Goal: Communication & Community: Answer question/provide support

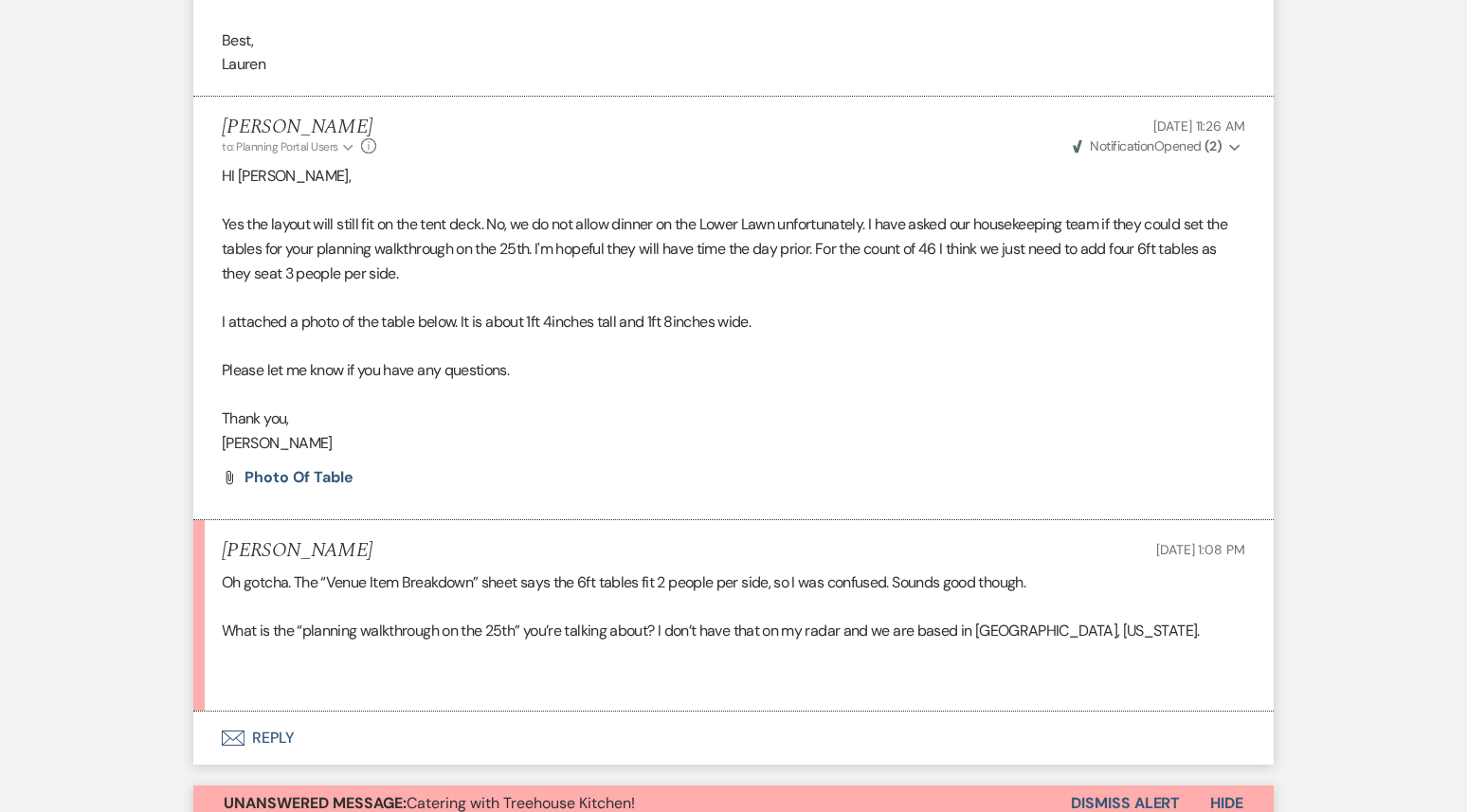
scroll to position [6236, 0]
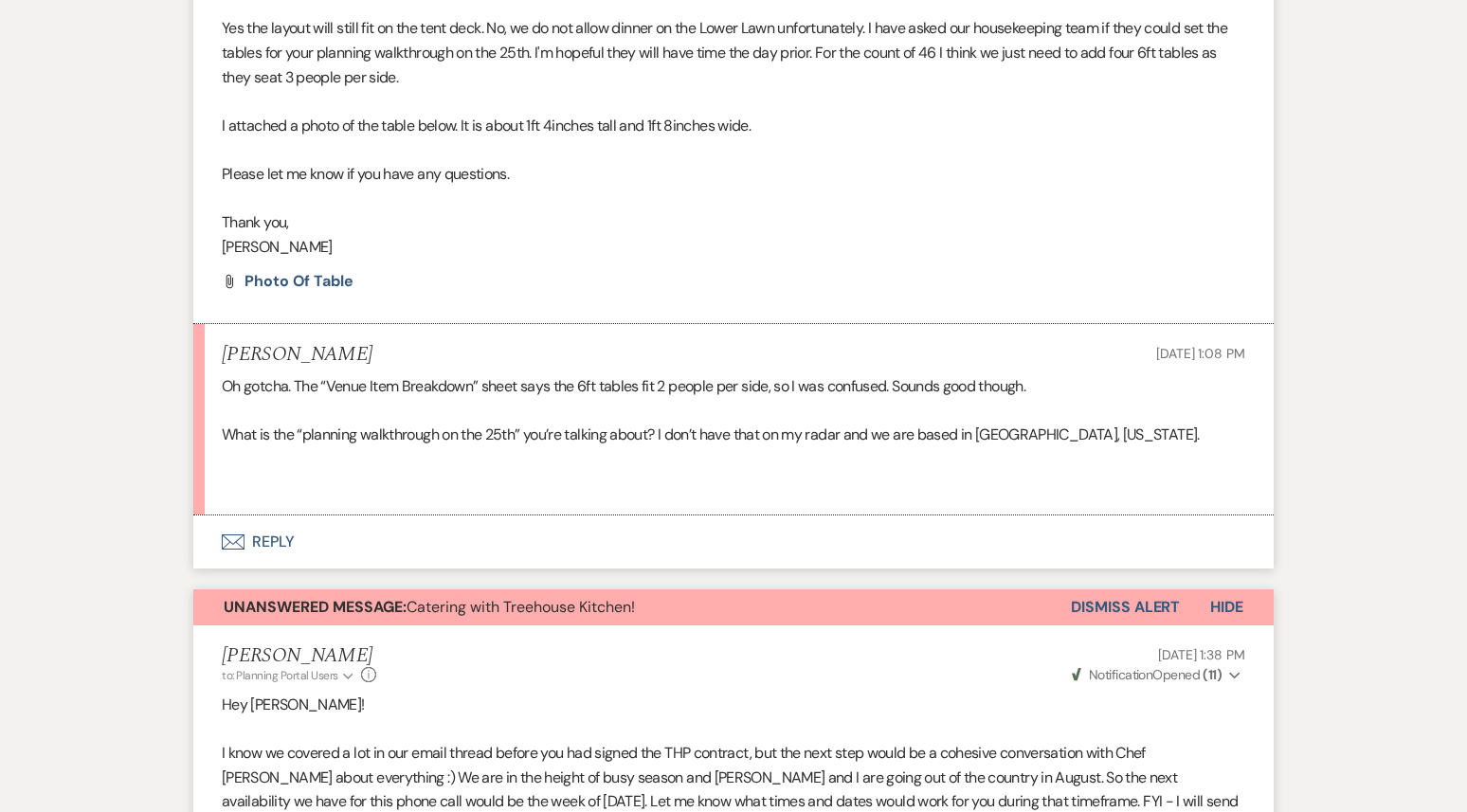
click at [656, 515] on button "Envelope Reply" at bounding box center [733, 542] width 1080 height 53
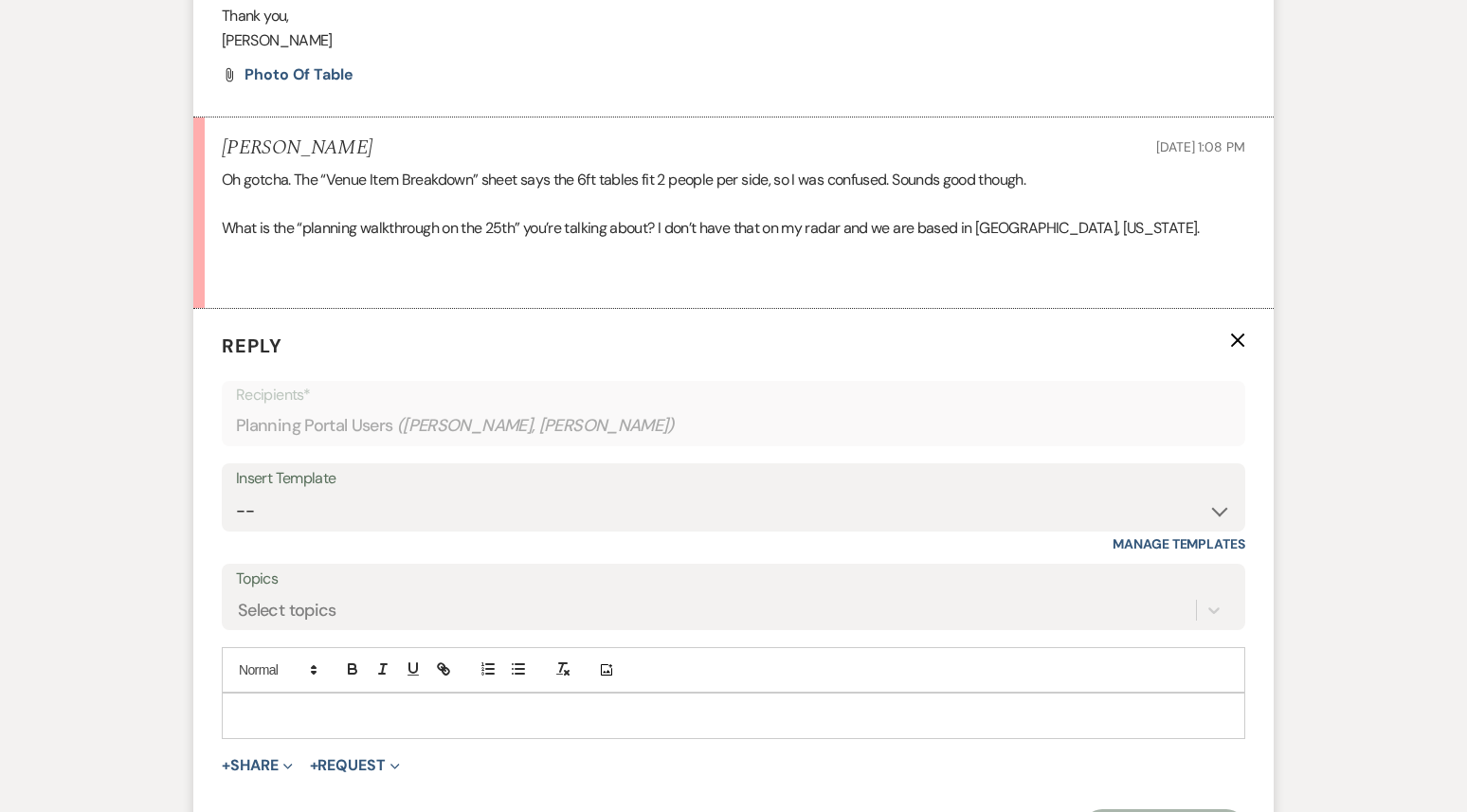
scroll to position [6510, 0]
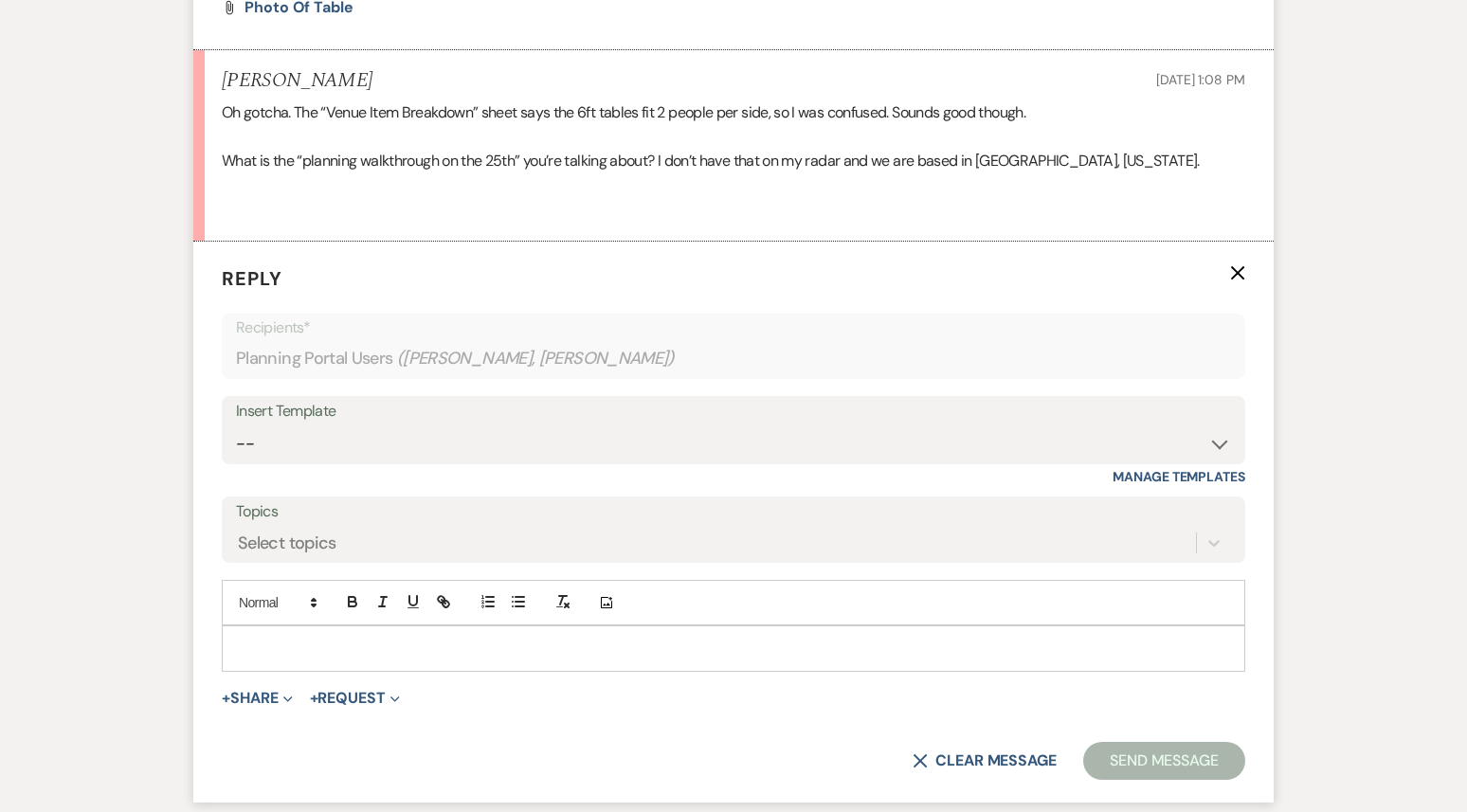
click at [530, 638] on p at bounding box center [734, 648] width 993 height 21
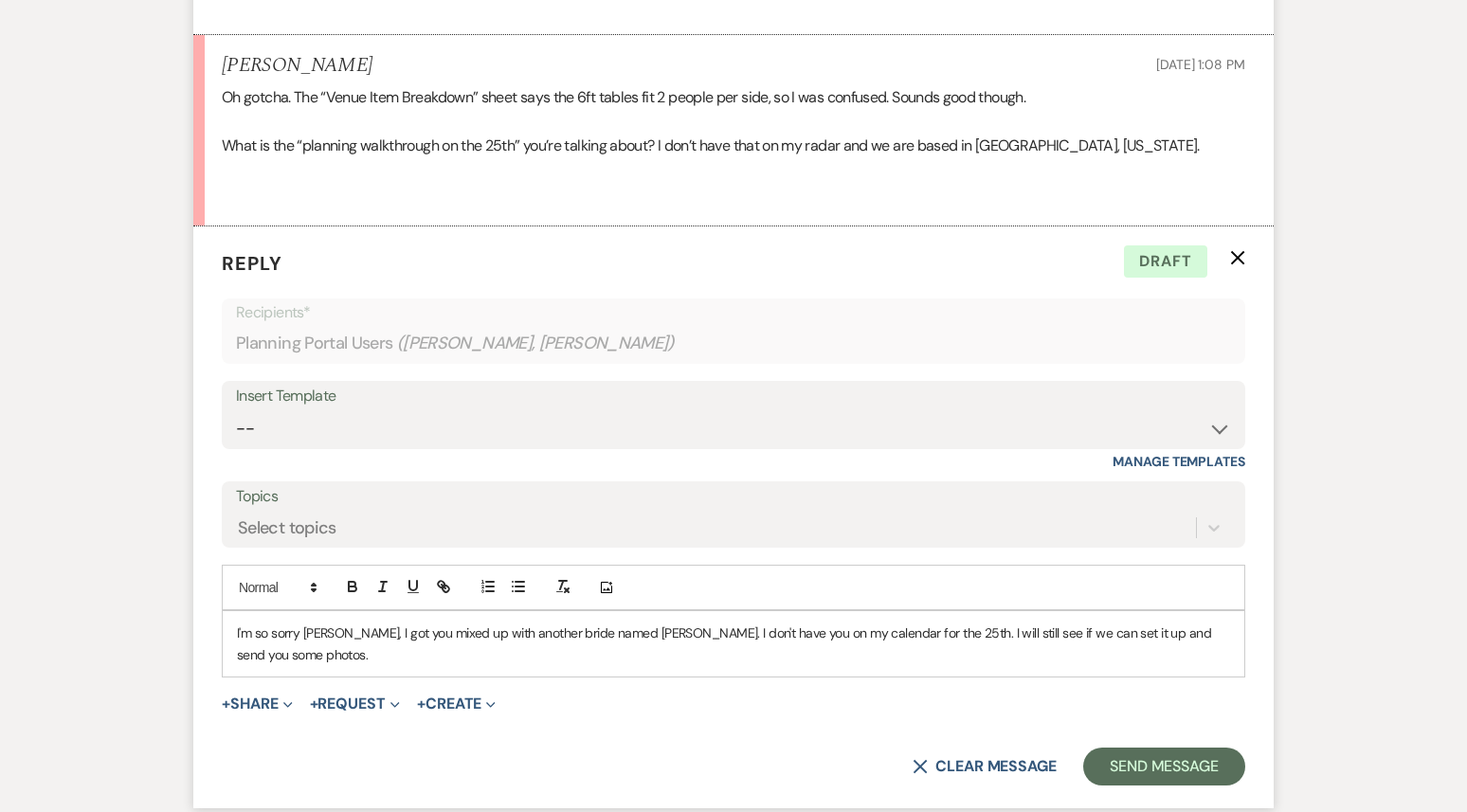
scroll to position [6529, 0]
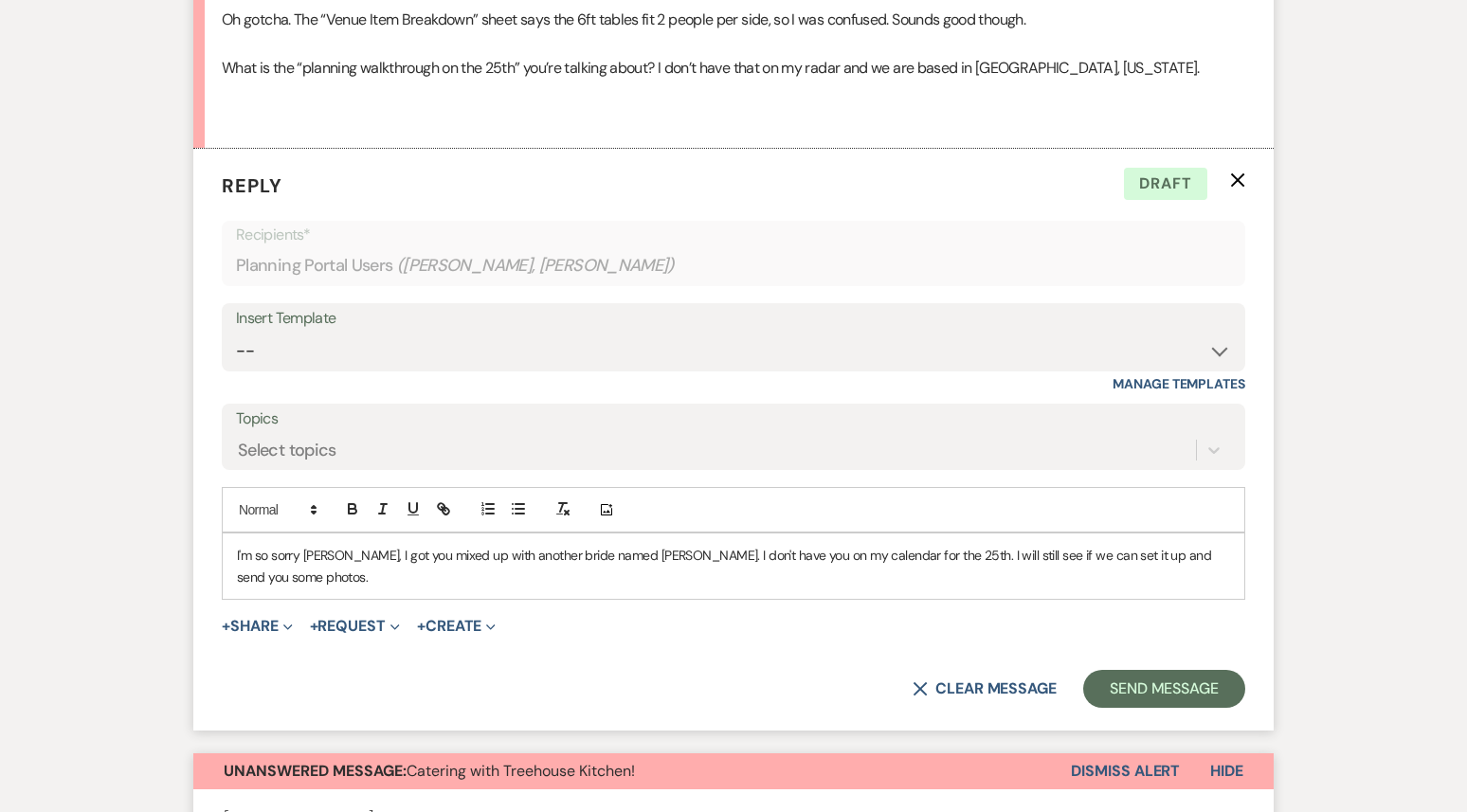
scroll to position [6613, 0]
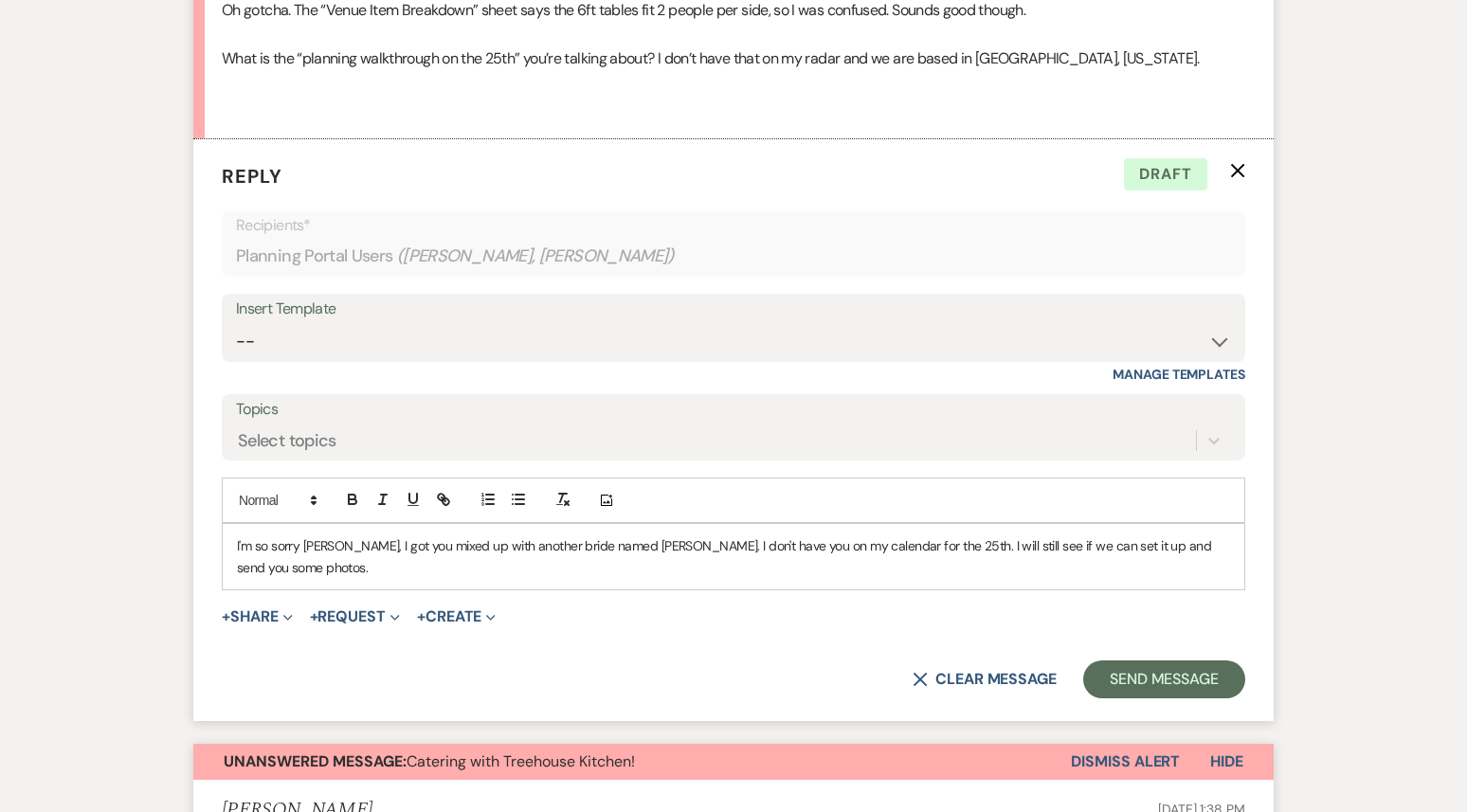
click at [1232, 524] on div "I'm so sorry Lauren, I got you mixed up with another bride named Lauren. I don'…" at bounding box center [733, 557] width 1022 height 65
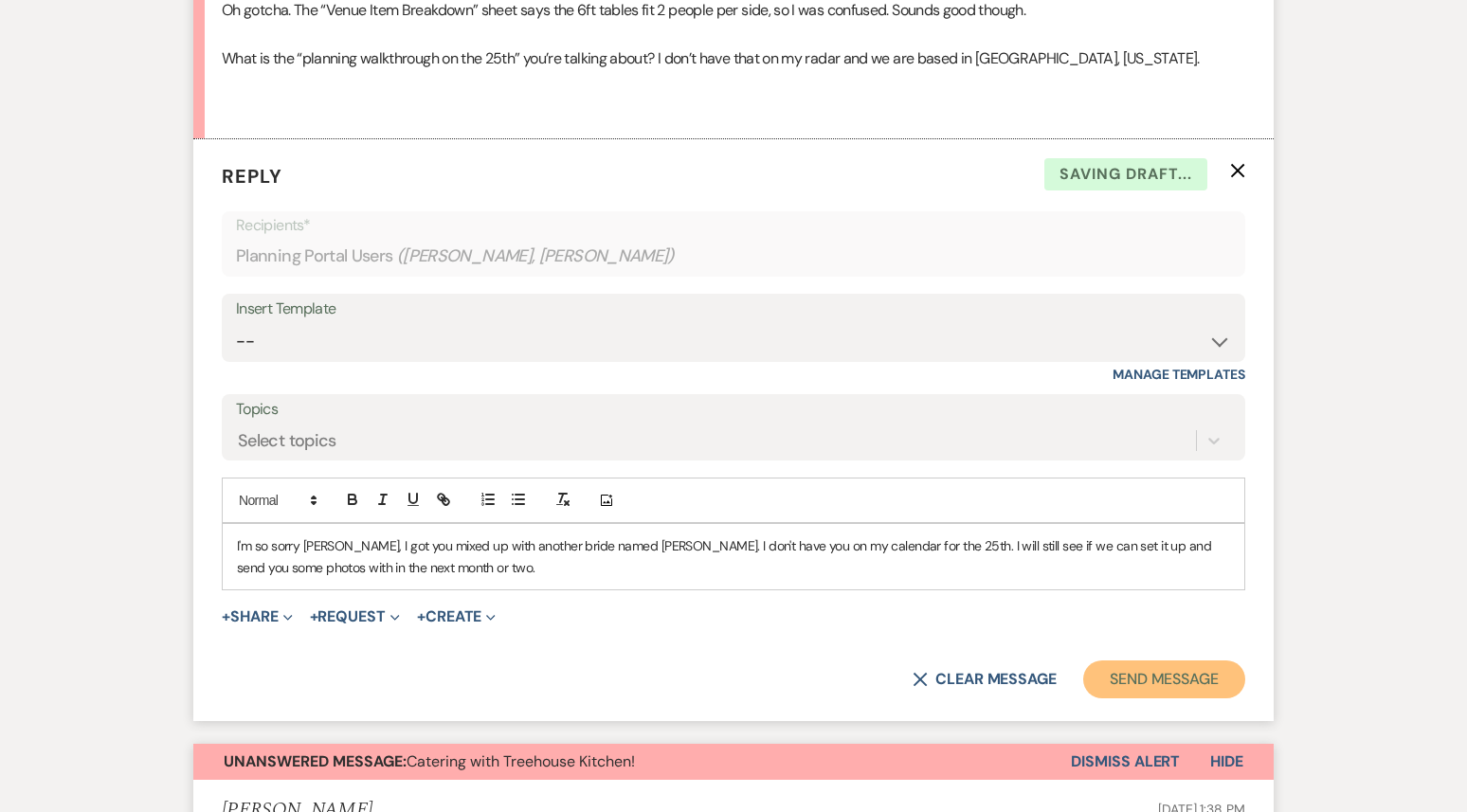
click at [1151, 661] on button "Send Message" at bounding box center [1164, 679] width 162 height 38
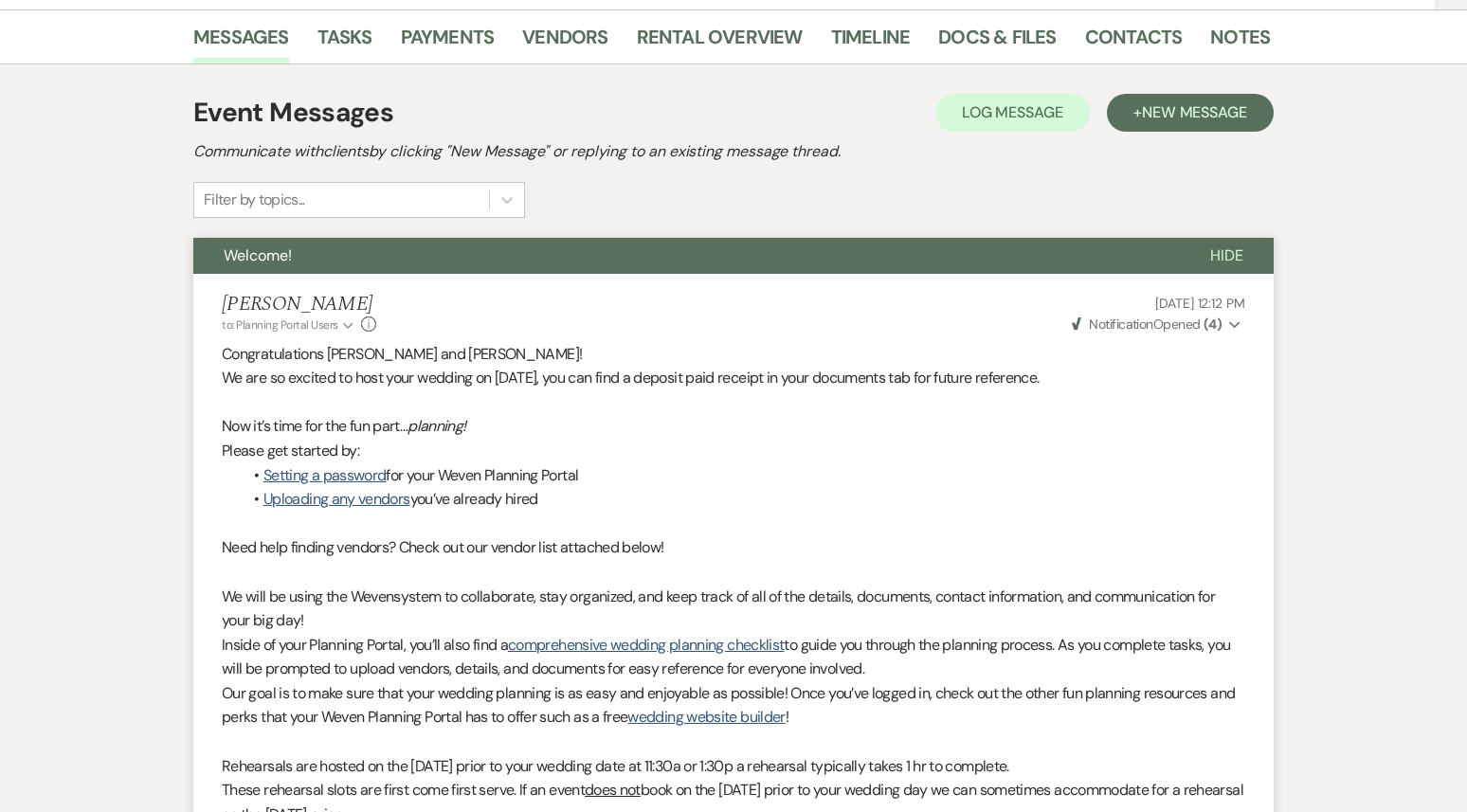
scroll to position [0, 0]
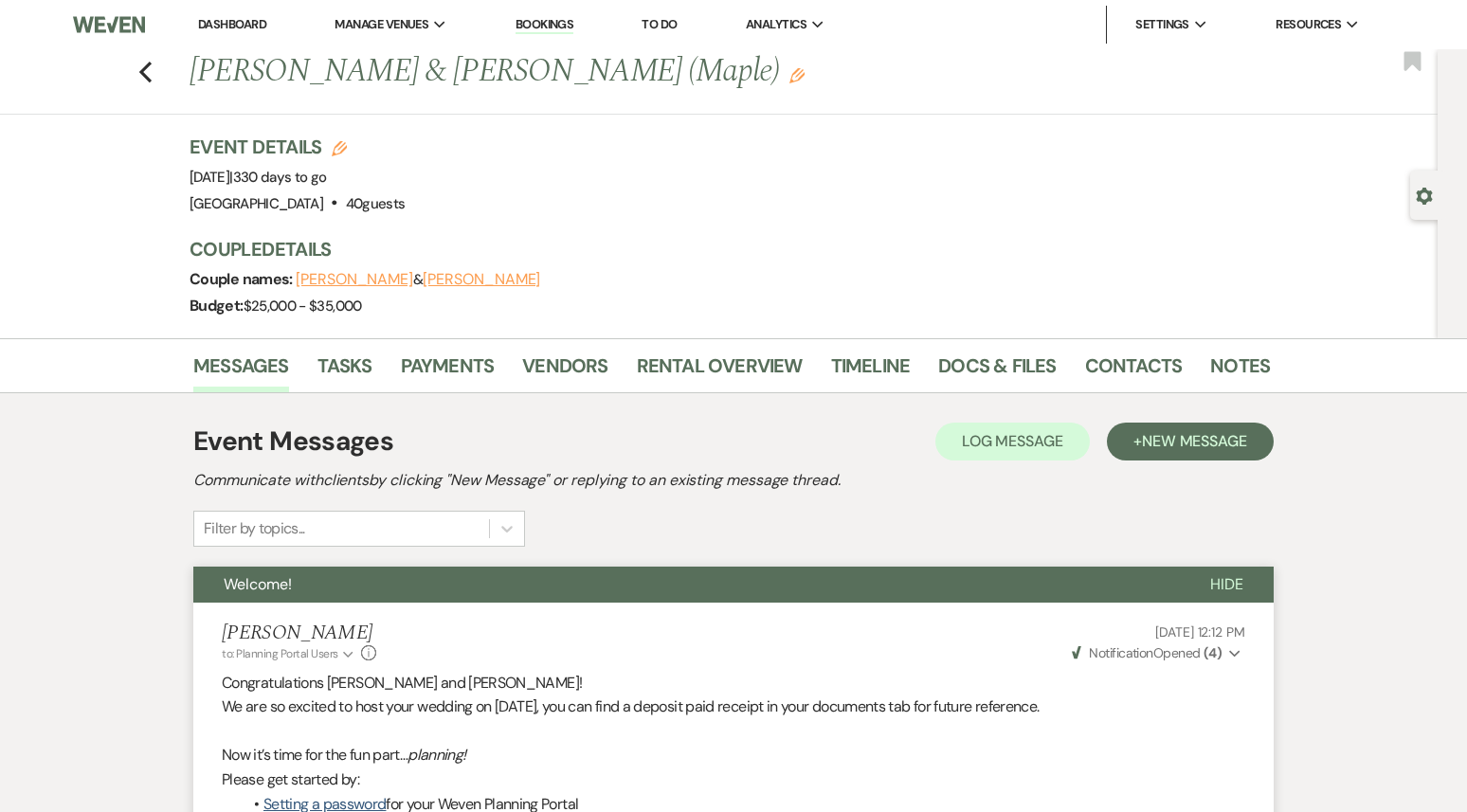
click at [236, 23] on link "Dashboard" at bounding box center [231, 24] width 68 height 16
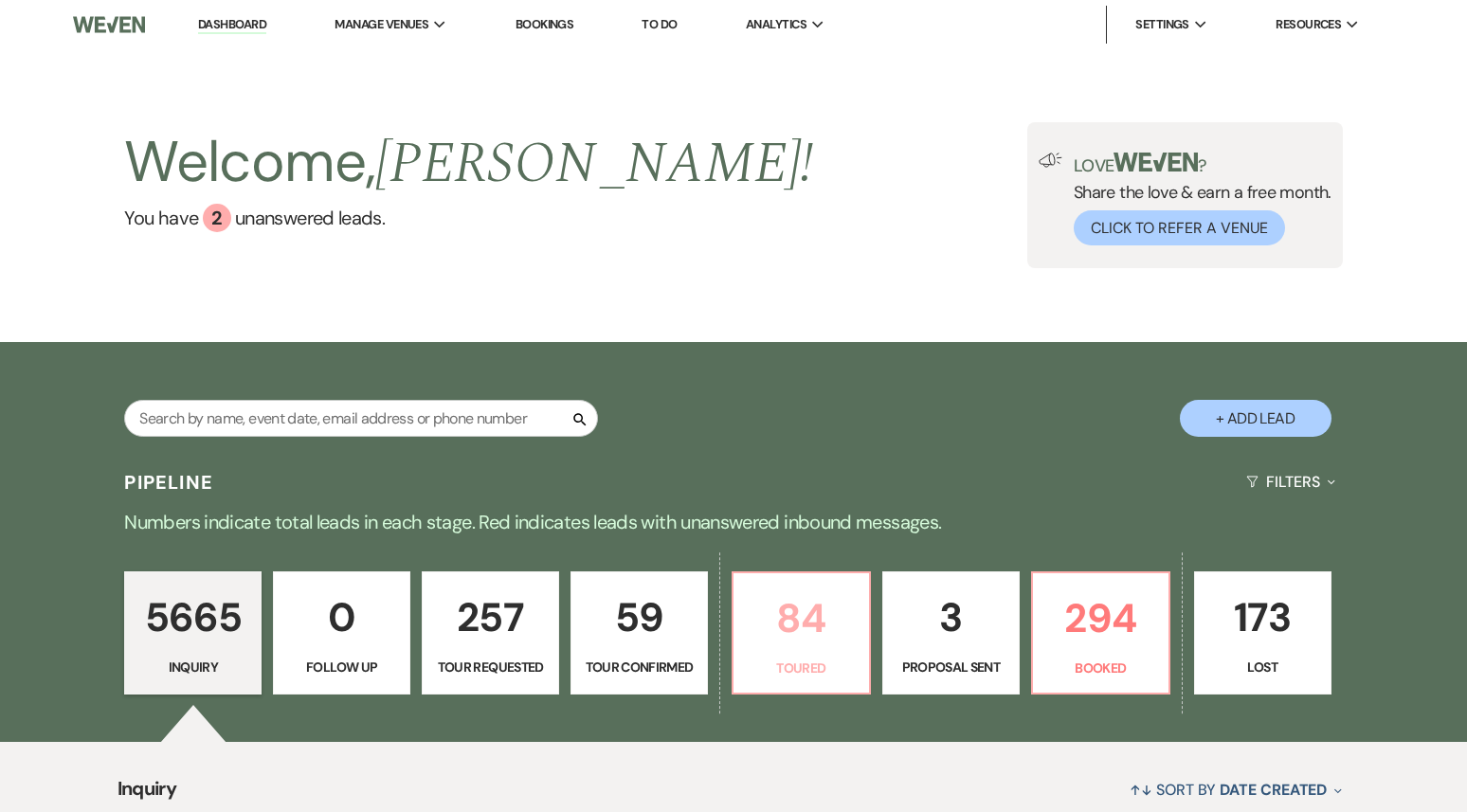
click at [808, 592] on p "84" at bounding box center [801, 618] width 113 height 63
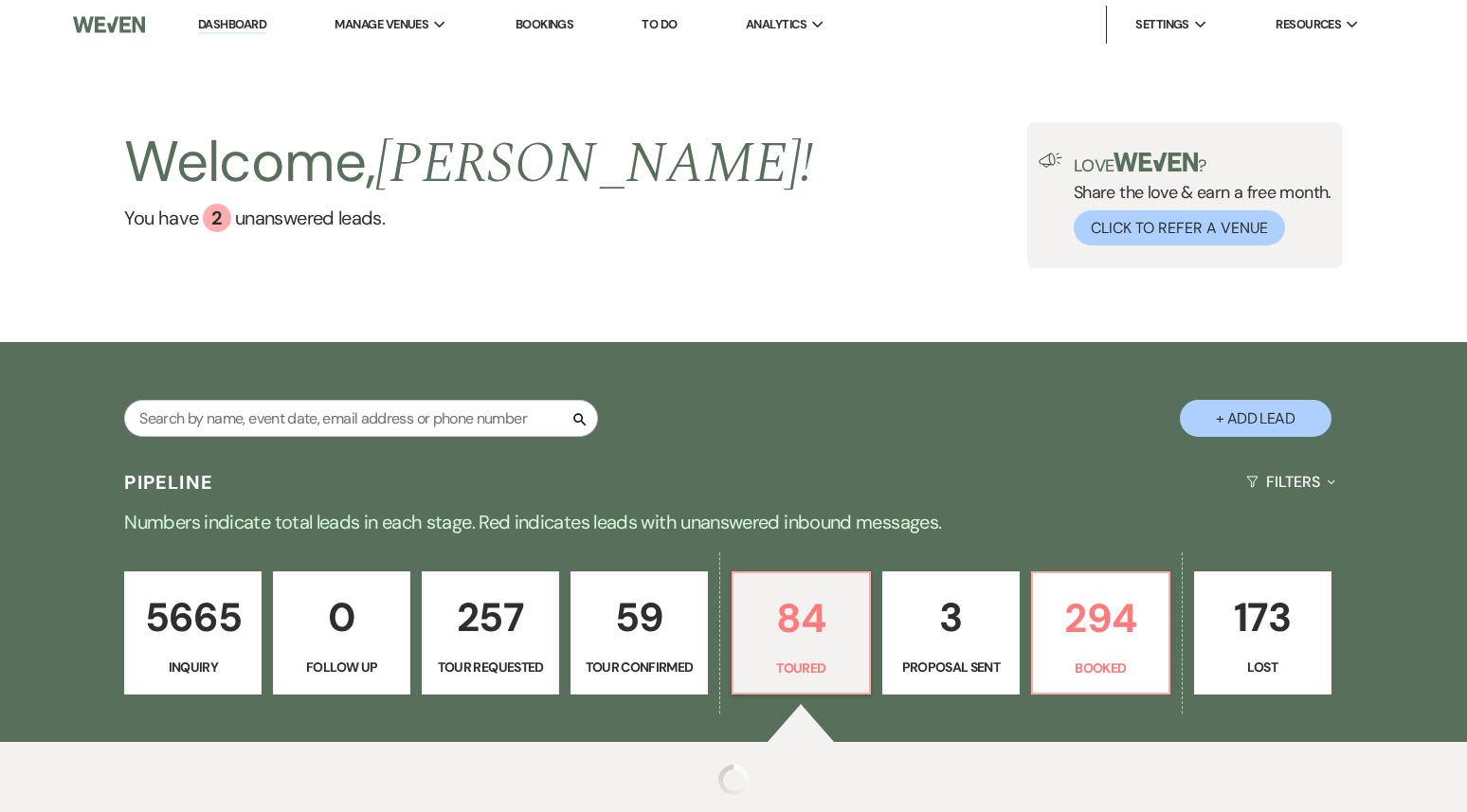
scroll to position [66, 0]
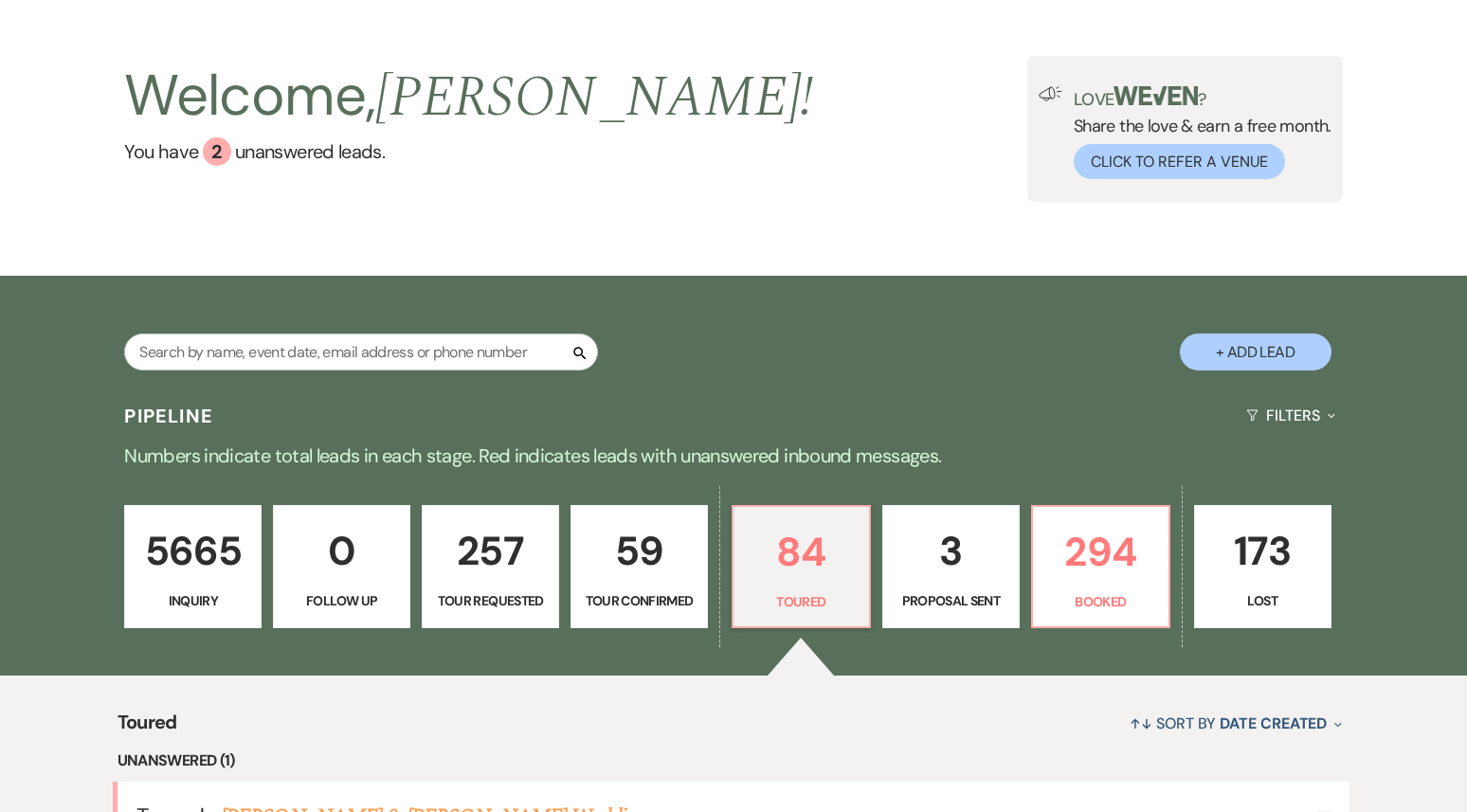
select select "5"
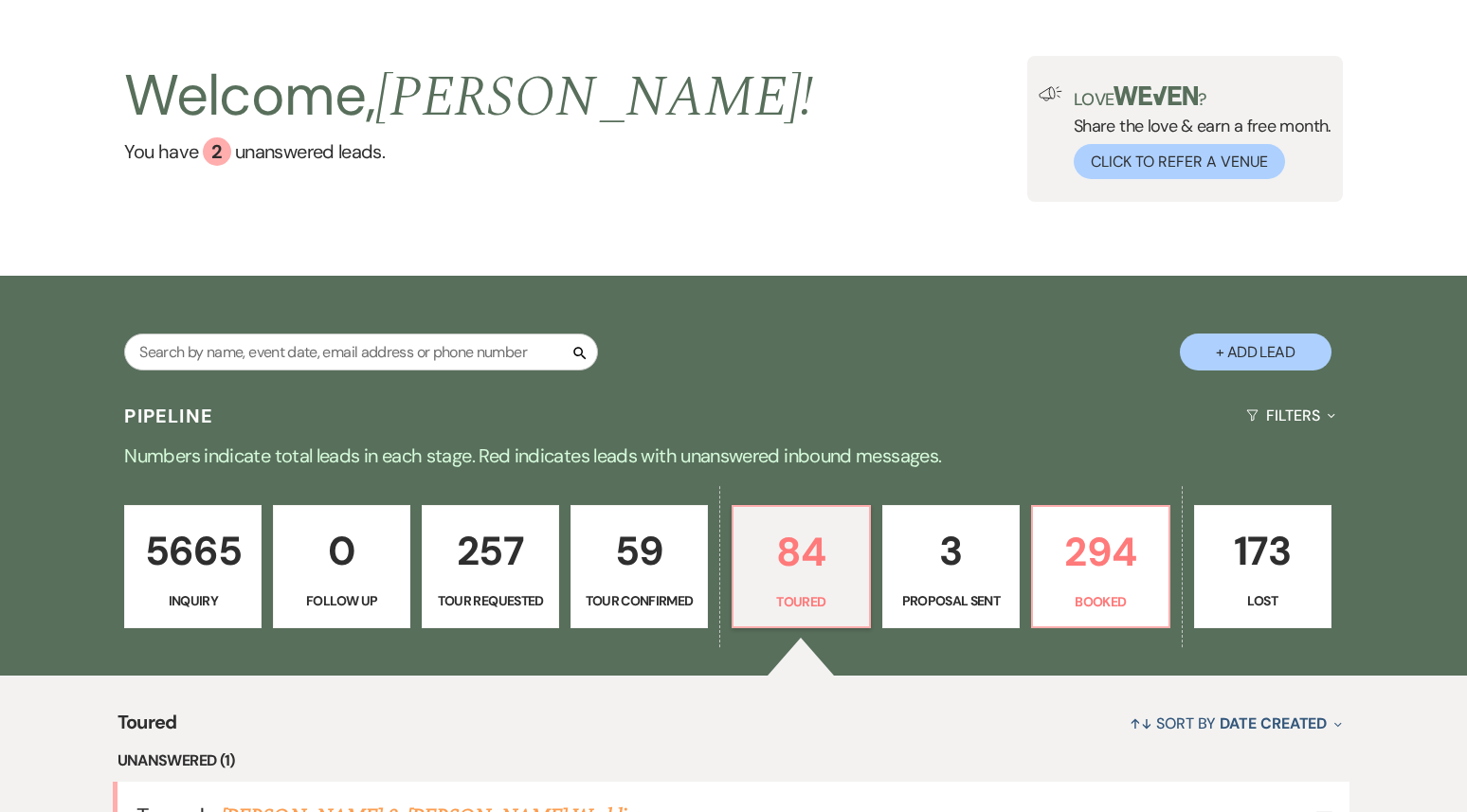
select select "5"
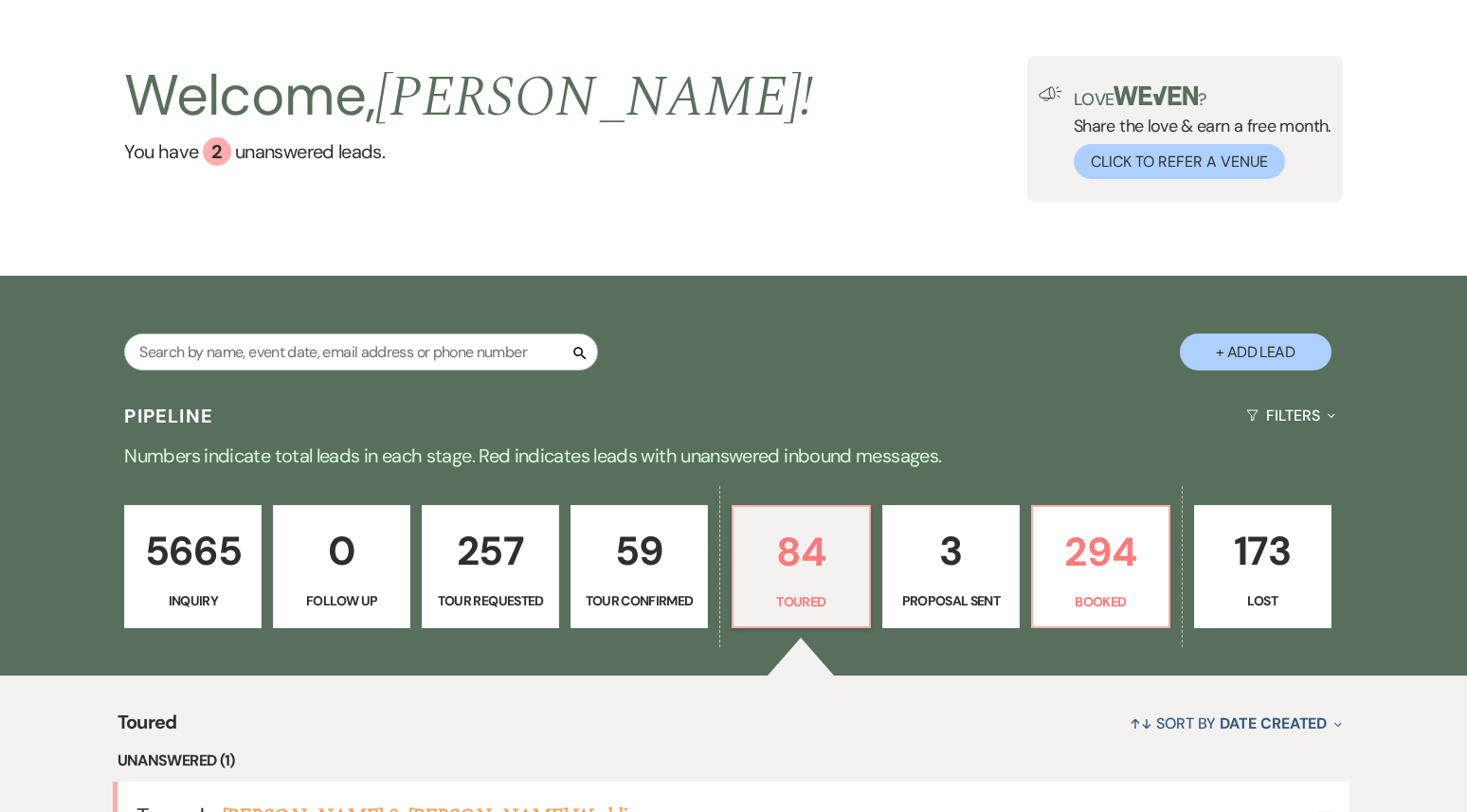
select select "5"
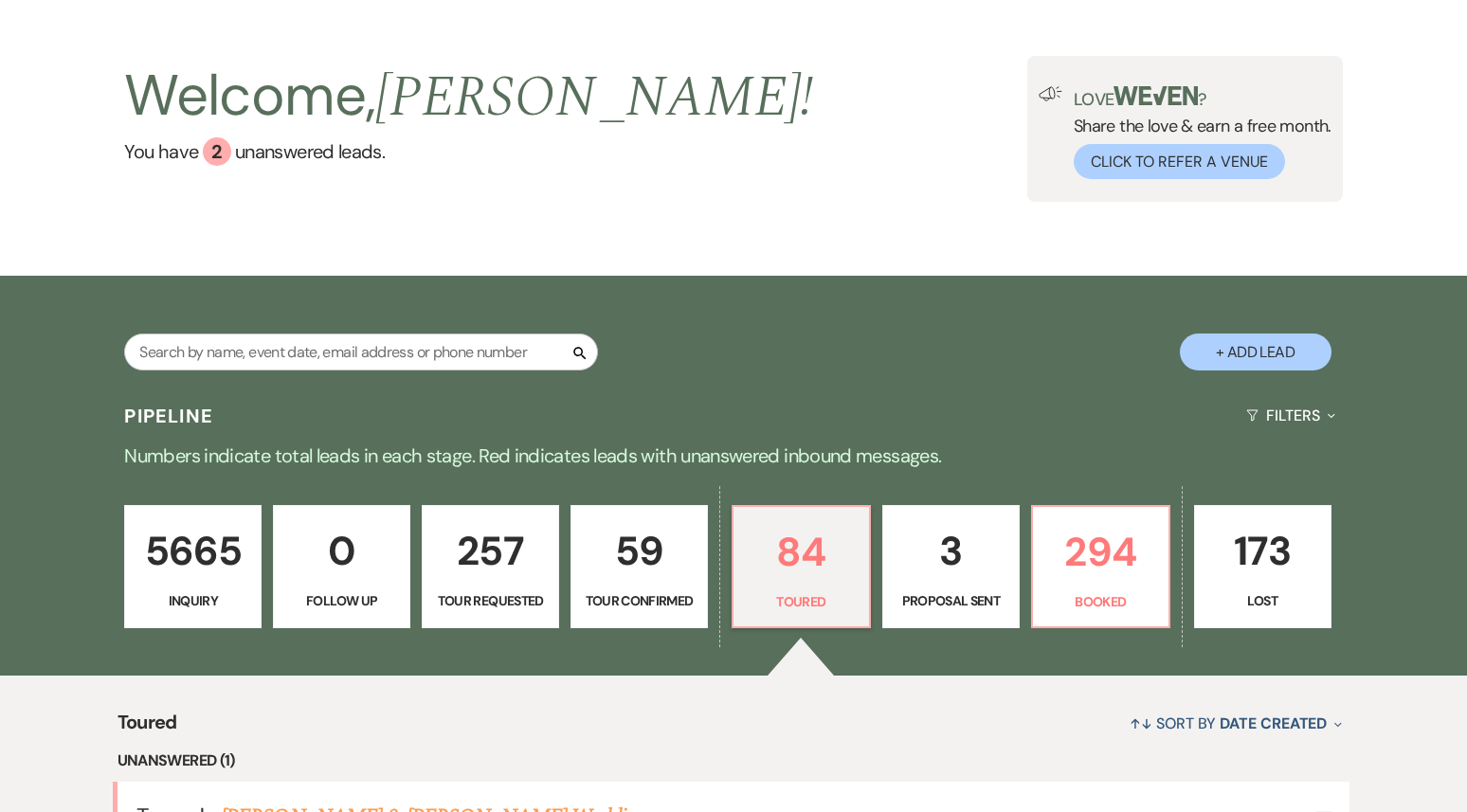
select select "5"
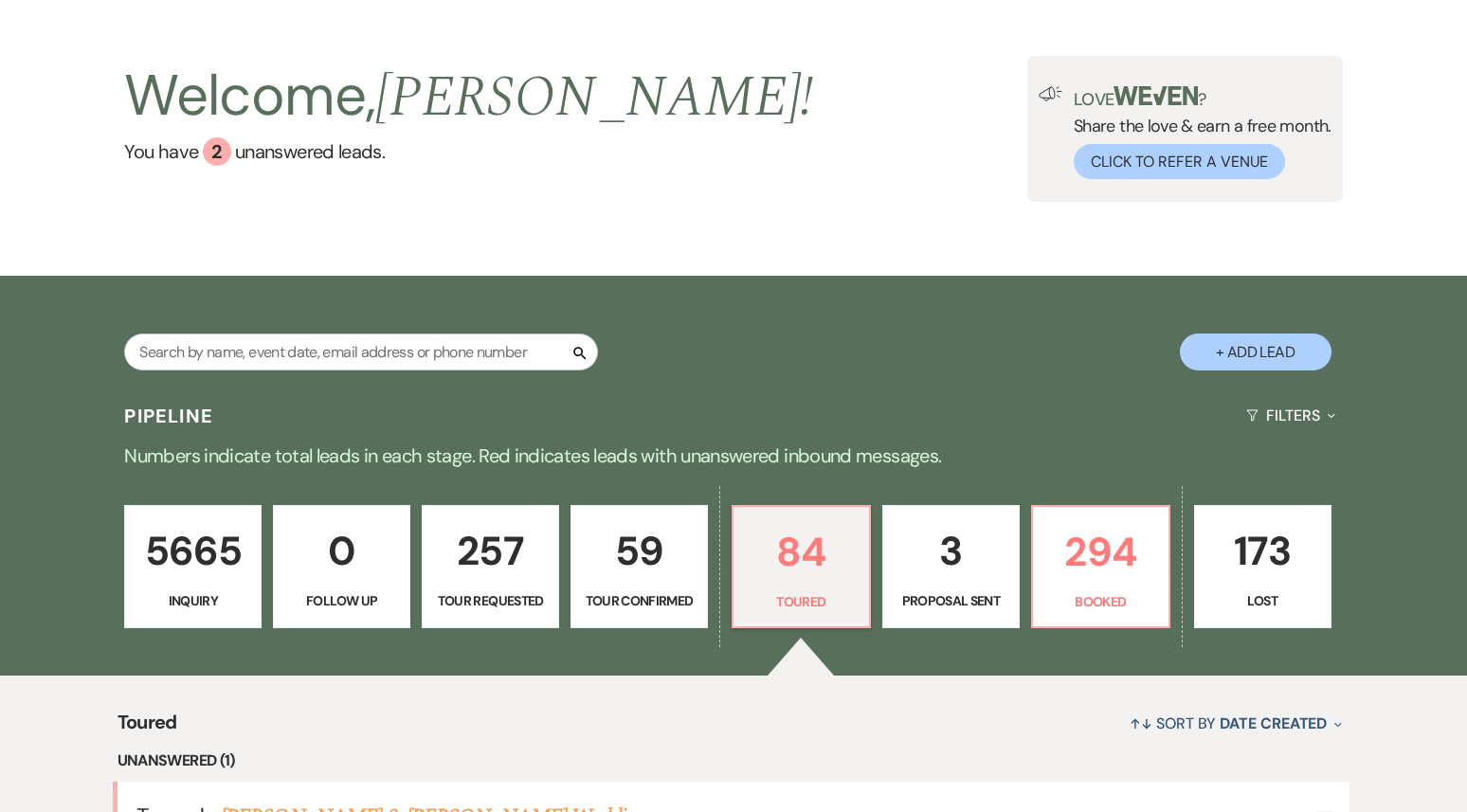
select select "5"
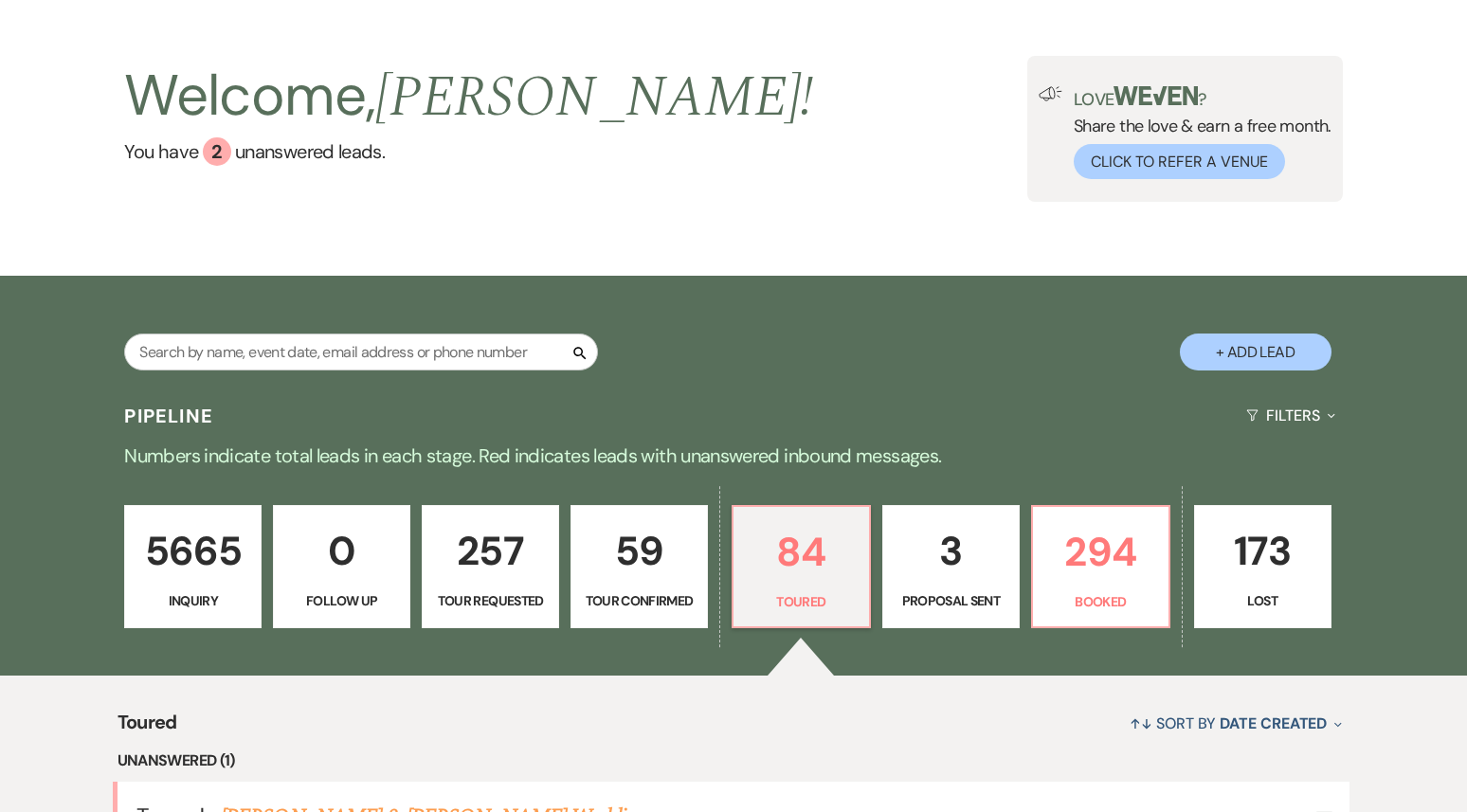
select select "5"
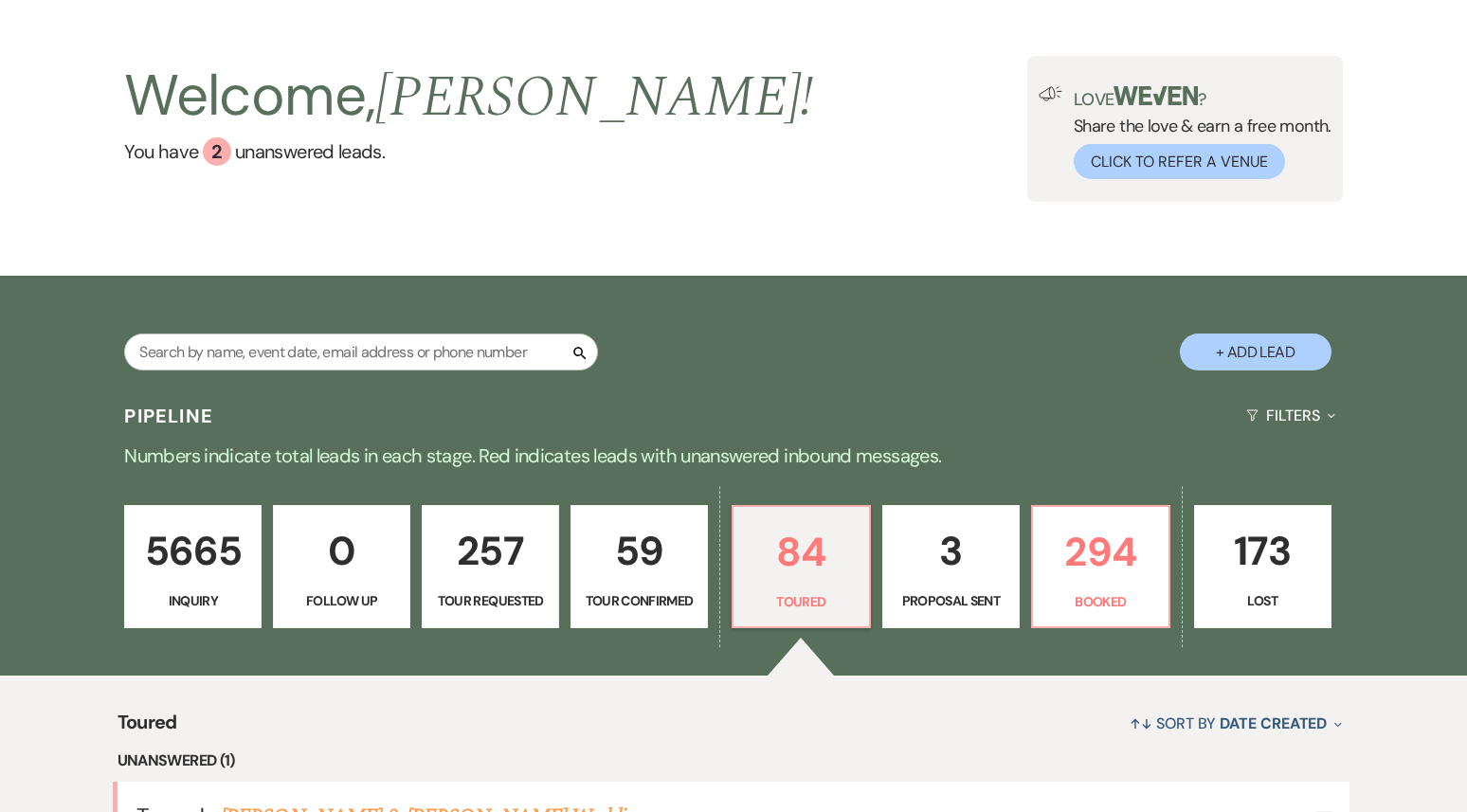
select select "5"
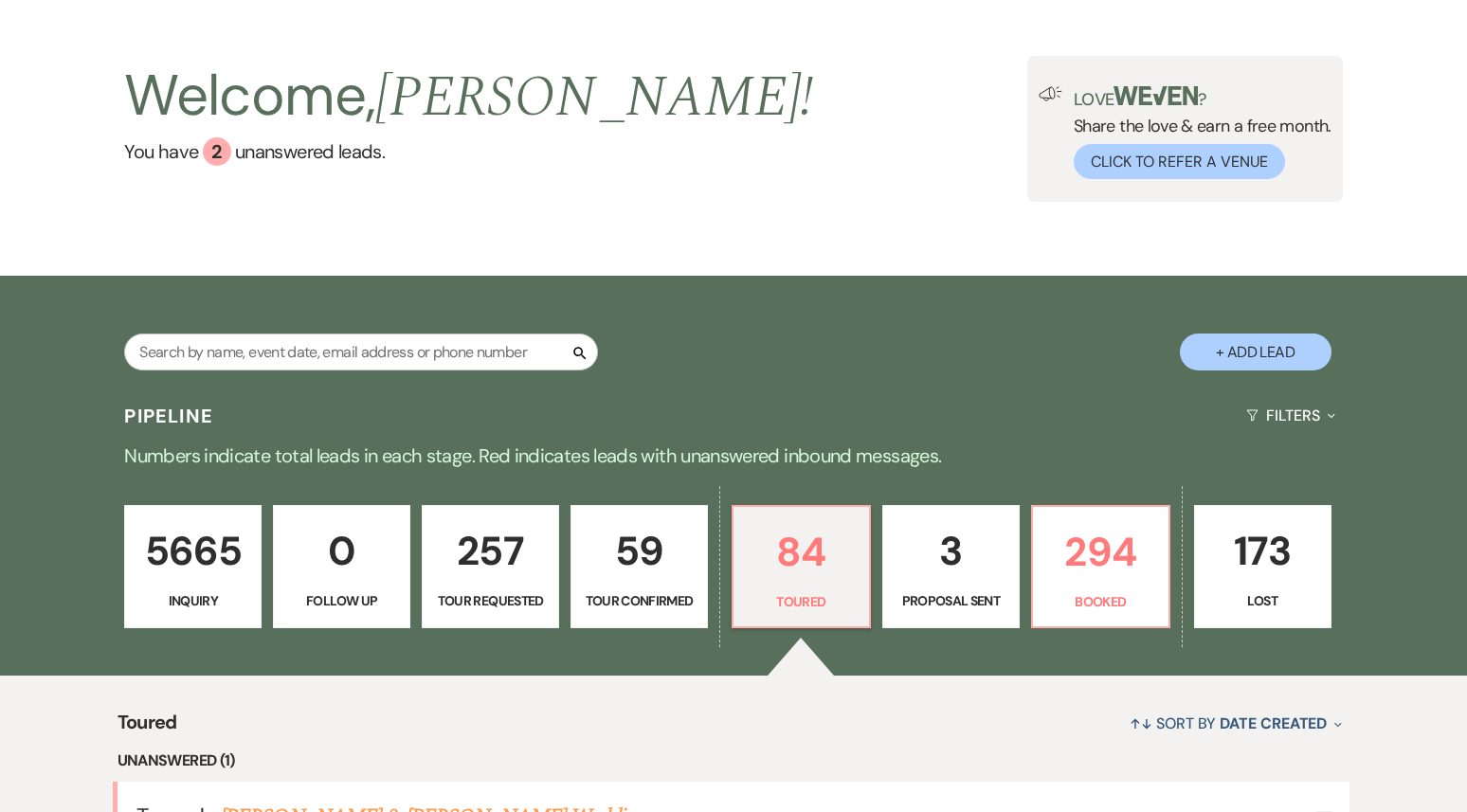
select select "5"
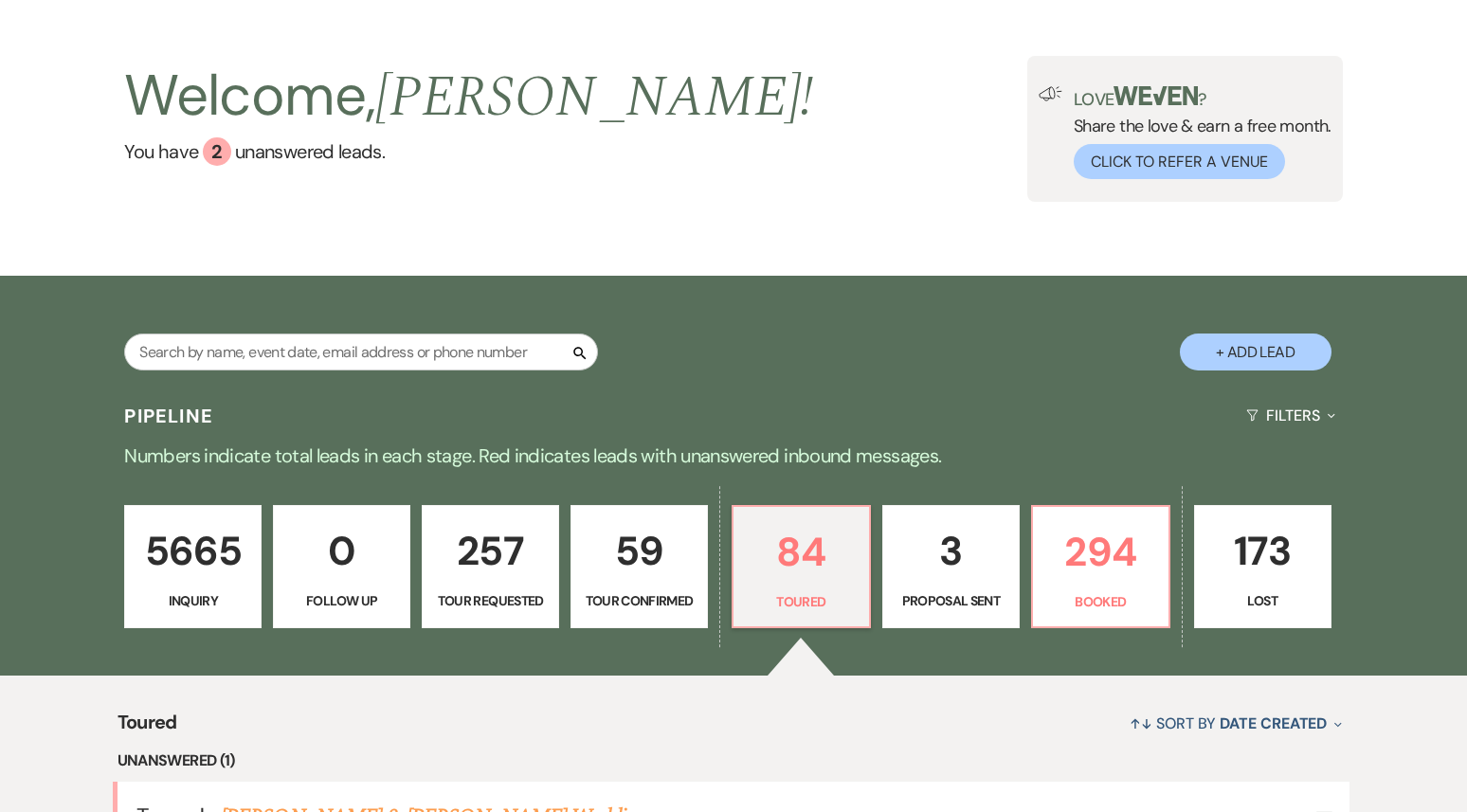
select select "5"
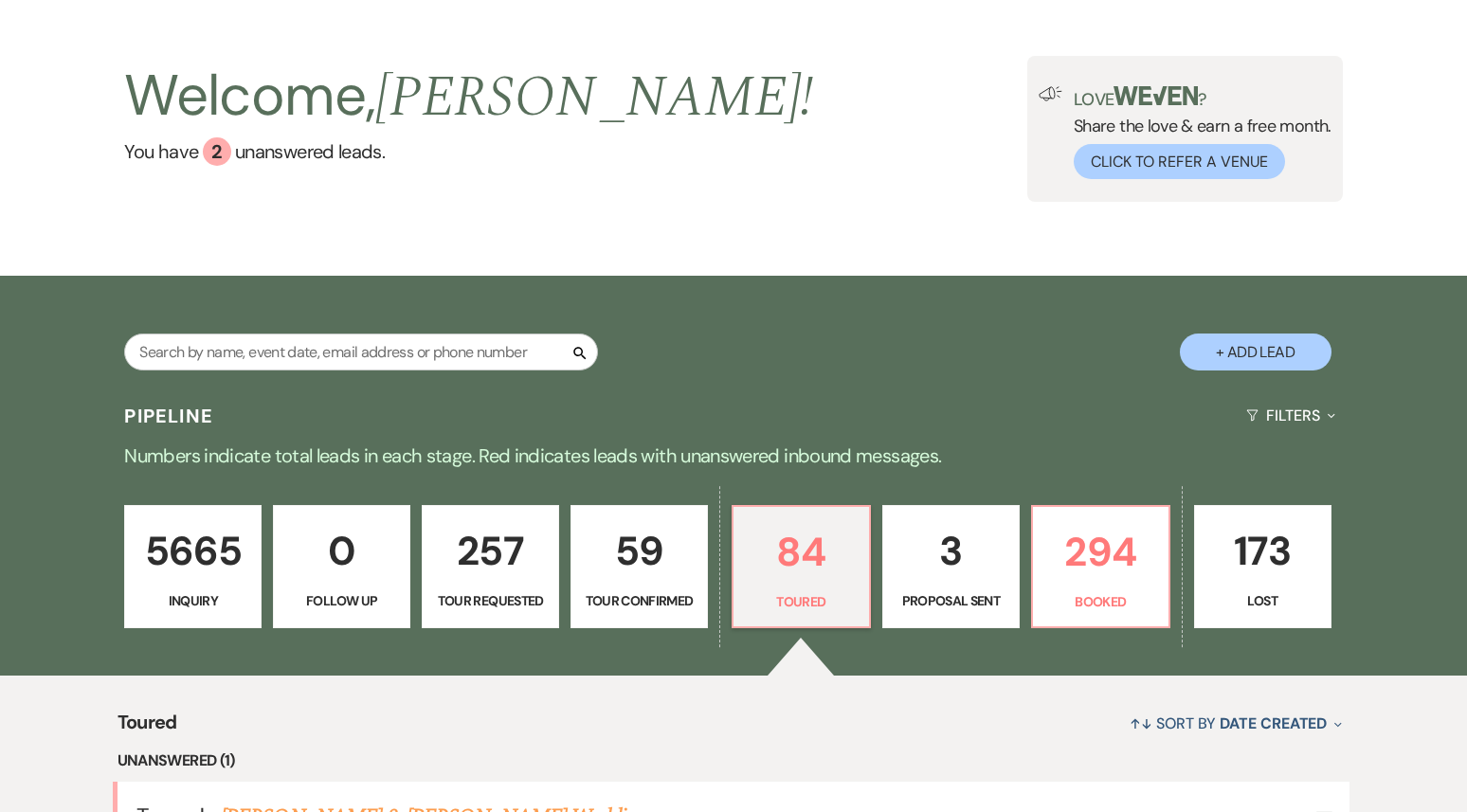
select select "5"
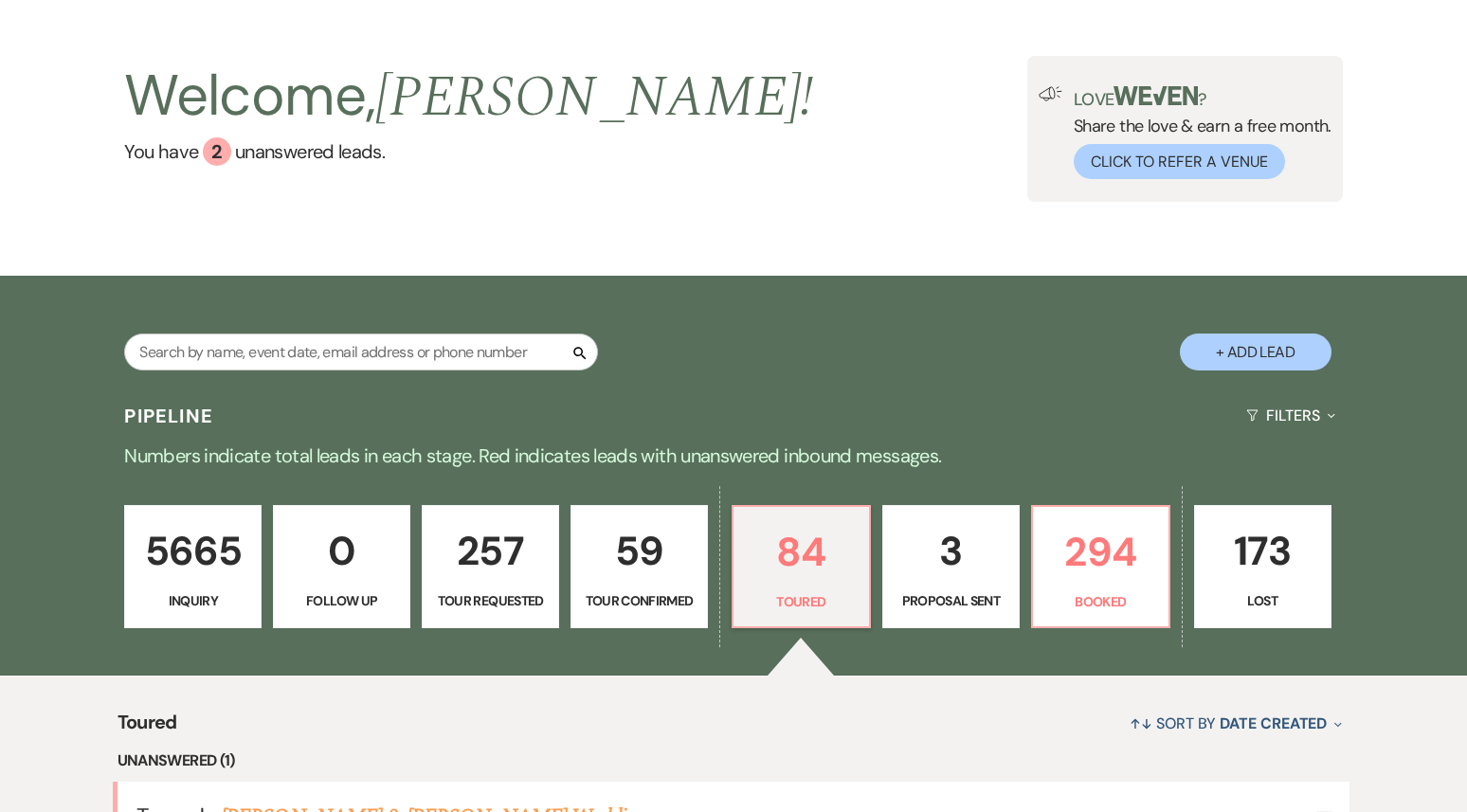
select select "5"
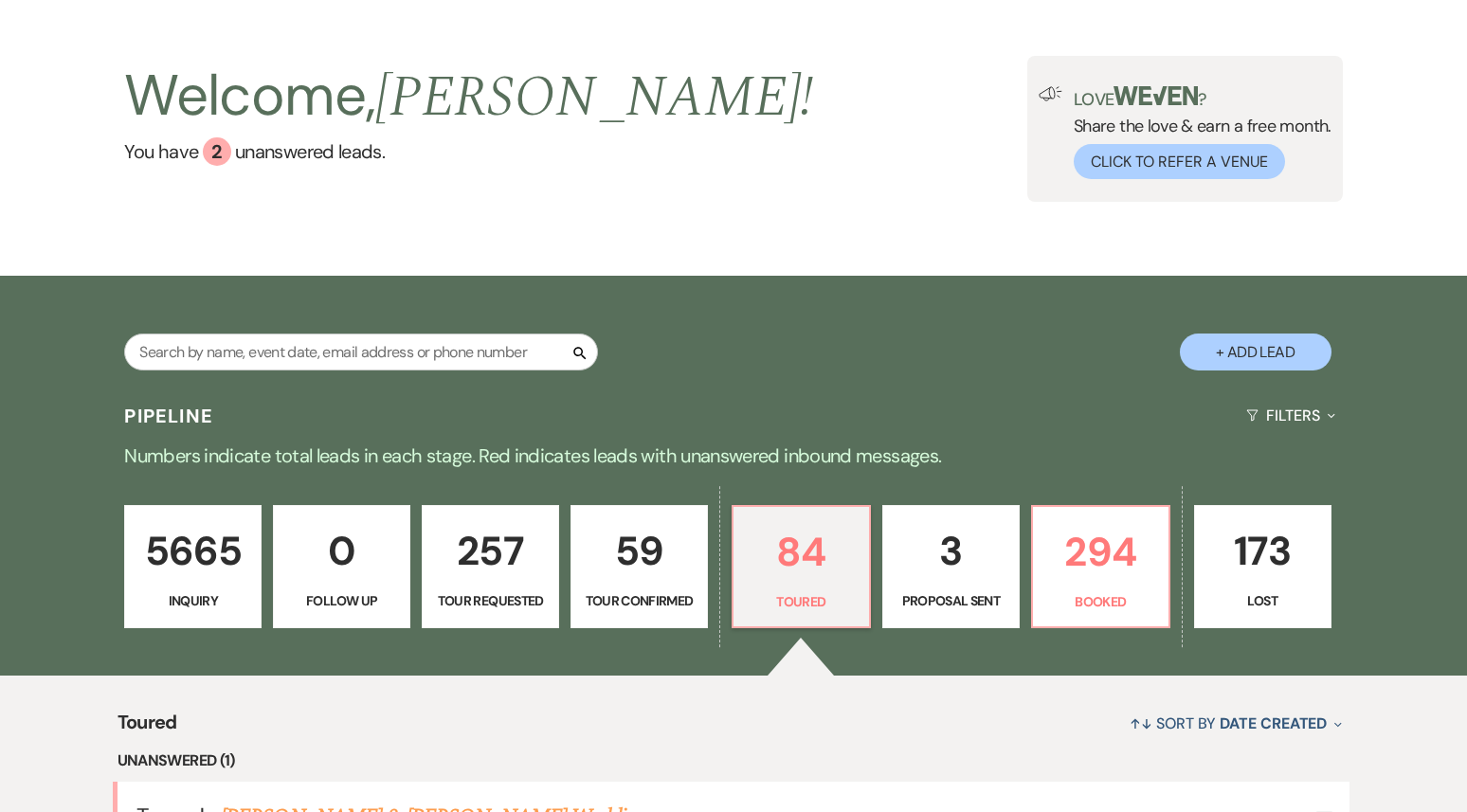
select select "5"
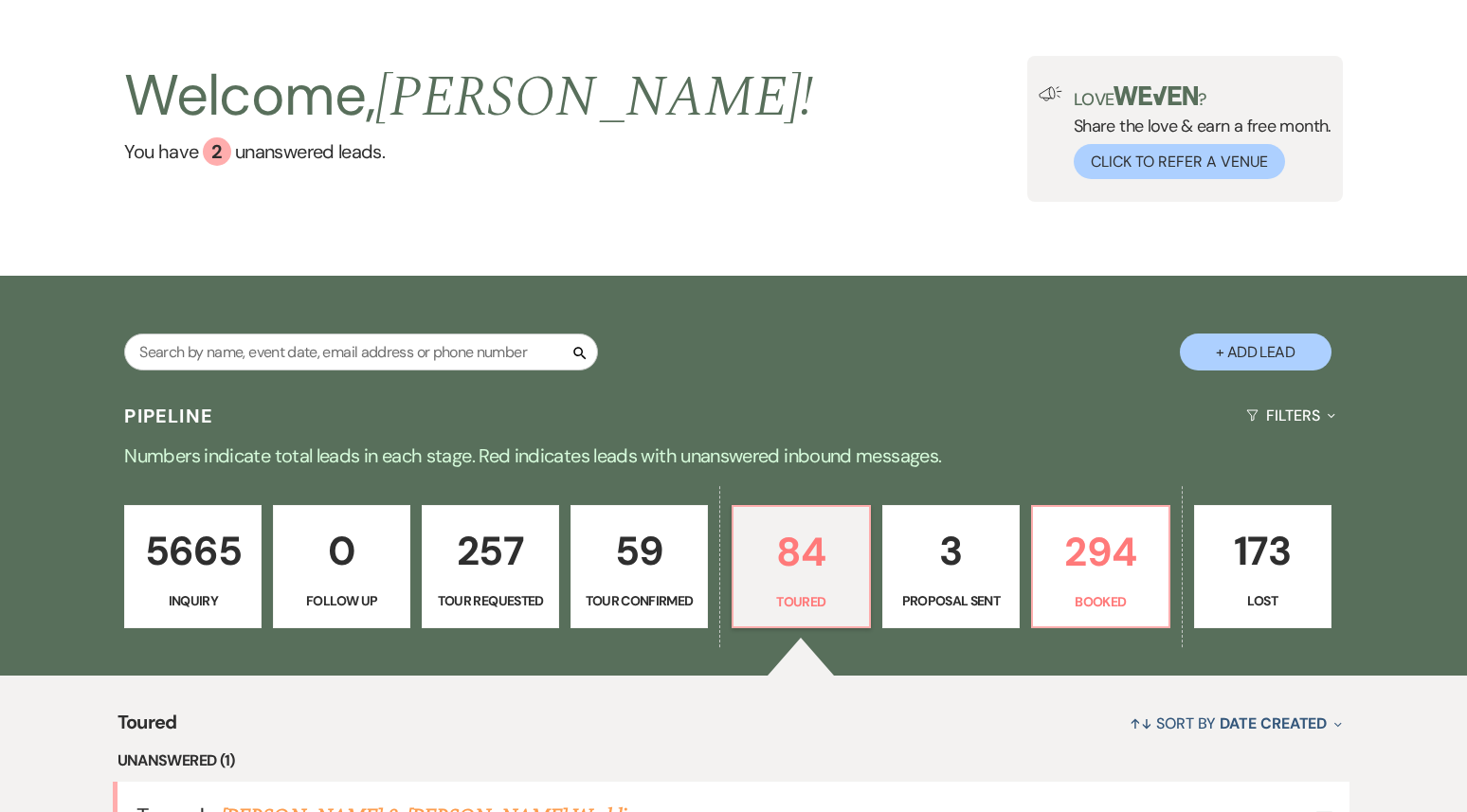
select select "5"
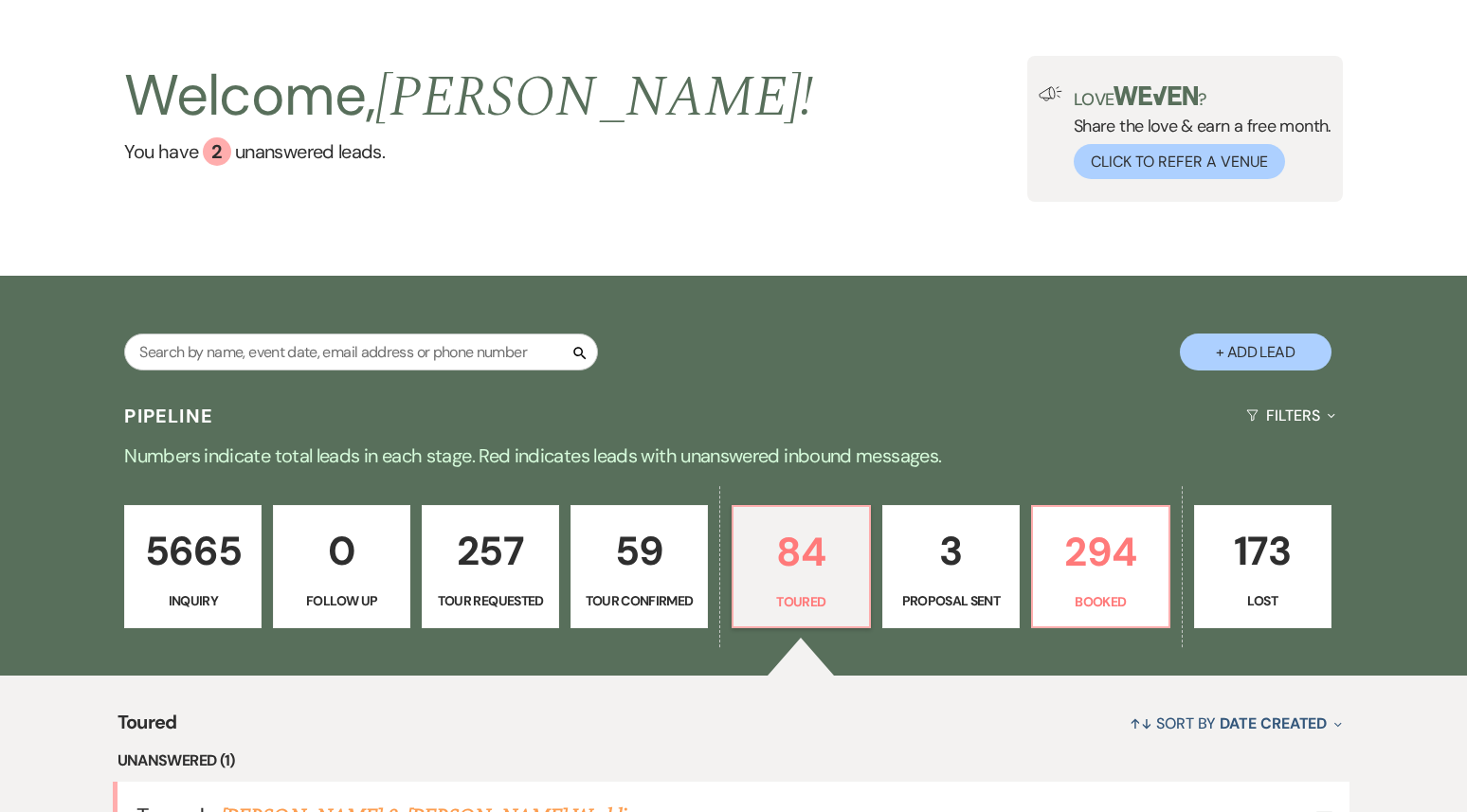
select select "5"
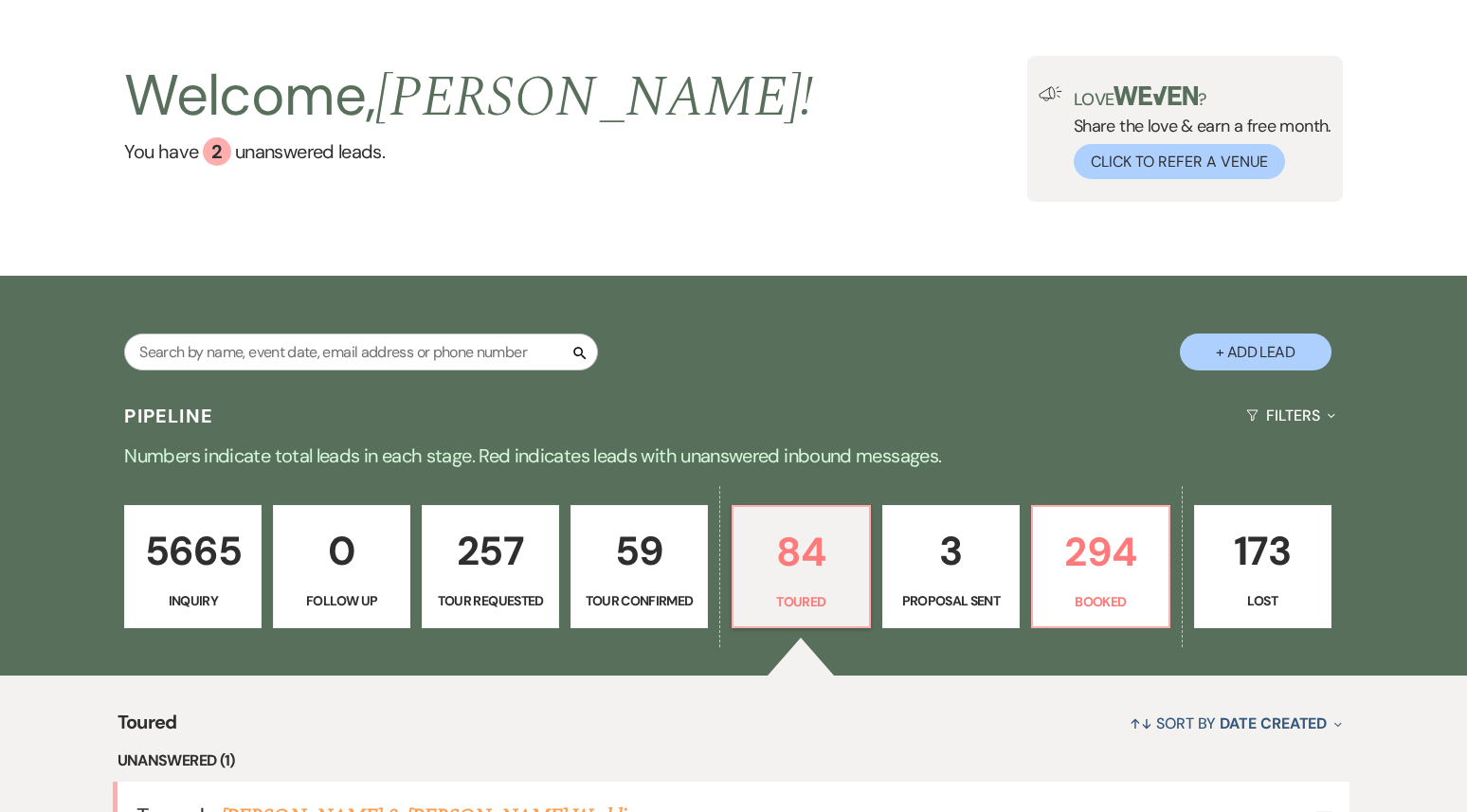
select select "5"
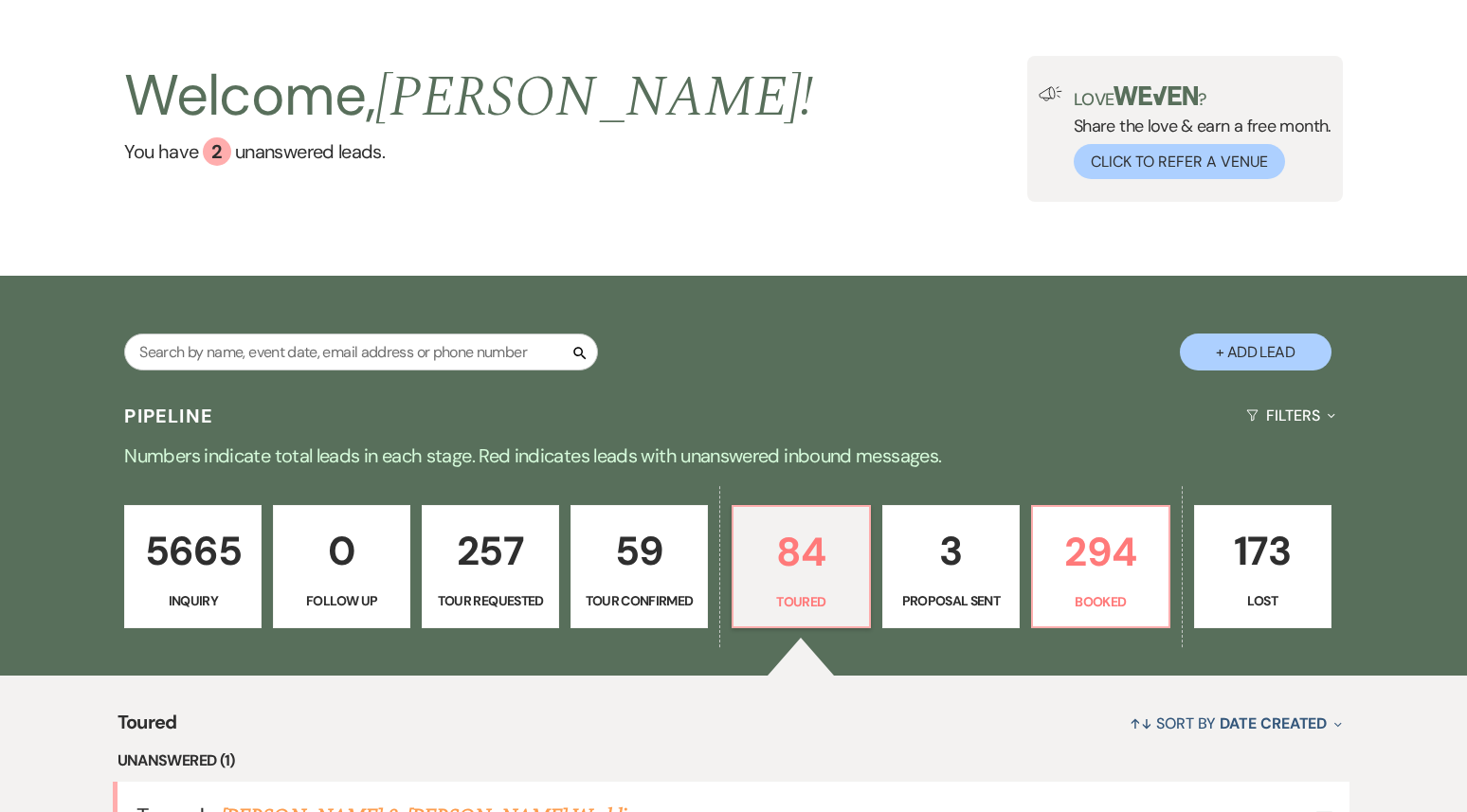
select select "5"
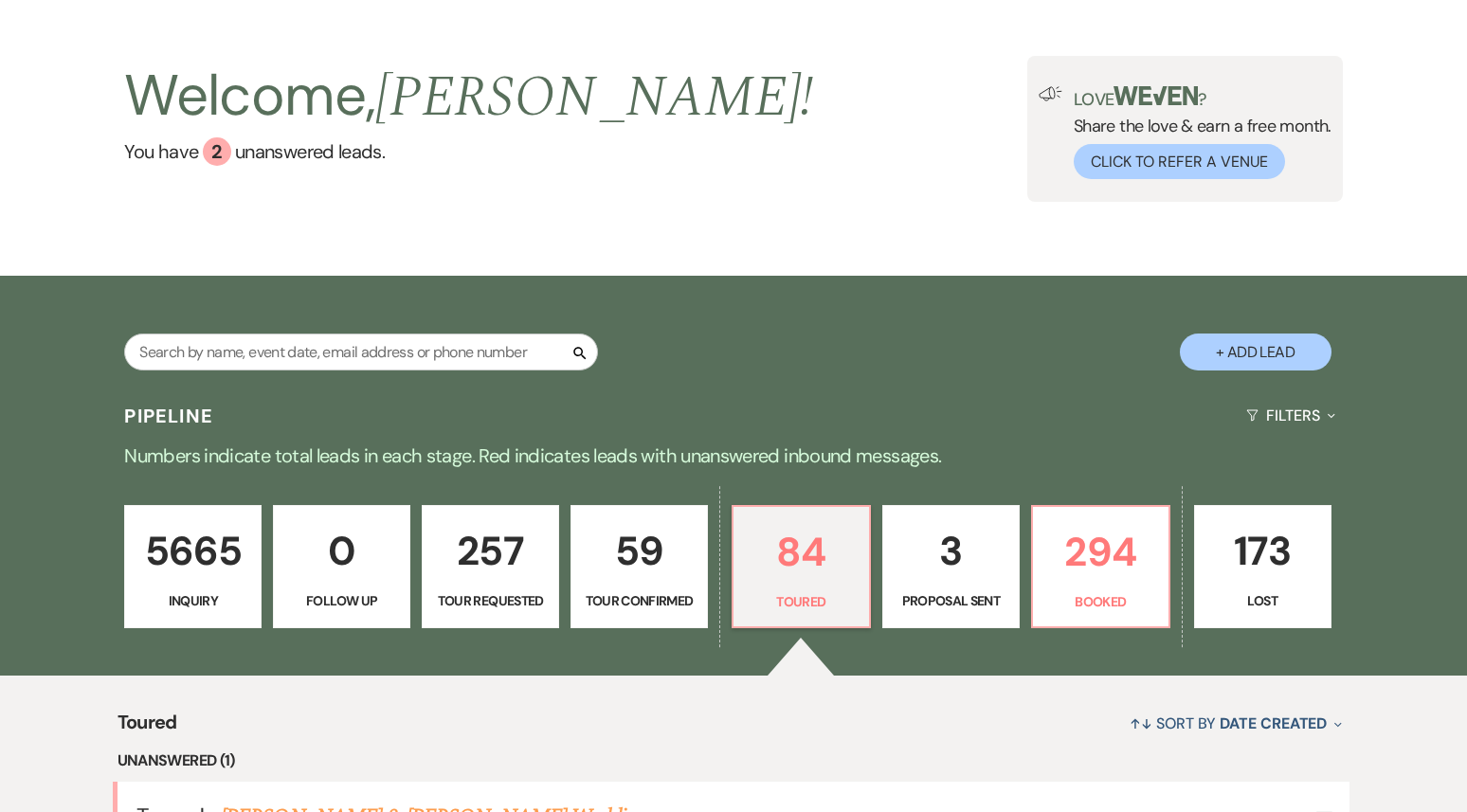
select select "5"
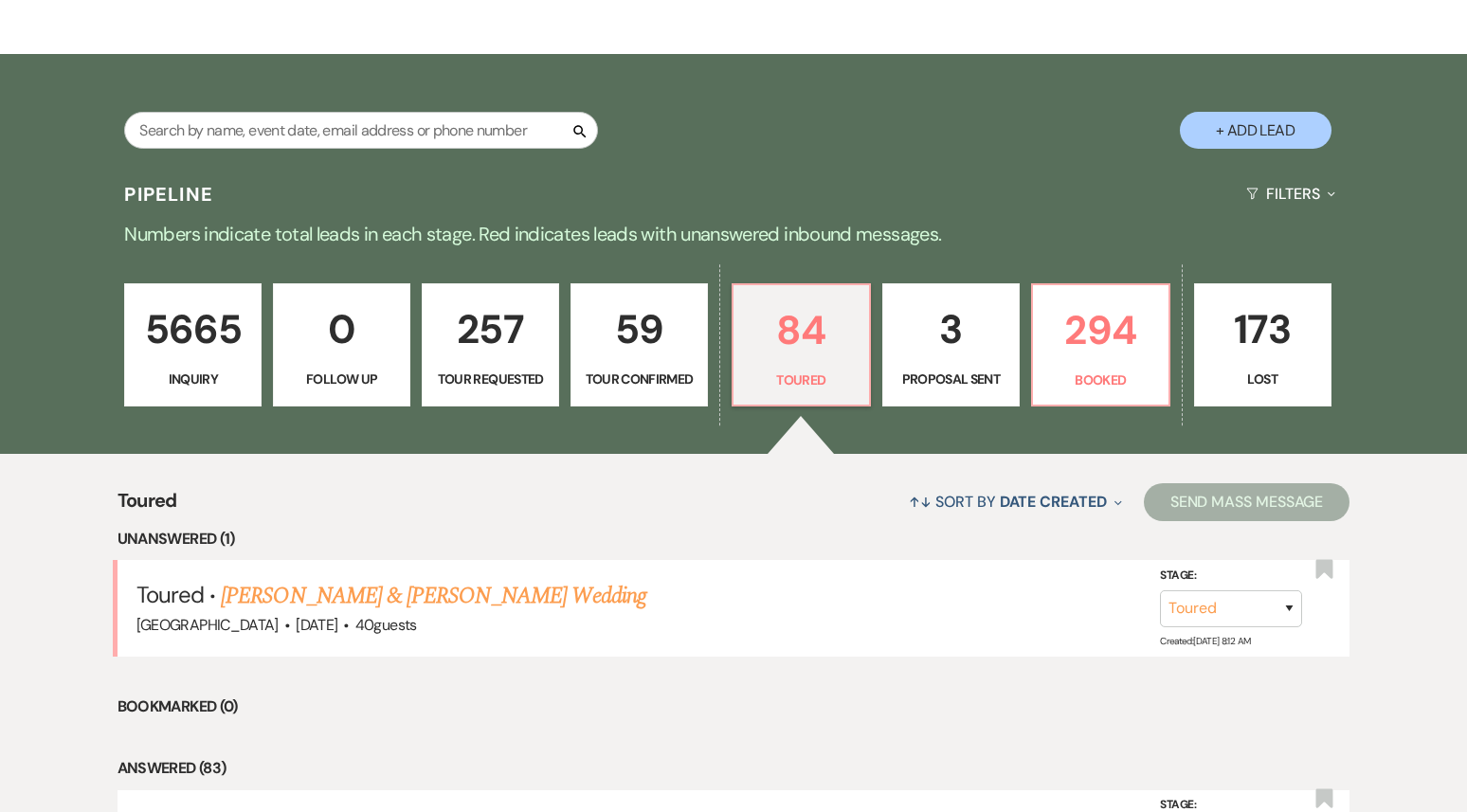
click at [516, 599] on link "Freddy Rodriguez & Michelle Howard's Wedding" at bounding box center [432, 595] width 424 height 34
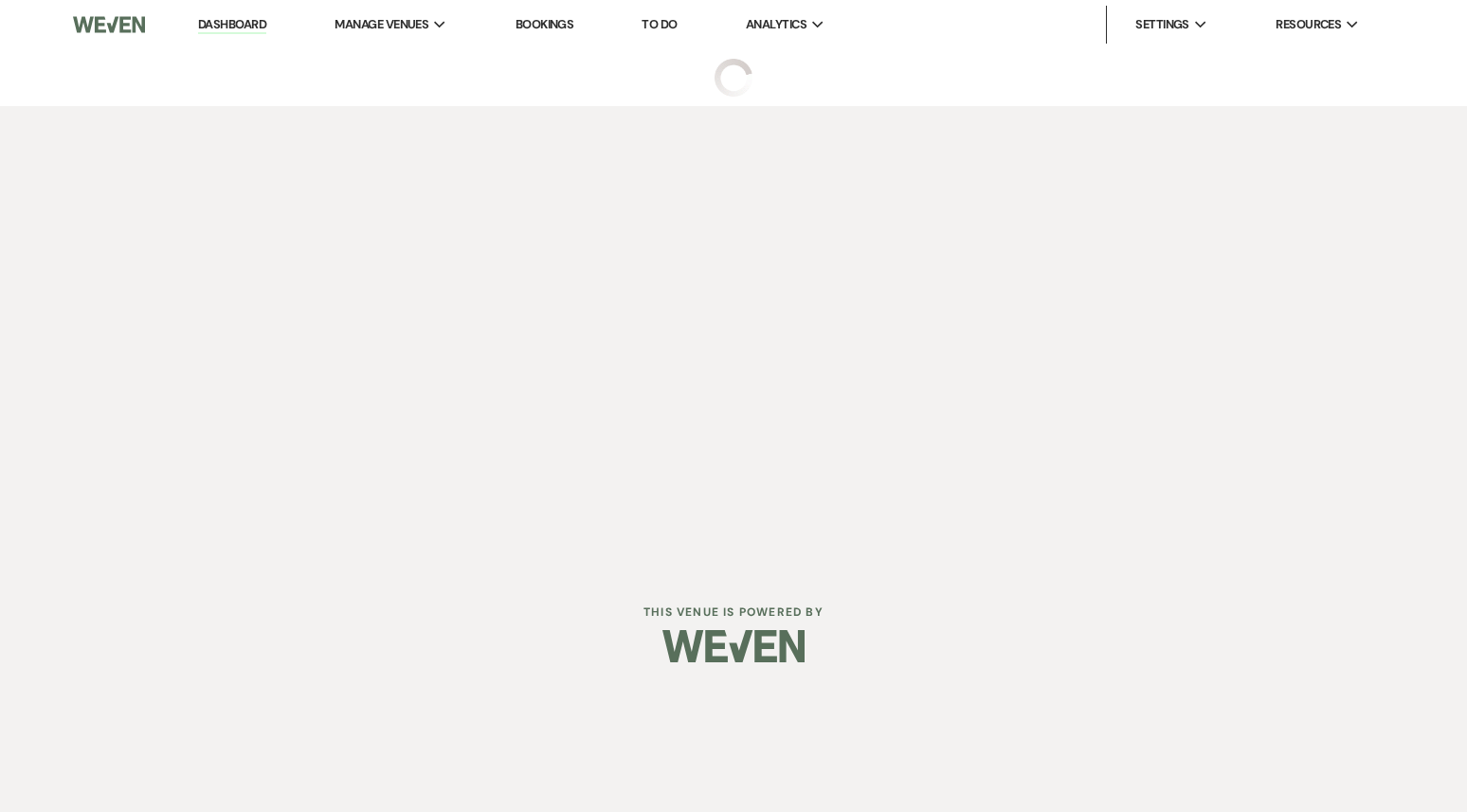
select select "5"
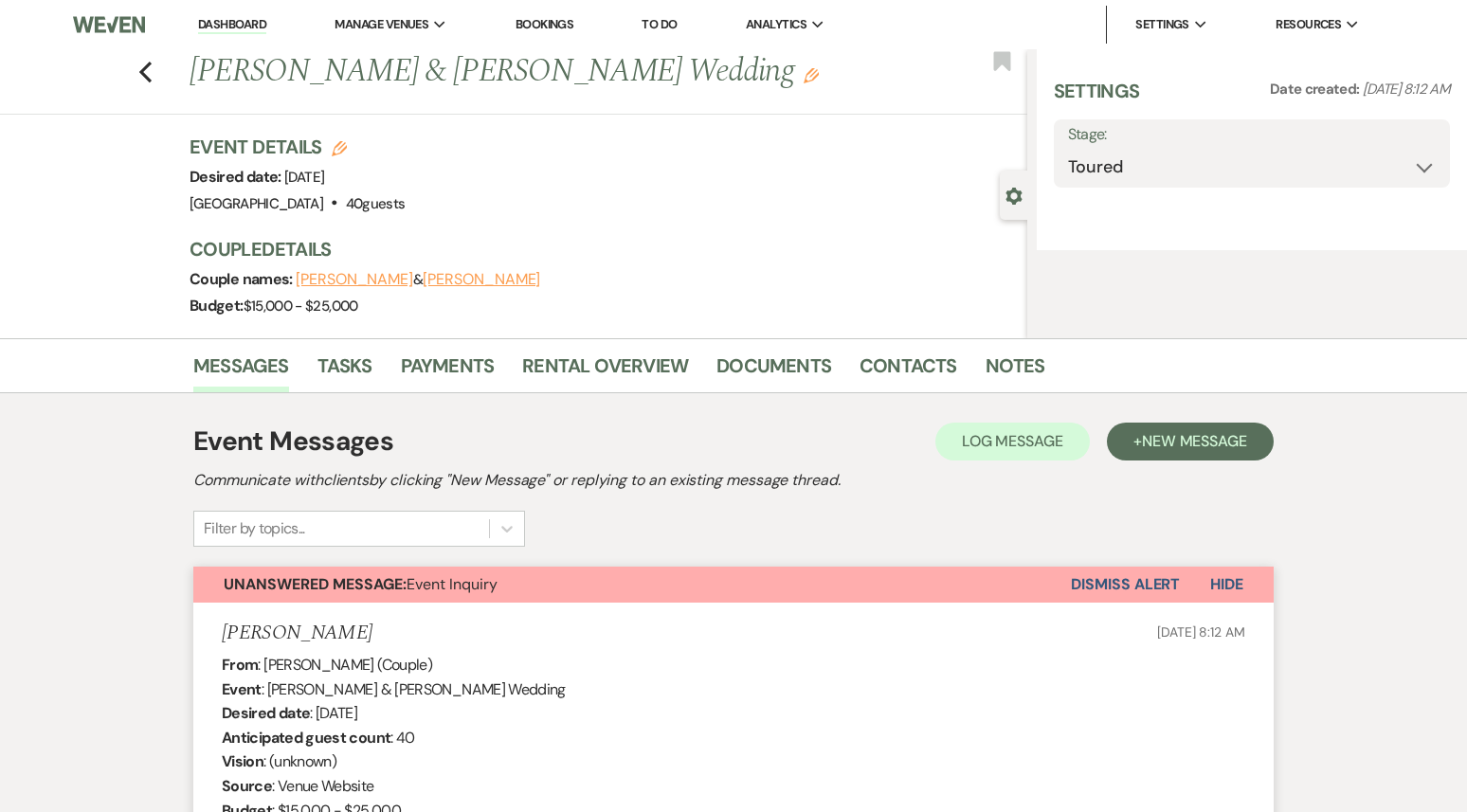
select select "5"
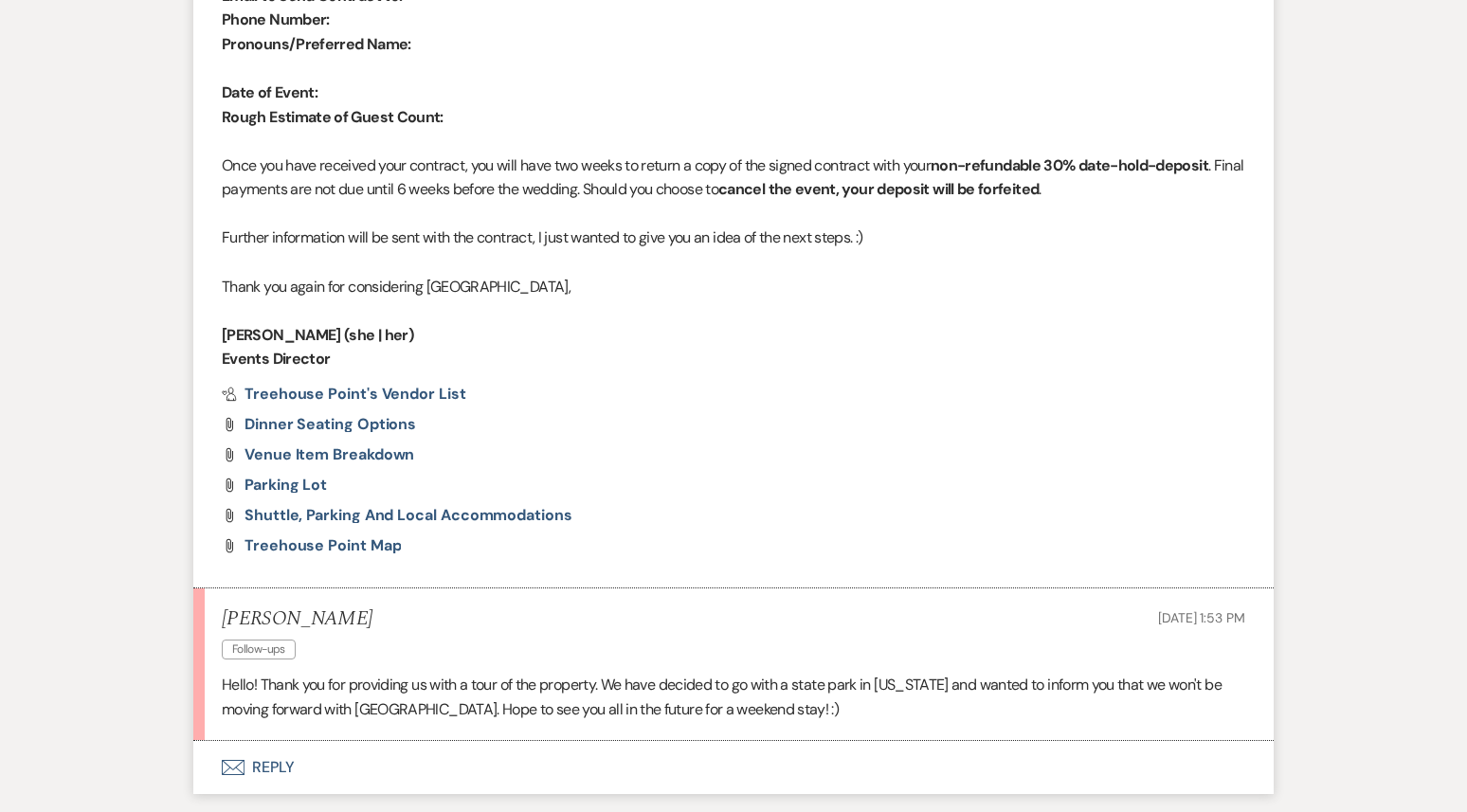
scroll to position [3749, 0]
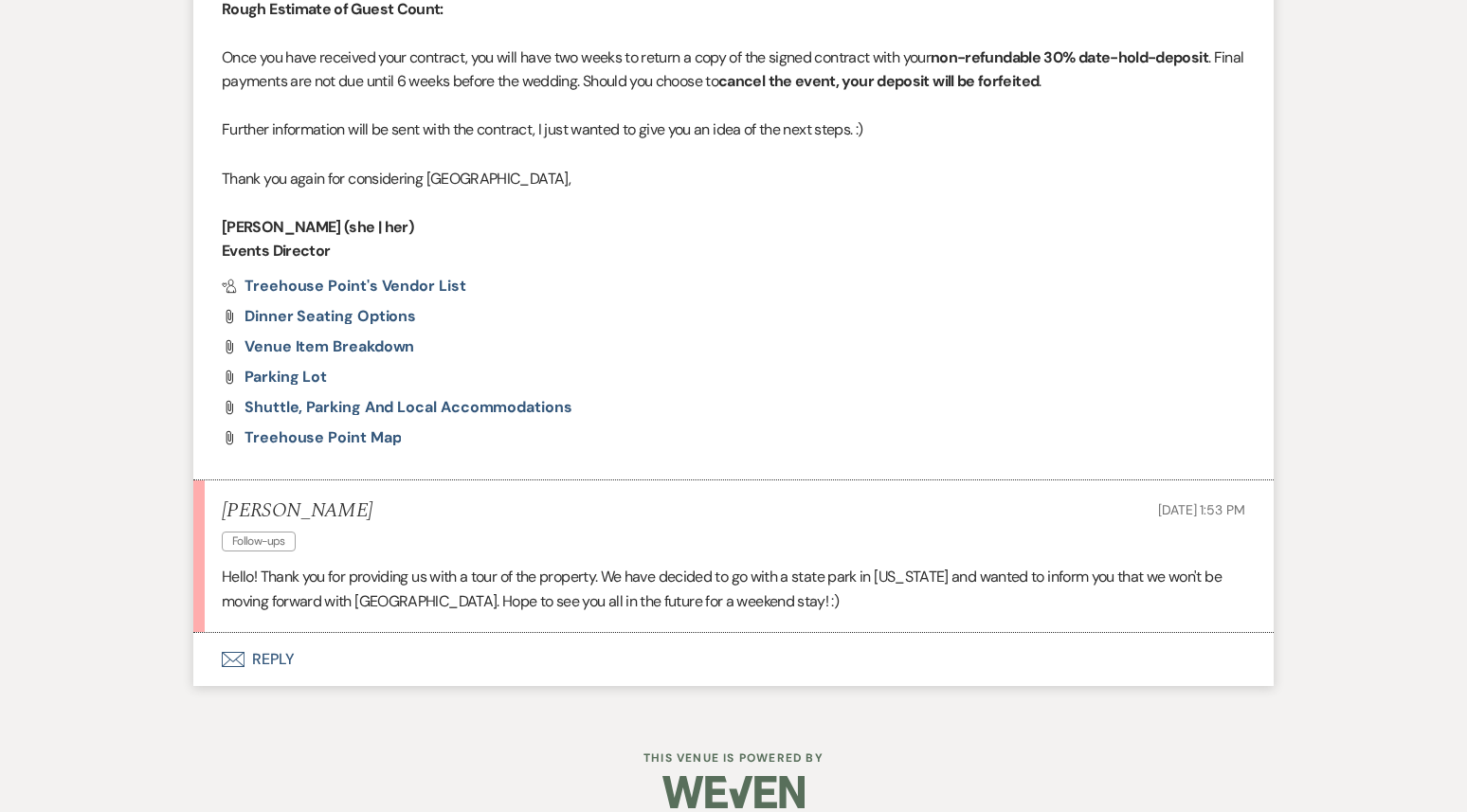
click at [260, 636] on button "Envelope Reply" at bounding box center [733, 660] width 1080 height 53
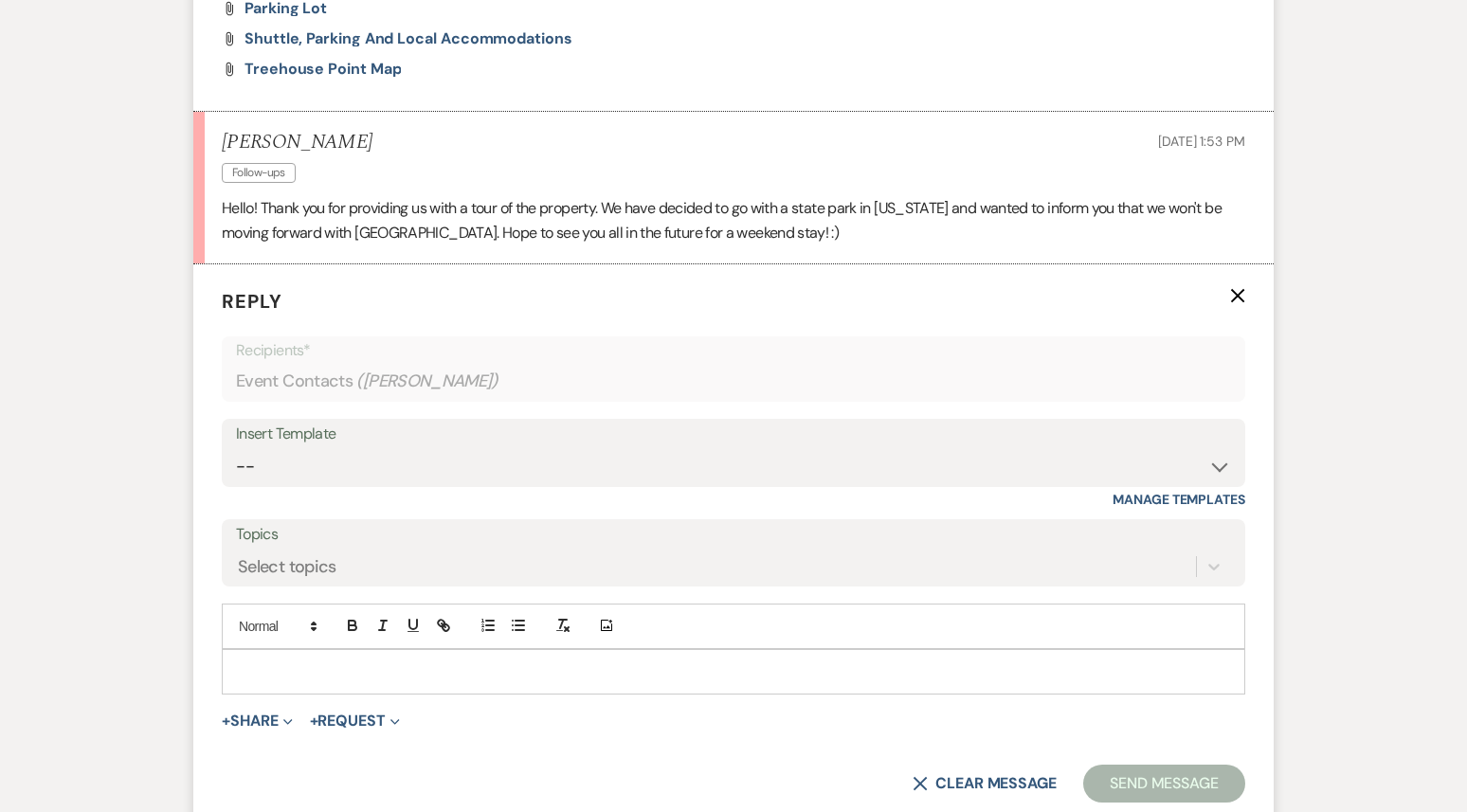
scroll to position [4152, 0]
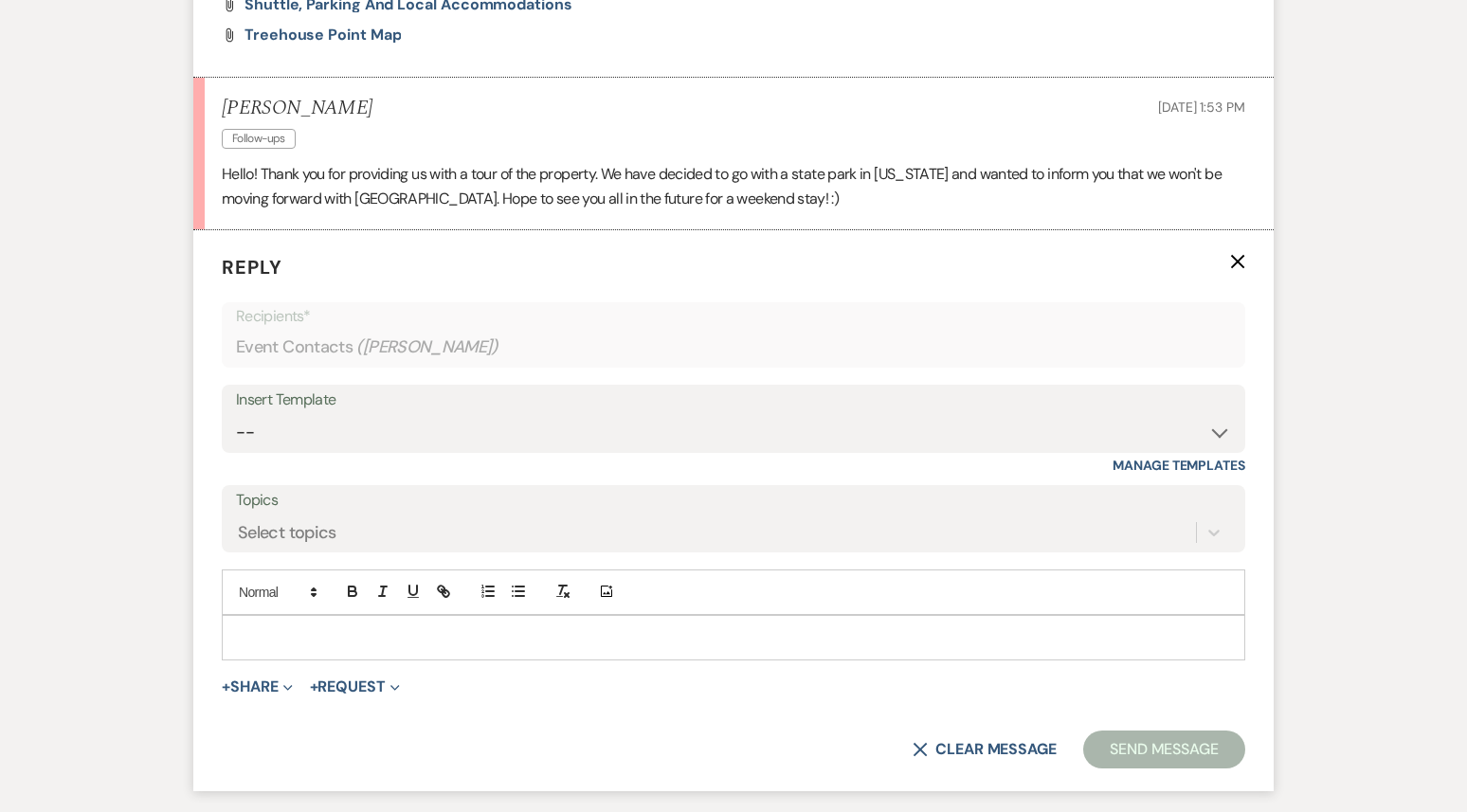
click at [293, 627] on p at bounding box center [734, 637] width 993 height 21
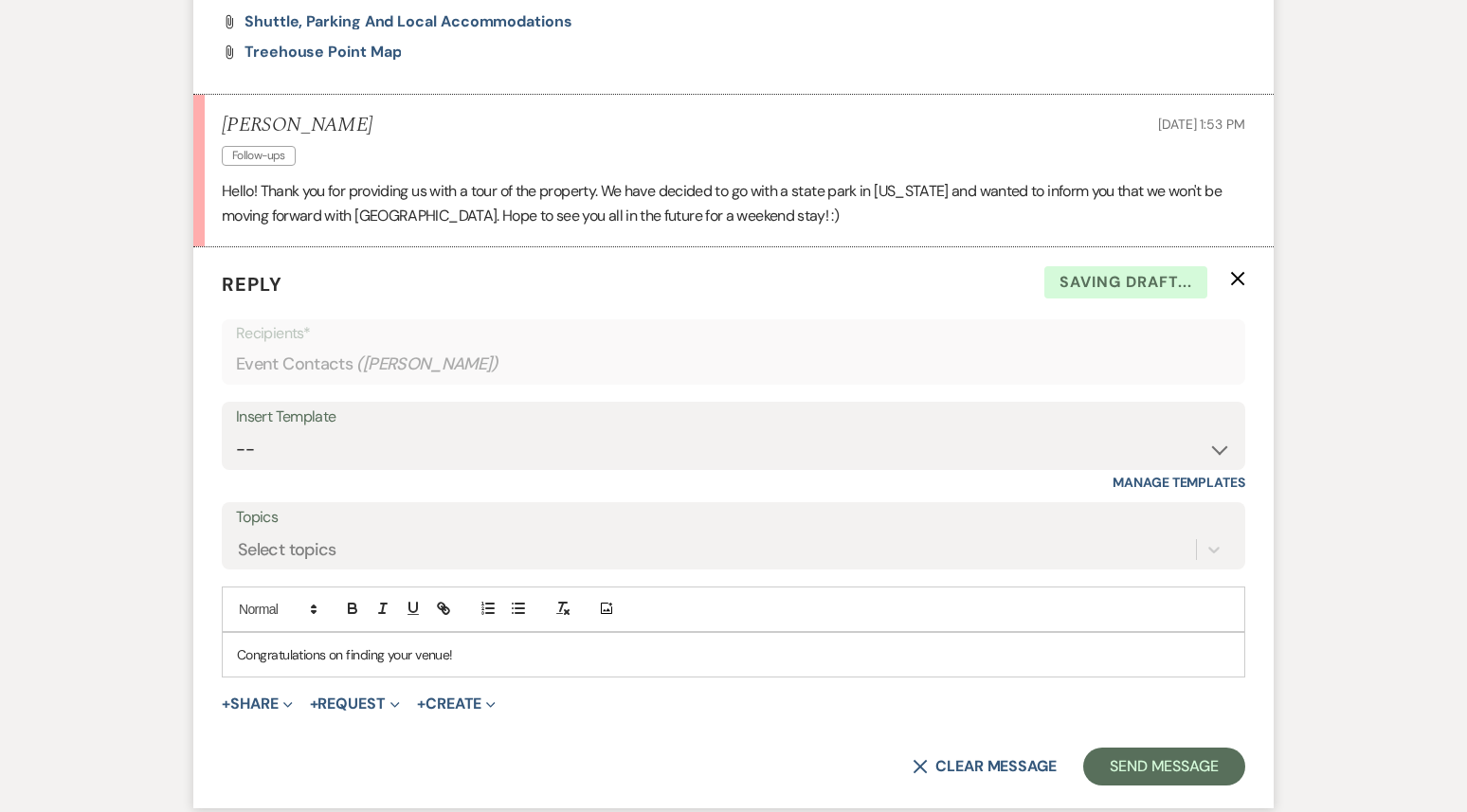
scroll to position [4134, 0]
click at [546, 646] on p "Congratulations on finding your venue!" at bounding box center [734, 656] width 993 height 21
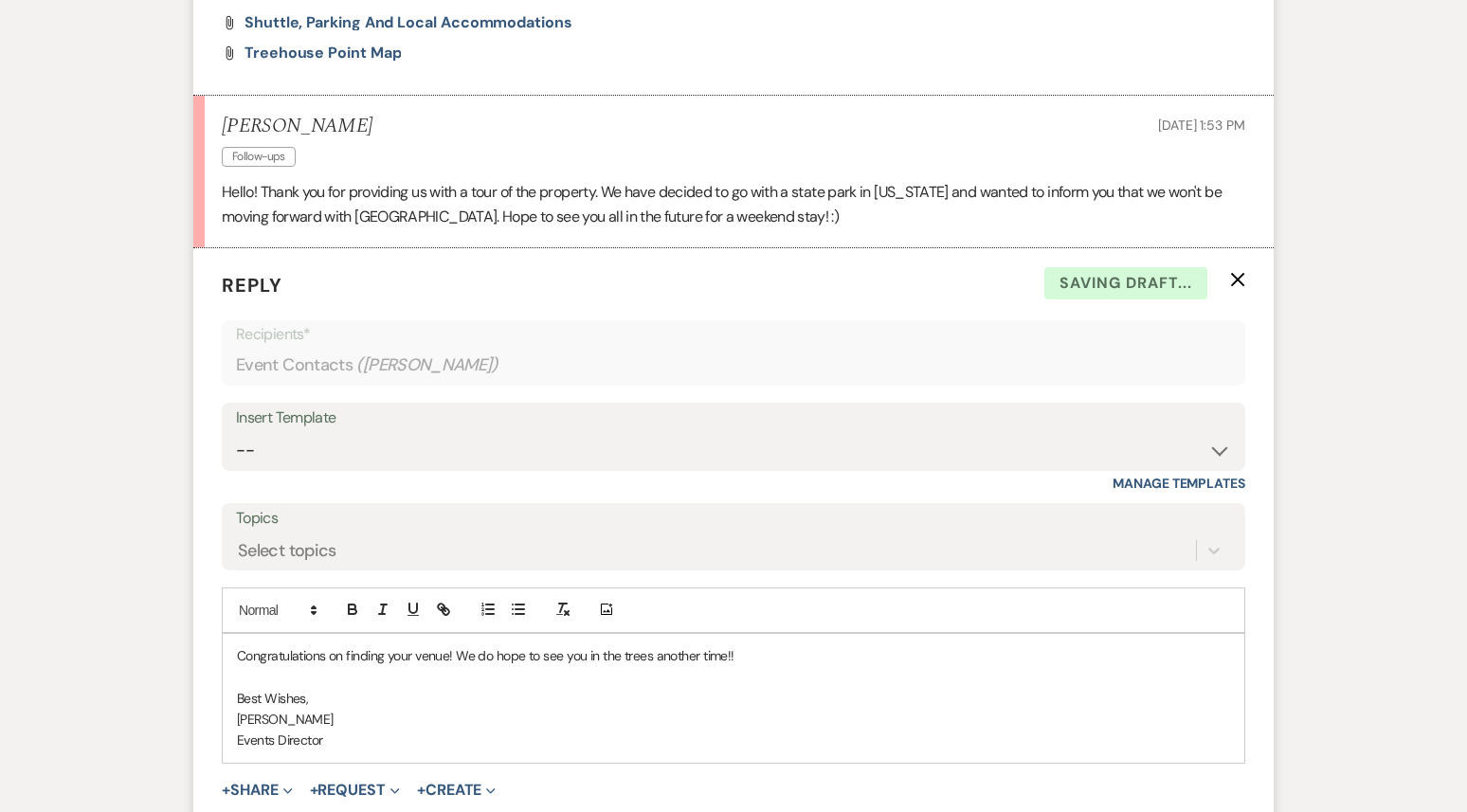
click at [236, 634] on div "Congratulations on finding your venue! We do hope to see you in the trees anoth…" at bounding box center [733, 698] width 1022 height 129
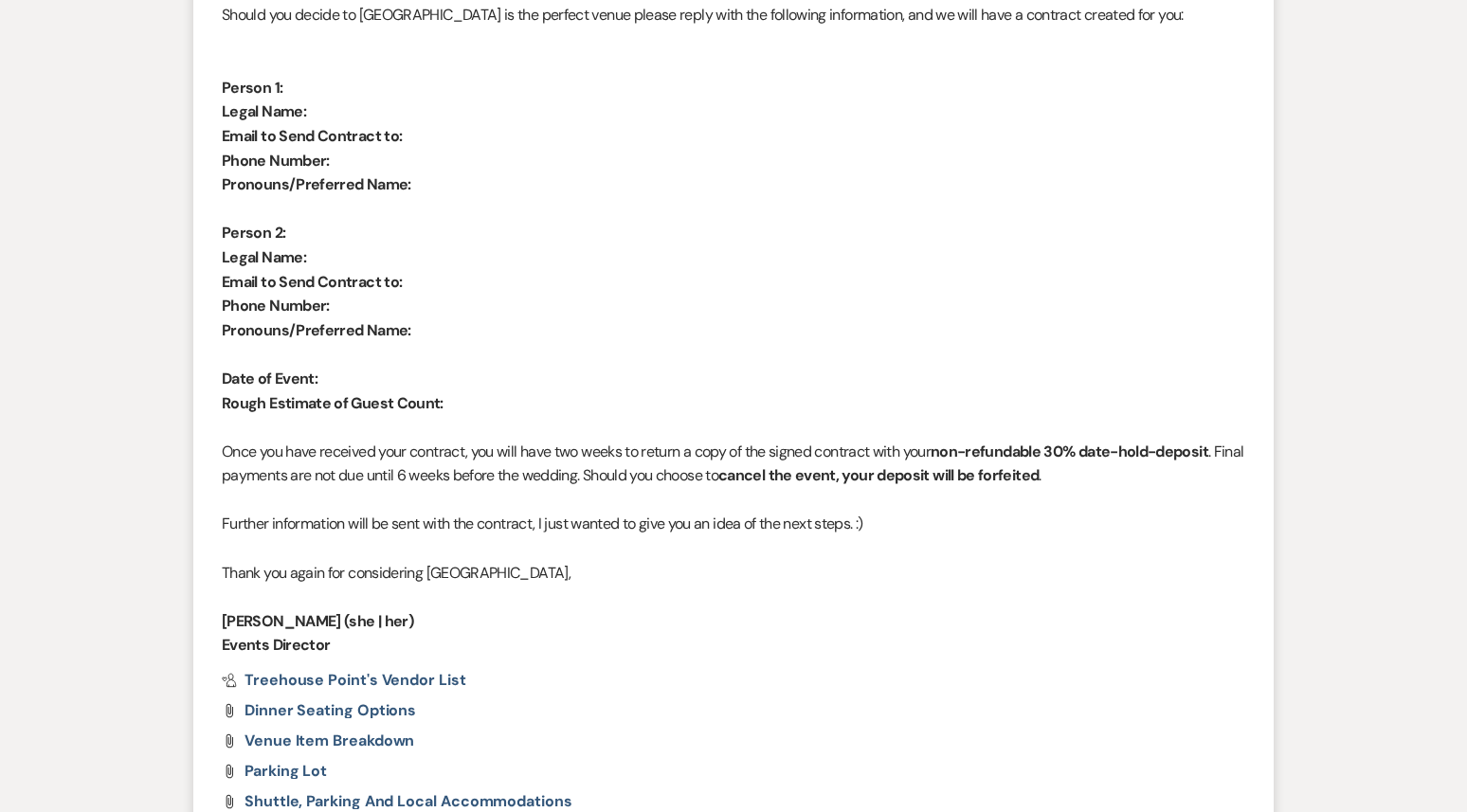
scroll to position [4407, 0]
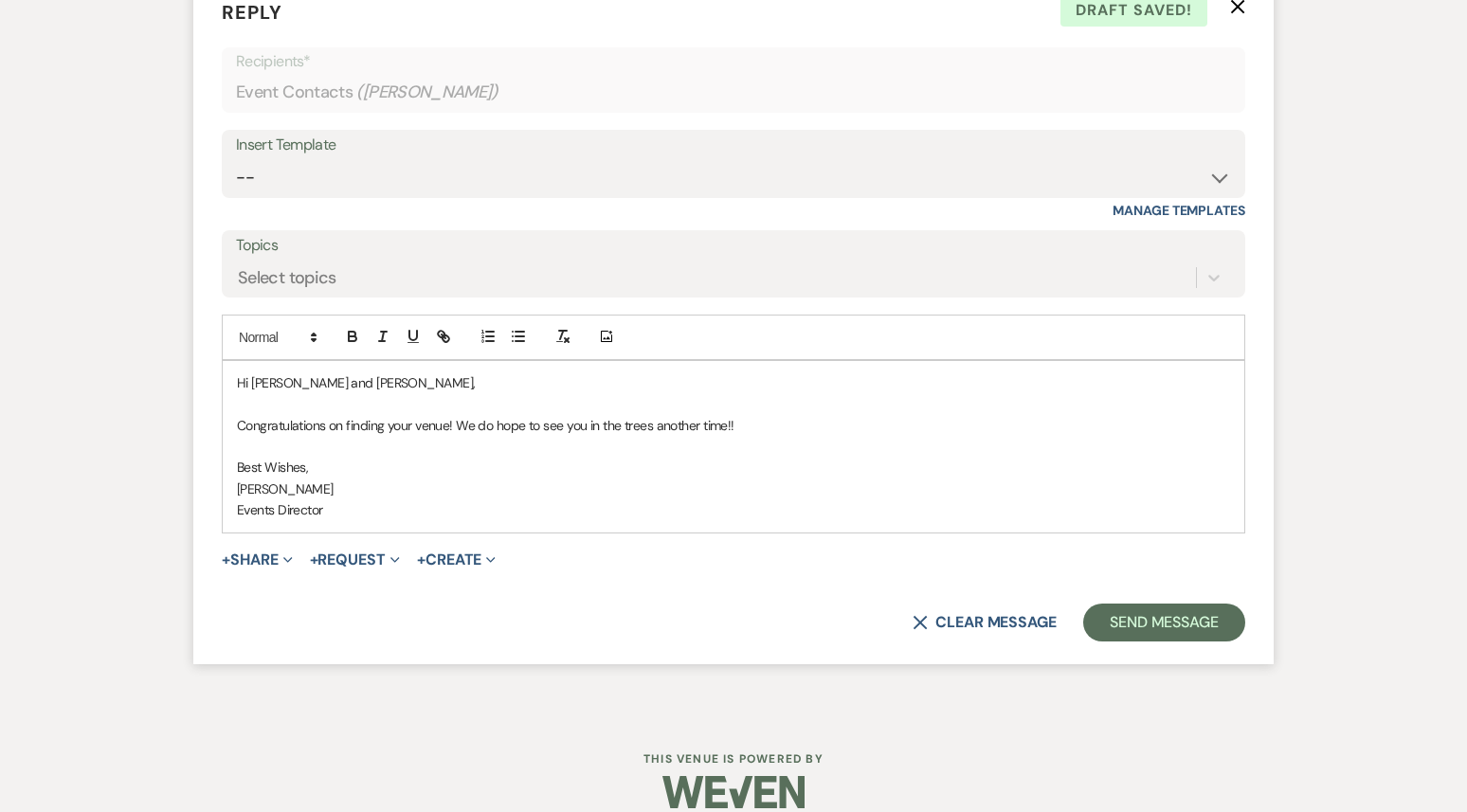
click at [457, 415] on p "Congratulations on finding your venue! We do hope to see you in the trees anoth…" at bounding box center [734, 425] width 993 height 21
click at [1163, 415] on p "Congratulations on finding your venue! We wish you a smooth planning process an…" at bounding box center [734, 425] width 993 height 21
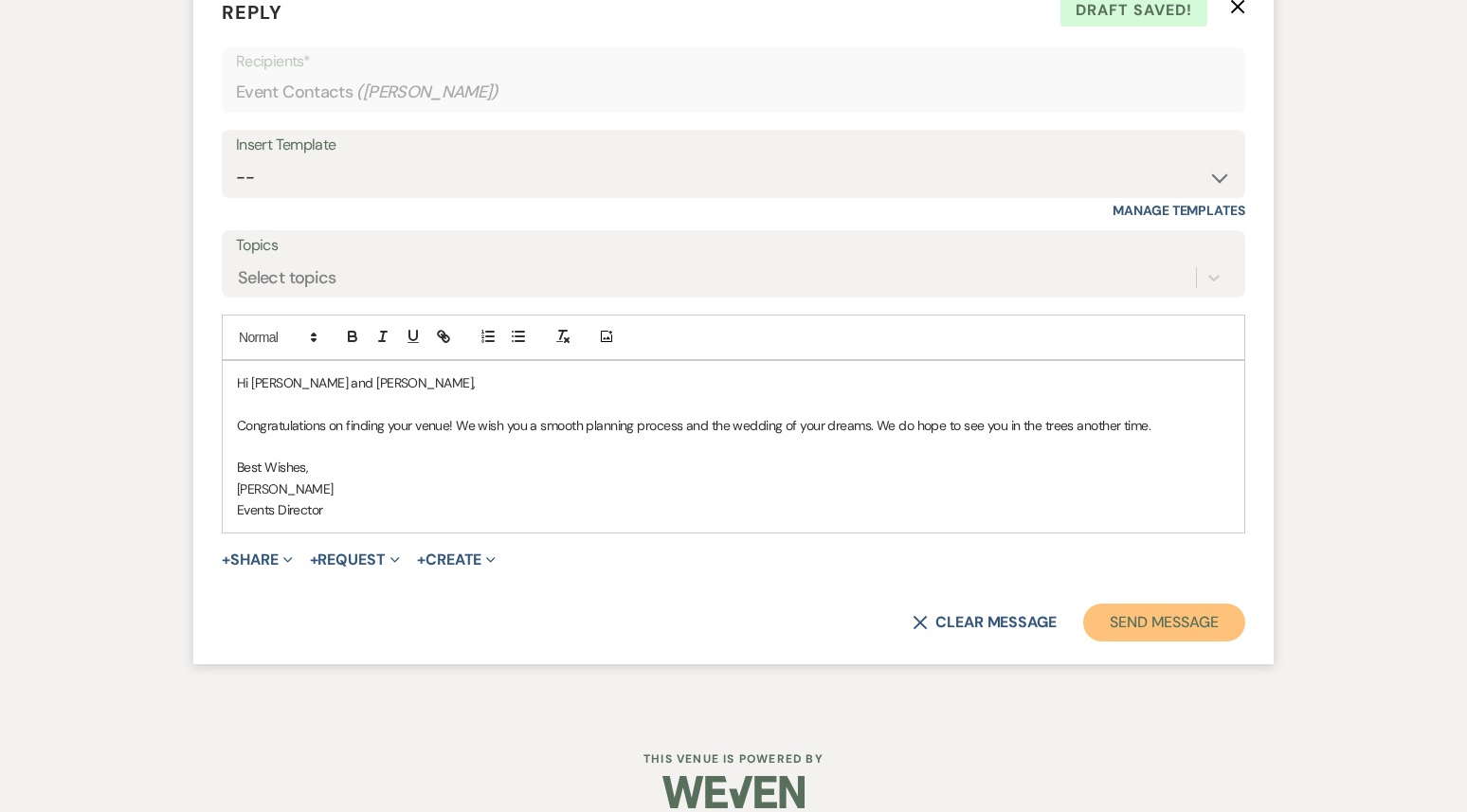
click at [1145, 603] on button "Send Message" at bounding box center [1164, 622] width 162 height 38
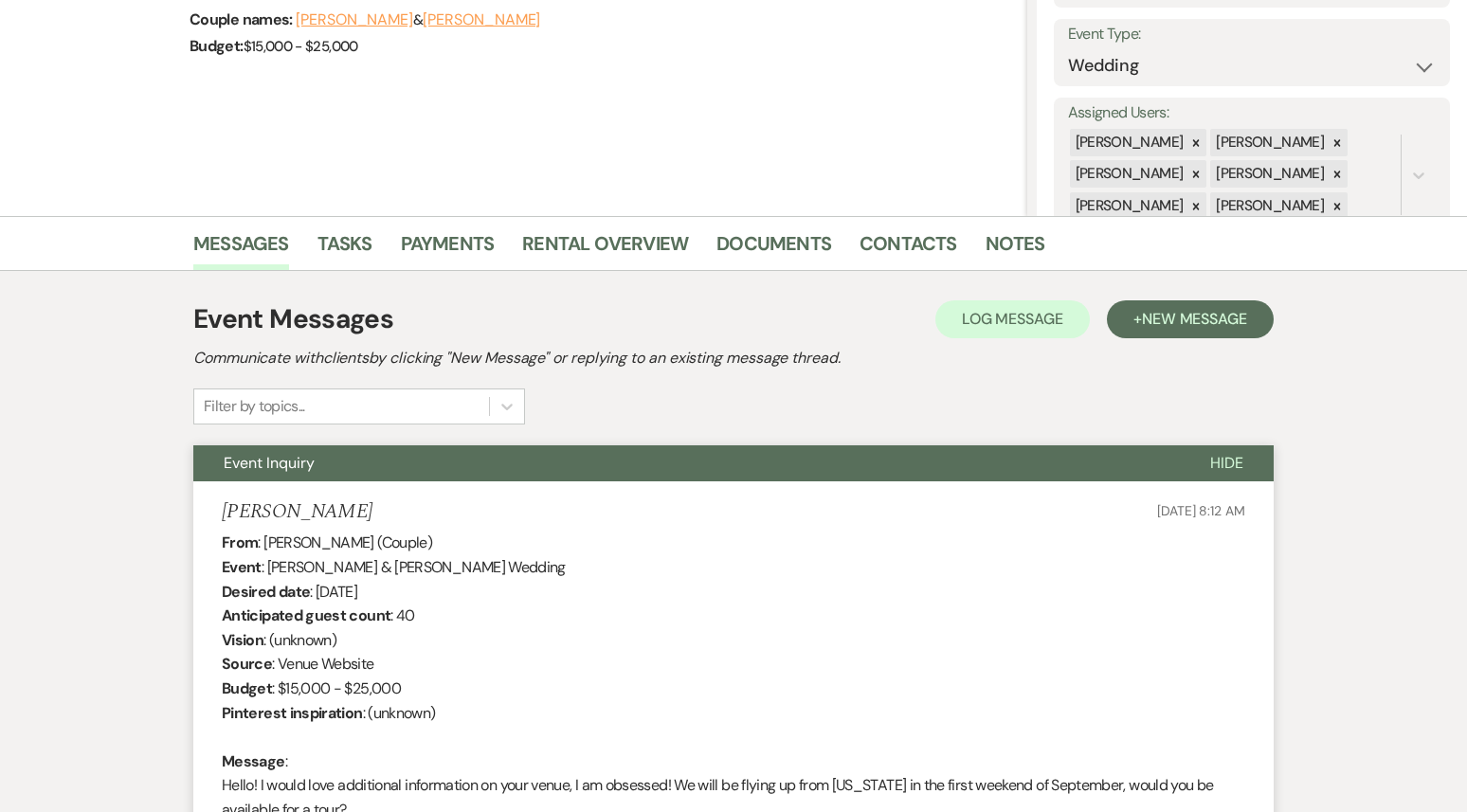
scroll to position [0, 0]
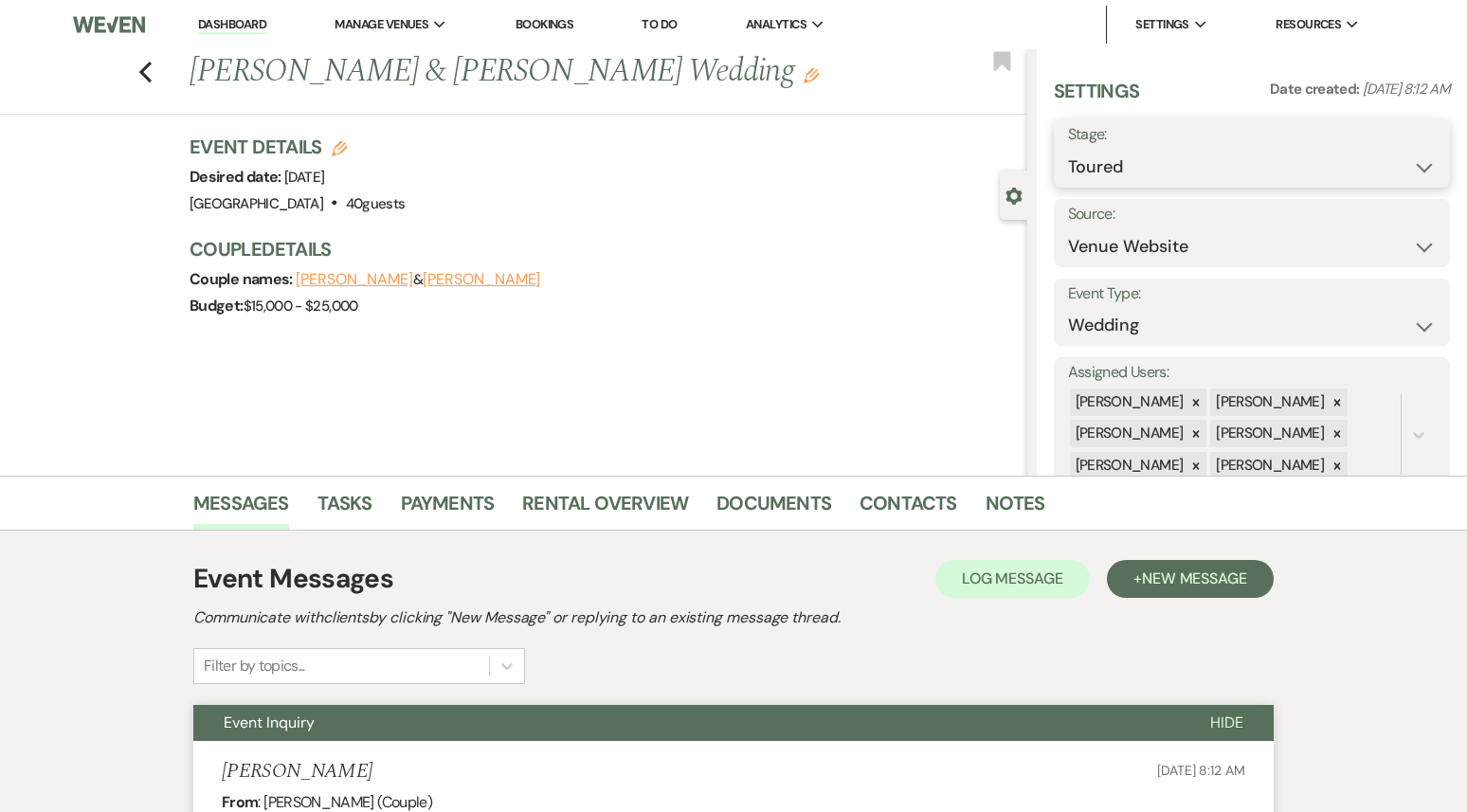
click at [1129, 175] on select "Inquiry Follow Up Tour Requested Tour Confirmed Toured Proposal Sent Booked Lost" at bounding box center [1252, 166] width 368 height 37
select select "8"
click at [1068, 148] on select "Inquiry Follow Up Tour Requested Tour Confirmed Toured Proposal Sent Booked Lost" at bounding box center [1252, 166] width 368 height 37
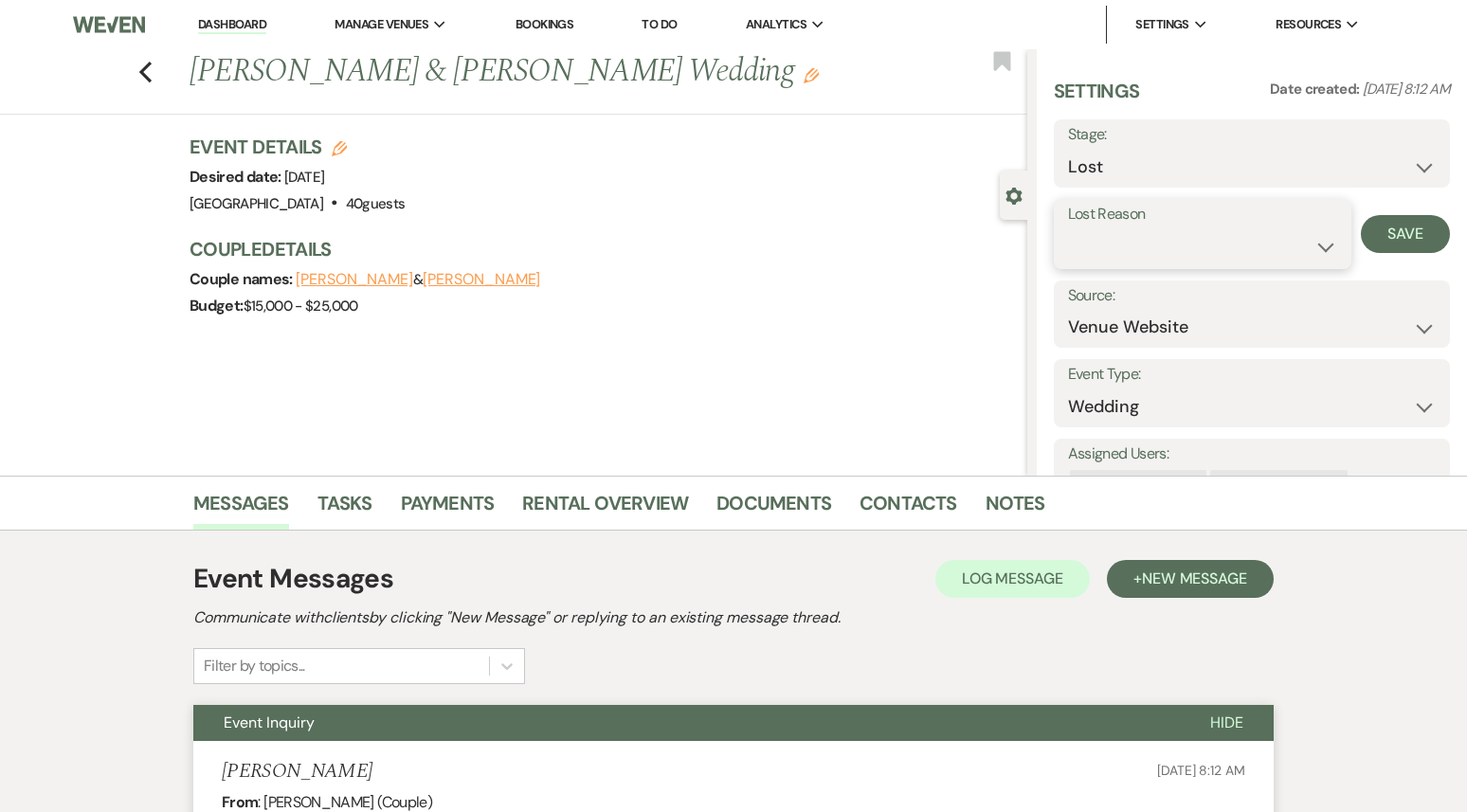
click at [1143, 237] on select "Booked Elsewhere Budget Date Unavailable No Response Not a Good Match Capacity …" at bounding box center [1203, 246] width 269 height 37
select select "6"
click at [1068, 228] on select "Booked Elsewhere Budget Date Unavailable No Response Not a Good Match Capacity …" at bounding box center [1203, 246] width 269 height 37
click at [1418, 233] on button "Save" at bounding box center [1406, 234] width 89 height 38
click at [232, 21] on link "Dashboard" at bounding box center [231, 25] width 68 height 18
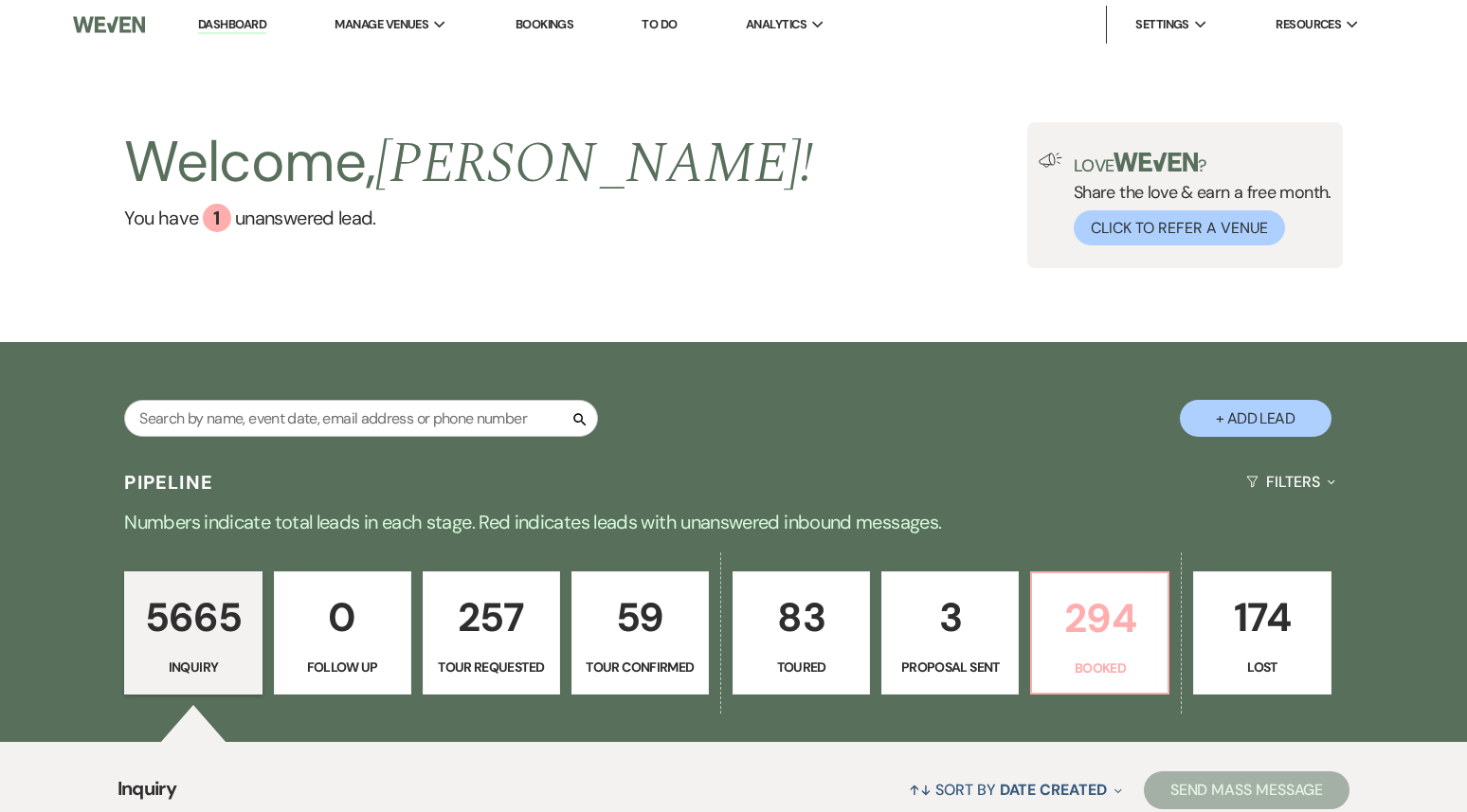
click at [1096, 635] on p "294" at bounding box center [1100, 618] width 113 height 63
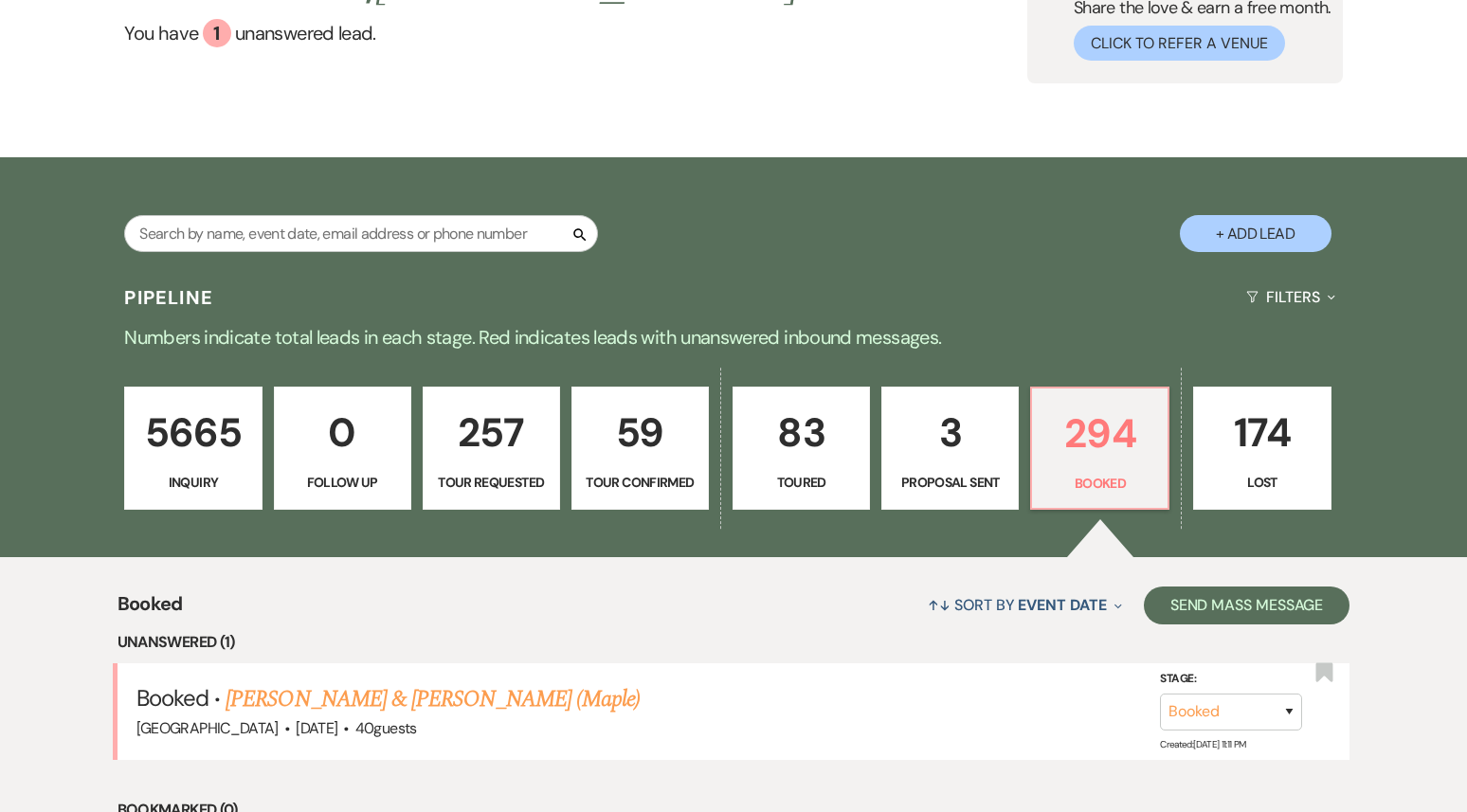
scroll to position [186, 0]
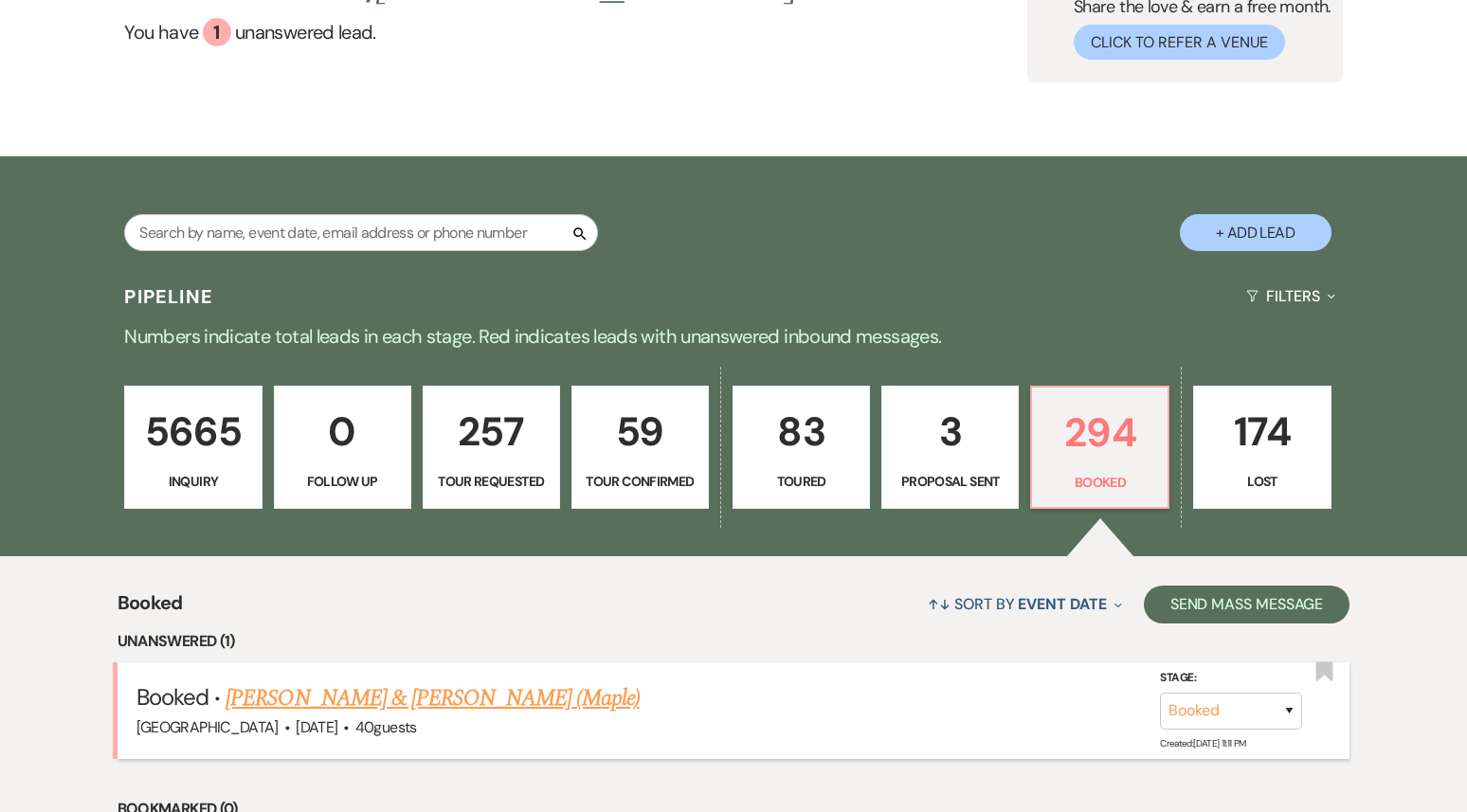
click at [454, 715] on link "[PERSON_NAME] & [PERSON_NAME] (Maple)" at bounding box center [432, 698] width 413 height 34
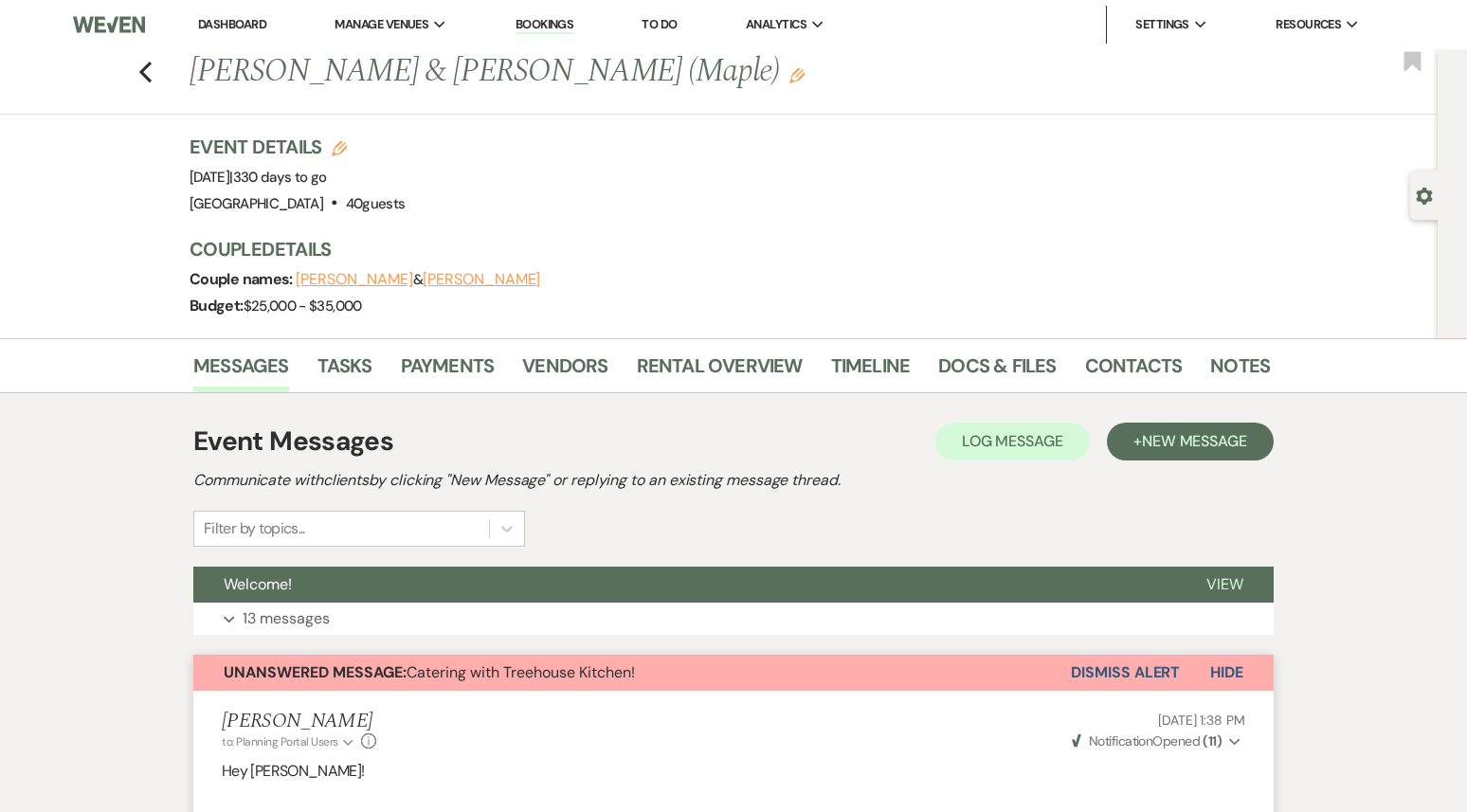
click at [229, 23] on link "Dashboard" at bounding box center [231, 24] width 68 height 16
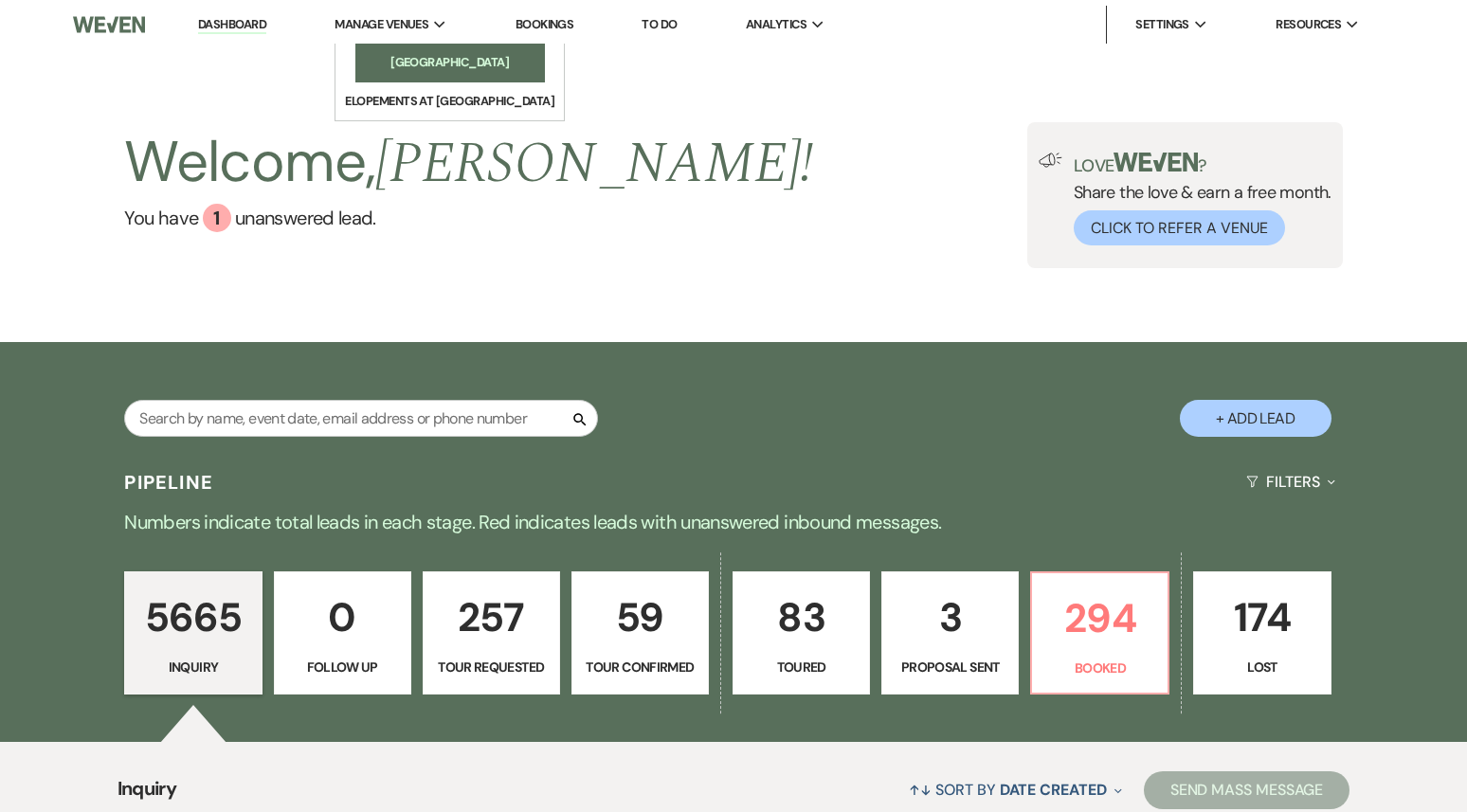
click at [442, 75] on link "[GEOGRAPHIC_DATA]" at bounding box center [450, 62] width 190 height 38
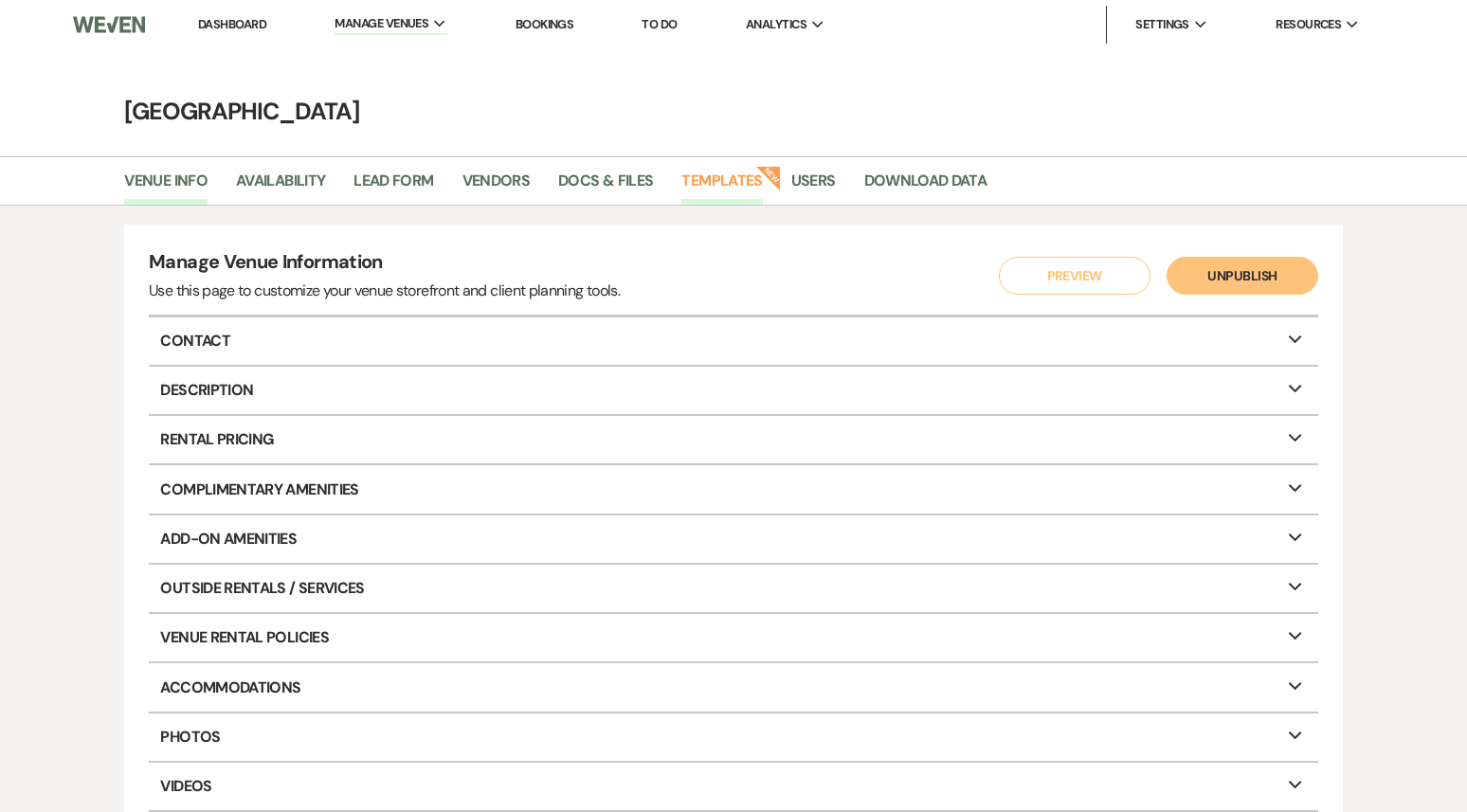
click at [742, 189] on link "Templates" at bounding box center [721, 187] width 80 height 36
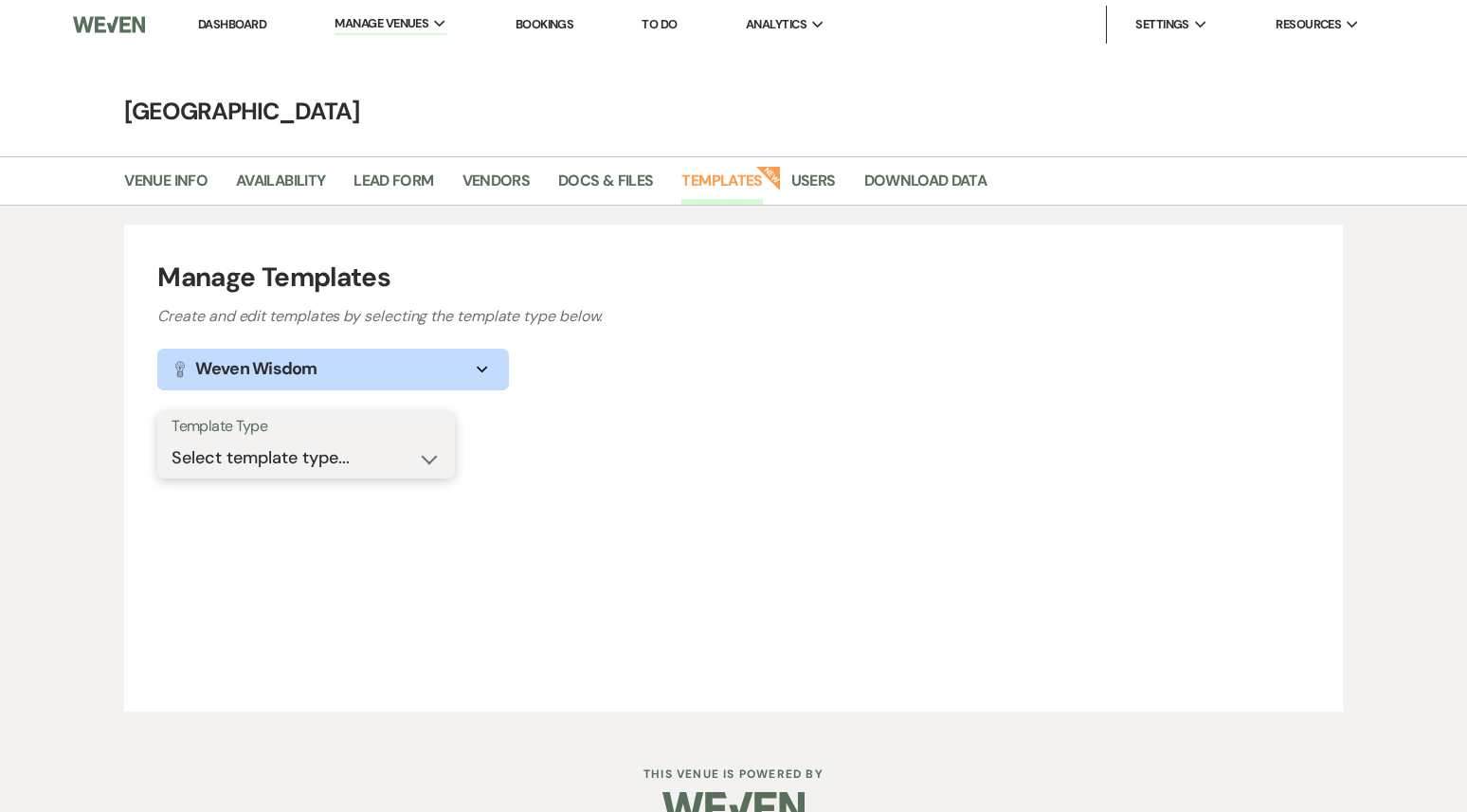
click at [428, 451] on select "Select template type... Task List Message Templates Payment Plan Inventory Item…" at bounding box center [306, 458] width 269 height 37
select select "Message Templates"
click at [171, 440] on select "Select template type... Task List Message Templates Payment Plan Inventory Item…" at bounding box center [306, 458] width 269 height 37
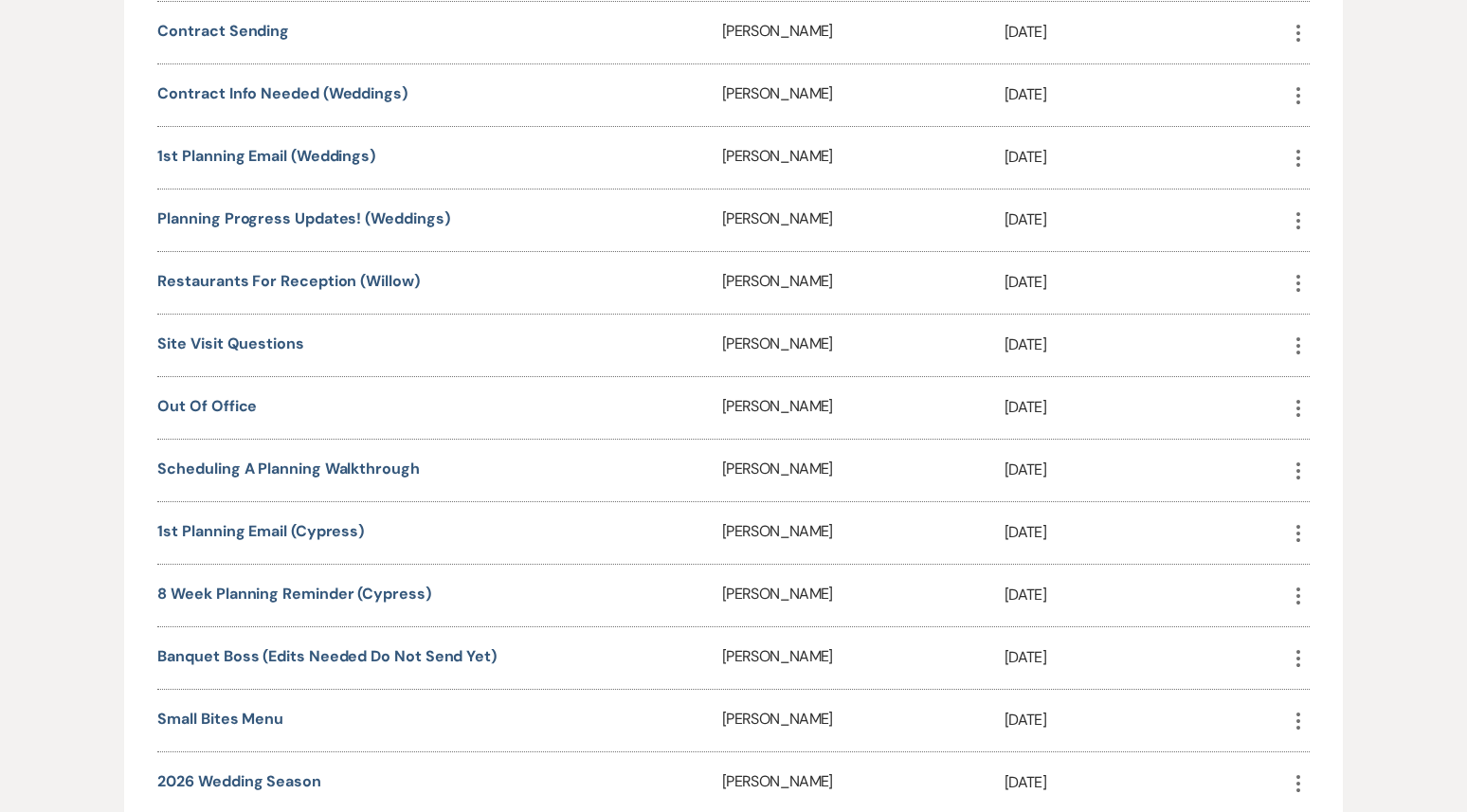
scroll to position [927, 0]
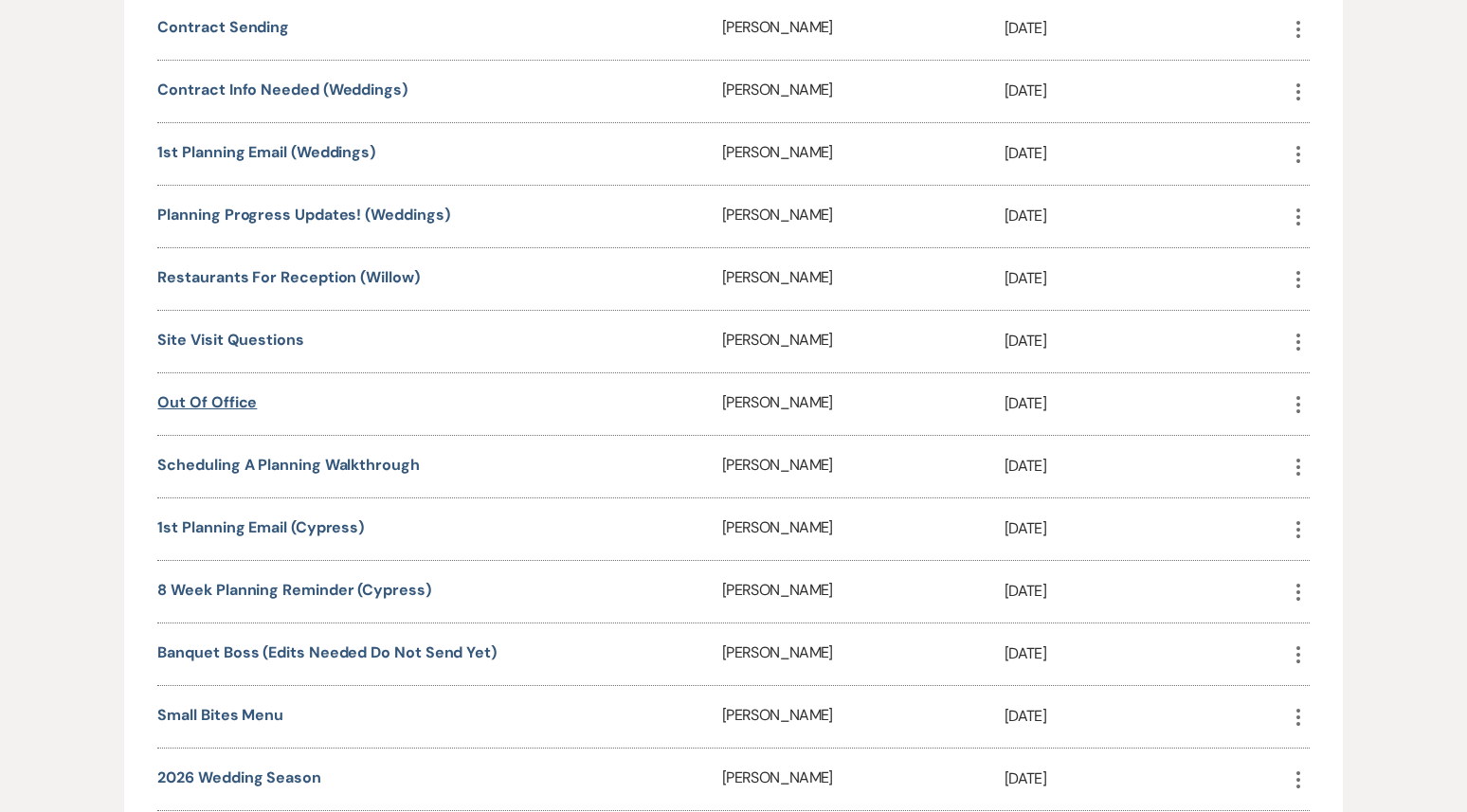
click at [231, 401] on link "Out of office" at bounding box center [207, 403] width 100 height 20
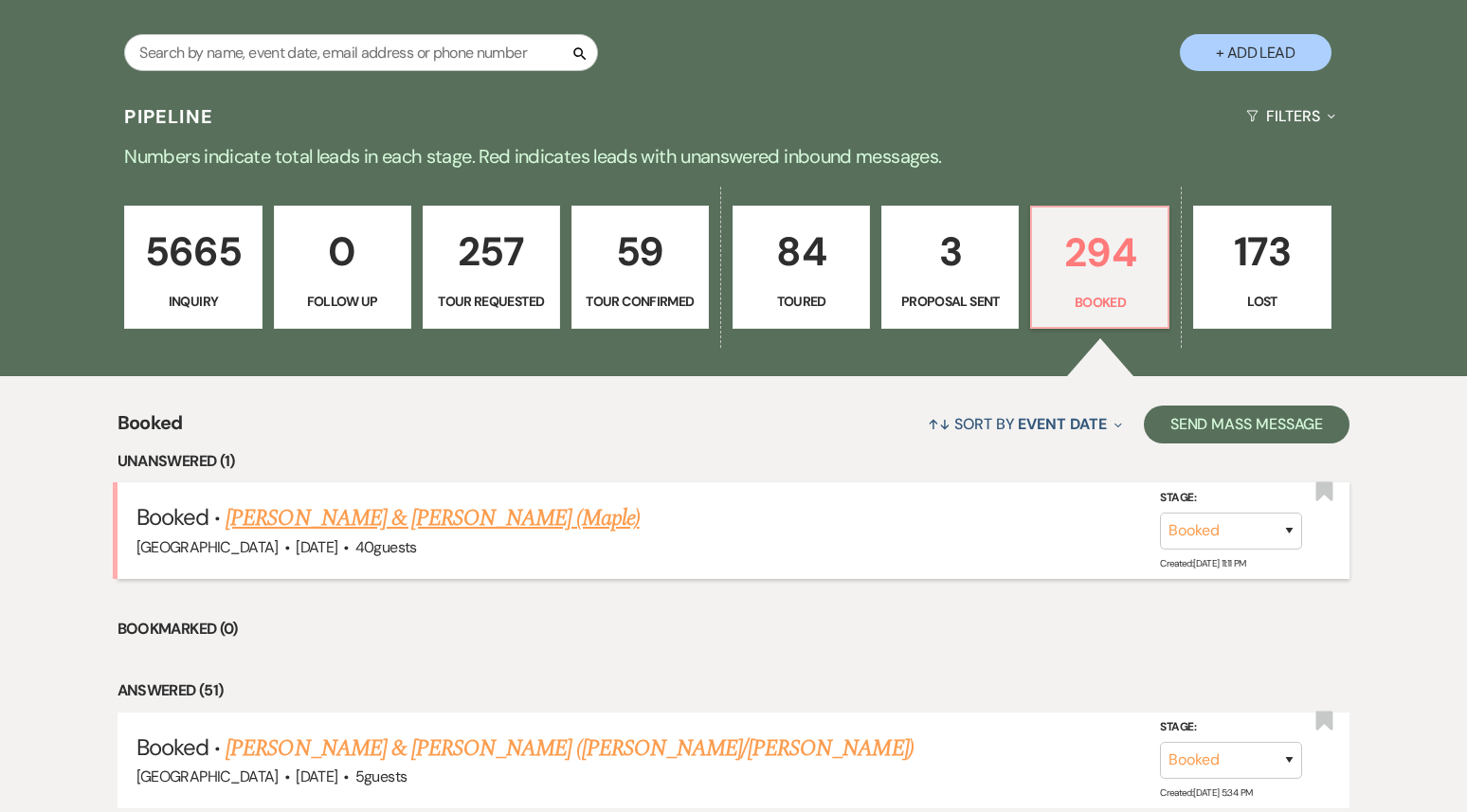
click at [405, 521] on link "[PERSON_NAME] & [PERSON_NAME] (Maple)" at bounding box center [432, 518] width 413 height 34
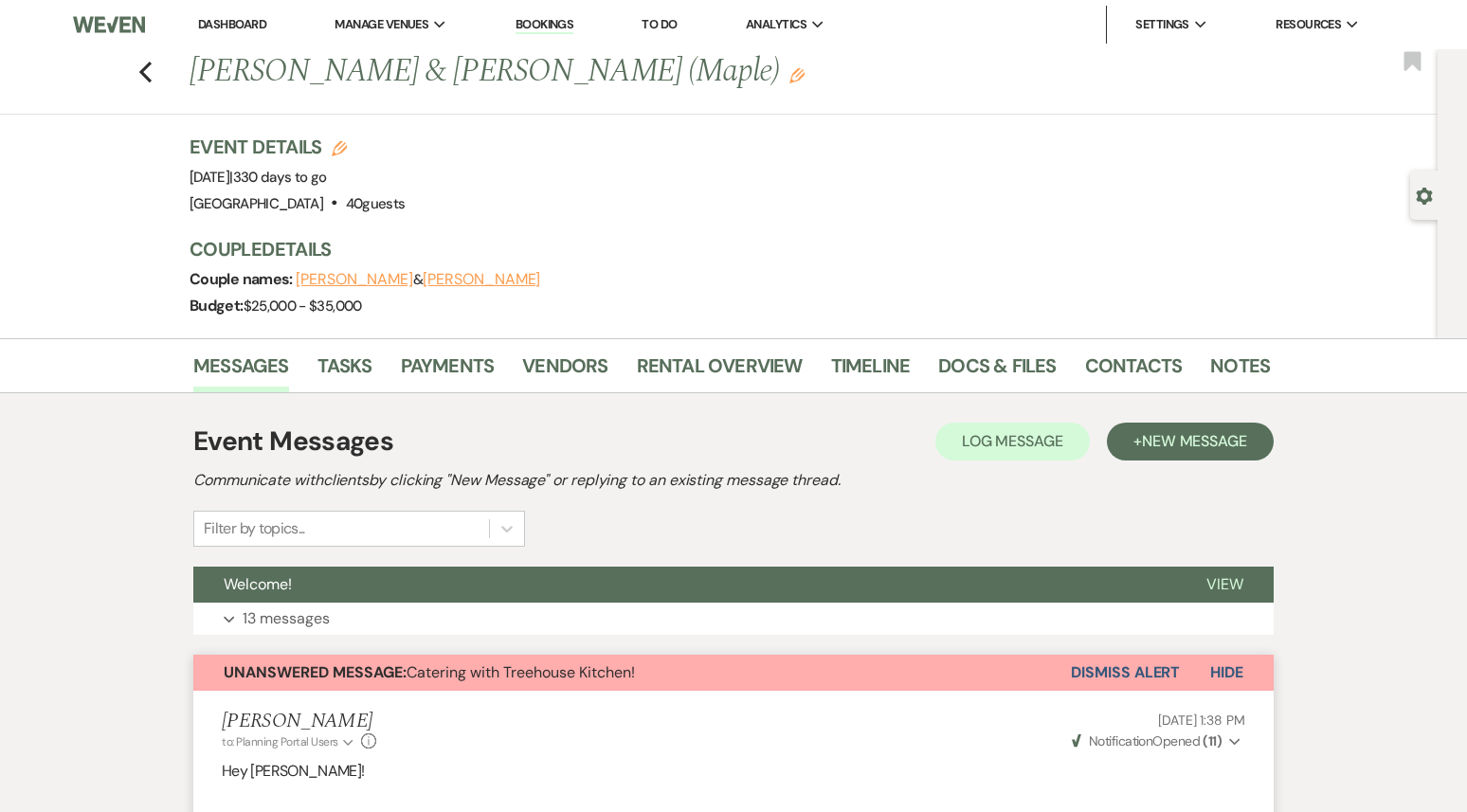
click at [231, 38] on li "Dashboard" at bounding box center [232, 25] width 87 height 38
click at [242, 16] on link "Dashboard" at bounding box center [231, 24] width 68 height 16
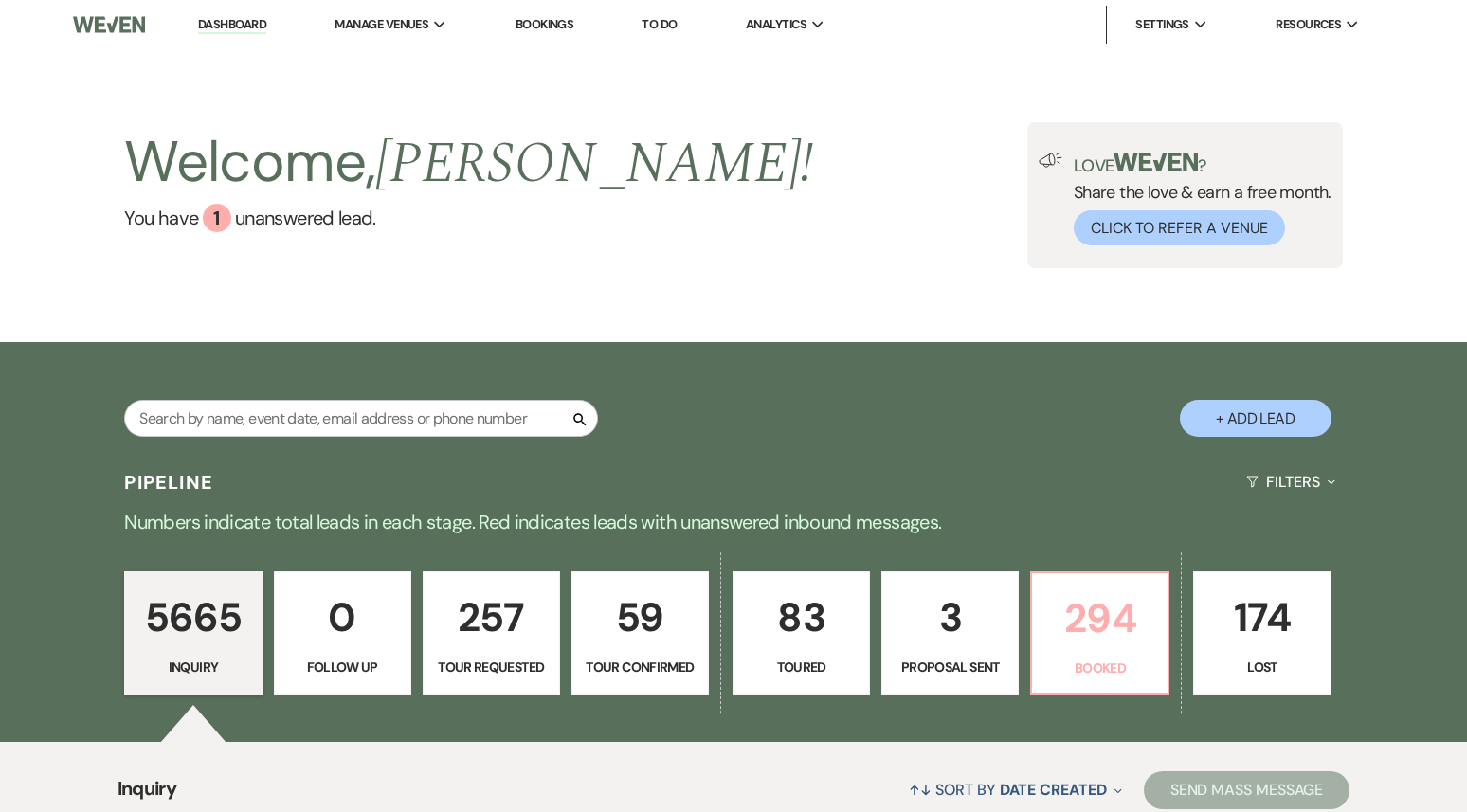
click at [1098, 618] on p "294" at bounding box center [1100, 618] width 113 height 63
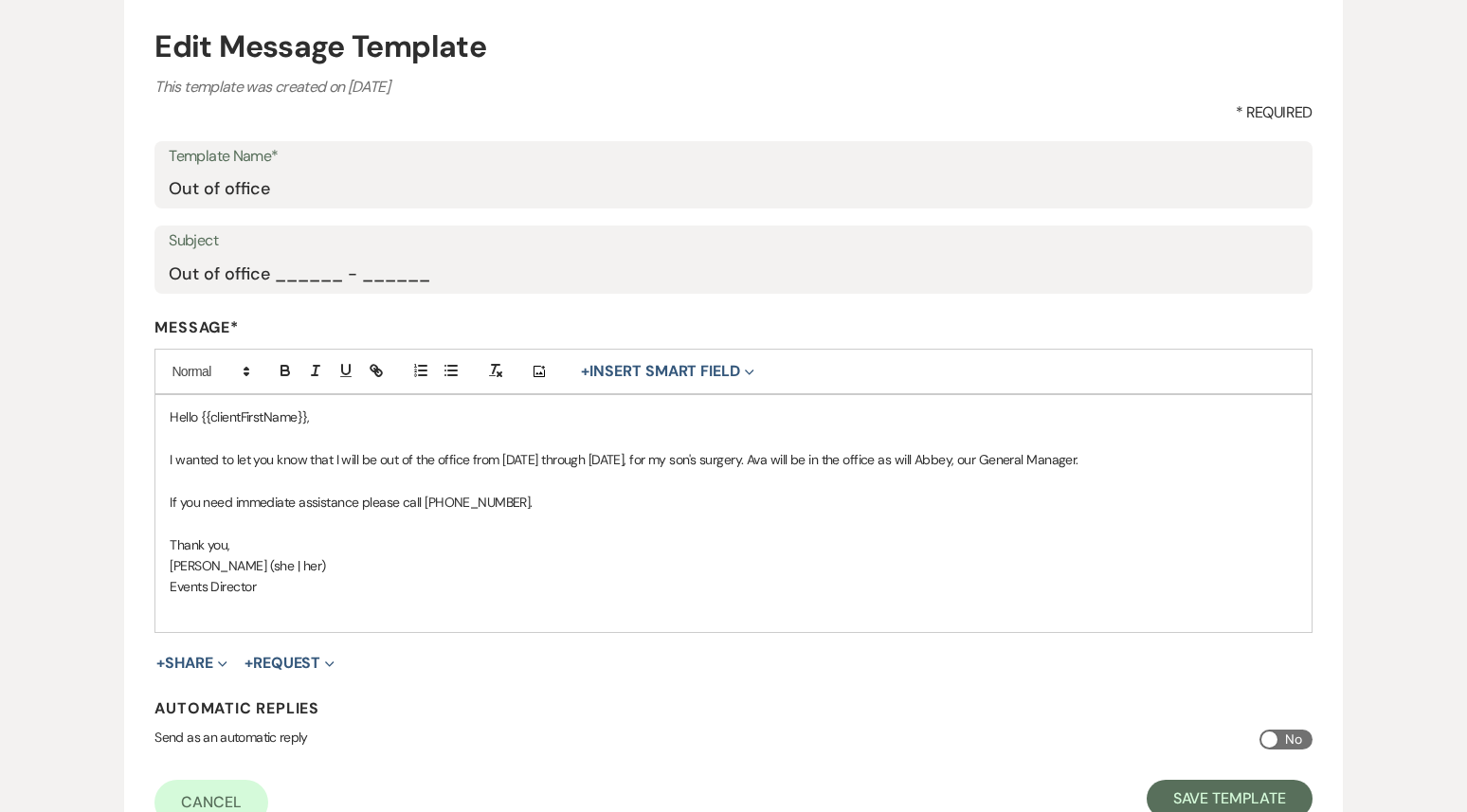
scroll to position [315, 0]
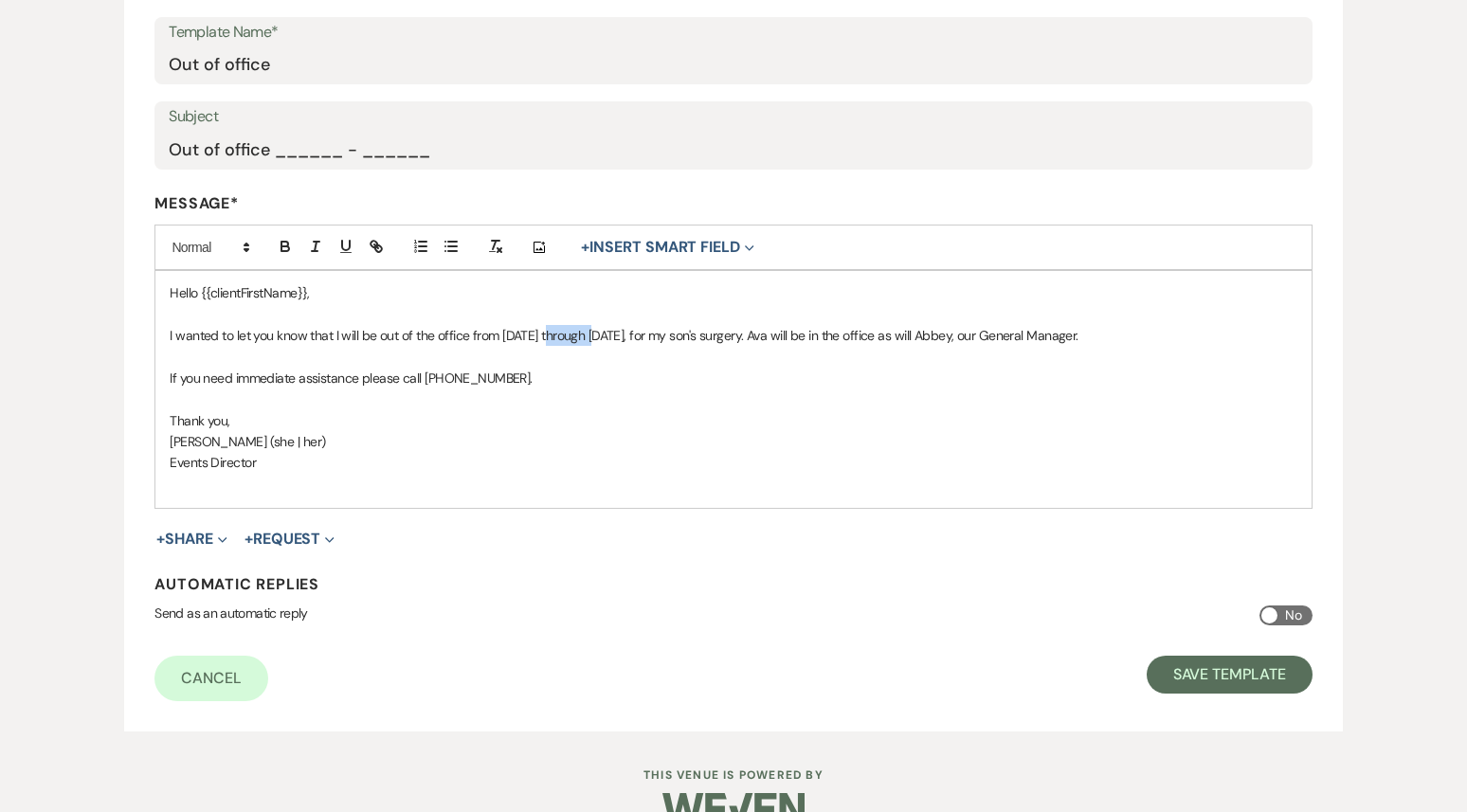
drag, startPoint x: 556, startPoint y: 337, endPoint x: 596, endPoint y: 335, distance: 40.0
click at [596, 335] on p "I wanted to let you know that I will be out of the office from [DATE] through […" at bounding box center [733, 335] width 1127 height 21
drag, startPoint x: 746, startPoint y: 334, endPoint x: 788, endPoint y: 331, distance: 42.1
click at [789, 331] on p "I wanted to let you know that I will be out of the office from [DATE] through […" at bounding box center [733, 335] width 1127 height 21
drag, startPoint x: 957, startPoint y: 337, endPoint x: 844, endPoint y: 335, distance: 113.0
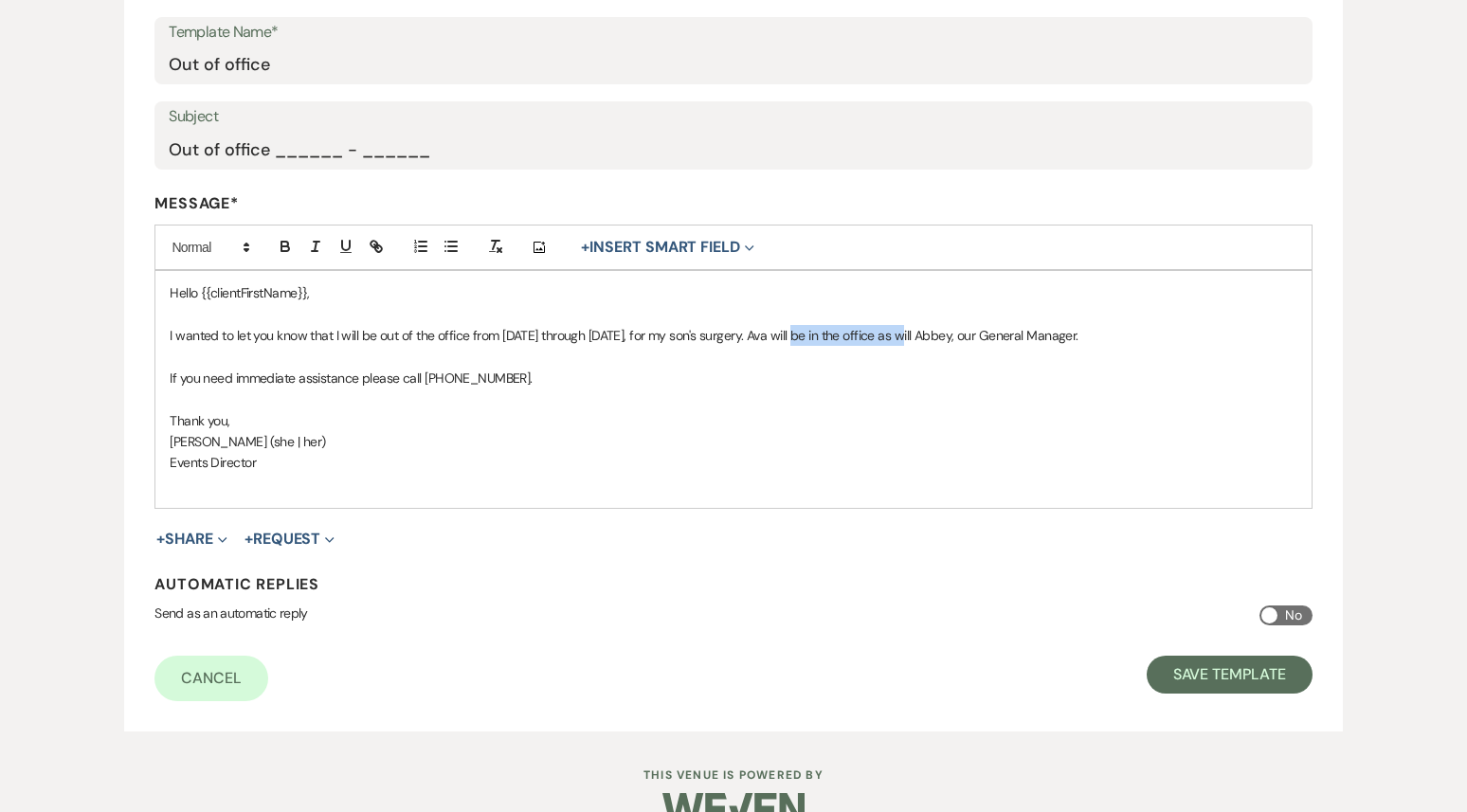
click at [844, 335] on p "I wanted to let you know that I will be out of the office from [DATE] through […" at bounding box center [733, 335] width 1127 height 21
drag, startPoint x: 907, startPoint y: 335, endPoint x: 917, endPoint y: 332, distance: 10.4
click at [917, 333] on p "I wanted to let you know that I will be out of the office from [DATE] through […" at bounding box center [733, 335] width 1127 height 21
drag, startPoint x: 1000, startPoint y: 332, endPoint x: 1204, endPoint y: 327, distance: 204.1
click at [1204, 327] on p "I wanted to let you know that I will be out of the office from [DATE] through […" at bounding box center [733, 335] width 1127 height 21
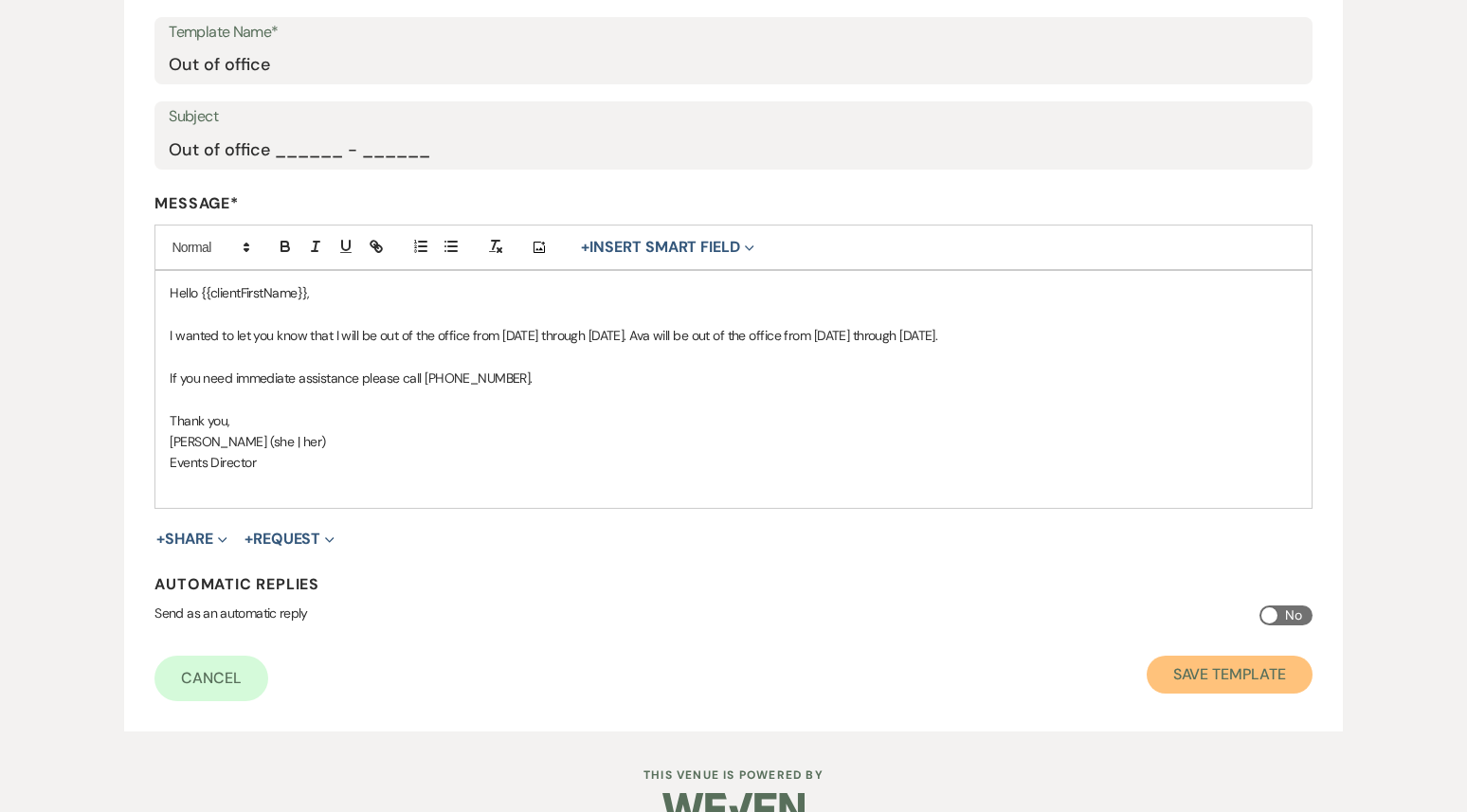
click at [1245, 677] on button "Save Template" at bounding box center [1230, 675] width 166 height 38
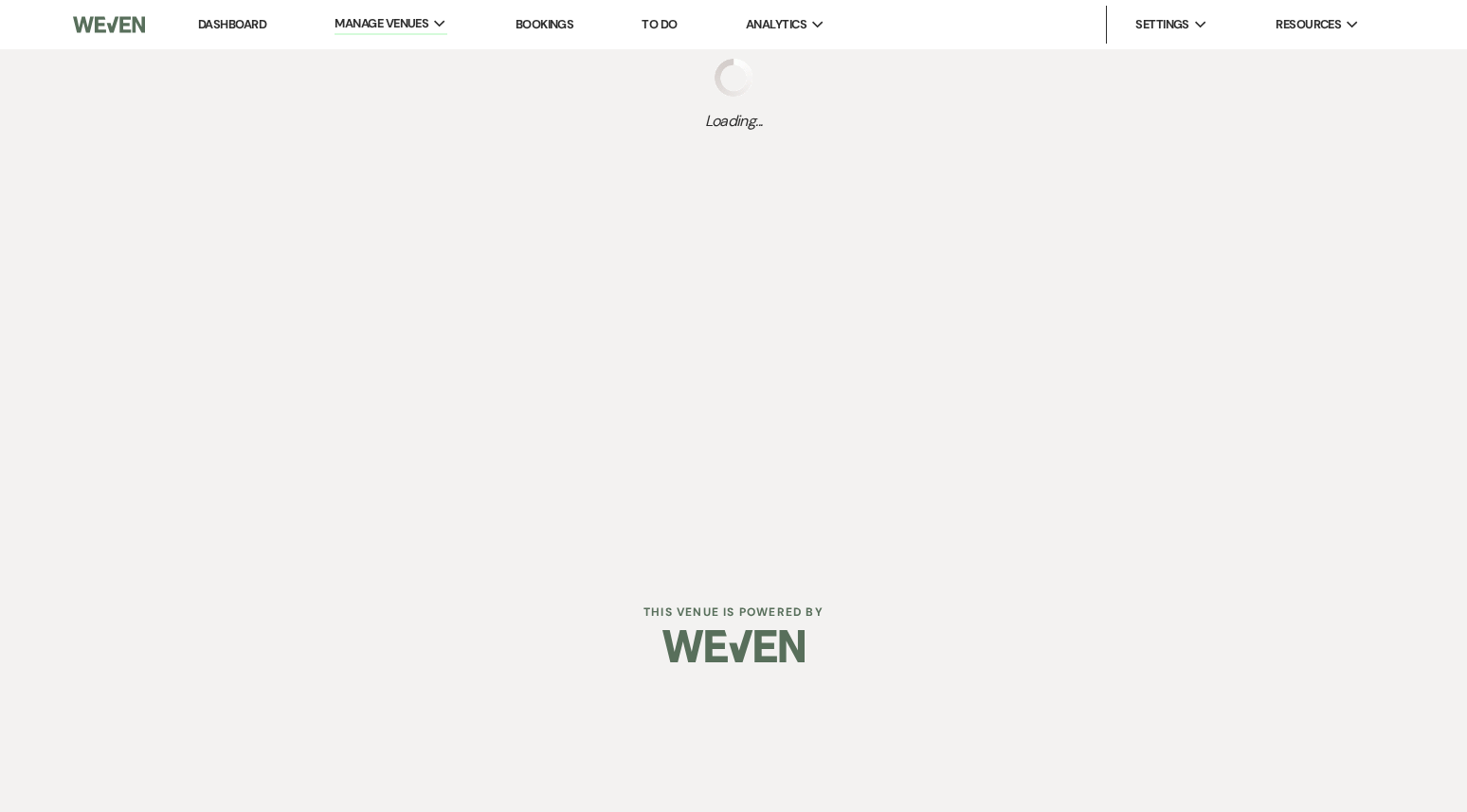
select select "Message Templates"
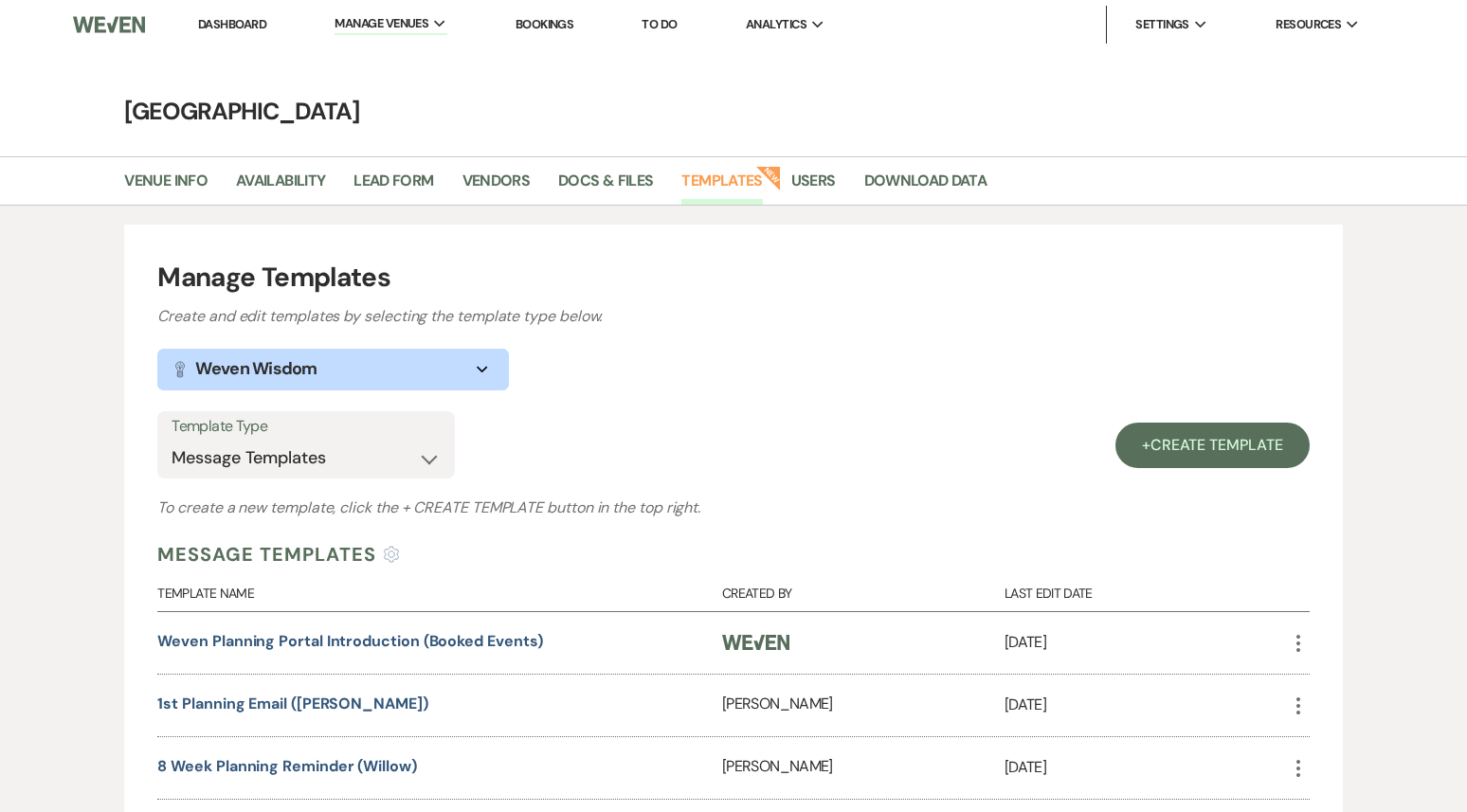
click at [241, 19] on link "Dashboard" at bounding box center [231, 24] width 68 height 16
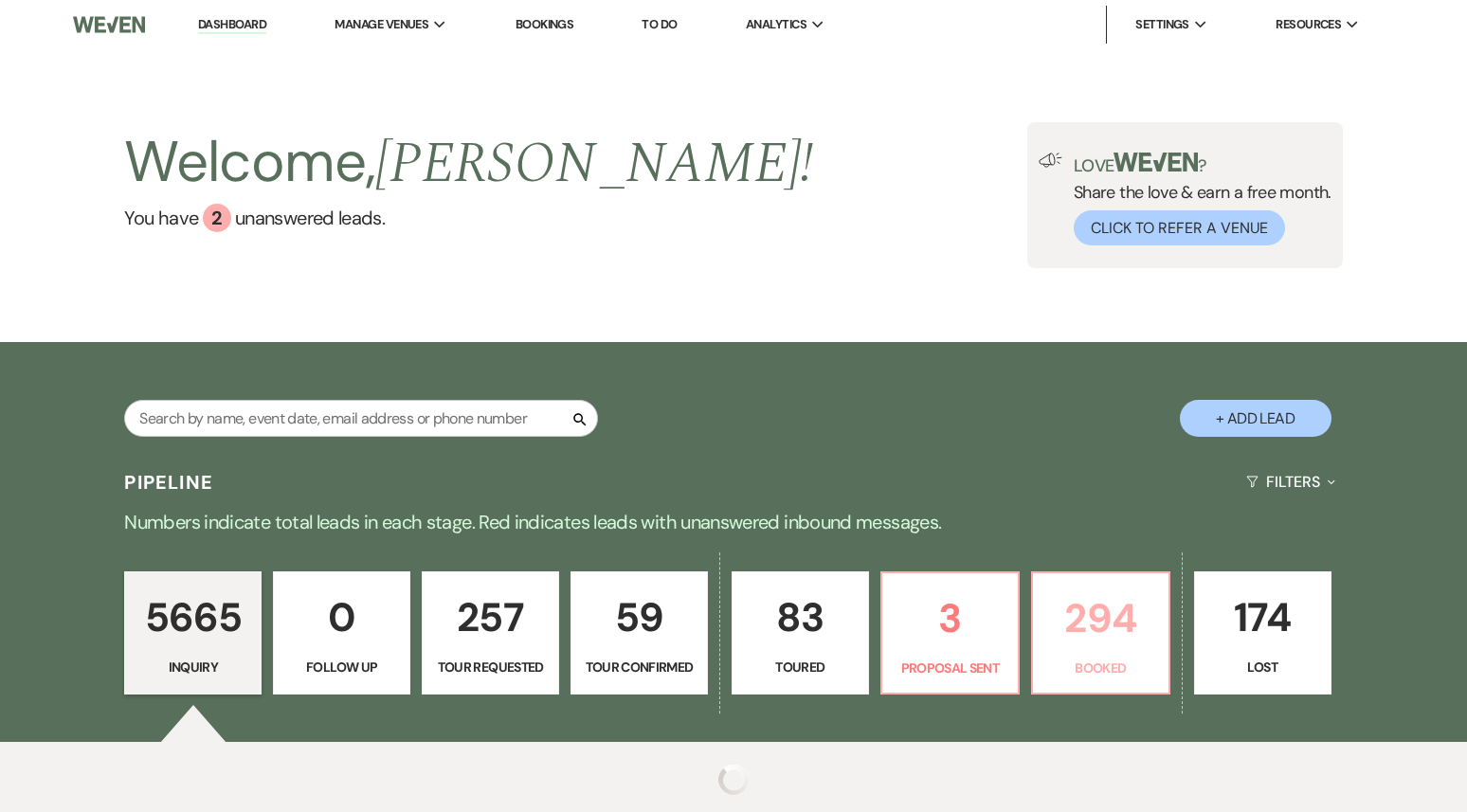
click at [1078, 628] on p "294" at bounding box center [1101, 618] width 113 height 63
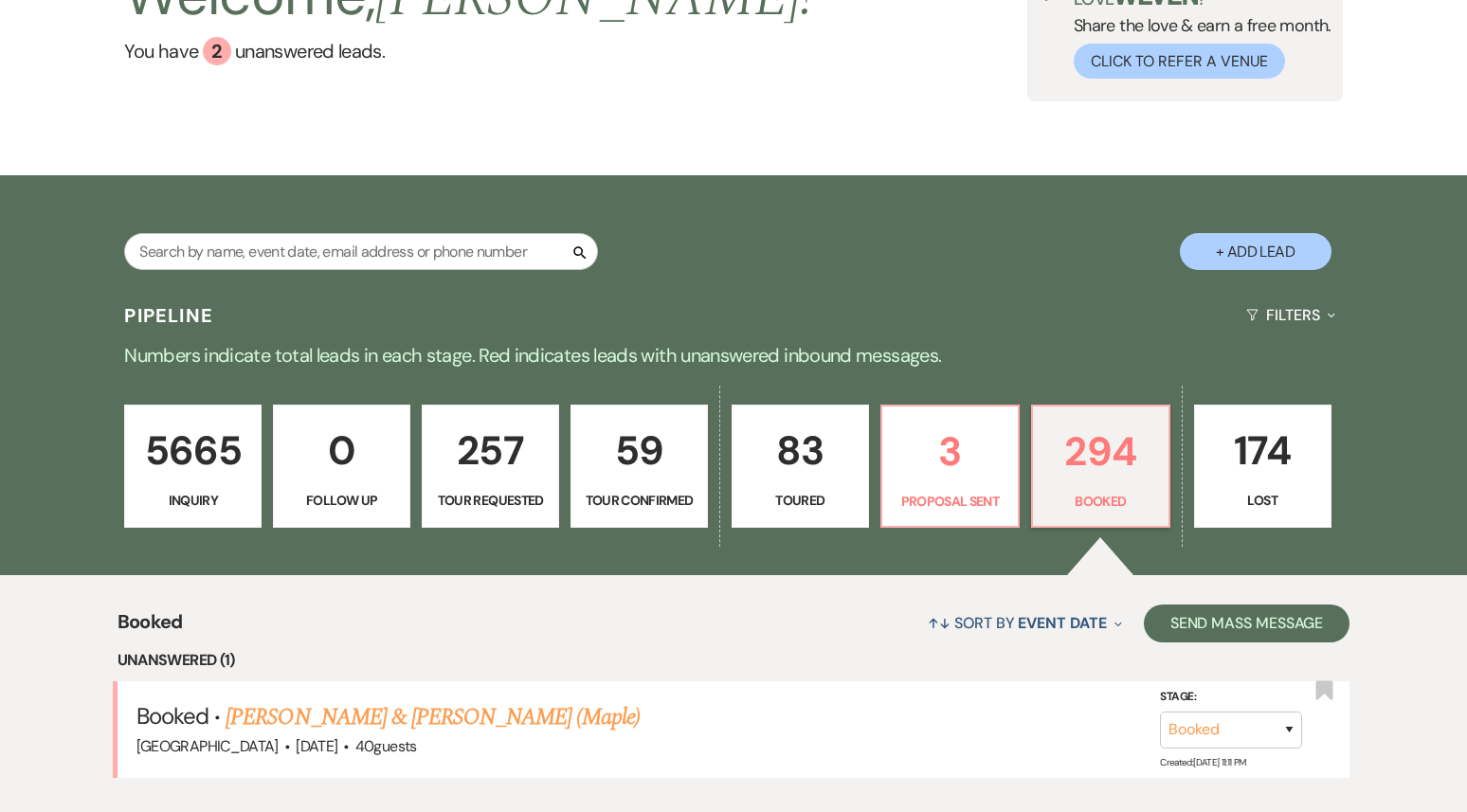
scroll to position [1146, 0]
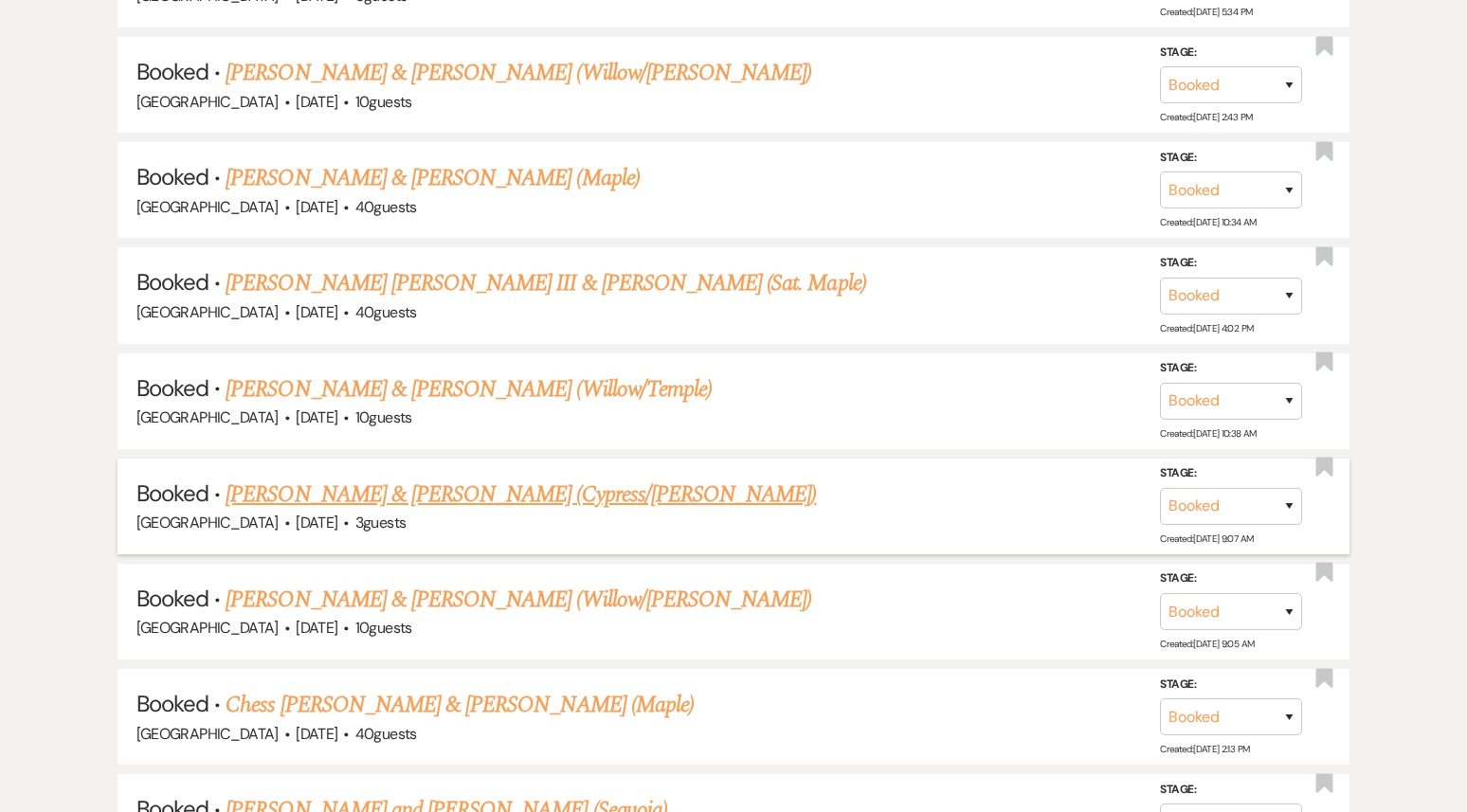
click at [543, 486] on link "[PERSON_NAME] & [PERSON_NAME] (Cypress/[PERSON_NAME])" at bounding box center [520, 495] width 591 height 34
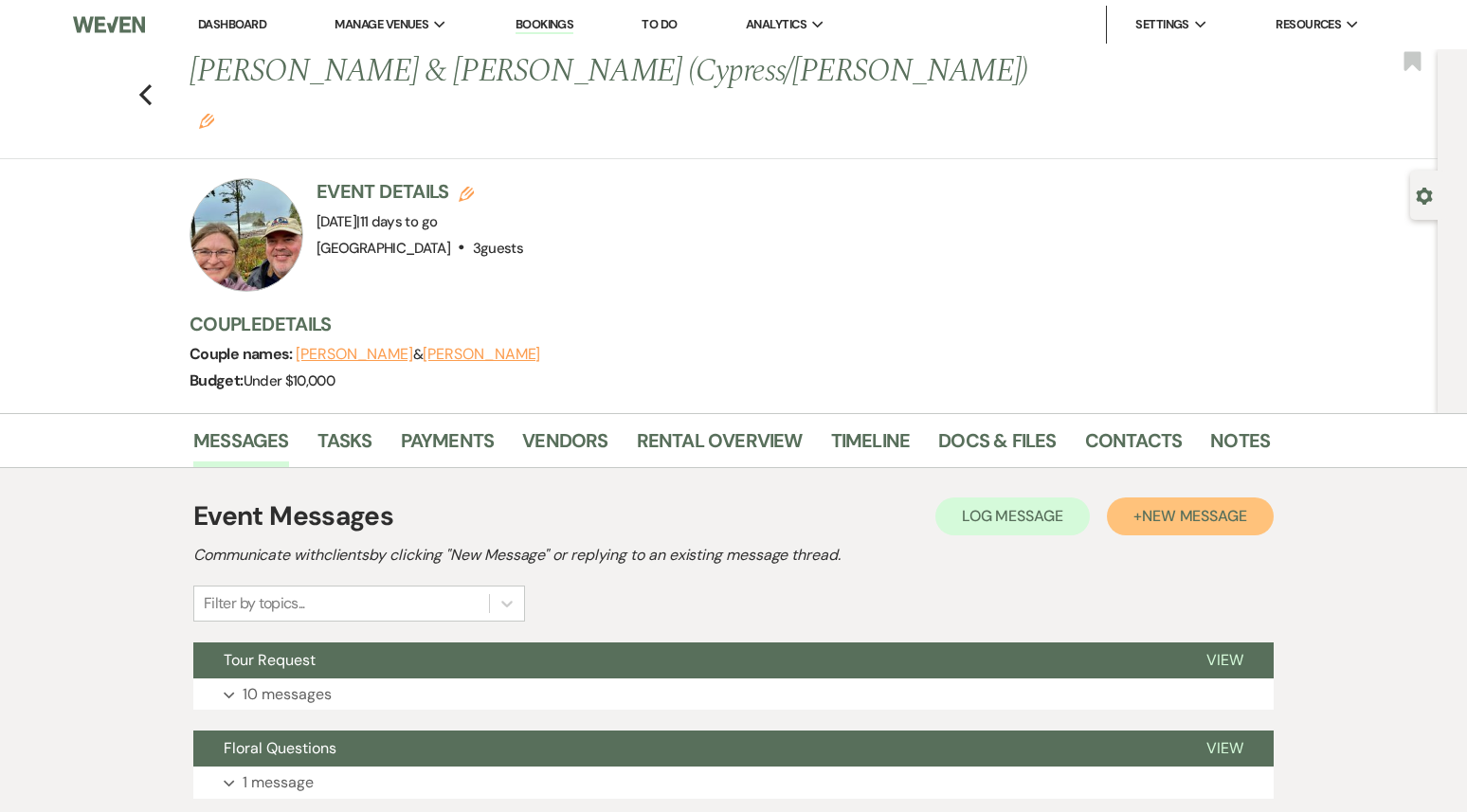
click at [1179, 506] on span "New Message" at bounding box center [1195, 516] width 105 height 20
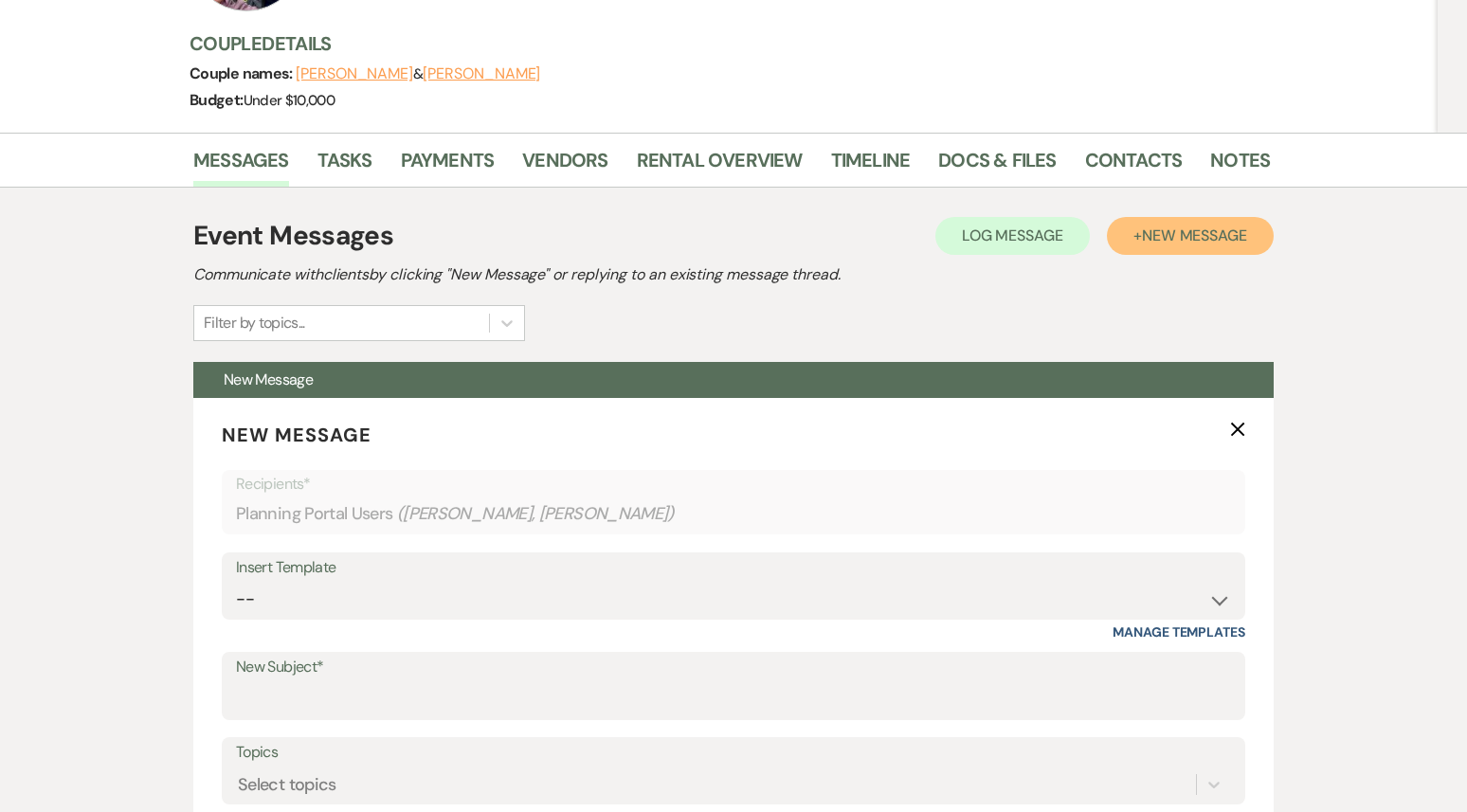
scroll to position [349, 0]
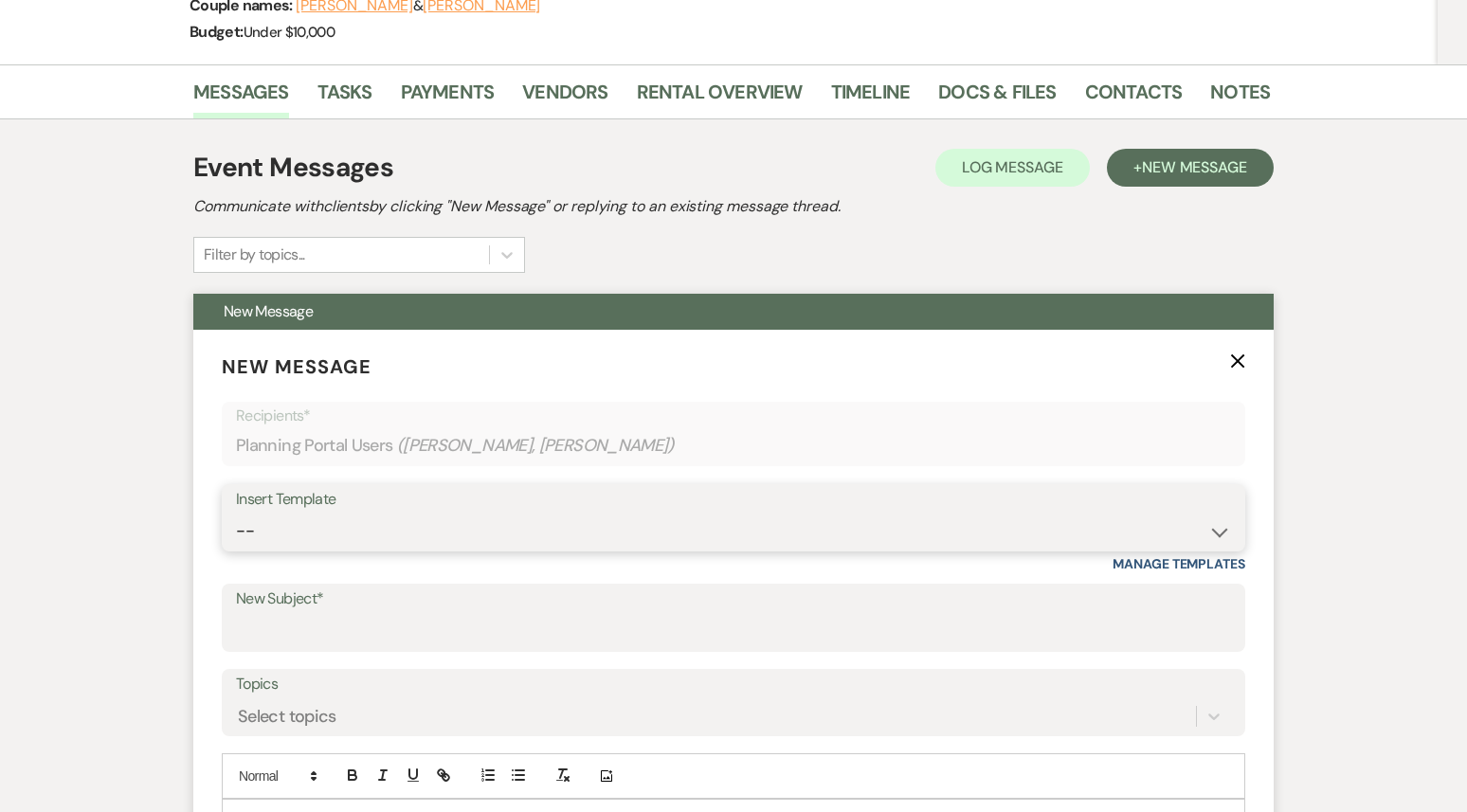
click at [403, 512] on select "-- Weven Planning Portal Introduction (Booked Events) 1st planning email ([PERS…" at bounding box center [734, 530] width 995 height 37
select select "3420"
click at [236, 512] on select "-- Weven Planning Portal Introduction (Booked Events) 1st planning email ([PERS…" at bounding box center [734, 530] width 995 height 37
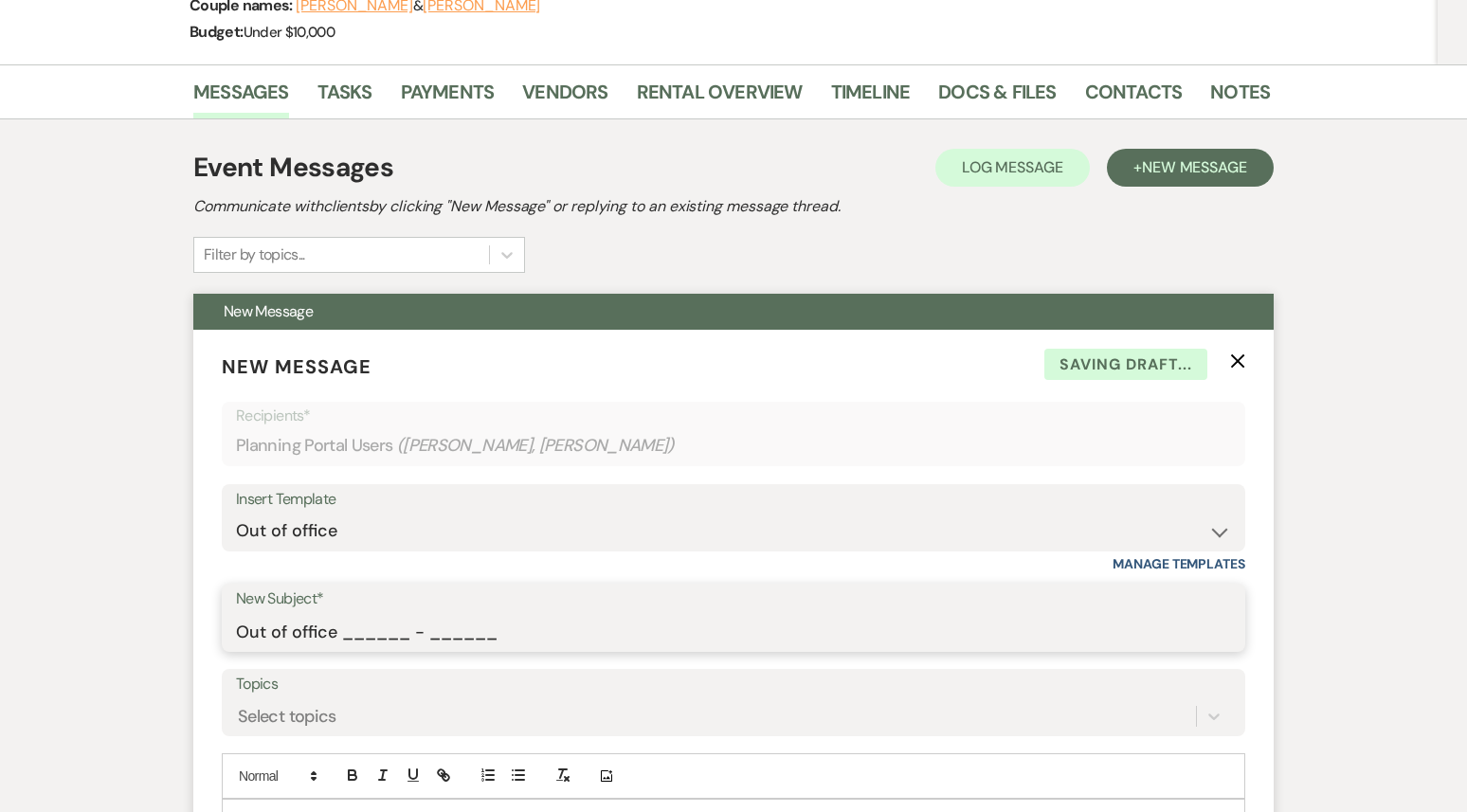
drag, startPoint x: 502, startPoint y: 594, endPoint x: 346, endPoint y: 594, distance: 156.0
click at [345, 613] on input "Out of office ______ - ______" at bounding box center [734, 631] width 995 height 37
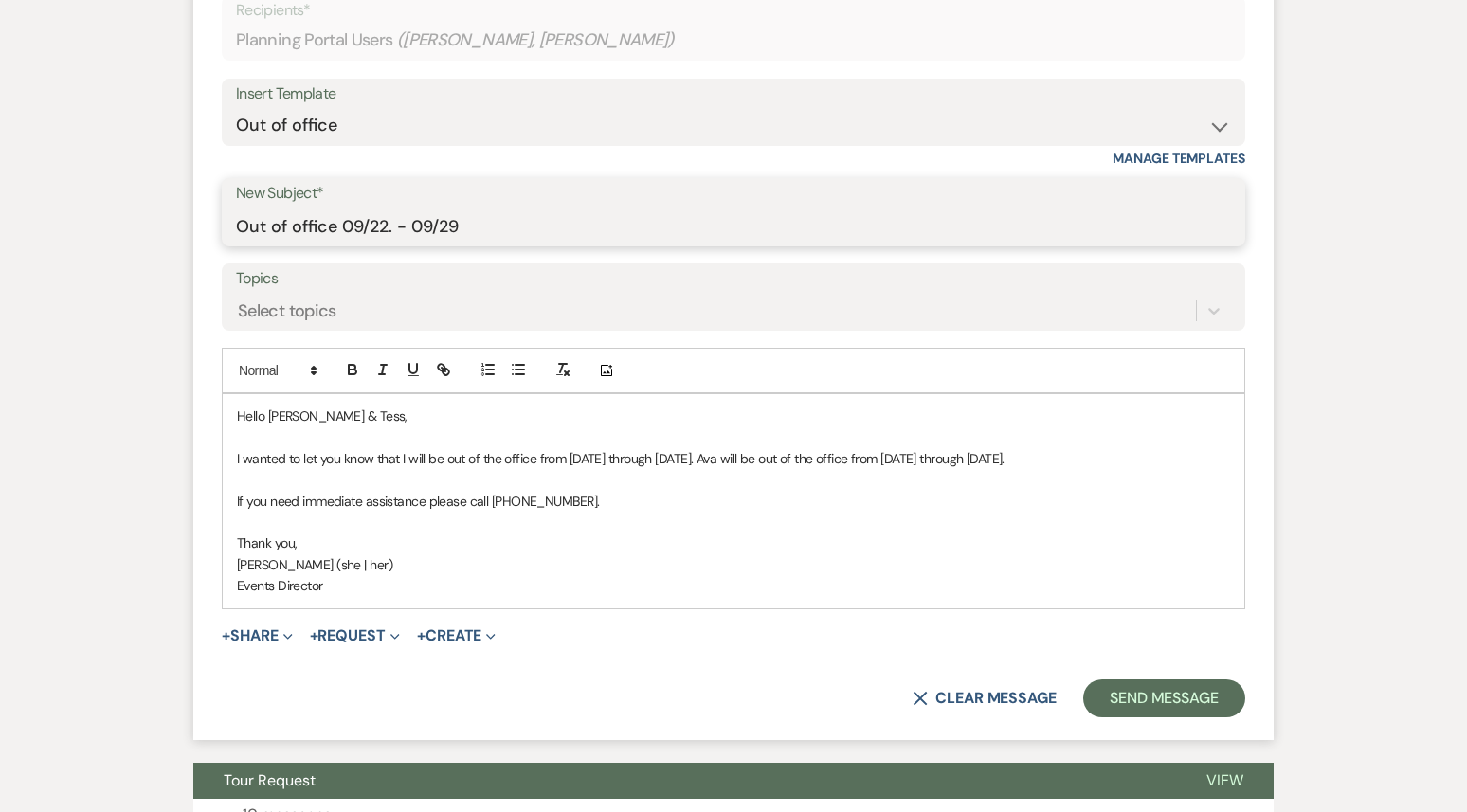
scroll to position [759, 0]
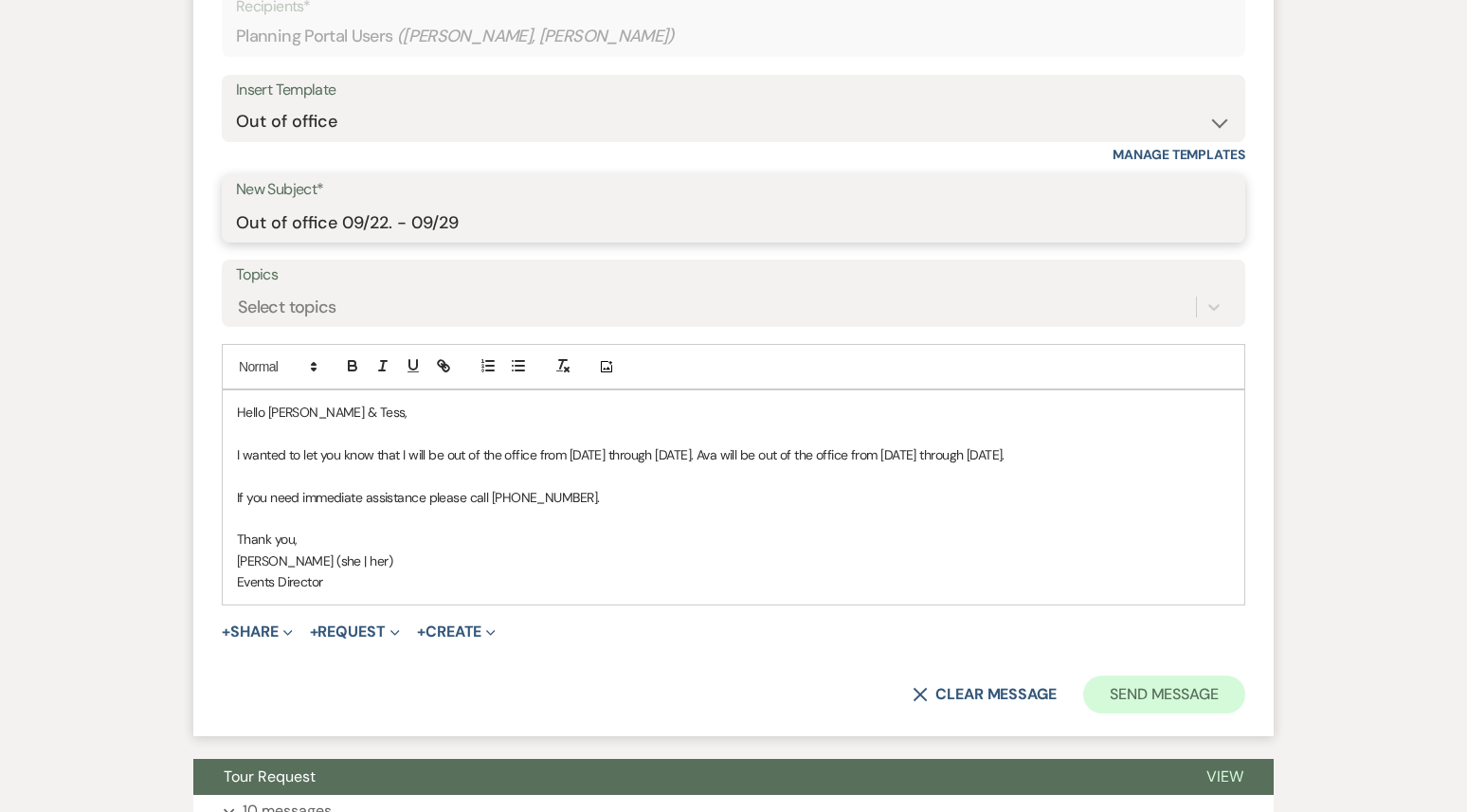
type input "Out of office 09/22. - 09/29"
click at [1155, 676] on button "Send Message" at bounding box center [1164, 694] width 162 height 38
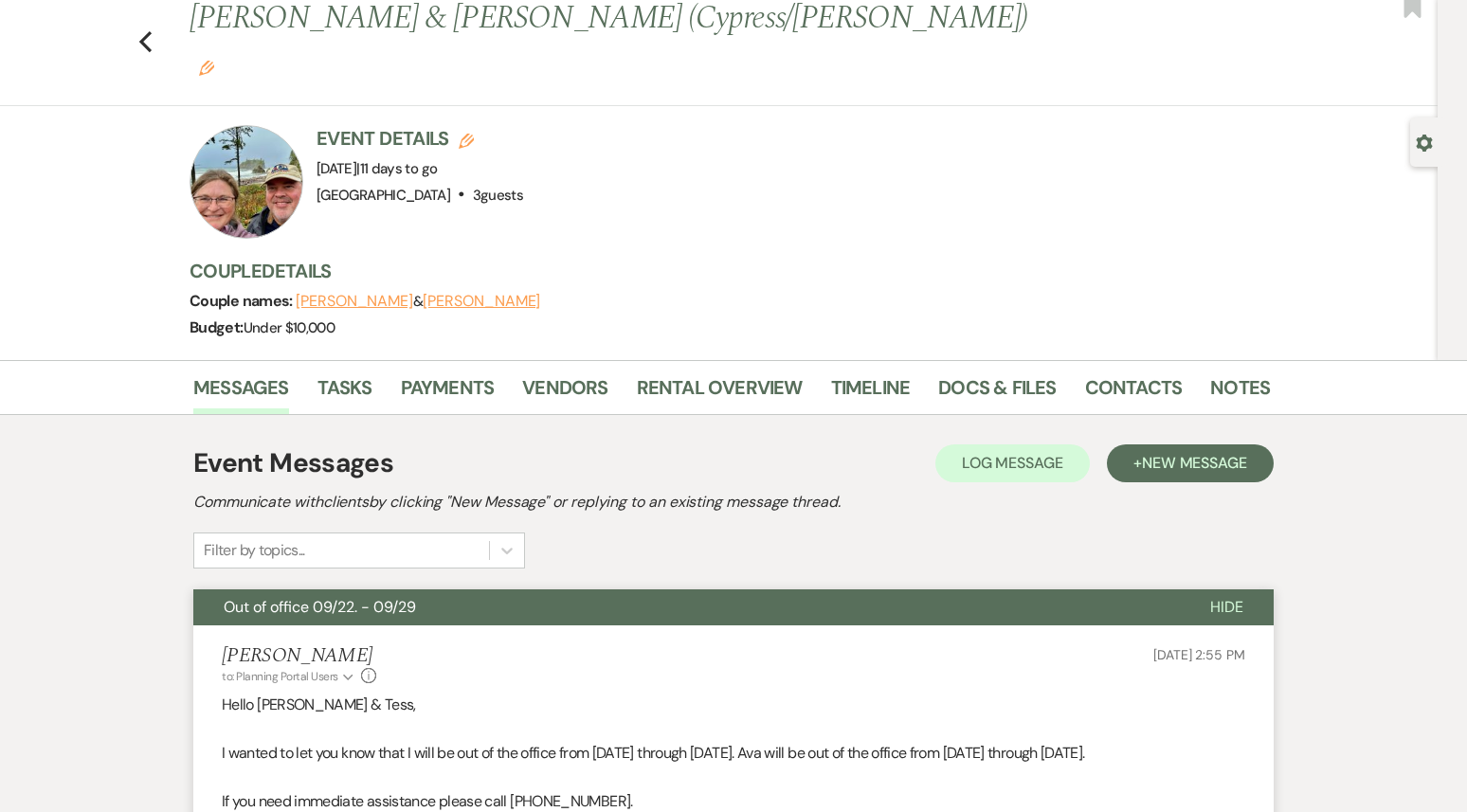
scroll to position [41, 0]
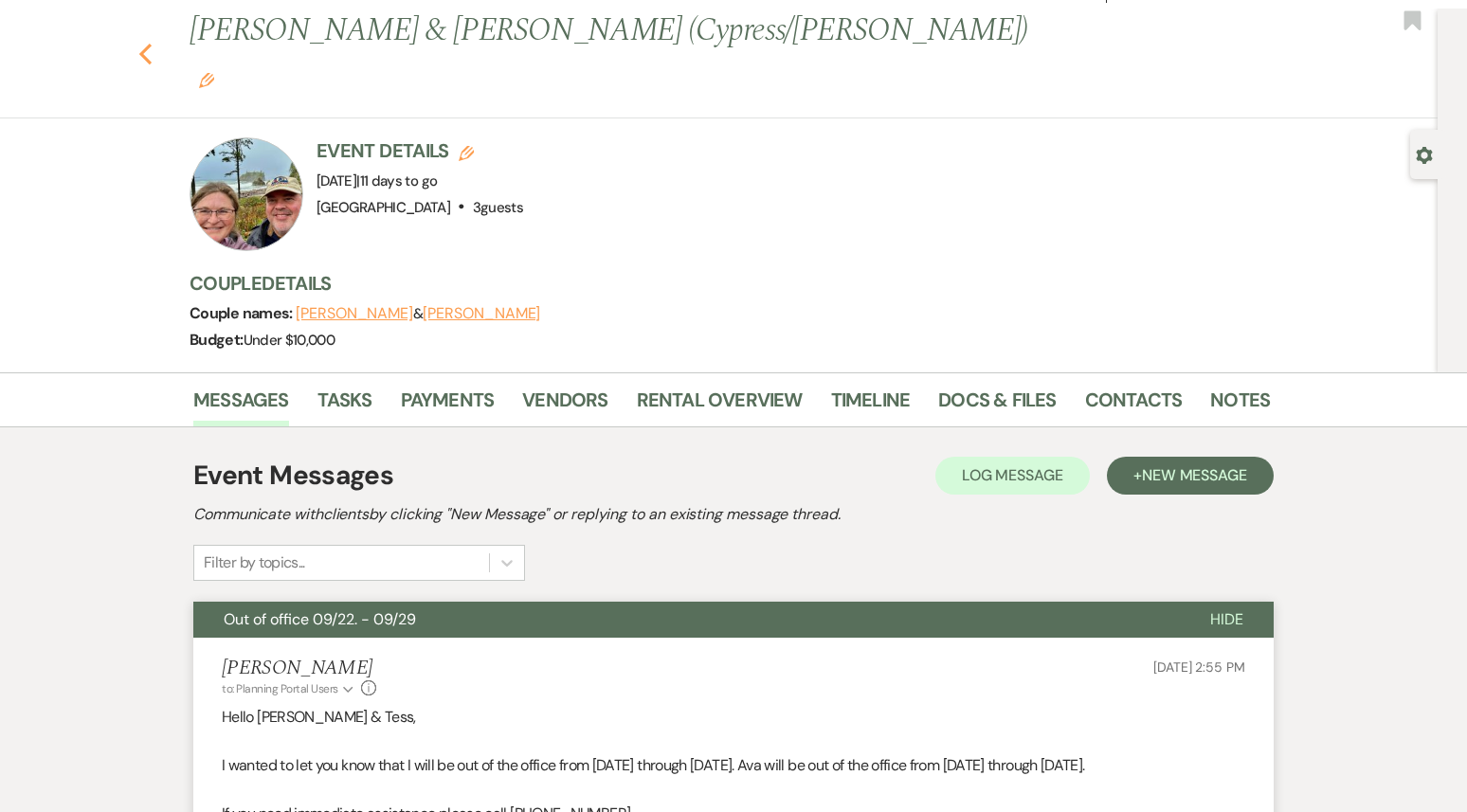
click at [147, 43] on icon "Previous" at bounding box center [145, 53] width 14 height 23
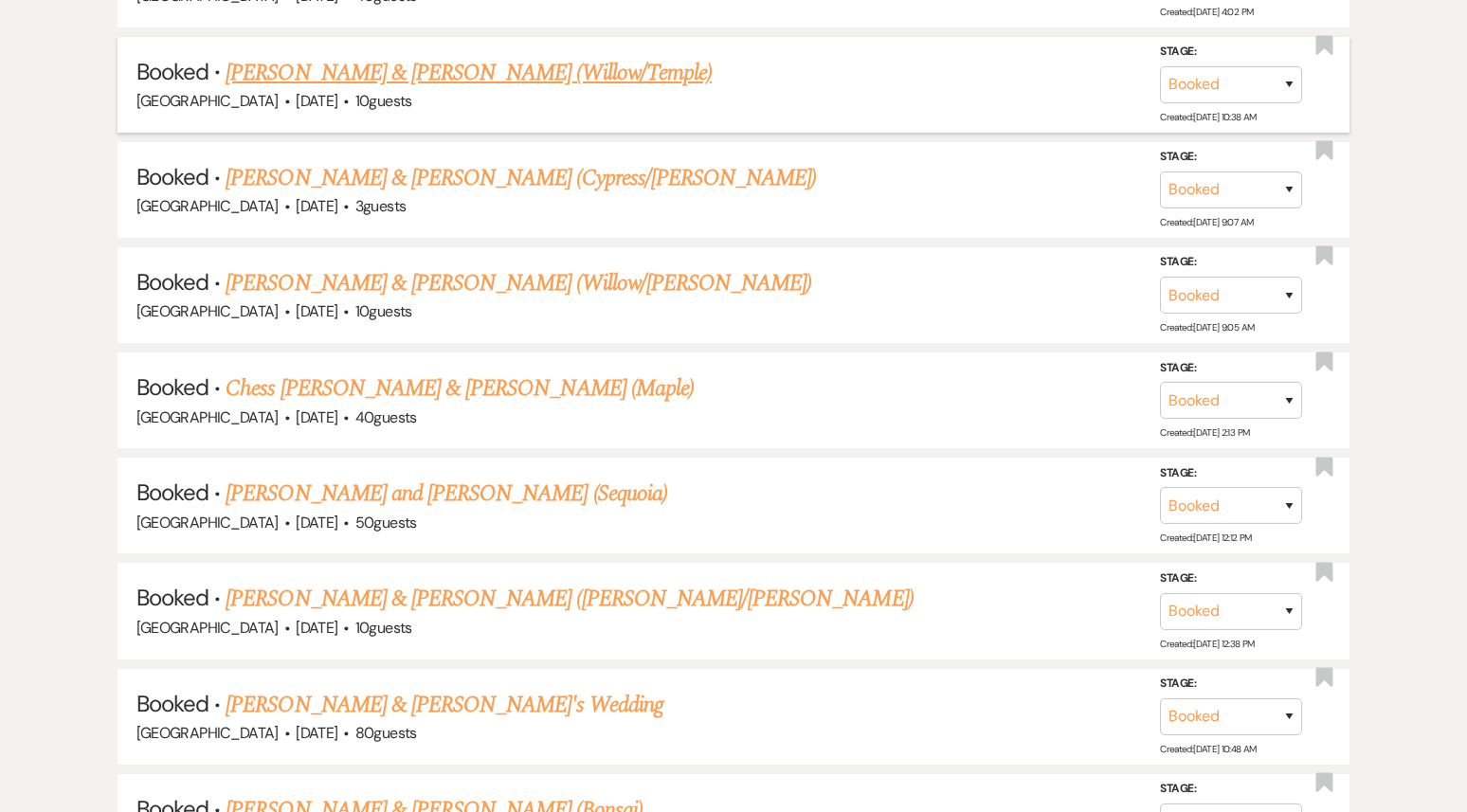
scroll to position [1514, 0]
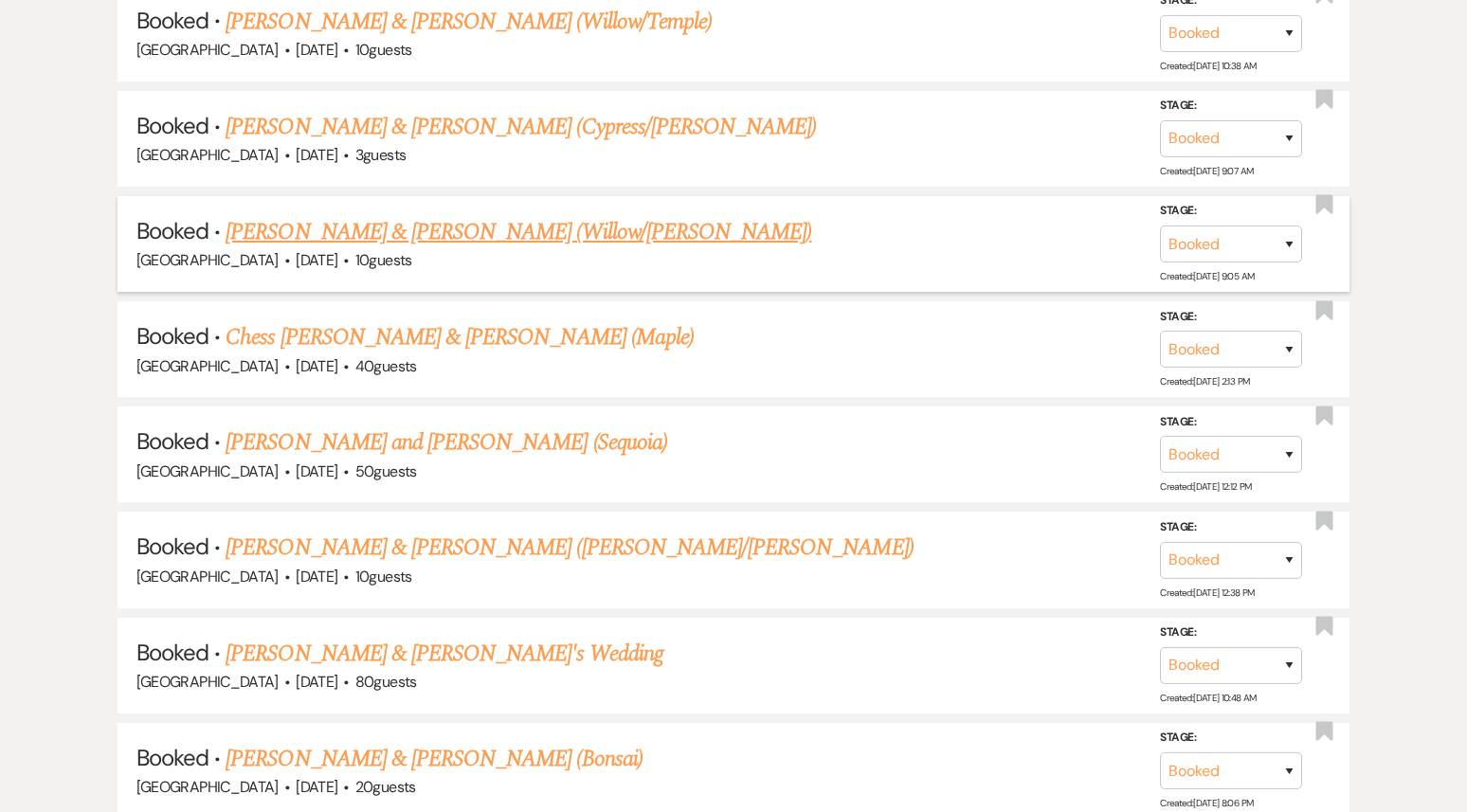
click at [451, 230] on link "[PERSON_NAME] & [PERSON_NAME] (Willow/[PERSON_NAME])" at bounding box center [518, 232] width 586 height 34
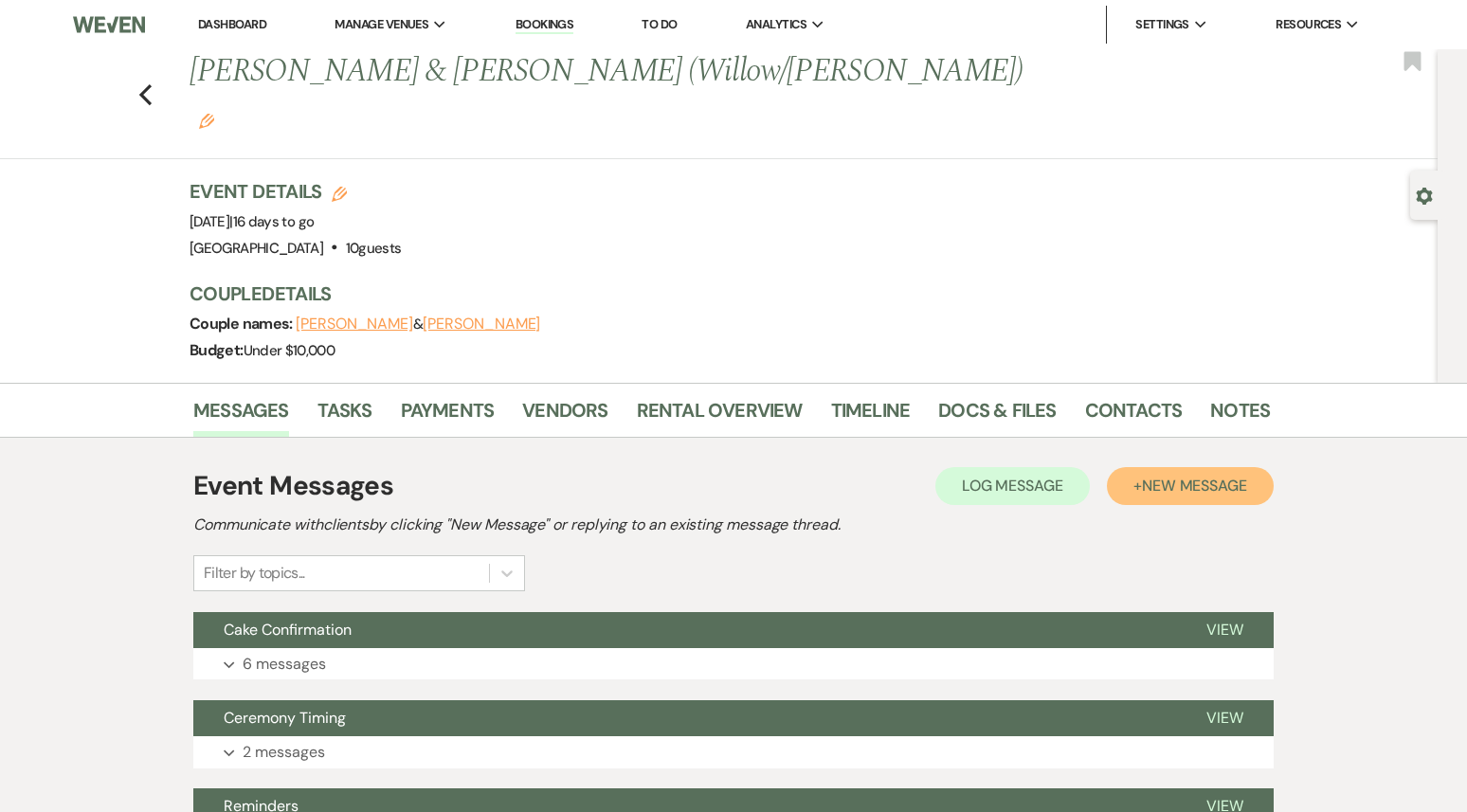
click at [1151, 476] on span "New Message" at bounding box center [1195, 486] width 105 height 20
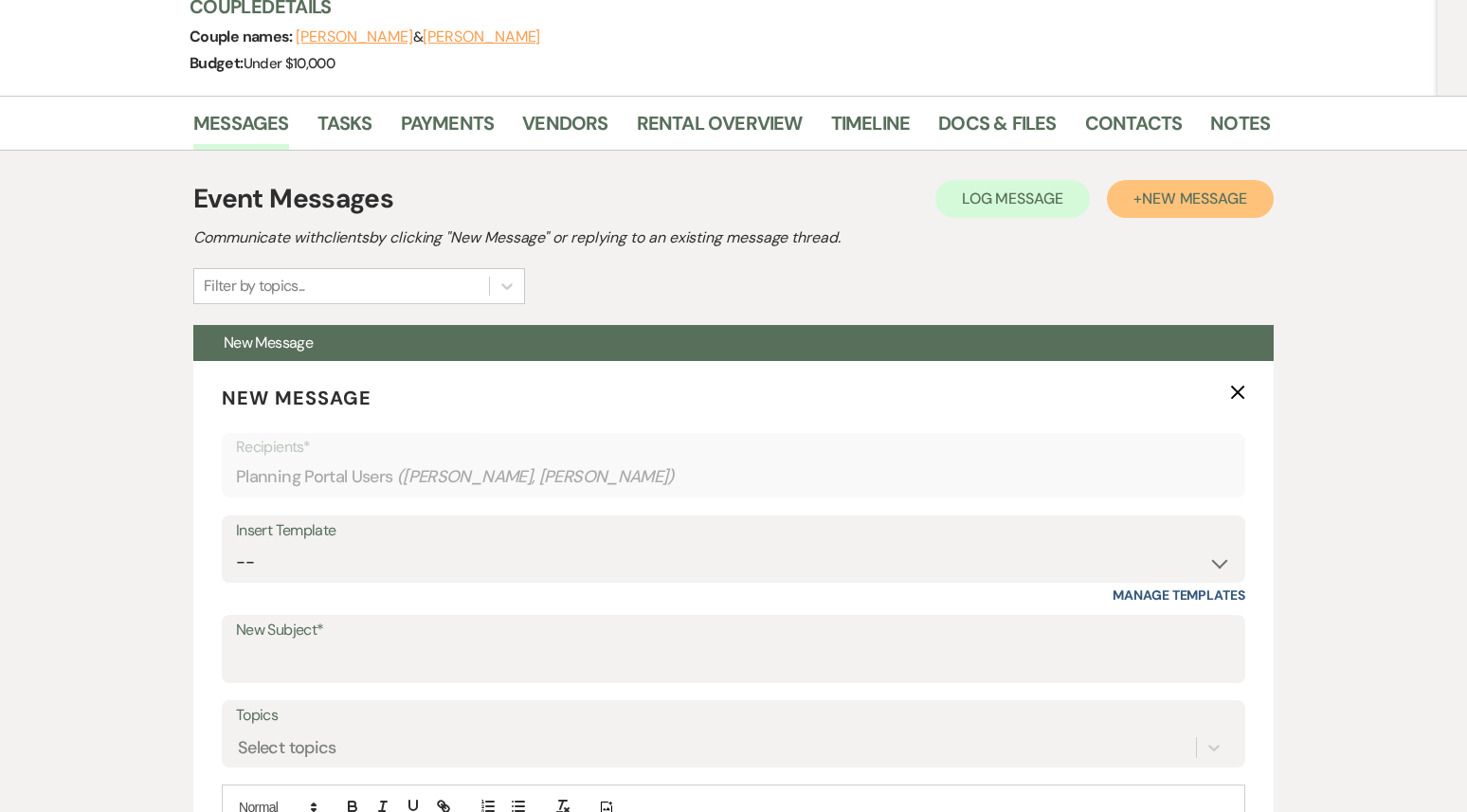
scroll to position [636, 0]
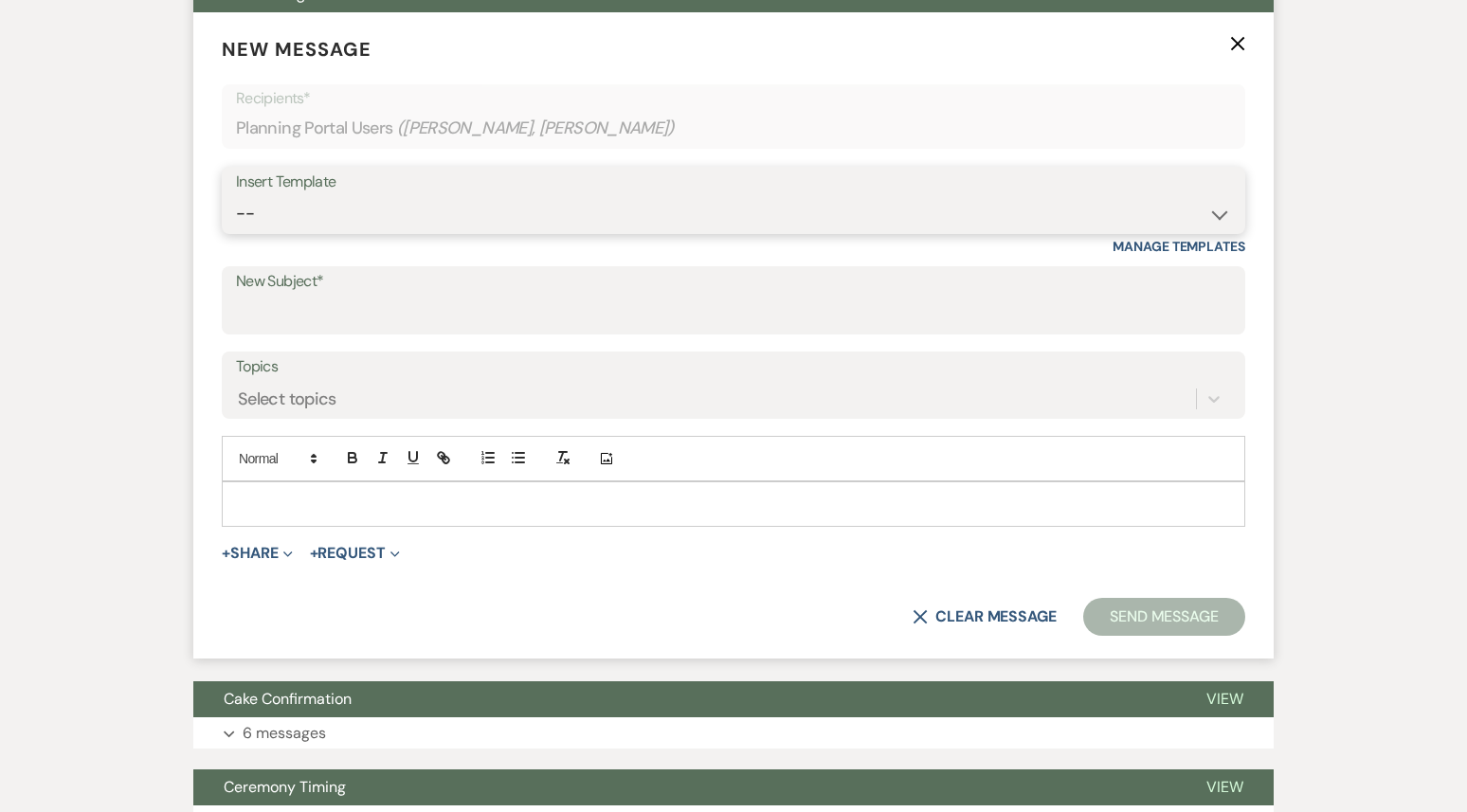
click at [468, 195] on select "-- Weven Planning Portal Introduction (Booked Events) 1st planning email ([PERS…" at bounding box center [734, 213] width 995 height 37
select select "3420"
click at [236, 195] on select "-- Weven Planning Portal Introduction (Booked Events) 1st planning email ([PERS…" at bounding box center [734, 213] width 995 height 37
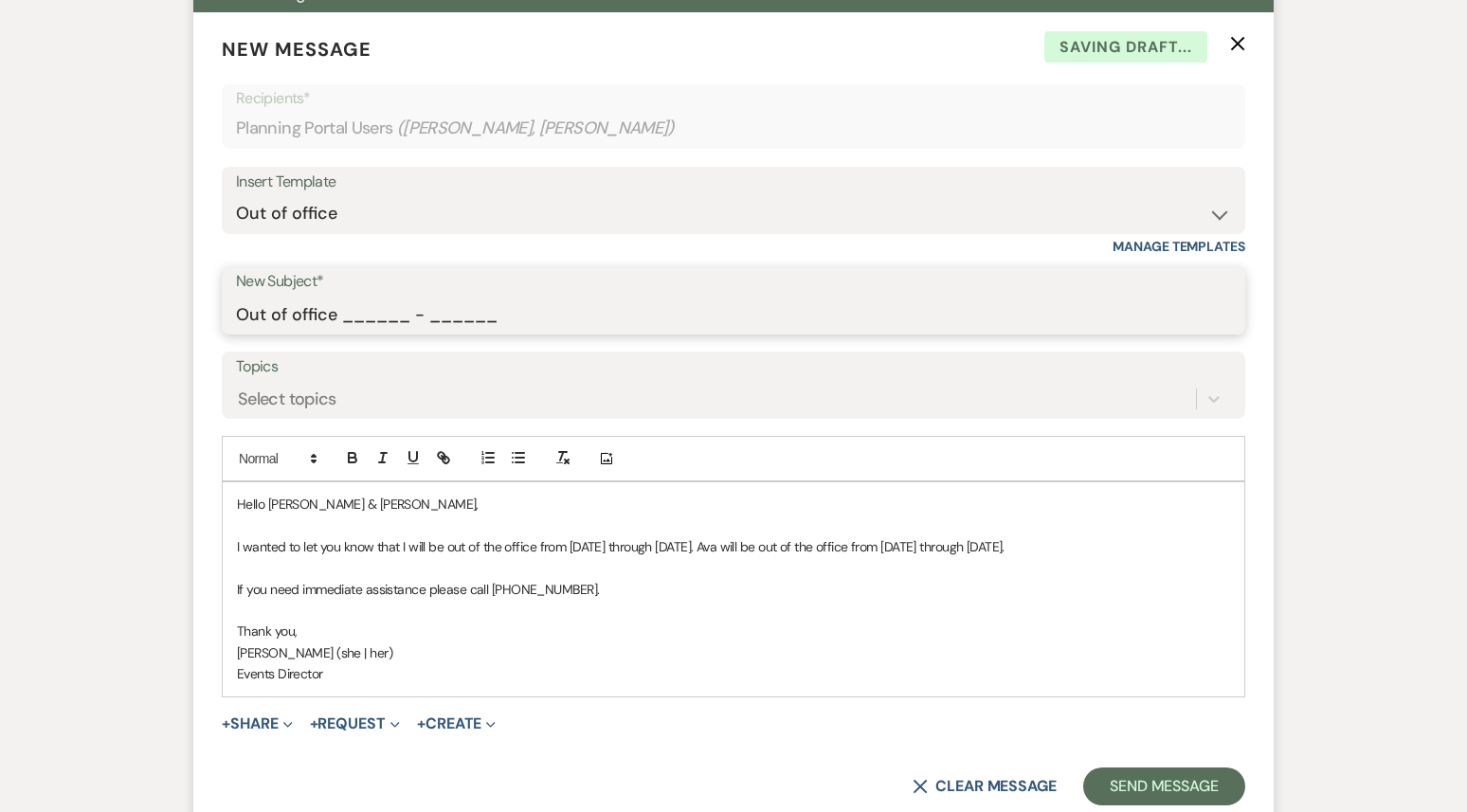
drag, startPoint x: 502, startPoint y: 275, endPoint x: 337, endPoint y: 269, distance: 165.1
click at [337, 296] on input "Out of office ______ - ______" at bounding box center [734, 314] width 995 height 37
click at [393, 296] on input "Out of office 09/22. - 09/29" at bounding box center [734, 314] width 995 height 37
type input "Out of office 09/22 - 09/29"
click at [1154, 767] on button "Send Message" at bounding box center [1164, 786] width 162 height 38
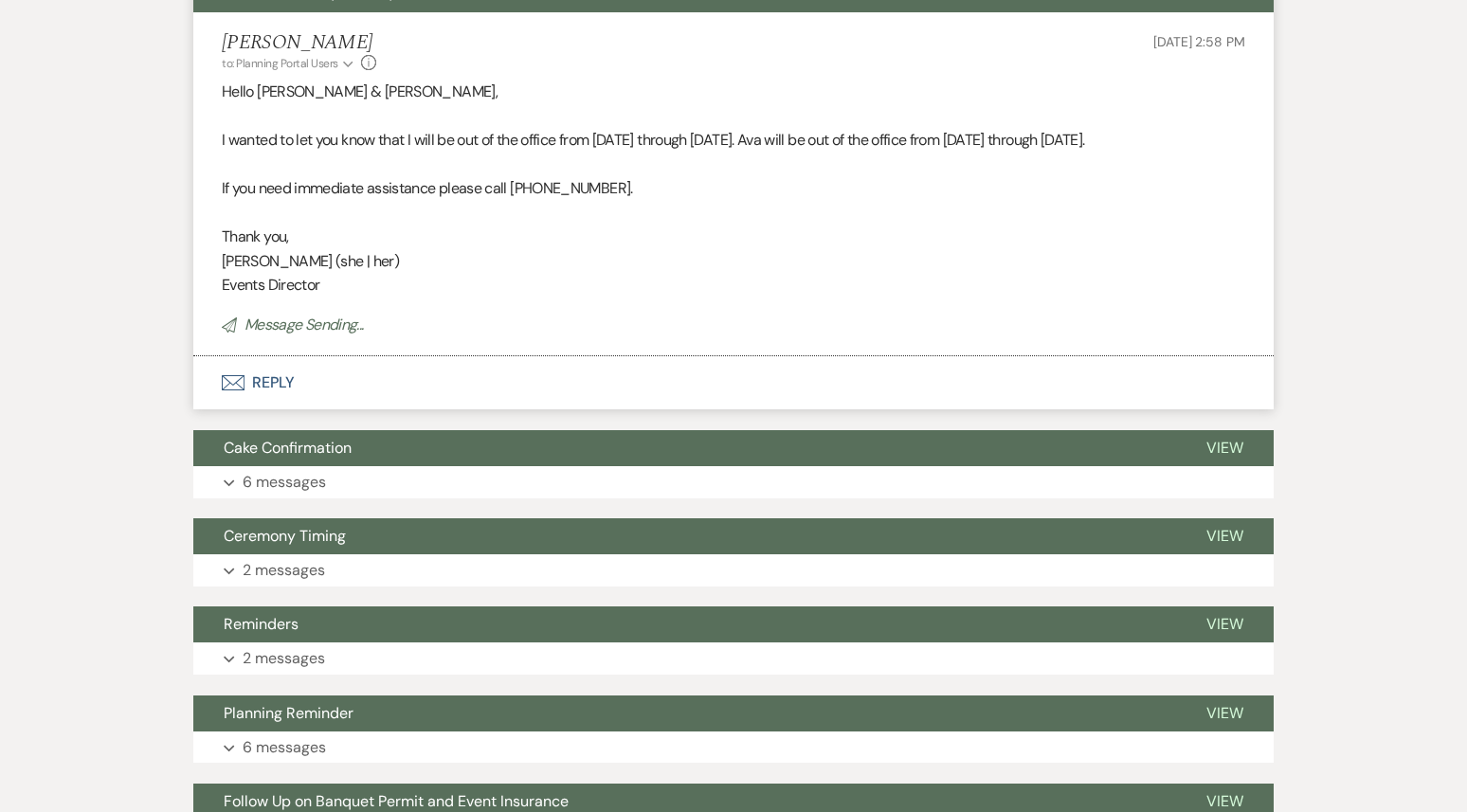
scroll to position [0, 0]
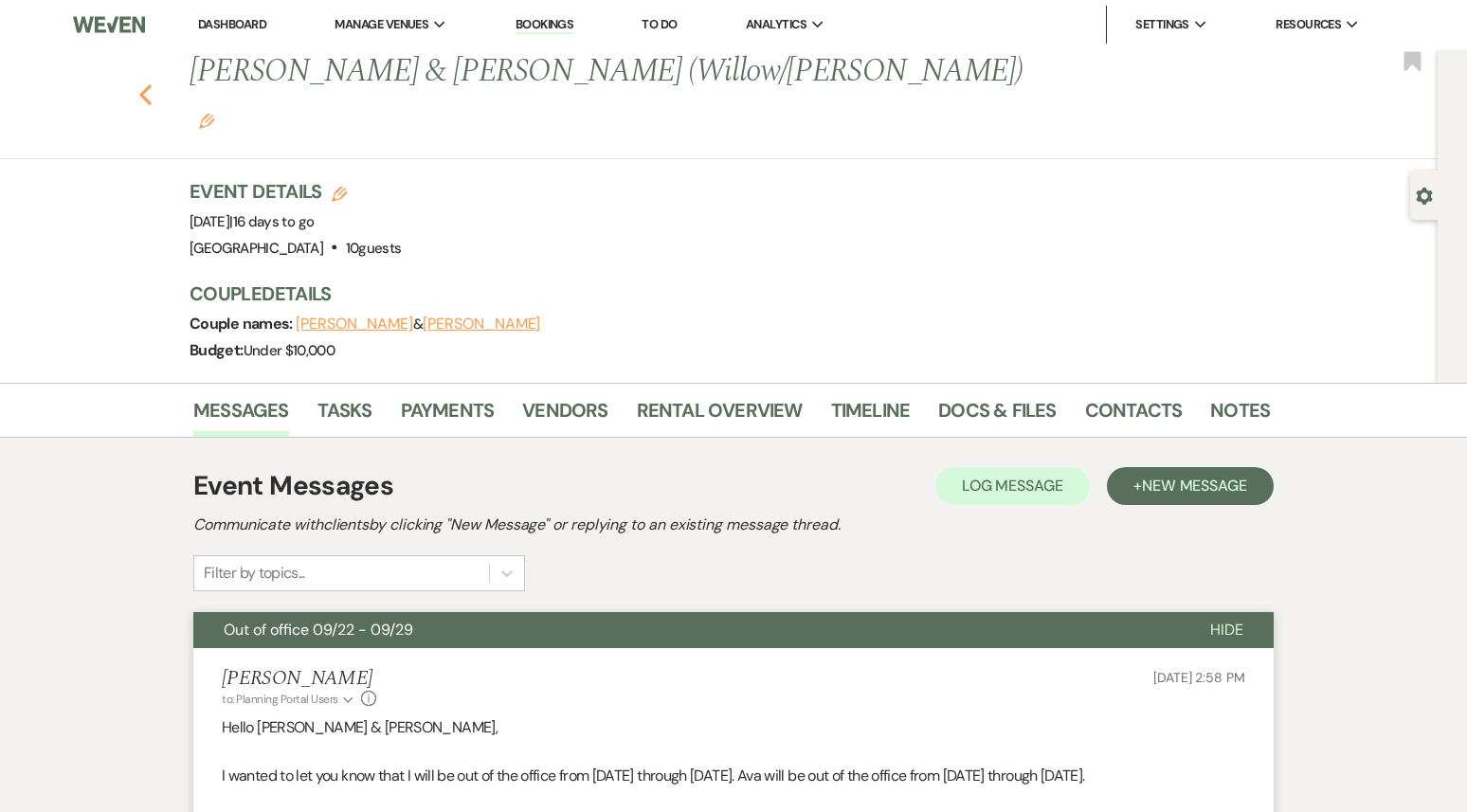
click at [141, 83] on icon "Previous" at bounding box center [145, 94] width 14 height 23
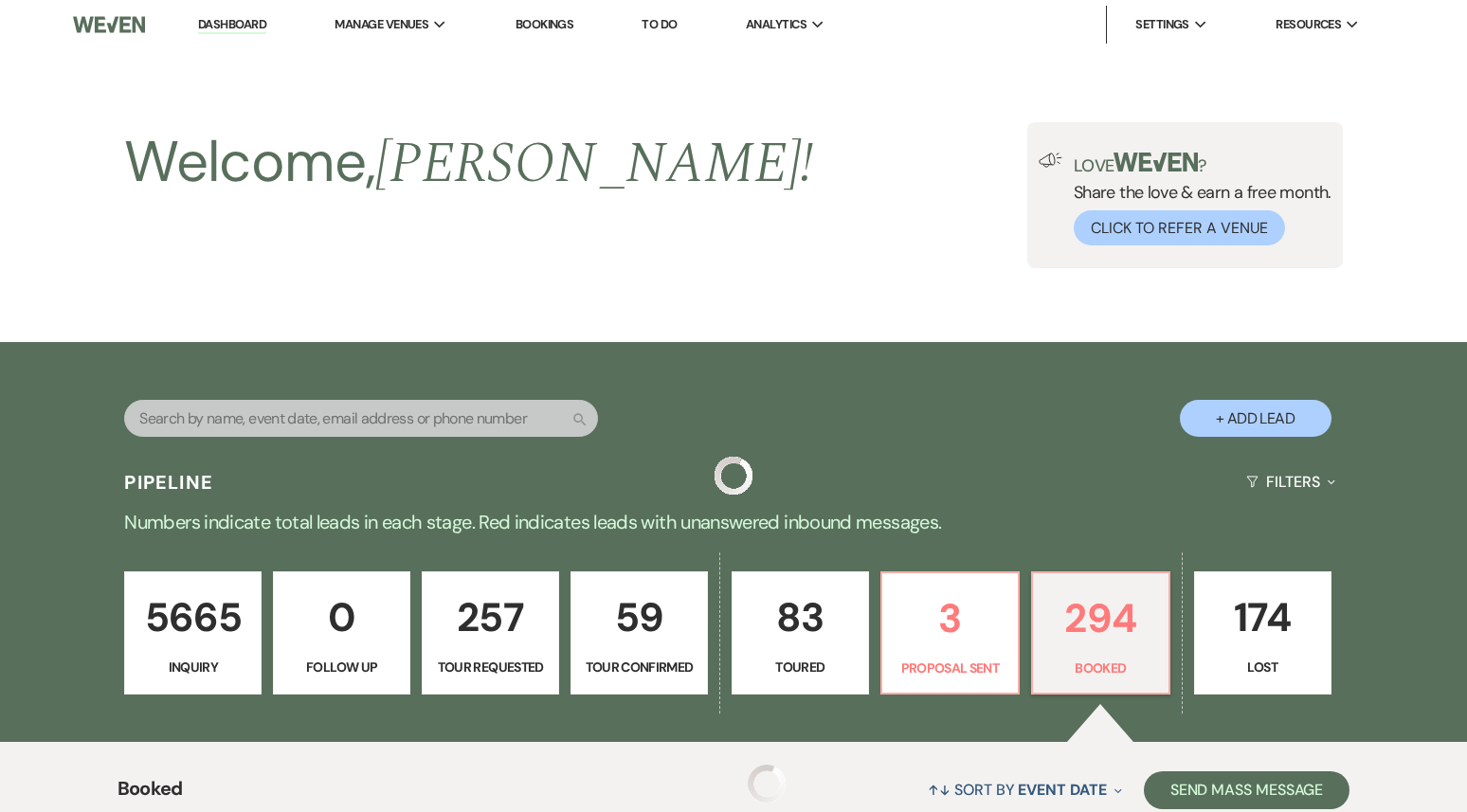
scroll to position [1514, 0]
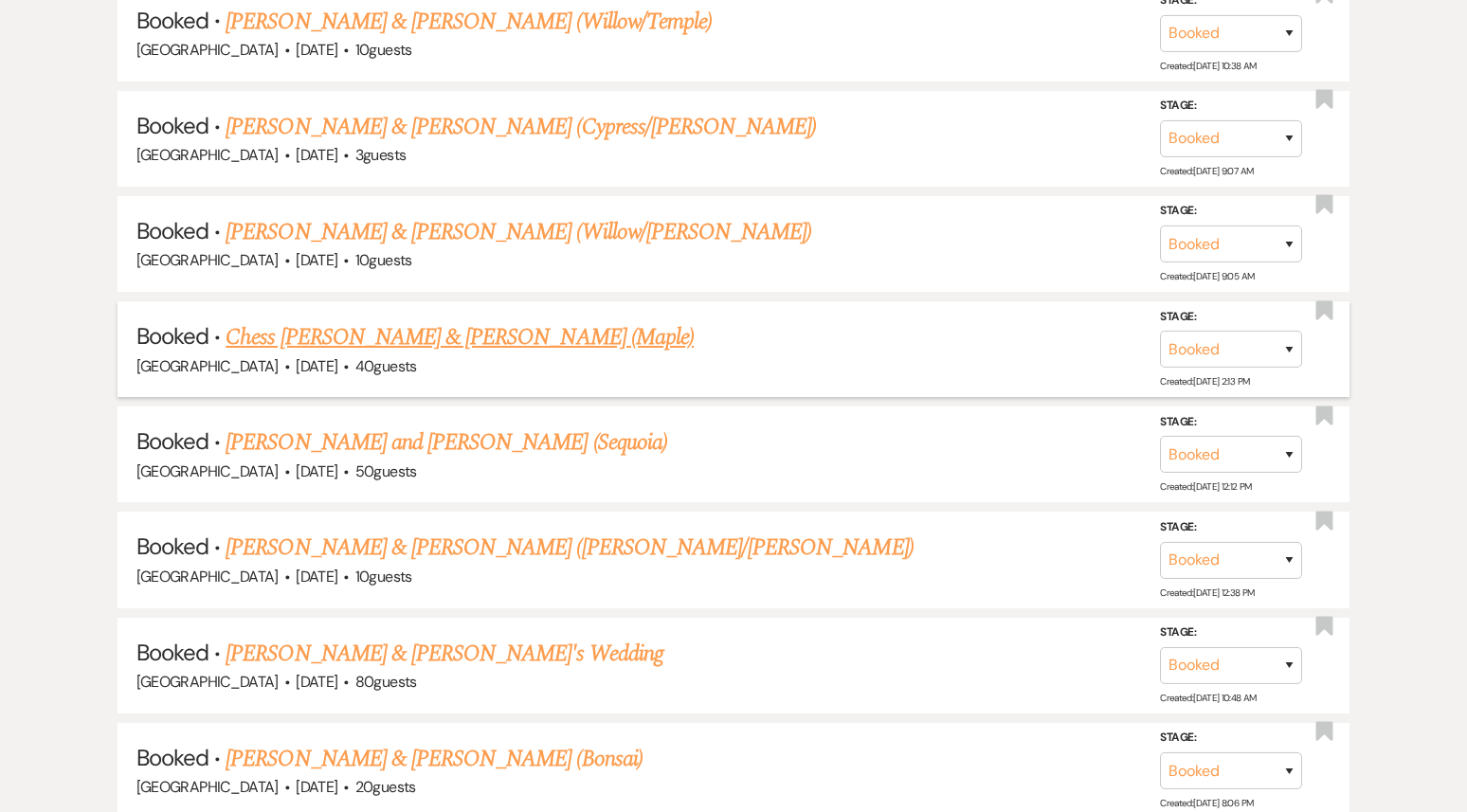
click at [462, 329] on link "Chess [PERSON_NAME] & [PERSON_NAME] (Maple)" at bounding box center [459, 337] width 468 height 34
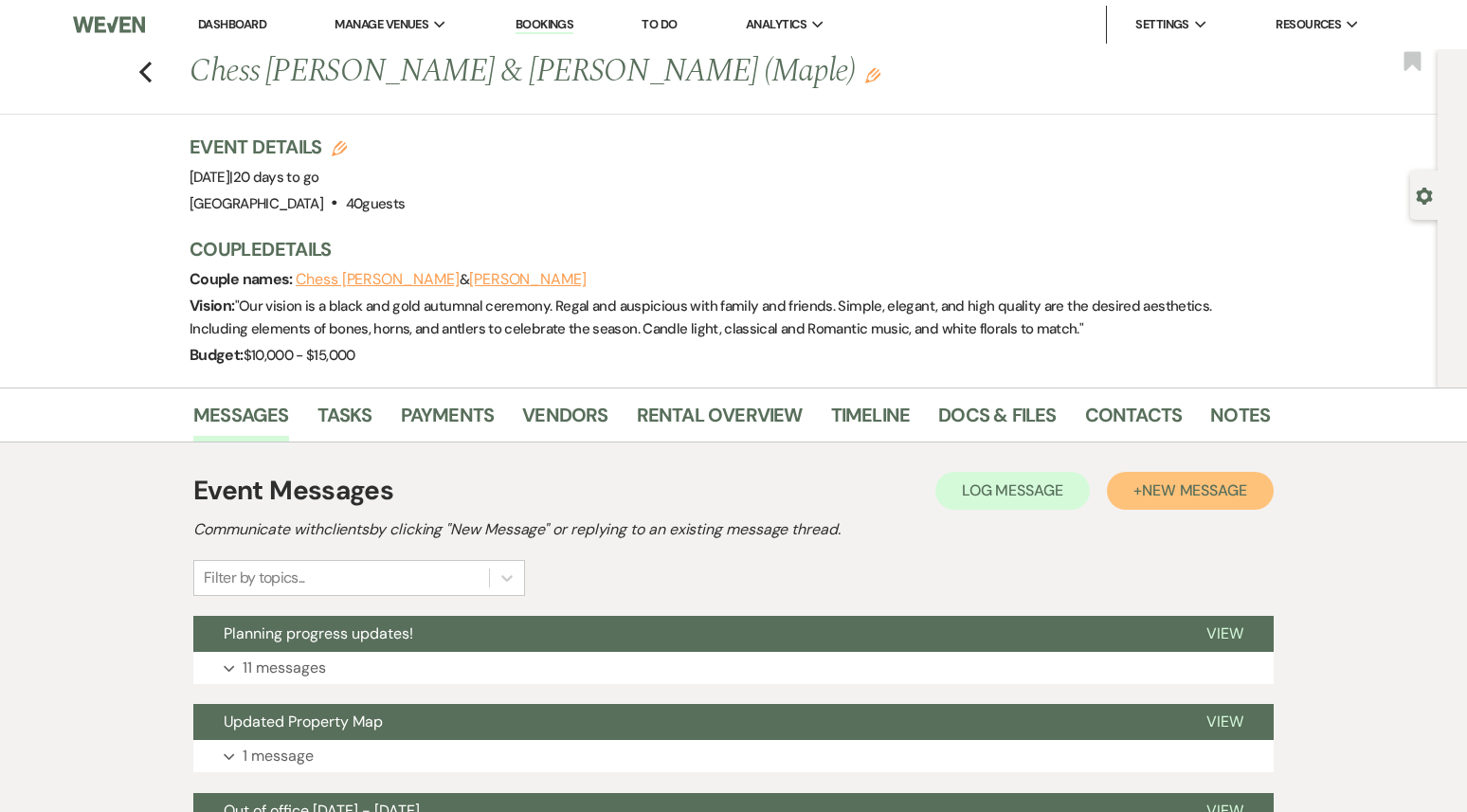
click at [1168, 496] on span "New Message" at bounding box center [1195, 491] width 105 height 20
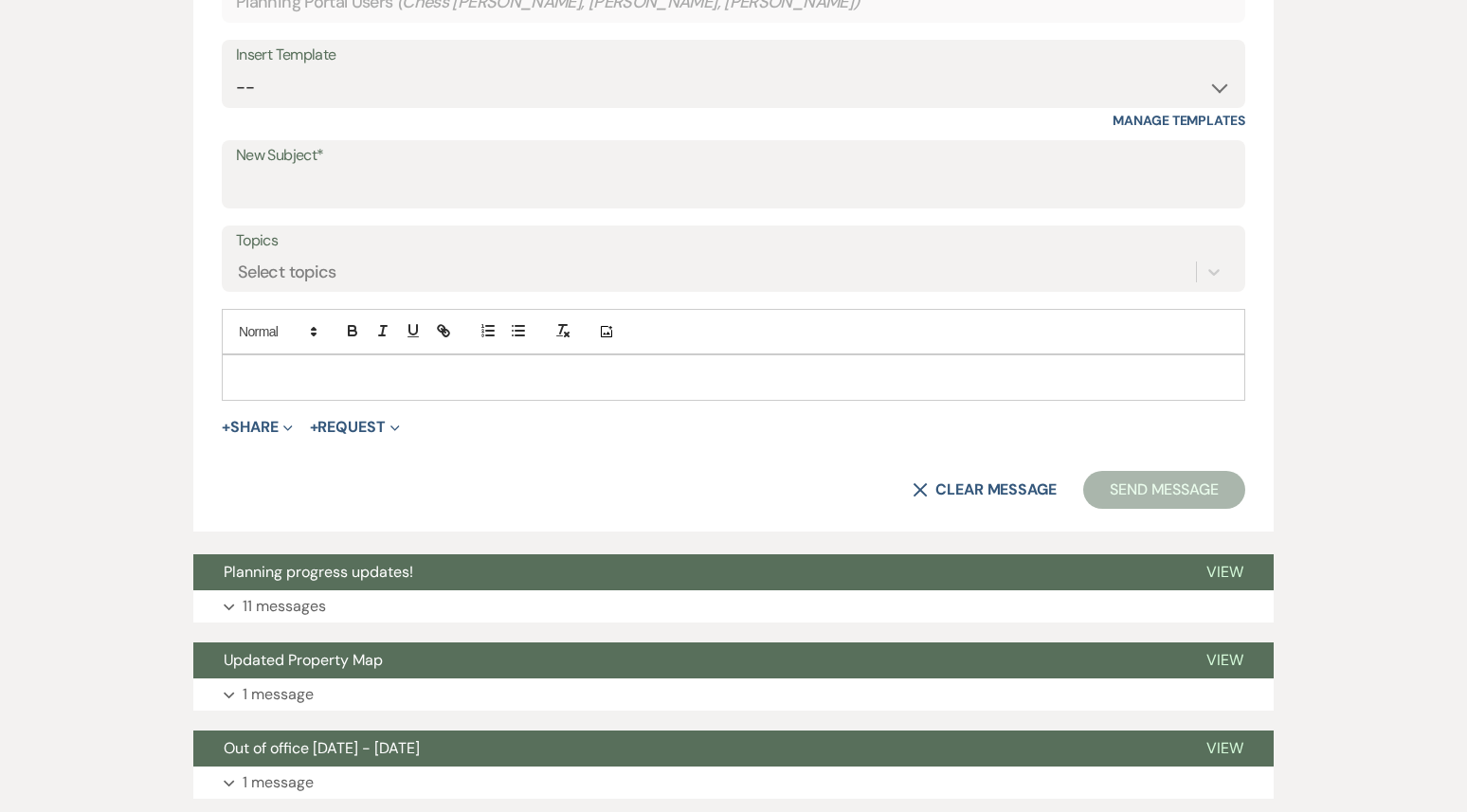
scroll to position [740, 0]
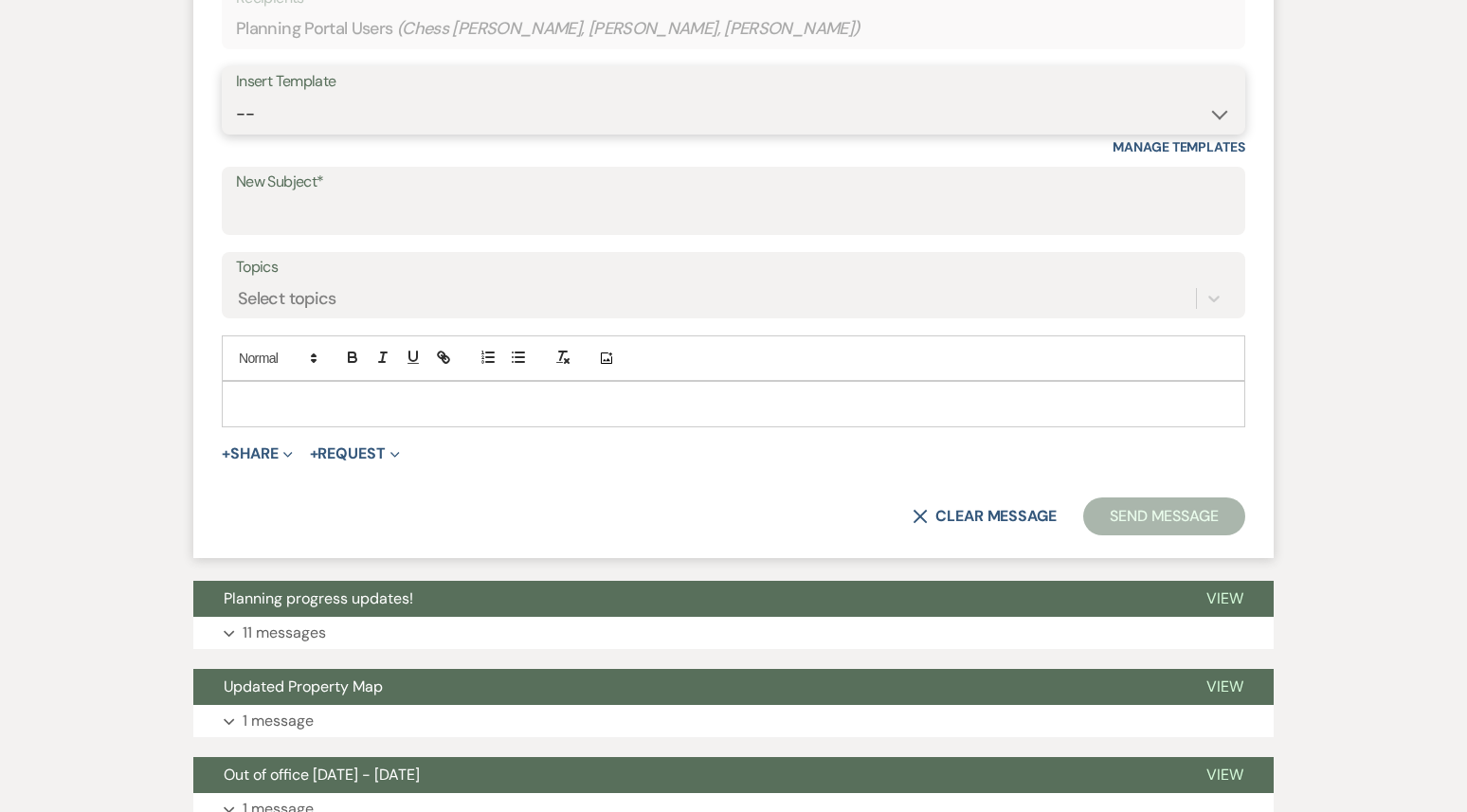
click at [413, 112] on select "-- Weven Planning Portal Introduction (Booked Events) 1st planning email ([PERS…" at bounding box center [734, 114] width 995 height 37
select select "3420"
click at [236, 96] on select "-- Weven Planning Portal Introduction (Booked Events) 1st planning email ([PERS…" at bounding box center [734, 114] width 995 height 37
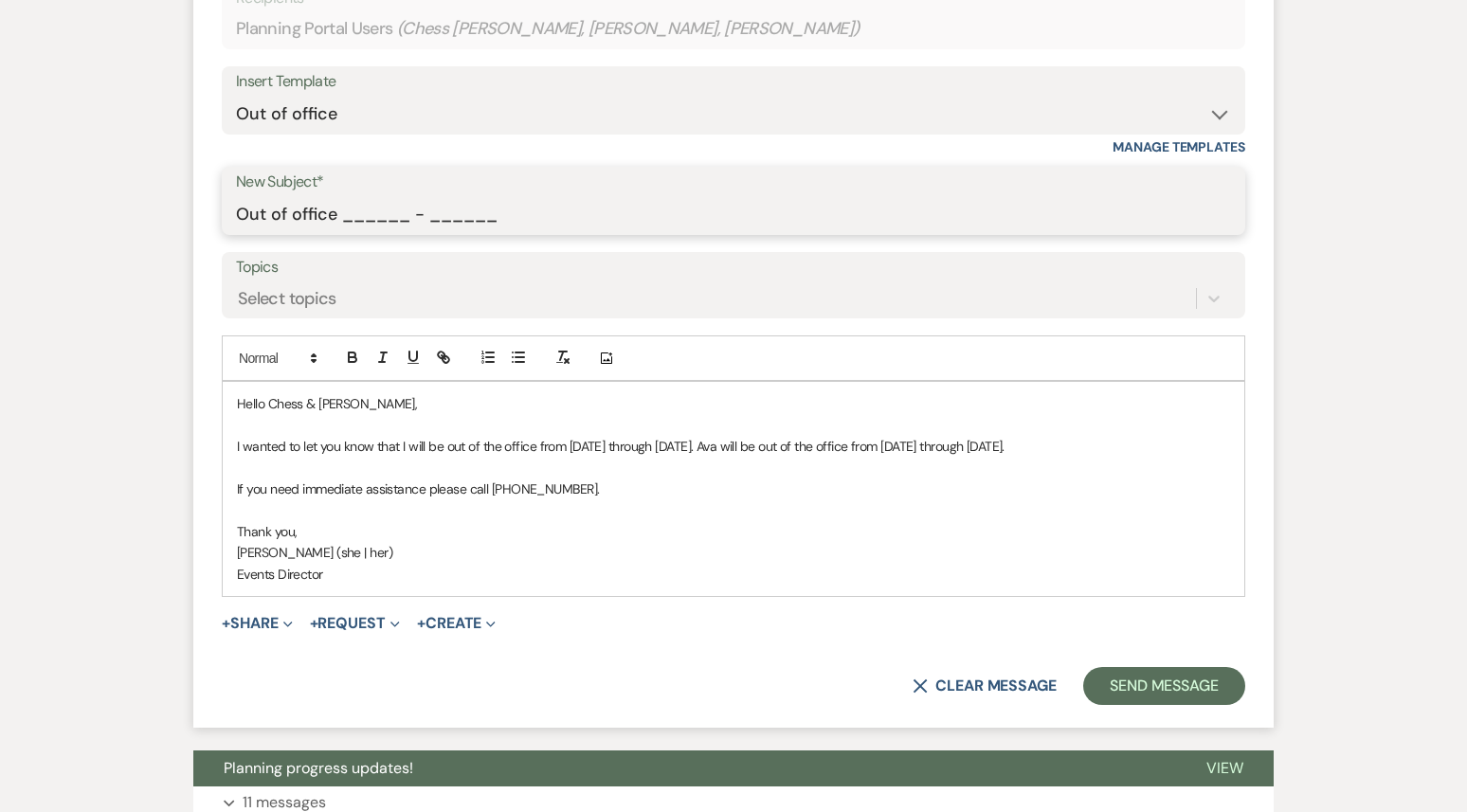
drag, startPoint x: 510, startPoint y: 217, endPoint x: 342, endPoint y: 216, distance: 168.0
click at [341, 216] on input "Out of office ______ - ______" at bounding box center [734, 214] width 995 height 37
type input "Out of office 09/22 - 09/29"
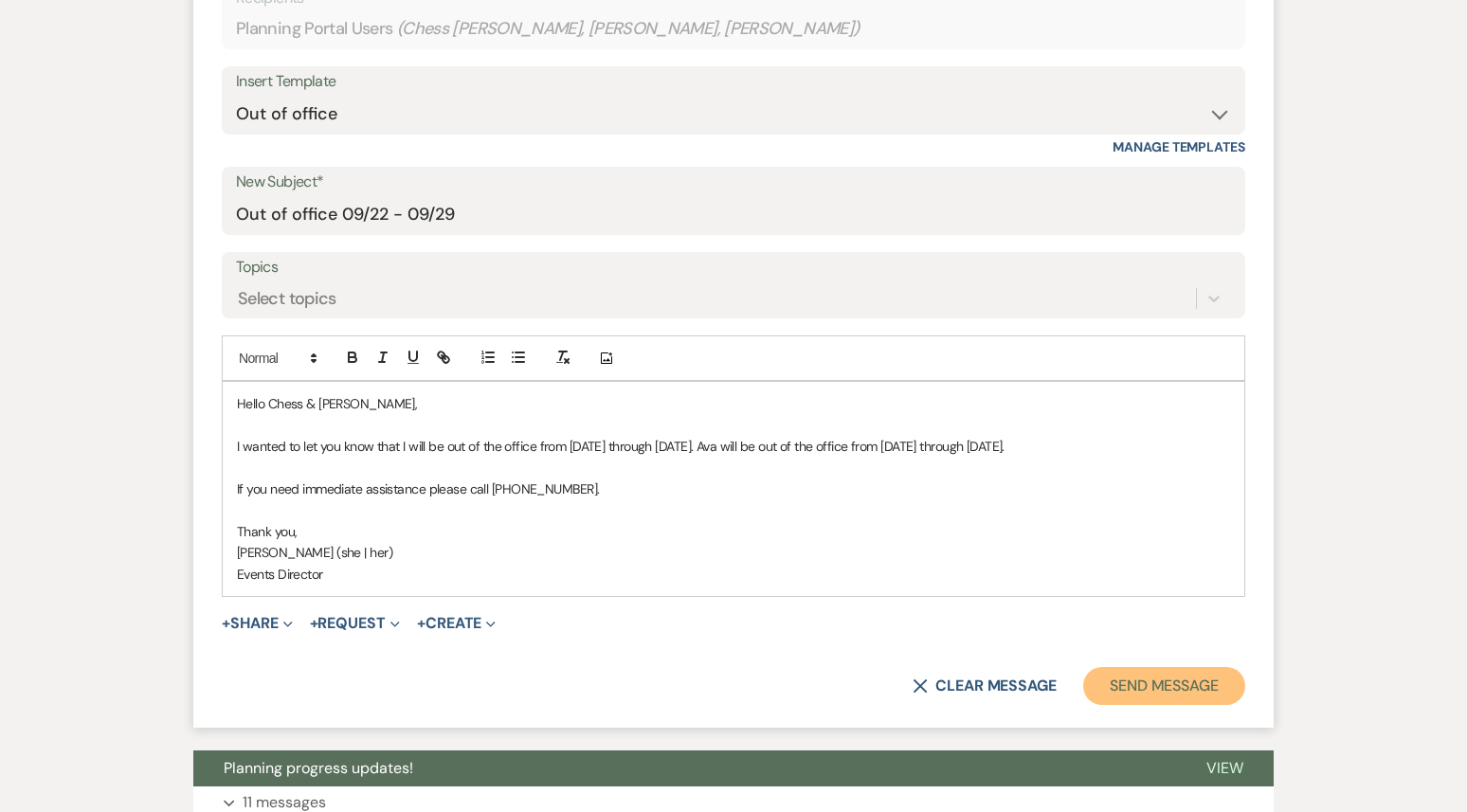
click at [1179, 705] on button "Send Message" at bounding box center [1164, 686] width 162 height 38
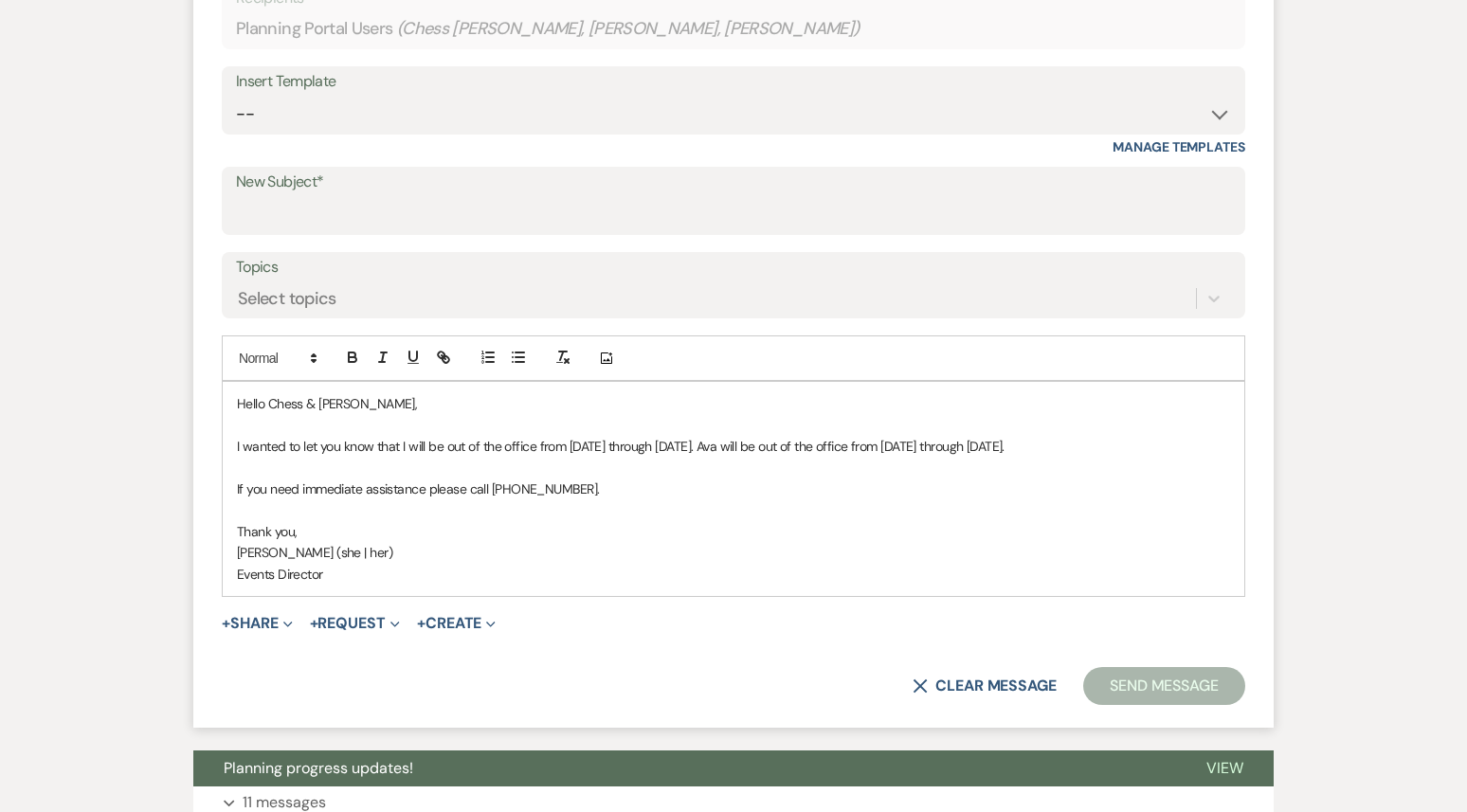
scroll to position [35, 0]
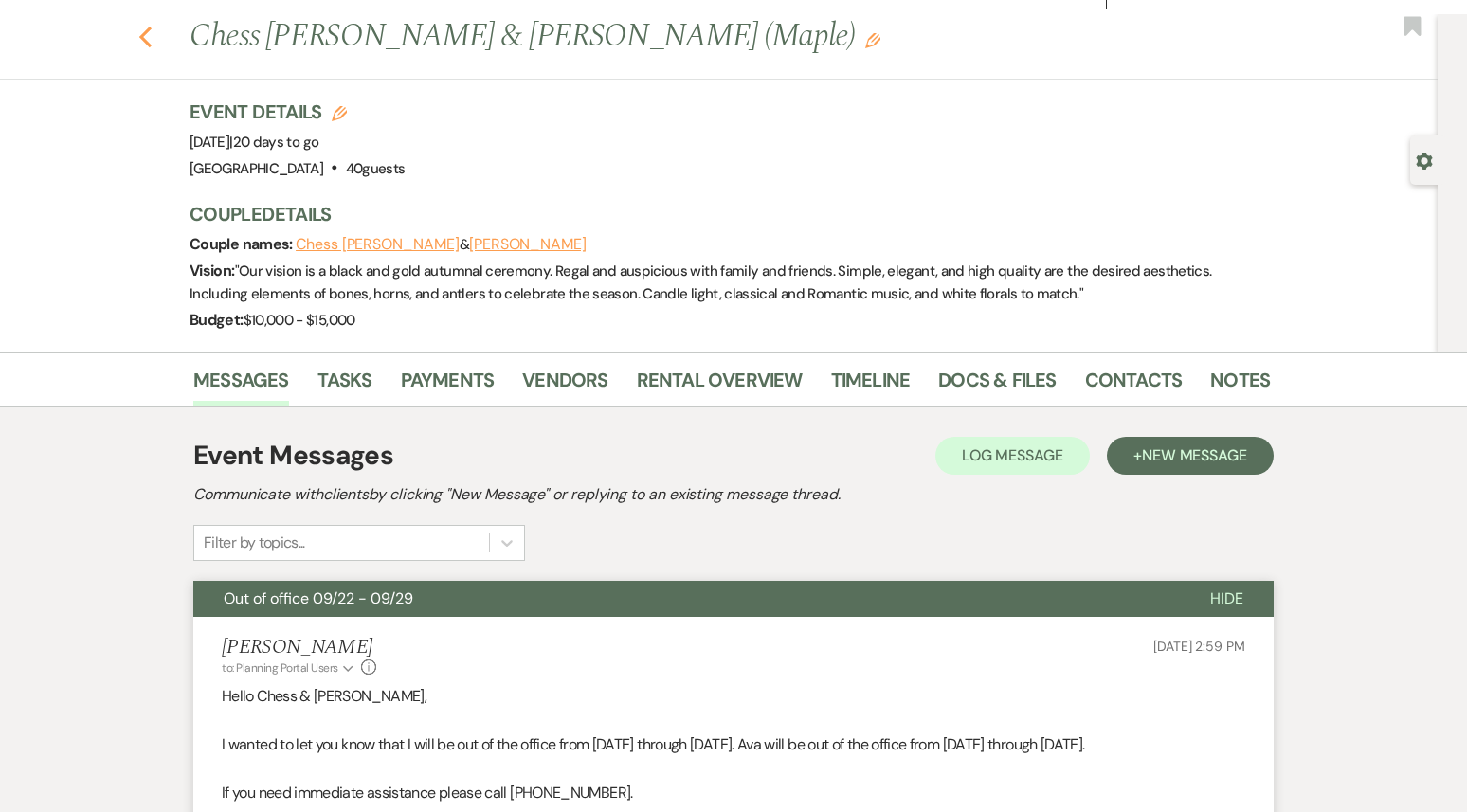
click at [140, 22] on button "Previous" at bounding box center [145, 35] width 14 height 27
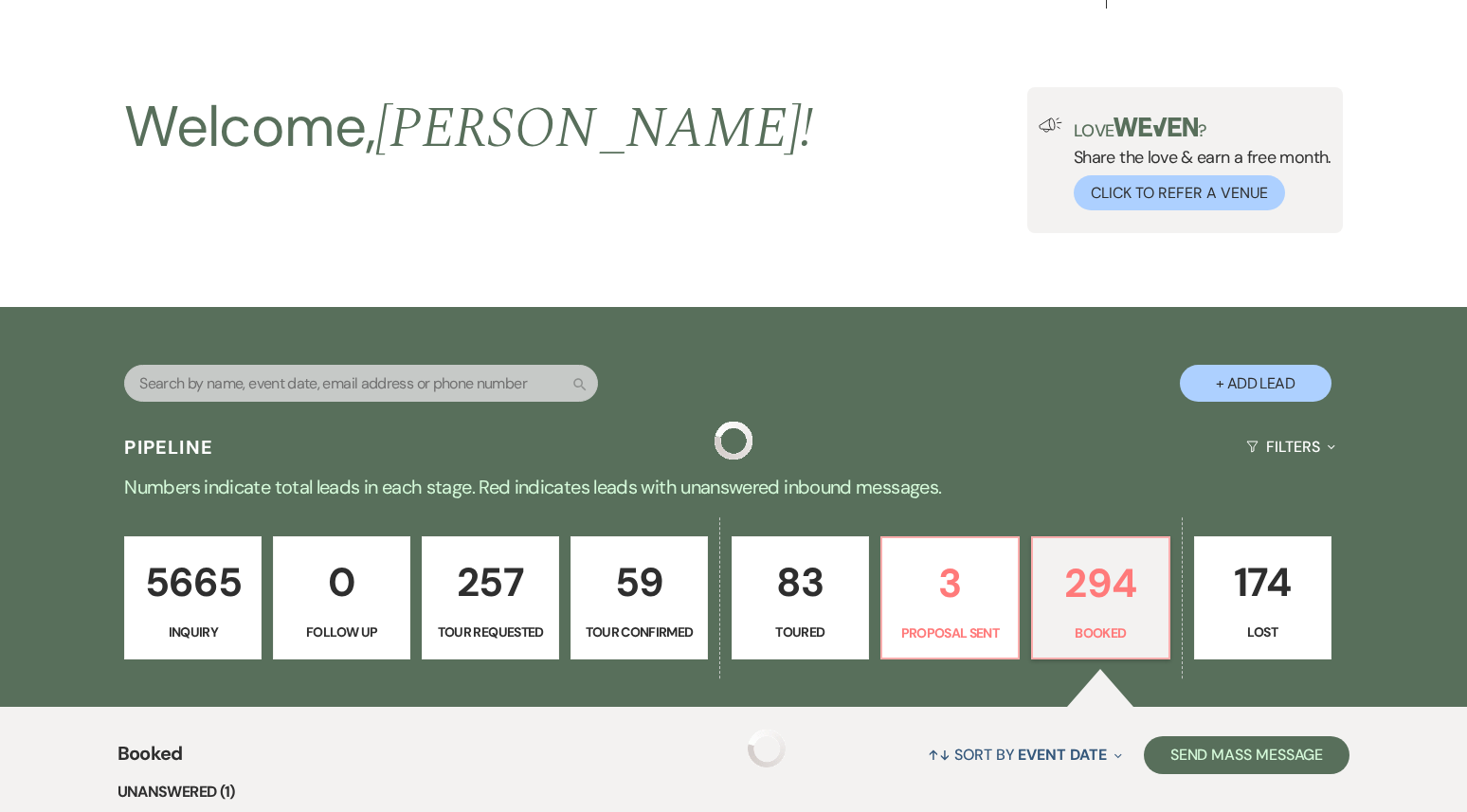
scroll to position [1514, 0]
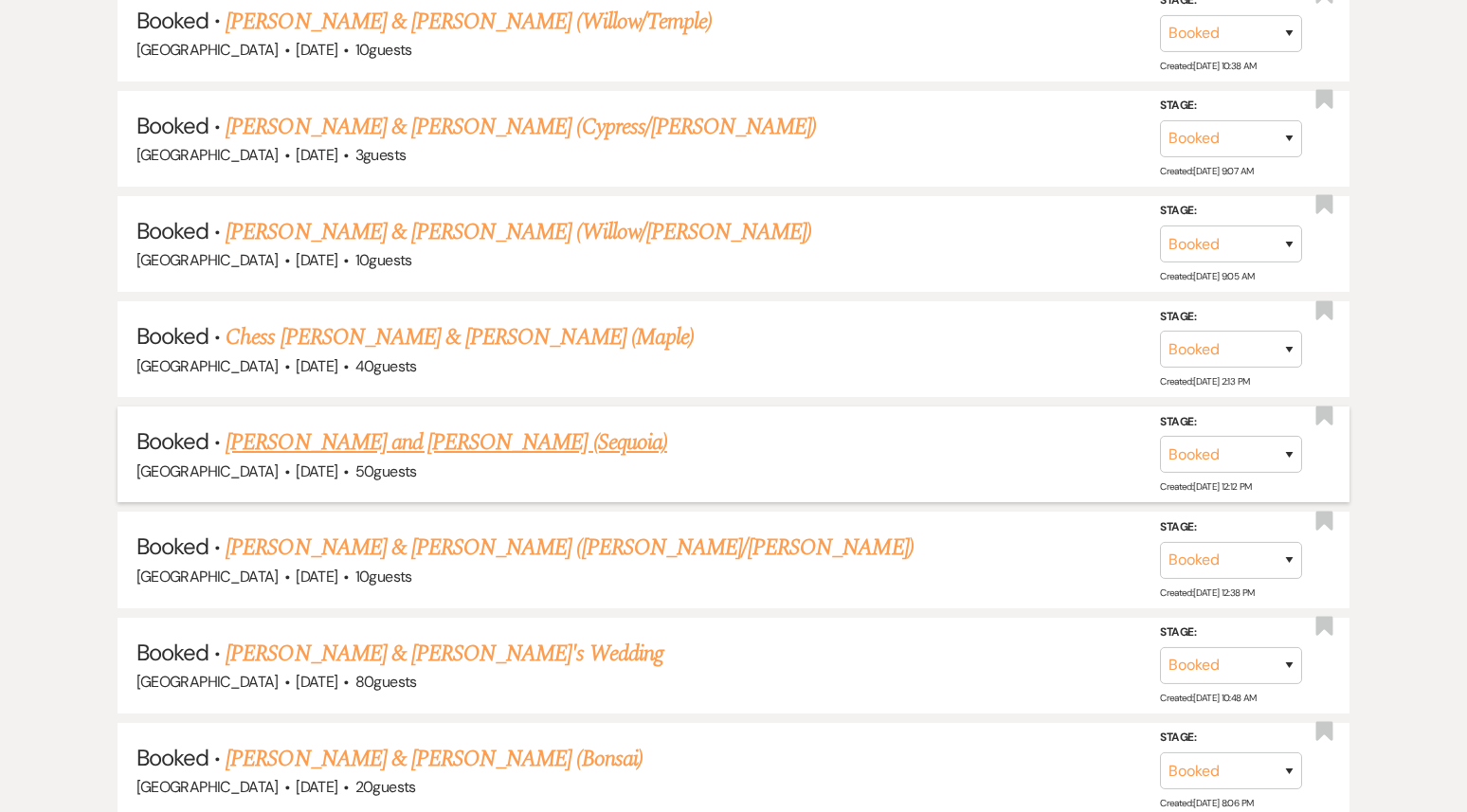
click at [337, 440] on link "[PERSON_NAME] and [PERSON_NAME] (Sequoia)" at bounding box center [446, 442] width 442 height 34
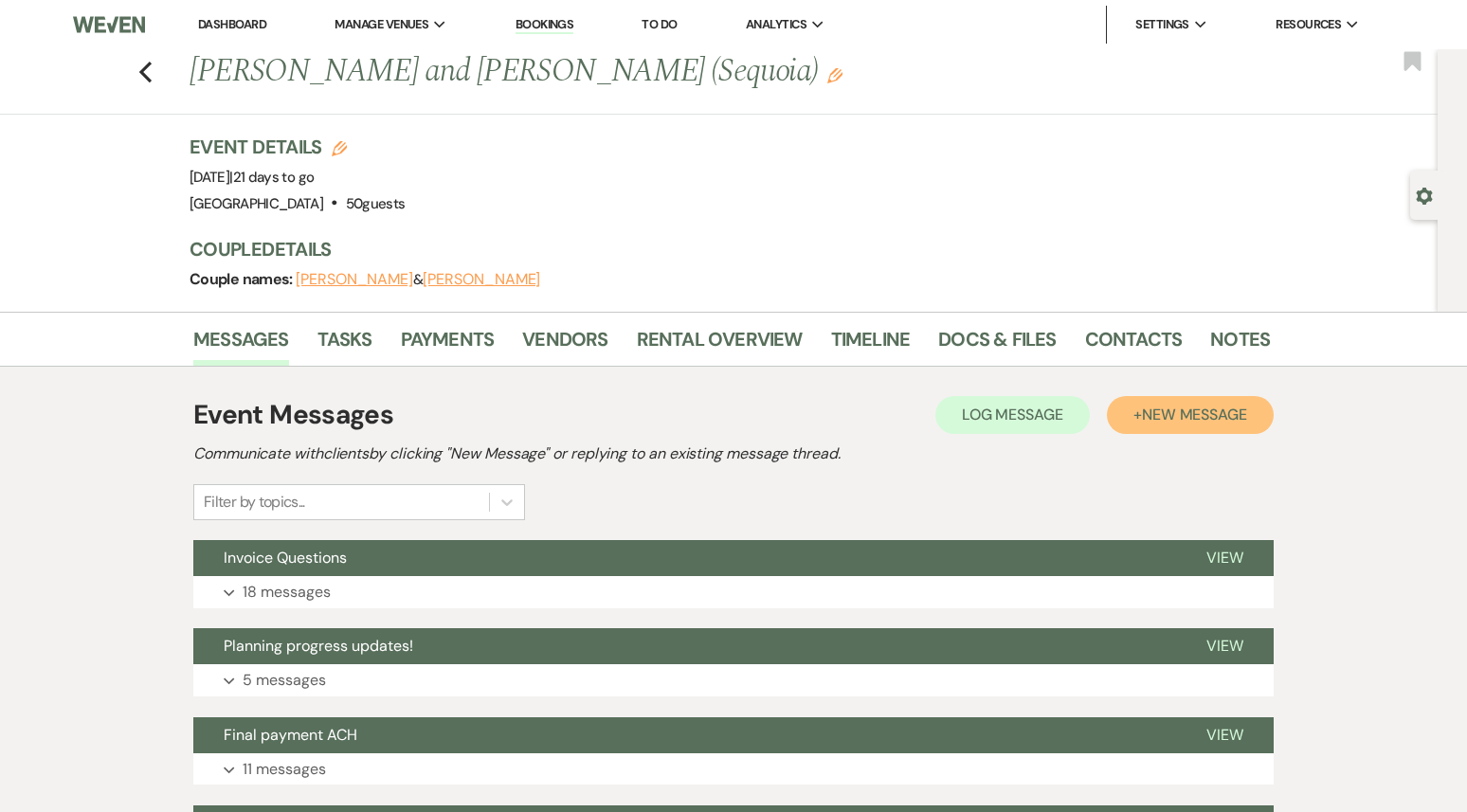
click at [1186, 426] on button "+ New Message" at bounding box center [1190, 415] width 167 height 38
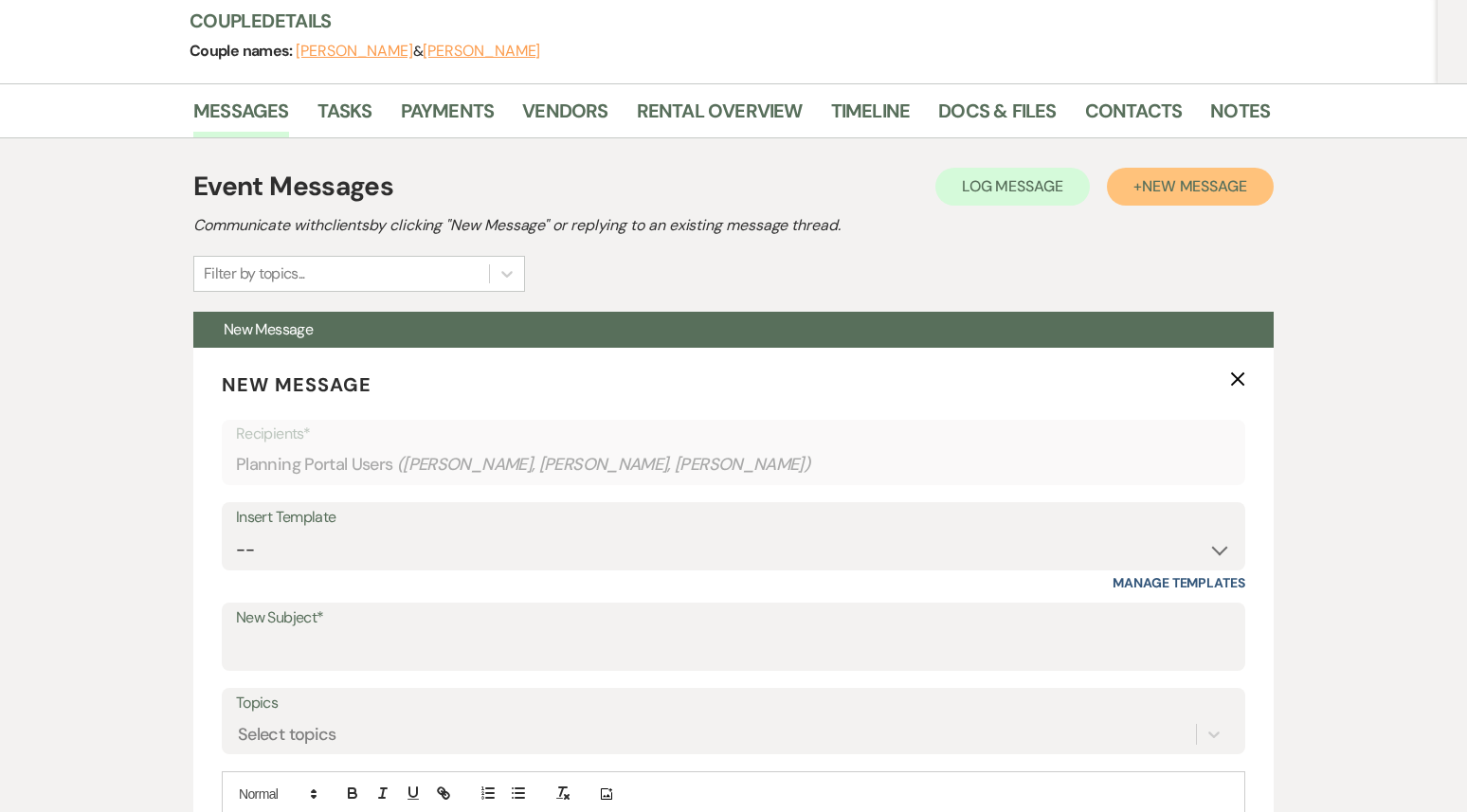
scroll to position [513, 0]
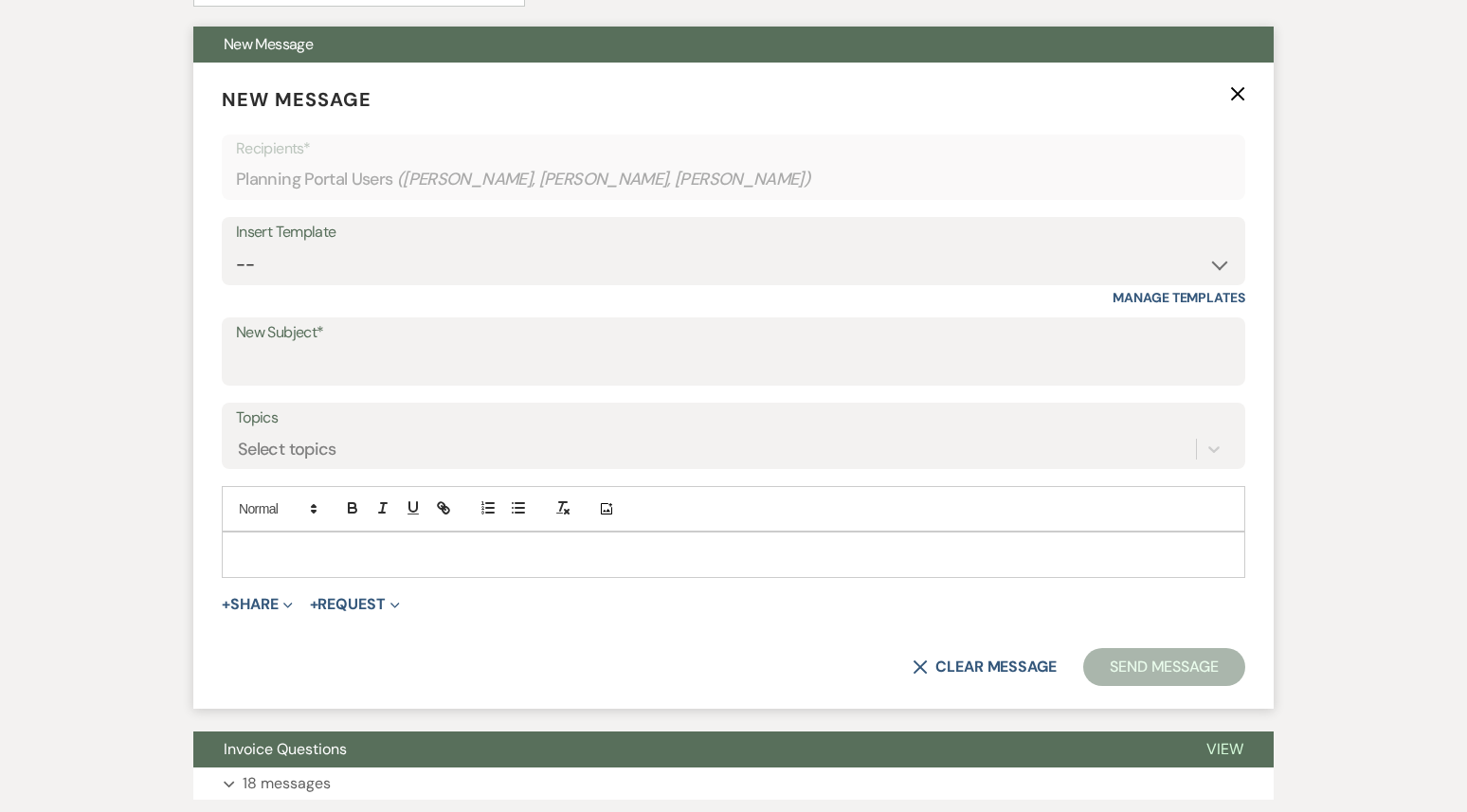
click at [444, 243] on div "Insert Template" at bounding box center [734, 232] width 995 height 28
click at [438, 243] on div "Insert Template" at bounding box center [734, 232] width 995 height 28
click at [420, 263] on select "-- Weven Planning Portal Introduction (Booked Events) 1st planning email ([PERS…" at bounding box center [734, 264] width 995 height 37
select select "3420"
click at [236, 246] on select "-- Weven Planning Portal Introduction (Booked Events) 1st planning email ([PERS…" at bounding box center [734, 264] width 995 height 37
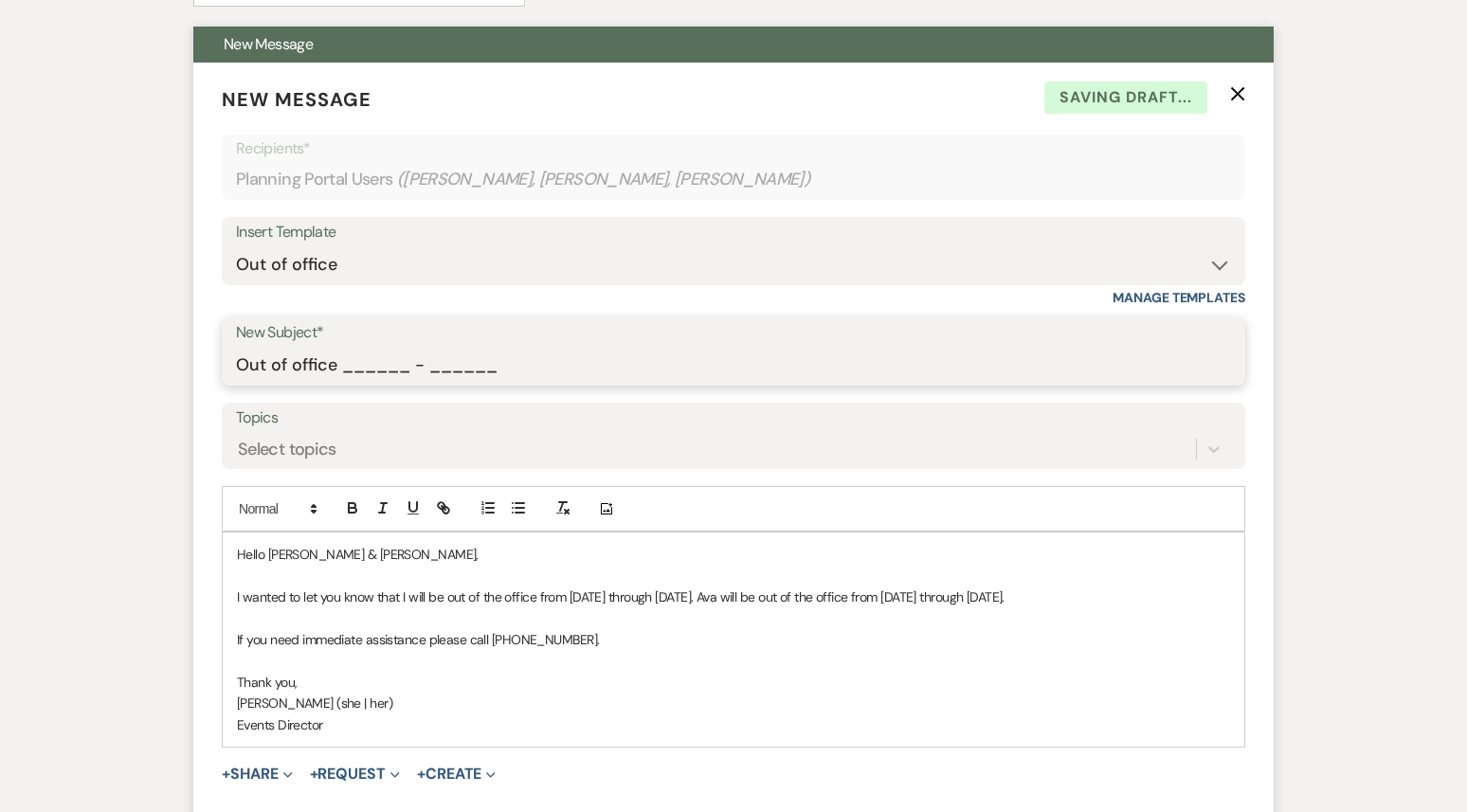
drag, startPoint x: 504, startPoint y: 370, endPoint x: 344, endPoint y: 368, distance: 160.0
click at [344, 368] on input "Out of office ______ - ______" at bounding box center [734, 365] width 995 height 37
type input "Out of office 09/22 - 09/29"
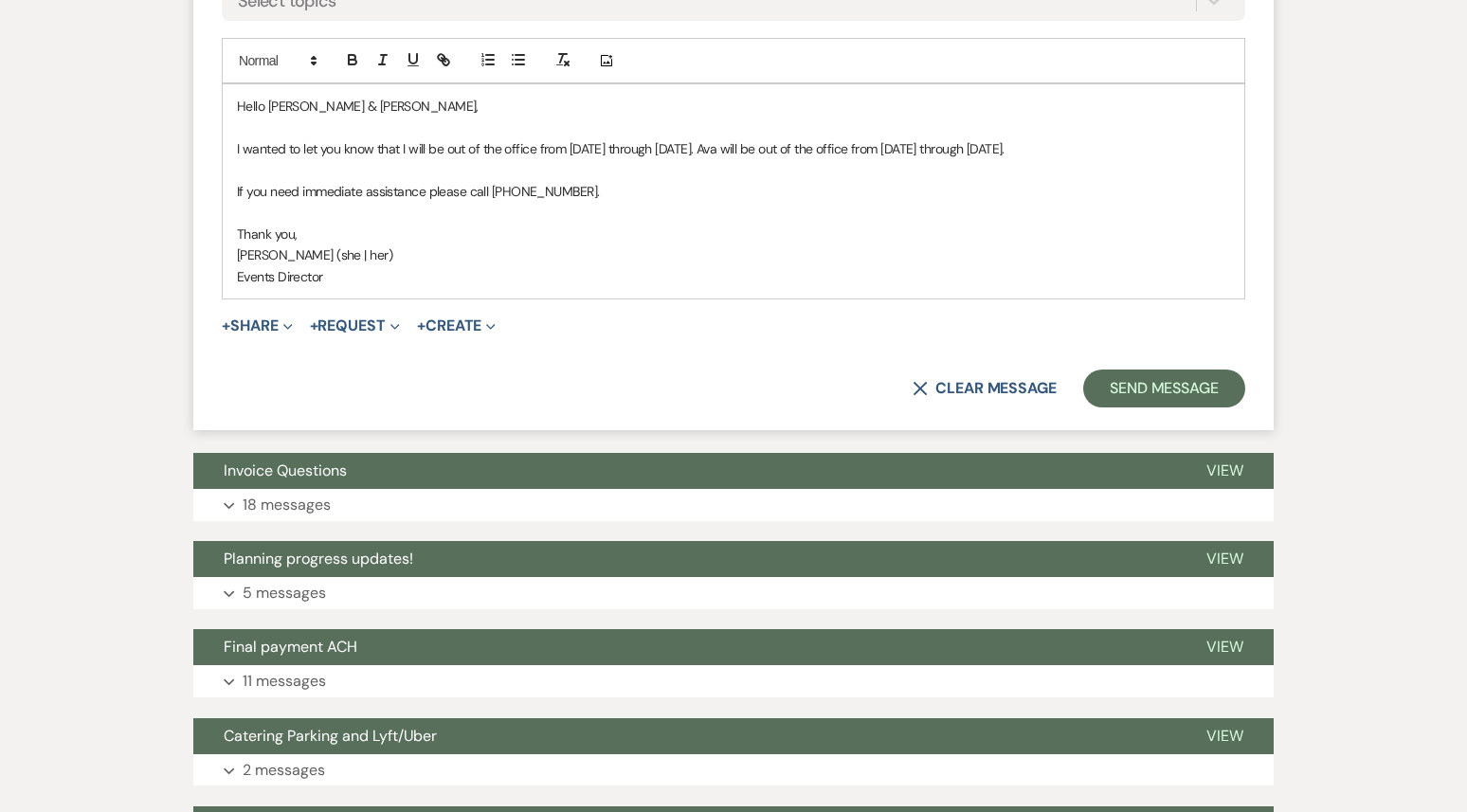
scroll to position [999, 0]
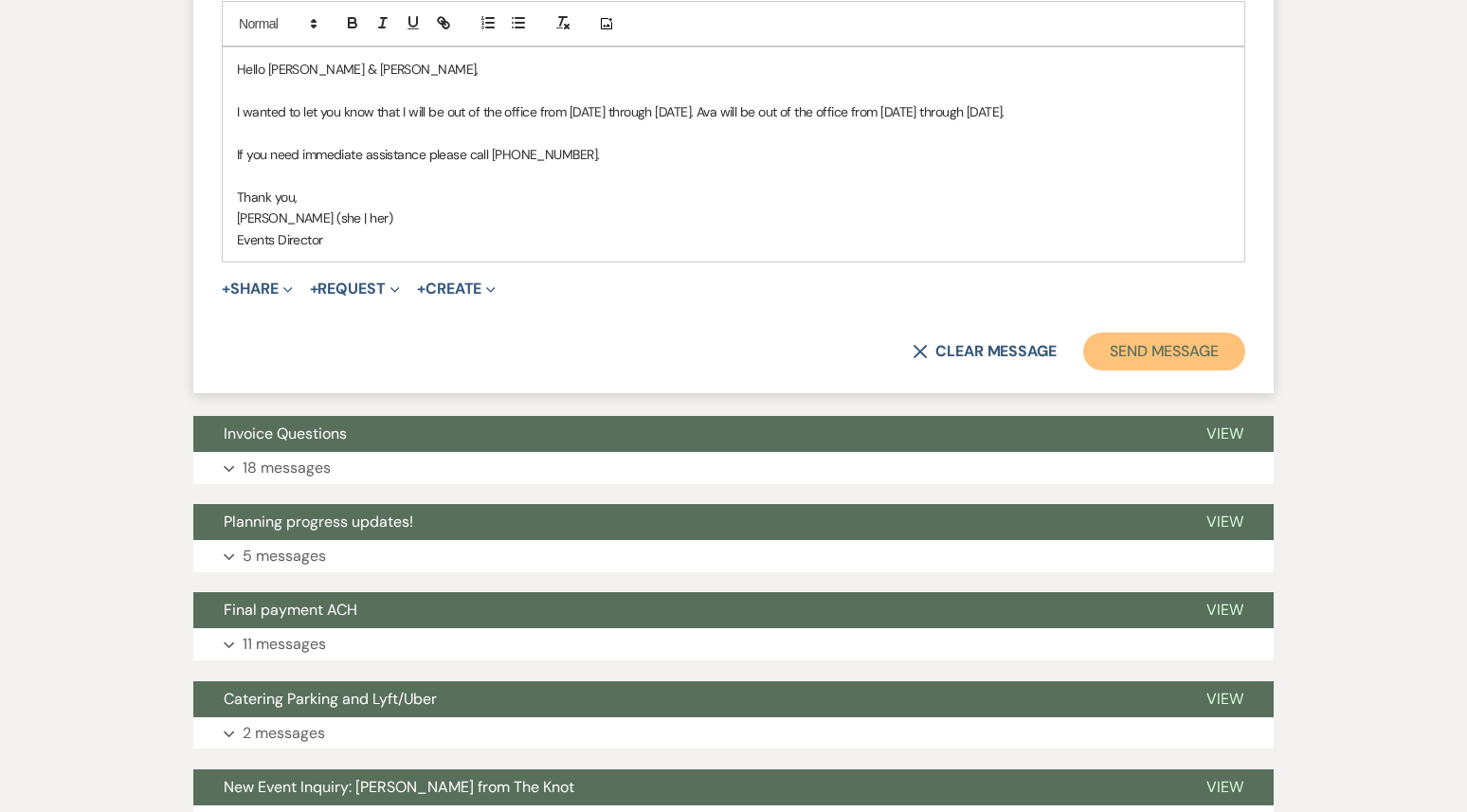
click at [1200, 362] on button "Send Message" at bounding box center [1164, 351] width 162 height 38
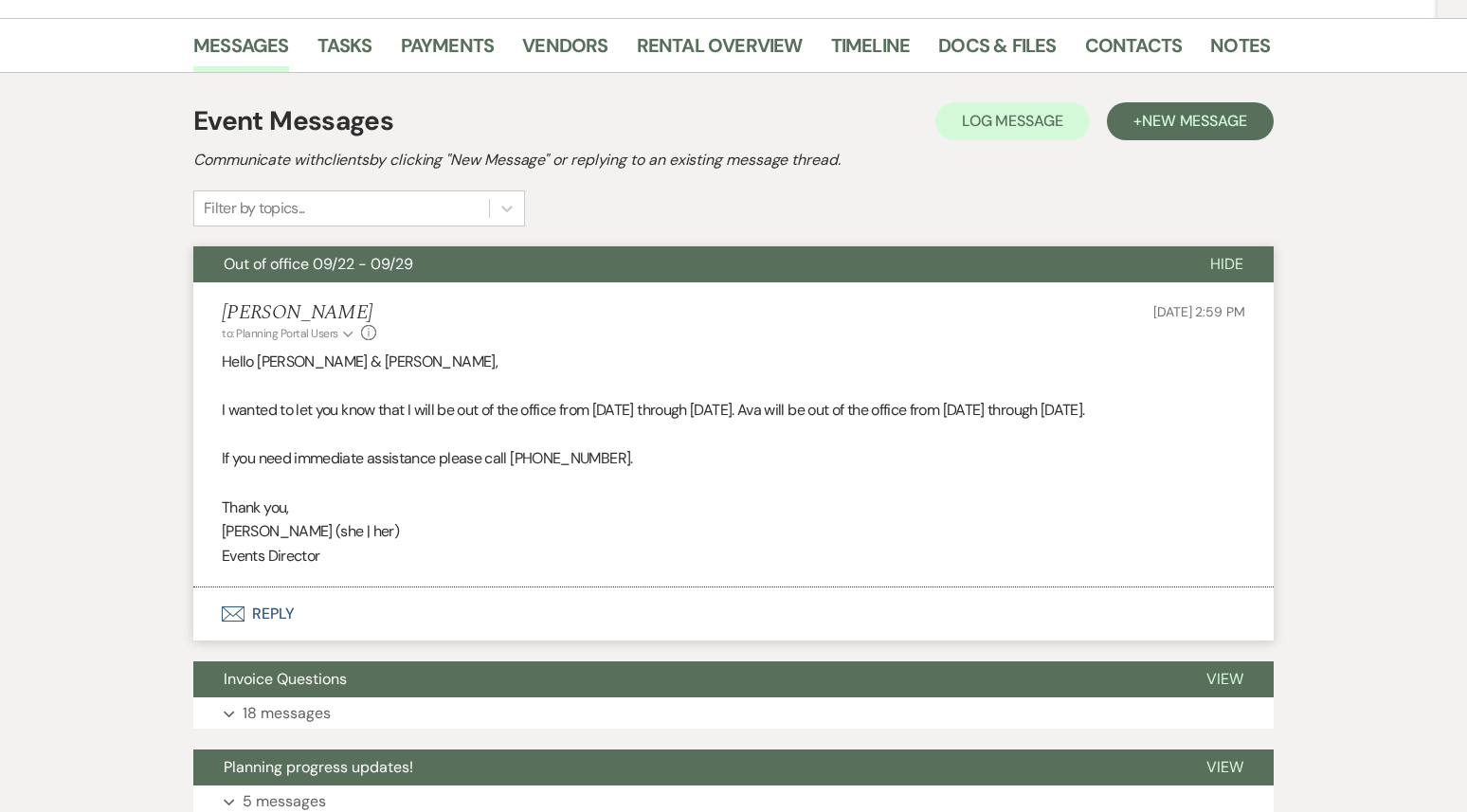
scroll to position [0, 0]
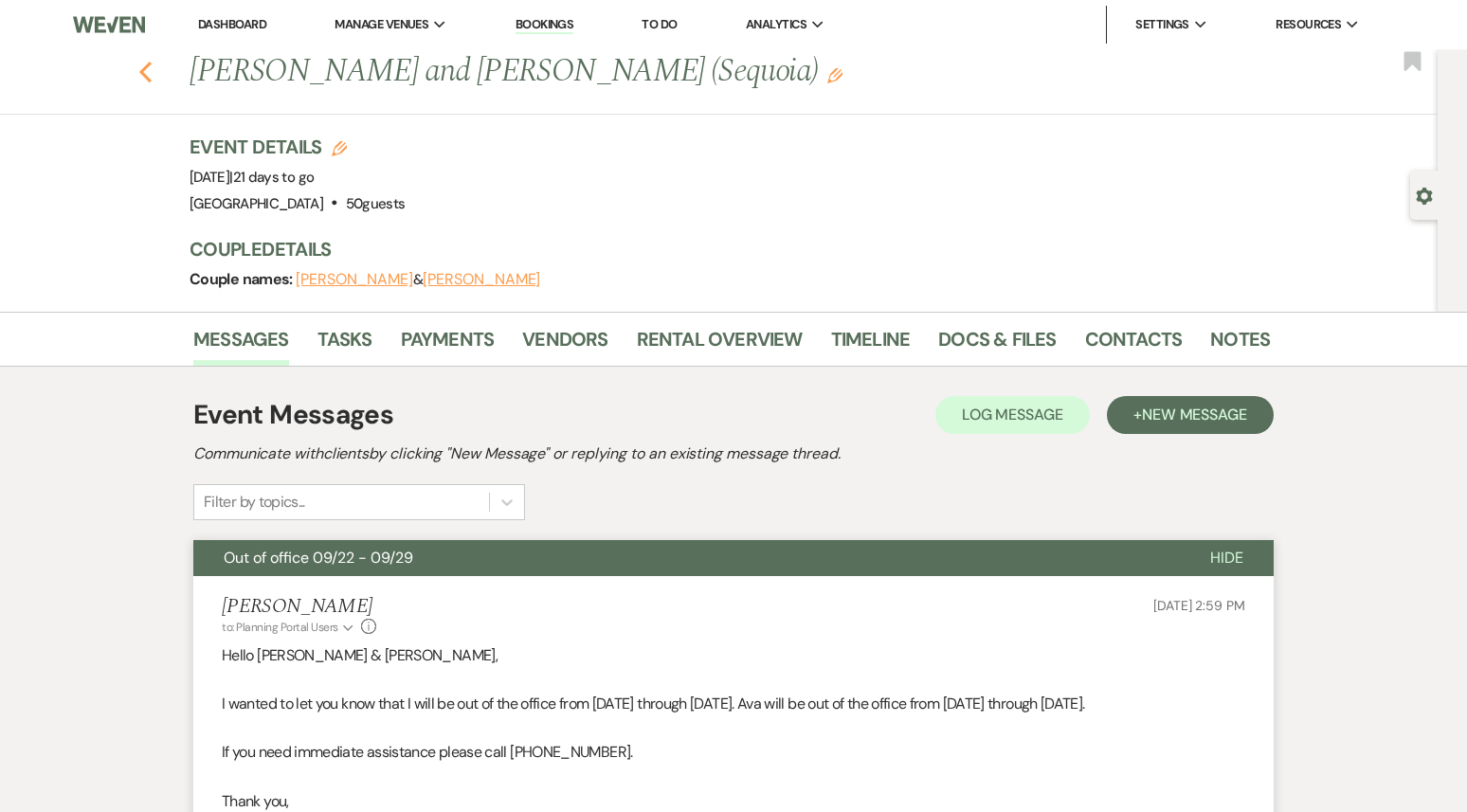
click at [144, 68] on use "button" at bounding box center [145, 71] width 12 height 21
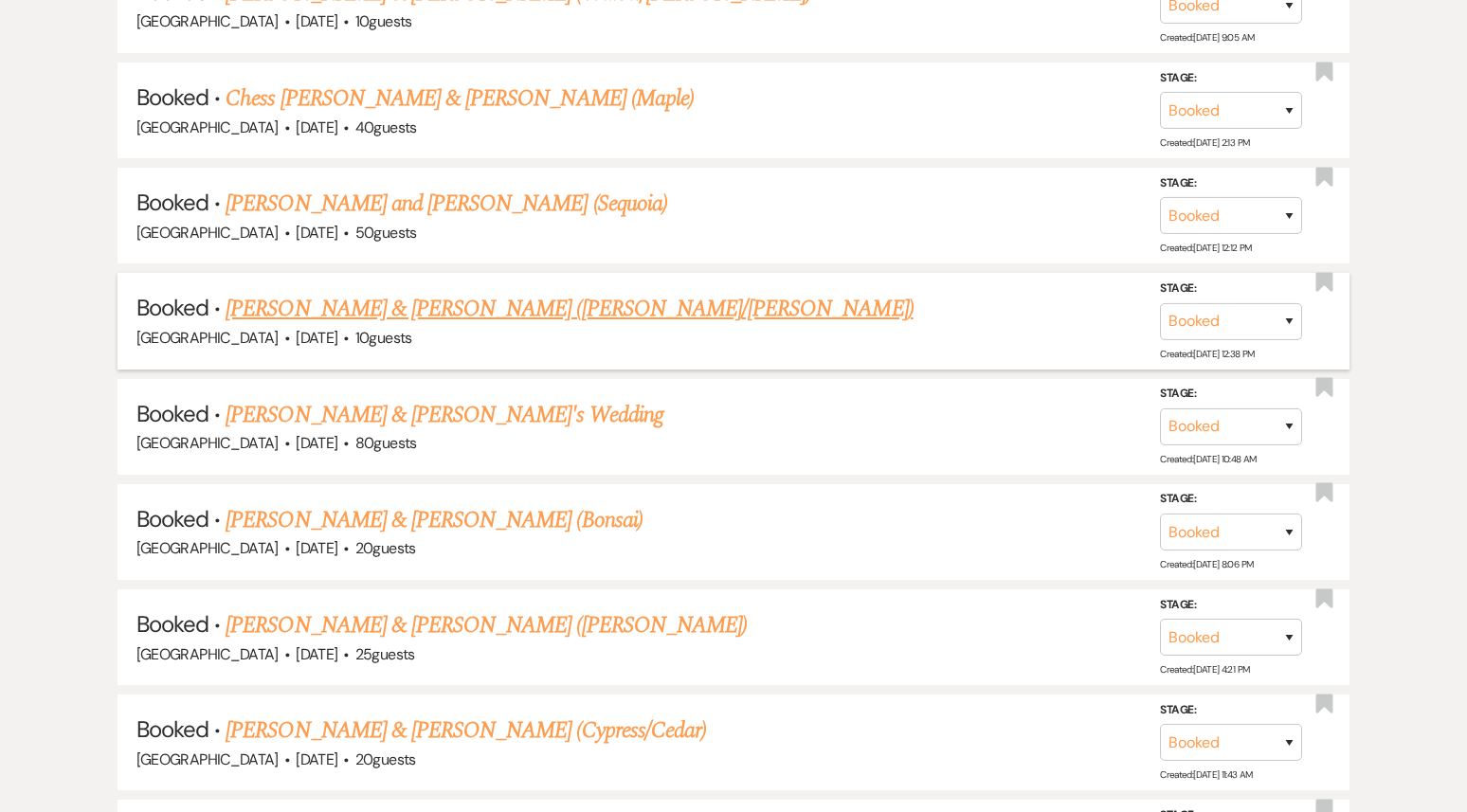
scroll to position [1971, 0]
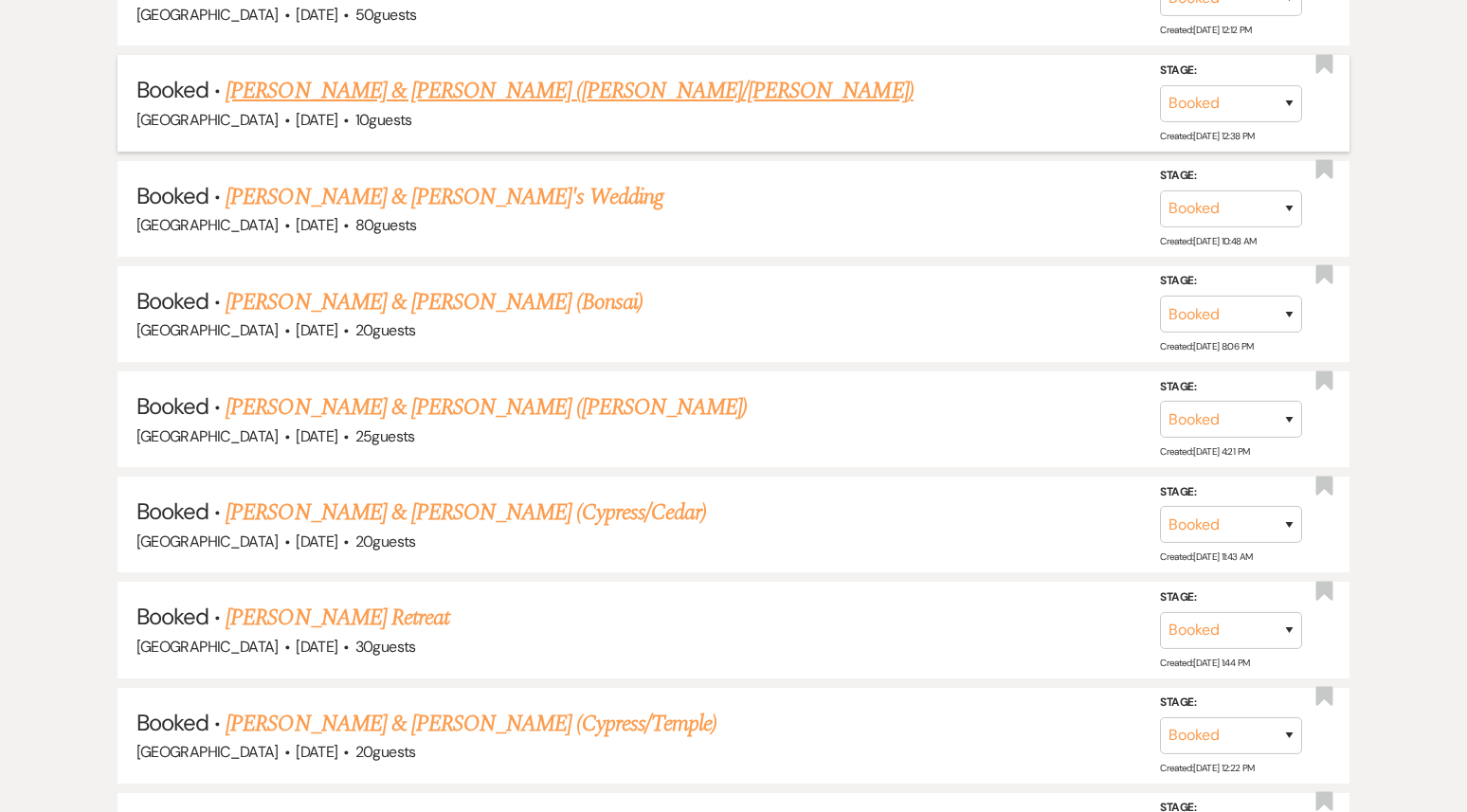
click at [533, 88] on link "[PERSON_NAME] & [PERSON_NAME] ([PERSON_NAME]/[PERSON_NAME])" at bounding box center [569, 91] width 688 height 34
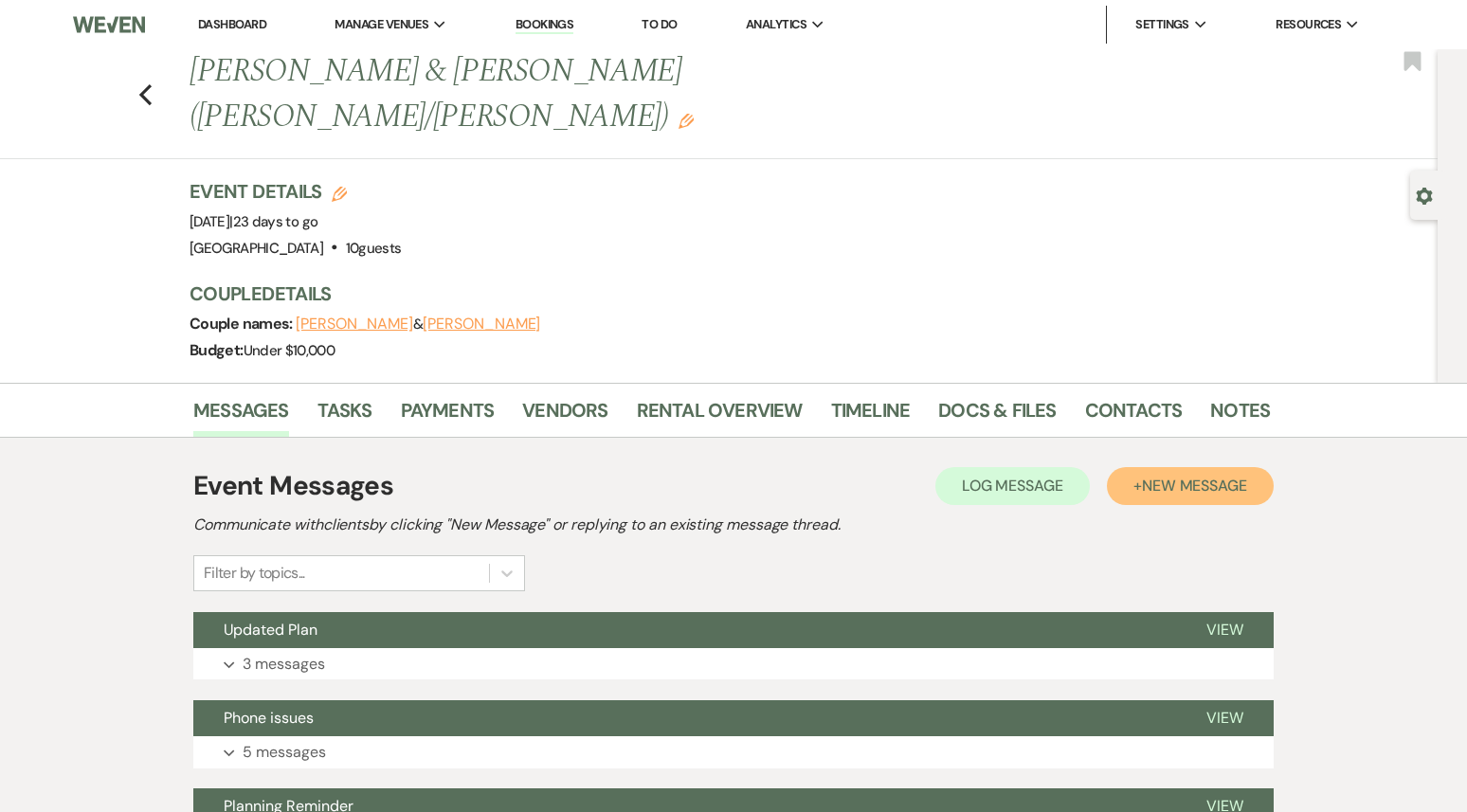
click at [1207, 467] on button "+ New Message" at bounding box center [1190, 486] width 167 height 38
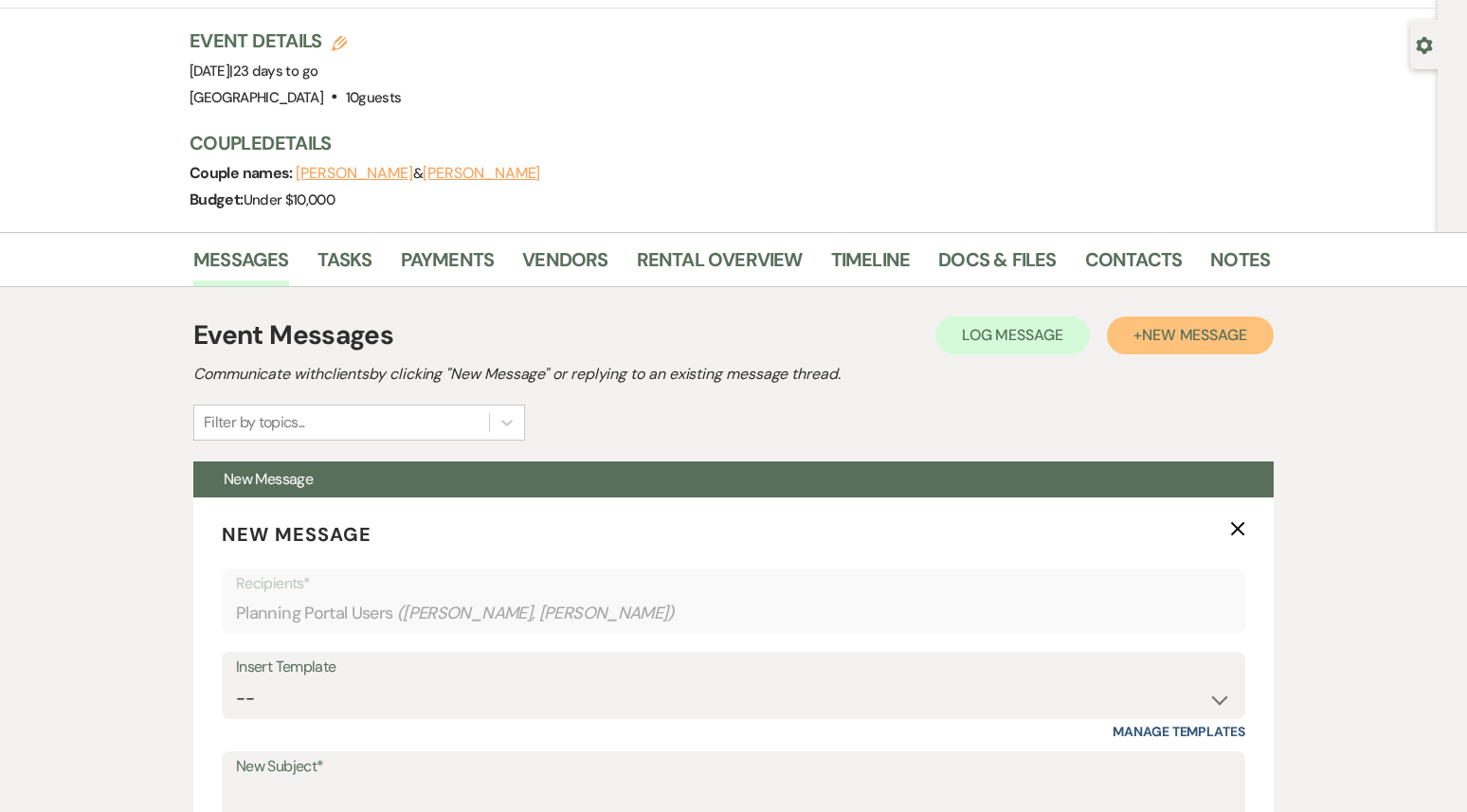
scroll to position [277, 0]
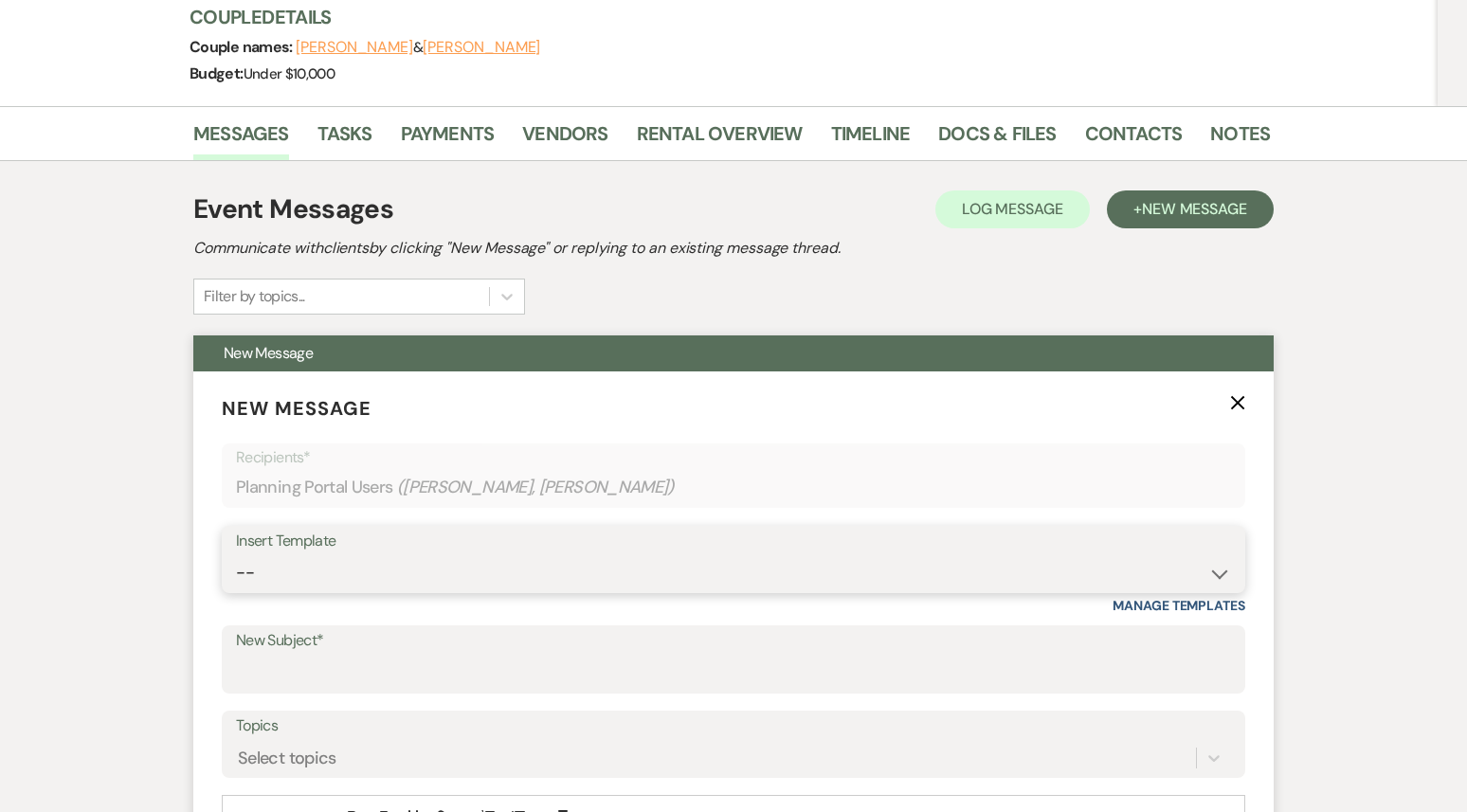
click at [625, 555] on select "-- Weven Planning Portal Introduction (Booked Events) 1st planning email ([PERS…" at bounding box center [734, 573] width 995 height 37
select select "3420"
click at [236, 555] on select "-- Weven Planning Portal Introduction (Booked Events) 1st planning email ([PERS…" at bounding box center [734, 573] width 995 height 37
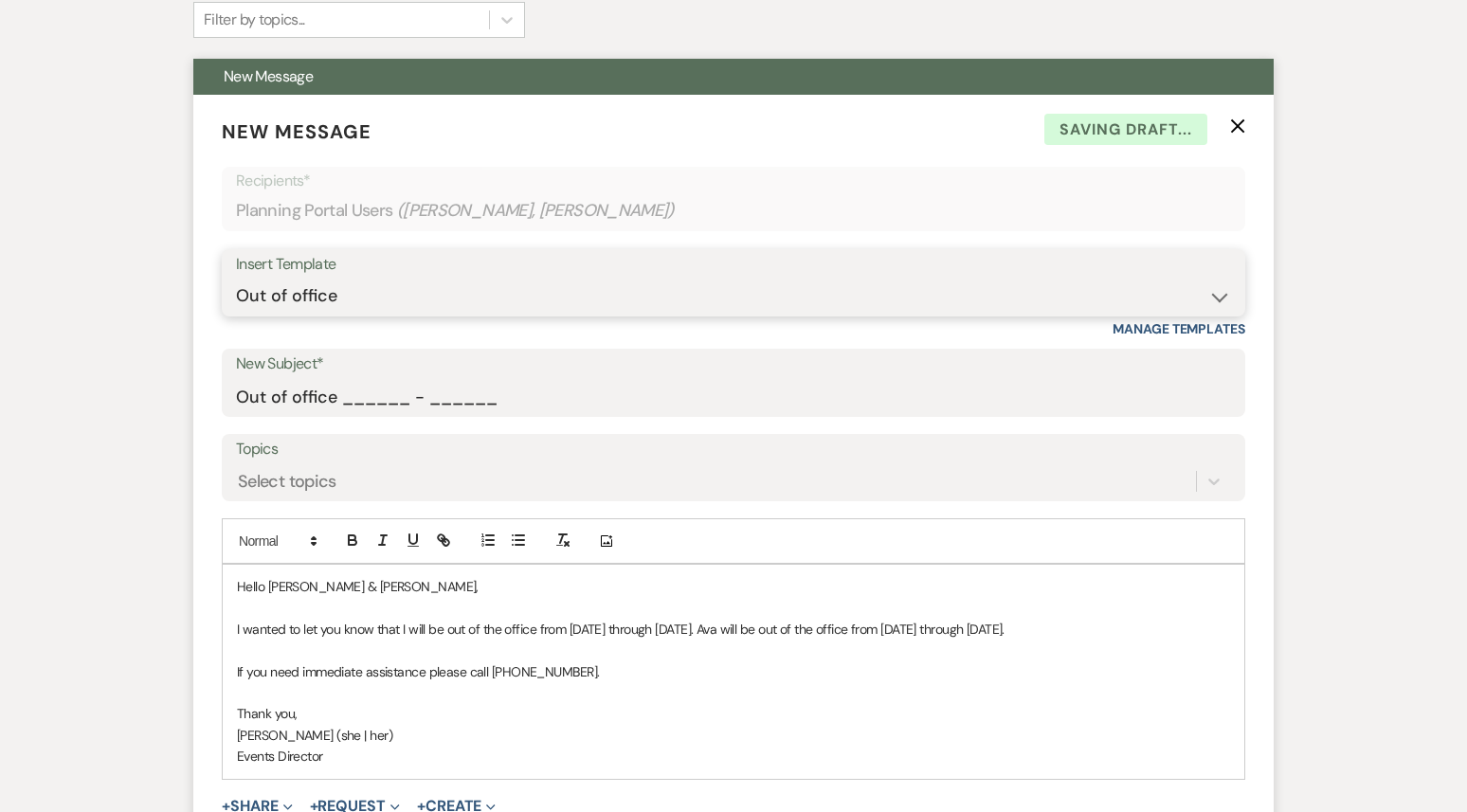
scroll to position [562, 0]
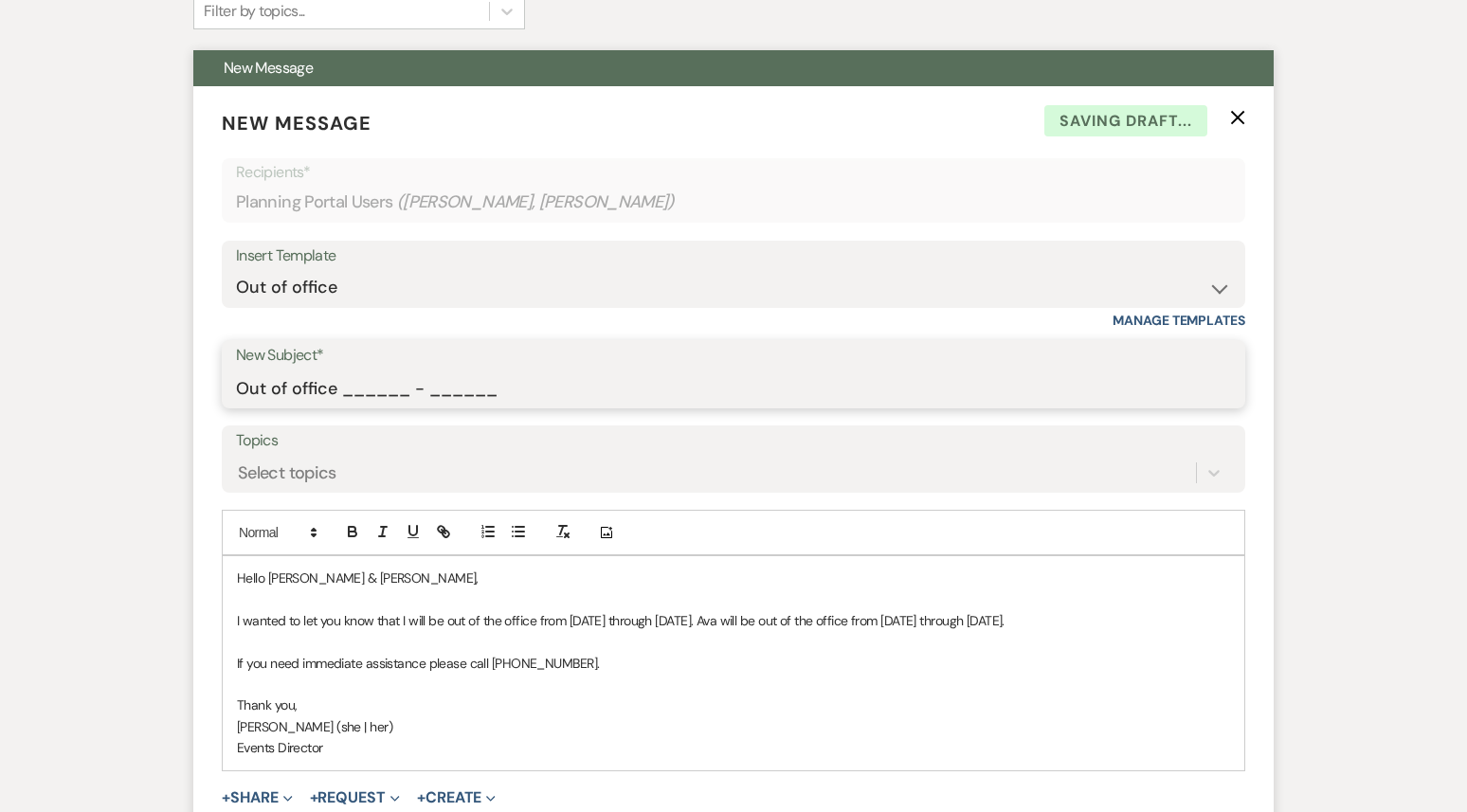
drag, startPoint x: 506, startPoint y: 348, endPoint x: 344, endPoint y: 349, distance: 162.0
click at [343, 370] on input "Out of office ______ - ______" at bounding box center [734, 388] width 995 height 37
type input "Out of office 09/22 - 09/29"
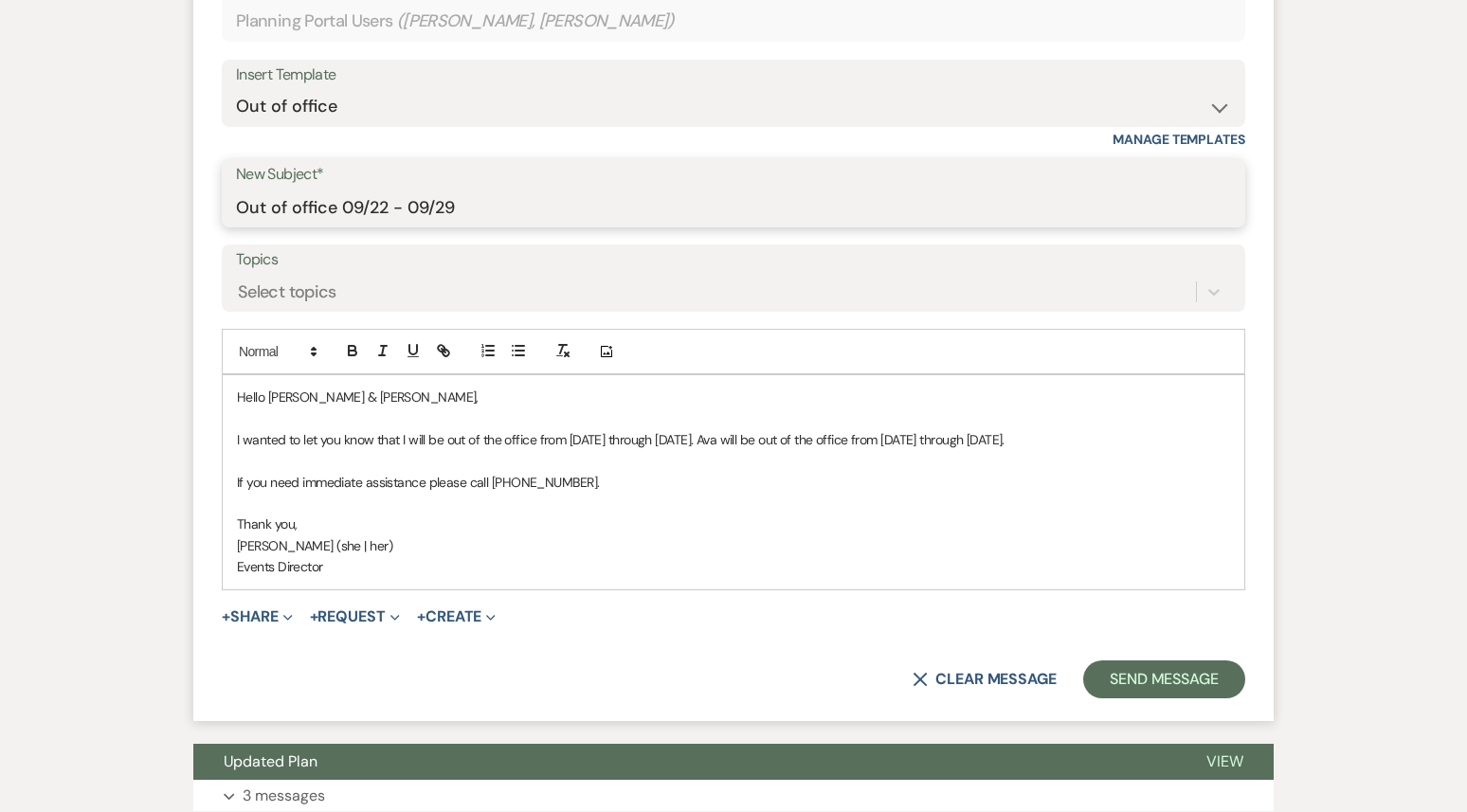
scroll to position [928, 0]
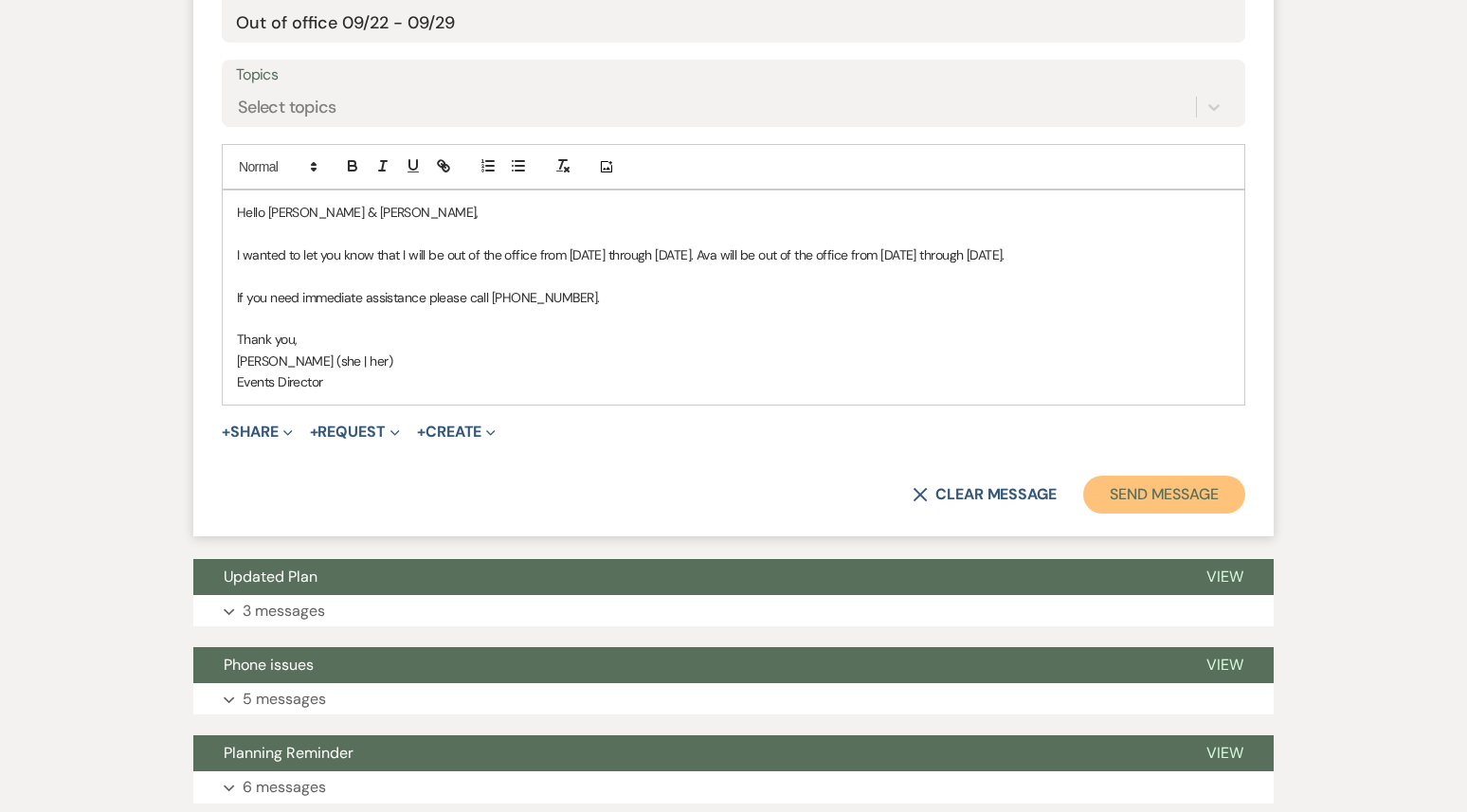
click at [1205, 476] on button "Send Message" at bounding box center [1164, 495] width 162 height 38
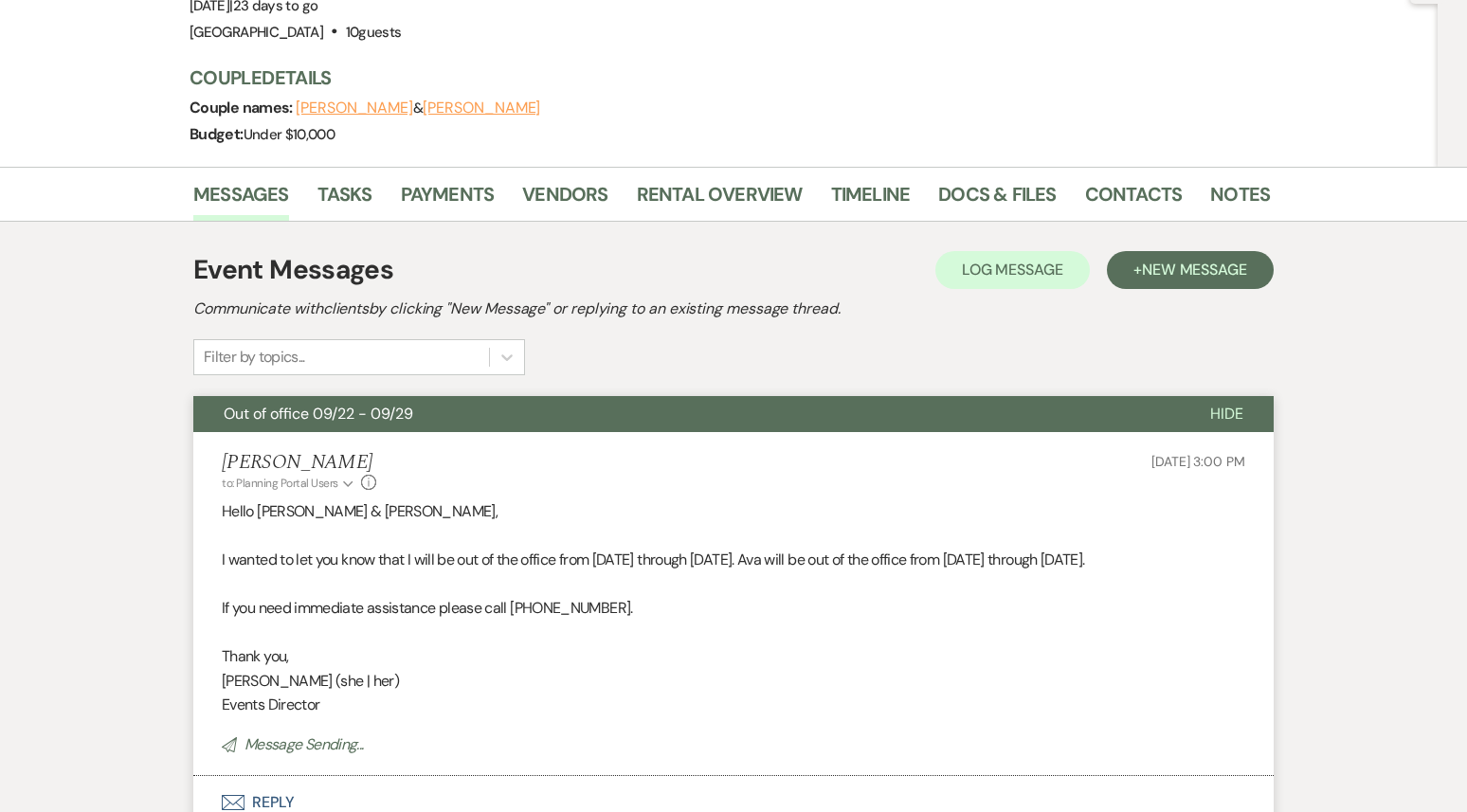
scroll to position [0, 0]
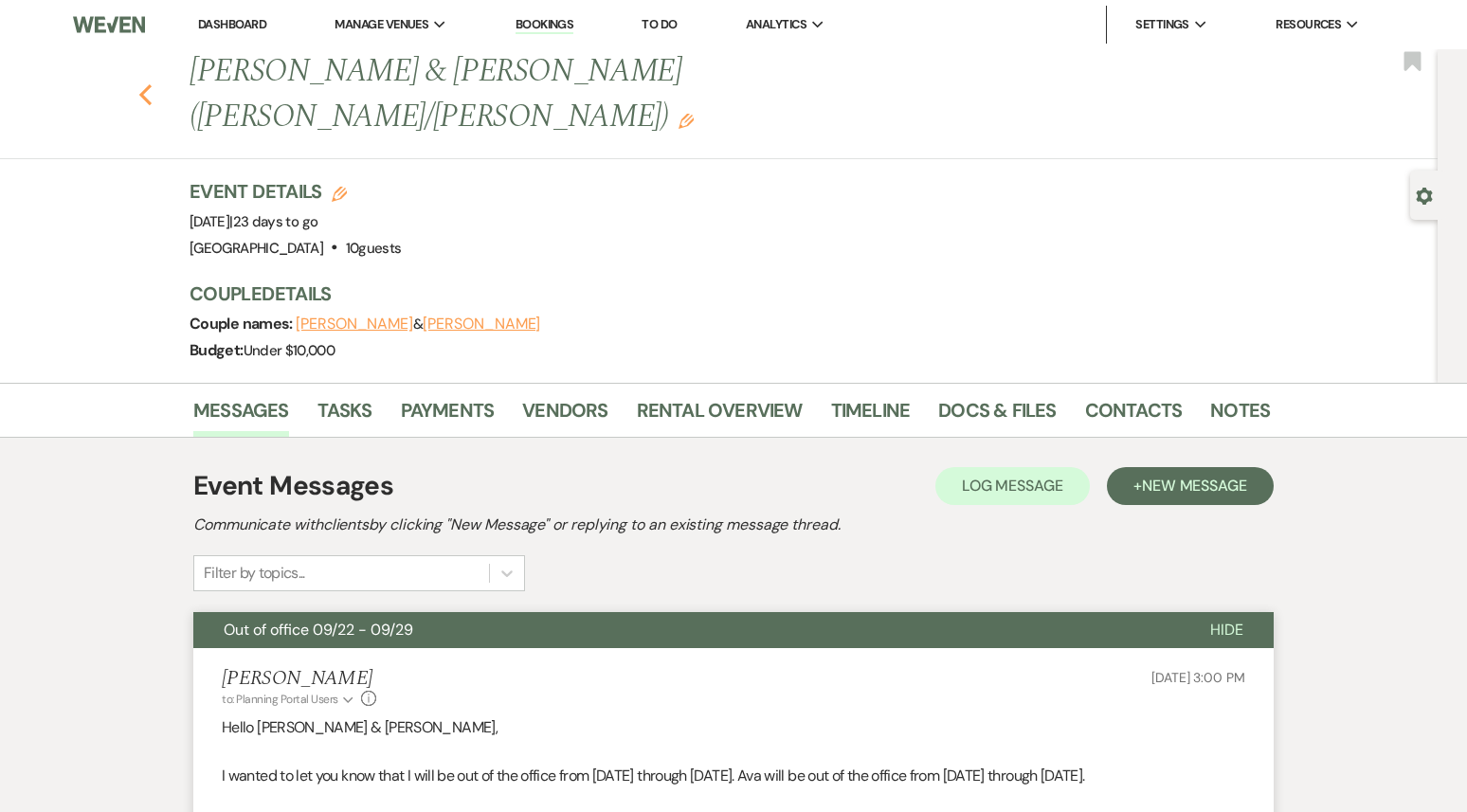
click at [138, 83] on icon "Previous" at bounding box center [145, 94] width 14 height 23
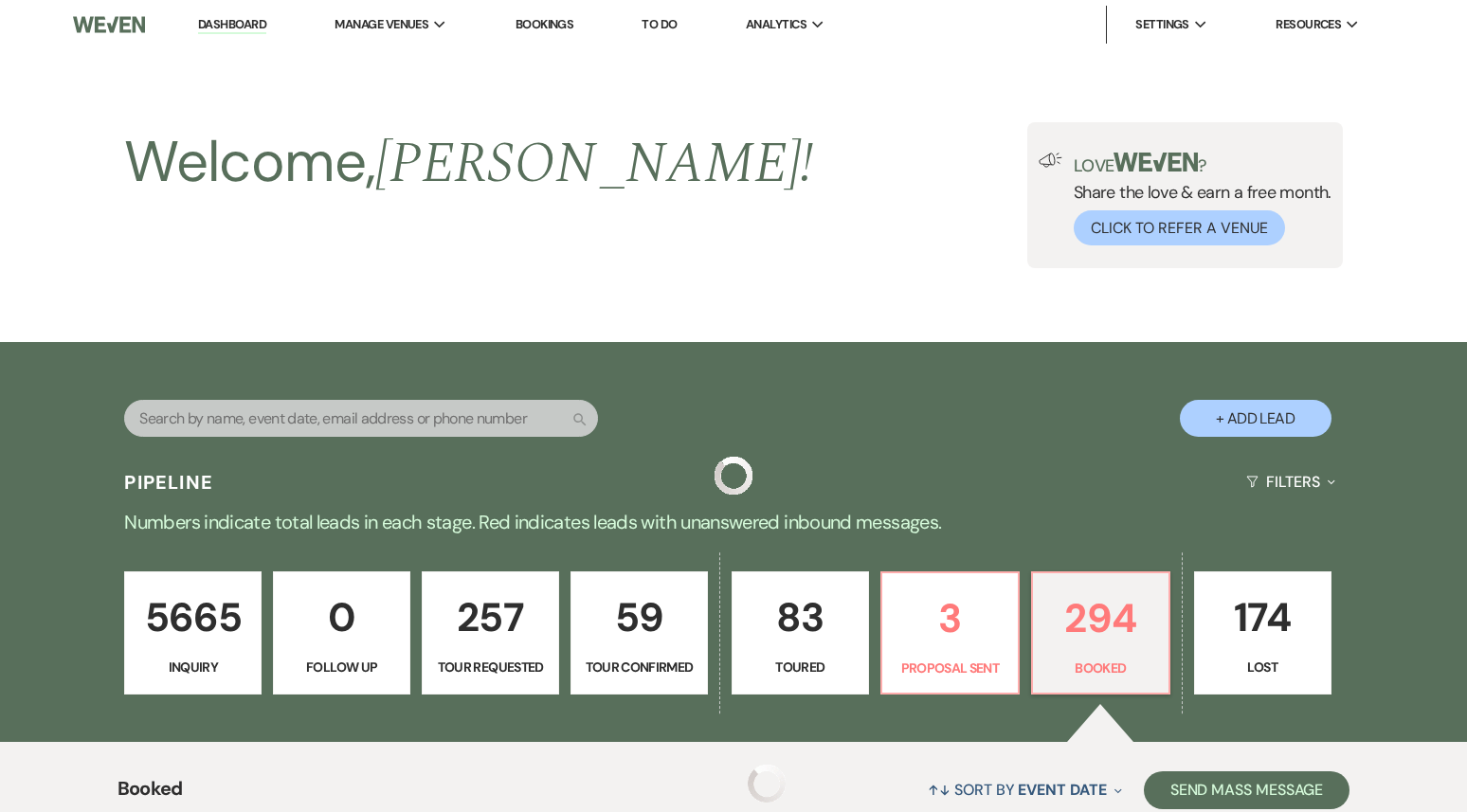
scroll to position [1971, 0]
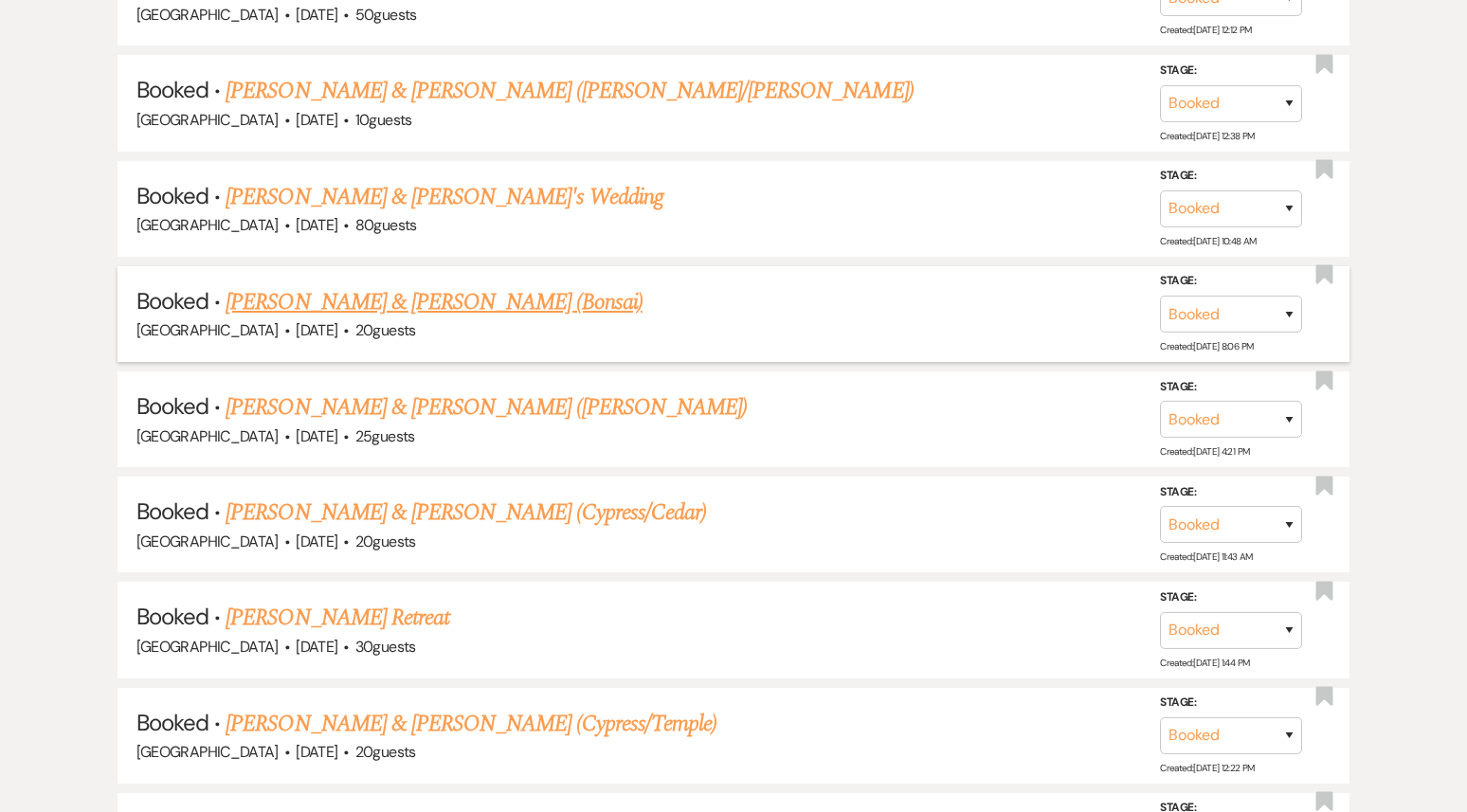
click at [339, 289] on link "[PERSON_NAME] & [PERSON_NAME] (Bonsai)" at bounding box center [434, 302] width 417 height 34
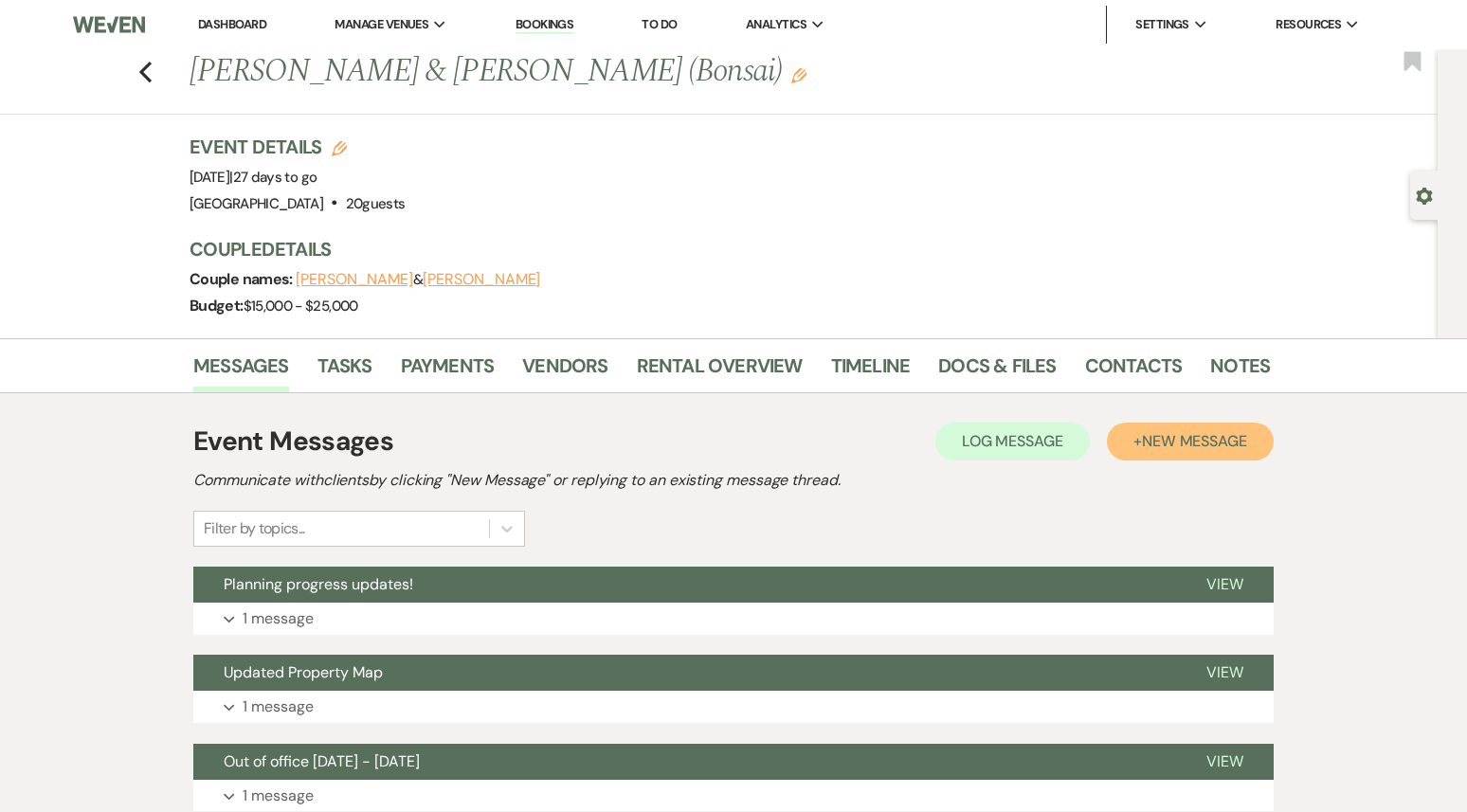
click at [1169, 443] on span "New Message" at bounding box center [1195, 441] width 105 height 20
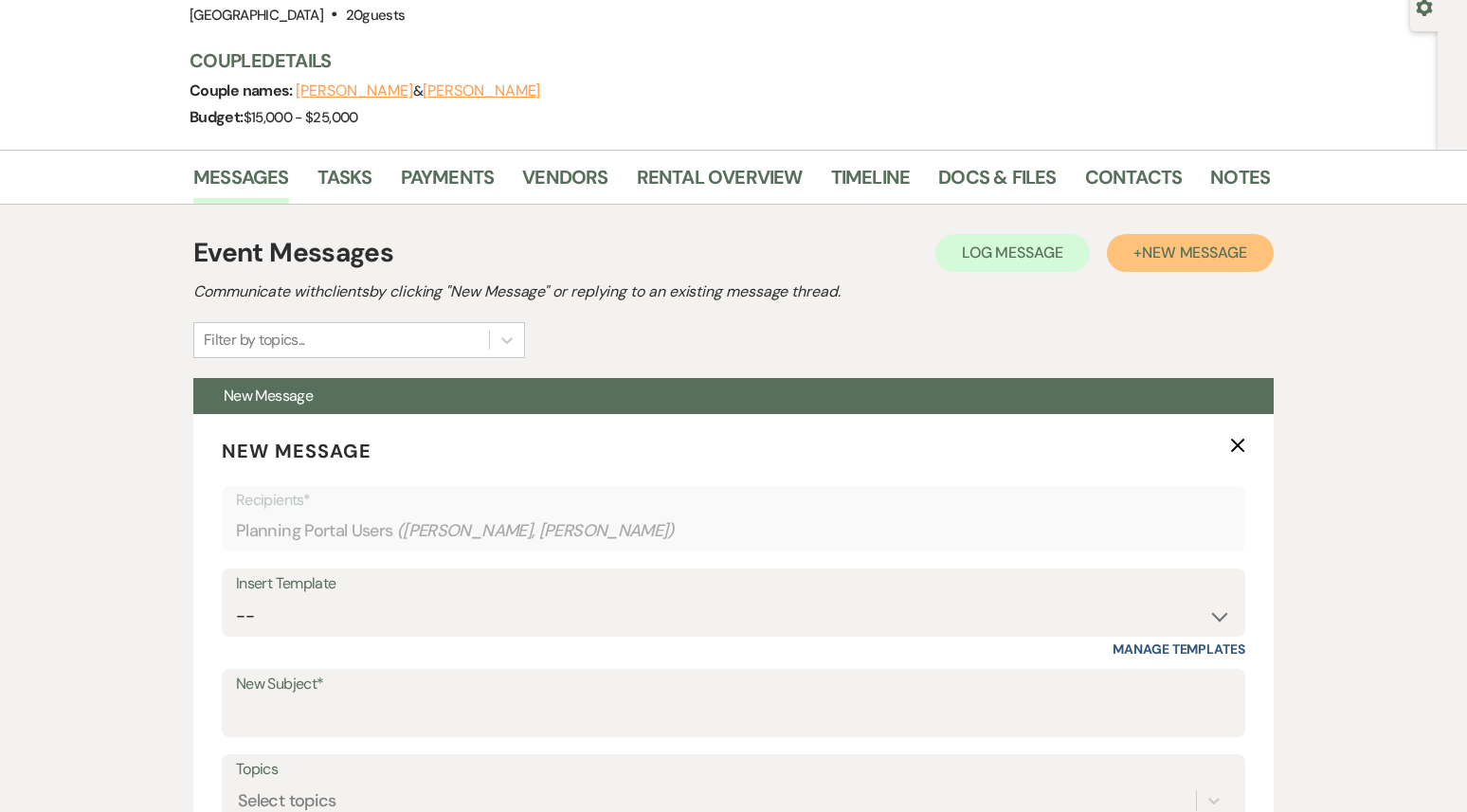
scroll to position [395, 0]
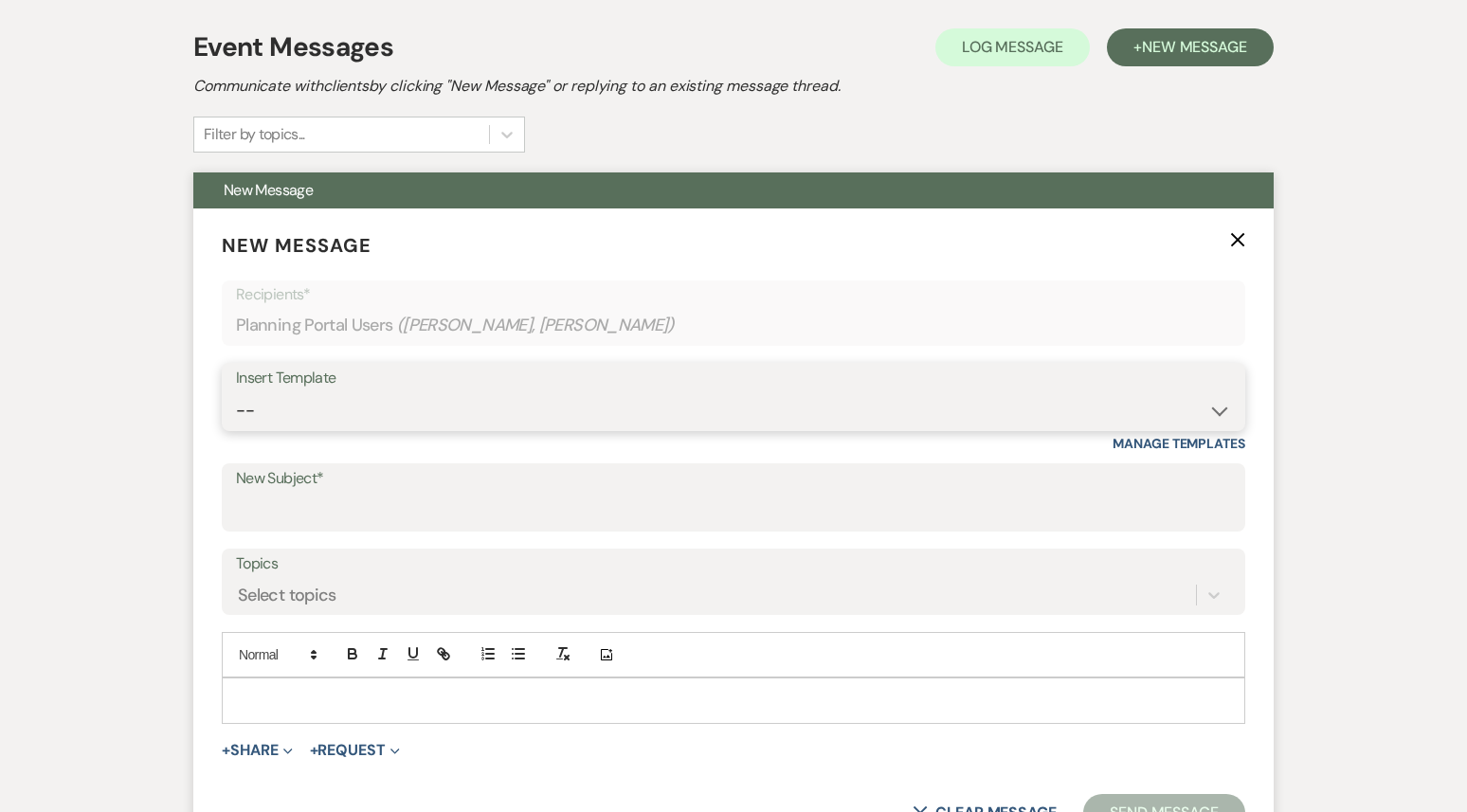
click at [419, 411] on select "-- Weven Planning Portal Introduction (Booked Events) 1st planning email ([PERS…" at bounding box center [734, 410] width 995 height 37
select select "3420"
click at [236, 393] on select "-- Weven Planning Portal Introduction (Booked Events) 1st planning email ([PERS…" at bounding box center [734, 410] width 995 height 37
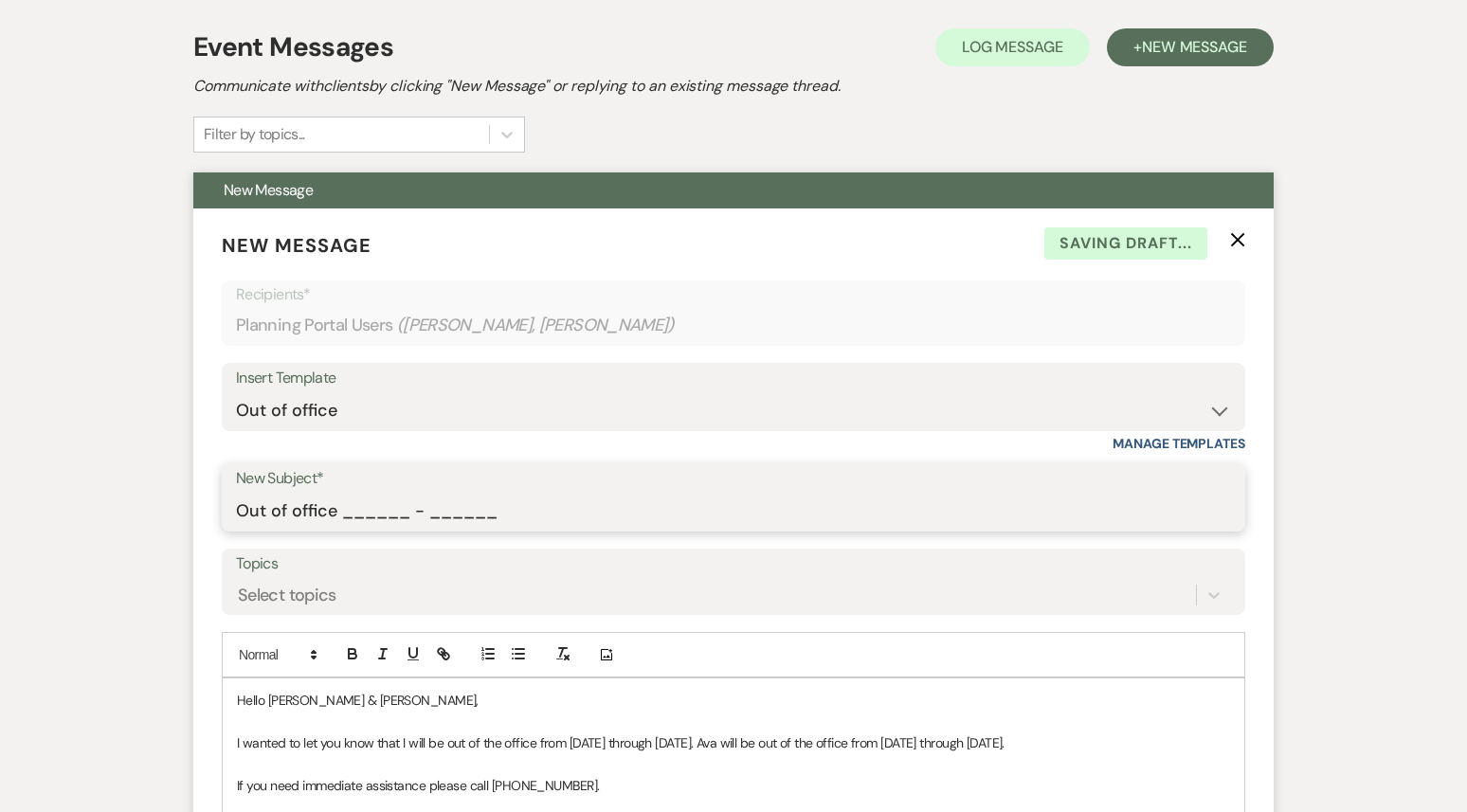
drag, startPoint x: 342, startPoint y: 516, endPoint x: 510, endPoint y: 528, distance: 168.4
click at [512, 529] on input "Out of office ______ - ______" at bounding box center [734, 510] width 995 height 37
type input "Out of office 09/22 - 09/29"
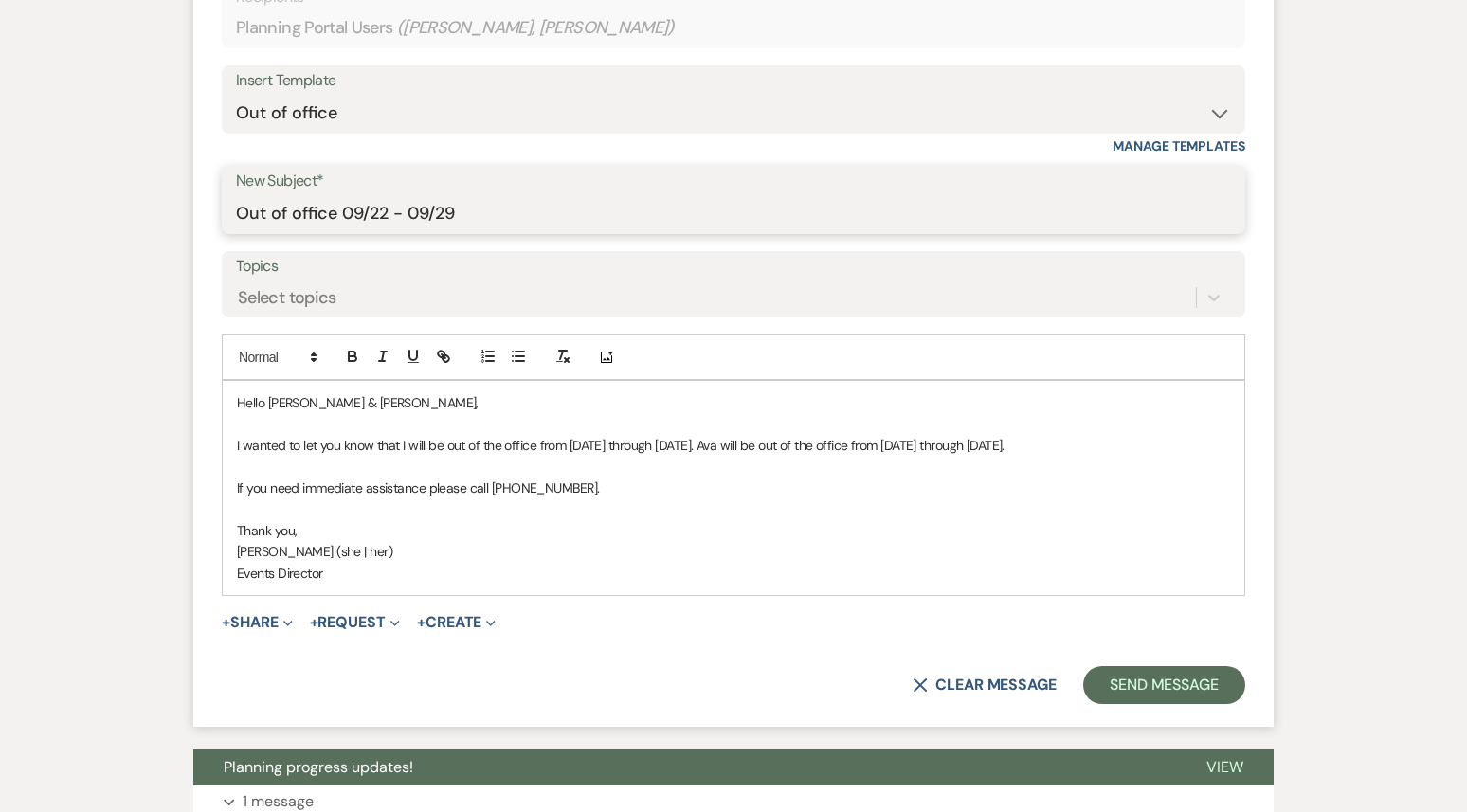
scroll to position [776, 0]
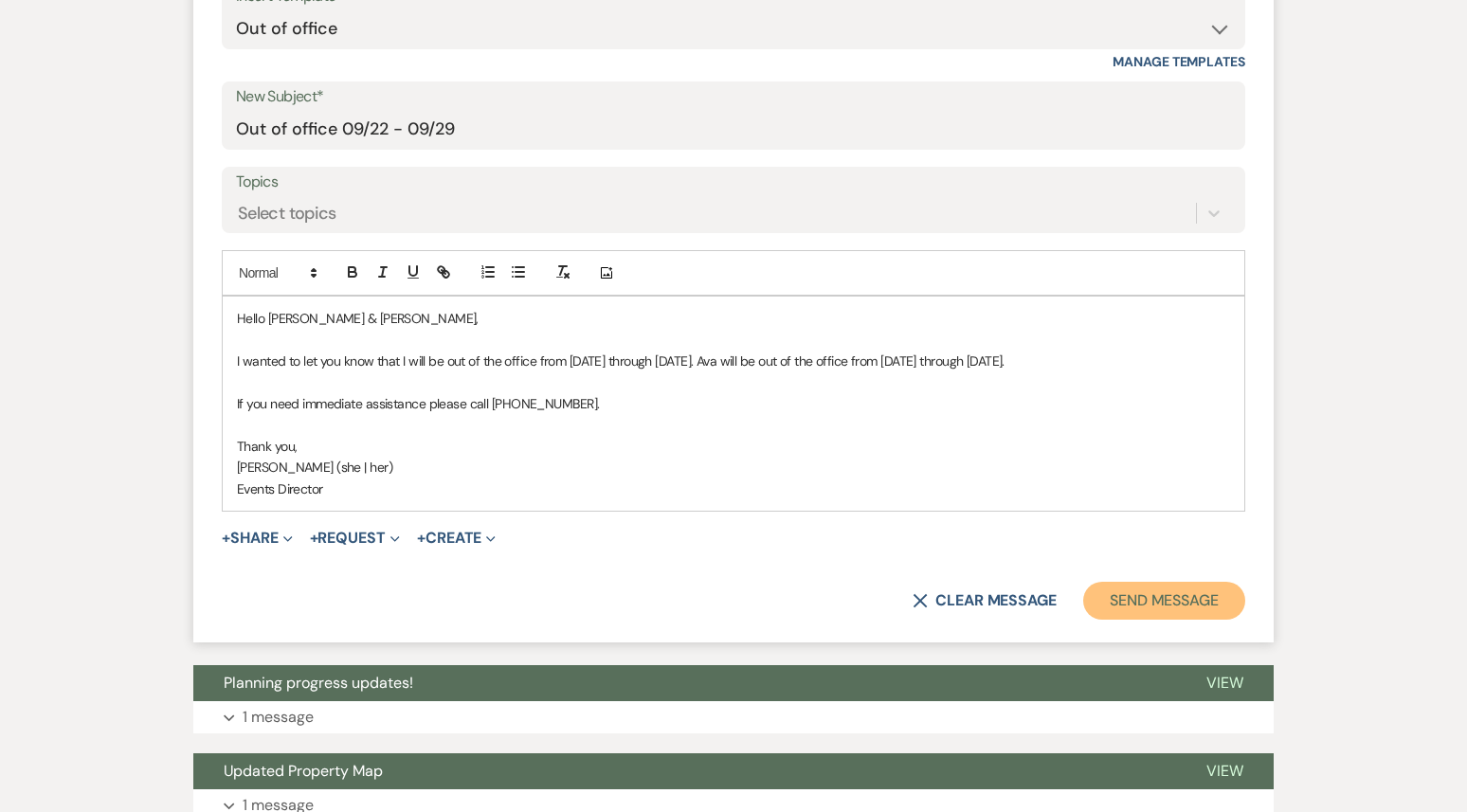
click at [1165, 620] on button "Send Message" at bounding box center [1164, 600] width 162 height 38
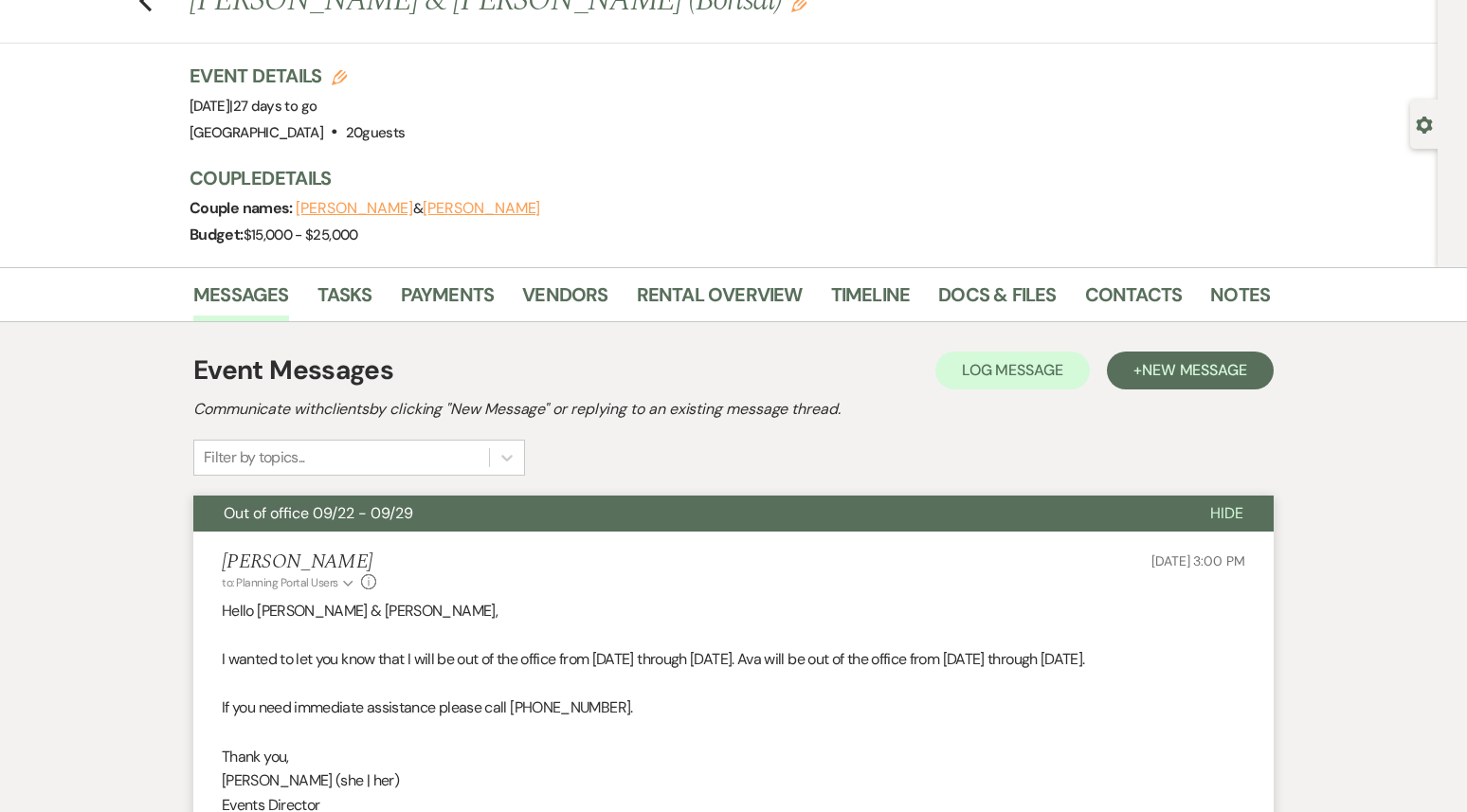
scroll to position [0, 0]
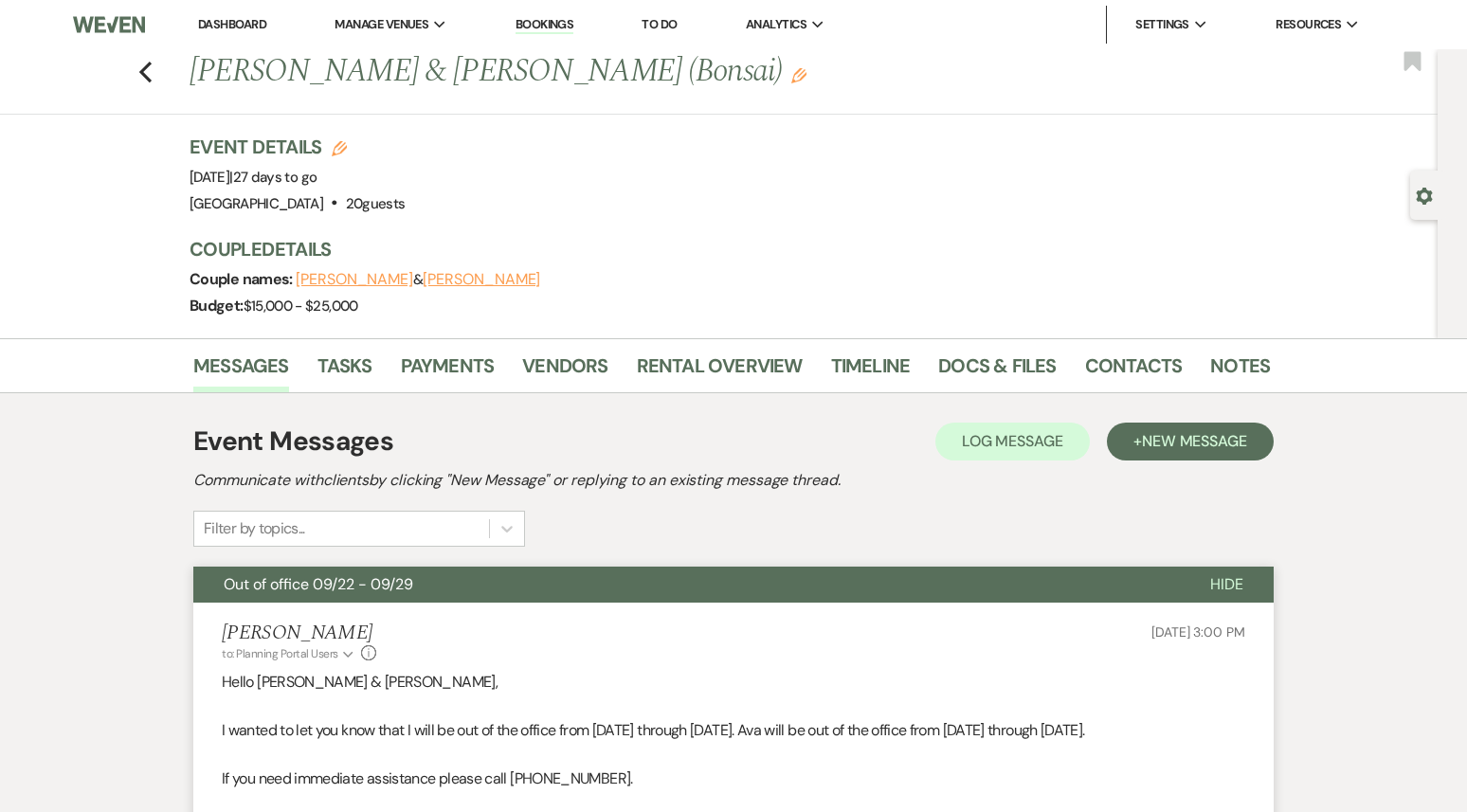
click at [154, 77] on div "Previous [PERSON_NAME] & [PERSON_NAME] (Bonsai) Edit Bookmark" at bounding box center [713, 82] width 1447 height 65
click at [150, 70] on icon "Previous" at bounding box center [145, 71] width 14 height 23
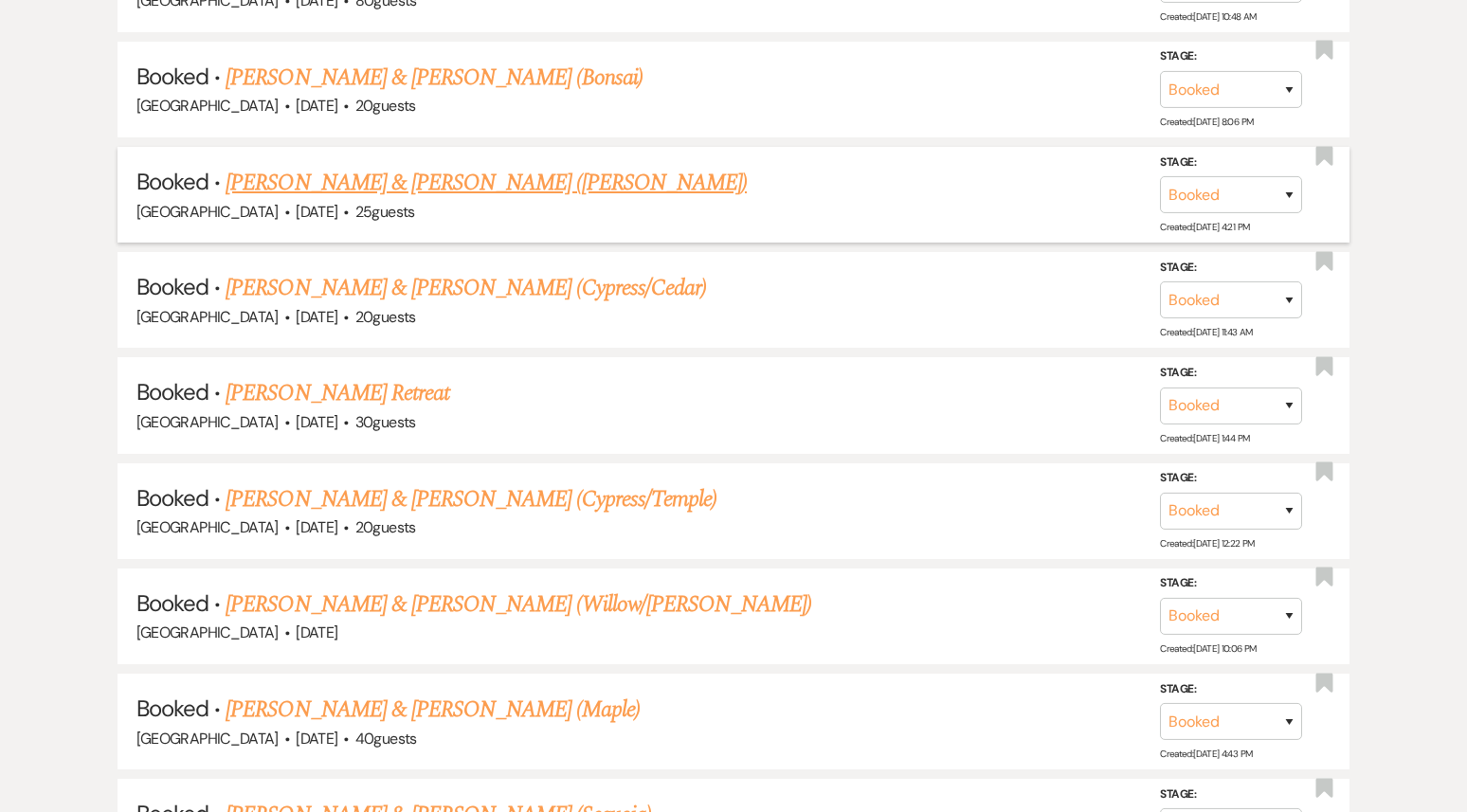
scroll to position [2277, 0]
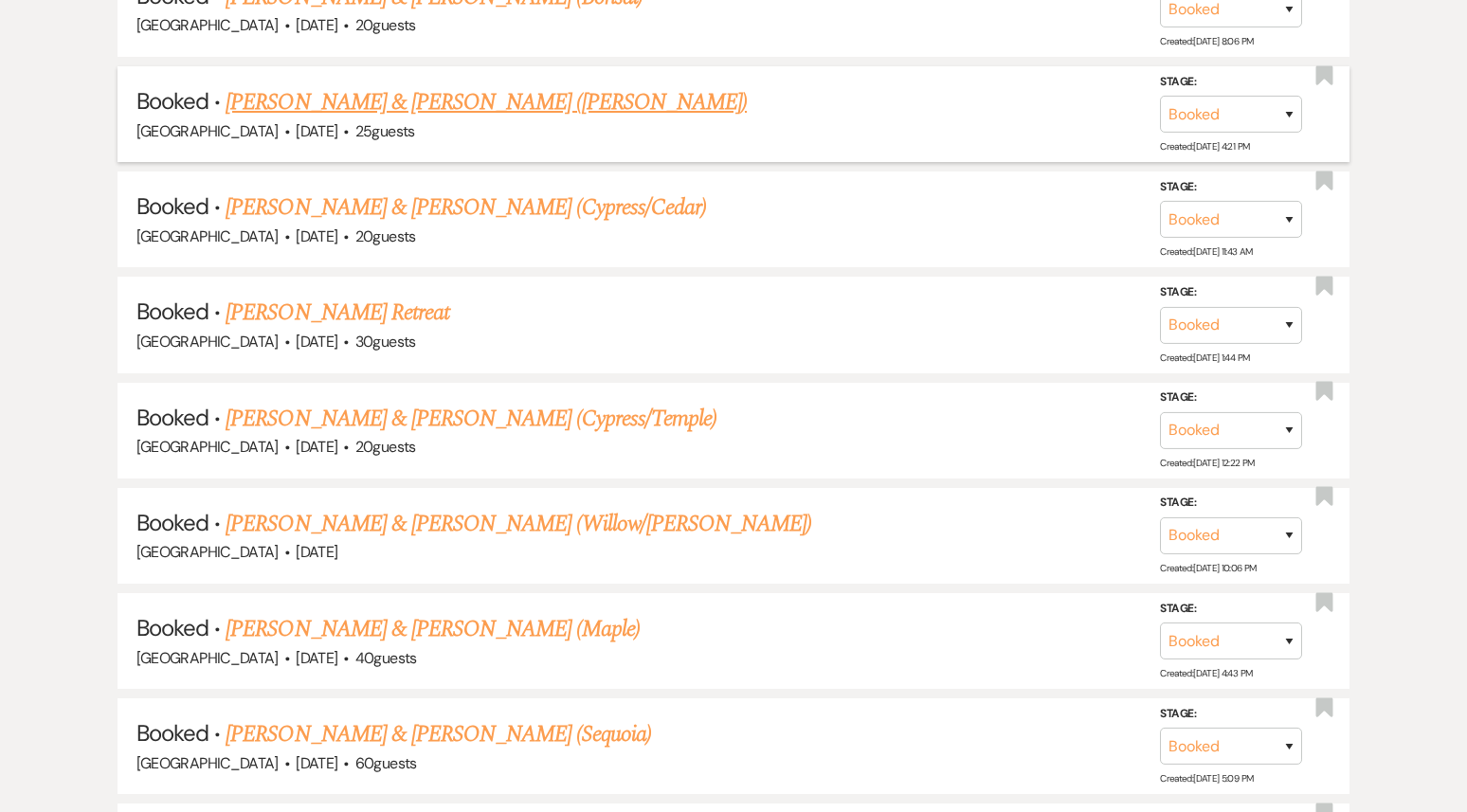
click at [454, 85] on link "[PERSON_NAME] & [PERSON_NAME] ([PERSON_NAME])" at bounding box center [486, 102] width 521 height 34
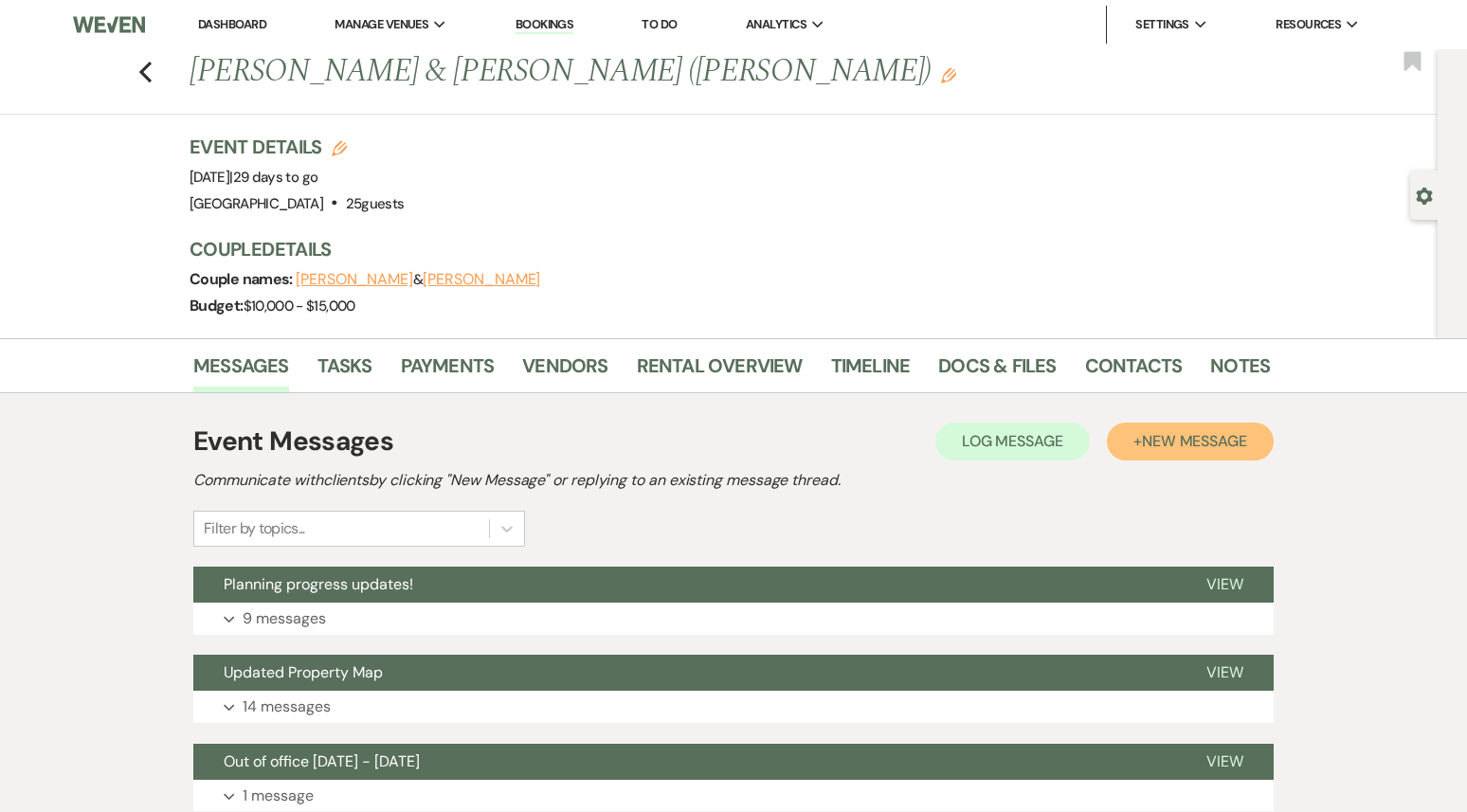
click at [1222, 432] on span "New Message" at bounding box center [1195, 441] width 105 height 20
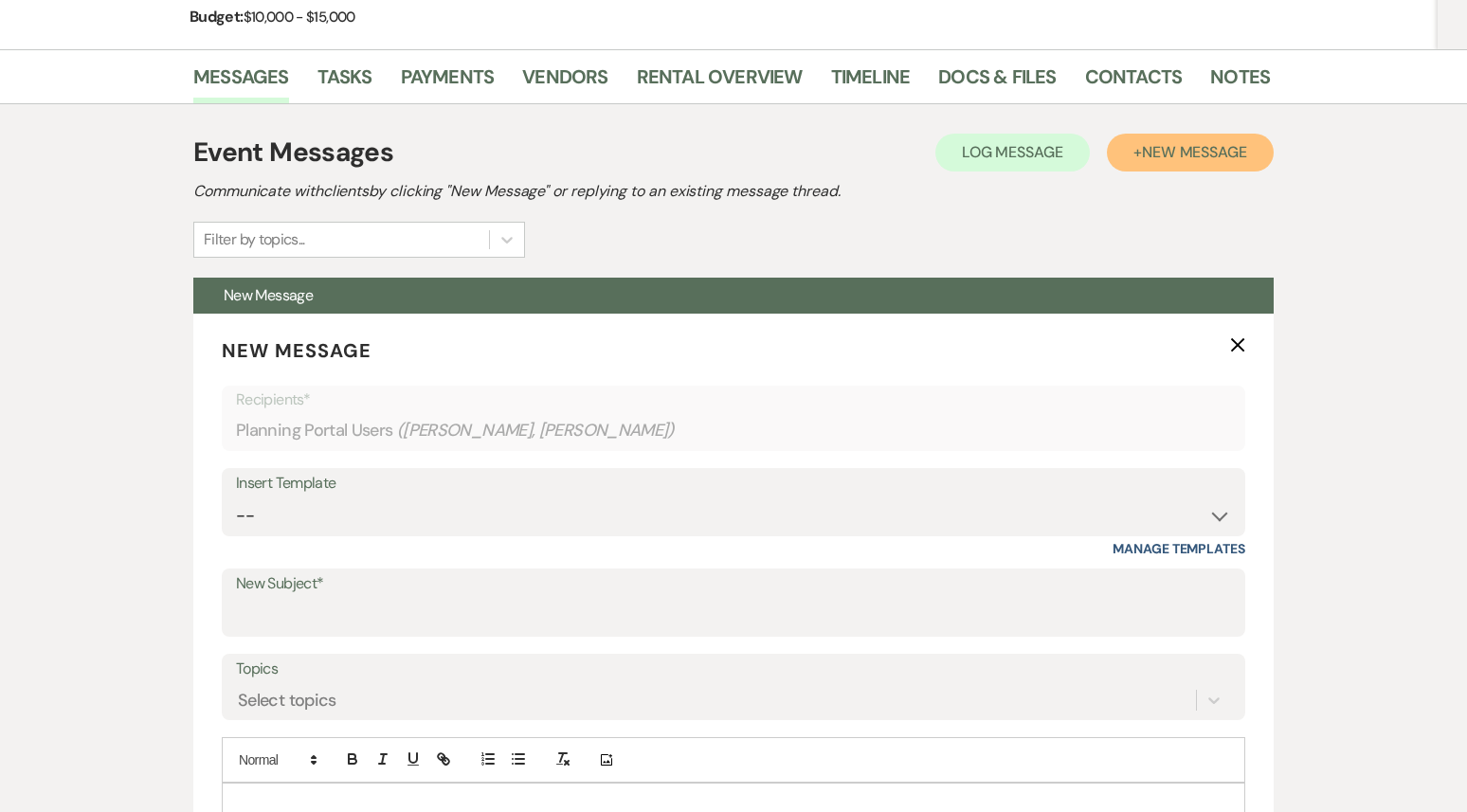
scroll to position [584, 0]
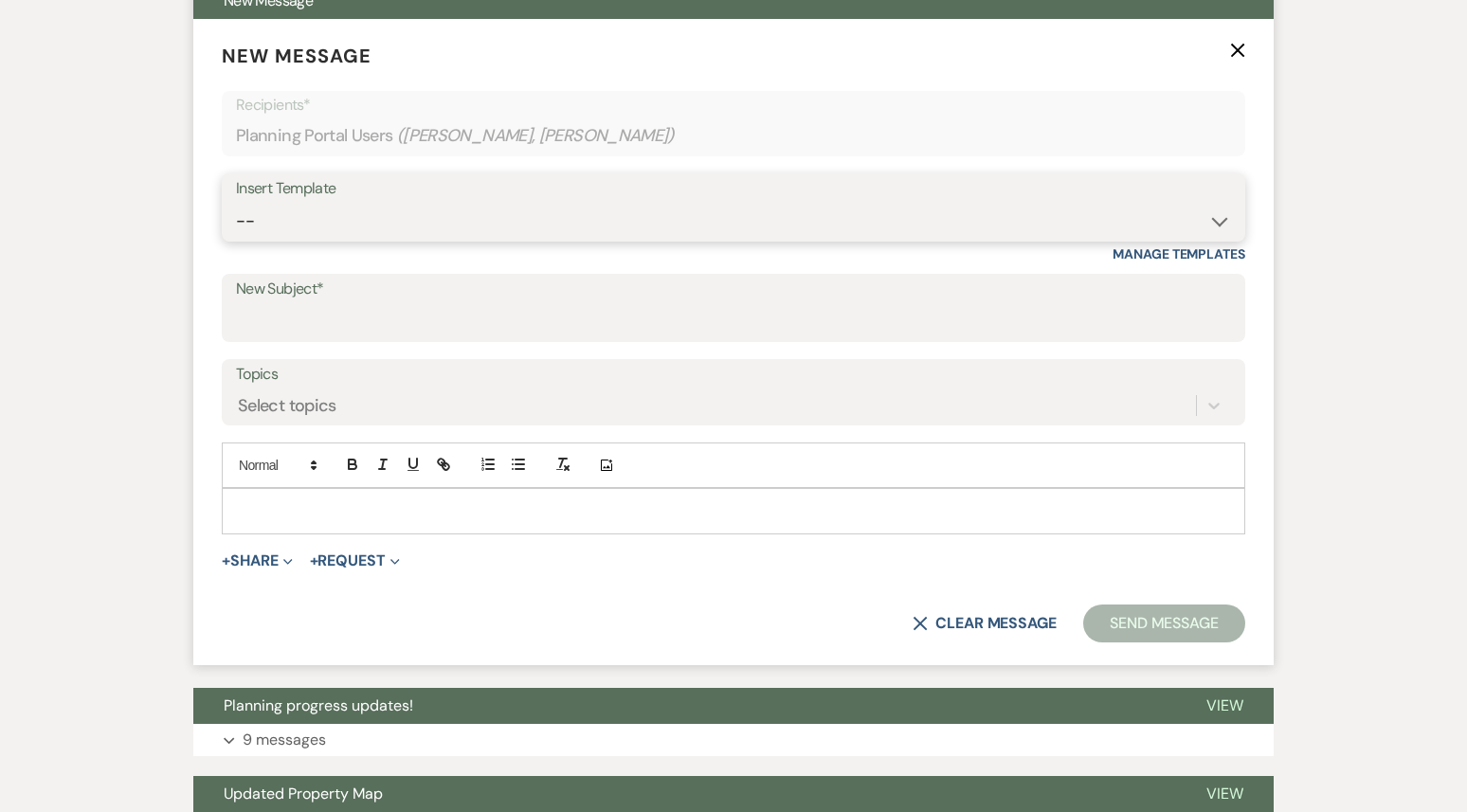
click at [549, 214] on select "-- Weven Planning Portal Introduction (Booked Events) 1st planning email ([PERS…" at bounding box center [734, 221] width 995 height 37
select select "3420"
click at [236, 203] on select "-- Weven Planning Portal Introduction (Booked Events) 1st planning email ([PERS…" at bounding box center [734, 221] width 995 height 37
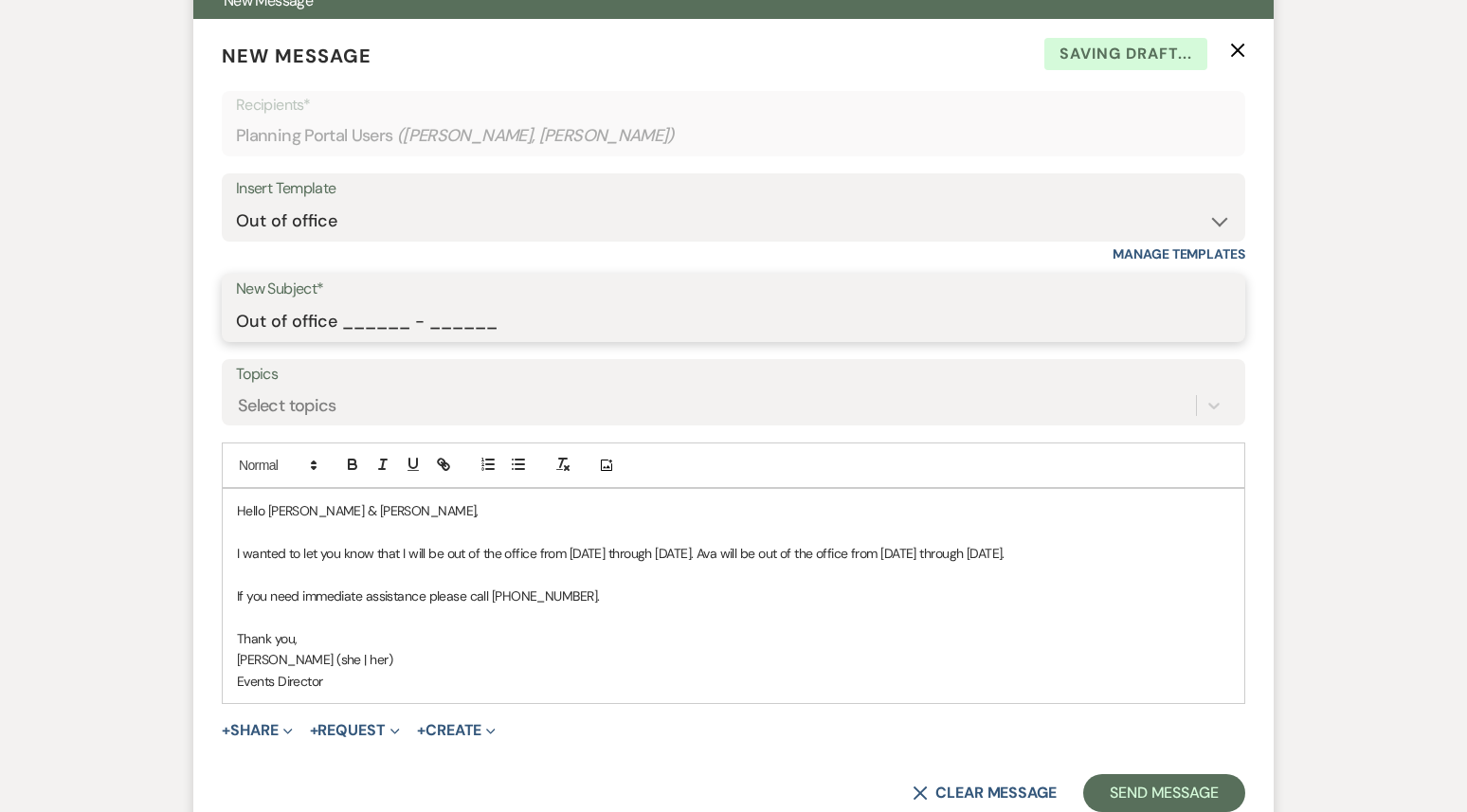
drag, startPoint x: 345, startPoint y: 320, endPoint x: 574, endPoint y: 321, distance: 229.0
click at [574, 321] on input "Out of office ______ - ______" at bounding box center [734, 321] width 995 height 37
type input "Out of office 09/22 - 09/29"
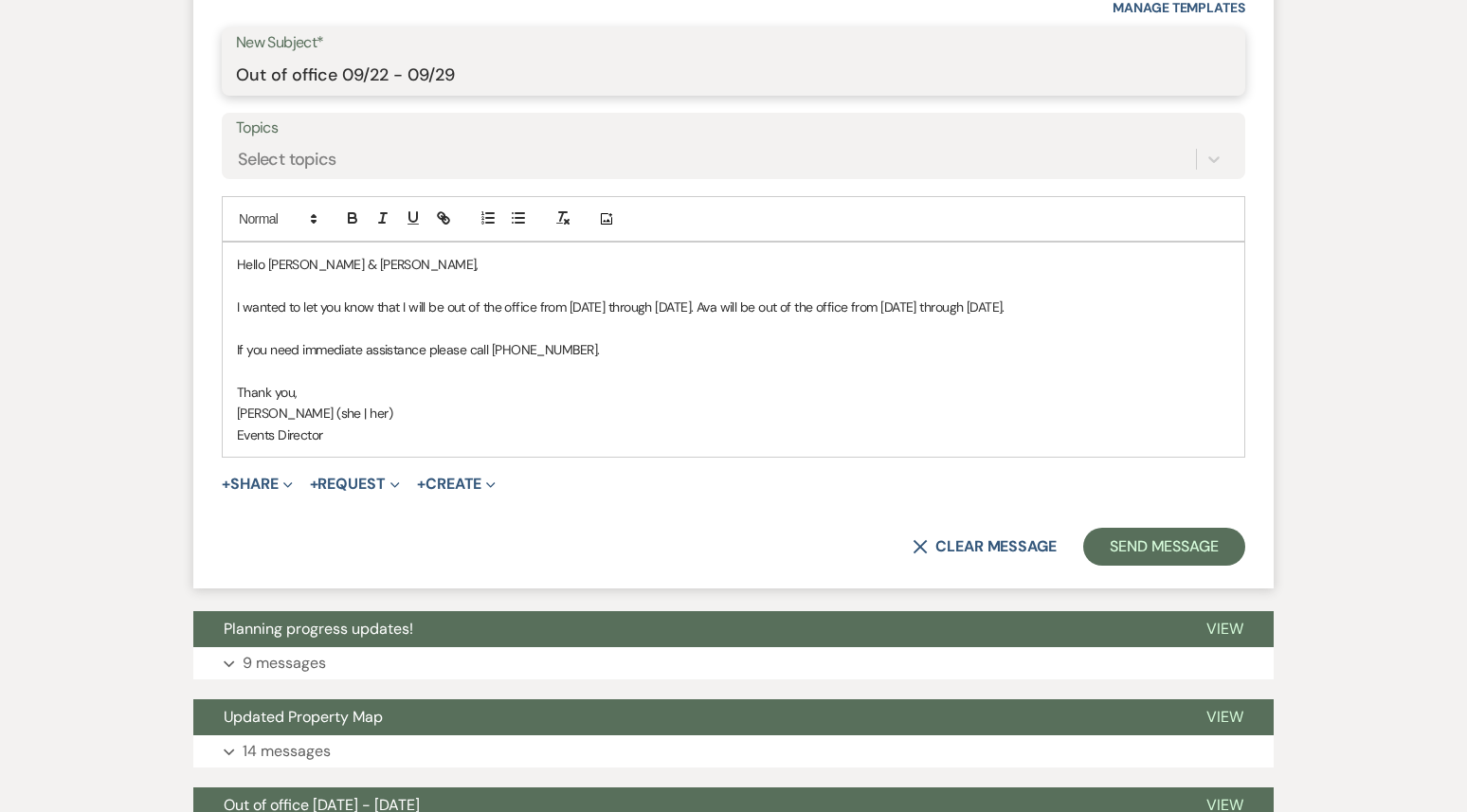
scroll to position [857, 0]
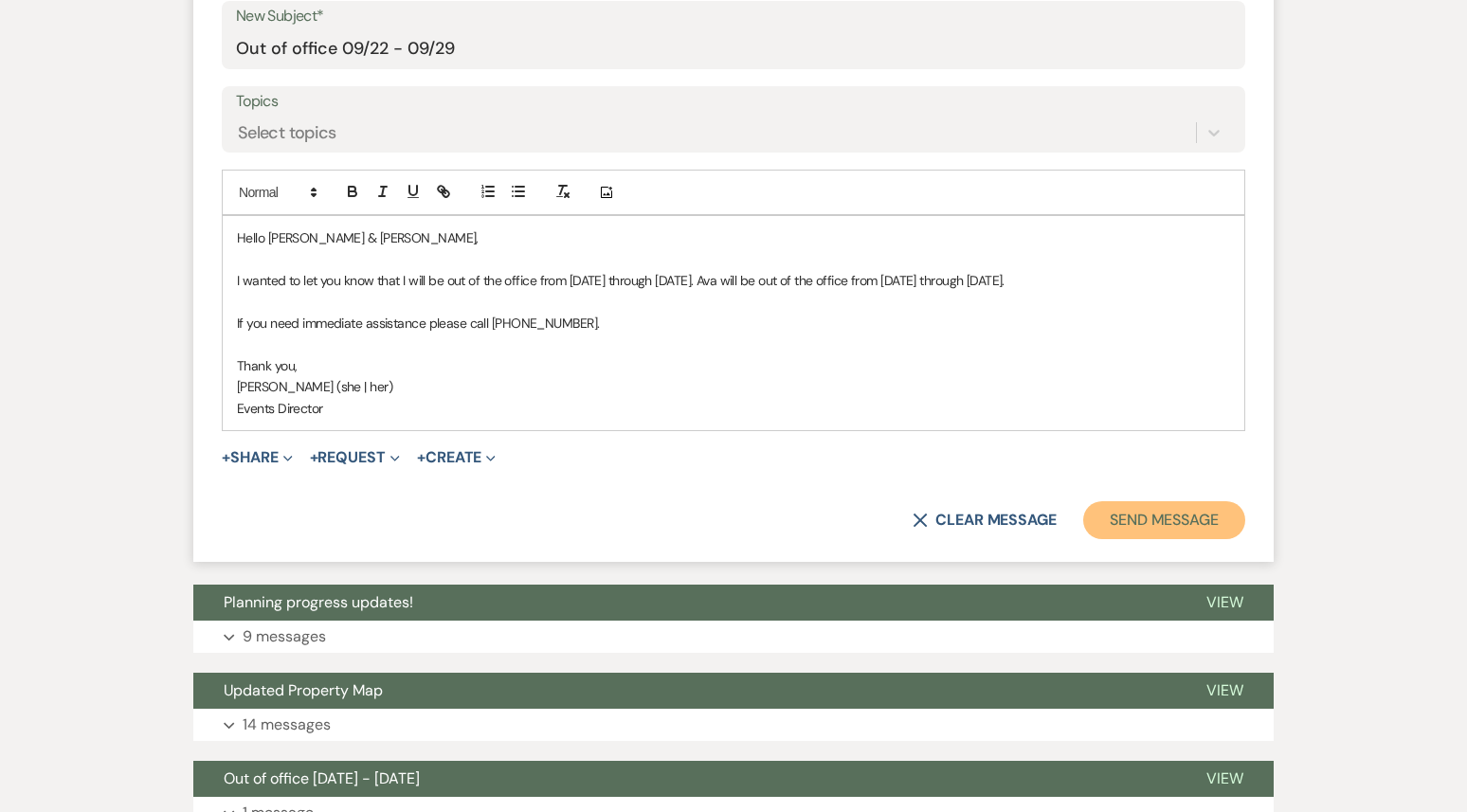
click at [1156, 539] on button "Send Message" at bounding box center [1164, 520] width 162 height 38
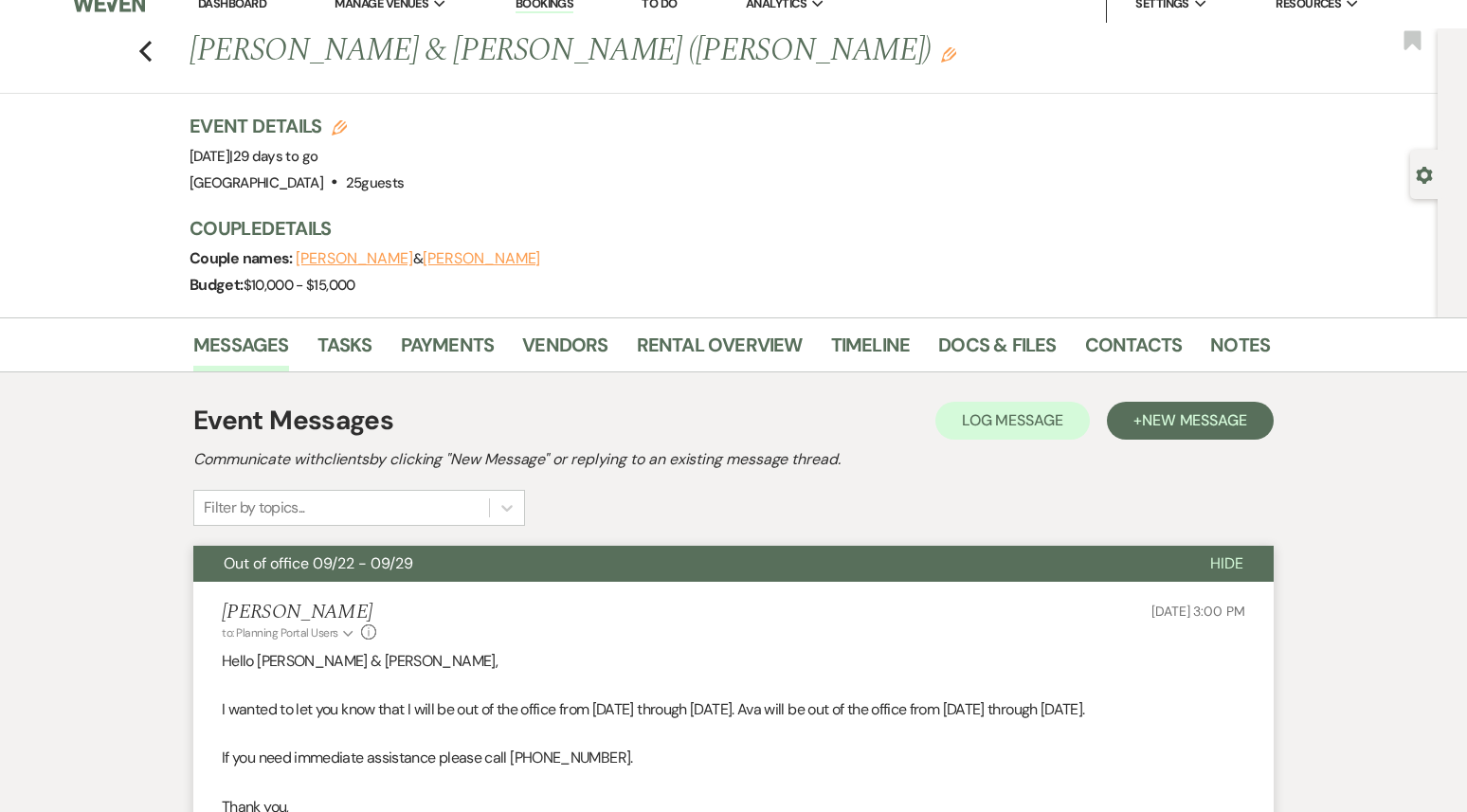
scroll to position [0, 0]
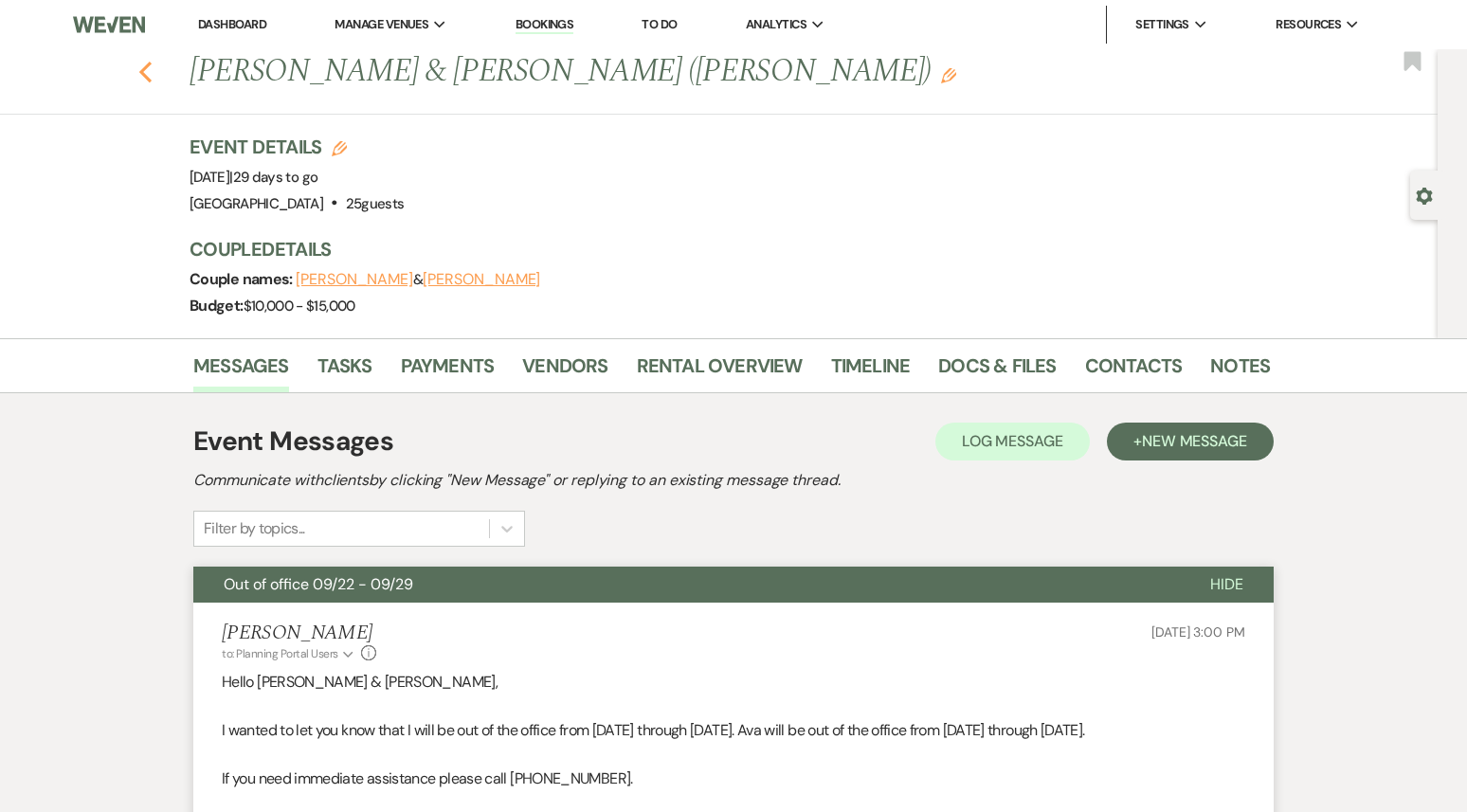
click at [144, 73] on use "button" at bounding box center [145, 71] width 12 height 21
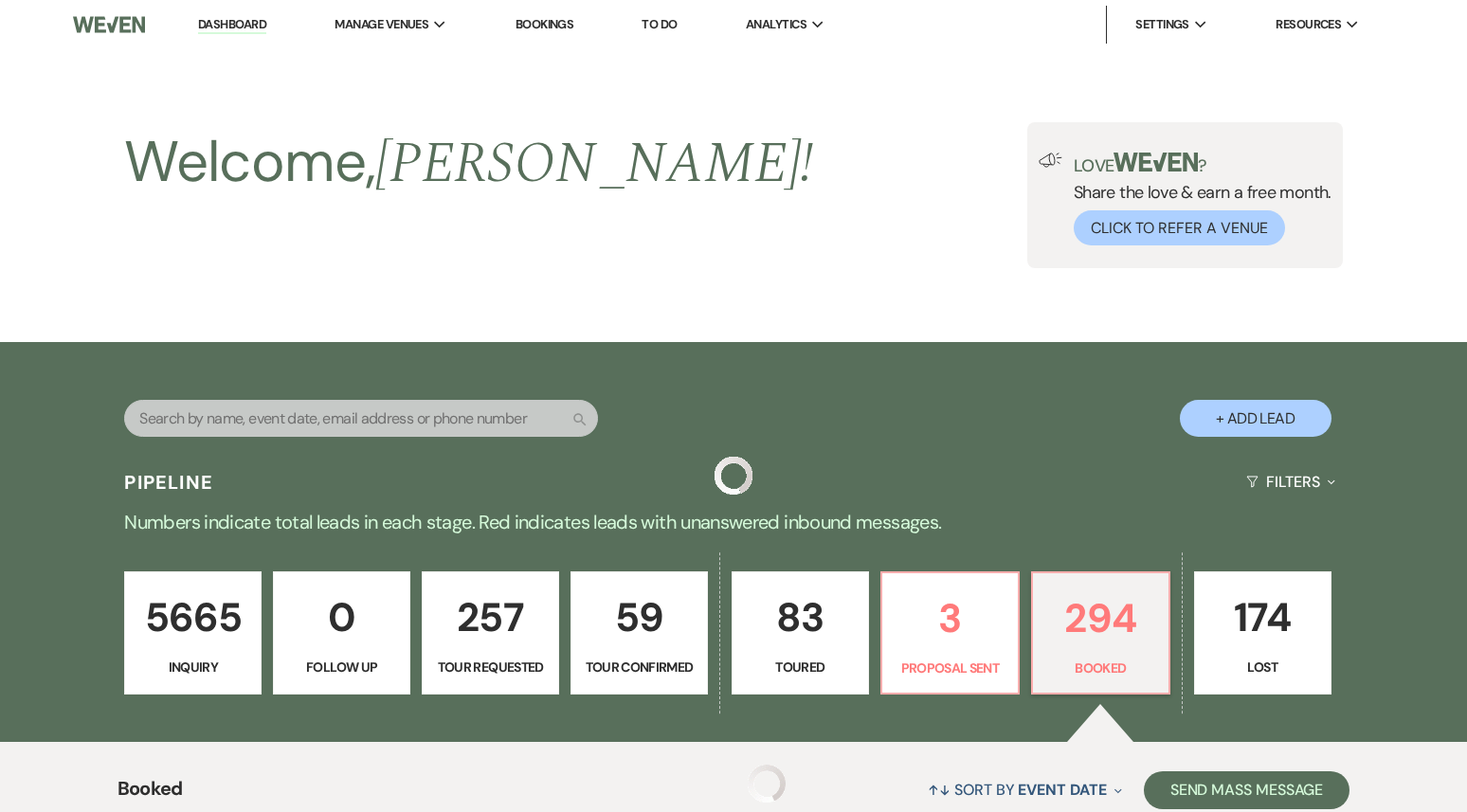
scroll to position [2277, 0]
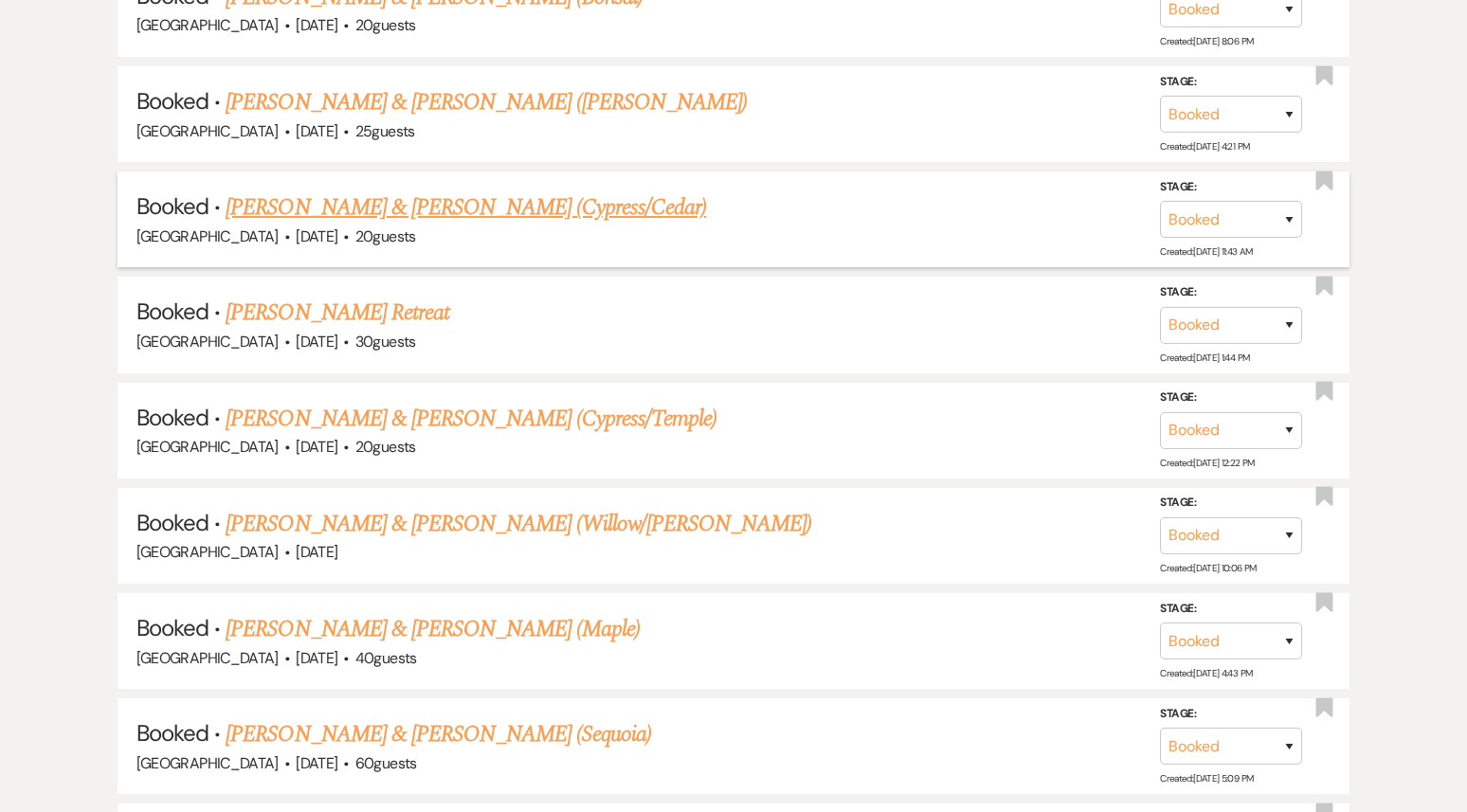
click at [470, 191] on link "[PERSON_NAME] & [PERSON_NAME] (Cypress/Cedar)" at bounding box center [466, 208] width 481 height 34
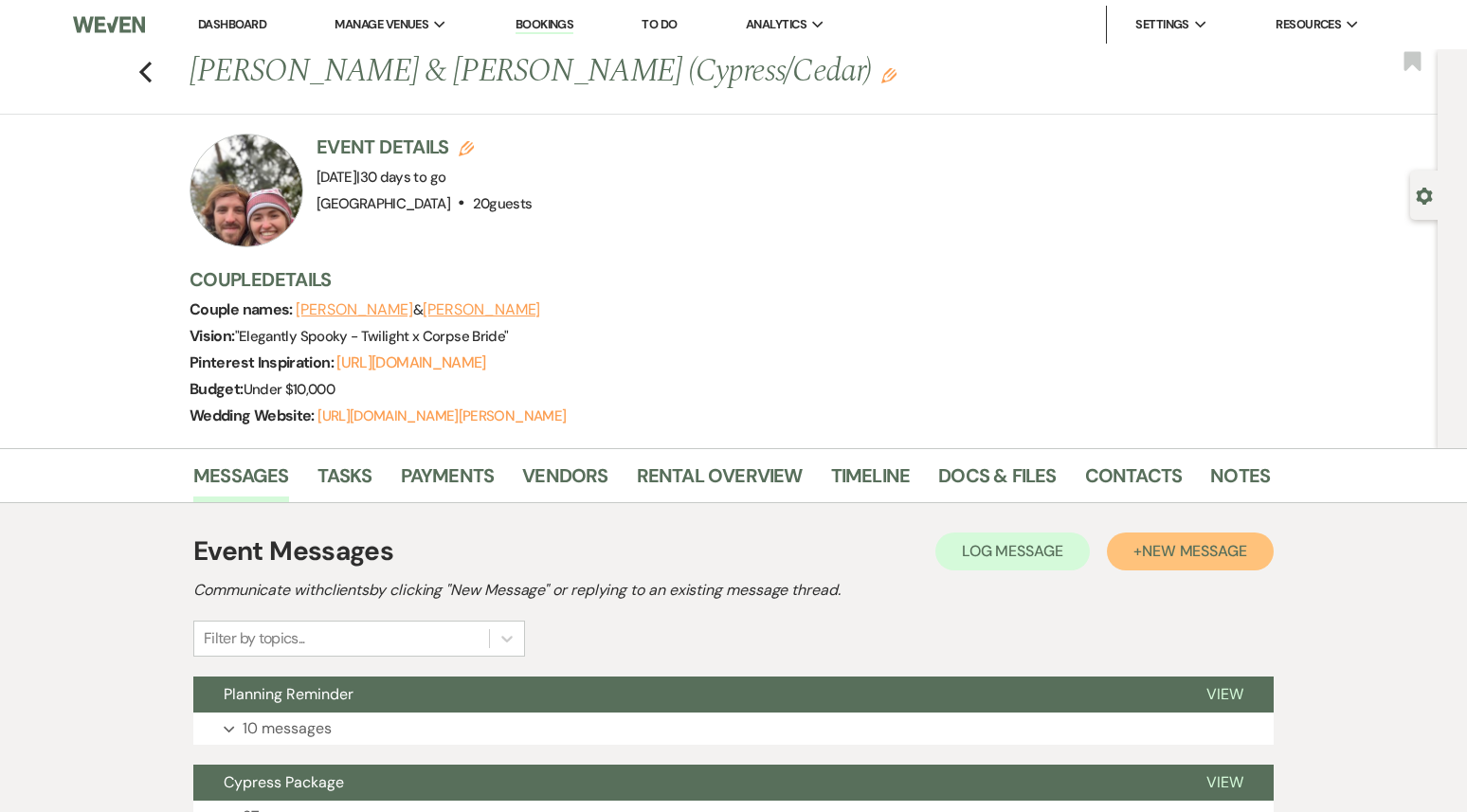
click at [1193, 543] on span "New Message" at bounding box center [1195, 551] width 105 height 20
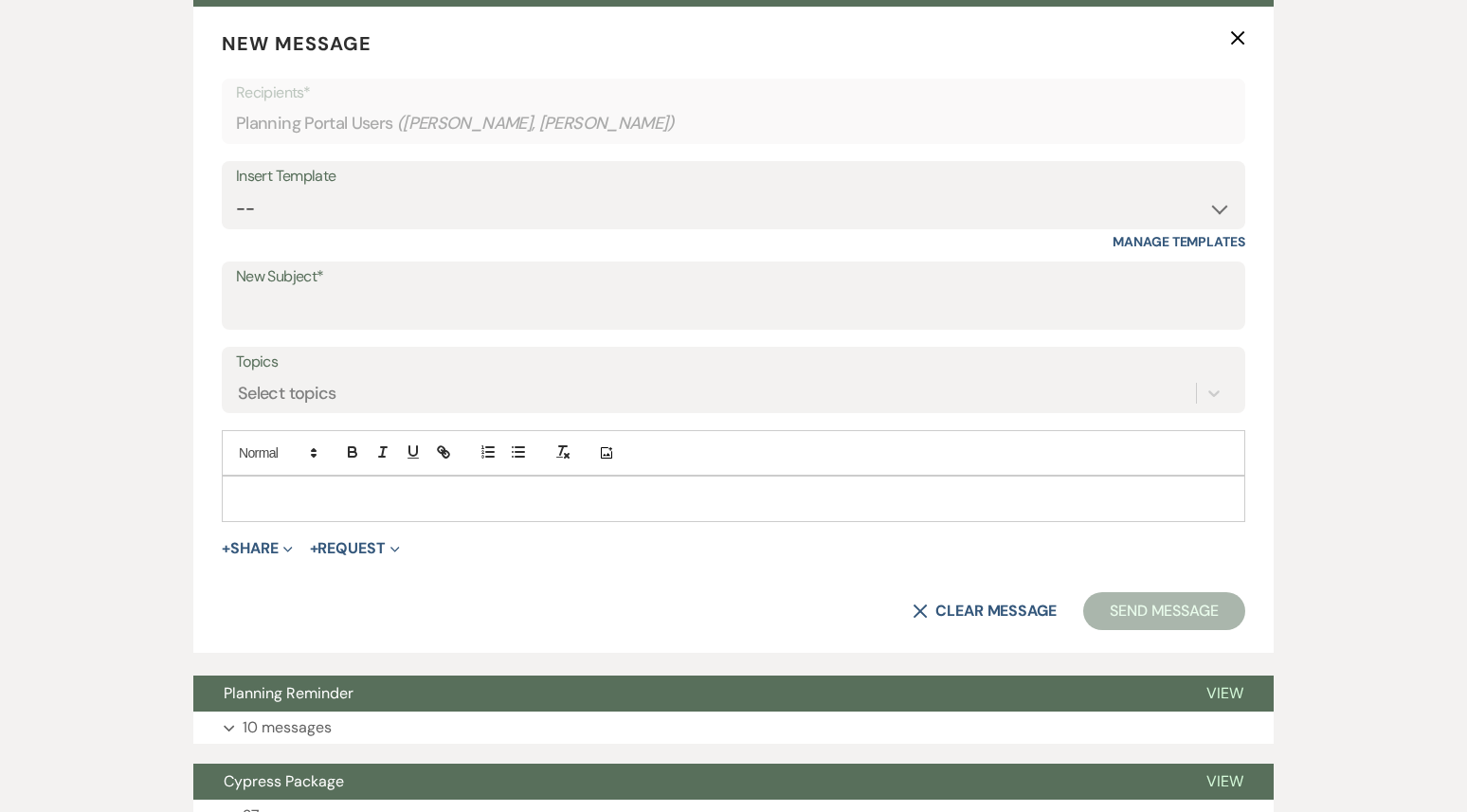
scroll to position [719, 0]
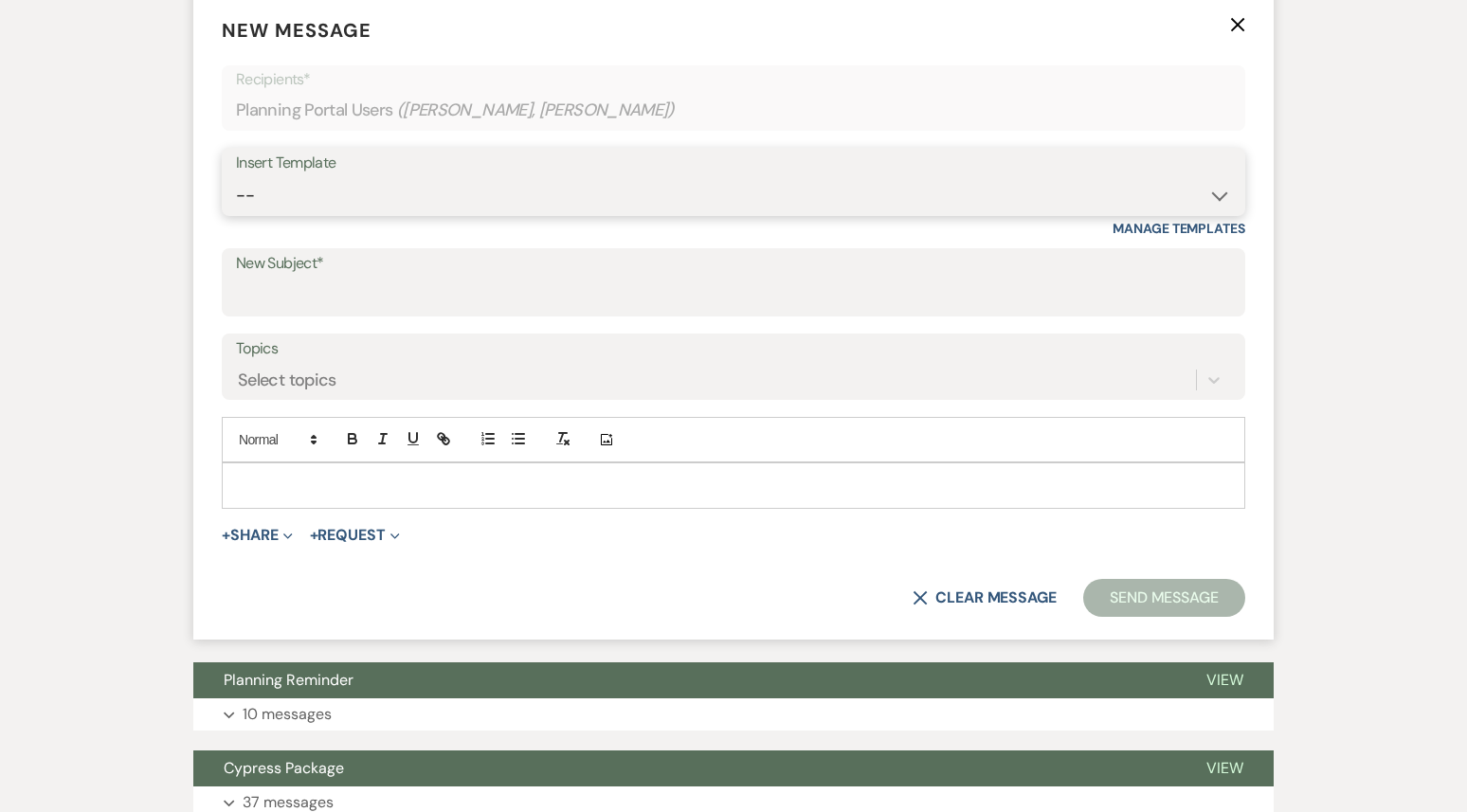
click at [507, 180] on select "-- Weven Planning Portal Introduction (Booked Events) 1st planning email ([PERS…" at bounding box center [734, 195] width 995 height 37
select select "3420"
click at [236, 177] on select "-- Weven Planning Portal Introduction (Booked Events) 1st planning email ([PERS…" at bounding box center [734, 195] width 995 height 37
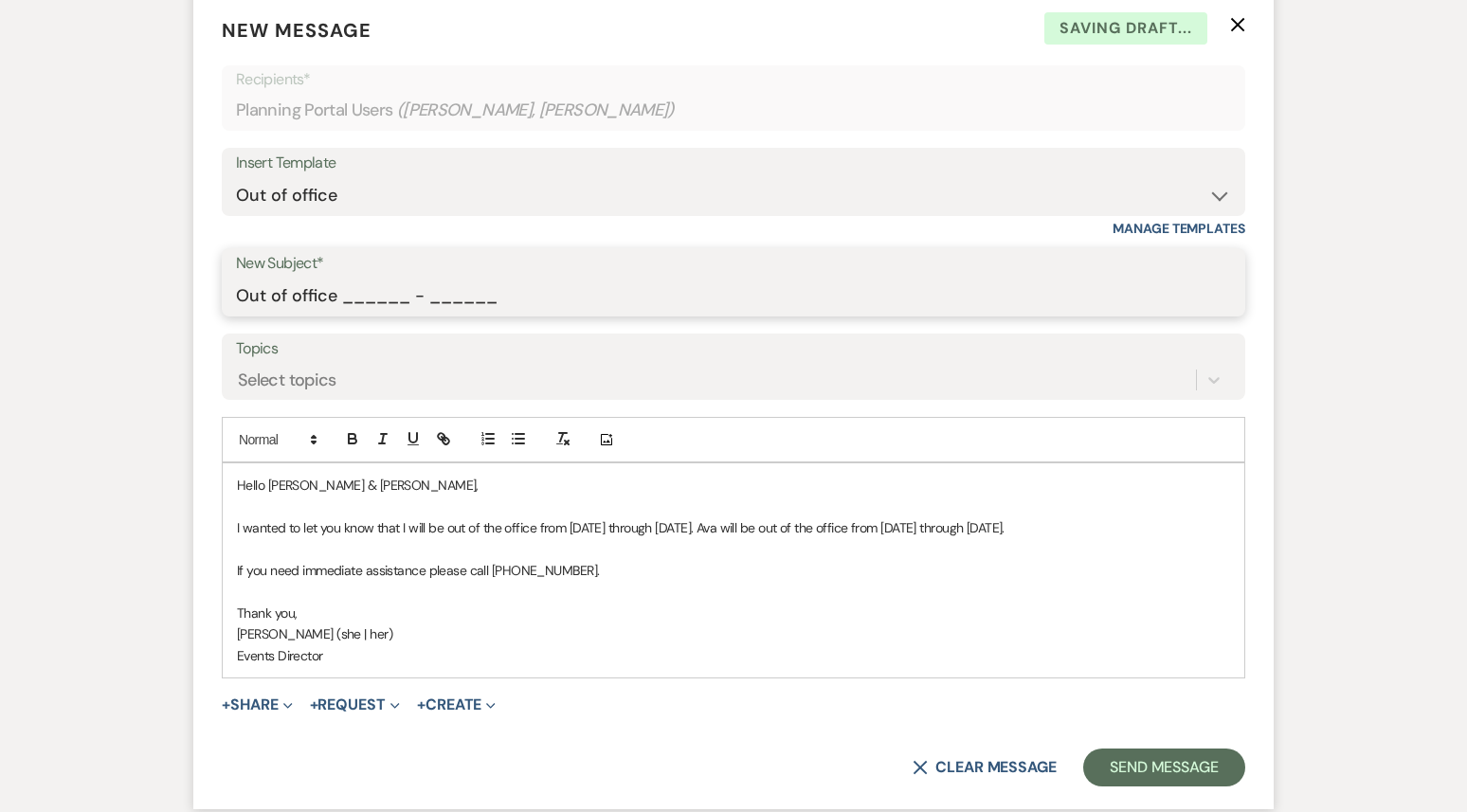
drag, startPoint x: 343, startPoint y: 303, endPoint x: 515, endPoint y: 301, distance: 172.0
click at [515, 303] on input "Out of office ______ - ______" at bounding box center [734, 296] width 995 height 37
type input "Out of office 09/22 - 09/29"
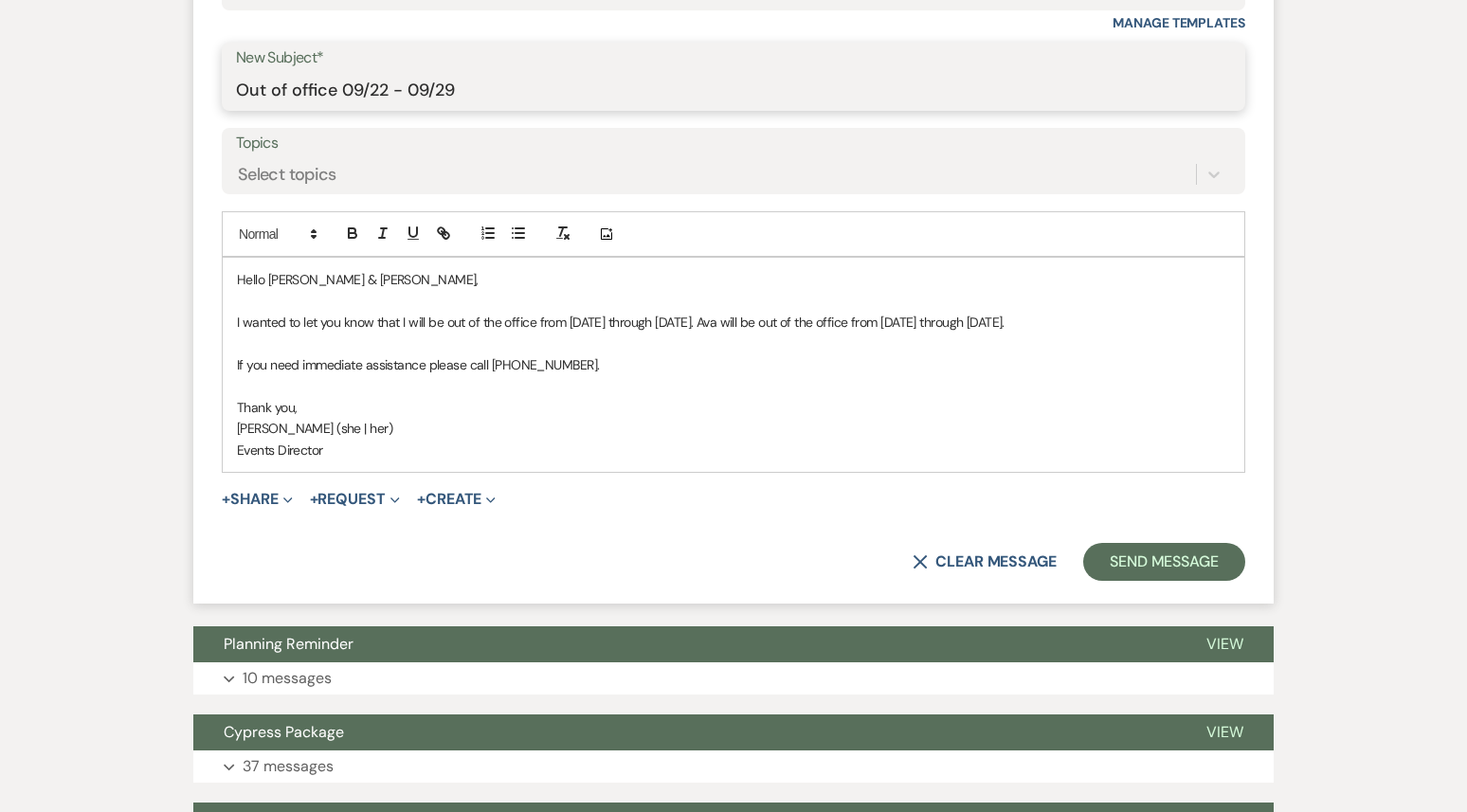
scroll to position [937, 0]
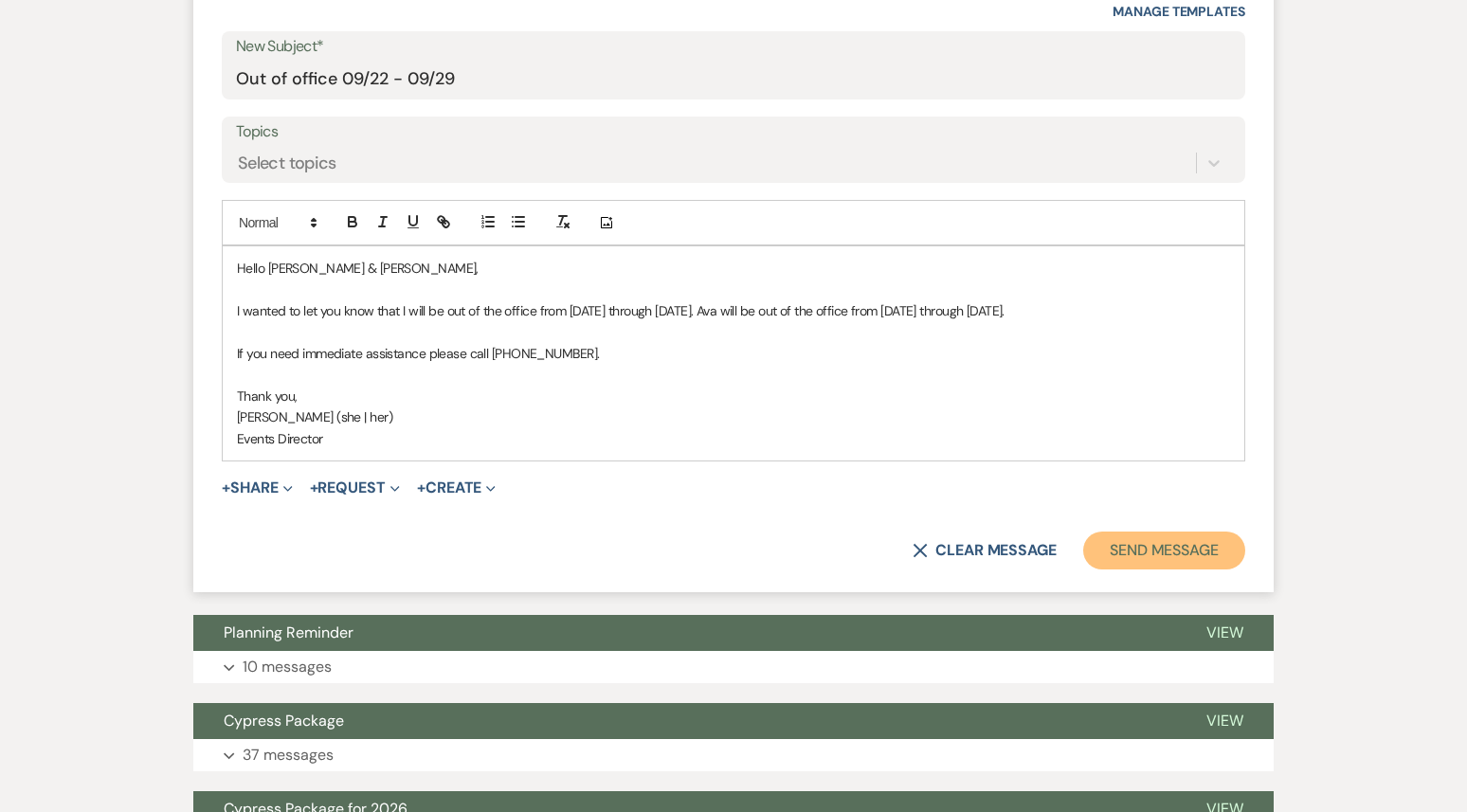
click at [1111, 570] on button "Send Message" at bounding box center [1164, 551] width 162 height 38
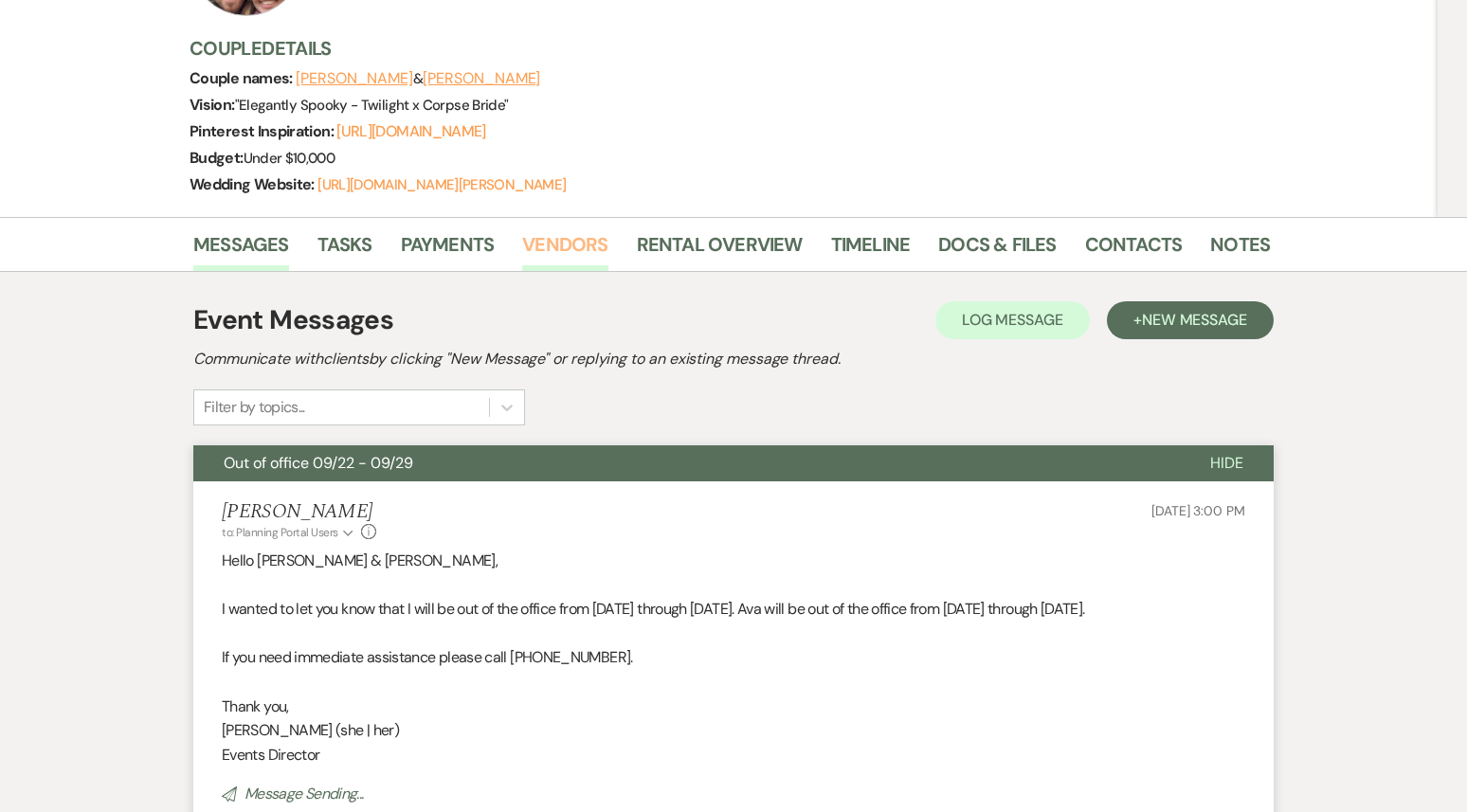
scroll to position [0, 0]
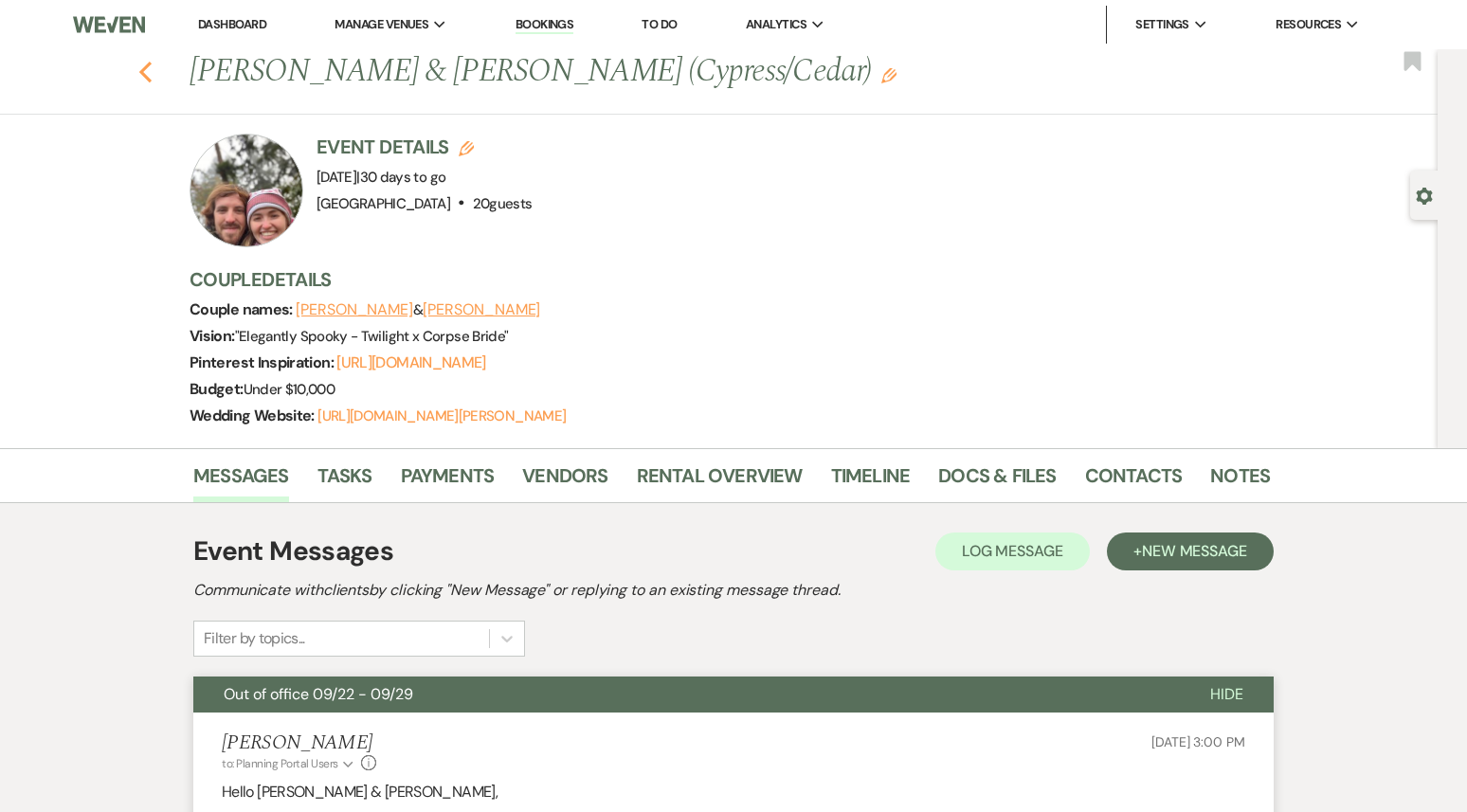
click at [150, 74] on icon "Previous" at bounding box center [145, 71] width 14 height 23
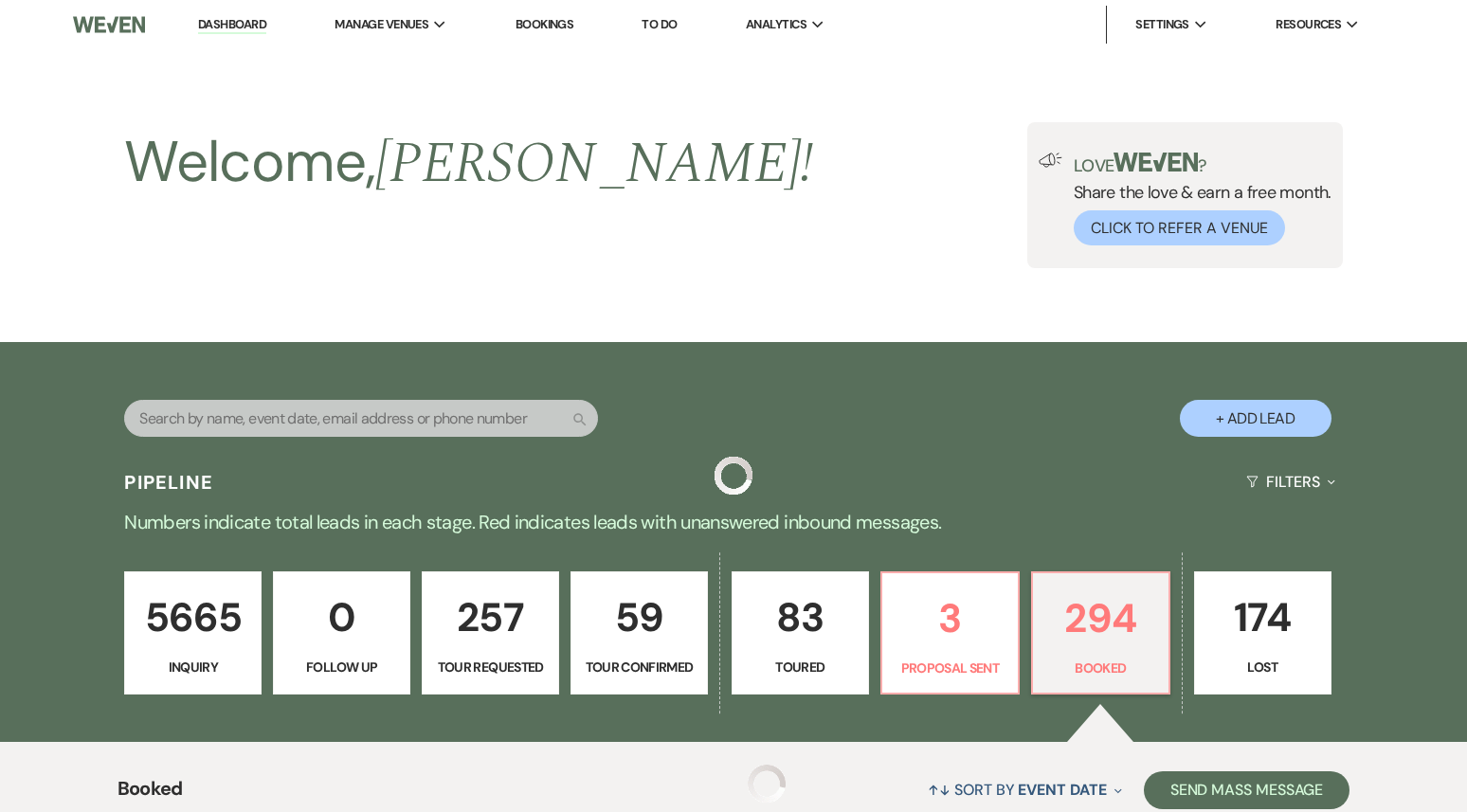
scroll to position [2277, 0]
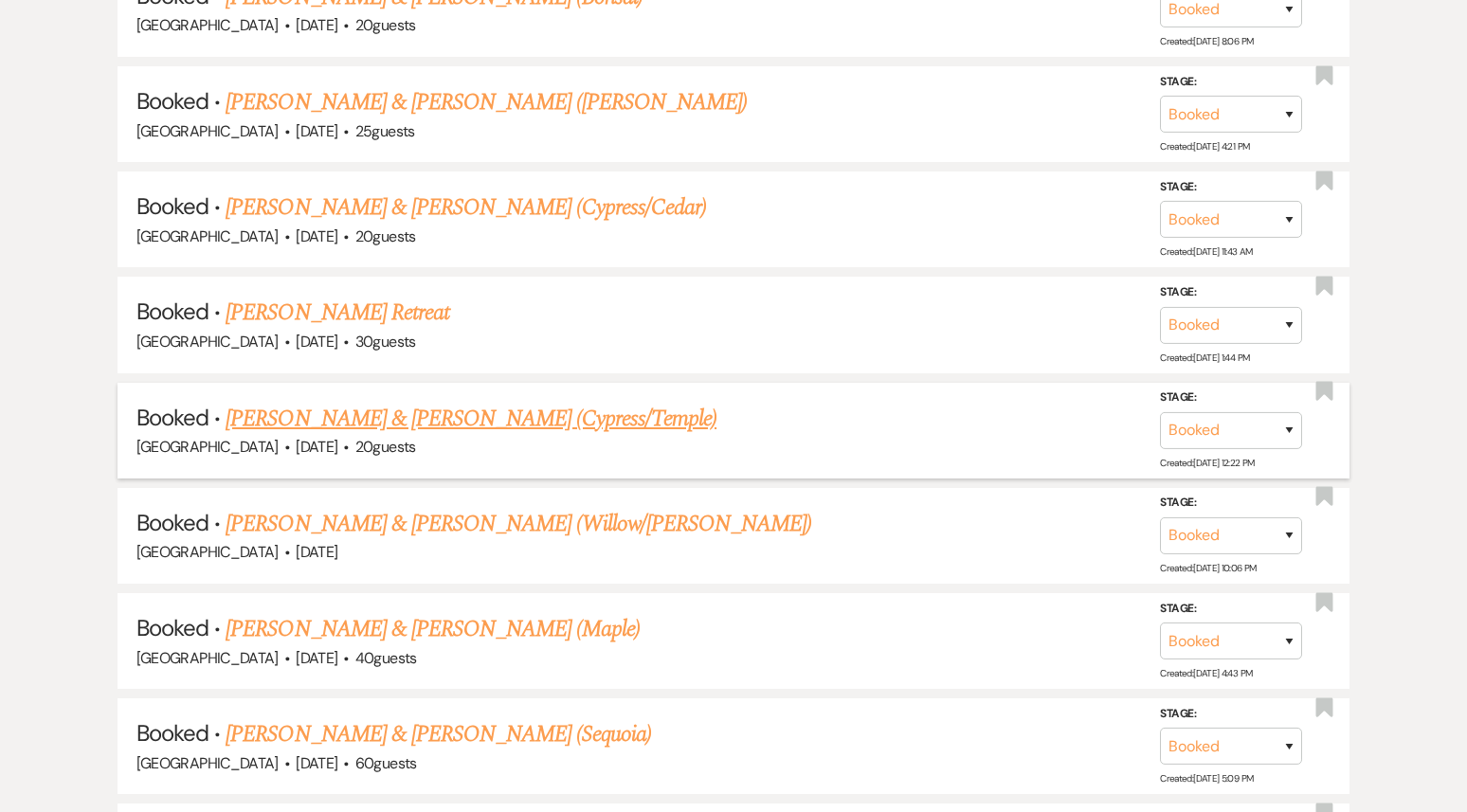
click at [375, 410] on link "[PERSON_NAME] & [PERSON_NAME] (Cypress/Temple)" at bounding box center [471, 418] width 491 height 34
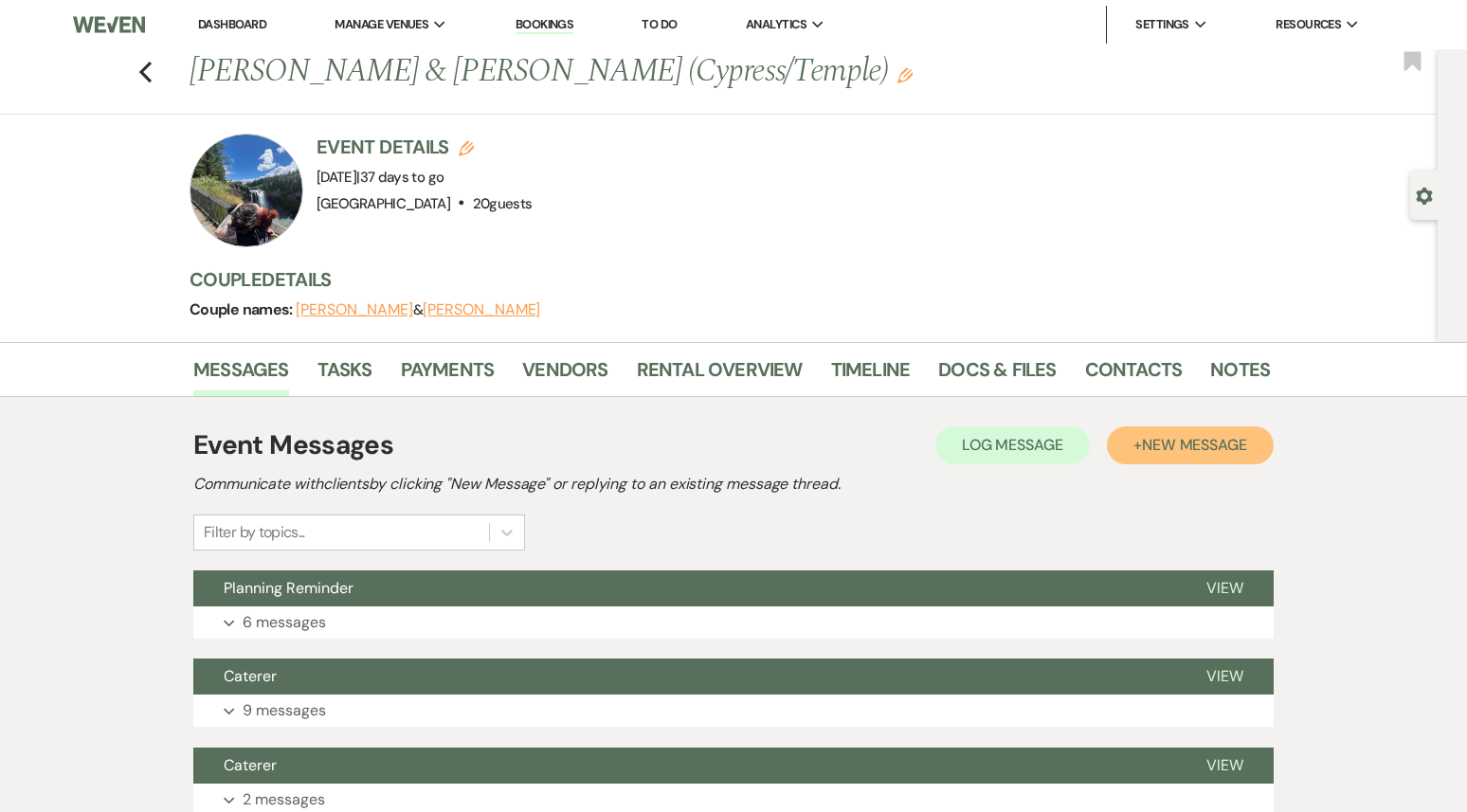
click at [1191, 452] on span "New Message" at bounding box center [1195, 445] width 105 height 20
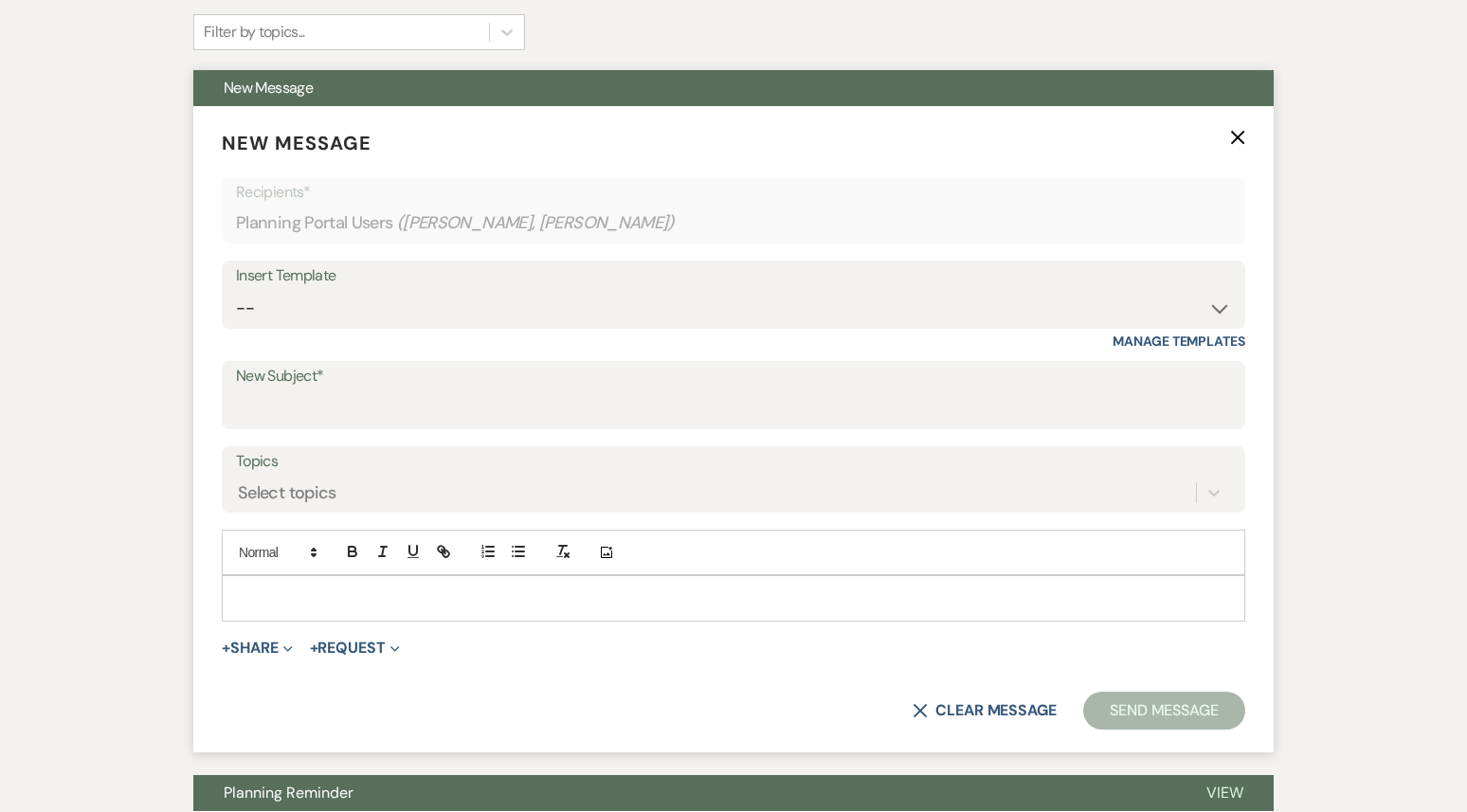
scroll to position [583, 0]
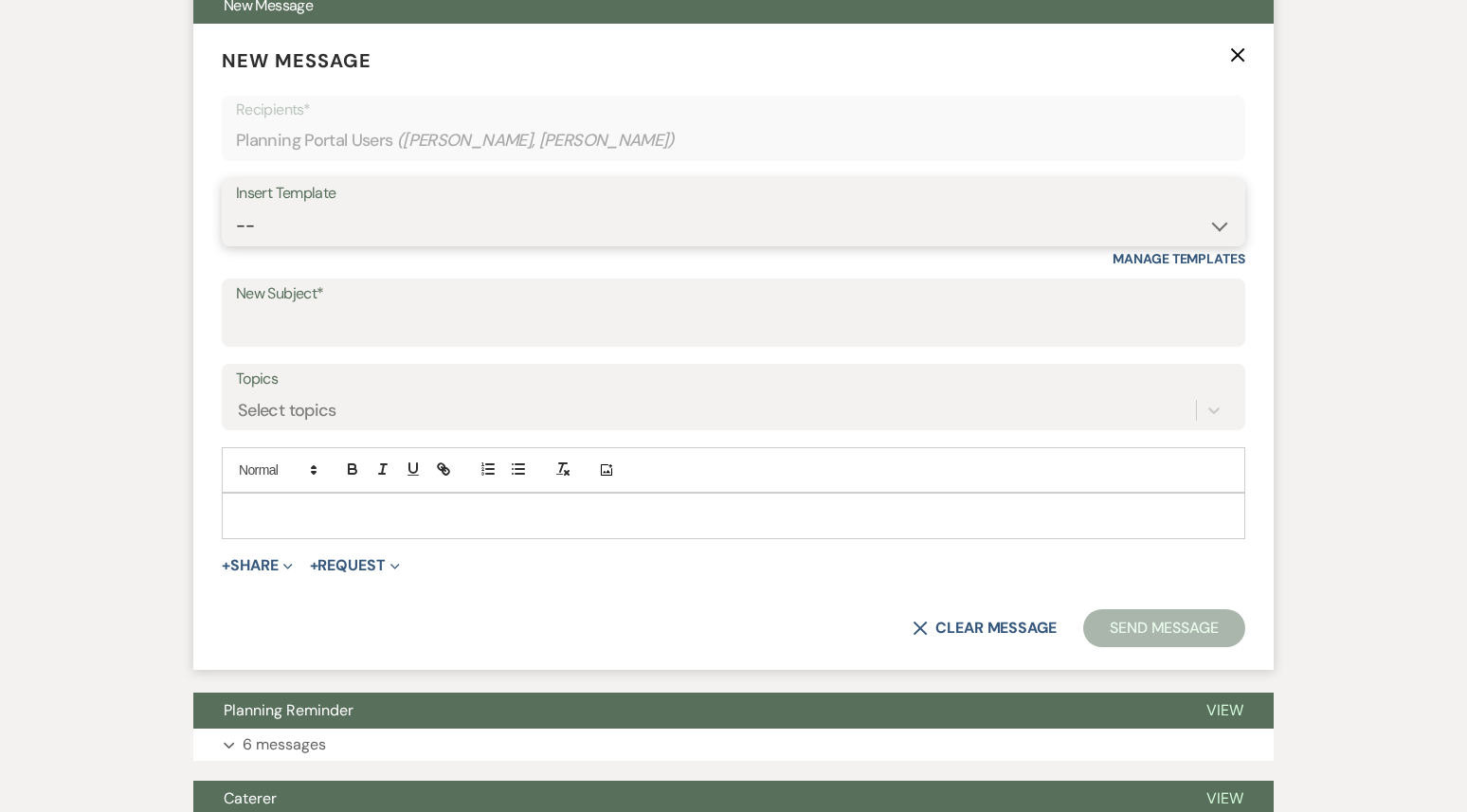
click at [422, 228] on select "-- Weven Planning Portal Introduction (Booked Events) 1st planning email ([PERS…" at bounding box center [734, 226] width 995 height 37
select select "3420"
click at [236, 208] on select "-- Weven Planning Portal Introduction (Booked Events) 1st planning email ([PERS…" at bounding box center [734, 226] width 995 height 37
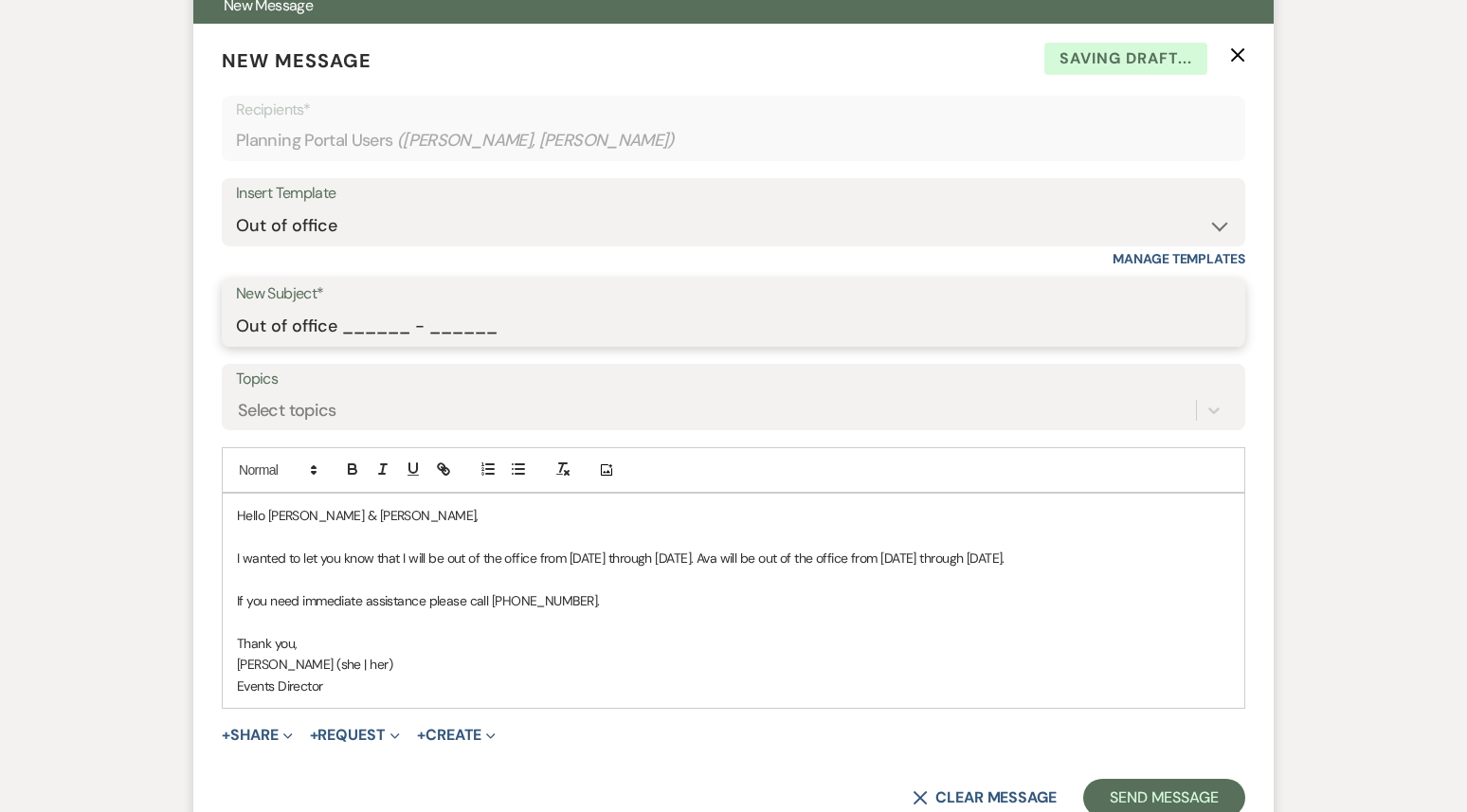
drag, startPoint x: 340, startPoint y: 331, endPoint x: 537, endPoint y: 334, distance: 197.0
click at [537, 334] on input "Out of office ______ - ______" at bounding box center [734, 325] width 995 height 37
type input "Out of office 09/22 - 09/29"
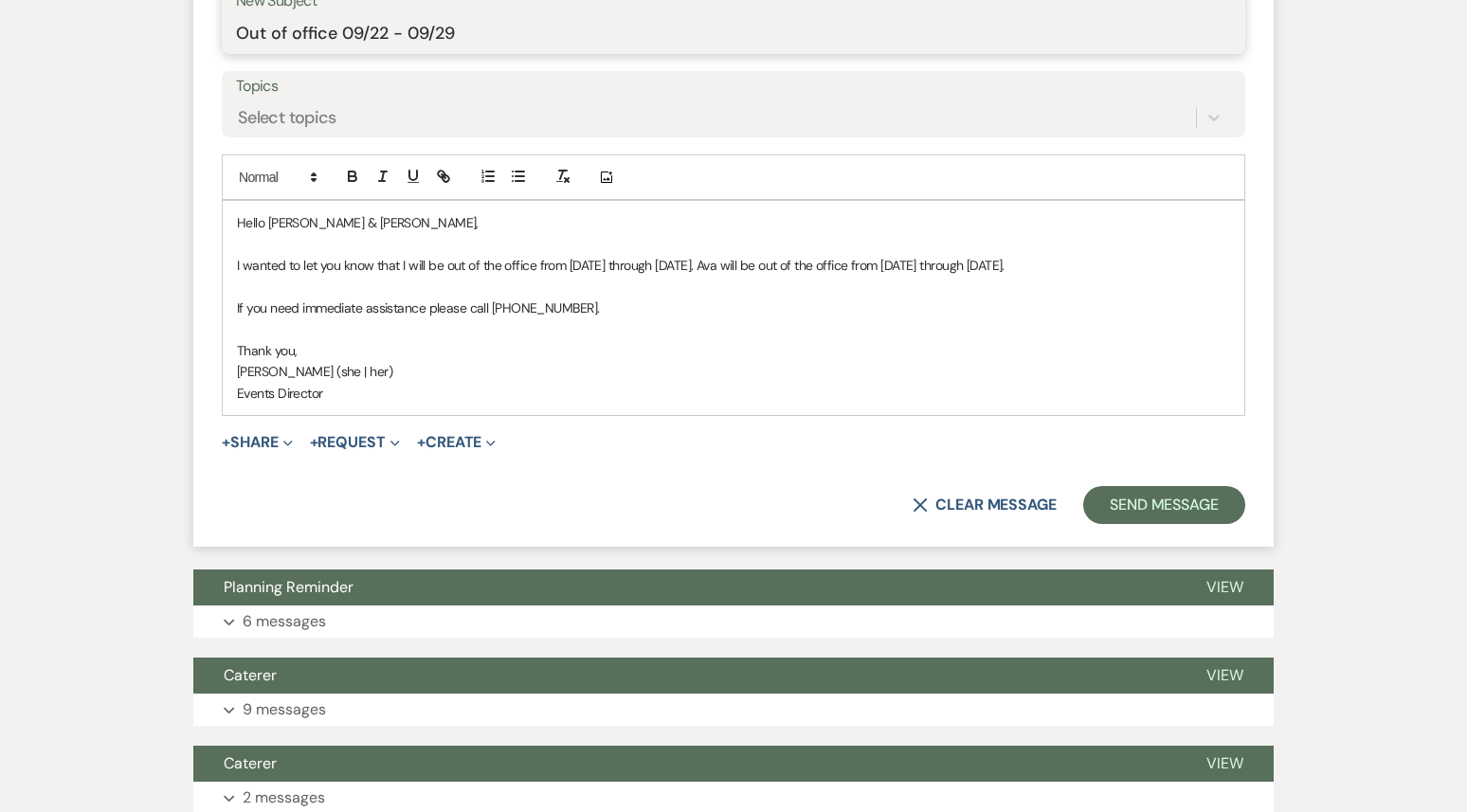
scroll to position [926, 0]
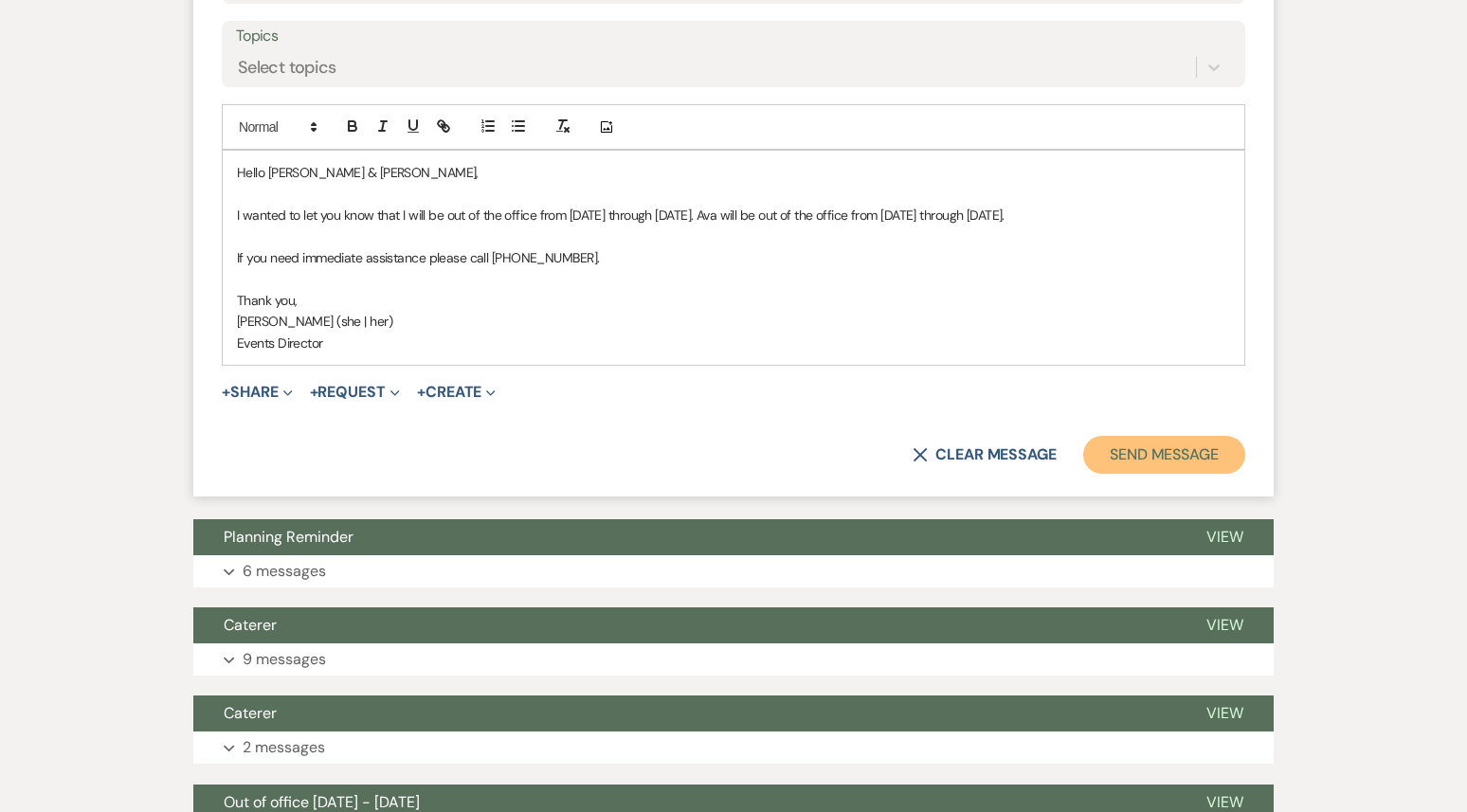
click at [1120, 472] on button "Send Message" at bounding box center [1164, 455] width 162 height 38
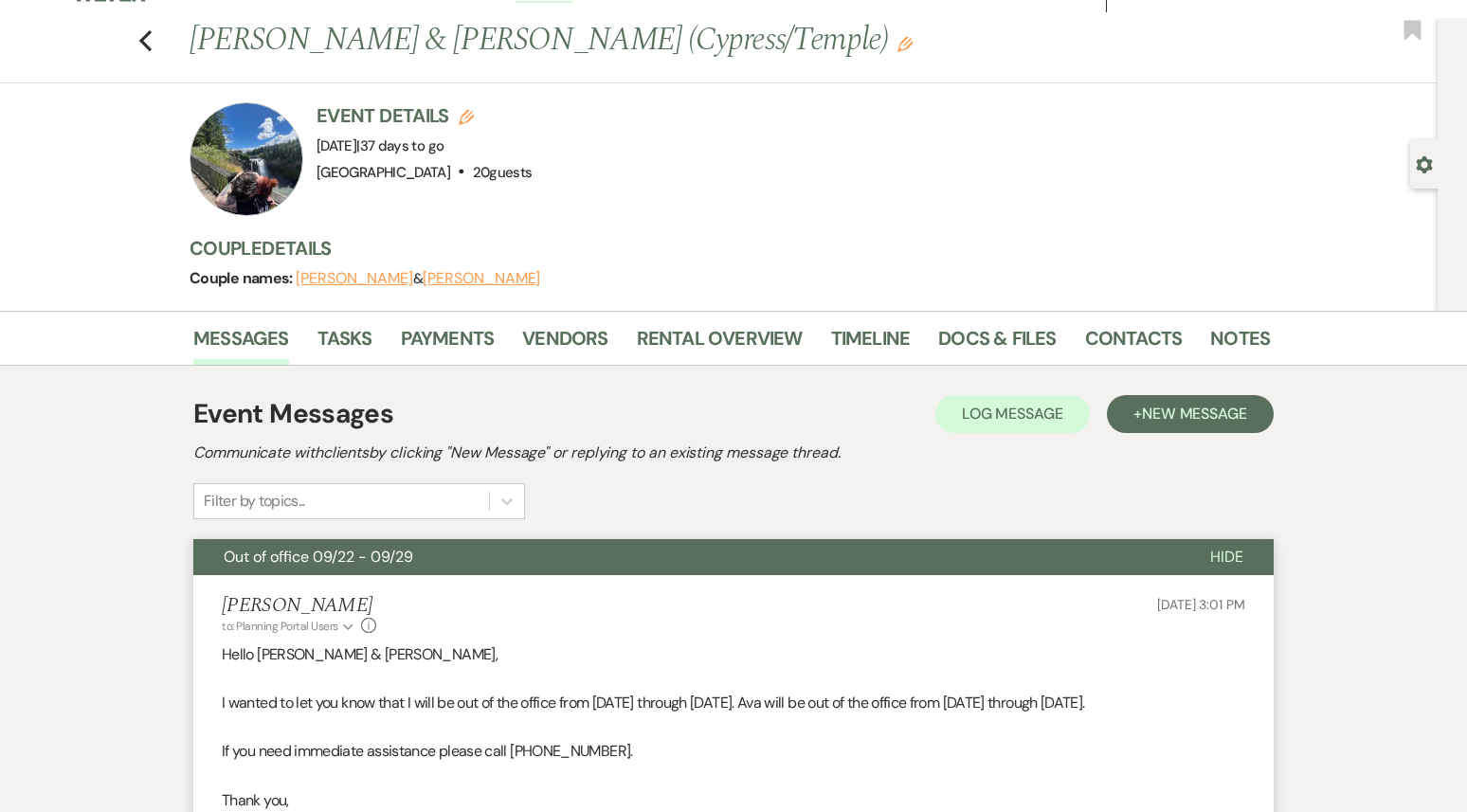
scroll to position [0, 0]
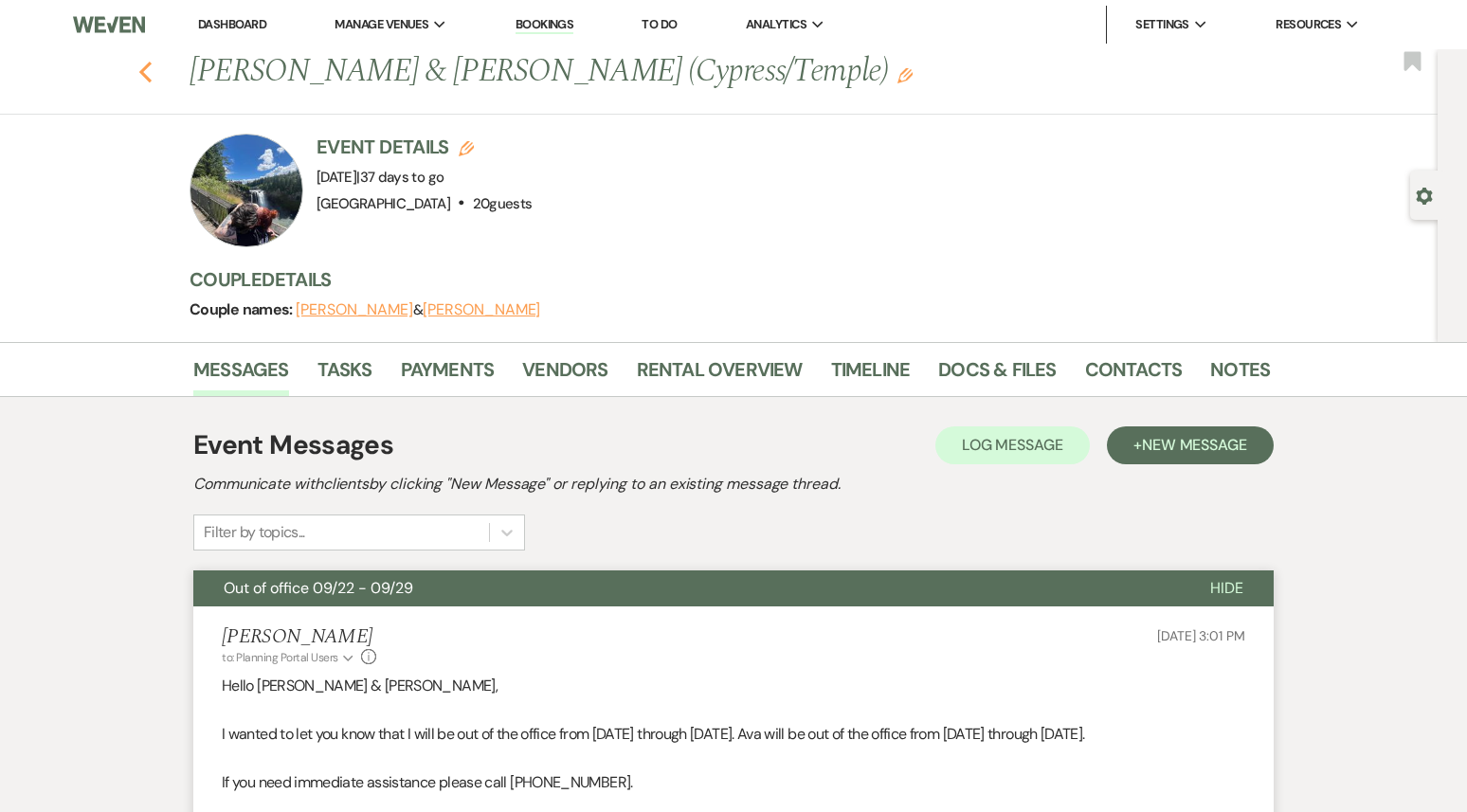
click at [143, 73] on use "button" at bounding box center [145, 71] width 12 height 21
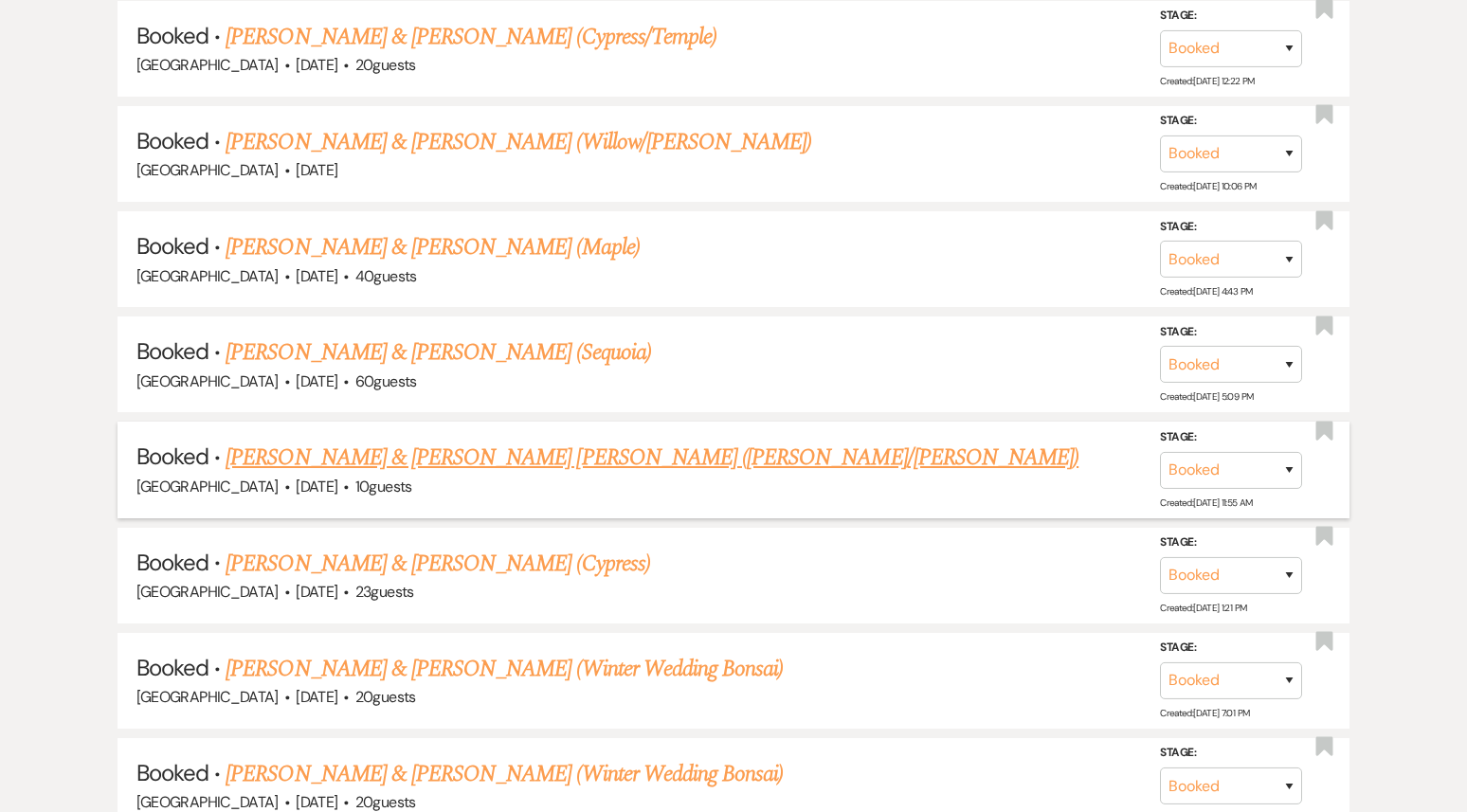
scroll to position [2685, 0]
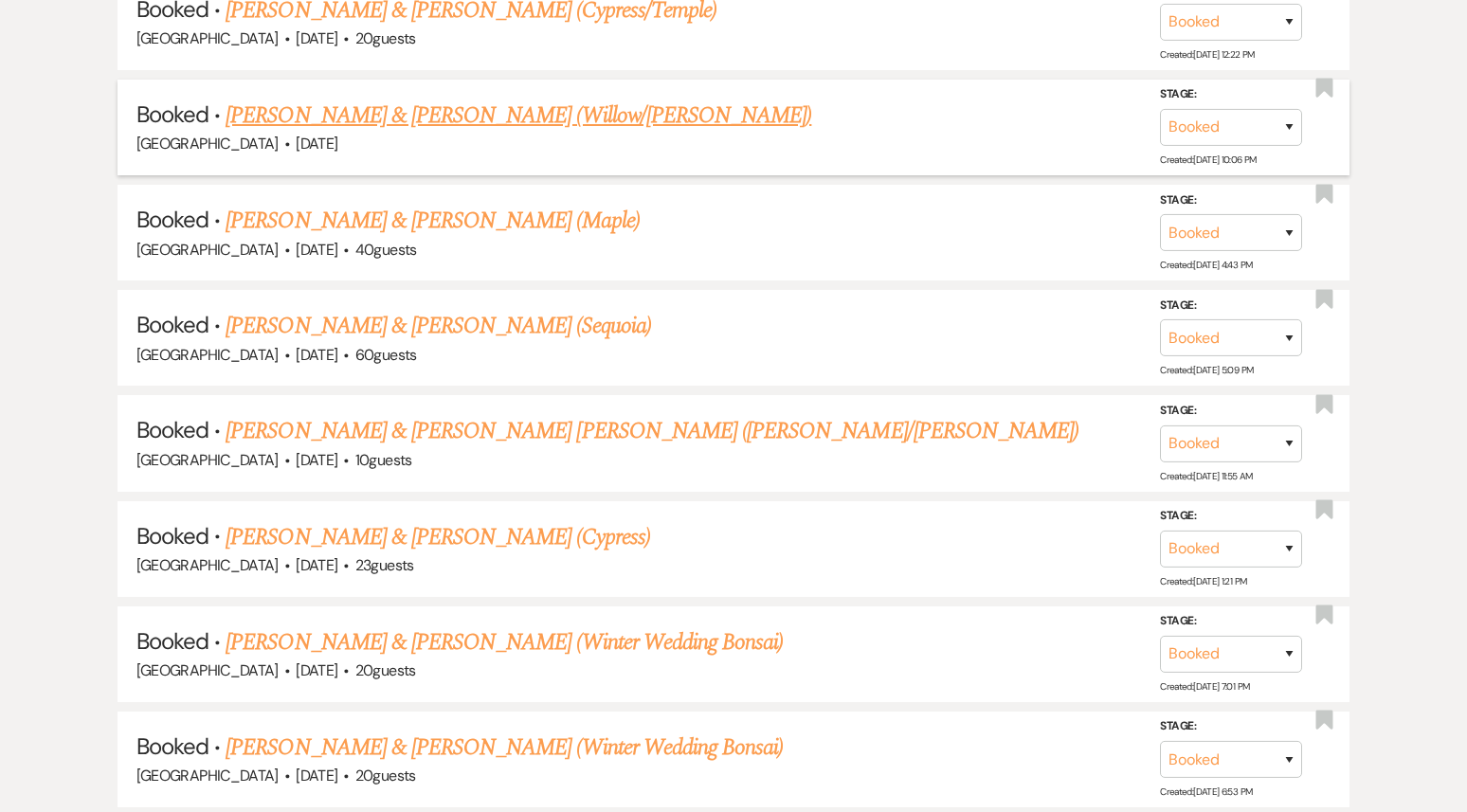
click at [432, 107] on link "[PERSON_NAME] & [PERSON_NAME] (Willow/[PERSON_NAME])" at bounding box center [518, 116] width 586 height 34
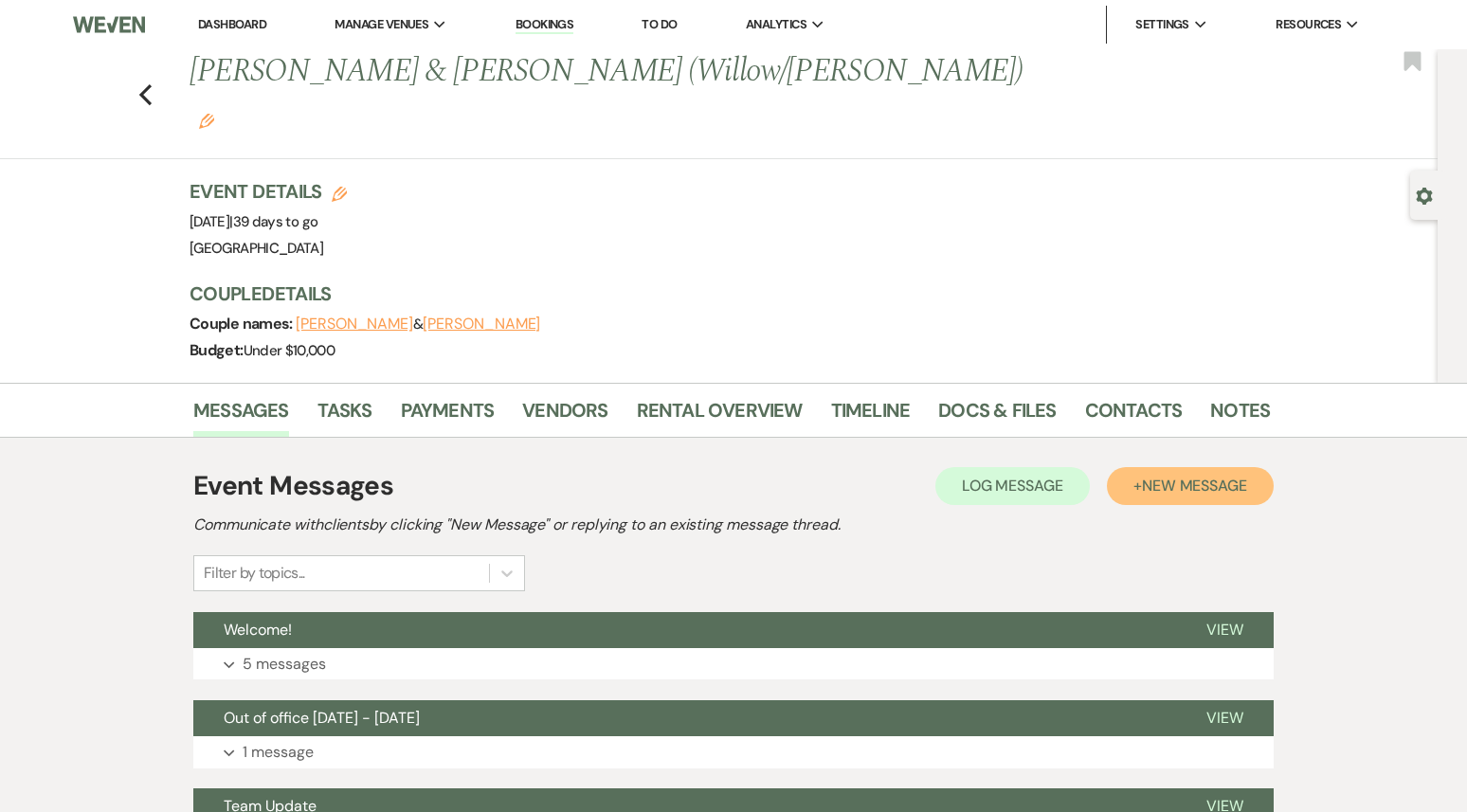
click at [1153, 467] on button "+ New Message" at bounding box center [1190, 486] width 167 height 38
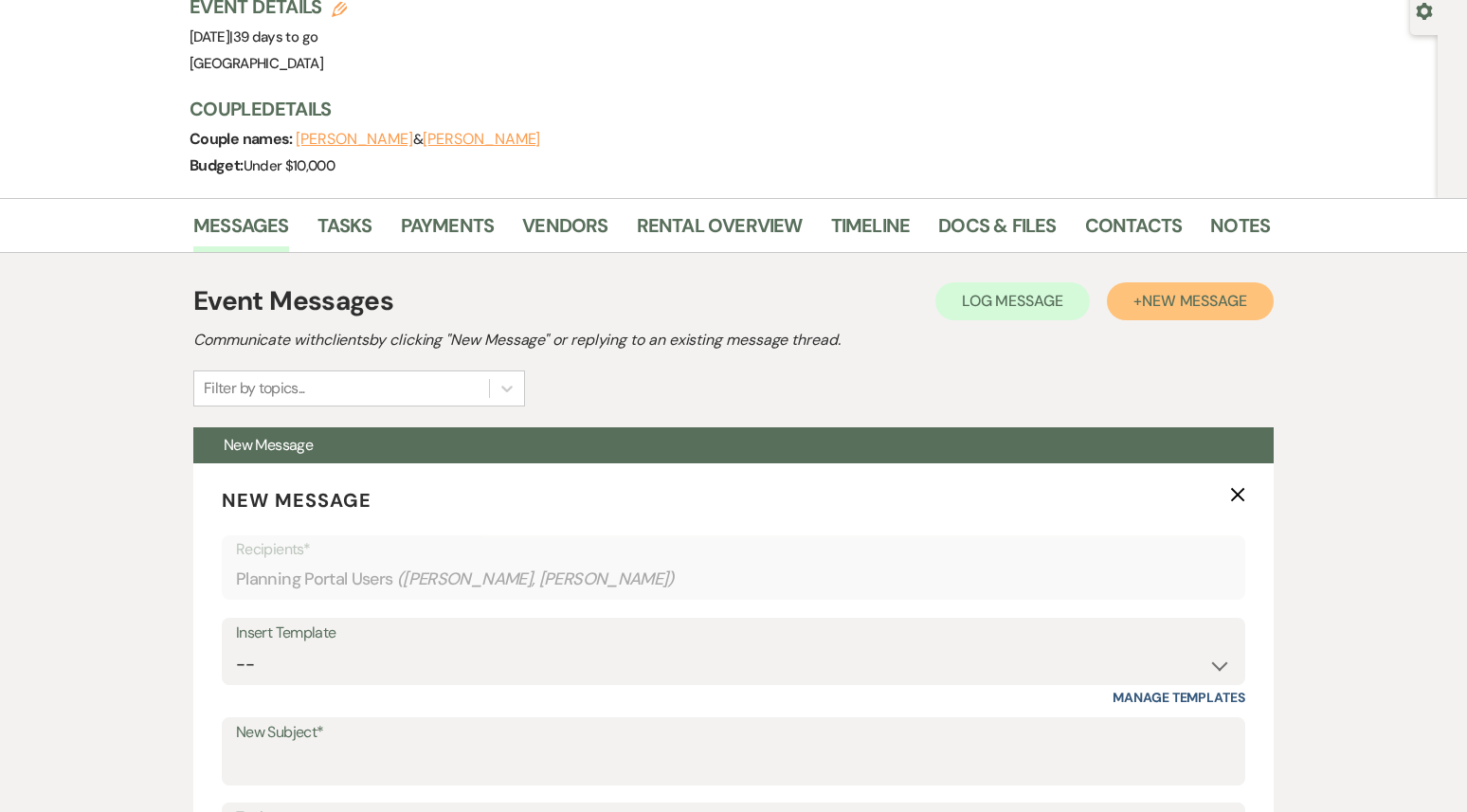
scroll to position [431, 0]
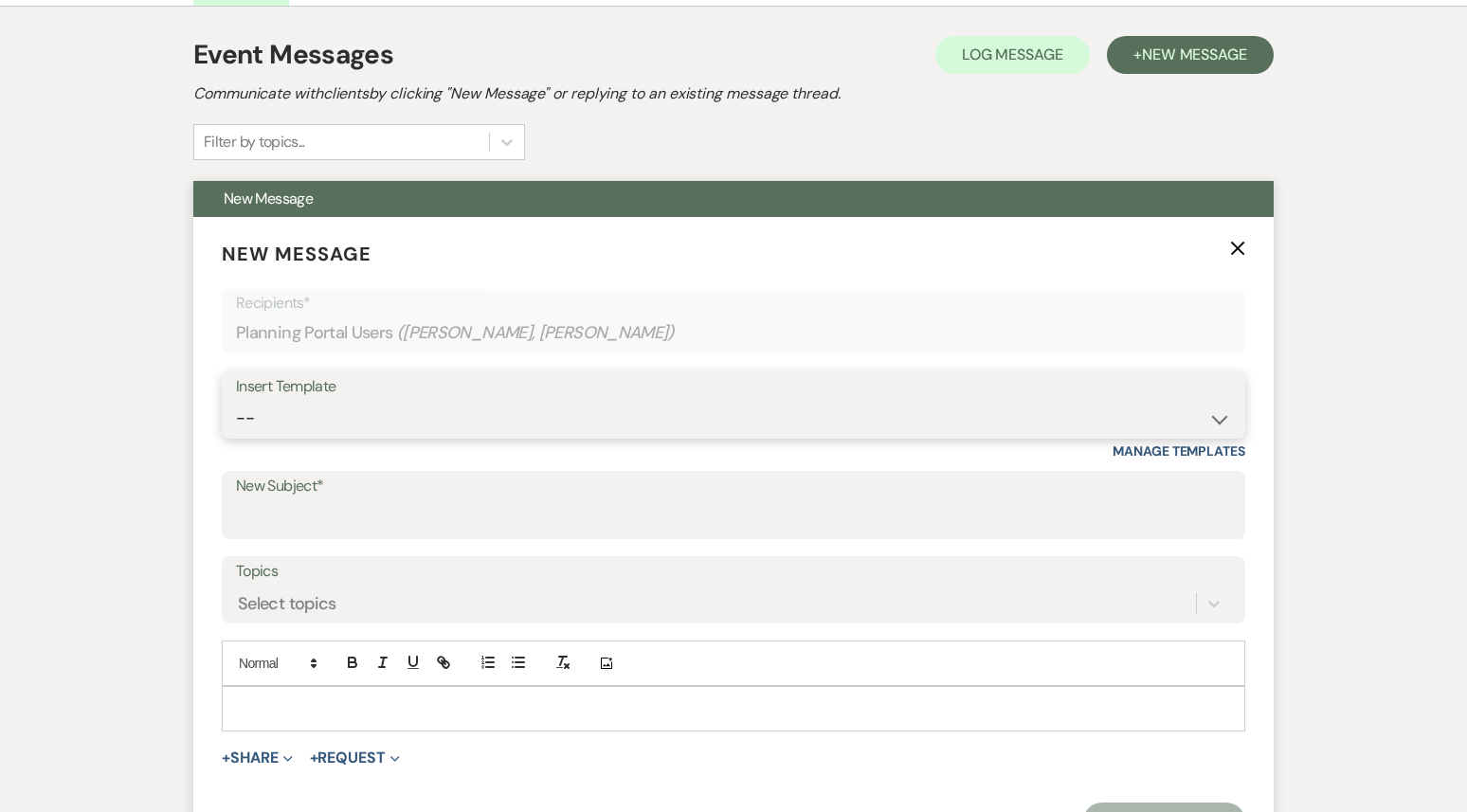
click at [504, 400] on select "-- Weven Planning Portal Introduction (Booked Events) 1st planning email ([PERS…" at bounding box center [734, 417] width 995 height 37
select select "3420"
click at [236, 400] on select "-- Weven Planning Portal Introduction (Booked Events) 1st planning email ([PERS…" at bounding box center [734, 417] width 995 height 37
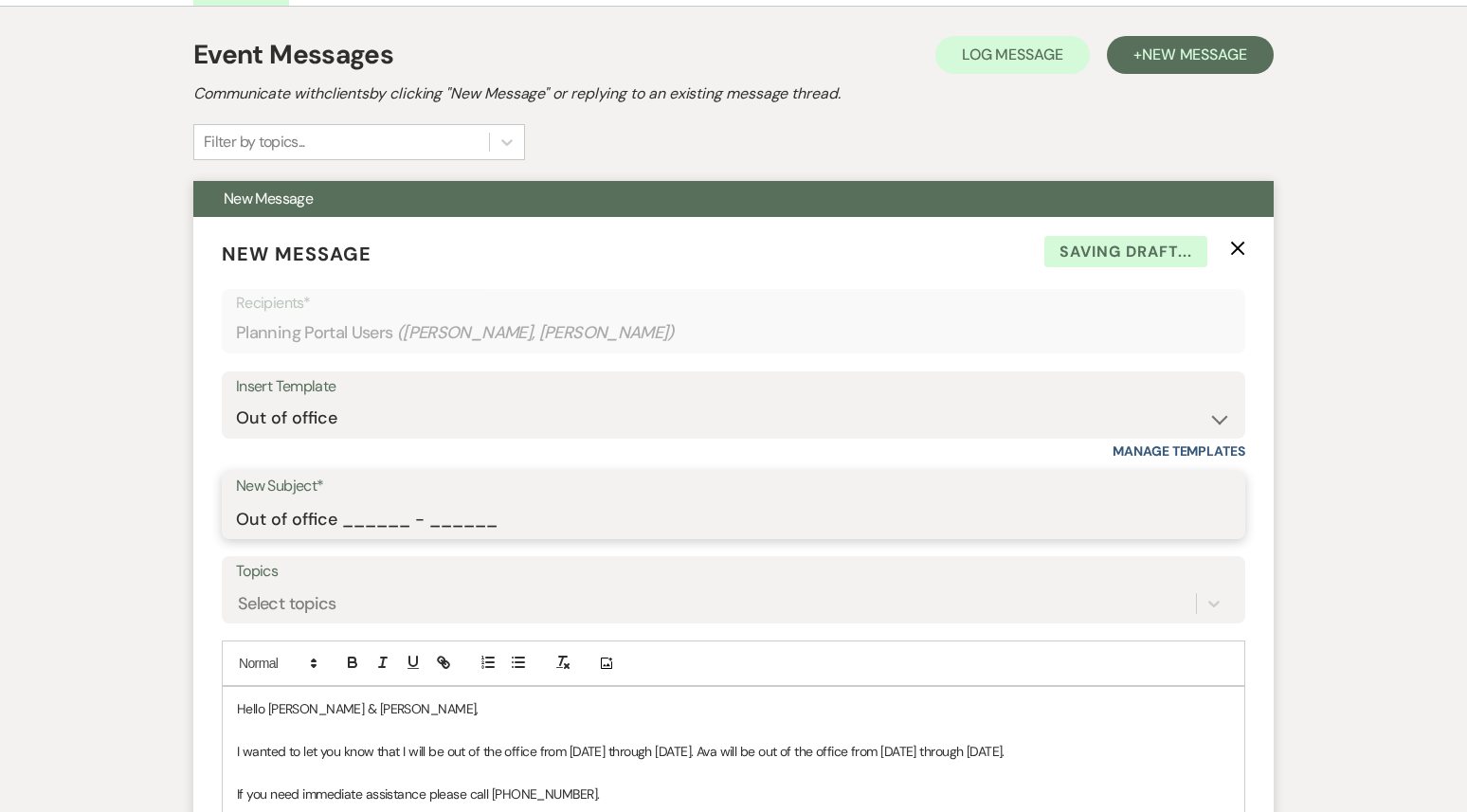
drag, startPoint x: 341, startPoint y: 465, endPoint x: 582, endPoint y: 464, distance: 241.0
click at [584, 500] on input "Out of office ______ - ______" at bounding box center [734, 518] width 995 height 37
type input "Out of office 09/22 - 09/29"
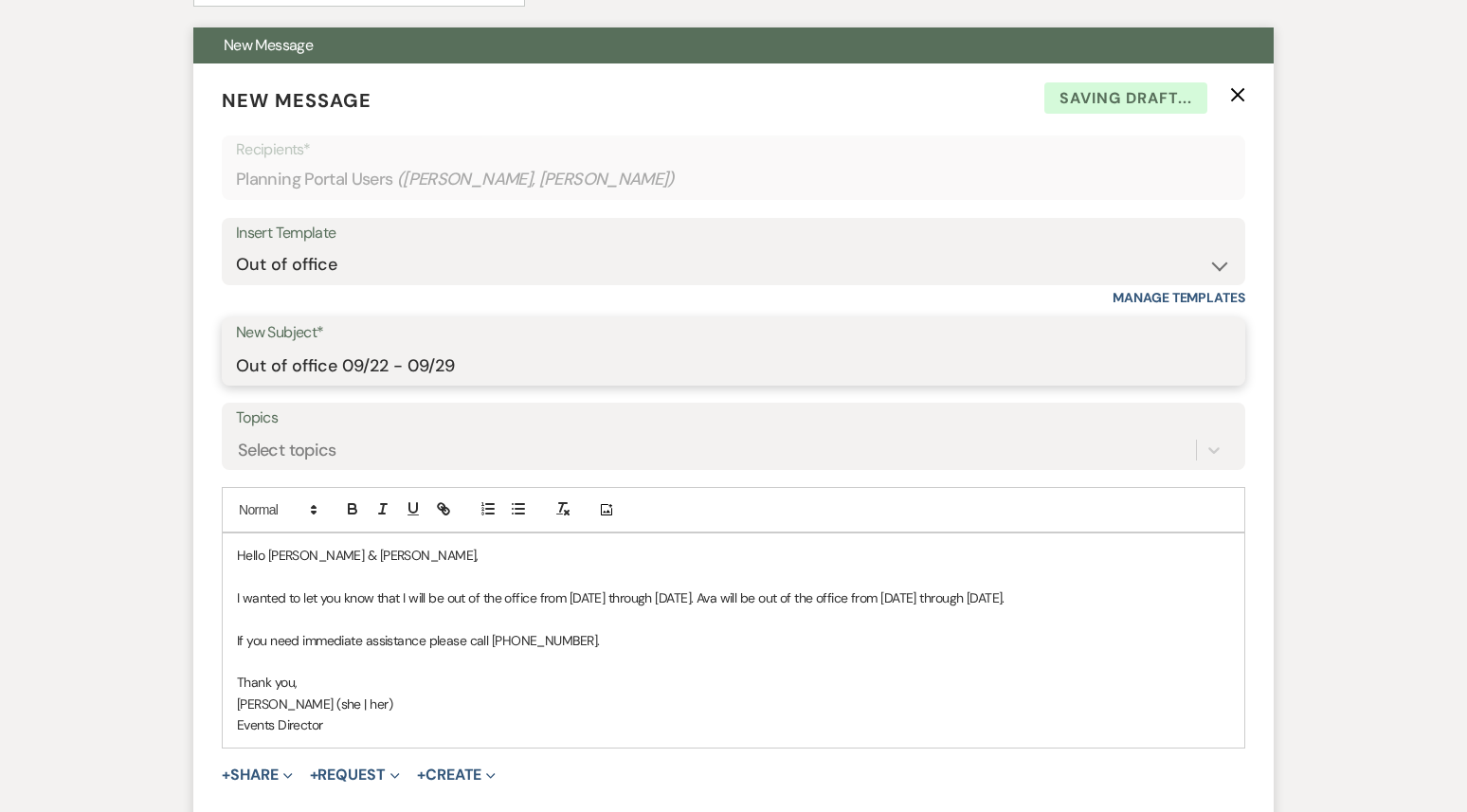
scroll to position [683, 0]
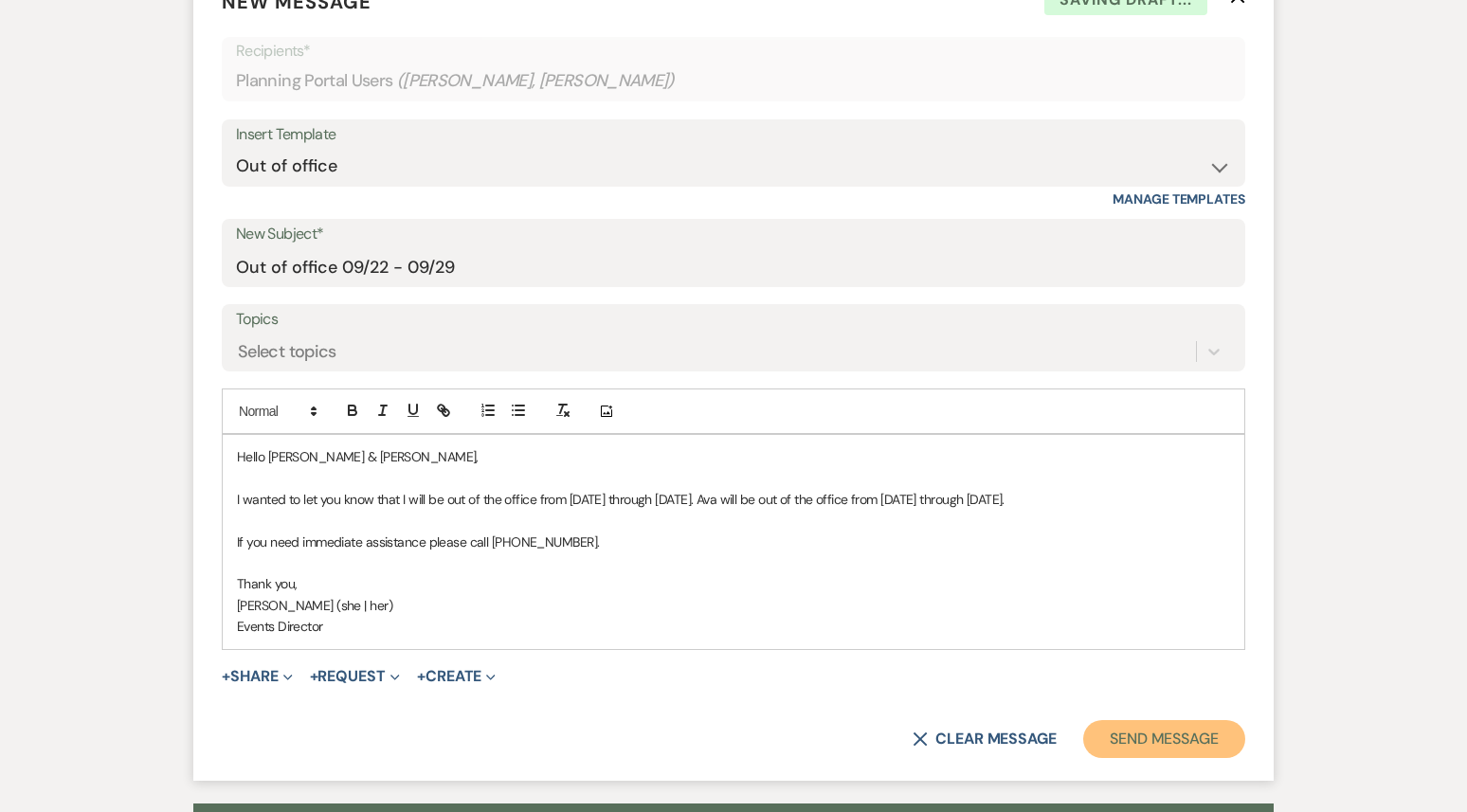
click at [1197, 720] on button "Send Message" at bounding box center [1164, 739] width 162 height 38
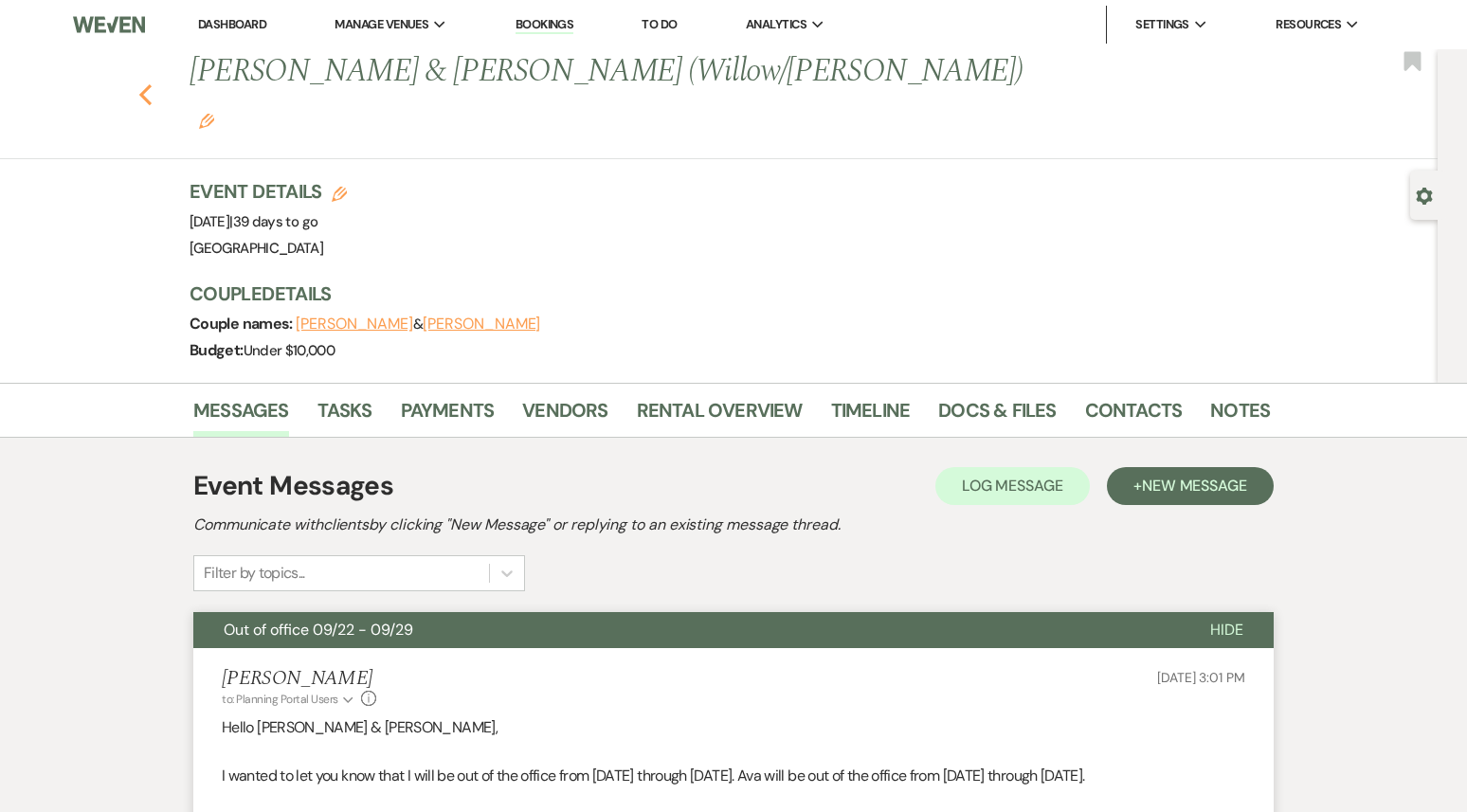
click at [144, 84] on use "button" at bounding box center [145, 94] width 12 height 21
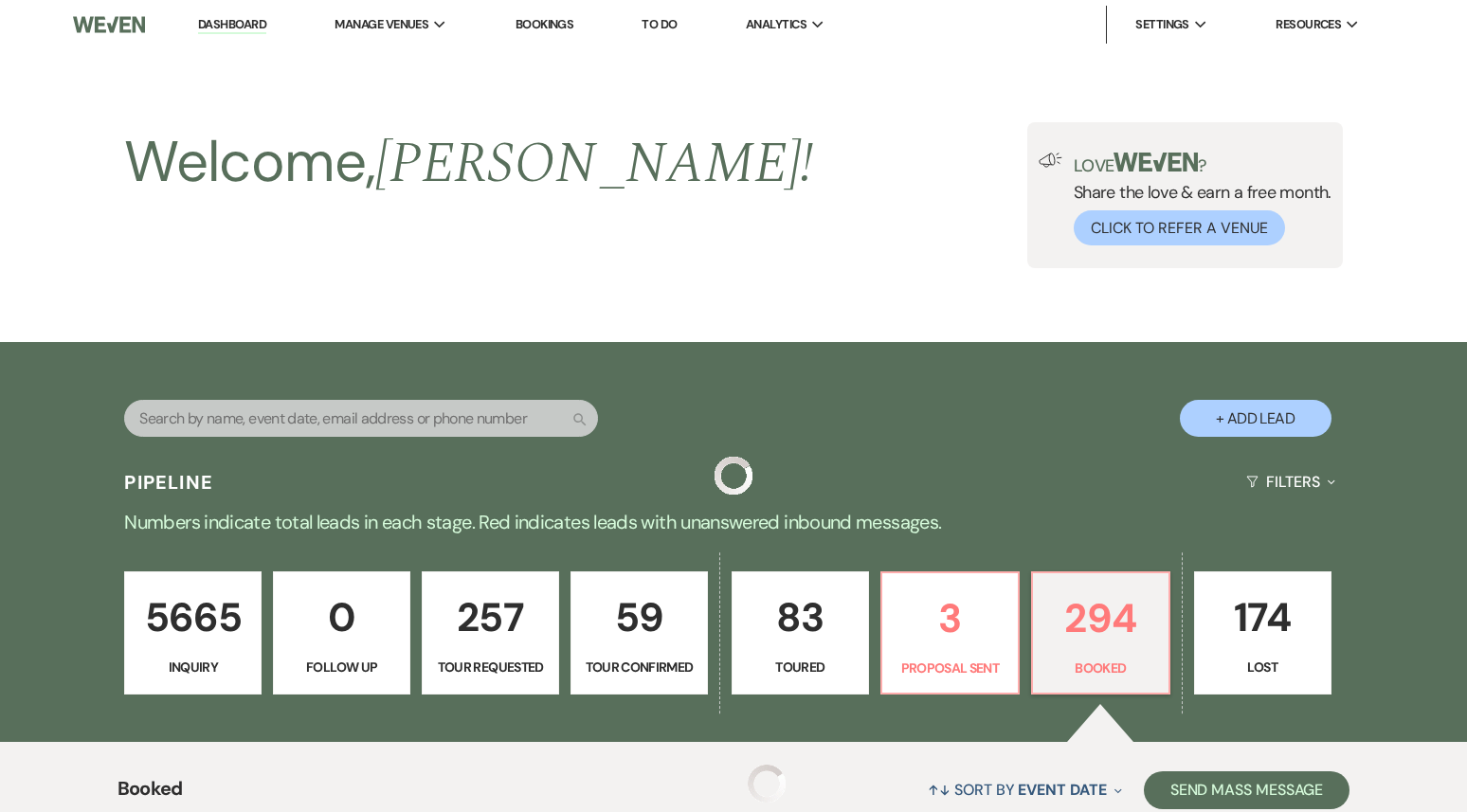
scroll to position [2685, 0]
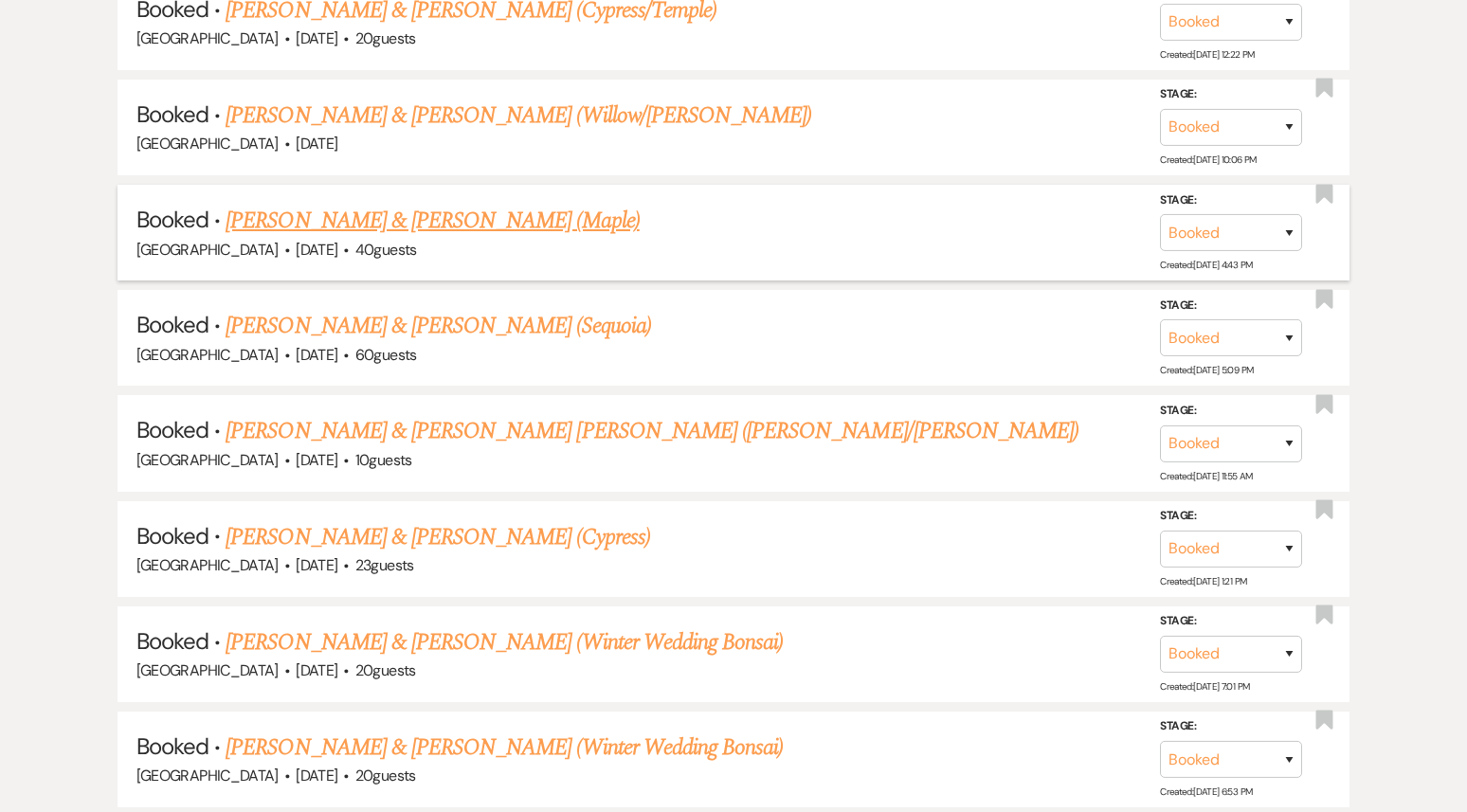
click at [376, 204] on link "[PERSON_NAME] & [PERSON_NAME] (Maple)" at bounding box center [432, 221] width 413 height 34
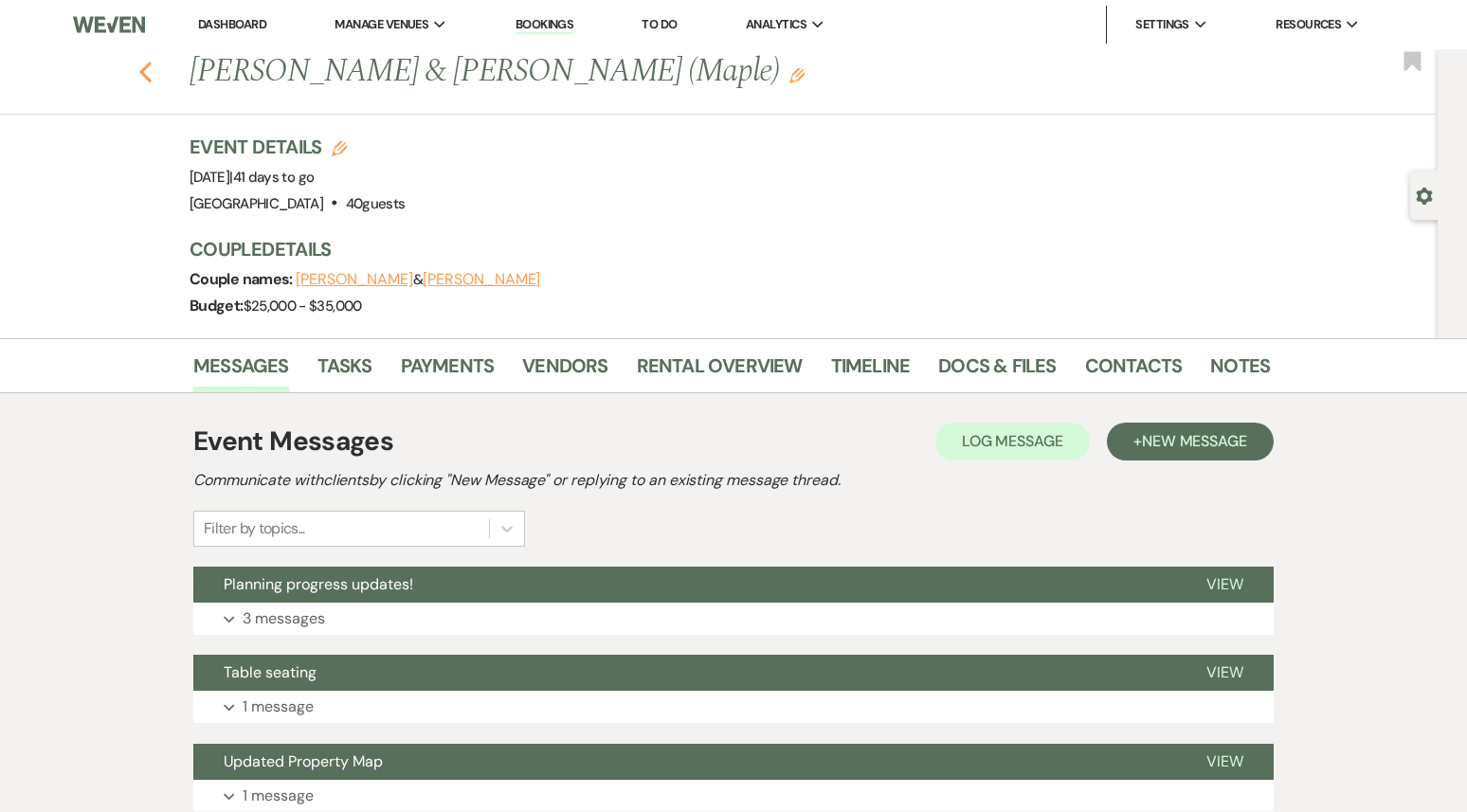
click at [143, 73] on use "button" at bounding box center [145, 71] width 12 height 21
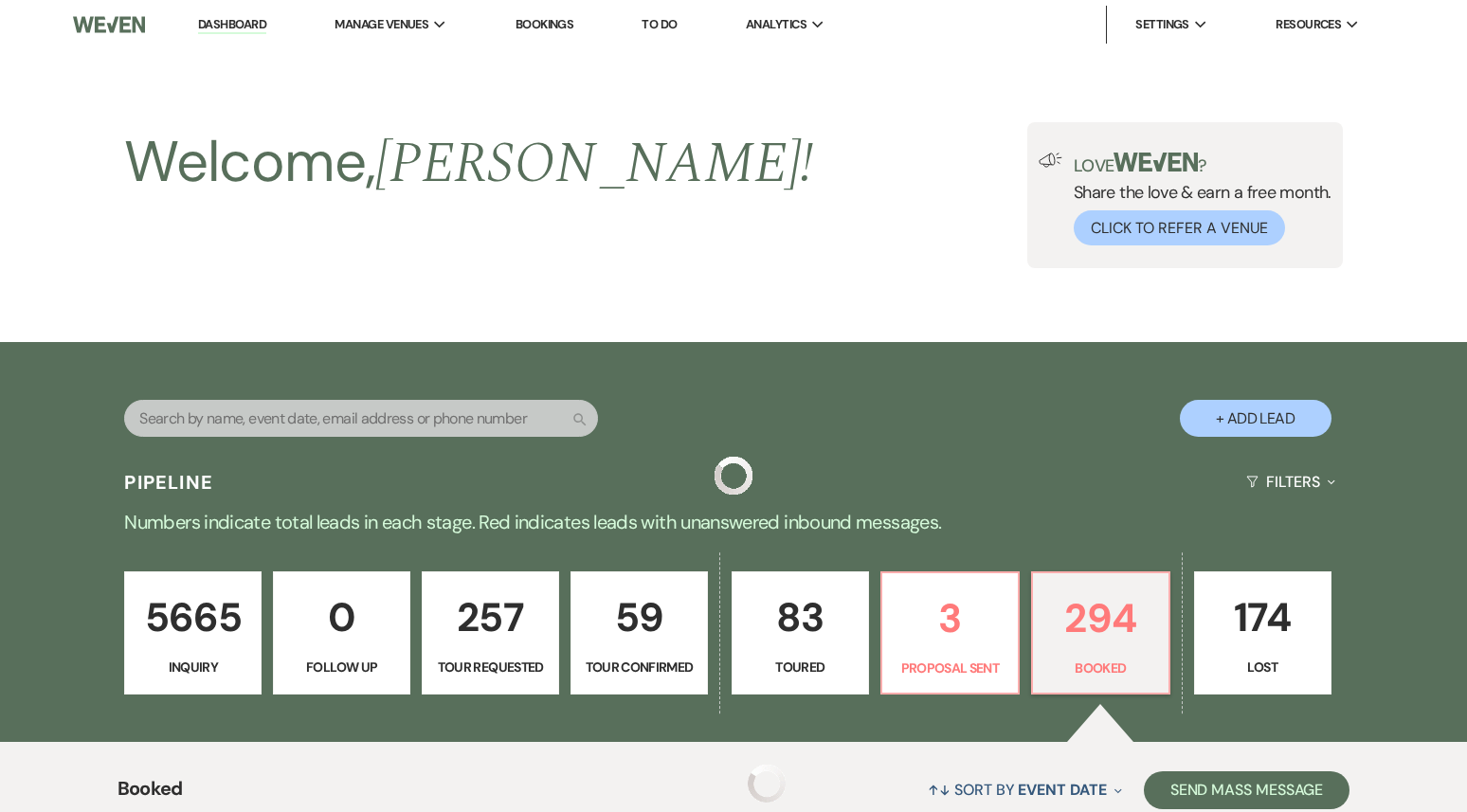
scroll to position [2685, 0]
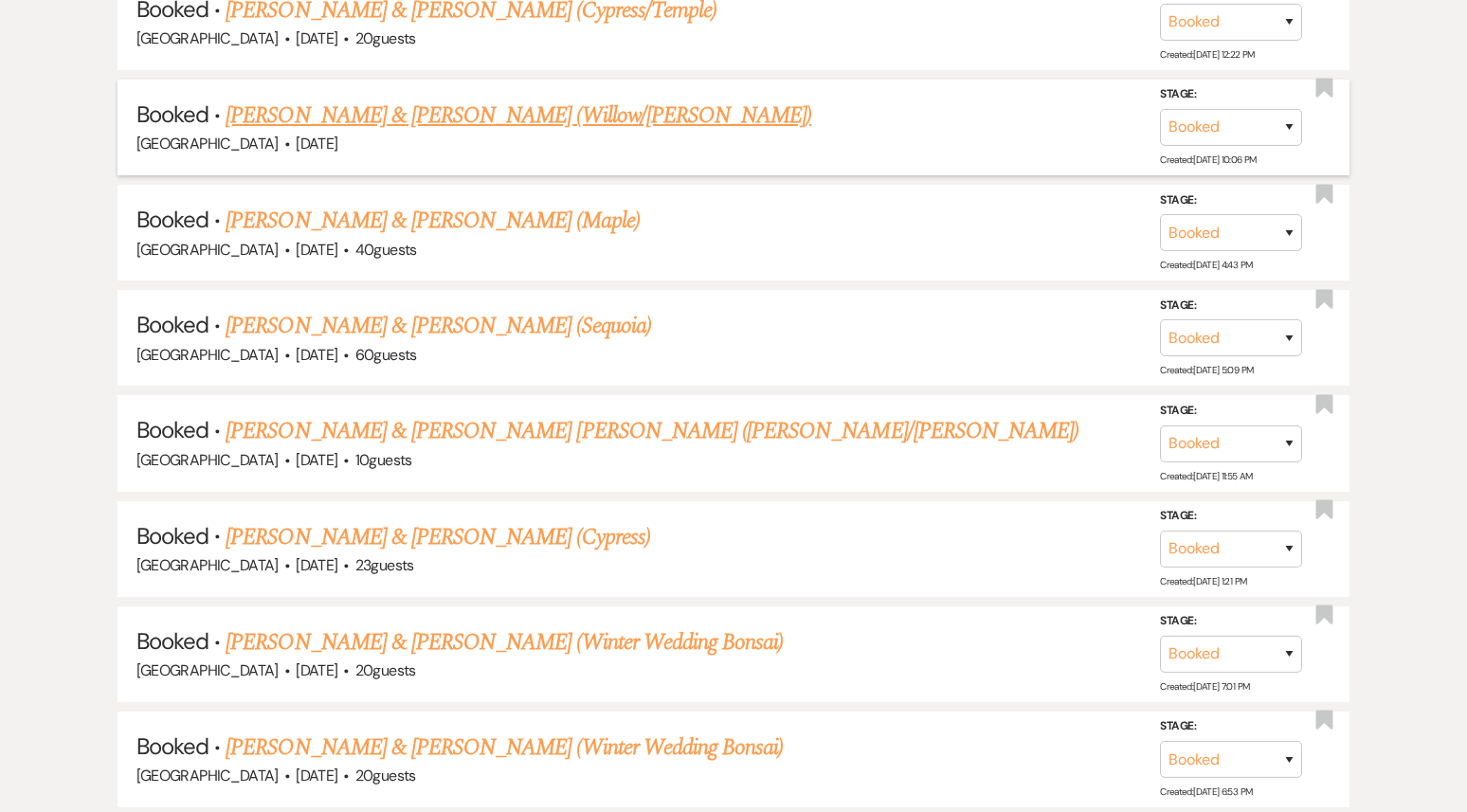
click at [421, 132] on div "[GEOGRAPHIC_DATA] · [DATE]" at bounding box center [734, 143] width 1195 height 25
click at [395, 216] on link "[PERSON_NAME] & [PERSON_NAME] (Maple)" at bounding box center [432, 221] width 413 height 34
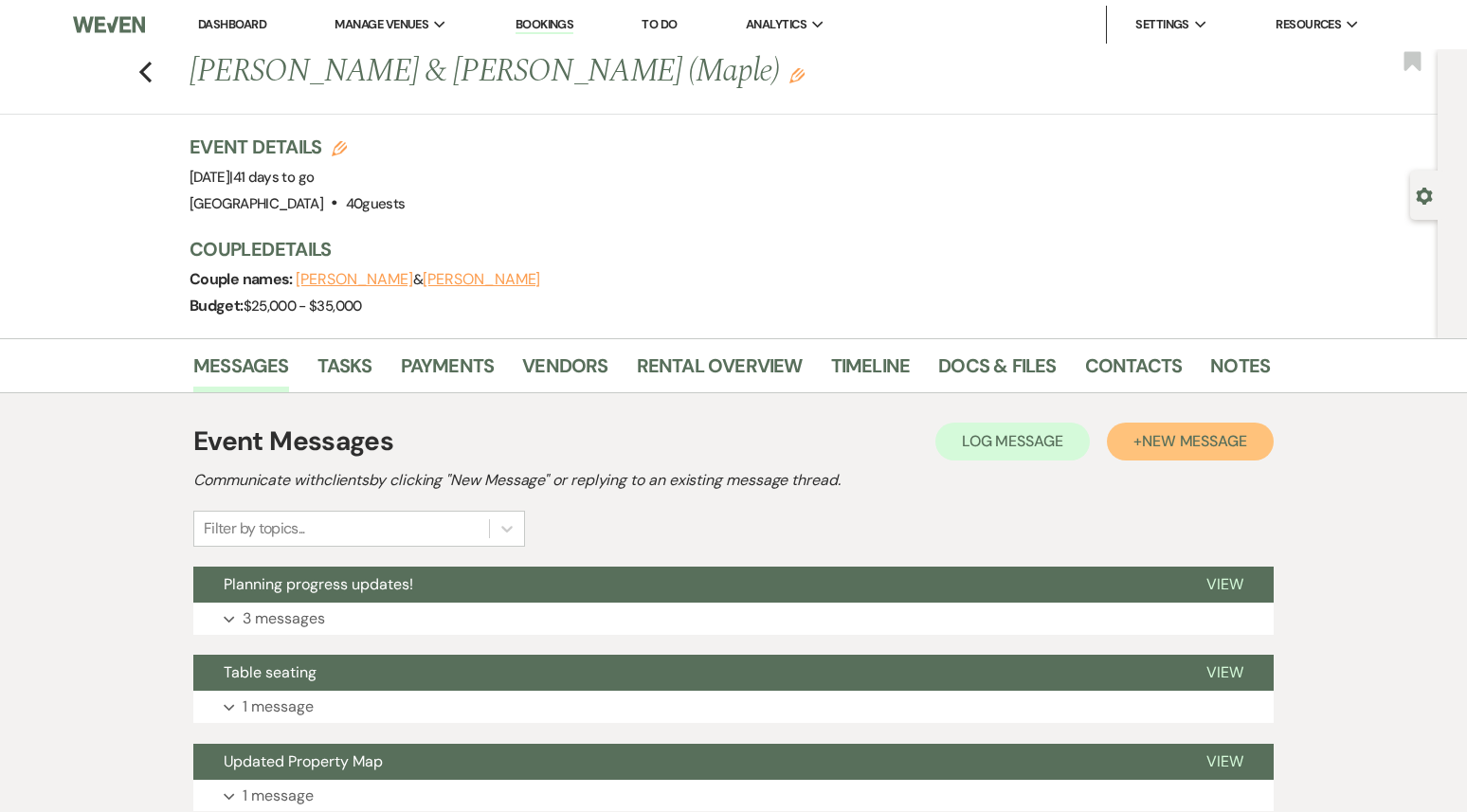
click at [1162, 442] on span "New Message" at bounding box center [1195, 441] width 105 height 20
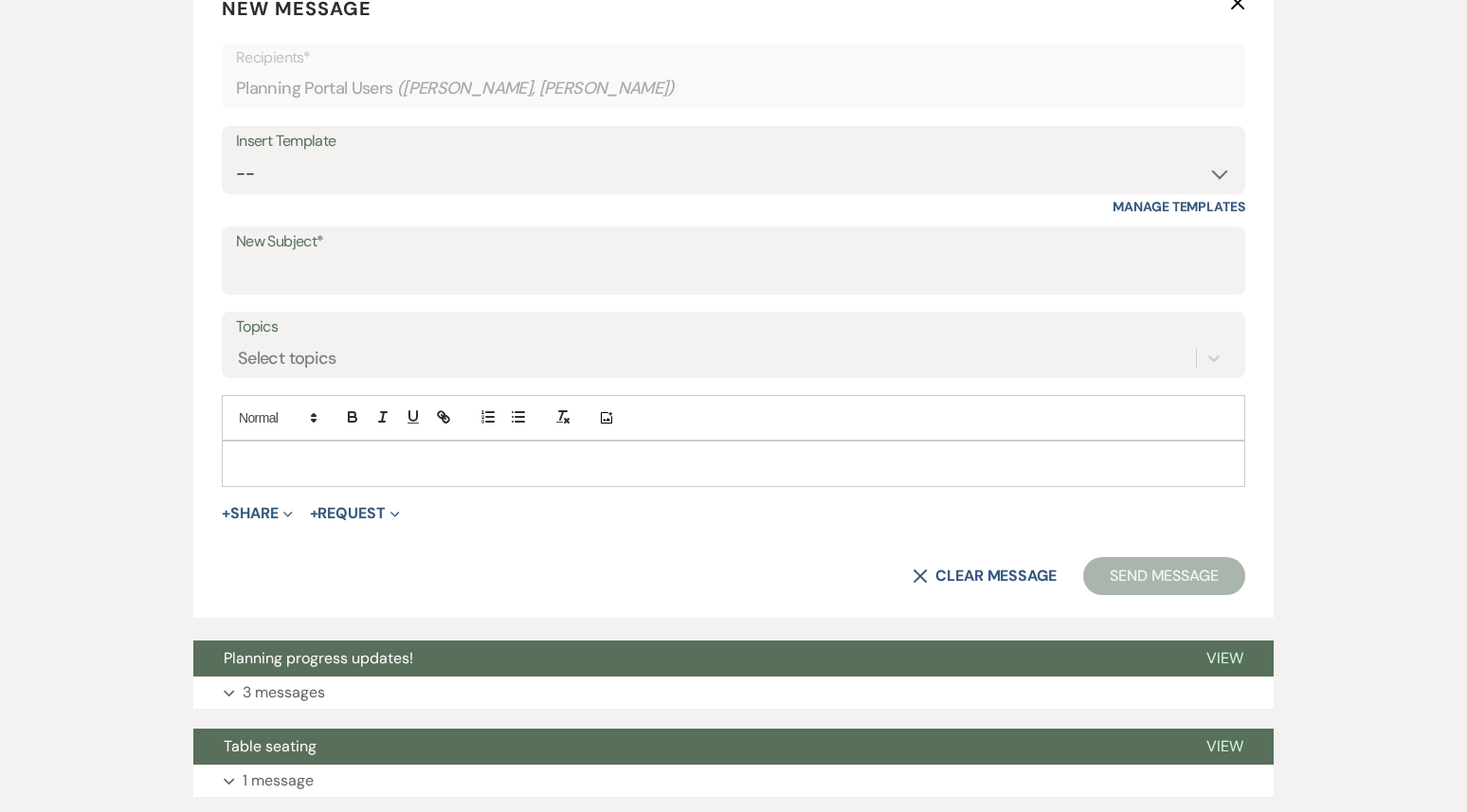
scroll to position [716, 0]
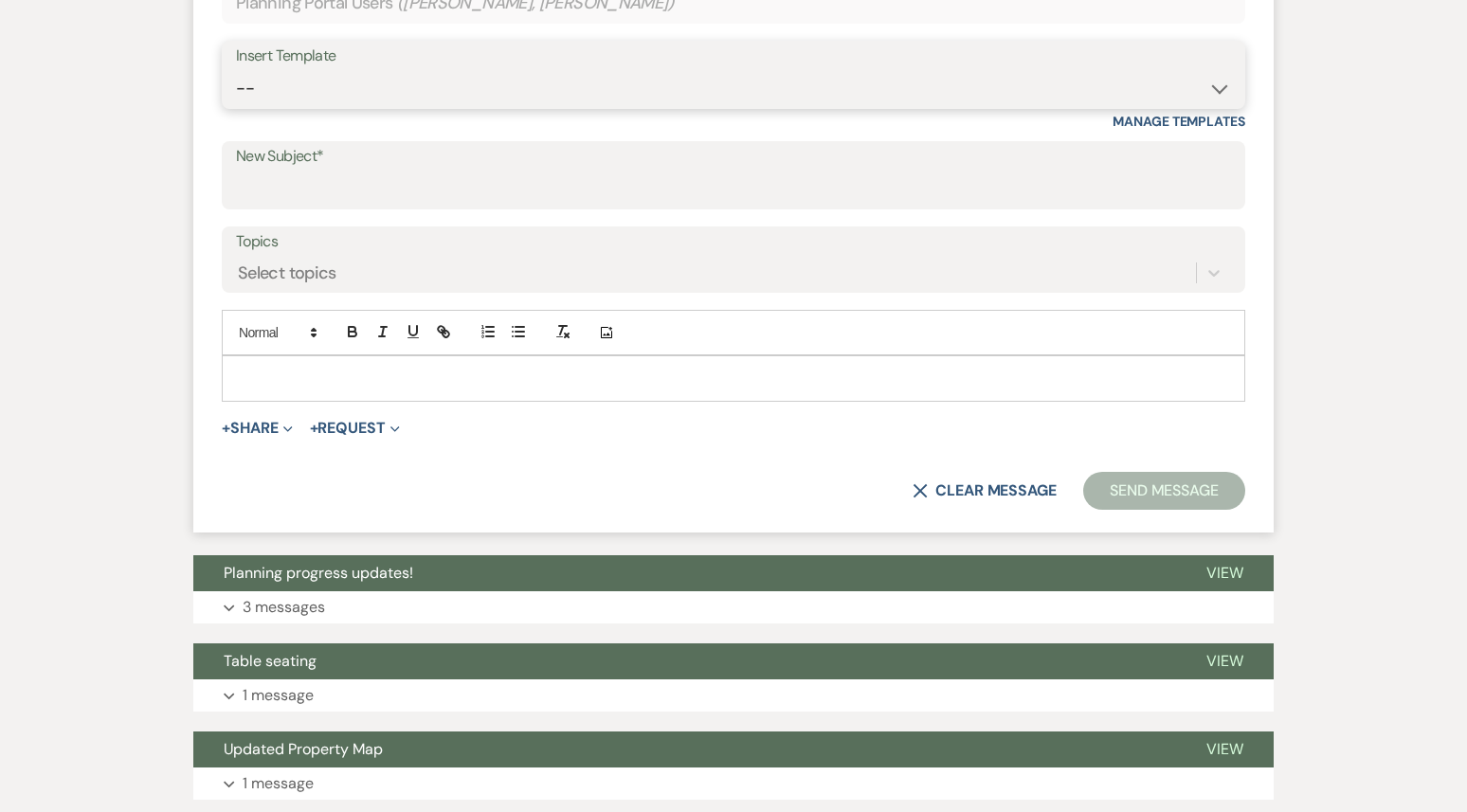
click at [492, 90] on select "-- Weven Planning Portal Introduction (Booked Events) 1st planning email ([PERS…" at bounding box center [734, 88] width 995 height 37
select select "3420"
click at [236, 70] on select "-- Weven Planning Portal Introduction (Booked Events) 1st planning email ([PERS…" at bounding box center [734, 88] width 995 height 37
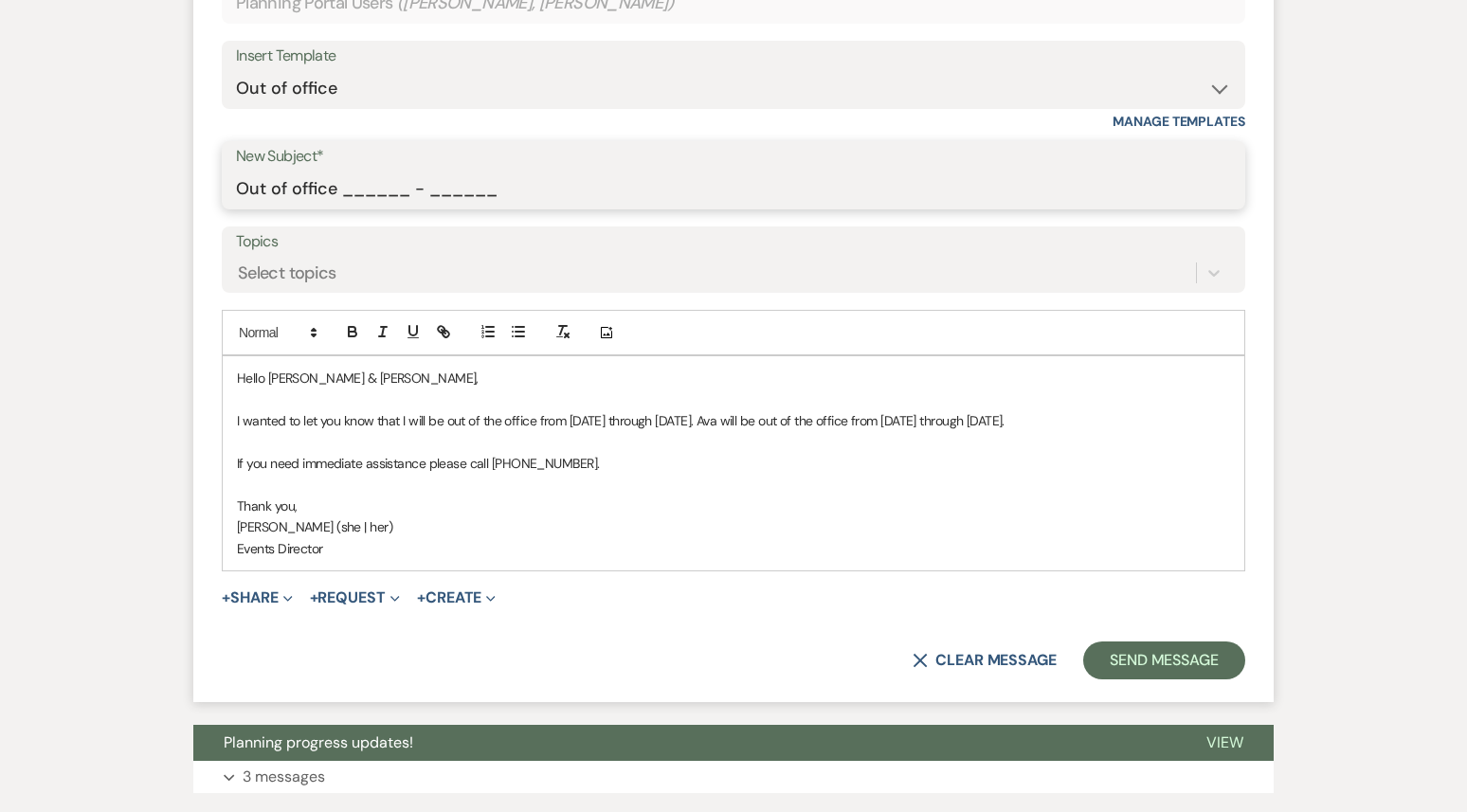
drag, startPoint x: 347, startPoint y: 188, endPoint x: 340, endPoint y: 179, distance: 11.4
click at [340, 179] on input "Out of office ______ - ______" at bounding box center [734, 188] width 995 height 37
drag, startPoint x: 529, startPoint y: 180, endPoint x: 342, endPoint y: 191, distance: 187.3
click at [342, 191] on input "Out of office ______ - ______" at bounding box center [734, 188] width 995 height 37
type input "Out of office 09/22 - 09/29"
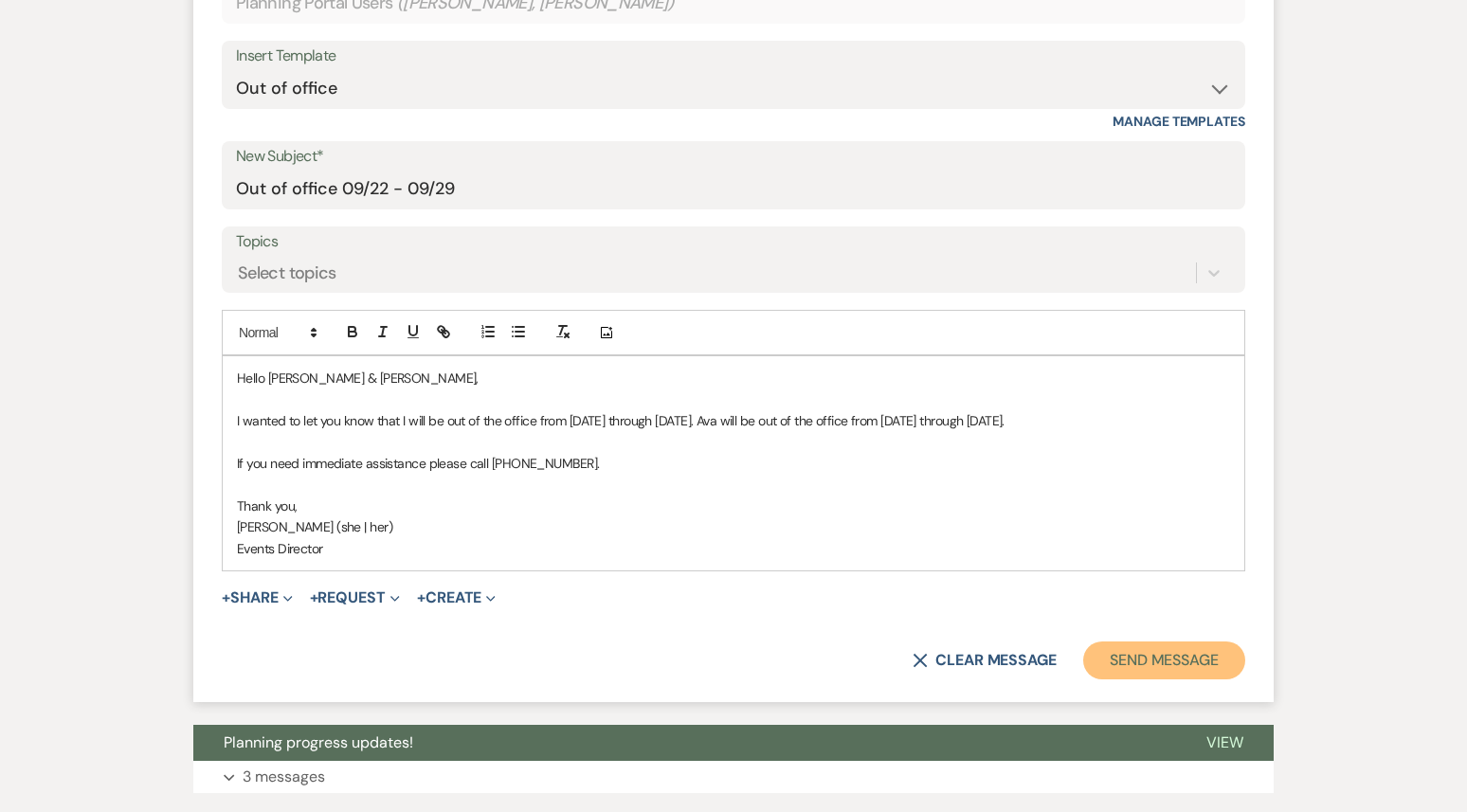
click at [1130, 679] on button "Send Message" at bounding box center [1164, 661] width 162 height 38
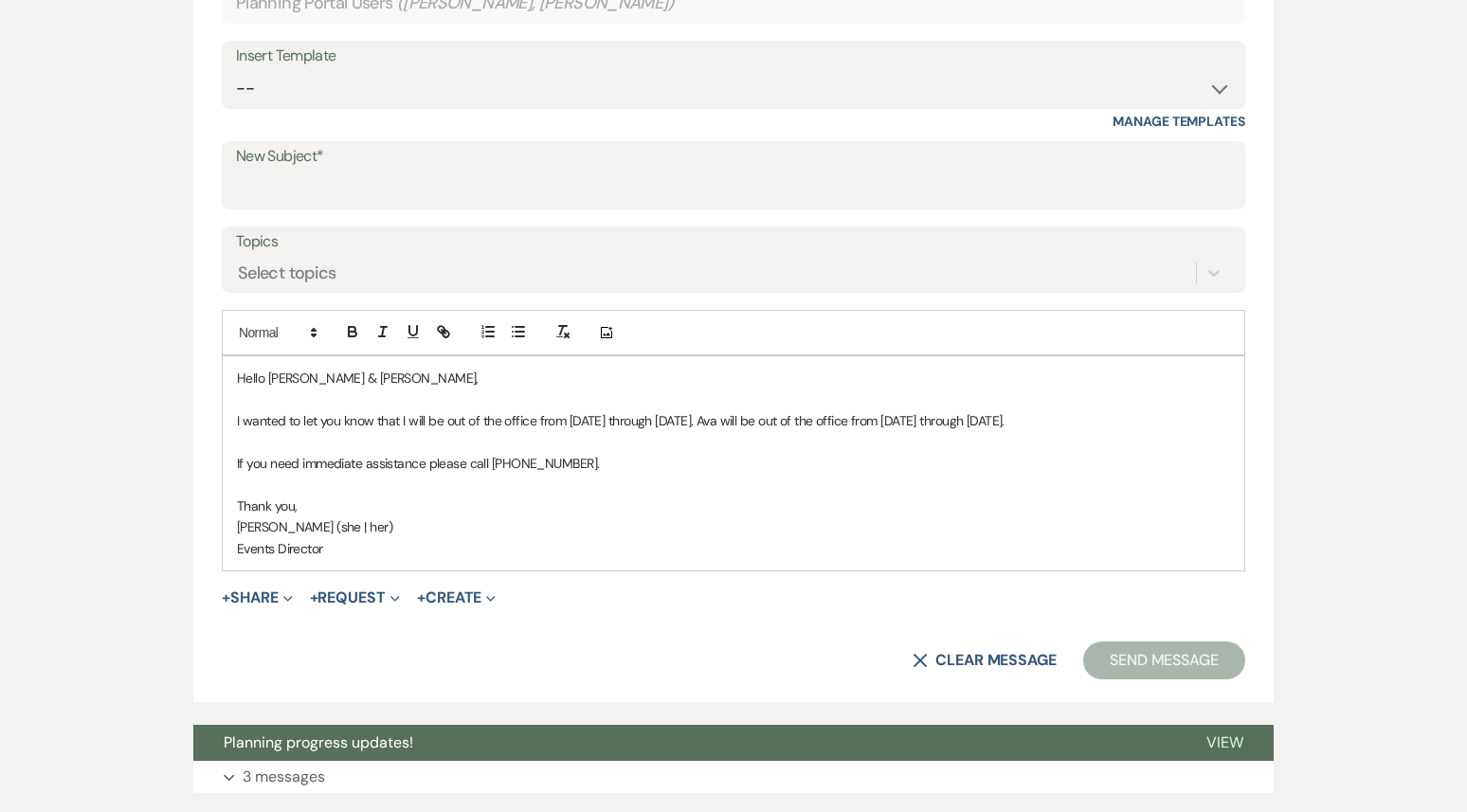
scroll to position [11, 0]
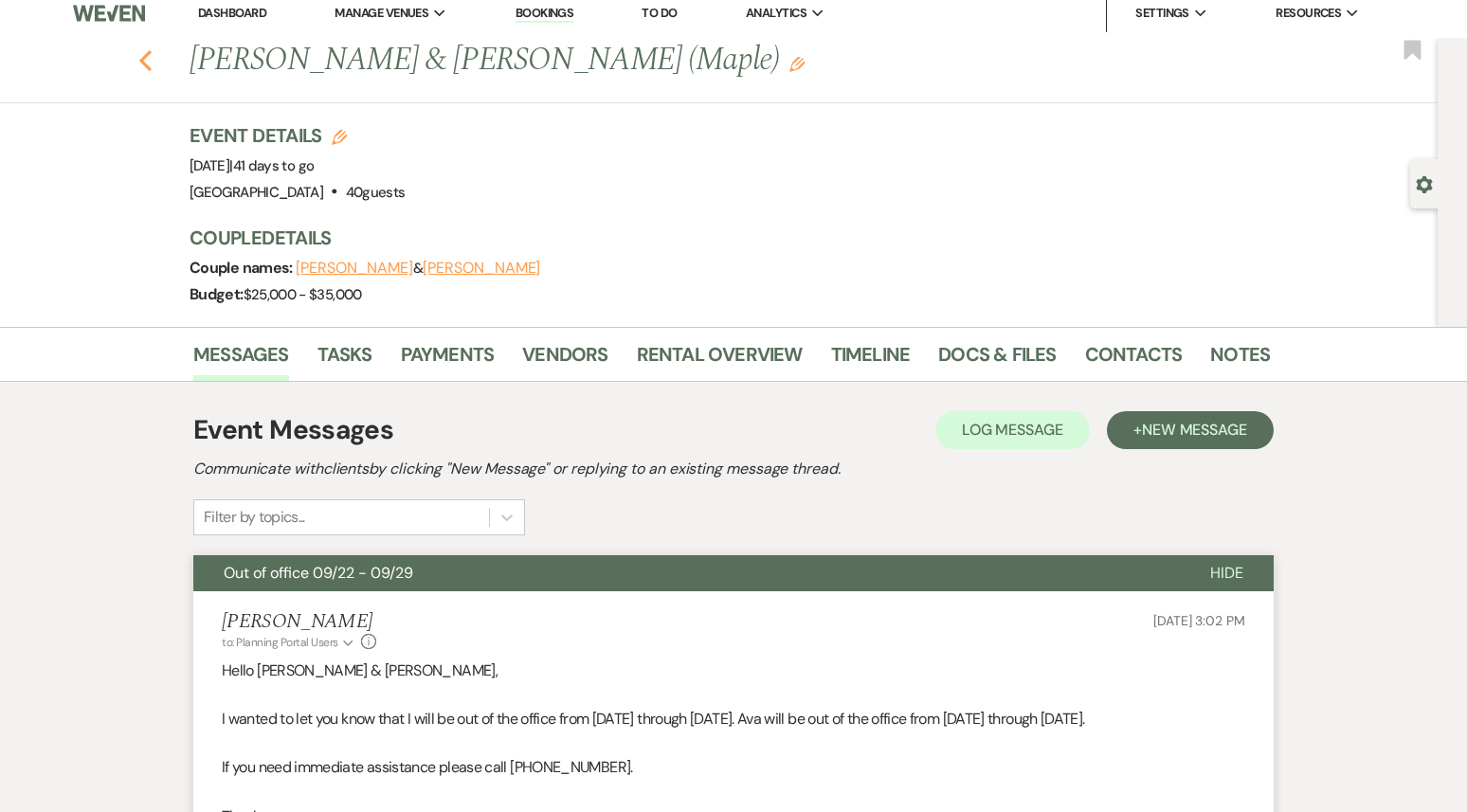
click at [142, 62] on use "button" at bounding box center [145, 60] width 12 height 21
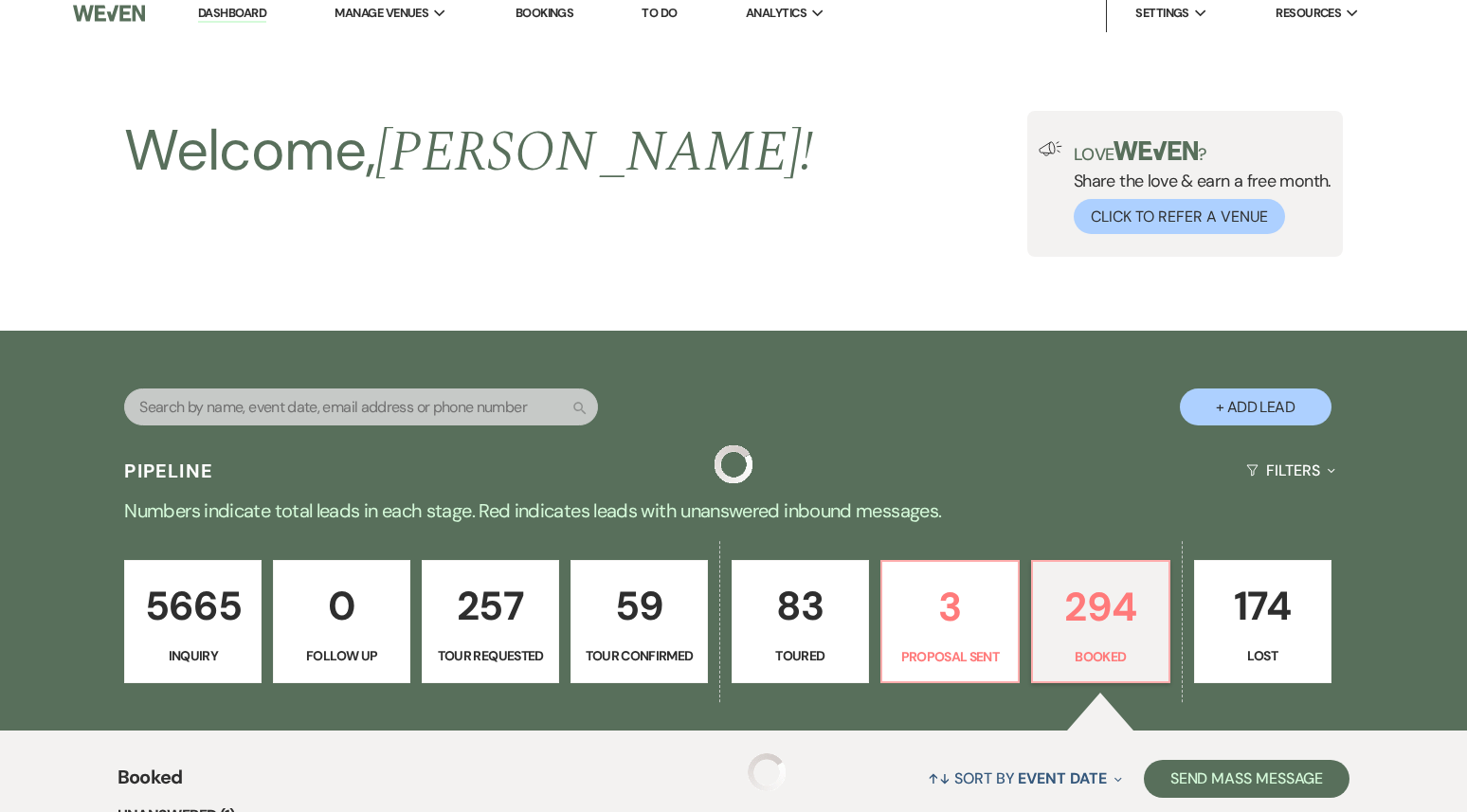
scroll to position [2685, 0]
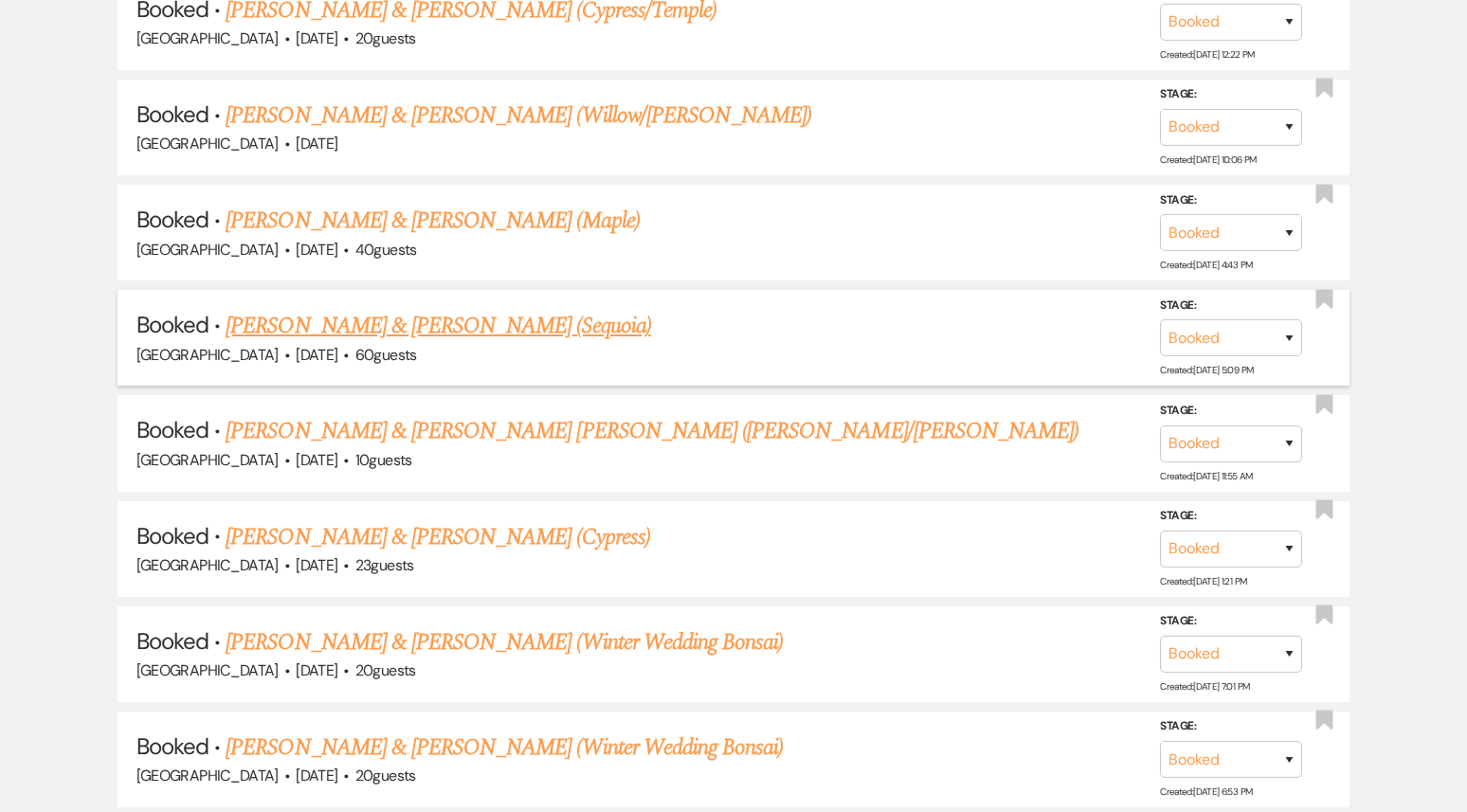
click at [364, 316] on link "[PERSON_NAME] & [PERSON_NAME] (Sequoia)" at bounding box center [438, 325] width 425 height 34
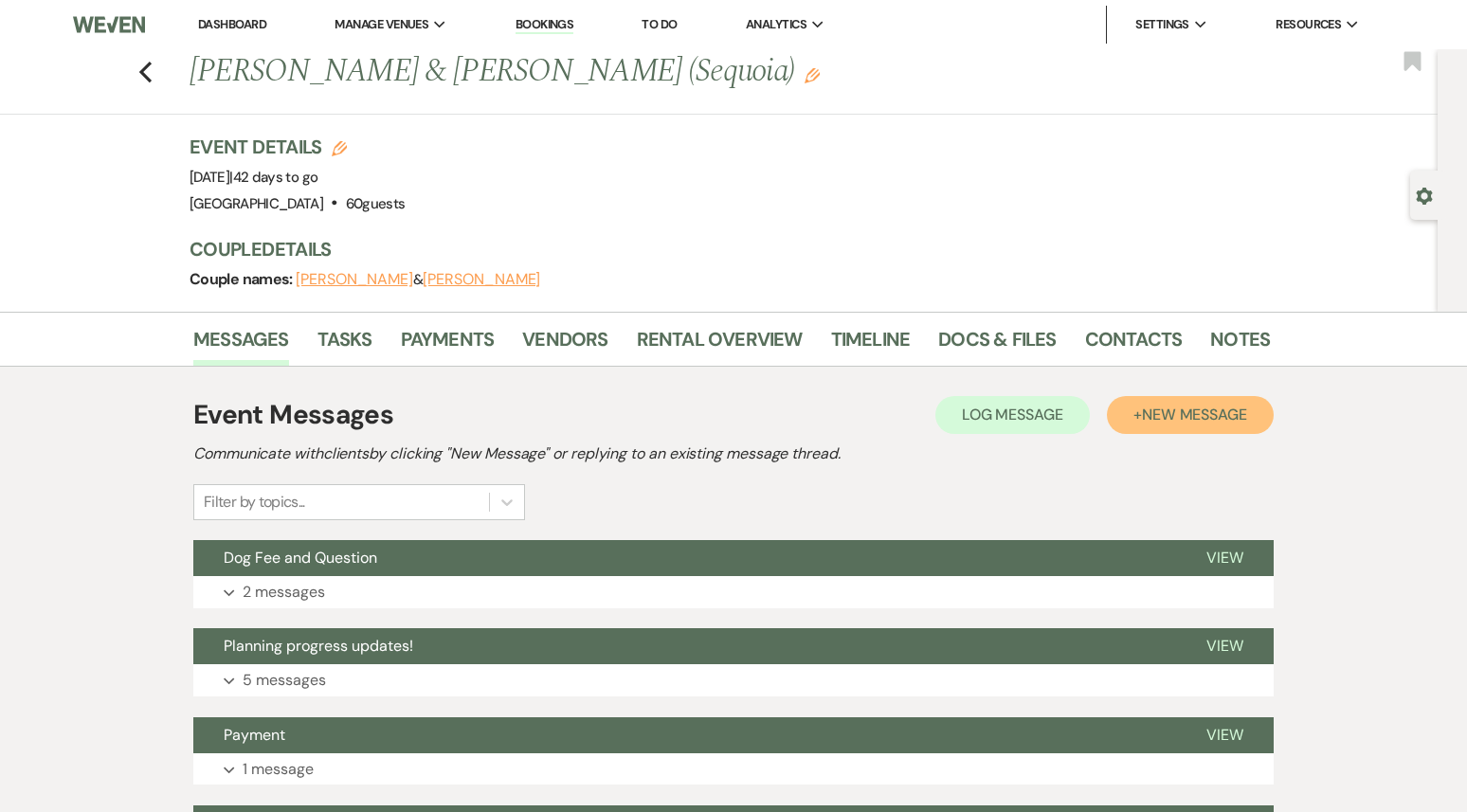
click at [1169, 405] on span "New Message" at bounding box center [1195, 414] width 105 height 20
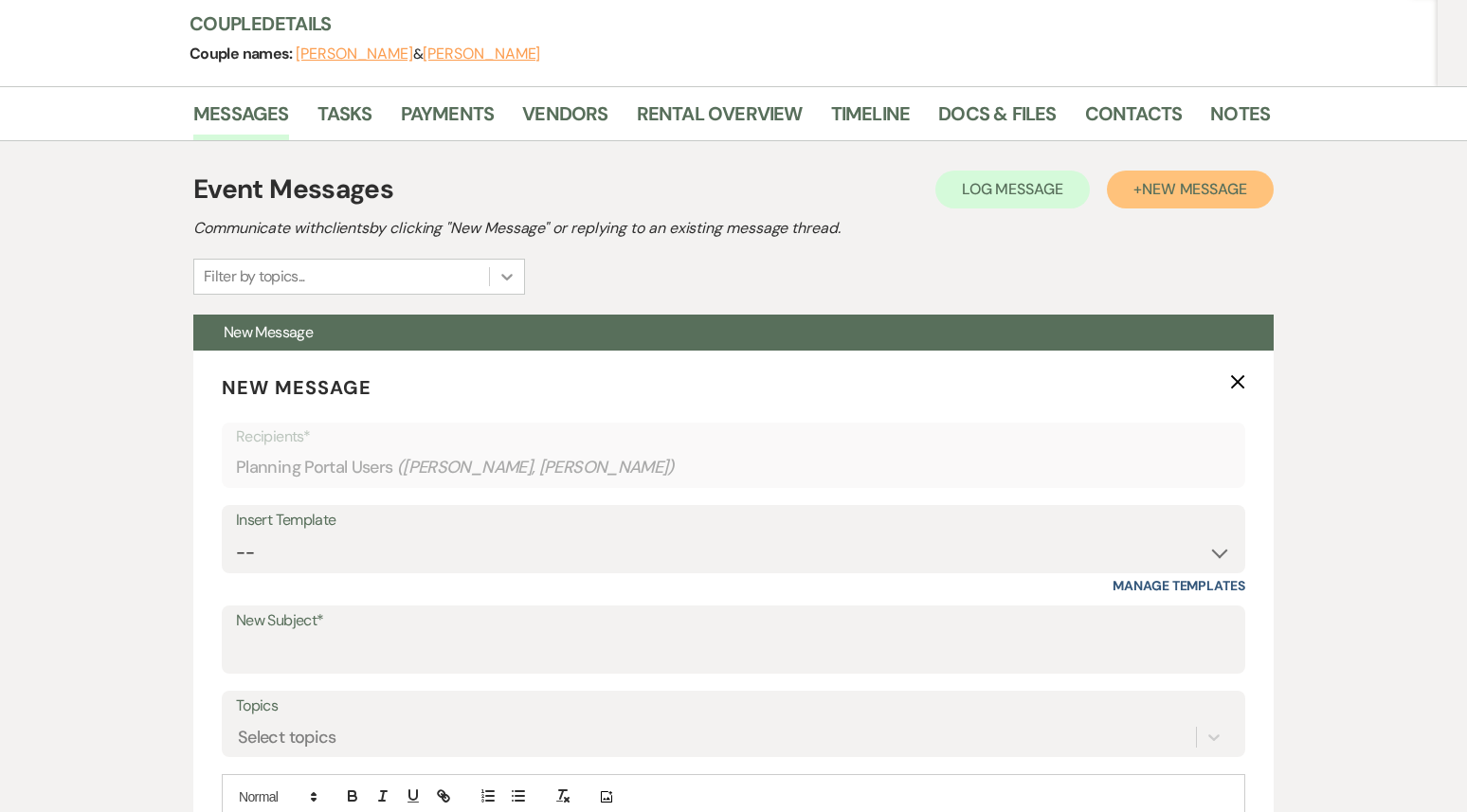
scroll to position [465, 0]
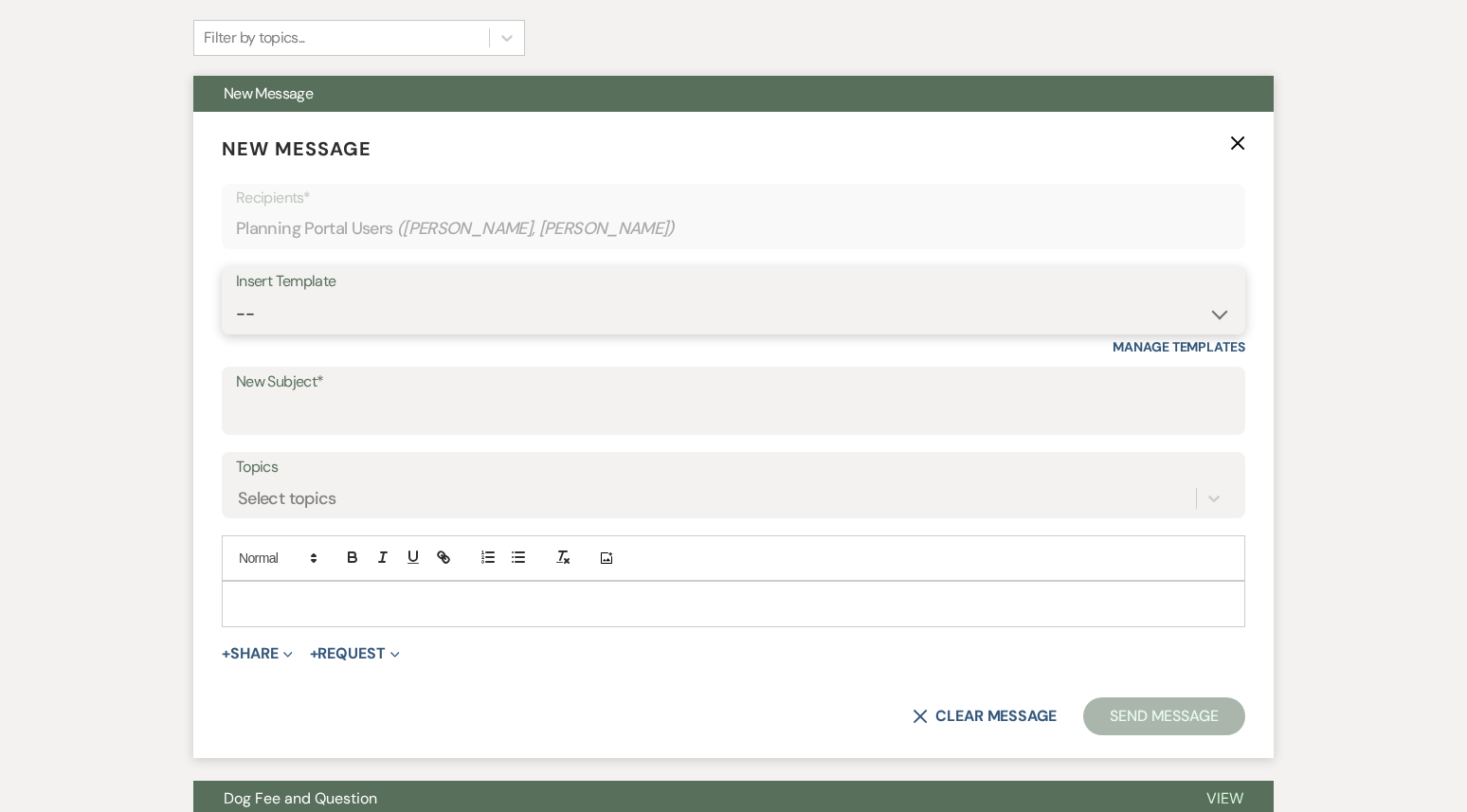
click at [454, 300] on select "-- Weven Planning Portal Introduction (Booked Events) 1st planning email ([PERS…" at bounding box center [734, 314] width 995 height 37
select select "3420"
click at [236, 296] on select "-- Weven Planning Portal Introduction (Booked Events) 1st planning email ([PERS…" at bounding box center [734, 314] width 995 height 37
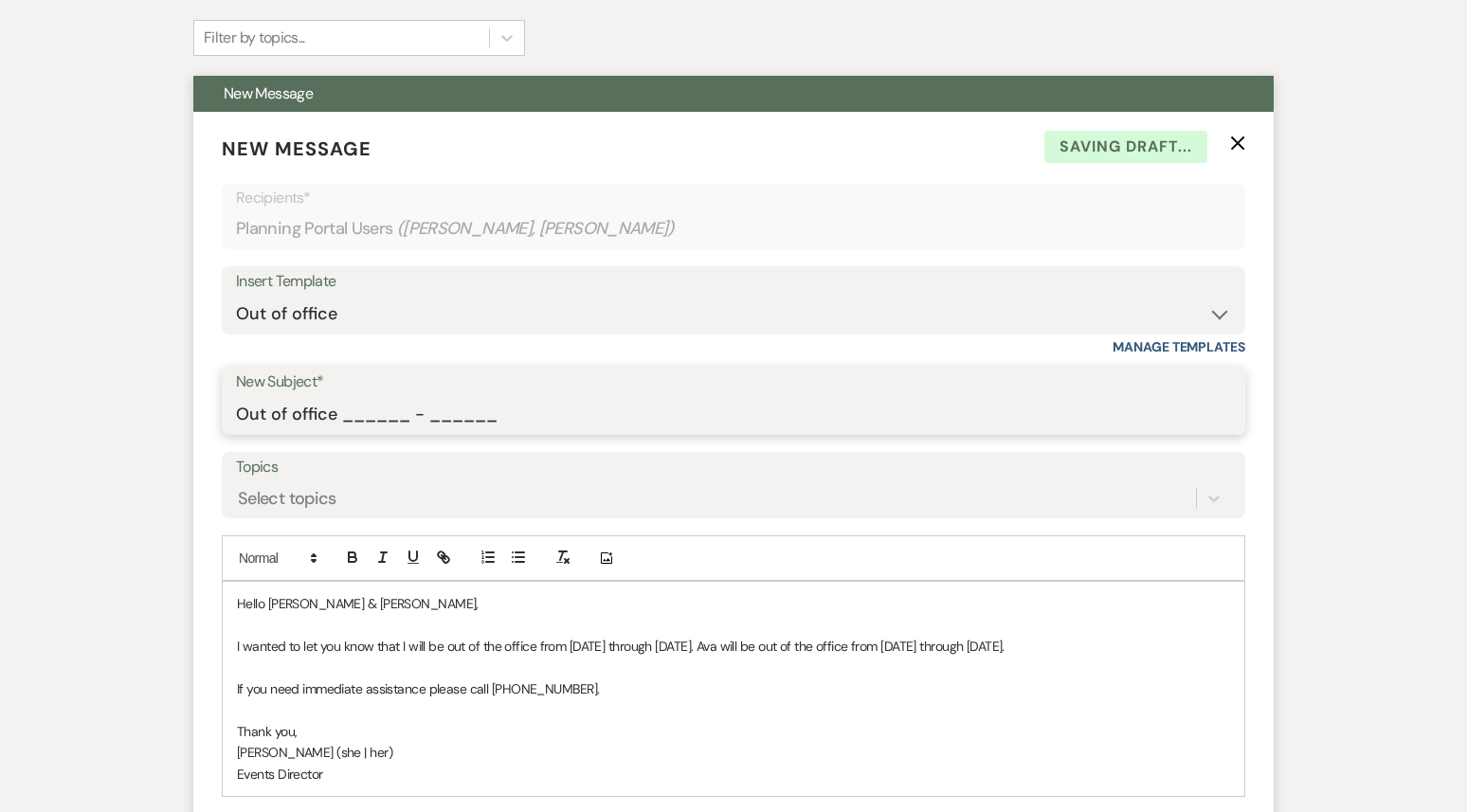
drag, startPoint x: 341, startPoint y: 418, endPoint x: 613, endPoint y: 427, distance: 272.1
click at [613, 427] on input "Out of office ______ - ______" at bounding box center [734, 414] width 995 height 37
type input "Out of office 09/22 - 09/29"
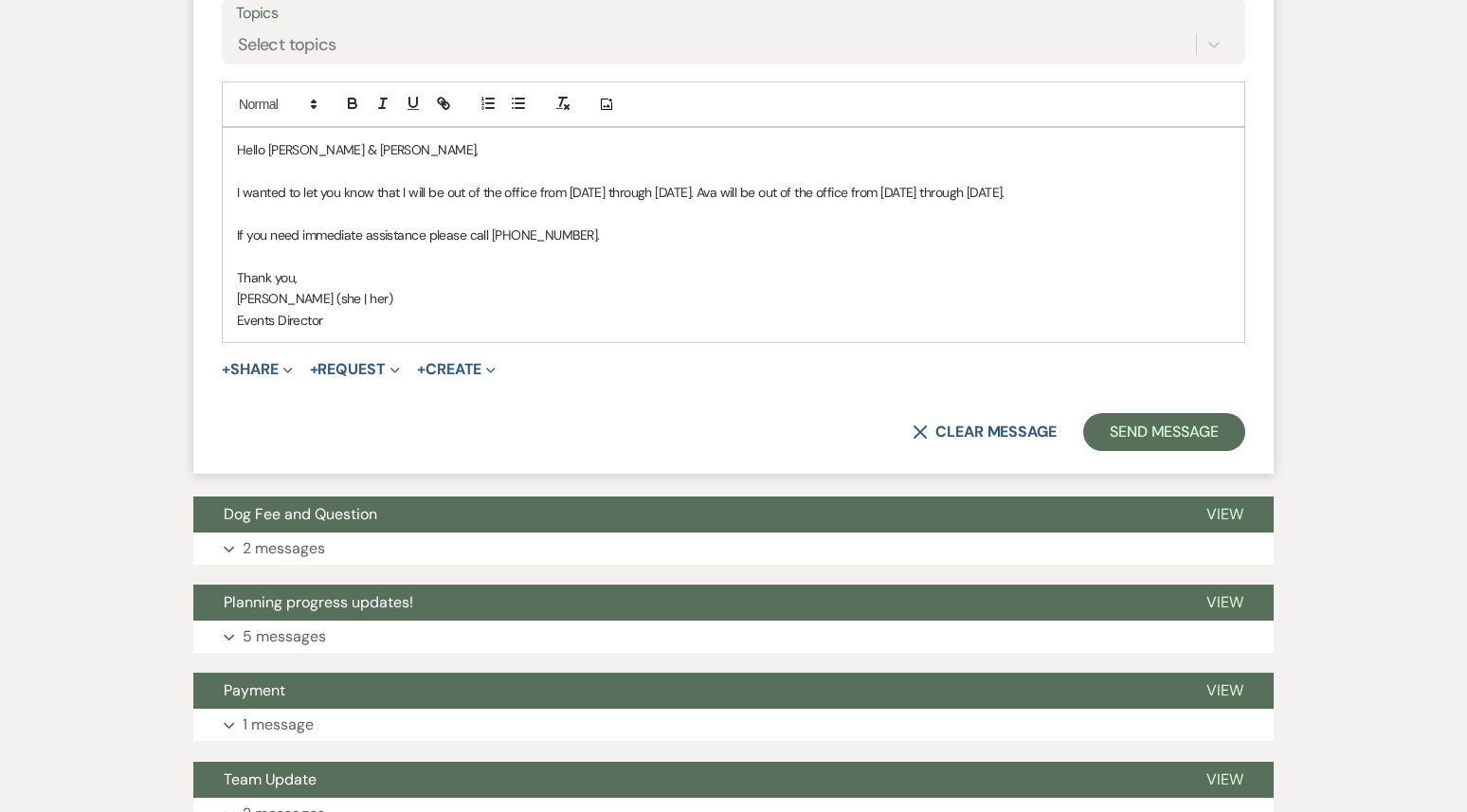
scroll to position [809, 0]
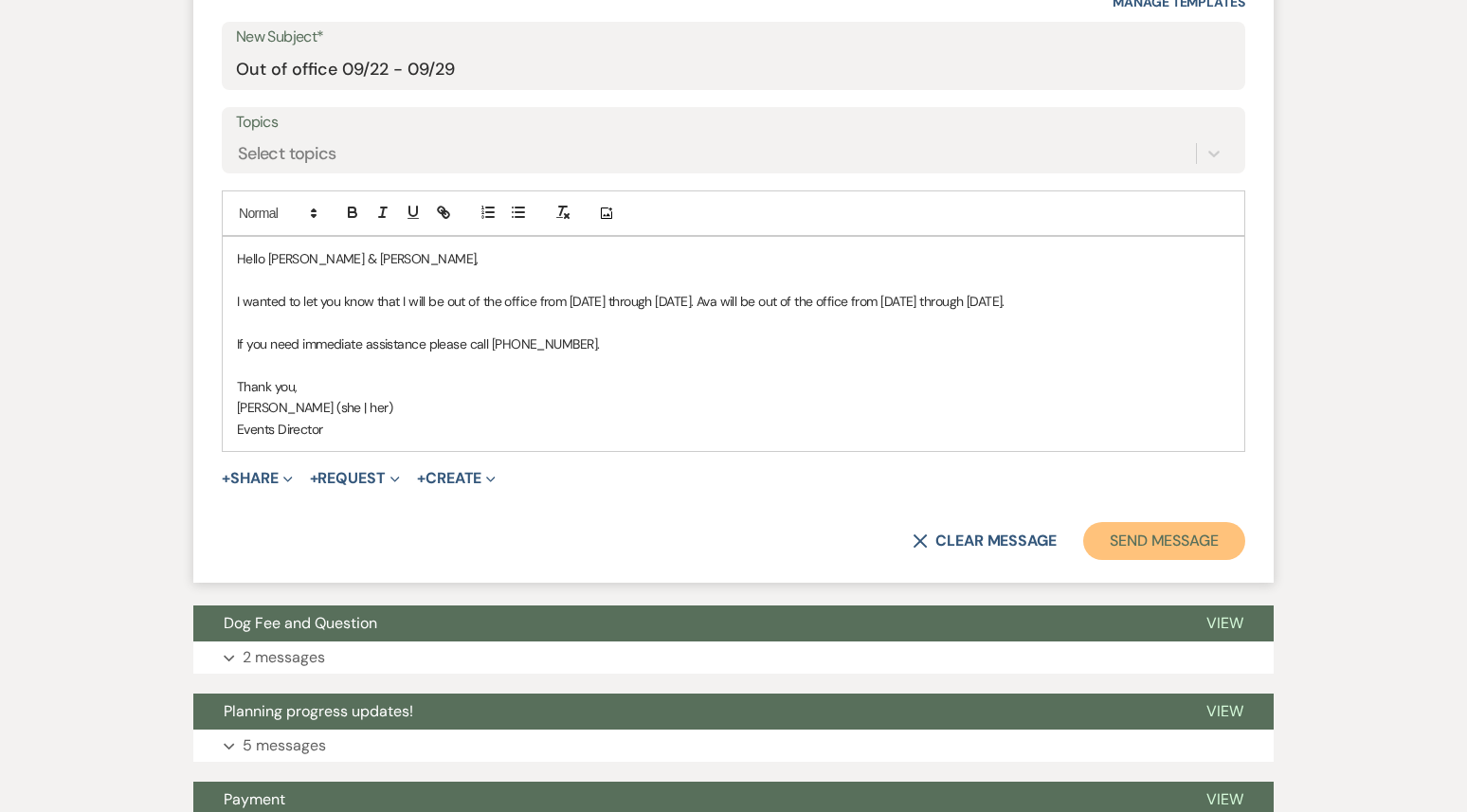
click at [1173, 560] on button "Send Message" at bounding box center [1164, 541] width 162 height 38
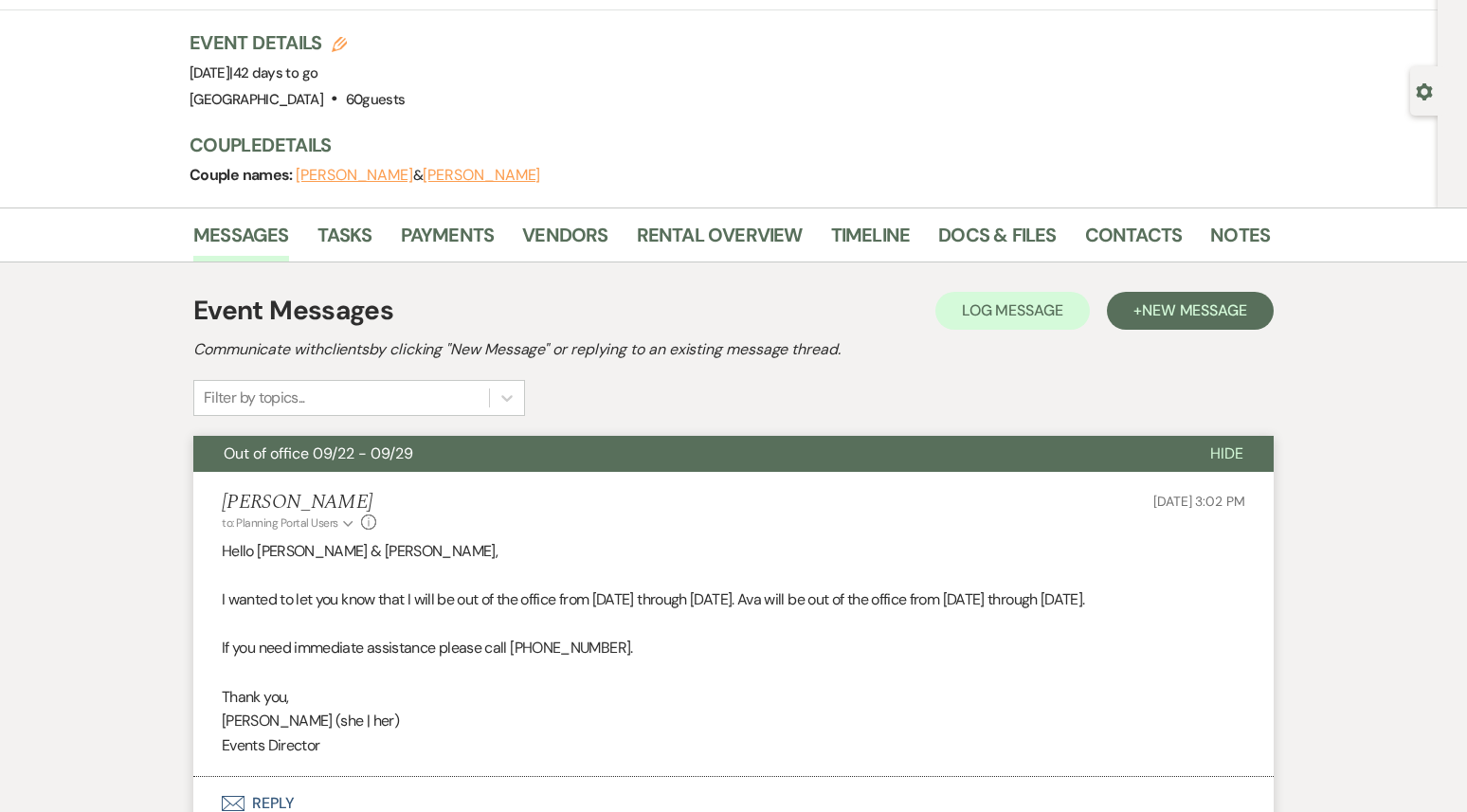
scroll to position [0, 0]
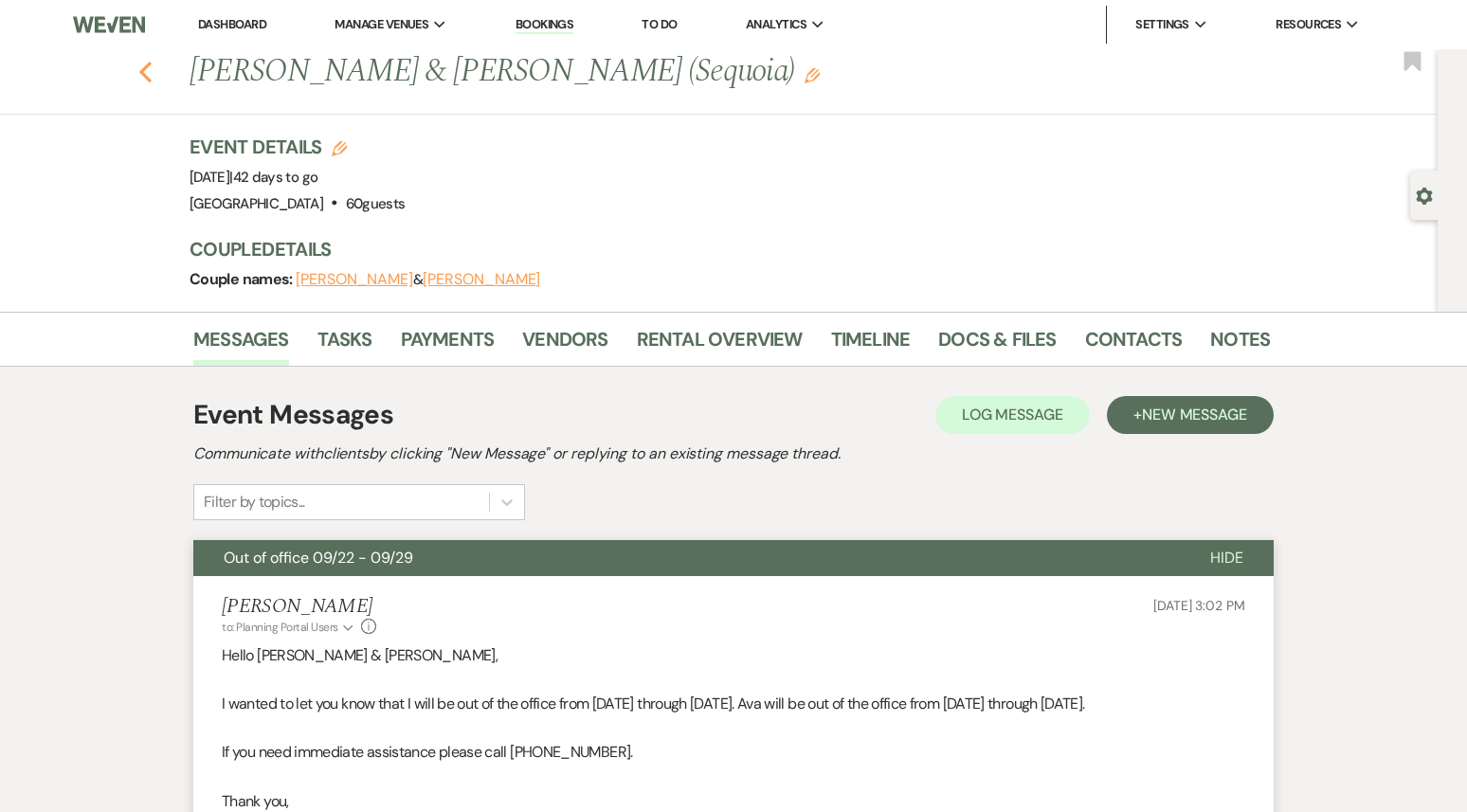
click at [143, 67] on use "button" at bounding box center [145, 71] width 12 height 21
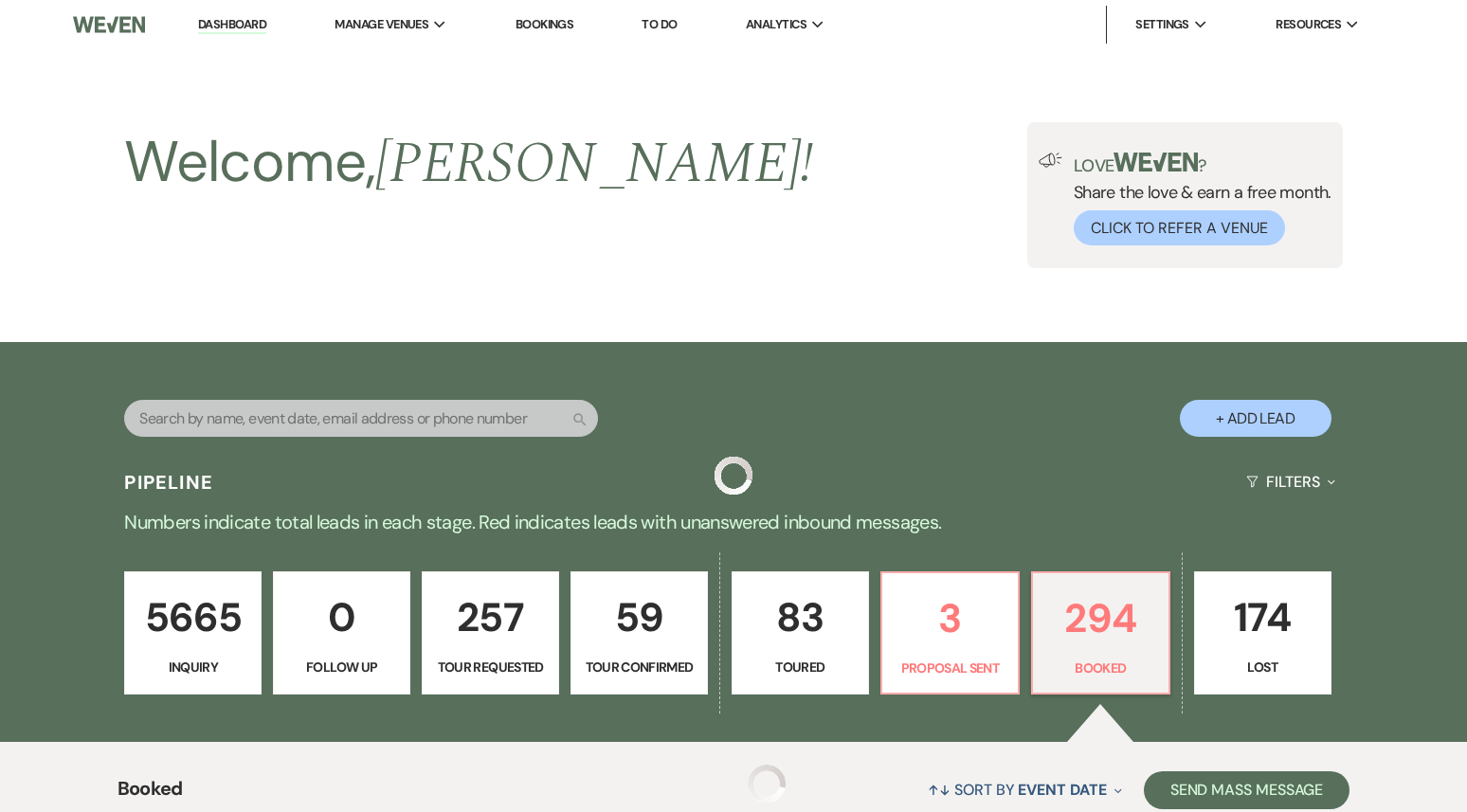
scroll to position [2685, 0]
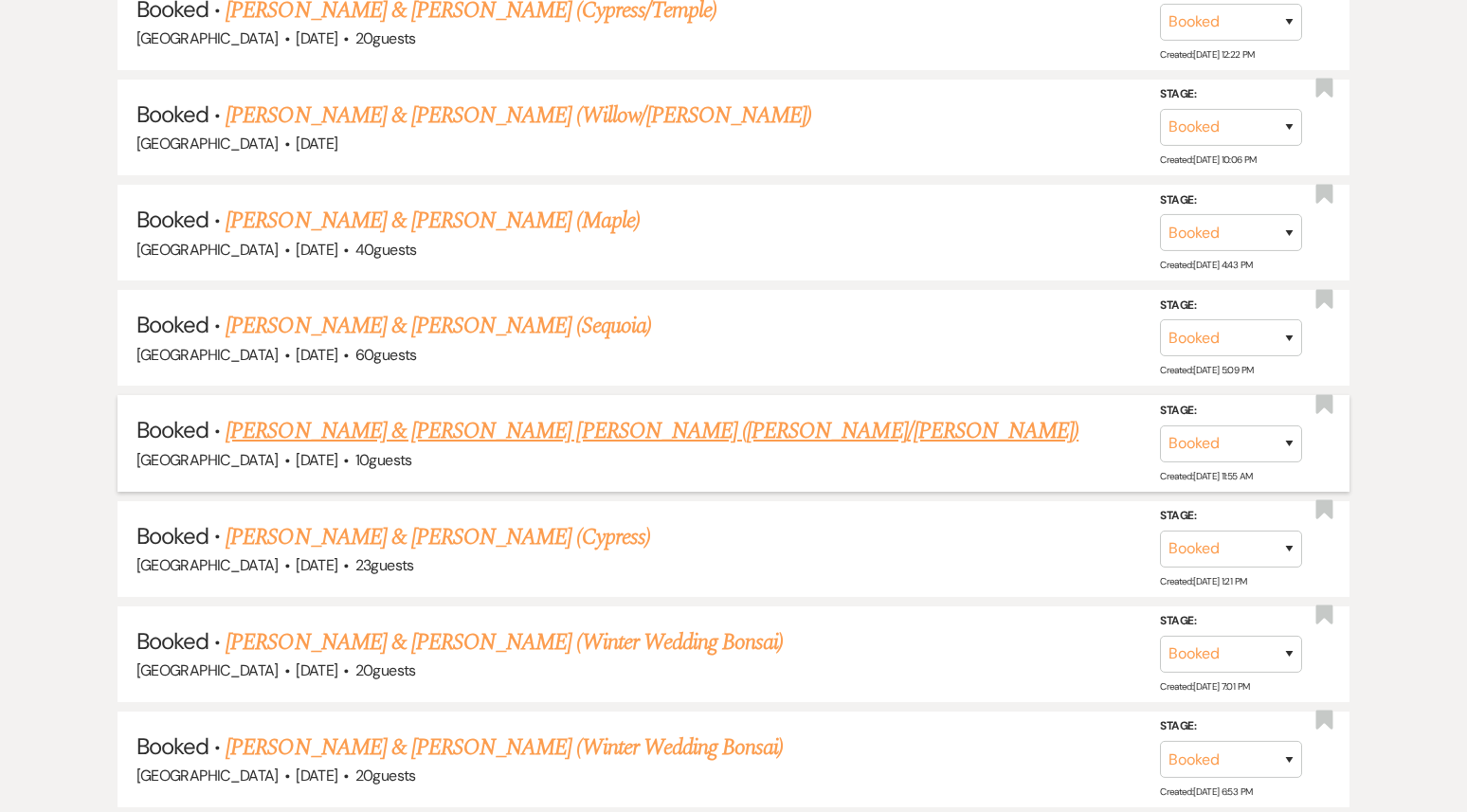
click at [376, 415] on link "[PERSON_NAME] & [PERSON_NAME] [PERSON_NAME] ([PERSON_NAME]/[PERSON_NAME])" at bounding box center [652, 431] width 853 height 34
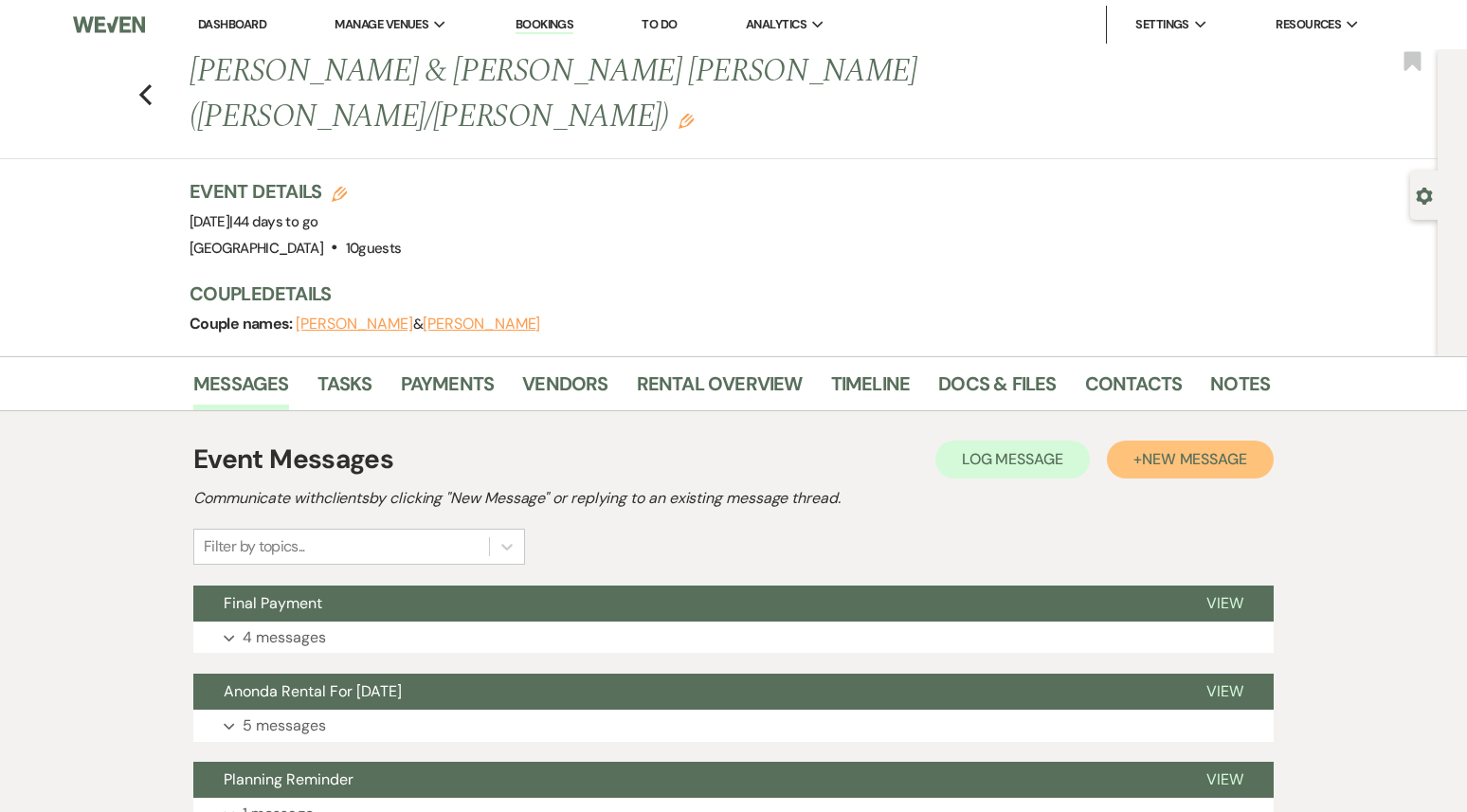
click at [1149, 449] on span "New Message" at bounding box center [1195, 459] width 105 height 20
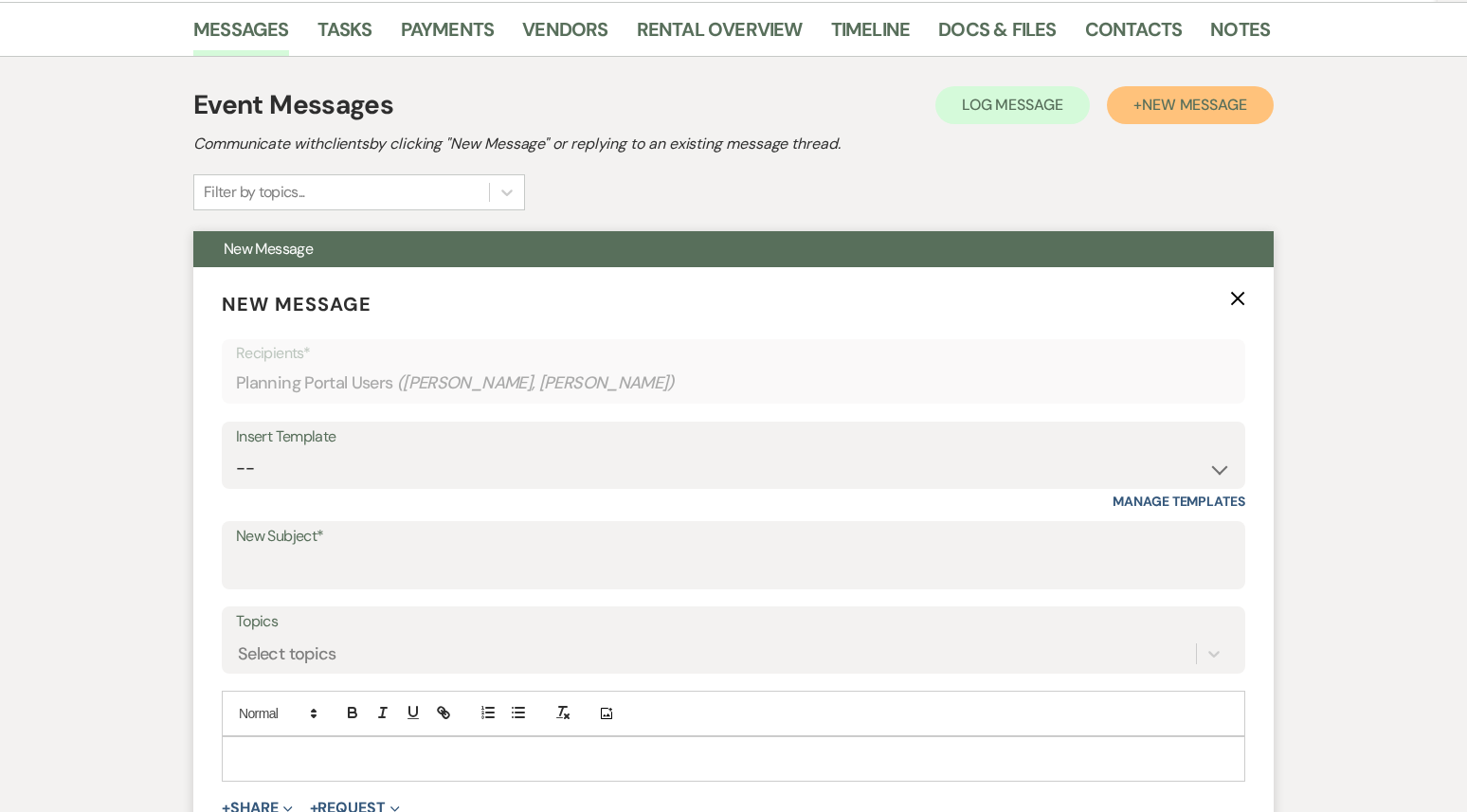
scroll to position [519, 0]
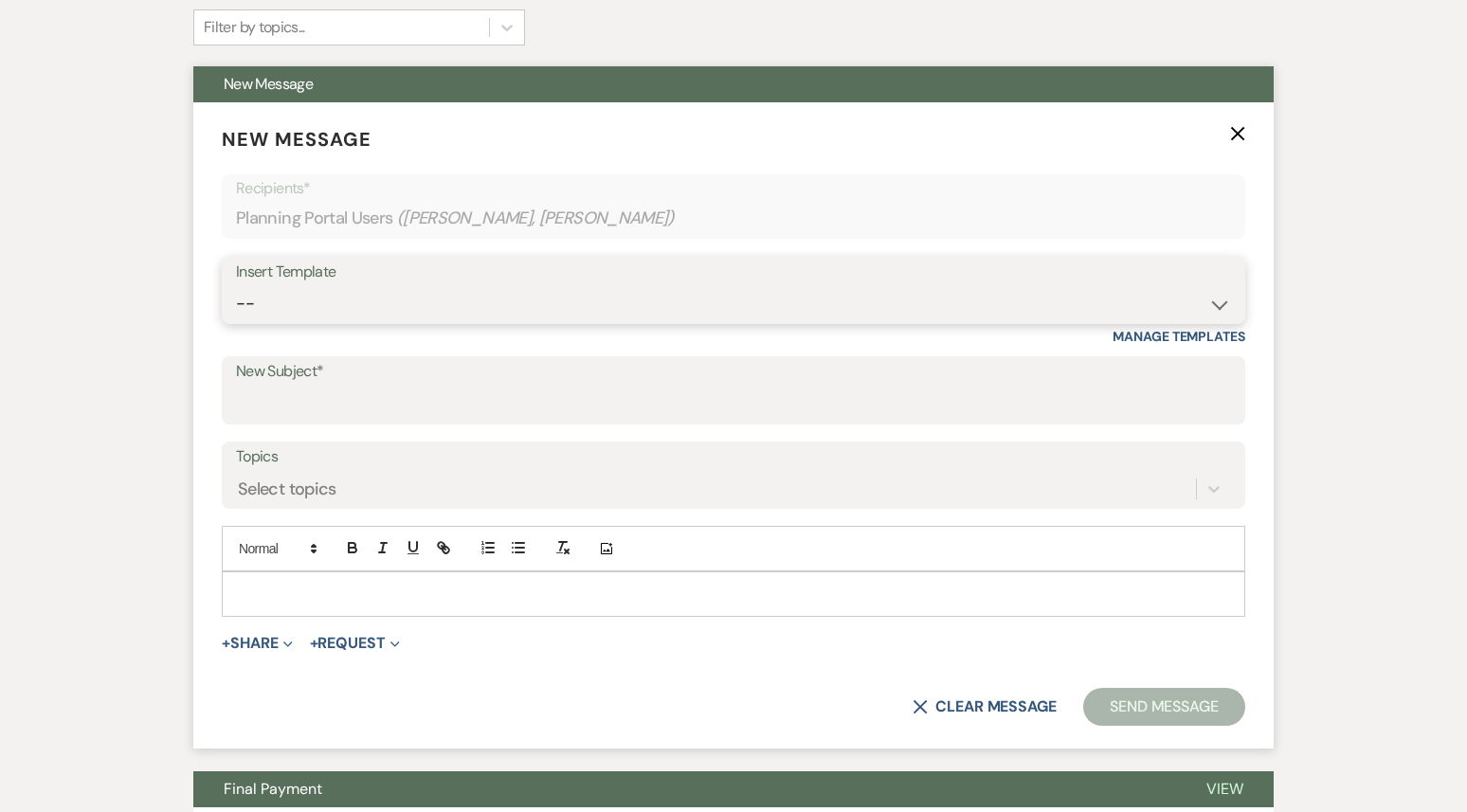
click at [465, 285] on select "-- Weven Planning Portal Introduction (Booked Events) 1st planning email ([PERS…" at bounding box center [734, 303] width 995 height 37
select select "3420"
click at [236, 285] on select "-- Weven Planning Portal Introduction (Booked Events) 1st planning email ([PERS…" at bounding box center [734, 303] width 995 height 37
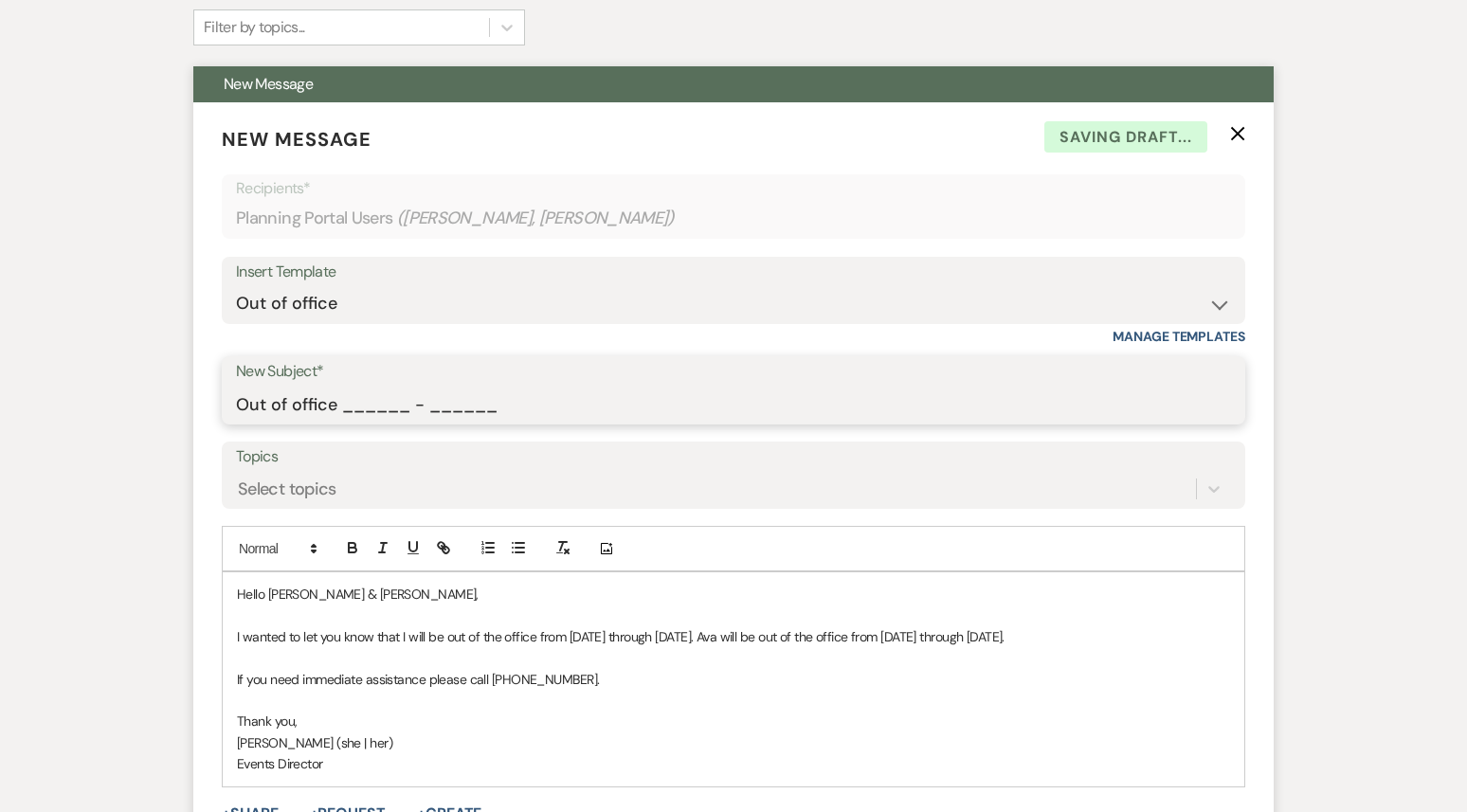
drag, startPoint x: 342, startPoint y: 355, endPoint x: 590, endPoint y: 367, distance: 248.3
click at [590, 386] on input "Out of office ______ - ______" at bounding box center [734, 404] width 995 height 37
type input "Out of office 09/22 - 09/29"
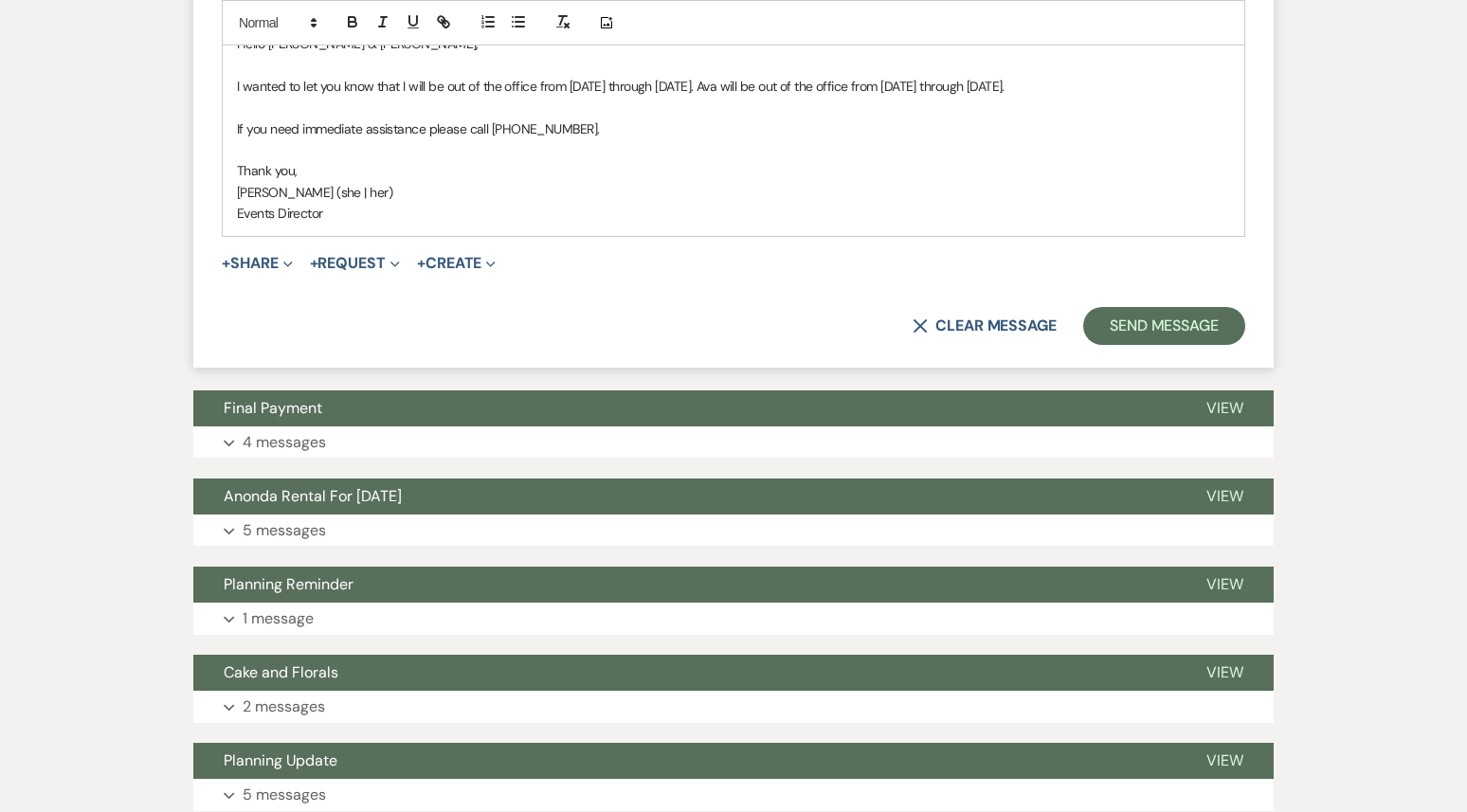
scroll to position [975, 0]
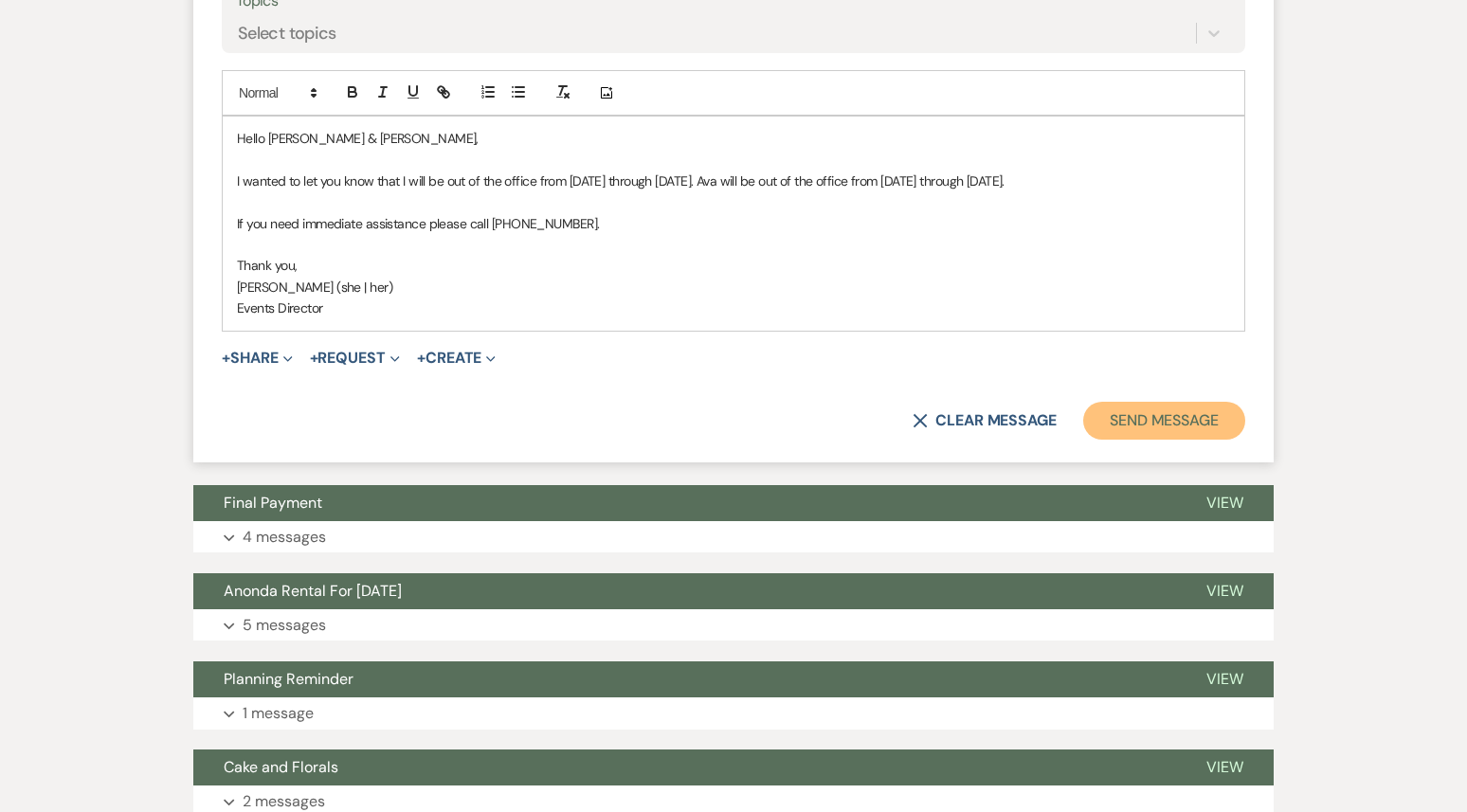
click at [1166, 405] on button "Send Message" at bounding box center [1164, 420] width 162 height 38
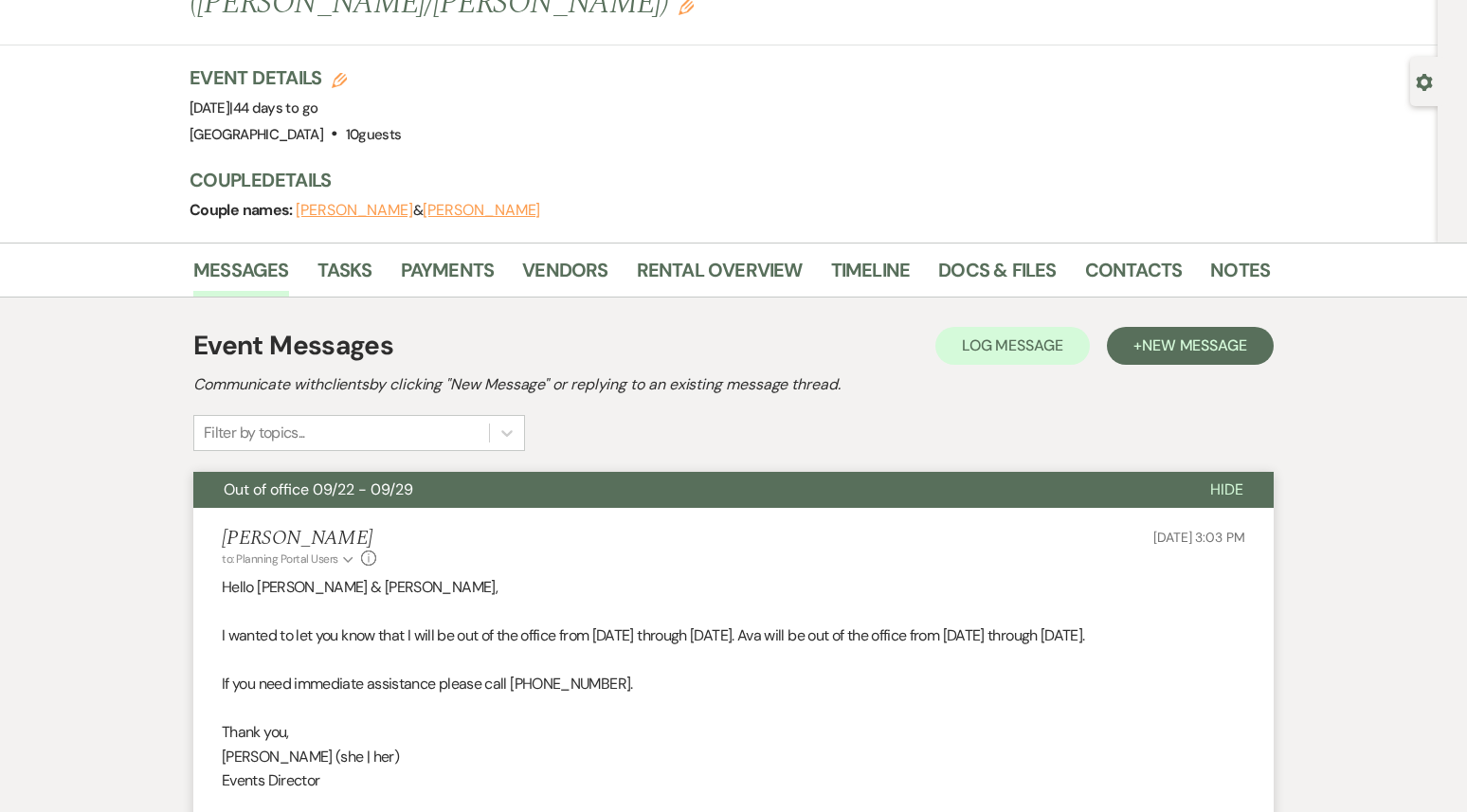
scroll to position [0, 0]
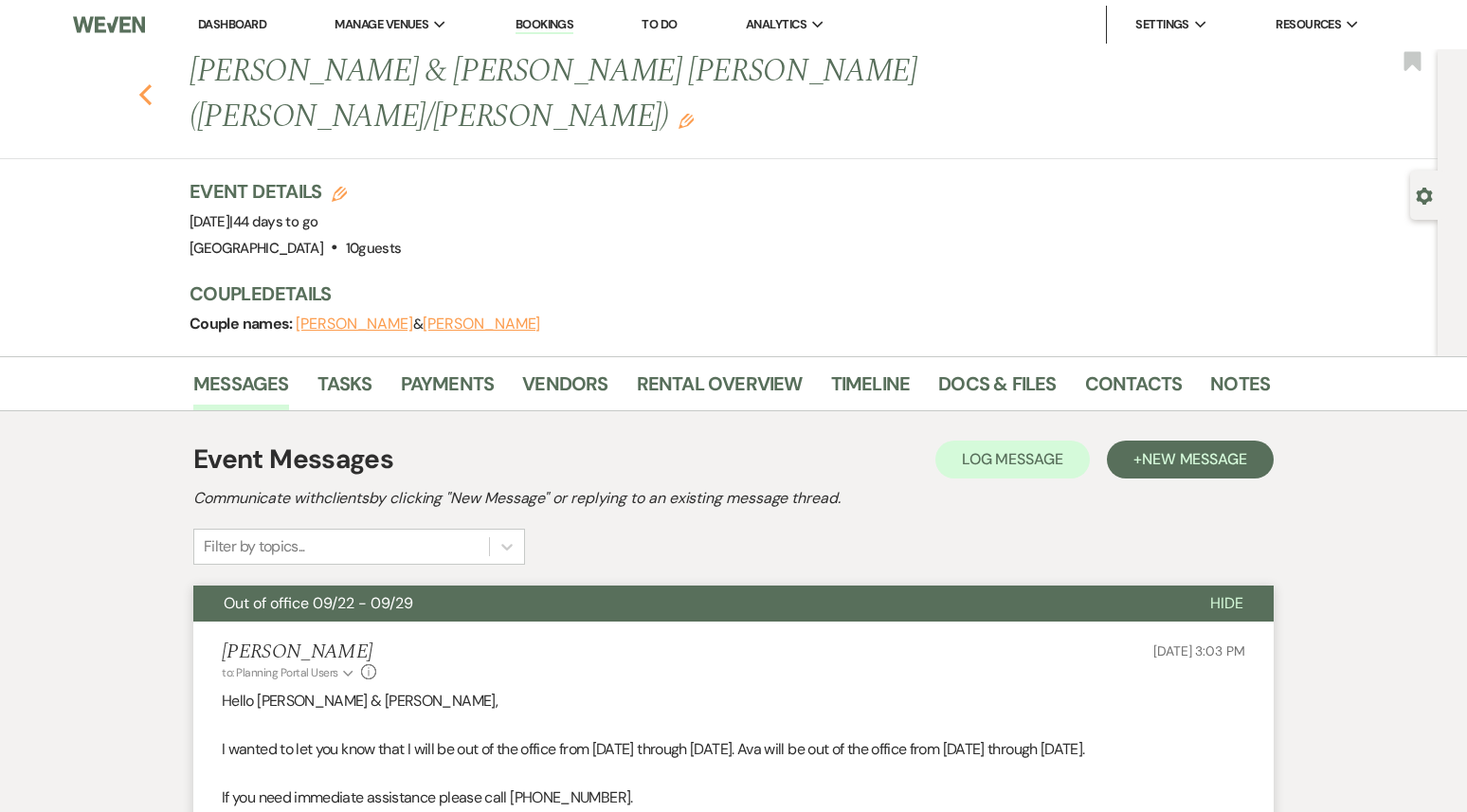
click at [145, 84] on use "button" at bounding box center [145, 94] width 12 height 21
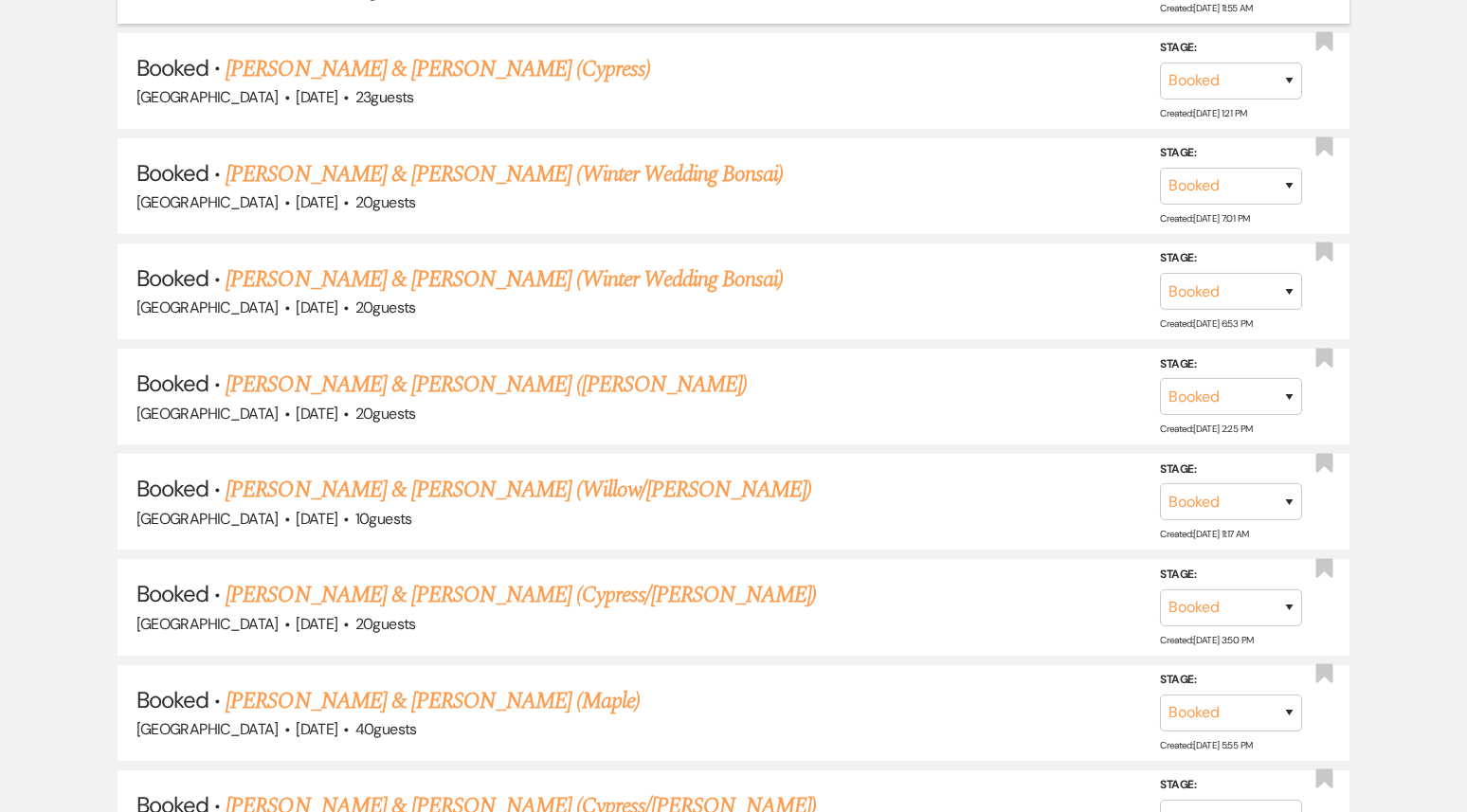
scroll to position [3156, 0]
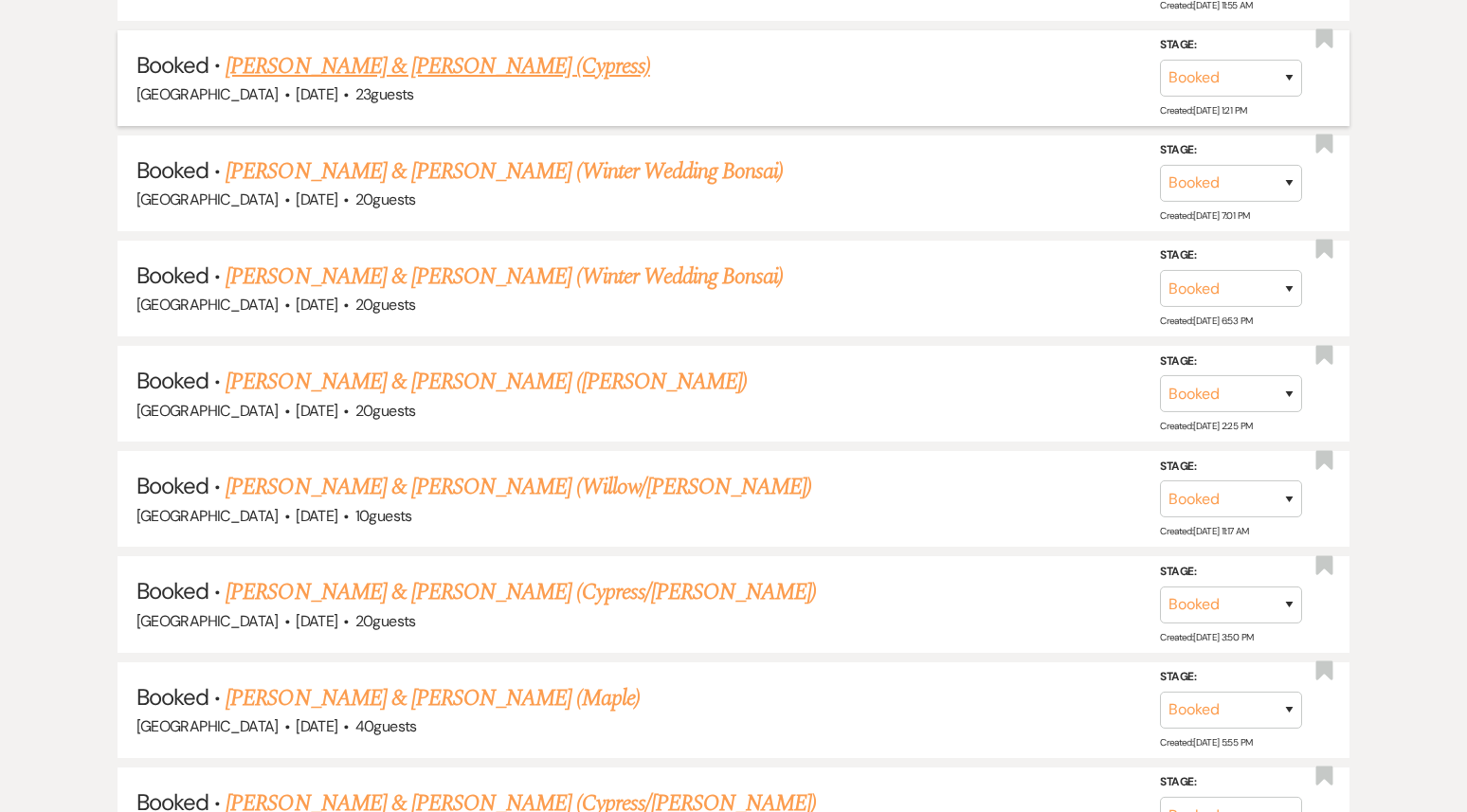
click at [511, 50] on link "[PERSON_NAME] & [PERSON_NAME] (Cypress)" at bounding box center [437, 66] width 424 height 34
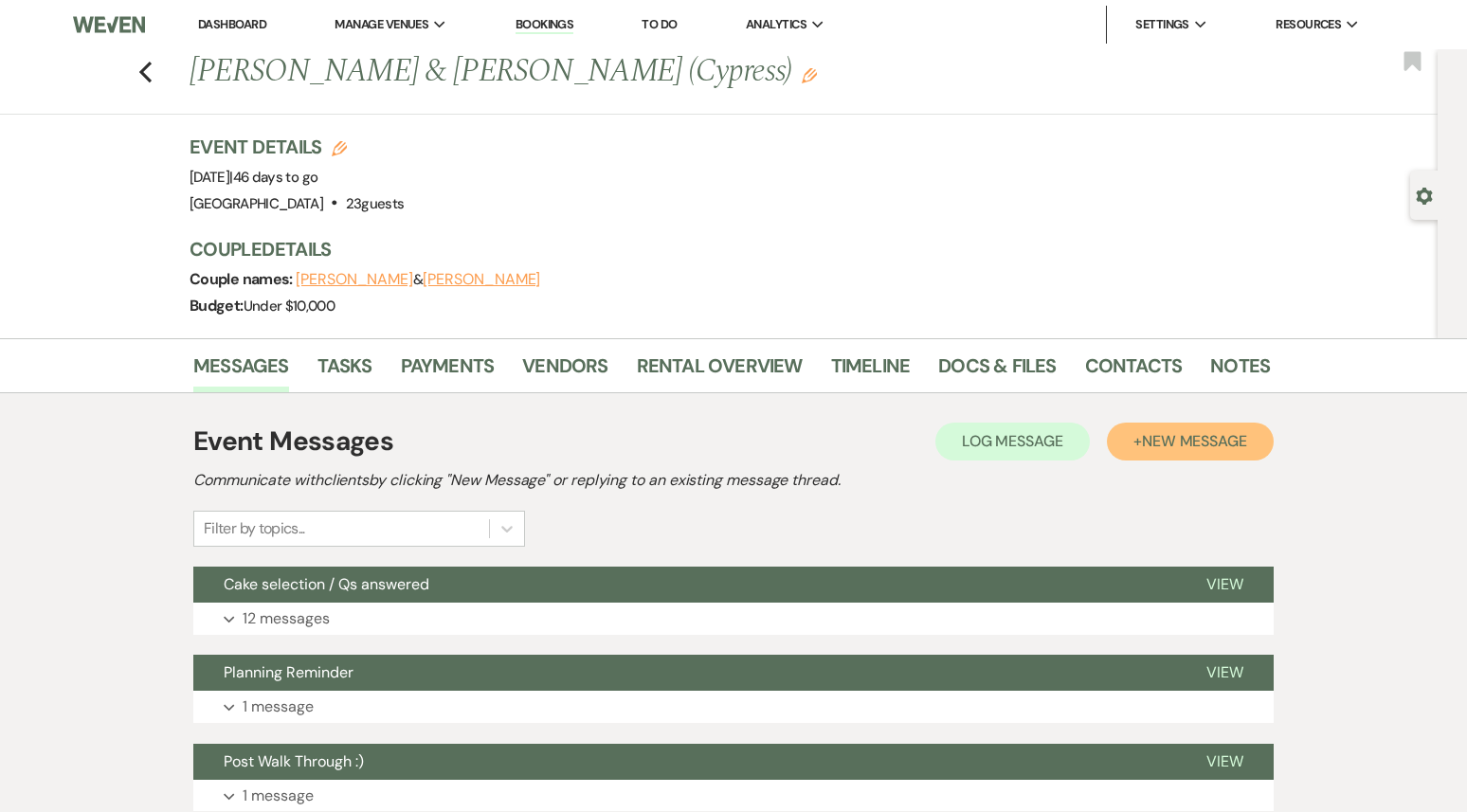
click at [1222, 437] on span "New Message" at bounding box center [1195, 441] width 105 height 20
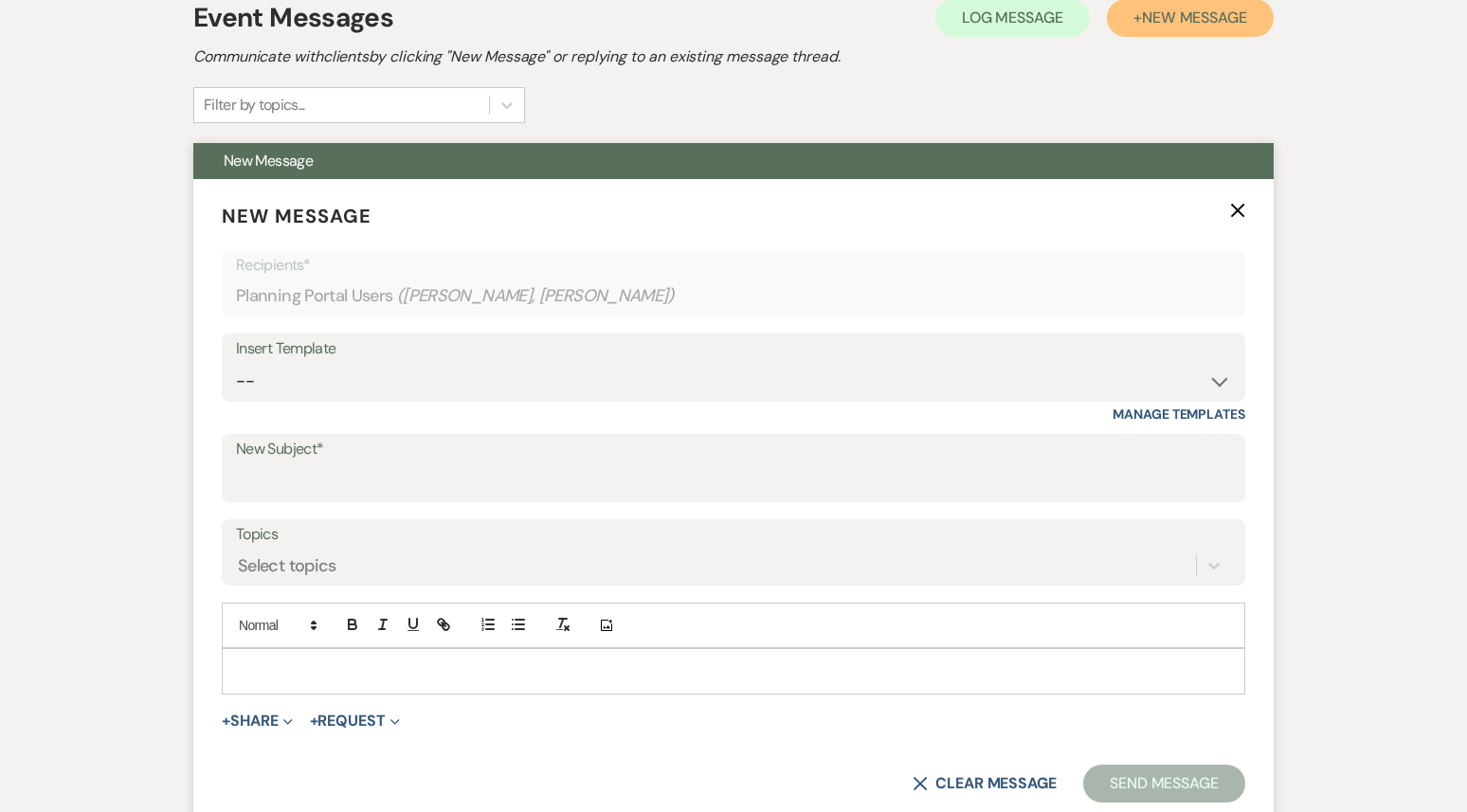
scroll to position [437, 0]
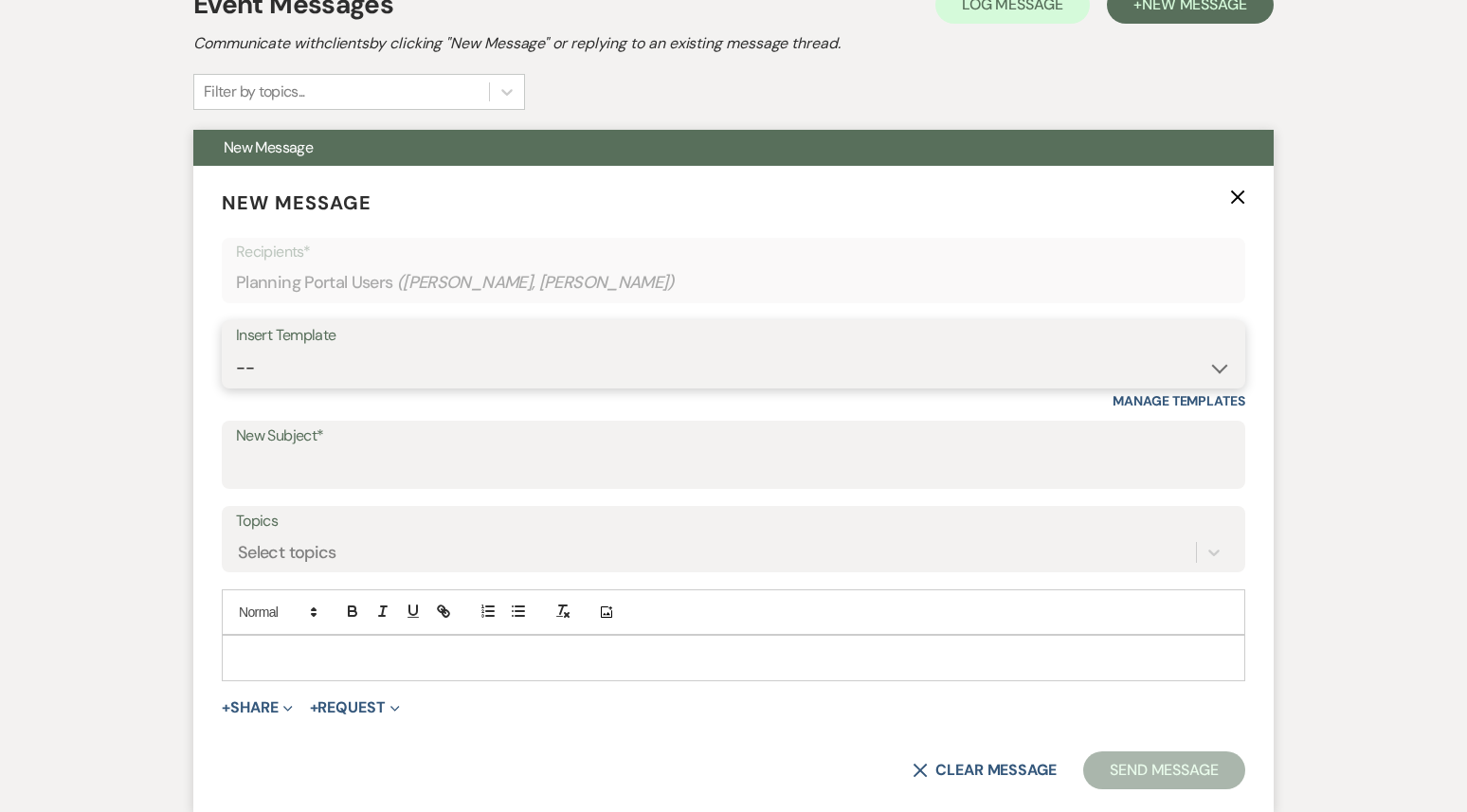
click at [575, 367] on select "-- Weven Planning Portal Introduction (Booked Events) 1st planning email ([PERS…" at bounding box center [734, 368] width 995 height 37
select select "3420"
click at [236, 350] on select "-- Weven Planning Portal Introduction (Booked Events) 1st planning email ([PERS…" at bounding box center [734, 368] width 995 height 37
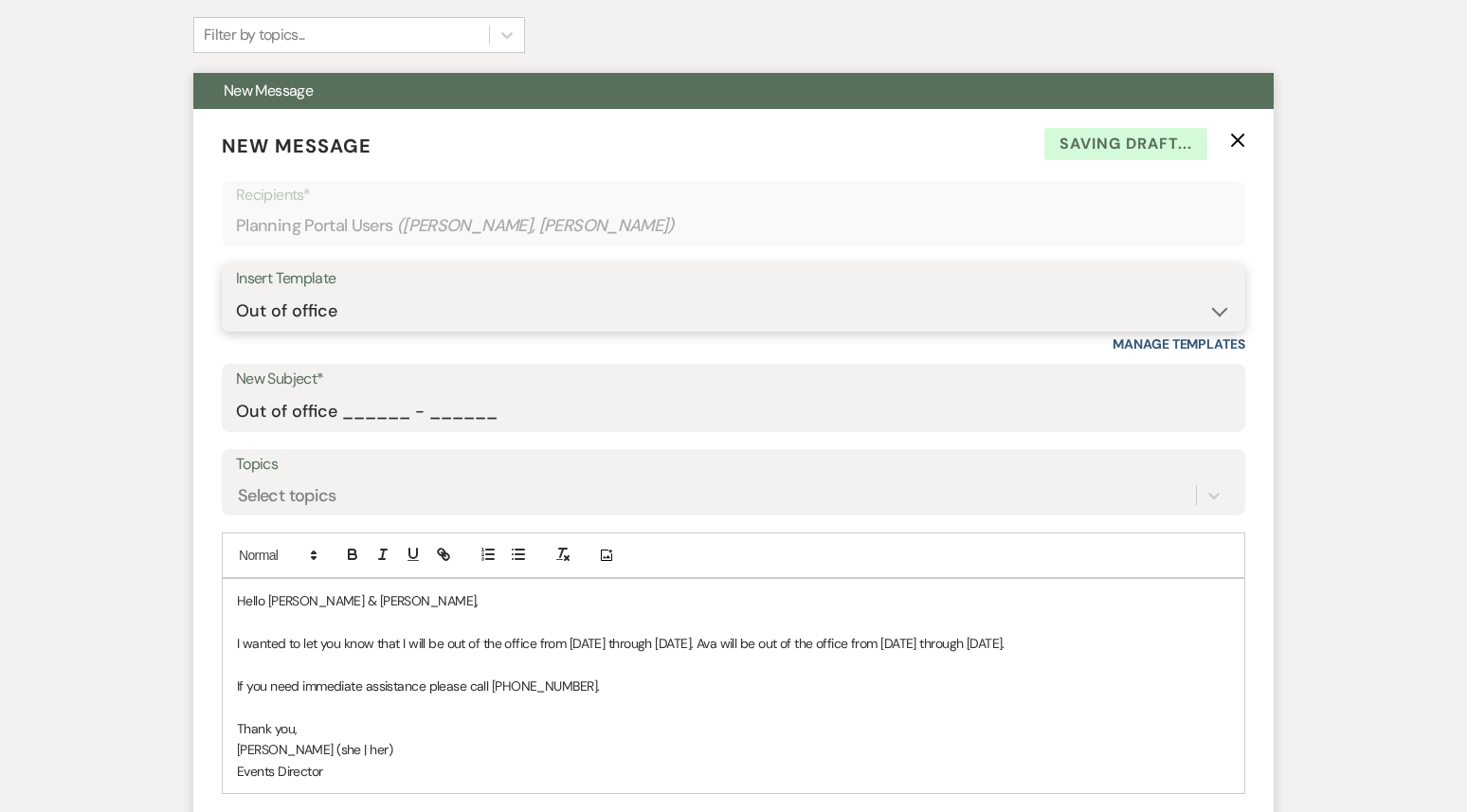
scroll to position [497, 0]
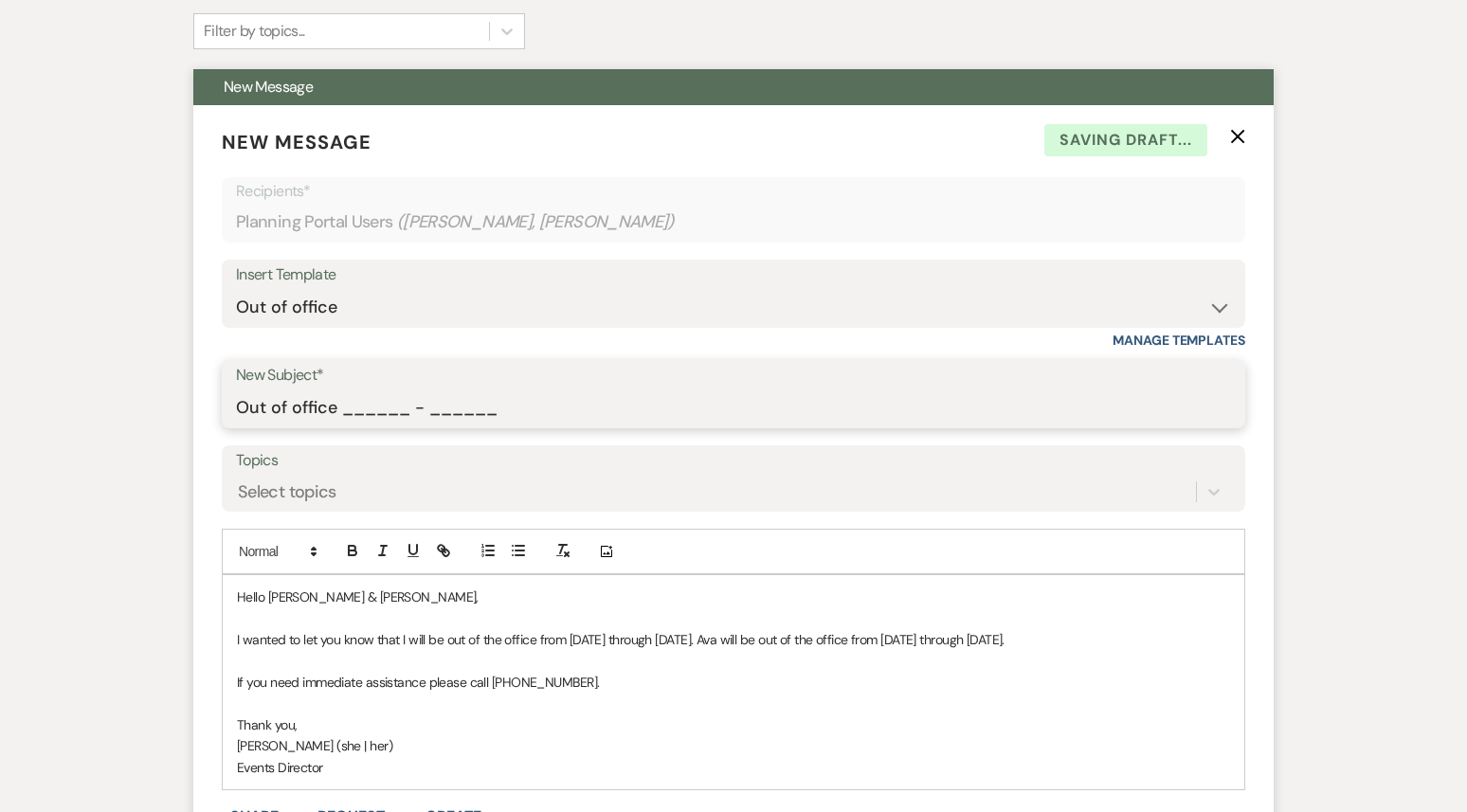
drag, startPoint x: 500, startPoint y: 413, endPoint x: 340, endPoint y: 418, distance: 160.1
click at [340, 418] on input "Out of office ______ - ______" at bounding box center [734, 407] width 995 height 37
type input "Out of office 09/22 - 09/29"
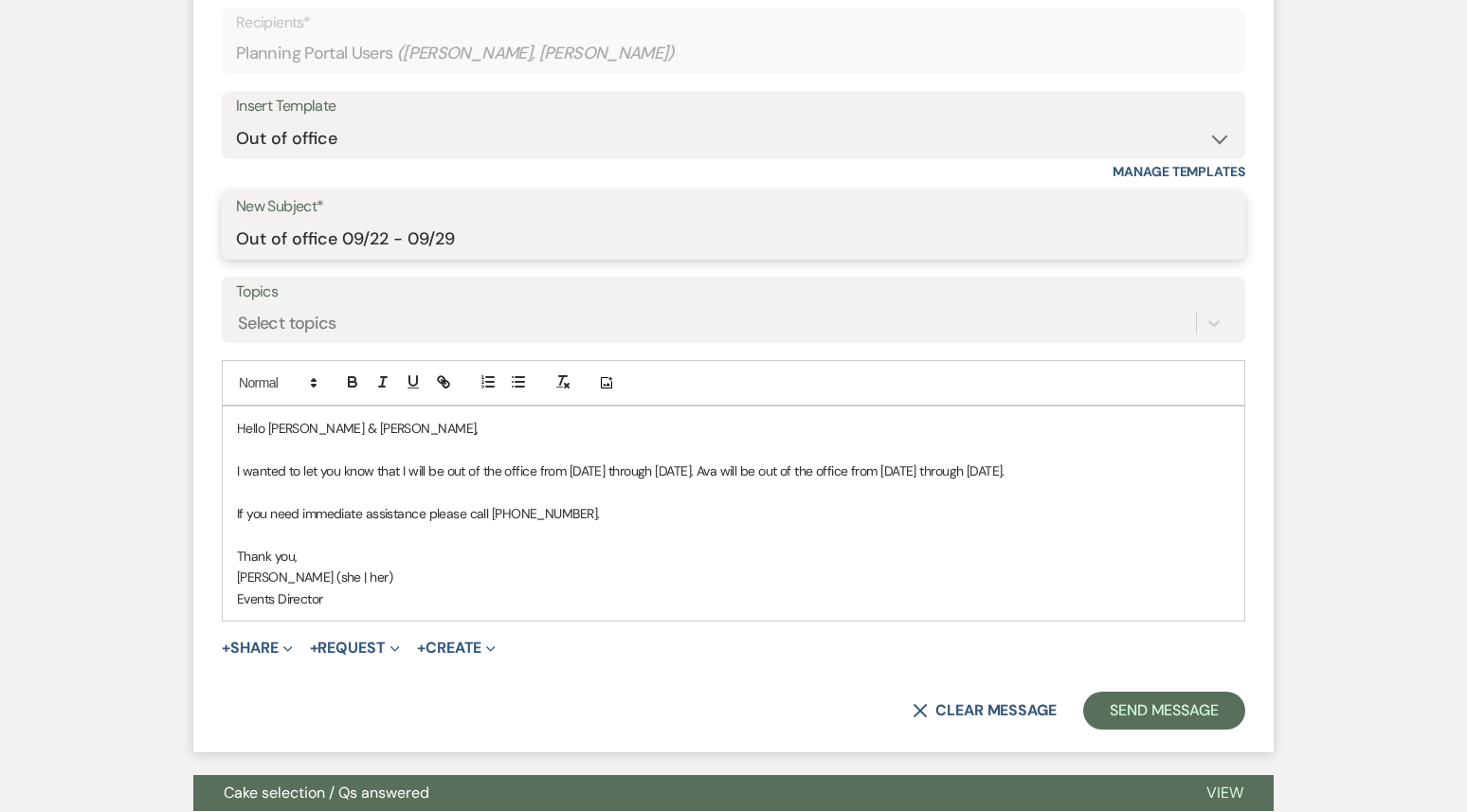
scroll to position [761, 0]
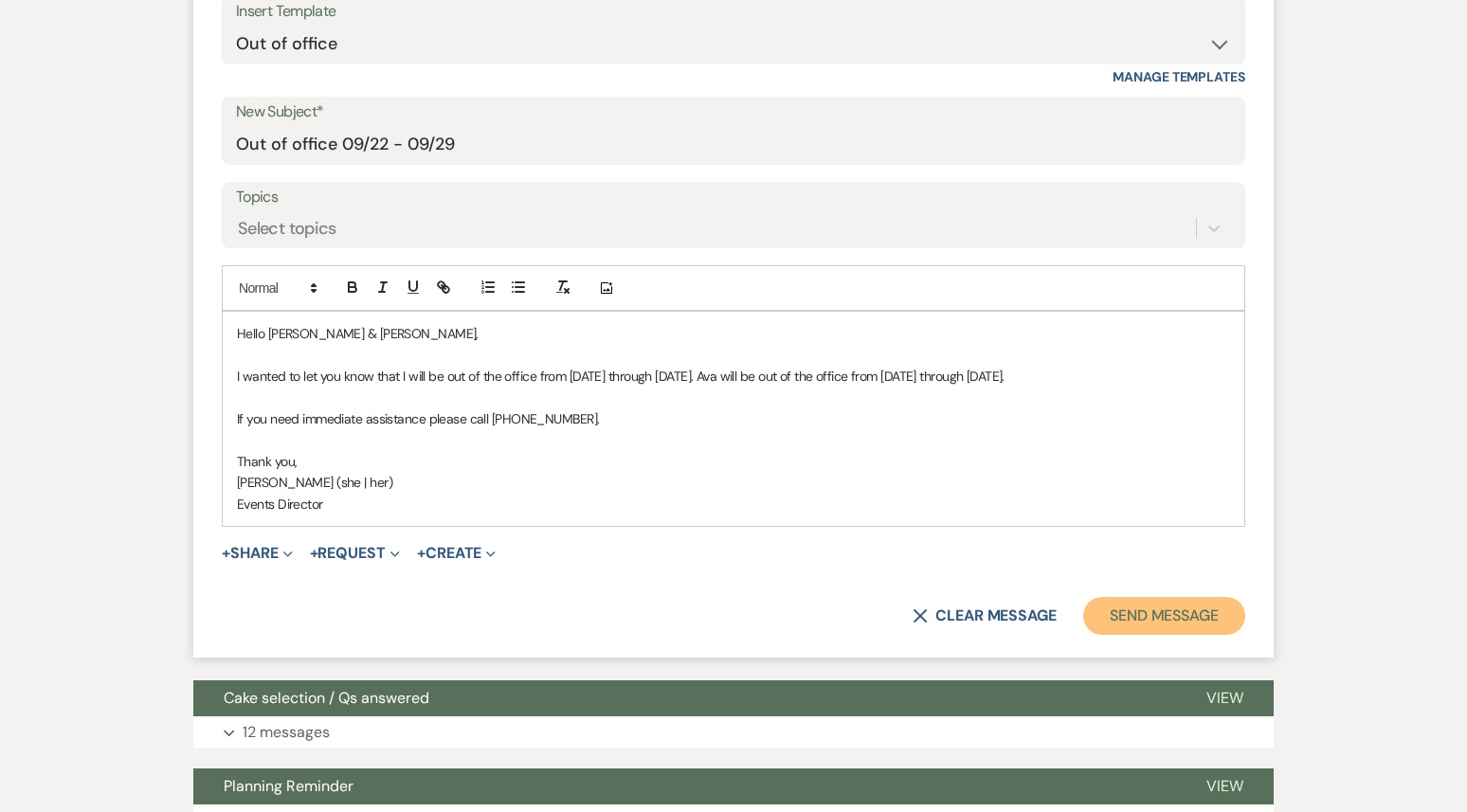
click at [1138, 635] on button "Send Message" at bounding box center [1164, 616] width 162 height 38
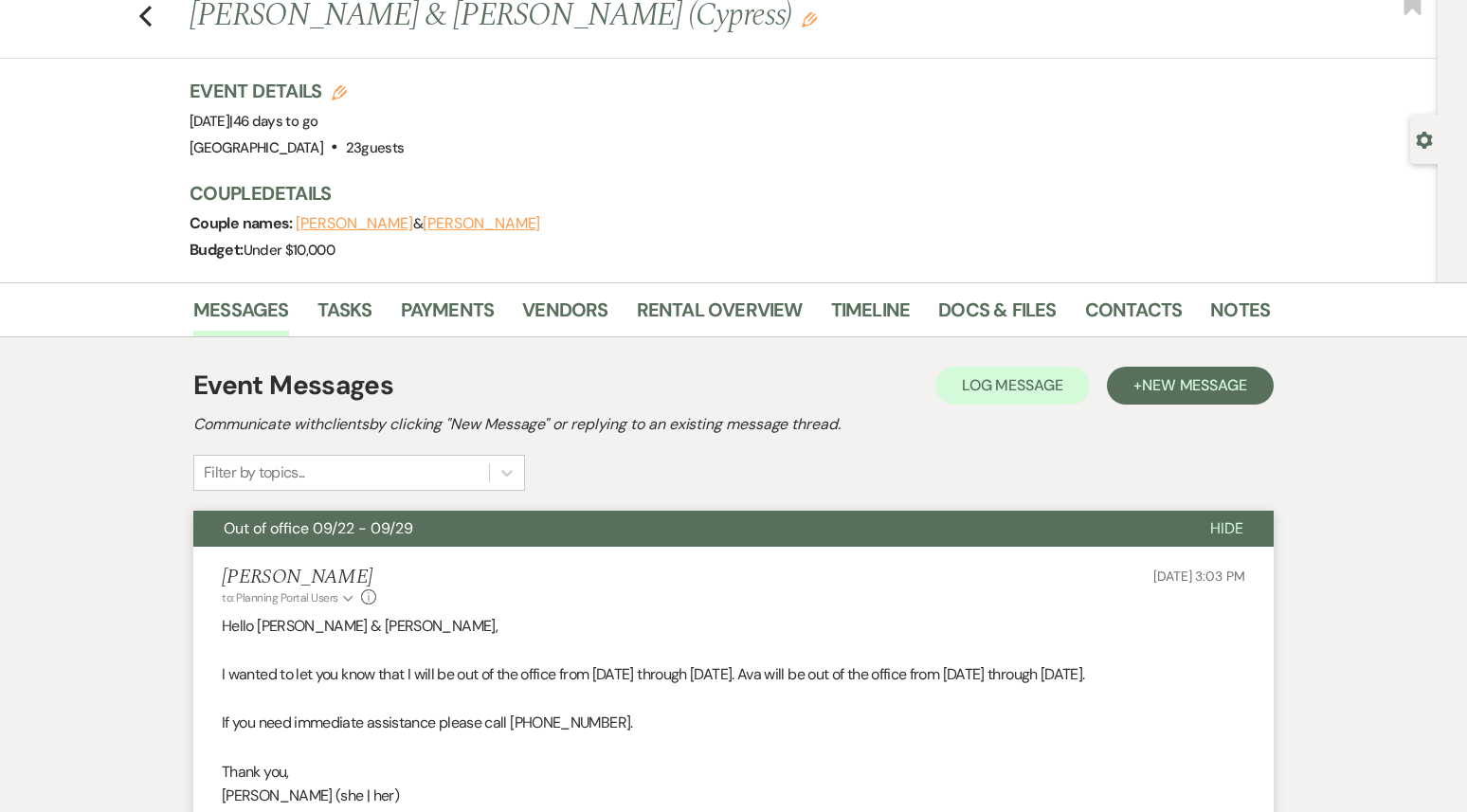
scroll to position [0, 0]
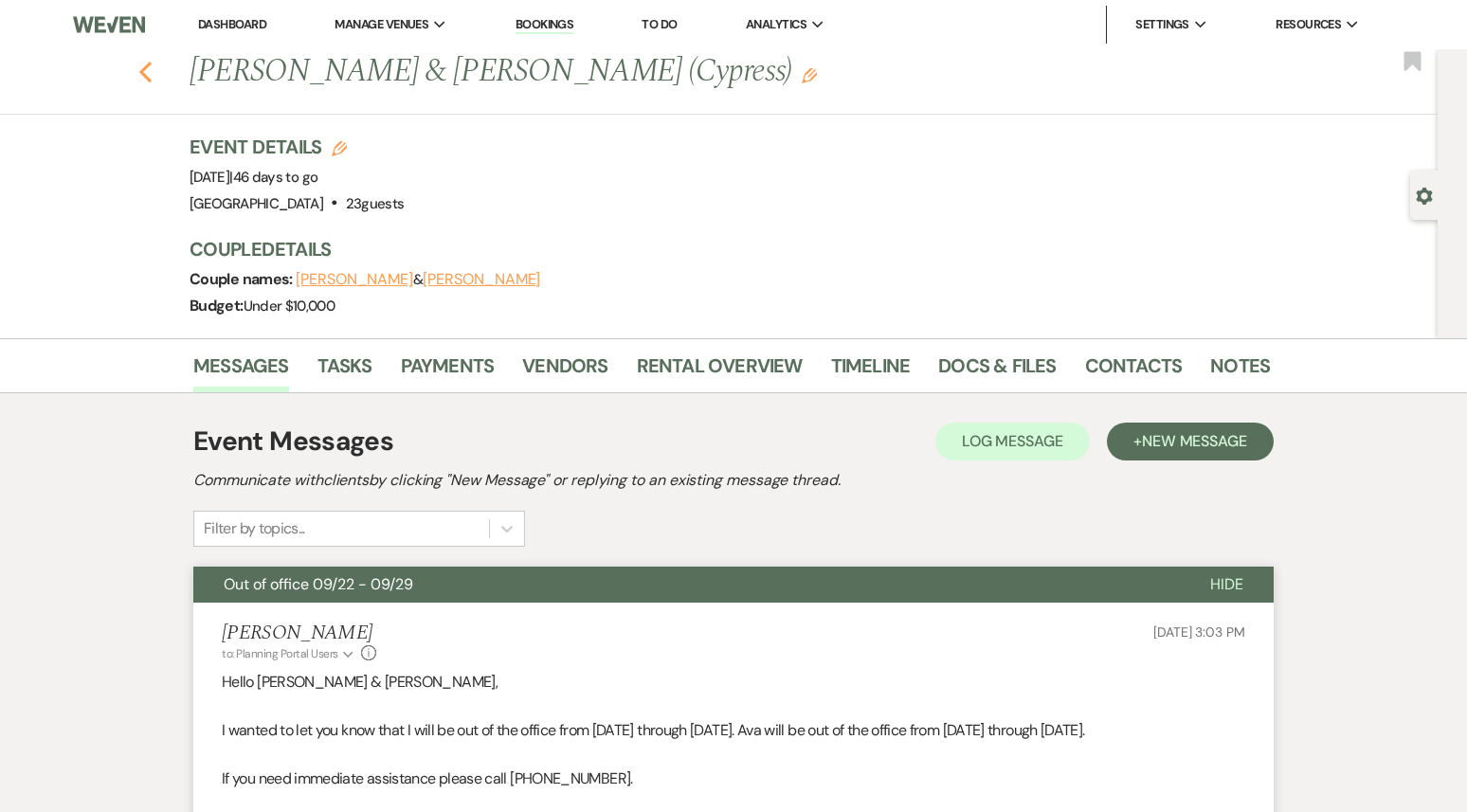
click at [144, 71] on icon "Previous" at bounding box center [145, 71] width 14 height 23
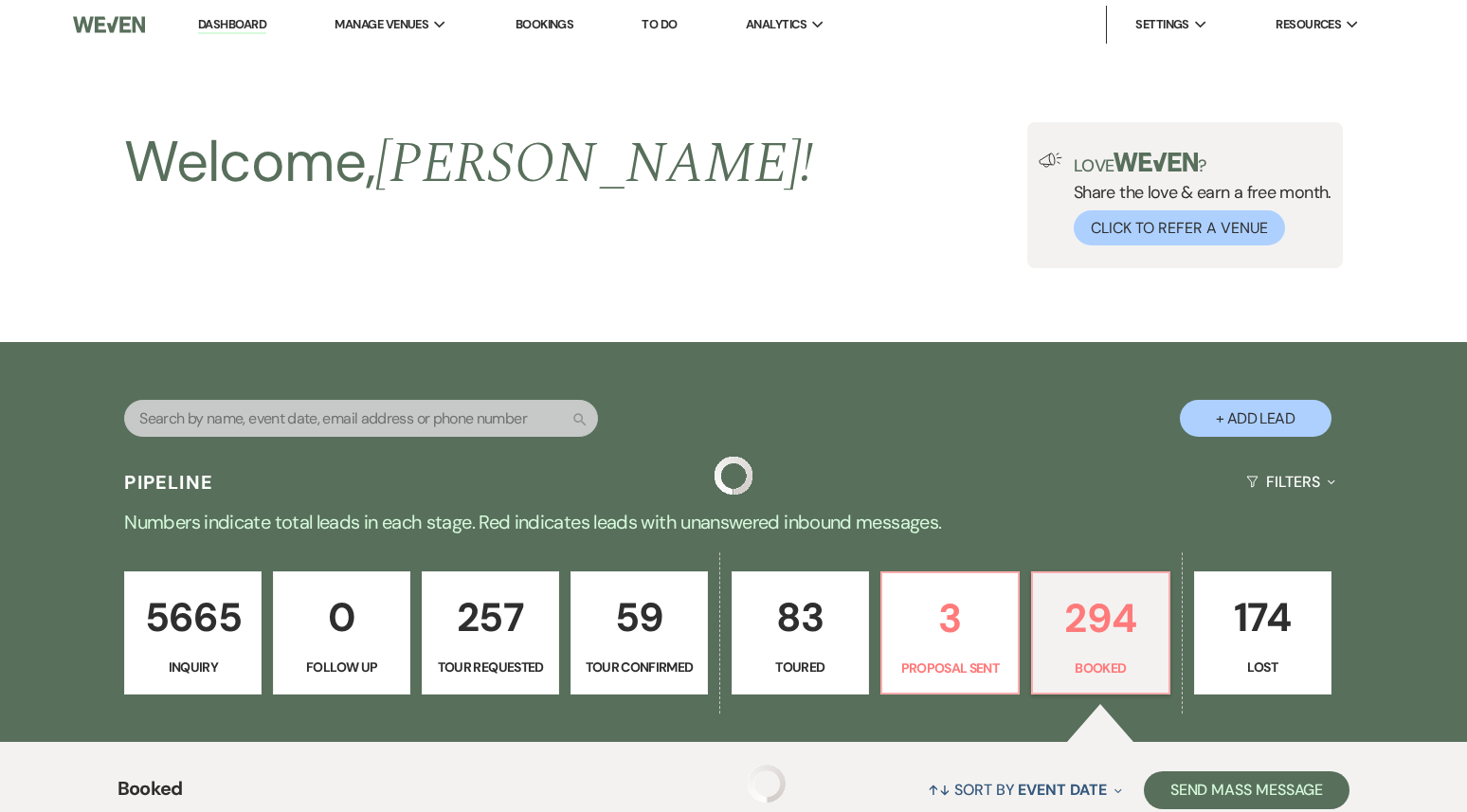
scroll to position [3156, 0]
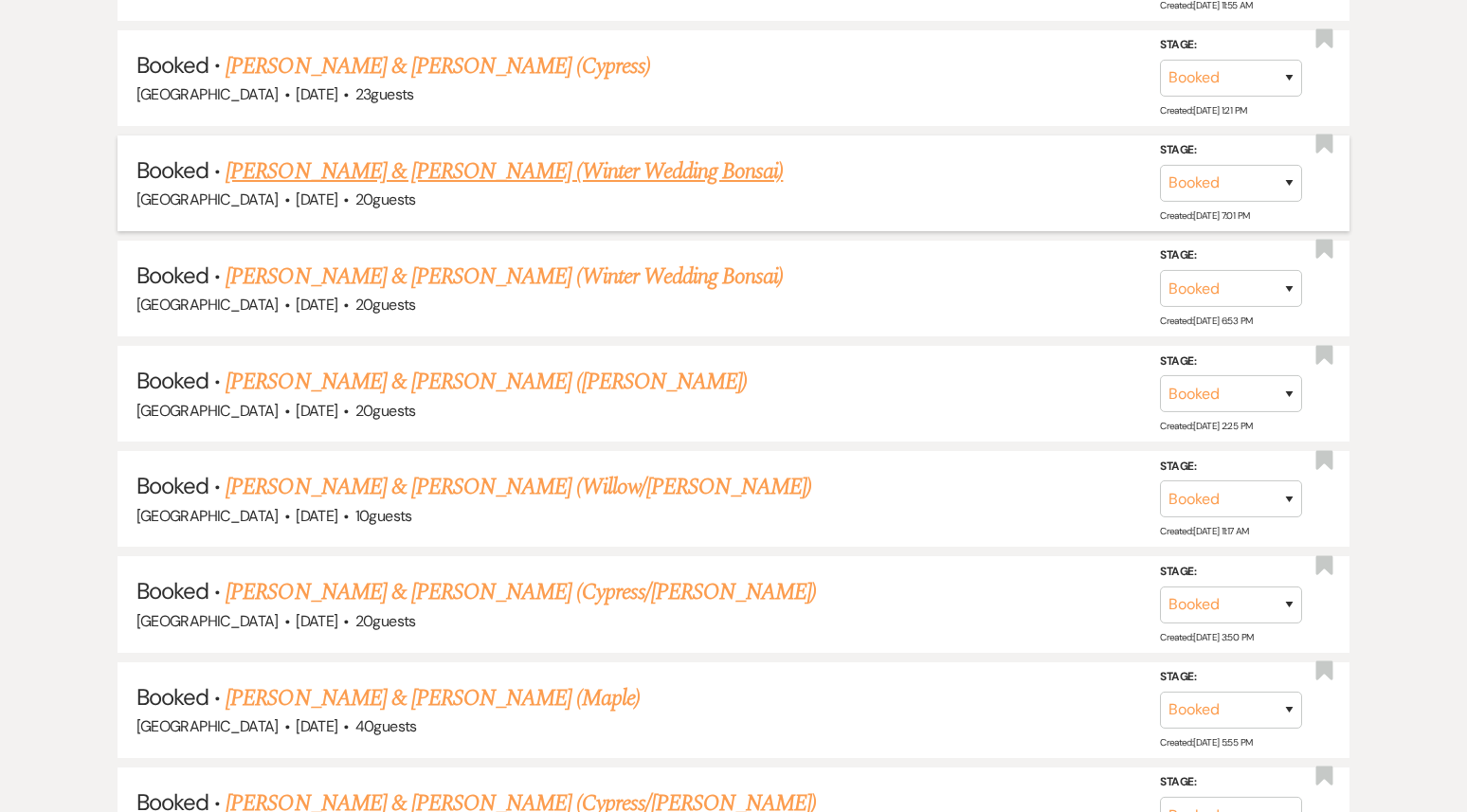
click at [466, 160] on link "[PERSON_NAME] & [PERSON_NAME] (Winter Wedding Bonsai)" at bounding box center [504, 171] width 557 height 34
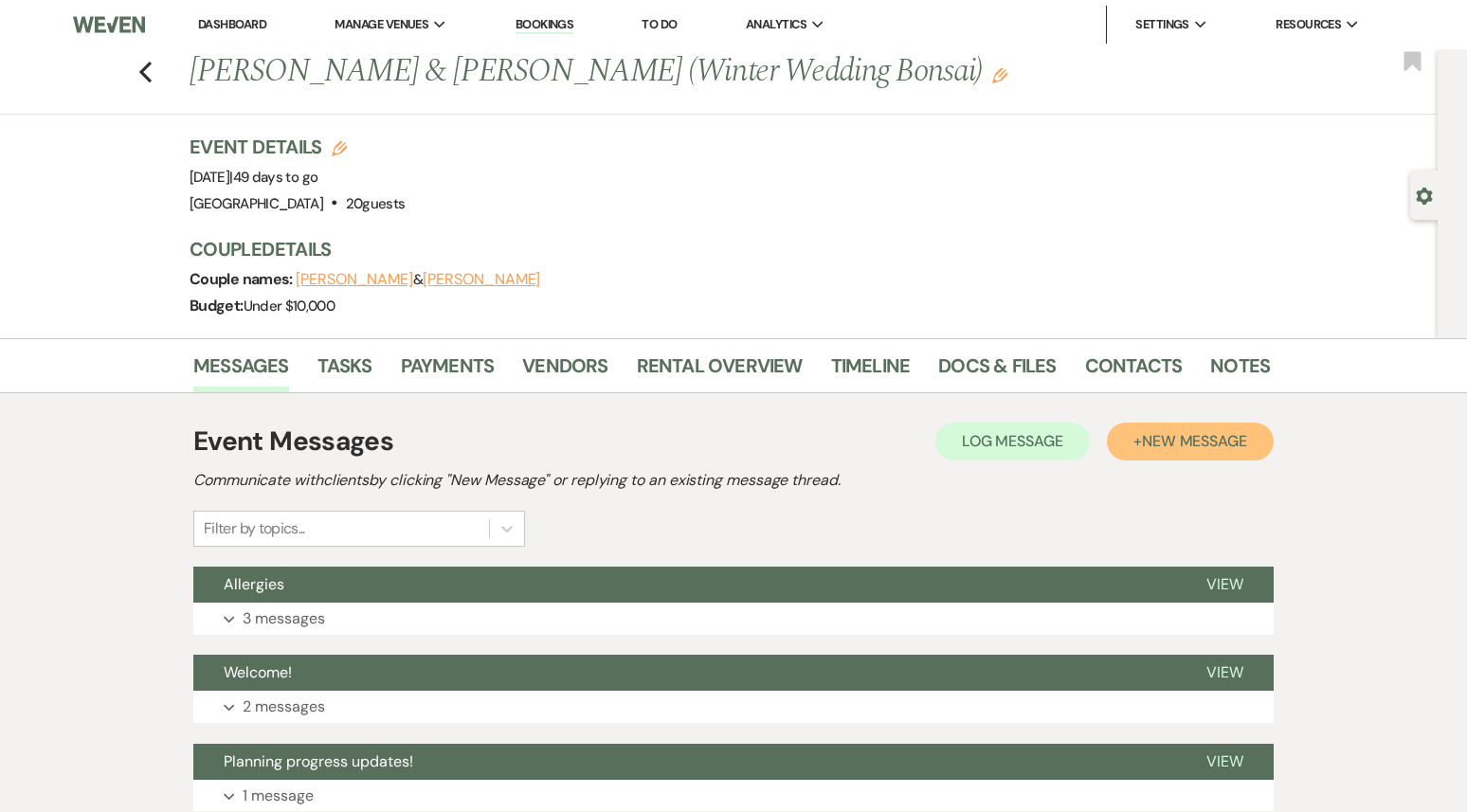
click at [1166, 439] on span "New Message" at bounding box center [1195, 441] width 105 height 20
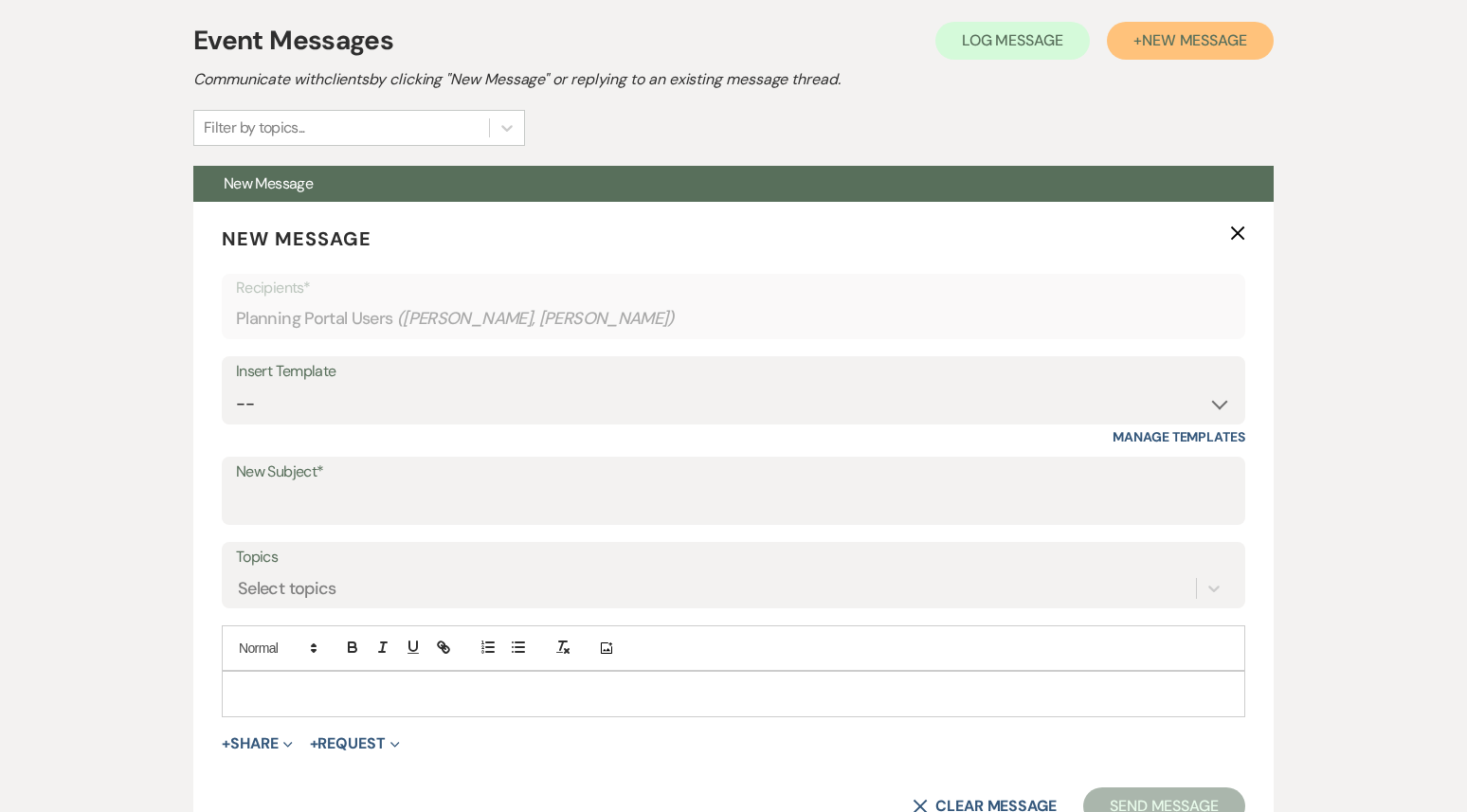
scroll to position [478, 0]
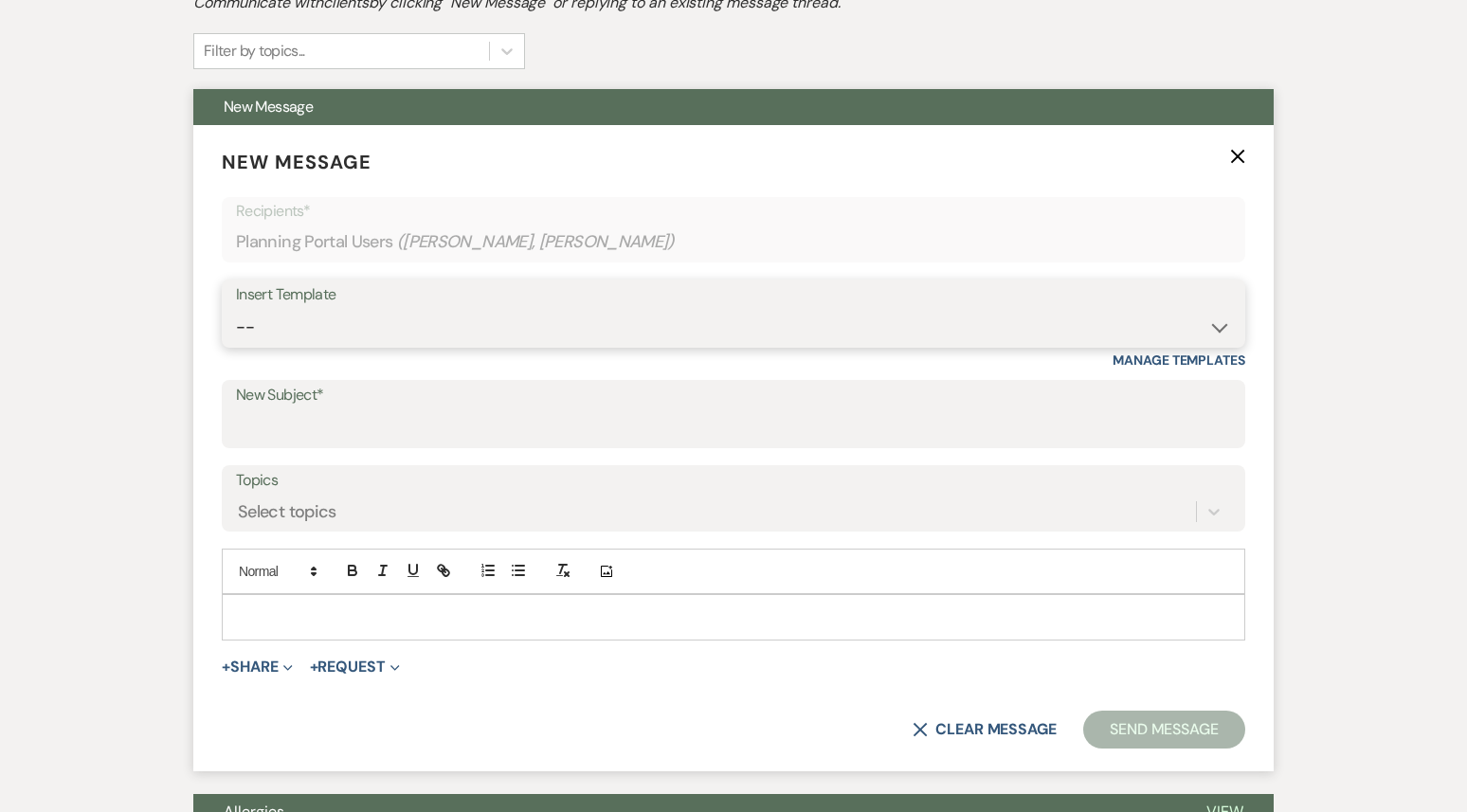
click at [549, 327] on select "-- Weven Planning Portal Introduction (Booked Events) 1st planning email ([PERS…" at bounding box center [734, 326] width 995 height 37
select select "3420"
click at [236, 309] on select "-- Weven Planning Portal Introduction (Booked Events) 1st planning email ([PERS…" at bounding box center [734, 326] width 995 height 37
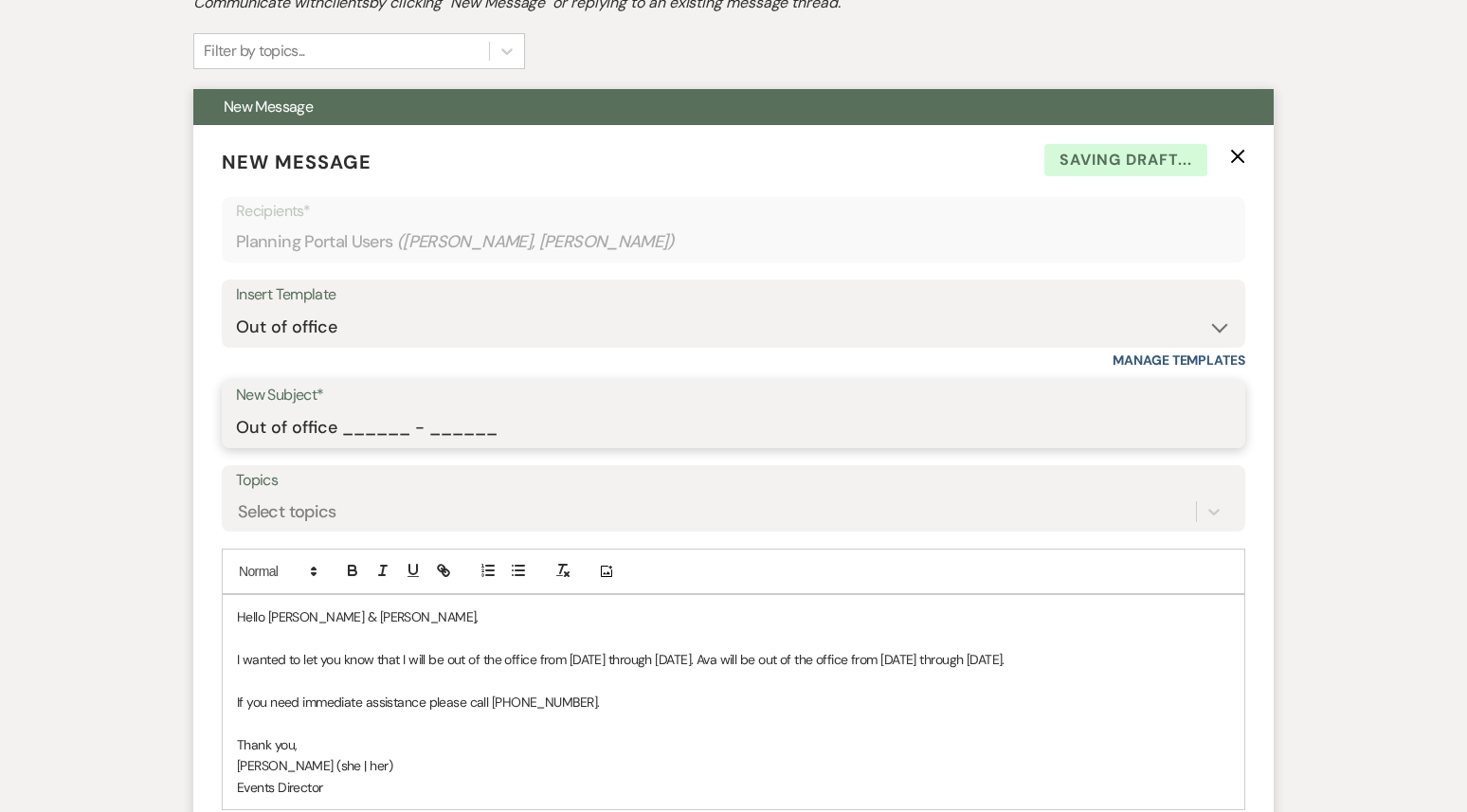
drag, startPoint x: 345, startPoint y: 427, endPoint x: 549, endPoint y: 446, distance: 204.9
click at [549, 447] on div "New Subject* Out of office ______ - ______" at bounding box center [733, 413] width 1024 height 68
type input "Out of office 09/22 - 09/29"
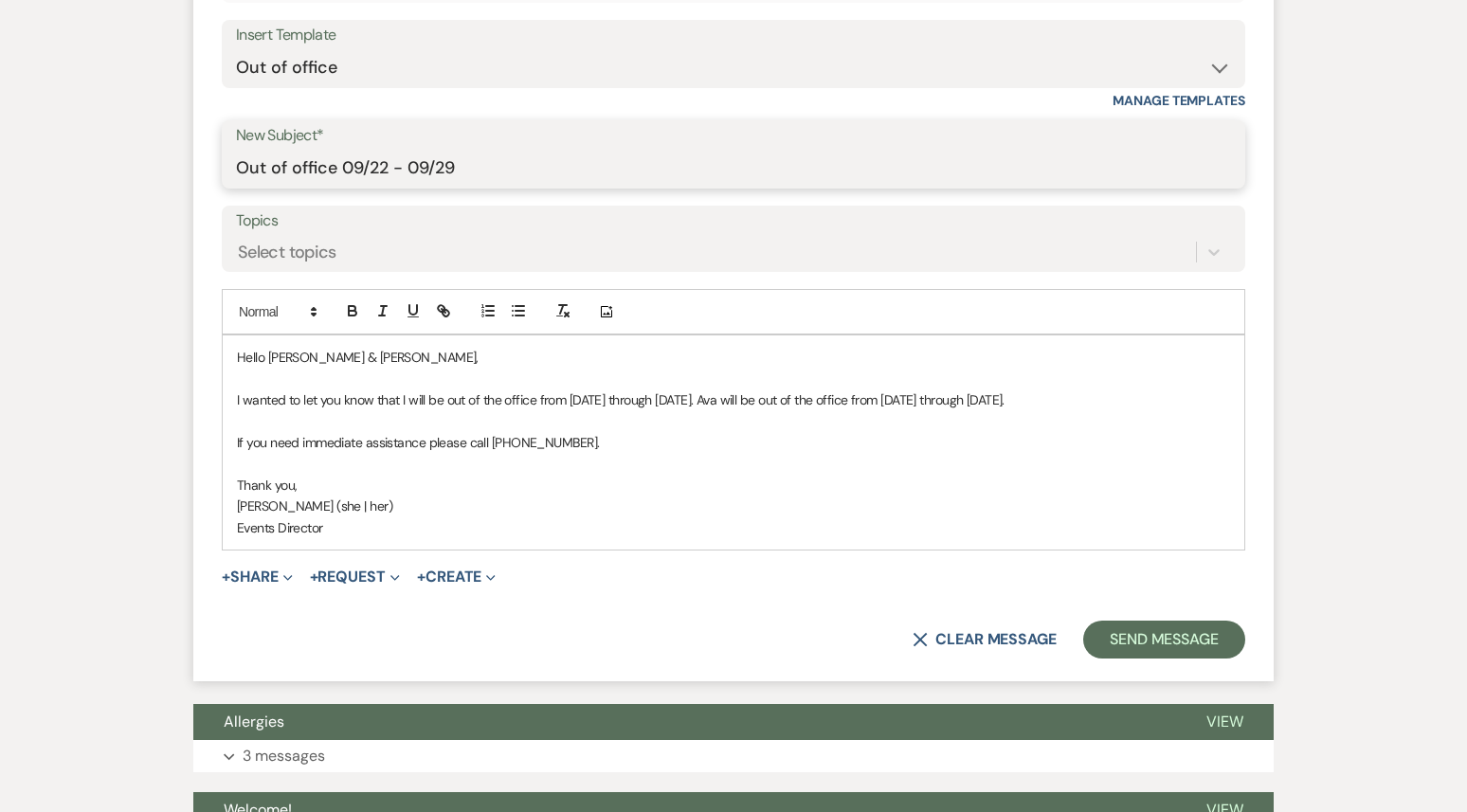
scroll to position [748, 0]
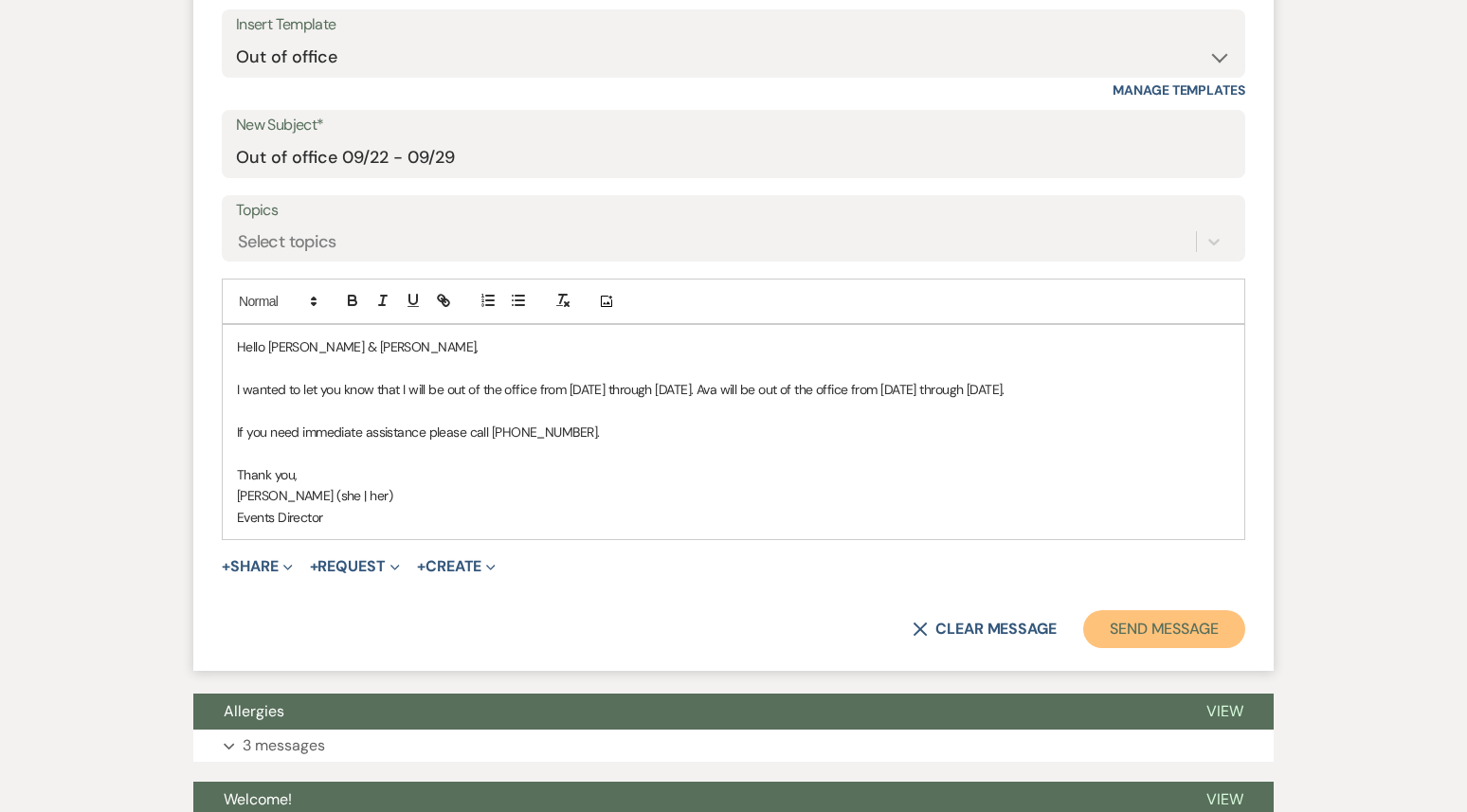
click at [1164, 648] on button "Send Message" at bounding box center [1164, 629] width 162 height 38
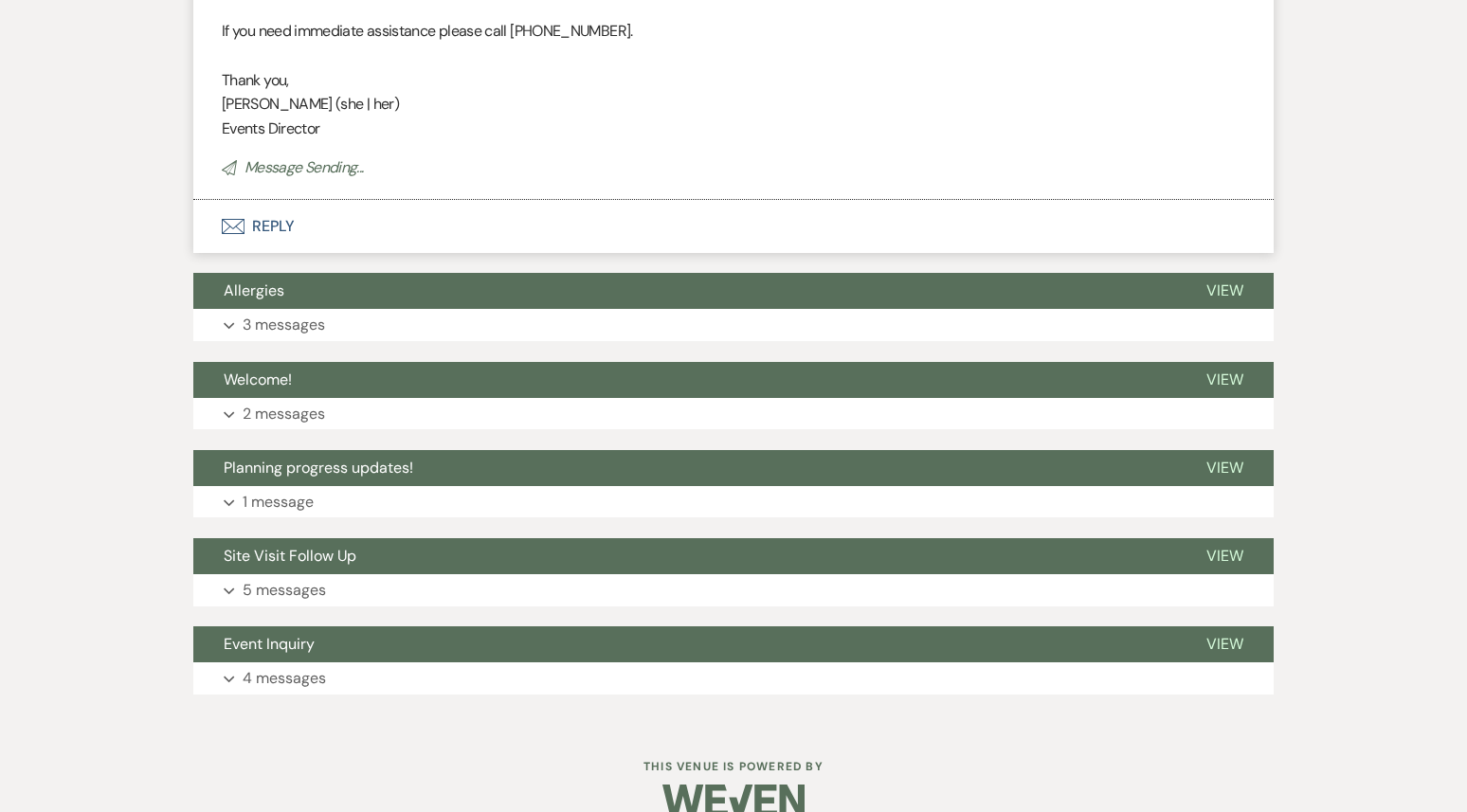
scroll to position [43, 0]
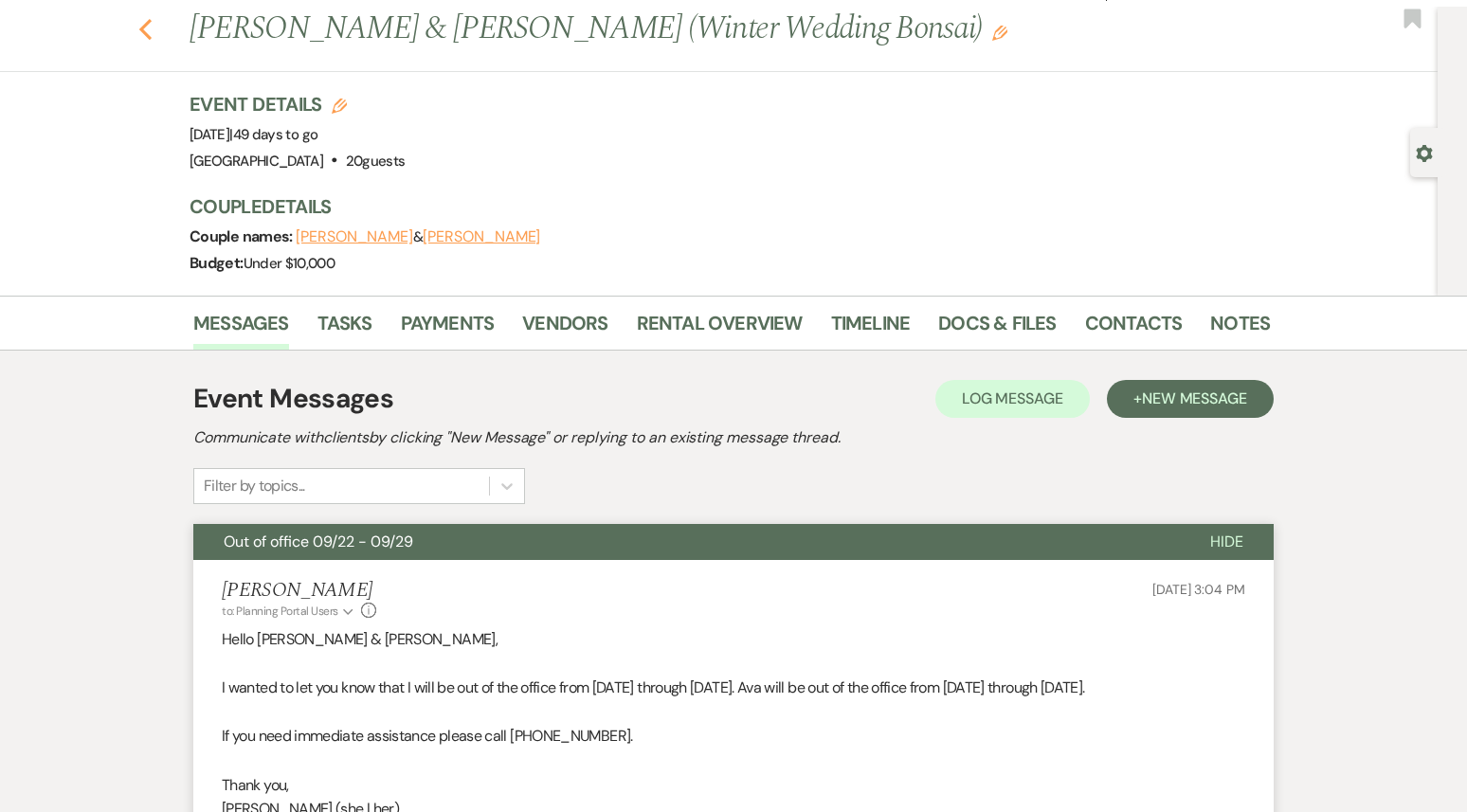
click at [141, 28] on use "button" at bounding box center [145, 29] width 12 height 21
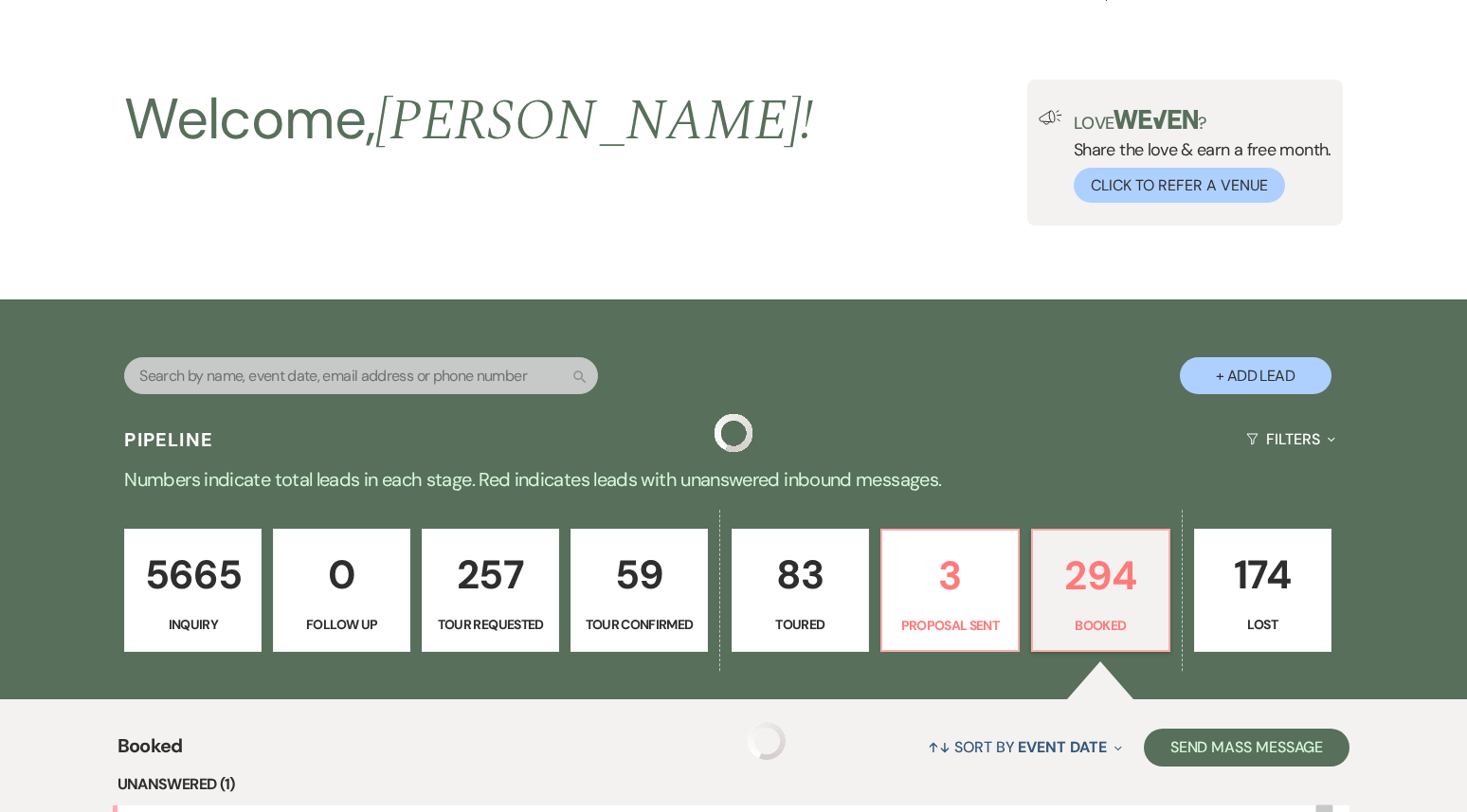
scroll to position [3156, 0]
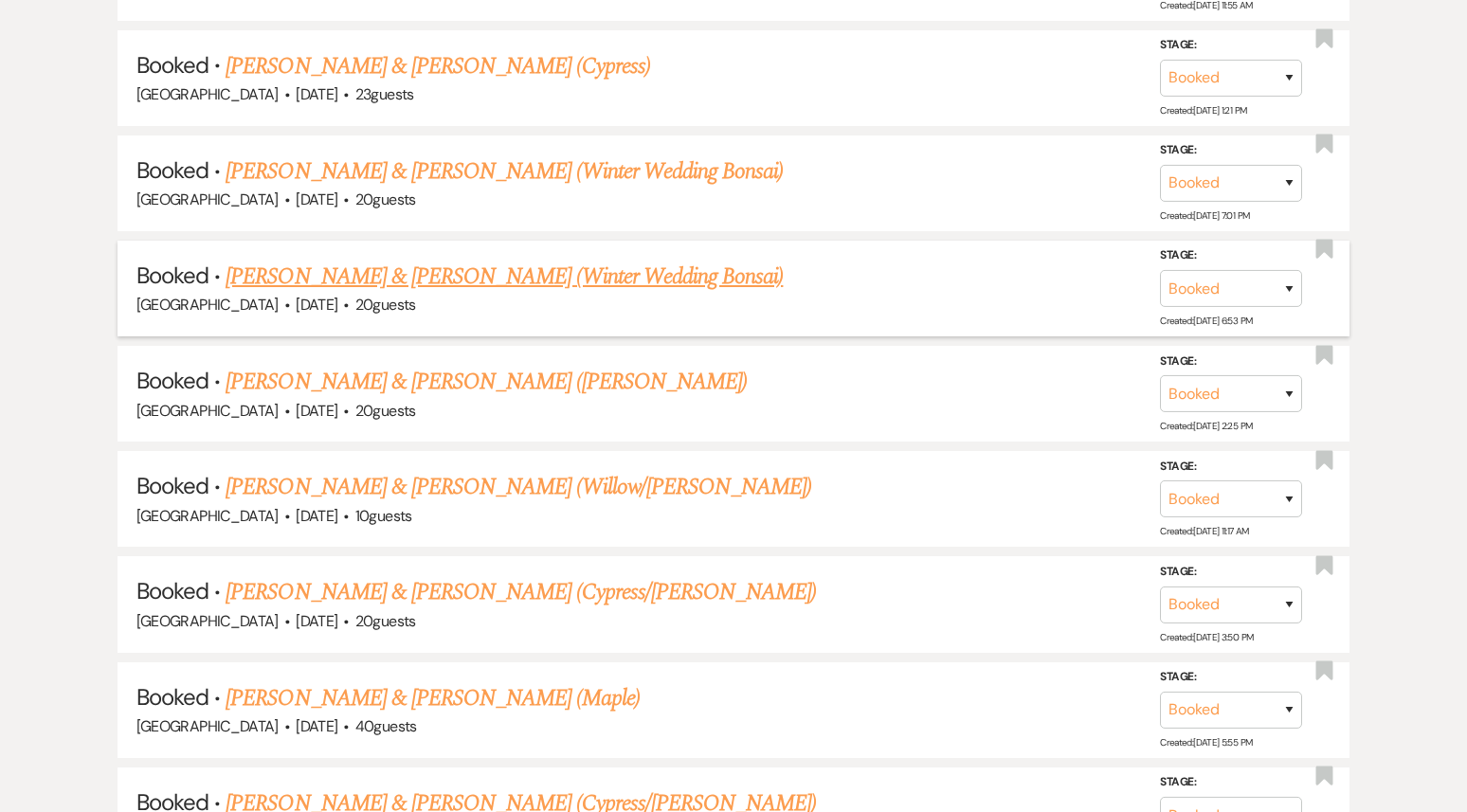
click at [489, 260] on link "[PERSON_NAME] & [PERSON_NAME] (Winter Wedding Bonsai)" at bounding box center [504, 277] width 557 height 34
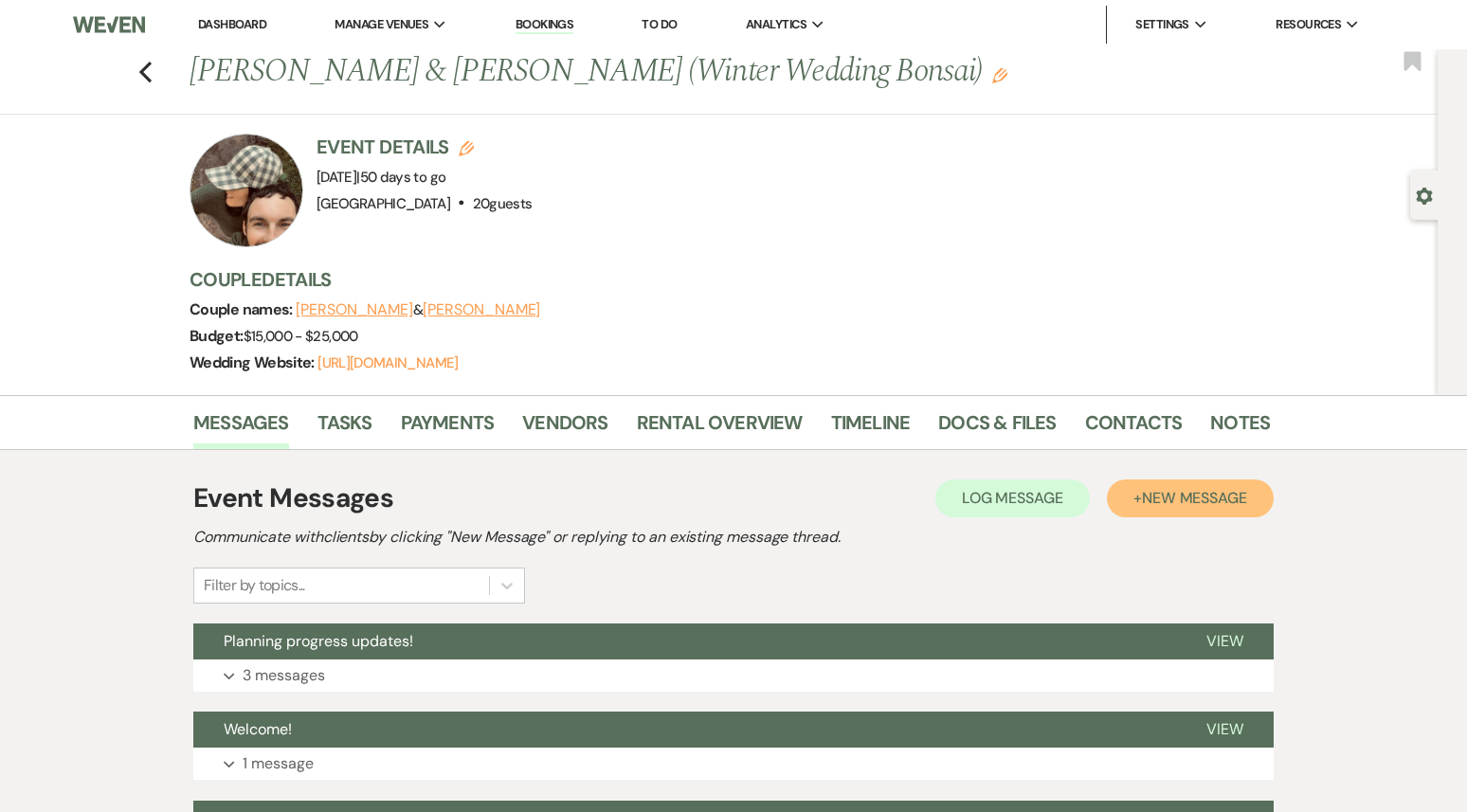
click at [1155, 507] on span "New Message" at bounding box center [1195, 497] width 105 height 20
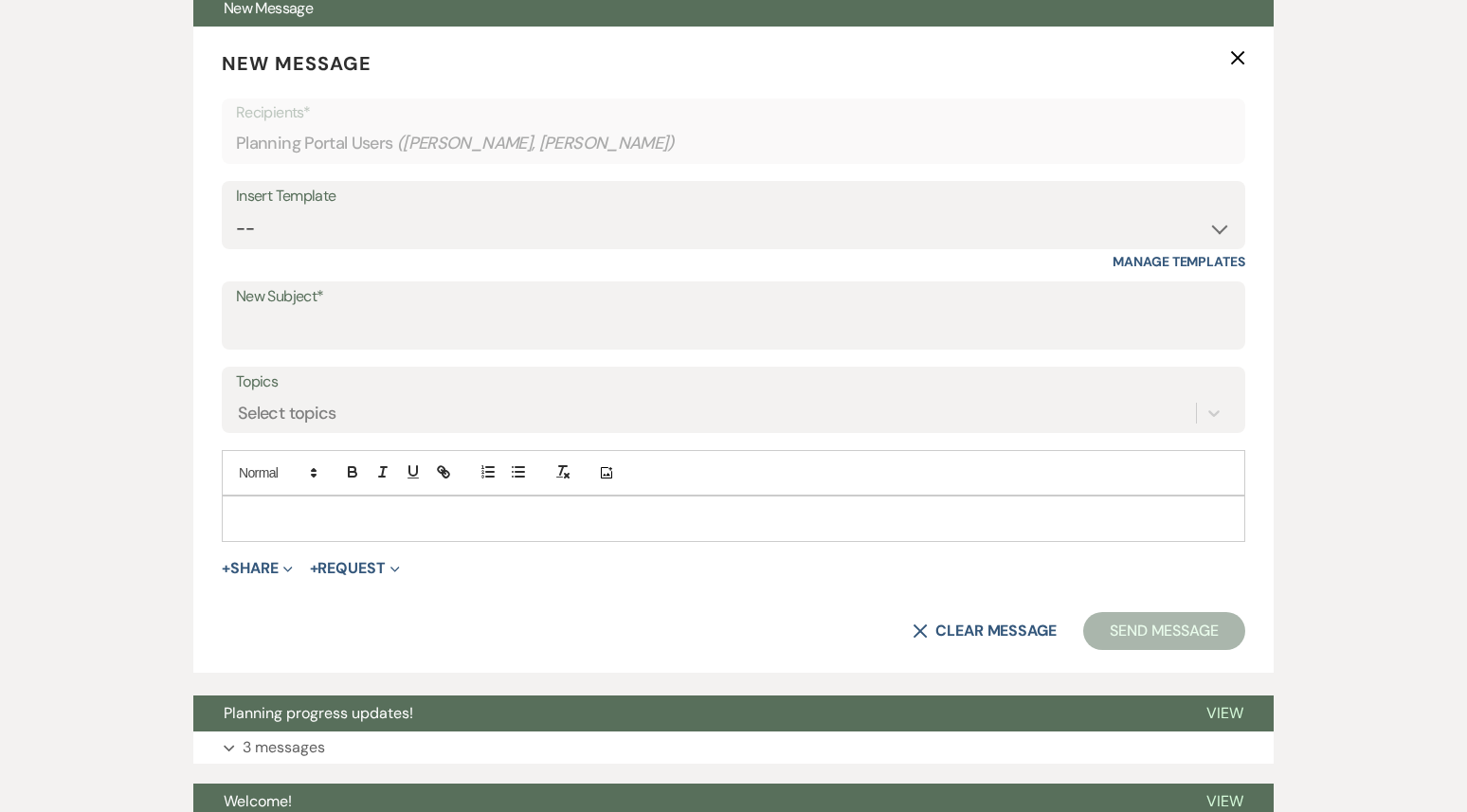
scroll to position [647, 0]
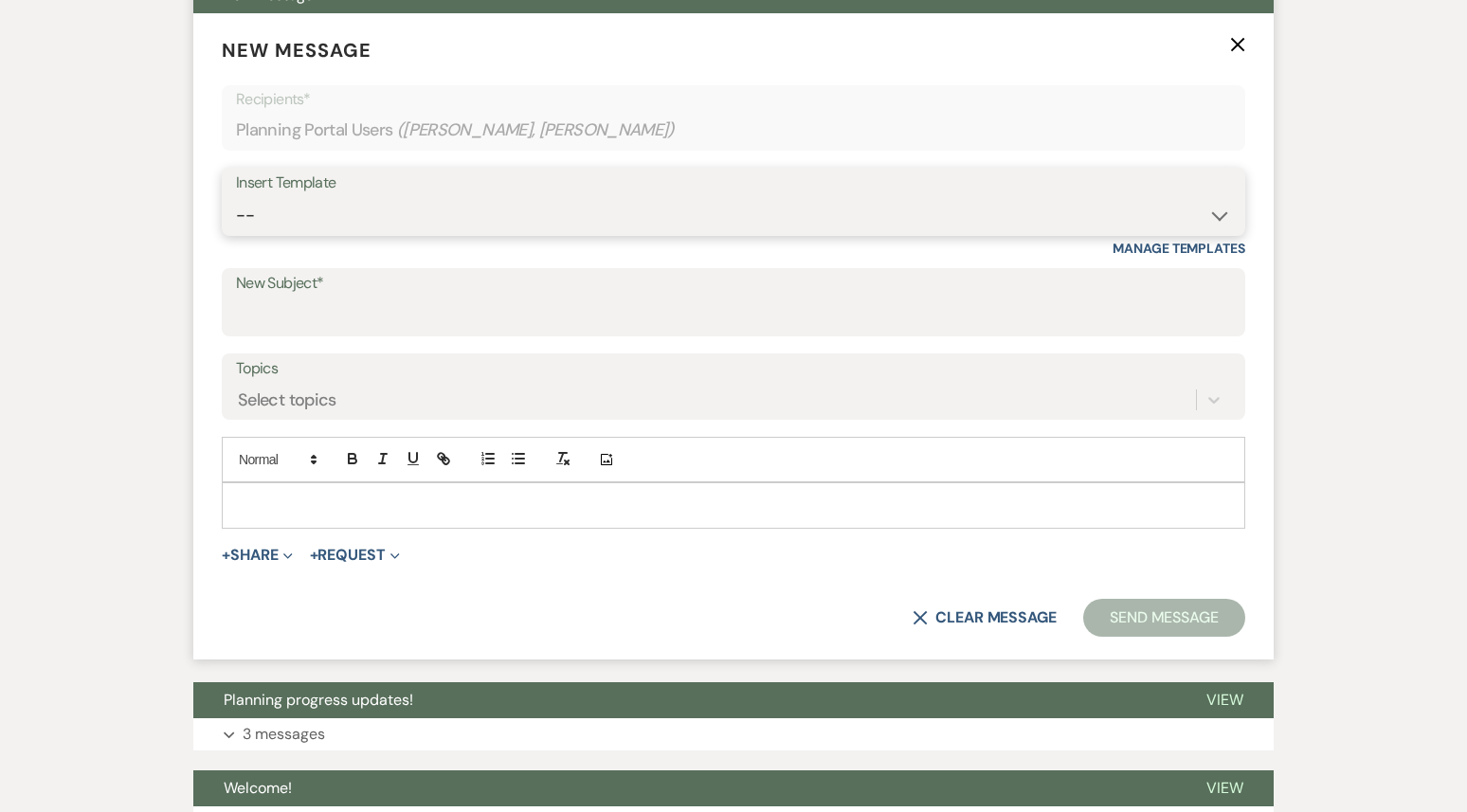
click at [512, 218] on select "-- Weven Planning Portal Introduction (Booked Events) 1st planning email ([PERS…" at bounding box center [734, 215] width 995 height 37
select select "3420"
click at [236, 197] on select "-- Weven Planning Portal Introduction (Booked Events) 1st planning email ([PERS…" at bounding box center [734, 215] width 995 height 37
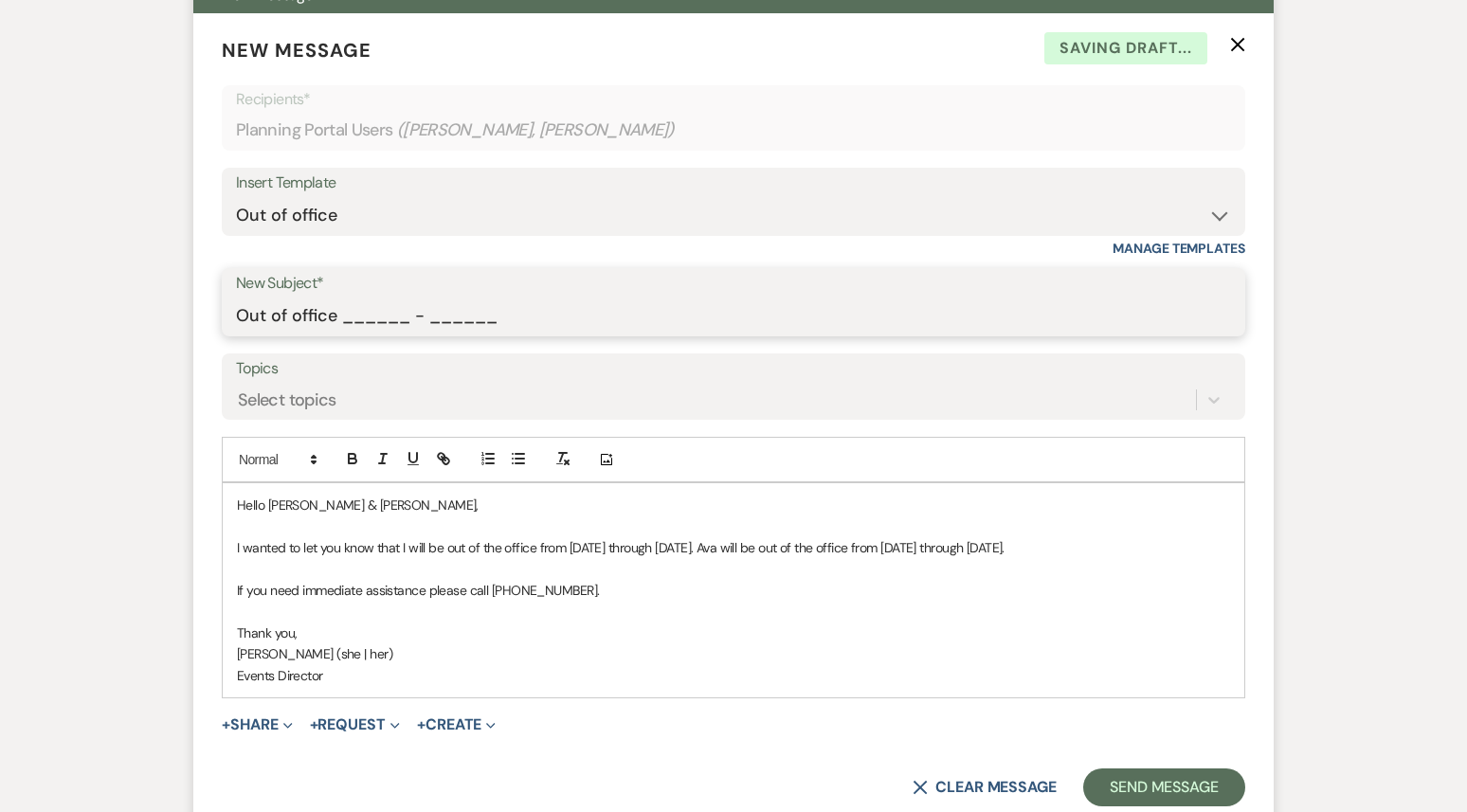
drag, startPoint x: 339, startPoint y: 314, endPoint x: 573, endPoint y: 308, distance: 234.1
click at [573, 308] on input "Out of office ______ - ______" at bounding box center [734, 316] width 995 height 37
type input "Out of office 09/22 - 09/29"
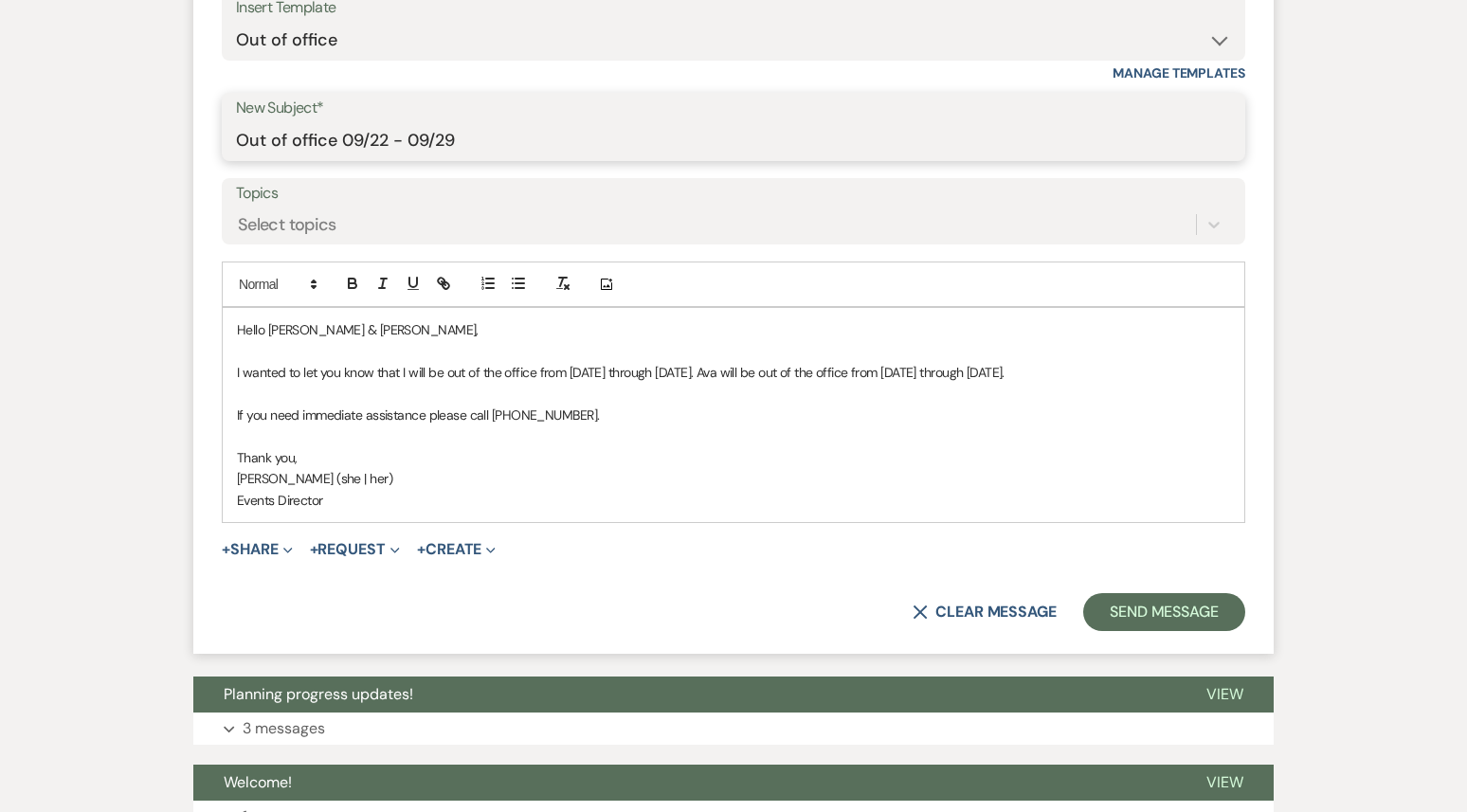
scroll to position [843, 0]
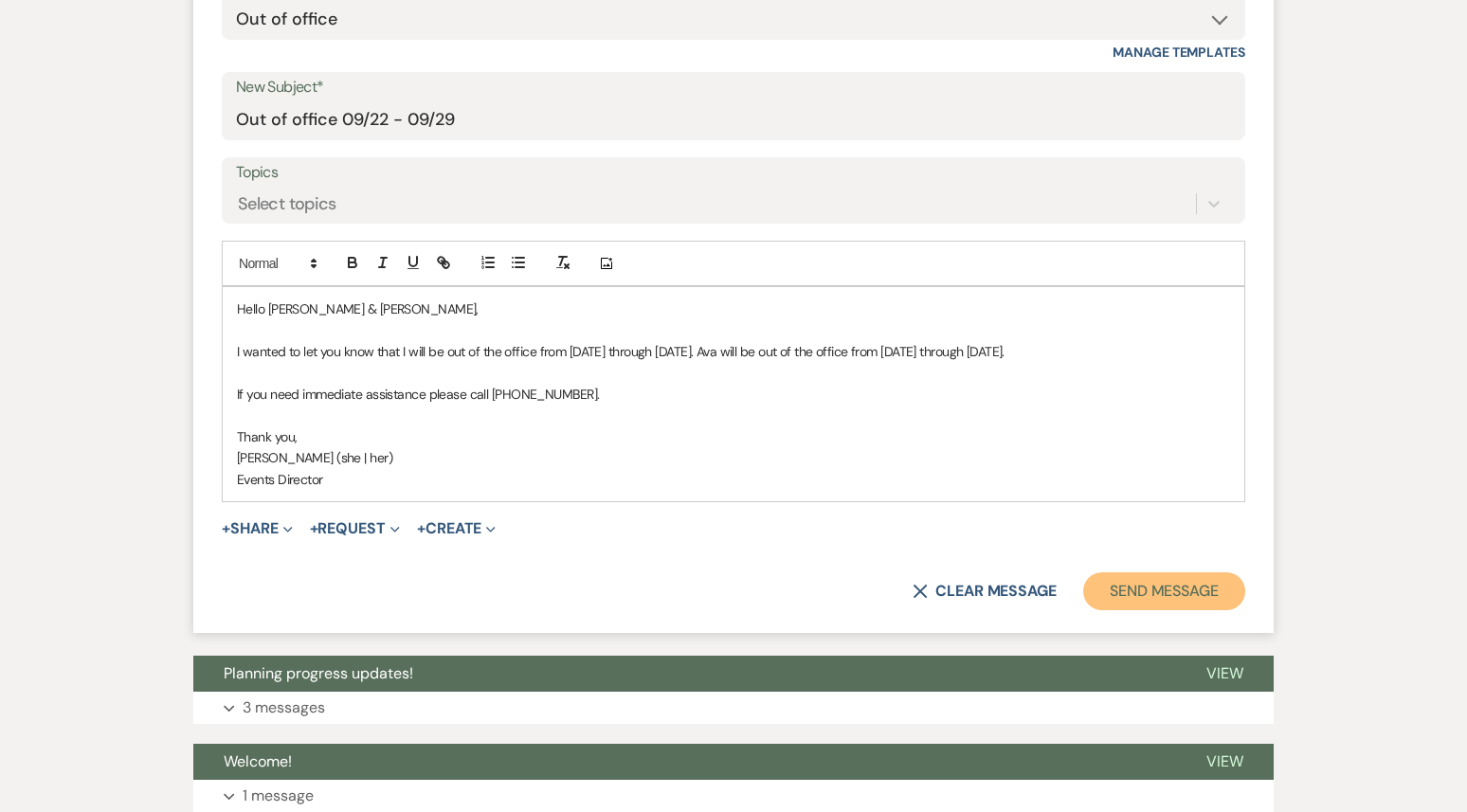
click at [1170, 610] on button "Send Message" at bounding box center [1164, 591] width 162 height 38
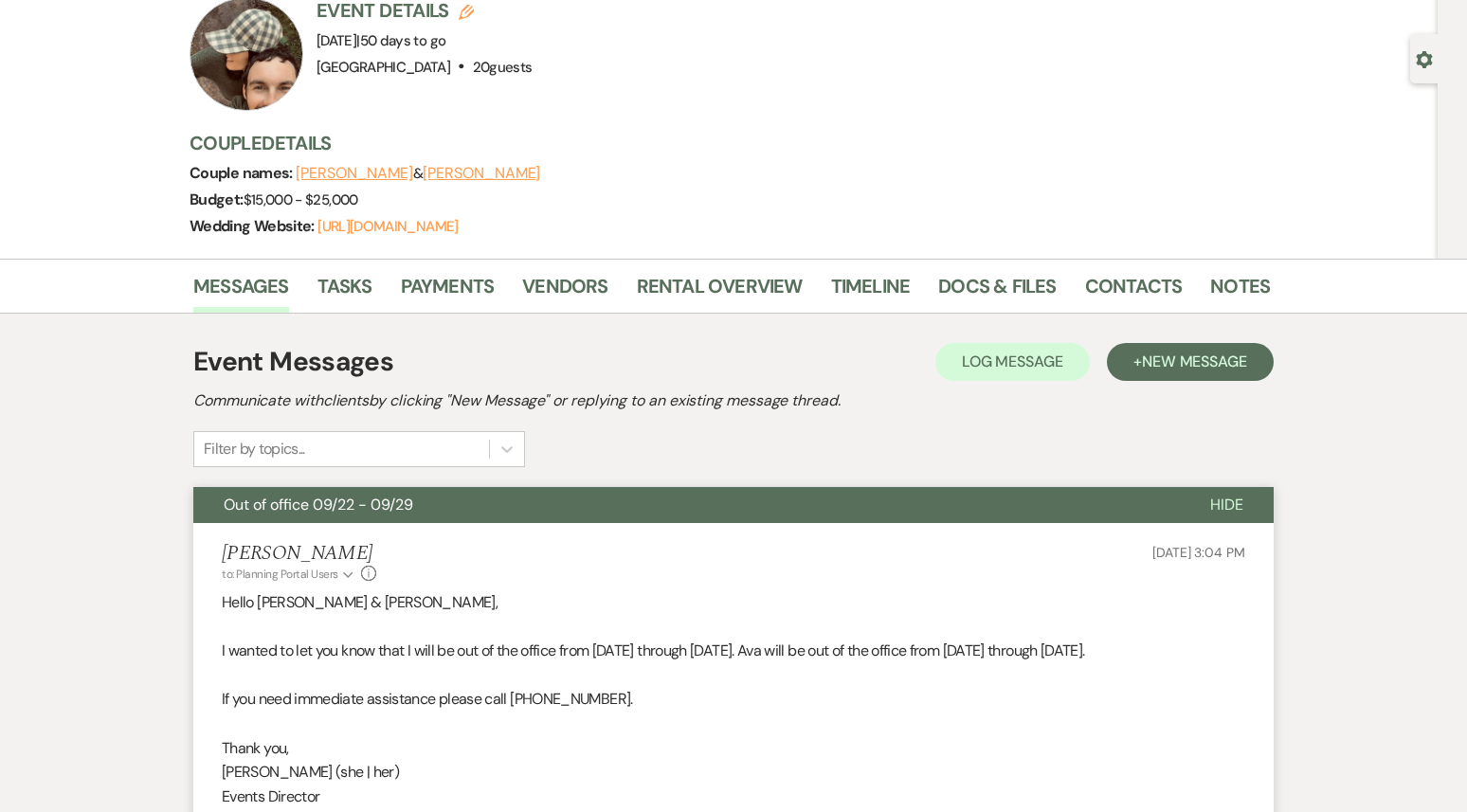
scroll to position [0, 0]
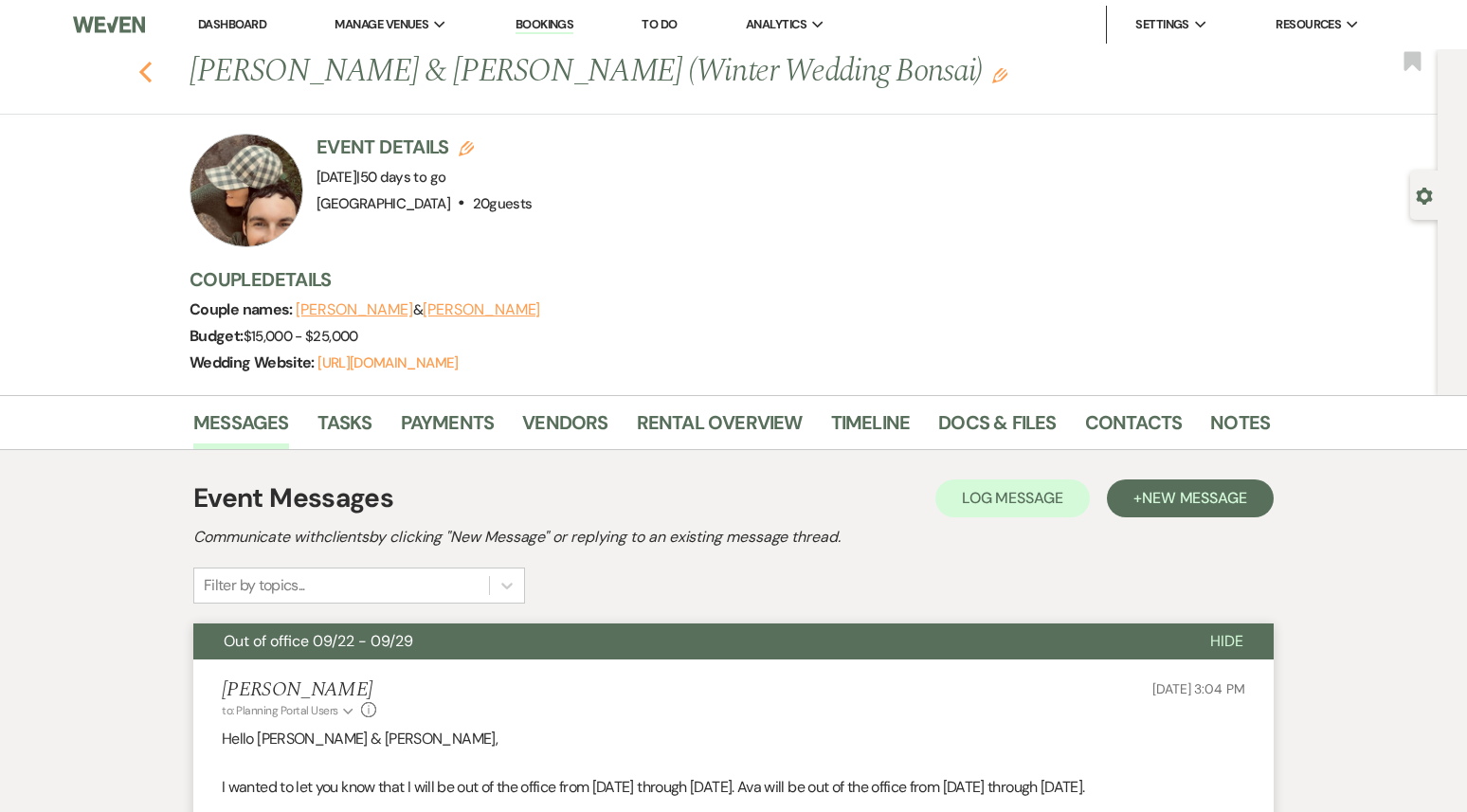
click at [142, 70] on use "button" at bounding box center [145, 71] width 12 height 21
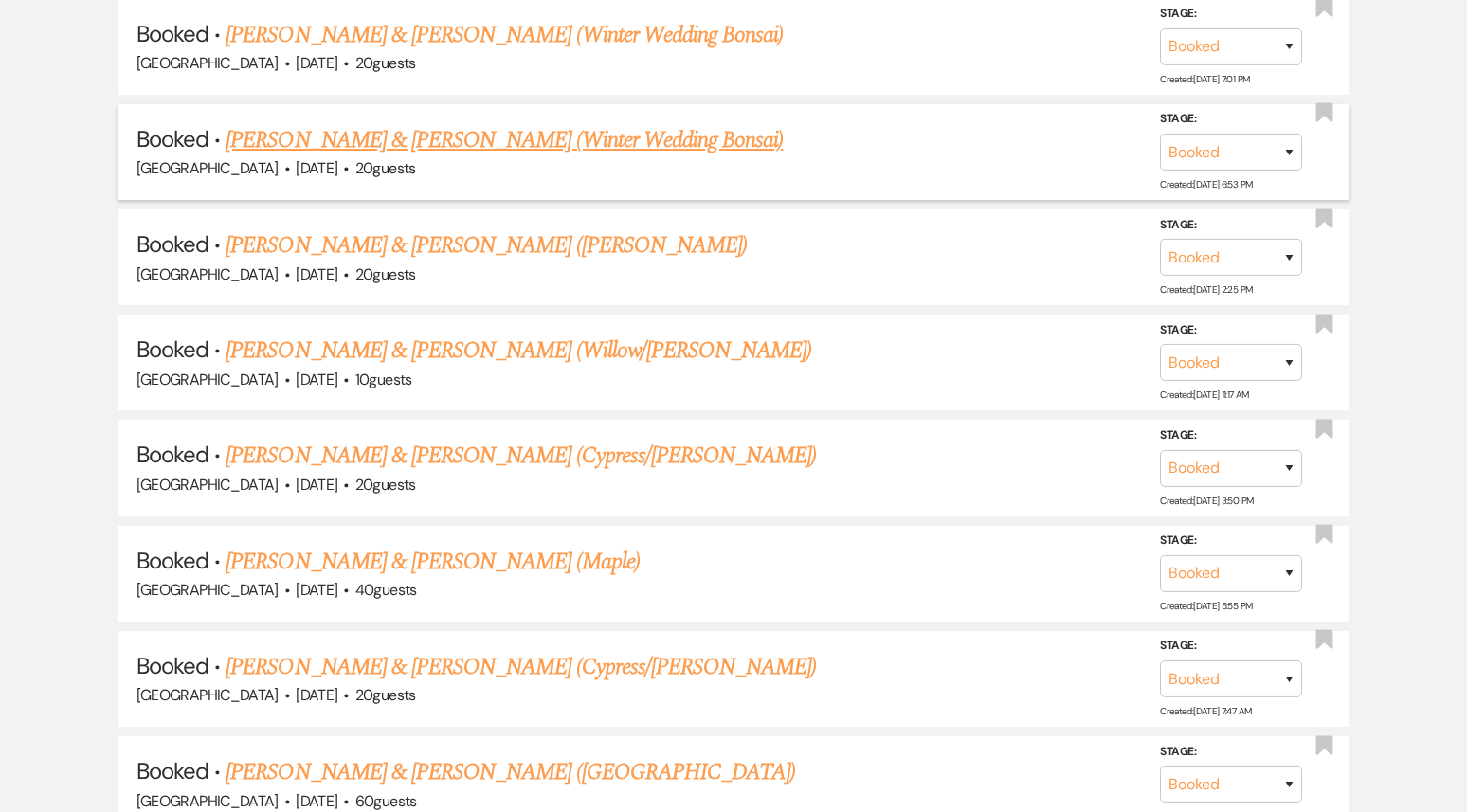
scroll to position [3297, 0]
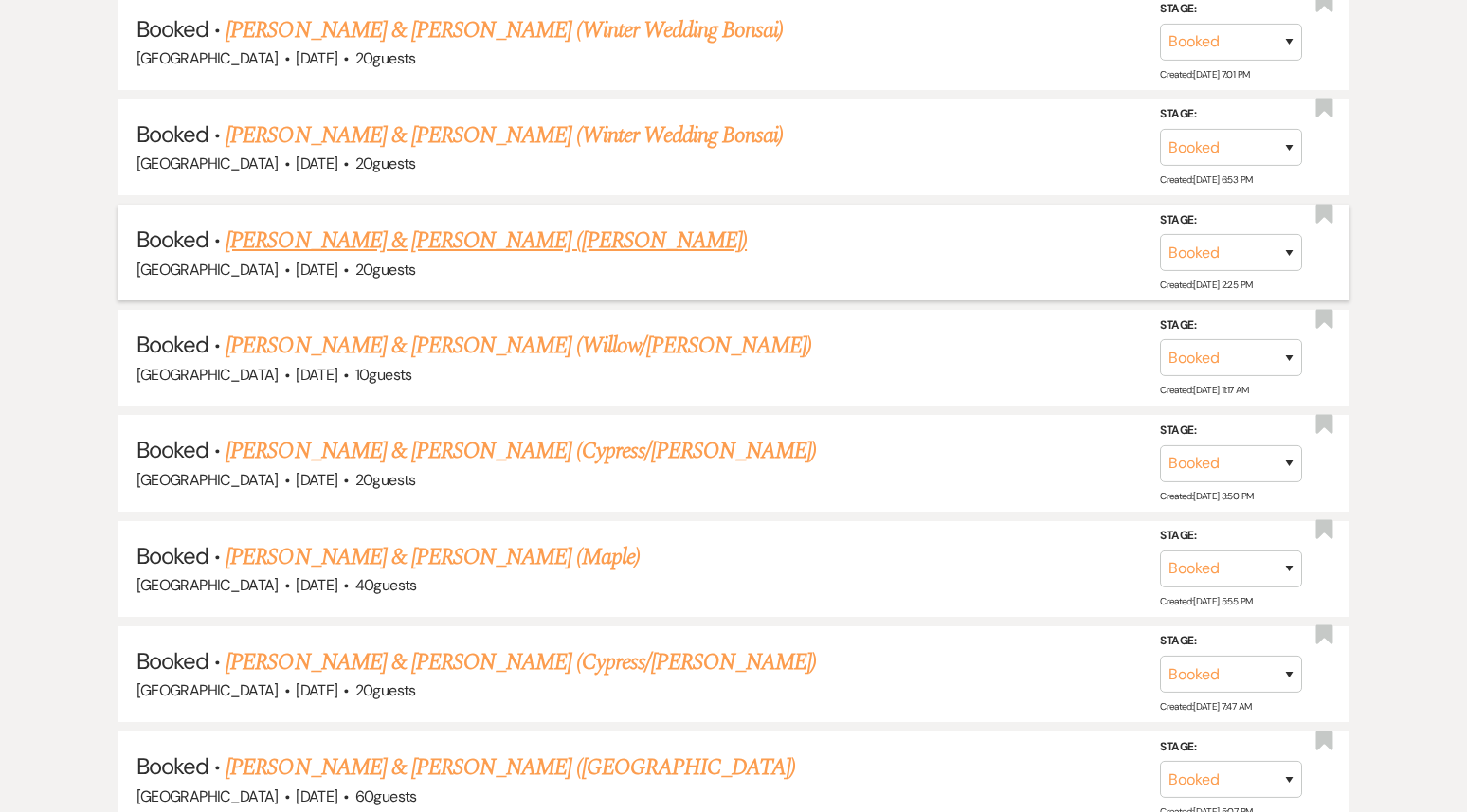
click at [370, 224] on link "[PERSON_NAME] & [PERSON_NAME] ([PERSON_NAME])" at bounding box center [486, 240] width 521 height 34
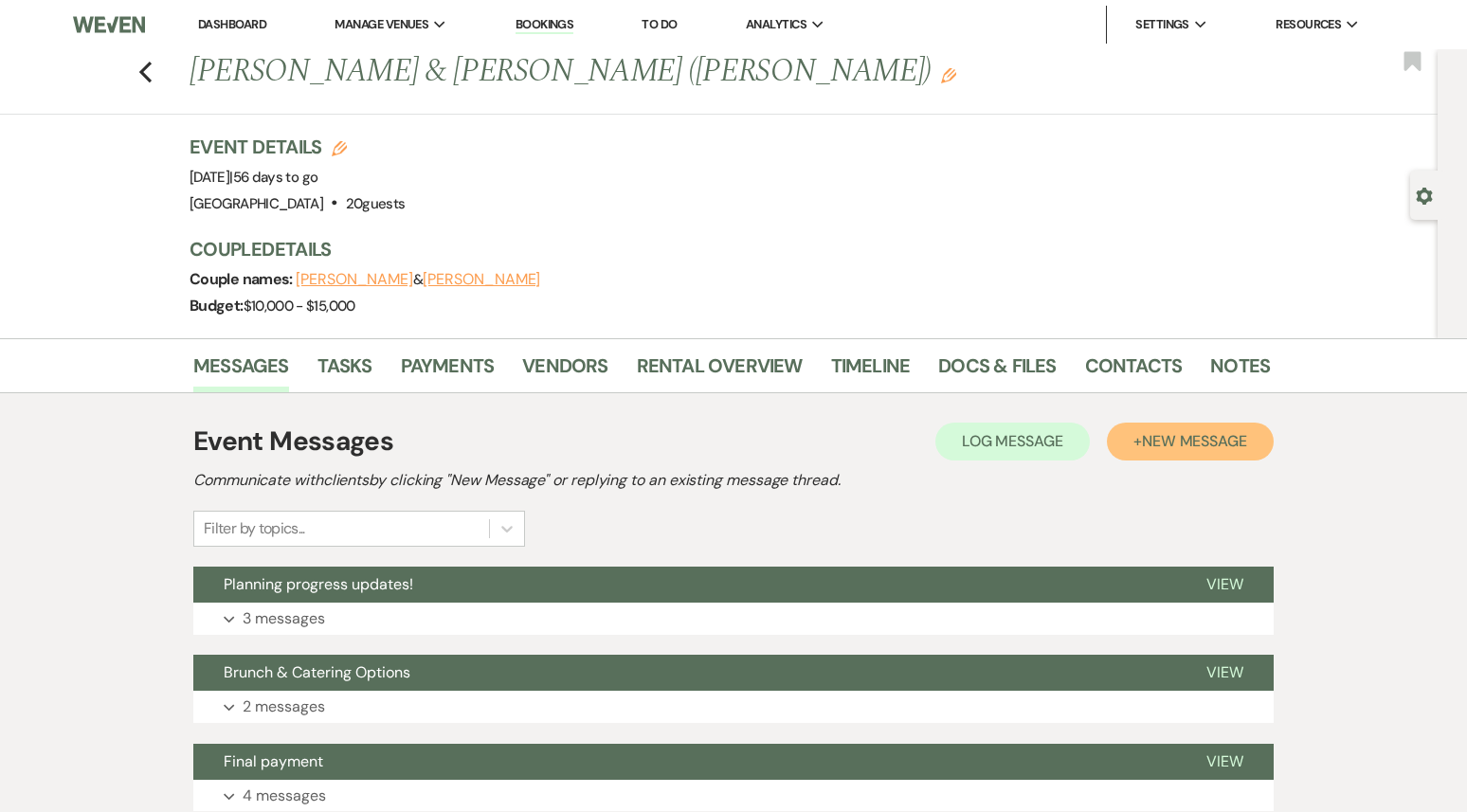
click at [1172, 440] on span "New Message" at bounding box center [1195, 441] width 105 height 20
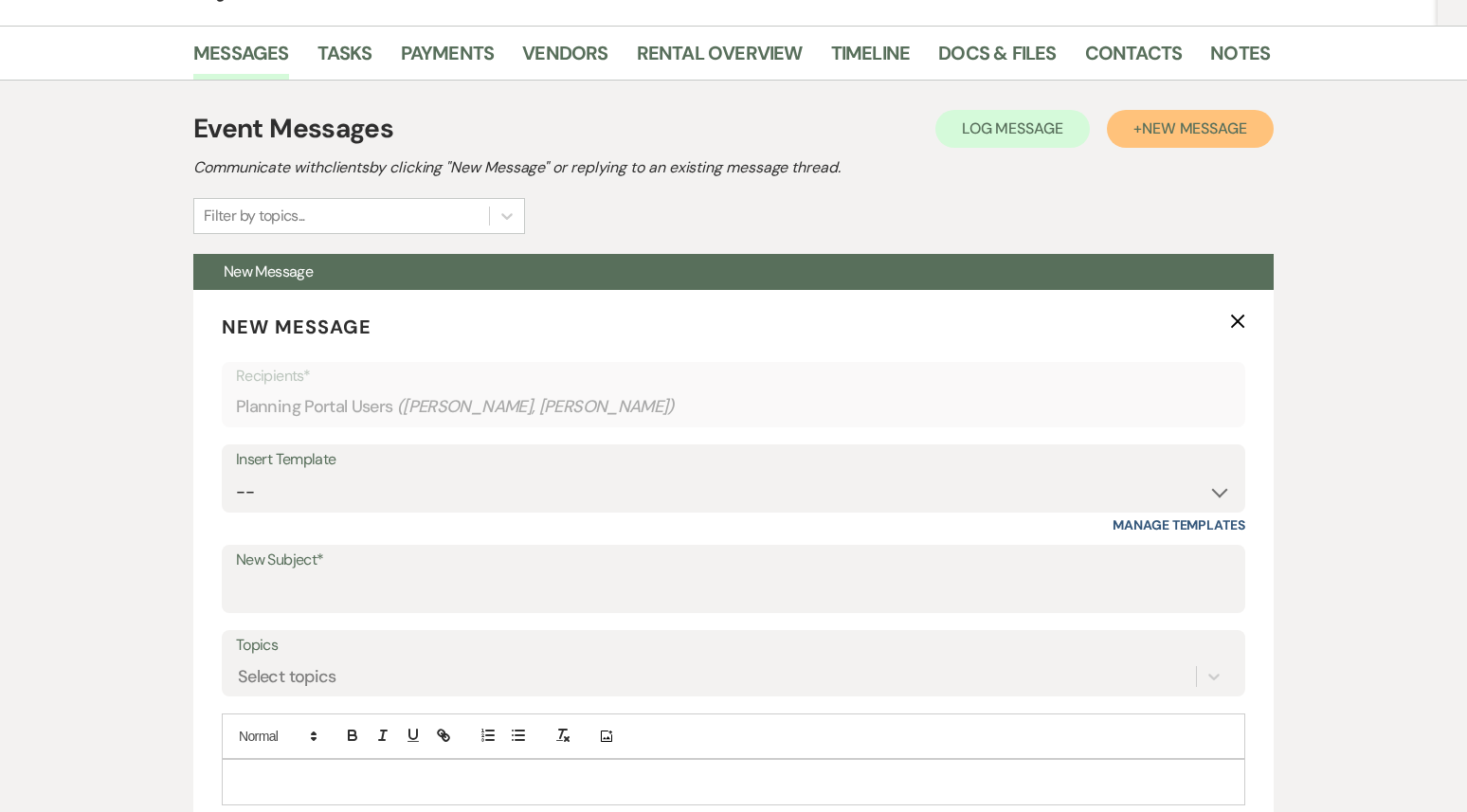
scroll to position [481, 0]
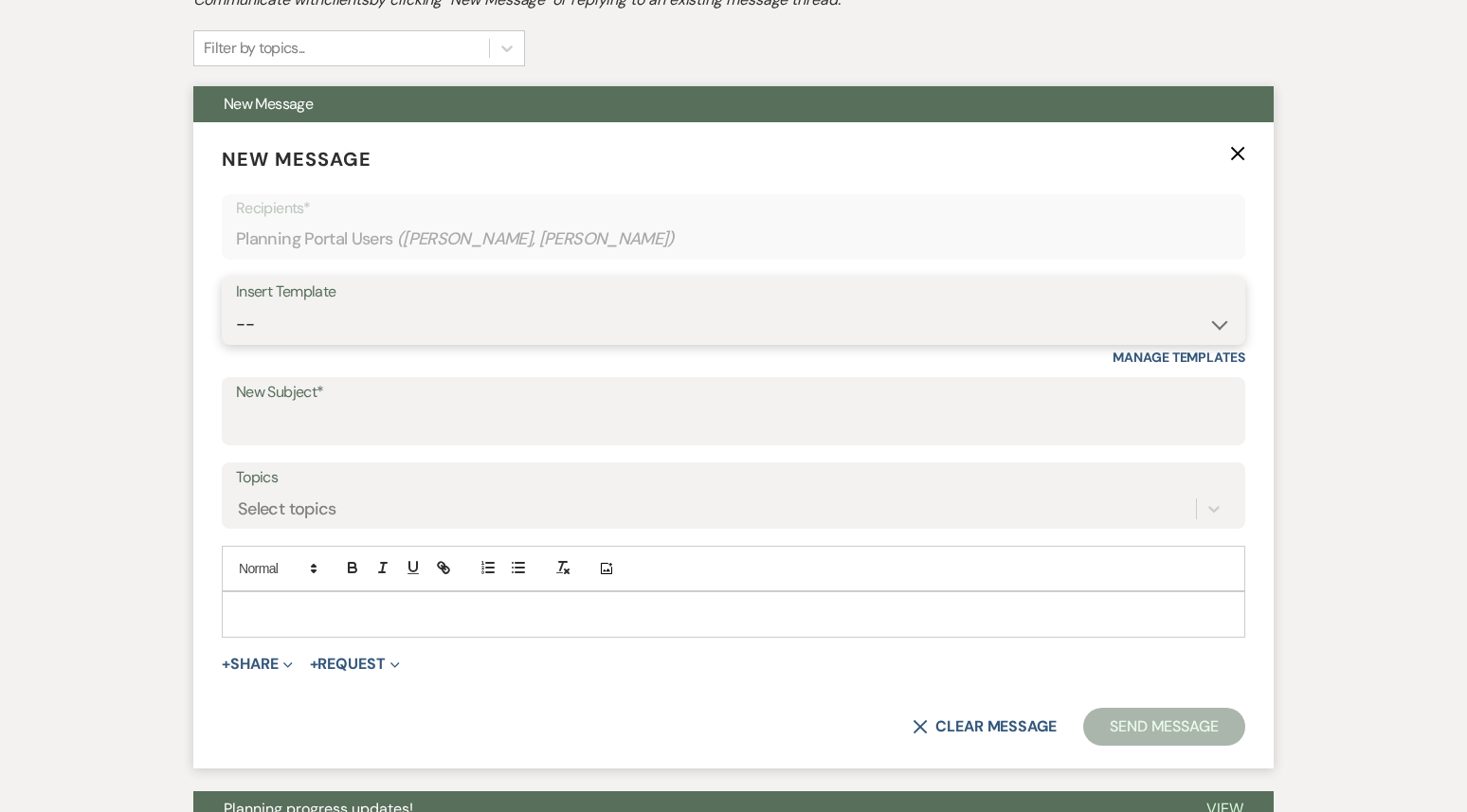
click at [639, 331] on select "-- Weven Planning Portal Introduction (Booked Events) 1st planning email ([PERS…" at bounding box center [734, 324] width 995 height 37
select select "3420"
click at [236, 307] on select "-- Weven Planning Portal Introduction (Booked Events) 1st planning email ([PERS…" at bounding box center [734, 324] width 995 height 37
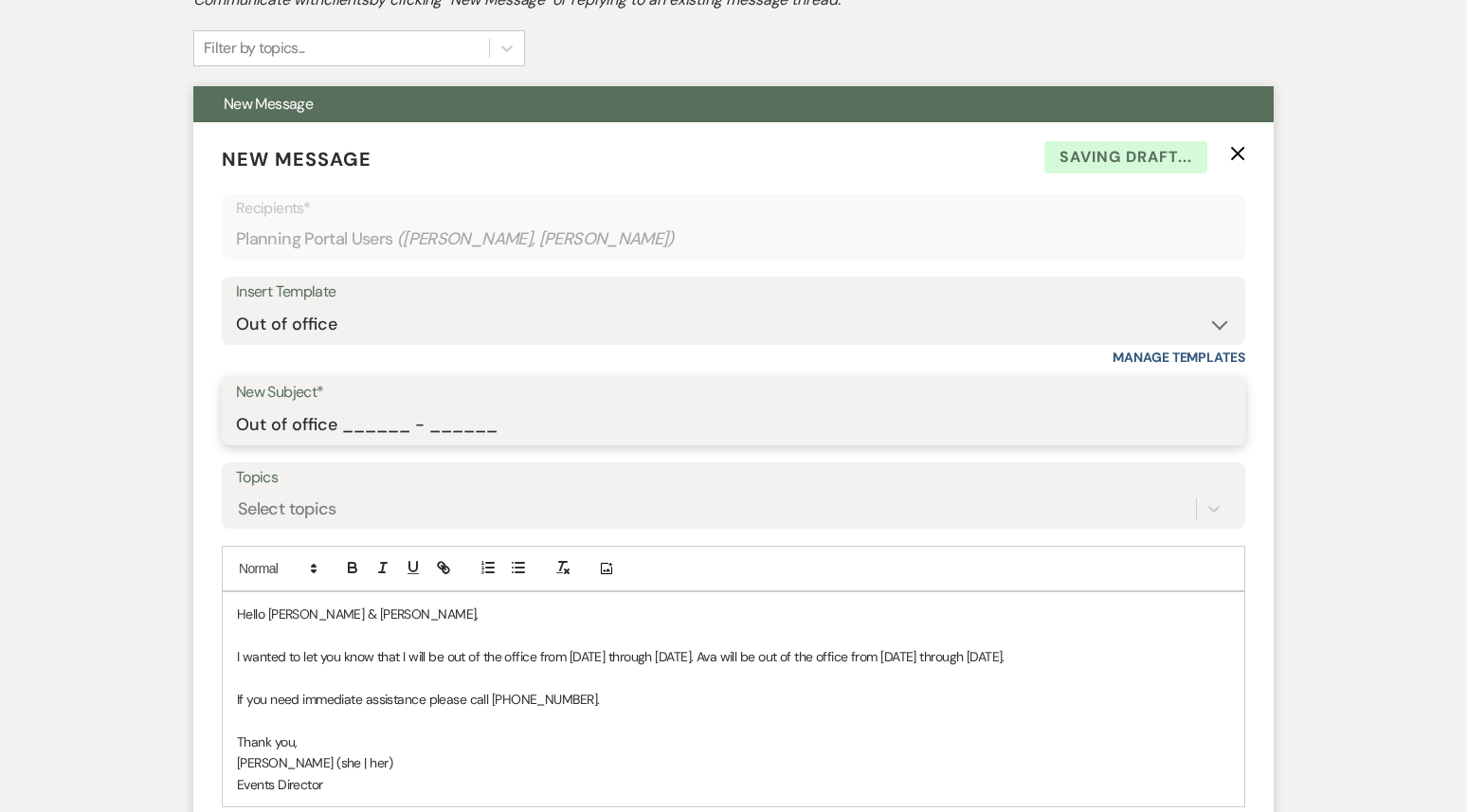
drag, startPoint x: 345, startPoint y: 431, endPoint x: 595, endPoint y: 414, distance: 250.6
click at [596, 415] on input "Out of office ______ - ______" at bounding box center [734, 424] width 995 height 37
type input "Out of office 09/22 - 09/29"
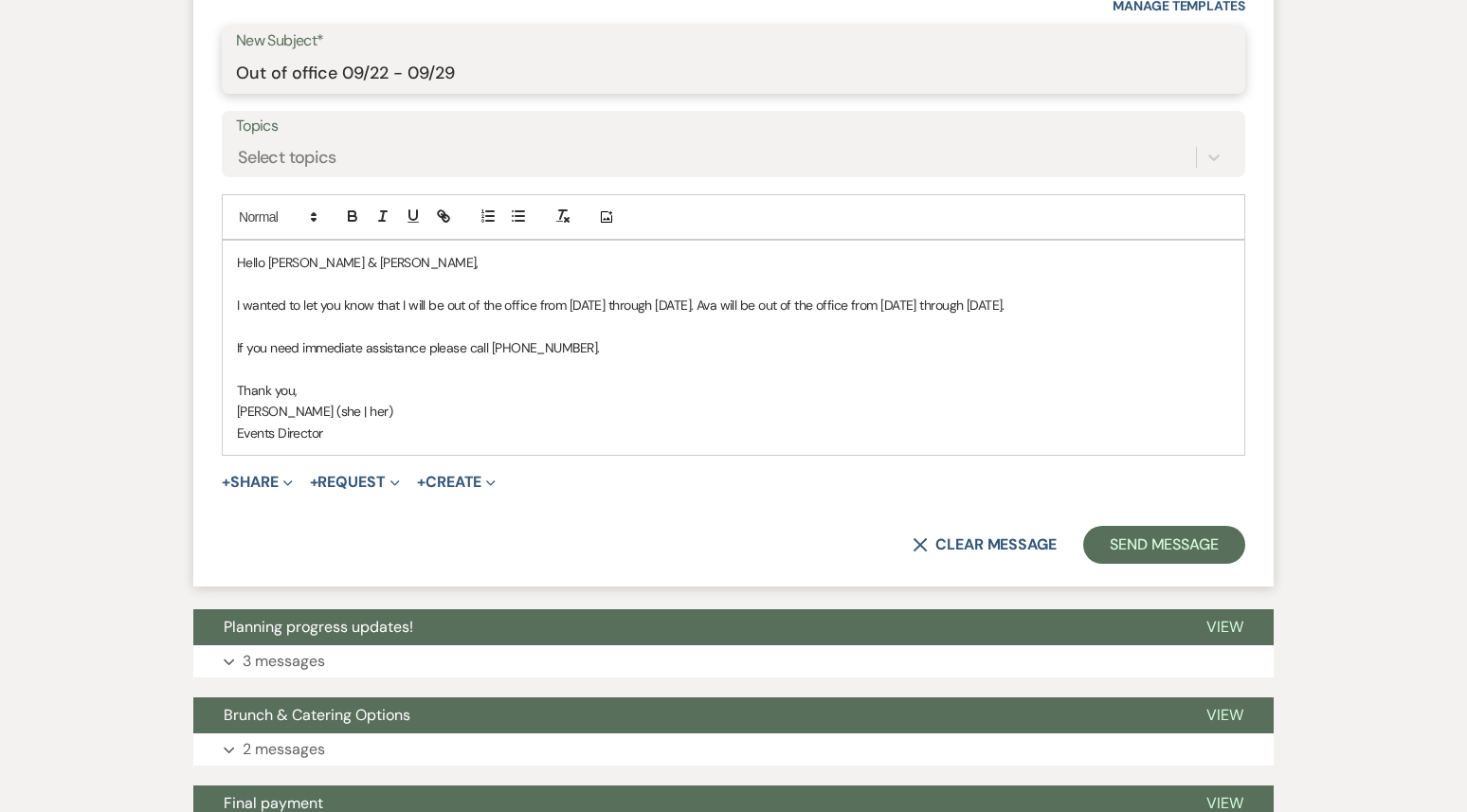
scroll to position [835, 0]
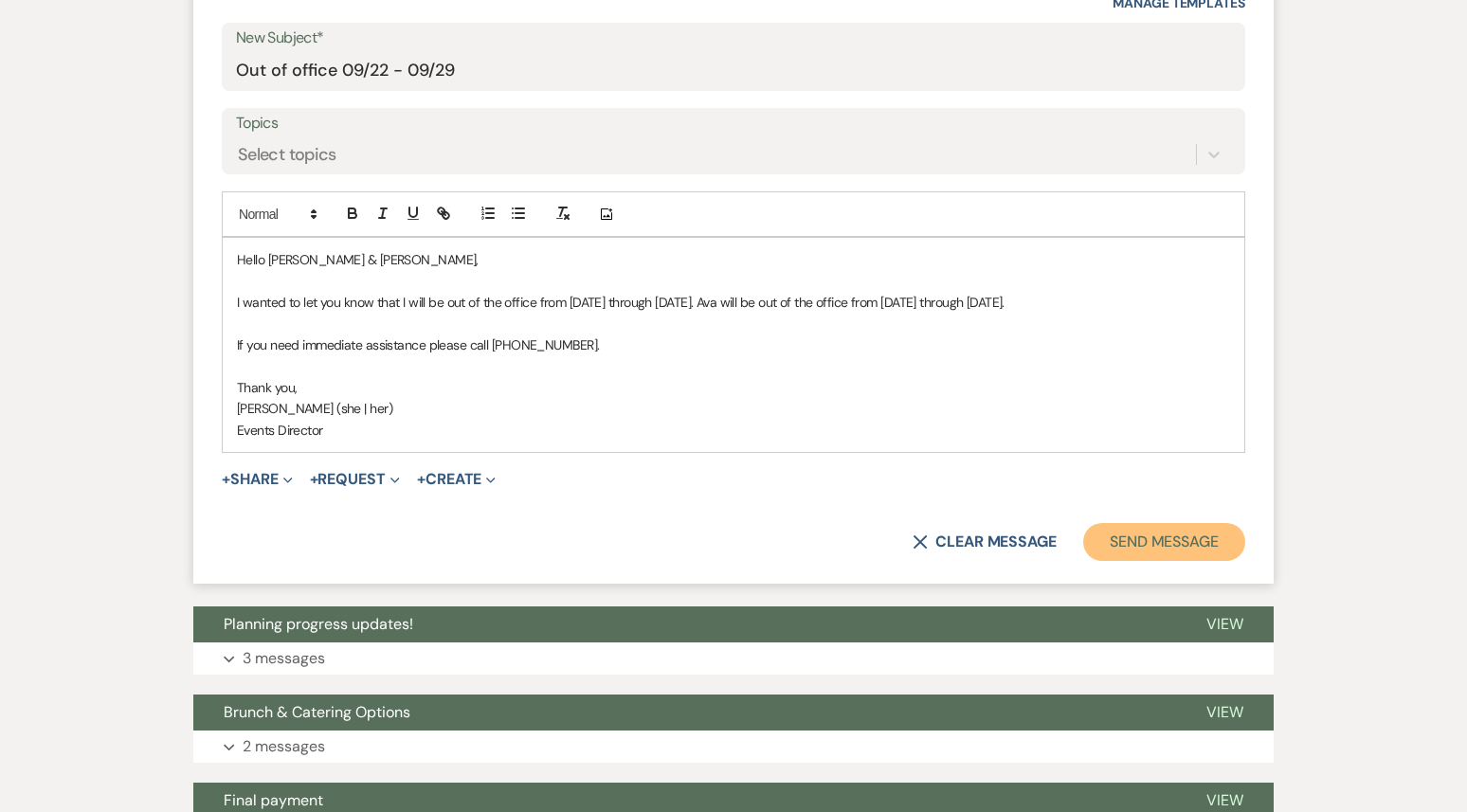
click at [1180, 561] on button "Send Message" at bounding box center [1164, 542] width 162 height 38
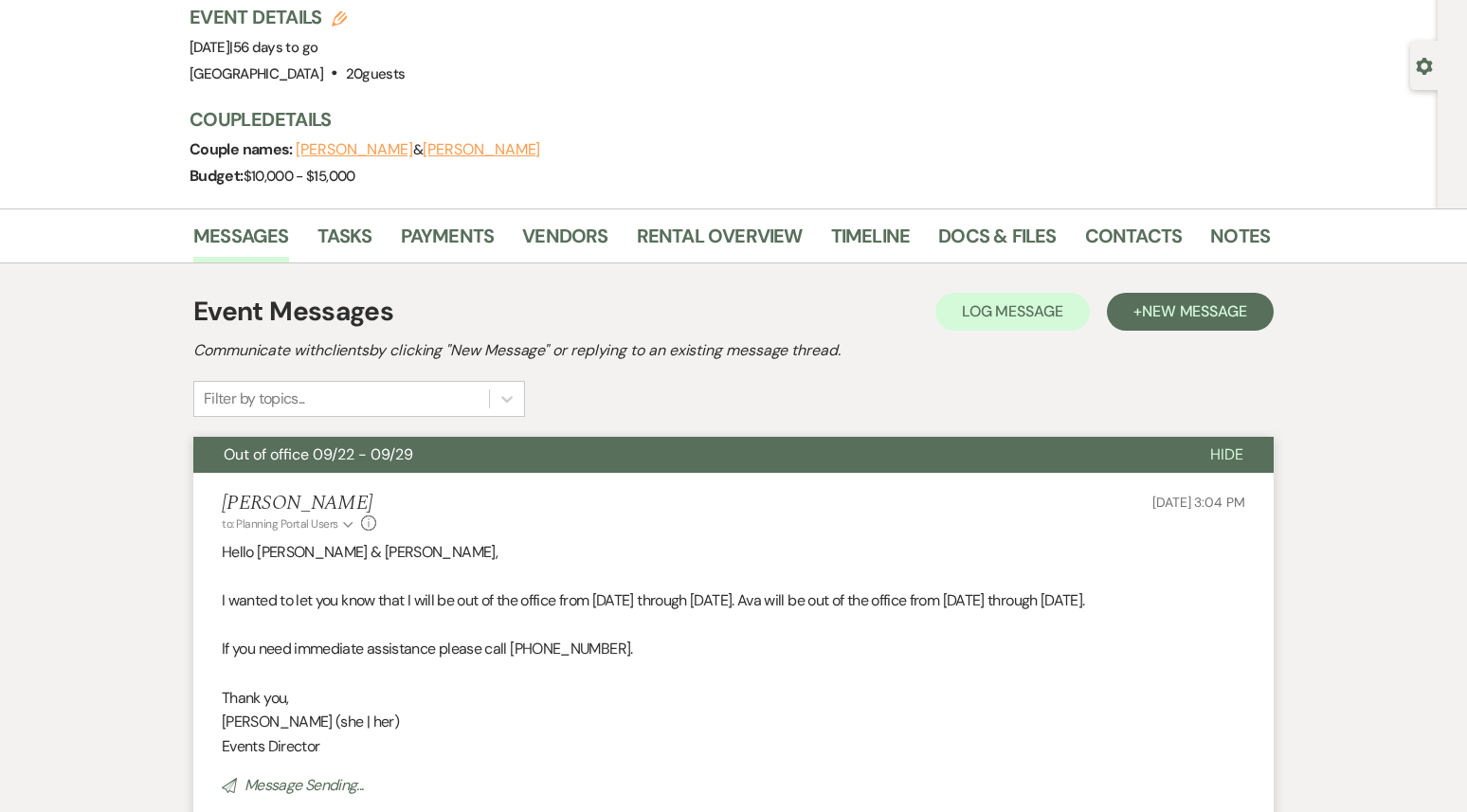
scroll to position [0, 0]
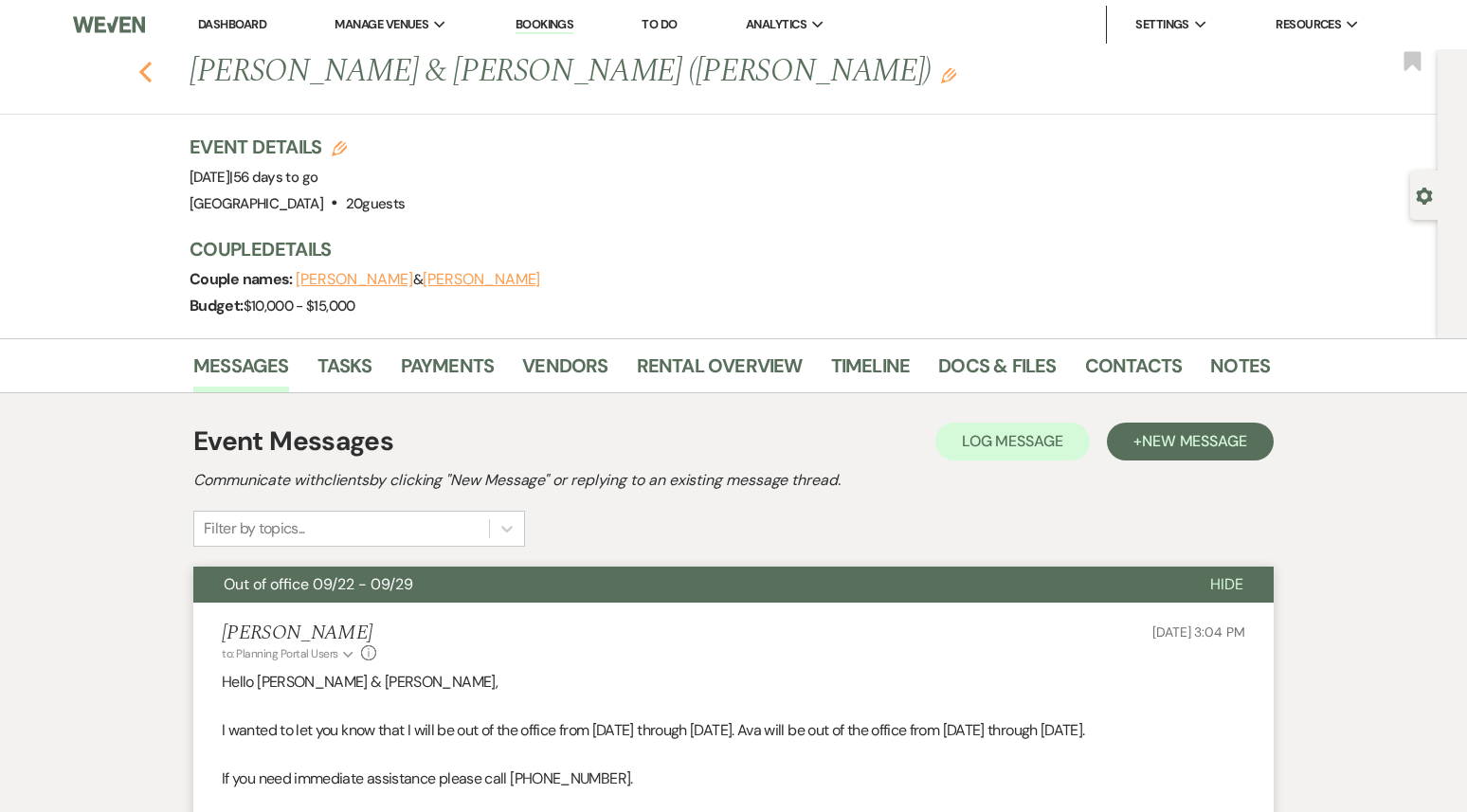
click at [143, 71] on use "button" at bounding box center [145, 71] width 12 height 21
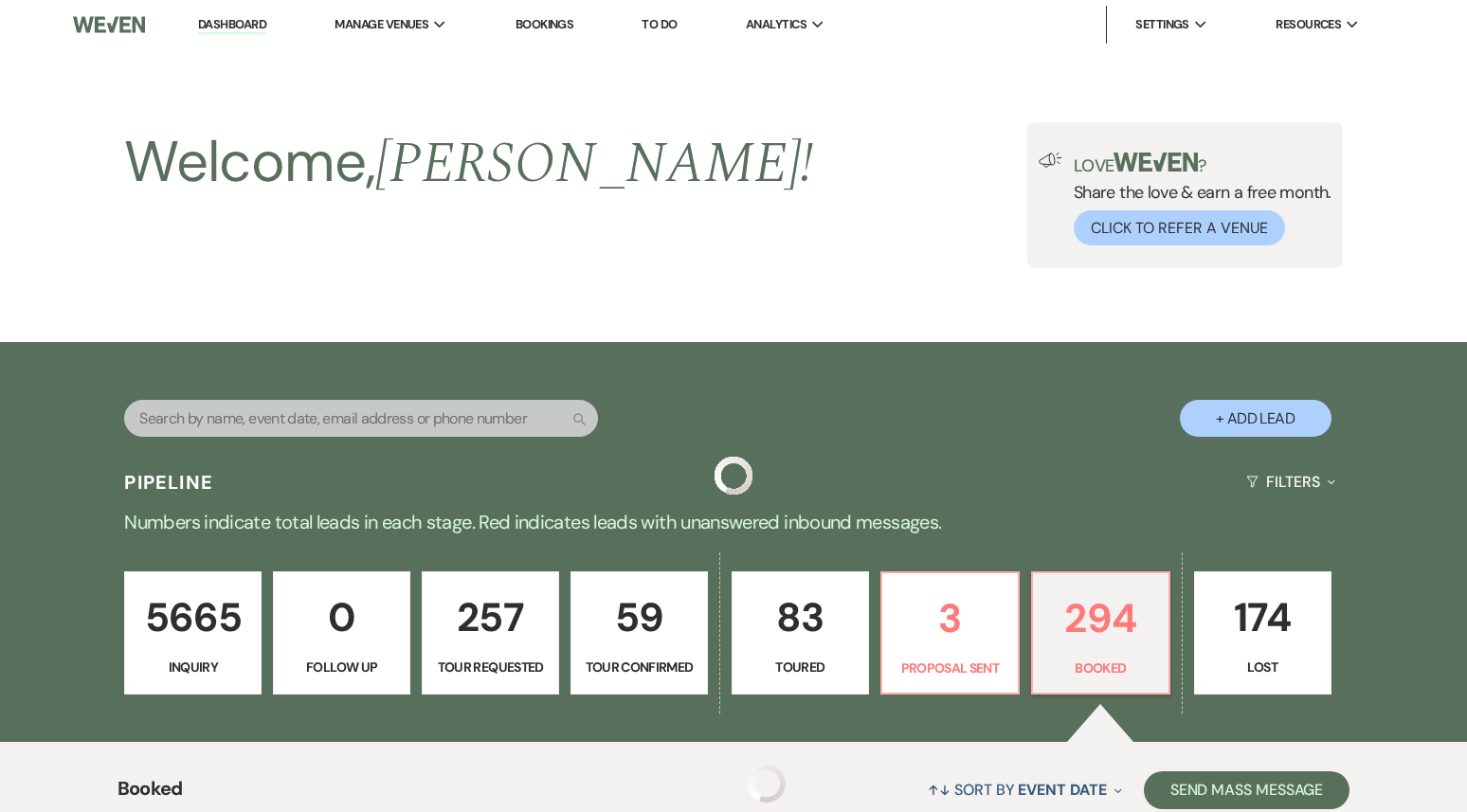
scroll to position [3297, 0]
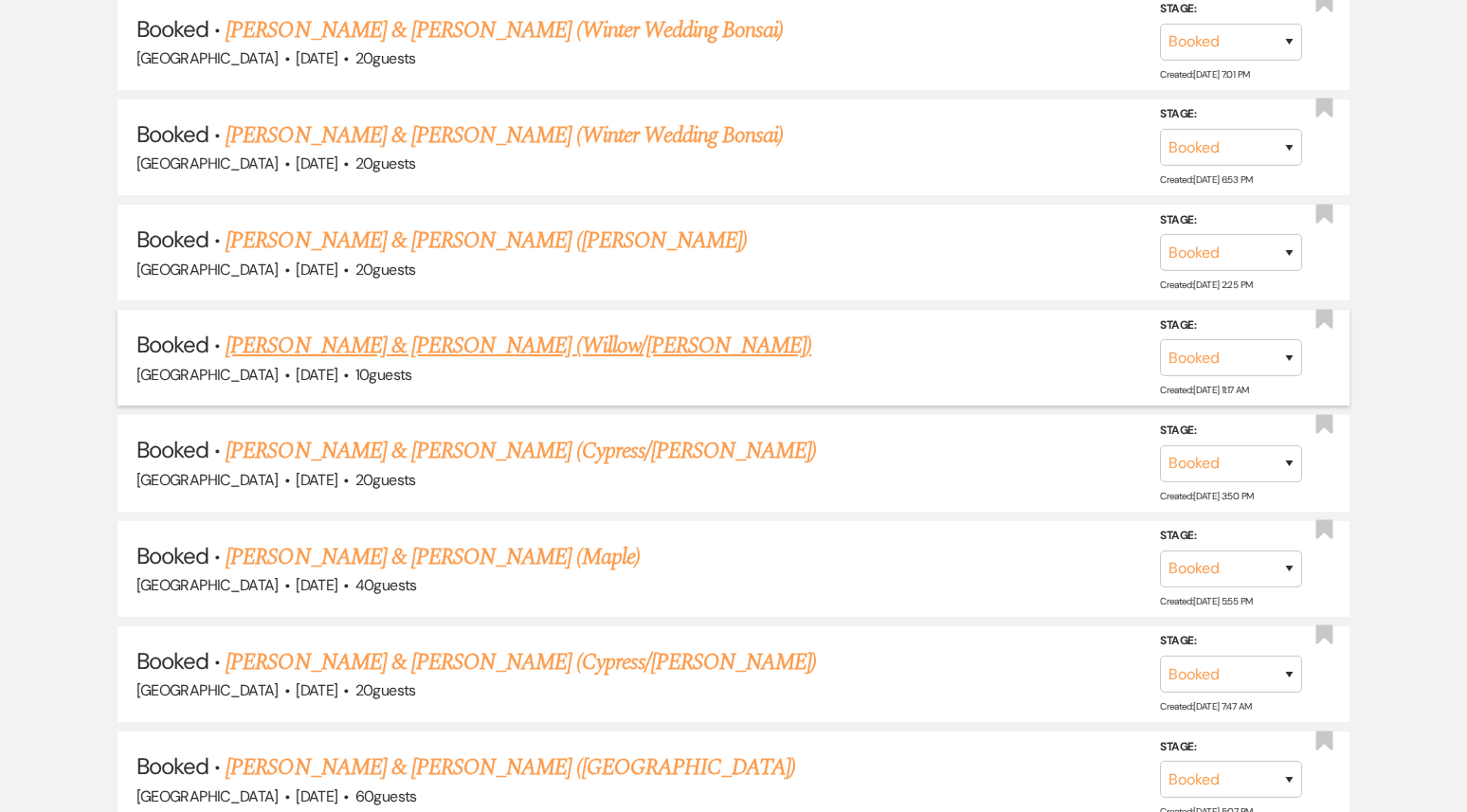
click at [405, 329] on link "[PERSON_NAME] & [PERSON_NAME] (Willow/[PERSON_NAME])" at bounding box center [518, 346] width 586 height 34
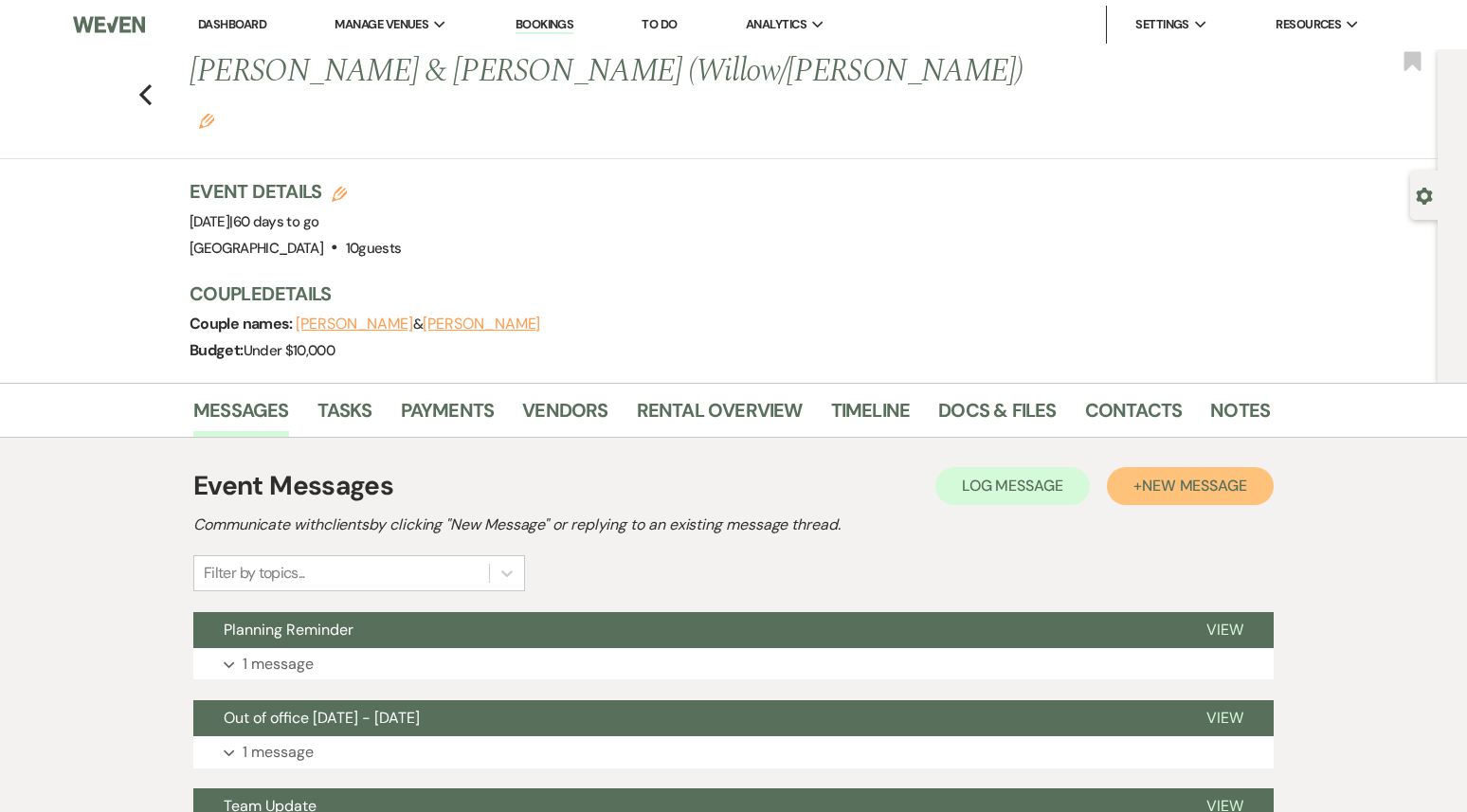
click at [1223, 476] on span "New Message" at bounding box center [1195, 486] width 105 height 20
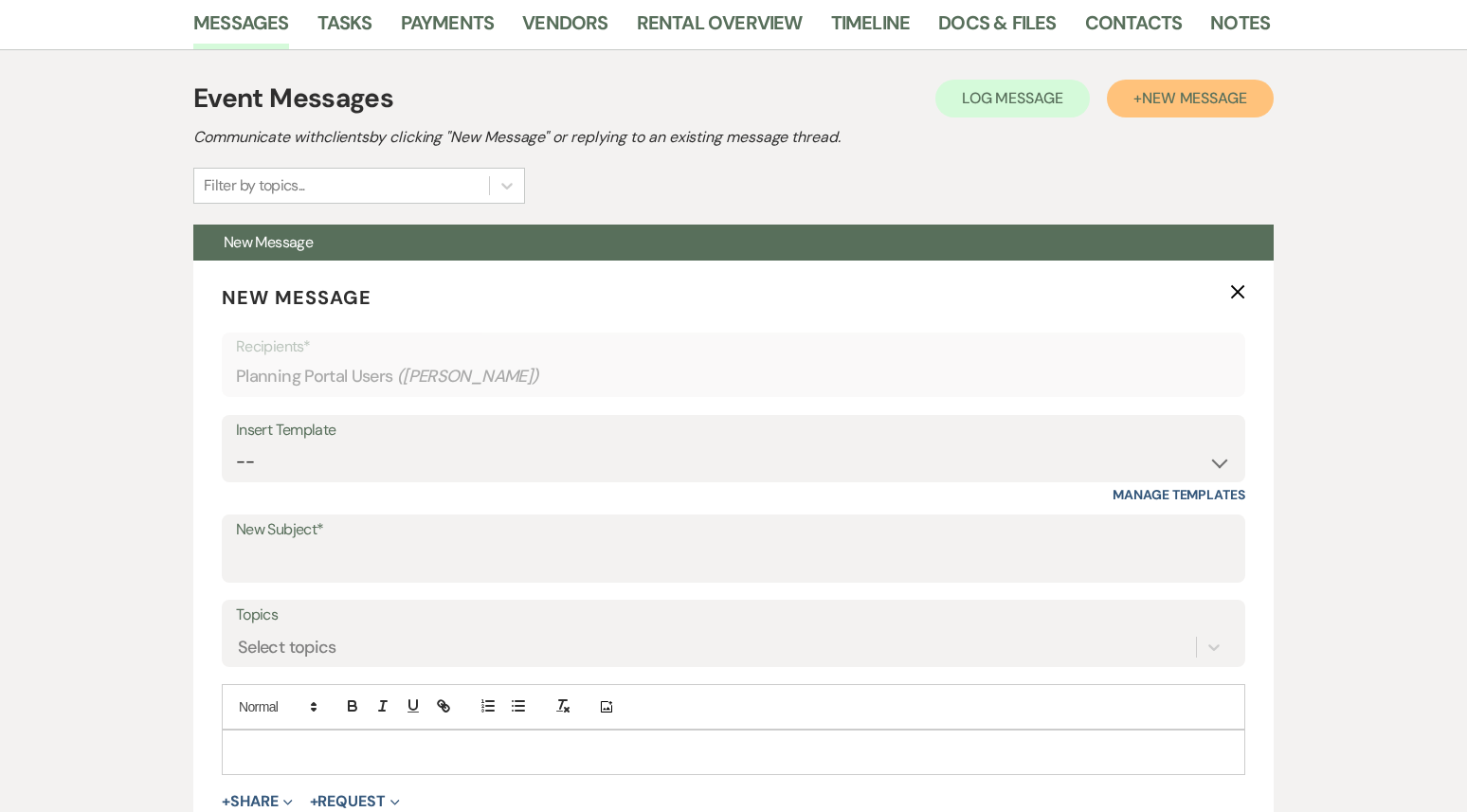
scroll to position [479, 0]
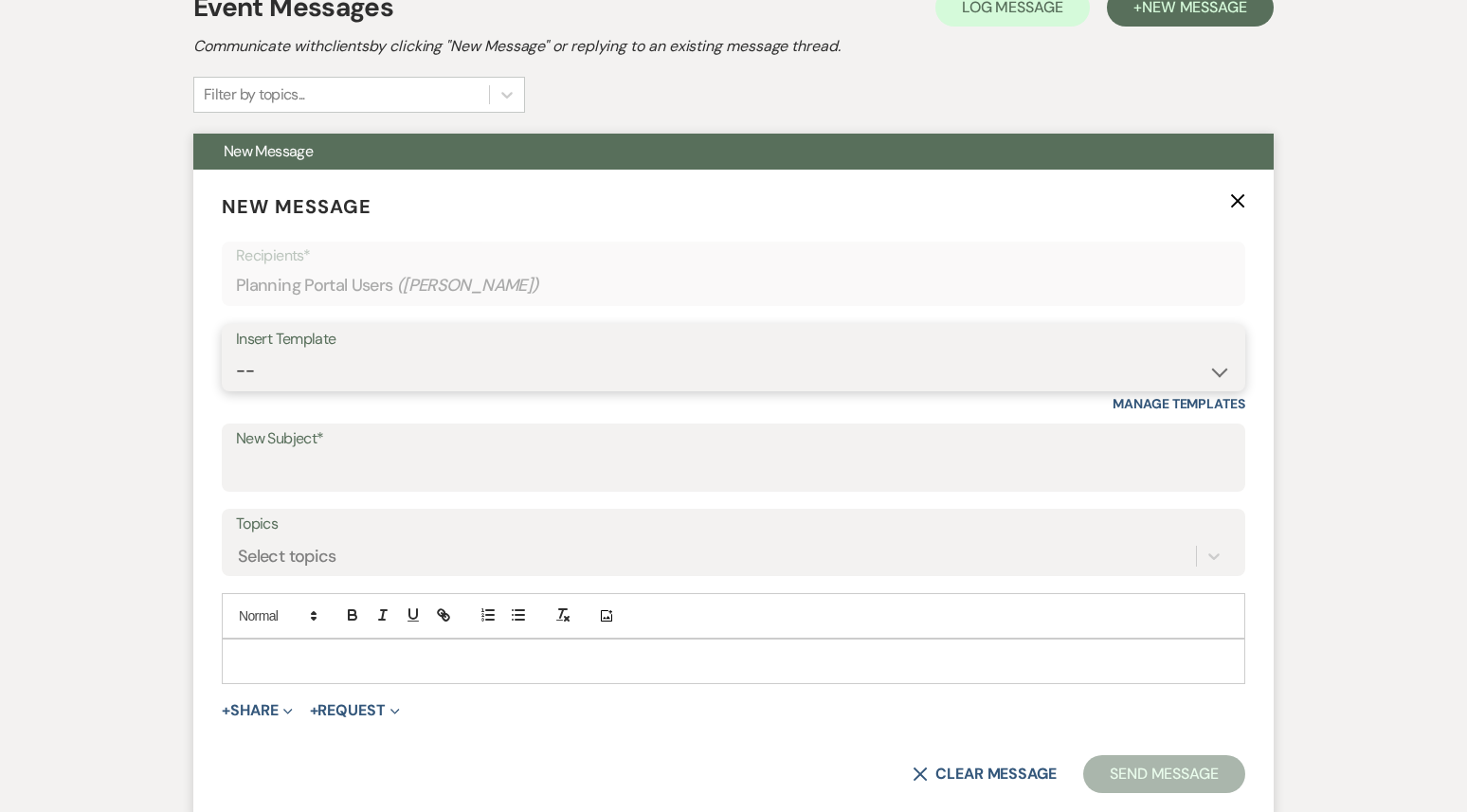
click at [558, 352] on select "-- Weven Planning Portal Introduction (Booked Events) 1st planning email ([PERS…" at bounding box center [734, 370] width 995 height 37
select select "3420"
click at [236, 352] on select "-- Weven Planning Portal Introduction (Booked Events) 1st planning email ([PERS…" at bounding box center [734, 370] width 995 height 37
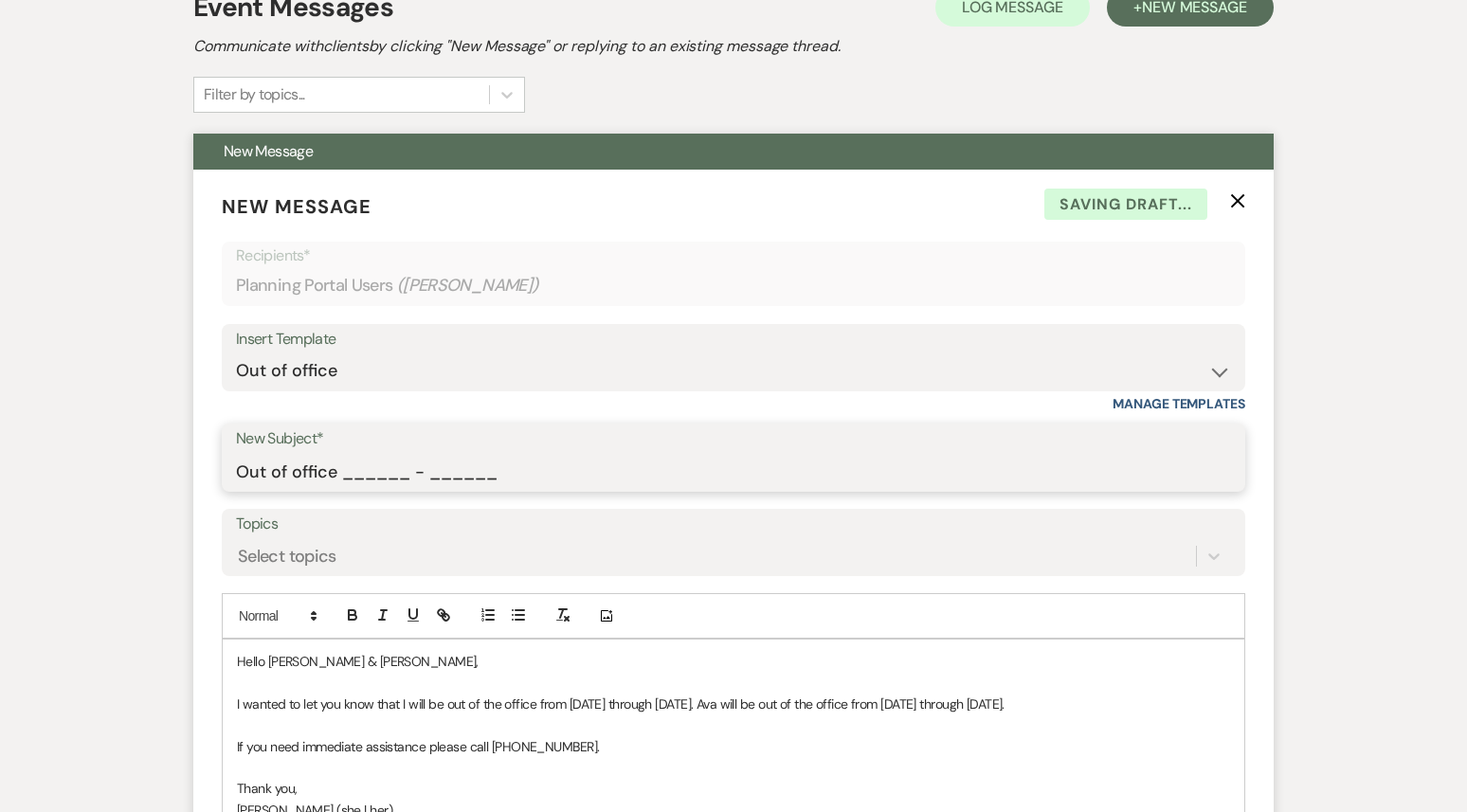
drag, startPoint x: 508, startPoint y: 437, endPoint x: 344, endPoint y: 425, distance: 164.4
click at [344, 453] on input "Out of office ______ - ______" at bounding box center [734, 471] width 995 height 37
type input "Out of office 09/22 - 09/29"
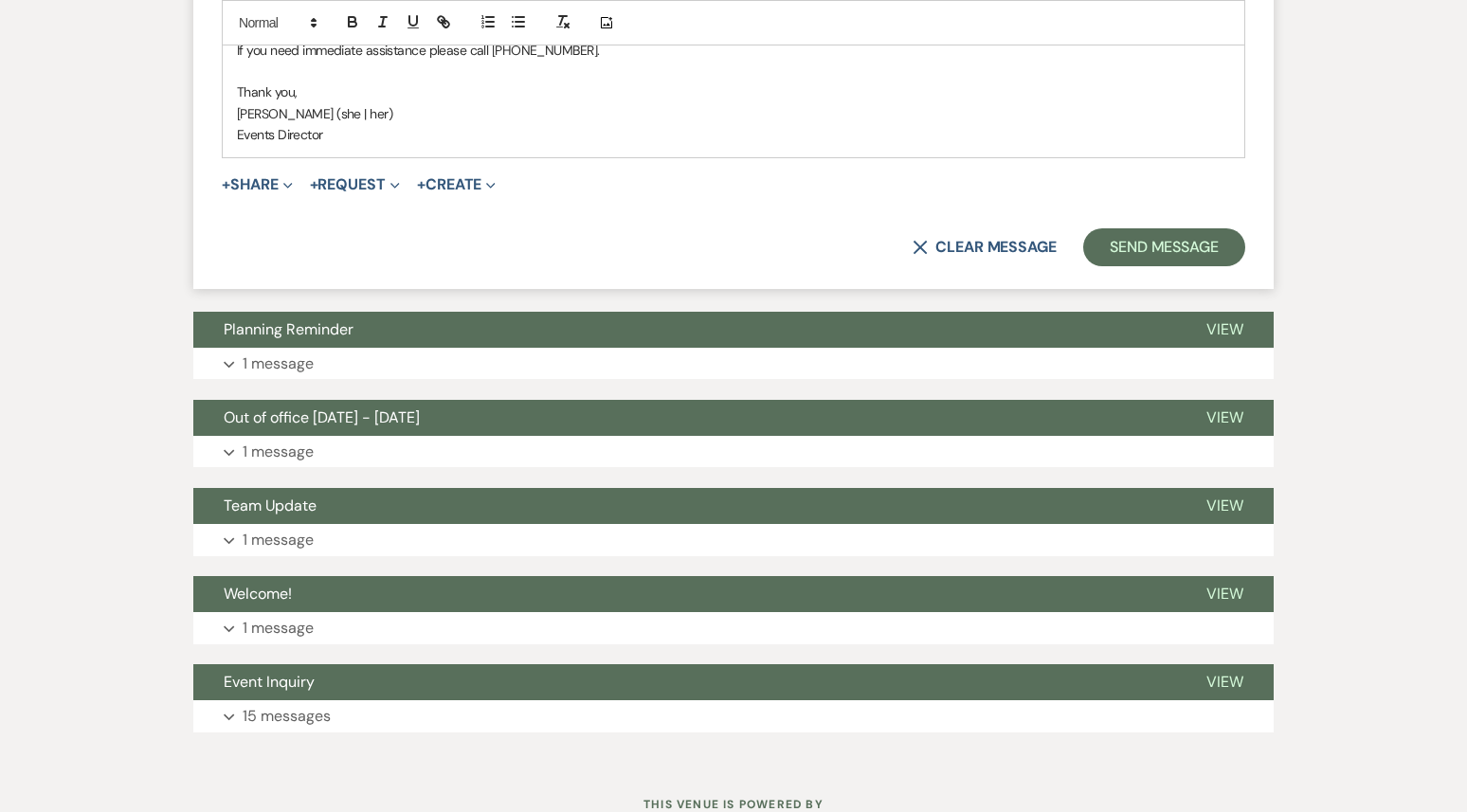
scroll to position [1221, 0]
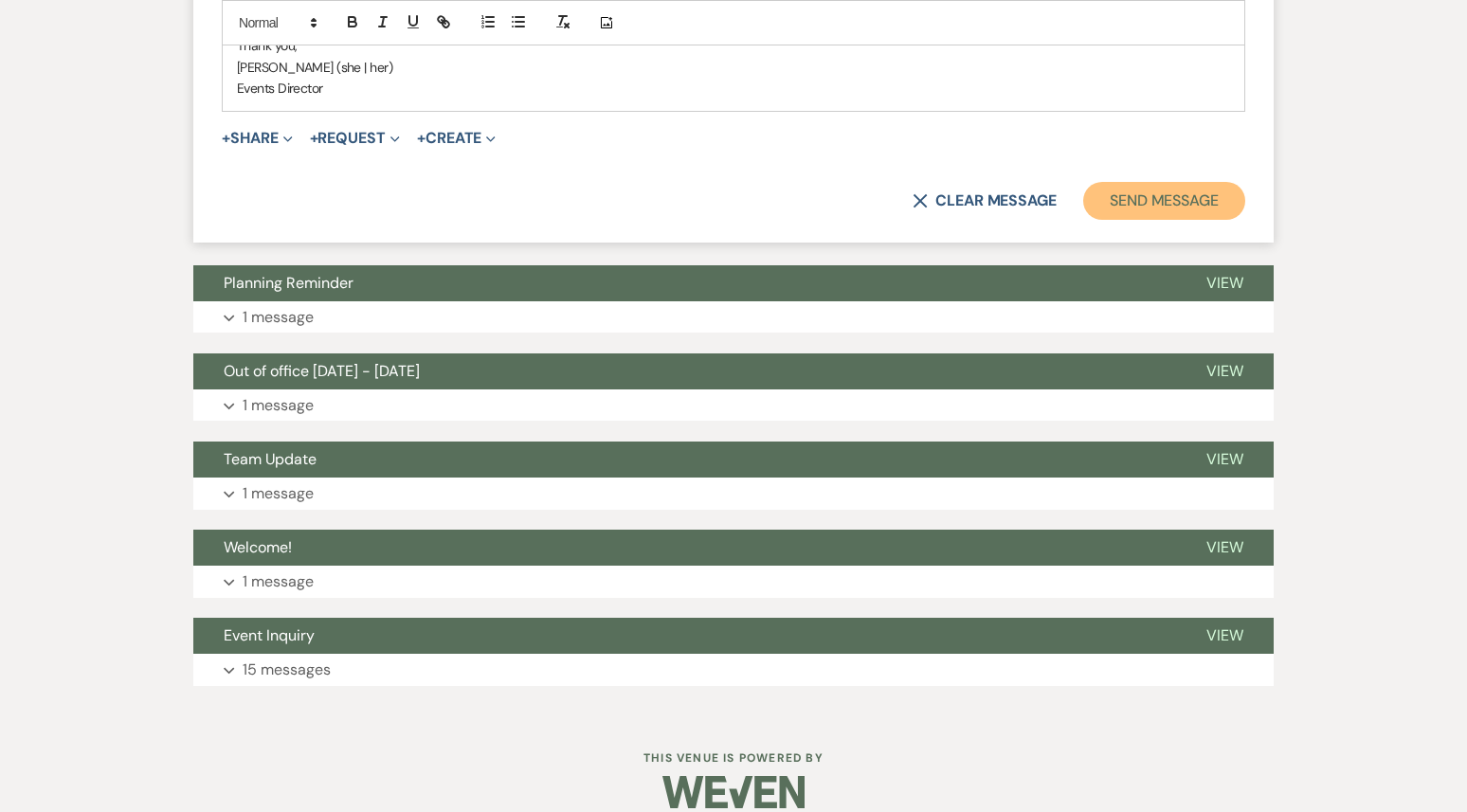
click at [1144, 182] on button "Send Message" at bounding box center [1164, 201] width 162 height 38
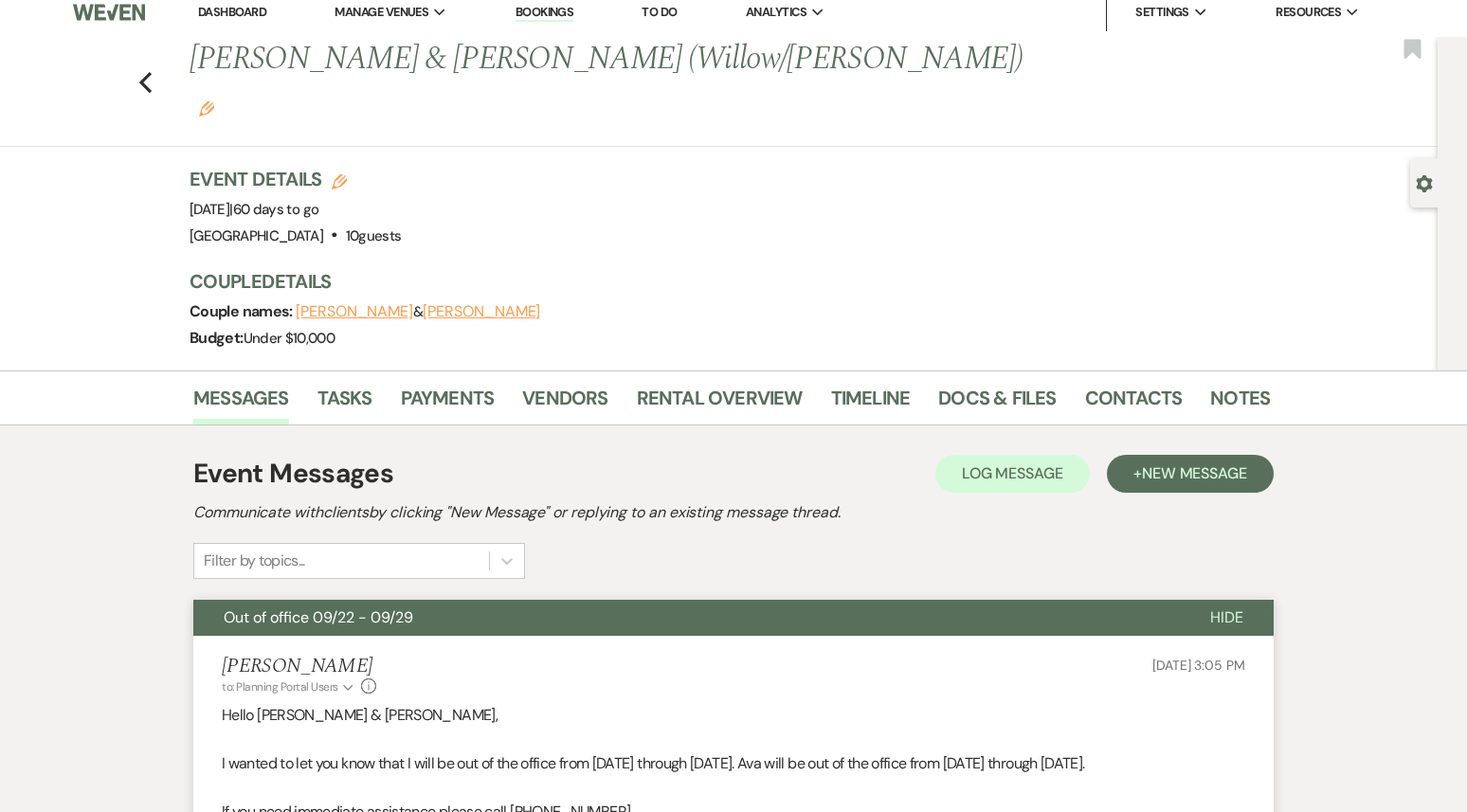
scroll to position [0, 0]
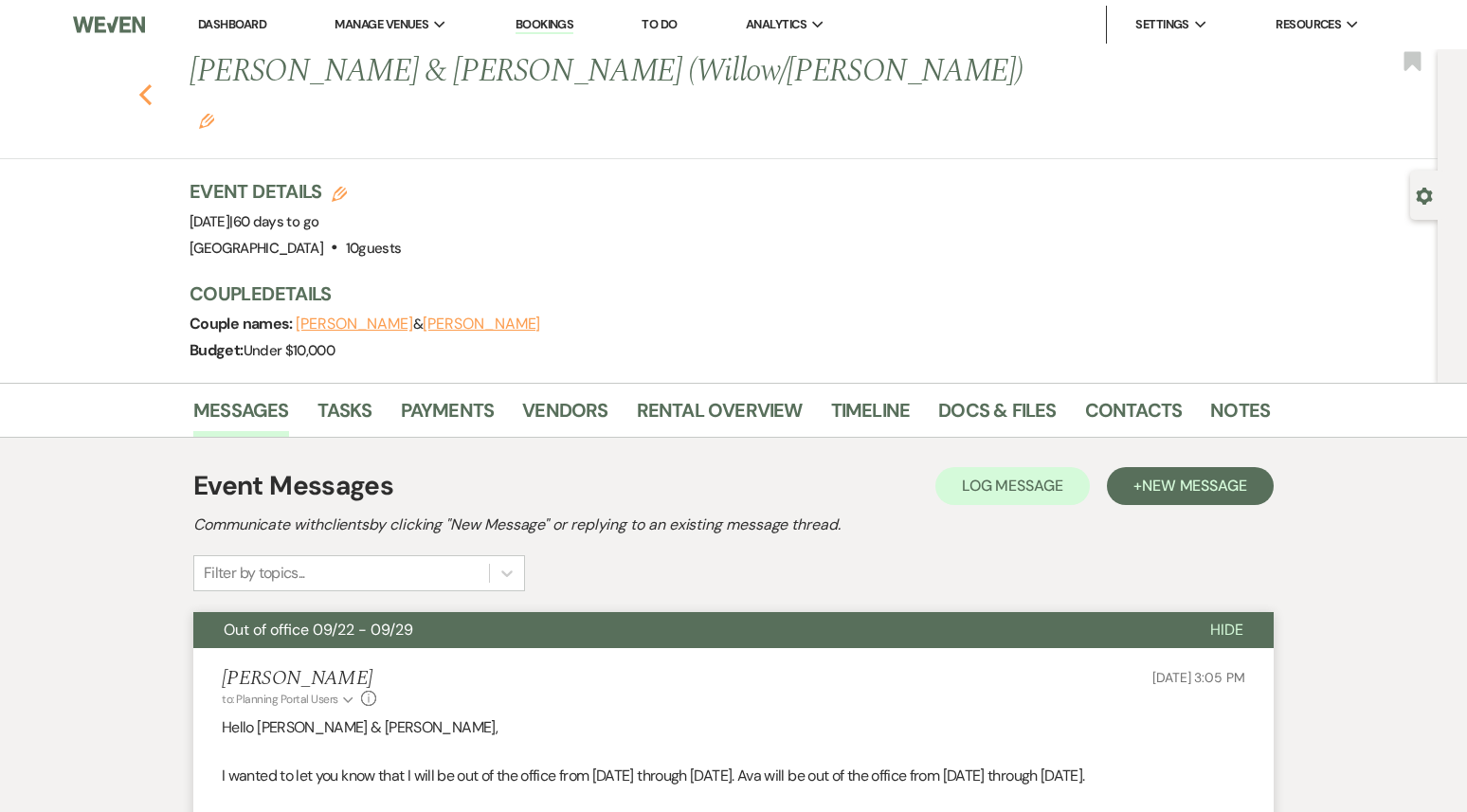
click at [149, 83] on icon "Previous" at bounding box center [145, 94] width 14 height 23
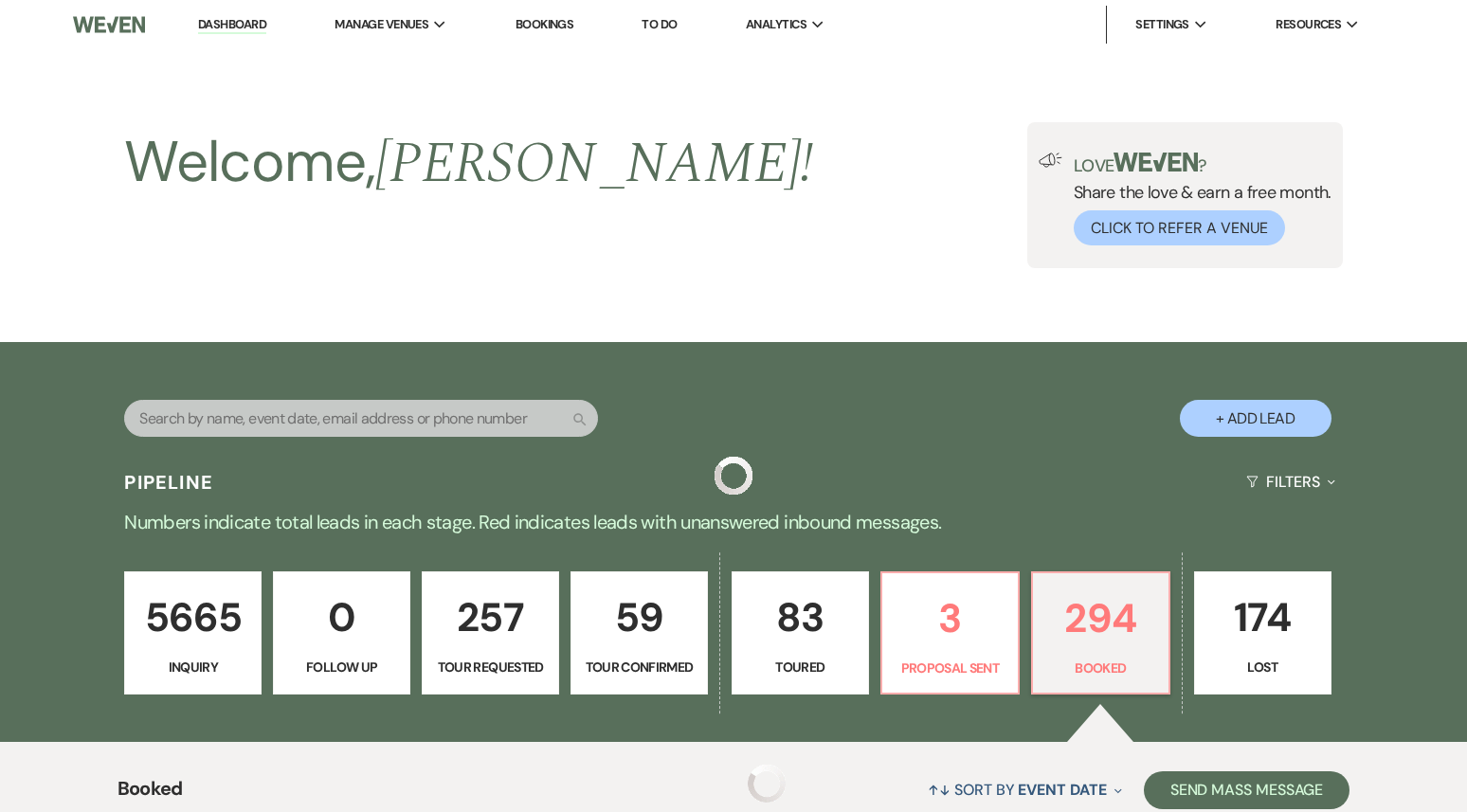
scroll to position [3297, 0]
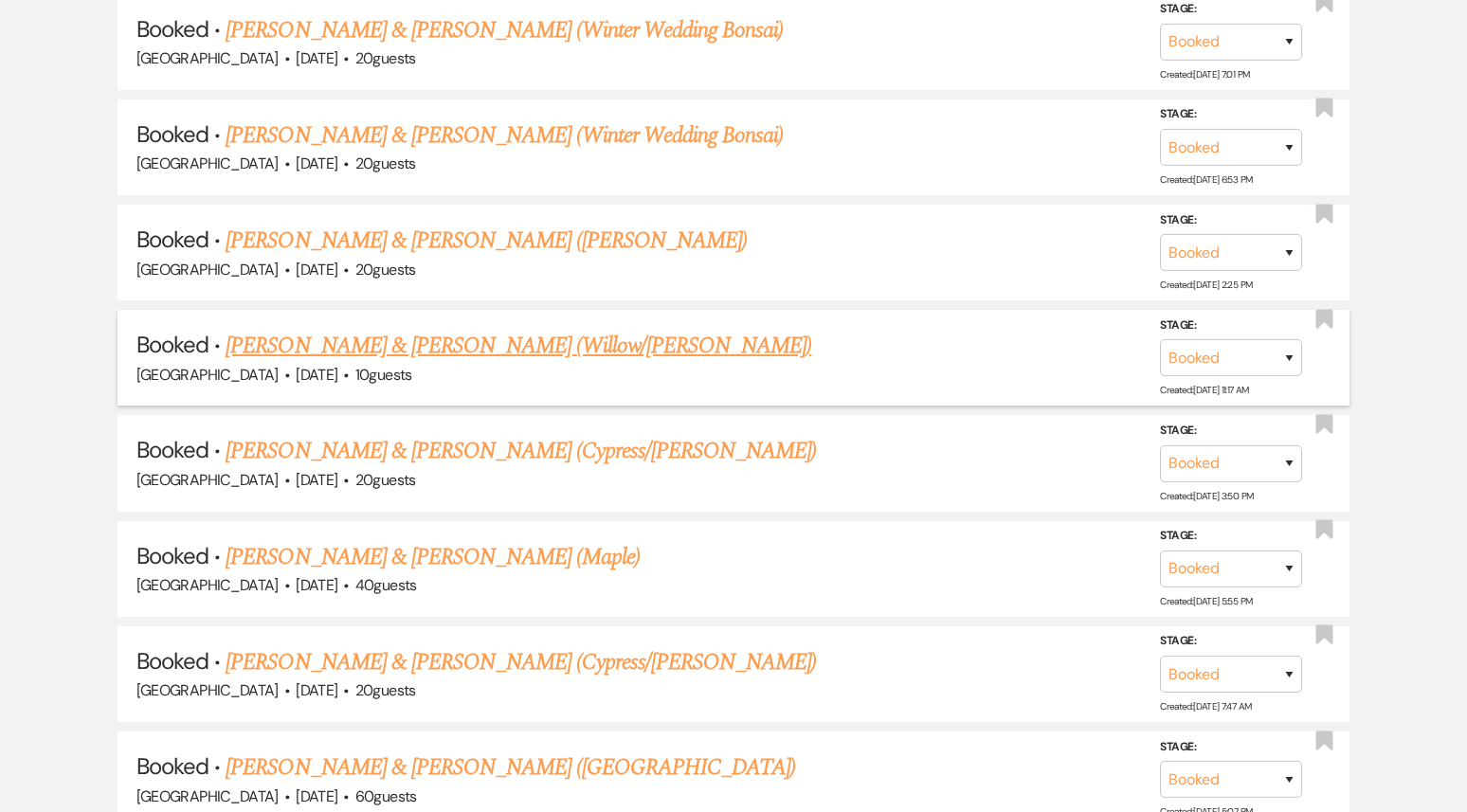
click at [461, 335] on link "[PERSON_NAME] & [PERSON_NAME] (Willow/[PERSON_NAME])" at bounding box center [518, 346] width 586 height 34
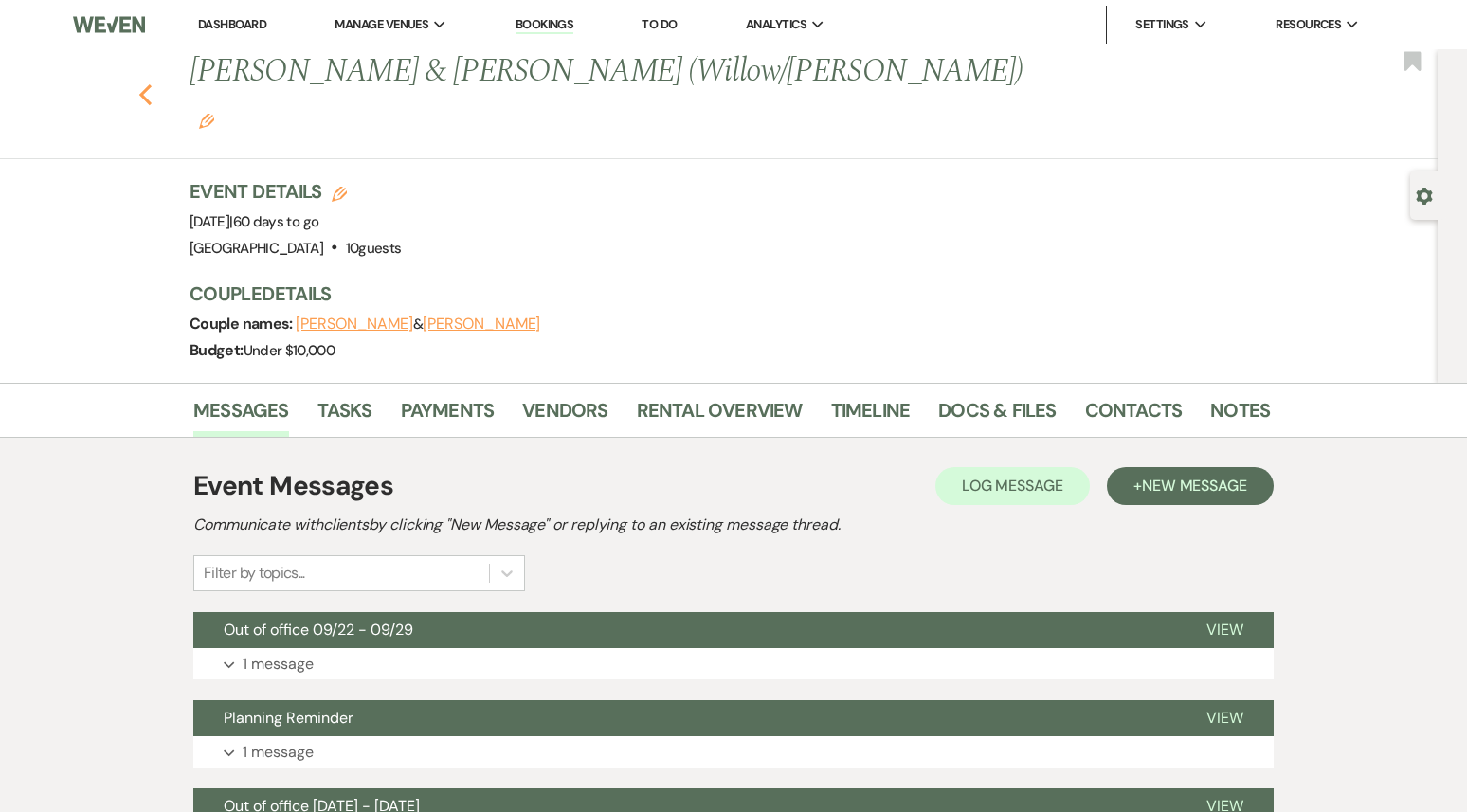
click at [147, 84] on use "button" at bounding box center [145, 94] width 12 height 21
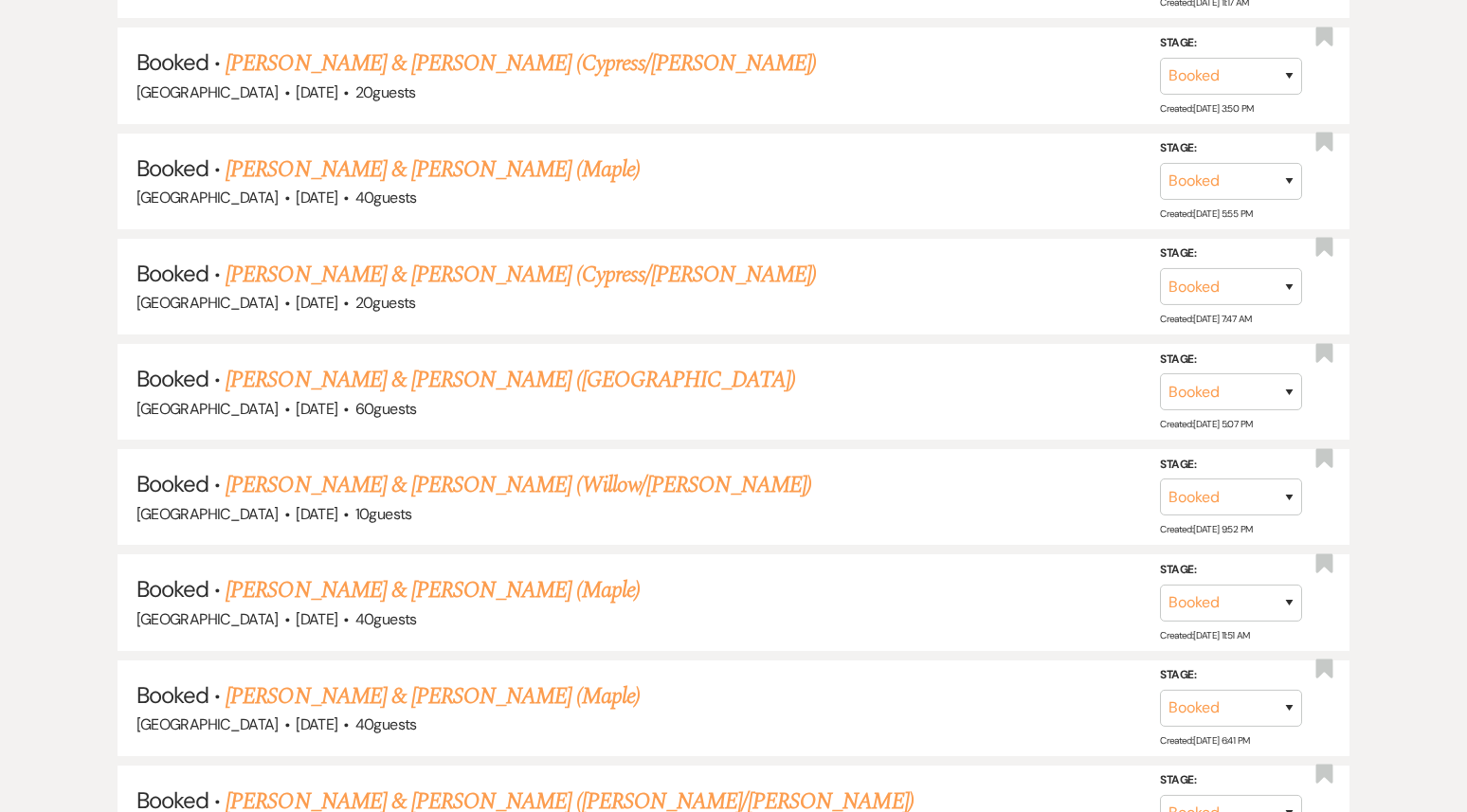
scroll to position [3668, 0]
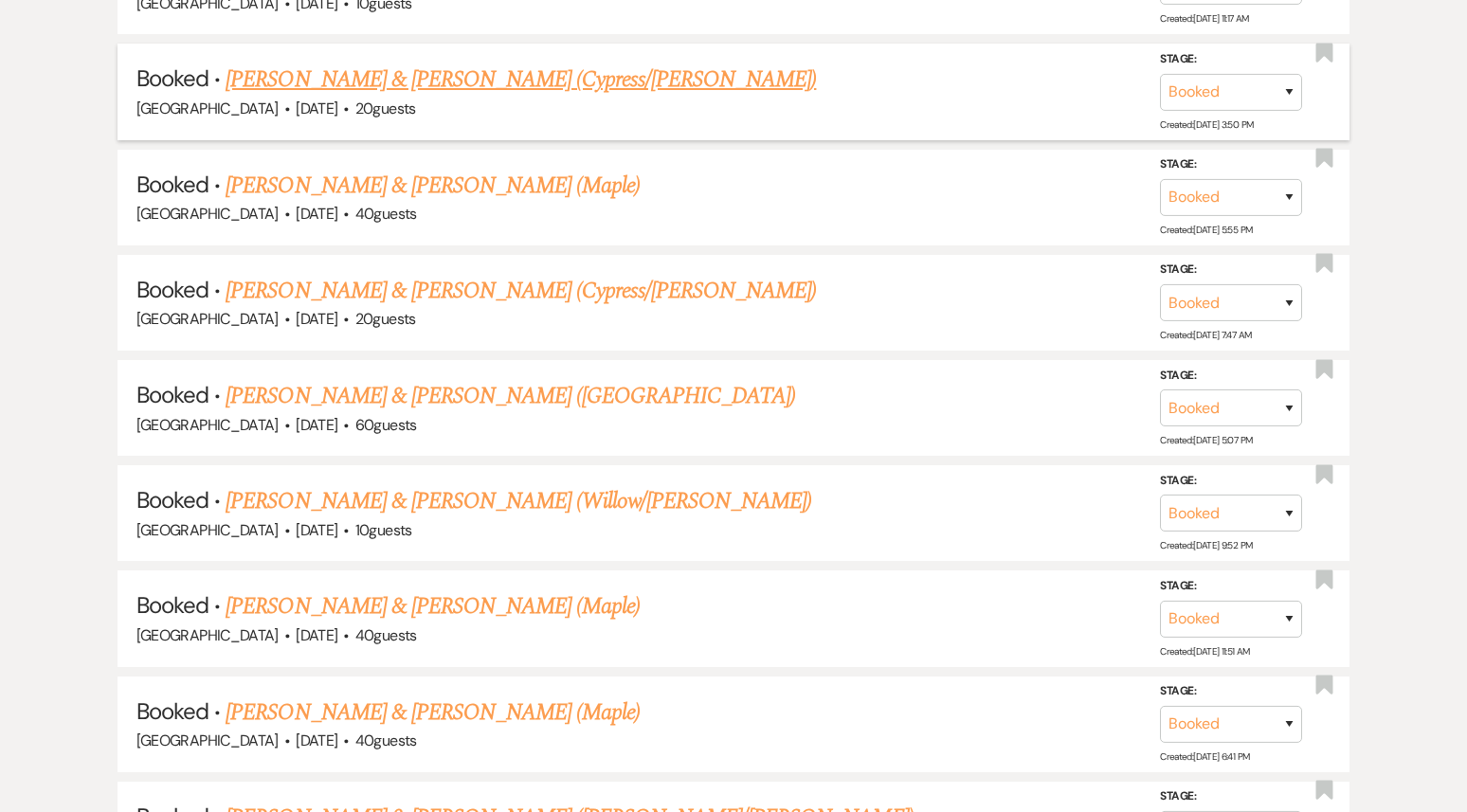
click at [462, 62] on link "[PERSON_NAME] & [PERSON_NAME] (Cypress/[PERSON_NAME])" at bounding box center [520, 79] width 591 height 34
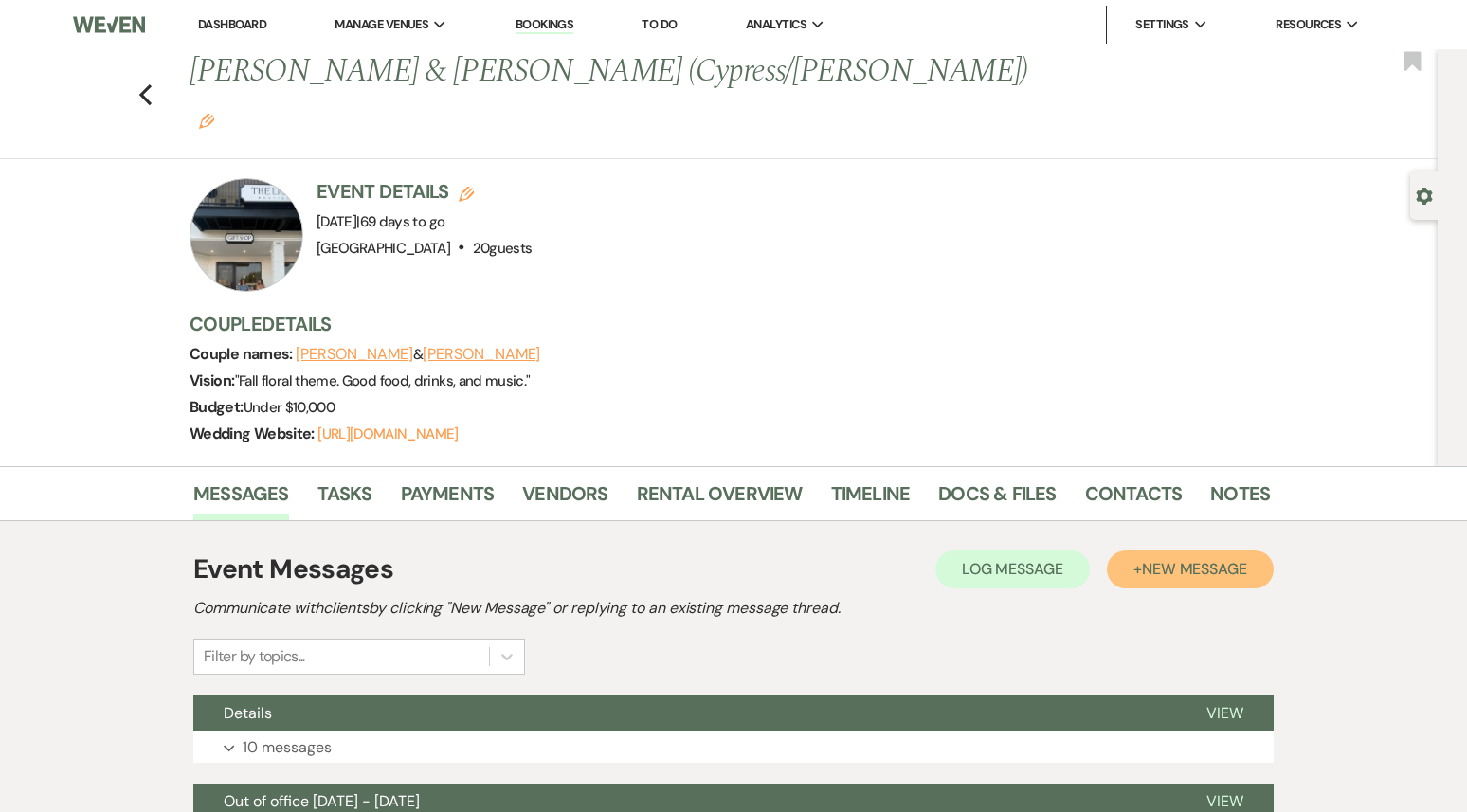
click at [1131, 551] on button "+ New Message" at bounding box center [1190, 570] width 167 height 38
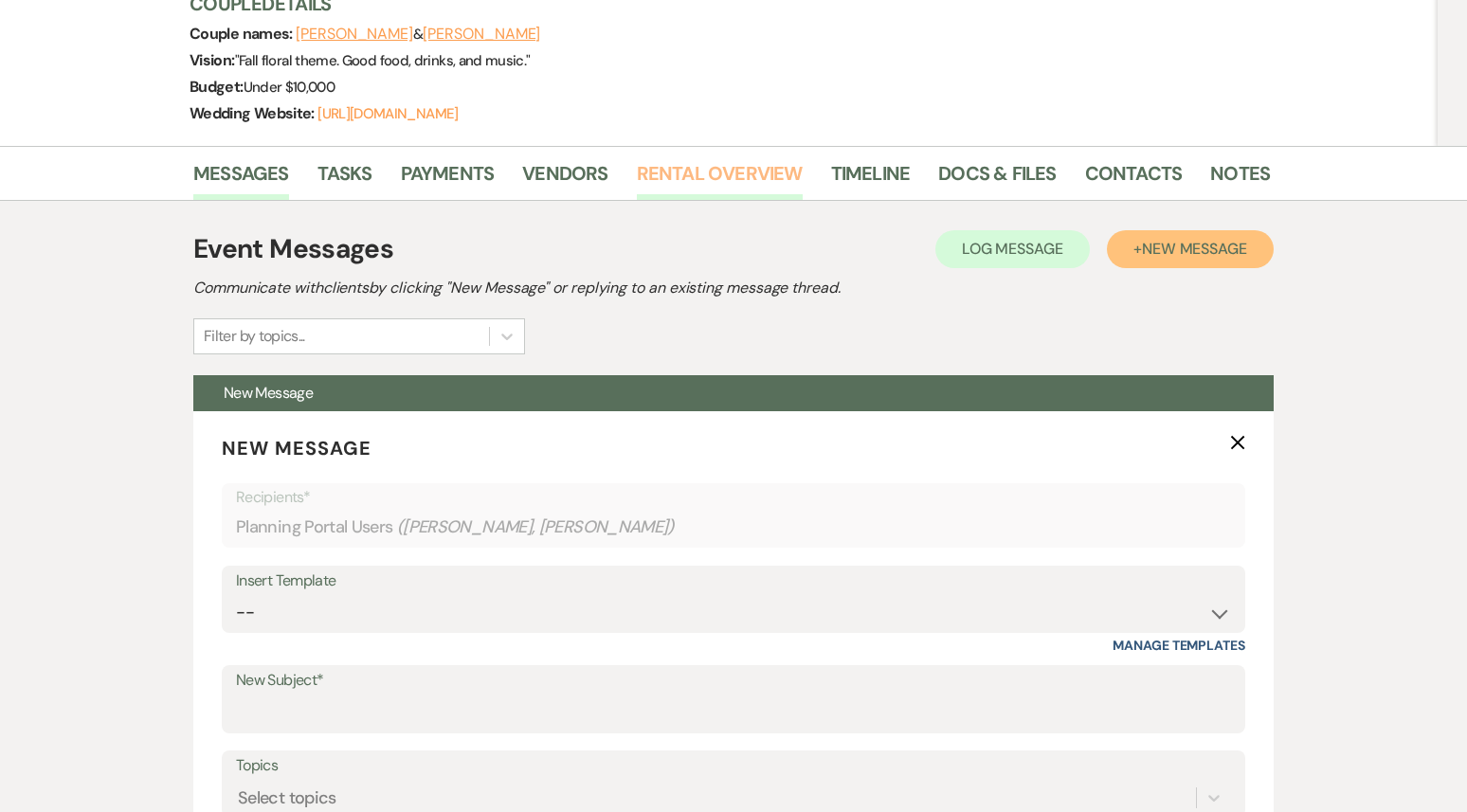
scroll to position [407, 0]
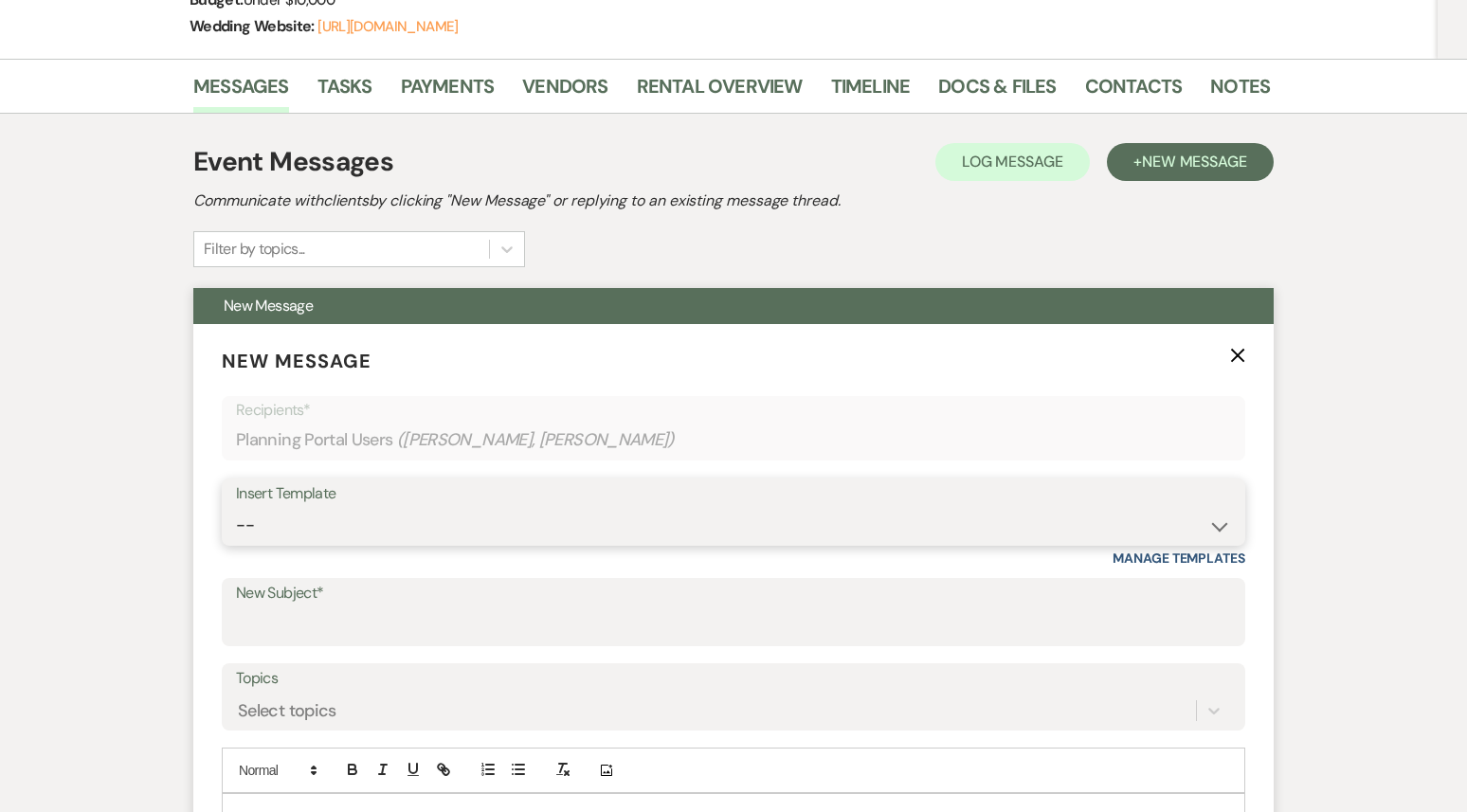
click at [692, 507] on select "-- Weven Planning Portal Introduction (Booked Events) 1st planning email ([PERS…" at bounding box center [734, 525] width 995 height 37
select select "3420"
click at [236, 507] on select "-- Weven Planning Portal Introduction (Booked Events) 1st planning email ([PERS…" at bounding box center [734, 525] width 995 height 37
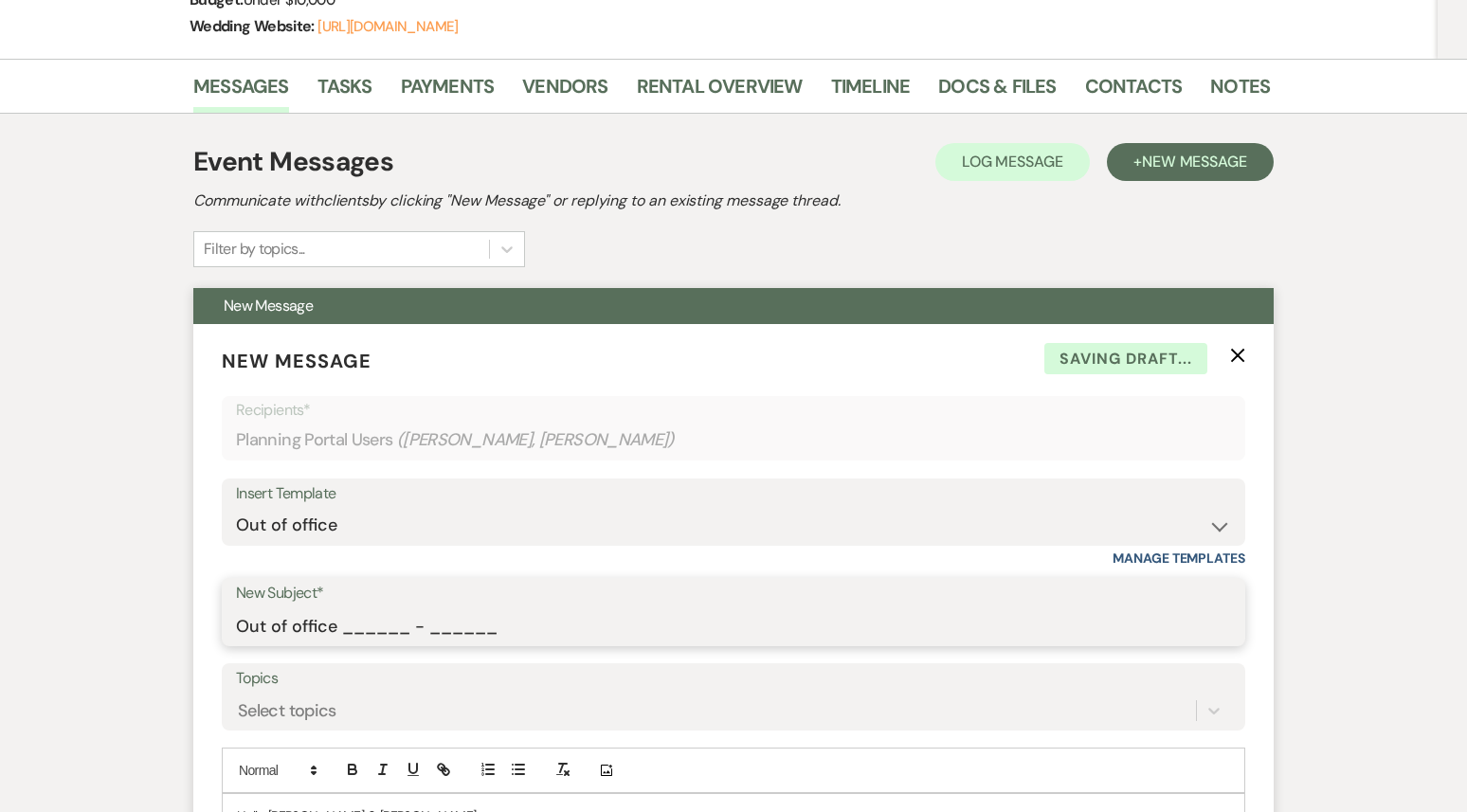
drag, startPoint x: 344, startPoint y: 584, endPoint x: 624, endPoint y: 585, distance: 280.0
click at [624, 607] on input "Out of office ______ - ______" at bounding box center [734, 625] width 995 height 37
type input "Out of office 09/22 - 09/29"
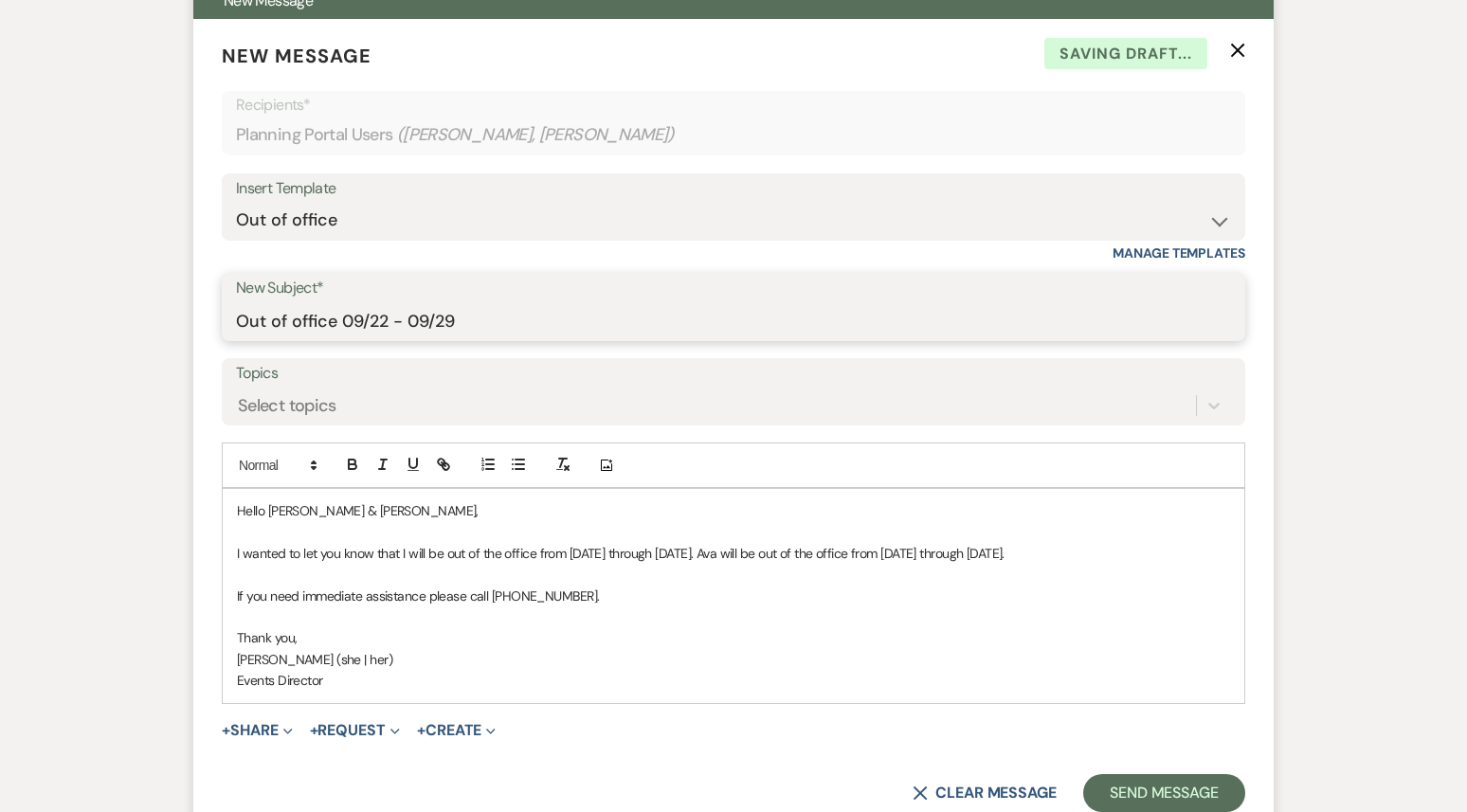
scroll to position [775, 0]
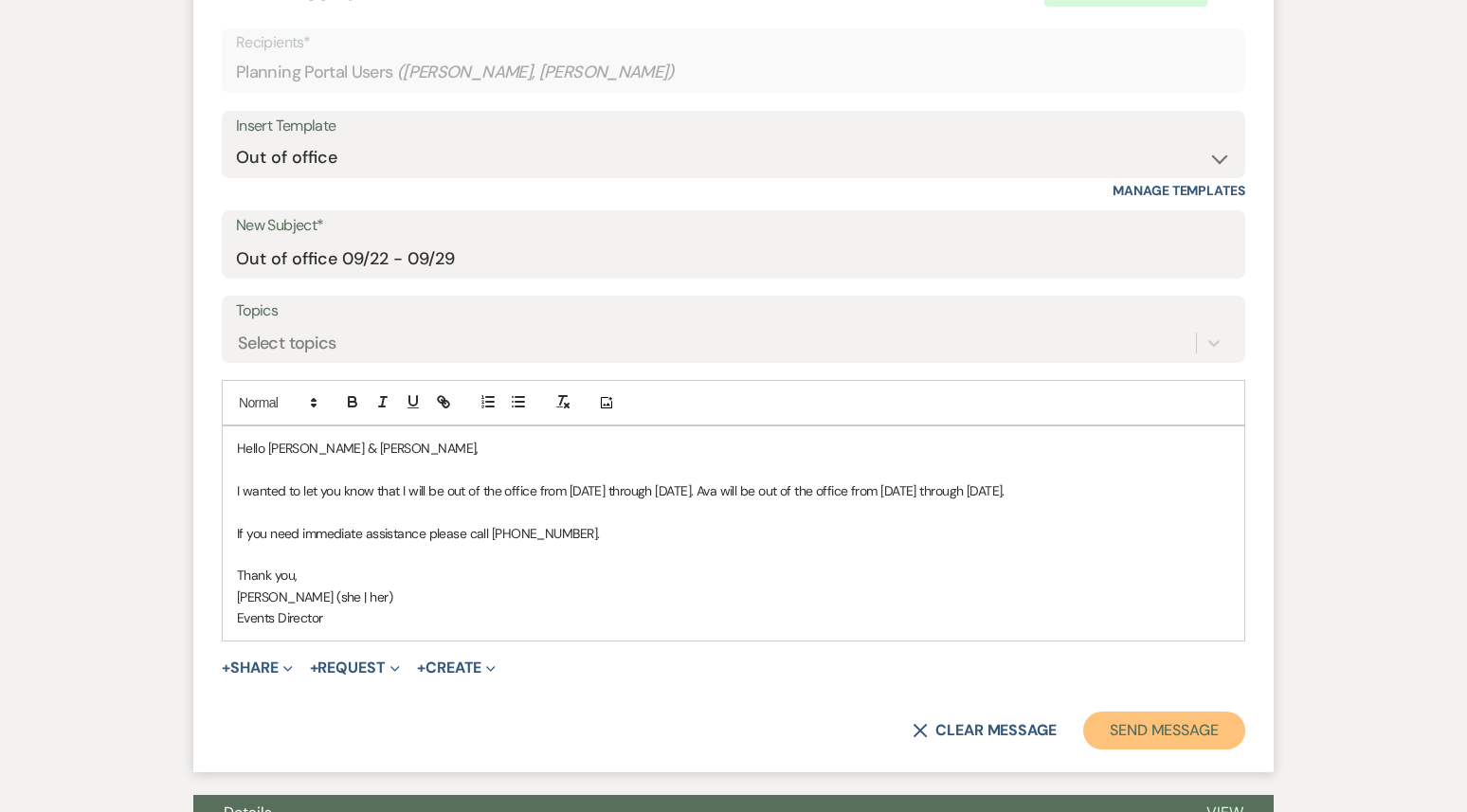
click at [1144, 712] on button "Send Message" at bounding box center [1164, 731] width 162 height 38
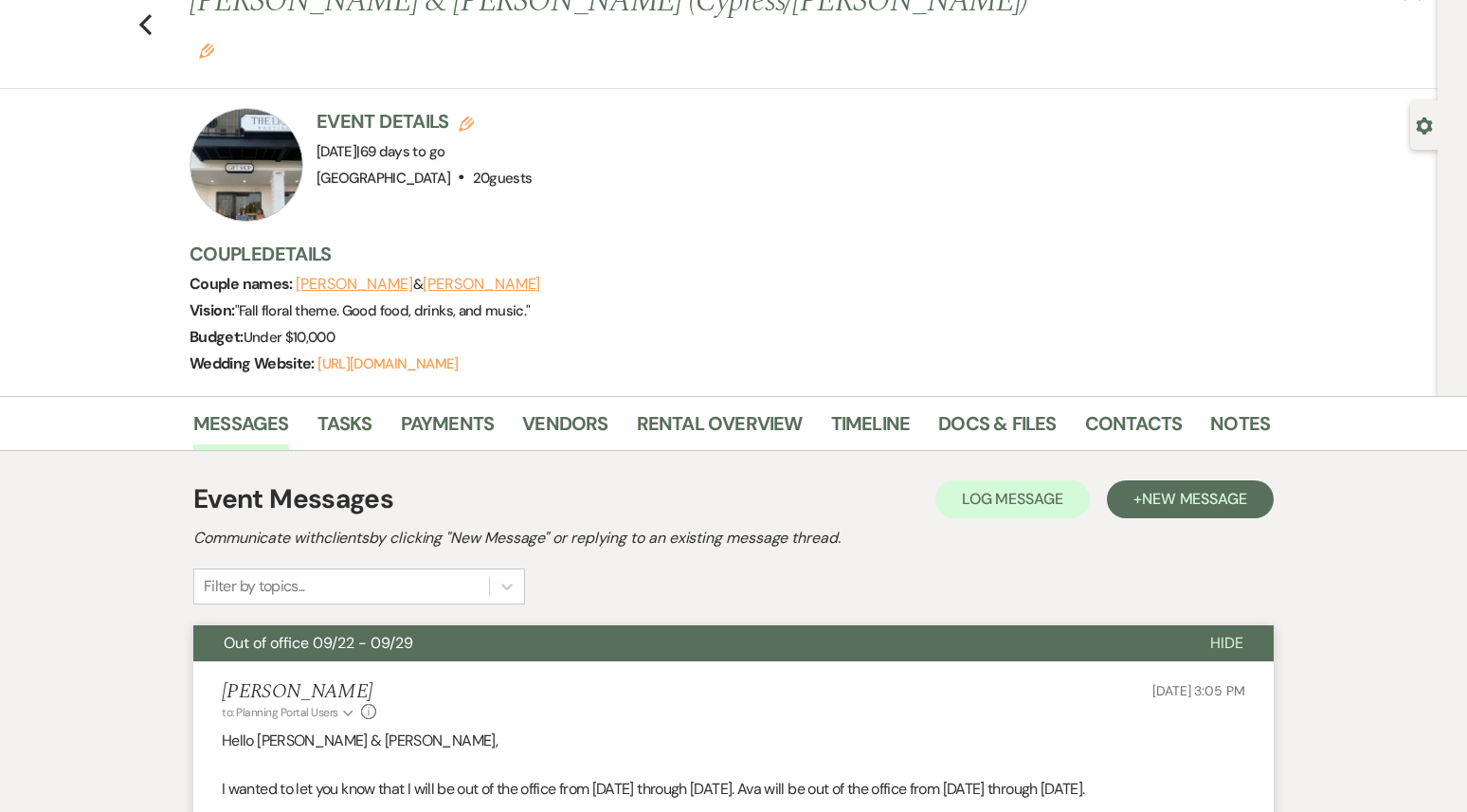
scroll to position [0, 0]
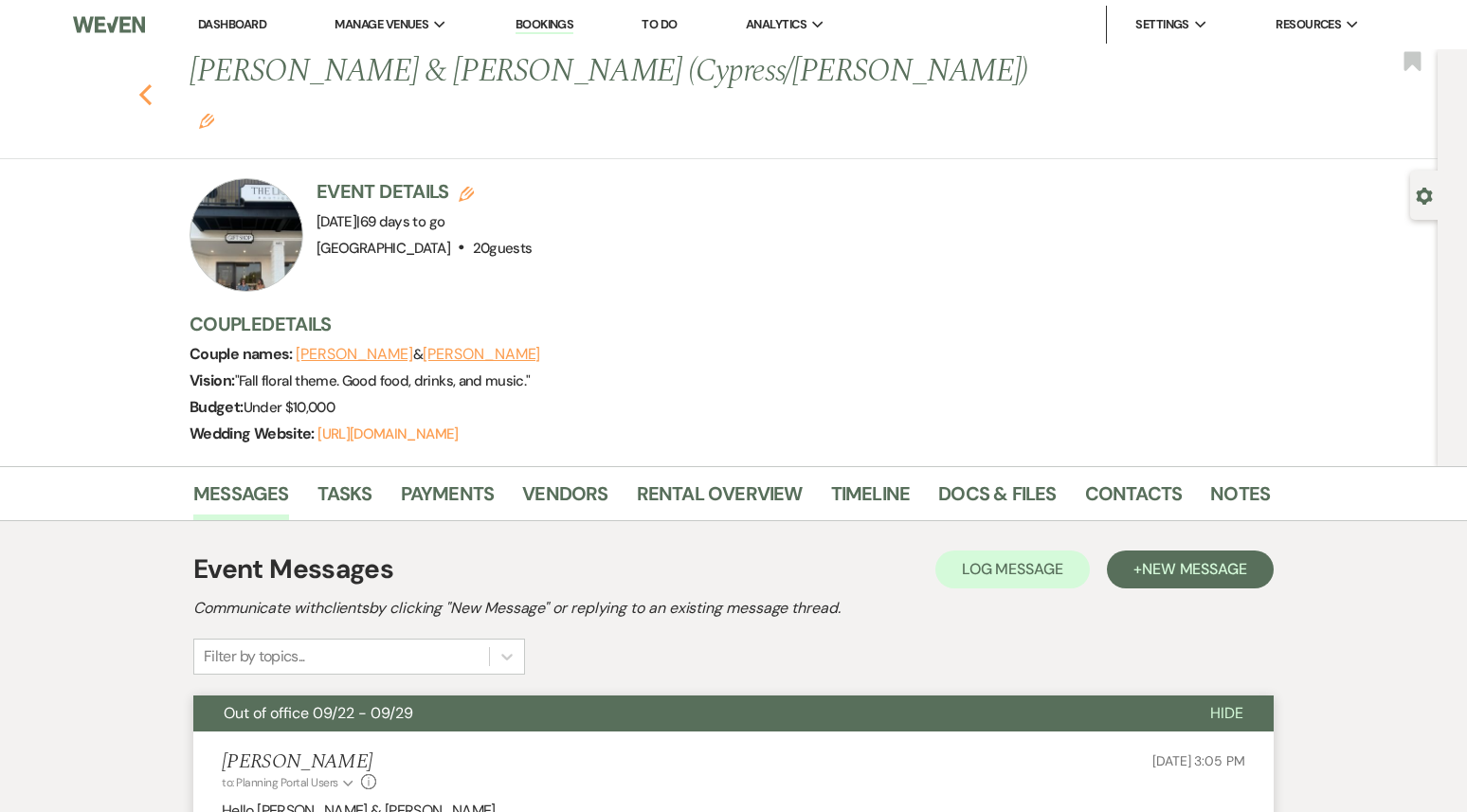
click at [145, 83] on icon "Previous" at bounding box center [145, 94] width 14 height 23
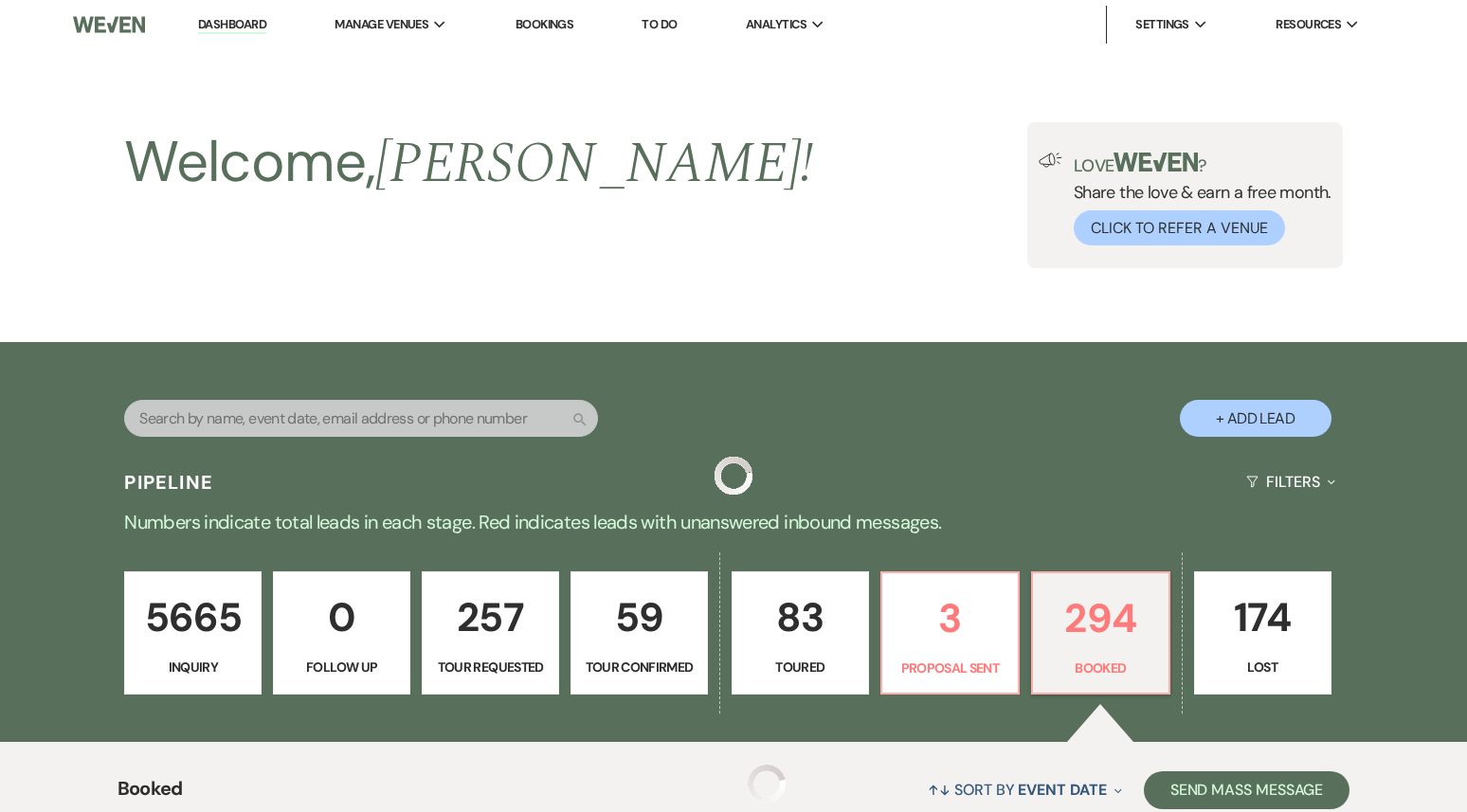
scroll to position [3668, 0]
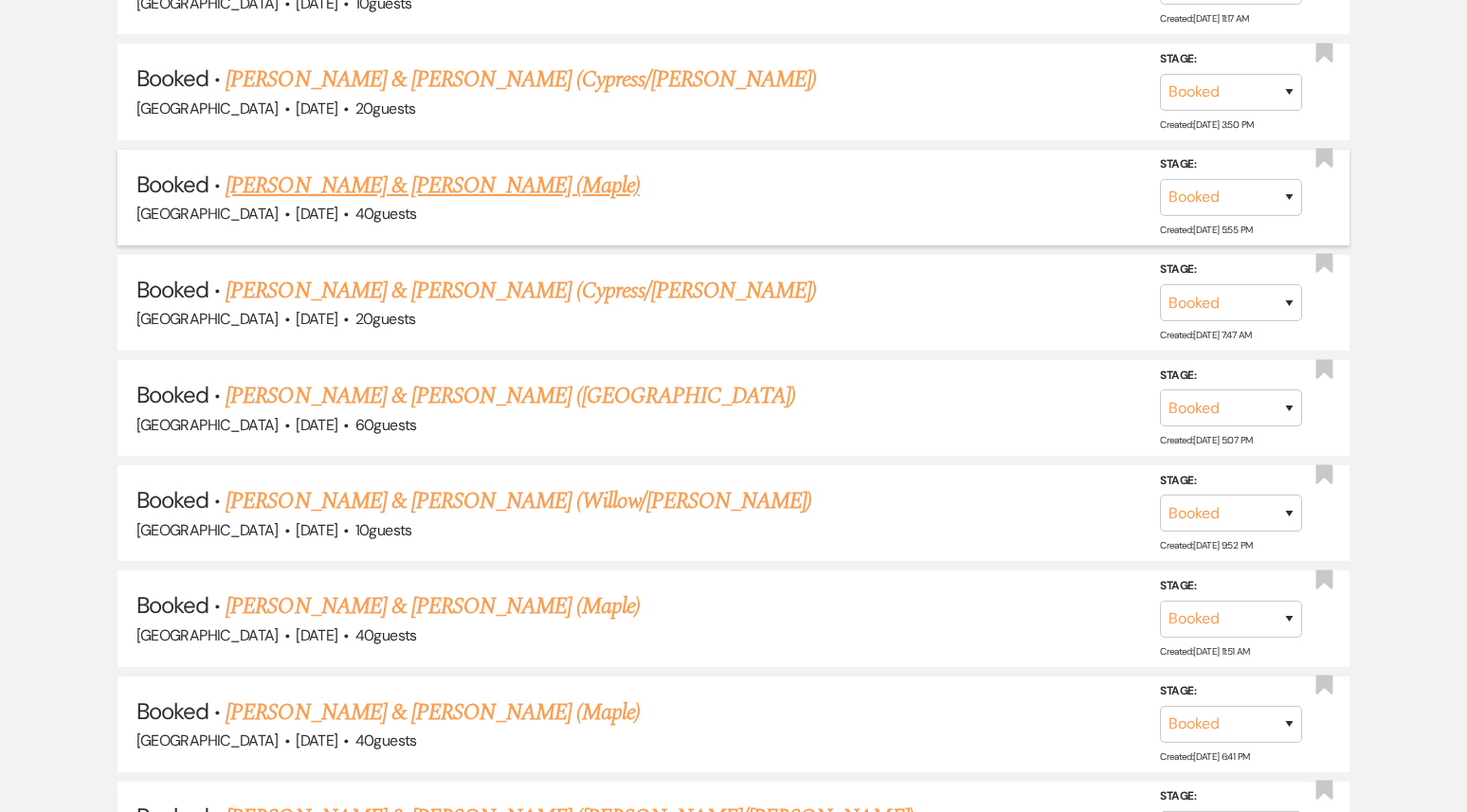
click at [388, 169] on link "[PERSON_NAME] & [PERSON_NAME] (Maple)" at bounding box center [432, 186] width 413 height 34
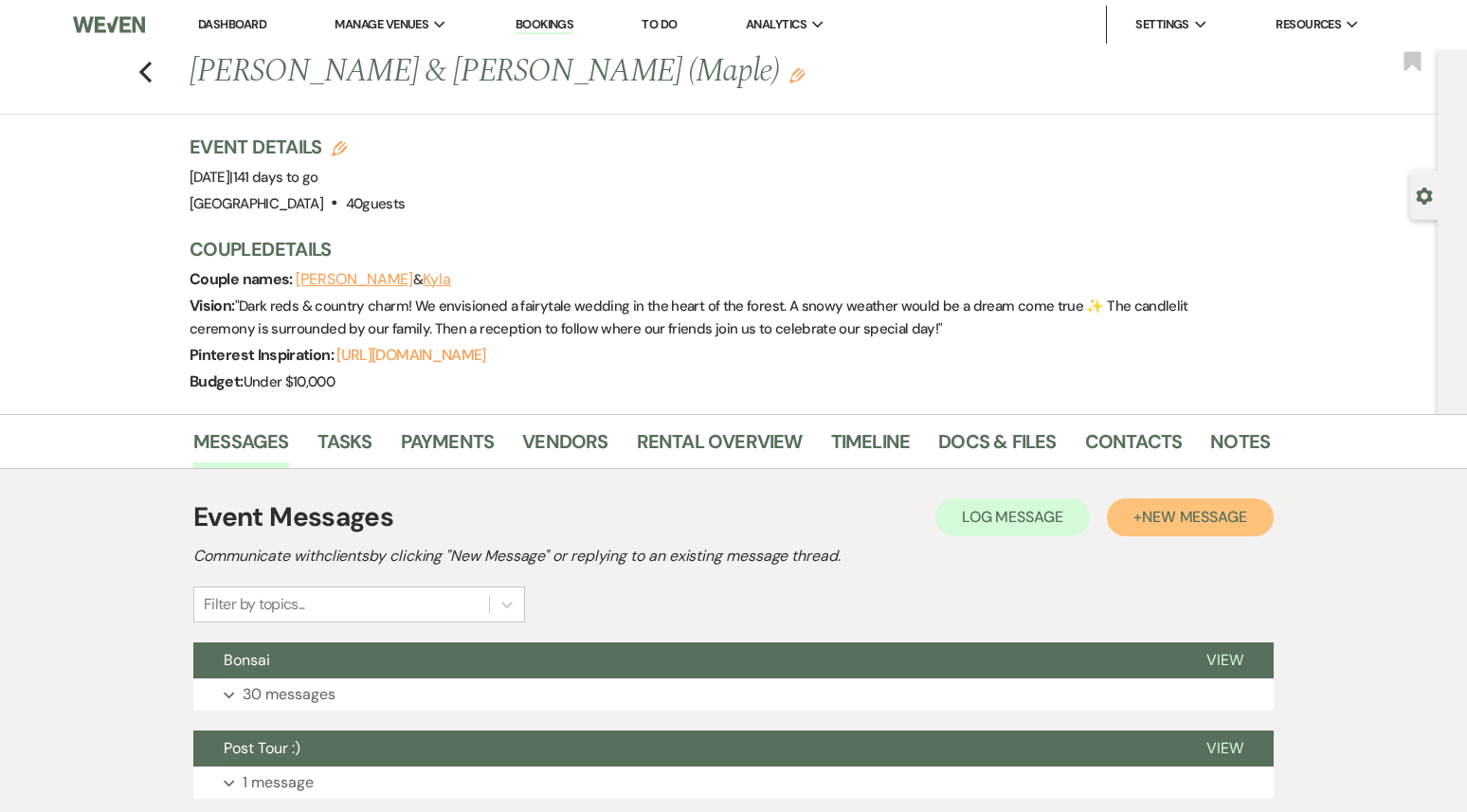
click at [1221, 521] on span "New Message" at bounding box center [1195, 517] width 105 height 20
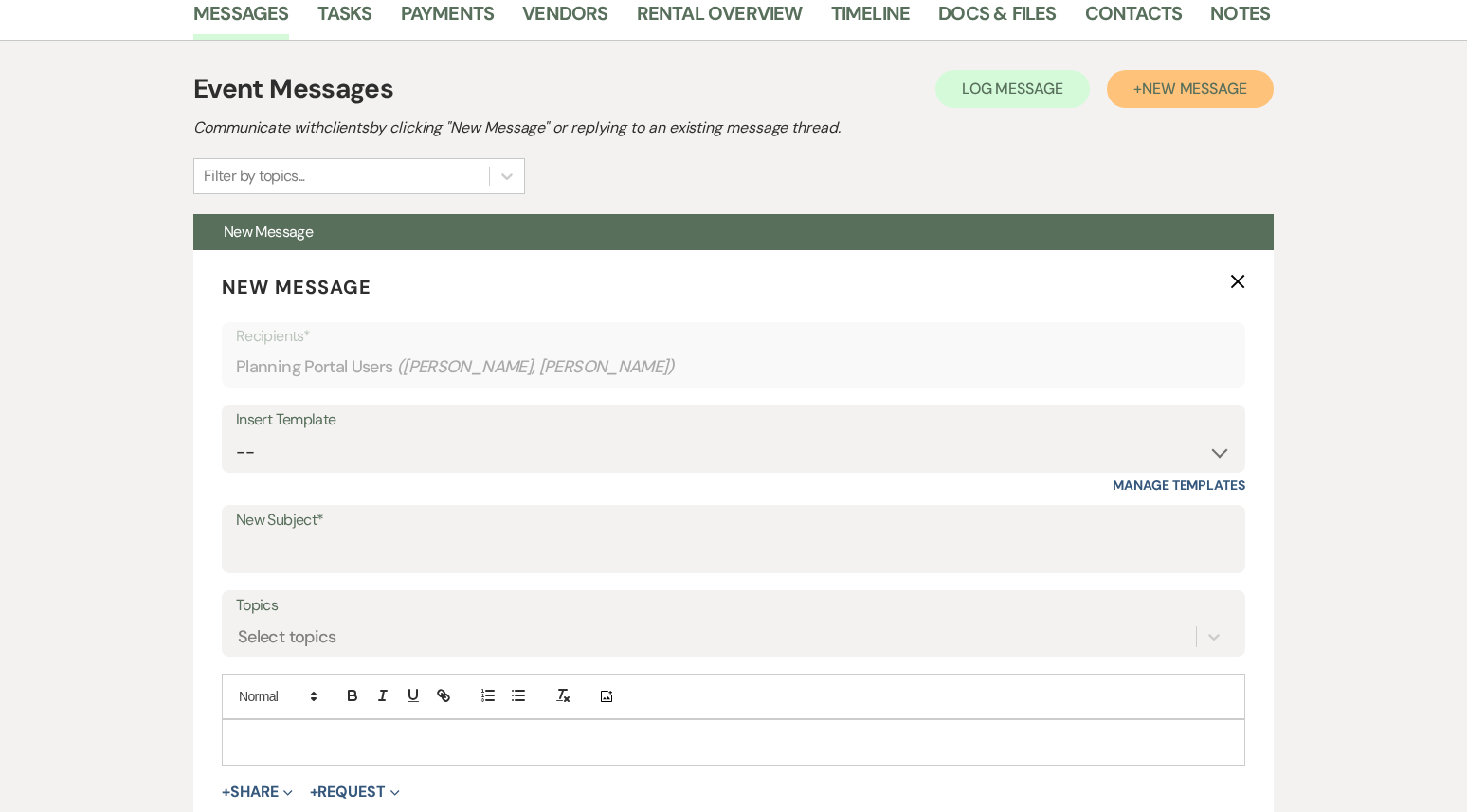
scroll to position [511, 0]
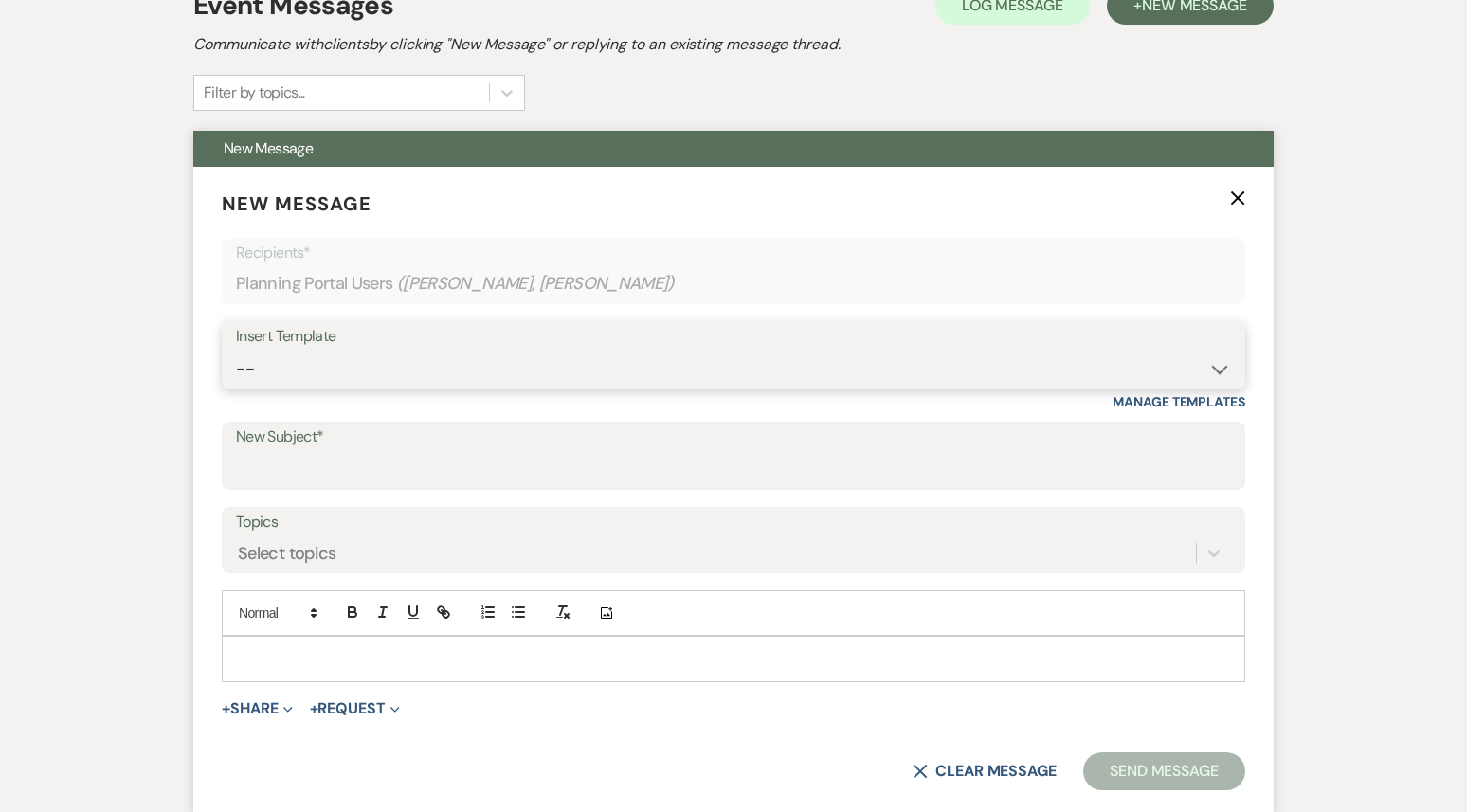
click at [818, 352] on select "-- Weven Planning Portal Introduction (Booked Events) 1st planning email ([PERS…" at bounding box center [734, 369] width 995 height 37
select select "3420"
click at [236, 351] on select "-- Weven Planning Portal Introduction (Booked Events) 1st planning email ([PERS…" at bounding box center [734, 369] width 995 height 37
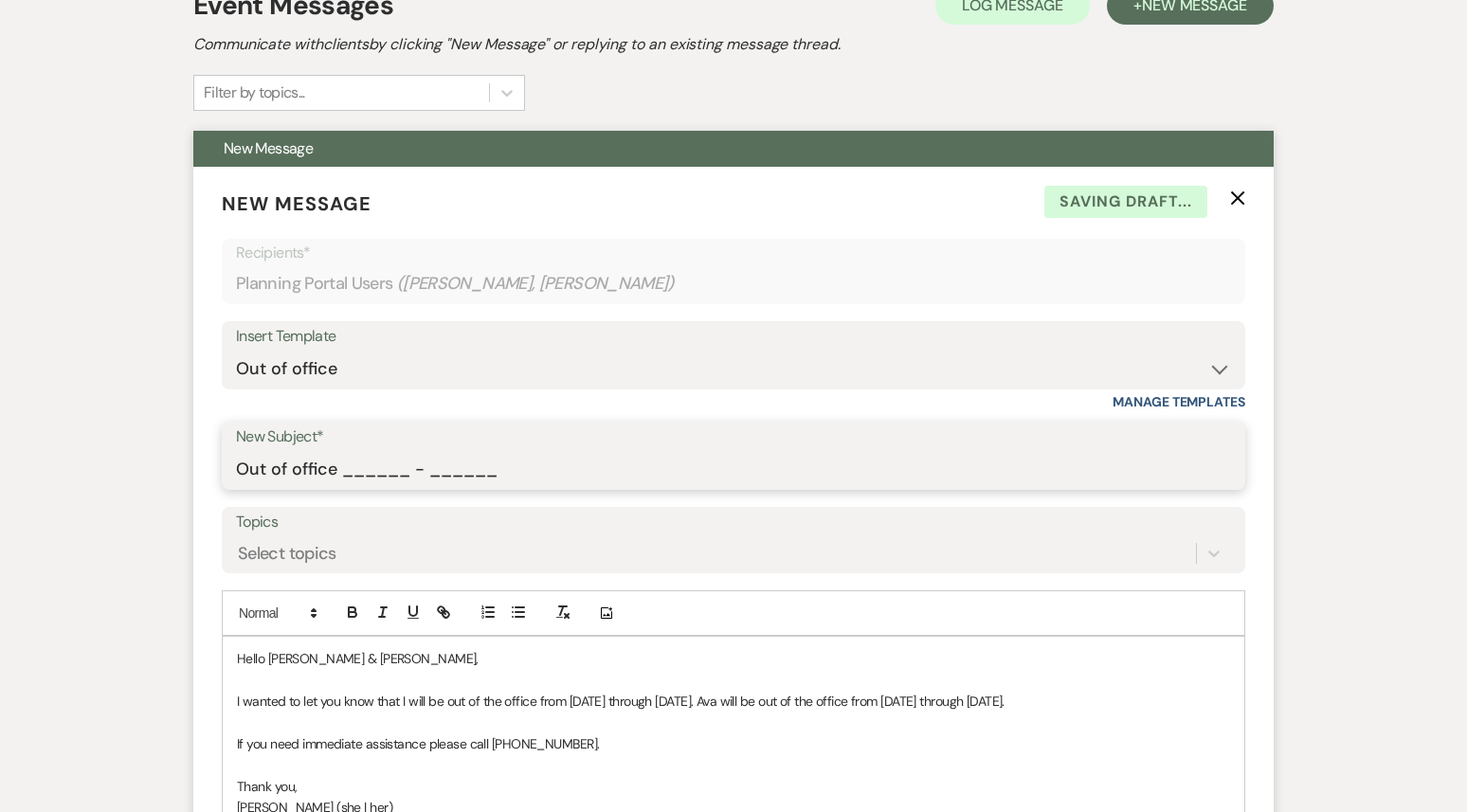
drag, startPoint x: 340, startPoint y: 473, endPoint x: 537, endPoint y: 477, distance: 197.0
click at [537, 477] on input "Out of office ______ - ______" at bounding box center [734, 469] width 995 height 37
type input "Out of office 09/22 - 09/29"
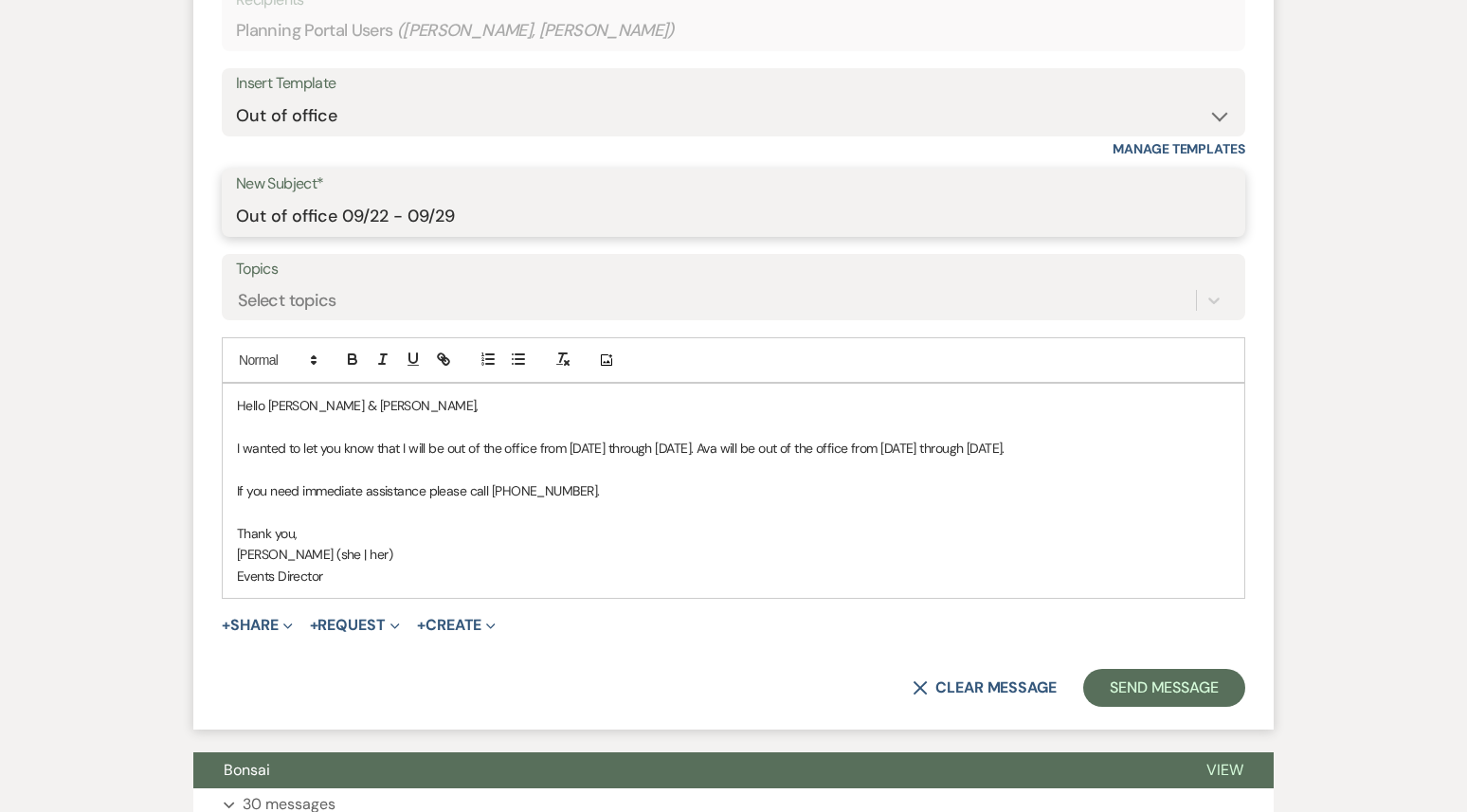
scroll to position [790, 0]
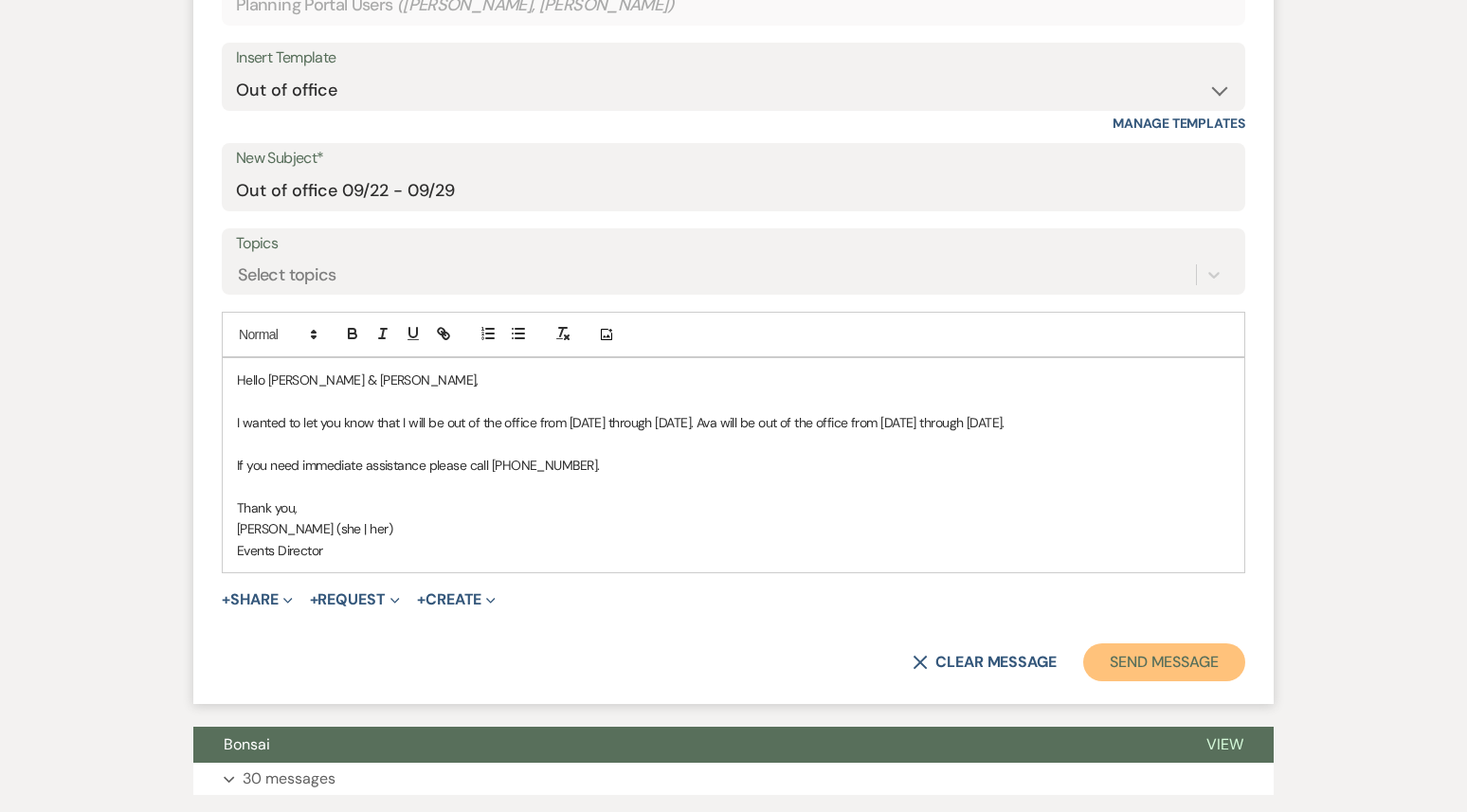
click at [1147, 681] on button "Send Message" at bounding box center [1164, 663] width 162 height 38
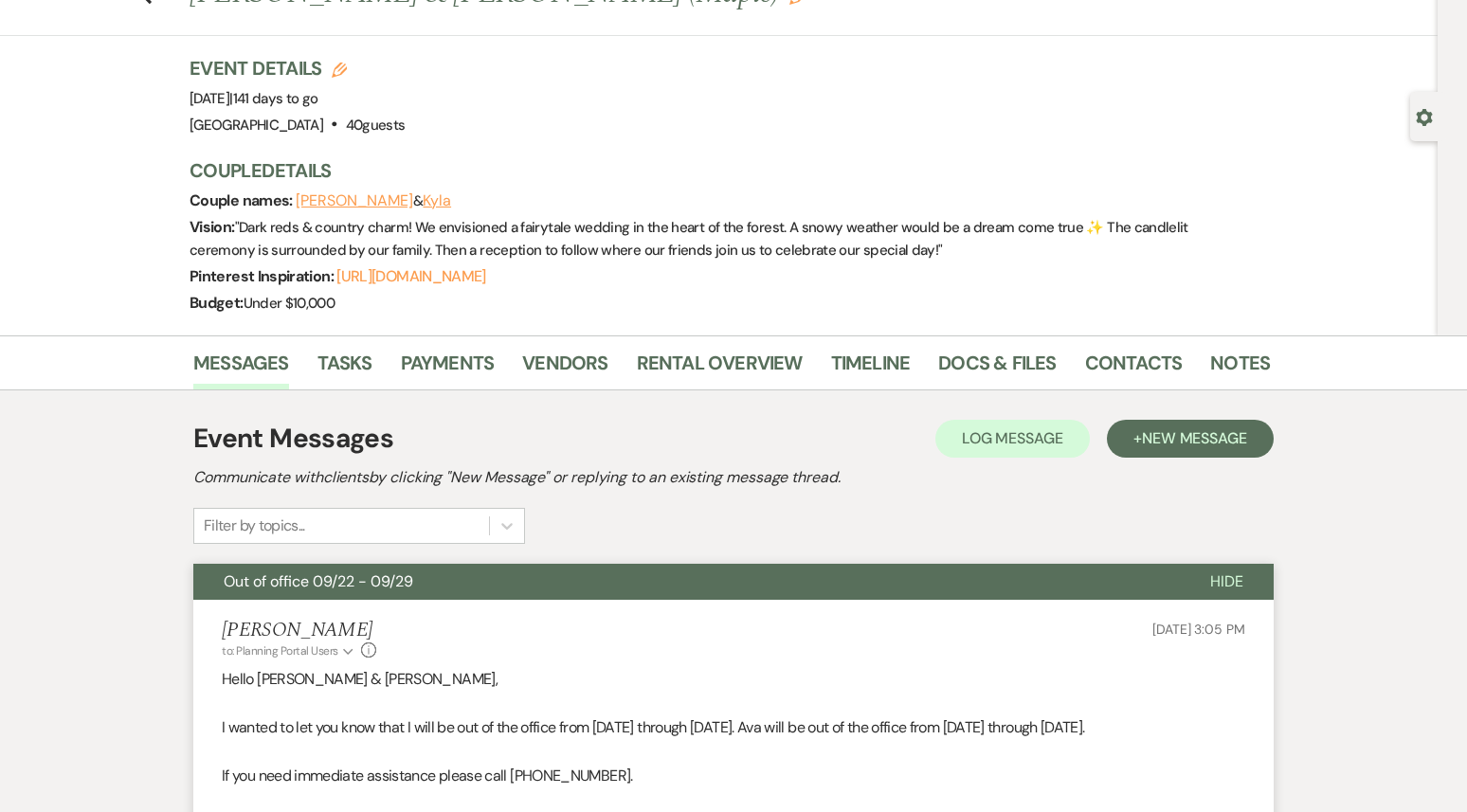
scroll to position [0, 0]
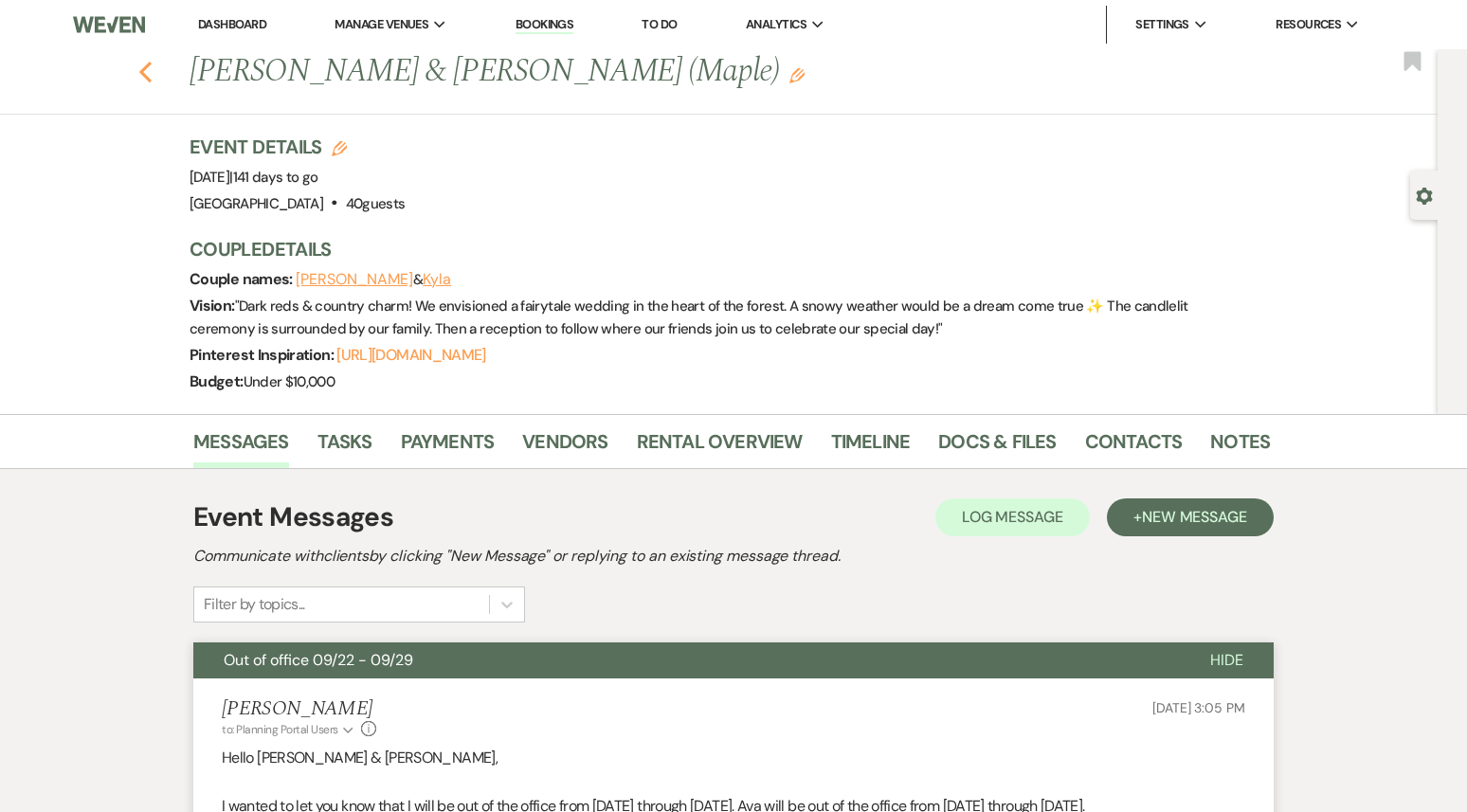
click at [140, 62] on icon "Previous" at bounding box center [145, 71] width 14 height 23
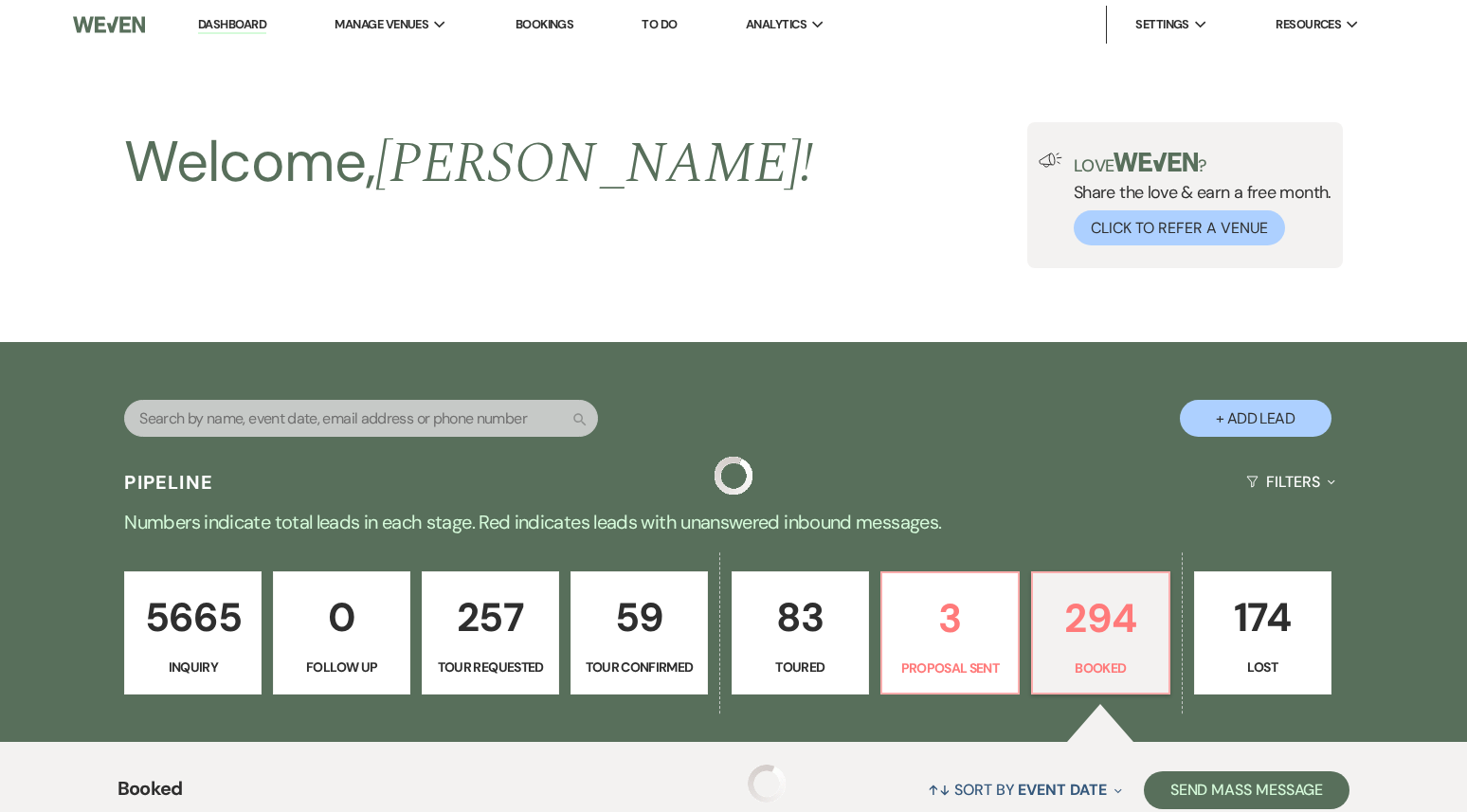
scroll to position [3668, 0]
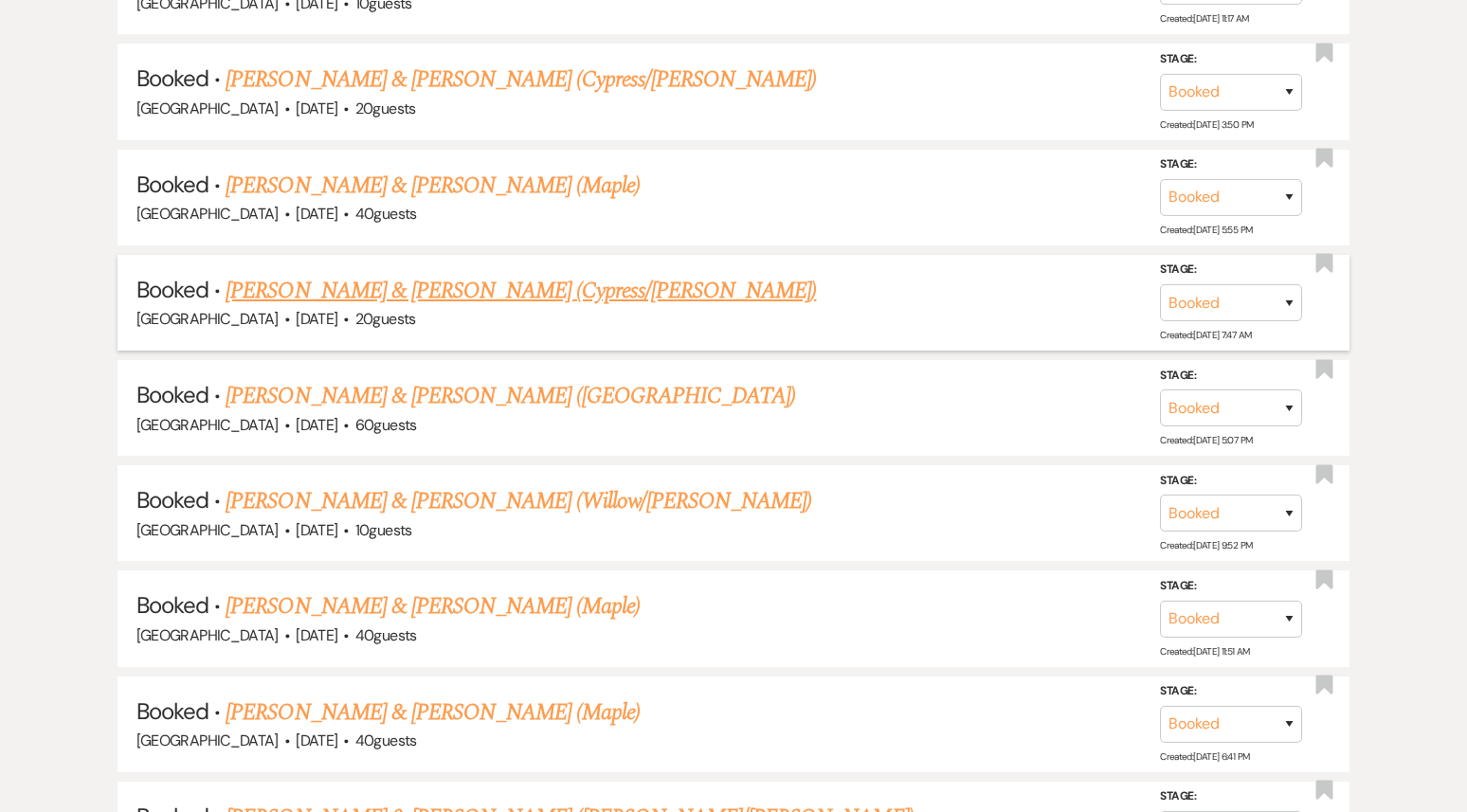
click at [417, 276] on link "[PERSON_NAME] & [PERSON_NAME] (Cypress/[PERSON_NAME])" at bounding box center [520, 291] width 591 height 34
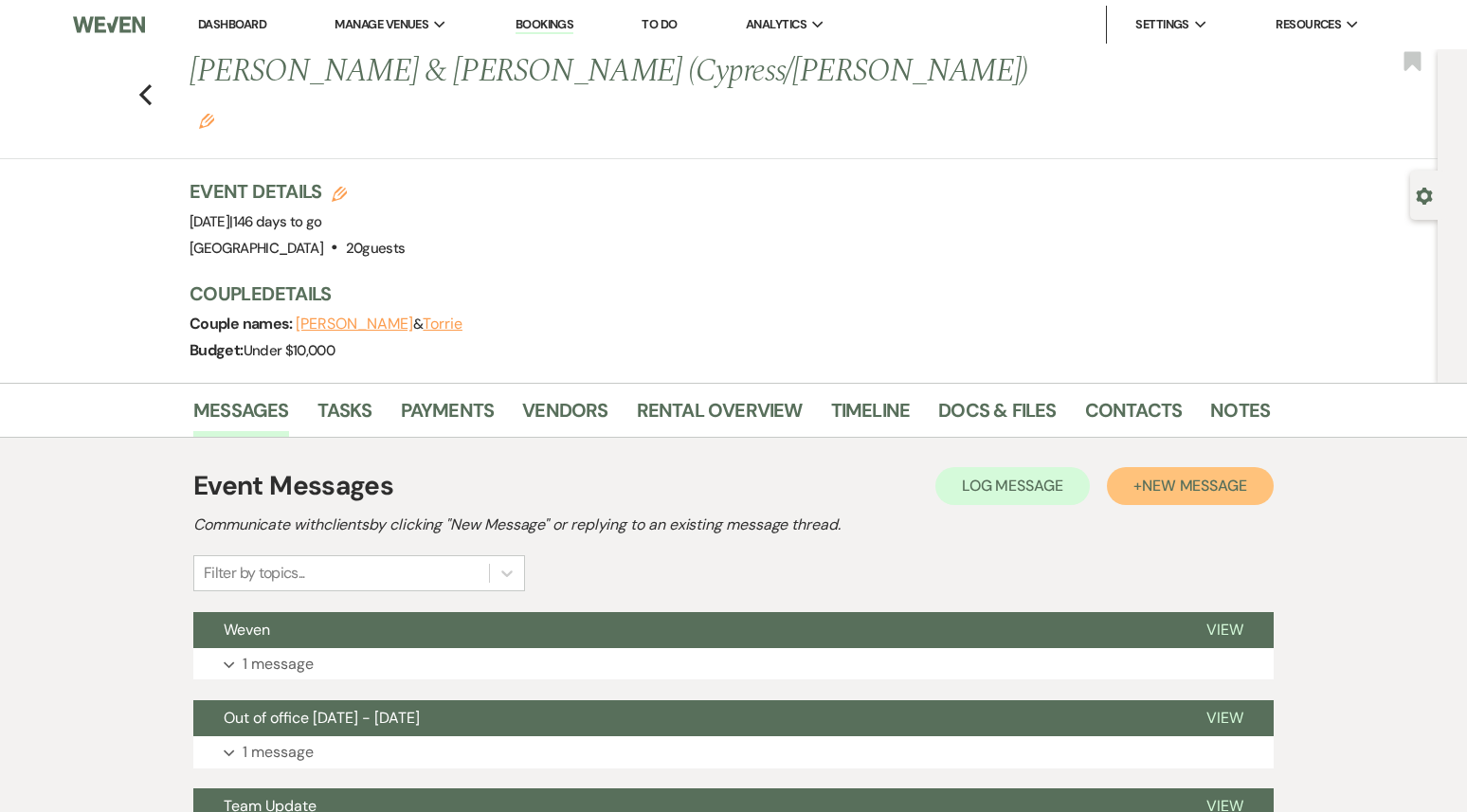
click at [1217, 467] on button "+ New Message" at bounding box center [1190, 486] width 167 height 38
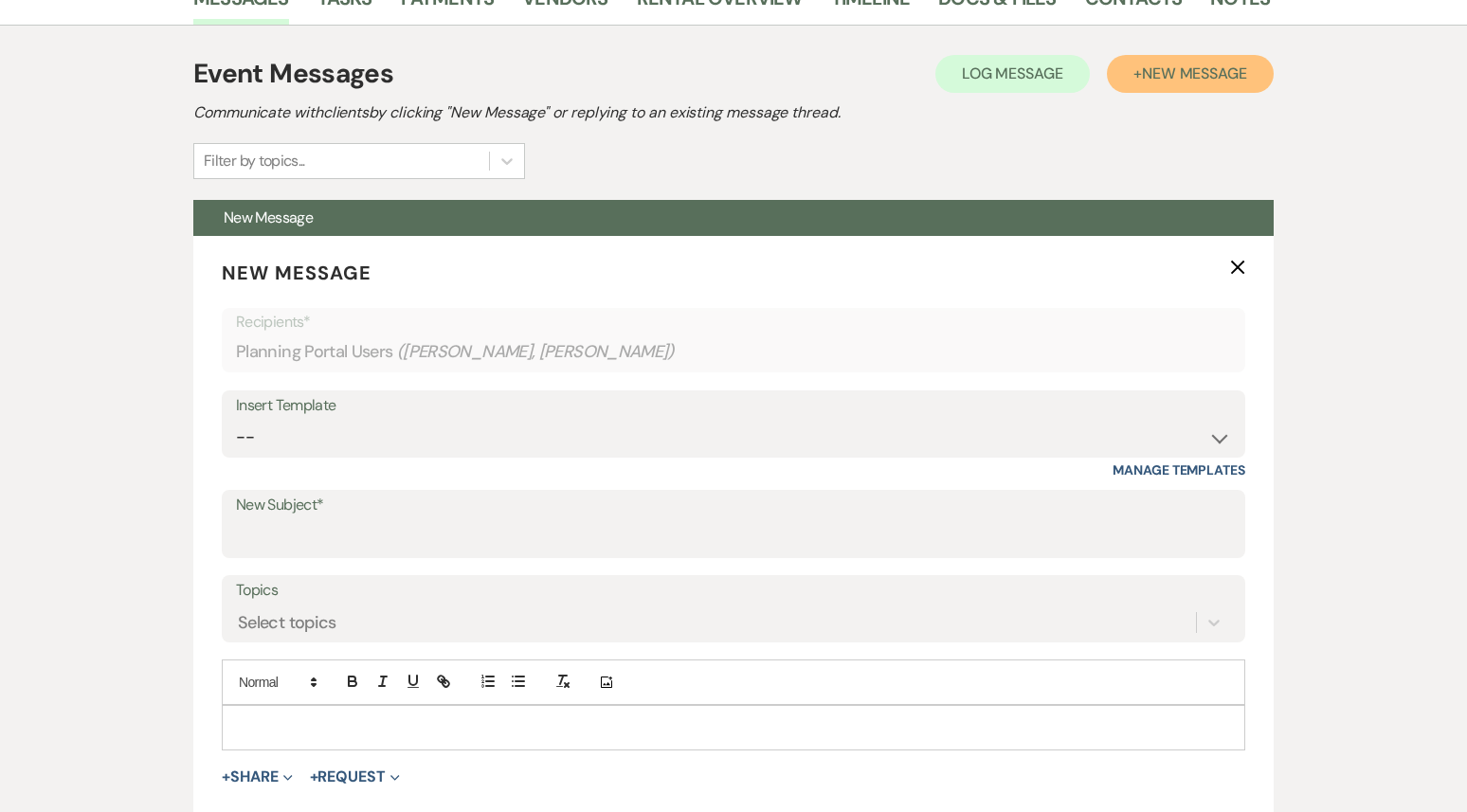
scroll to position [466, 0]
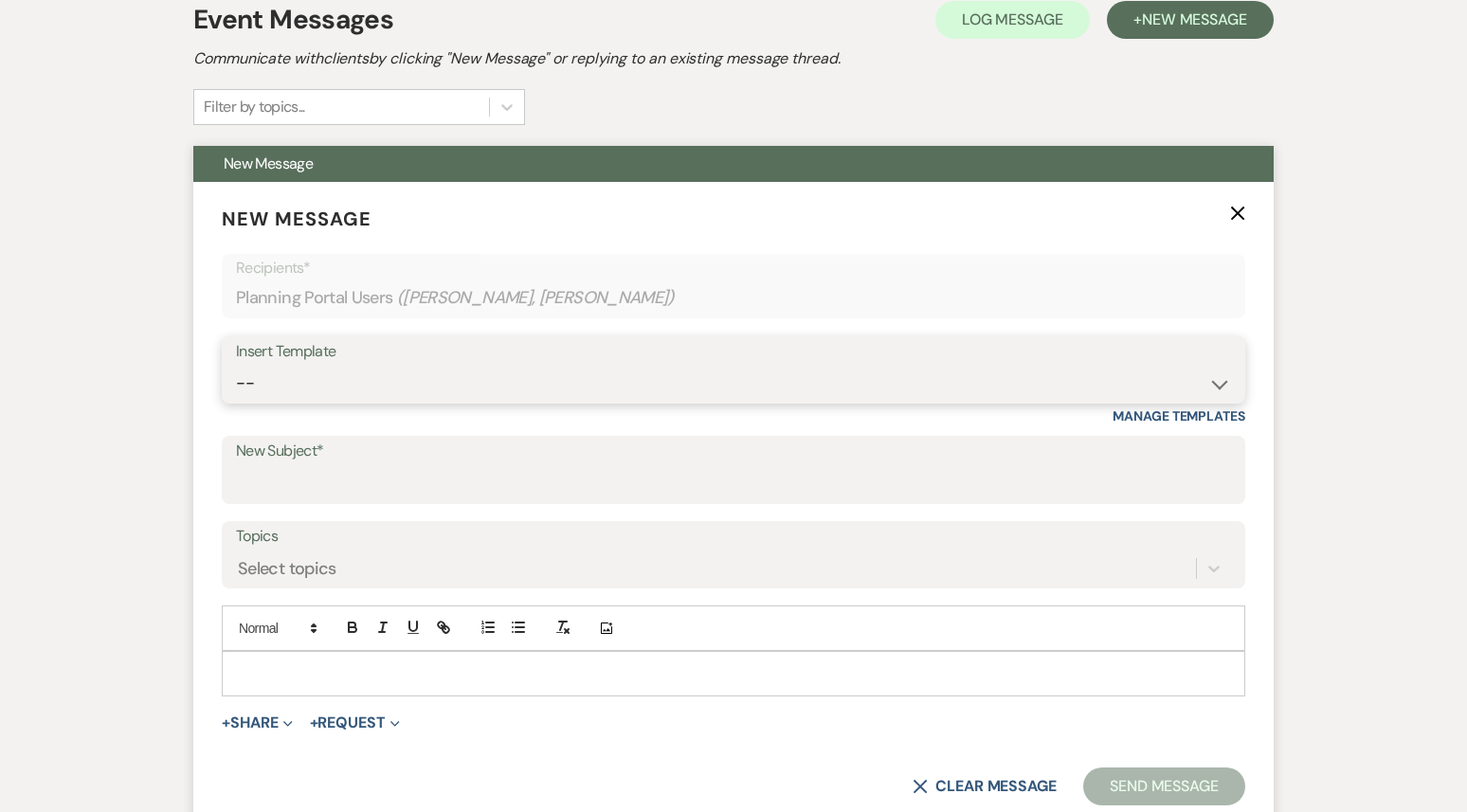
click at [565, 365] on select "-- Weven Planning Portal Introduction (Booked Events) 1st planning email ([PERS…" at bounding box center [734, 383] width 995 height 37
select select "3420"
click at [236, 365] on select "-- Weven Planning Portal Introduction (Booked Events) 1st planning email ([PERS…" at bounding box center [734, 383] width 995 height 37
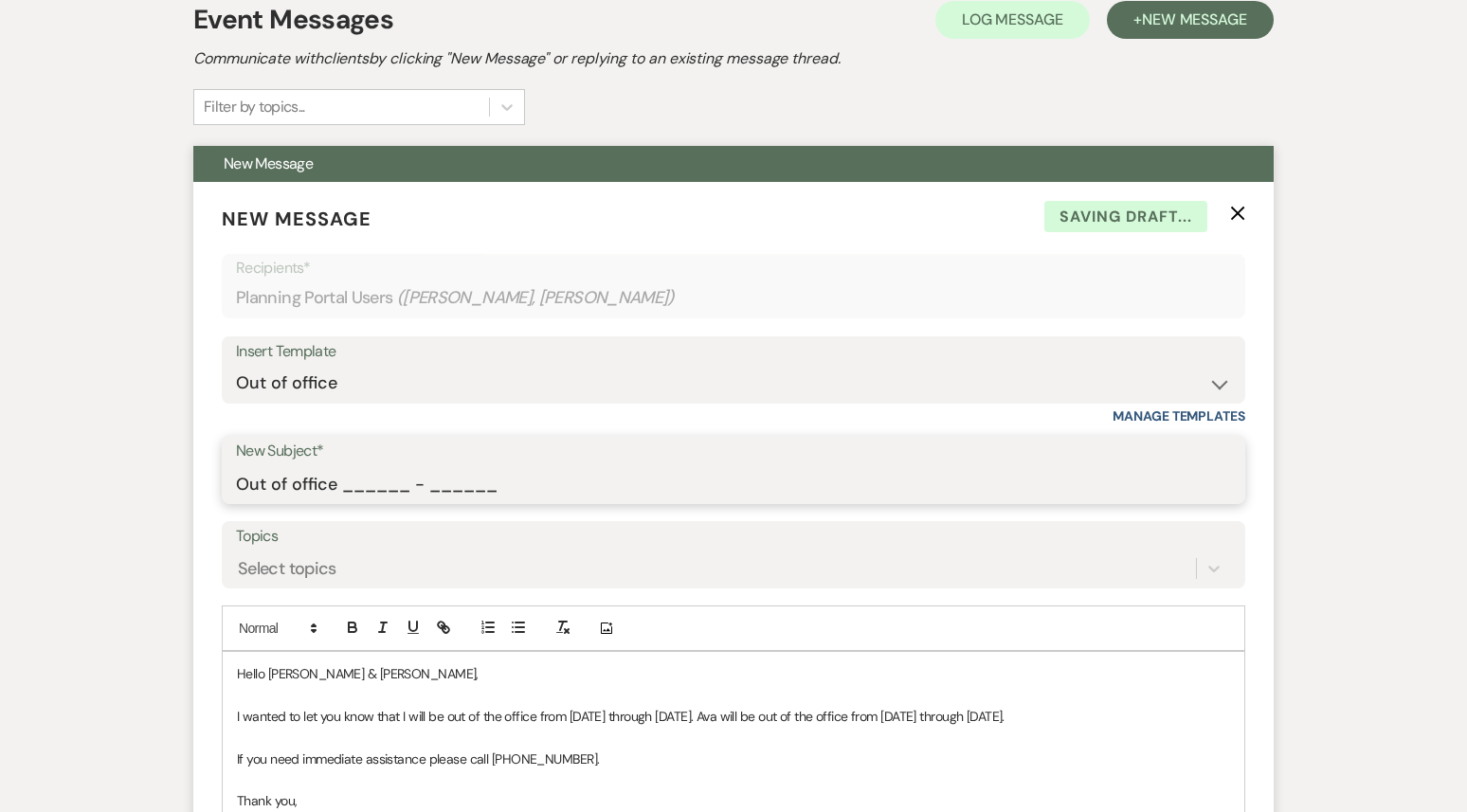
drag, startPoint x: 494, startPoint y: 442, endPoint x: 344, endPoint y: 432, distance: 150.3
click at [344, 465] on input "Out of office ______ - ______" at bounding box center [734, 483] width 995 height 37
type input "Out of office 09/22 - 09/29"
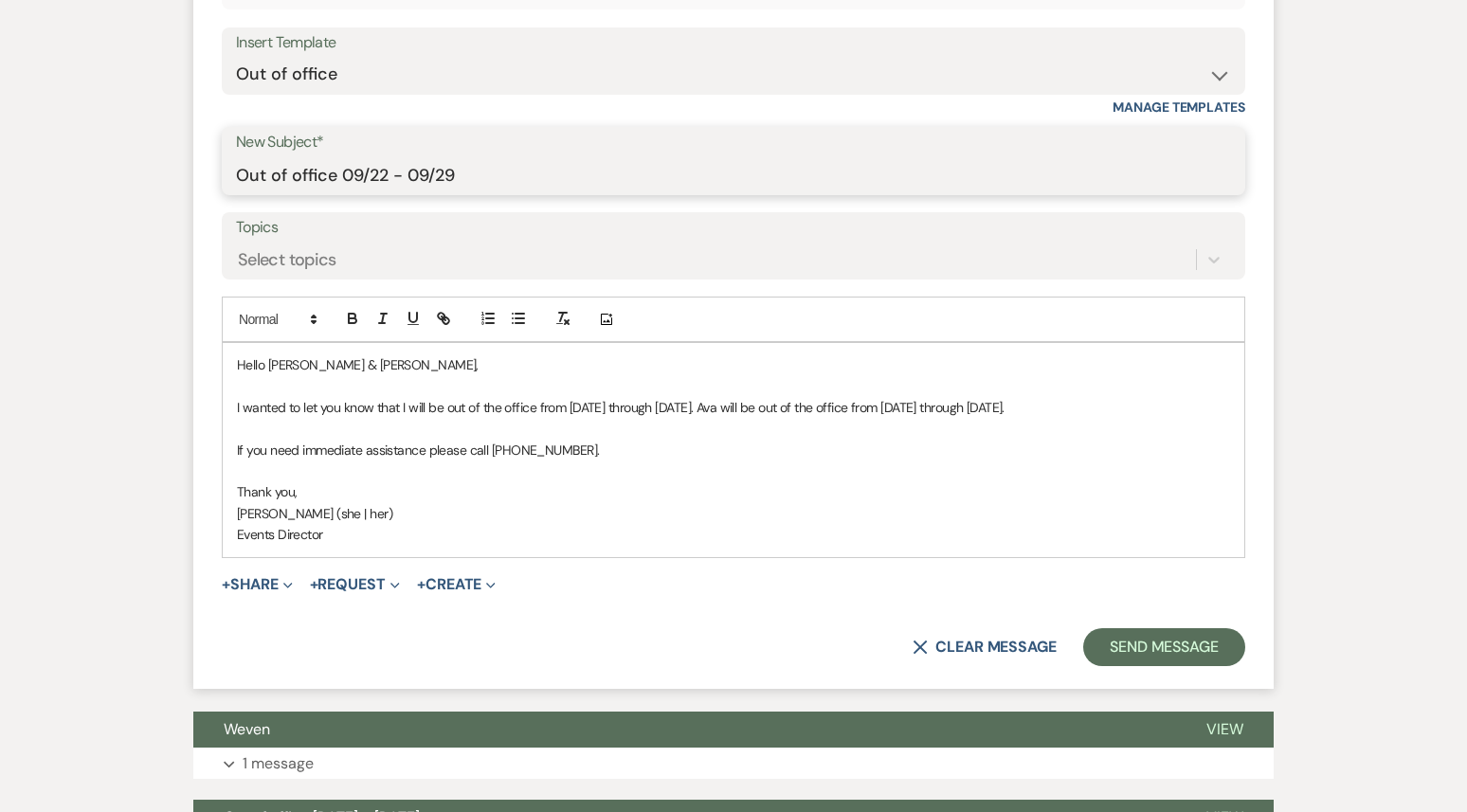
scroll to position [779, 0]
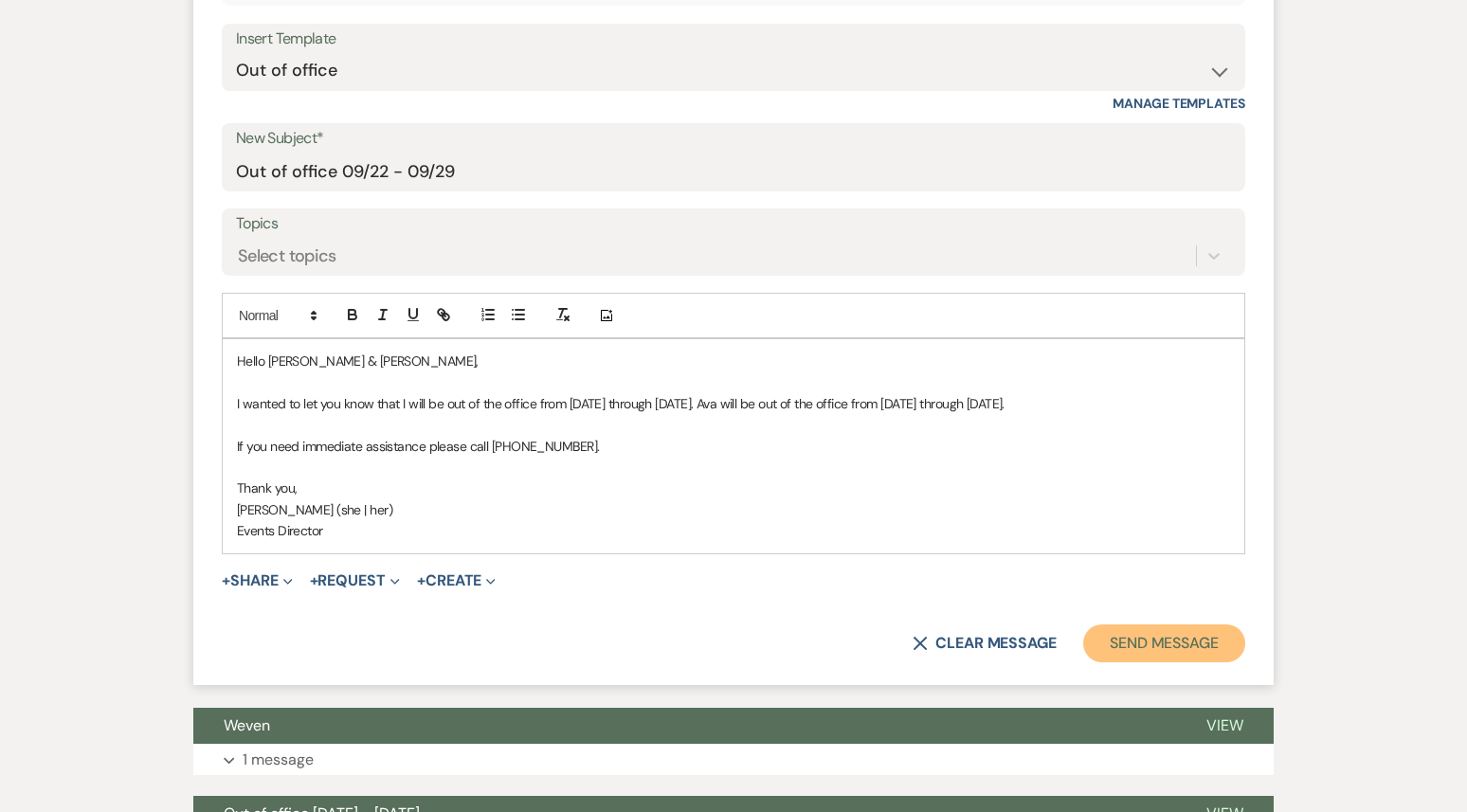
click at [1191, 624] on button "Send Message" at bounding box center [1164, 643] width 162 height 38
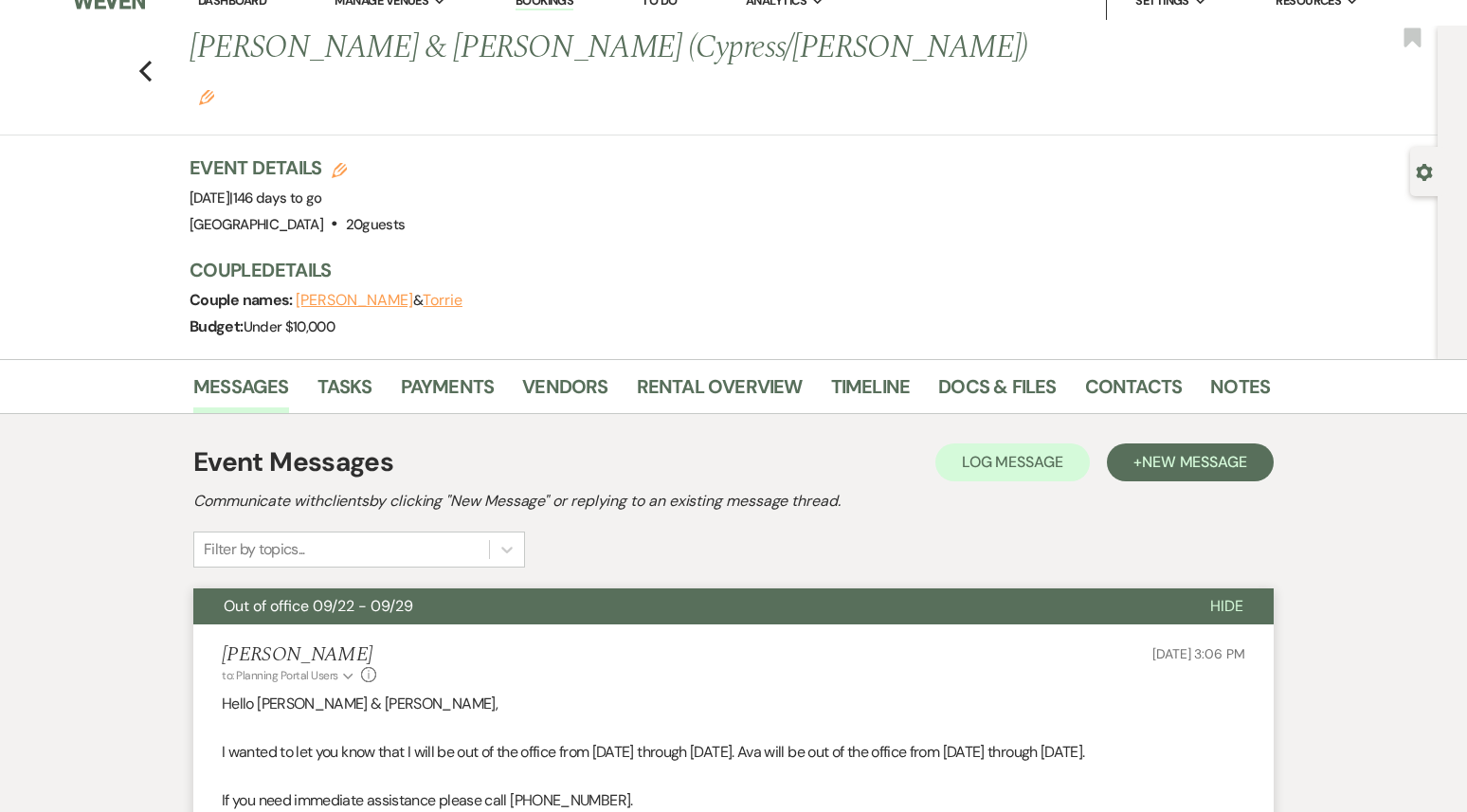
scroll to position [0, 0]
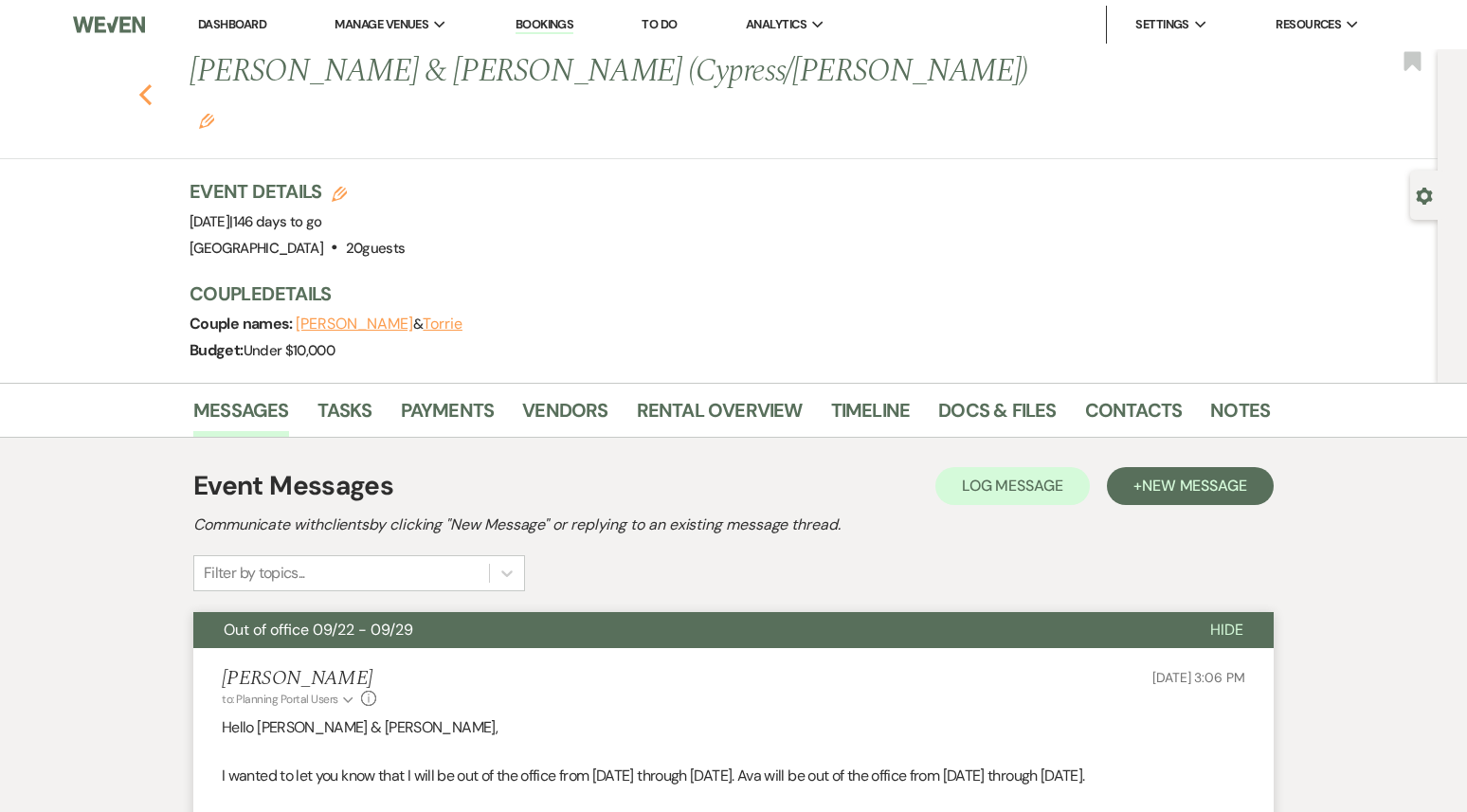
click at [140, 83] on icon "Previous" at bounding box center [145, 94] width 14 height 23
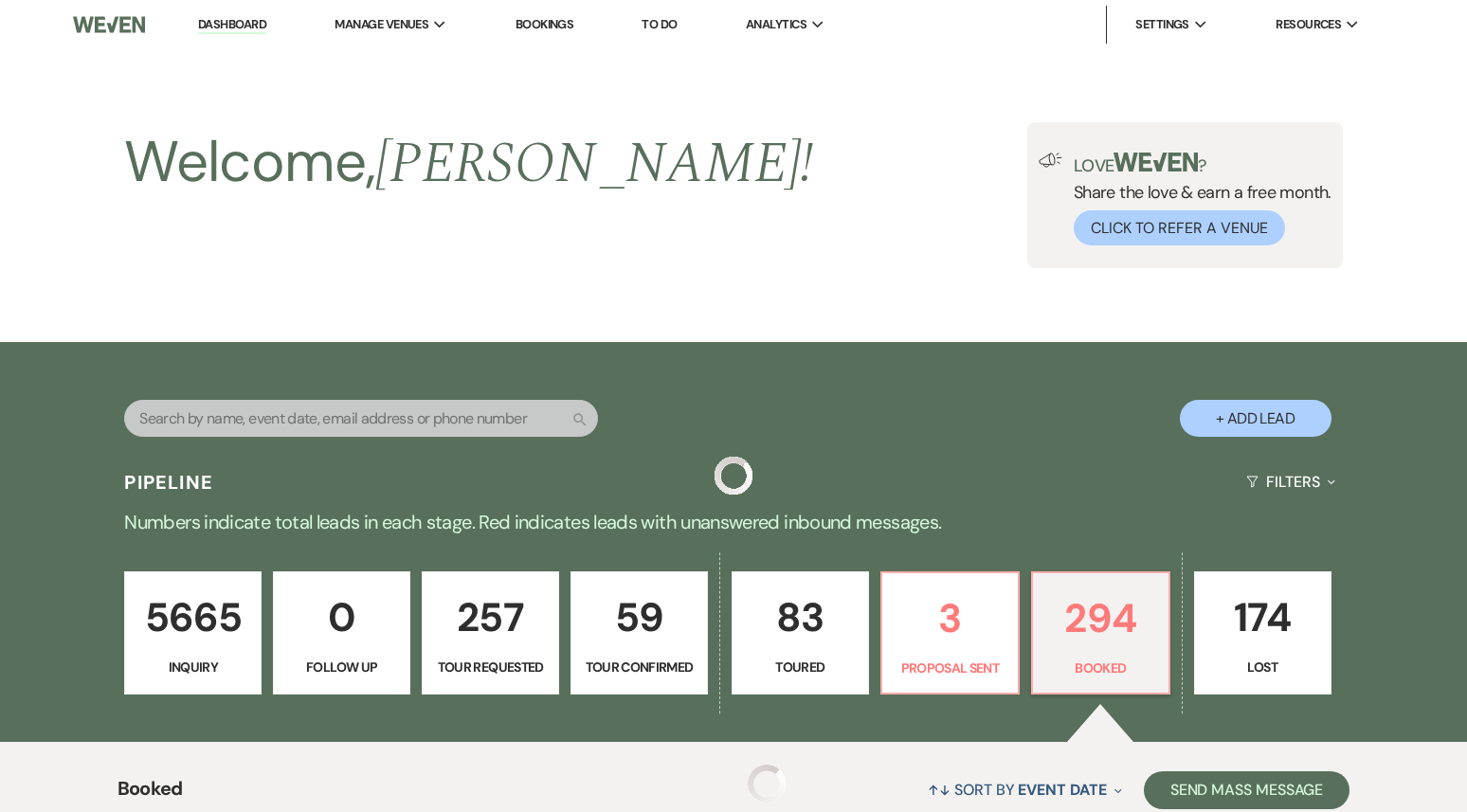
scroll to position [3668, 0]
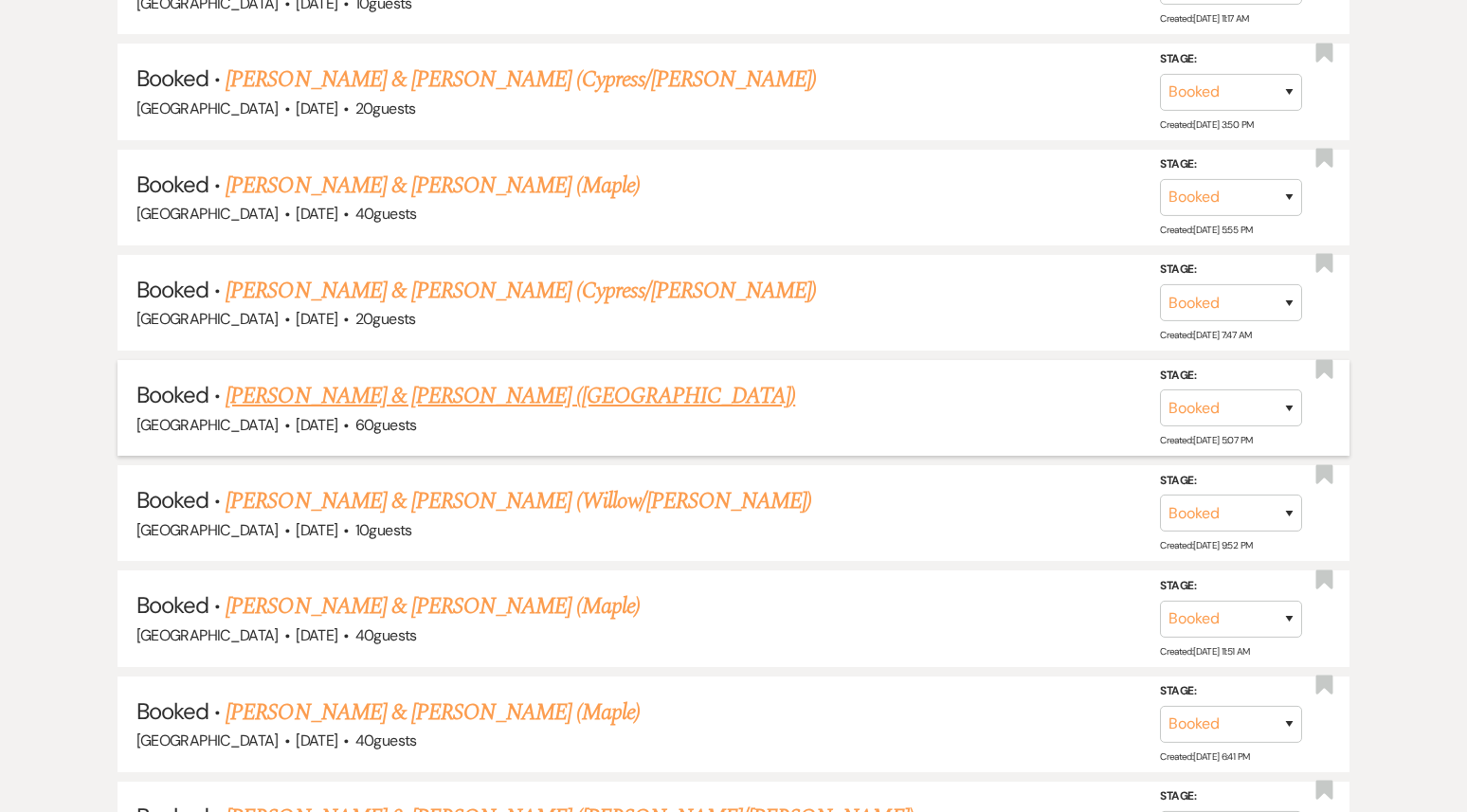
click at [313, 383] on link "[PERSON_NAME] & [PERSON_NAME] ([GEOGRAPHIC_DATA])" at bounding box center [510, 396] width 570 height 34
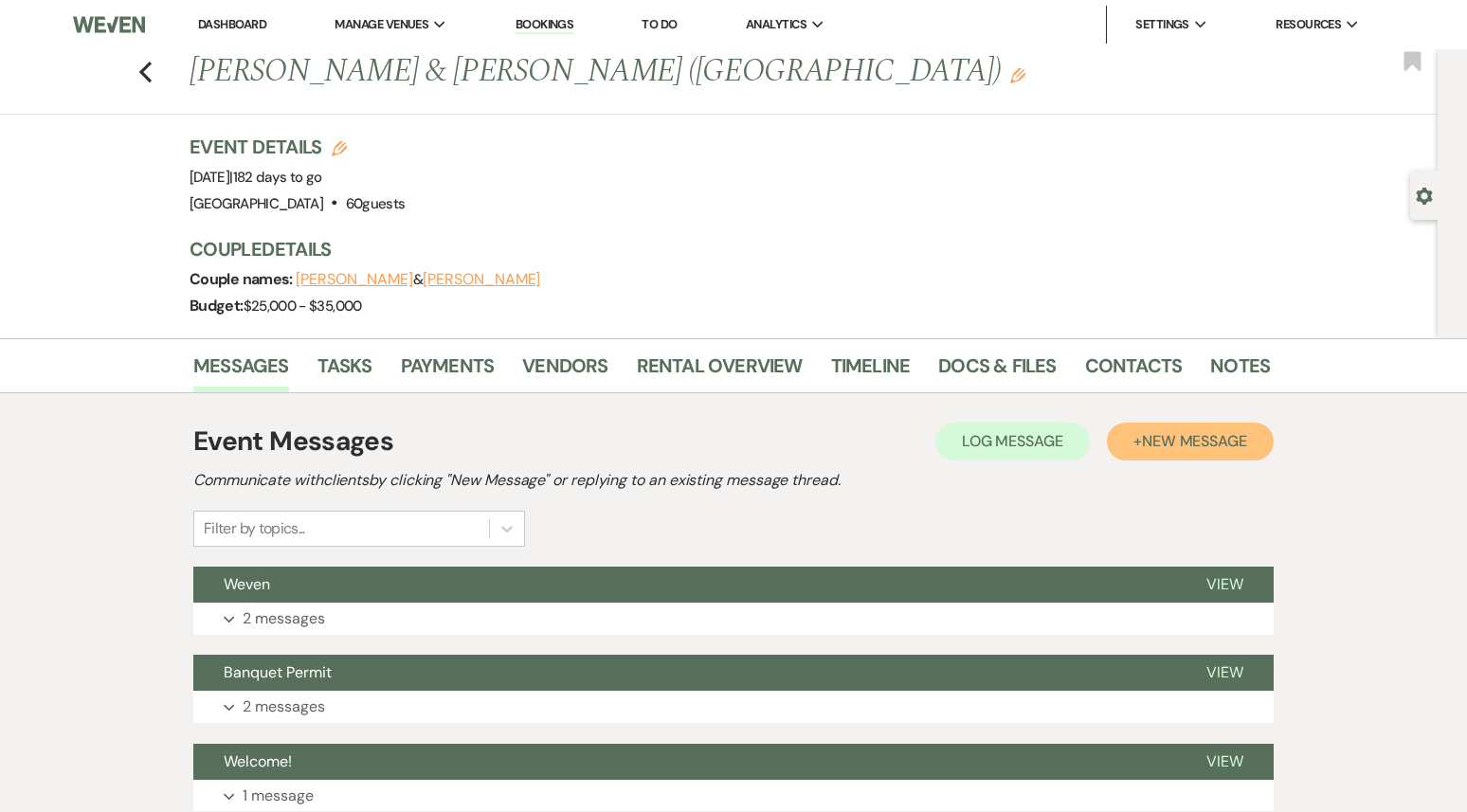
click at [1168, 440] on span "New Message" at bounding box center [1195, 441] width 105 height 20
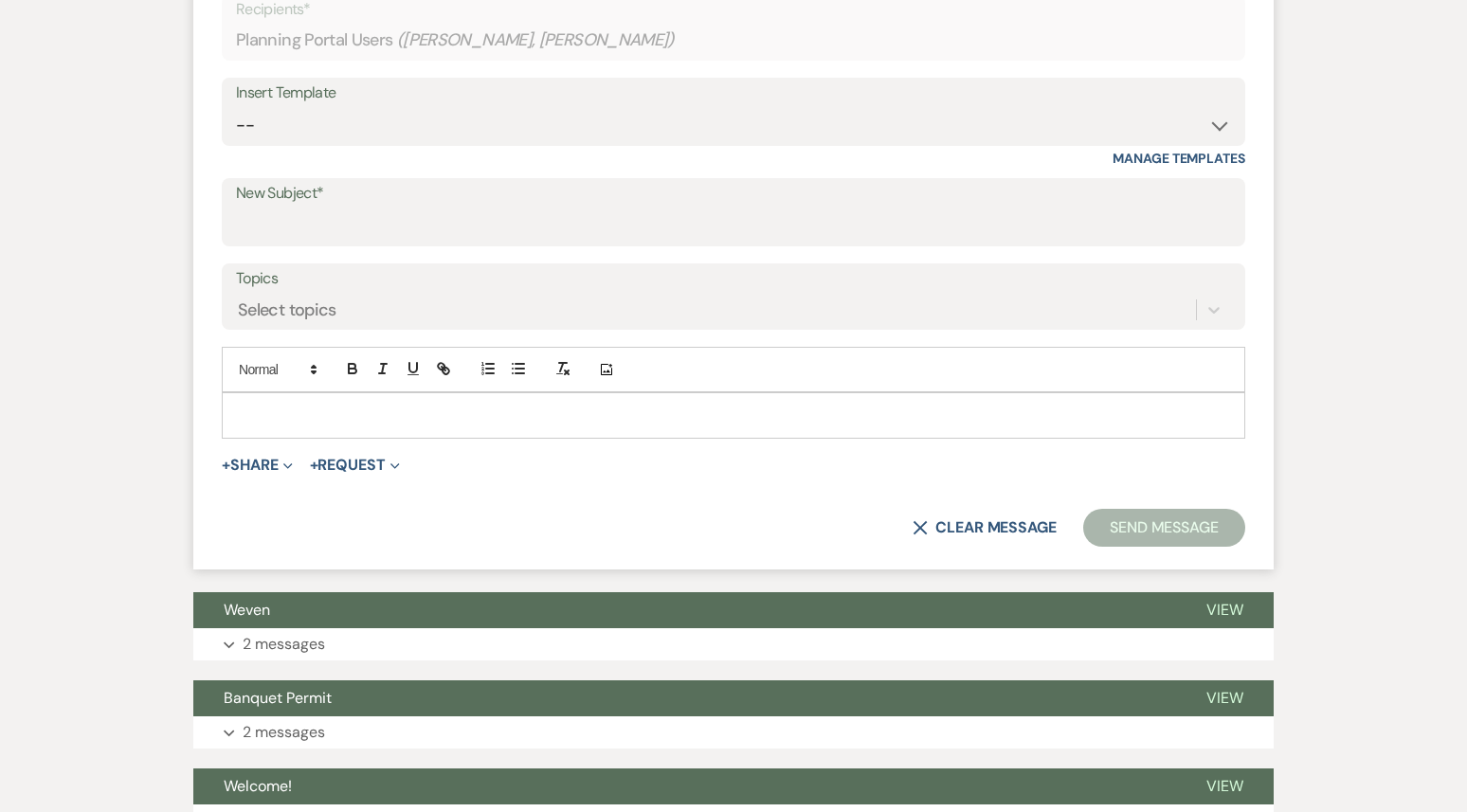
scroll to position [637, 0]
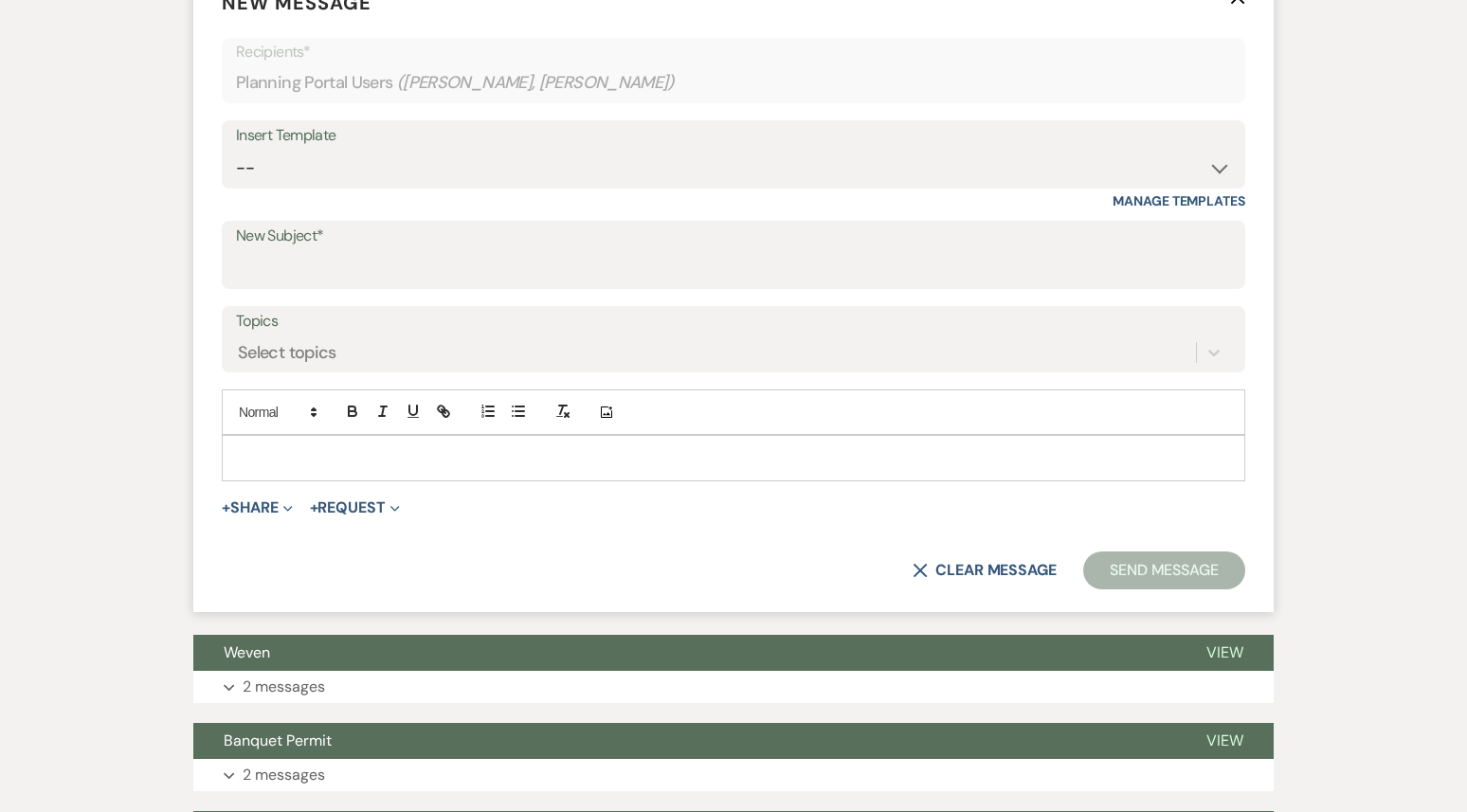
click at [465, 138] on div "Insert Template" at bounding box center [734, 136] width 995 height 28
click at [451, 174] on select "-- Weven Planning Portal Introduction (Booked Events) 1st planning email ([PERS…" at bounding box center [734, 167] width 995 height 37
select select "3420"
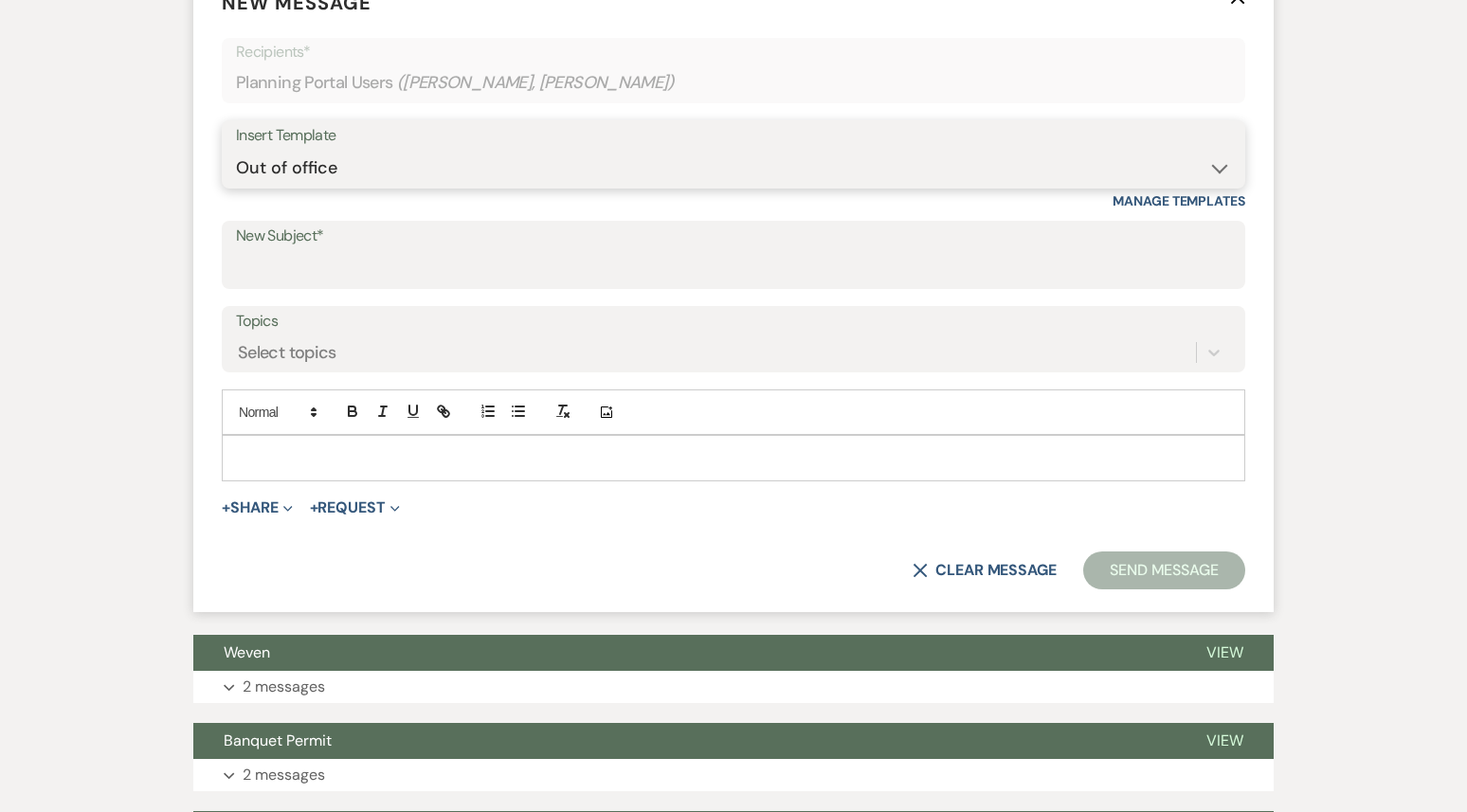
click at [236, 149] on select "-- Weven Planning Portal Introduction (Booked Events) 1st planning email ([PERS…" at bounding box center [734, 167] width 995 height 37
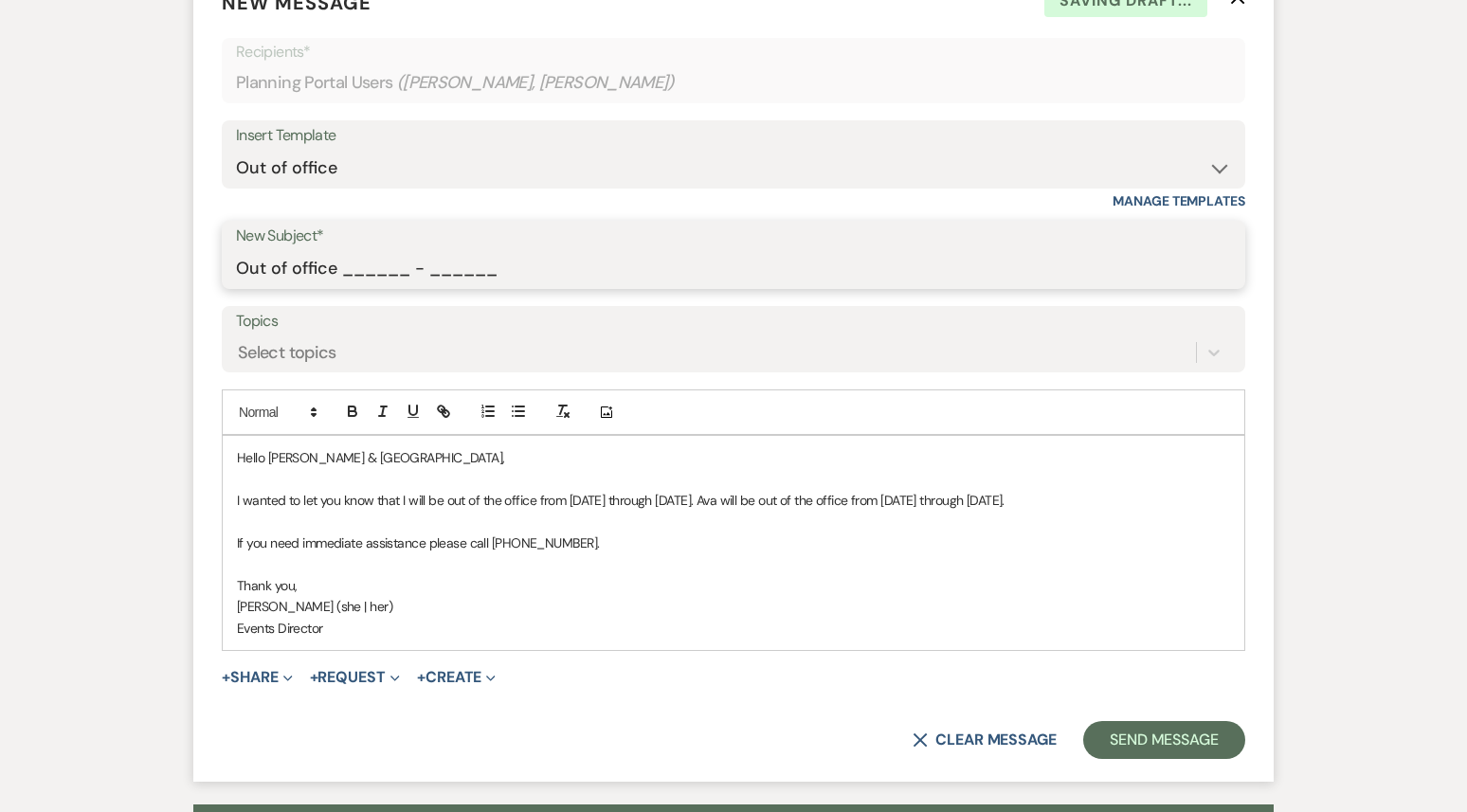
drag, startPoint x: 345, startPoint y: 267, endPoint x: 555, endPoint y: 279, distance: 210.3
click at [556, 280] on input "Out of office ______ - ______" at bounding box center [734, 268] width 995 height 37
type input "Out of office 09/22 - 09/29"
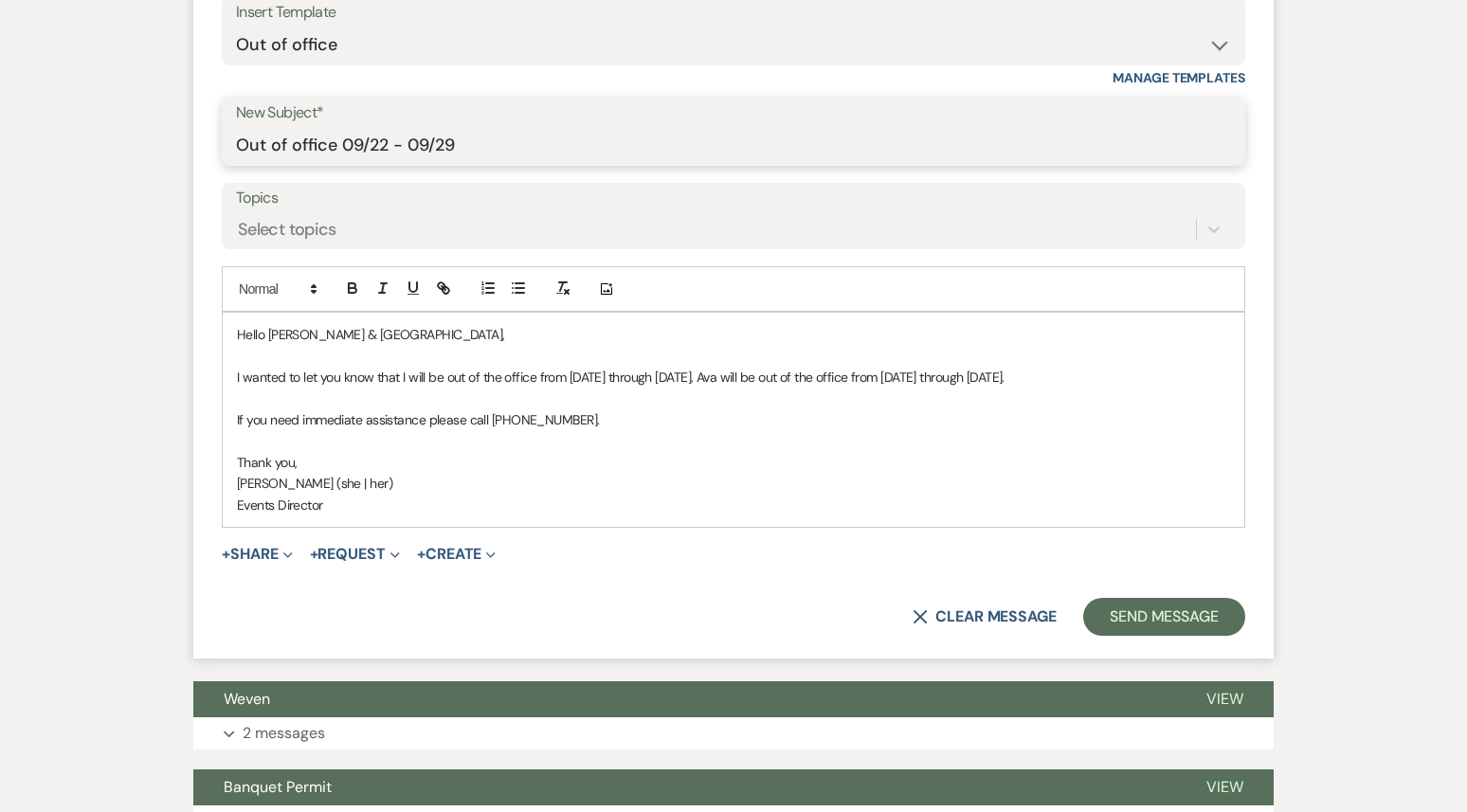
scroll to position [770, 0]
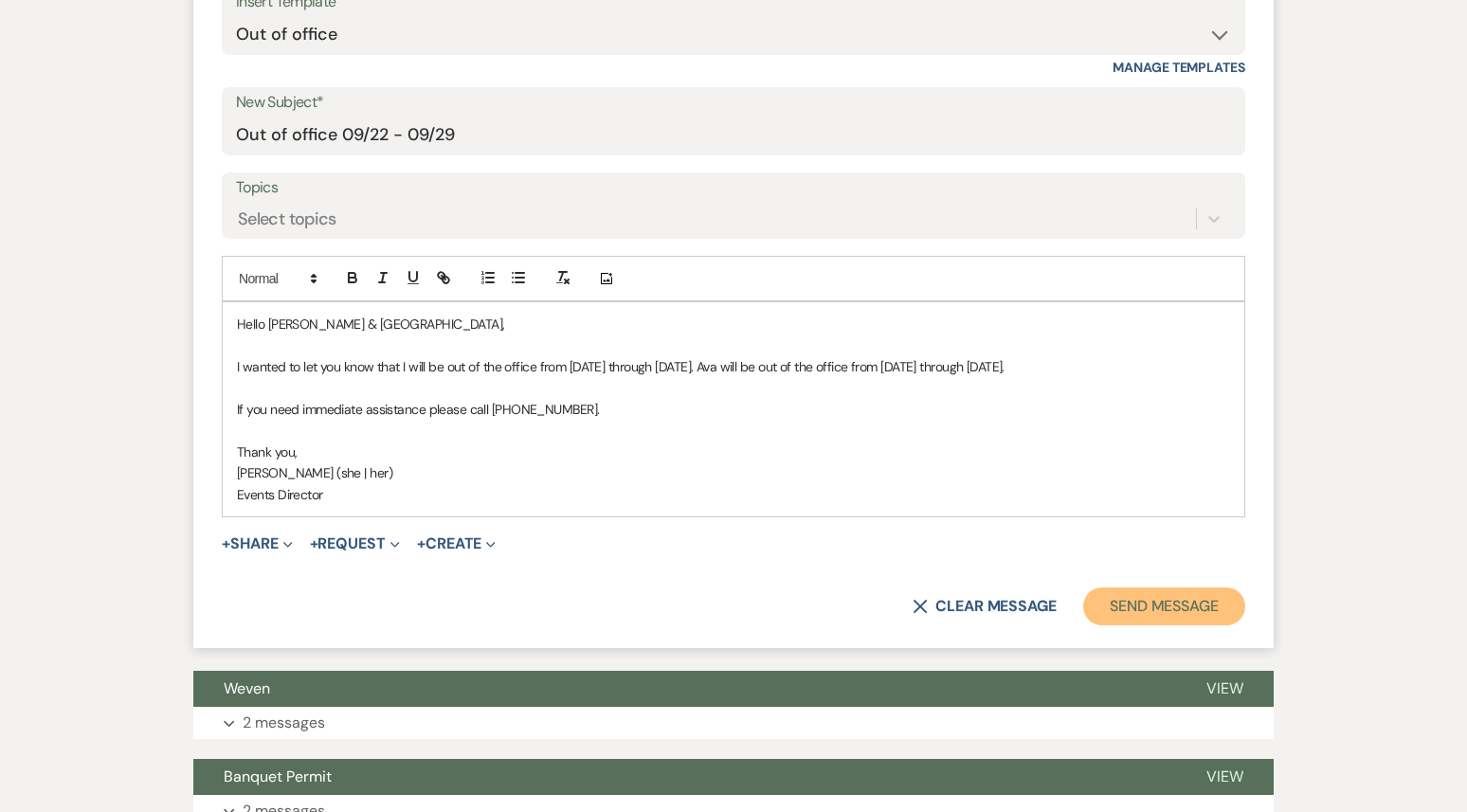
click at [1226, 620] on button "Send Message" at bounding box center [1164, 606] width 162 height 38
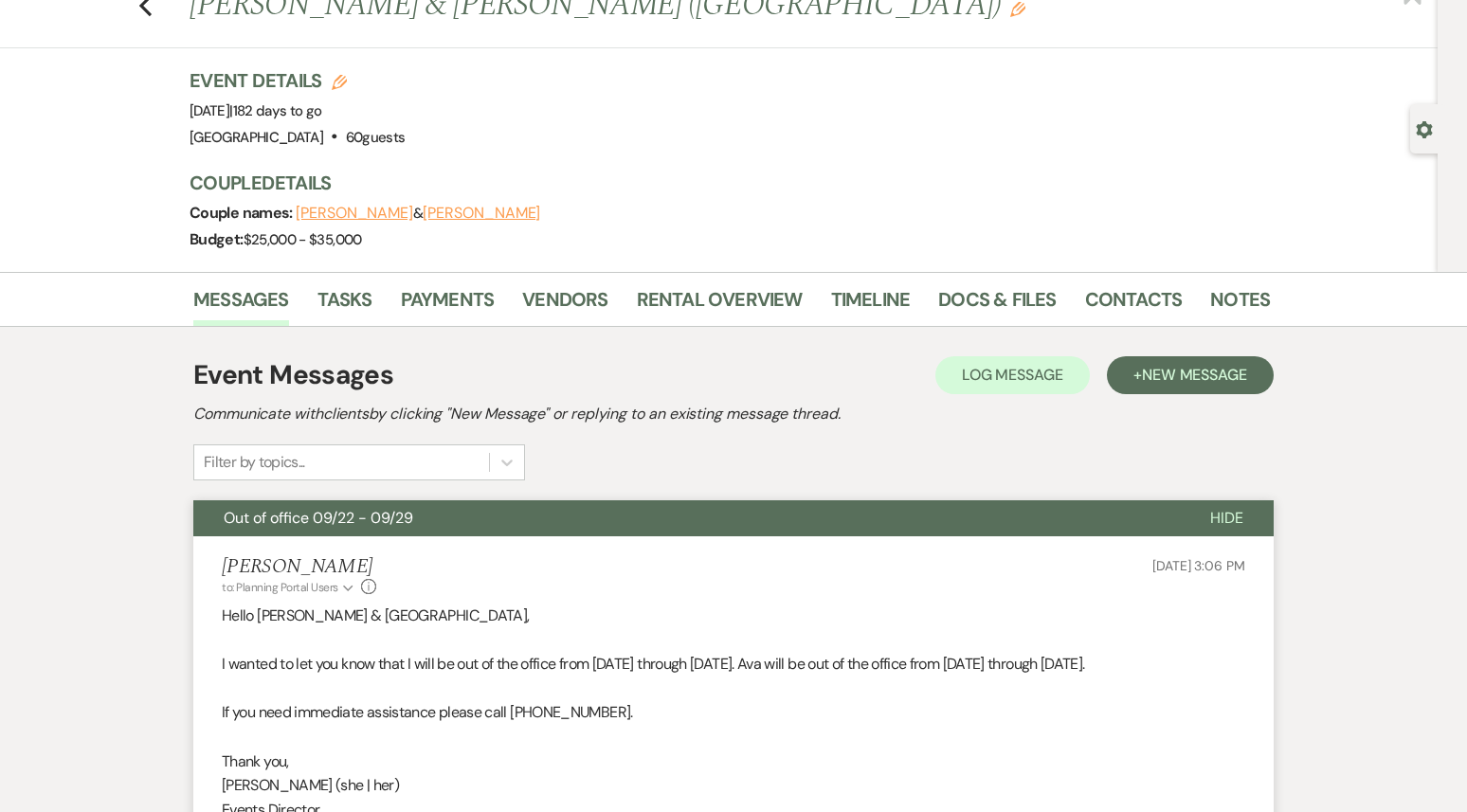
scroll to position [0, 0]
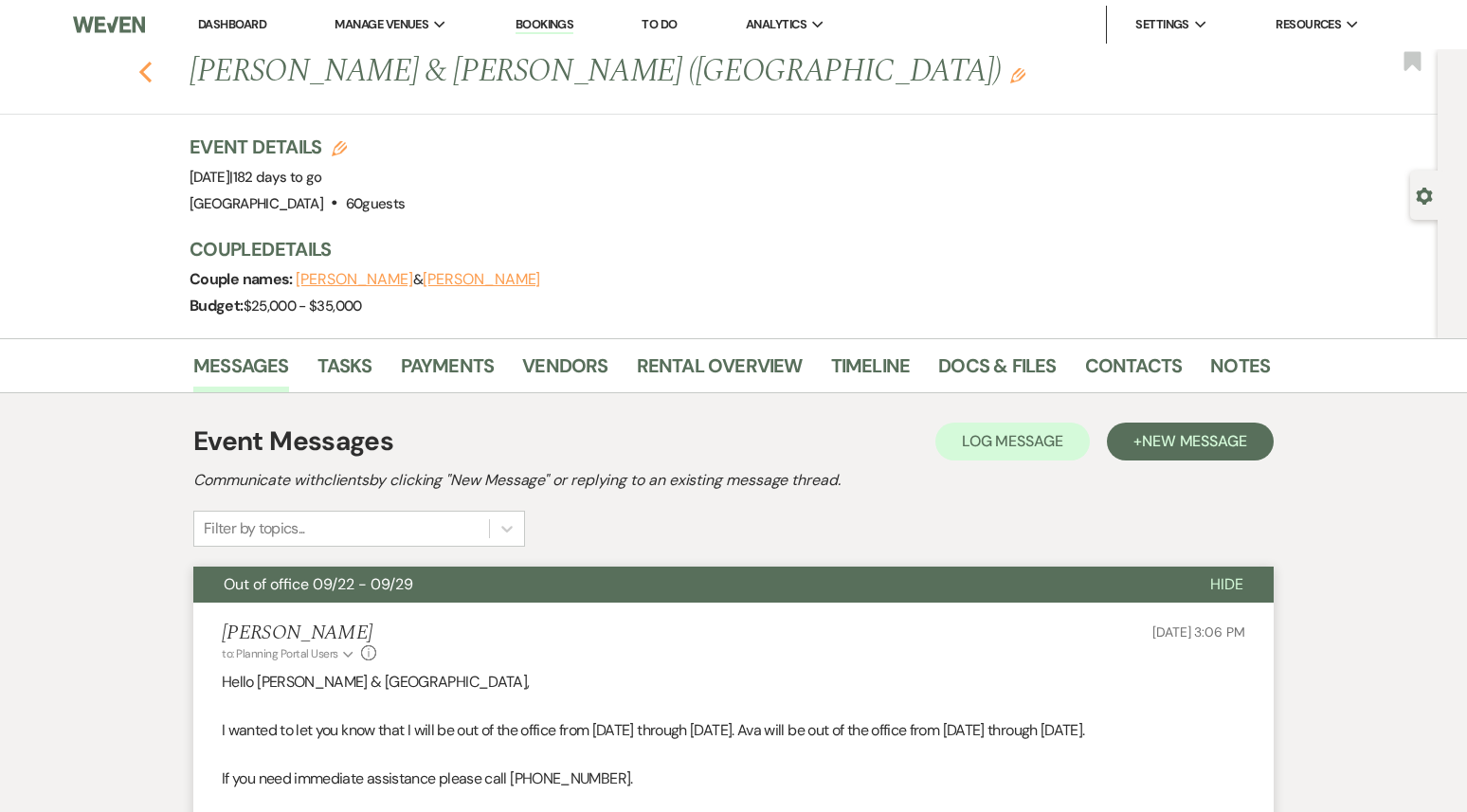
click at [144, 70] on icon "Previous" at bounding box center [145, 71] width 14 height 23
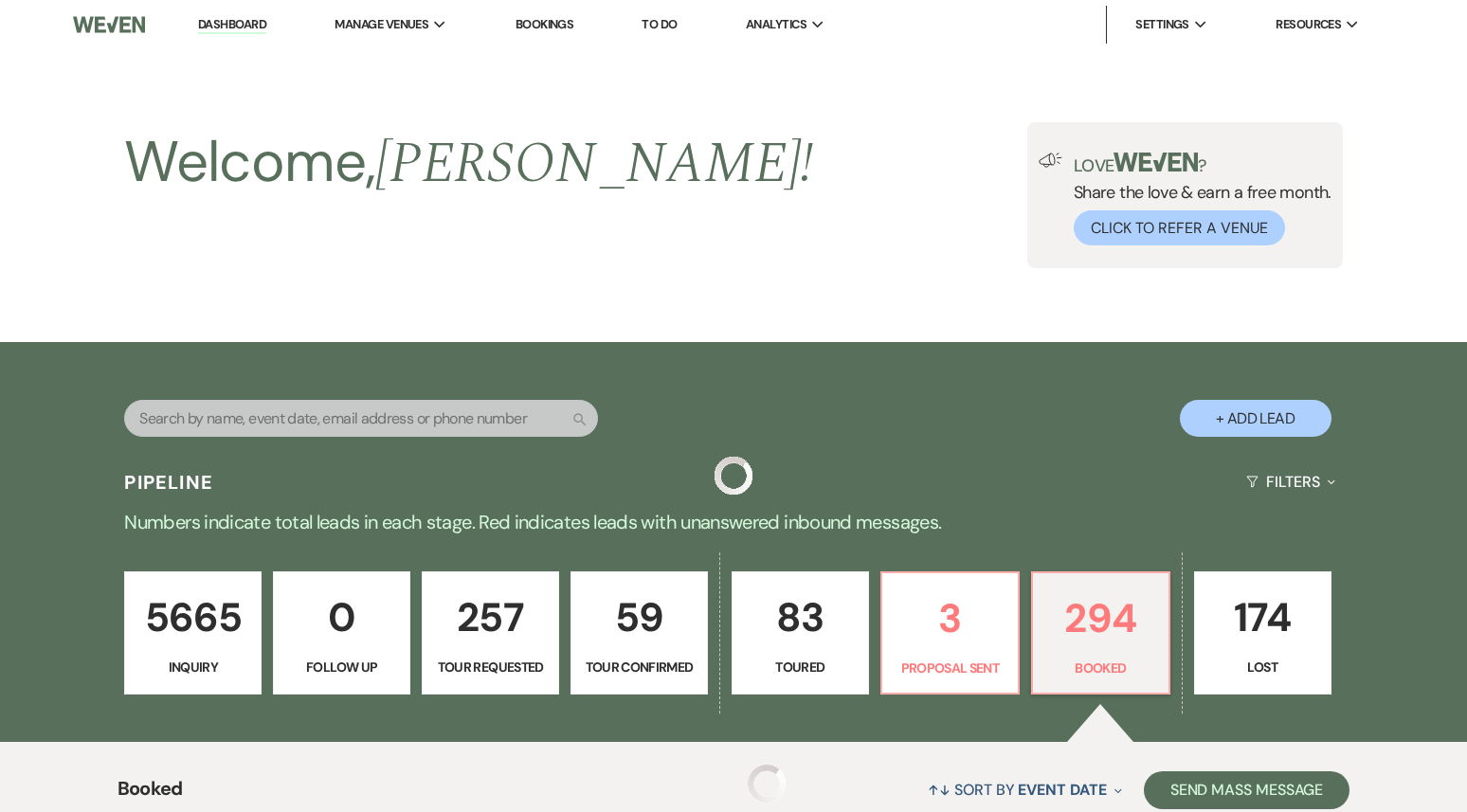
scroll to position [3668, 0]
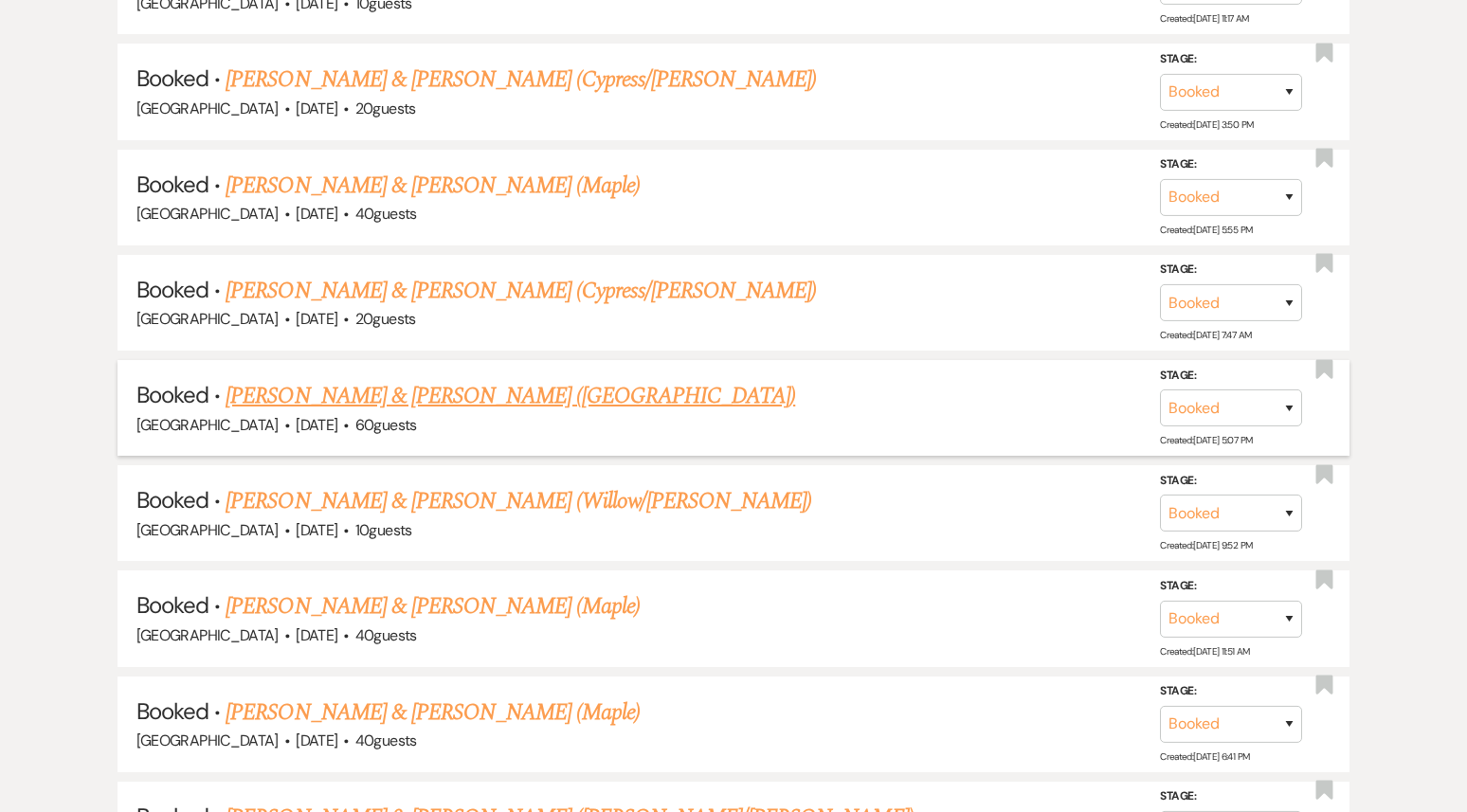
click at [352, 379] on link "[PERSON_NAME] & [PERSON_NAME] ([GEOGRAPHIC_DATA])" at bounding box center [510, 396] width 570 height 34
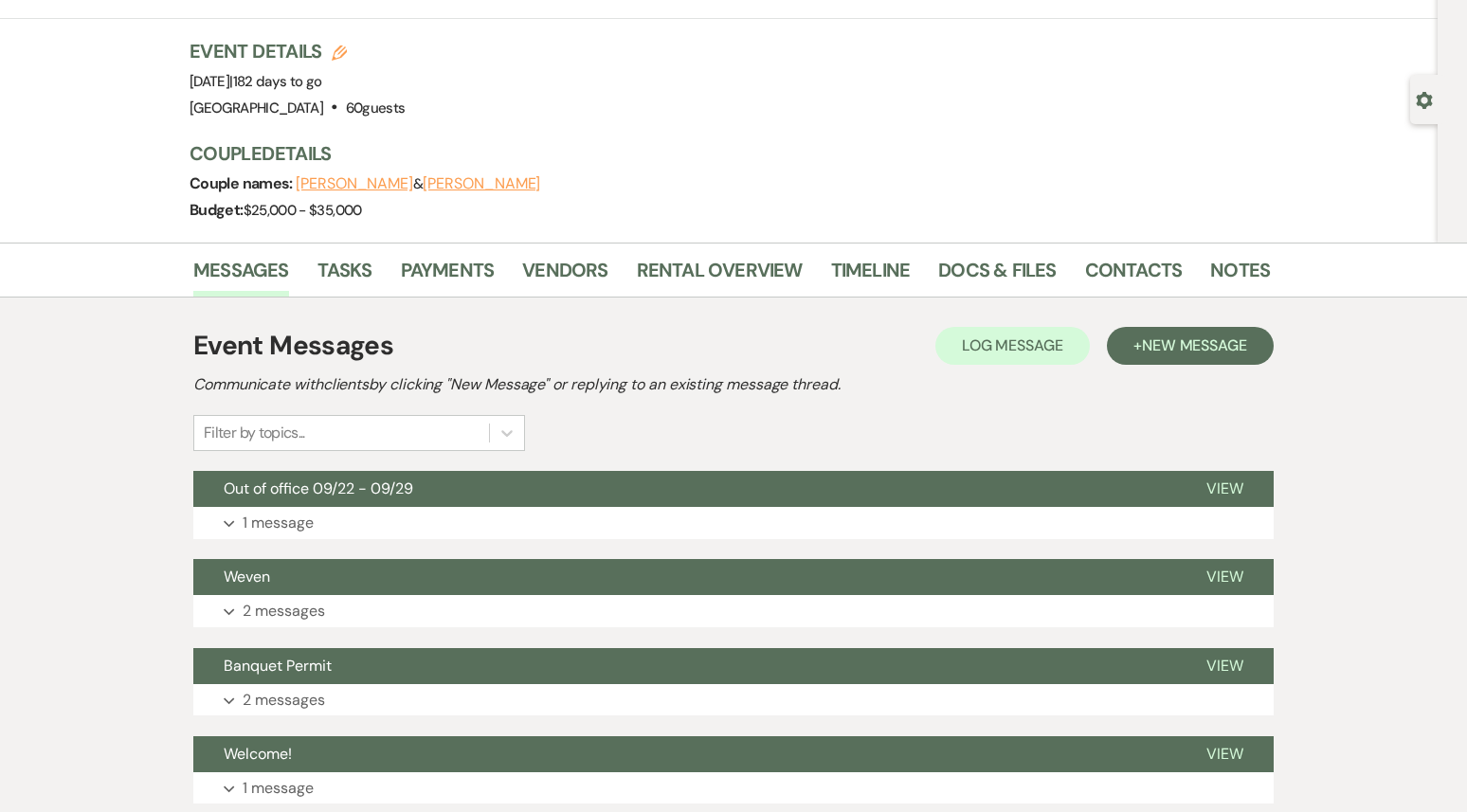
scroll to position [17, 0]
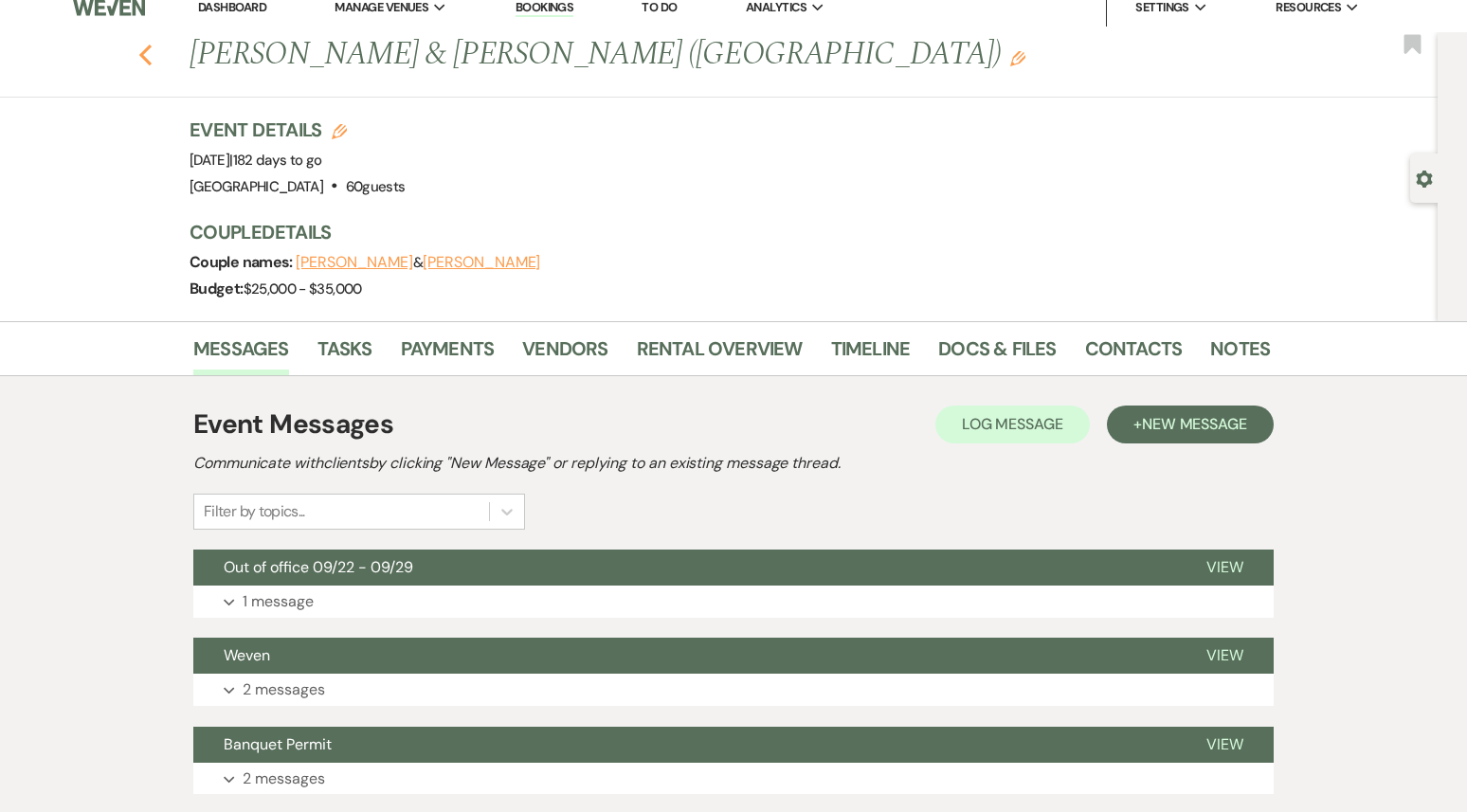
click at [147, 61] on use "button" at bounding box center [145, 54] width 12 height 21
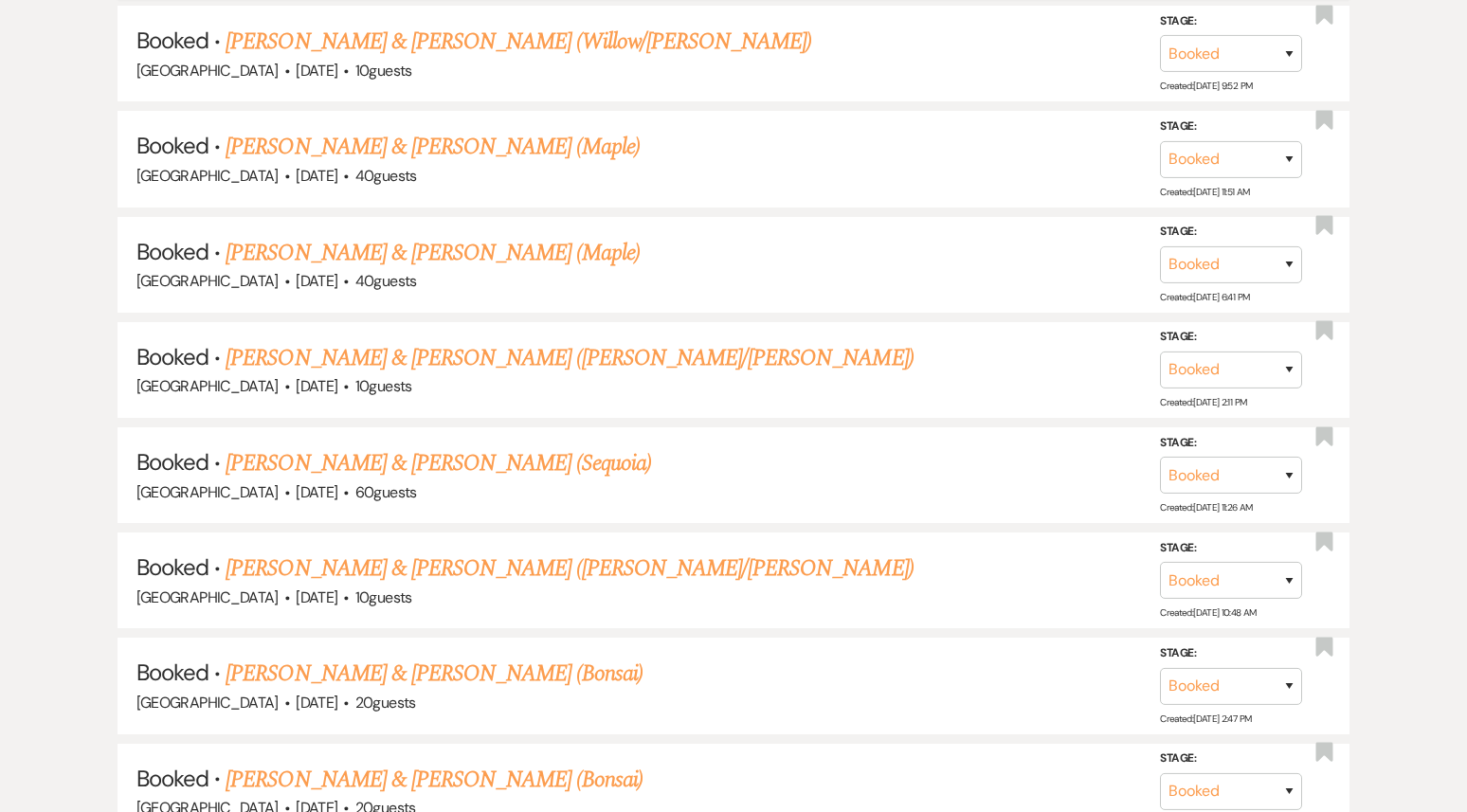
scroll to position [4101, 0]
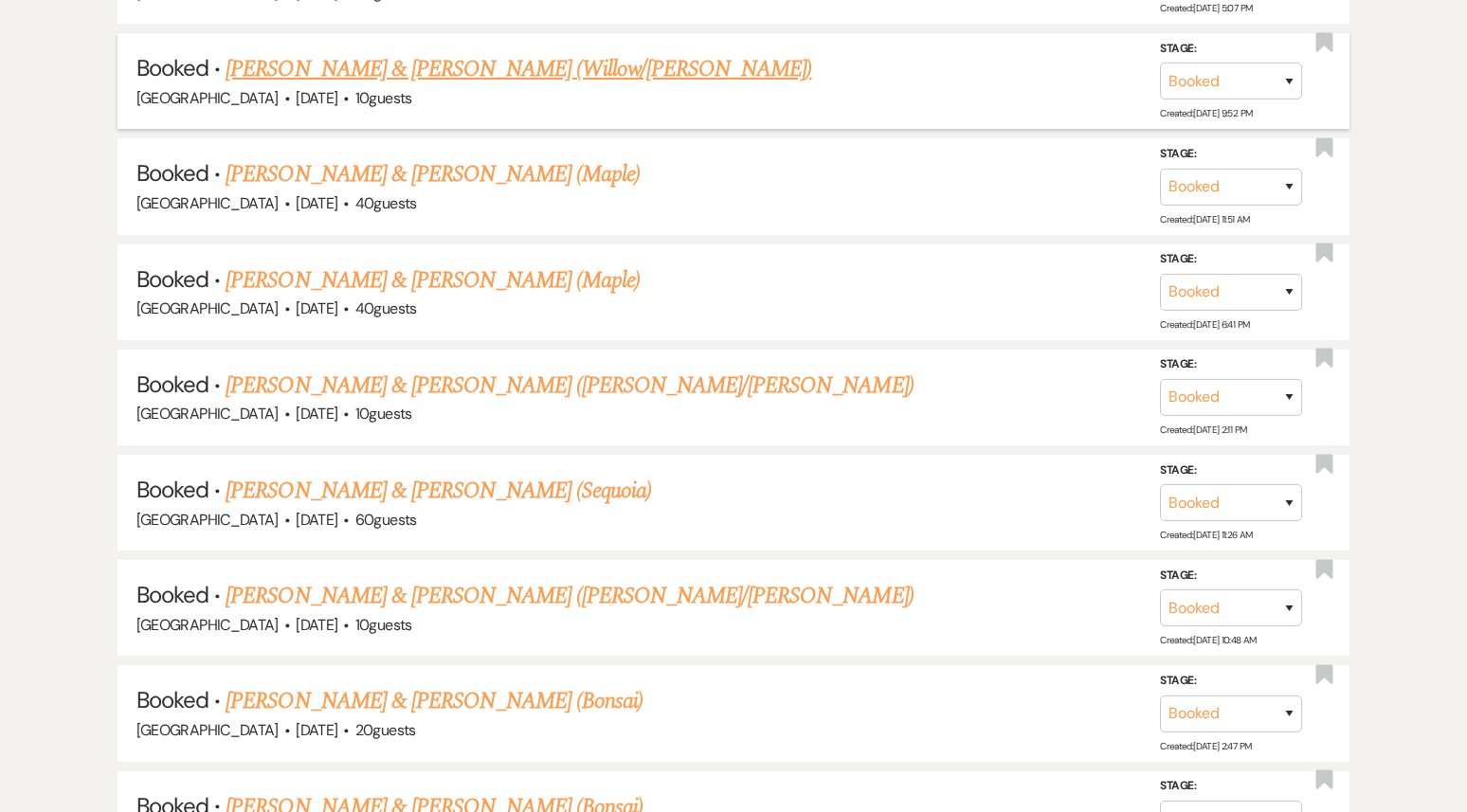
click at [490, 52] on link "[PERSON_NAME] & [PERSON_NAME] (Willow/[PERSON_NAME])" at bounding box center [518, 69] width 586 height 34
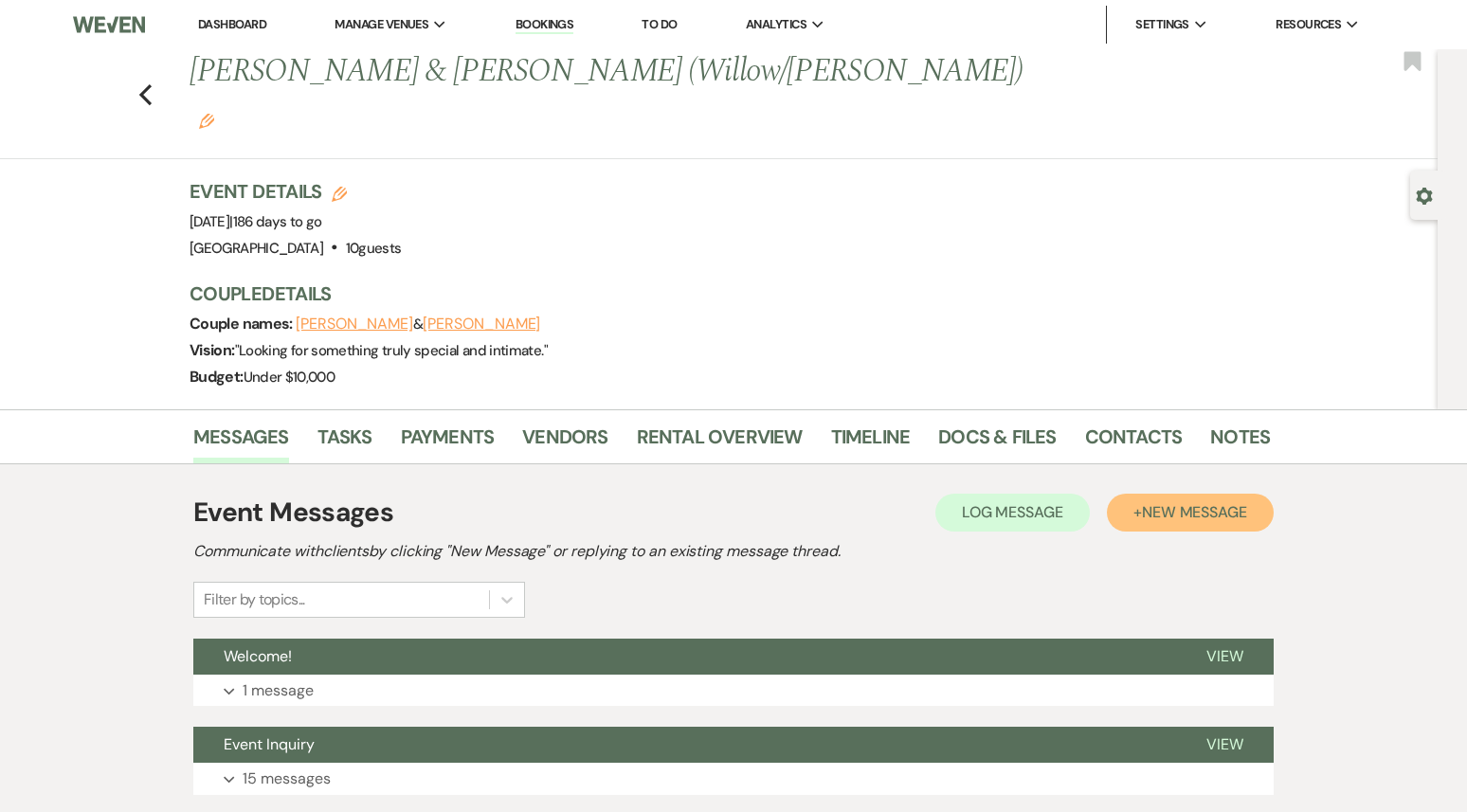
click at [1165, 502] on span "New Message" at bounding box center [1195, 512] width 105 height 20
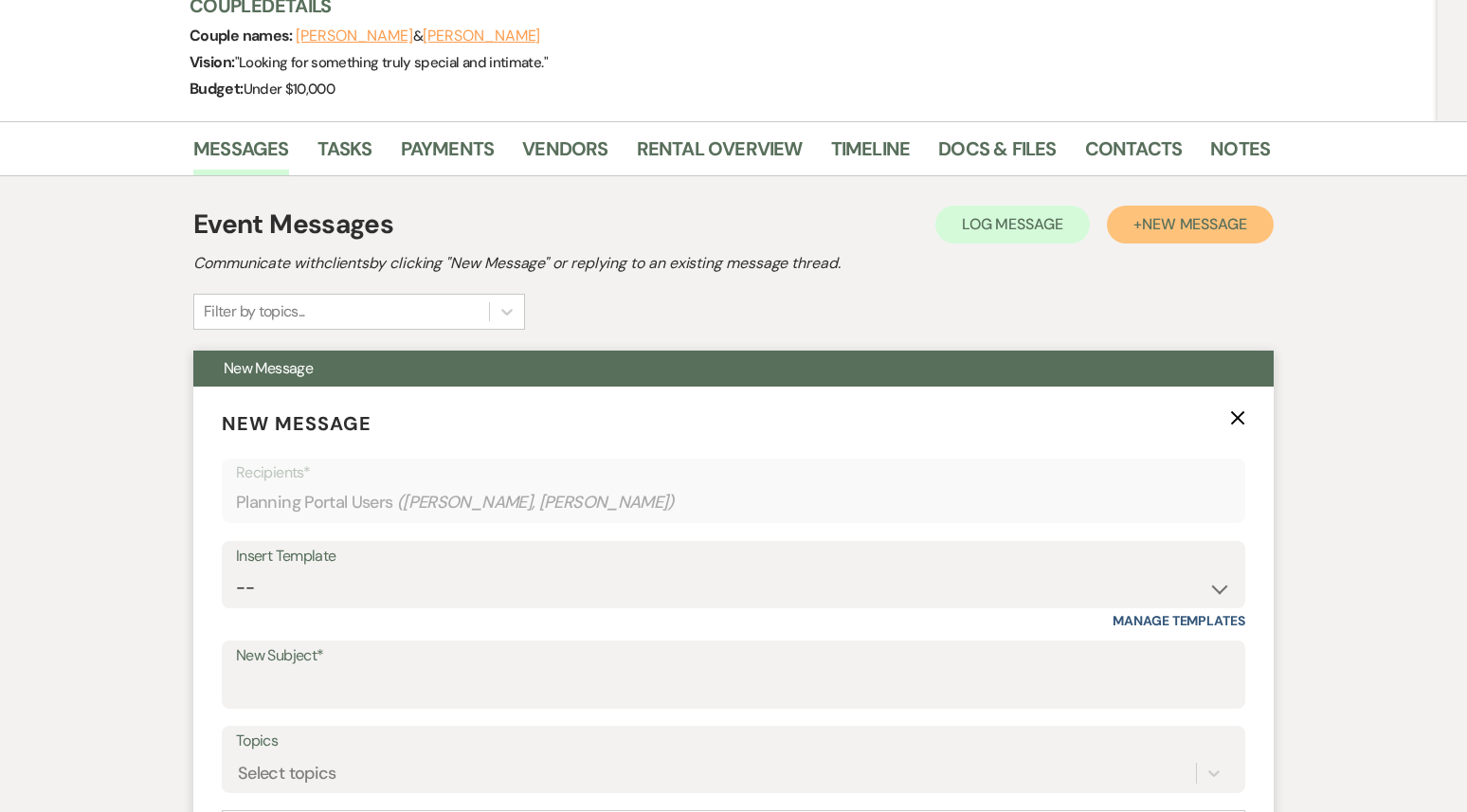
scroll to position [409, 0]
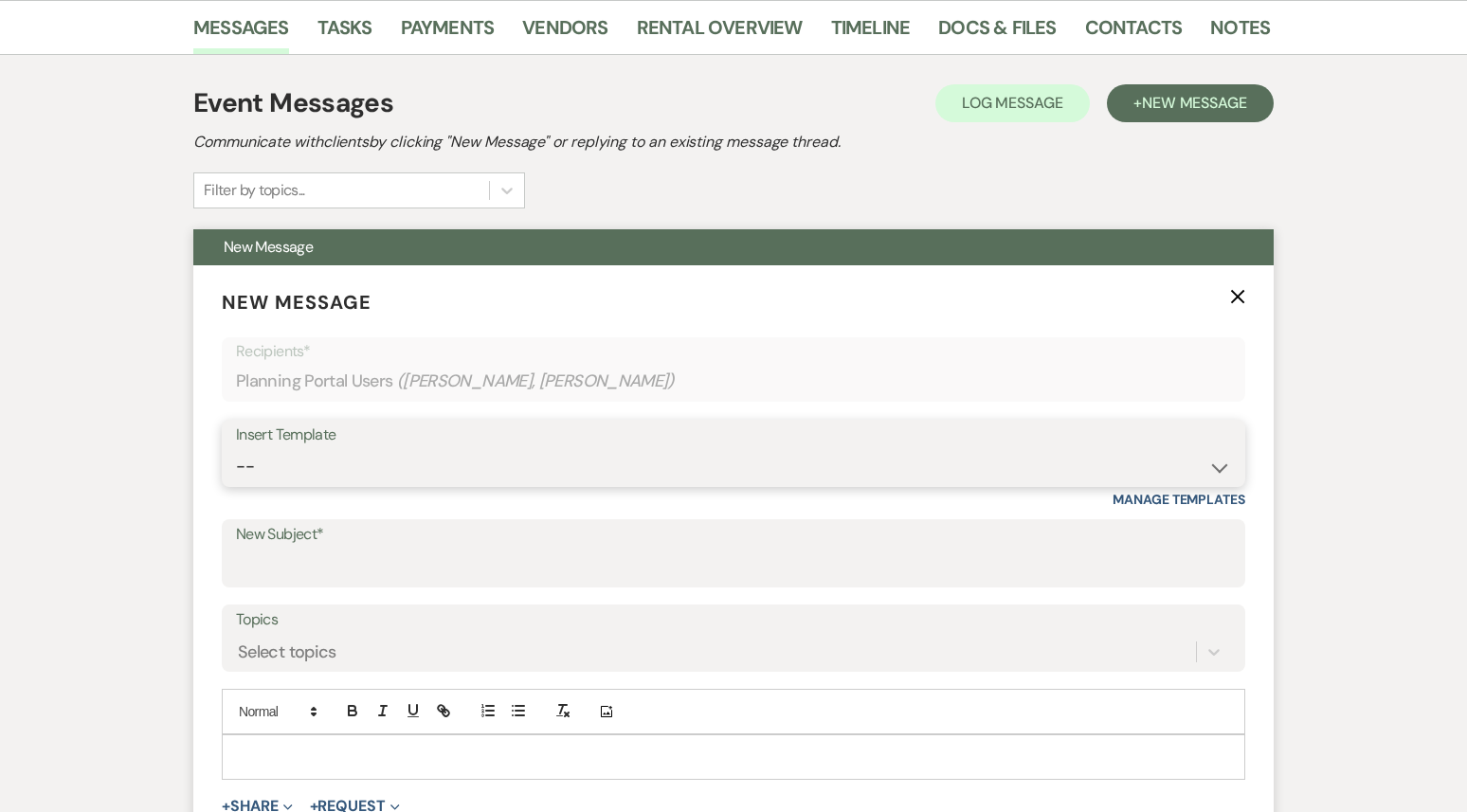
click at [397, 448] on select "-- Weven Planning Portal Introduction (Booked Events) 1st planning email ([PERS…" at bounding box center [734, 466] width 995 height 37
select select "3420"
click at [236, 448] on select "-- Weven Planning Portal Introduction (Booked Events) 1st planning email ([PERS…" at bounding box center [734, 466] width 995 height 37
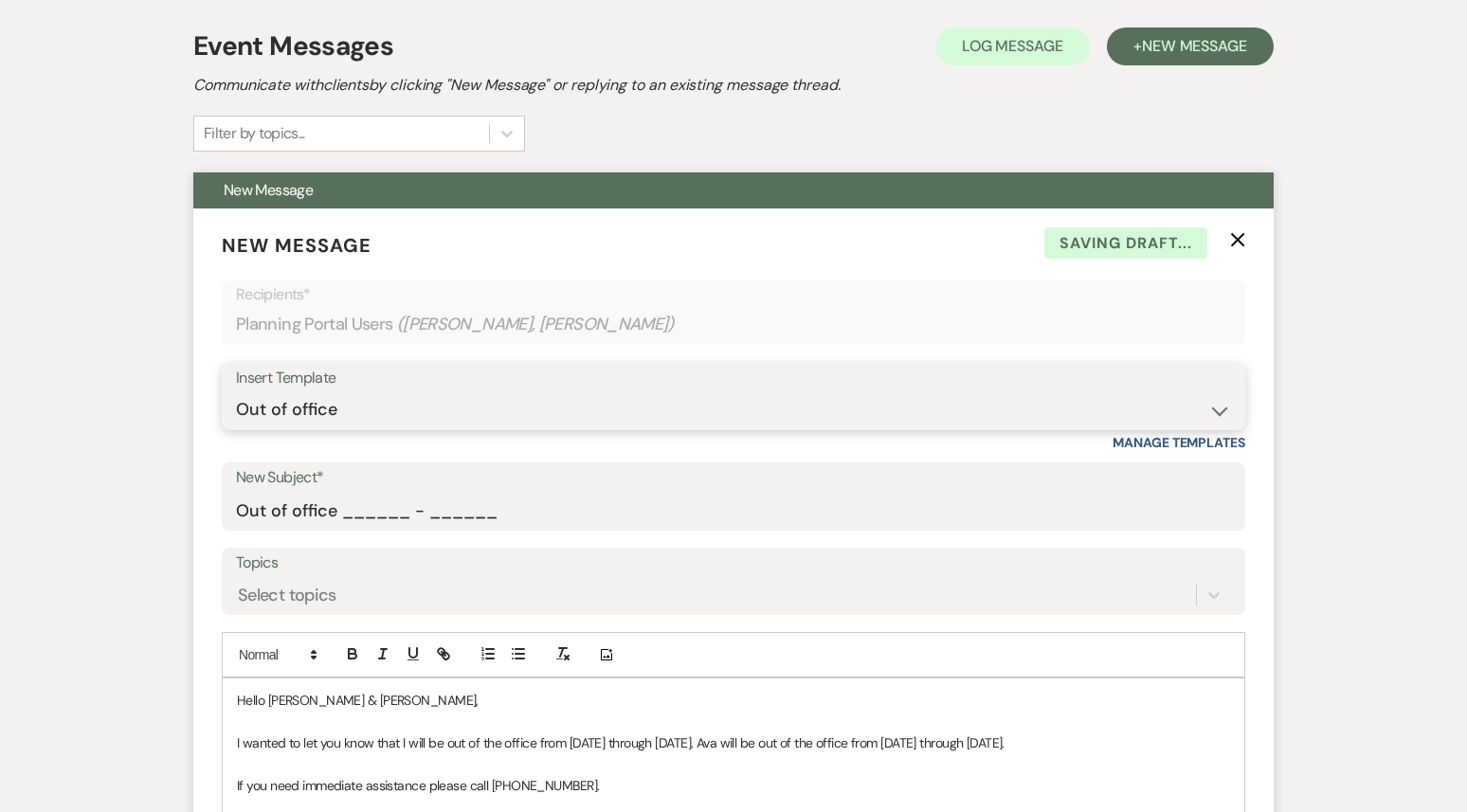
scroll to position [487, 0]
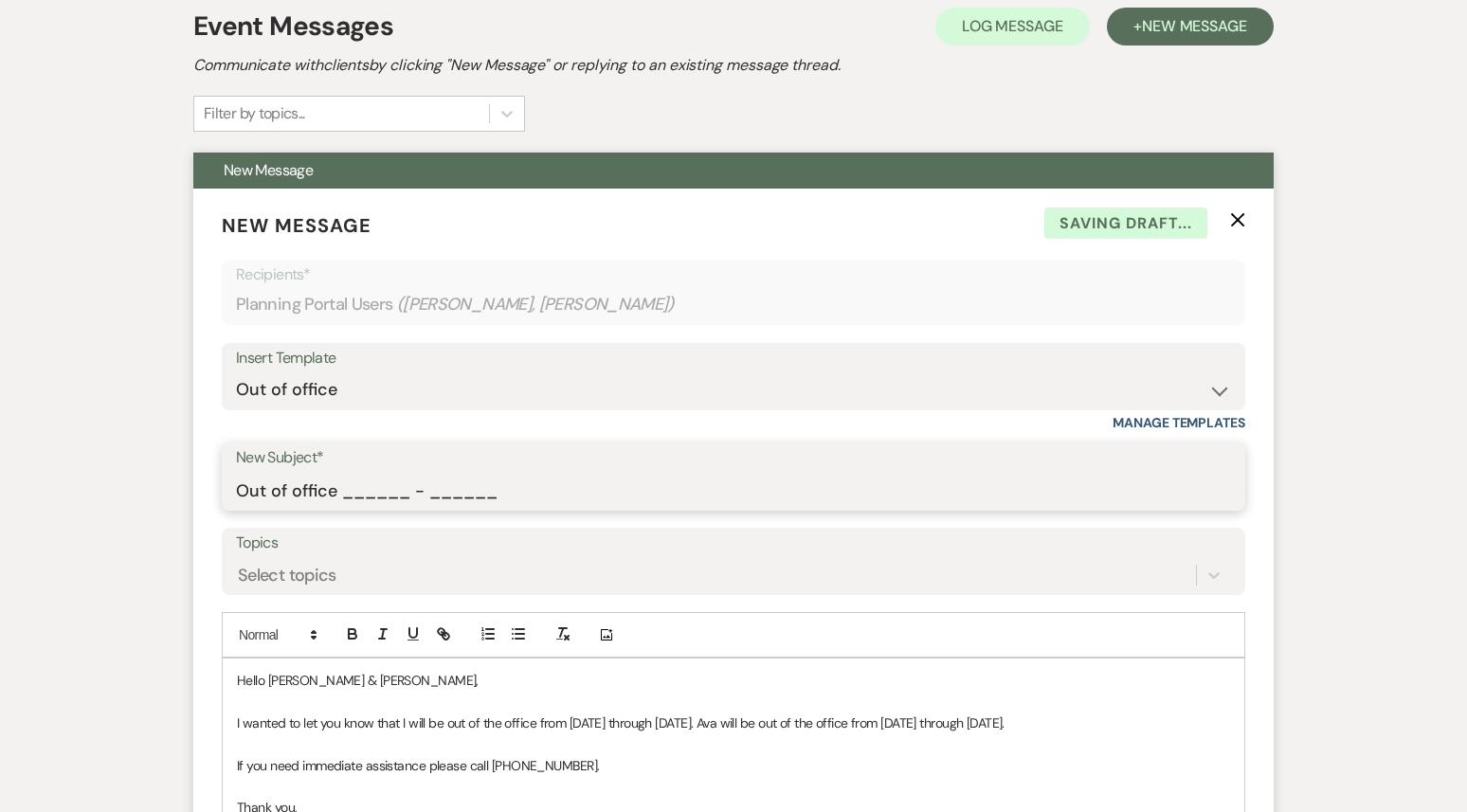
drag, startPoint x: 343, startPoint y: 446, endPoint x: 594, endPoint y: 453, distance: 251.1
click at [595, 472] on input "Out of office ______ - ______" at bounding box center [734, 490] width 995 height 37
type input "Out of office 09/22 - 09/29"
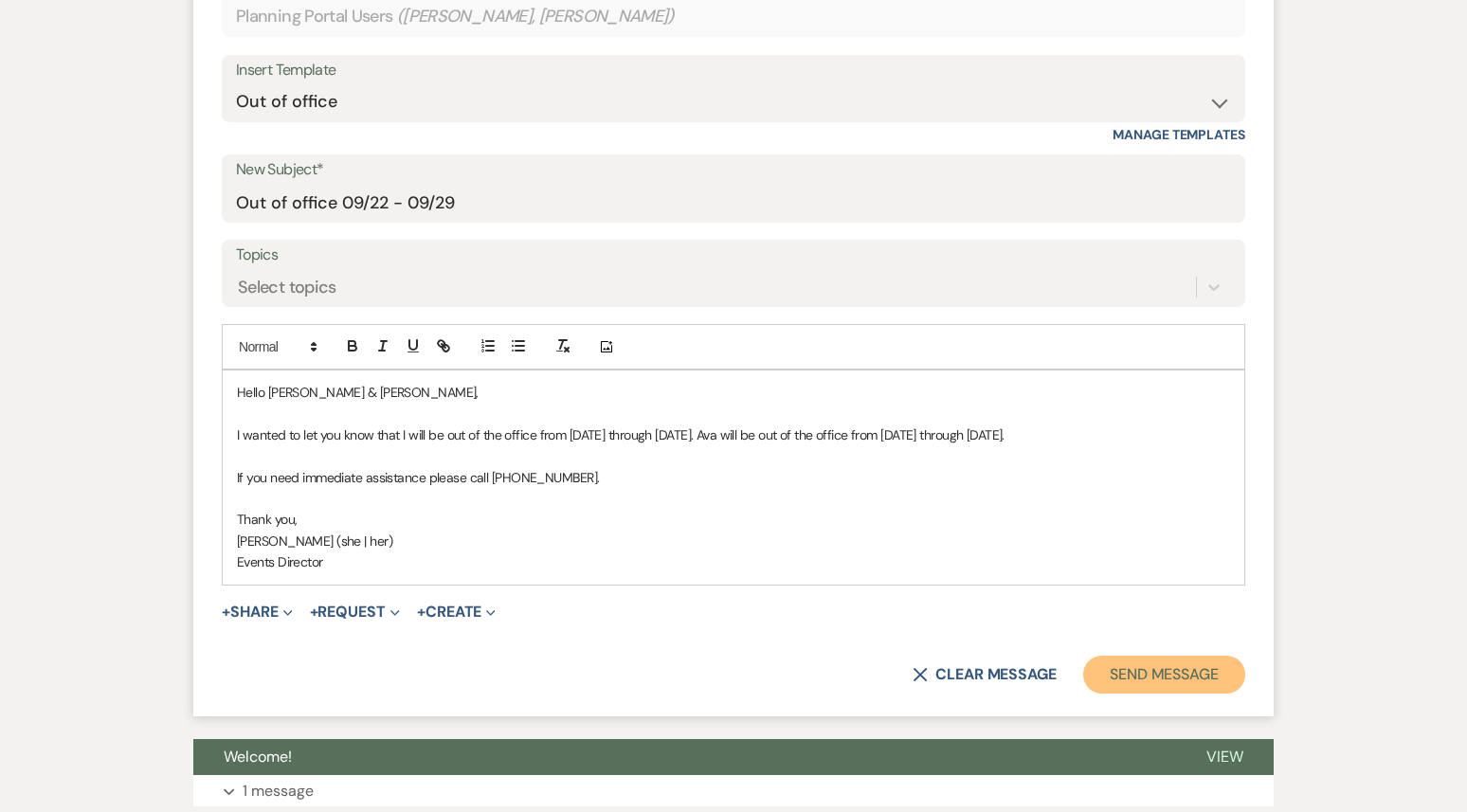
click at [1123, 656] on button "Send Message" at bounding box center [1164, 675] width 162 height 38
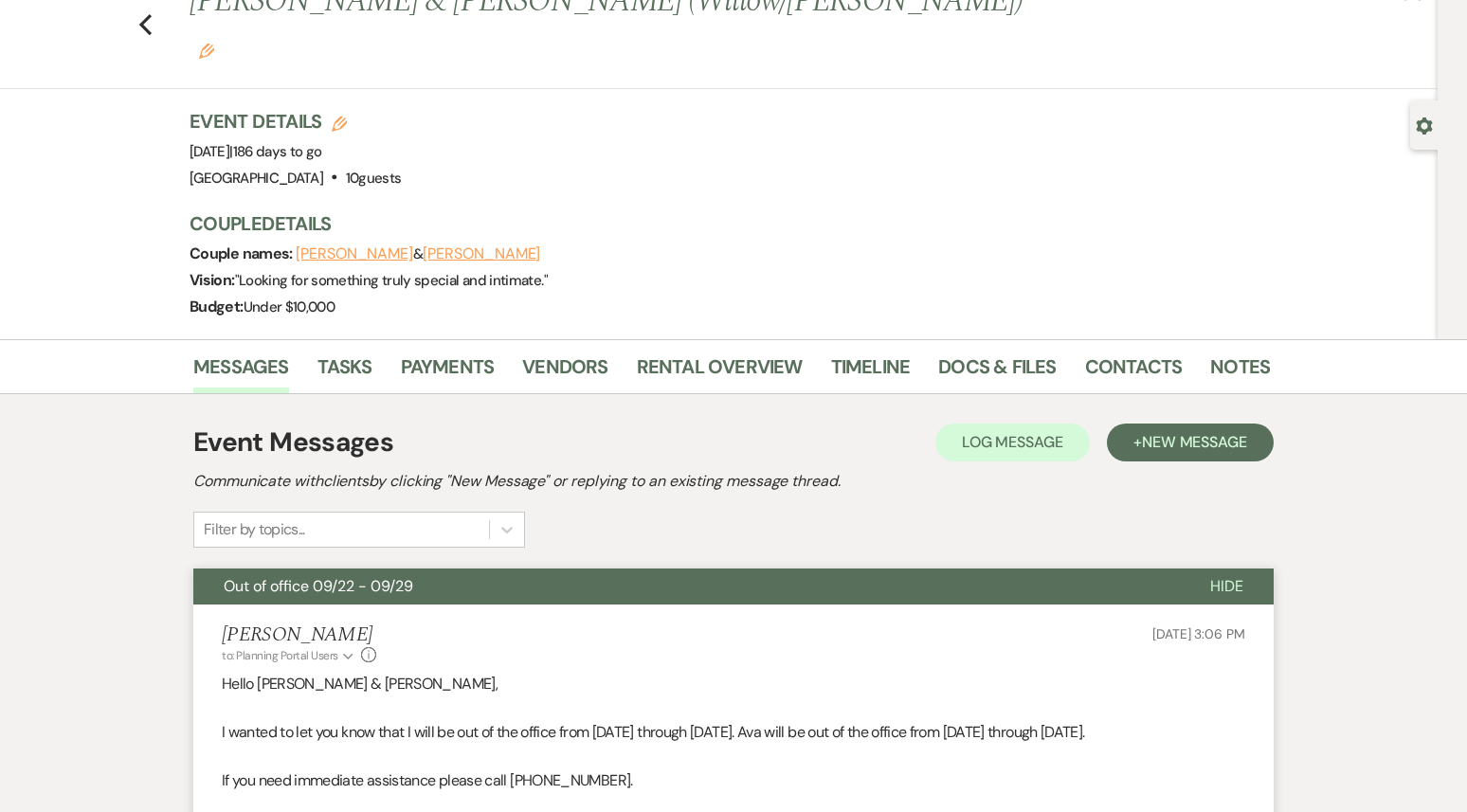
scroll to position [0, 0]
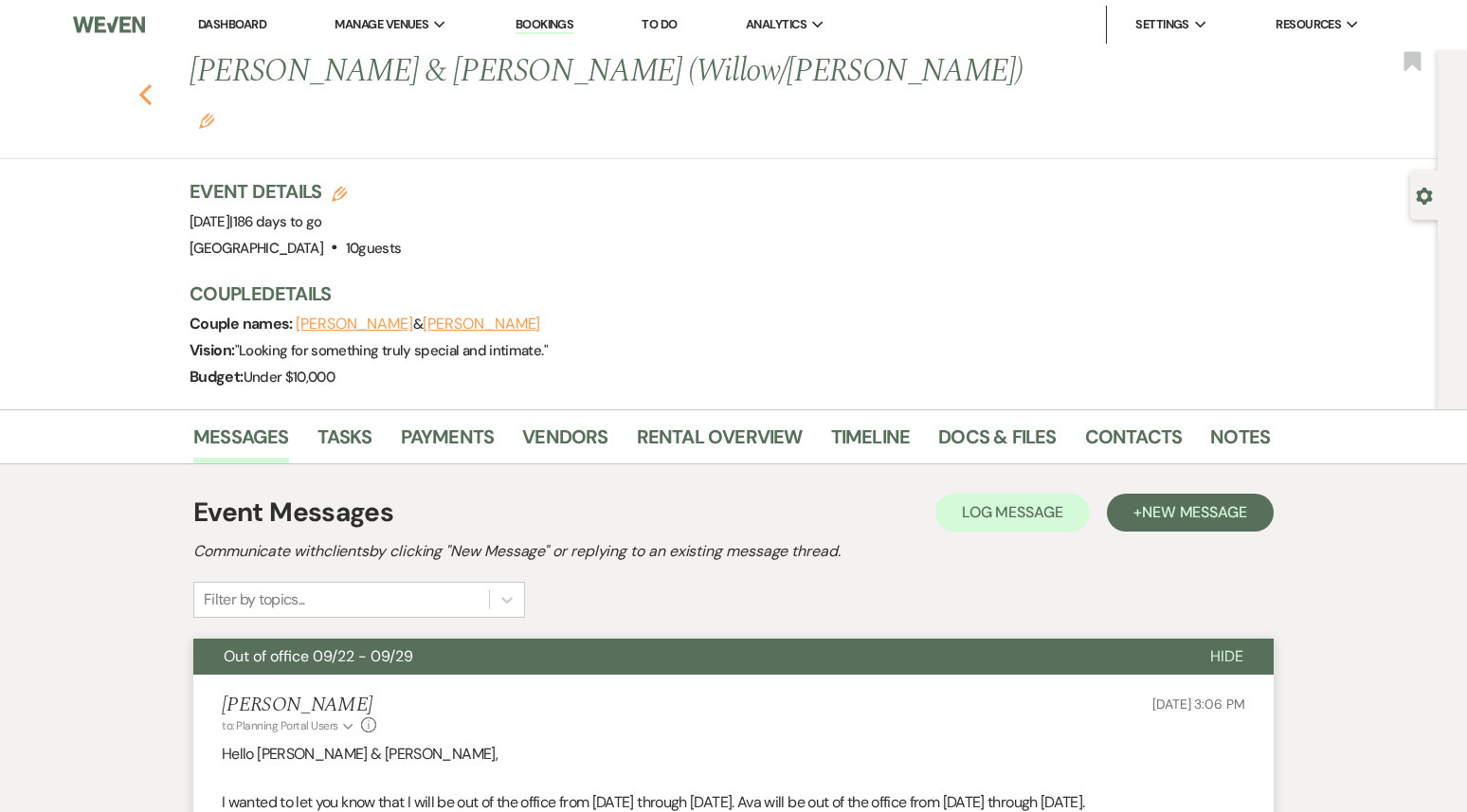
click at [141, 83] on icon "Previous" at bounding box center [145, 94] width 14 height 23
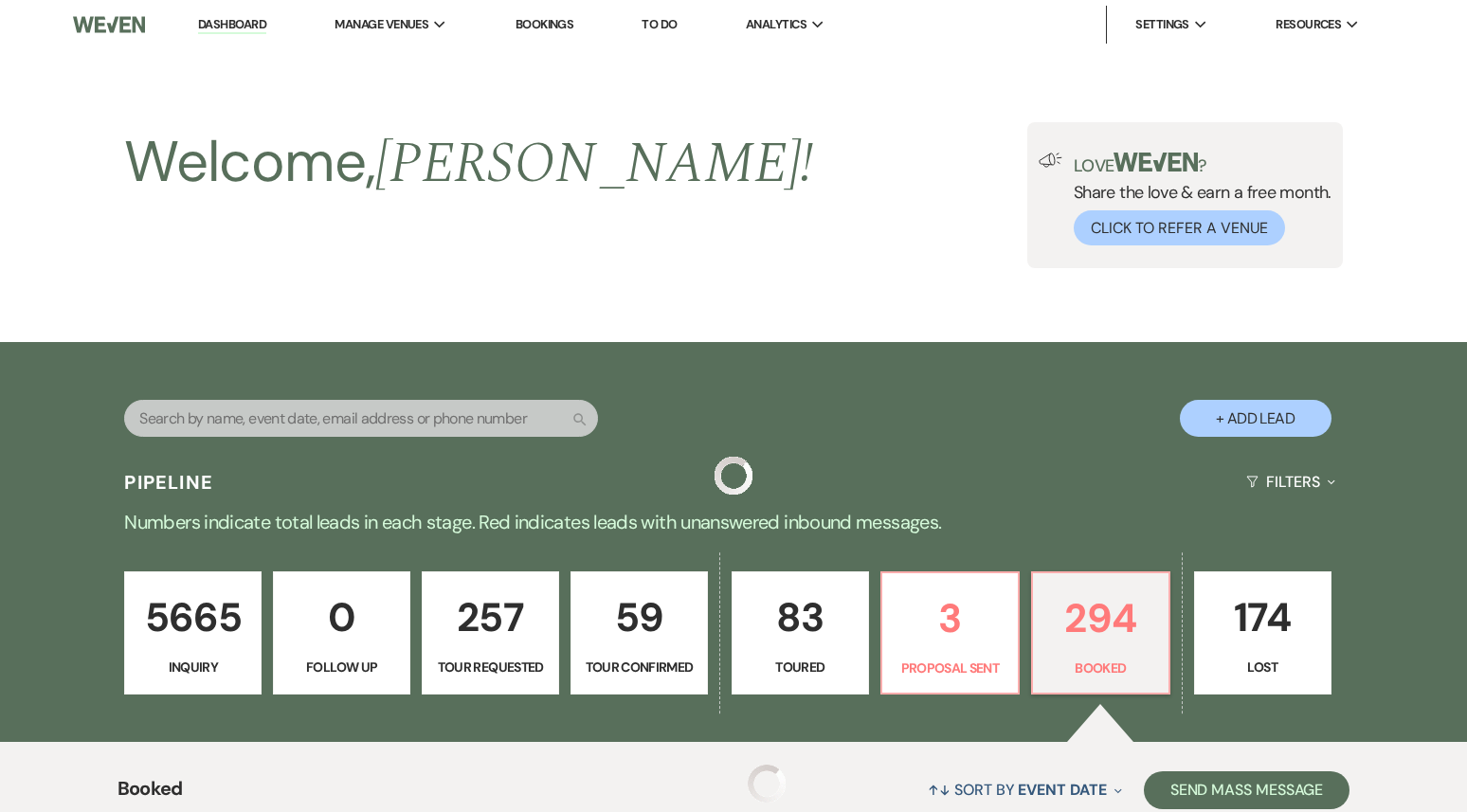
scroll to position [4101, 0]
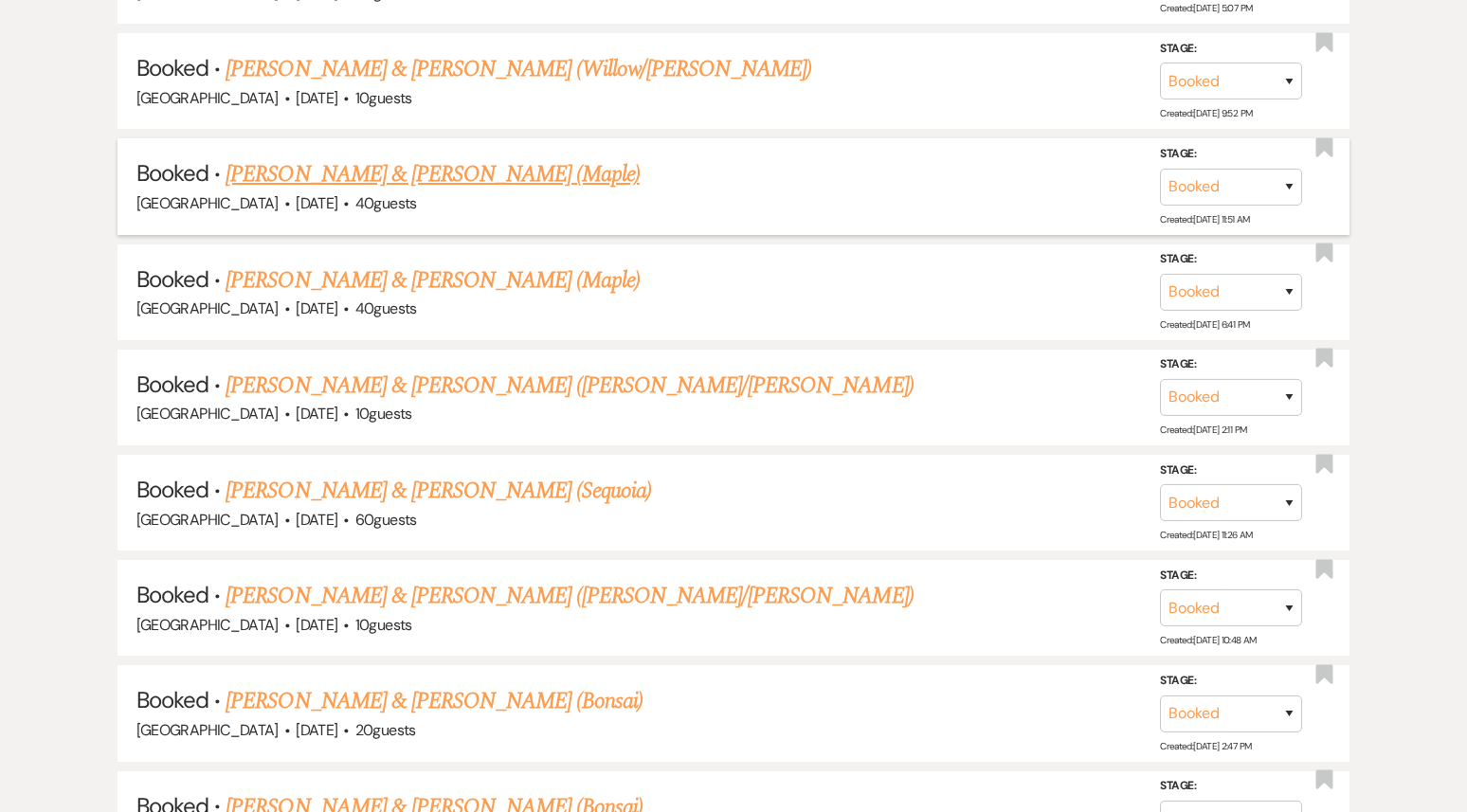
click at [357, 157] on link "[PERSON_NAME] & [PERSON_NAME] (Maple)" at bounding box center [432, 174] width 413 height 34
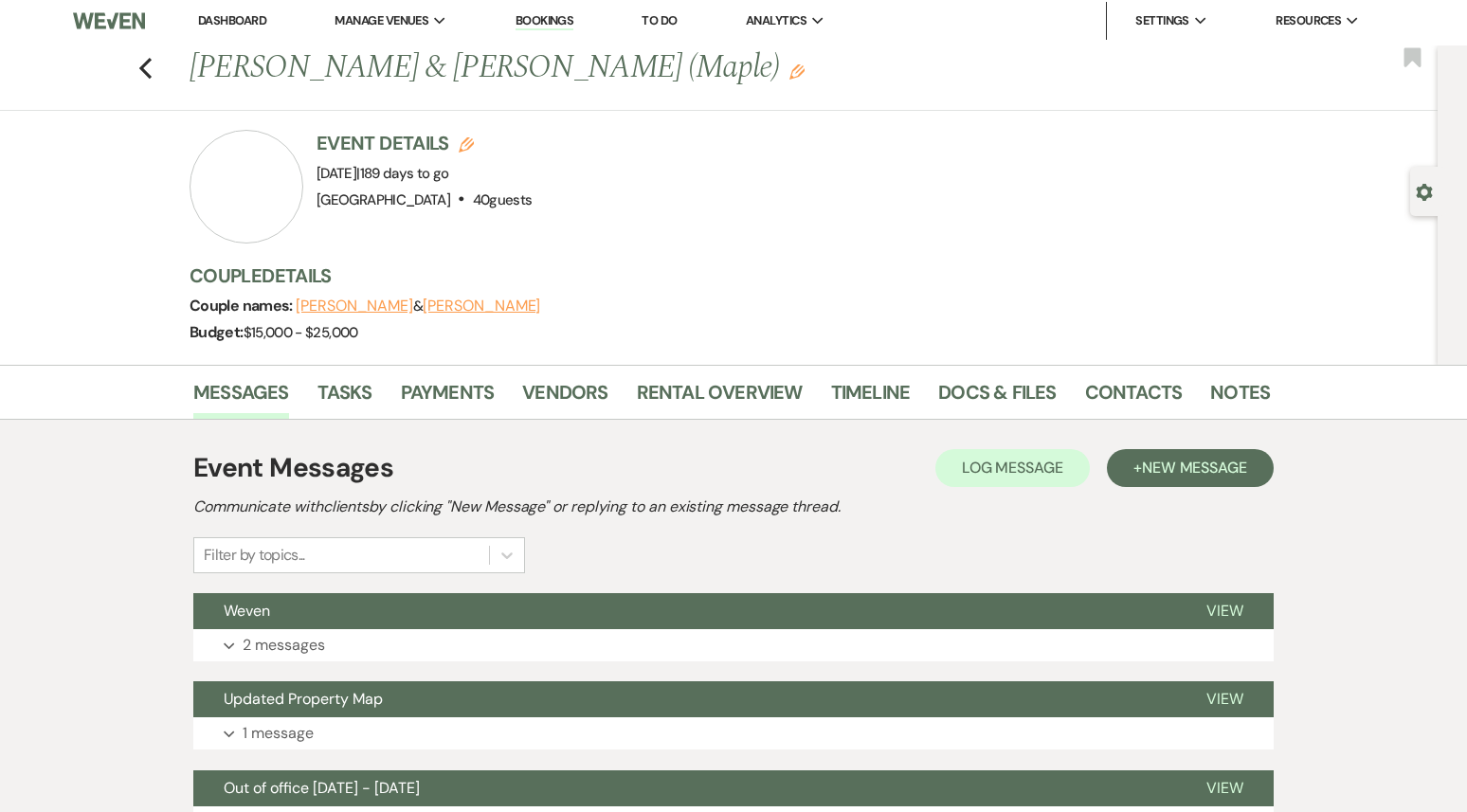
scroll to position [5, 0]
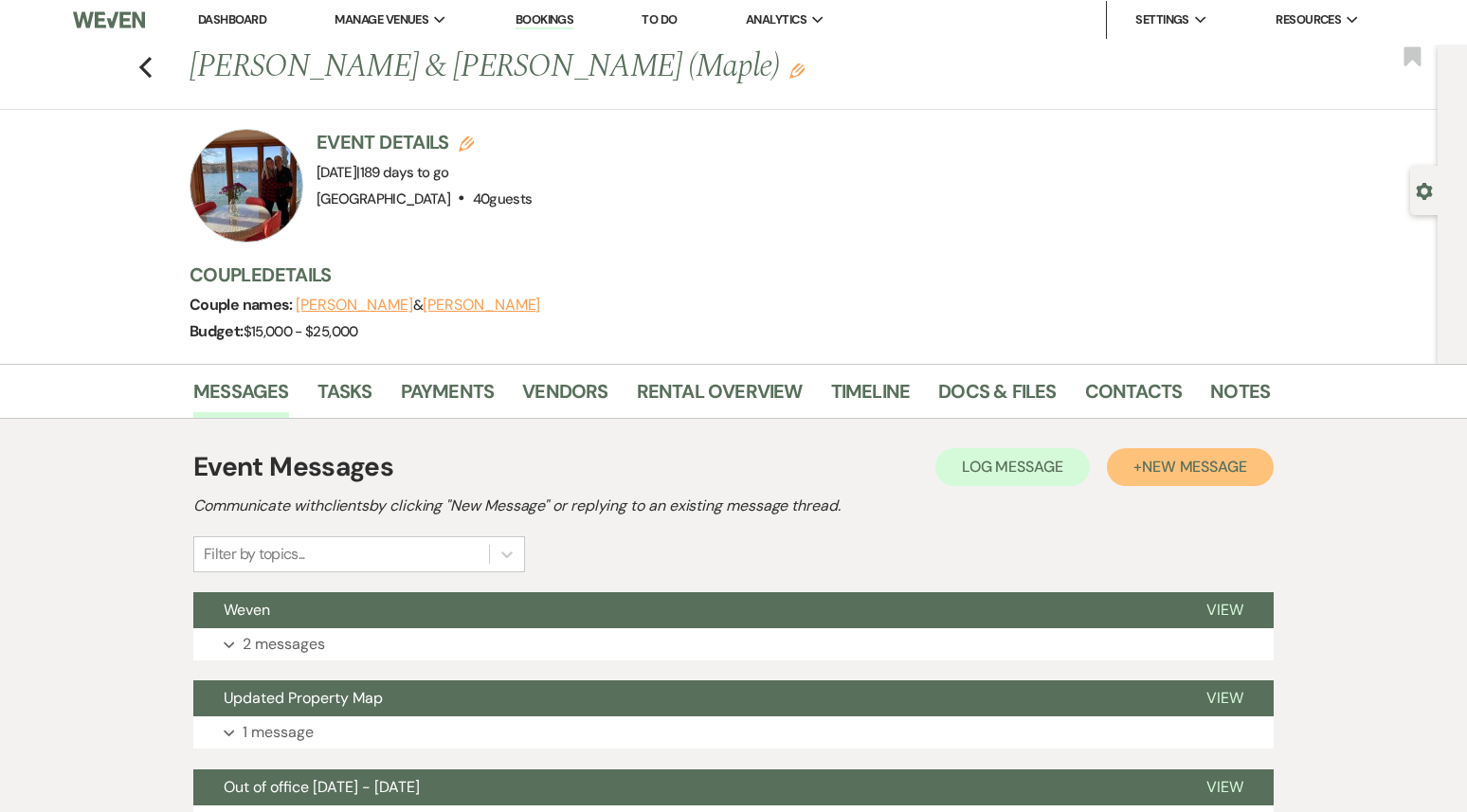
click at [1201, 471] on span "New Message" at bounding box center [1195, 467] width 105 height 20
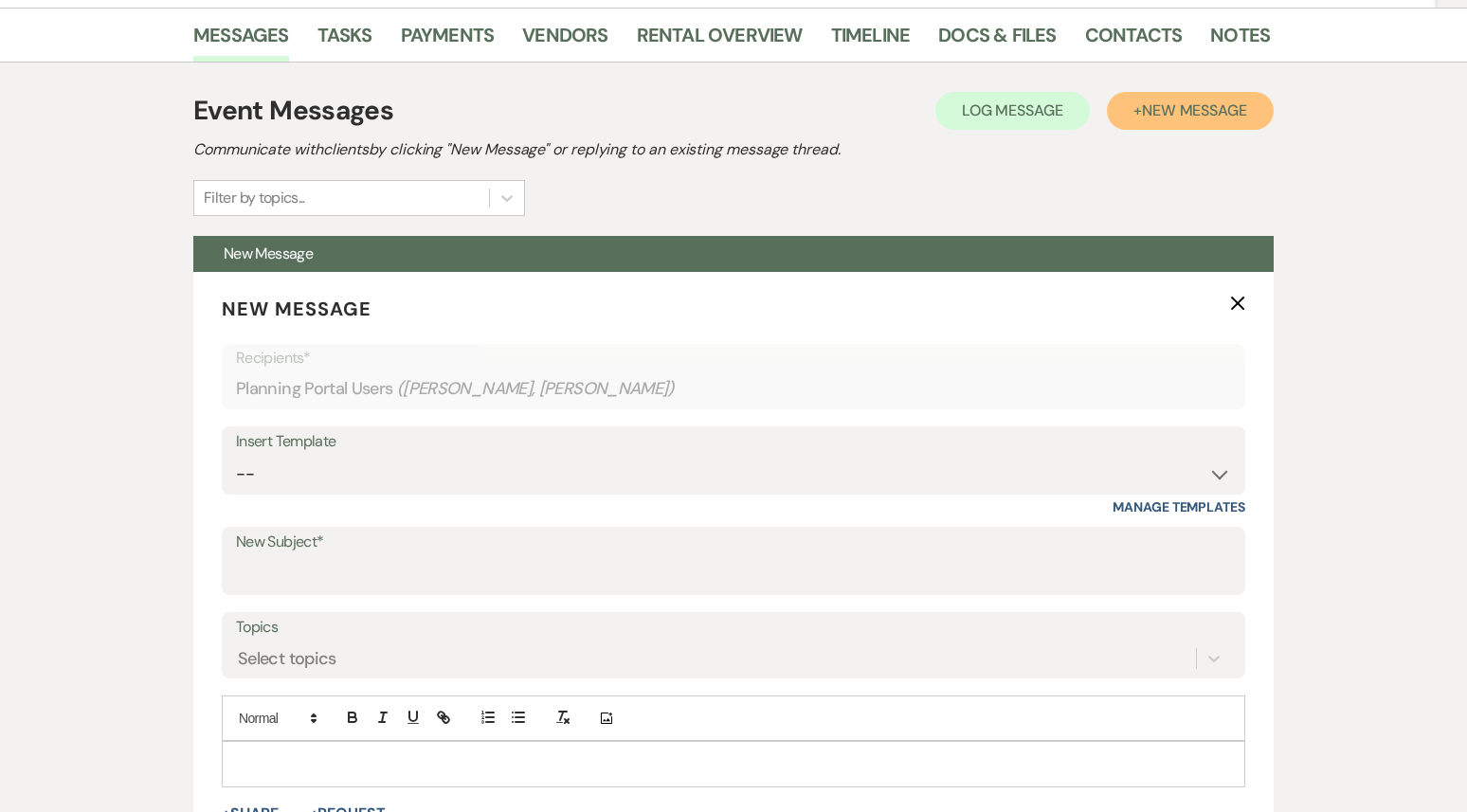
scroll to position [383, 0]
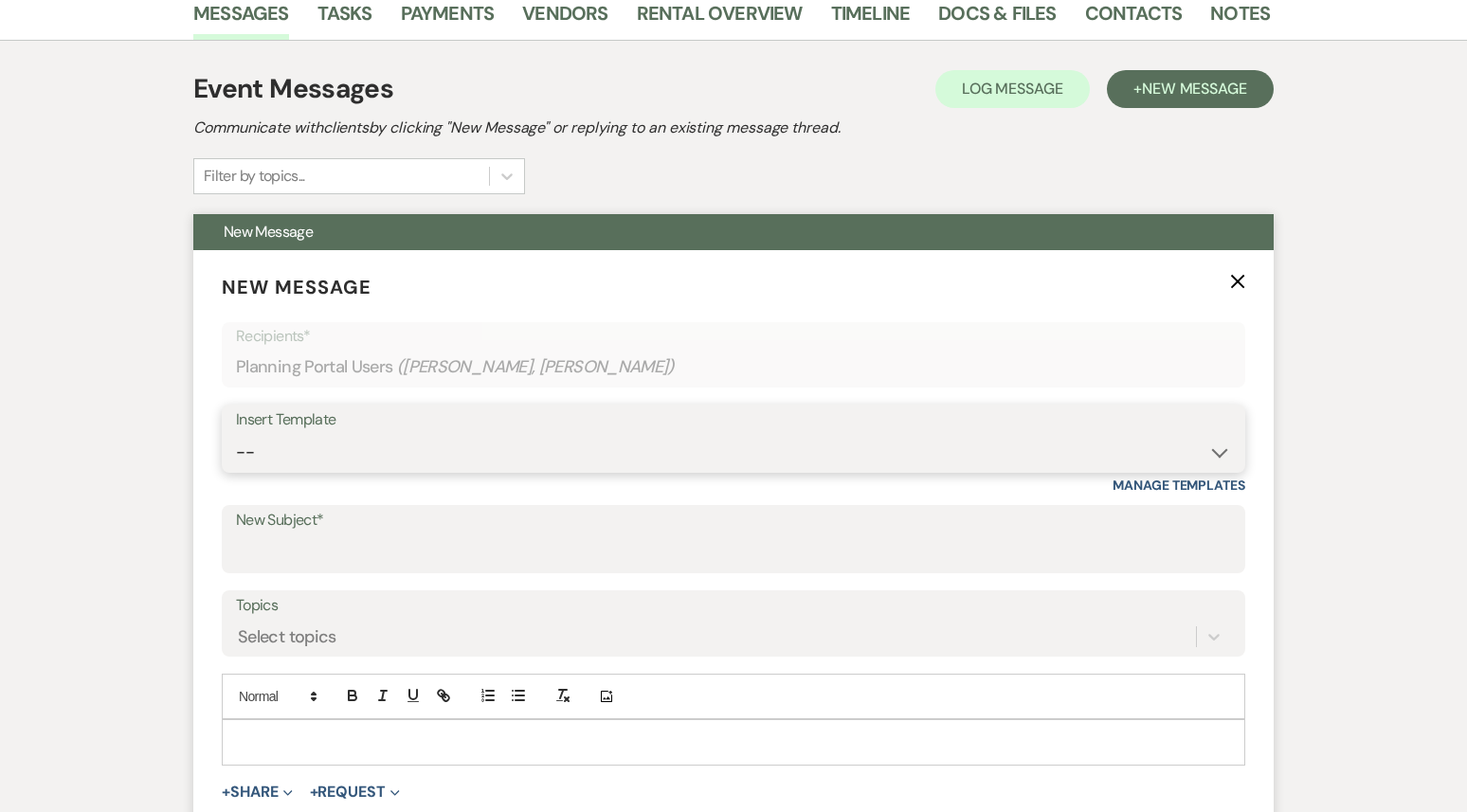
click at [457, 454] on select "-- Weven Planning Portal Introduction (Booked Events) 1st planning email ([PERS…" at bounding box center [734, 452] width 995 height 37
select select "3420"
click at [236, 434] on select "-- Weven Planning Portal Introduction (Booked Events) 1st planning email ([PERS…" at bounding box center [734, 452] width 995 height 37
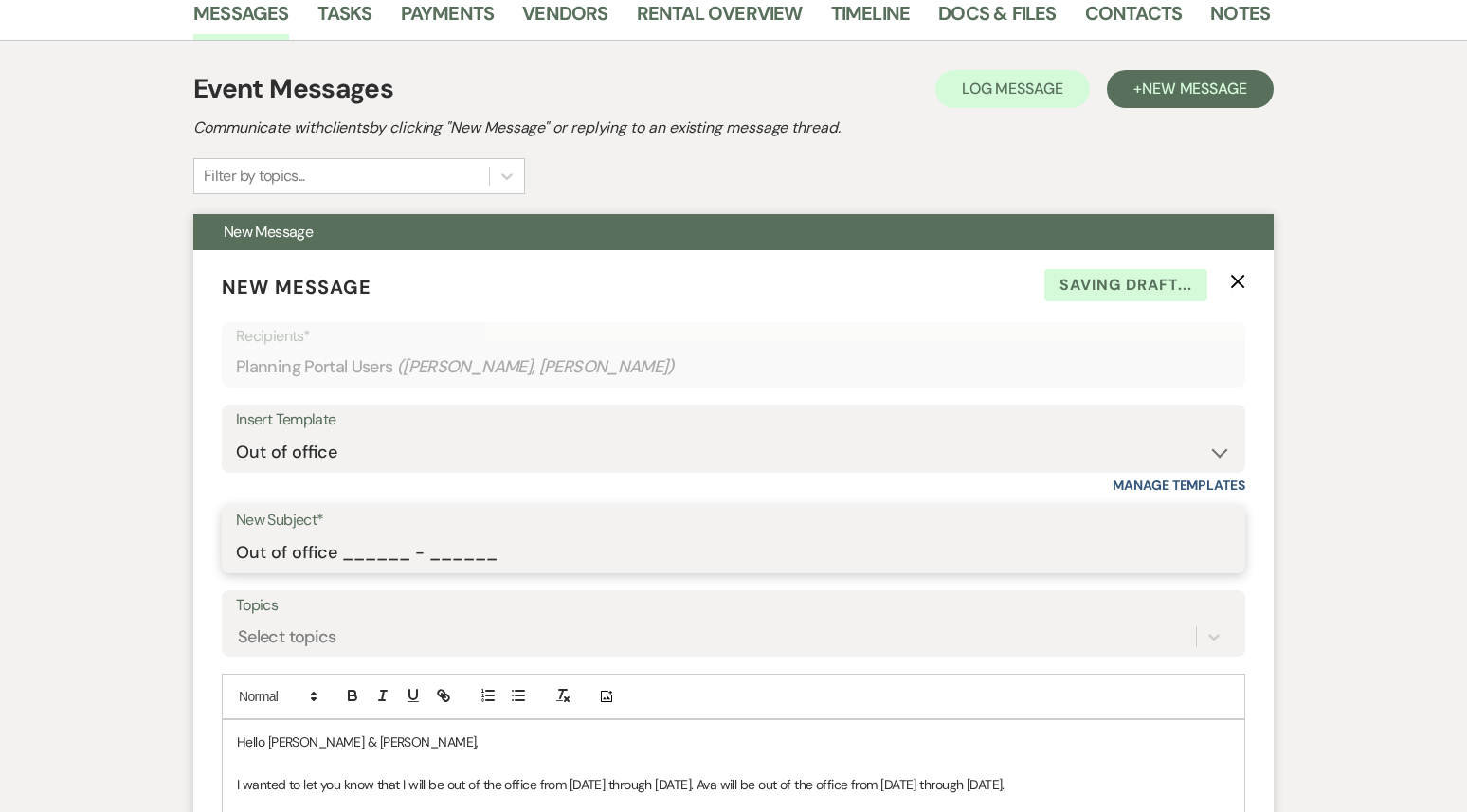
drag, startPoint x: 341, startPoint y: 556, endPoint x: 579, endPoint y: 585, distance: 239.8
click at [579, 581] on form "New Message X Saving draft... Recipients* Planning Portal Users ( [PERSON_NAME]…" at bounding box center [733, 658] width 1080 height 816
type input "Out of office 09/22 - 09/29"
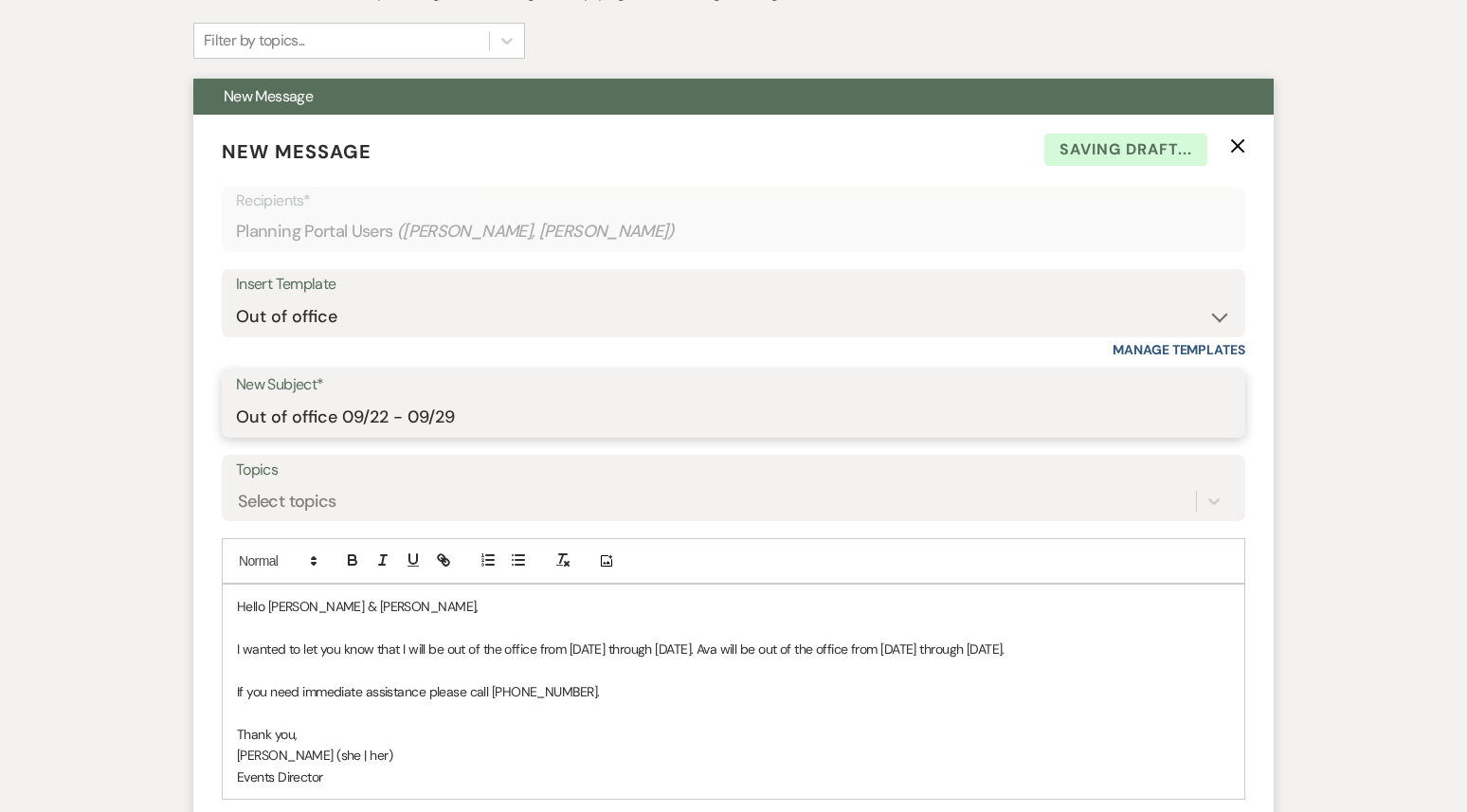
scroll to position [677, 0]
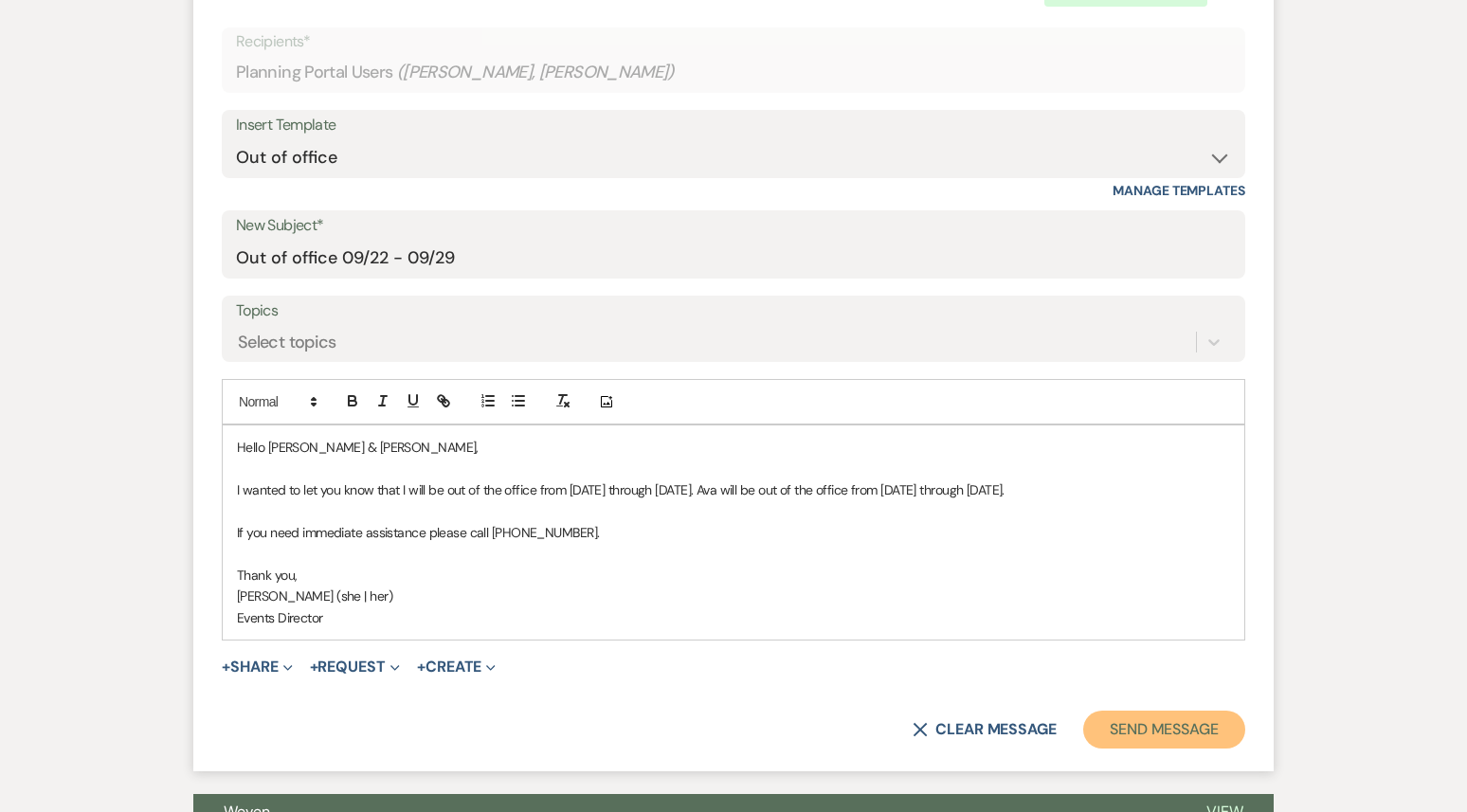
click at [1181, 749] on button "Send Message" at bounding box center [1164, 730] width 162 height 38
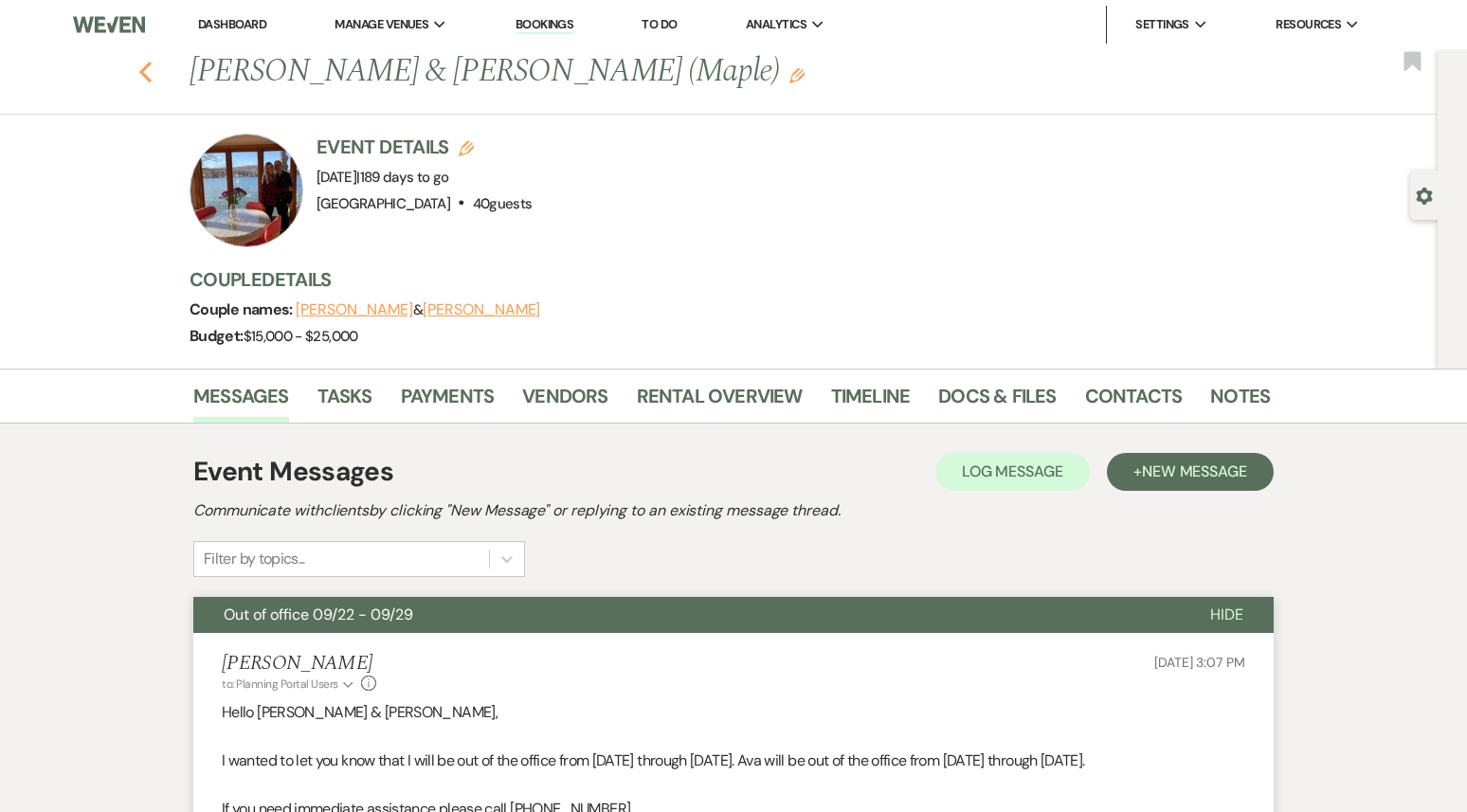
click at [144, 67] on use "button" at bounding box center [145, 71] width 12 height 21
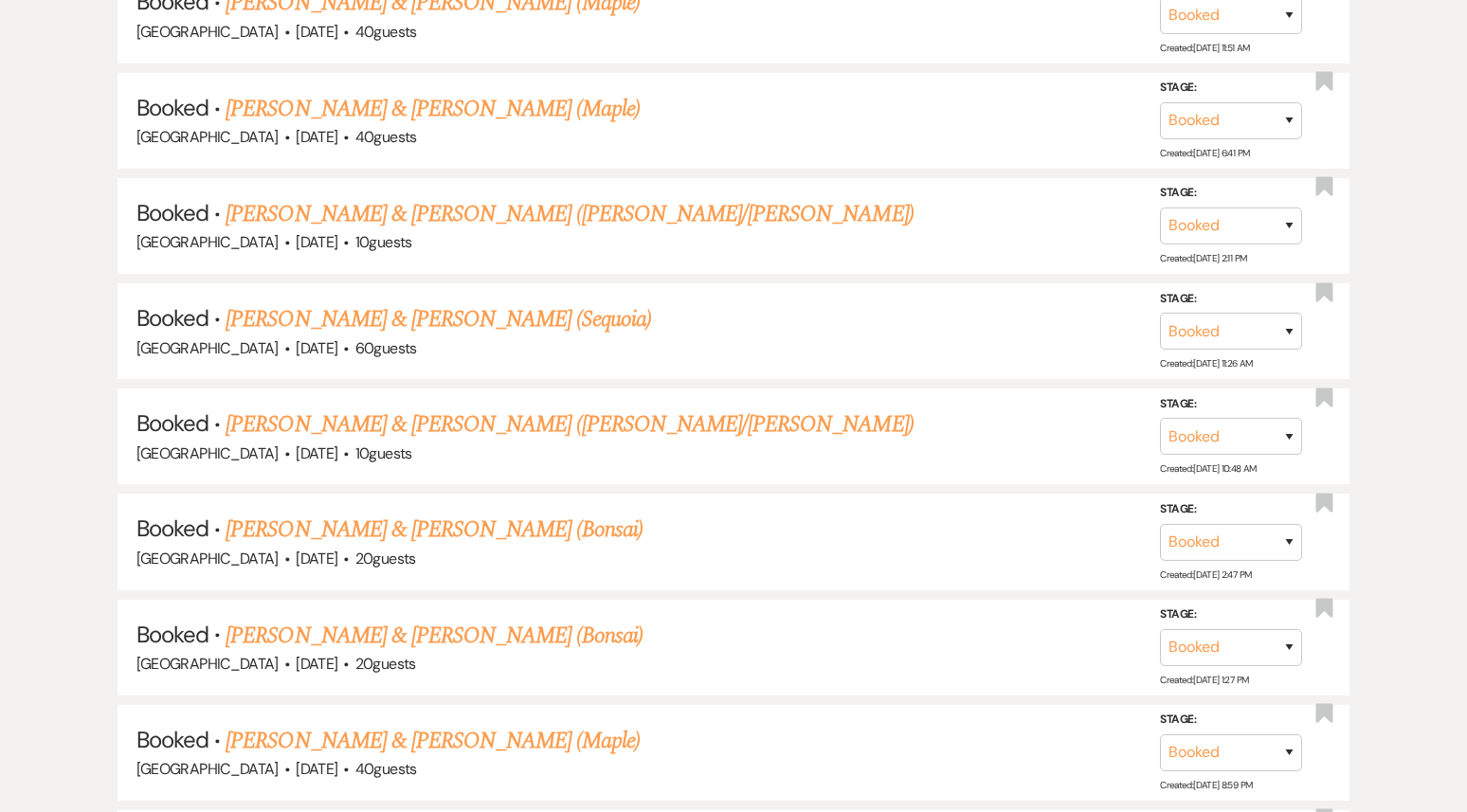
scroll to position [4278, 0]
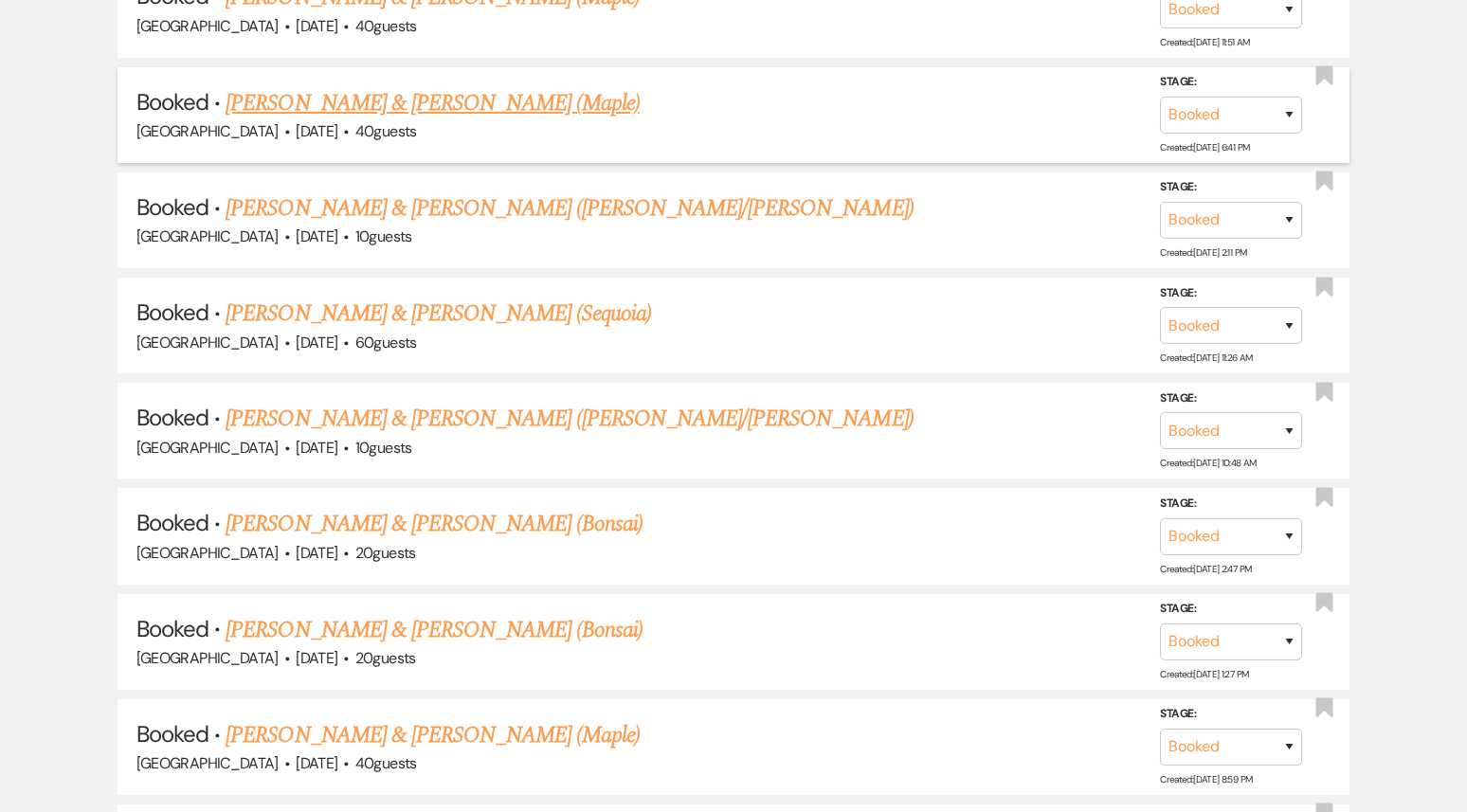
click at [325, 86] on link "[PERSON_NAME] & [PERSON_NAME] (Maple)" at bounding box center [432, 103] width 413 height 34
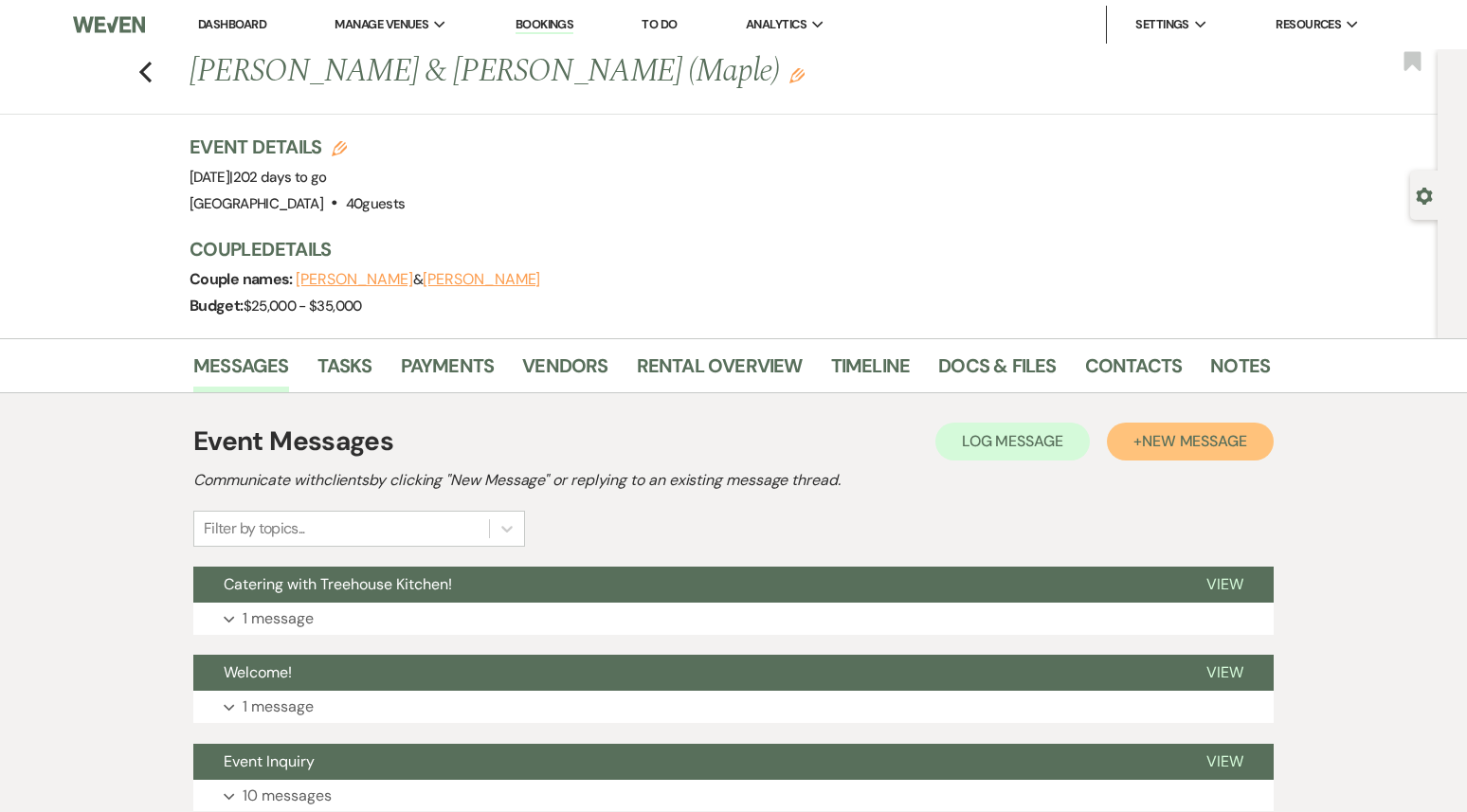
click at [1193, 441] on span "New Message" at bounding box center [1195, 441] width 105 height 20
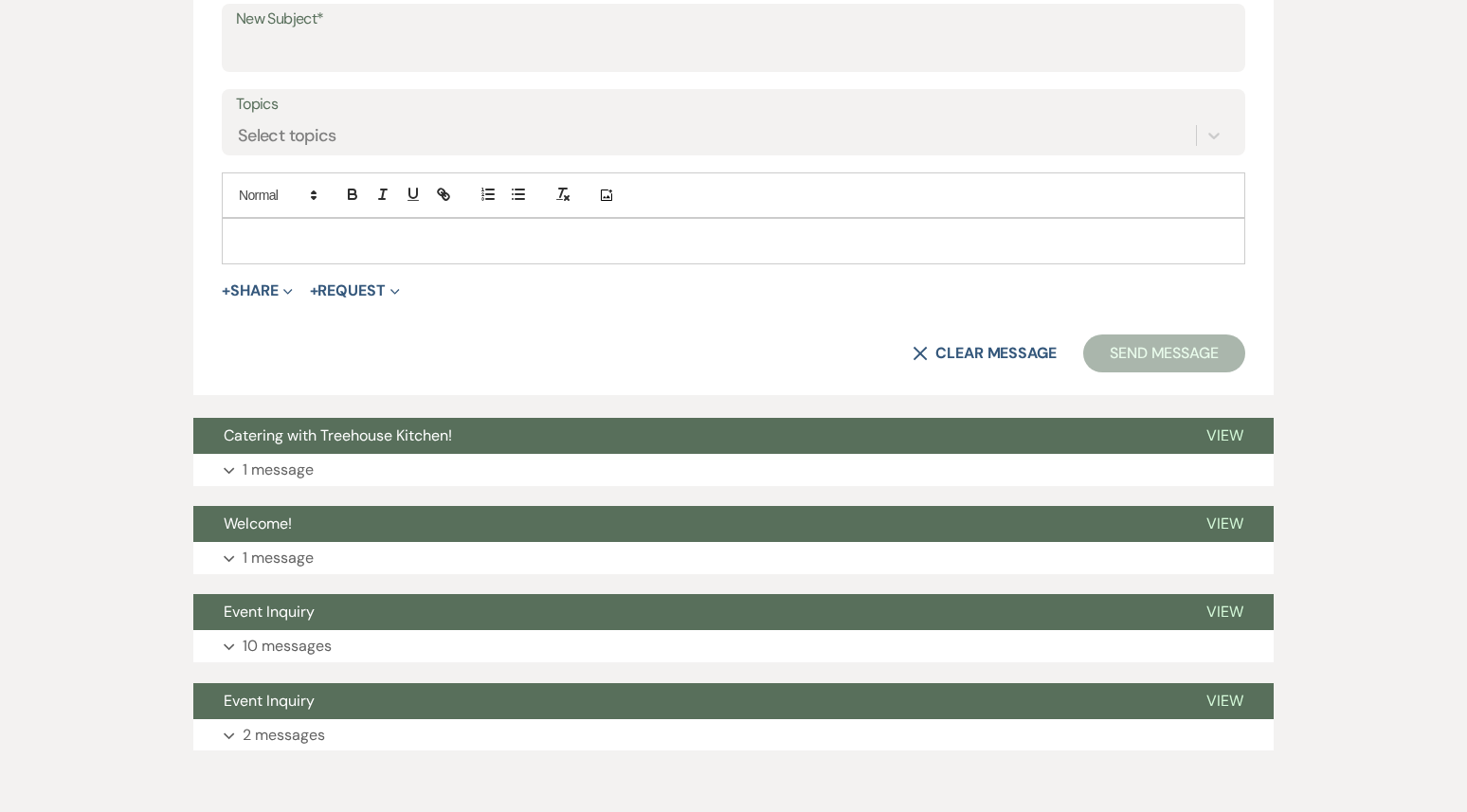
scroll to position [756, 0]
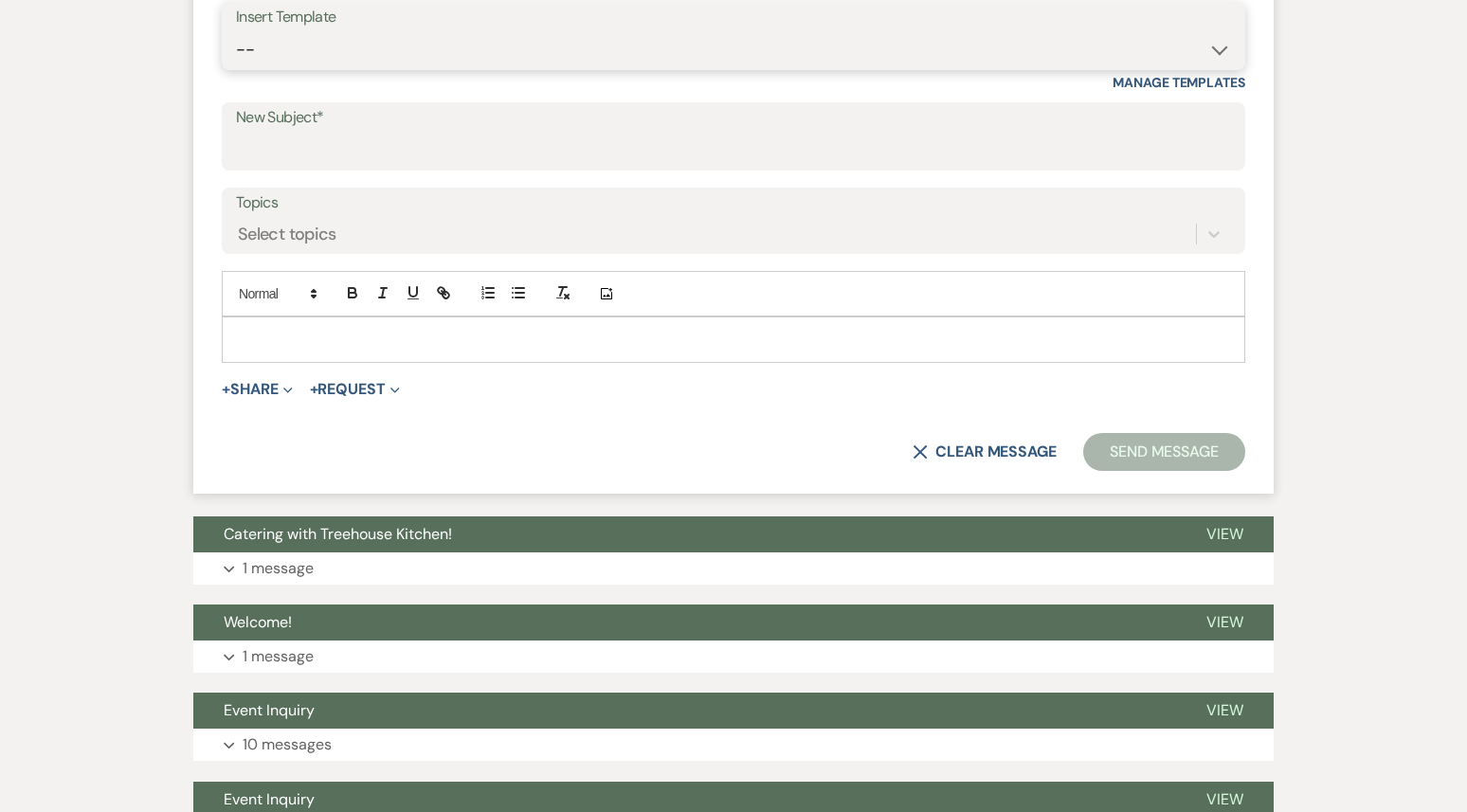
click at [488, 39] on select "-- Weven Planning Portal Introduction (Booked Events) 1st planning email ([PERS…" at bounding box center [734, 49] width 995 height 37
select select "3420"
click at [236, 32] on select "-- Weven Planning Portal Introduction (Booked Events) 1st planning email ([PERS…" at bounding box center [734, 49] width 995 height 37
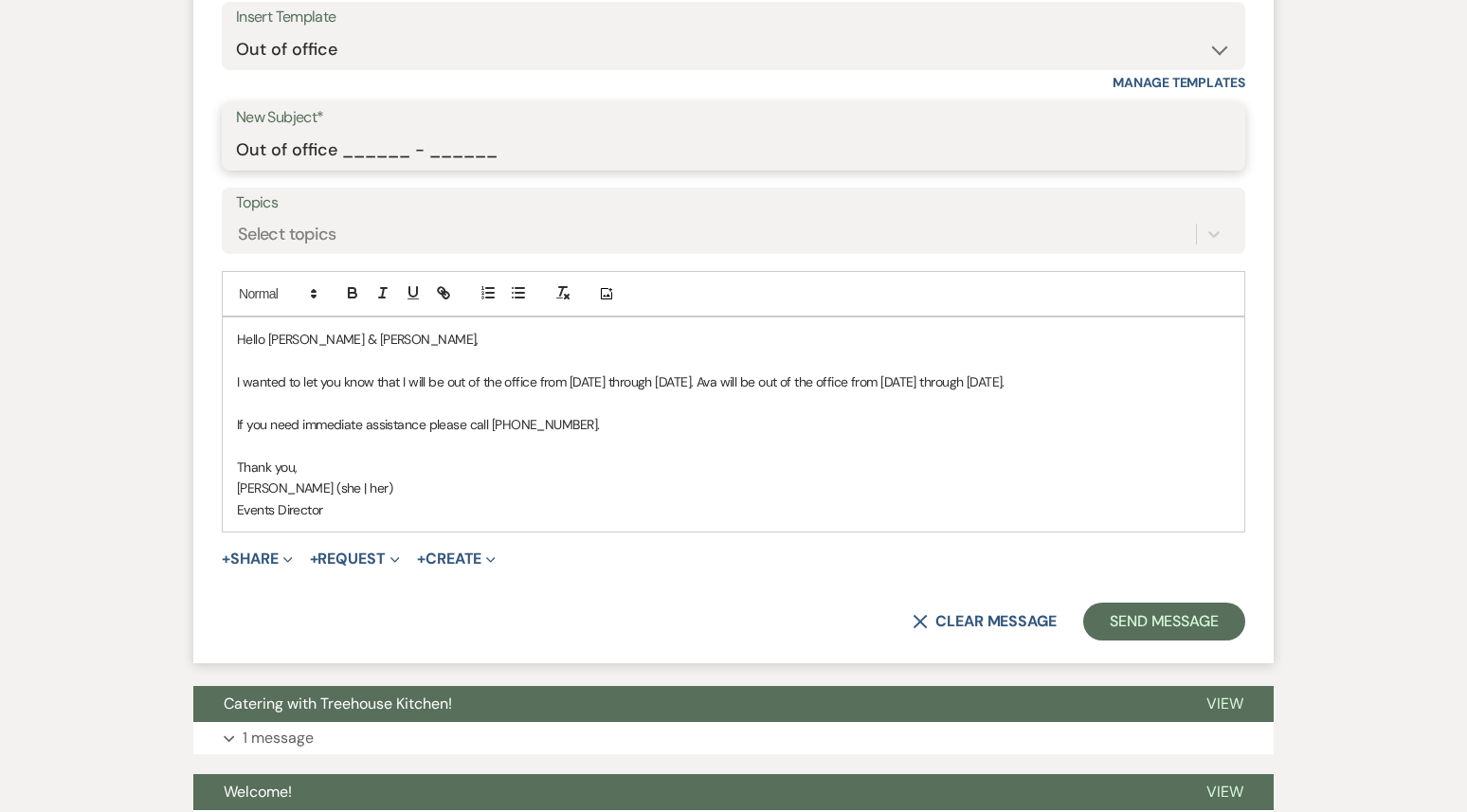
drag, startPoint x: 338, startPoint y: 153, endPoint x: 484, endPoint y: 141, distance: 146.5
click at [484, 141] on input "Out of office ______ - ______" at bounding box center [734, 149] width 995 height 37
drag, startPoint x: 512, startPoint y: 165, endPoint x: 393, endPoint y: 169, distance: 119.1
click at [393, 169] on div "New Subject* Out of office ______ - ______" at bounding box center [733, 135] width 1024 height 68
drag, startPoint x: 509, startPoint y: 156, endPoint x: 345, endPoint y: 161, distance: 164.1
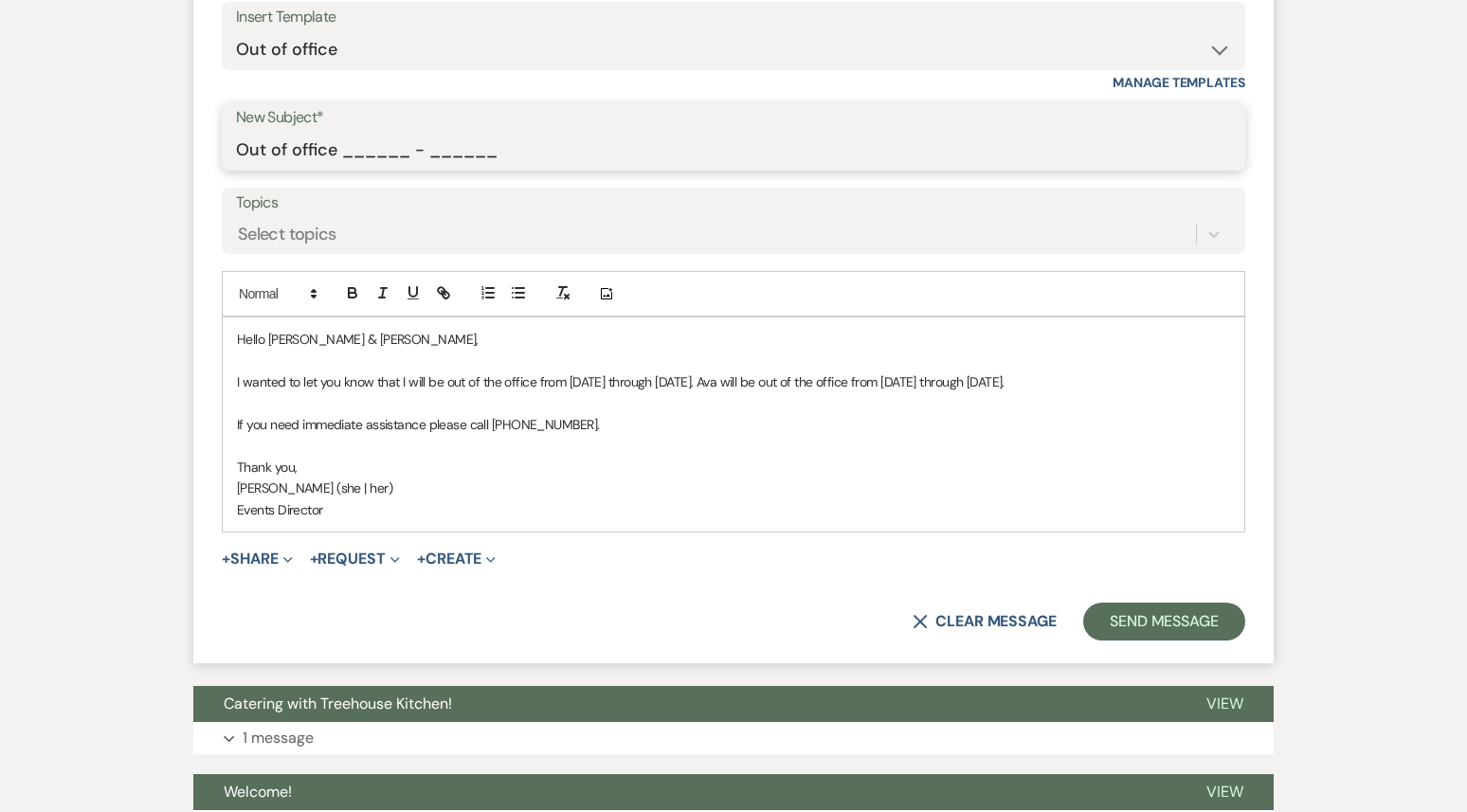
click at [345, 161] on input "Out of office ______ - ______" at bounding box center [734, 149] width 995 height 37
drag, startPoint x: 364, startPoint y: 153, endPoint x: 588, endPoint y: 146, distance: 224.1
click at [588, 146] on input "Out of office 09______ - ______" at bounding box center [734, 149] width 995 height 37
type input "Out of office 09/22 - 09/29"
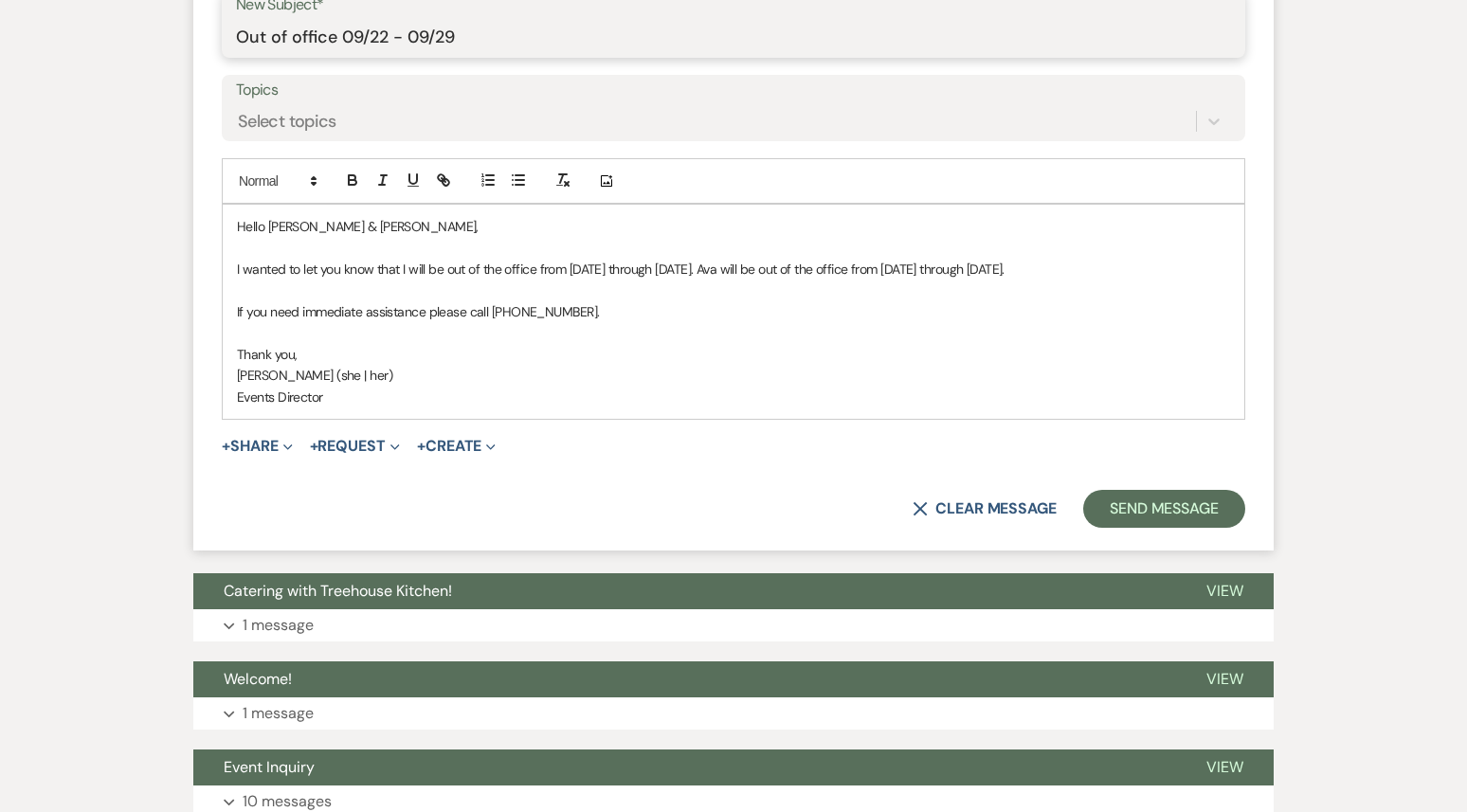
scroll to position [870, 0]
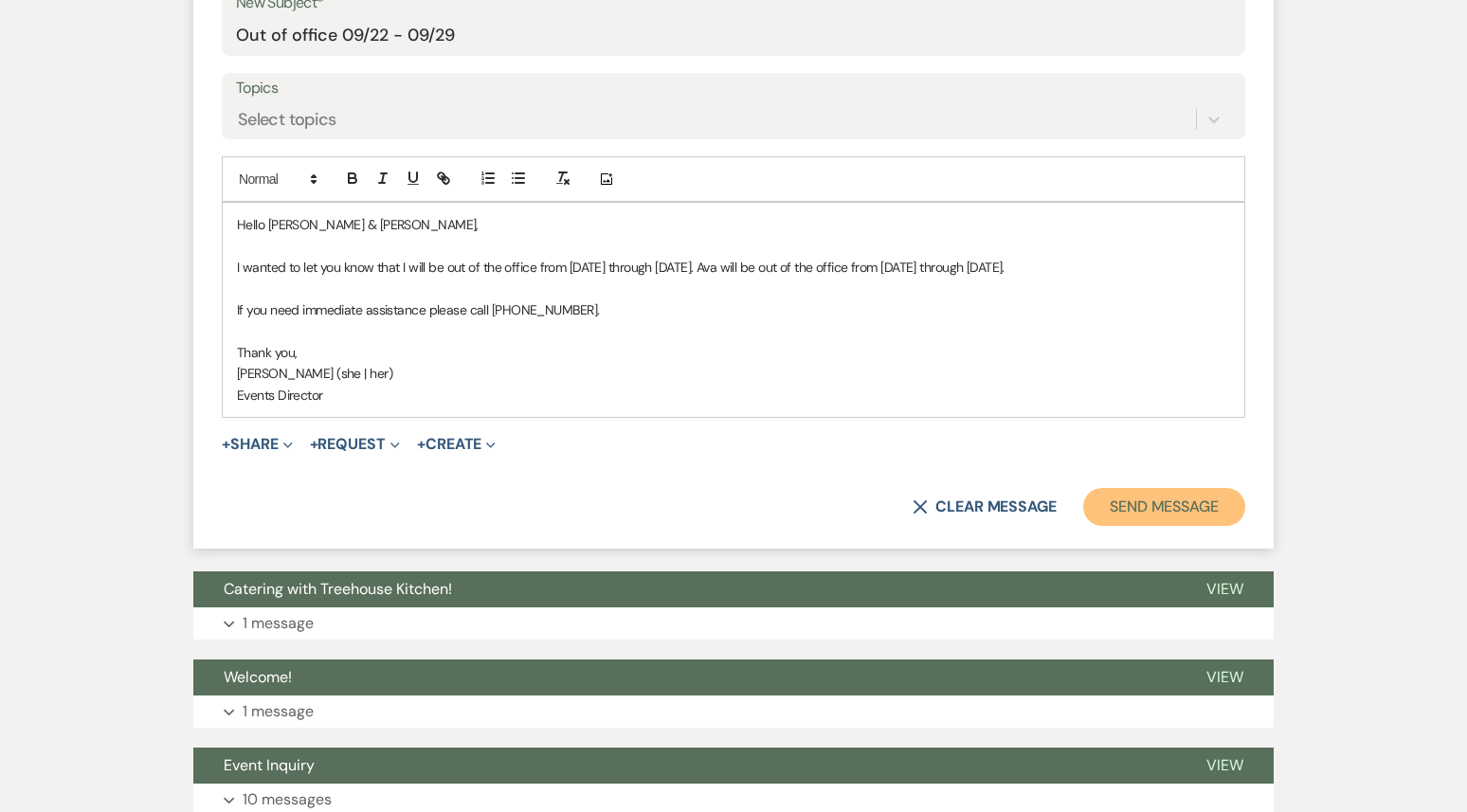
click at [1125, 526] on button "Send Message" at bounding box center [1164, 506] width 162 height 38
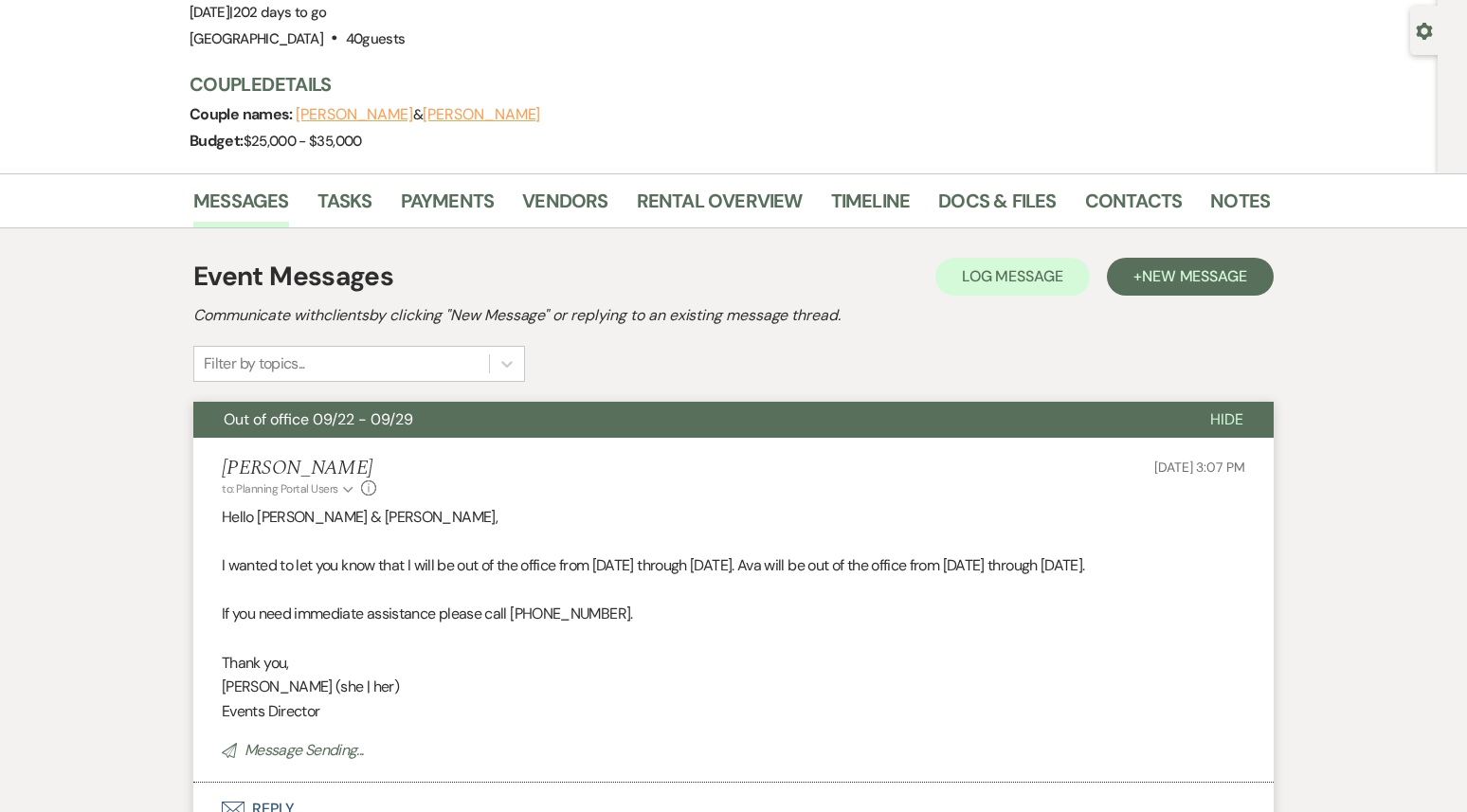
scroll to position [0, 0]
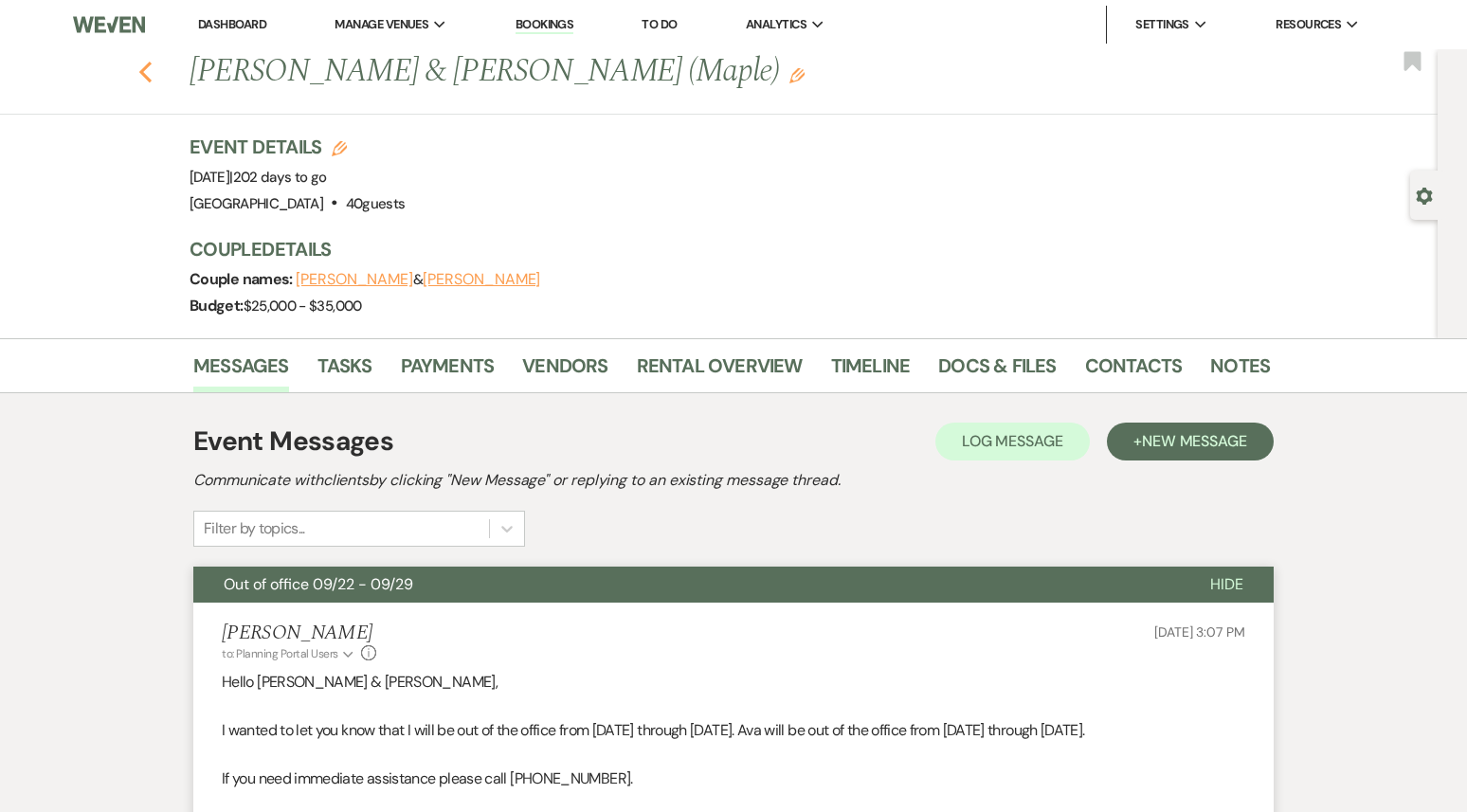
click at [144, 67] on use "button" at bounding box center [145, 71] width 12 height 21
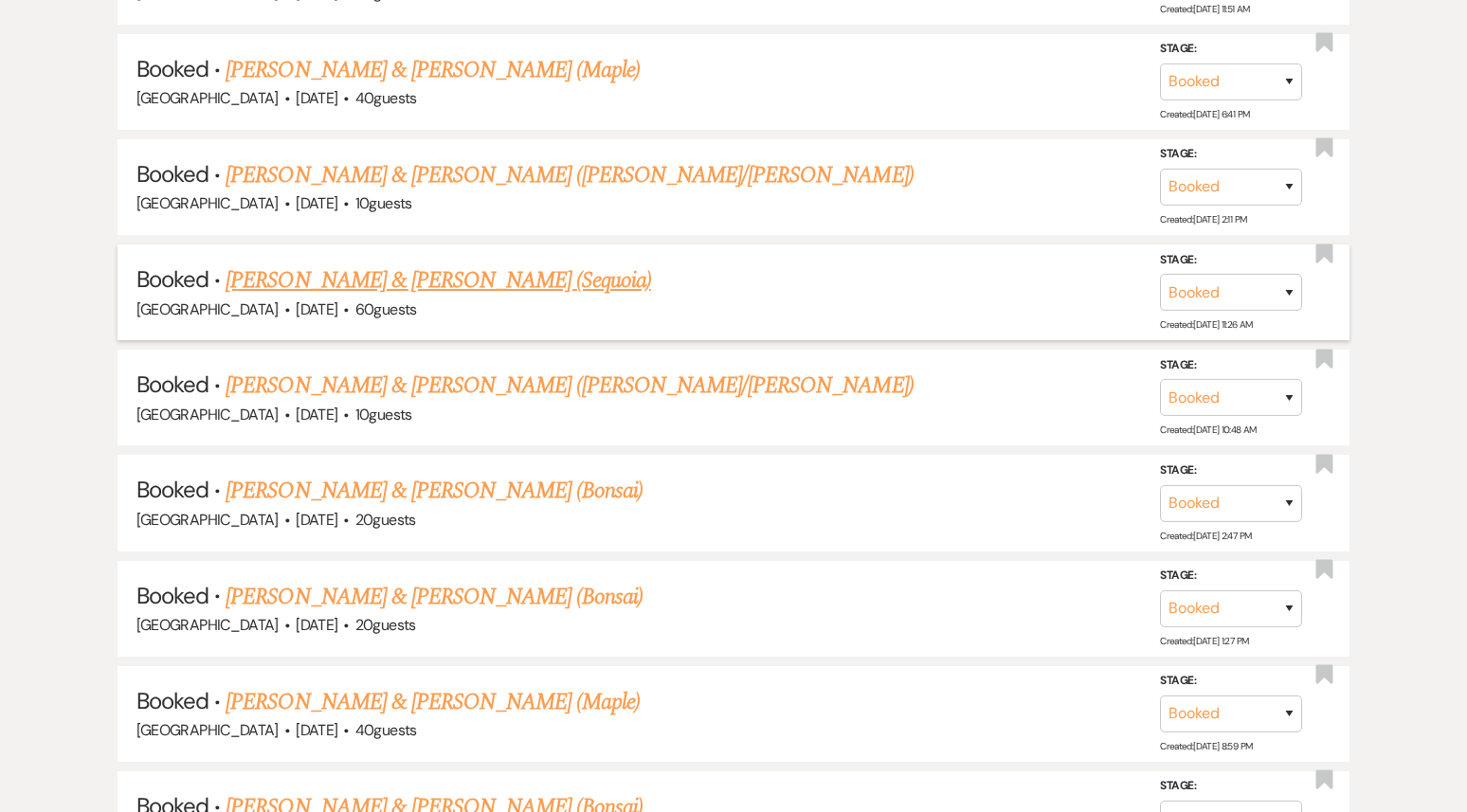
scroll to position [4323, 0]
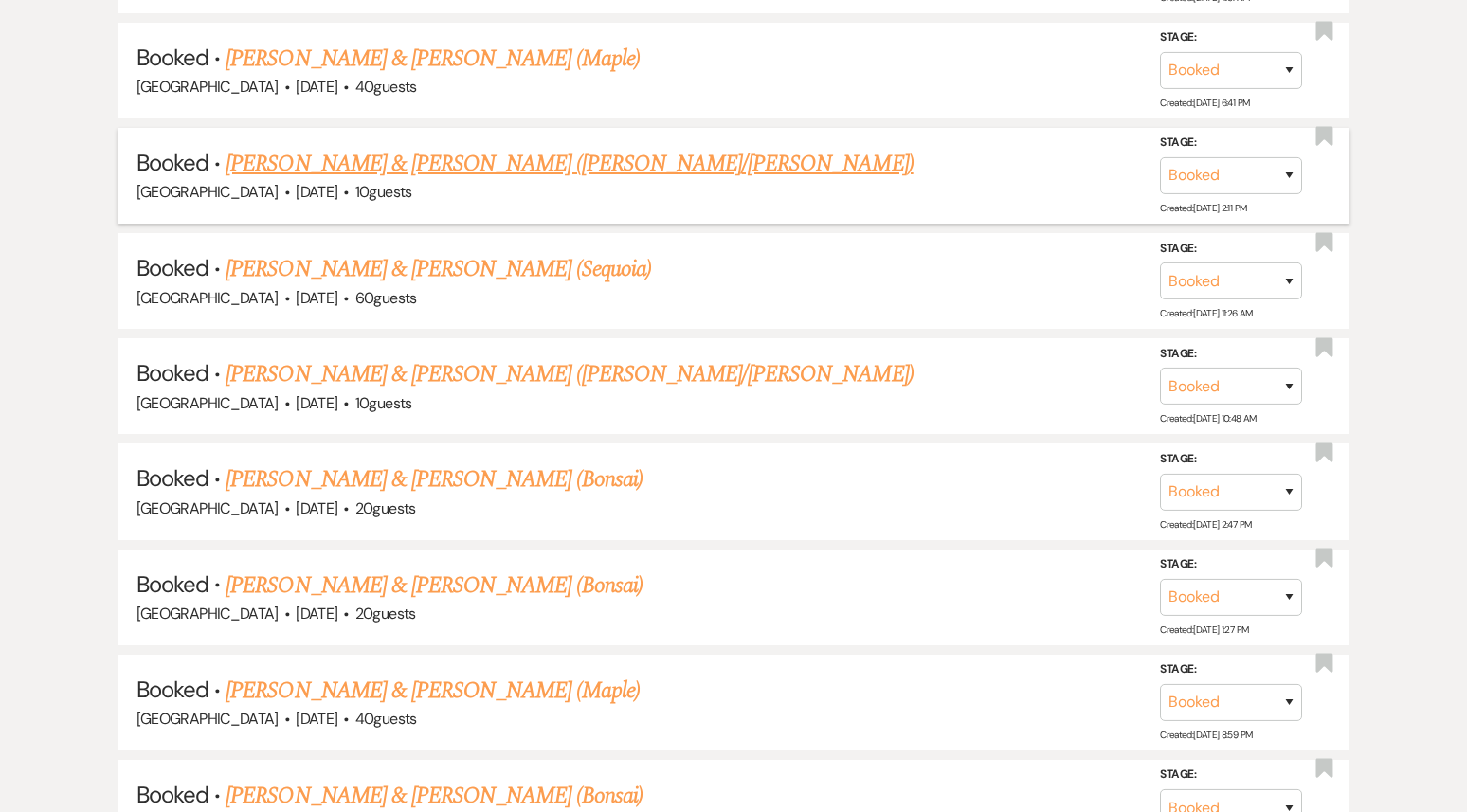
click at [425, 147] on link "[PERSON_NAME] & [PERSON_NAME] ([PERSON_NAME]/[PERSON_NAME])" at bounding box center [569, 164] width 688 height 34
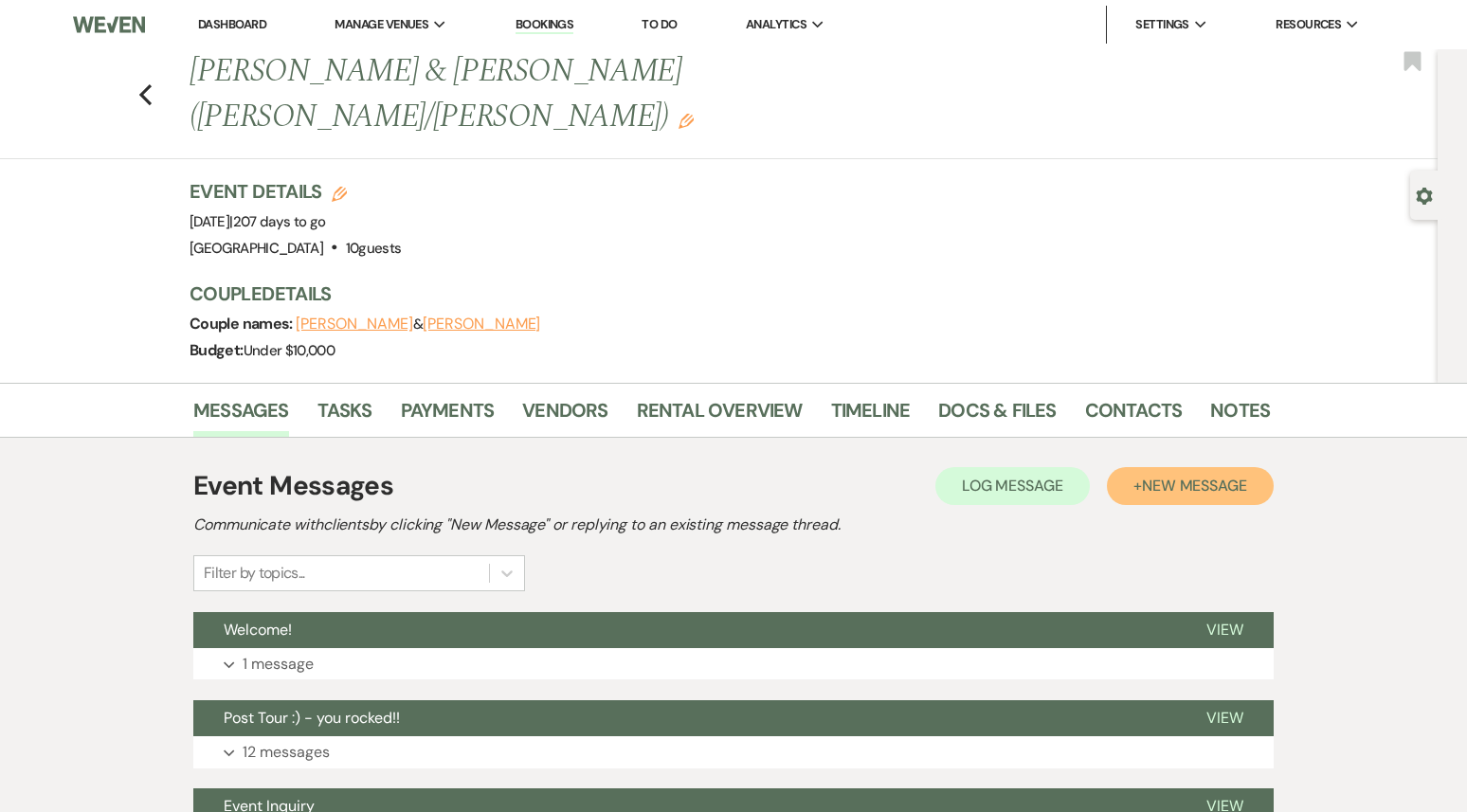
click at [1162, 476] on span "New Message" at bounding box center [1195, 486] width 105 height 20
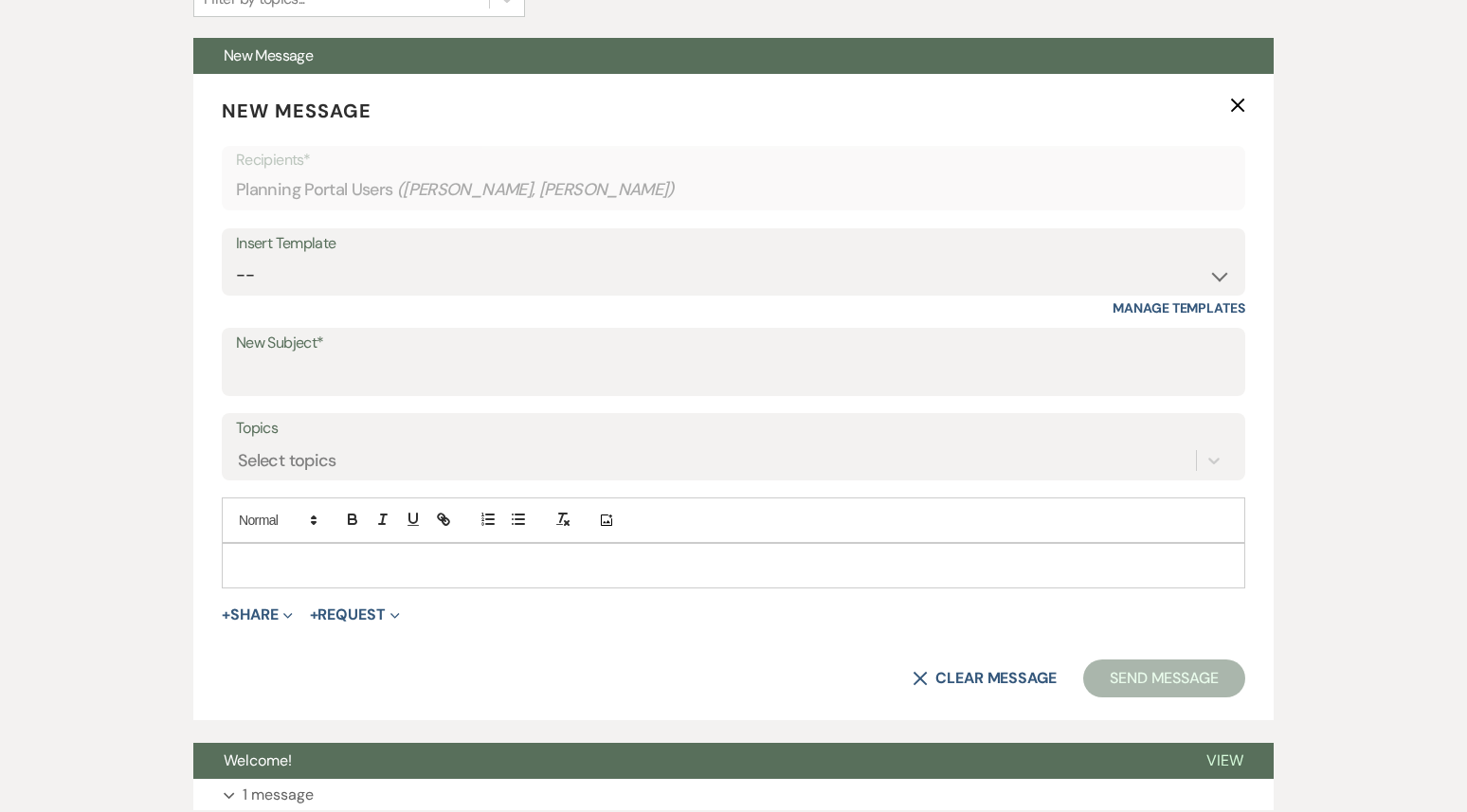
scroll to position [579, 0]
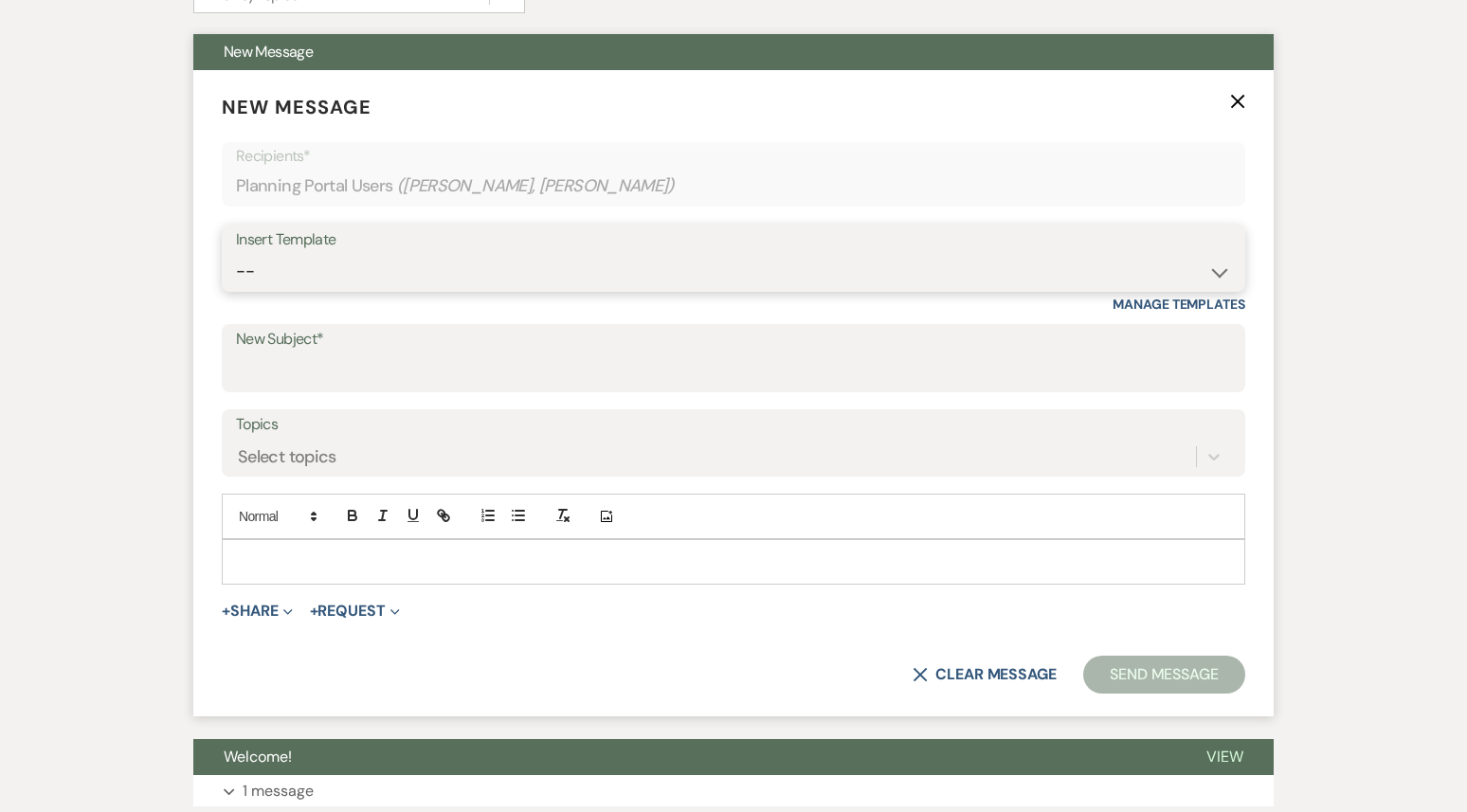
click at [729, 253] on select "-- Weven Planning Portal Introduction (Booked Events) 1st planning email ([PERS…" at bounding box center [734, 271] width 995 height 37
select select "3420"
click at [236, 253] on select "-- Weven Planning Portal Introduction (Booked Events) 1st planning email ([PERS…" at bounding box center [734, 271] width 995 height 37
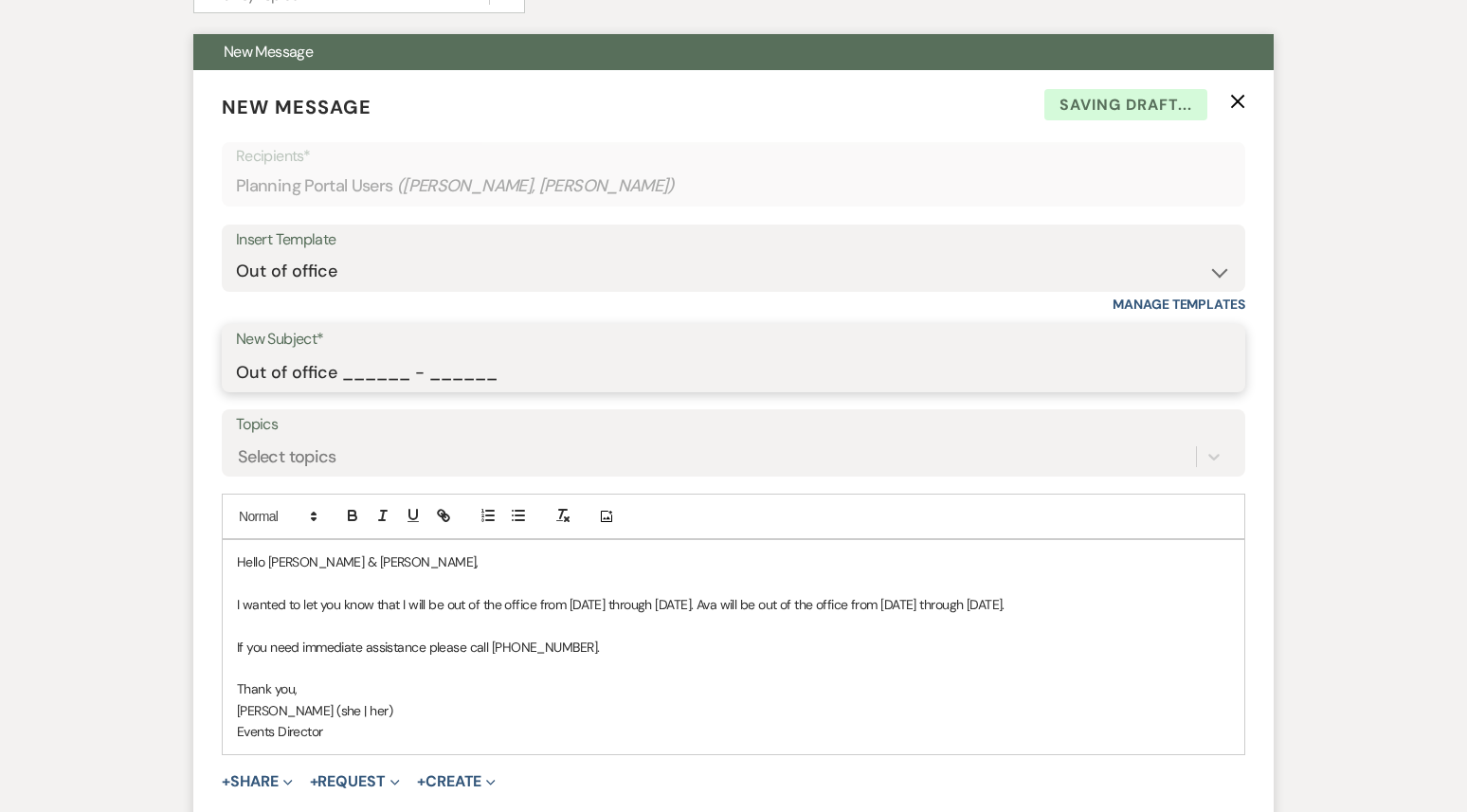
drag, startPoint x: 341, startPoint y: 334, endPoint x: 548, endPoint y: 345, distance: 207.3
click at [548, 353] on input "Out of office ______ - ______" at bounding box center [734, 371] width 995 height 37
type input "Out of office 09/22 - 09/29"
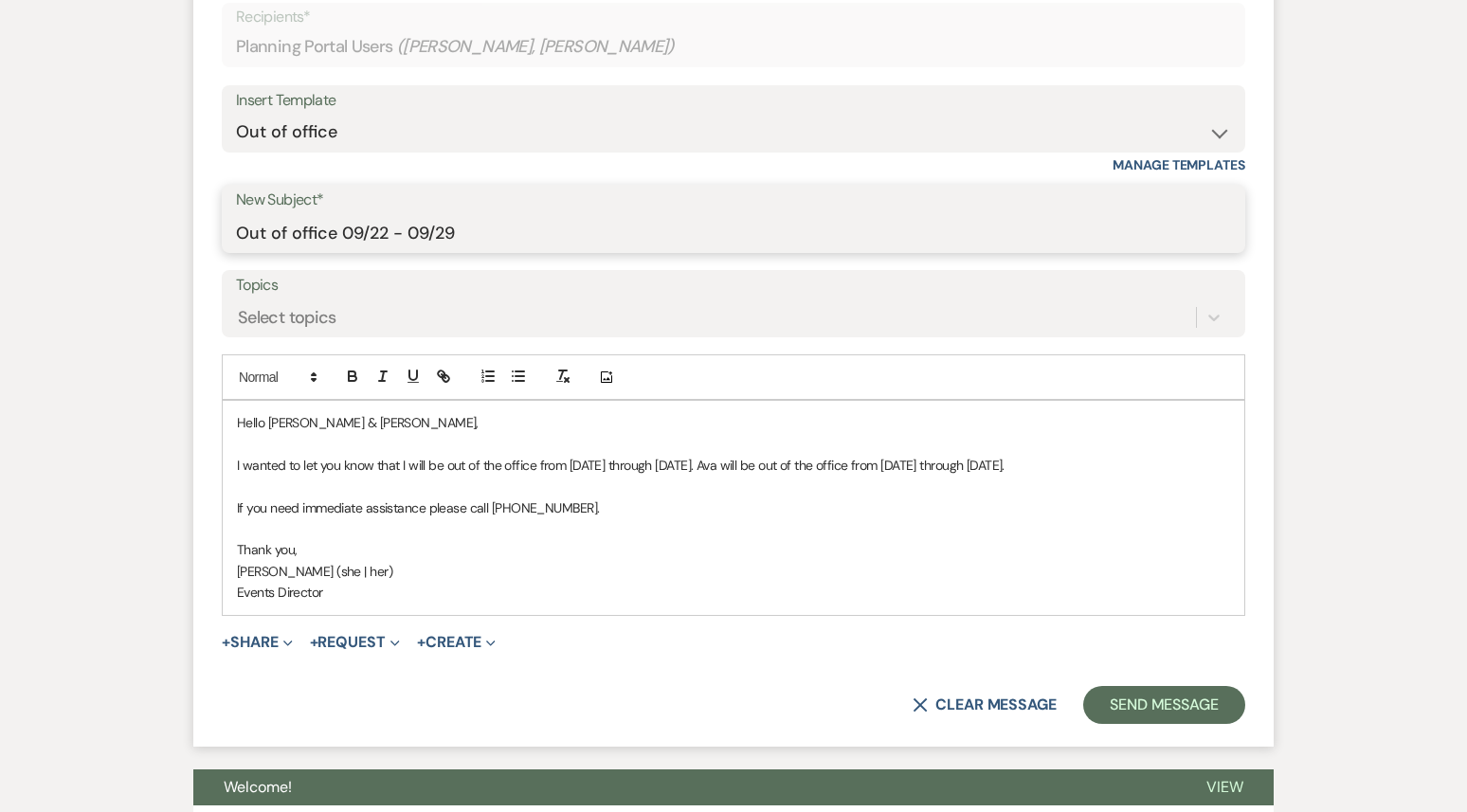
scroll to position [772, 0]
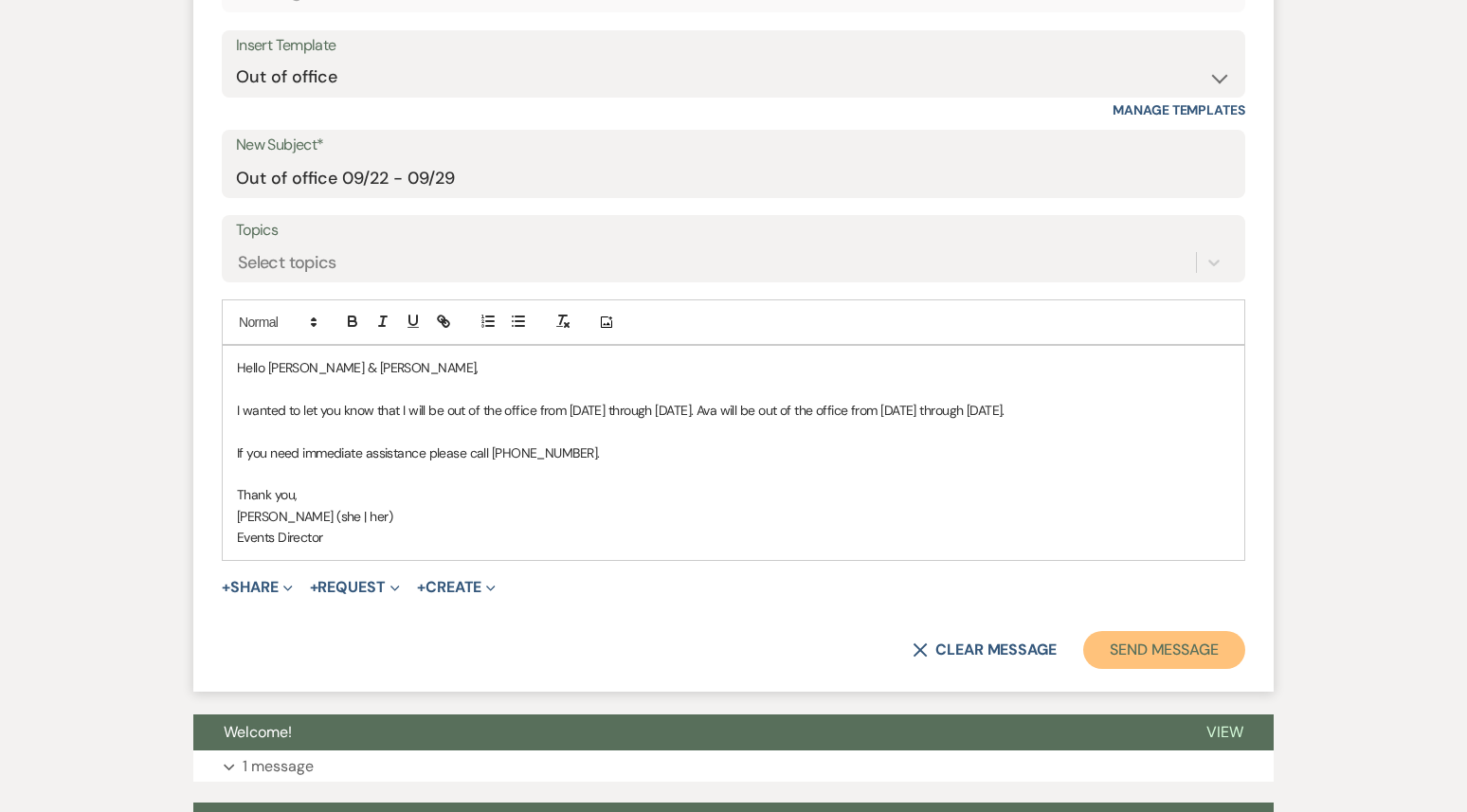
click at [1155, 634] on button "Send Message" at bounding box center [1164, 650] width 162 height 38
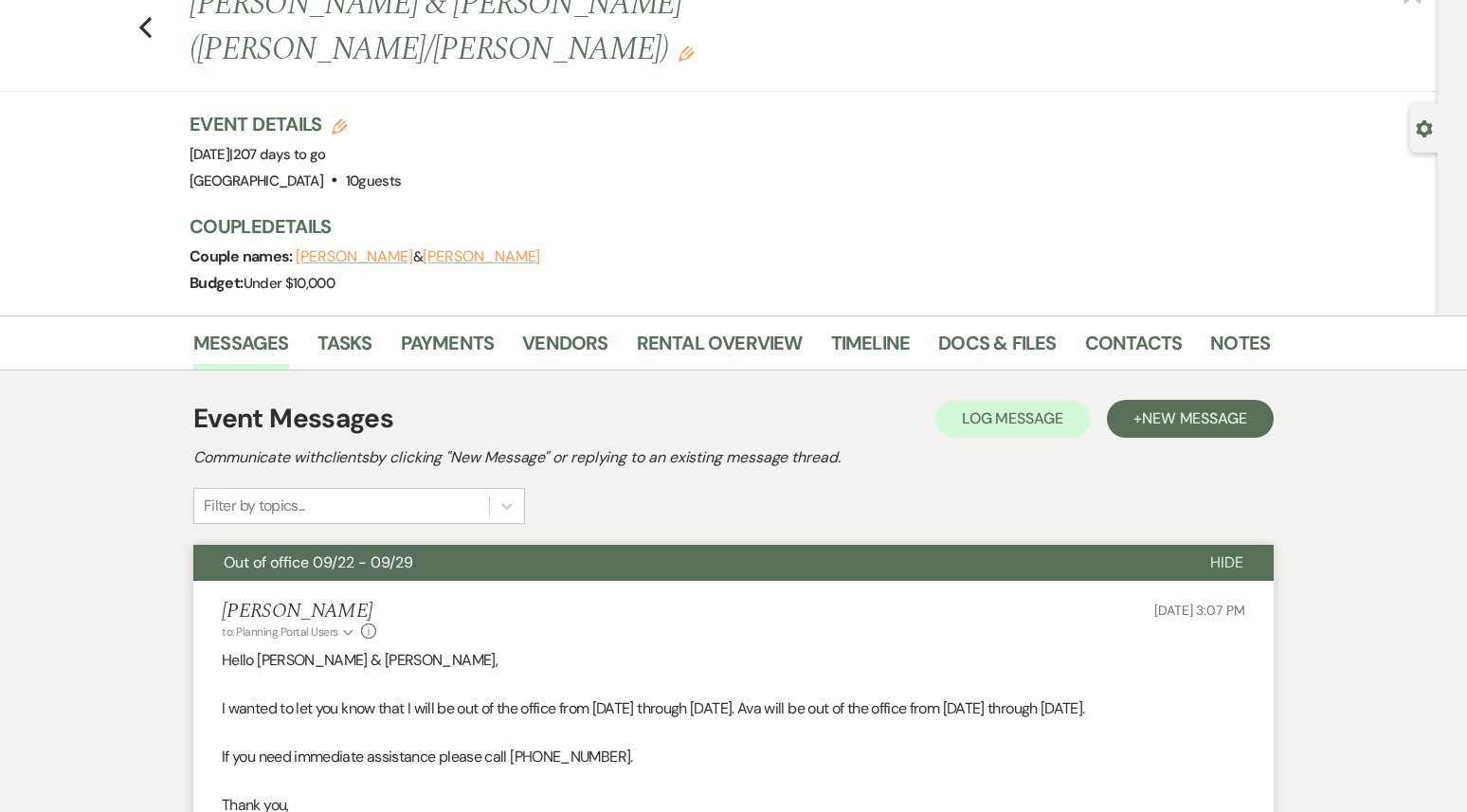
scroll to position [0, 0]
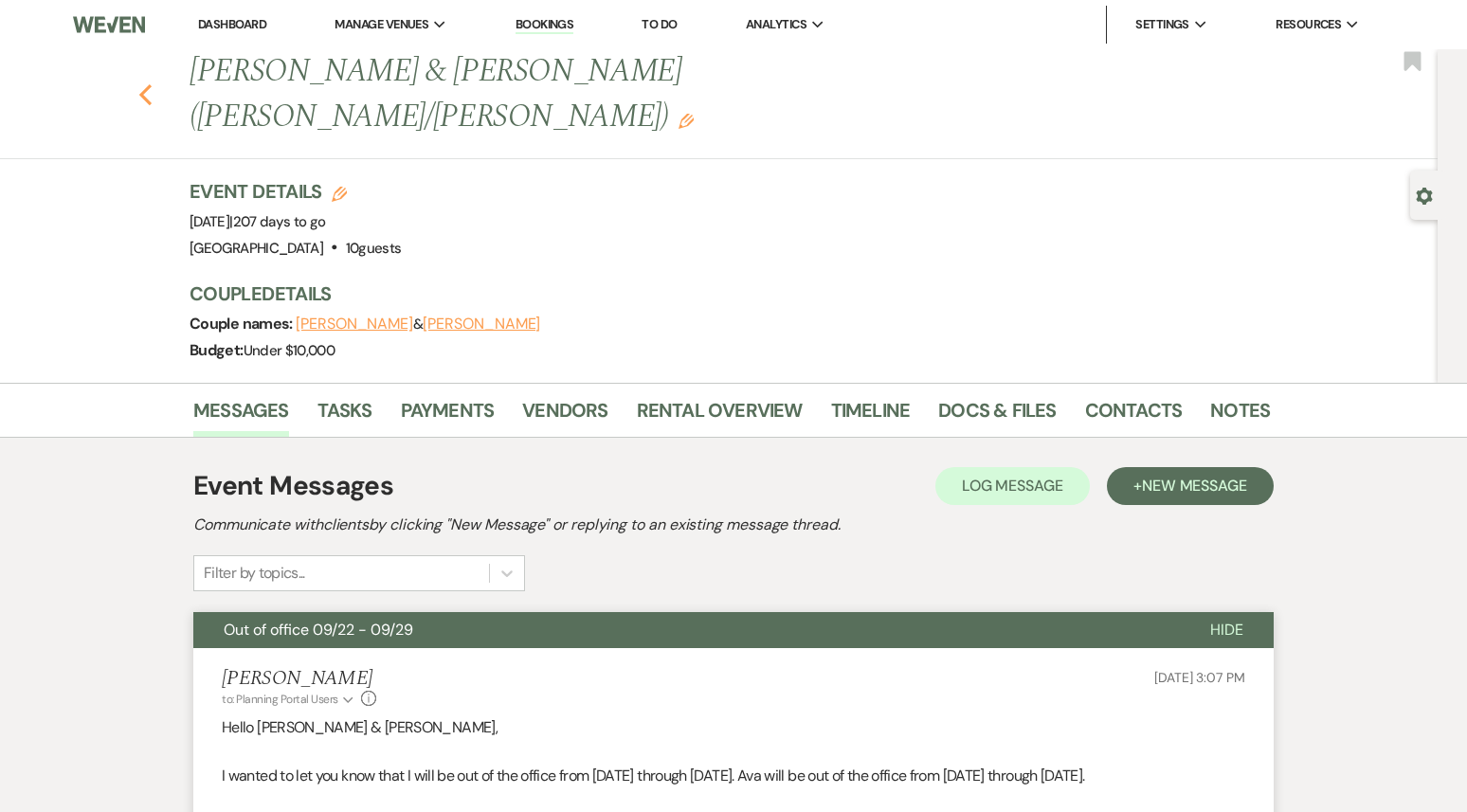
click at [146, 83] on icon "Previous" at bounding box center [145, 94] width 14 height 23
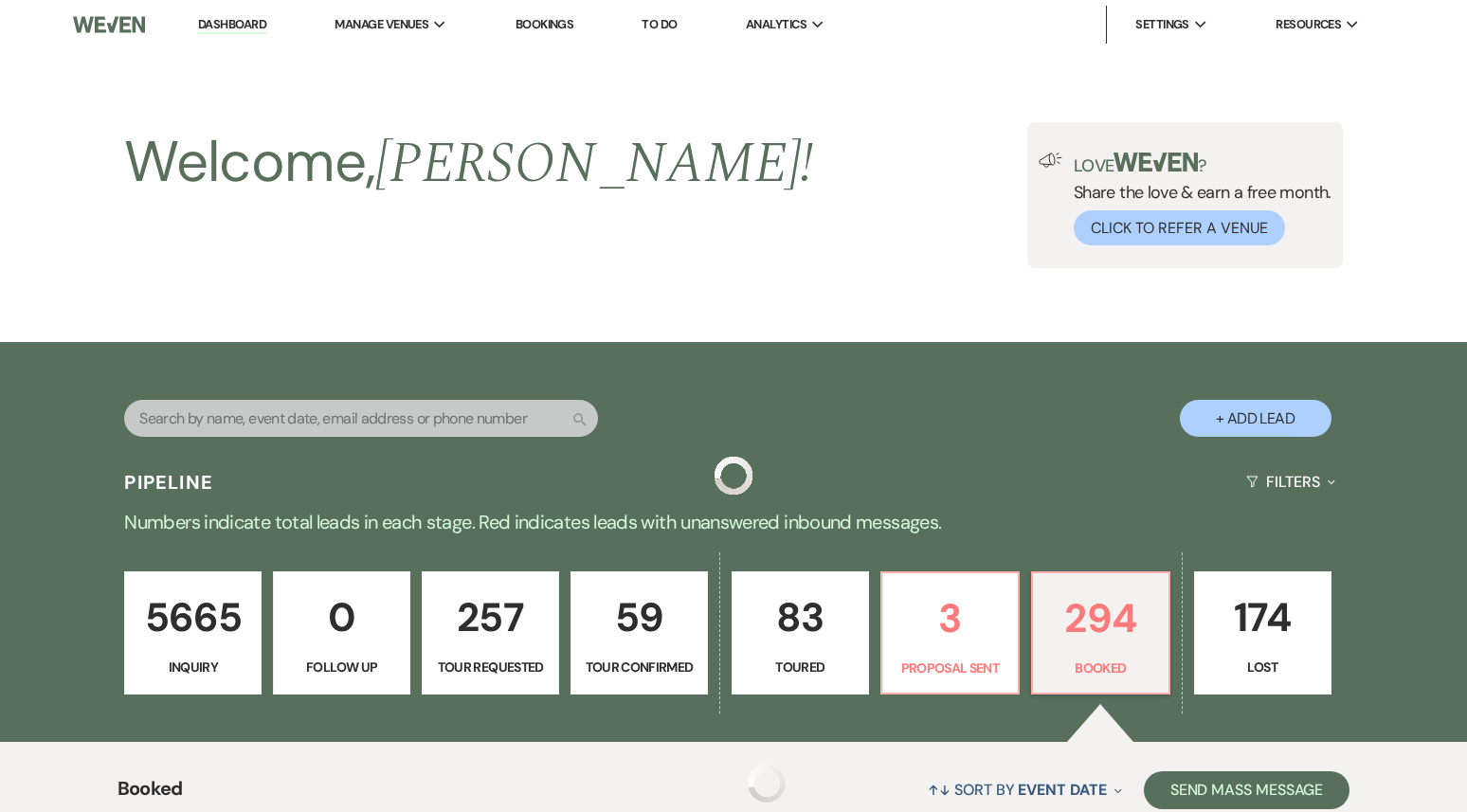
scroll to position [4323, 0]
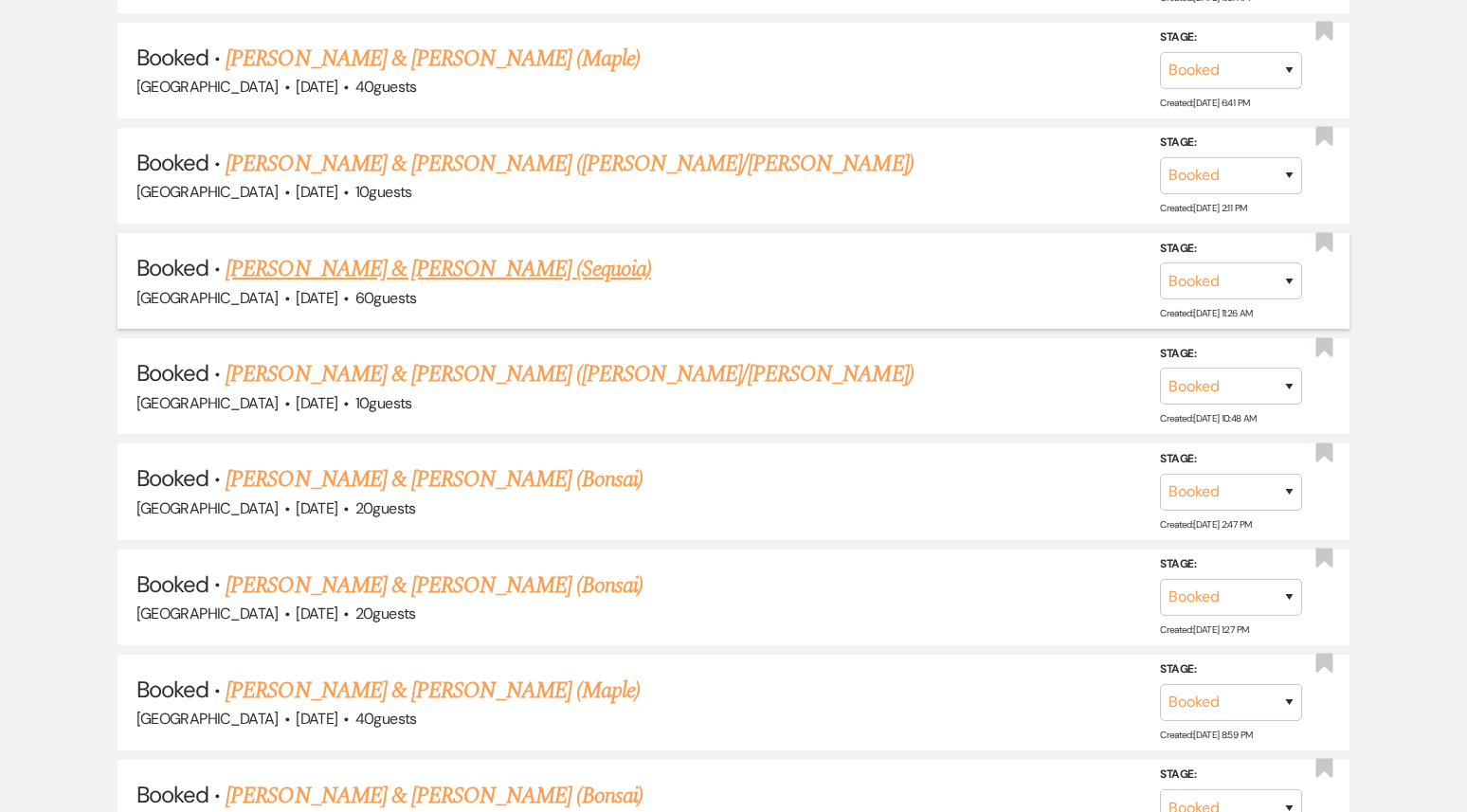
click at [488, 252] on link "[PERSON_NAME] & [PERSON_NAME] (Sequoia)" at bounding box center [438, 269] width 425 height 34
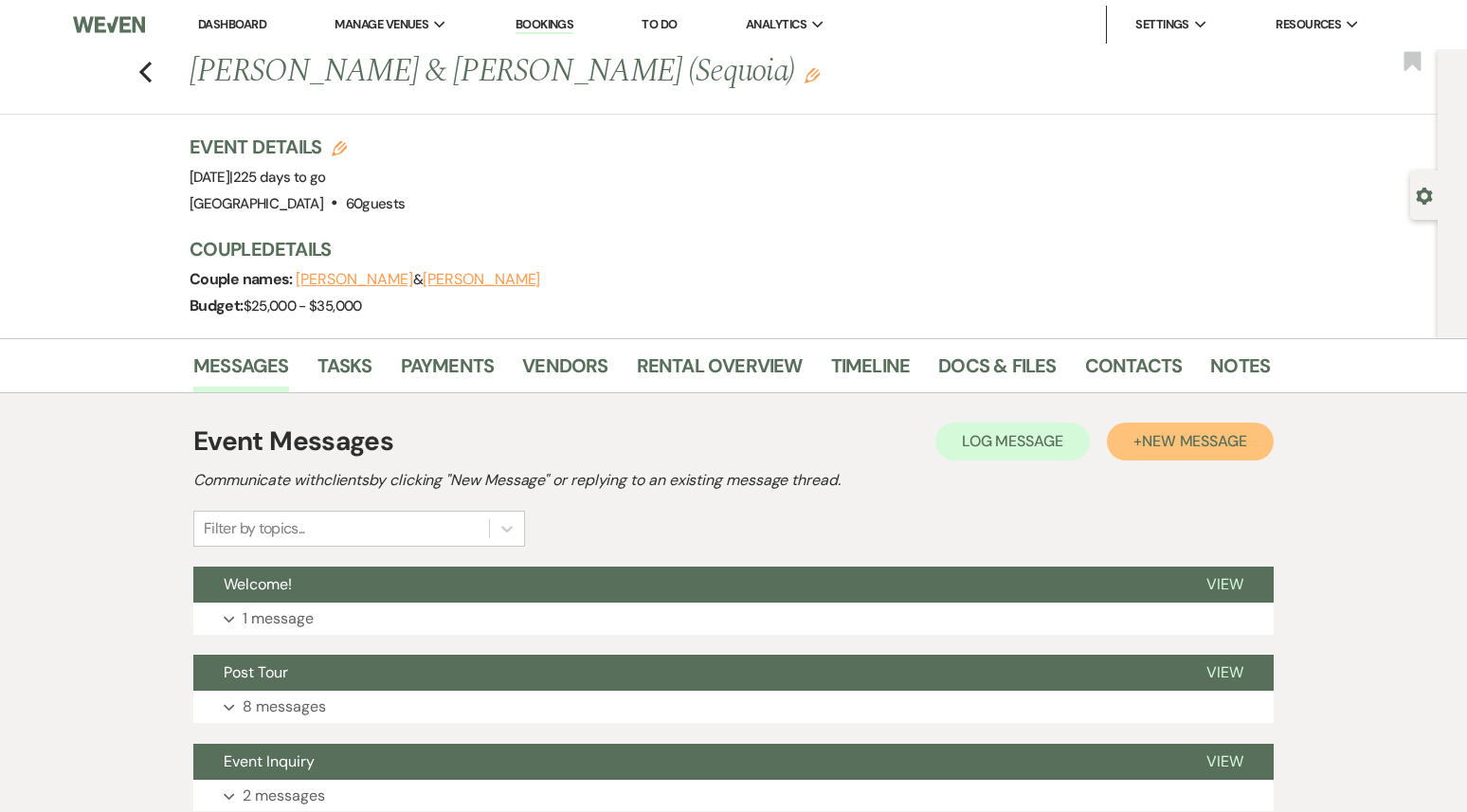
click at [1154, 452] on button "+ New Message" at bounding box center [1190, 441] width 167 height 38
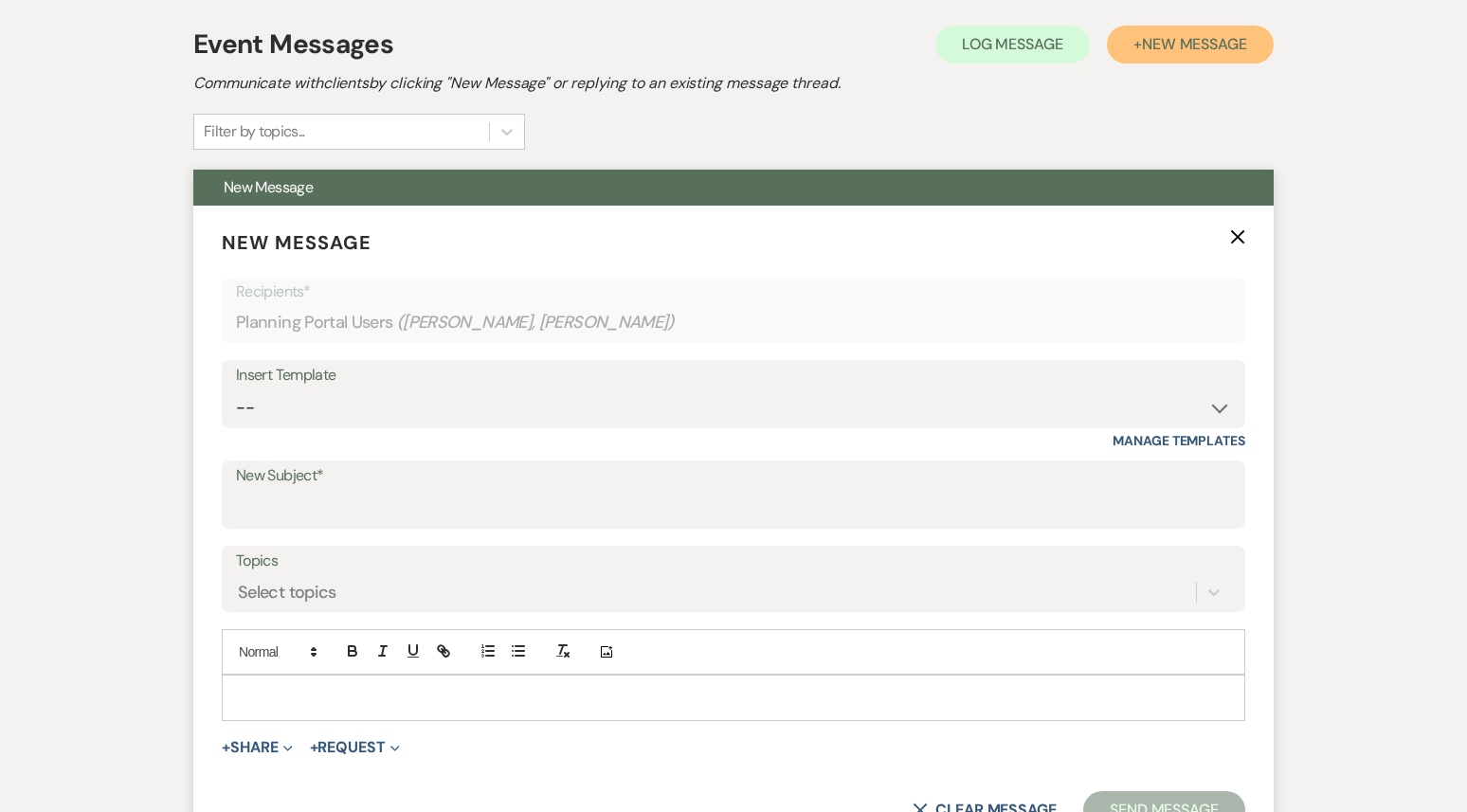
scroll to position [513, 0]
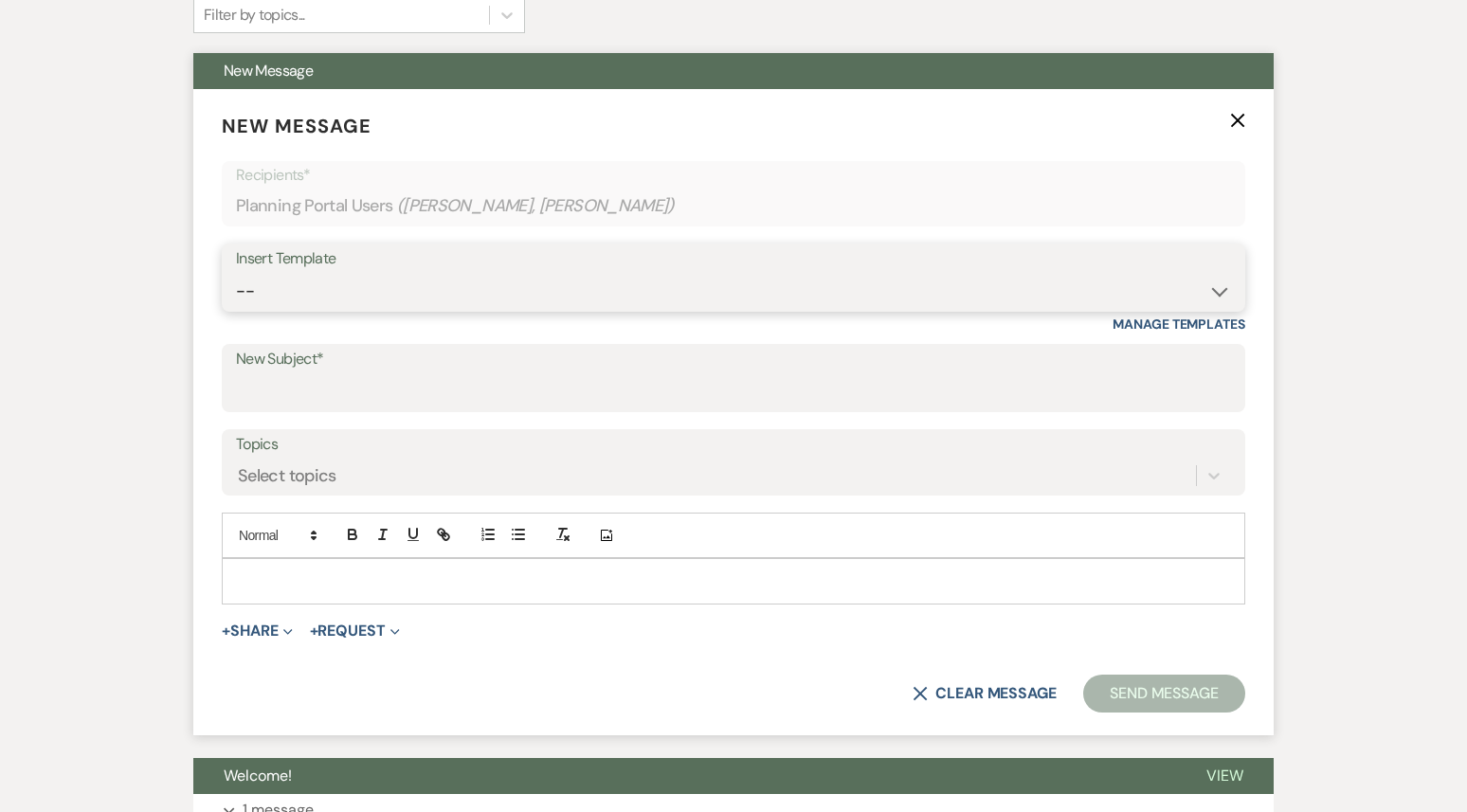
click at [601, 280] on select "-- Weven Planning Portal Introduction (Booked Events) 1st planning email ([PERS…" at bounding box center [734, 291] width 995 height 37
select select "3420"
click at [236, 273] on select "-- Weven Planning Portal Introduction (Booked Events) 1st planning email ([PERS…" at bounding box center [734, 291] width 995 height 37
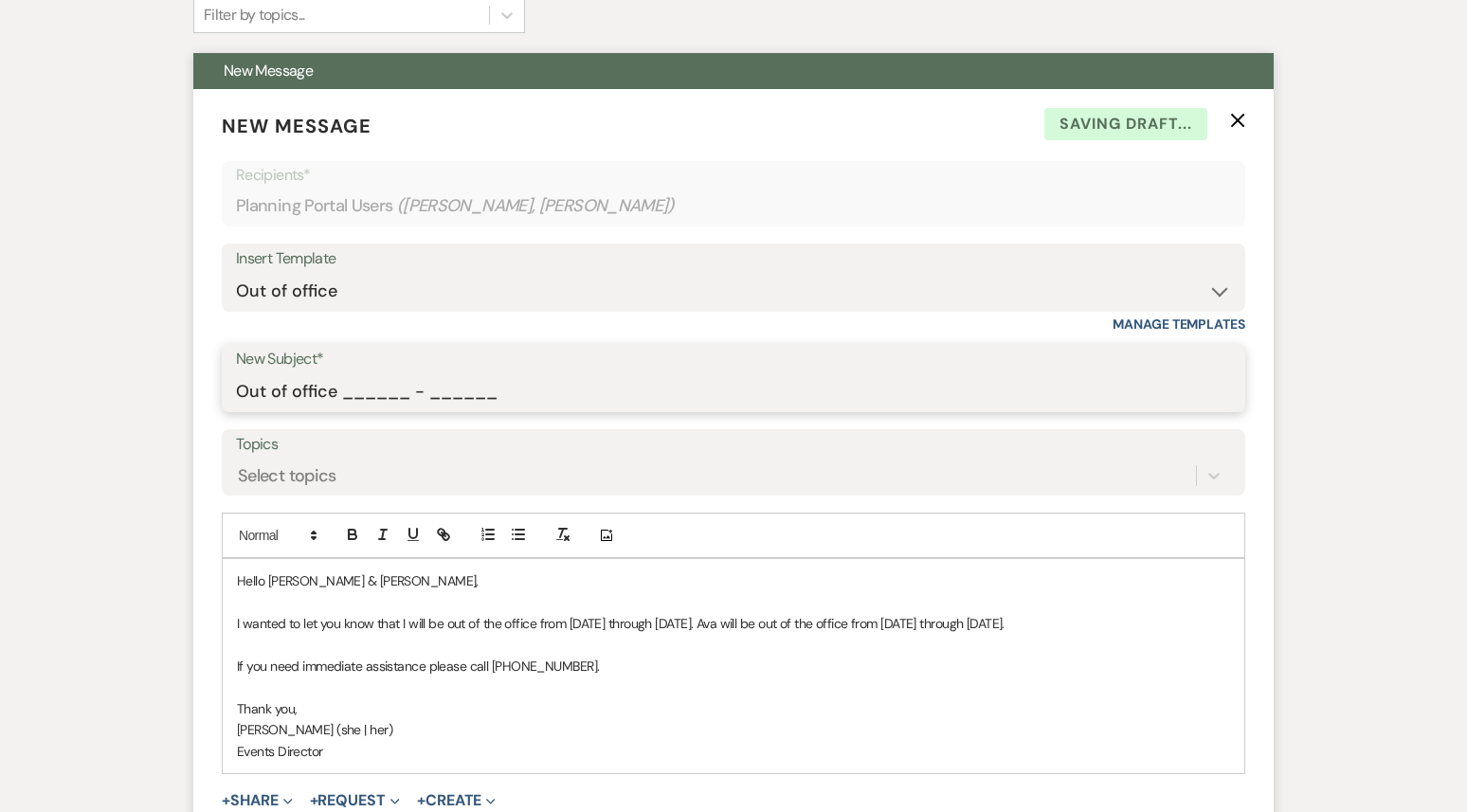
drag, startPoint x: 342, startPoint y: 393, endPoint x: 536, endPoint y: 400, distance: 194.1
click at [540, 400] on input "Out of office ______ - ______" at bounding box center [734, 392] width 995 height 37
type input "Out of office 09/22 - 09/29"
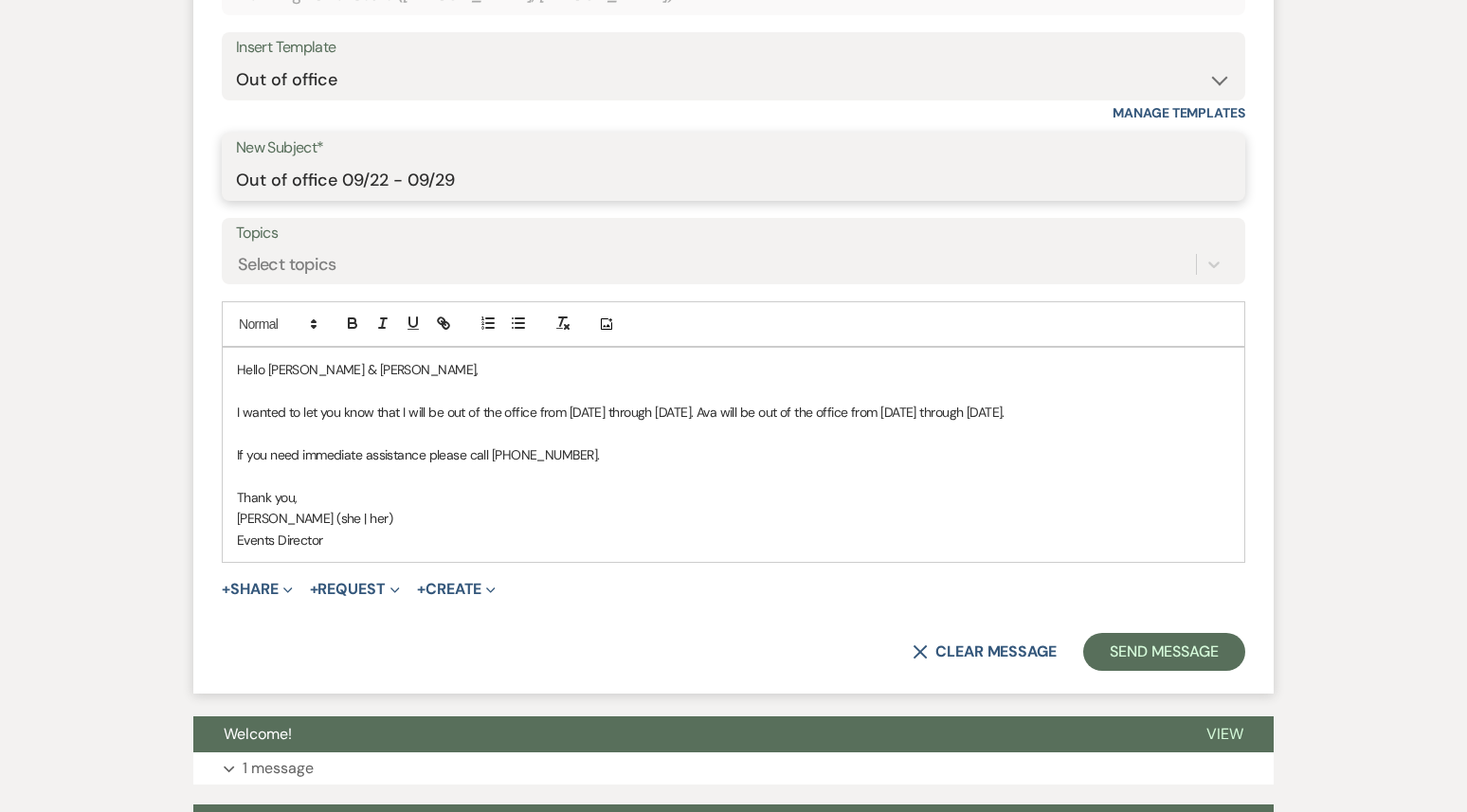
scroll to position [727, 0]
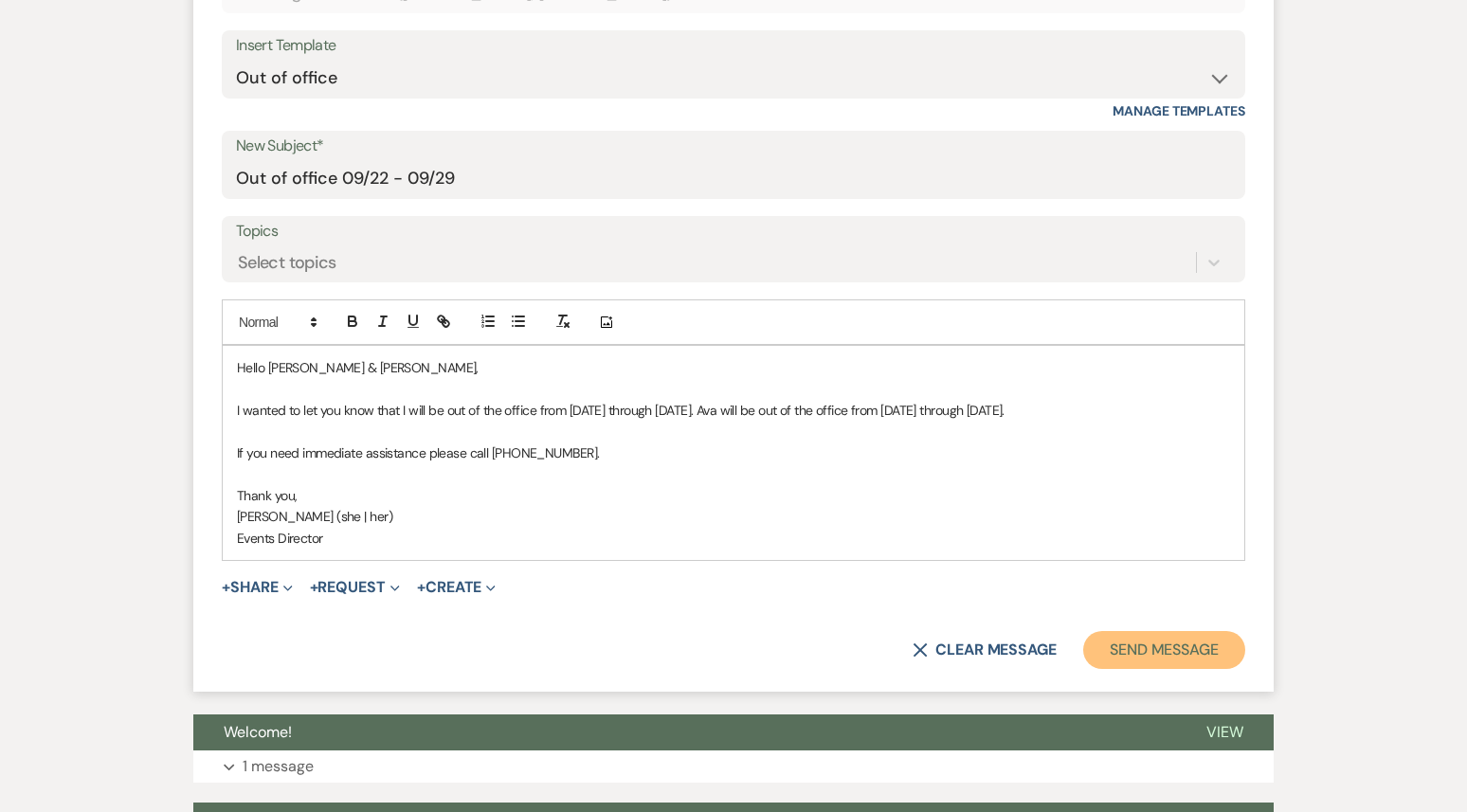
click at [1149, 656] on button "Send Message" at bounding box center [1164, 650] width 162 height 38
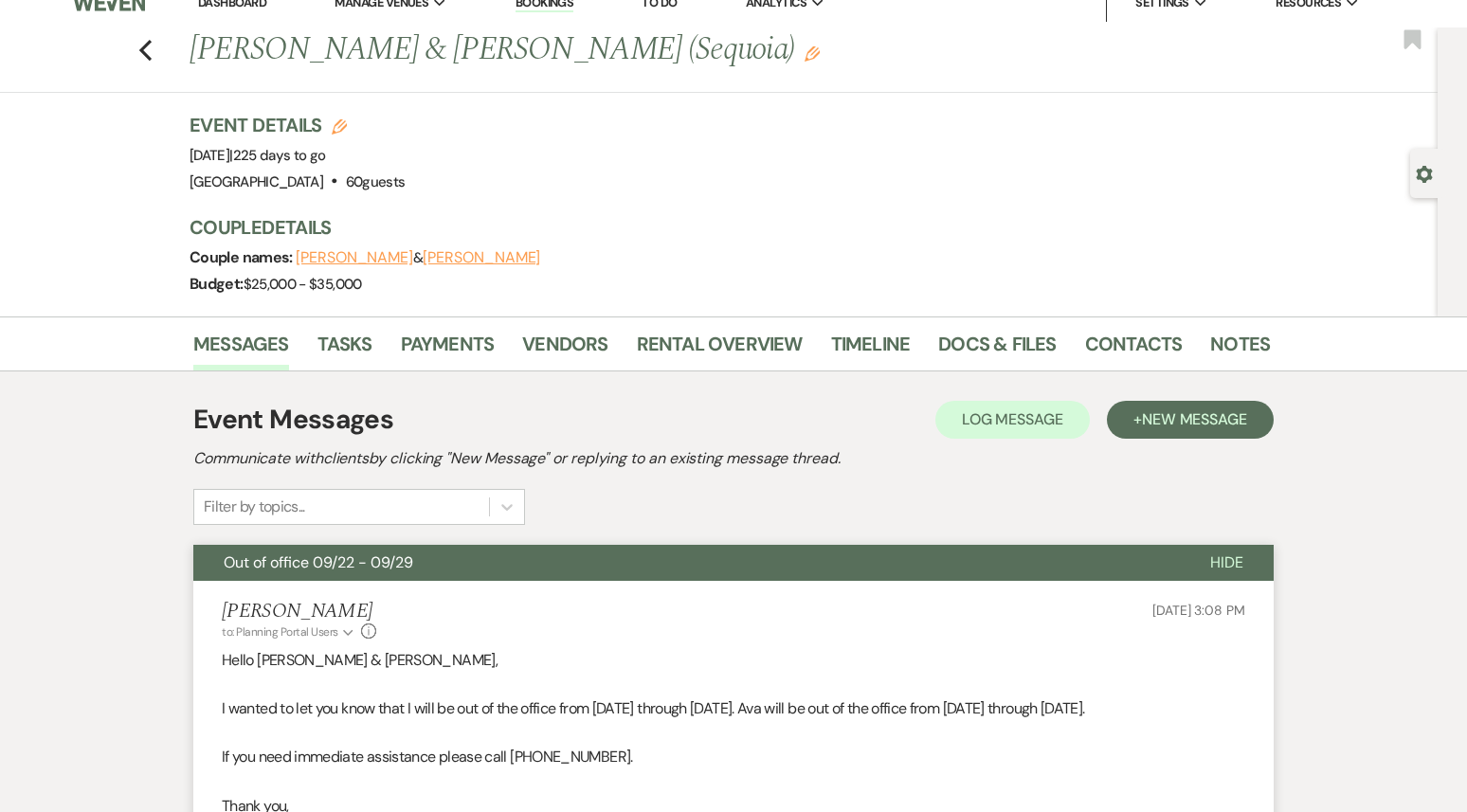
scroll to position [0, 0]
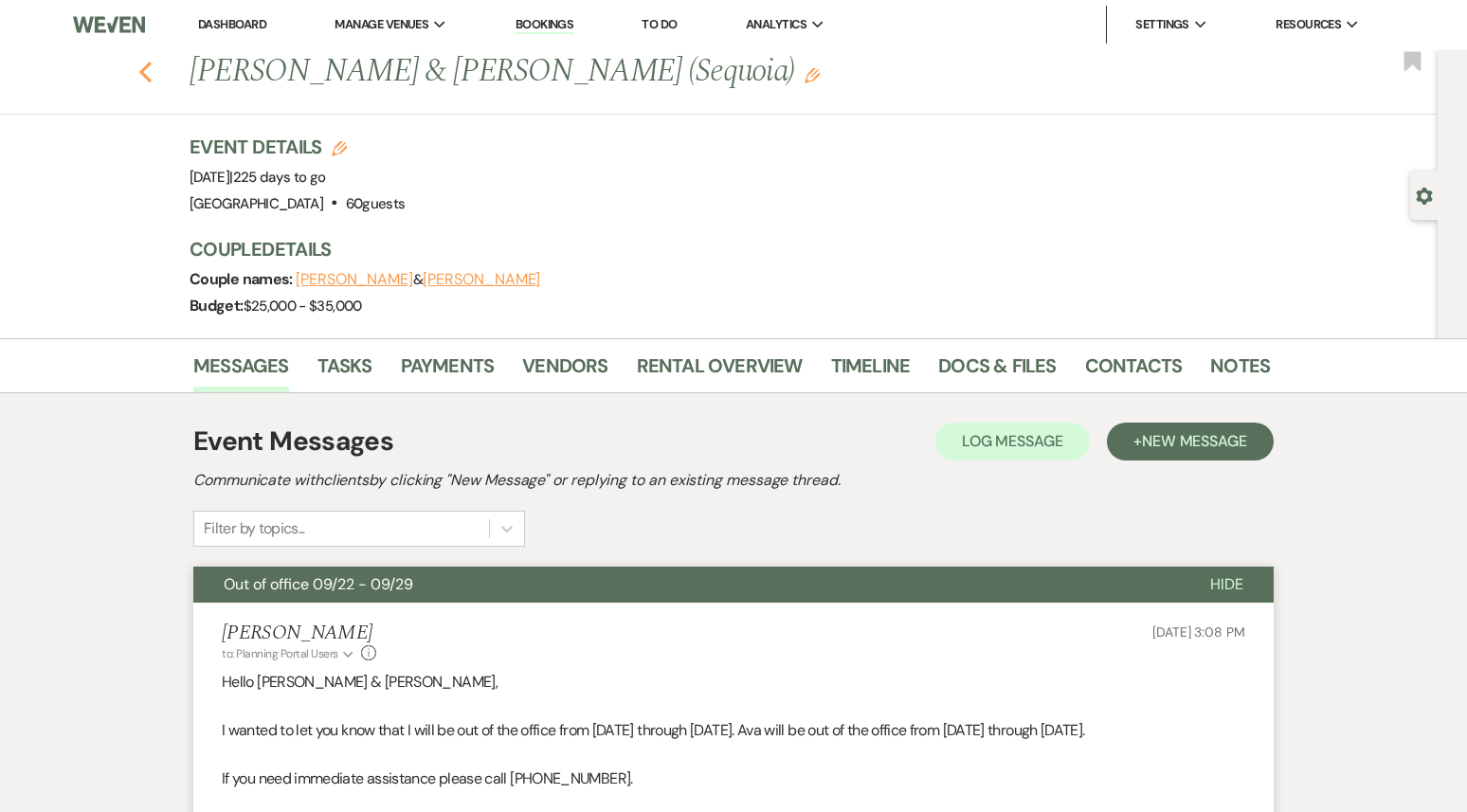
click at [141, 71] on use "button" at bounding box center [145, 71] width 12 height 21
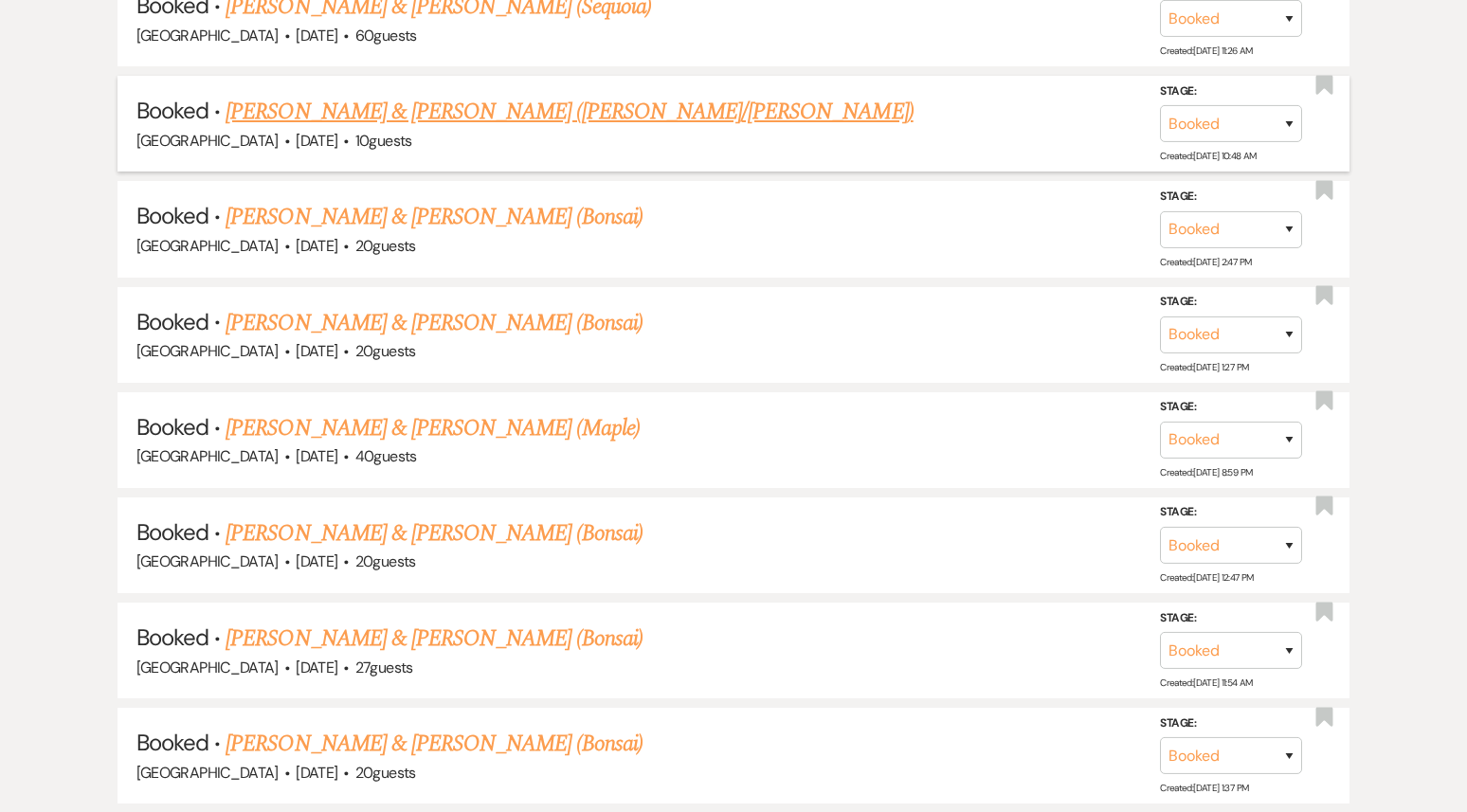
scroll to position [4598, 0]
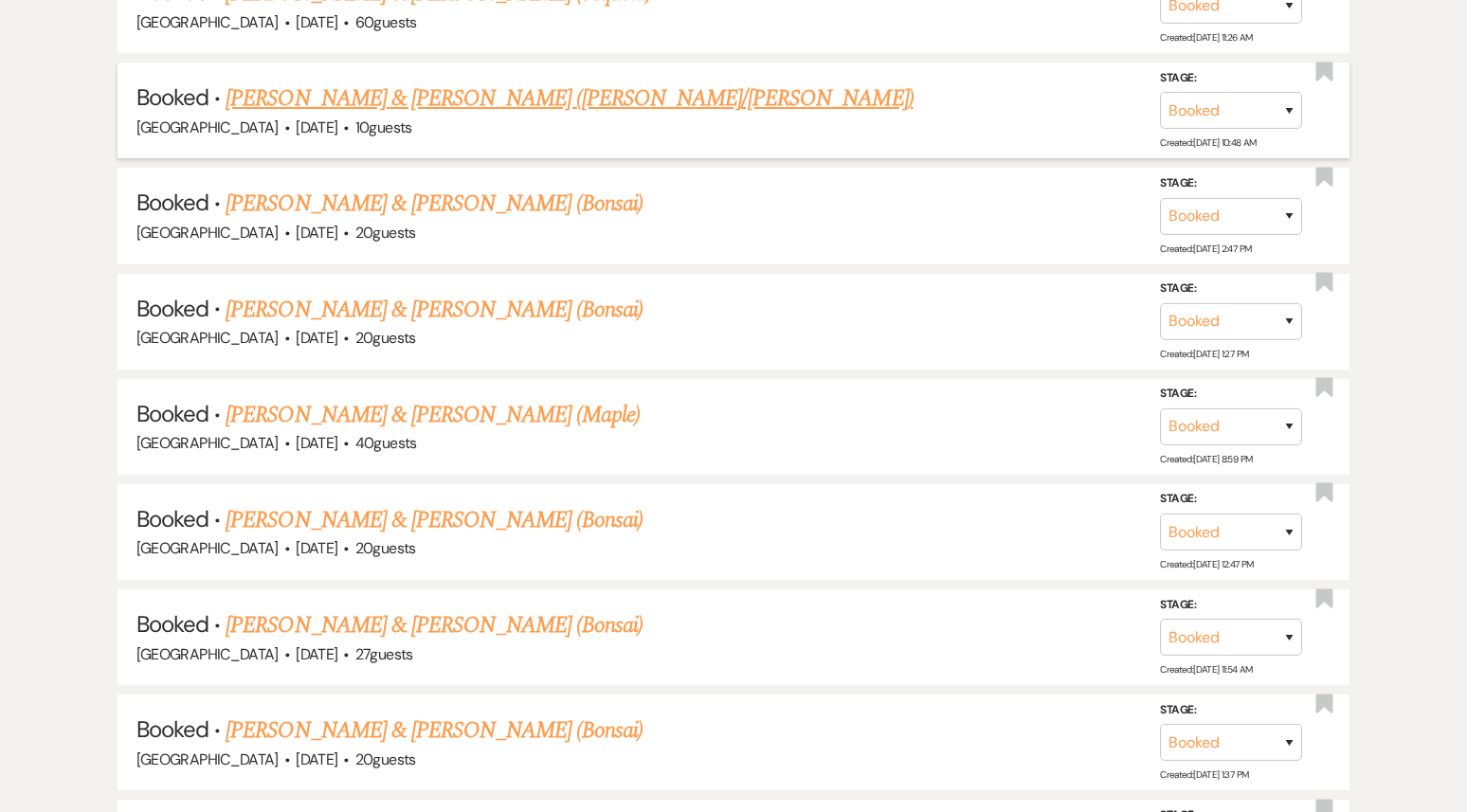
click at [476, 81] on link "[PERSON_NAME] & [PERSON_NAME] ([PERSON_NAME]/[PERSON_NAME])" at bounding box center [569, 98] width 688 height 34
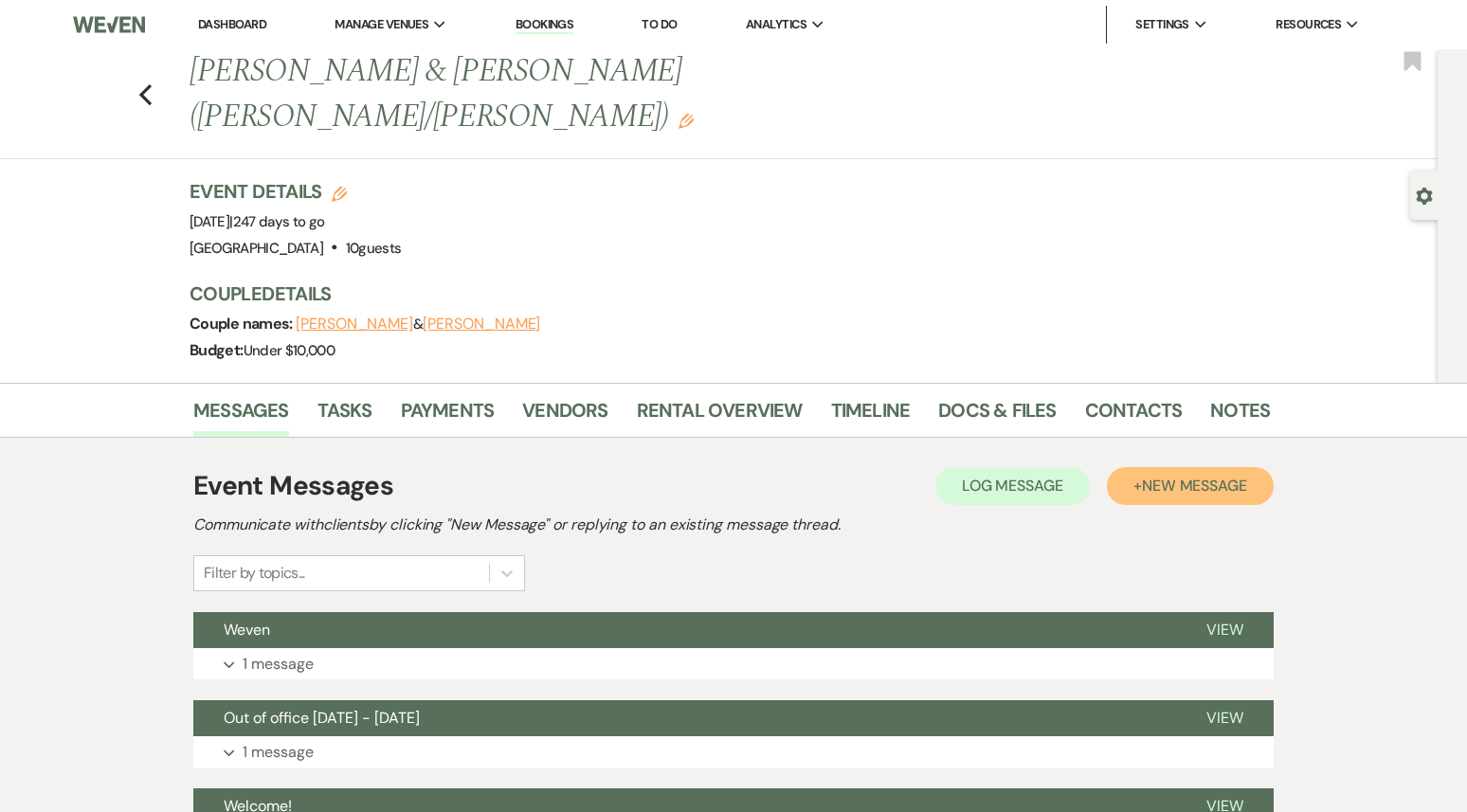
click at [1174, 476] on span "New Message" at bounding box center [1195, 486] width 105 height 20
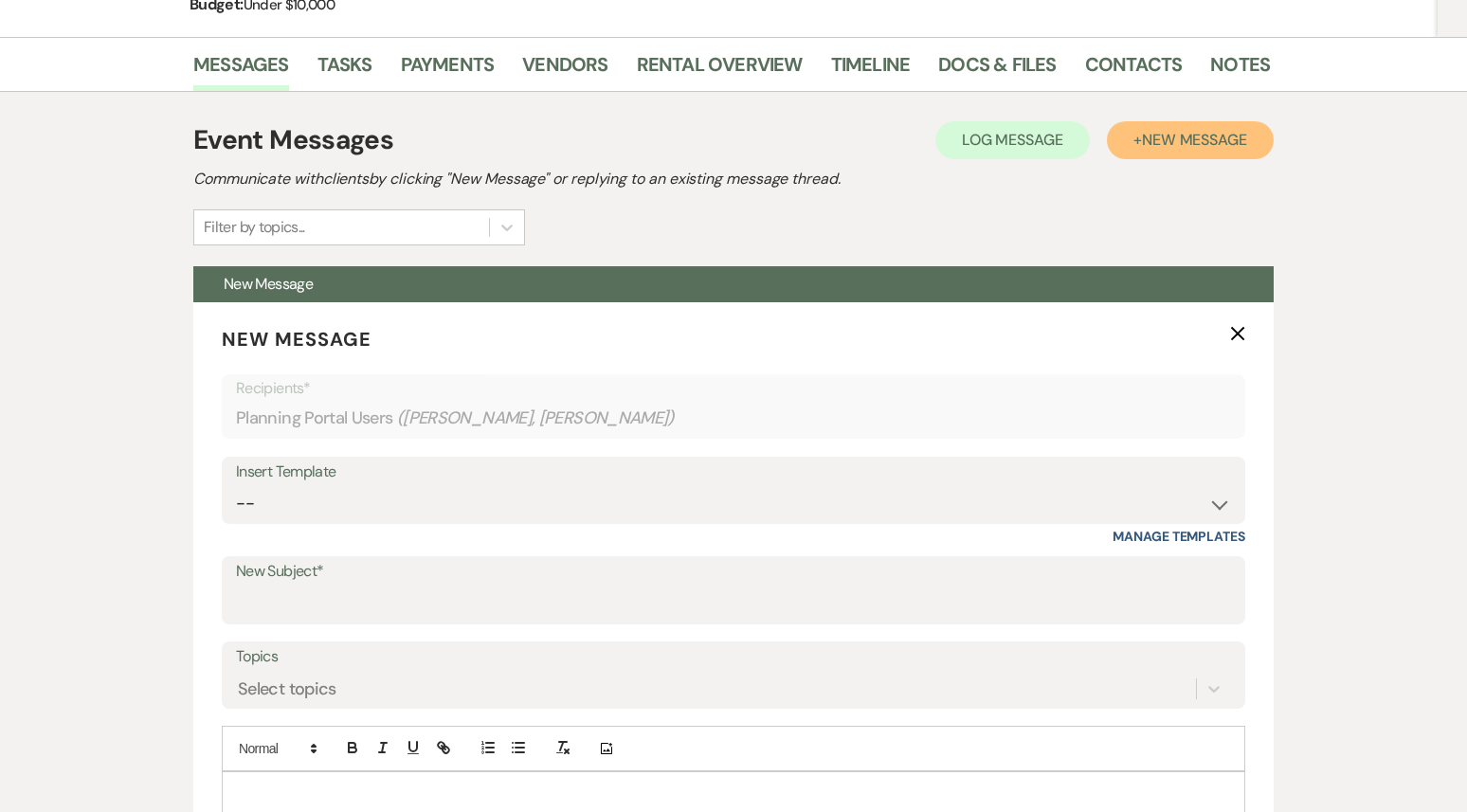
scroll to position [458, 0]
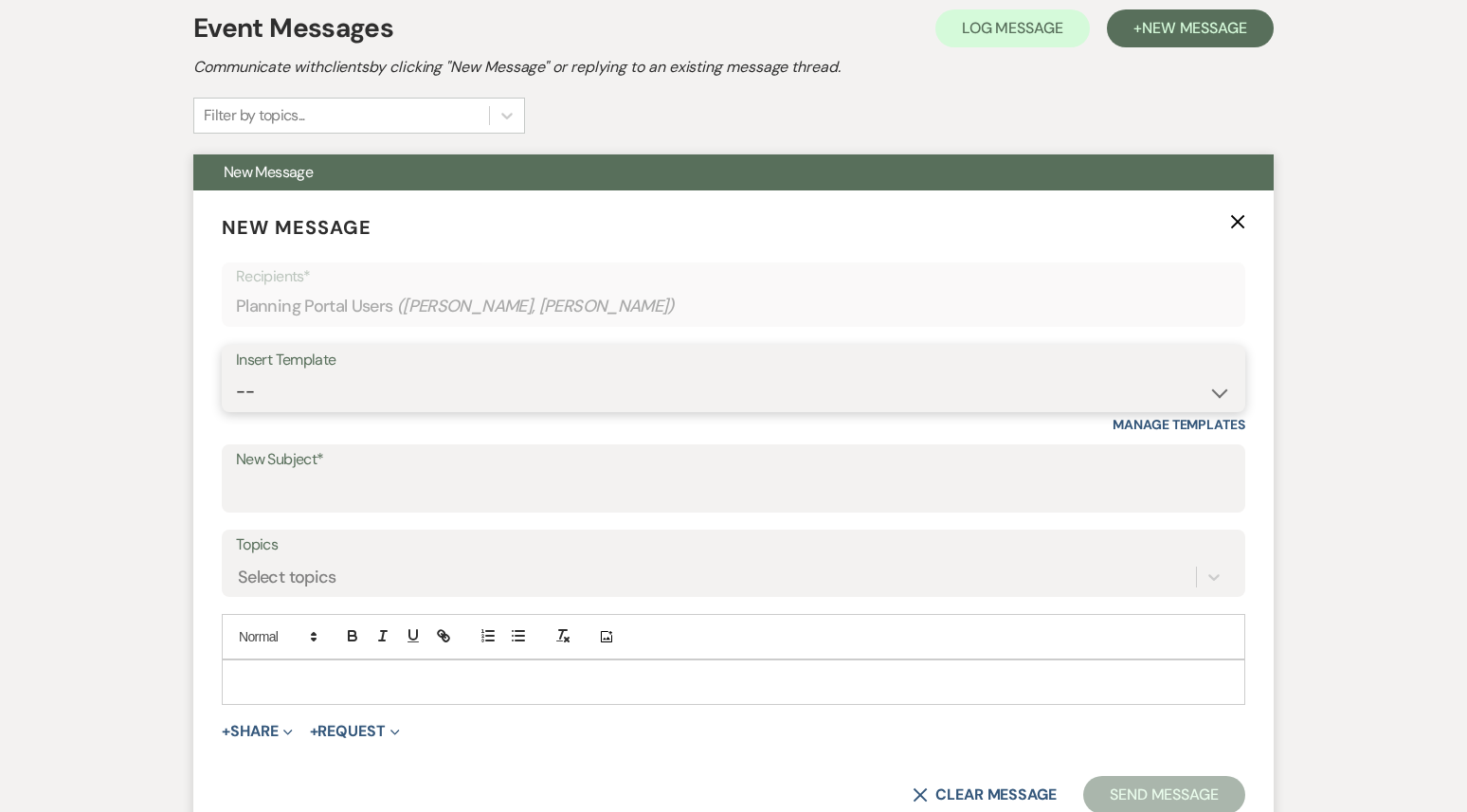
click at [464, 374] on select "-- Weven Planning Portal Introduction (Booked Events) 1st planning email ([PERS…" at bounding box center [734, 392] width 995 height 37
select select "3420"
click at [236, 374] on select "-- Weven Planning Portal Introduction (Booked Events) 1st planning email ([PERS…" at bounding box center [734, 392] width 995 height 37
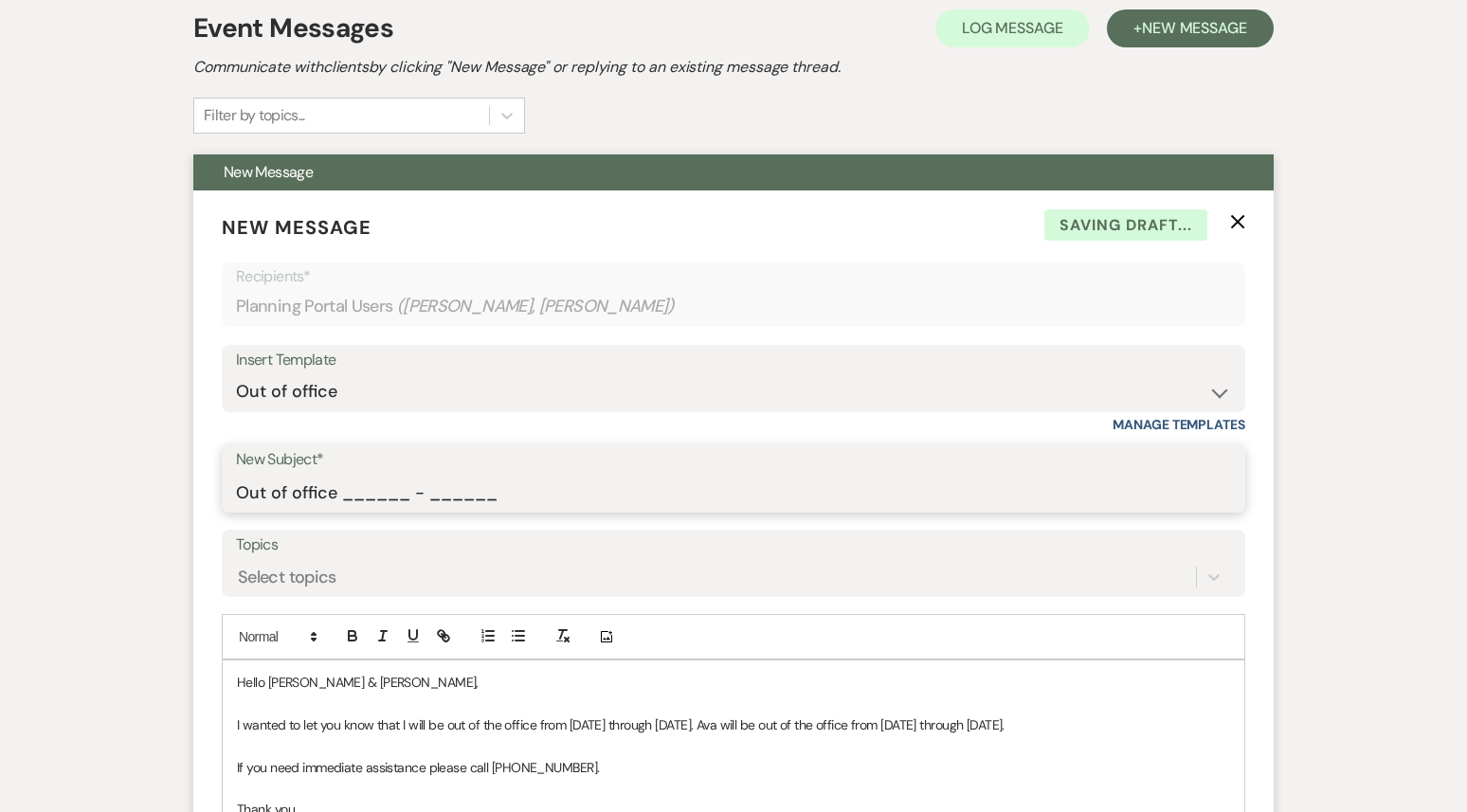
drag, startPoint x: 344, startPoint y: 448, endPoint x: 526, endPoint y: 487, distance: 186.1
click at [522, 483] on form "New Message X Saving draft... Recipients* Planning Portal Users ( [PERSON_NAME]…" at bounding box center [733, 598] width 1080 height 816
type input "Out of office 09/22 - 09/29"
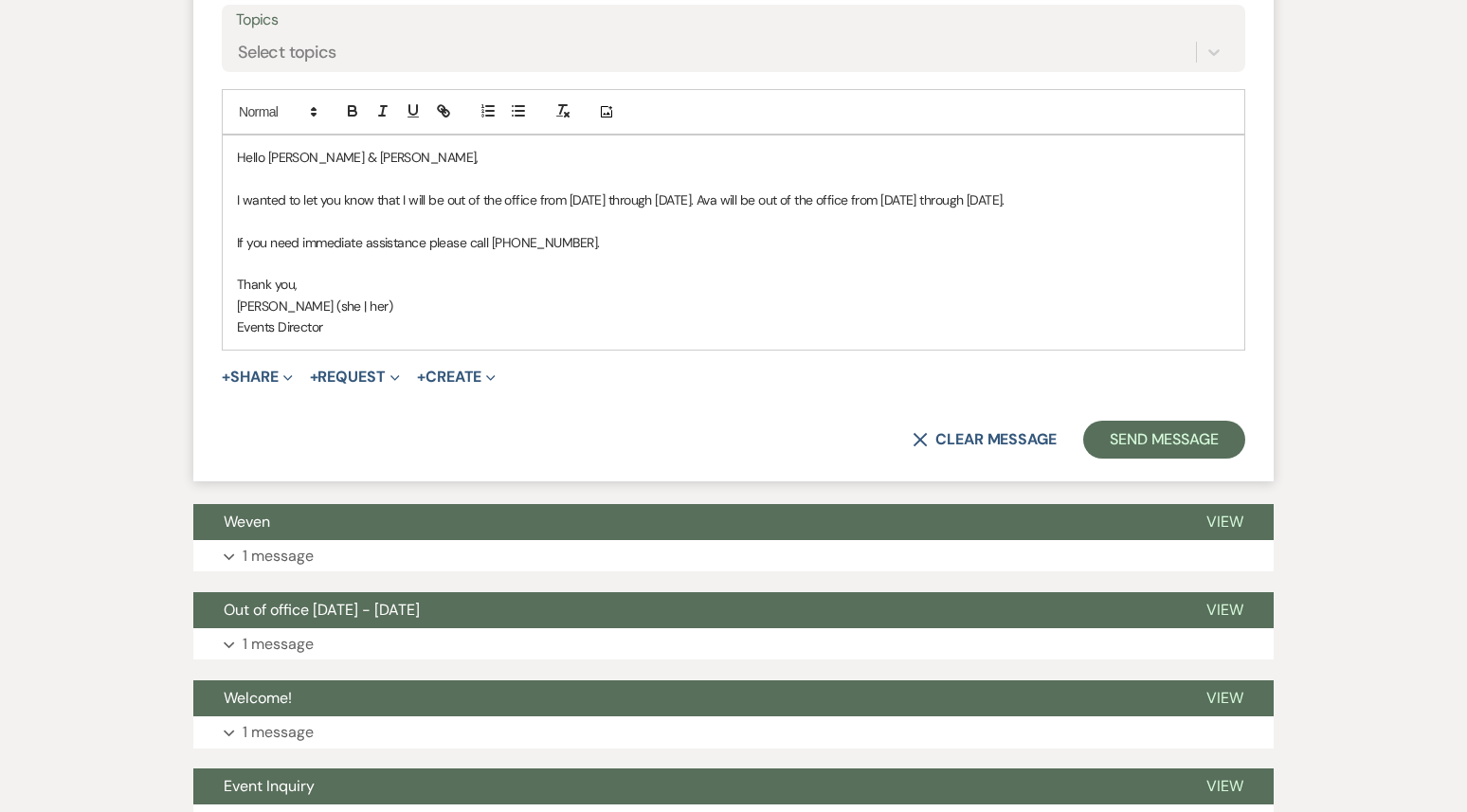
scroll to position [1059, 0]
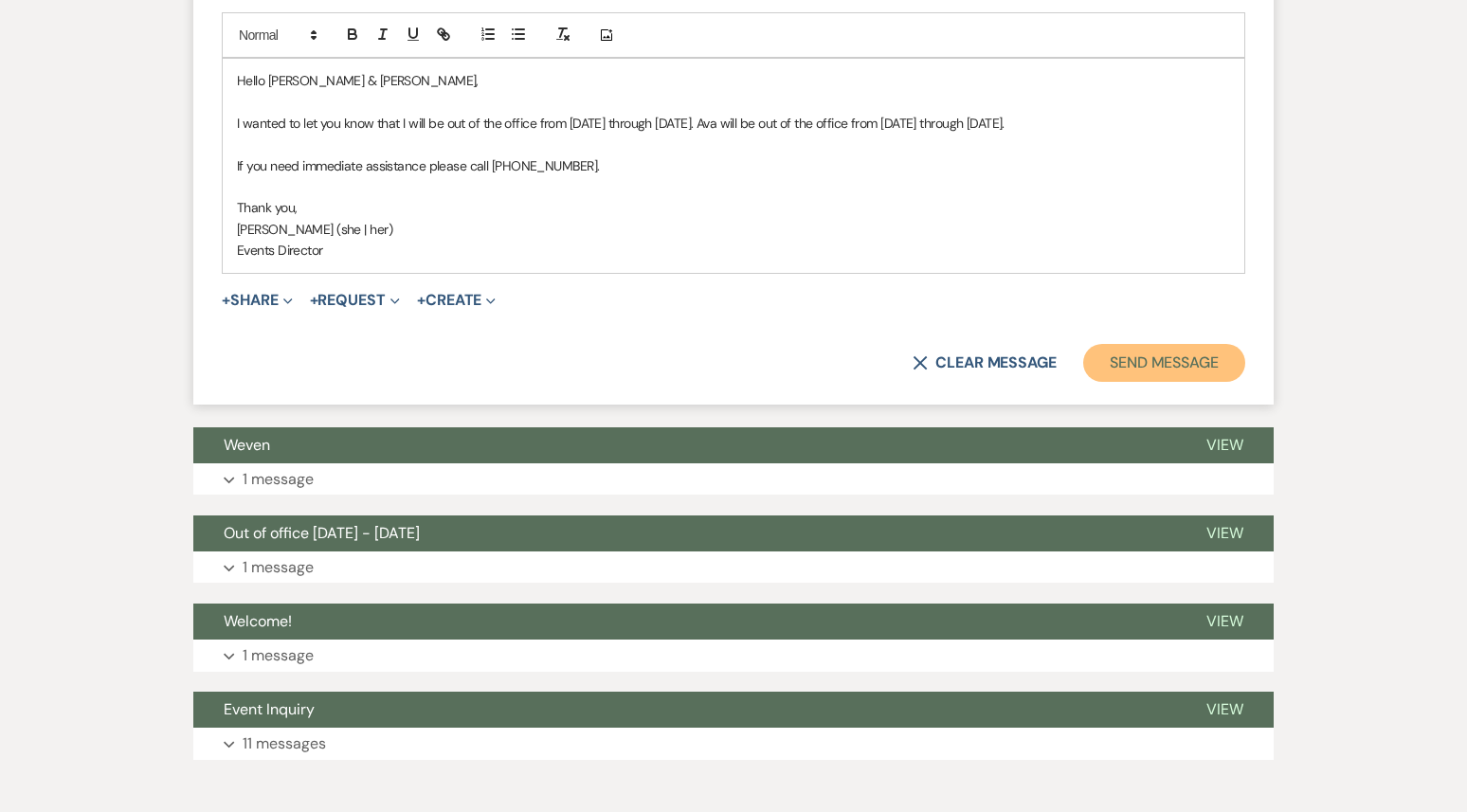
click at [1187, 344] on button "Send Message" at bounding box center [1164, 363] width 162 height 38
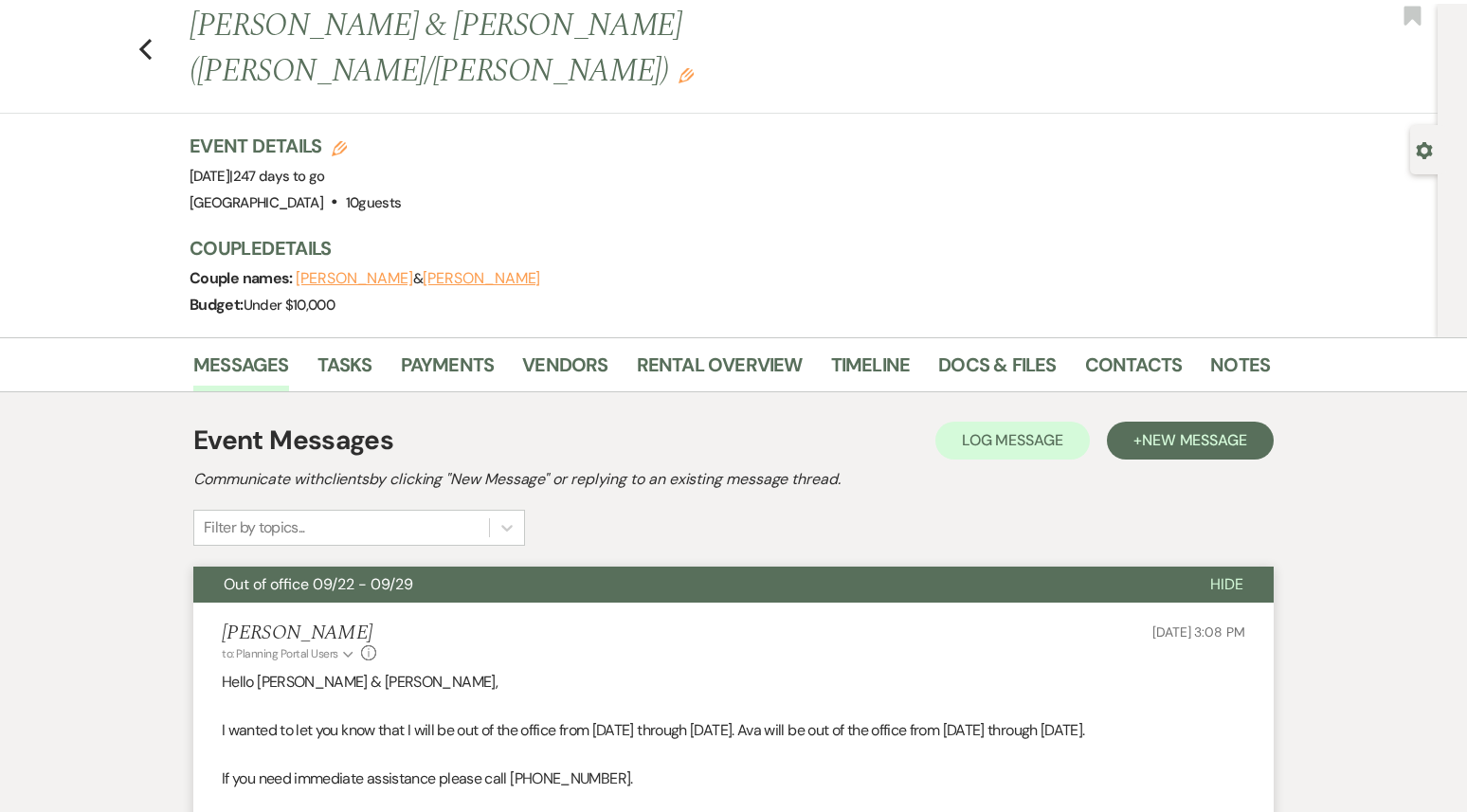
scroll to position [0, 0]
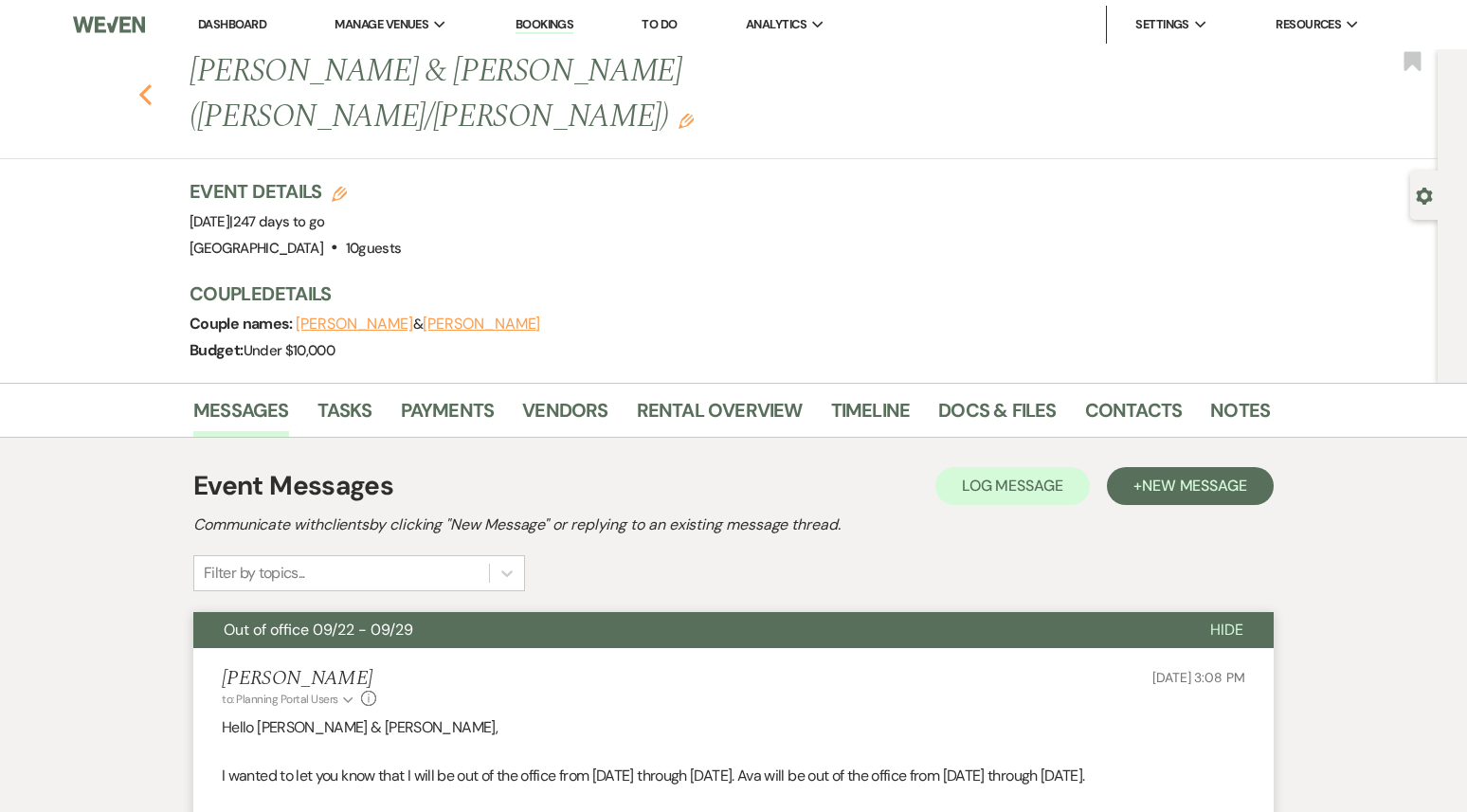
click at [144, 83] on icon "Previous" at bounding box center [145, 94] width 14 height 23
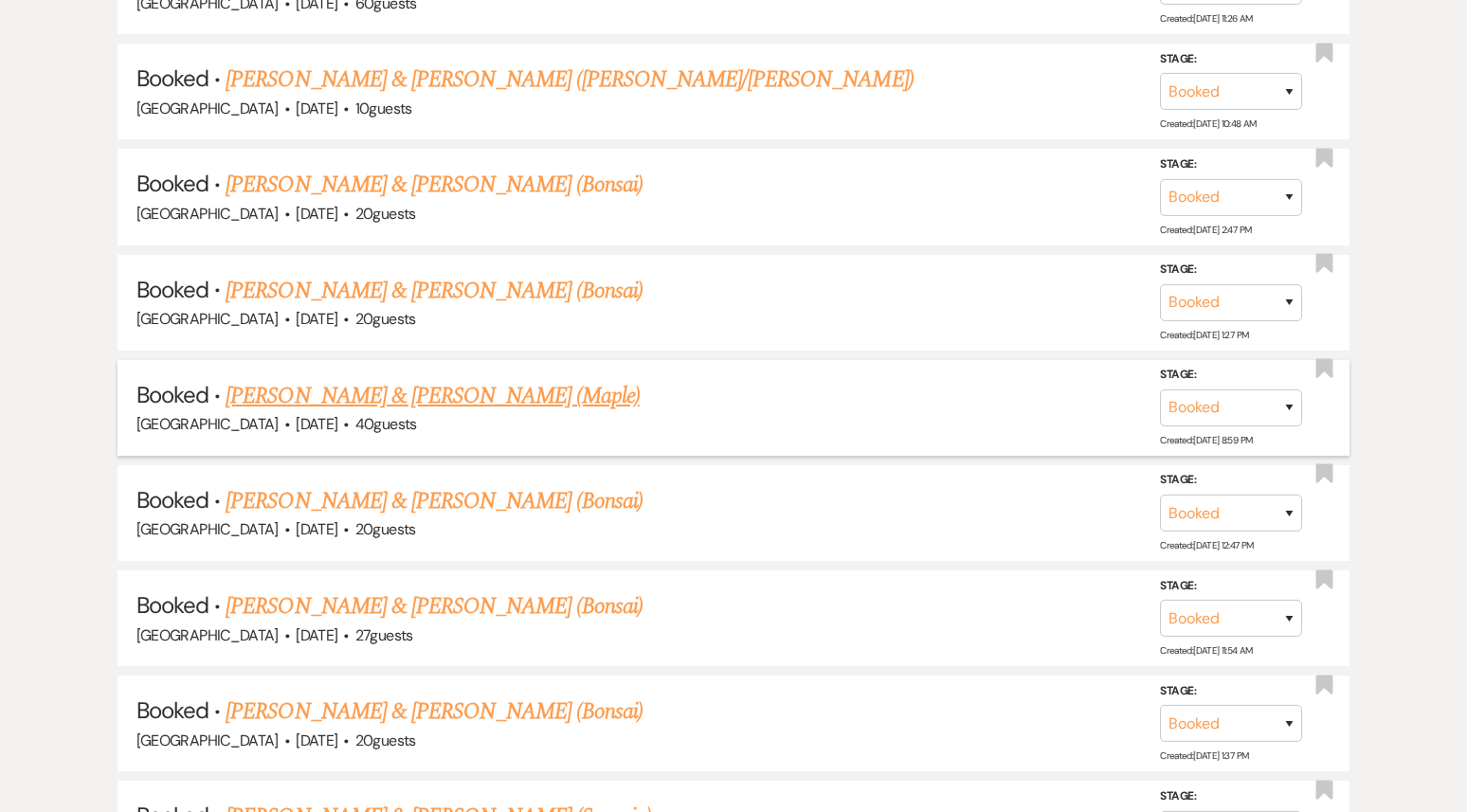
scroll to position [4619, 0]
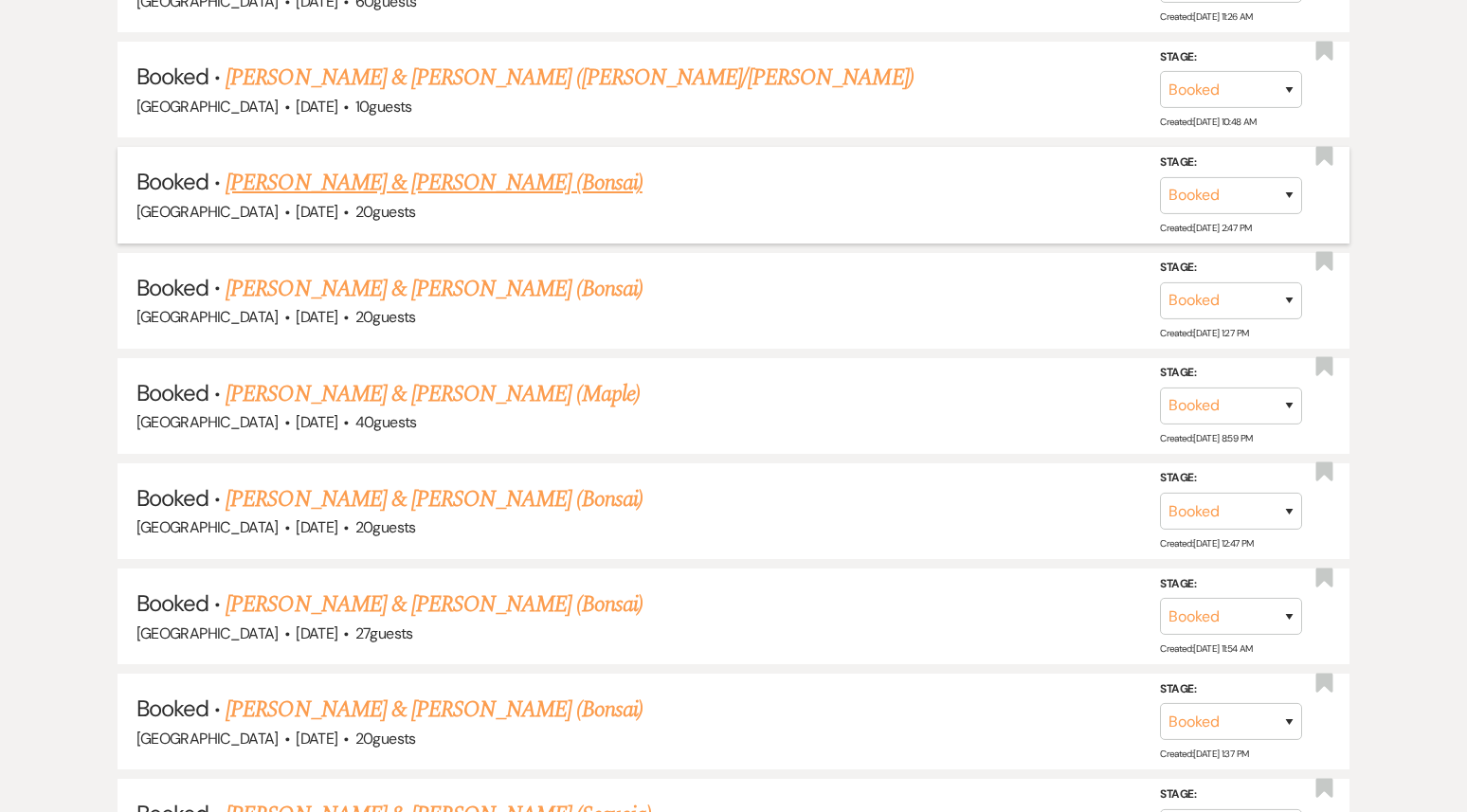
click at [415, 166] on link "[PERSON_NAME] & [PERSON_NAME] (Bonsai)" at bounding box center [434, 183] width 417 height 34
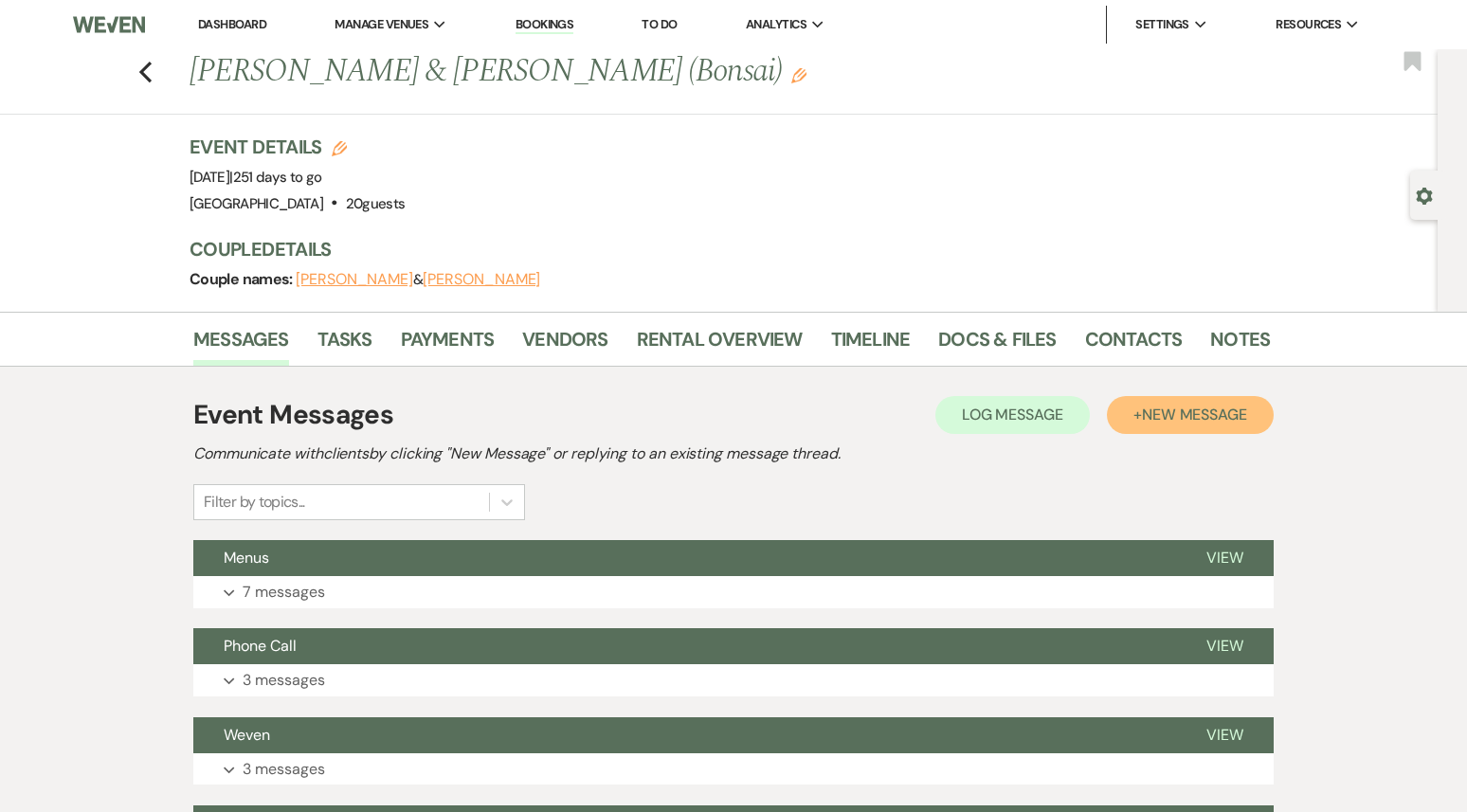
click at [1161, 418] on span "New Message" at bounding box center [1195, 414] width 105 height 20
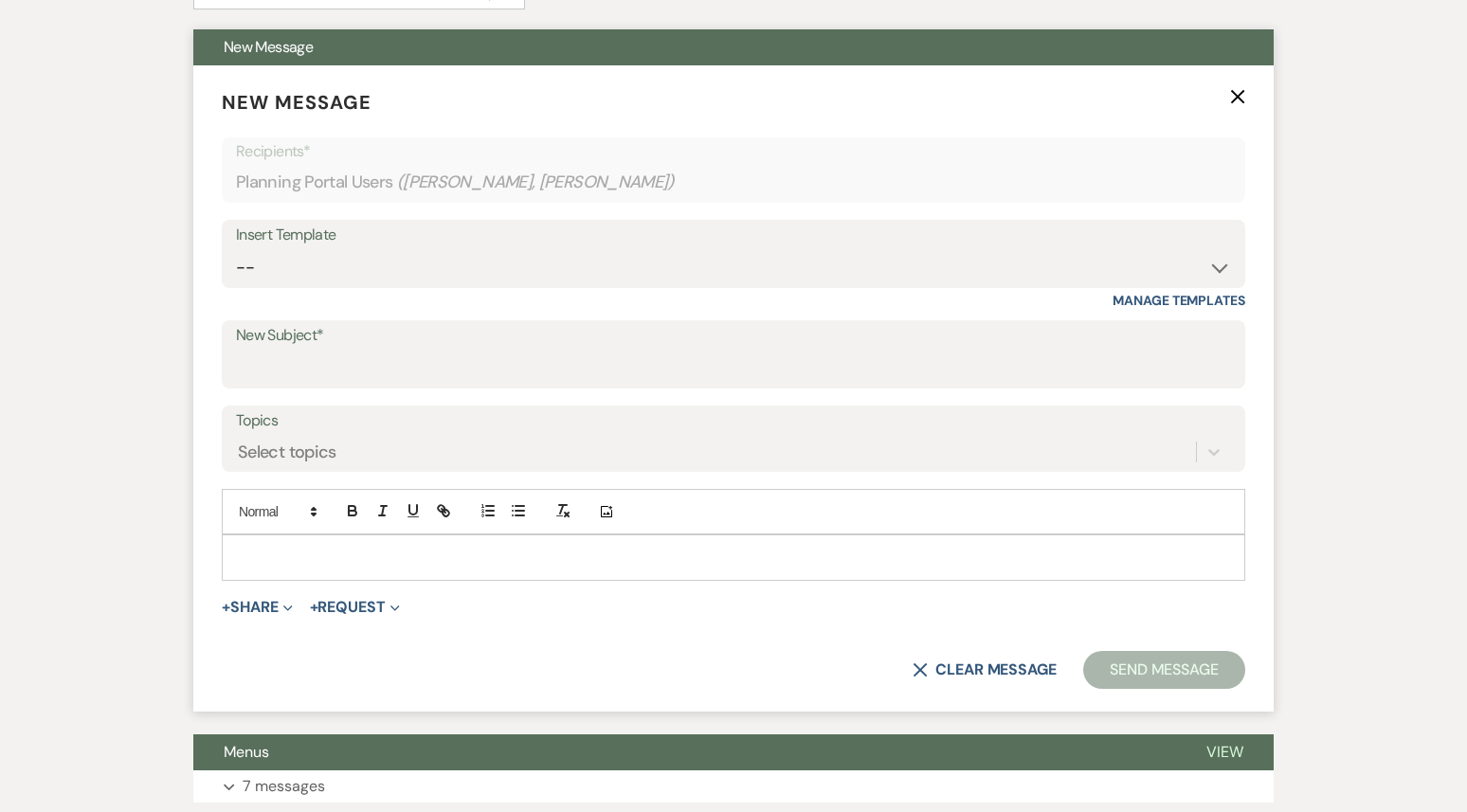
scroll to position [516, 0]
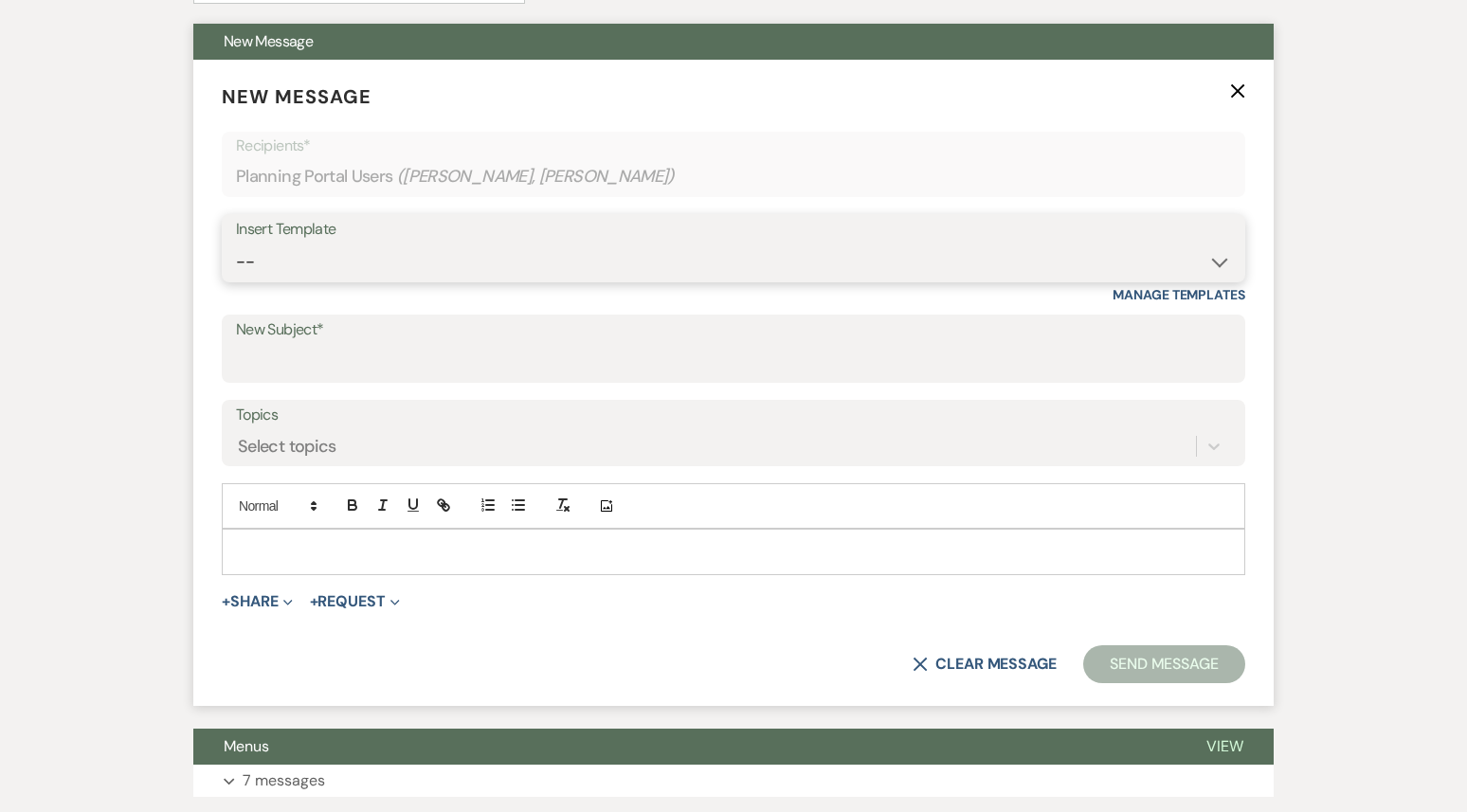
click at [438, 265] on select "-- Weven Planning Portal Introduction (Booked Events) 1st planning email ([PERS…" at bounding box center [734, 261] width 995 height 37
select select "3420"
click at [236, 243] on select "-- Weven Planning Portal Introduction (Booked Events) 1st planning email ([PERS…" at bounding box center [734, 261] width 995 height 37
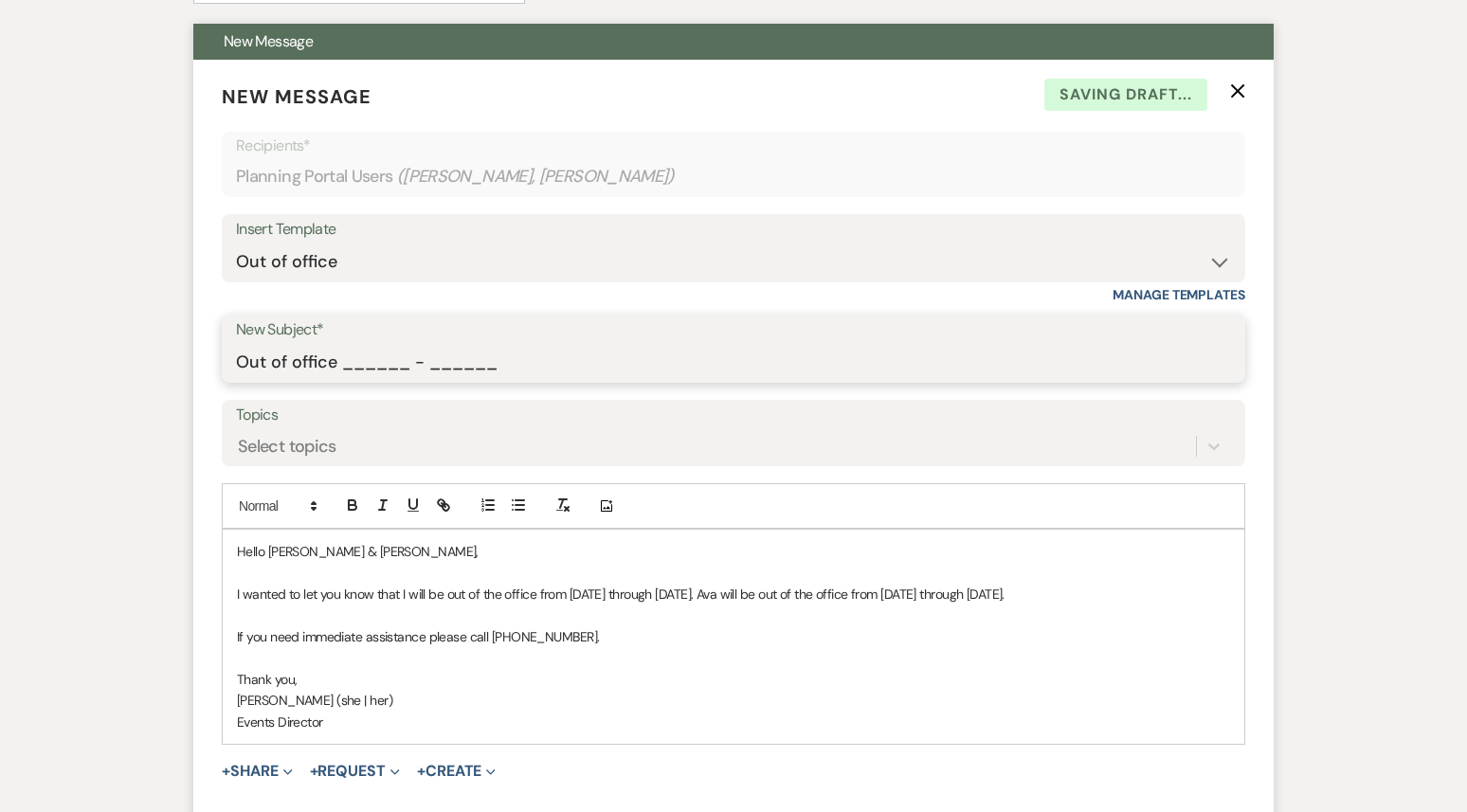
drag, startPoint x: 345, startPoint y: 367, endPoint x: 533, endPoint y: 398, distance: 190.5
click at [534, 398] on form "New Message X Saving draft... Recipients* Planning Portal Users ( [PERSON_NAME]…" at bounding box center [733, 467] width 1080 height 816
type input "Out of office 09/22 - 09/29"
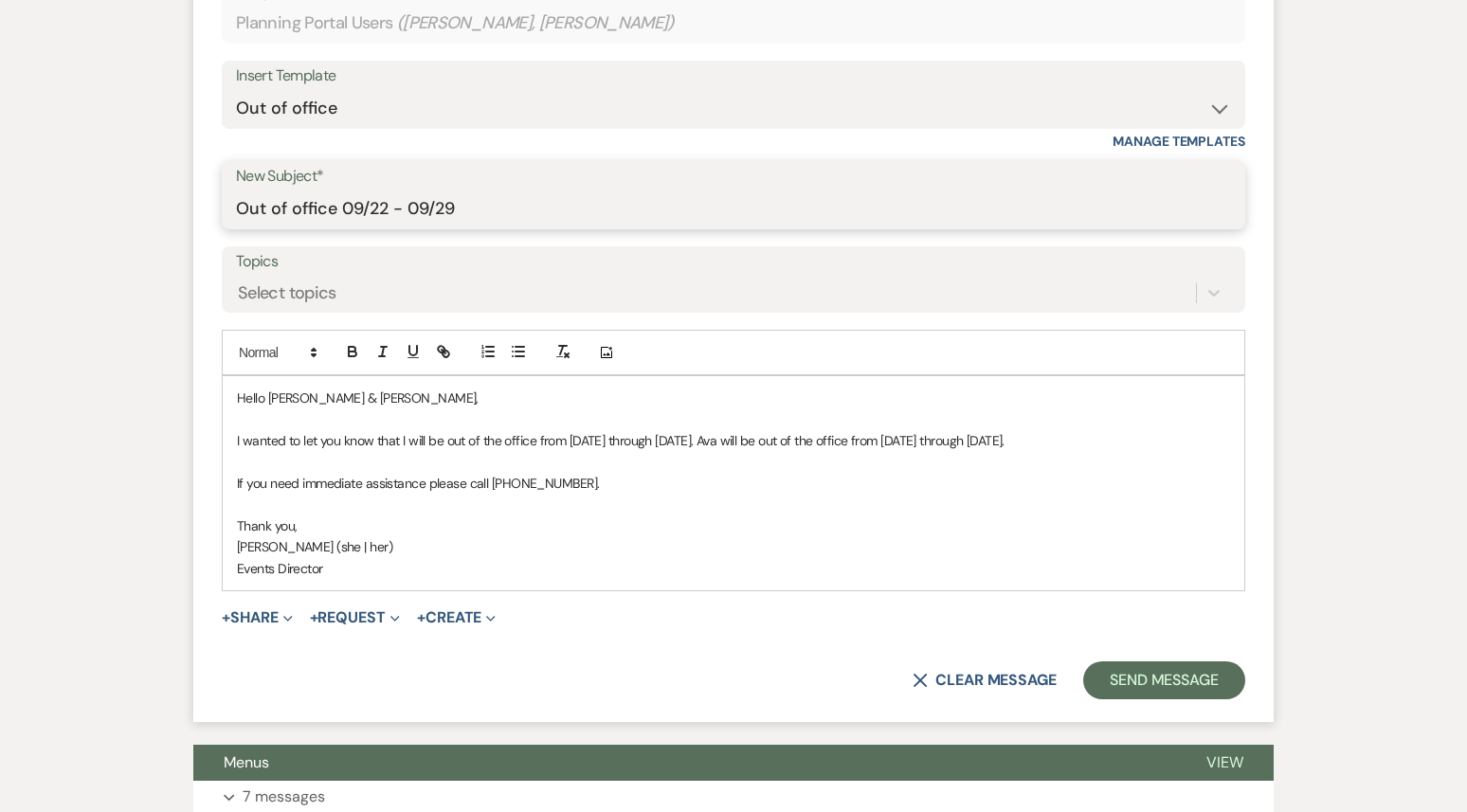
scroll to position [954, 0]
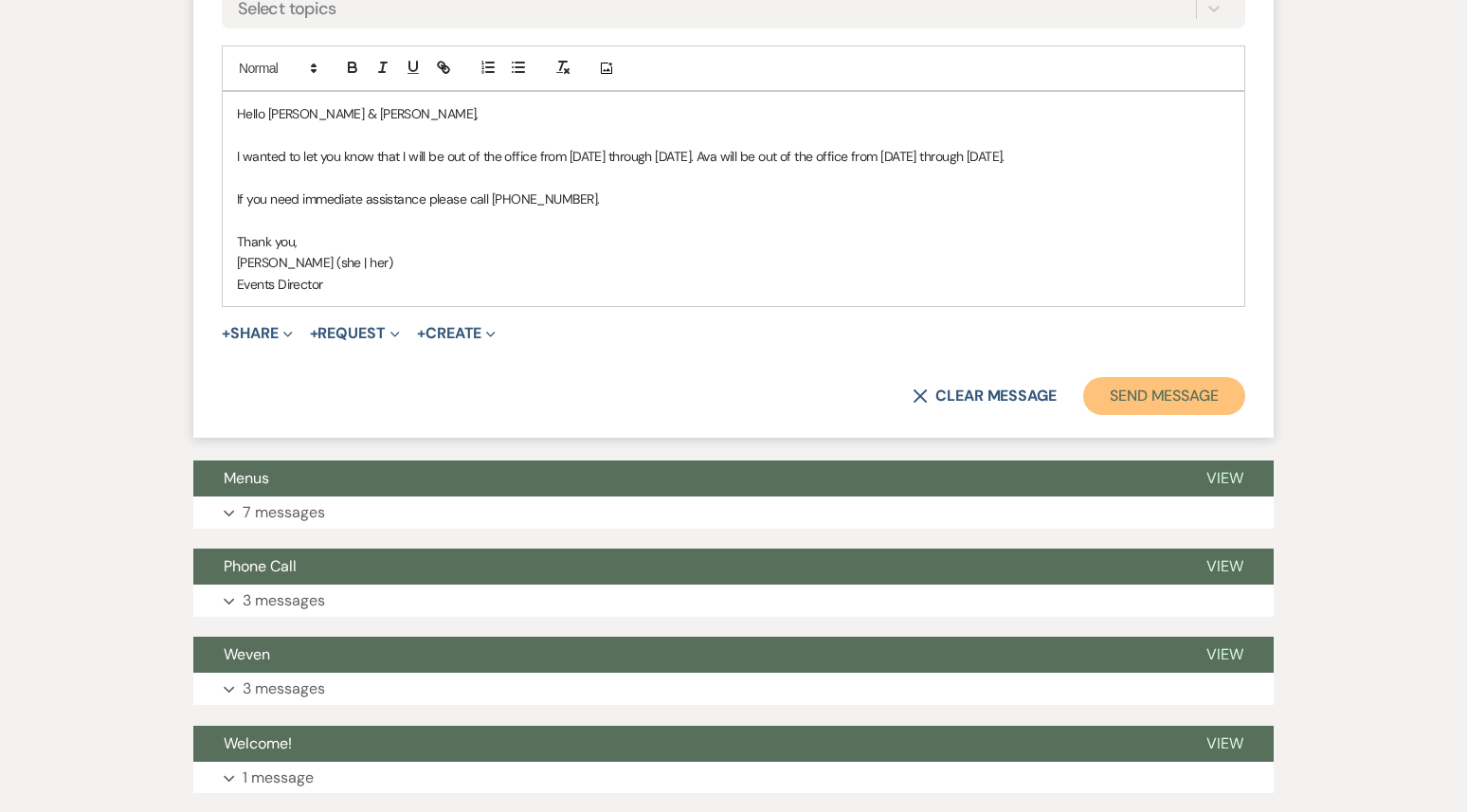
click at [1128, 404] on button "Send Message" at bounding box center [1164, 396] width 162 height 38
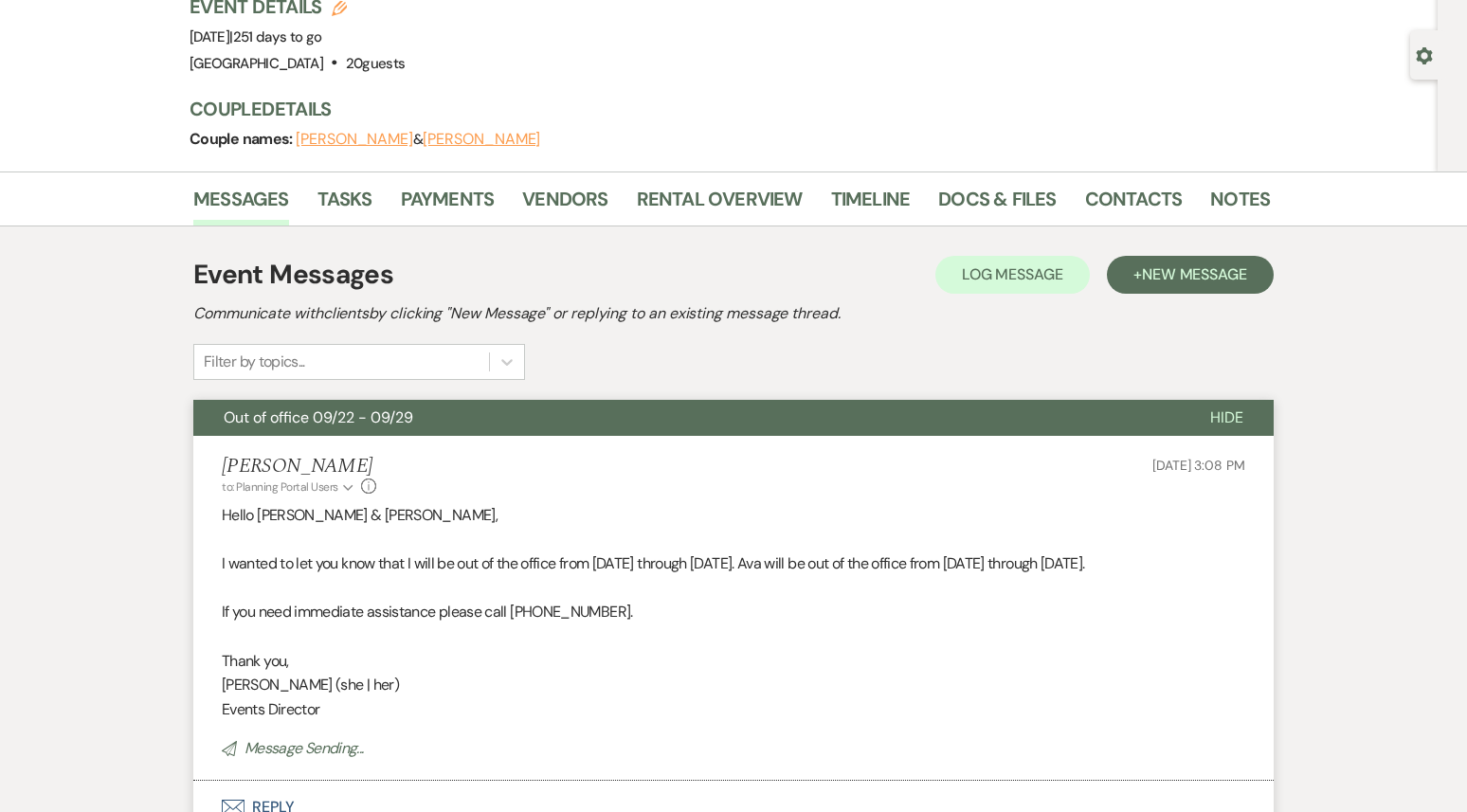
scroll to position [0, 0]
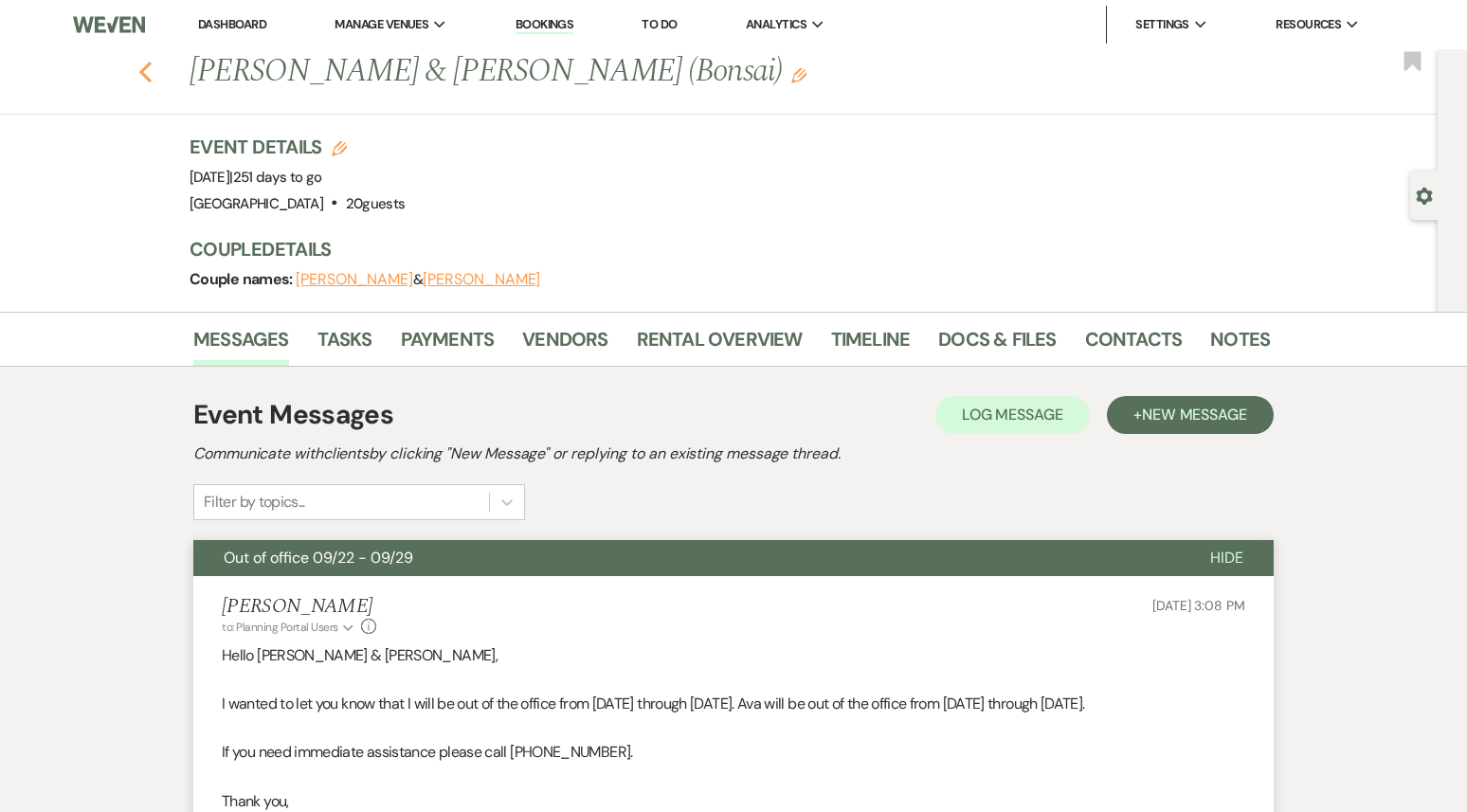
click at [145, 72] on icon "Previous" at bounding box center [145, 71] width 14 height 23
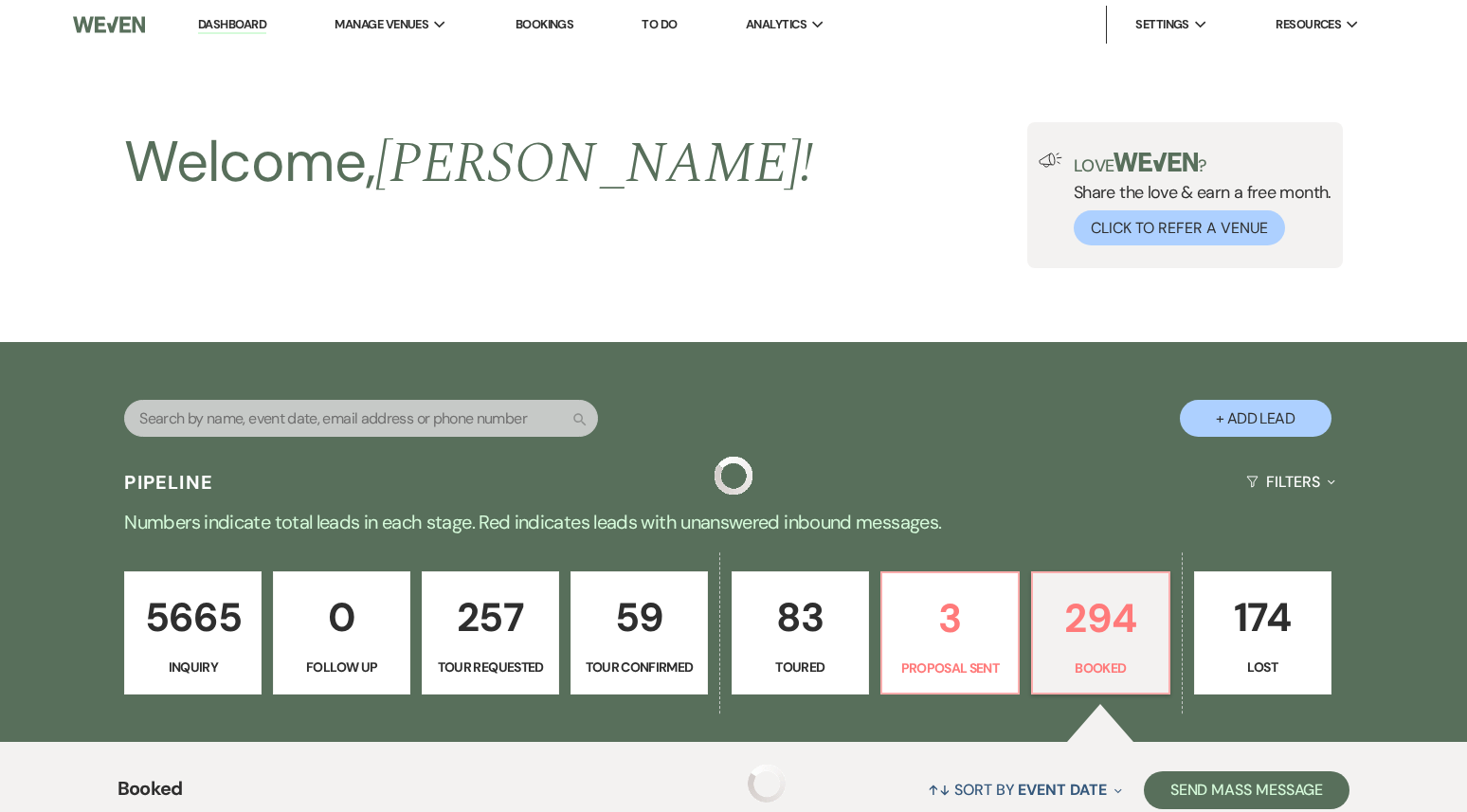
scroll to position [4619, 0]
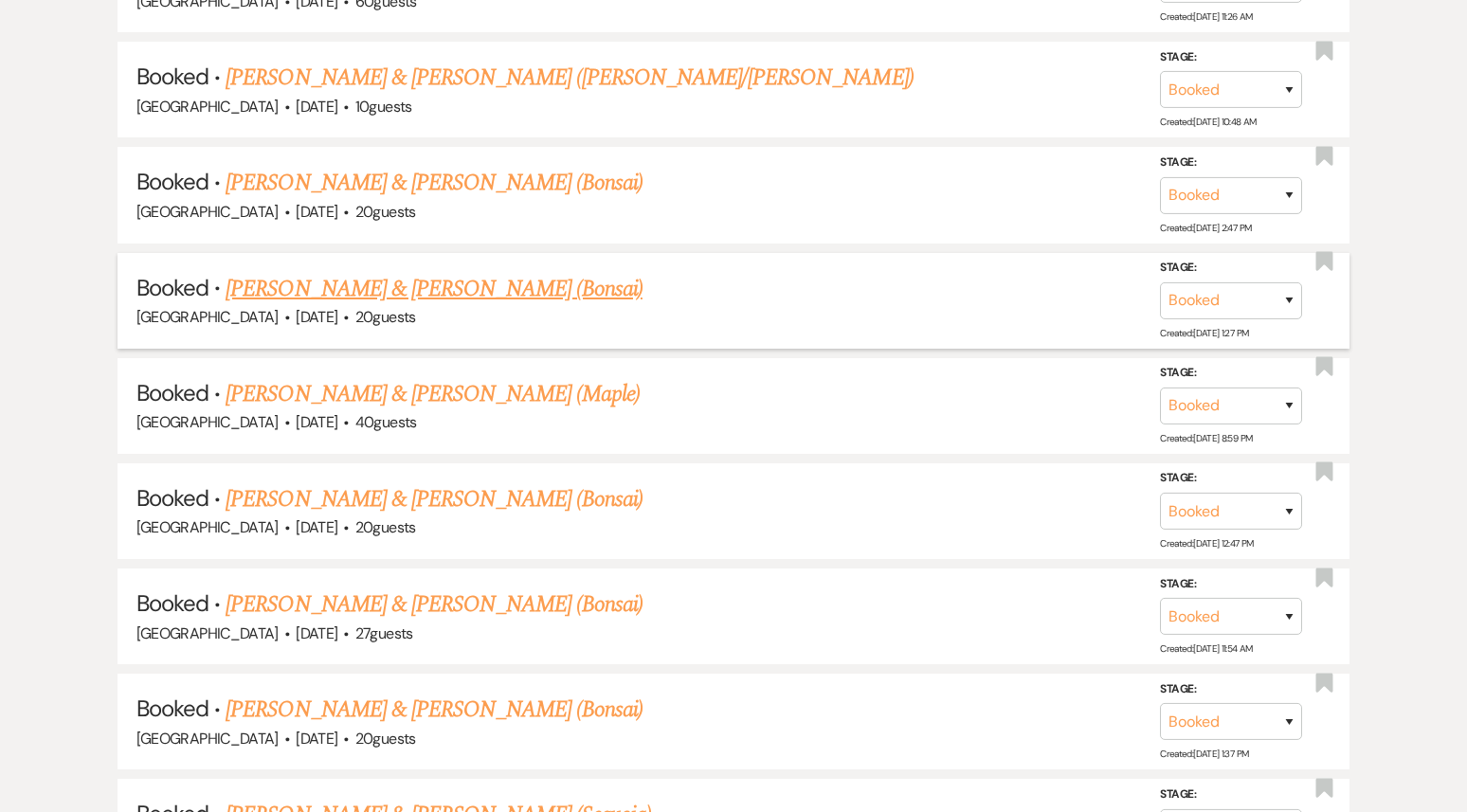
click at [397, 272] on link "[PERSON_NAME] & [PERSON_NAME] (Bonsai)" at bounding box center [434, 289] width 417 height 34
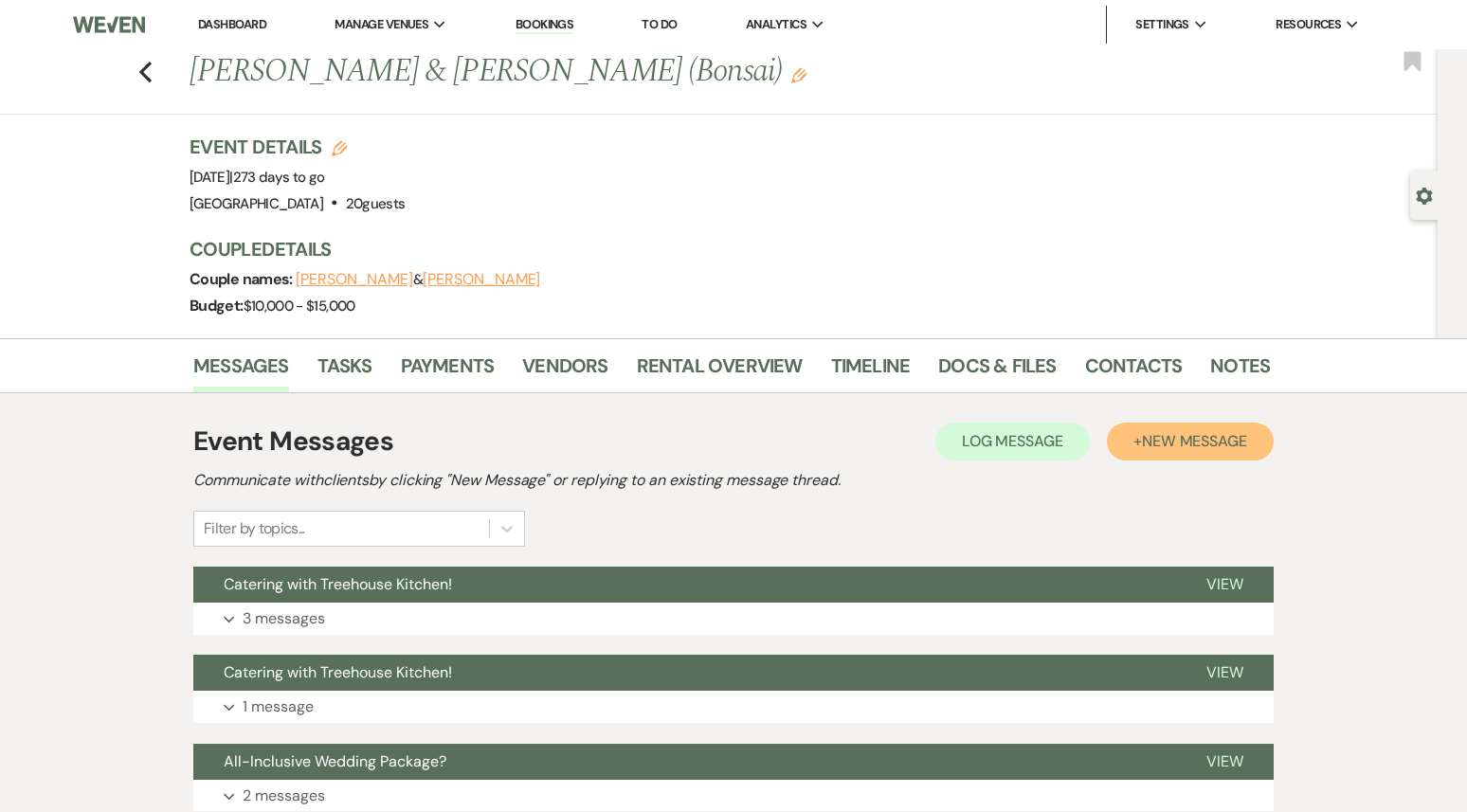
click at [1196, 452] on button "+ New Message" at bounding box center [1190, 441] width 167 height 38
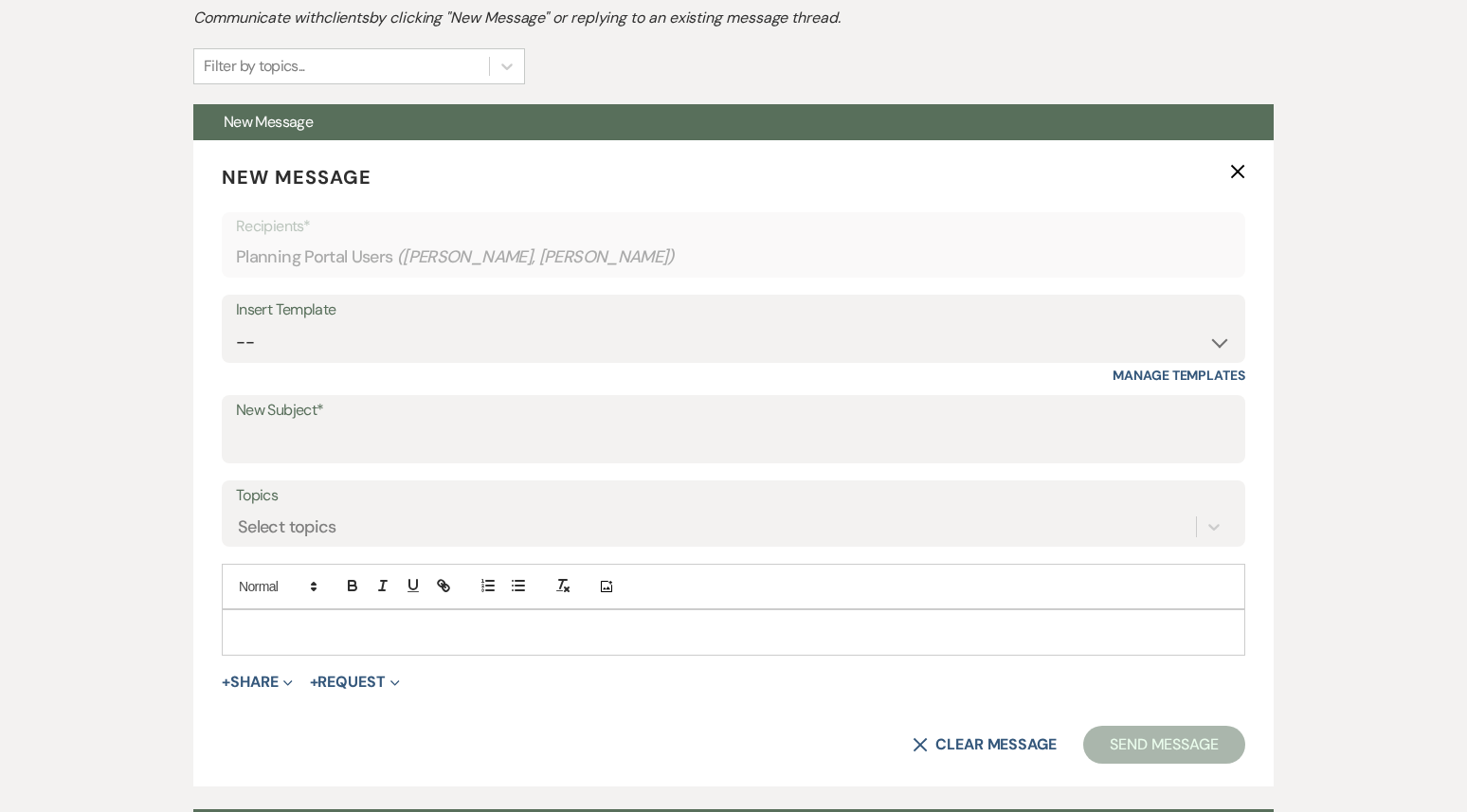
scroll to position [473, 0]
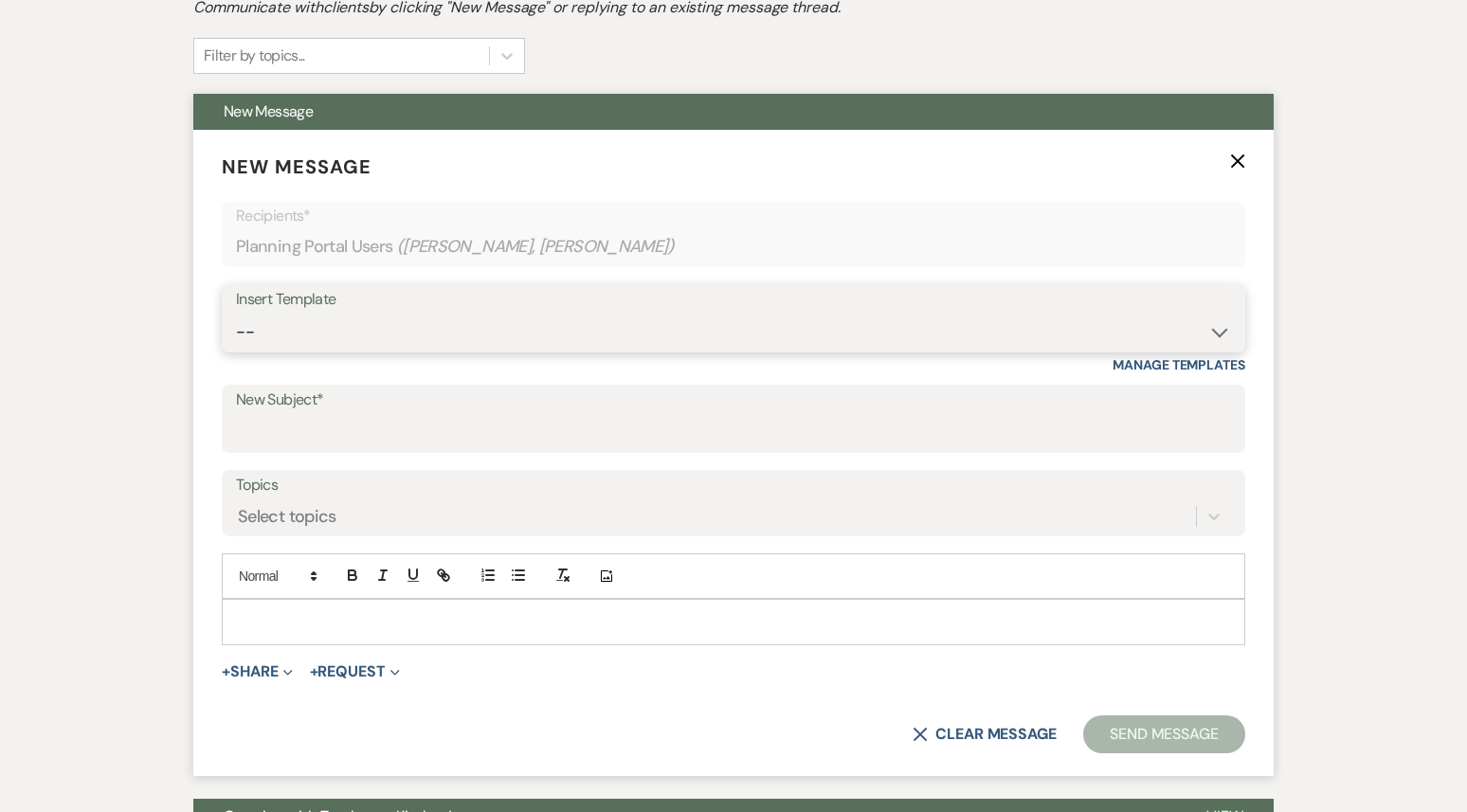
click at [609, 325] on select "-- Weven Planning Portal Introduction (Booked Events) 1st planning email ([PERS…" at bounding box center [734, 331] width 995 height 37
select select "3420"
click at [236, 314] on select "-- Weven Planning Portal Introduction (Booked Events) 1st planning email ([PERS…" at bounding box center [734, 331] width 995 height 37
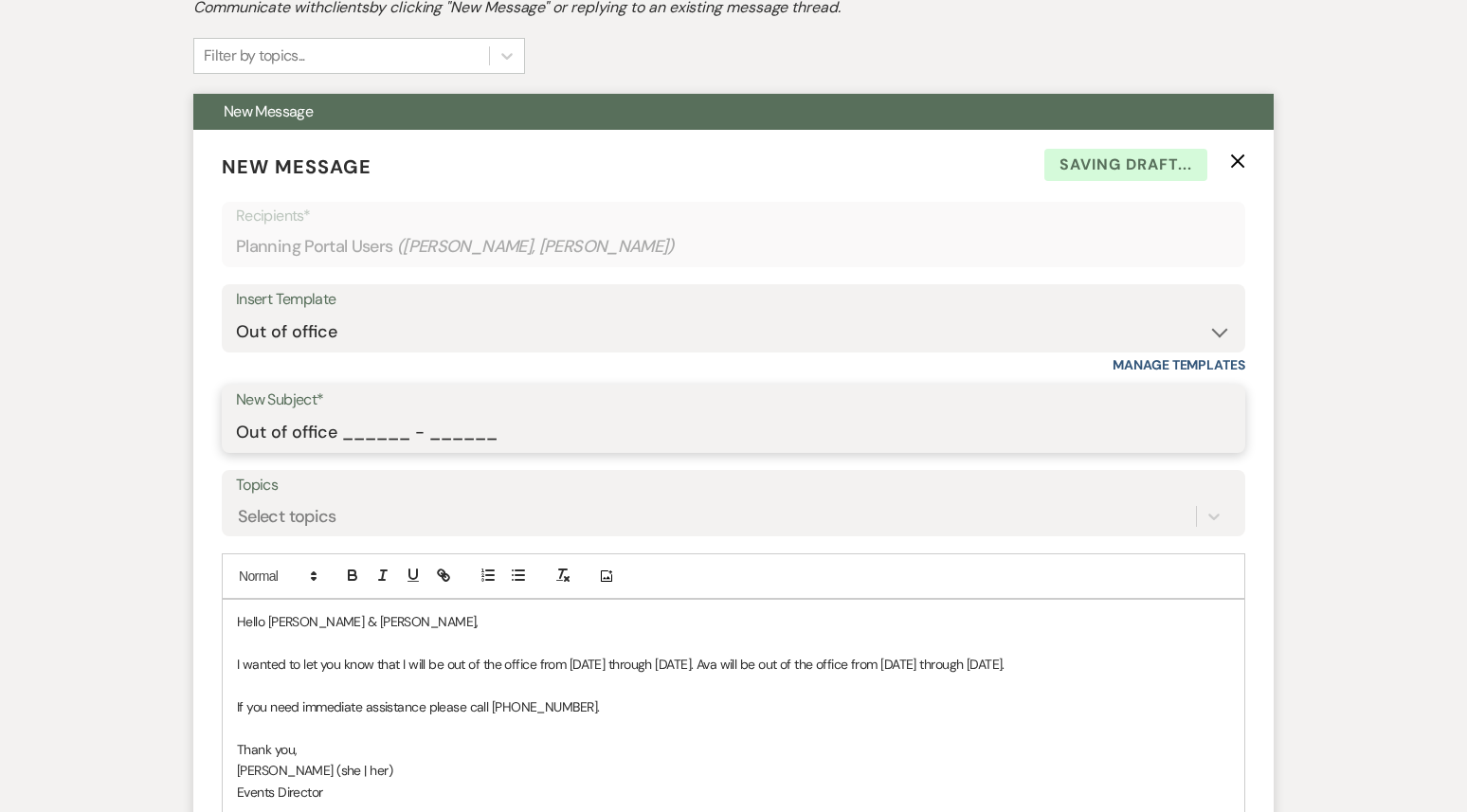
drag, startPoint x: 343, startPoint y: 433, endPoint x: 529, endPoint y: 433, distance: 186.0
click at [529, 433] on input "Out of office ______ - ______" at bounding box center [734, 432] width 995 height 37
type input "Out of office 09/22 - 09/29"
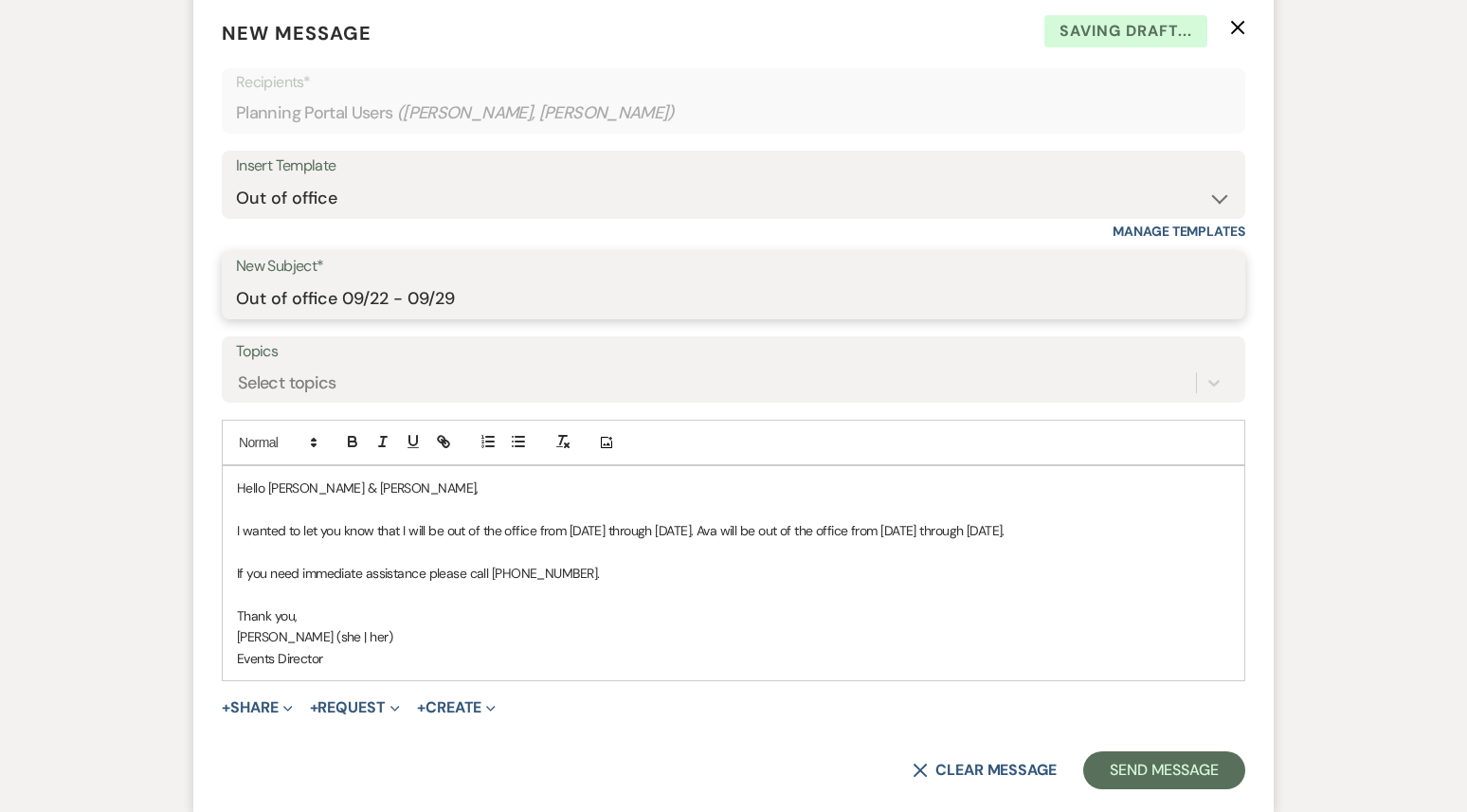
scroll to position [794, 0]
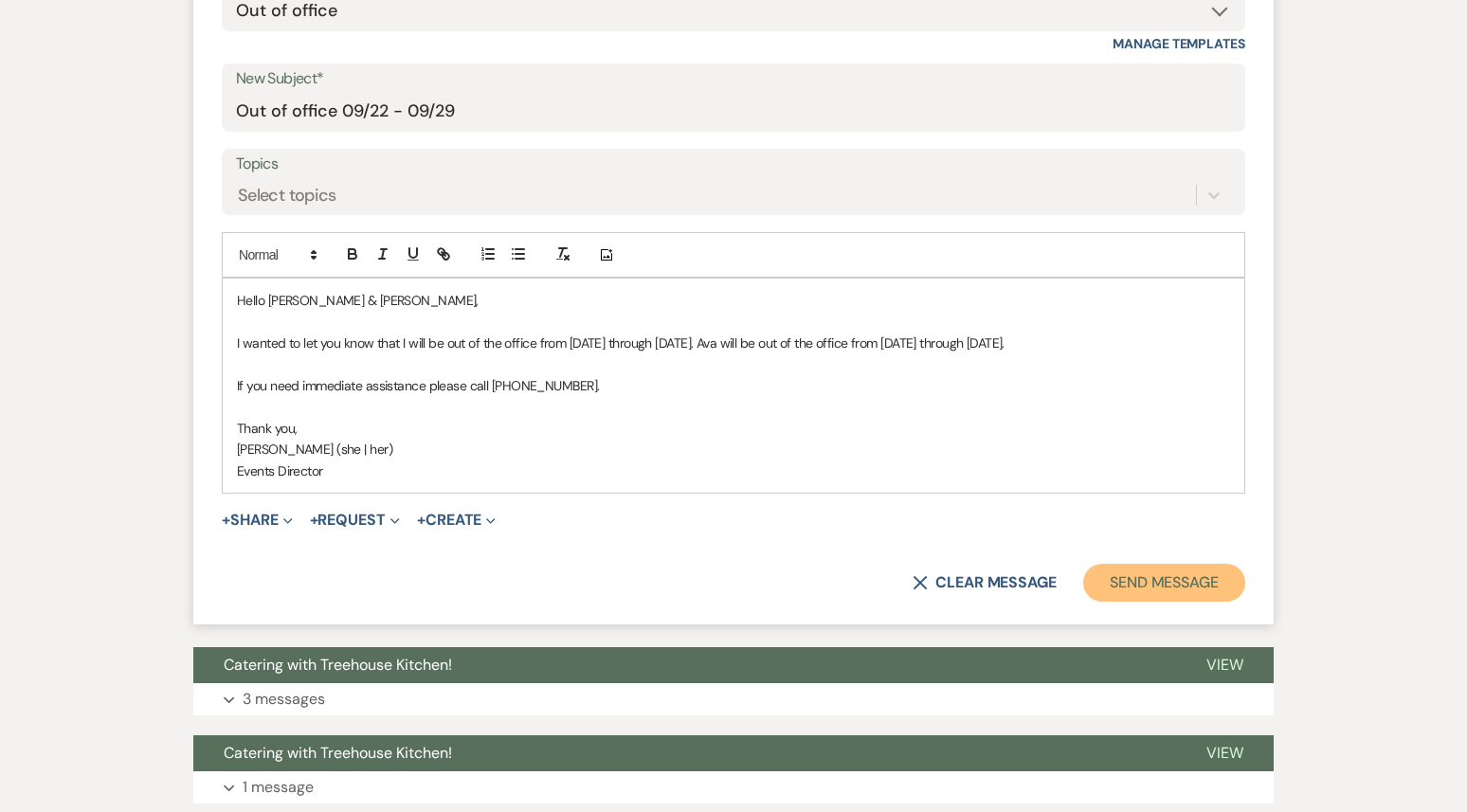
click at [1180, 599] on button "Send Message" at bounding box center [1164, 583] width 162 height 38
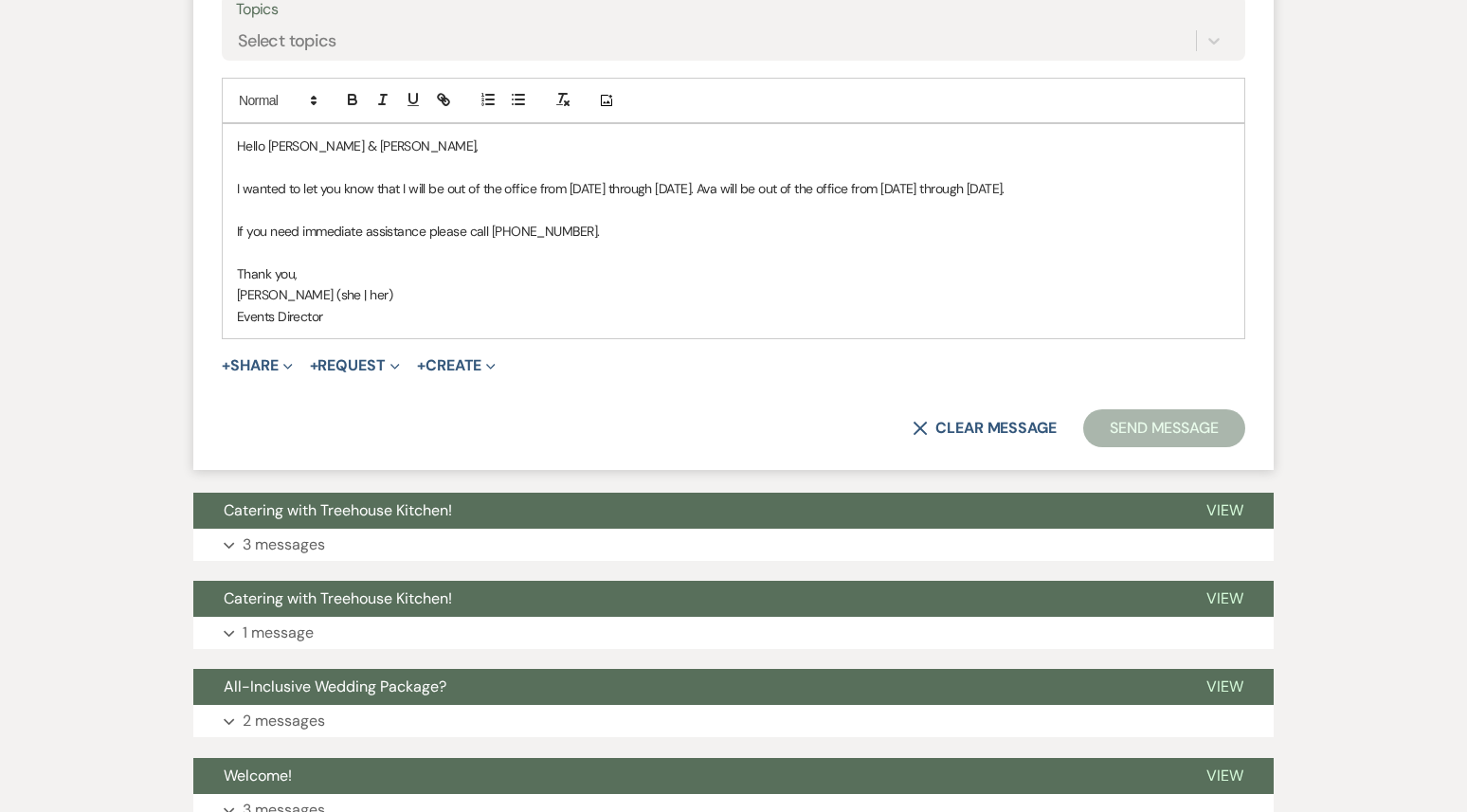
scroll to position [960, 0]
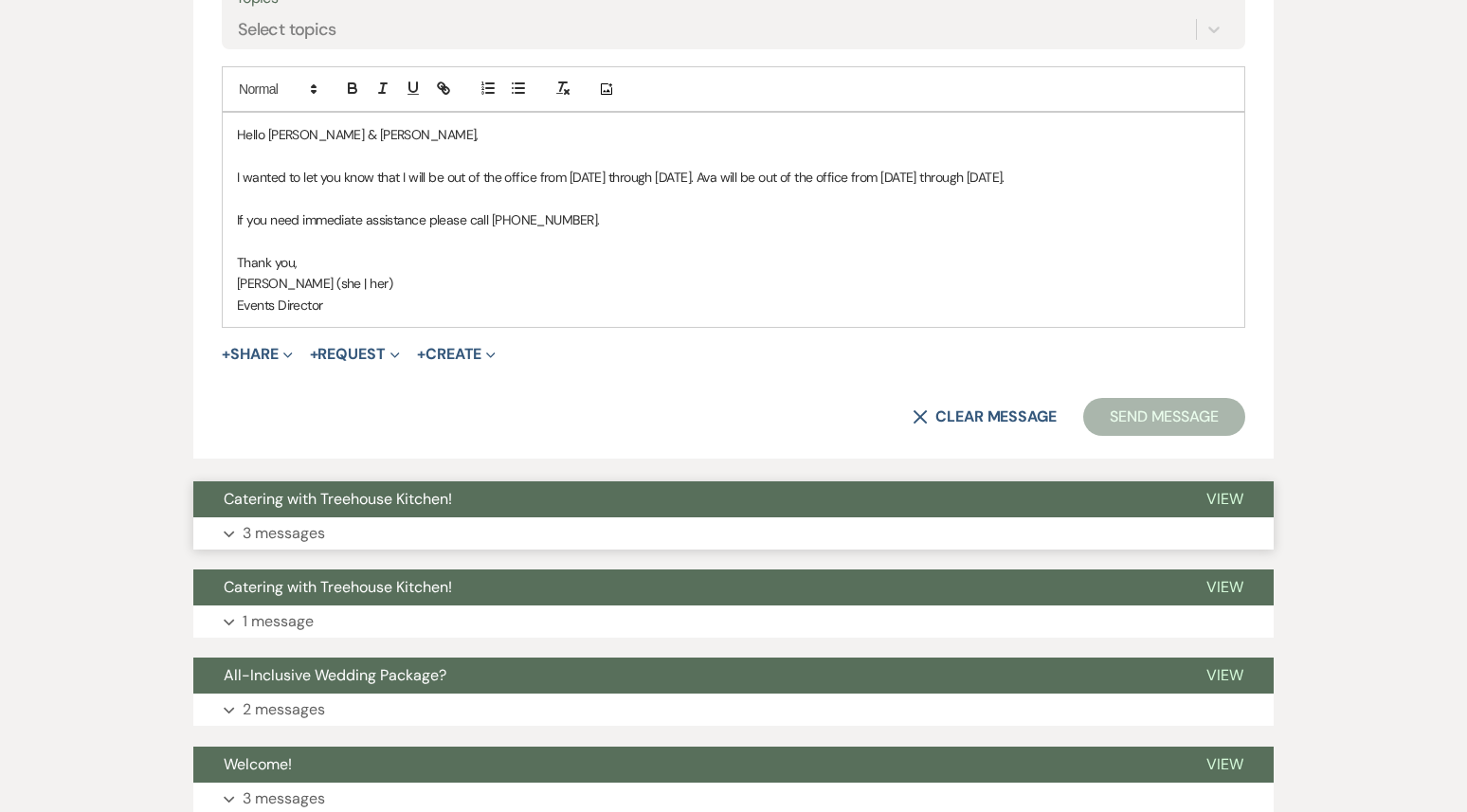
click at [660, 542] on button "Expand 3 messages" at bounding box center [733, 533] width 1080 height 33
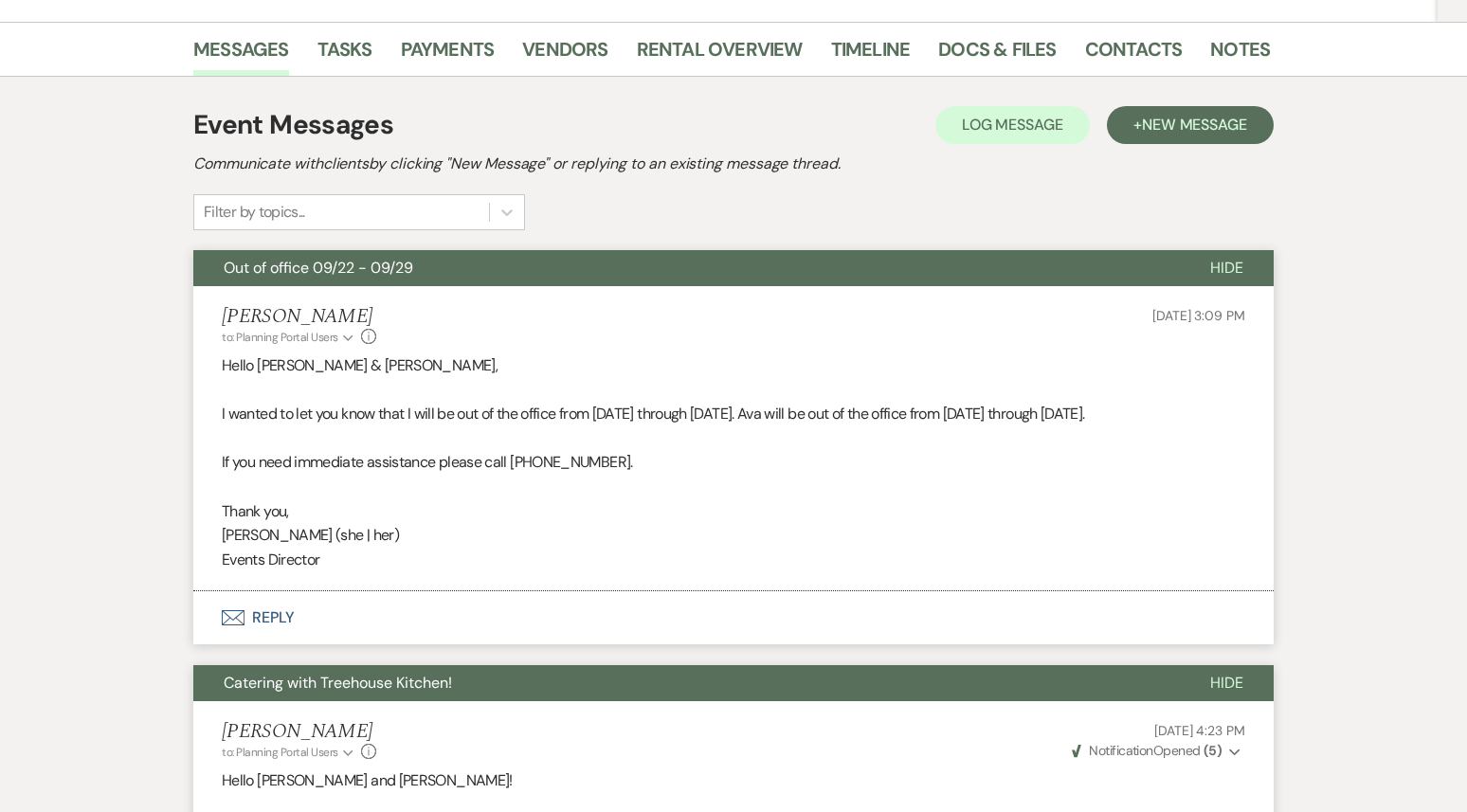
scroll to position [0, 0]
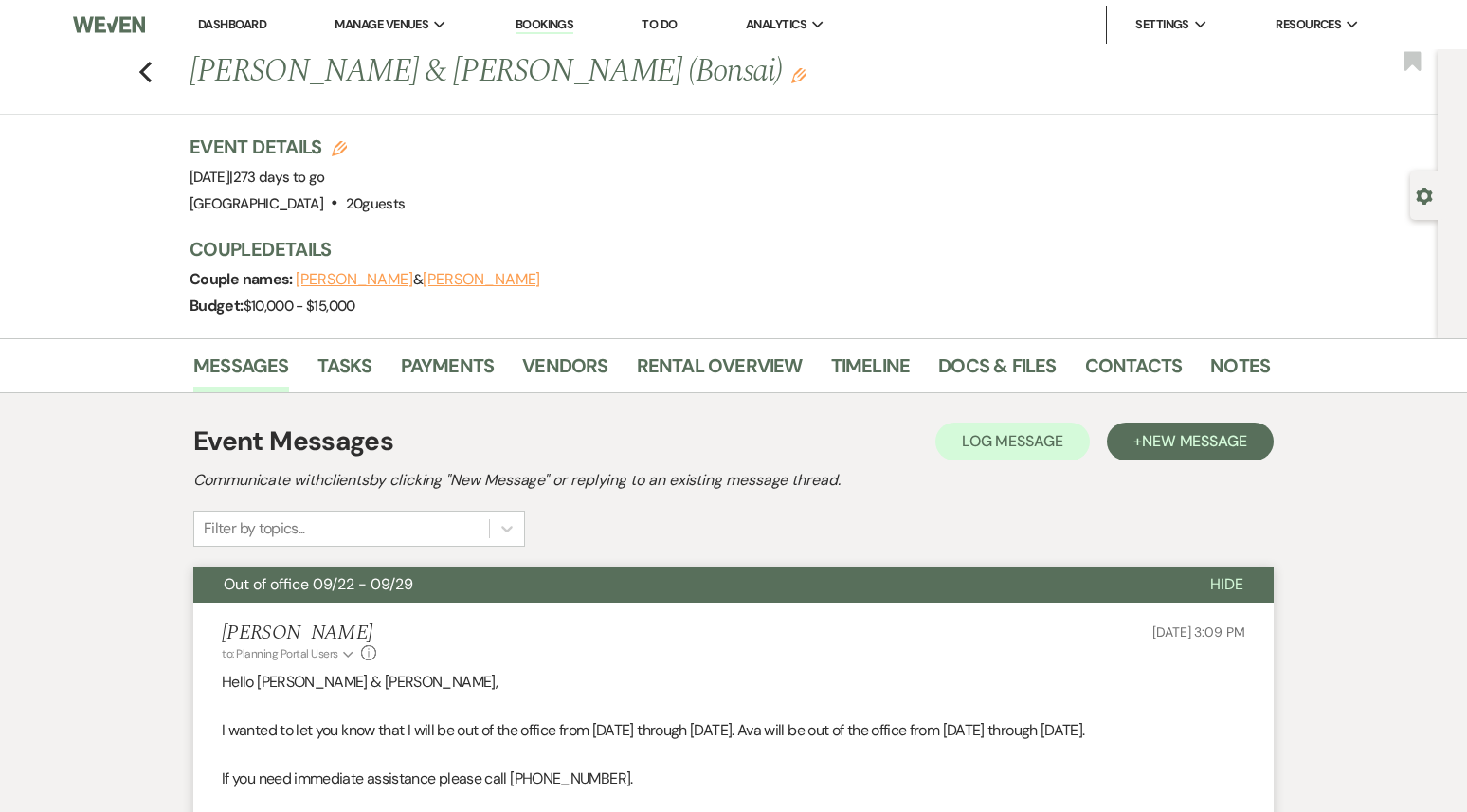
click at [149, 84] on div "Previous [PERSON_NAME] & [PERSON_NAME] (Bonsai) Edit Bookmark" at bounding box center [713, 82] width 1447 height 65
click at [146, 67] on use "button" at bounding box center [145, 71] width 12 height 21
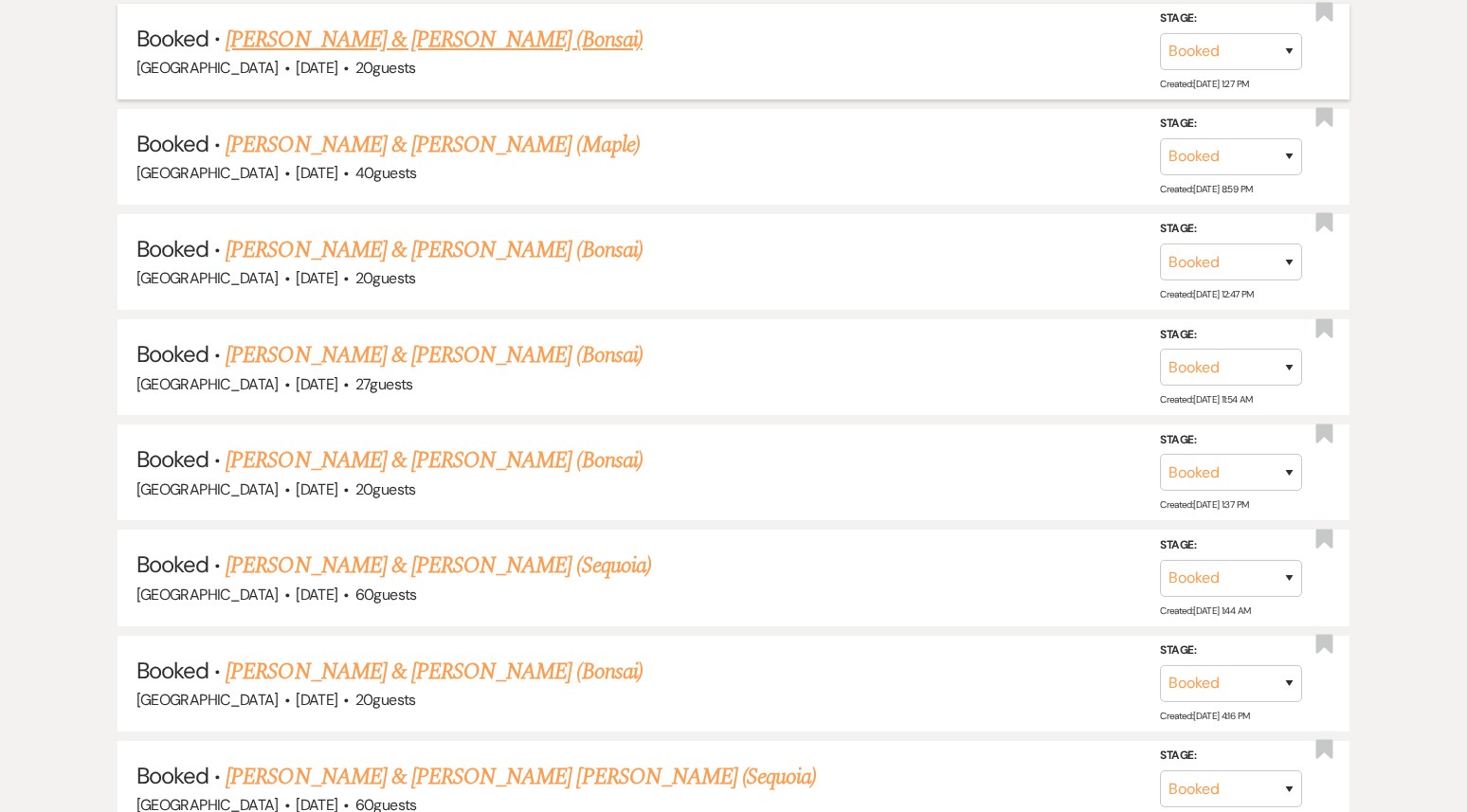
scroll to position [4879, 0]
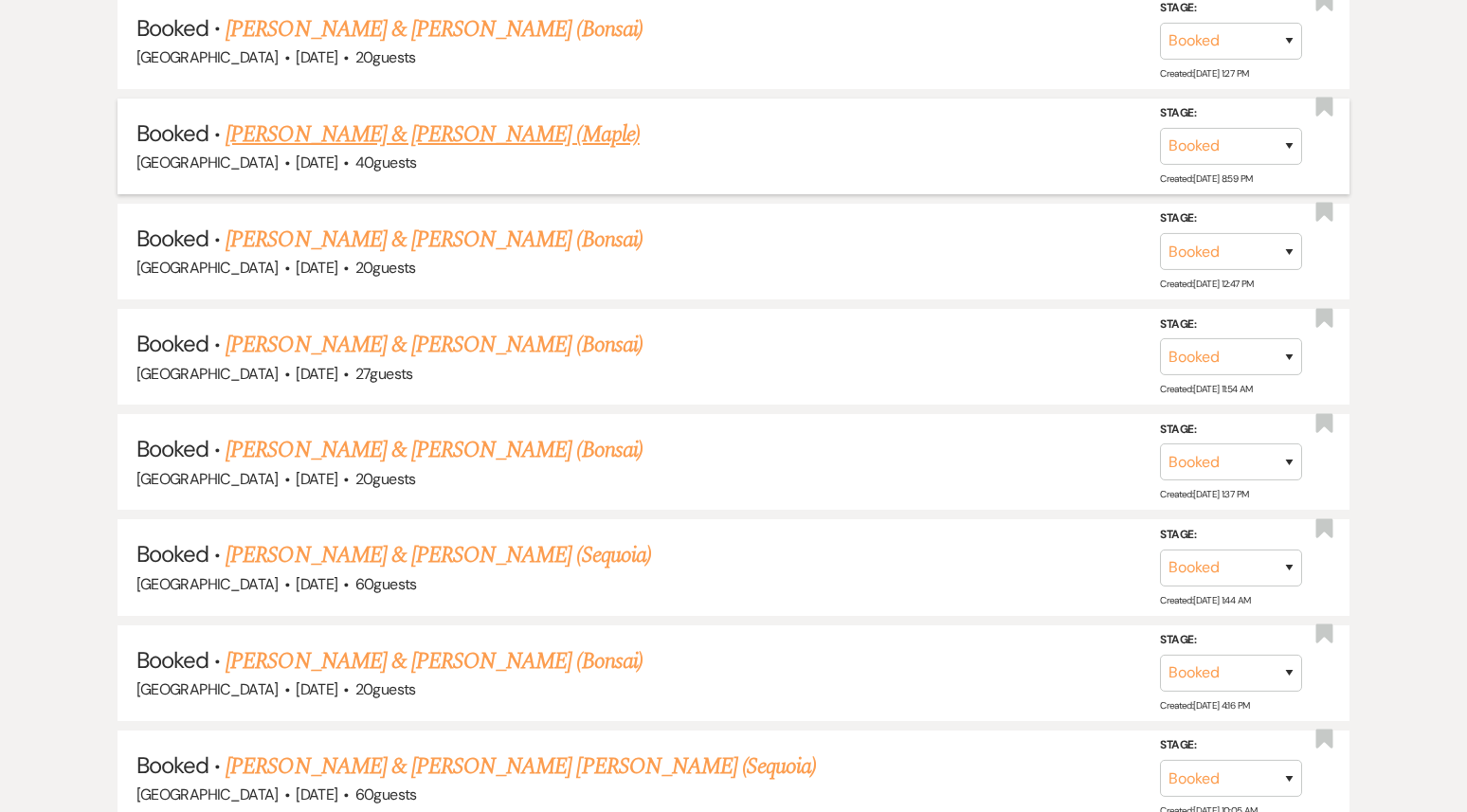
click at [428, 118] on link "[PERSON_NAME] & [PERSON_NAME] (Maple)" at bounding box center [432, 135] width 413 height 34
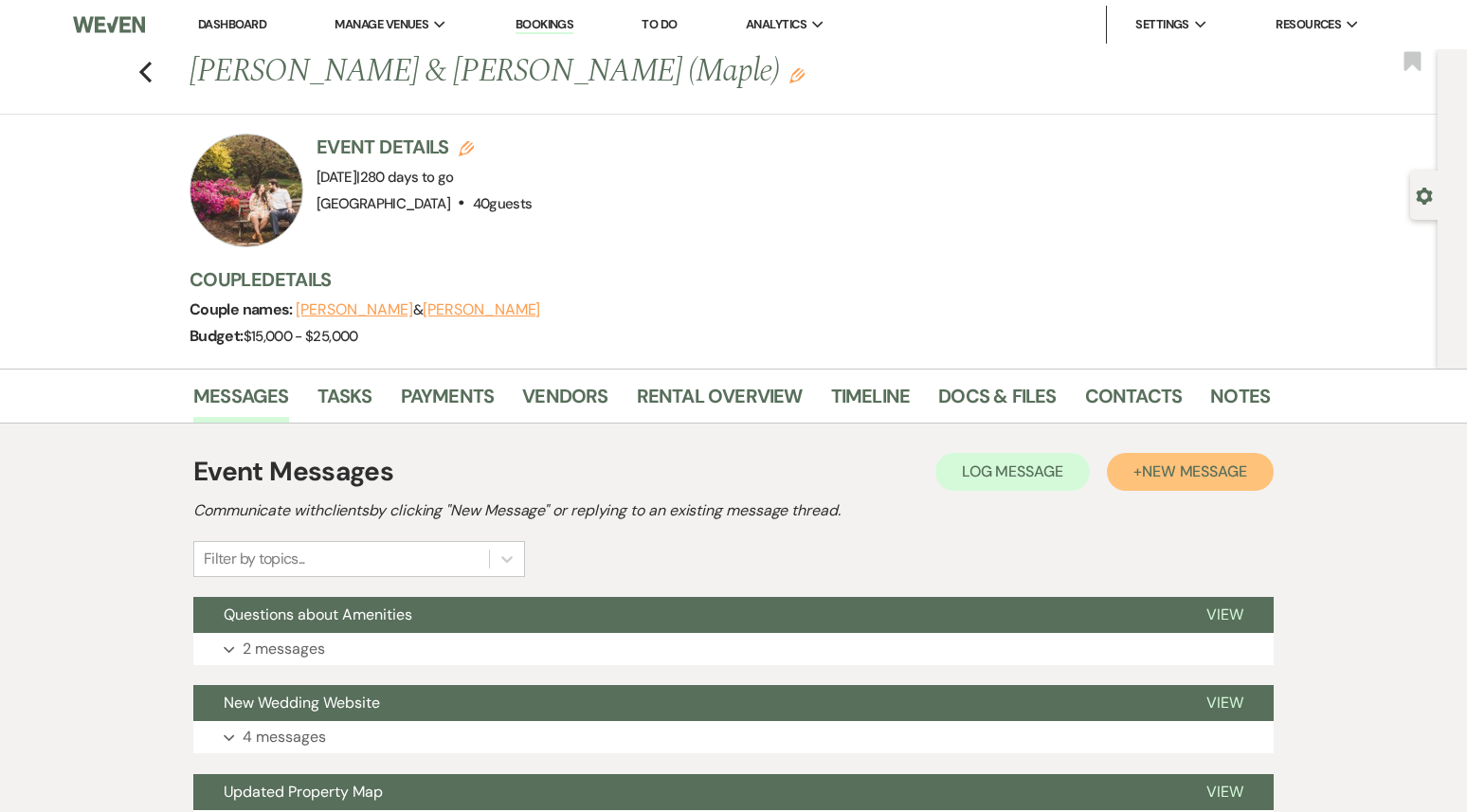
click at [1200, 483] on button "+ New Message" at bounding box center [1190, 472] width 167 height 38
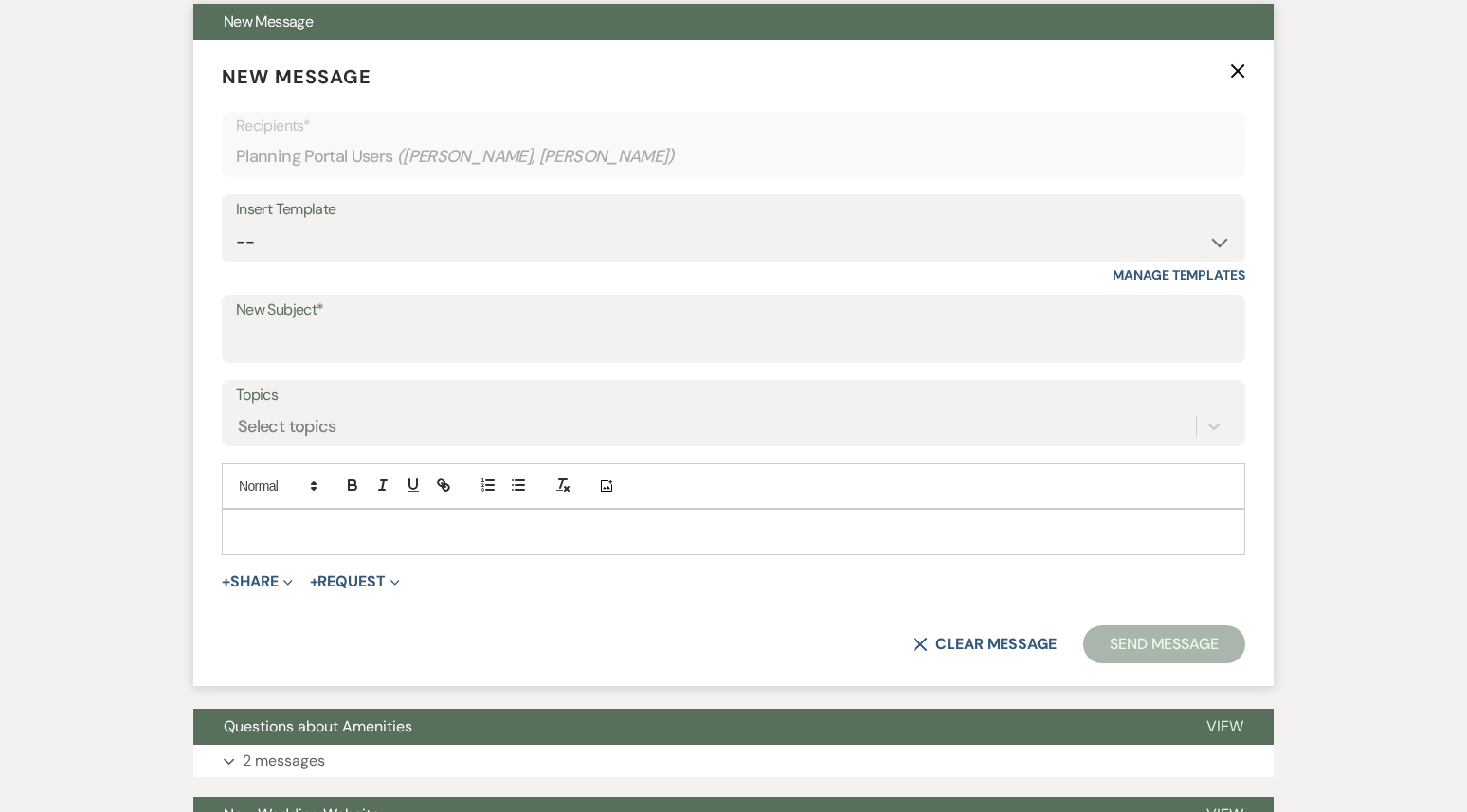
scroll to position [593, 0]
click at [539, 236] on select "-- Weven Planning Portal Introduction (Booked Events) 1st planning email ([PERS…" at bounding box center [734, 241] width 995 height 37
select select "3420"
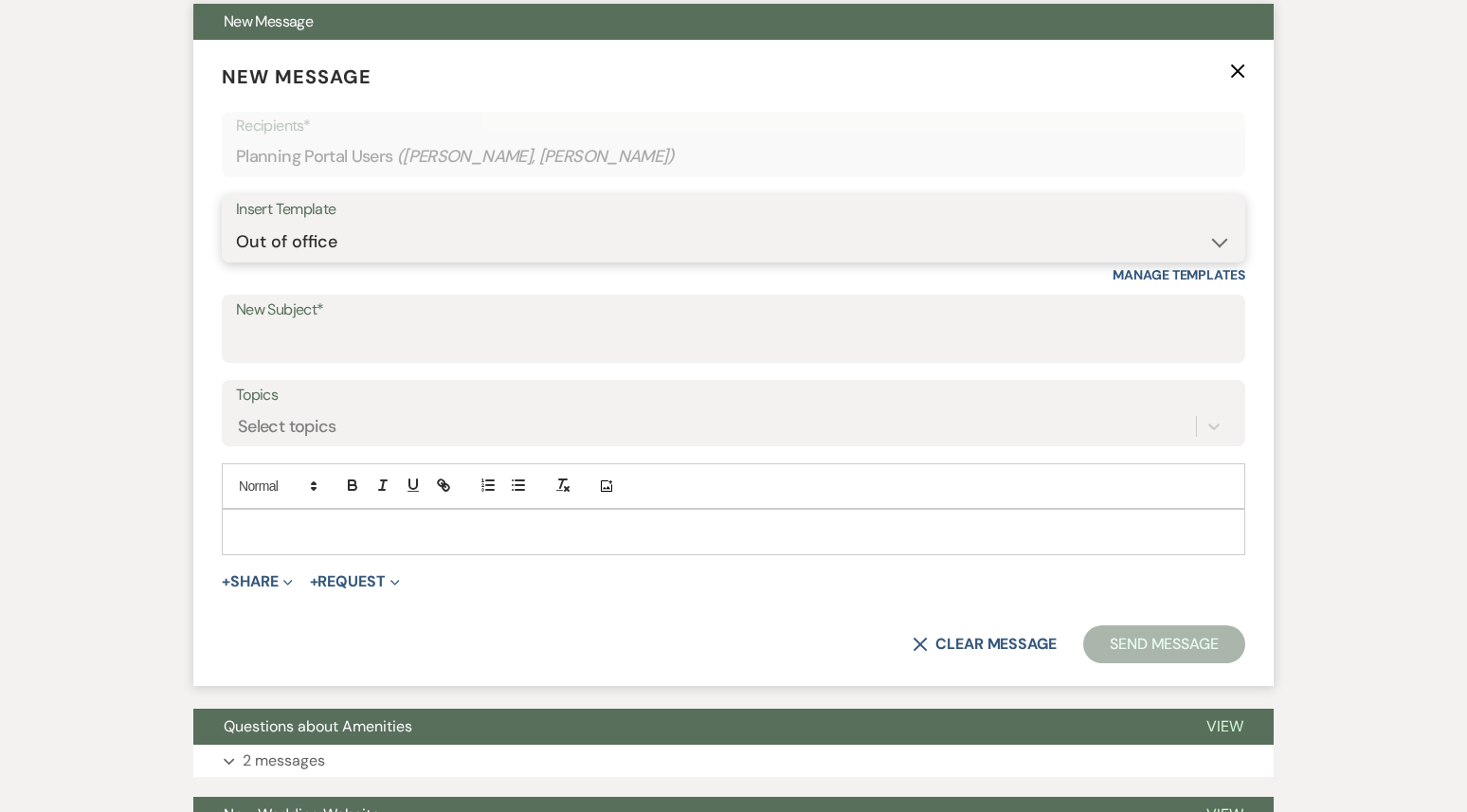
click at [236, 224] on select "-- Weven Planning Portal Introduction (Booked Events) 1st planning email ([PERS…" at bounding box center [734, 241] width 995 height 37
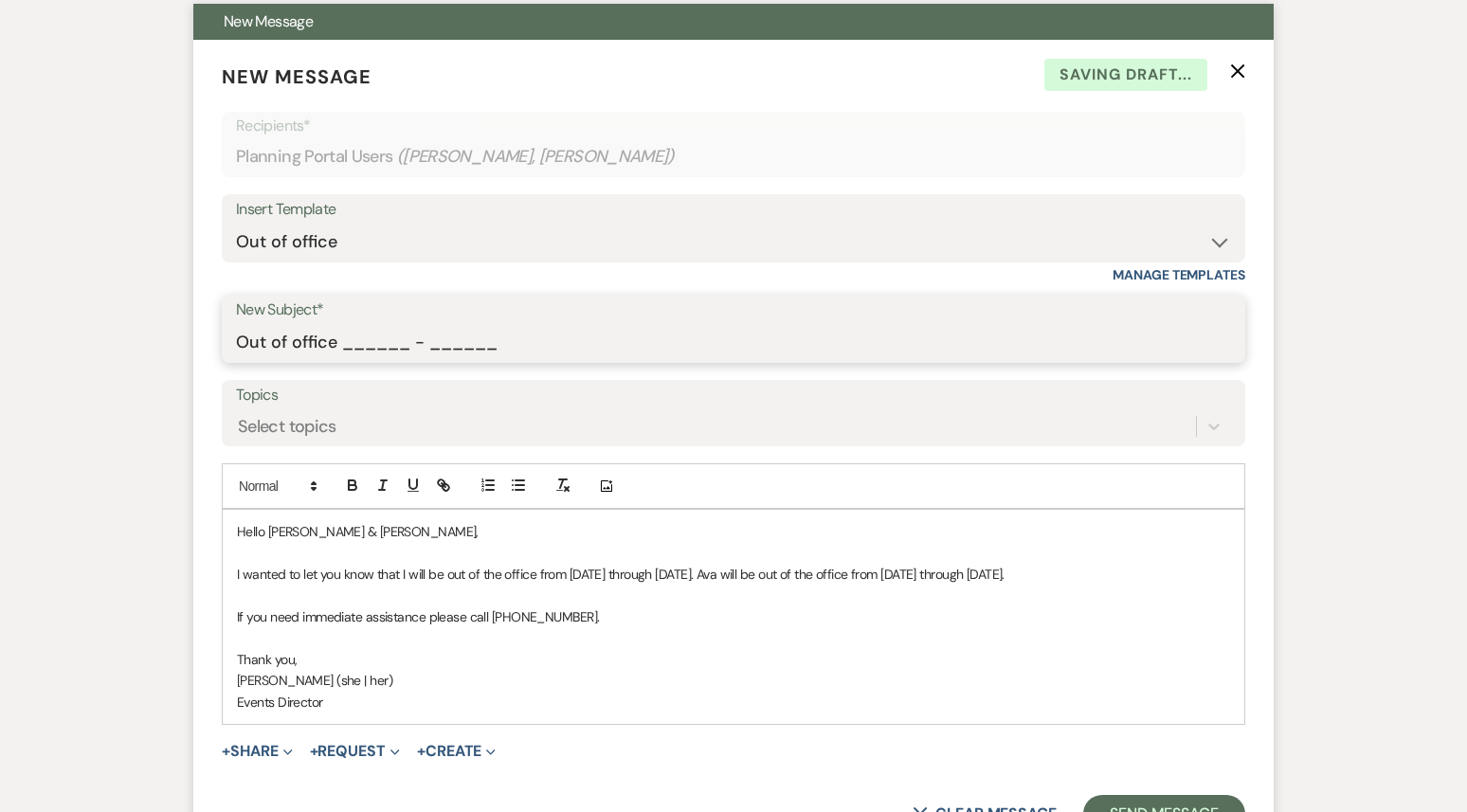
drag, startPoint x: 341, startPoint y: 342, endPoint x: 558, endPoint y: 337, distance: 217.1
click at [558, 337] on input "Out of office ______ - ______" at bounding box center [734, 342] width 995 height 37
type input "Out of office 09/22 - 09/29"
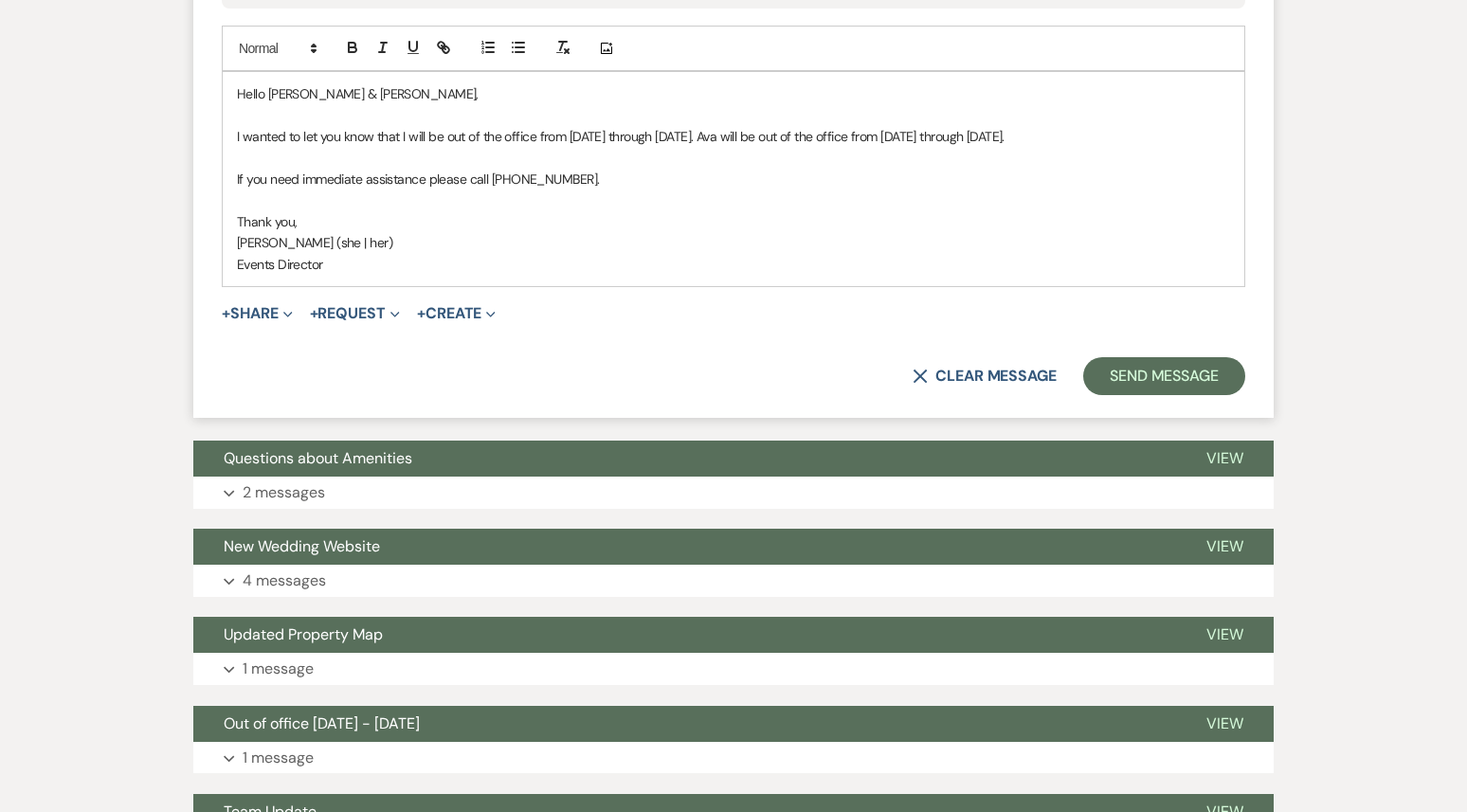
scroll to position [1040, 0]
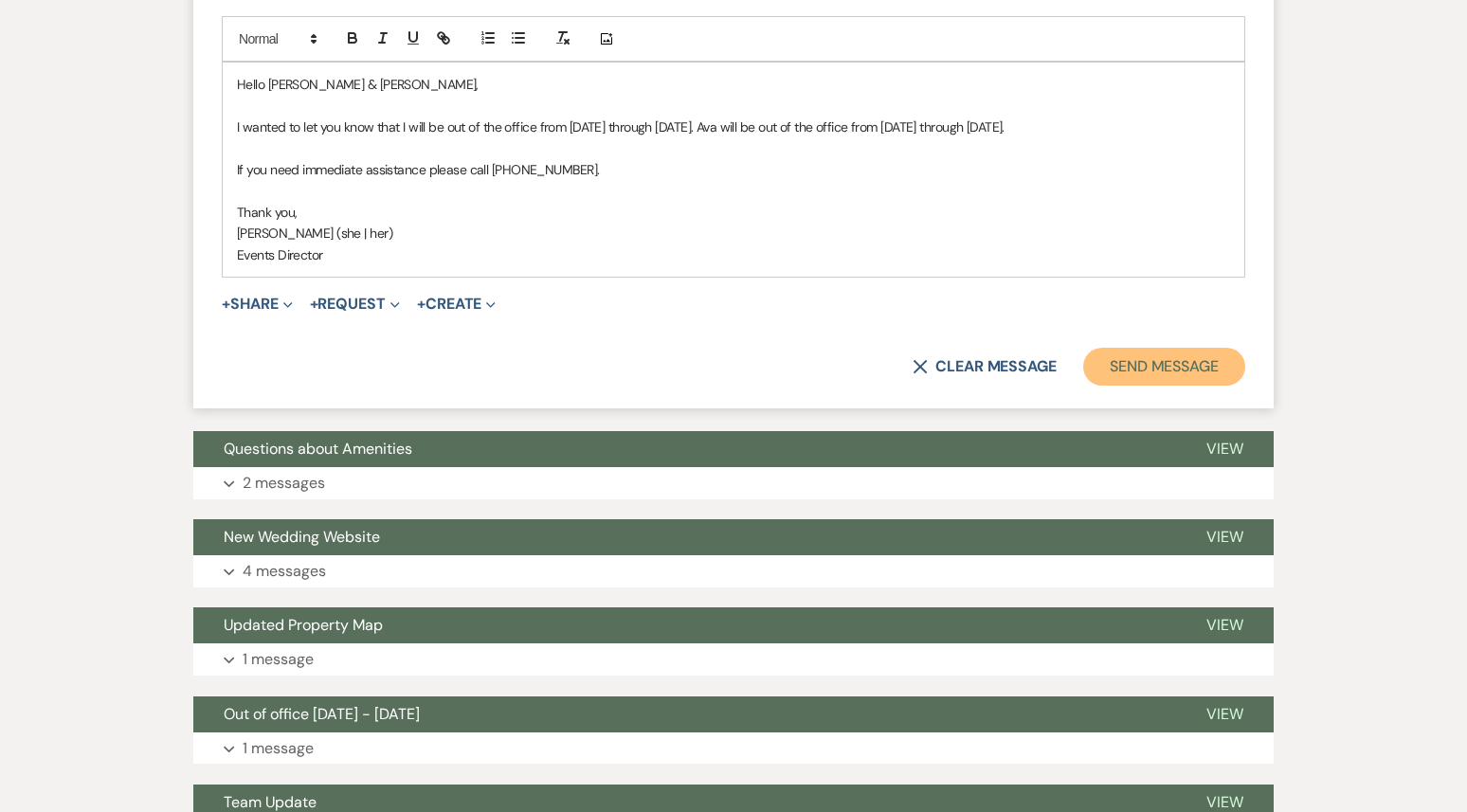
click at [1142, 386] on button "Send Message" at bounding box center [1164, 367] width 162 height 38
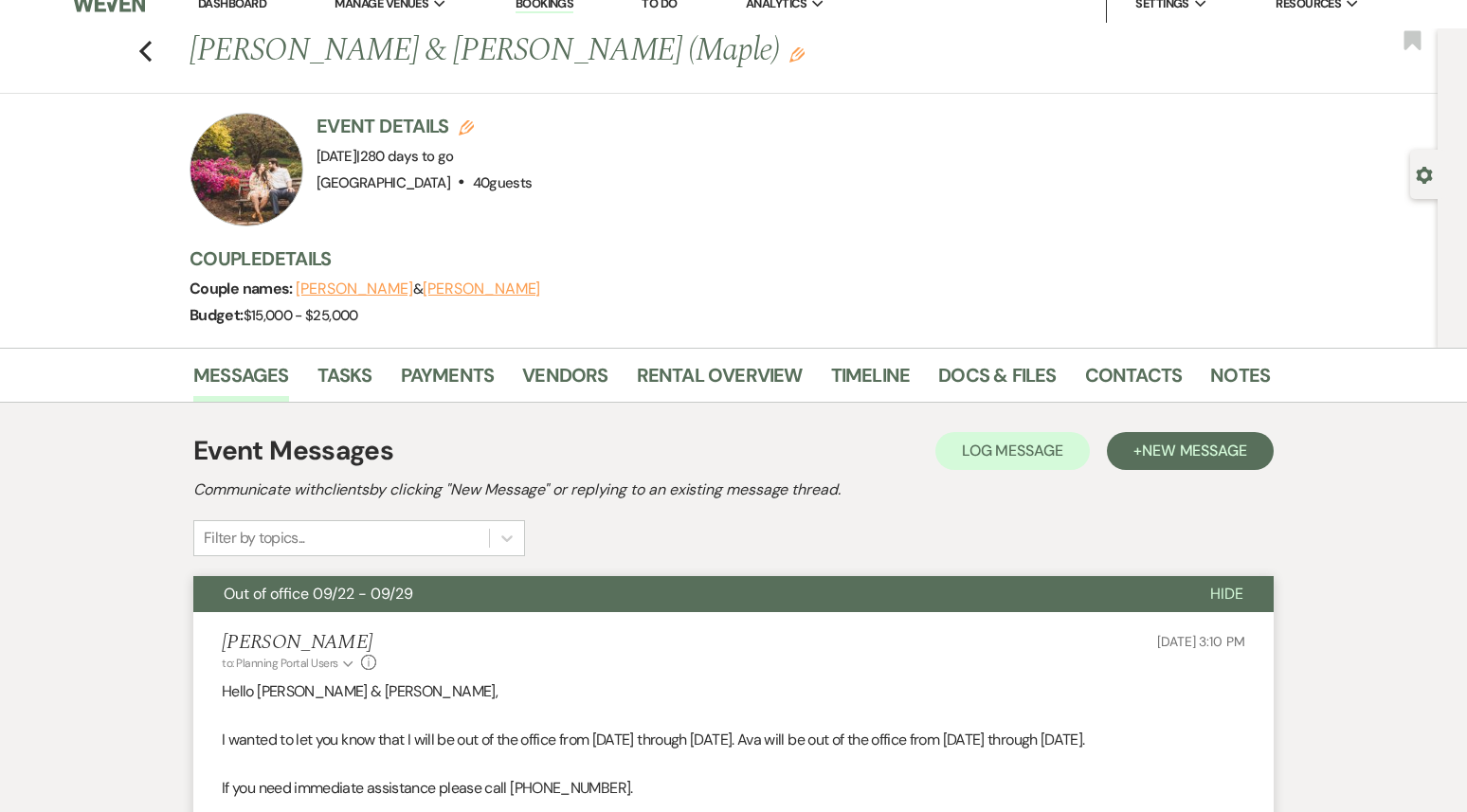
scroll to position [0, 0]
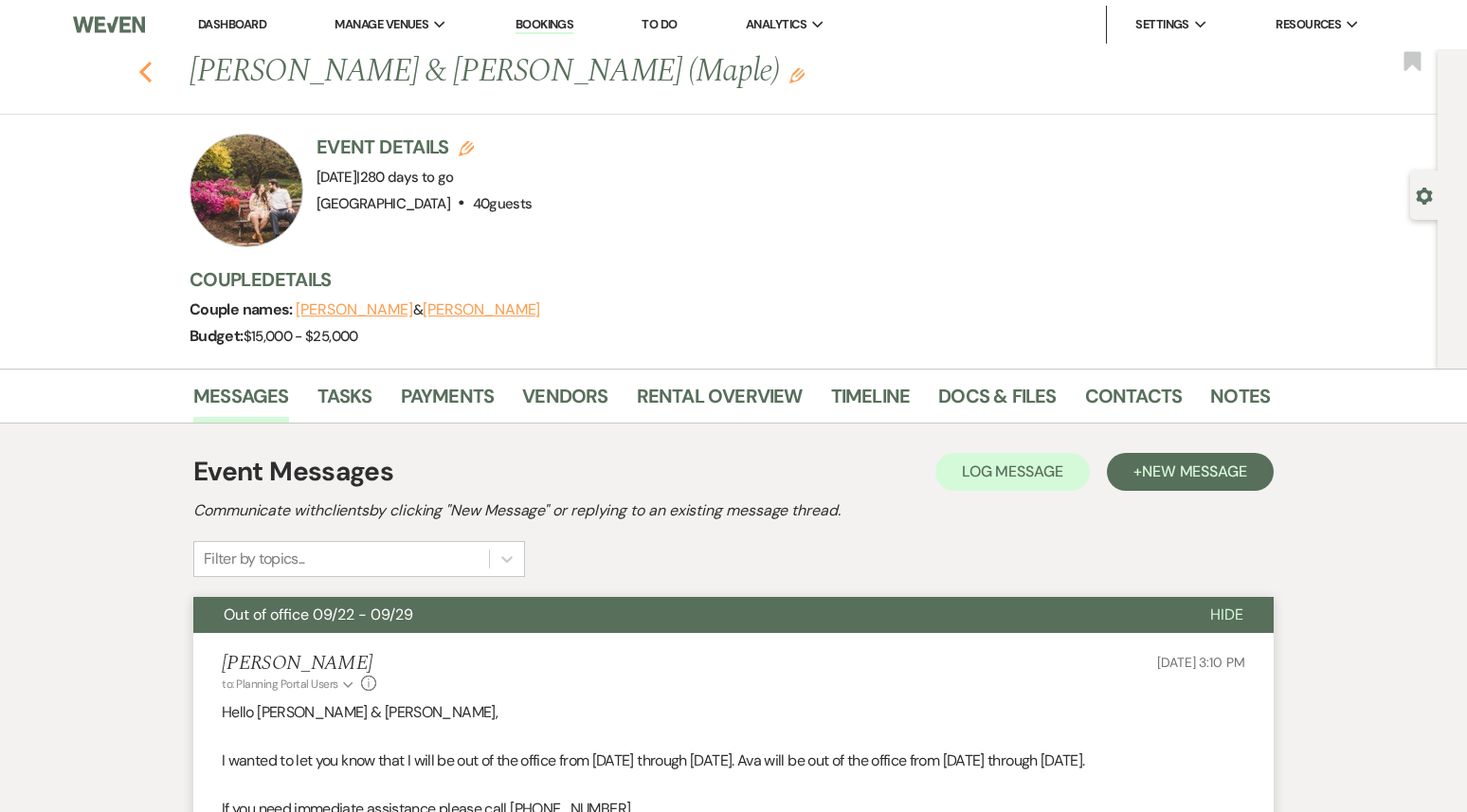
click at [148, 79] on use "button" at bounding box center [145, 71] width 12 height 21
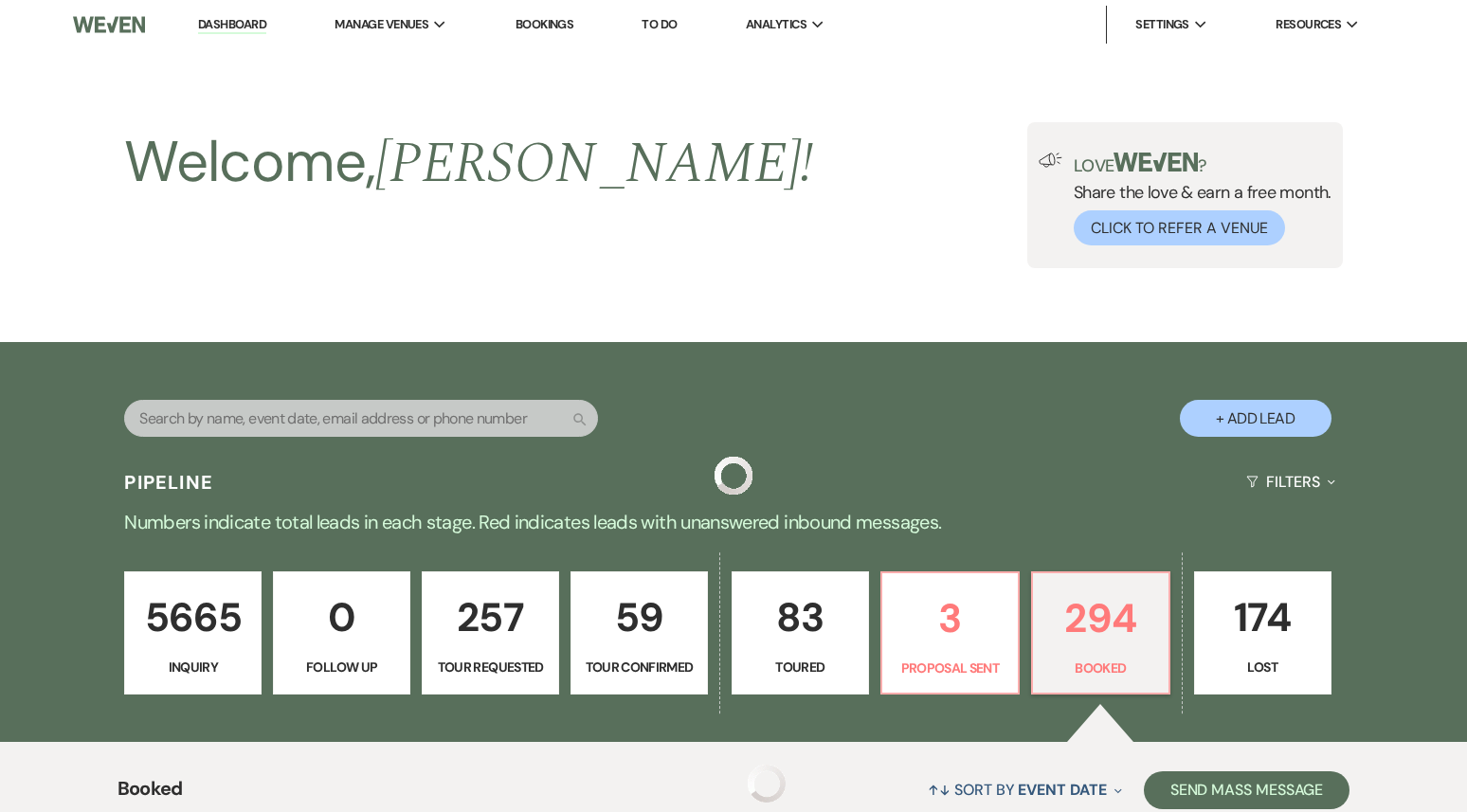
scroll to position [4879, 0]
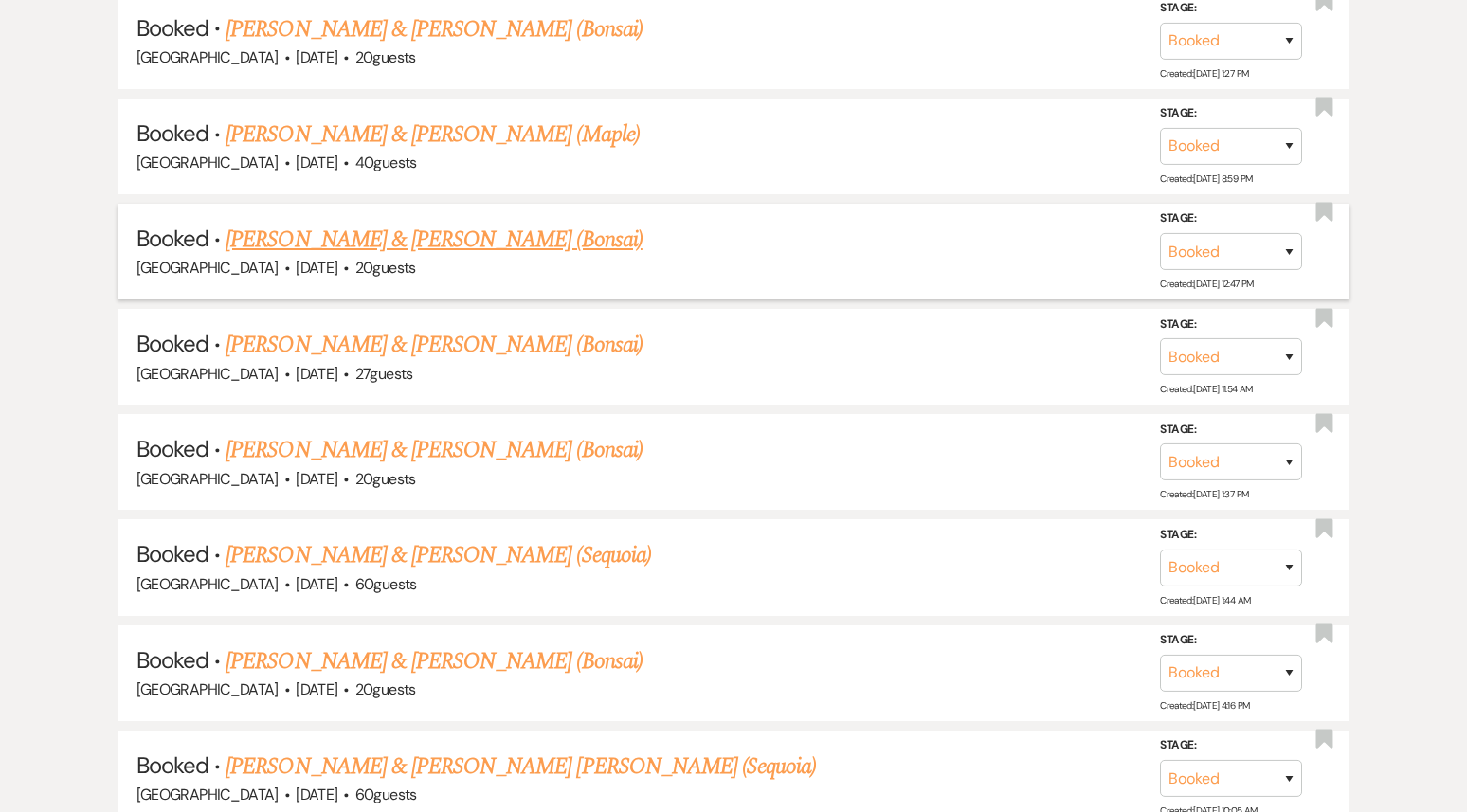
click at [390, 223] on link "[PERSON_NAME] & [PERSON_NAME] (Bonsai)" at bounding box center [434, 239] width 417 height 34
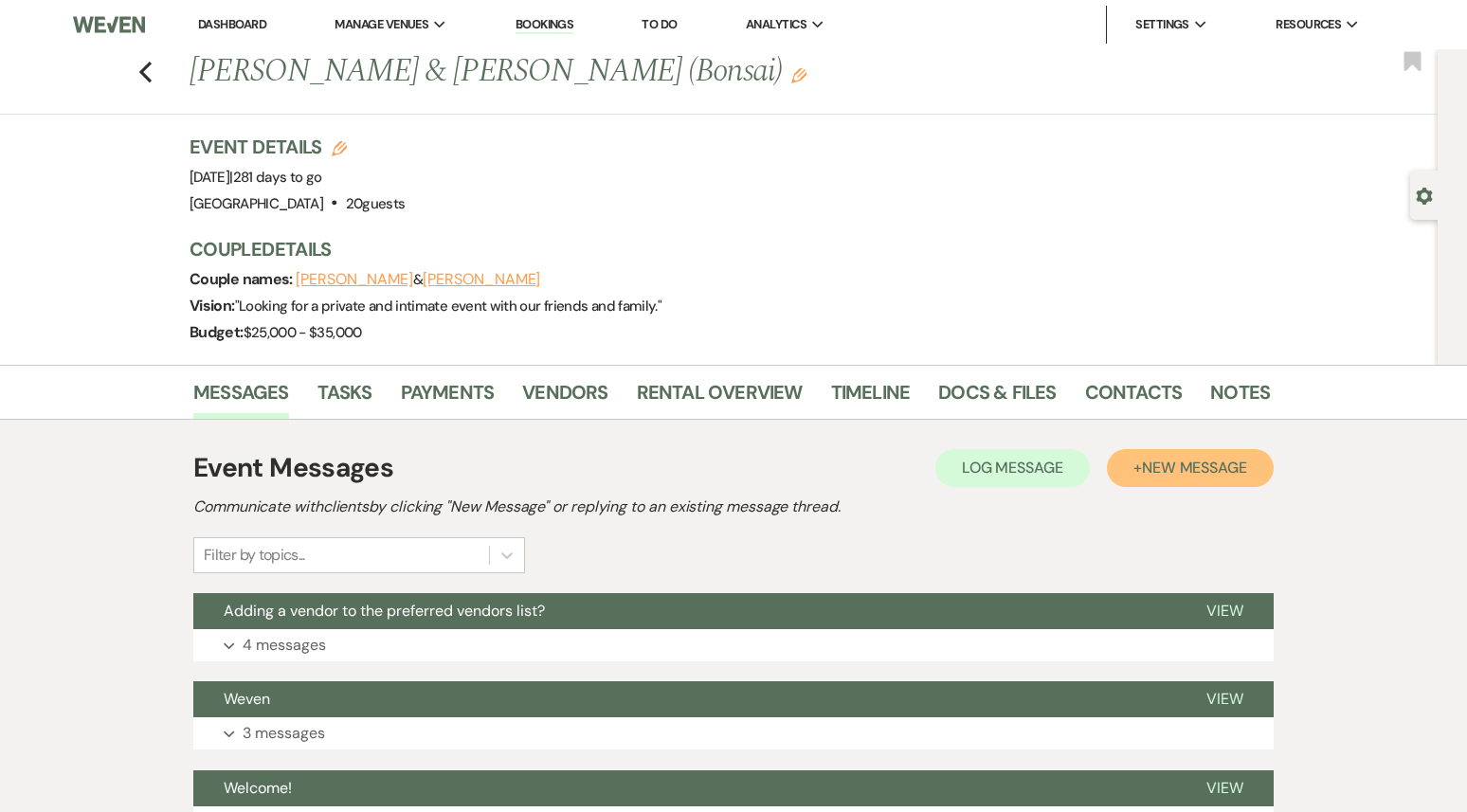
click at [1169, 465] on span "New Message" at bounding box center [1195, 468] width 105 height 20
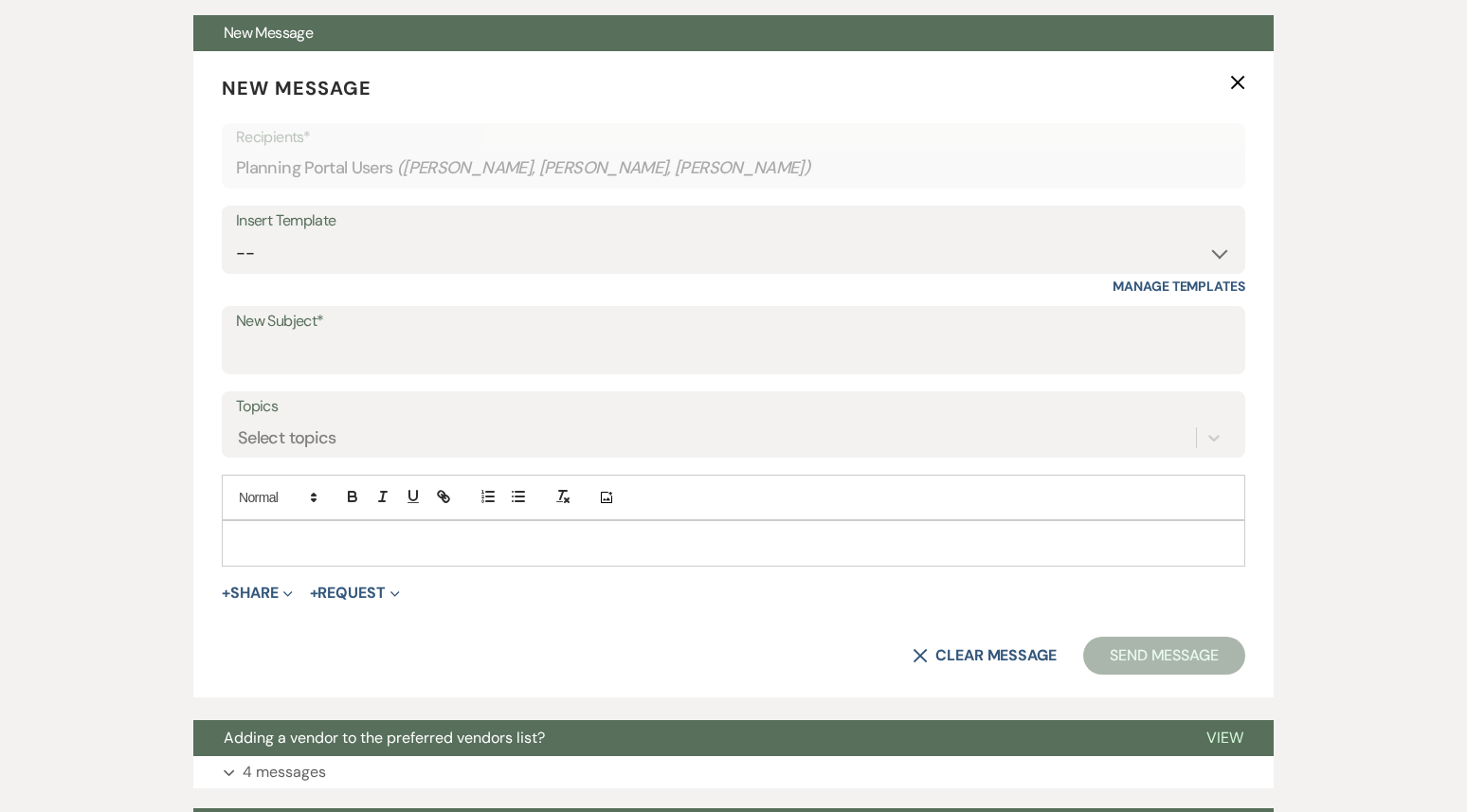
scroll to position [586, 0]
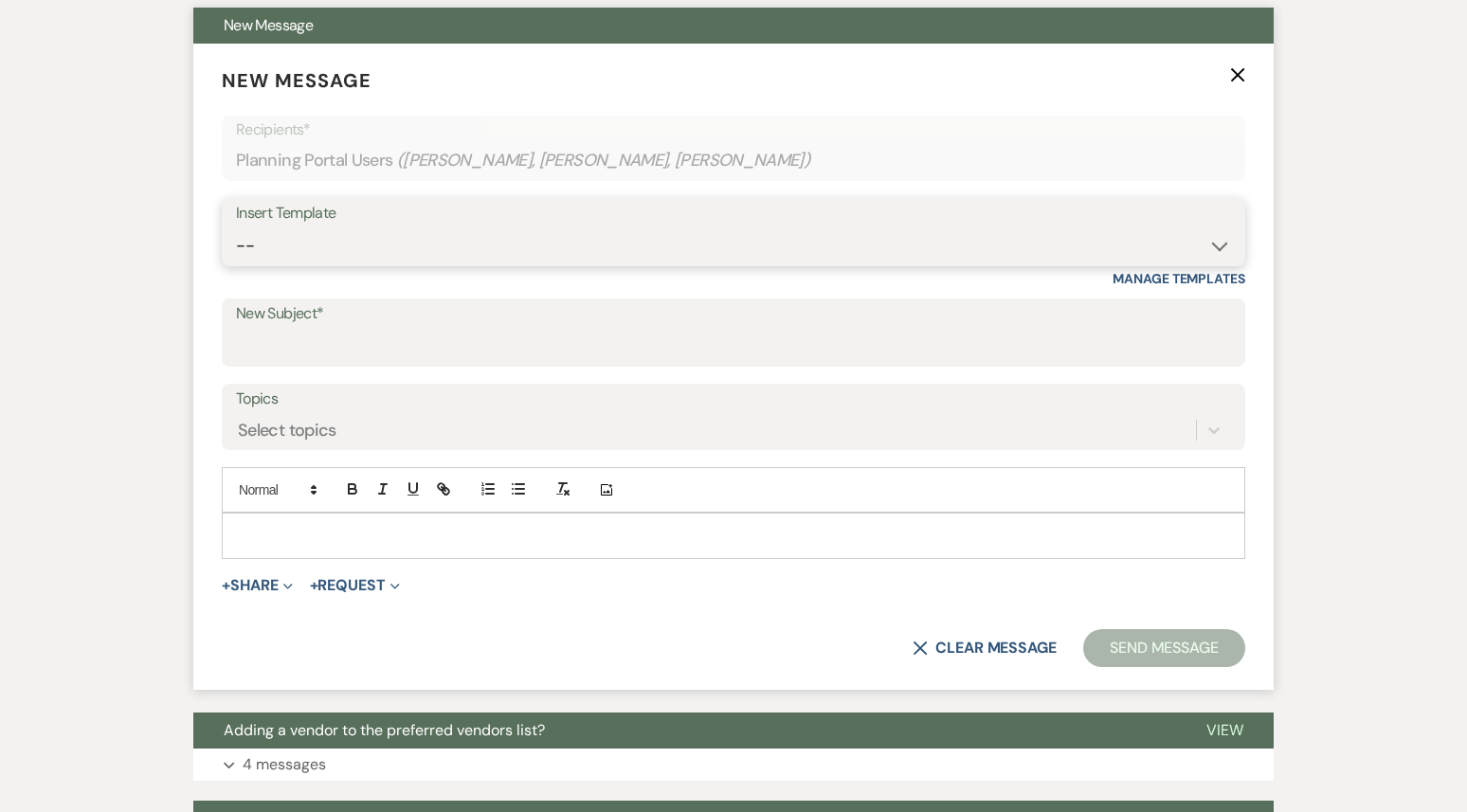
click at [469, 235] on select "-- Weven Planning Portal Introduction (Booked Events) 1st planning email ([PERS…" at bounding box center [734, 245] width 995 height 37
select select "3420"
click at [236, 227] on select "-- Weven Planning Portal Introduction (Booked Events) 1st planning email ([PERS…" at bounding box center [734, 245] width 995 height 37
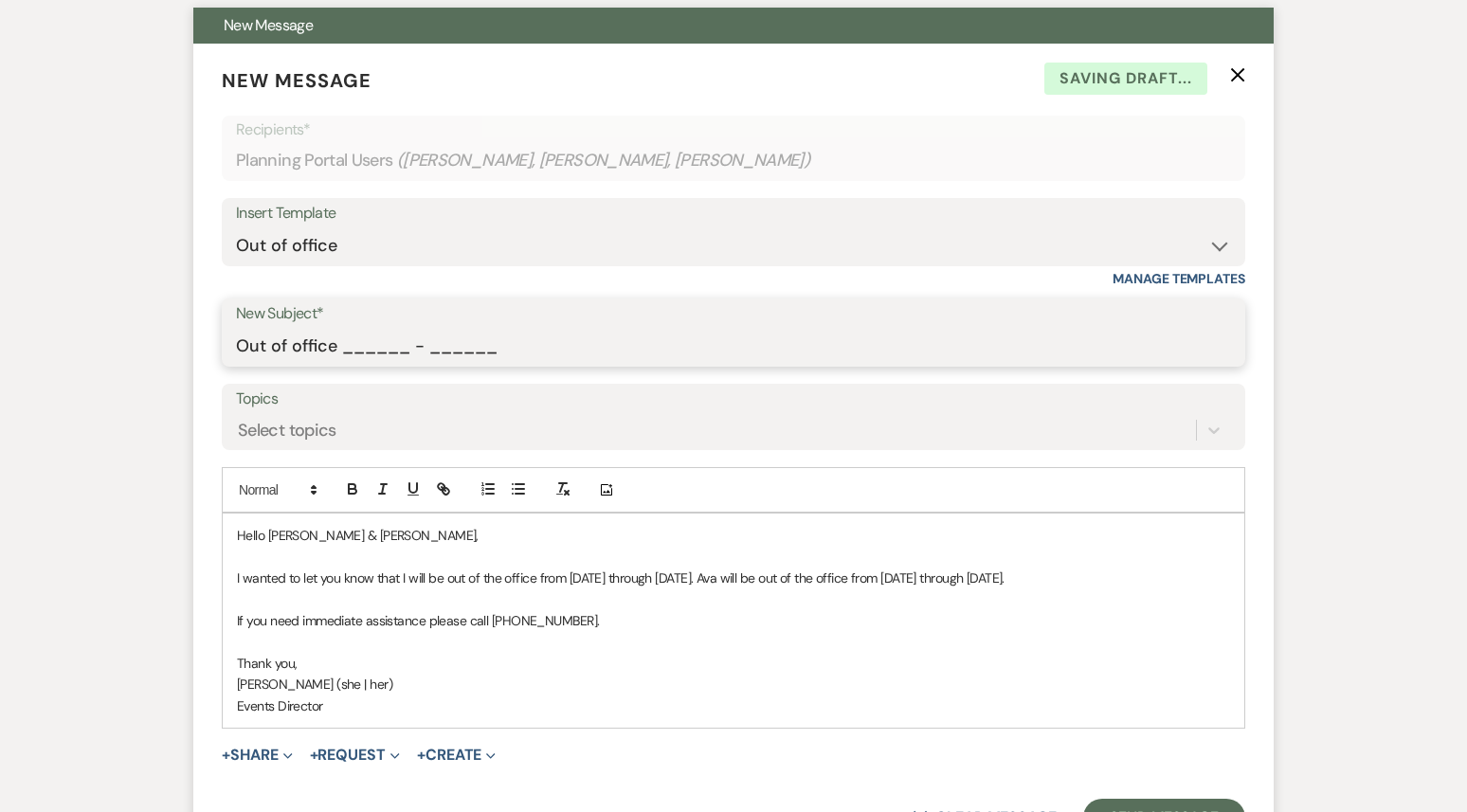
drag, startPoint x: 342, startPoint y: 349, endPoint x: 531, endPoint y: 357, distance: 189.2
click at [532, 357] on input "Out of office ______ - ______" at bounding box center [734, 346] width 995 height 37
type input "Out of office 09/22 - 09/29"
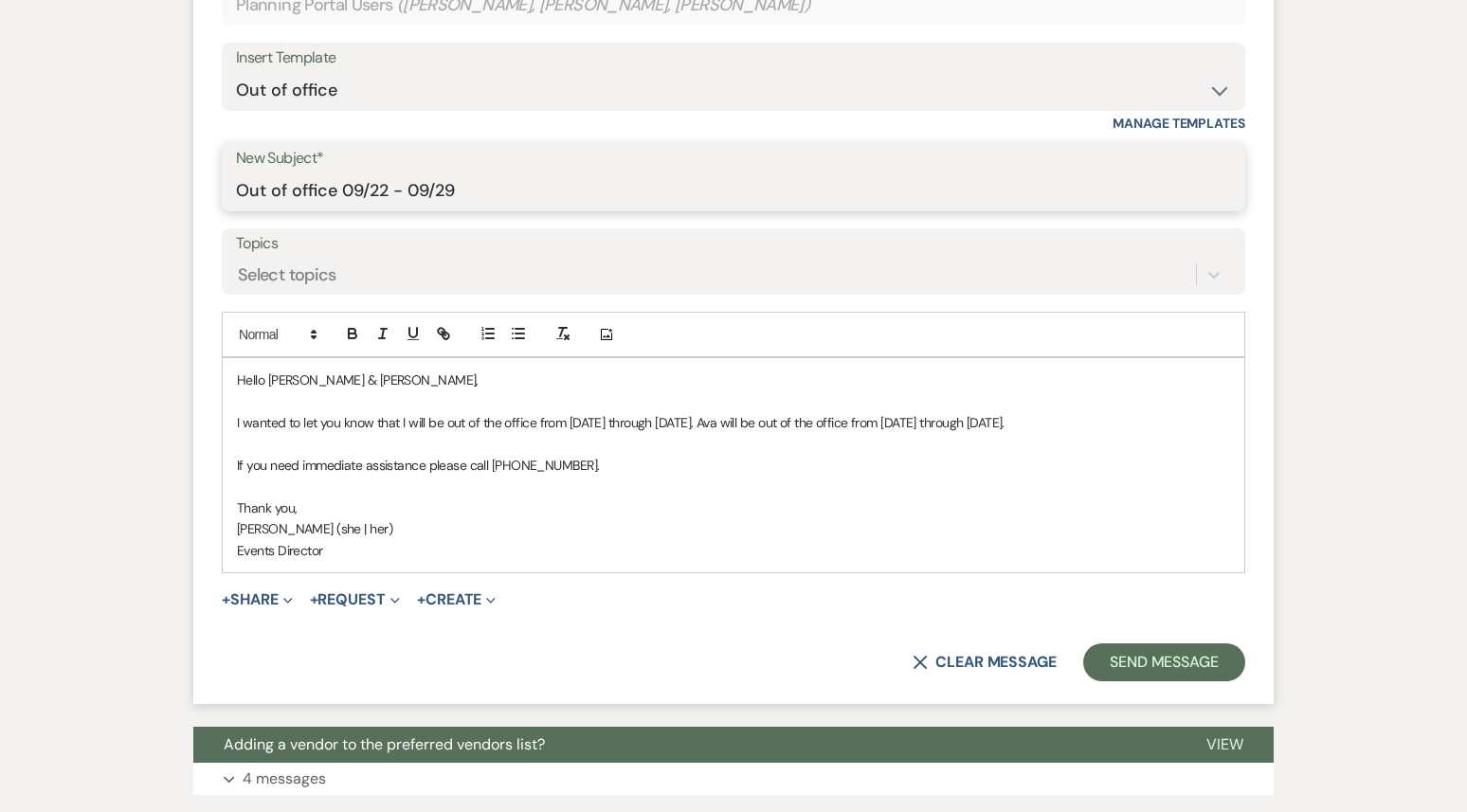
scroll to position [749, 0]
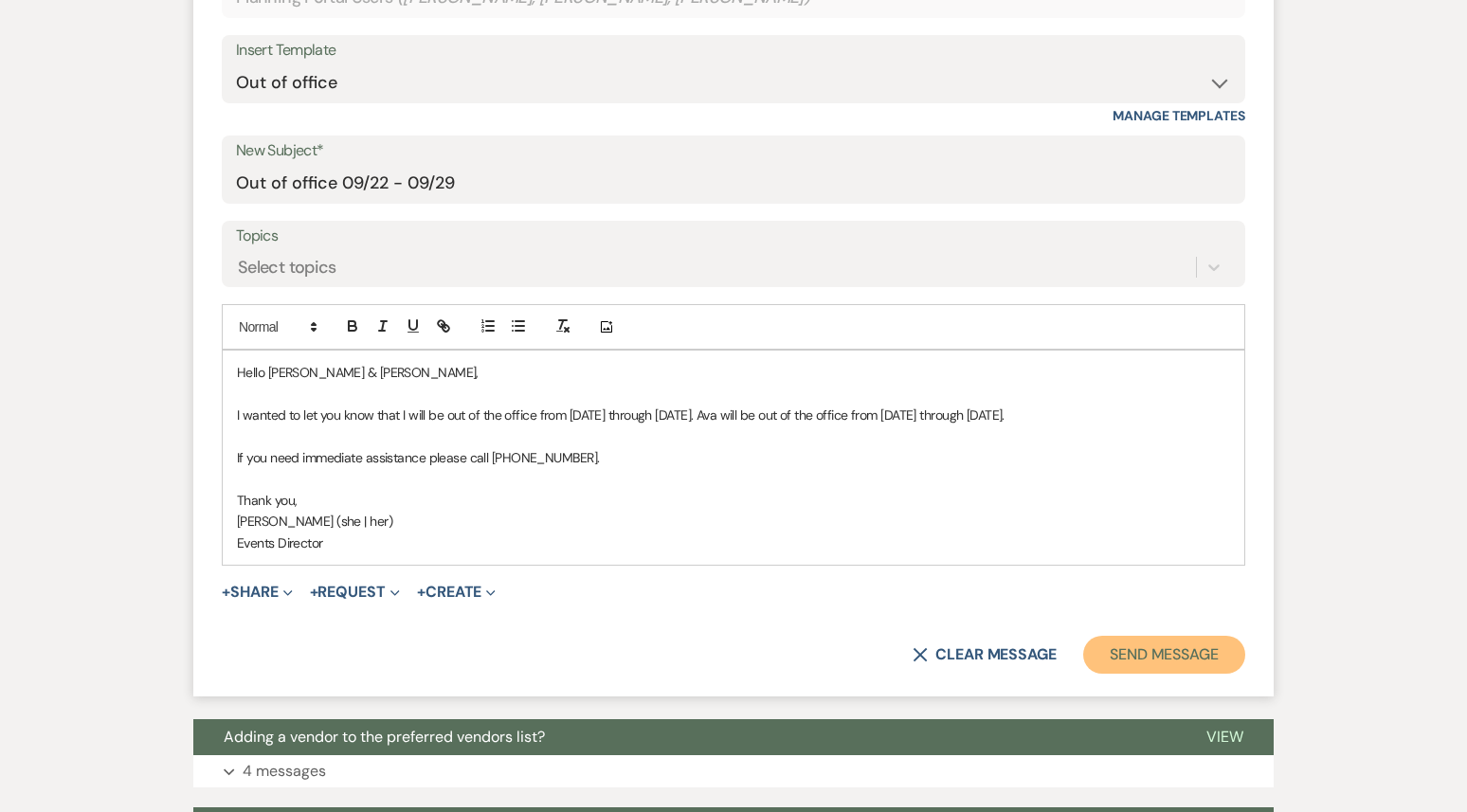
click at [1147, 670] on button "Send Message" at bounding box center [1164, 655] width 162 height 38
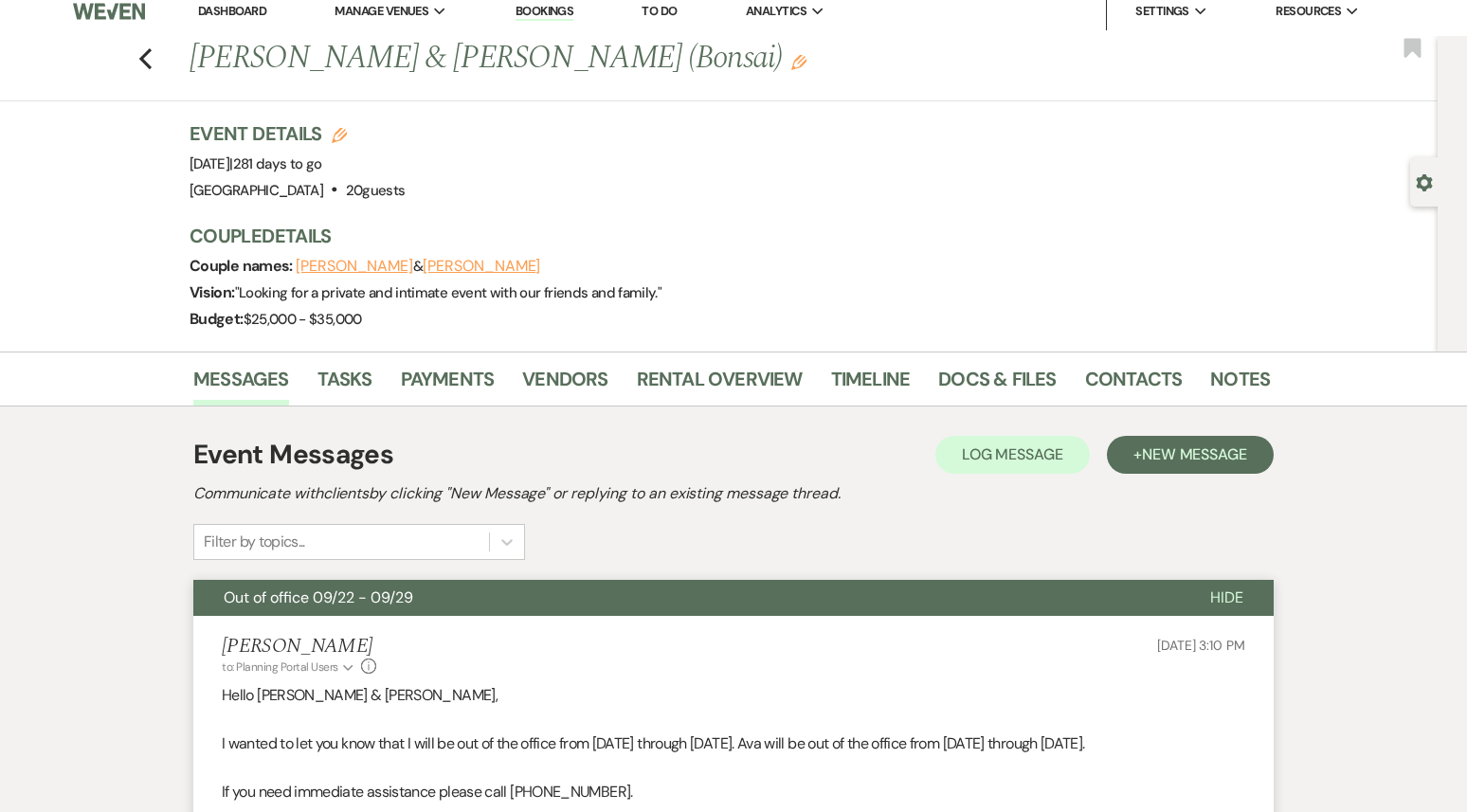
scroll to position [0, 0]
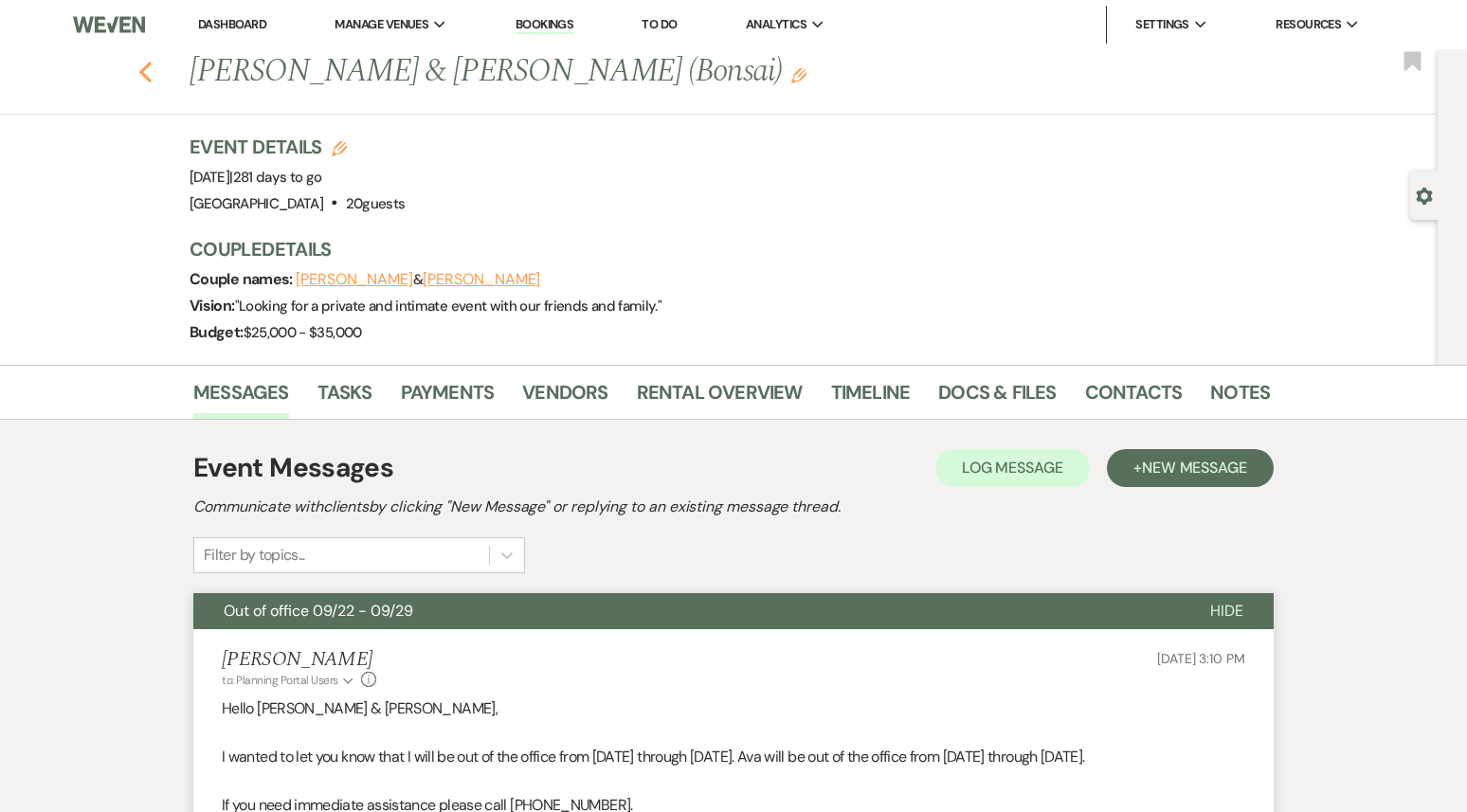
click at [144, 80] on icon "Previous" at bounding box center [145, 71] width 14 height 23
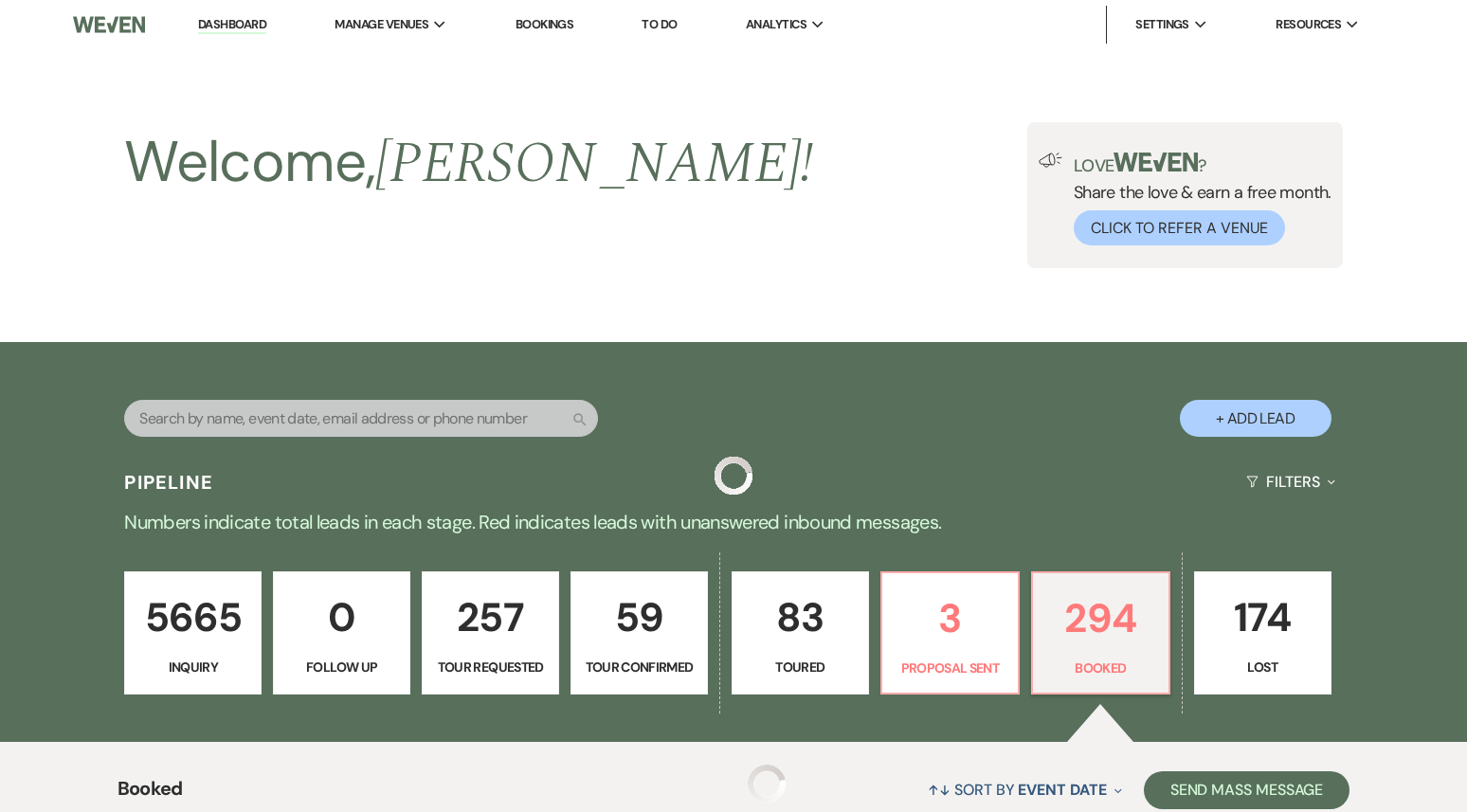
scroll to position [4879, 0]
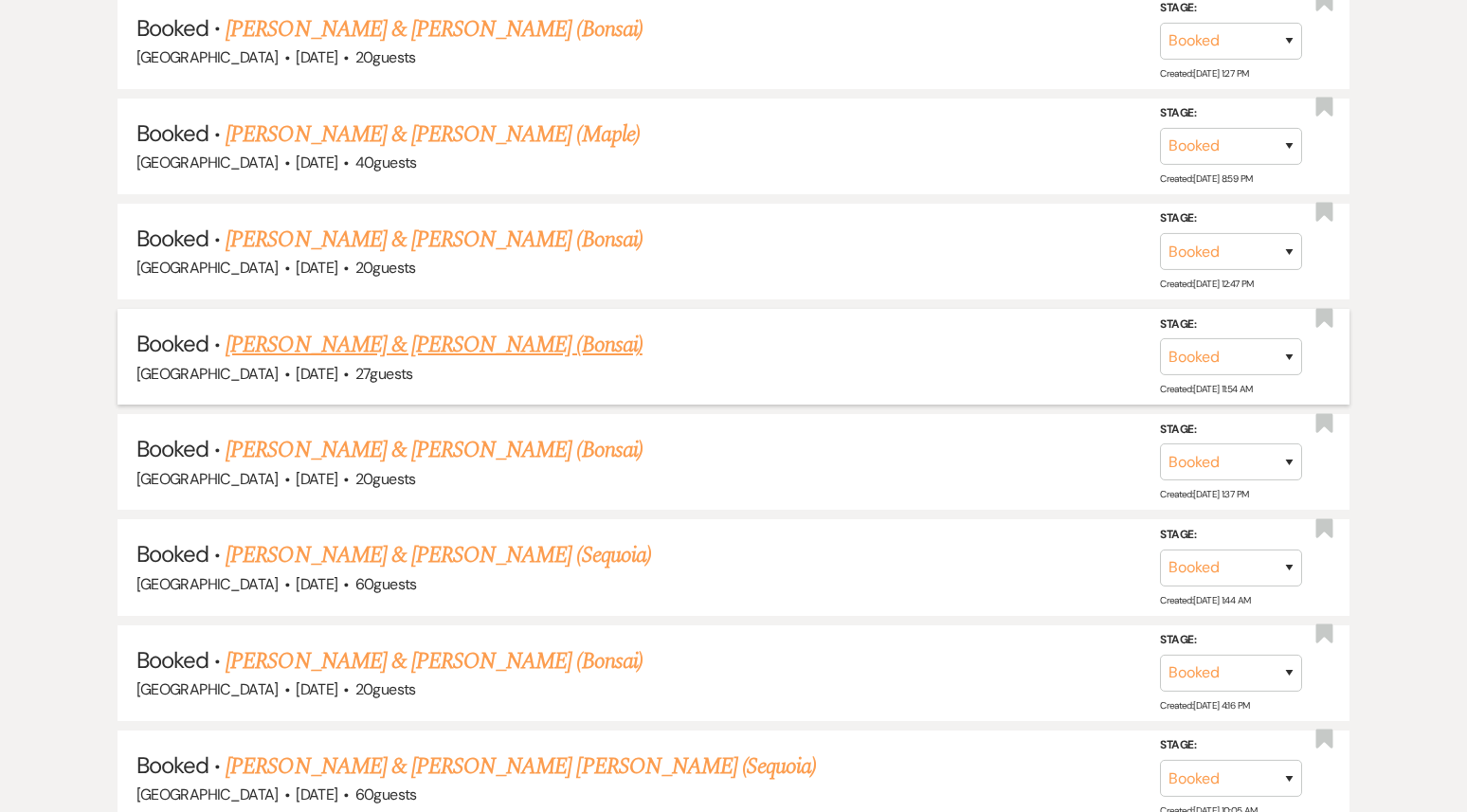
click at [393, 328] on link "[PERSON_NAME] & [PERSON_NAME] (Bonsai)" at bounding box center [434, 345] width 417 height 34
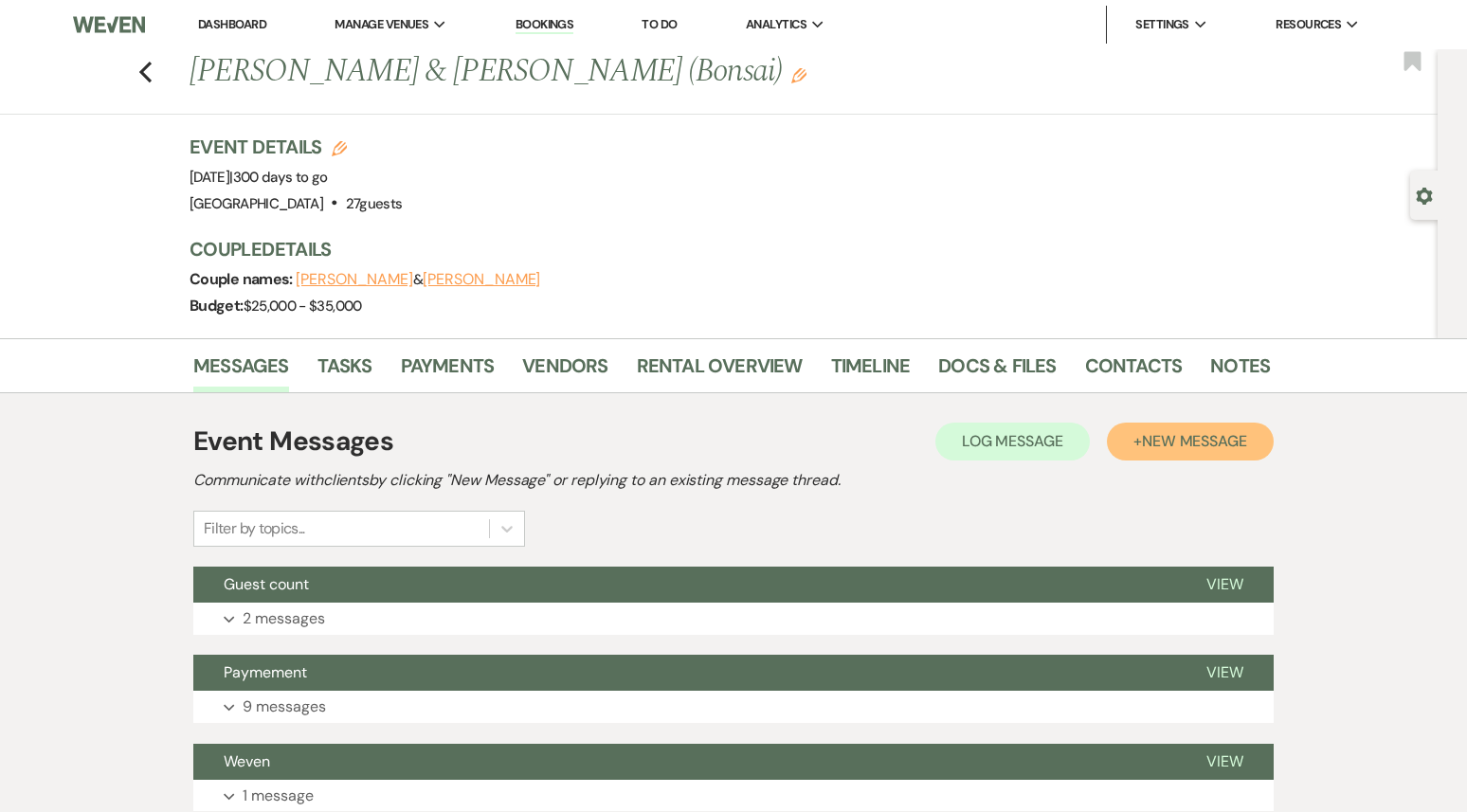
click at [1190, 432] on span "New Message" at bounding box center [1195, 441] width 105 height 20
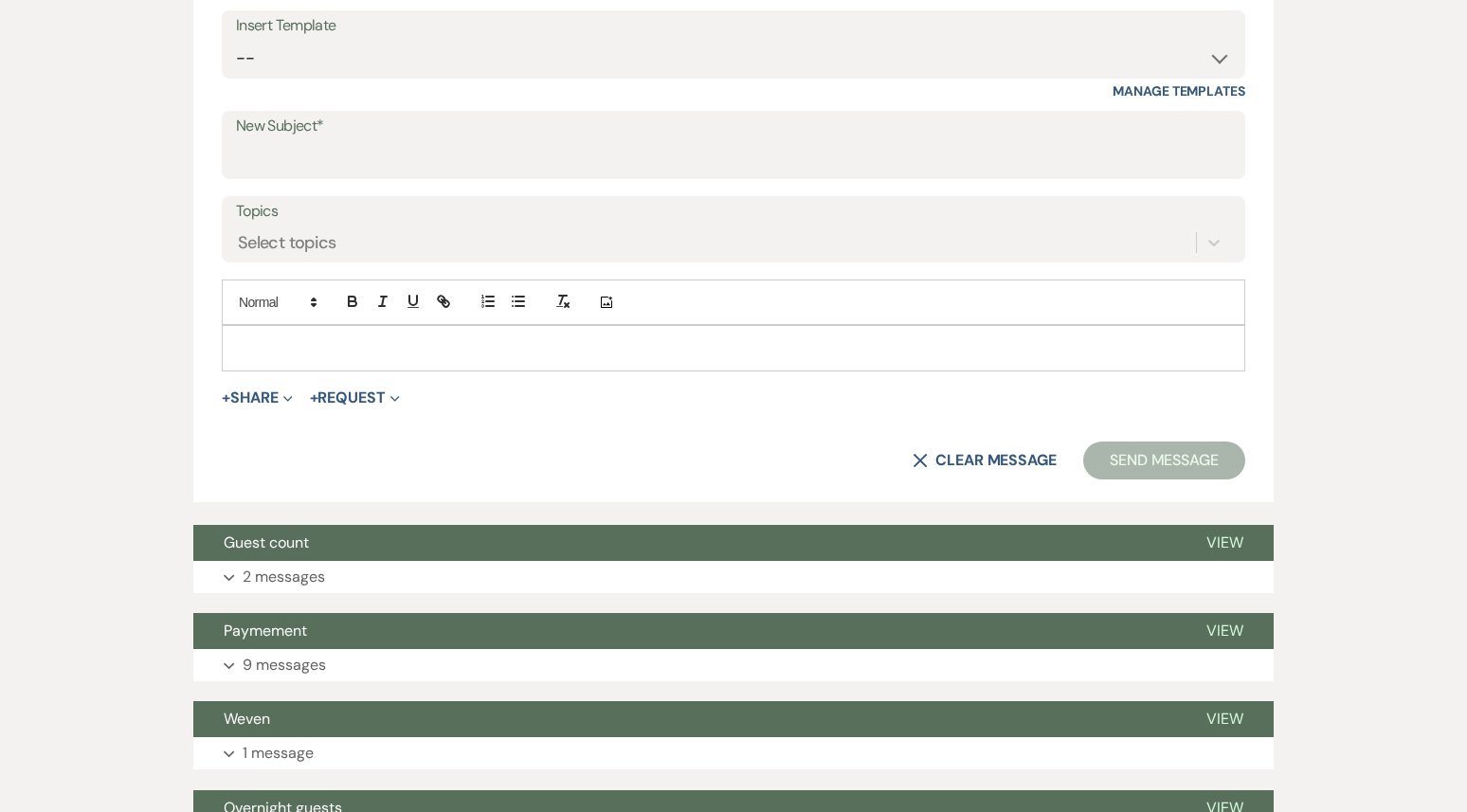
scroll to position [765, 0]
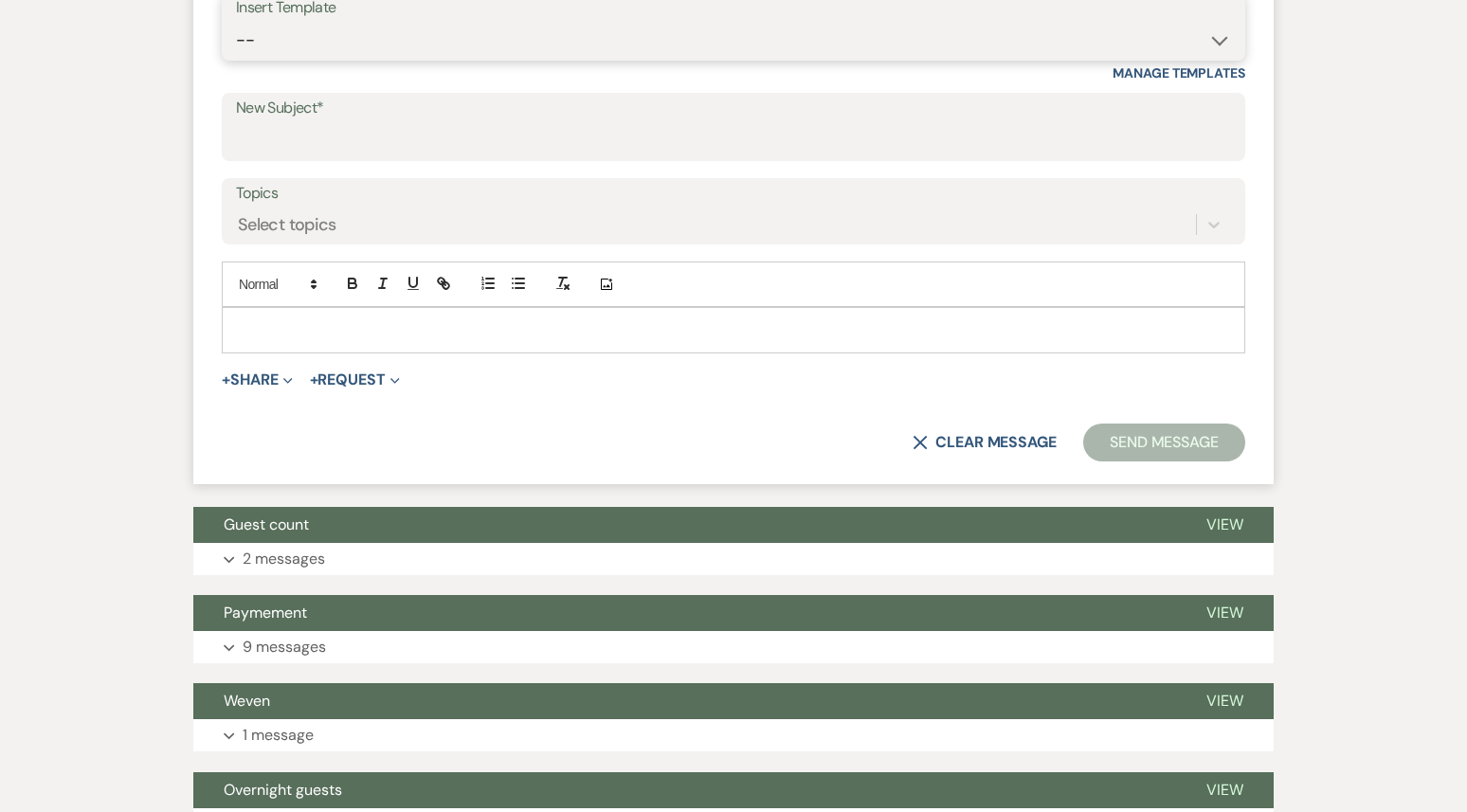
click at [515, 43] on select "-- Weven Planning Portal Introduction (Booked Events) 1st planning email ([PERS…" at bounding box center [734, 40] width 995 height 37
select select "3420"
click at [236, 22] on select "-- Weven Planning Portal Introduction (Booked Events) 1st planning email ([PERS…" at bounding box center [734, 40] width 995 height 37
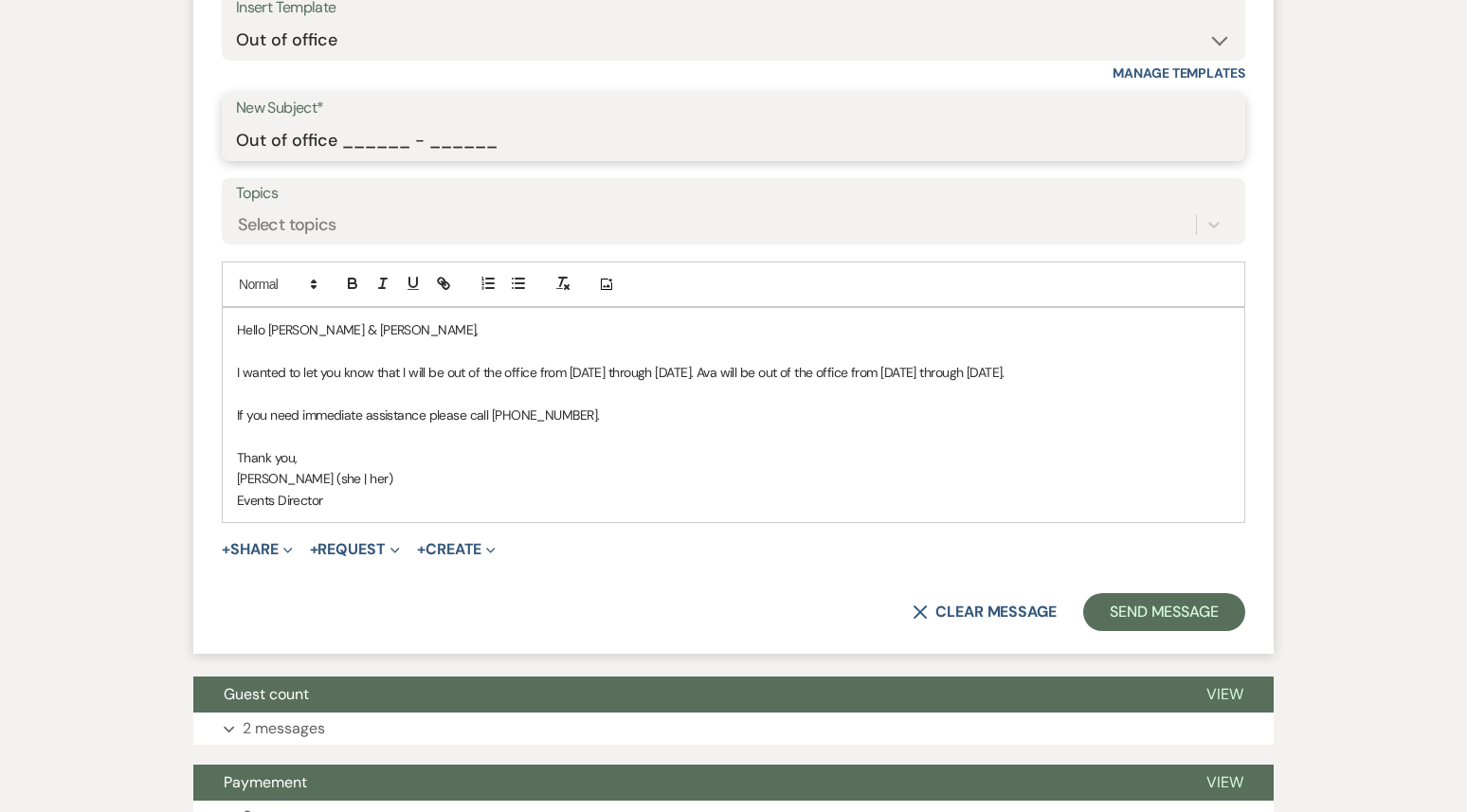
drag, startPoint x: 343, startPoint y: 141, endPoint x: 557, endPoint y: 154, distance: 214.4
click at [557, 154] on input "Out of office ______ - ______" at bounding box center [734, 140] width 995 height 37
type input "Out of office 09/22 - 09/29"
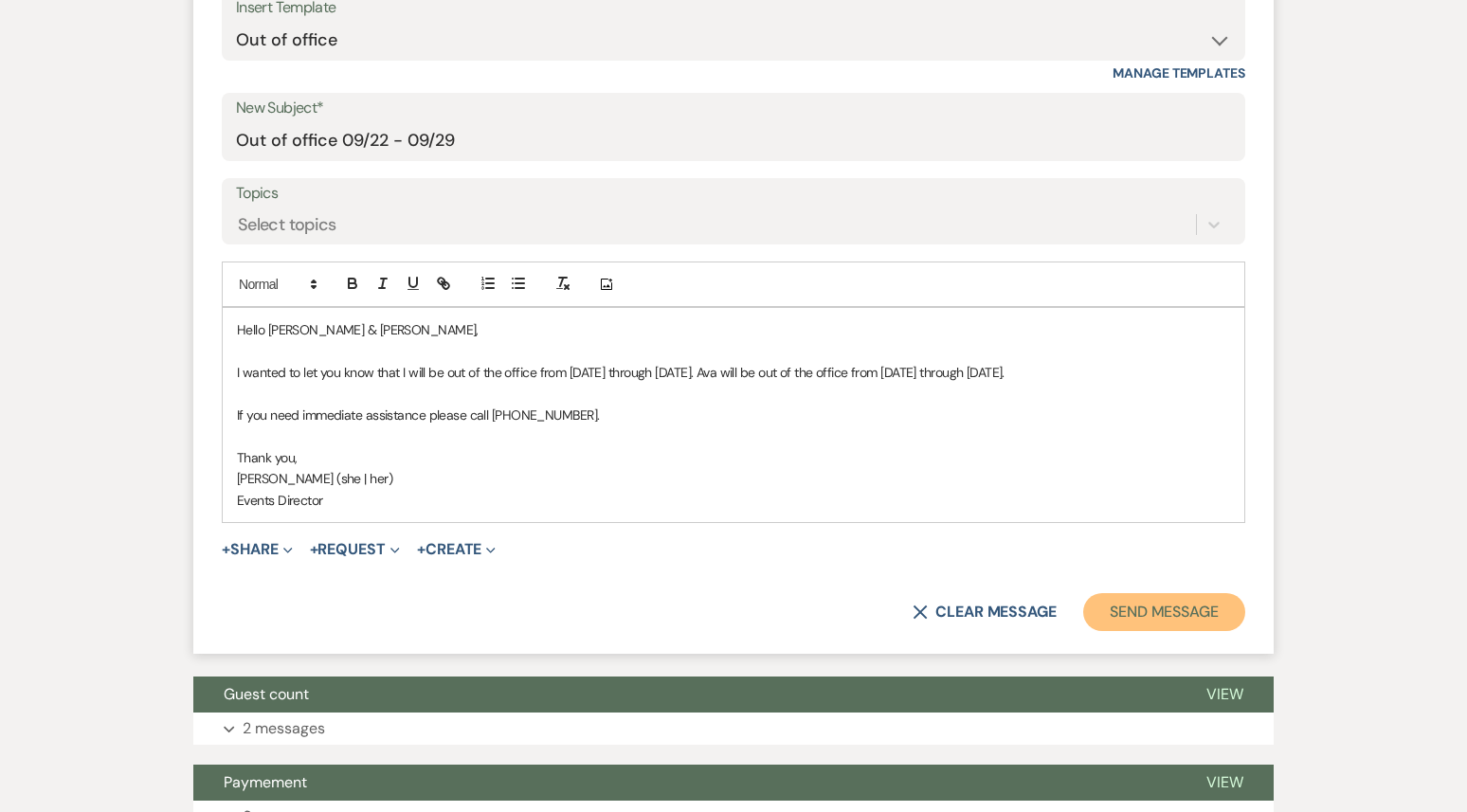
click at [1120, 631] on button "Send Message" at bounding box center [1164, 612] width 162 height 38
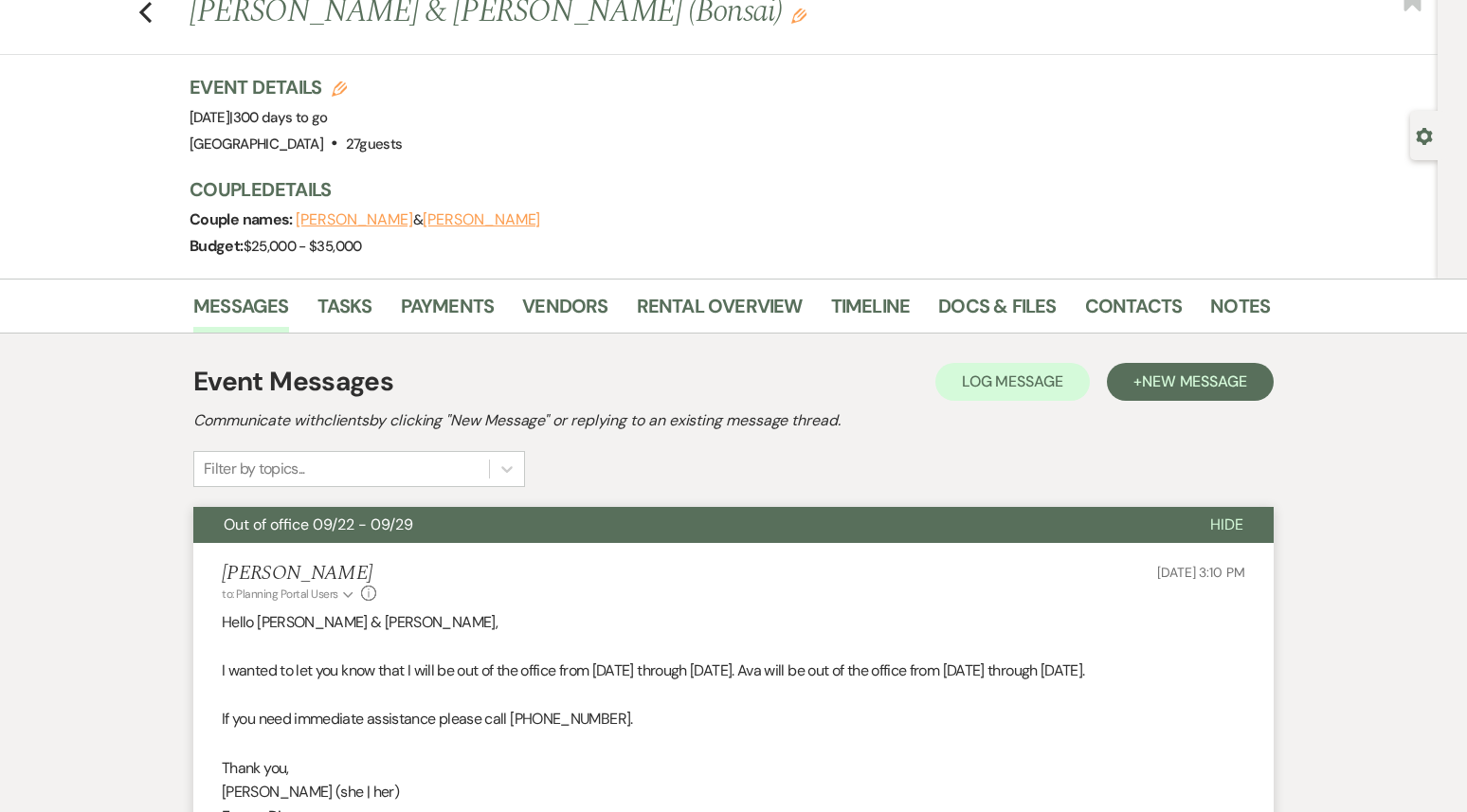
scroll to position [0, 0]
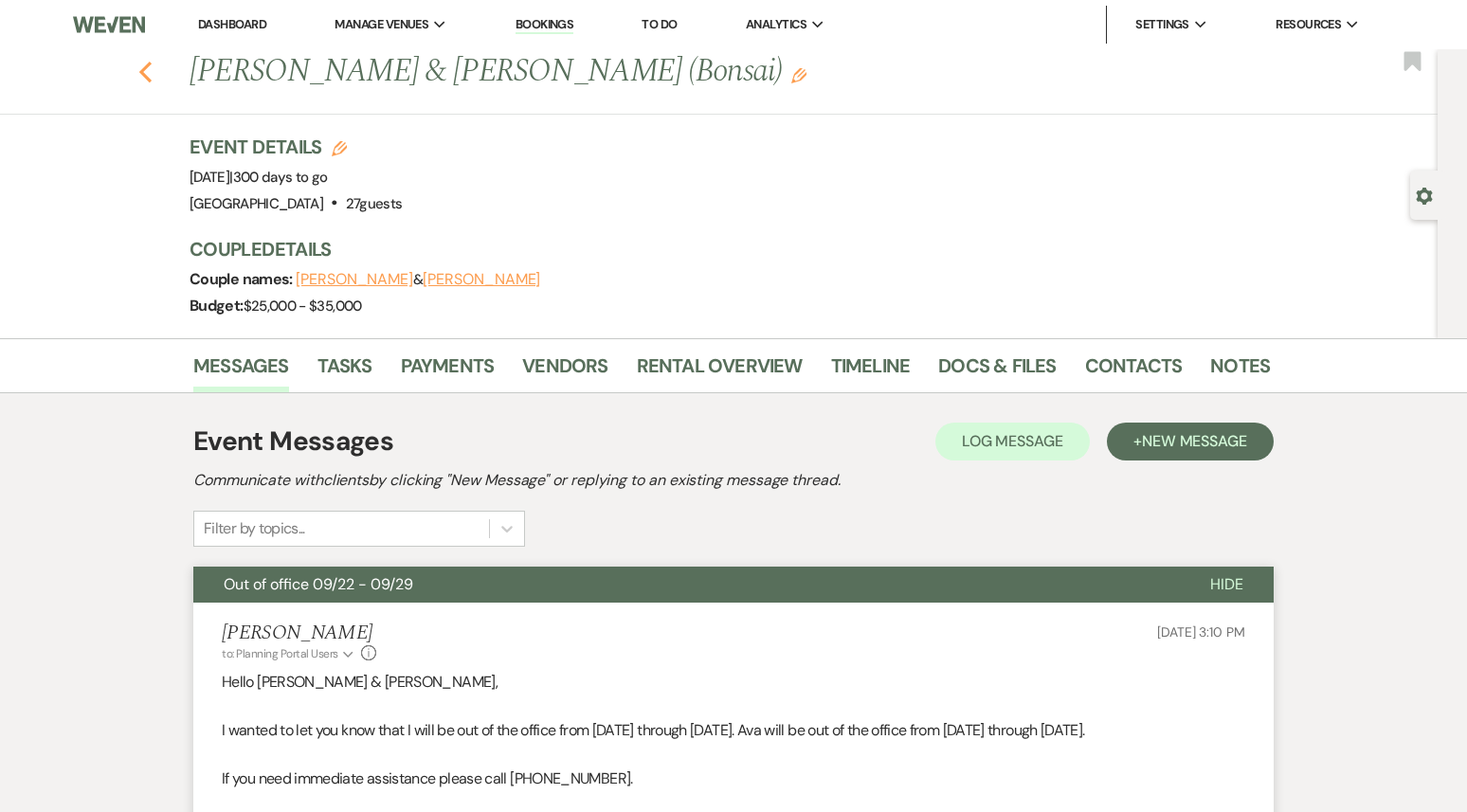
click at [141, 77] on icon "Previous" at bounding box center [145, 71] width 14 height 23
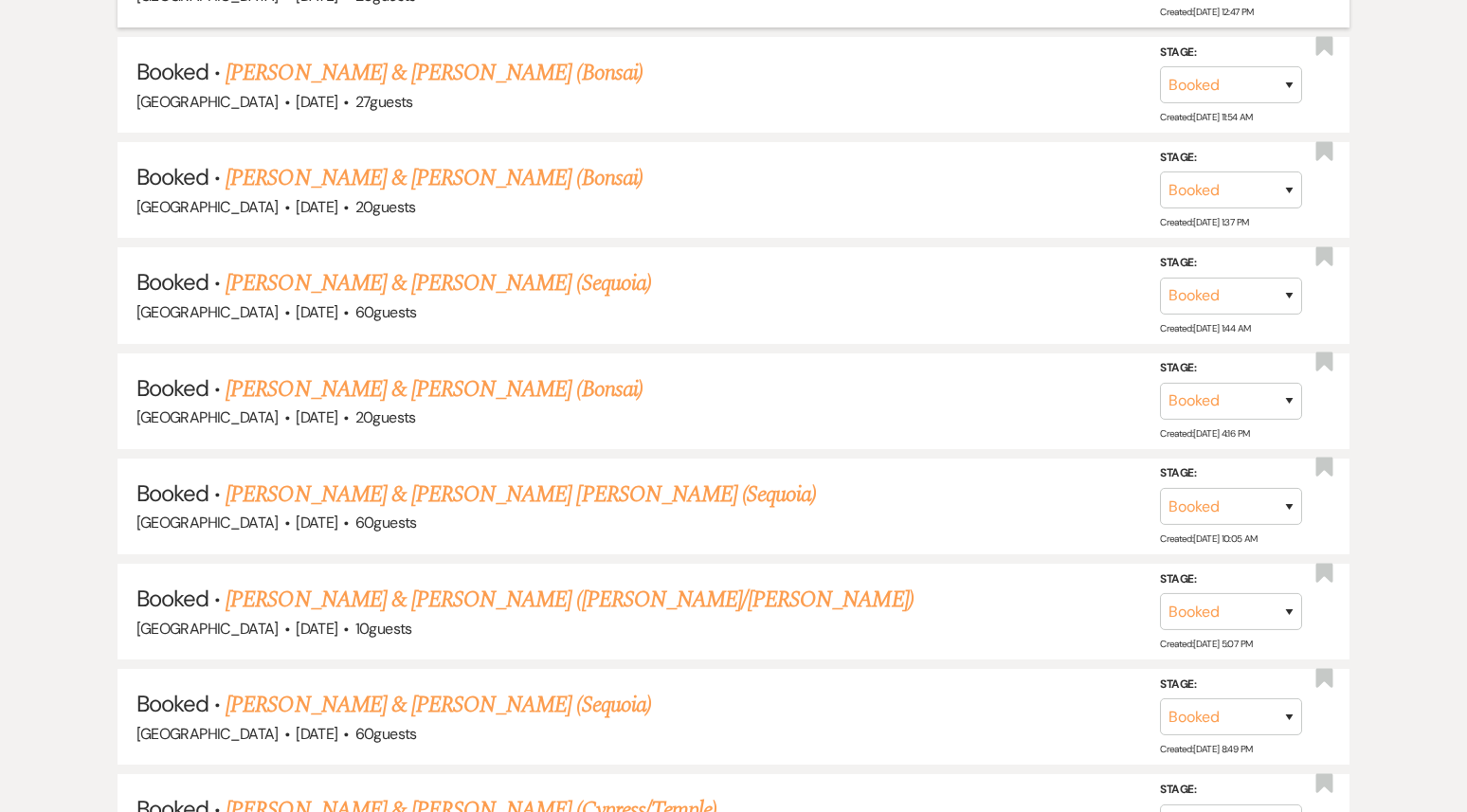
scroll to position [5171, 0]
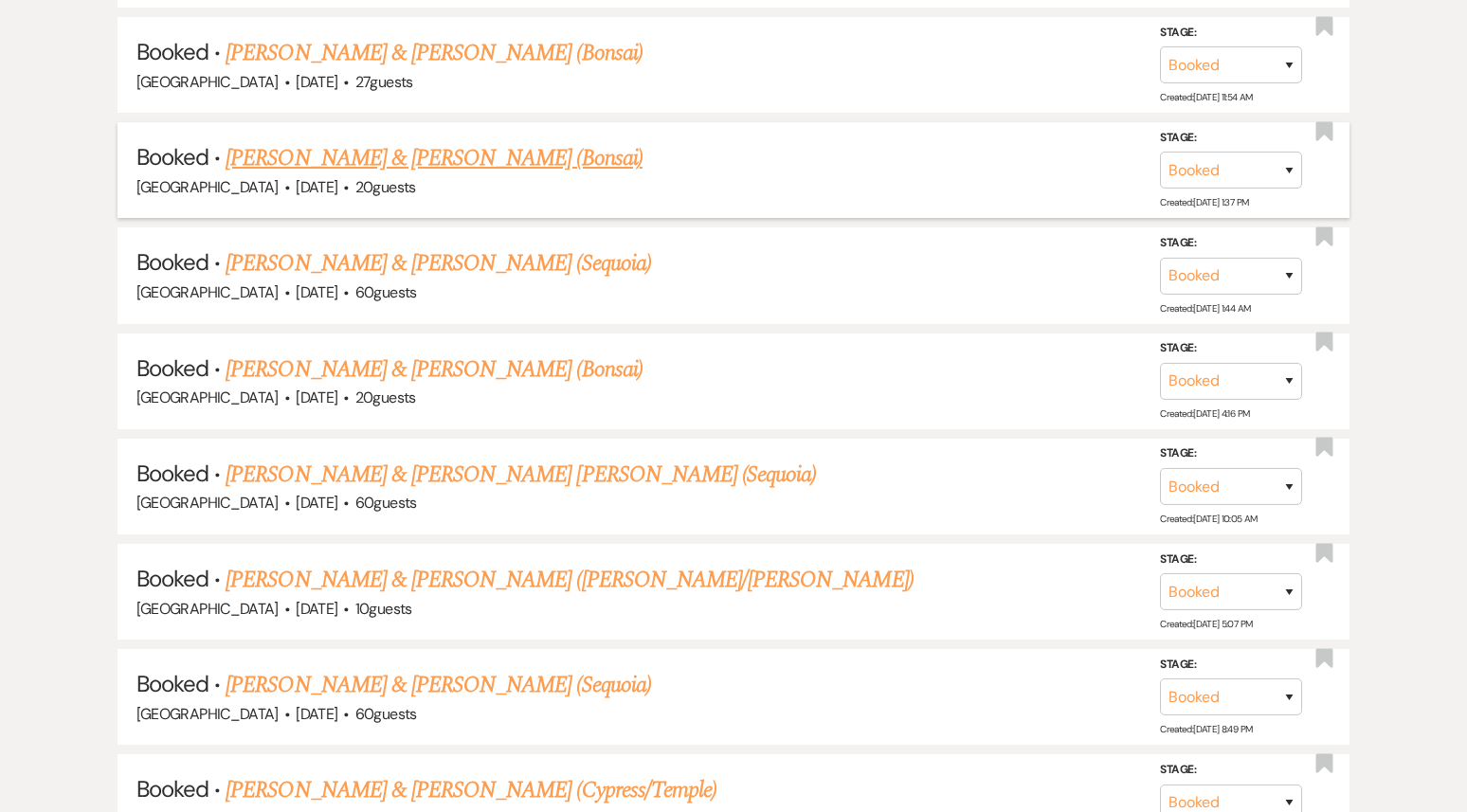
click at [444, 141] on link "[PERSON_NAME] & [PERSON_NAME] (Bonsai)" at bounding box center [434, 158] width 417 height 34
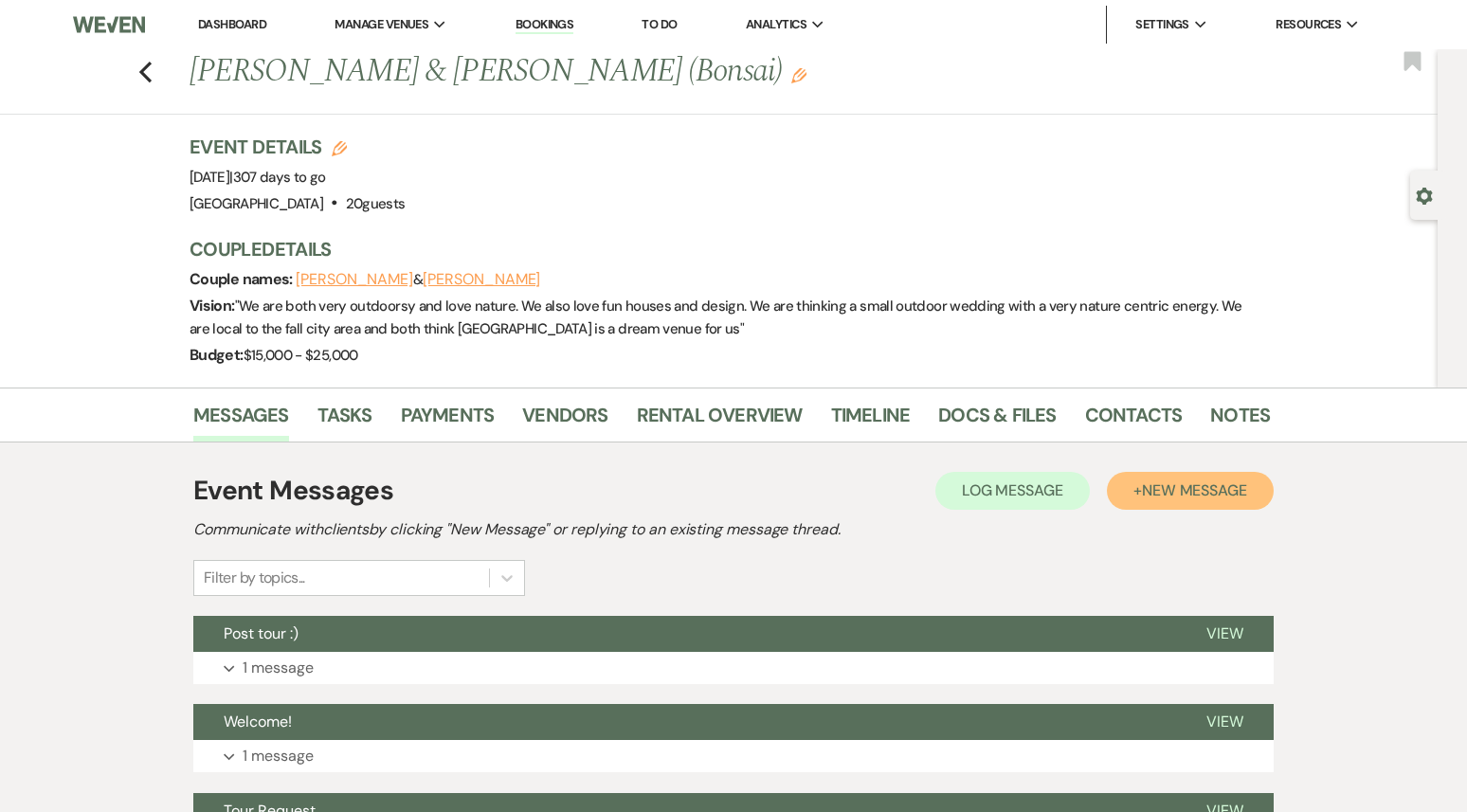
click at [1231, 489] on span "New Message" at bounding box center [1195, 491] width 105 height 20
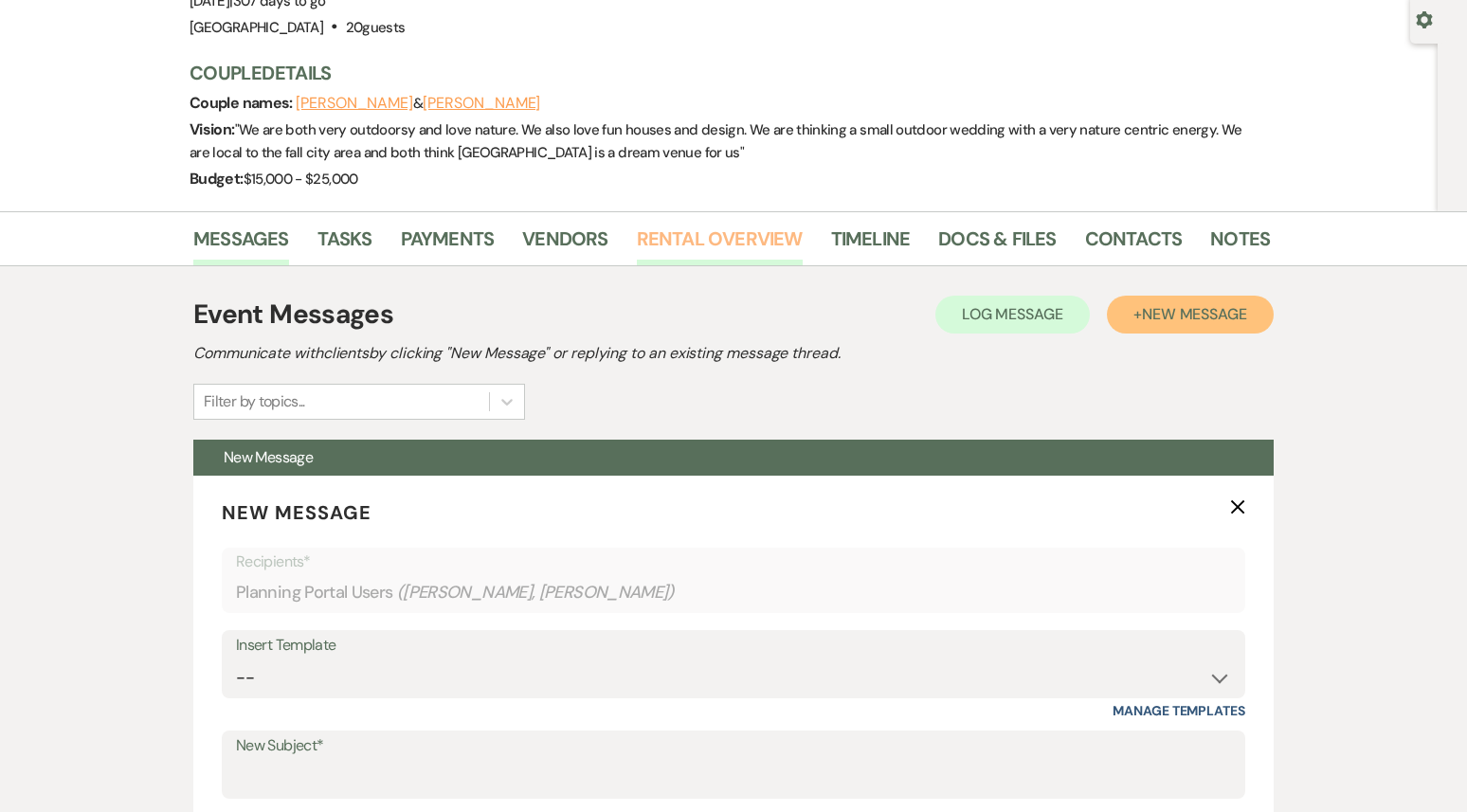
scroll to position [367, 0]
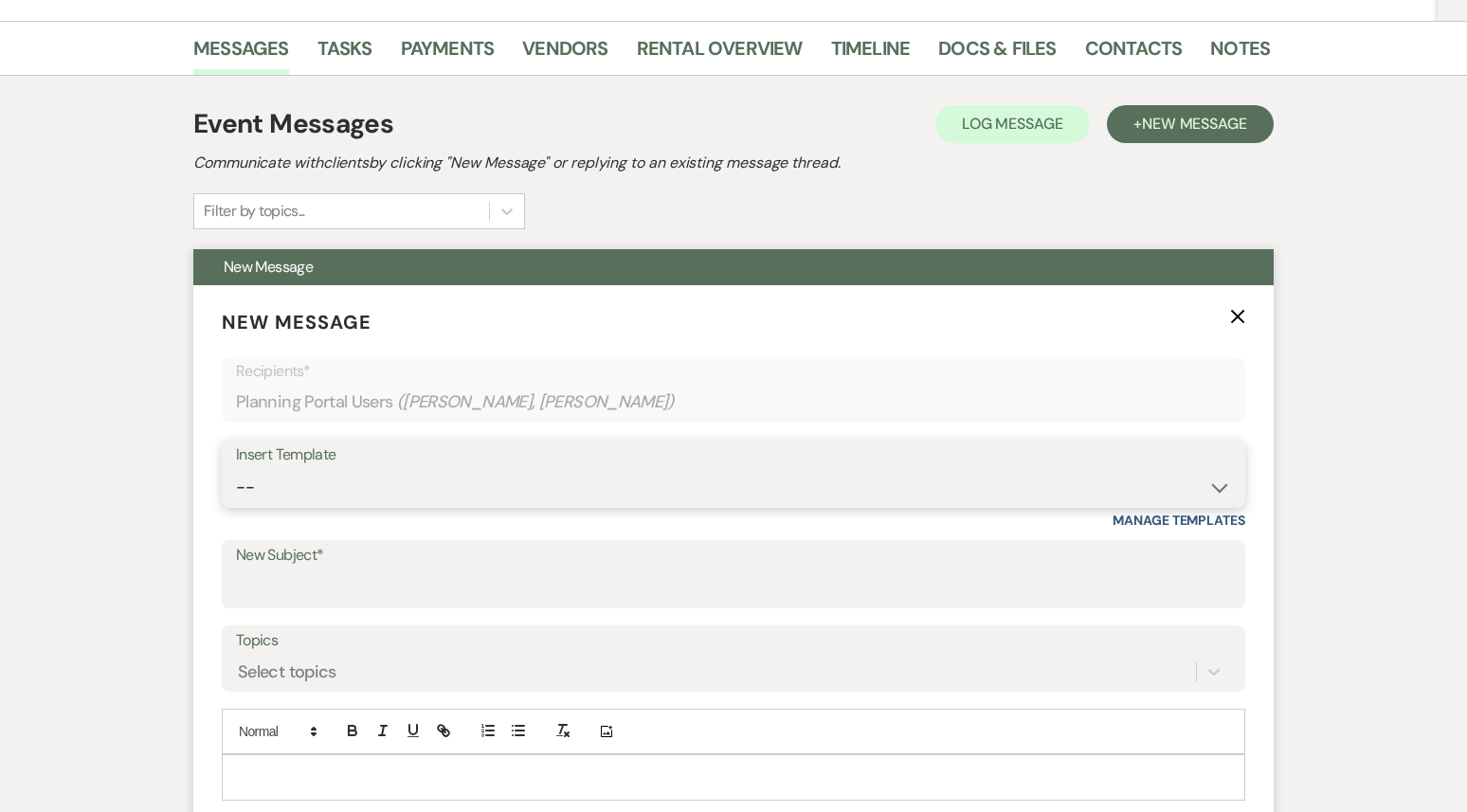
click at [619, 487] on select "-- Weven Planning Portal Introduction (Booked Events) 1st planning email ([PERS…" at bounding box center [734, 487] width 995 height 37
select select "3420"
click at [236, 469] on select "-- Weven Planning Portal Introduction (Booked Events) 1st planning email ([PERS…" at bounding box center [734, 487] width 995 height 37
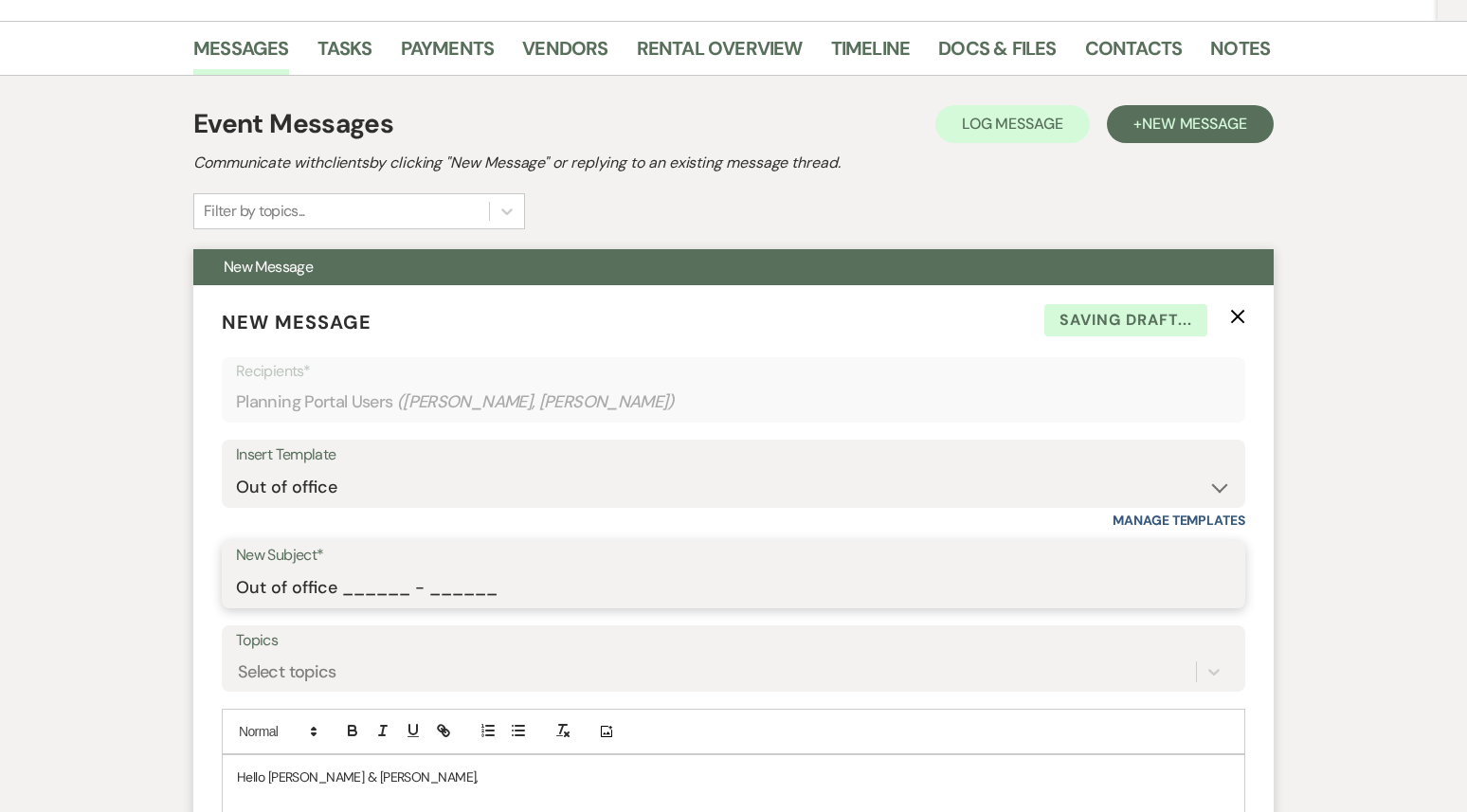
drag, startPoint x: 343, startPoint y: 589, endPoint x: 546, endPoint y: 607, distance: 203.8
click at [546, 607] on div "New Subject* Out of office ______ - ______" at bounding box center [733, 574] width 1024 height 68
type input "Out of office 09/22 - 09/29"
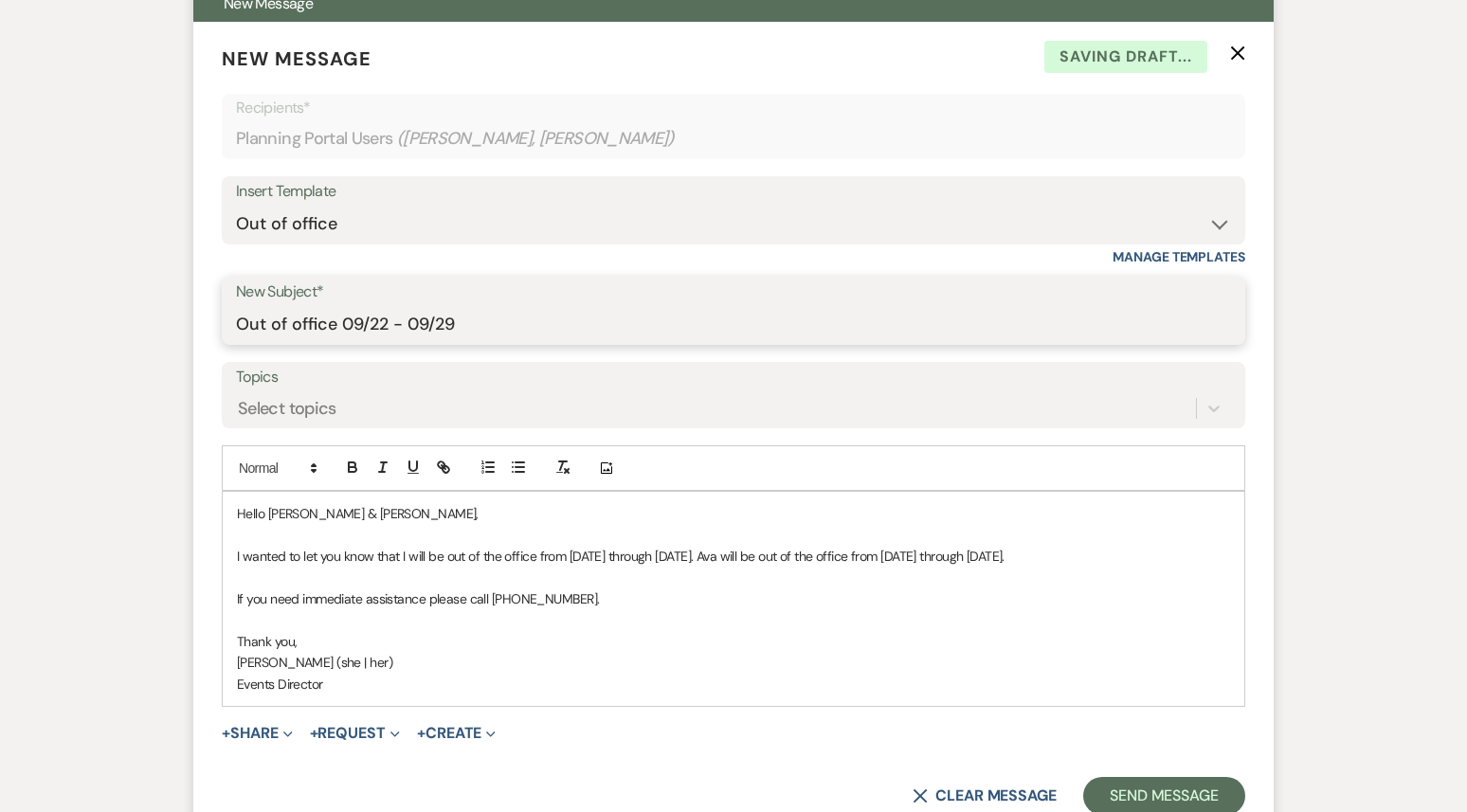
scroll to position [670, 0]
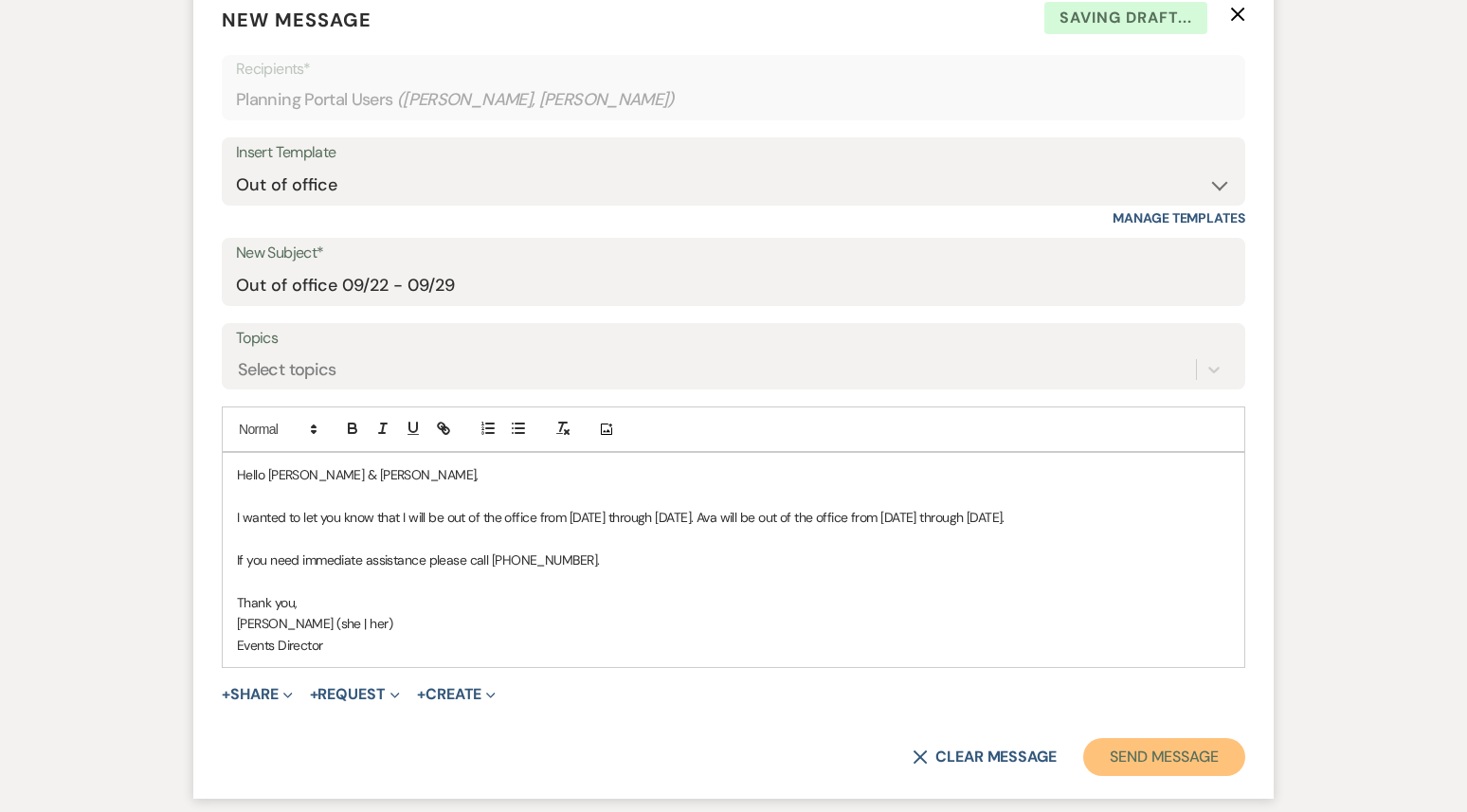
click at [1119, 776] on button "Send Message" at bounding box center [1164, 757] width 162 height 38
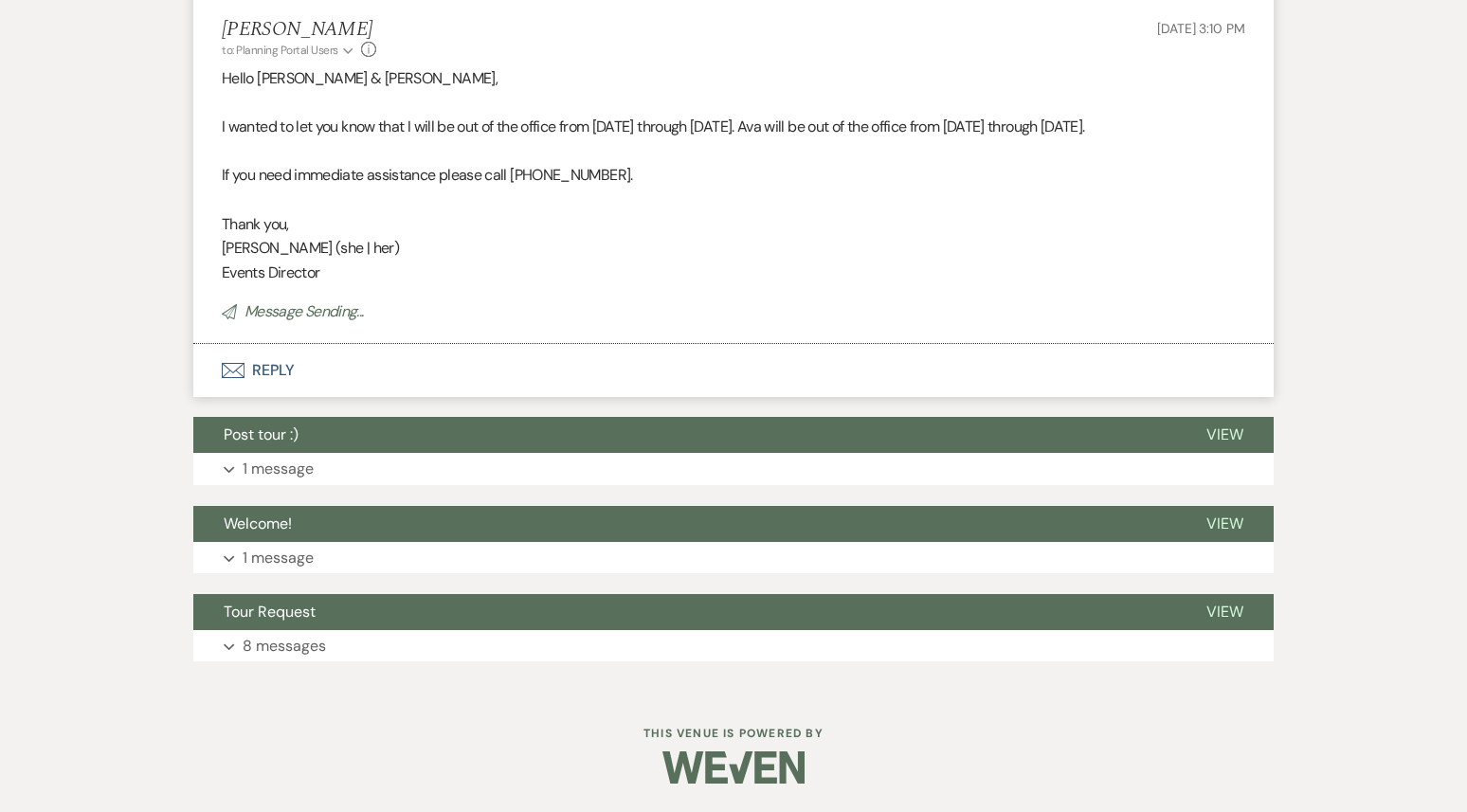
scroll to position [0, 0]
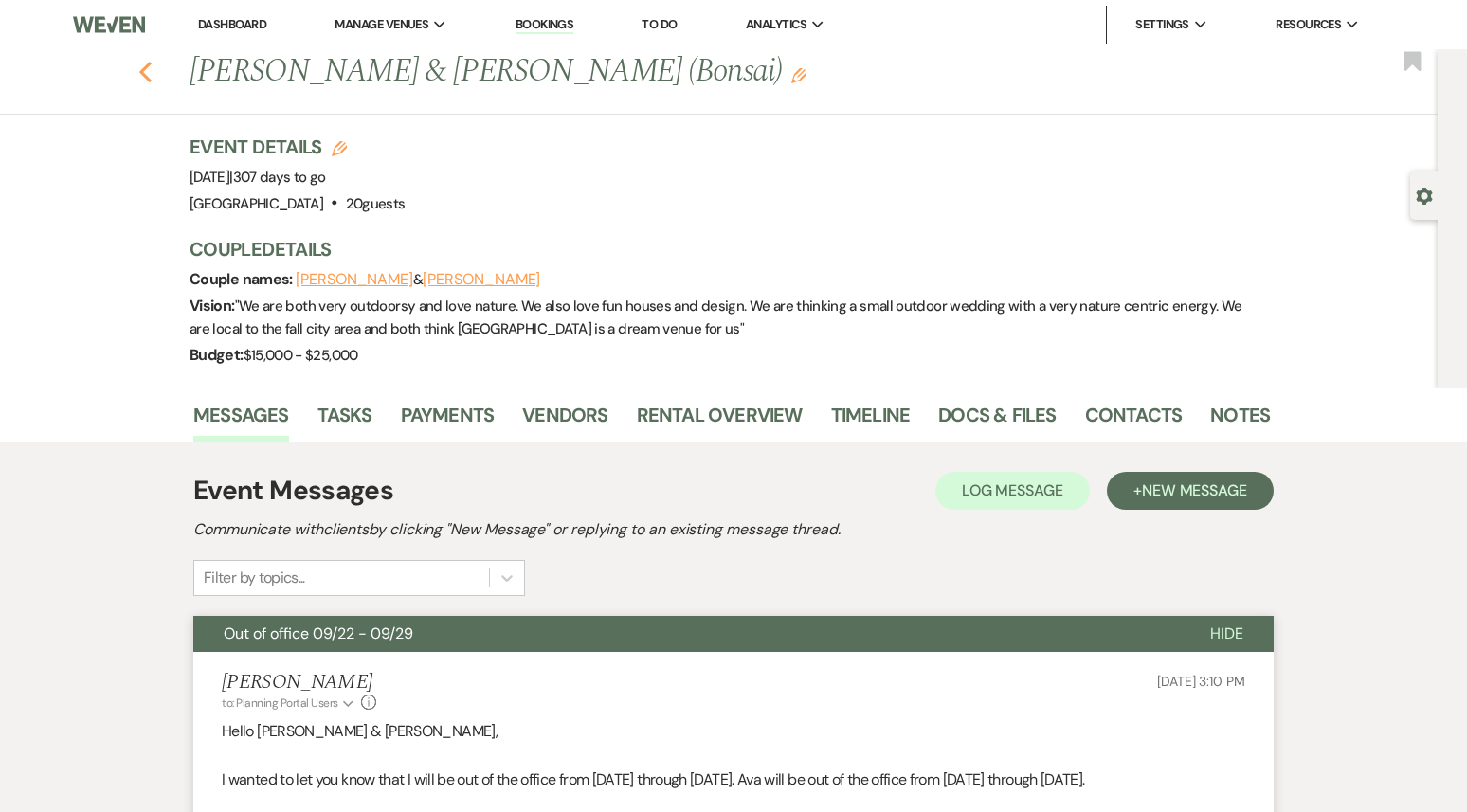
click at [147, 78] on use "button" at bounding box center [145, 71] width 12 height 21
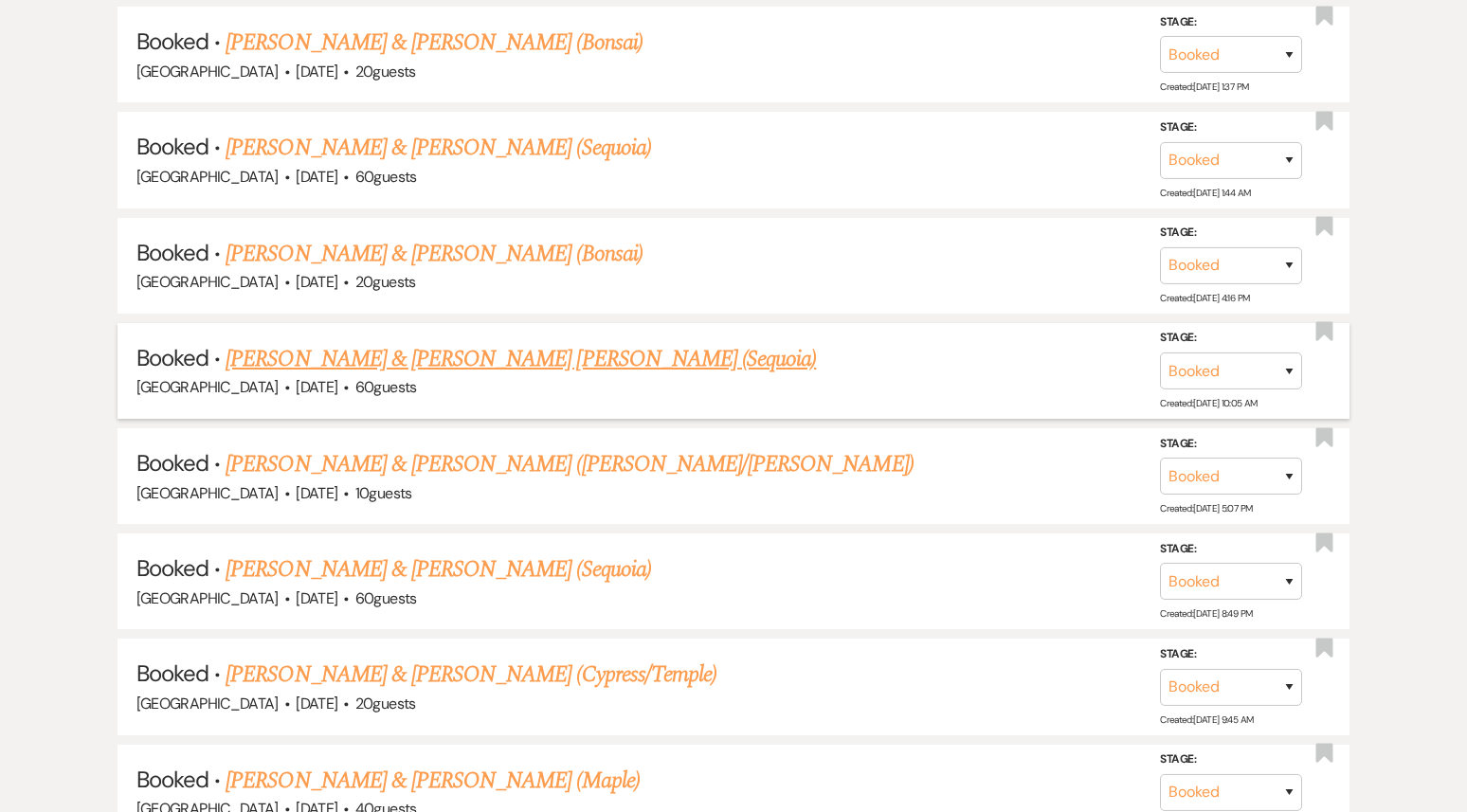
scroll to position [5306, 0]
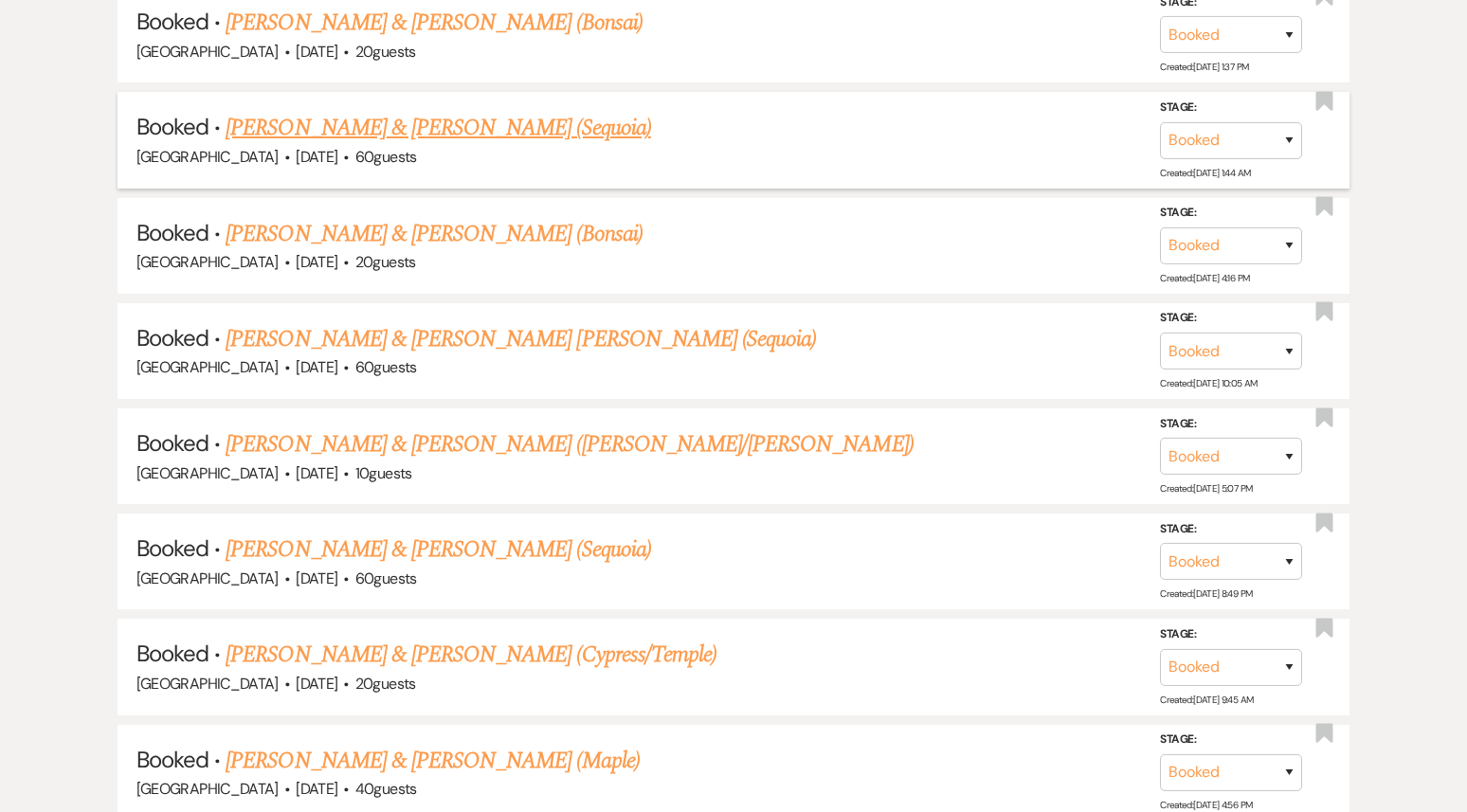
click at [470, 111] on link "[PERSON_NAME] & [PERSON_NAME] (Sequoia)" at bounding box center [438, 128] width 425 height 34
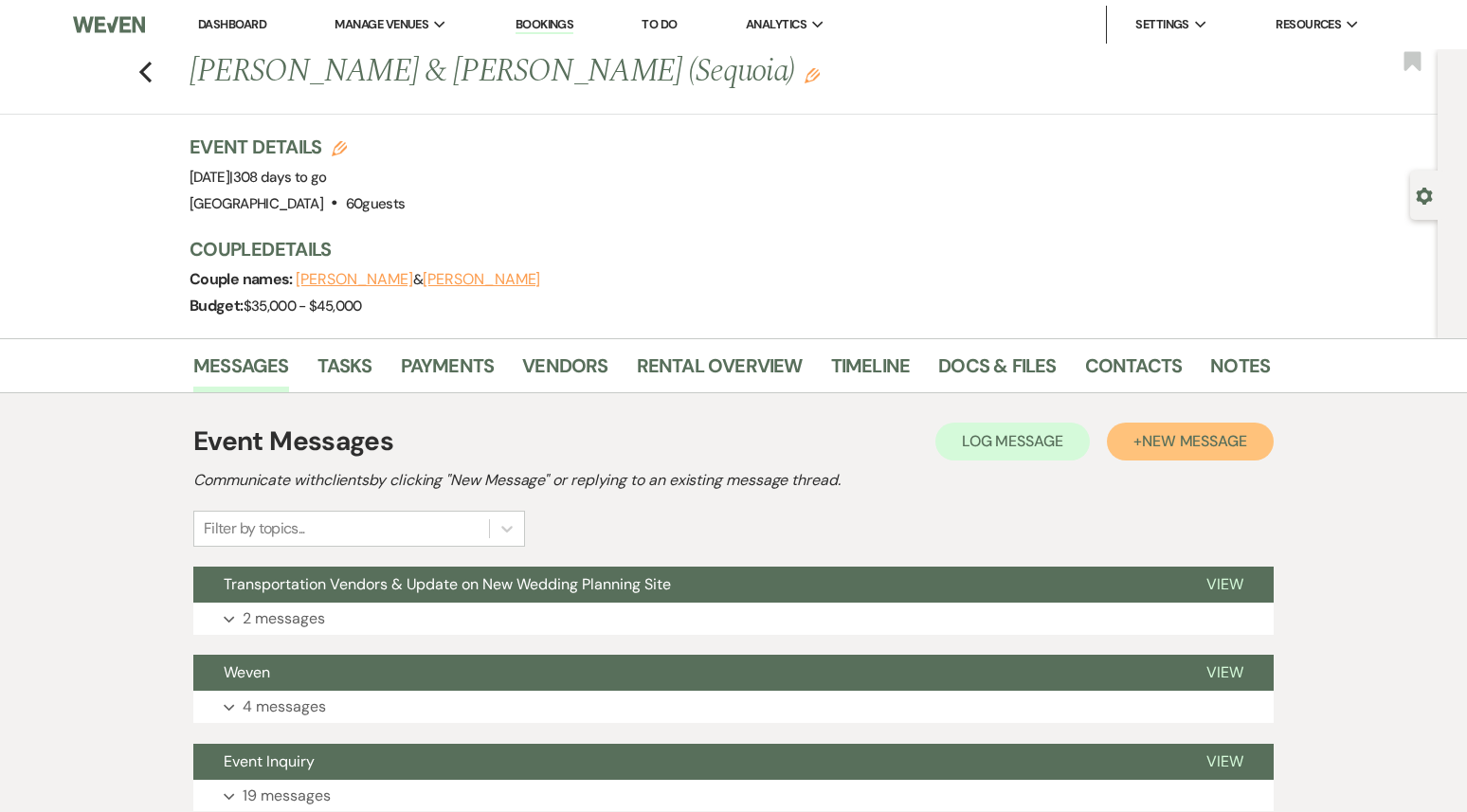
click at [1220, 433] on span "New Message" at bounding box center [1195, 441] width 105 height 20
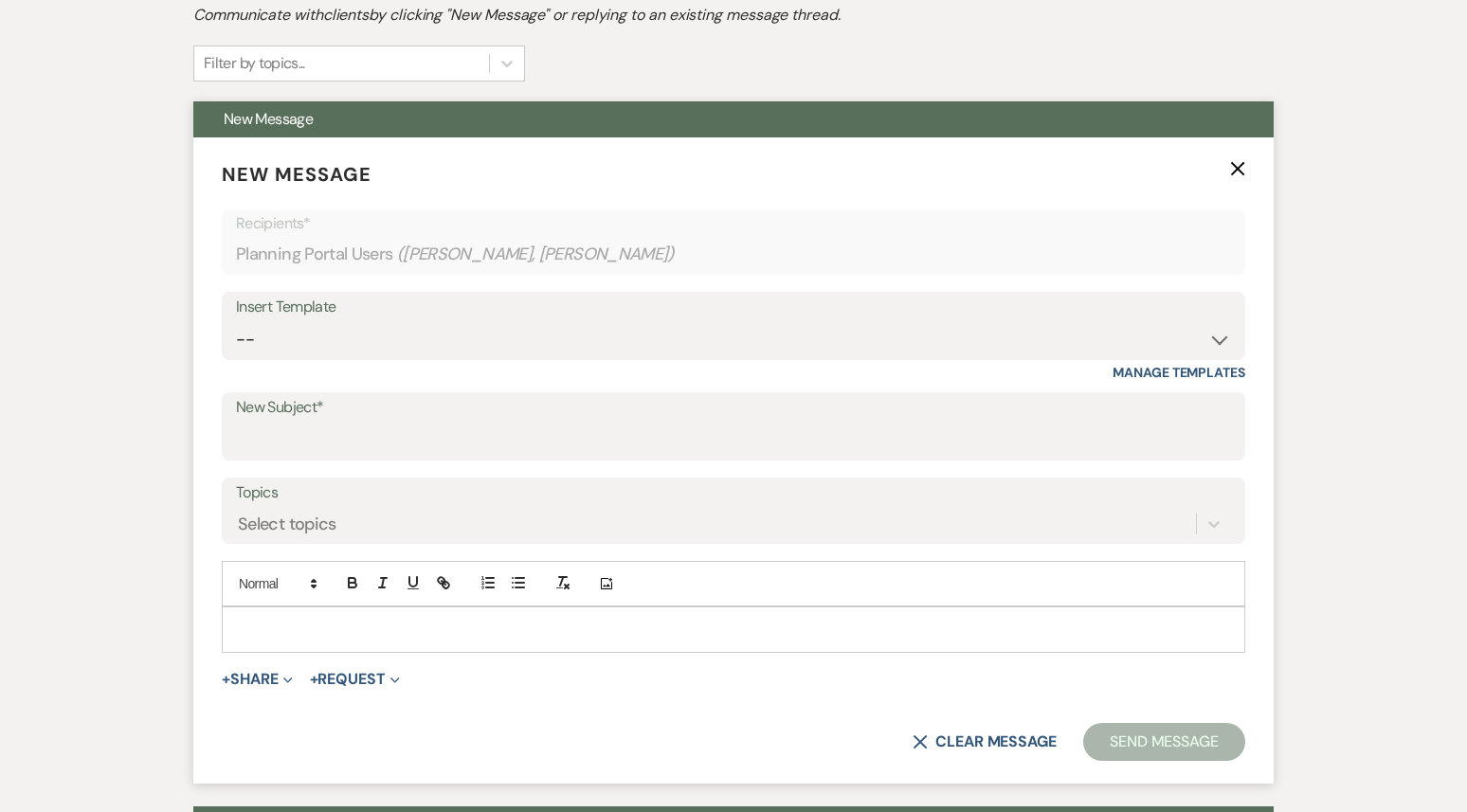
scroll to position [605, 0]
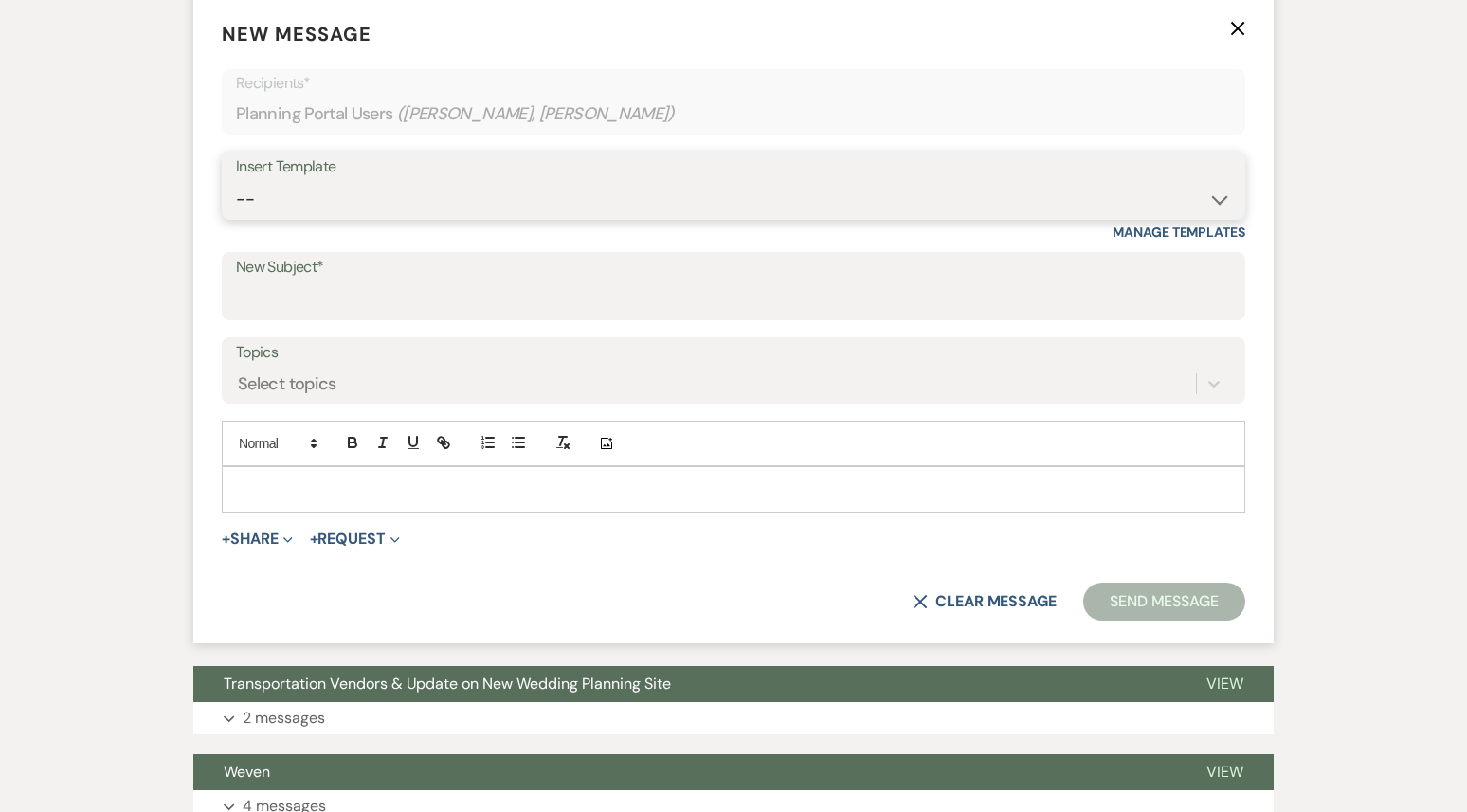
click at [497, 211] on select "-- Weven Planning Portal Introduction (Booked Events) 1st planning email ([PERS…" at bounding box center [734, 199] width 995 height 37
select select "3420"
click at [236, 181] on select "-- Weven Planning Portal Introduction (Booked Events) 1st planning email ([PERS…" at bounding box center [734, 199] width 995 height 37
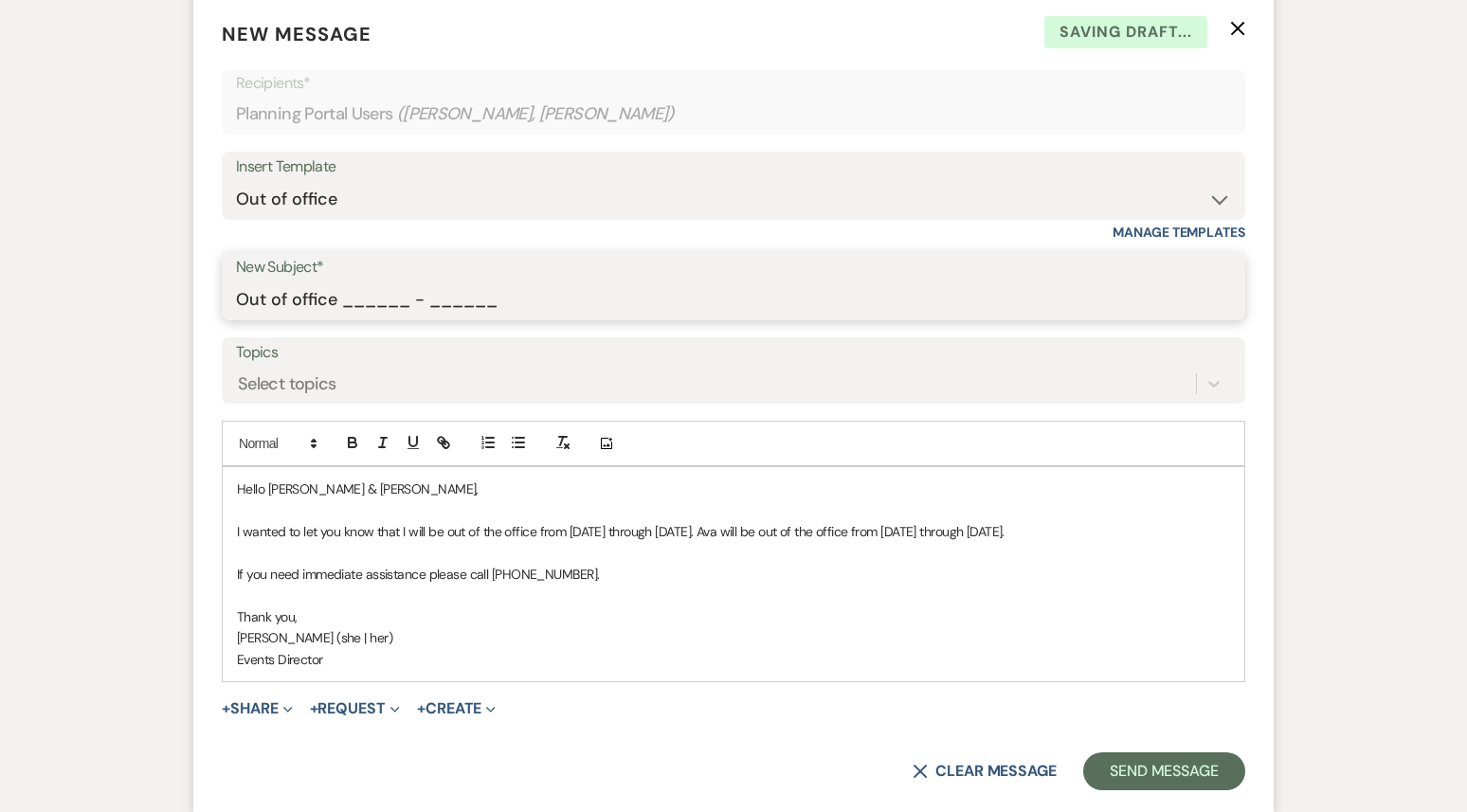
click at [352, 305] on input "Out of office ______ - ______" at bounding box center [734, 300] width 995 height 37
drag, startPoint x: 341, startPoint y: 304, endPoint x: 577, endPoint y: 315, distance: 236.3
click at [578, 314] on input "Out of office ______ - ______" at bounding box center [734, 300] width 995 height 37
type input "Out of office 09/22 - 09/29"
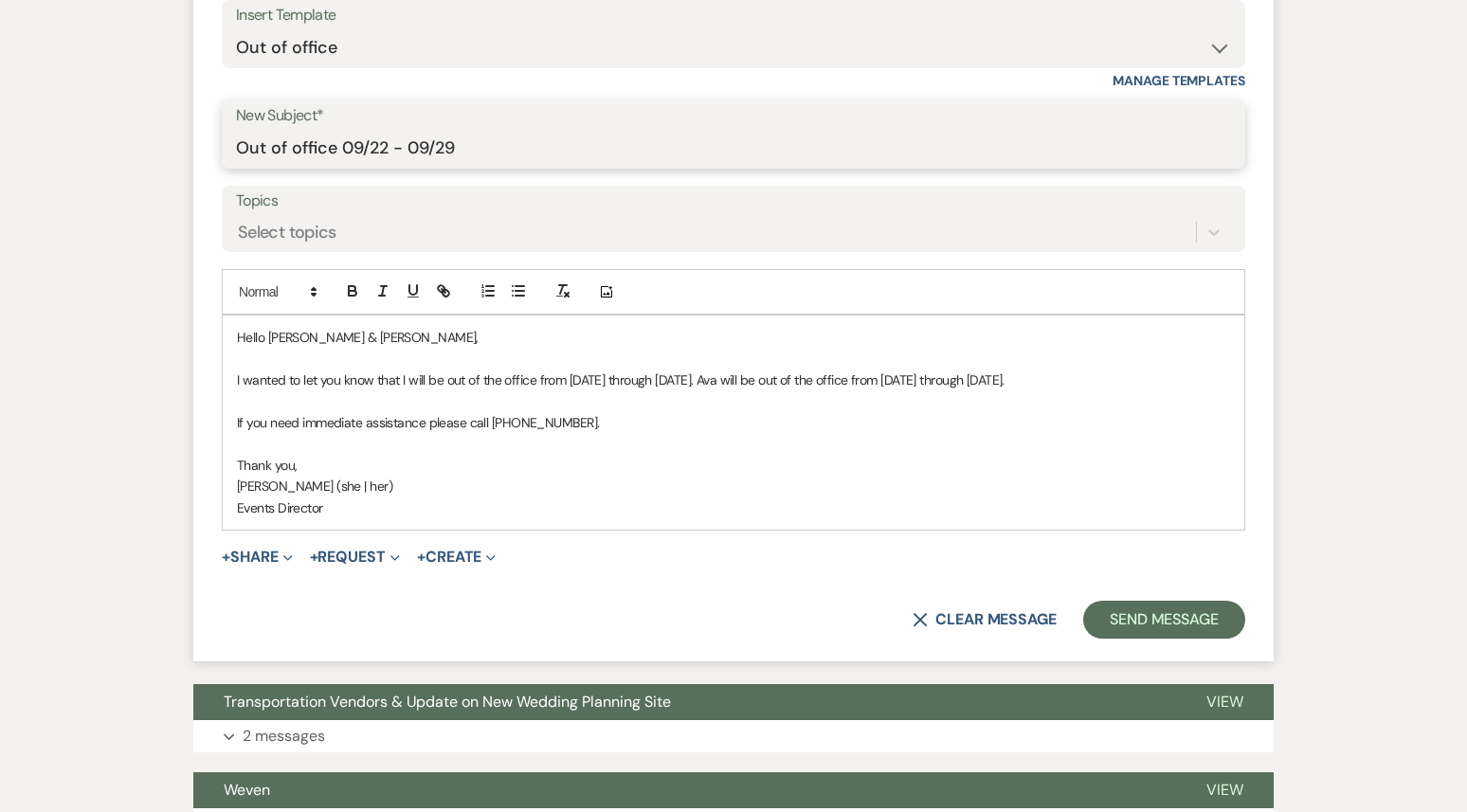
scroll to position [870, 0]
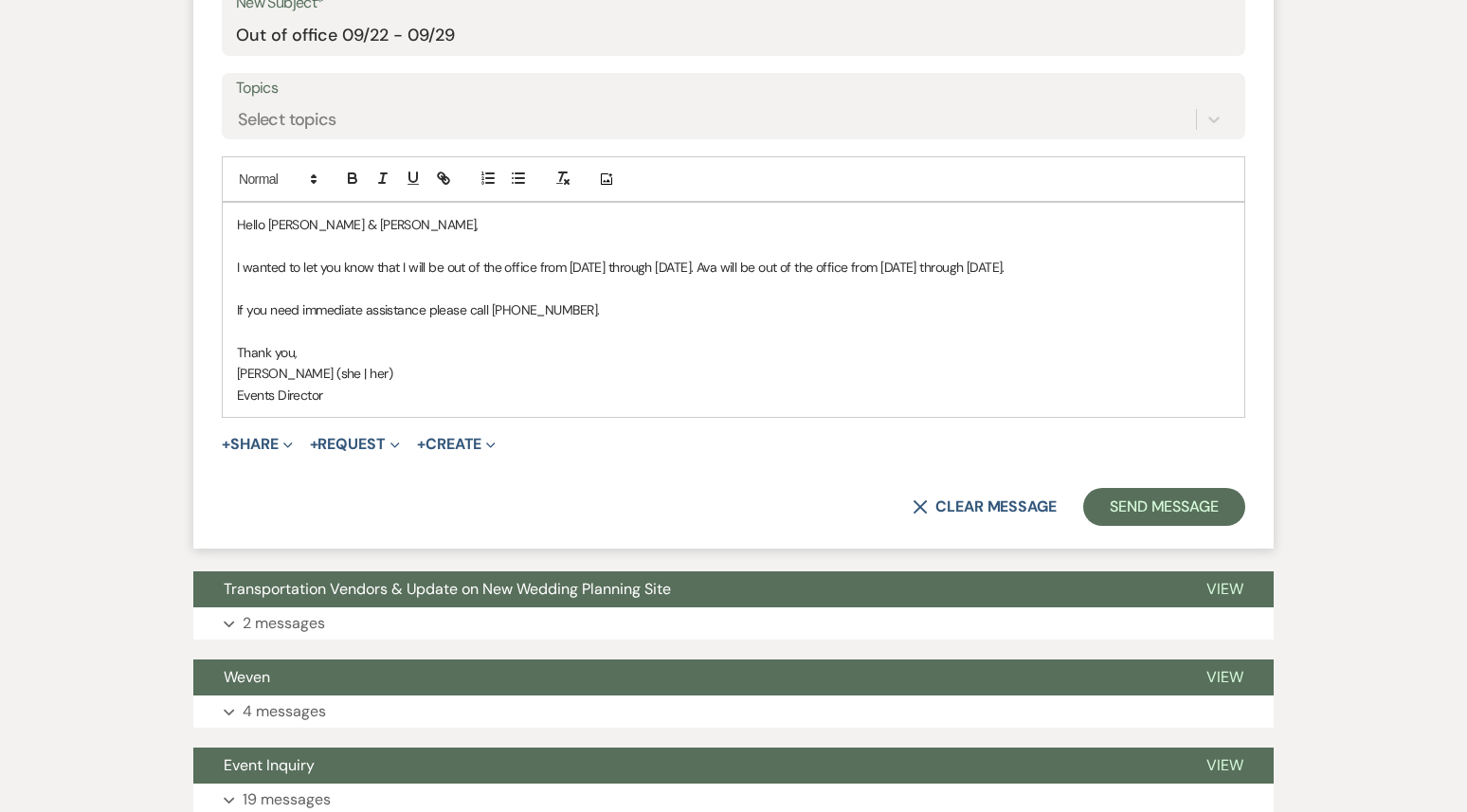
click at [1151, 508] on form "New Message X Saving draft... Recipients* Planning Portal Users ( [PERSON_NAME]…" at bounding box center [733, 140] width 1080 height 816
click at [1148, 508] on form "New Message X Saving draft... Recipients* Planning Portal Users ( [PERSON_NAME]…" at bounding box center [733, 140] width 1080 height 816
click at [1148, 523] on button "Send Message" at bounding box center [1164, 506] width 162 height 38
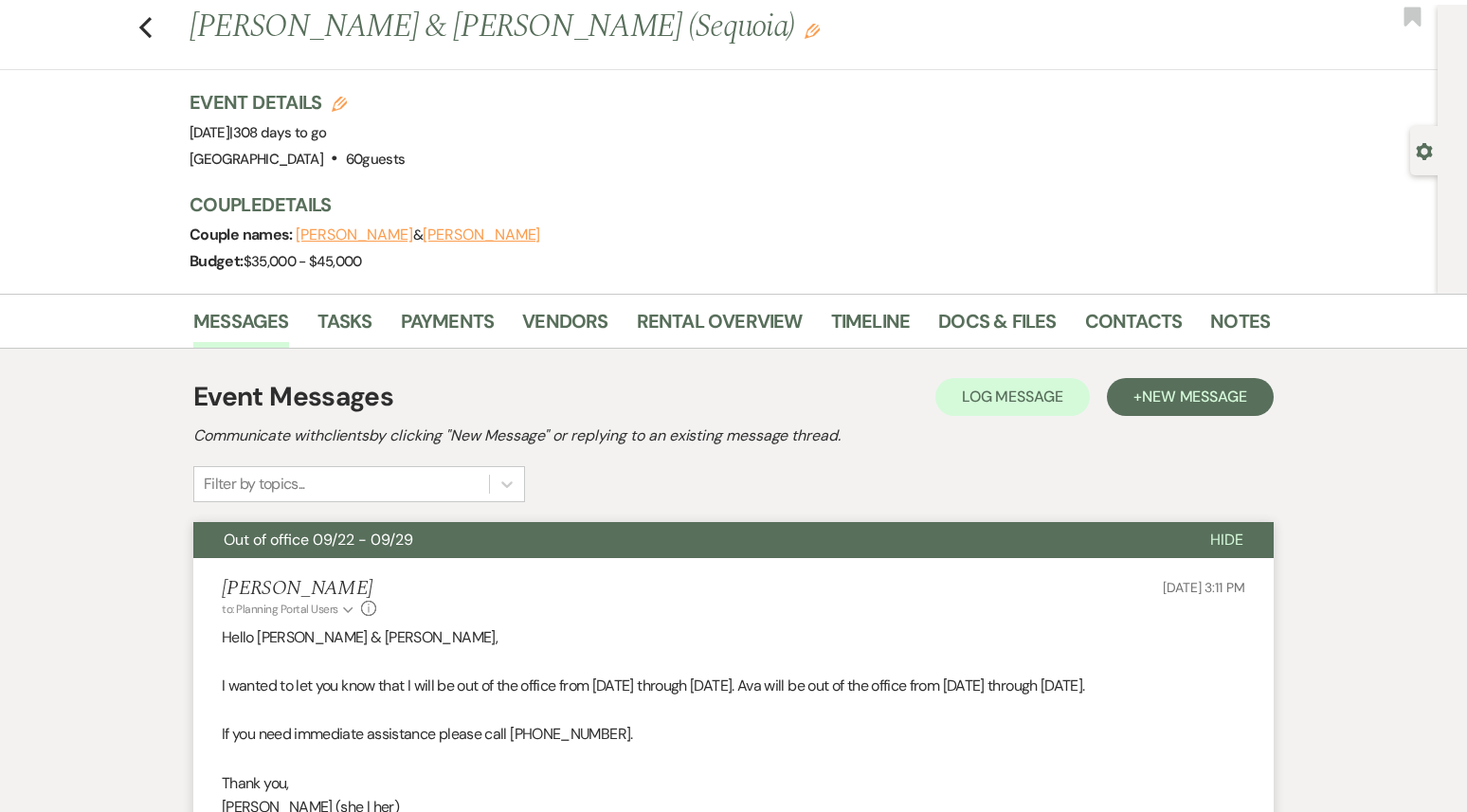
scroll to position [0, 0]
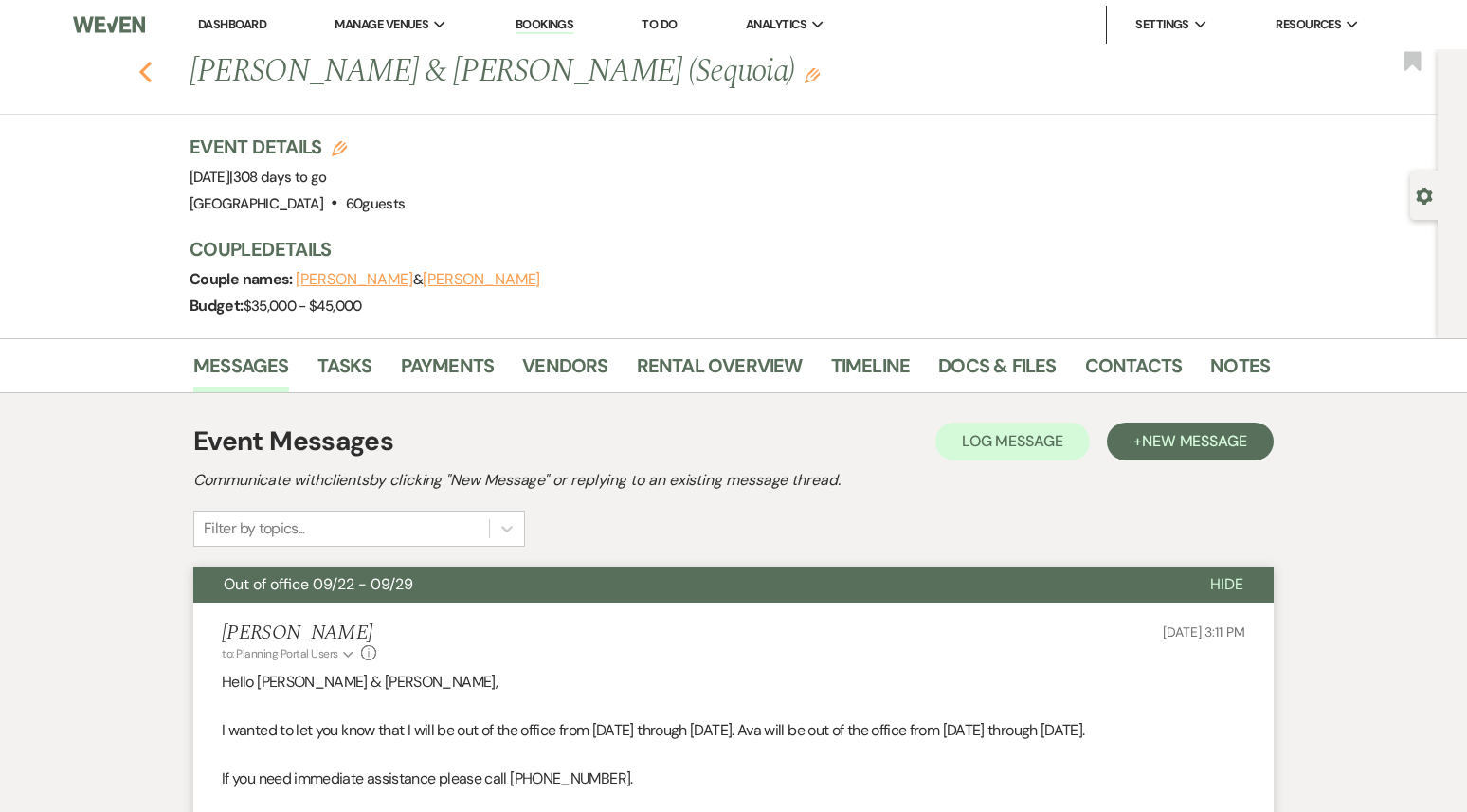
click at [151, 75] on icon "Previous" at bounding box center [145, 71] width 14 height 23
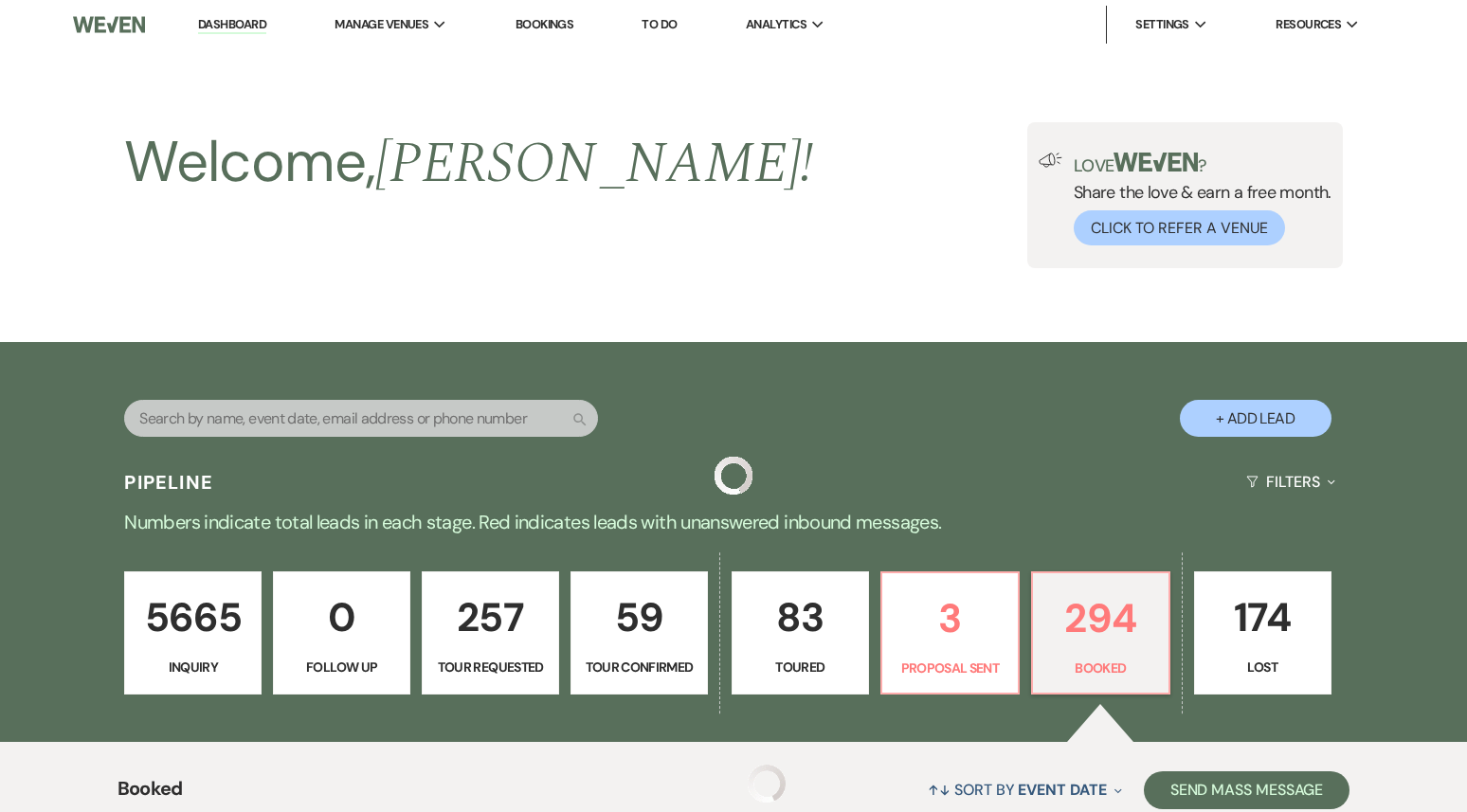
scroll to position [5306, 0]
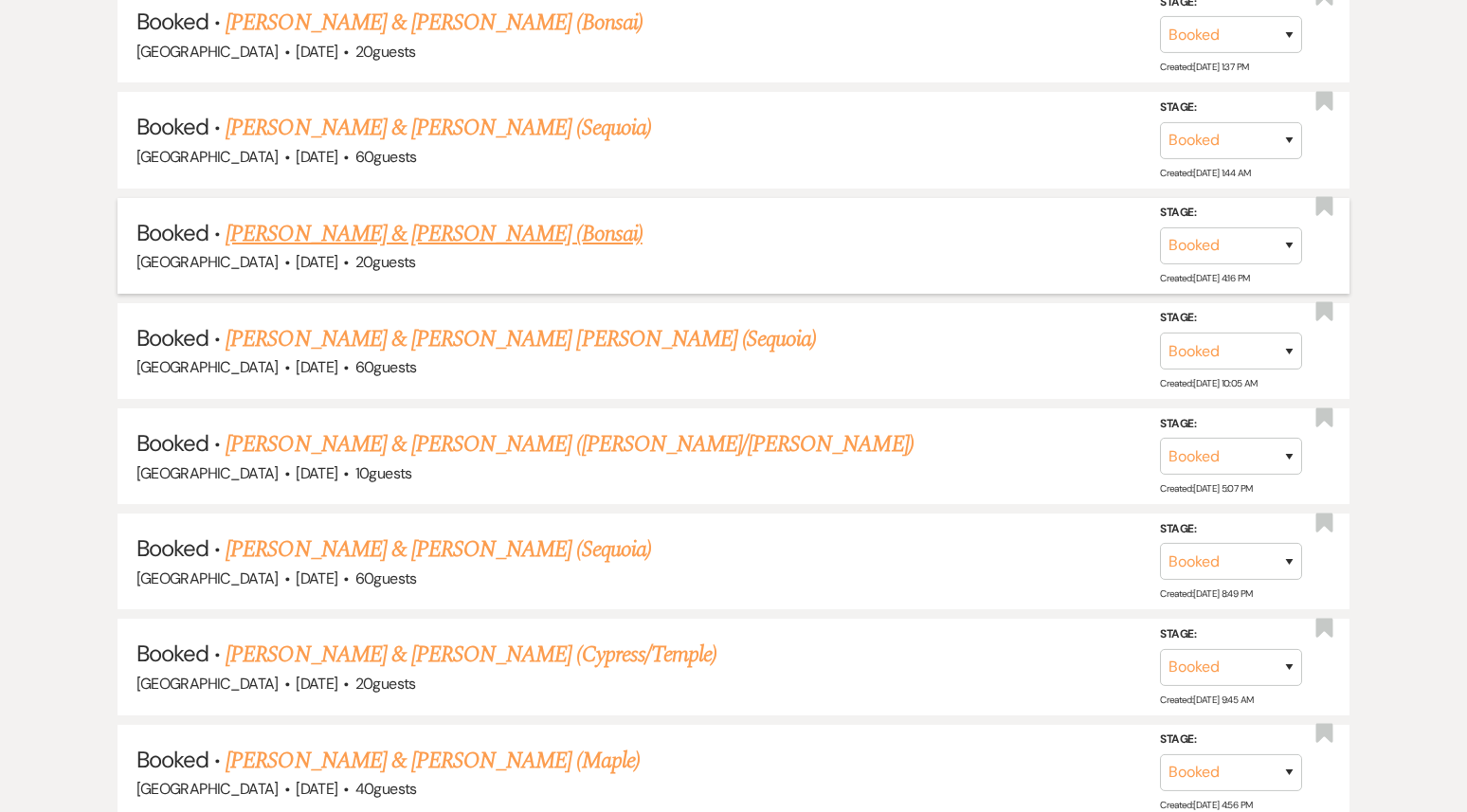
click at [494, 217] on link "[PERSON_NAME] & [PERSON_NAME] (Bonsai)" at bounding box center [434, 233] width 417 height 34
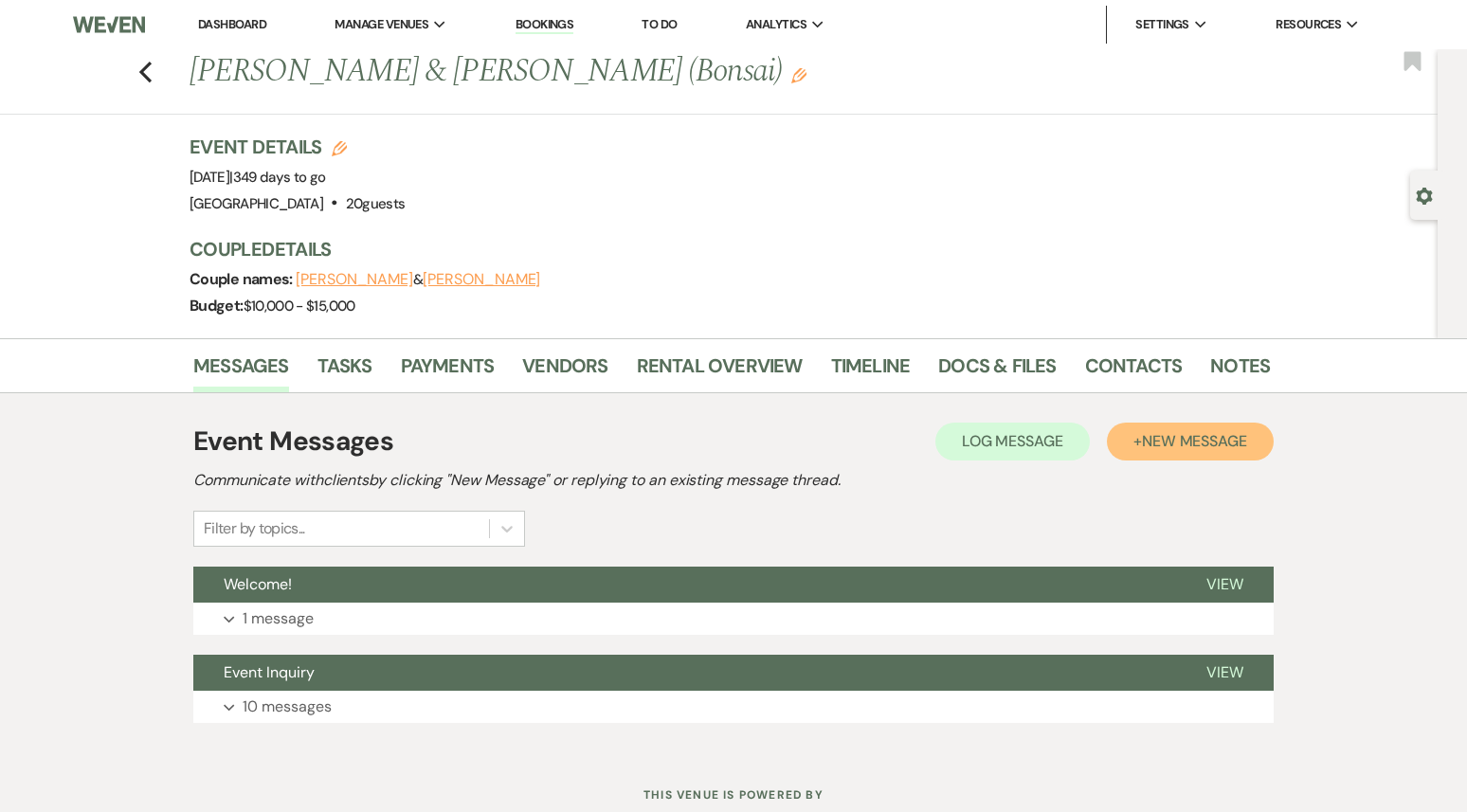
click at [1225, 439] on span "New Message" at bounding box center [1195, 441] width 105 height 20
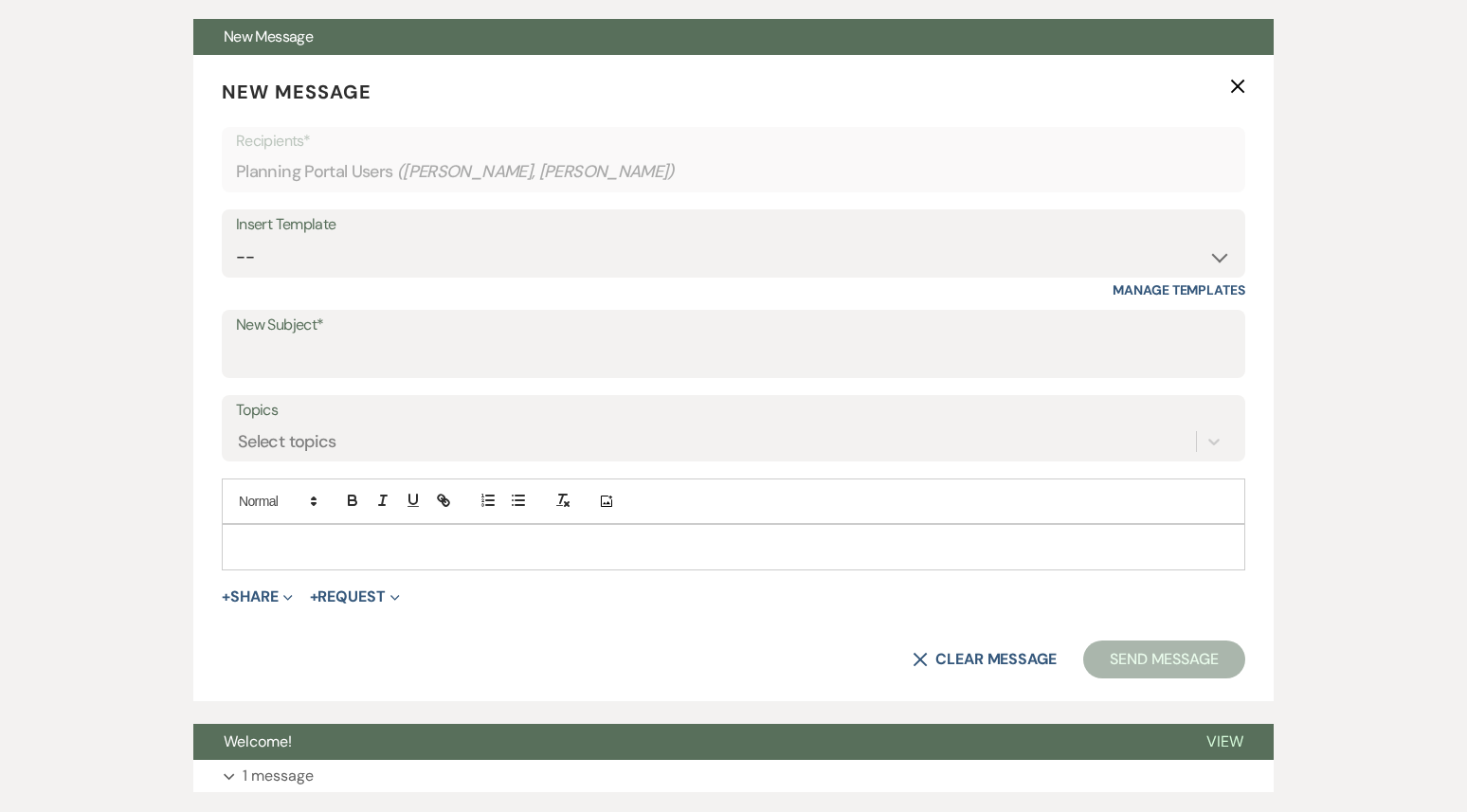
scroll to position [588, 0]
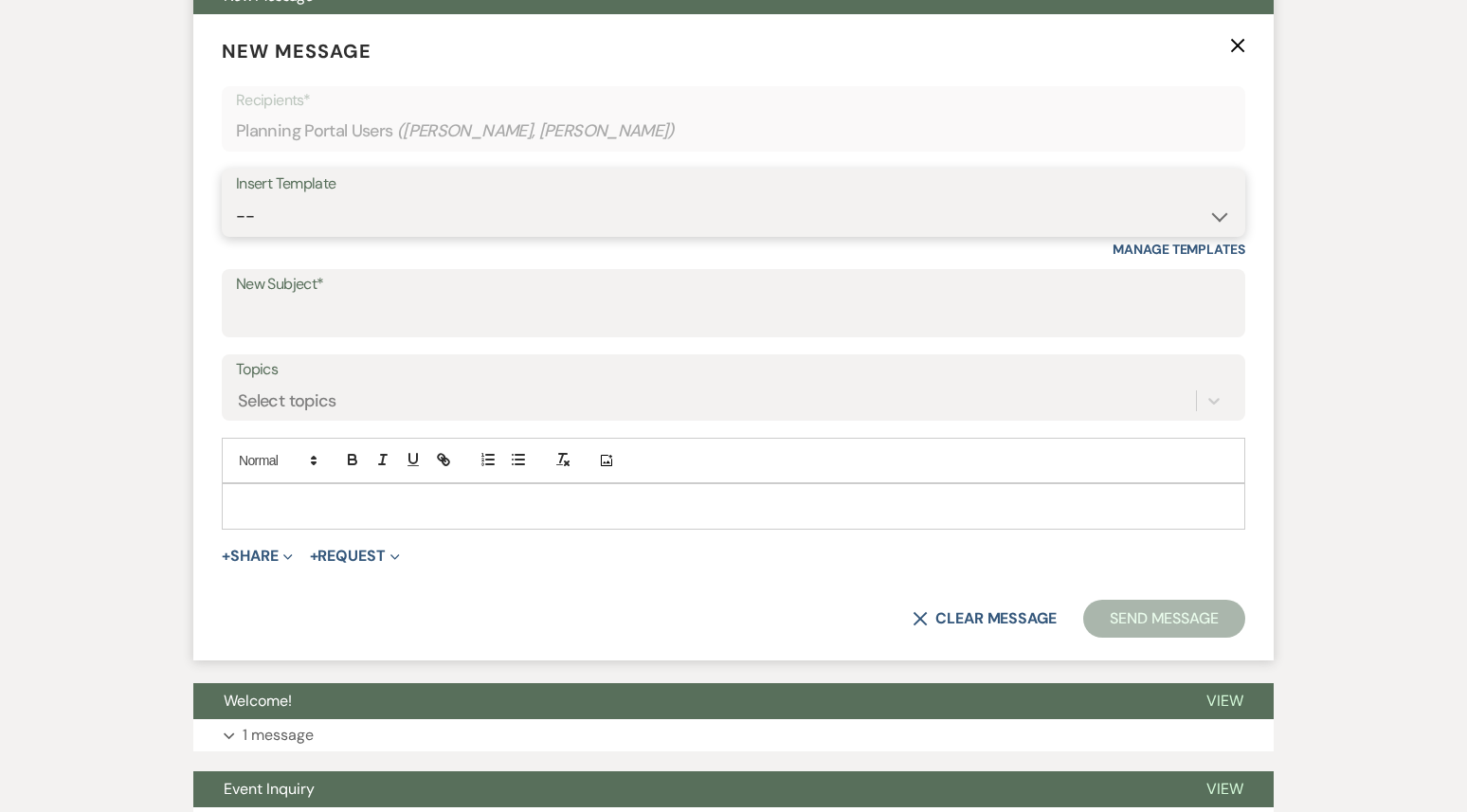
click at [480, 234] on select "-- Weven Planning Portal Introduction (Booked Events) 1st planning email ([PERS…" at bounding box center [734, 216] width 995 height 37
select select "3420"
click at [236, 198] on select "-- Weven Planning Portal Introduction (Booked Events) 1st planning email ([PERS…" at bounding box center [734, 216] width 995 height 37
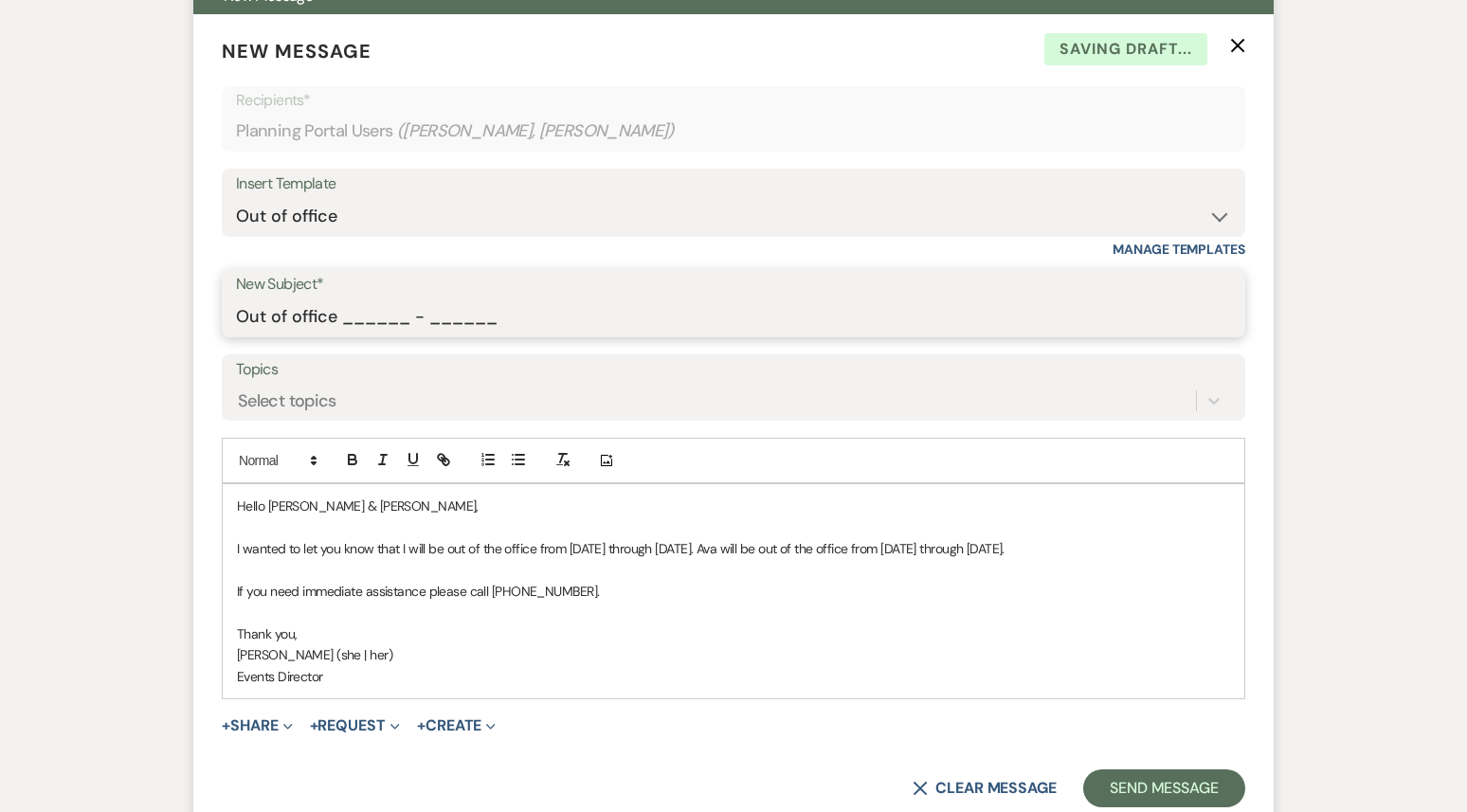
drag, startPoint x: 345, startPoint y: 316, endPoint x: 520, endPoint y: 309, distance: 175.1
click at [520, 310] on input "Out of office ______ - ______" at bounding box center [734, 316] width 995 height 37
type input "Out of office 09/22 - 09/29"
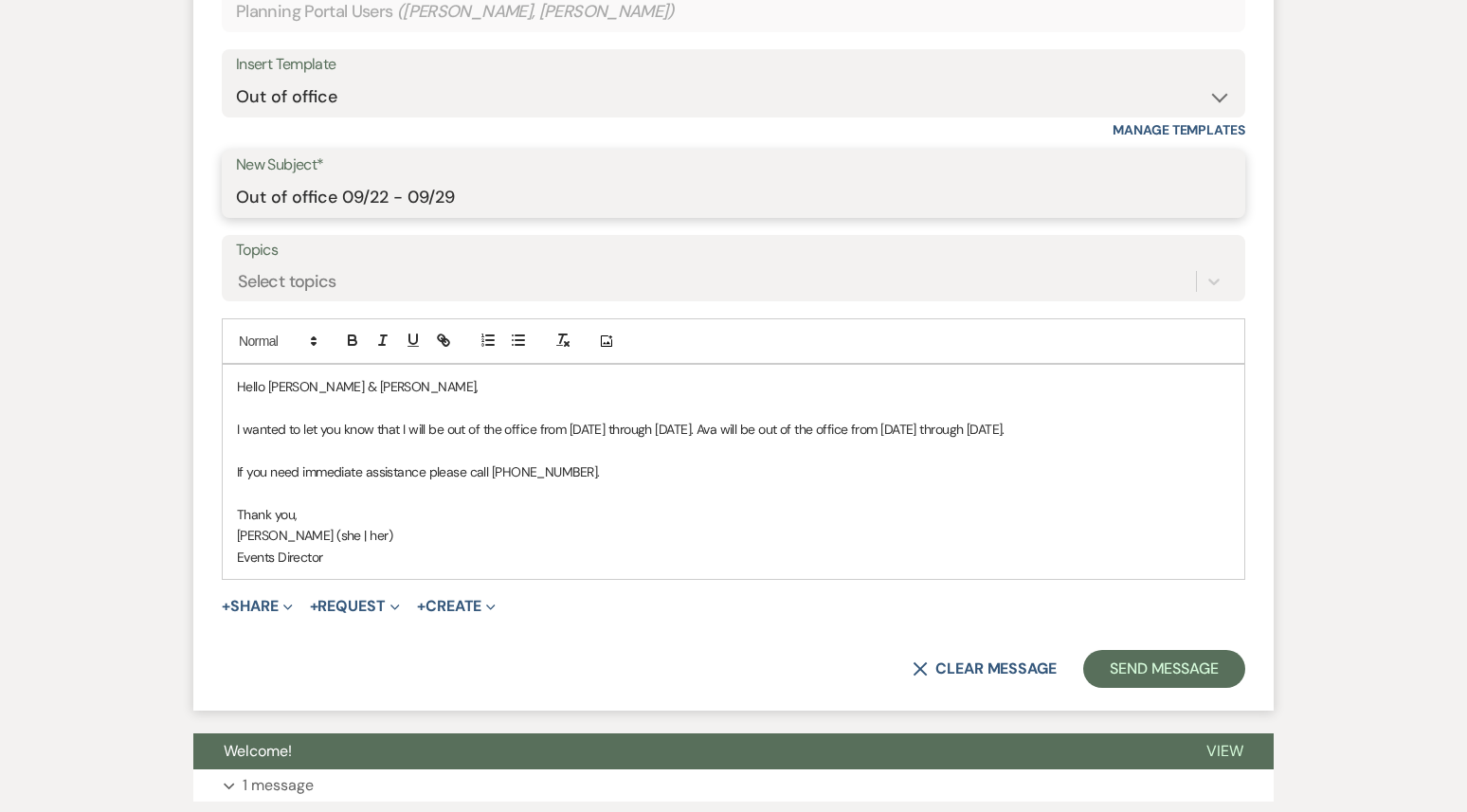
scroll to position [729, 0]
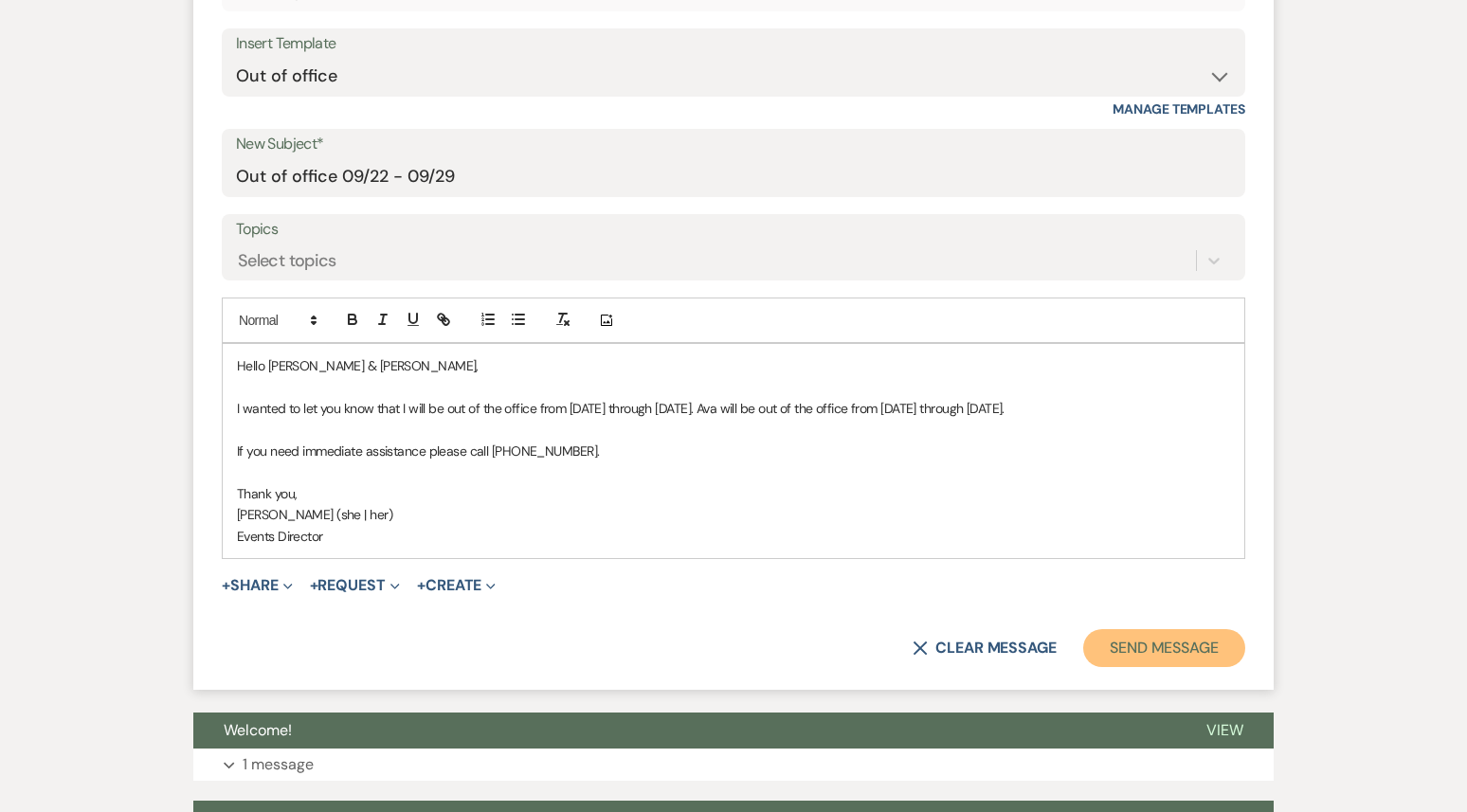
click at [1207, 668] on button "Send Message" at bounding box center [1164, 648] width 162 height 38
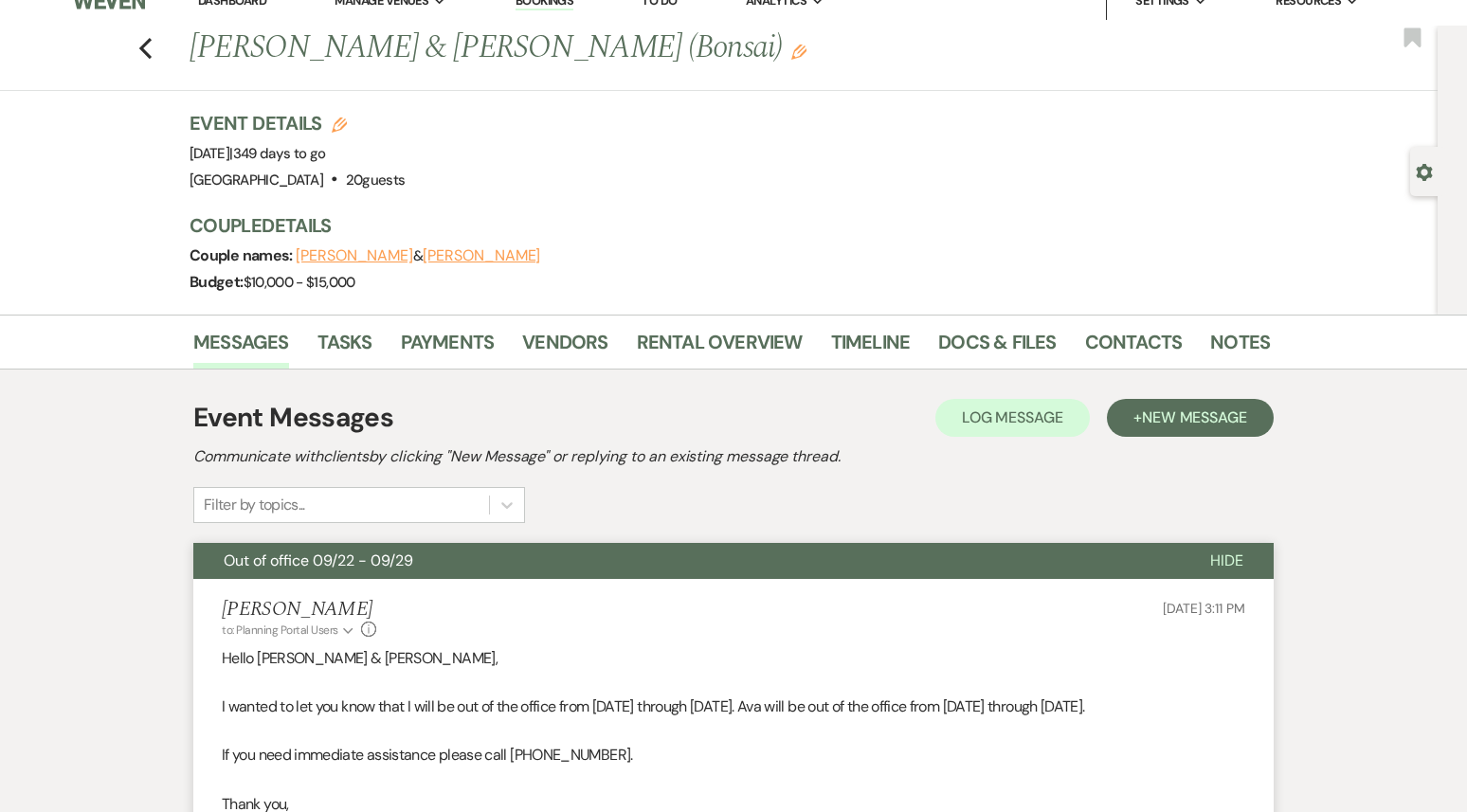
scroll to position [0, 0]
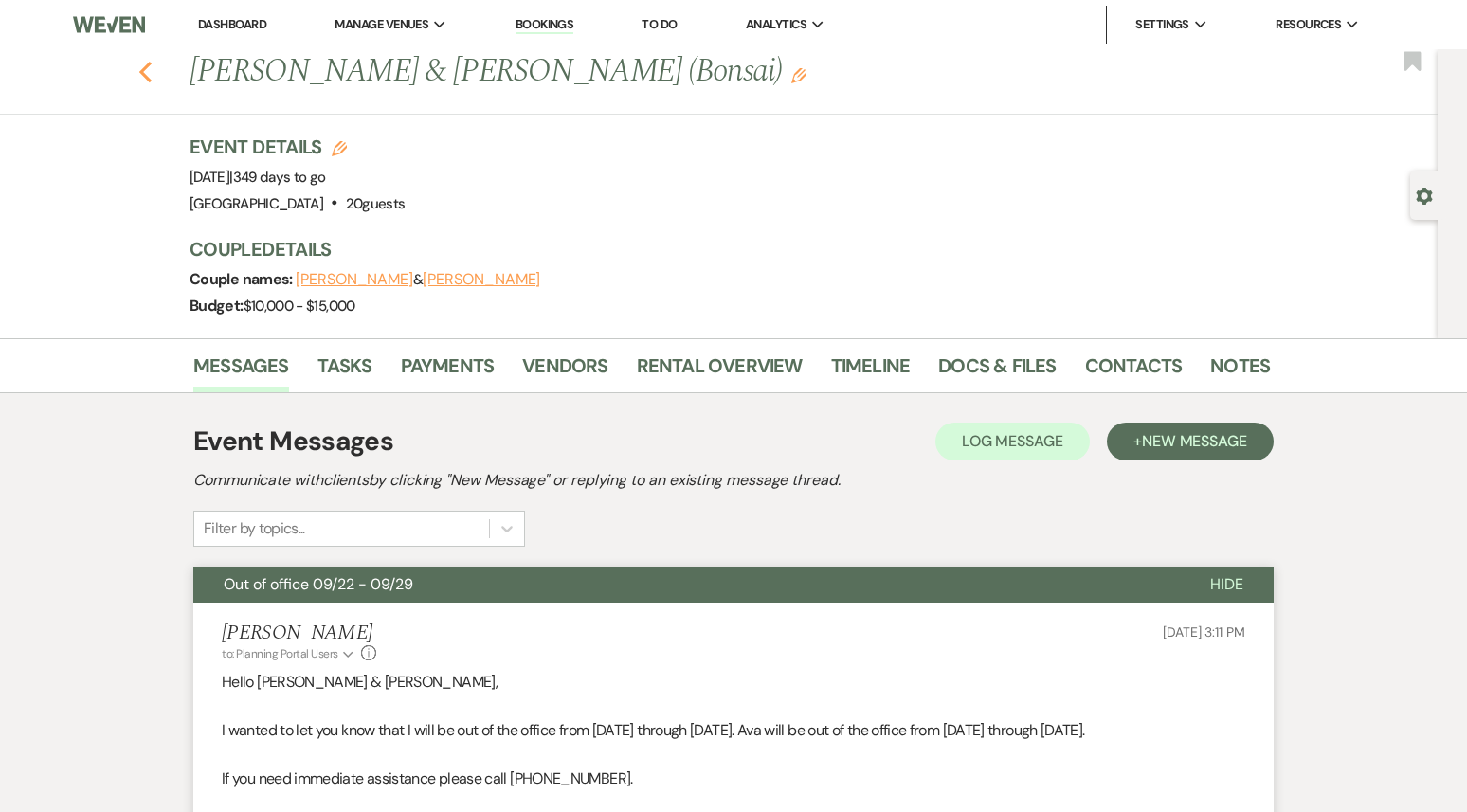
click at [147, 74] on icon "Previous" at bounding box center [145, 71] width 14 height 23
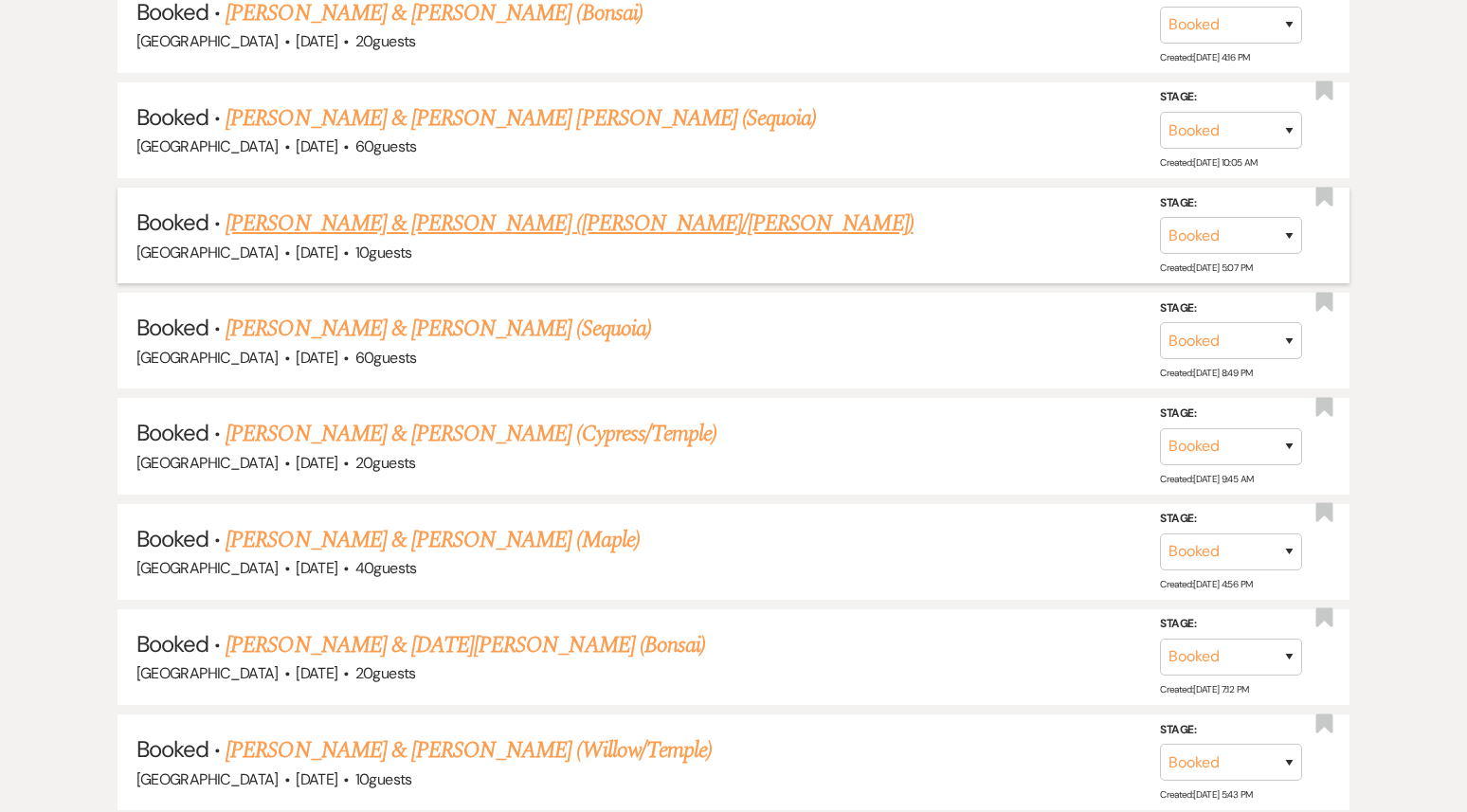
scroll to position [5528, 0]
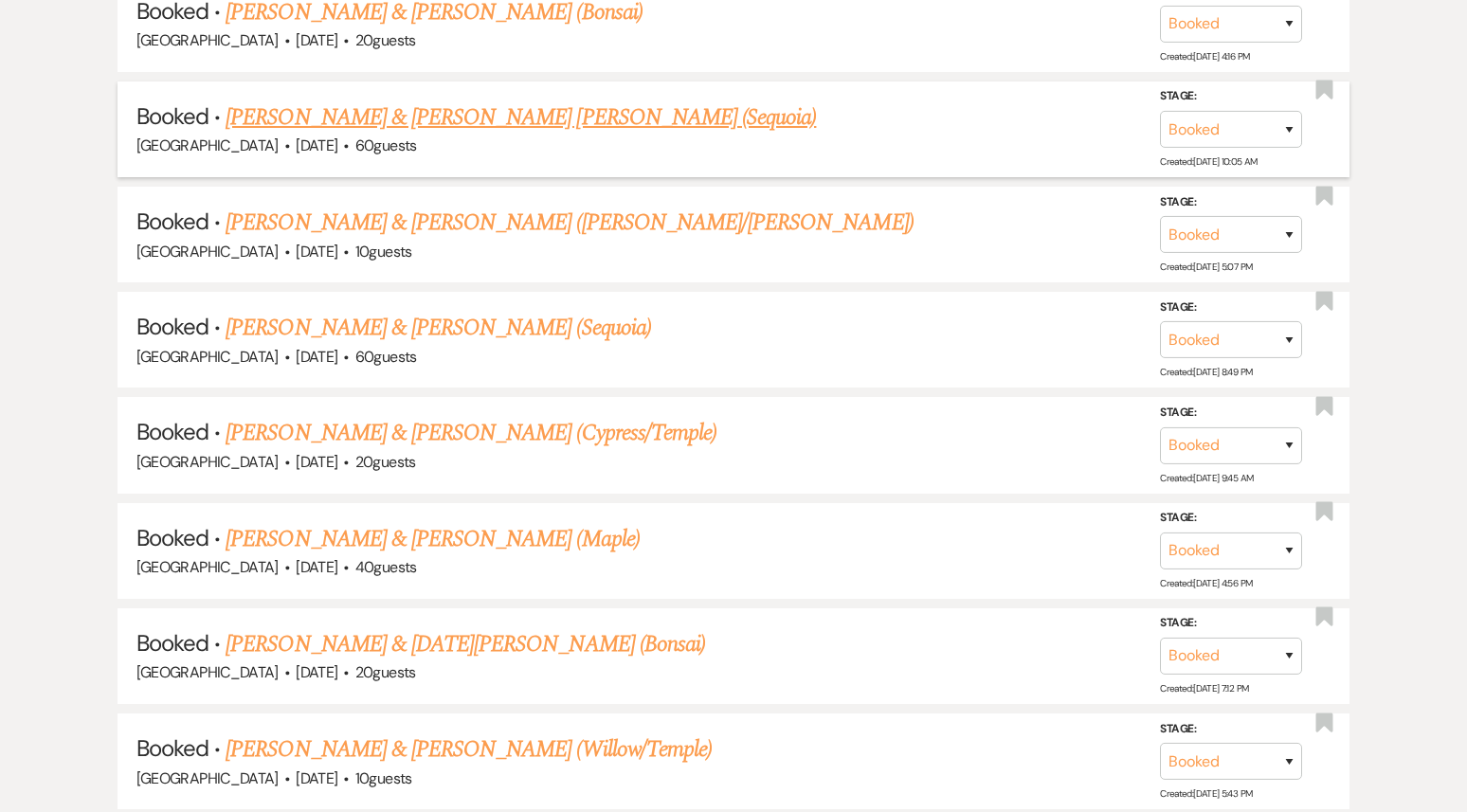
click at [434, 101] on link "[PERSON_NAME] & [PERSON_NAME] [PERSON_NAME] (Sequoia)" at bounding box center [520, 118] width 591 height 34
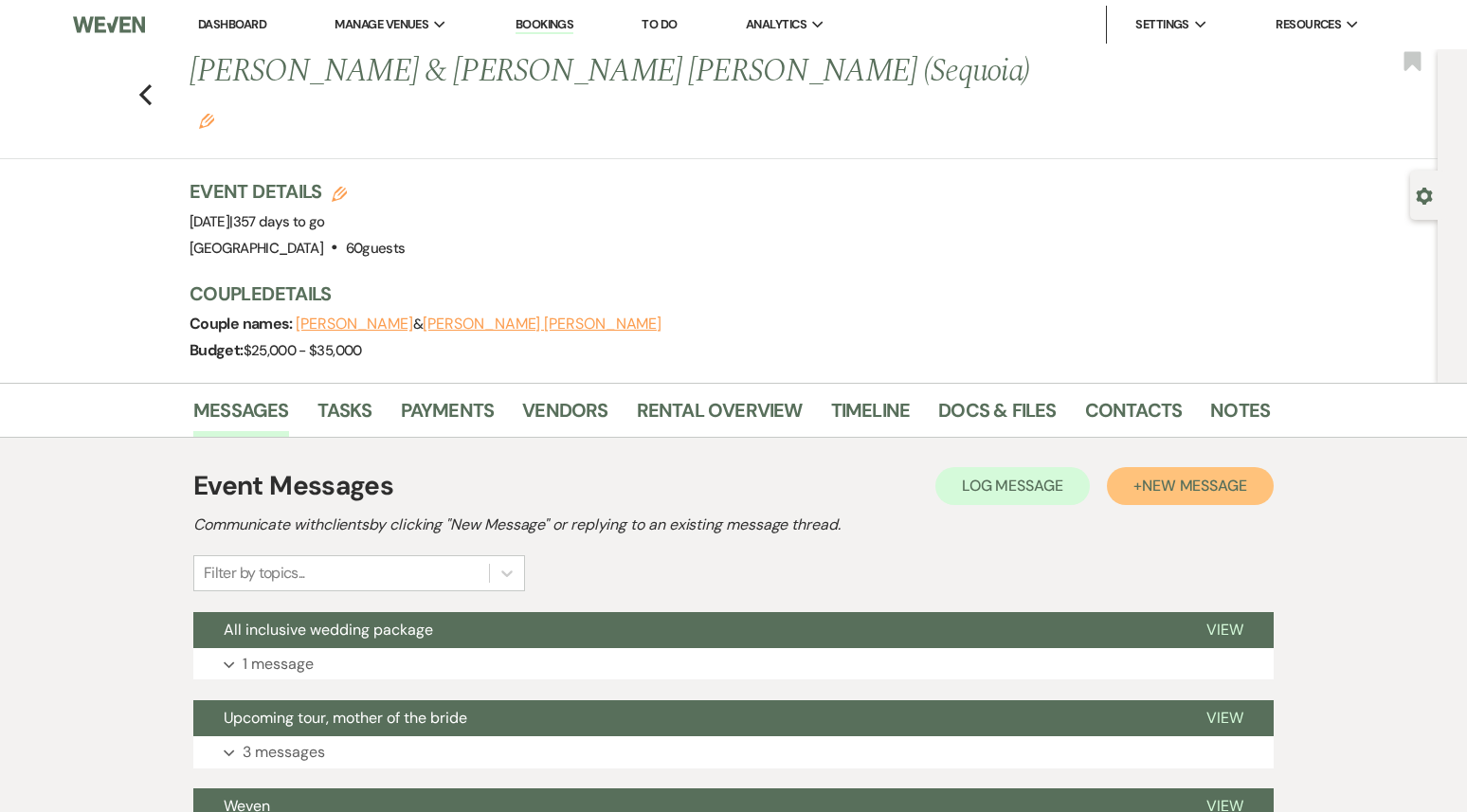
click at [1252, 467] on button "+ New Message" at bounding box center [1190, 486] width 167 height 38
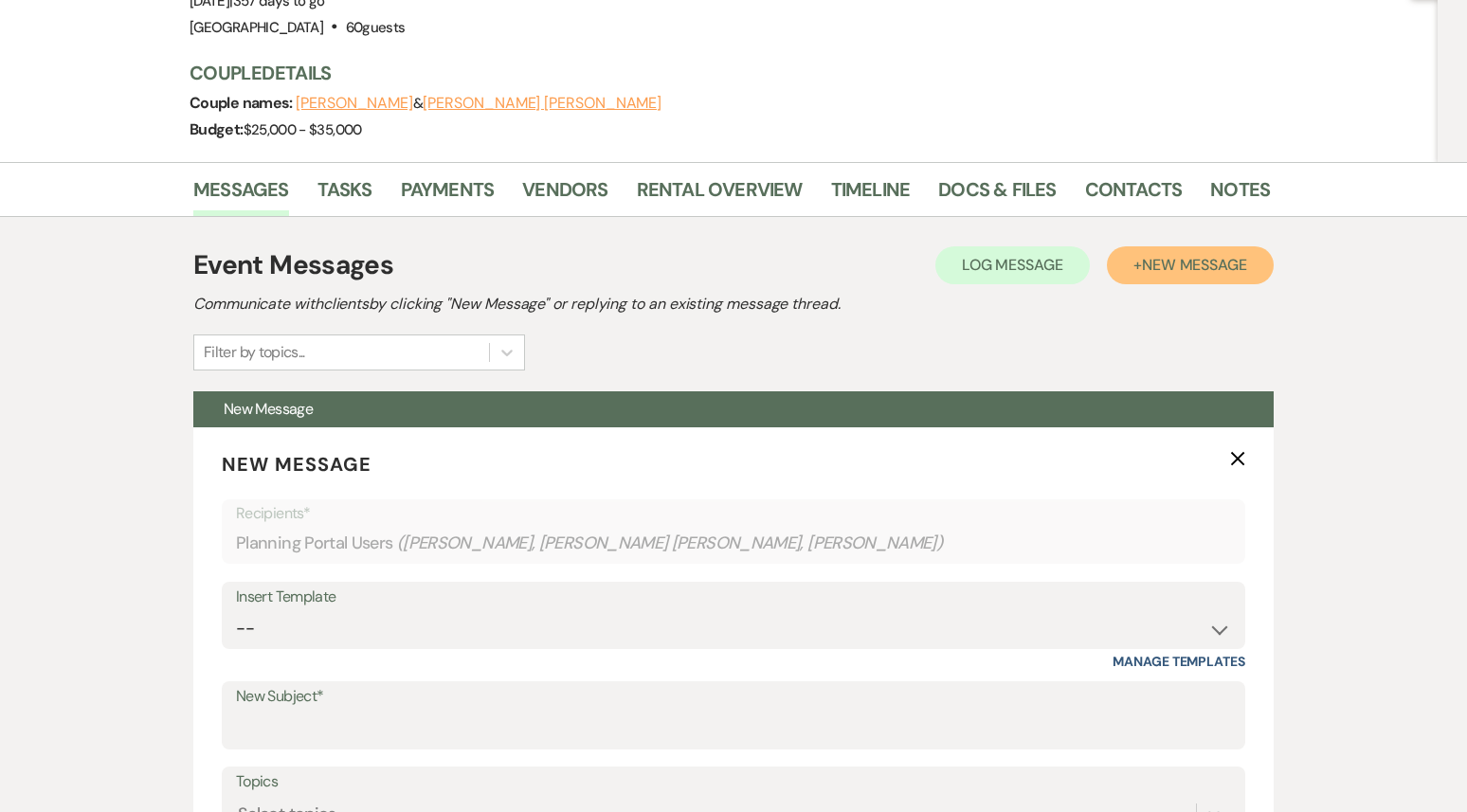
scroll to position [358, 0]
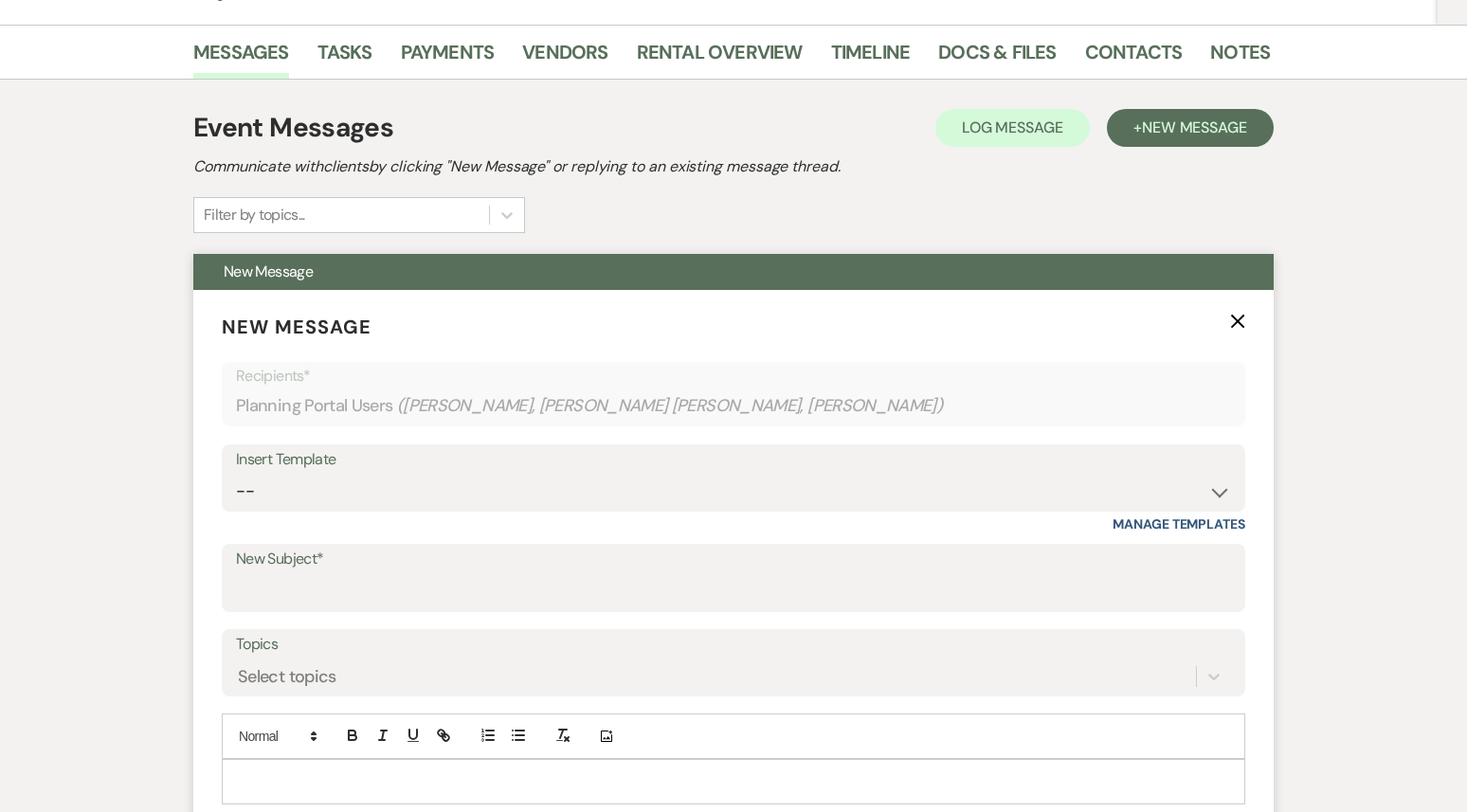
click at [624, 446] on div "Insert Template" at bounding box center [734, 460] width 995 height 28
click at [602, 473] on select "-- Weven Planning Portal Introduction (Booked Events) 1st planning email ([PERS…" at bounding box center [734, 491] width 995 height 37
select select "3420"
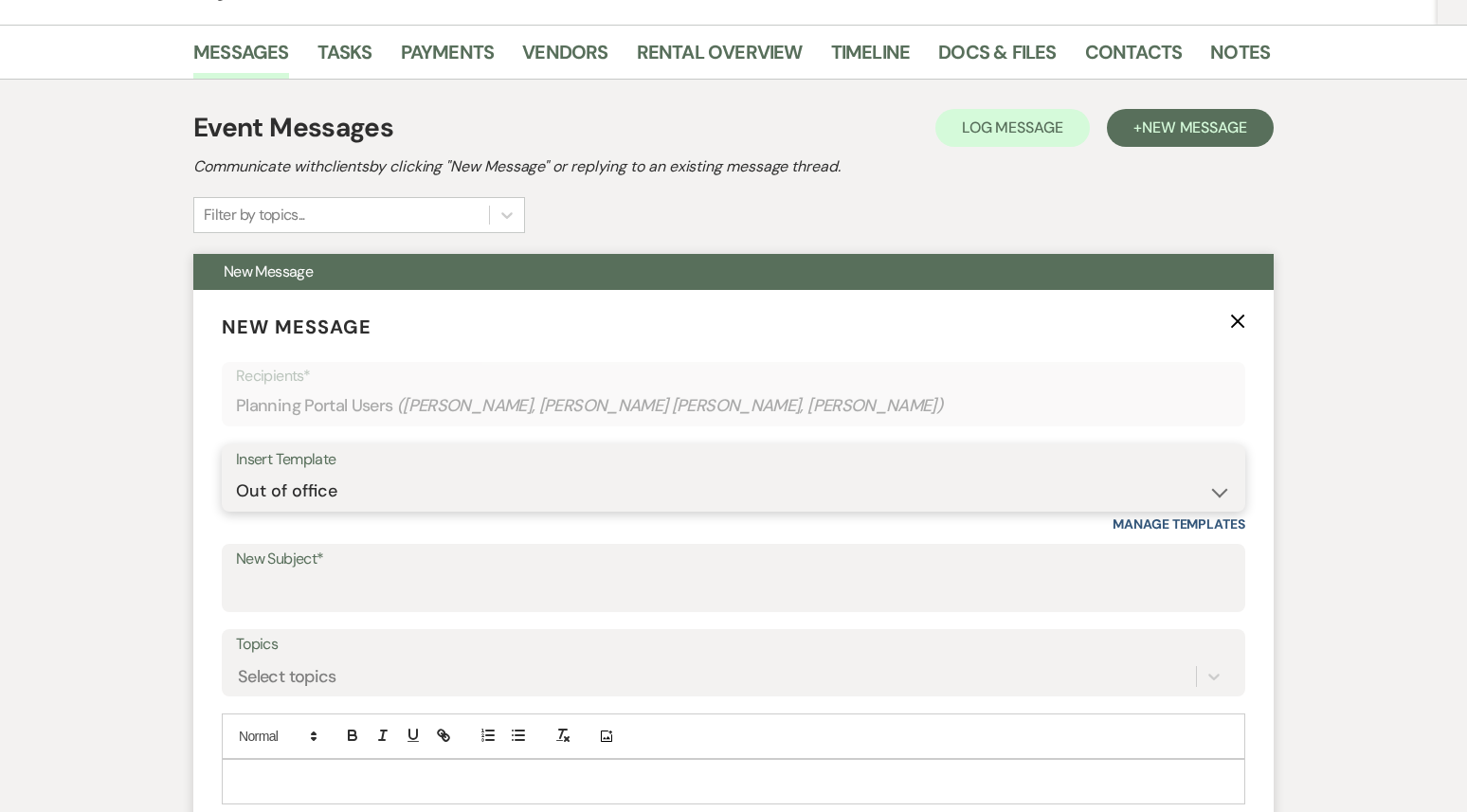
click at [236, 473] on select "-- Weven Planning Portal Introduction (Booked Events) 1st planning email ([PERS…" at bounding box center [734, 491] width 995 height 37
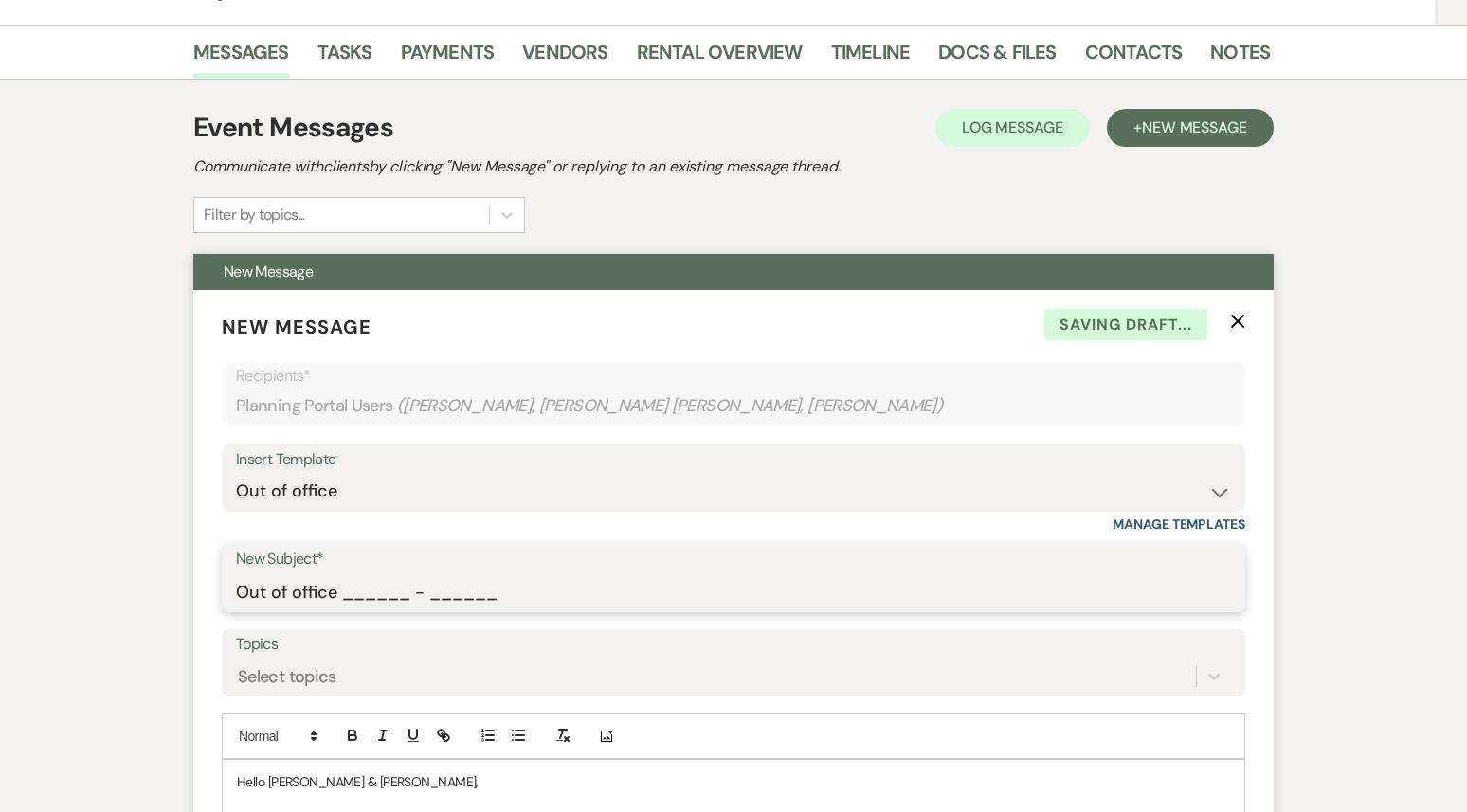
drag, startPoint x: 344, startPoint y: 552, endPoint x: 531, endPoint y: 561, distance: 187.2
click at [535, 568] on form "New Message X Saving draft... Recipients* Planning Portal Users ( [PERSON_NAME]…" at bounding box center [733, 697] width 1080 height 816
type input "Out of office 09/22 - 09/29"
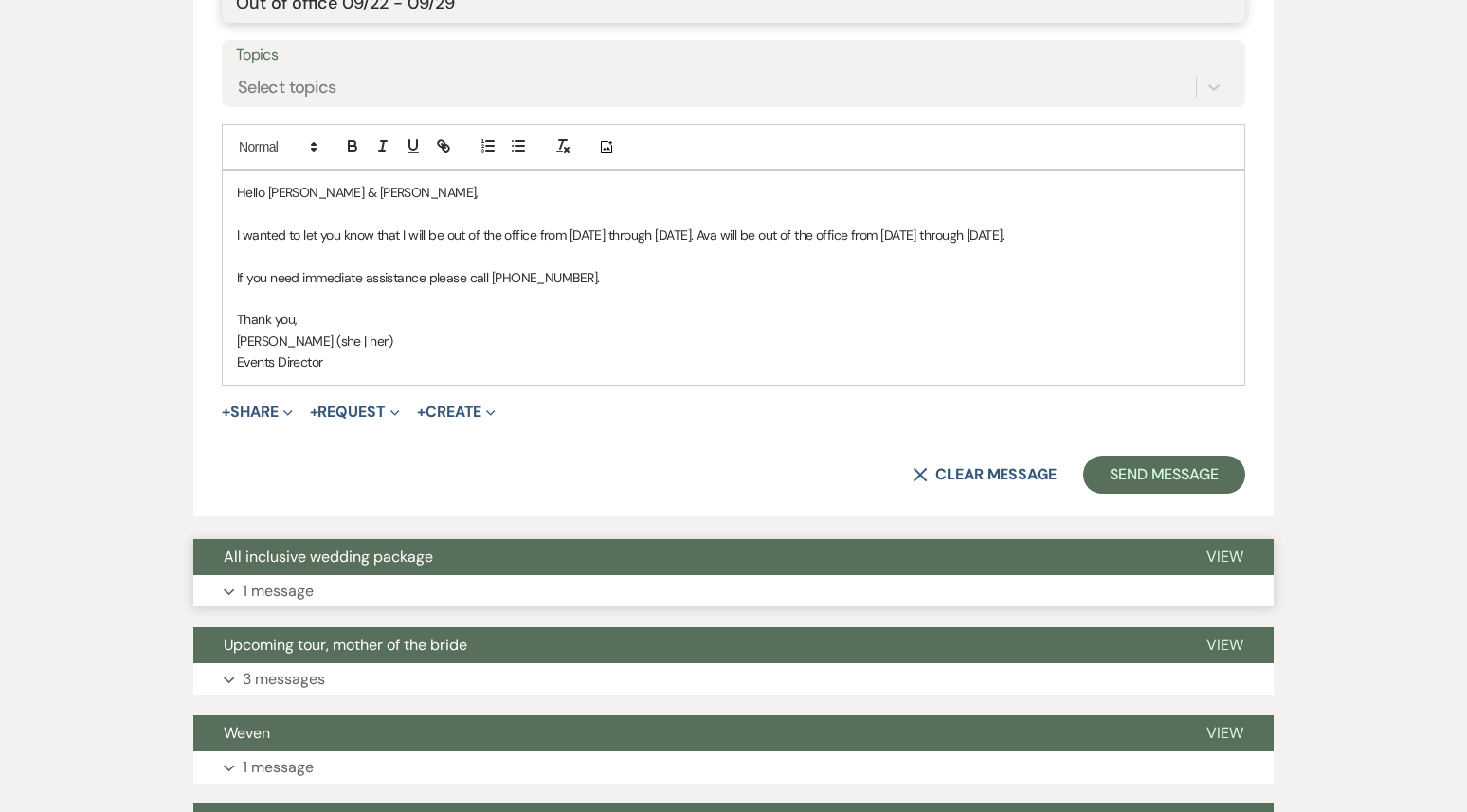
scroll to position [949, 0]
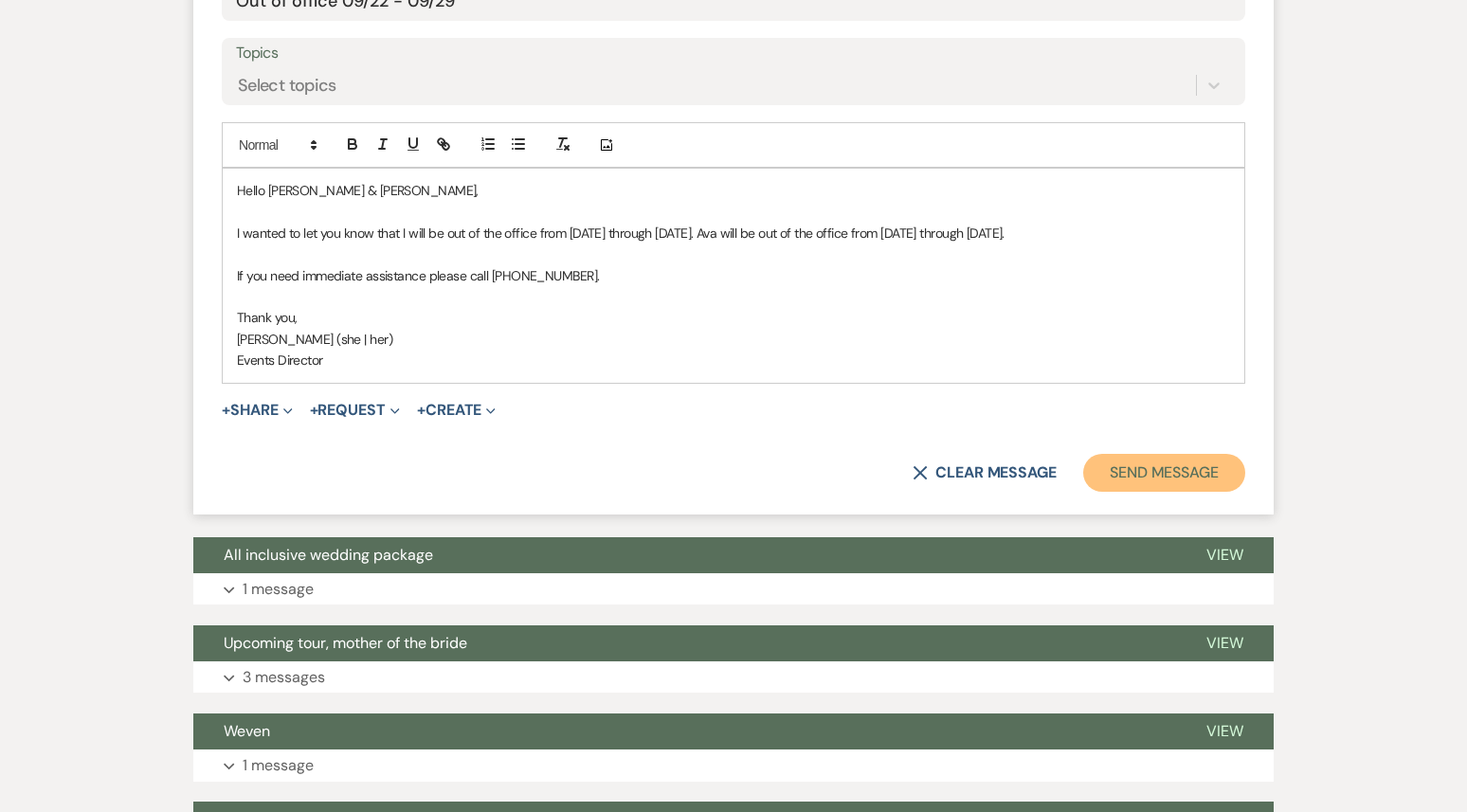
click at [1137, 466] on button "Send Message" at bounding box center [1164, 473] width 162 height 38
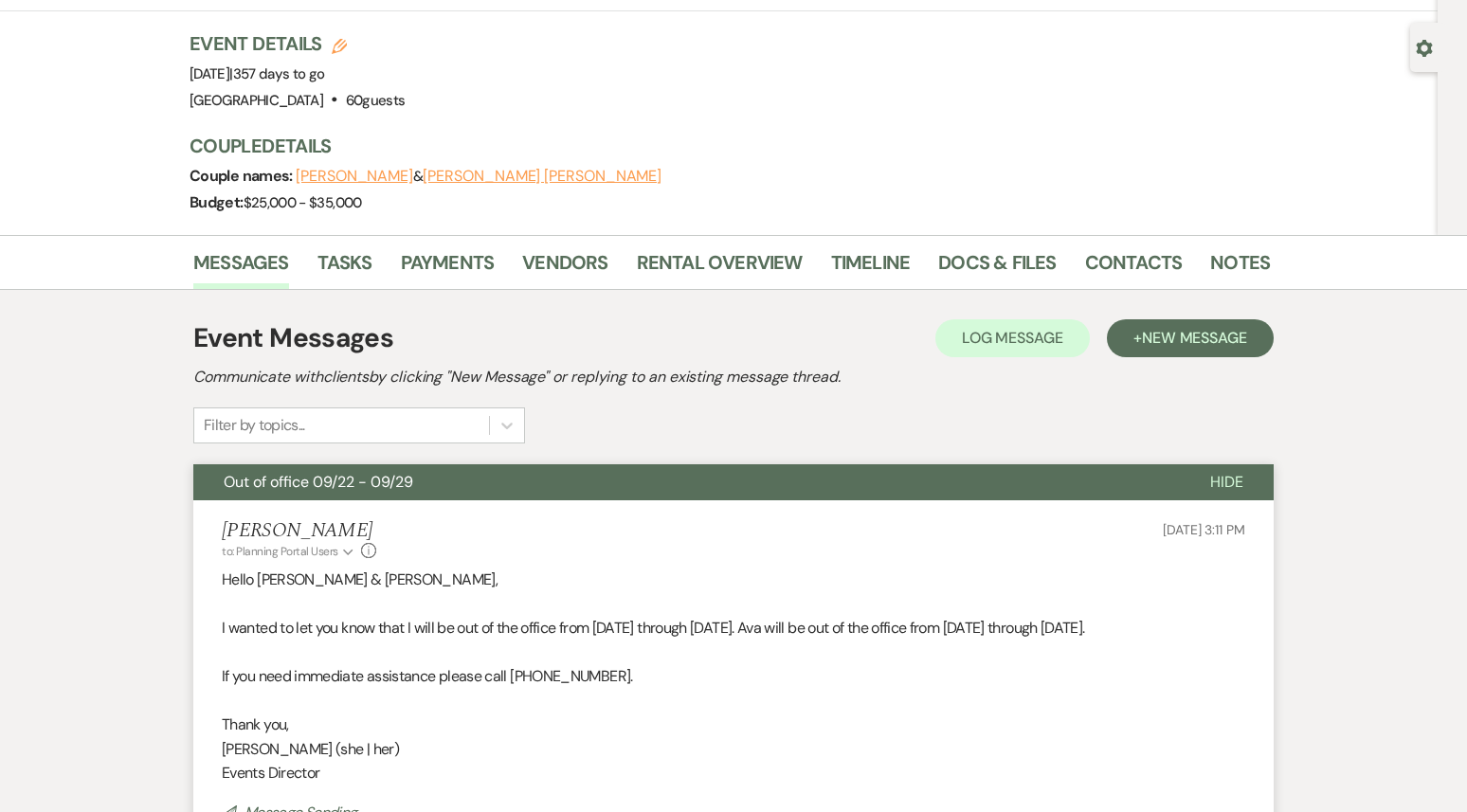
scroll to position [0, 0]
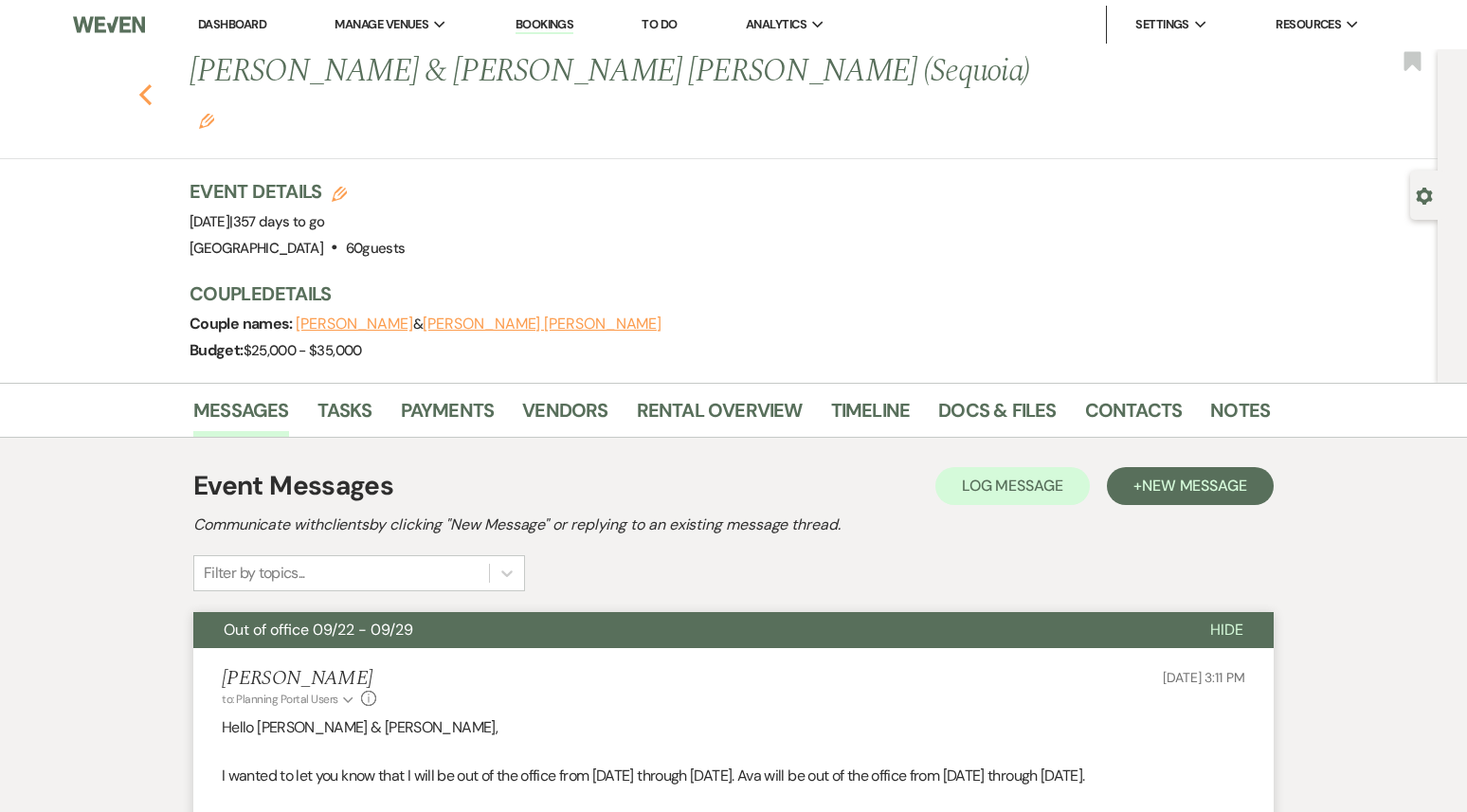
click at [148, 84] on use "button" at bounding box center [145, 94] width 12 height 21
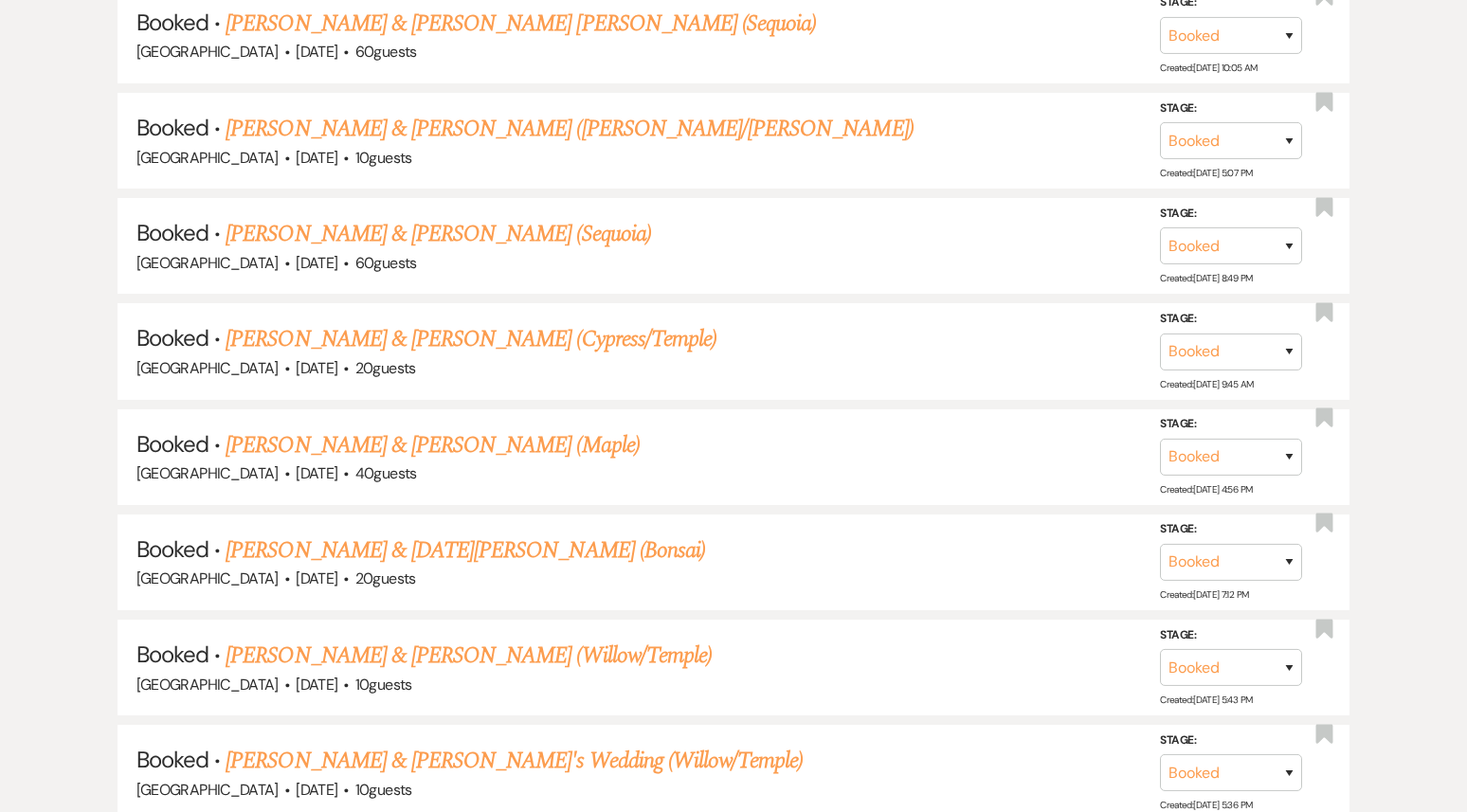
scroll to position [5642, 0]
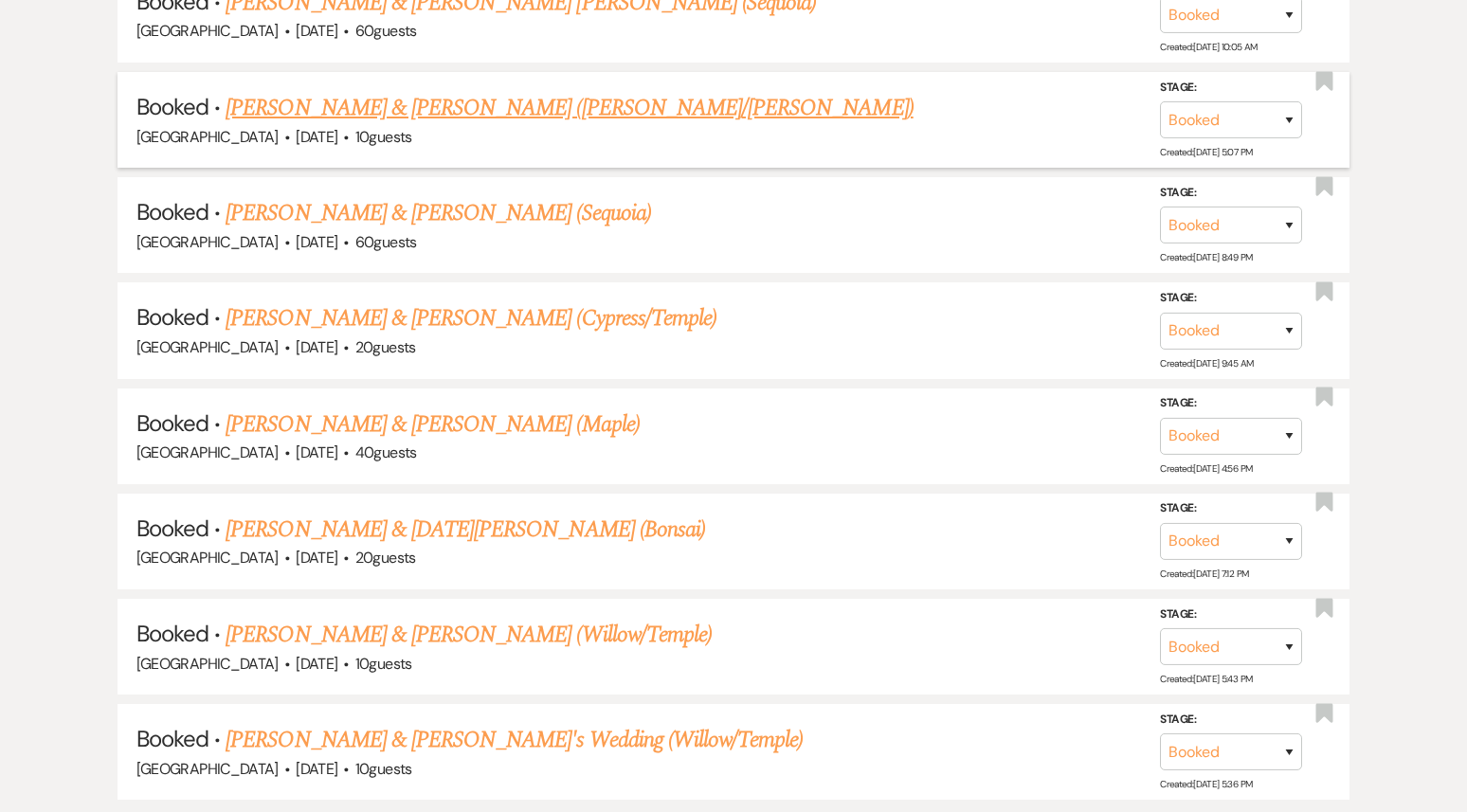
click at [489, 91] on link "[PERSON_NAME] & [PERSON_NAME] ([PERSON_NAME]/[PERSON_NAME])" at bounding box center [569, 108] width 688 height 34
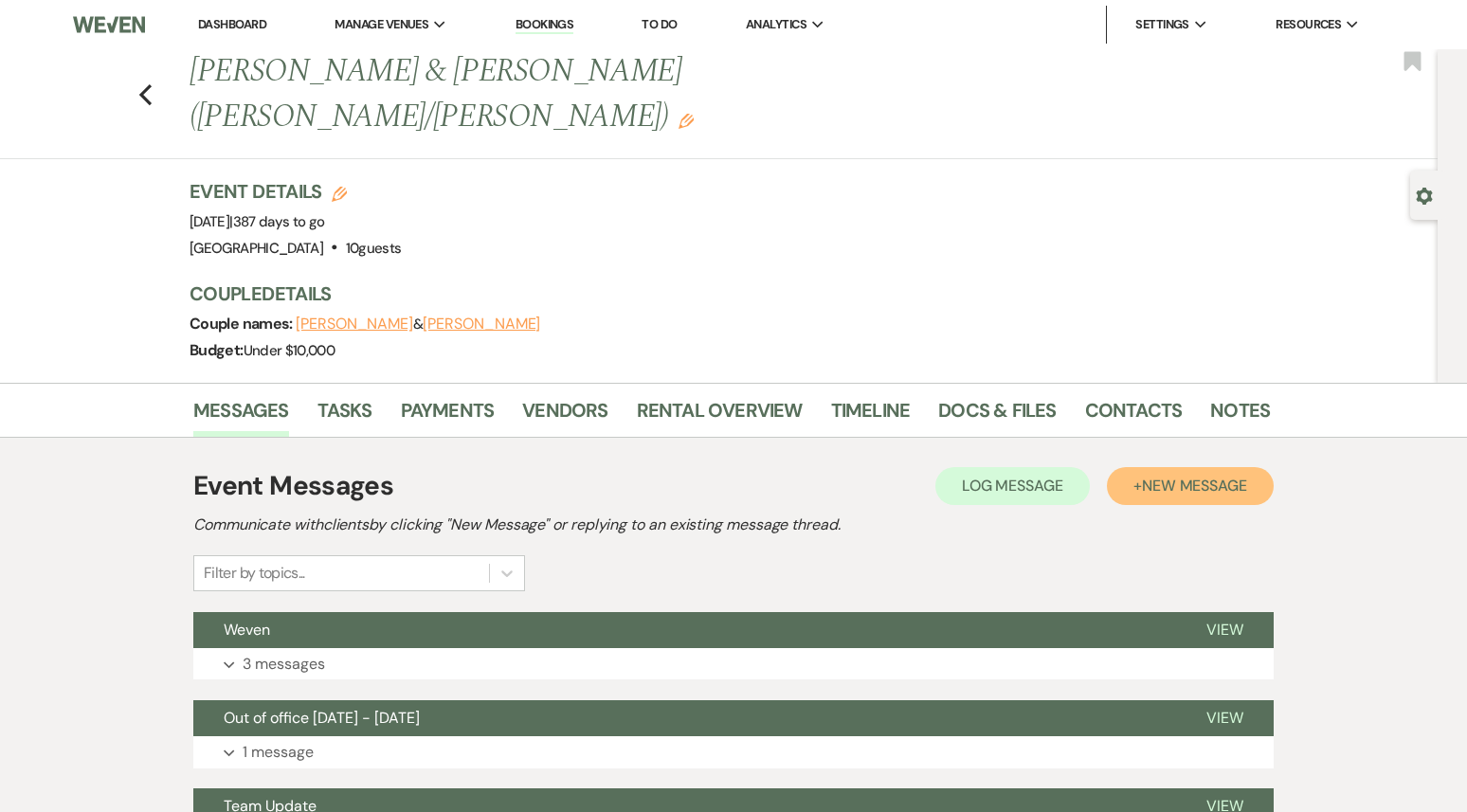
click at [1192, 476] on span "New Message" at bounding box center [1195, 486] width 105 height 20
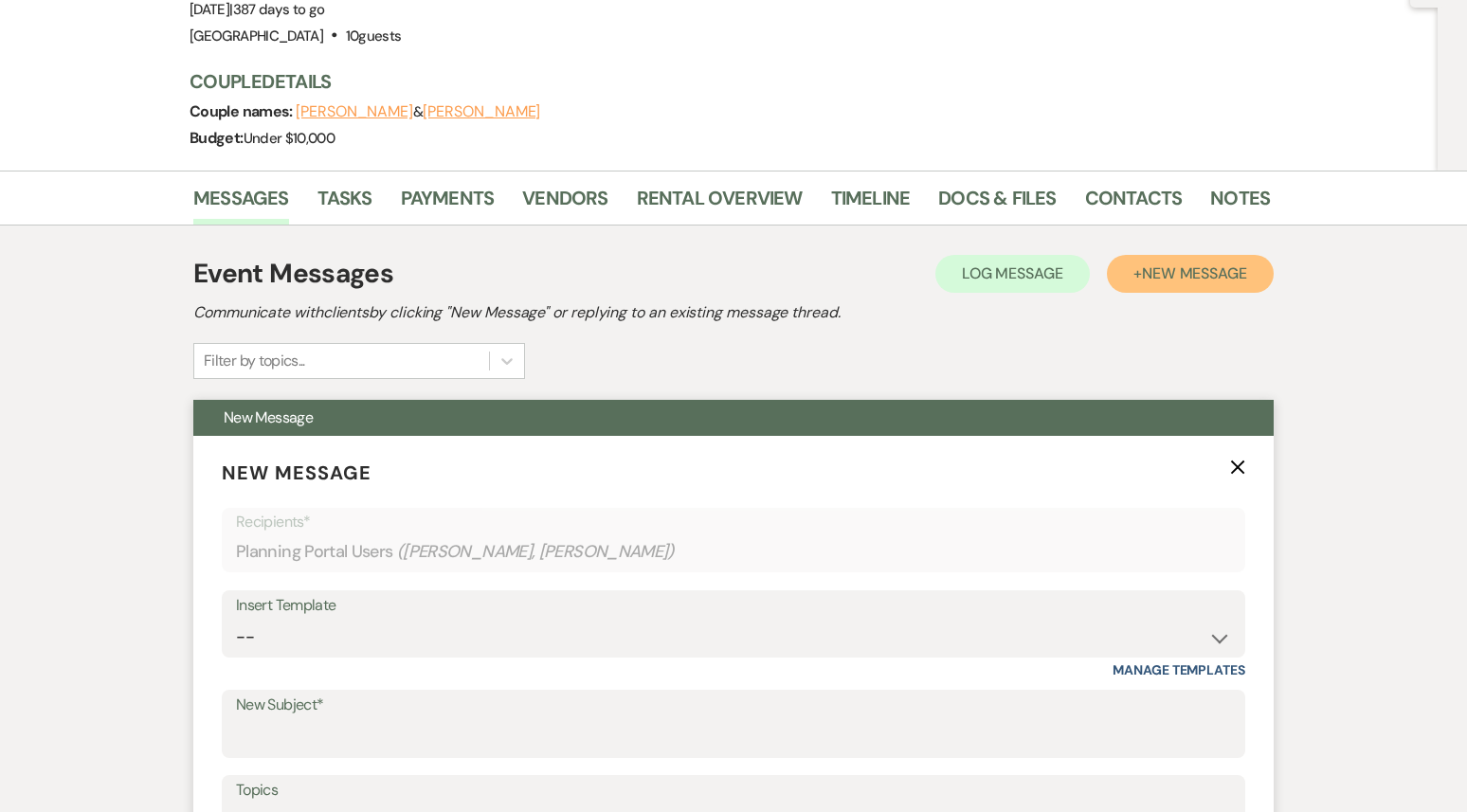
scroll to position [373, 0]
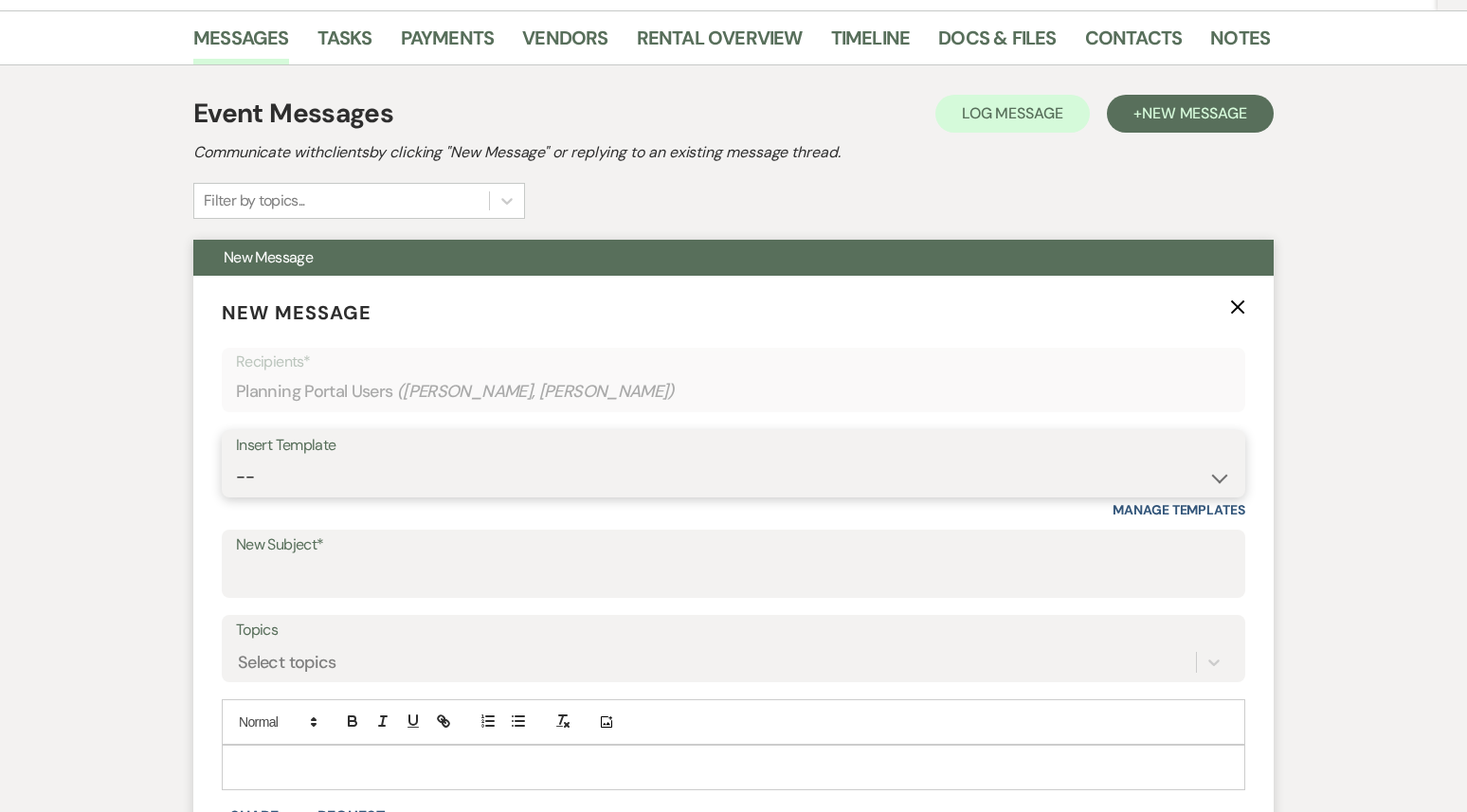
click at [468, 459] on select "-- Weven Planning Portal Introduction (Booked Events) 1st planning email ([PERS…" at bounding box center [734, 477] width 995 height 37
select select "3420"
click at [236, 459] on select "-- Weven Planning Portal Introduction (Booked Events) 1st planning email ([PERS…" at bounding box center [734, 477] width 995 height 37
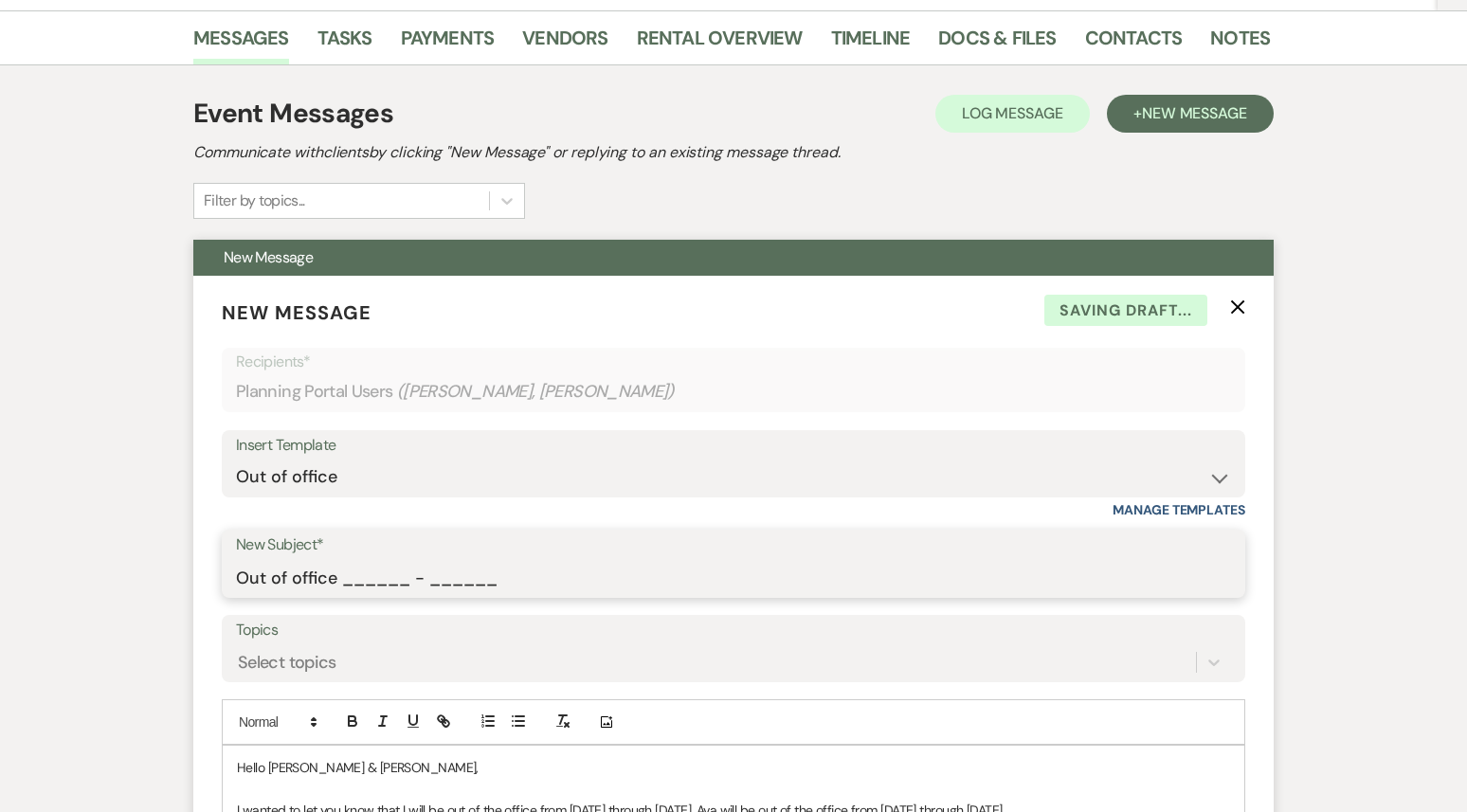
drag, startPoint x: 342, startPoint y: 537, endPoint x: 537, endPoint y: 563, distance: 196.7
click at [537, 563] on form "New Message X Saving draft... Recipients* Planning Portal Users ( [PERSON_NAME]…" at bounding box center [733, 683] width 1080 height 816
type input "Out of office 09/22 - 09/29"
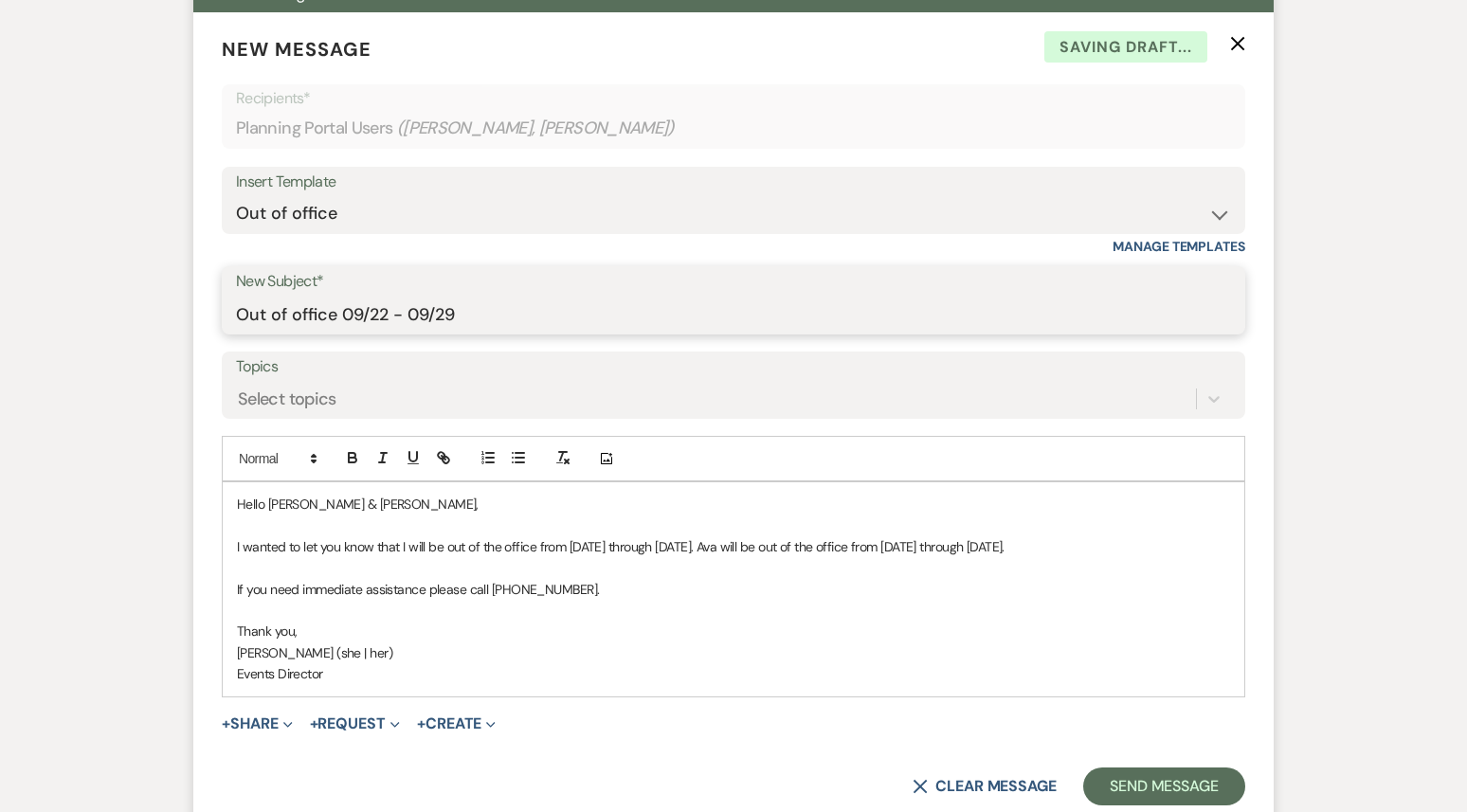
scroll to position [811, 0]
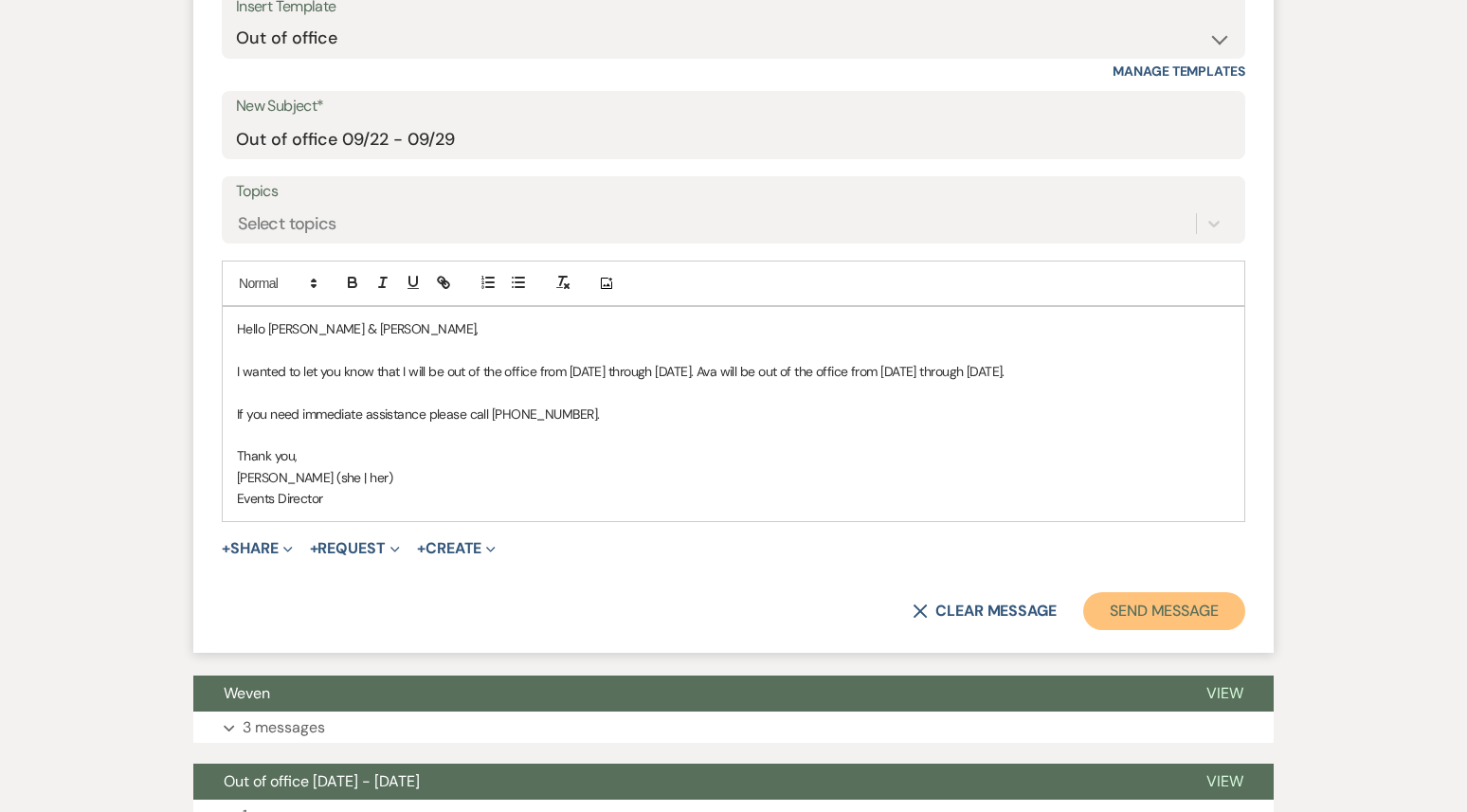
click at [1187, 601] on button "Send Message" at bounding box center [1164, 611] width 162 height 38
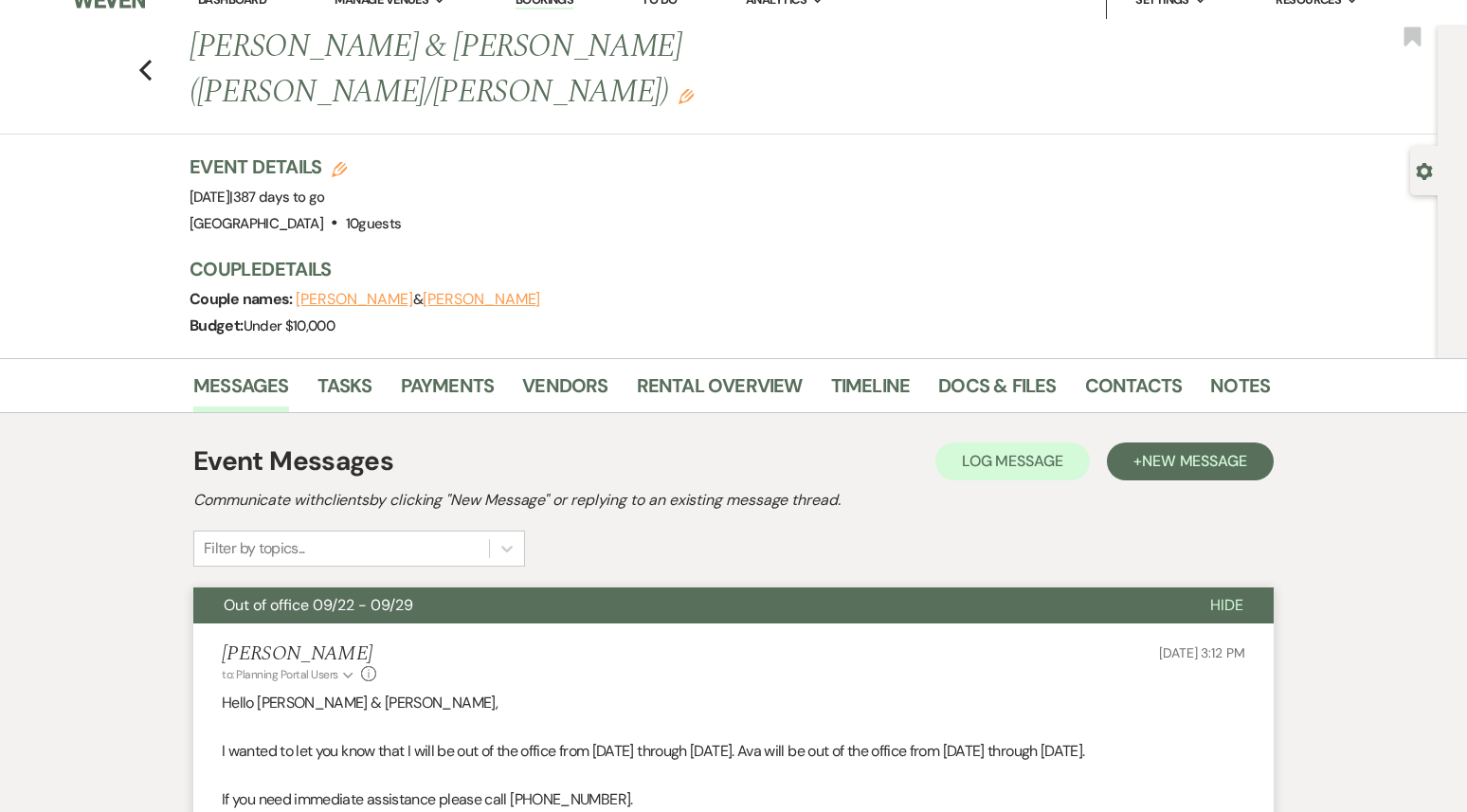
scroll to position [0, 0]
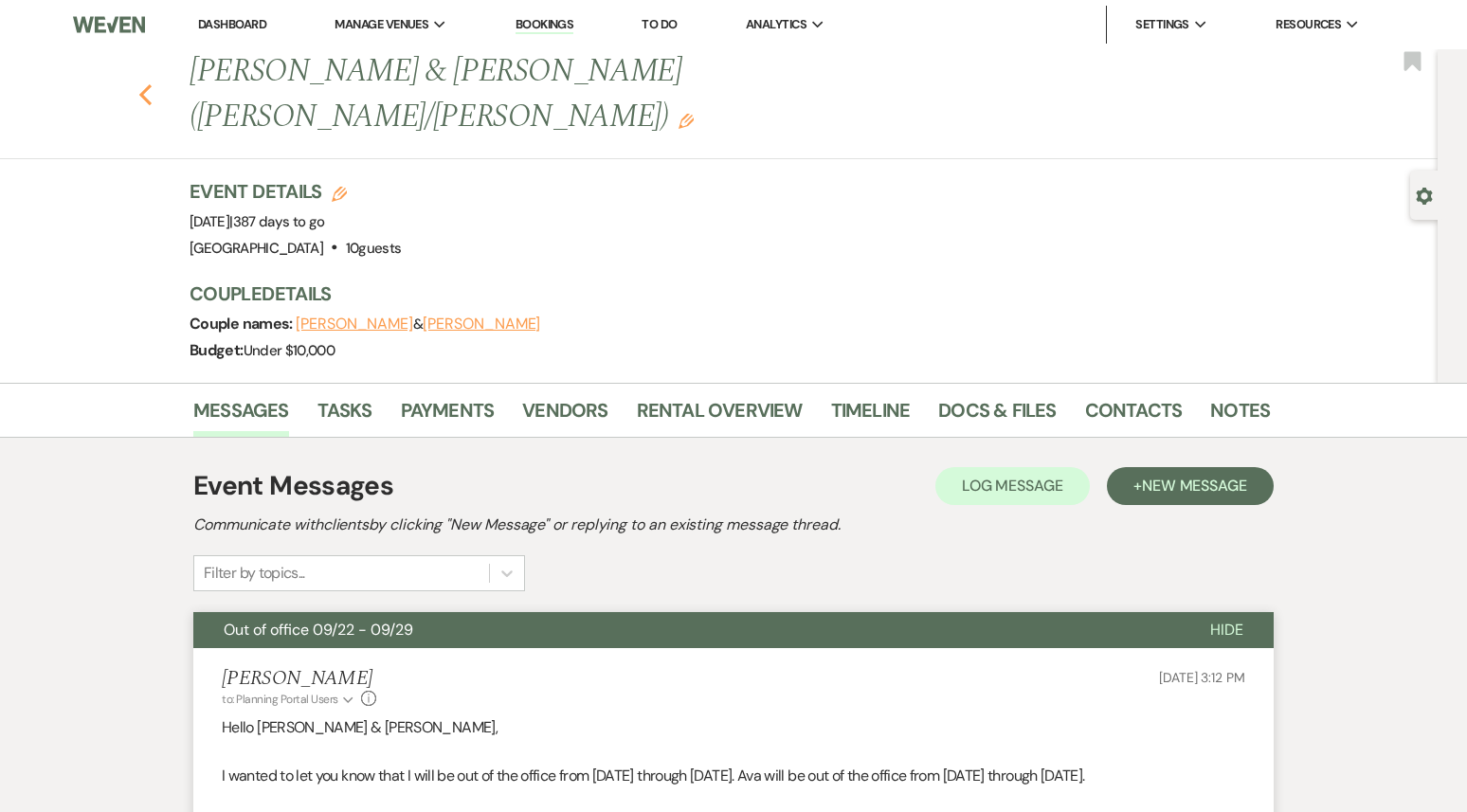
click at [145, 84] on use "button" at bounding box center [145, 94] width 12 height 21
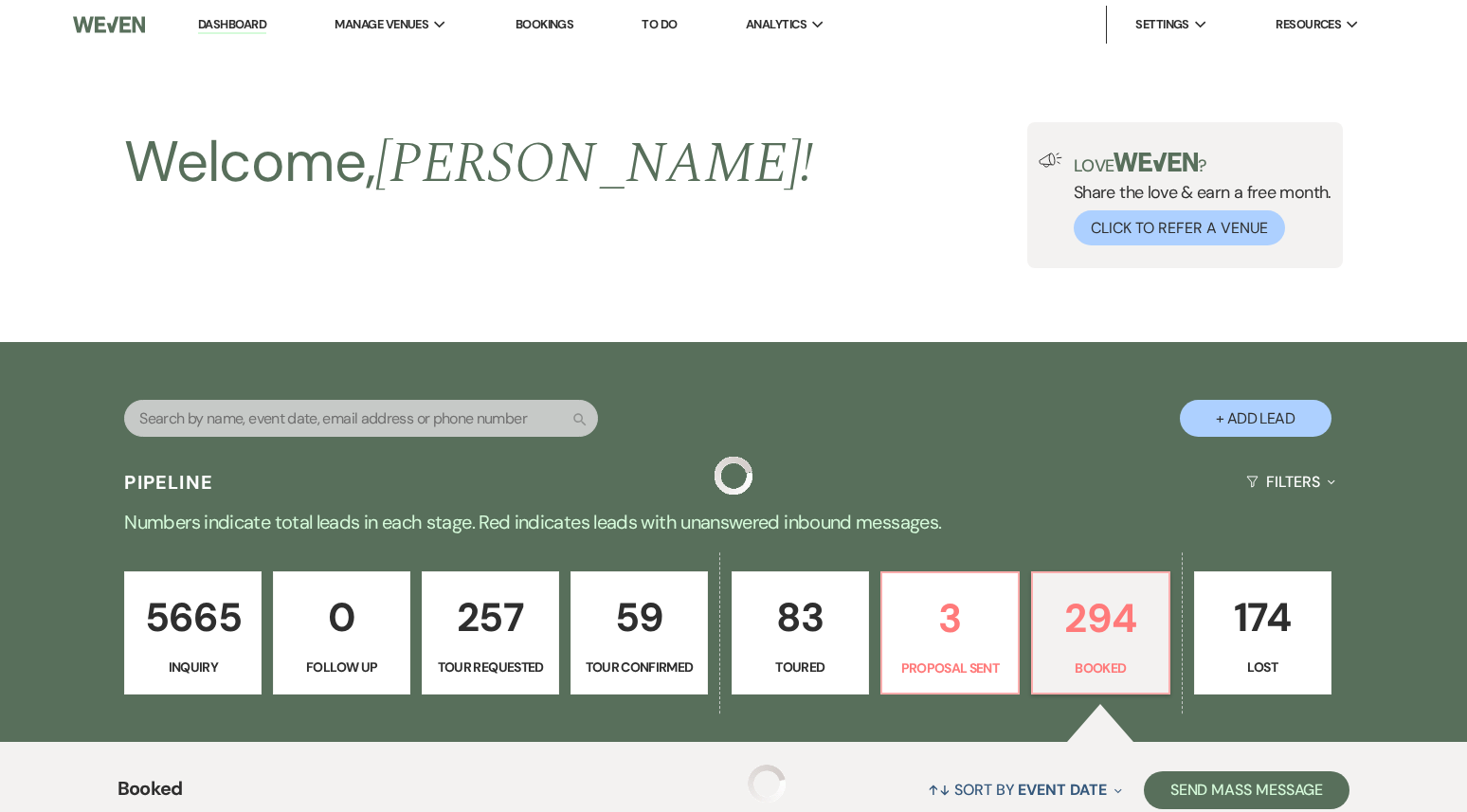
scroll to position [5642, 0]
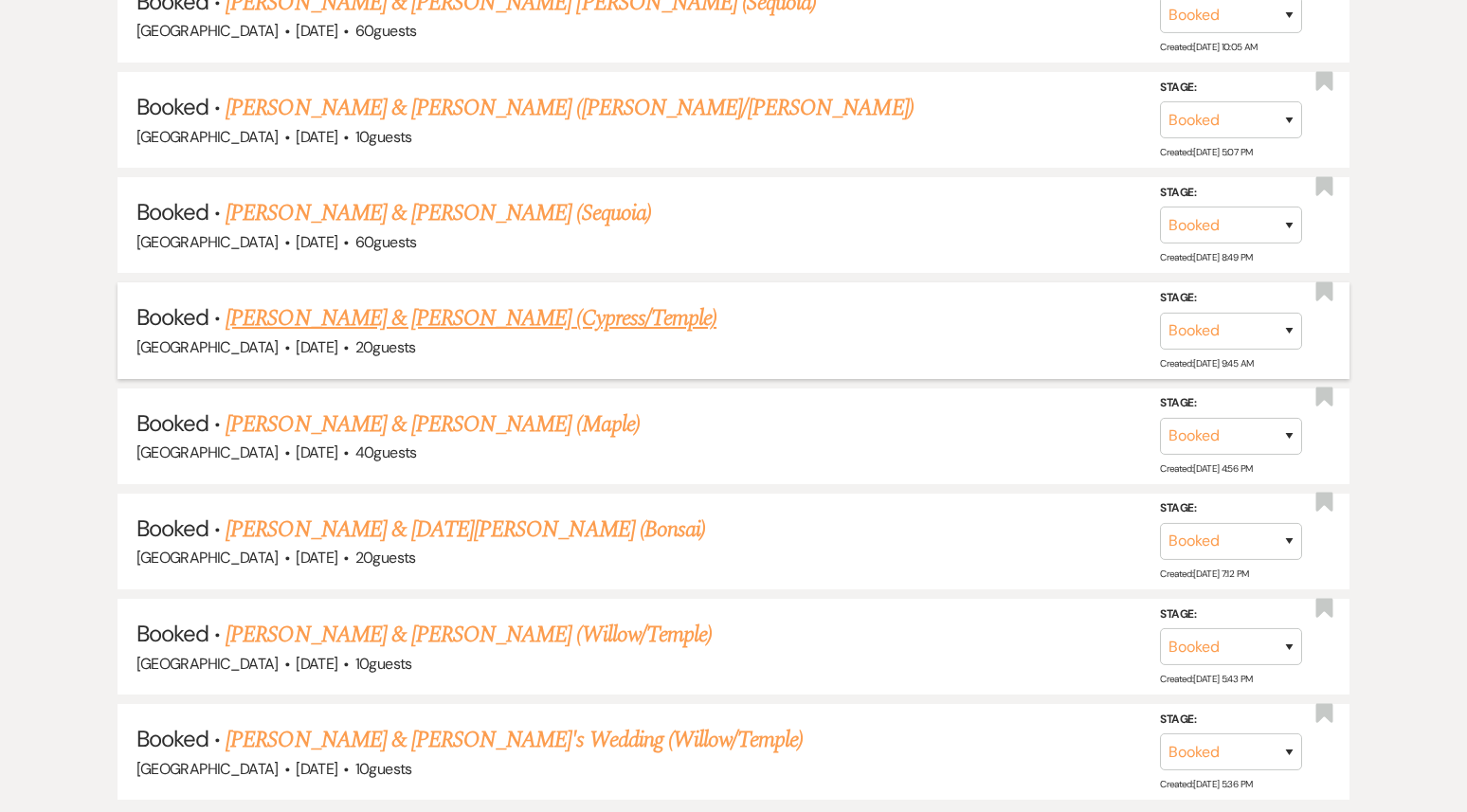
click at [443, 302] on link "[PERSON_NAME] & [PERSON_NAME] (Cypress/Temple)" at bounding box center [471, 318] width 491 height 34
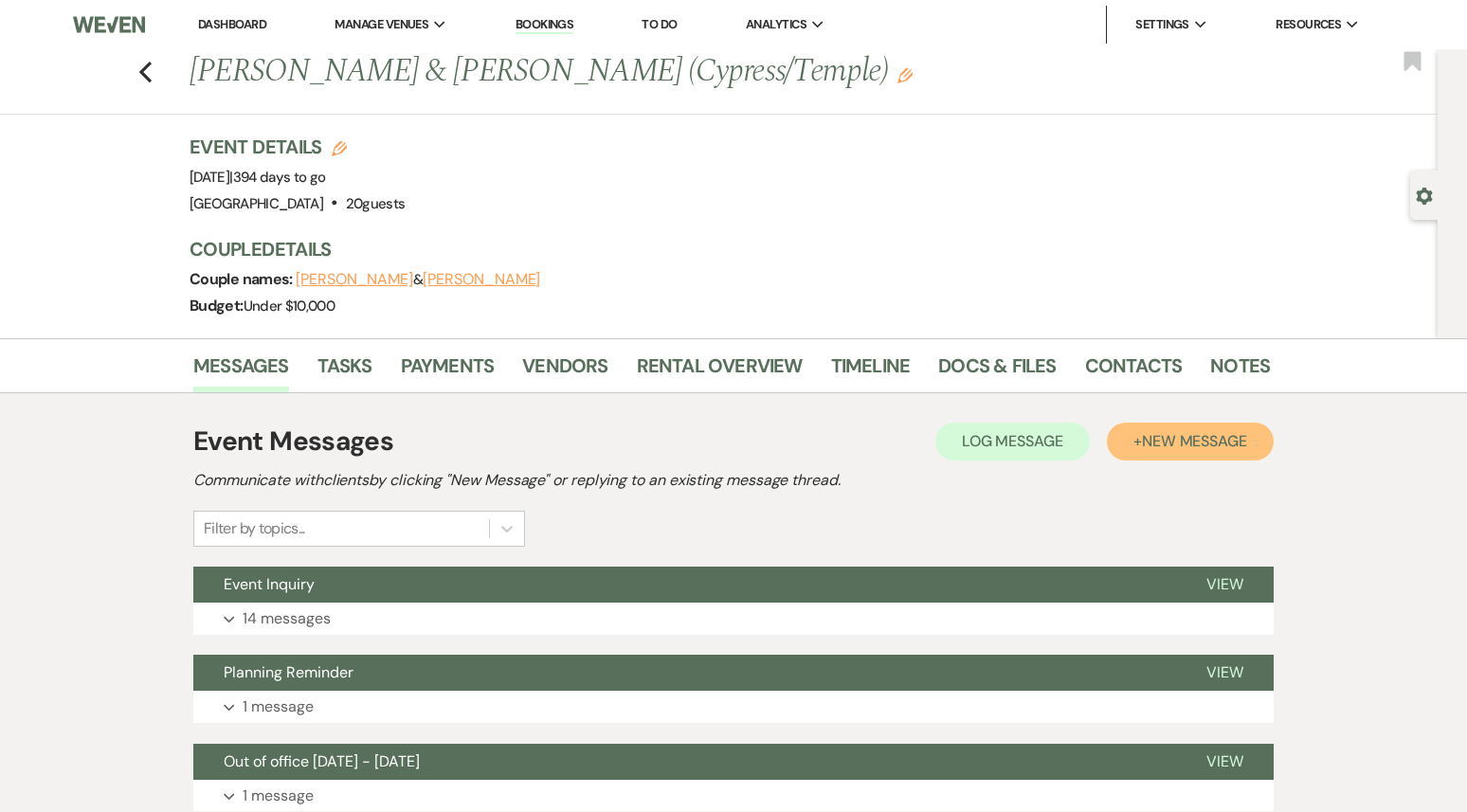
click at [1171, 446] on span "New Message" at bounding box center [1195, 441] width 105 height 20
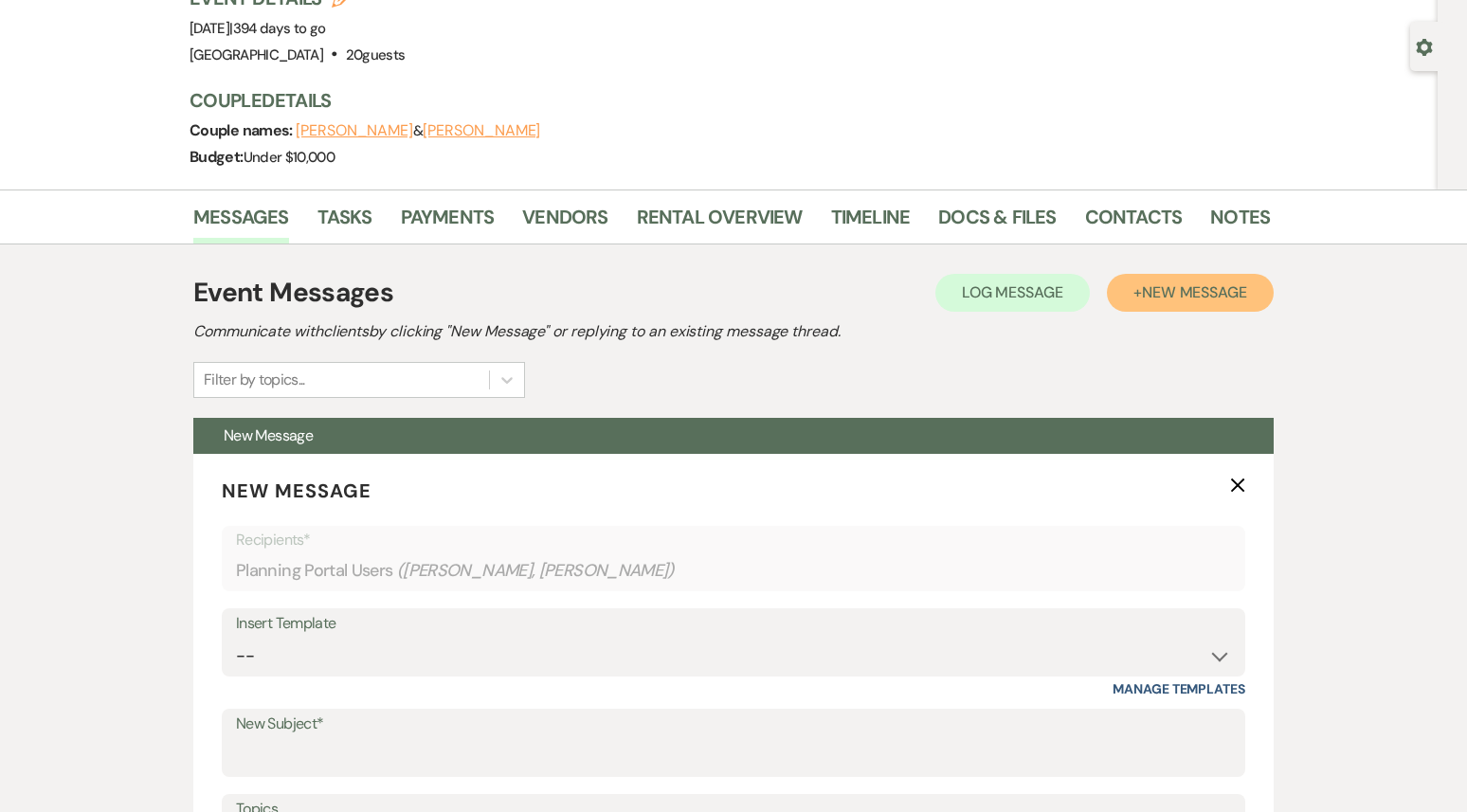
scroll to position [313, 0]
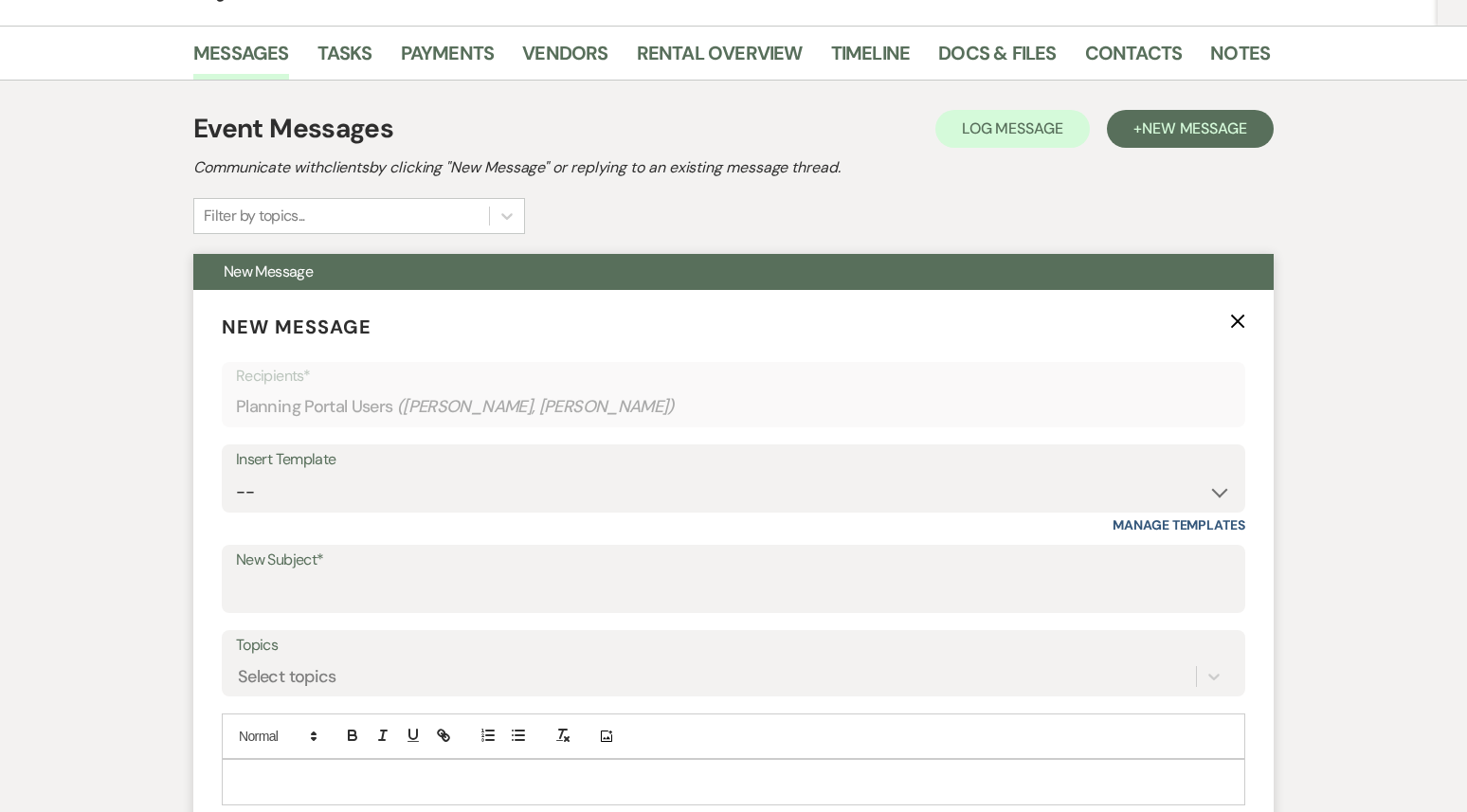
click at [601, 512] on div "Insert Template -- Weven Planning Portal Introduction (Booked Events) 1st plann…" at bounding box center [733, 489] width 1024 height 89
click at [600, 483] on select "-- Weven Planning Portal Introduction (Booked Events) 1st planning email ([PERS…" at bounding box center [734, 492] width 995 height 37
select select "3420"
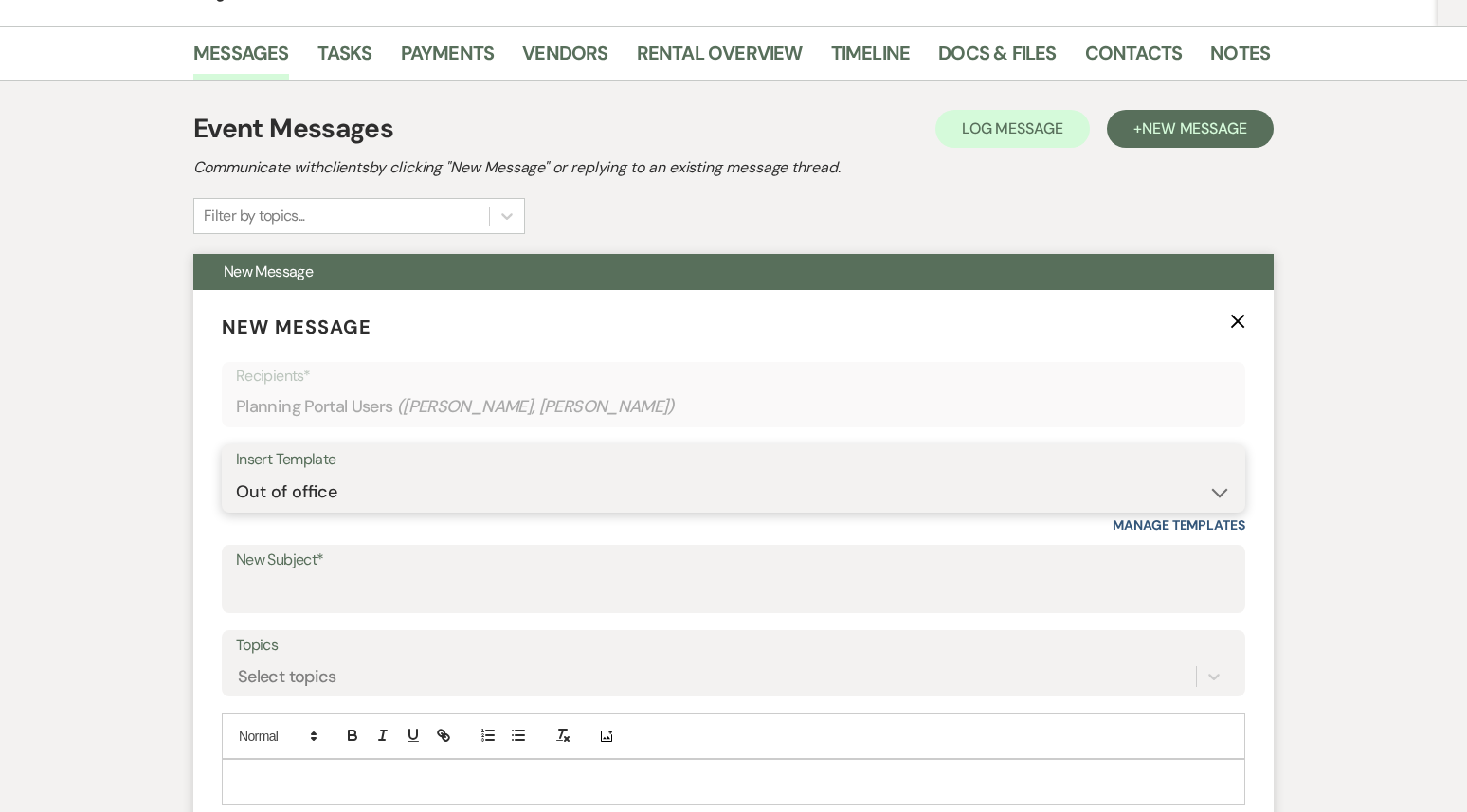
click at [236, 474] on select "-- Weven Planning Portal Introduction (Booked Events) 1st planning email ([PERS…" at bounding box center [734, 492] width 995 height 37
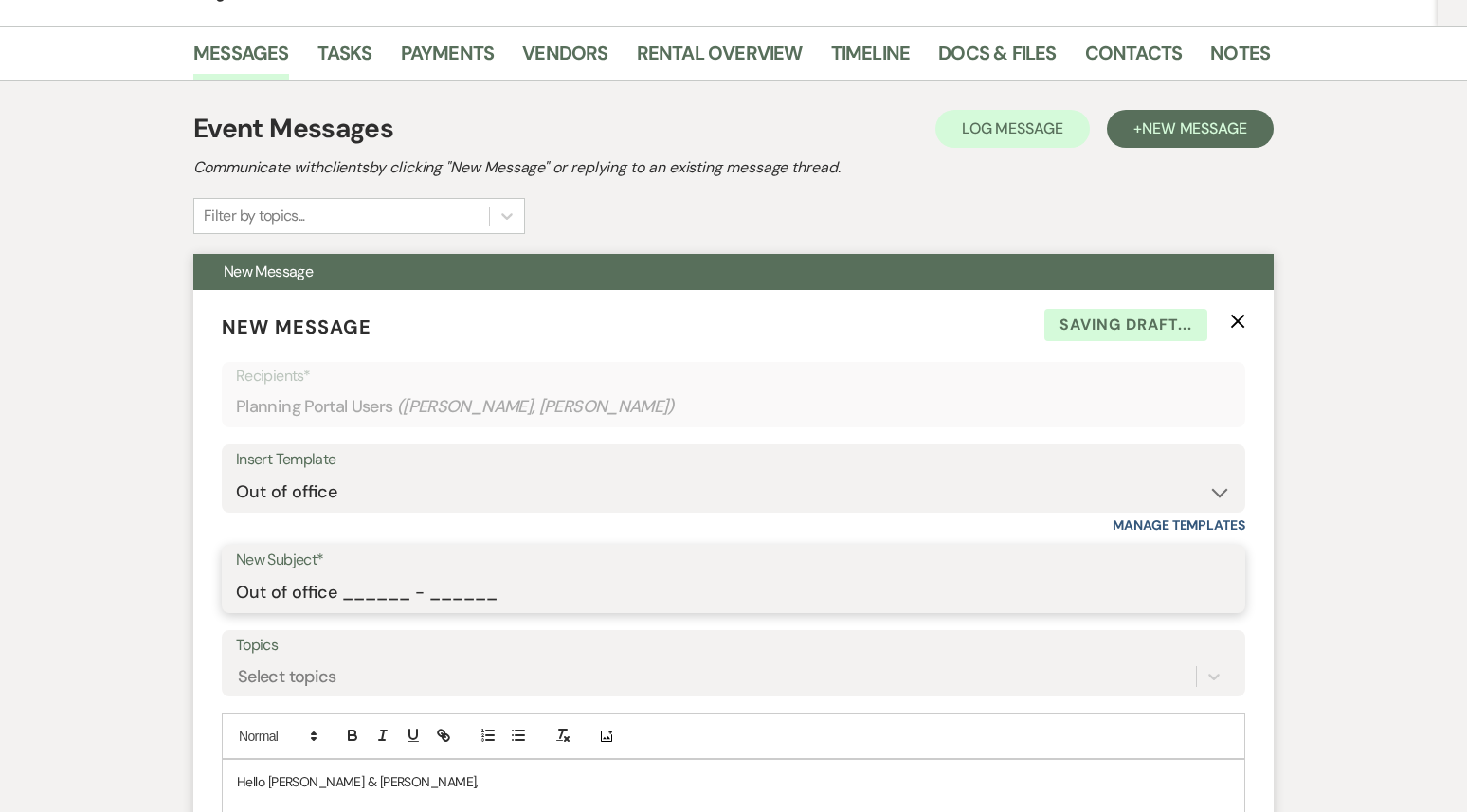
drag, startPoint x: 340, startPoint y: 601, endPoint x: 512, endPoint y: 618, distance: 172.8
click at [512, 616] on form "New Message X Saving draft... Recipients* Planning Portal Users ( [PERSON_NAME]…" at bounding box center [733, 697] width 1080 height 816
type input "Out of office 09/22 - 09/29"
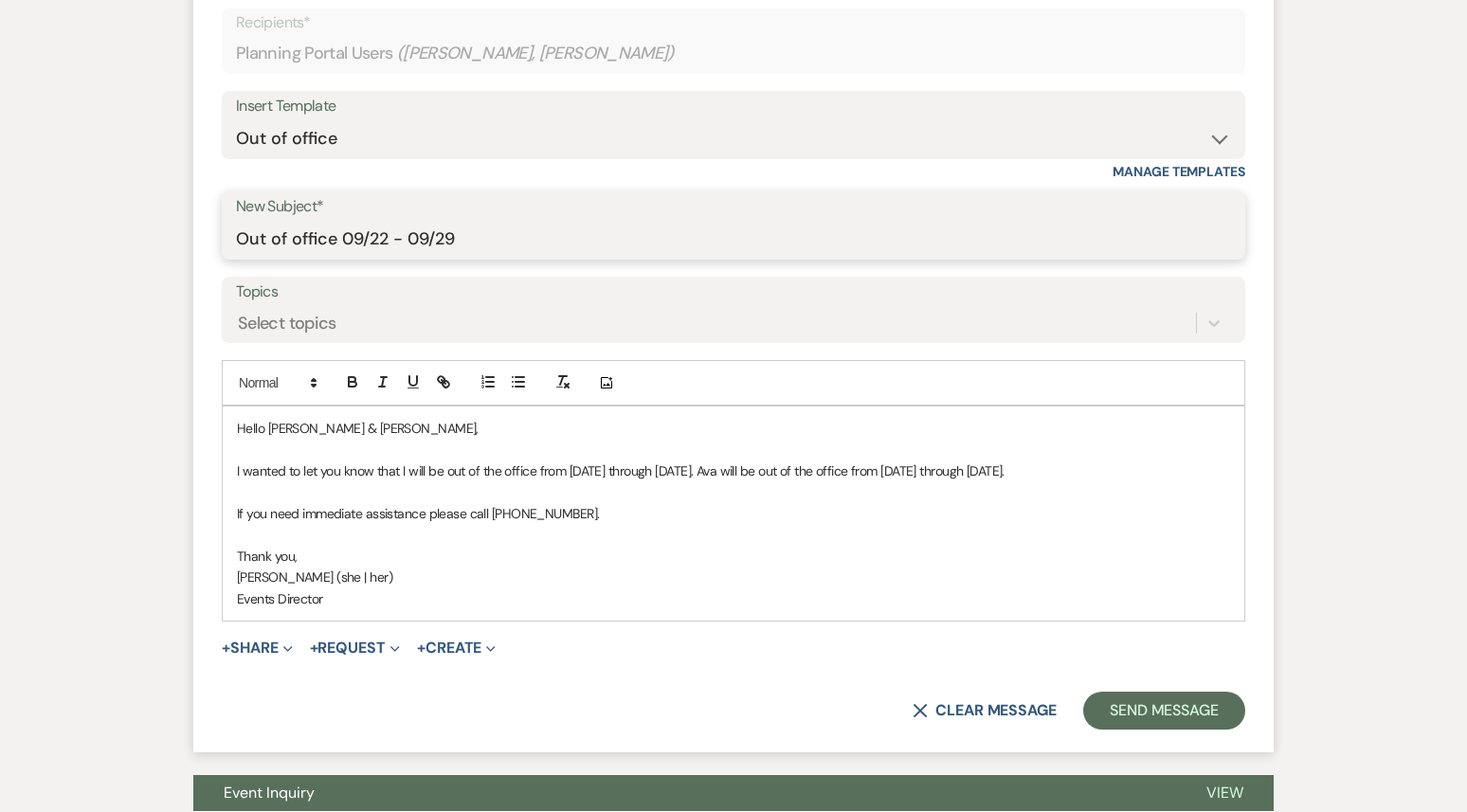
scroll to position [673, 0]
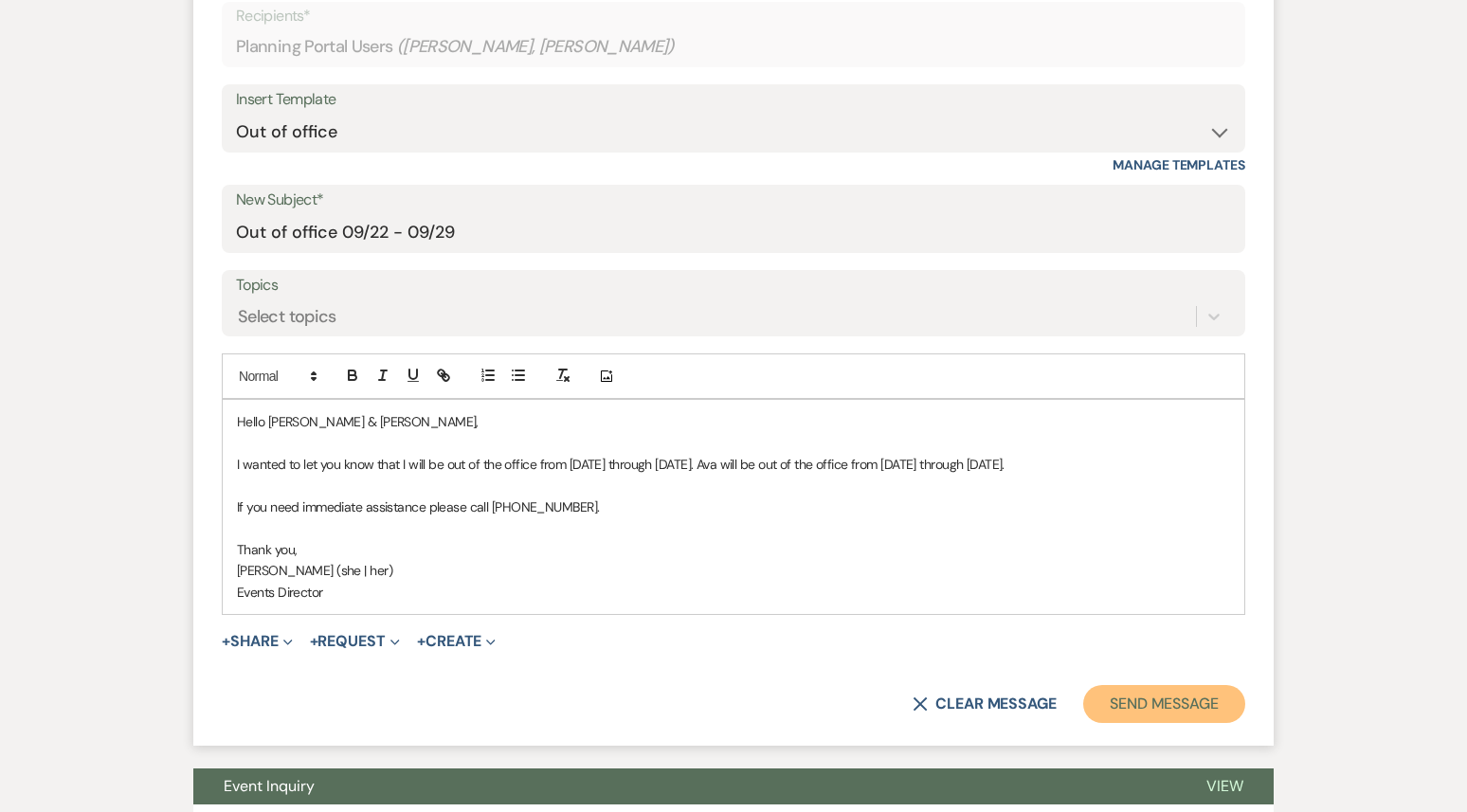
click at [1188, 723] on button "Send Message" at bounding box center [1164, 704] width 162 height 38
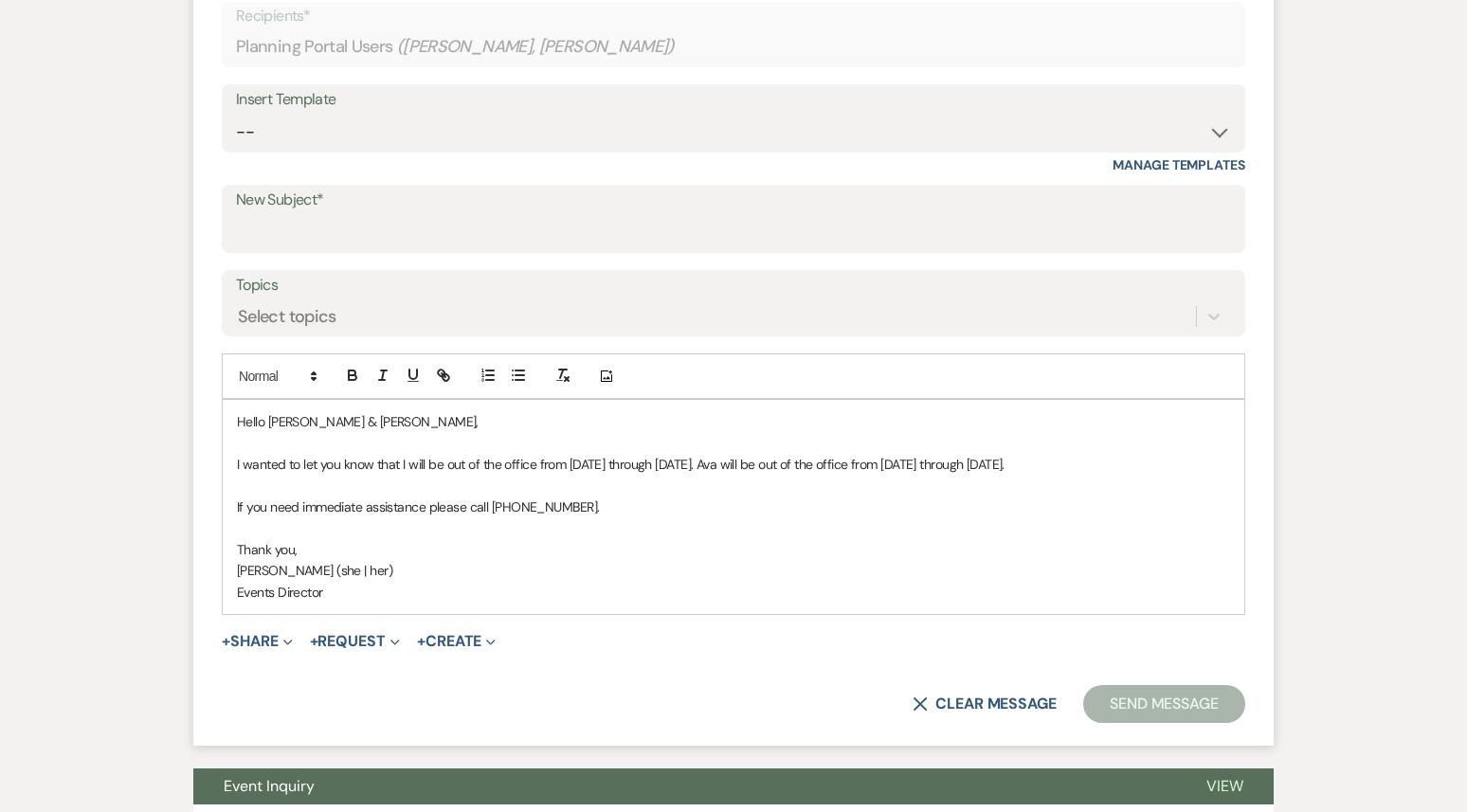
scroll to position [0, 0]
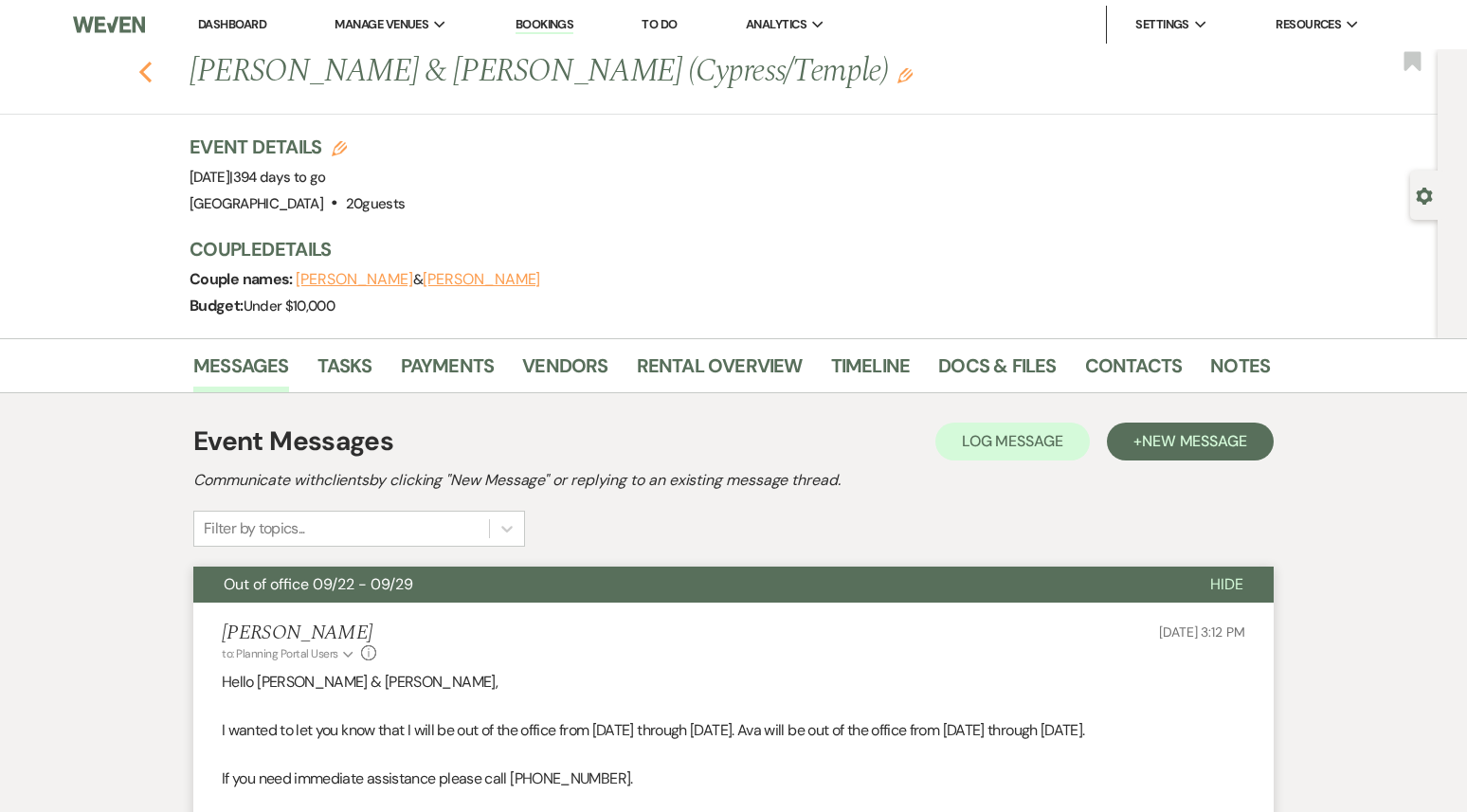
click at [151, 78] on icon "Previous" at bounding box center [145, 71] width 14 height 23
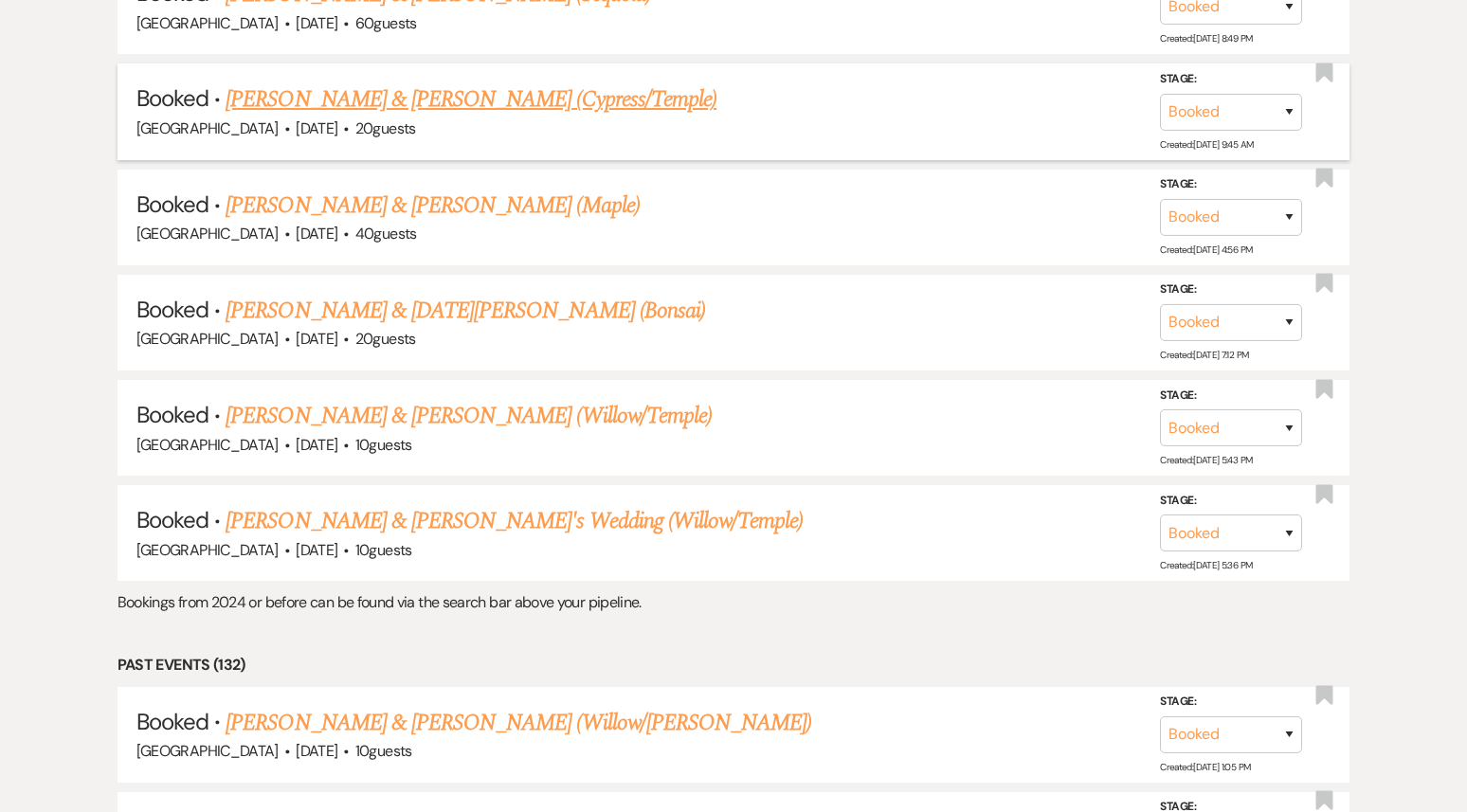
scroll to position [5941, 0]
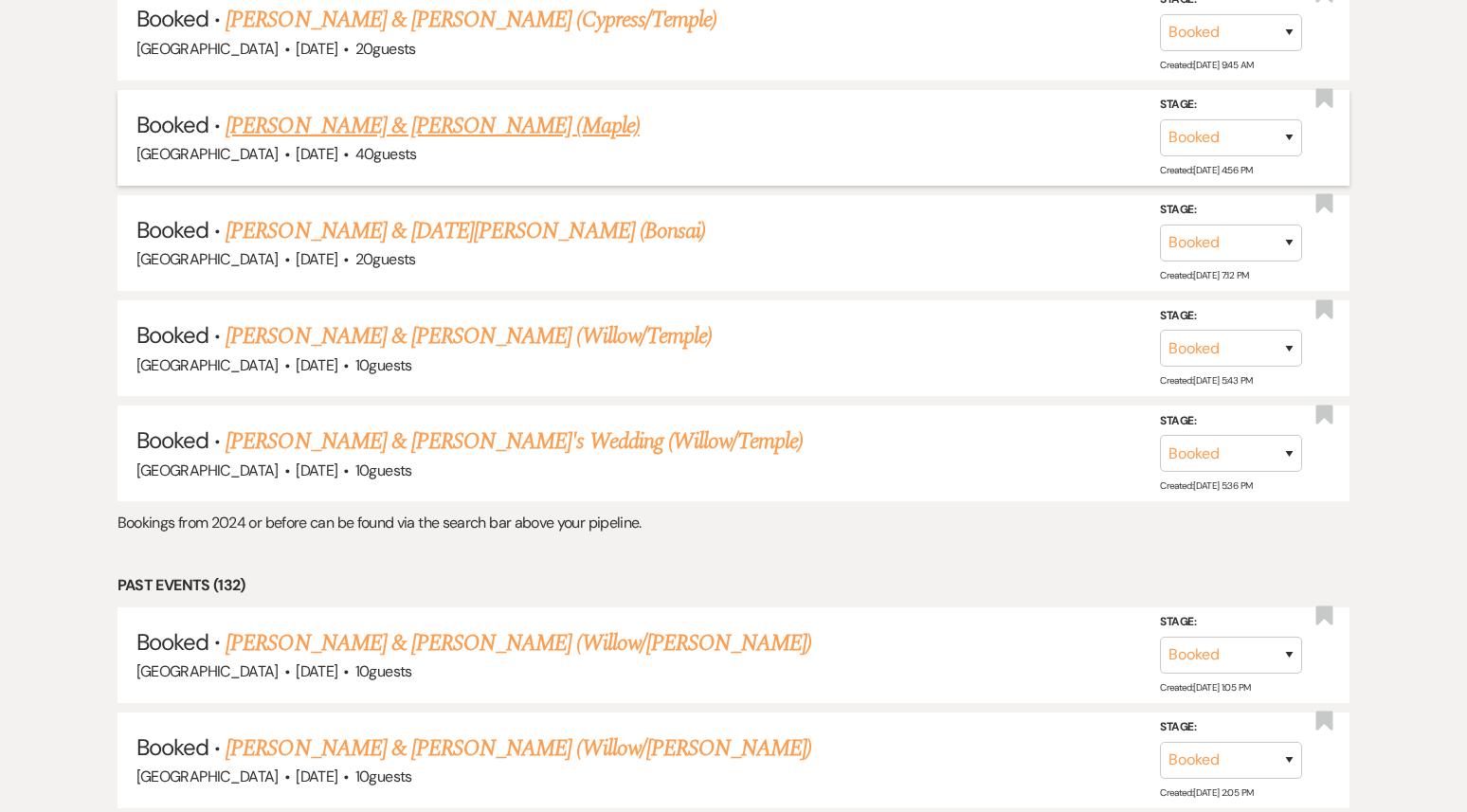
click at [424, 109] on link "[PERSON_NAME] & [PERSON_NAME] (Maple)" at bounding box center [432, 126] width 413 height 34
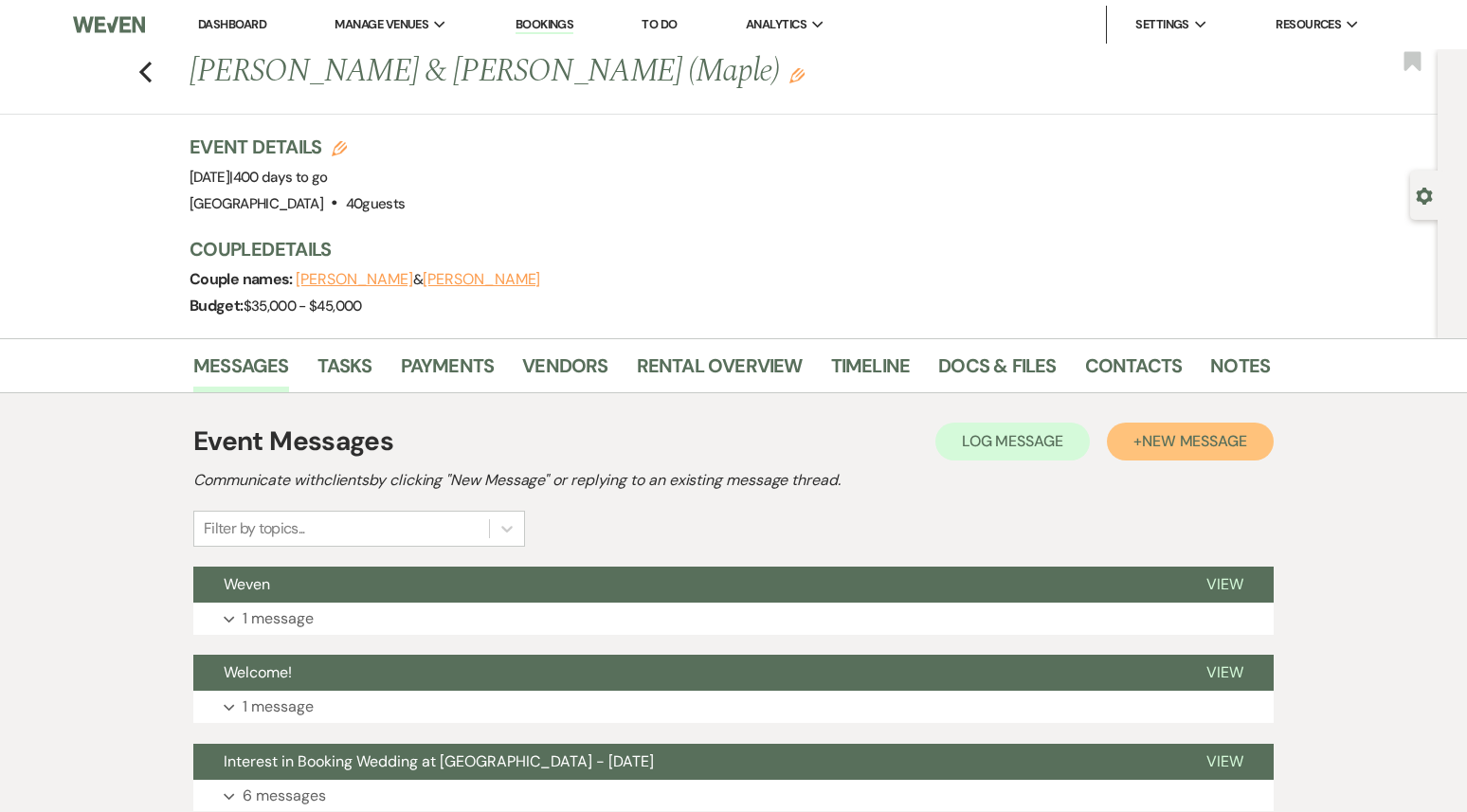
click at [1219, 459] on button "+ New Message" at bounding box center [1190, 441] width 167 height 38
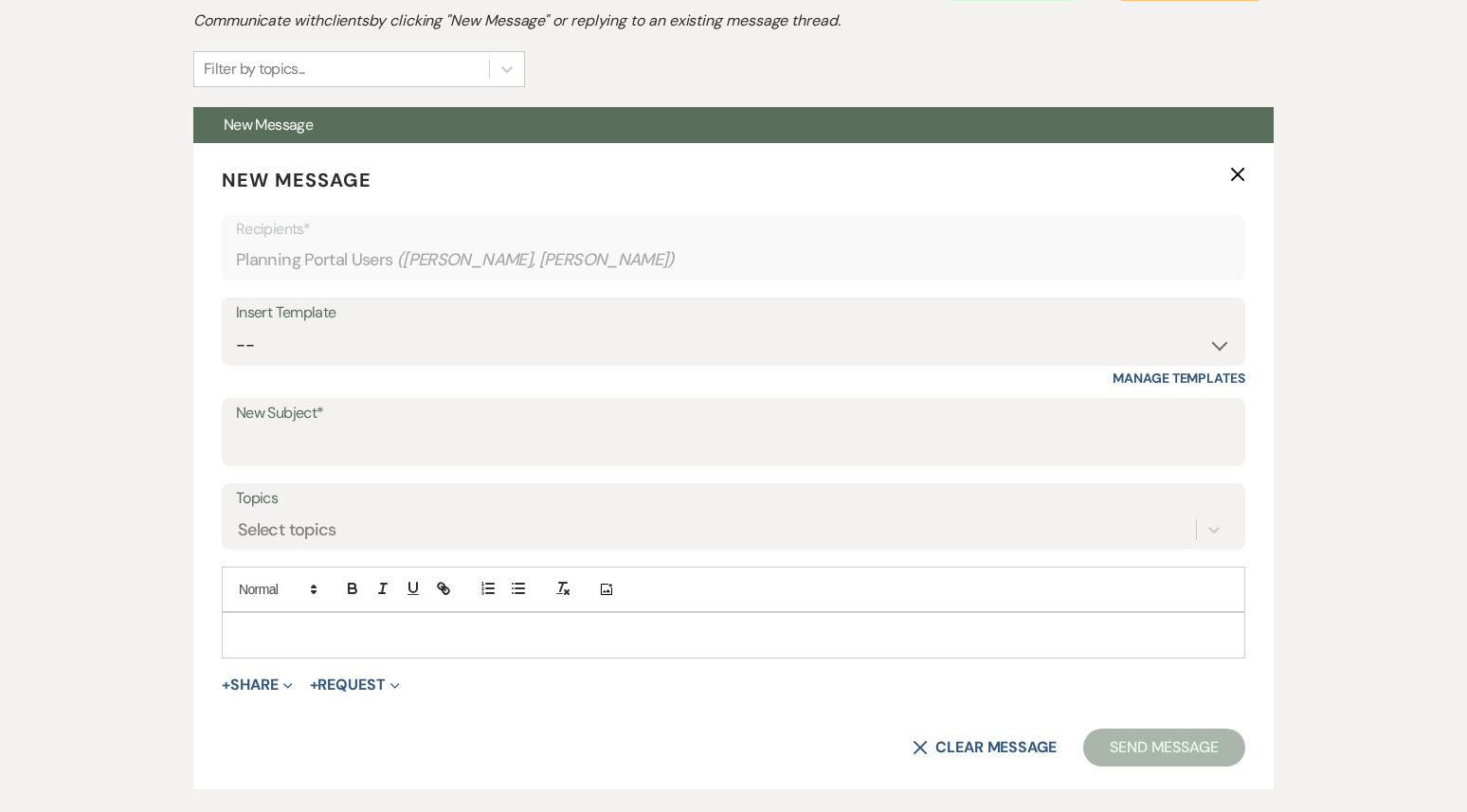
scroll to position [512, 0]
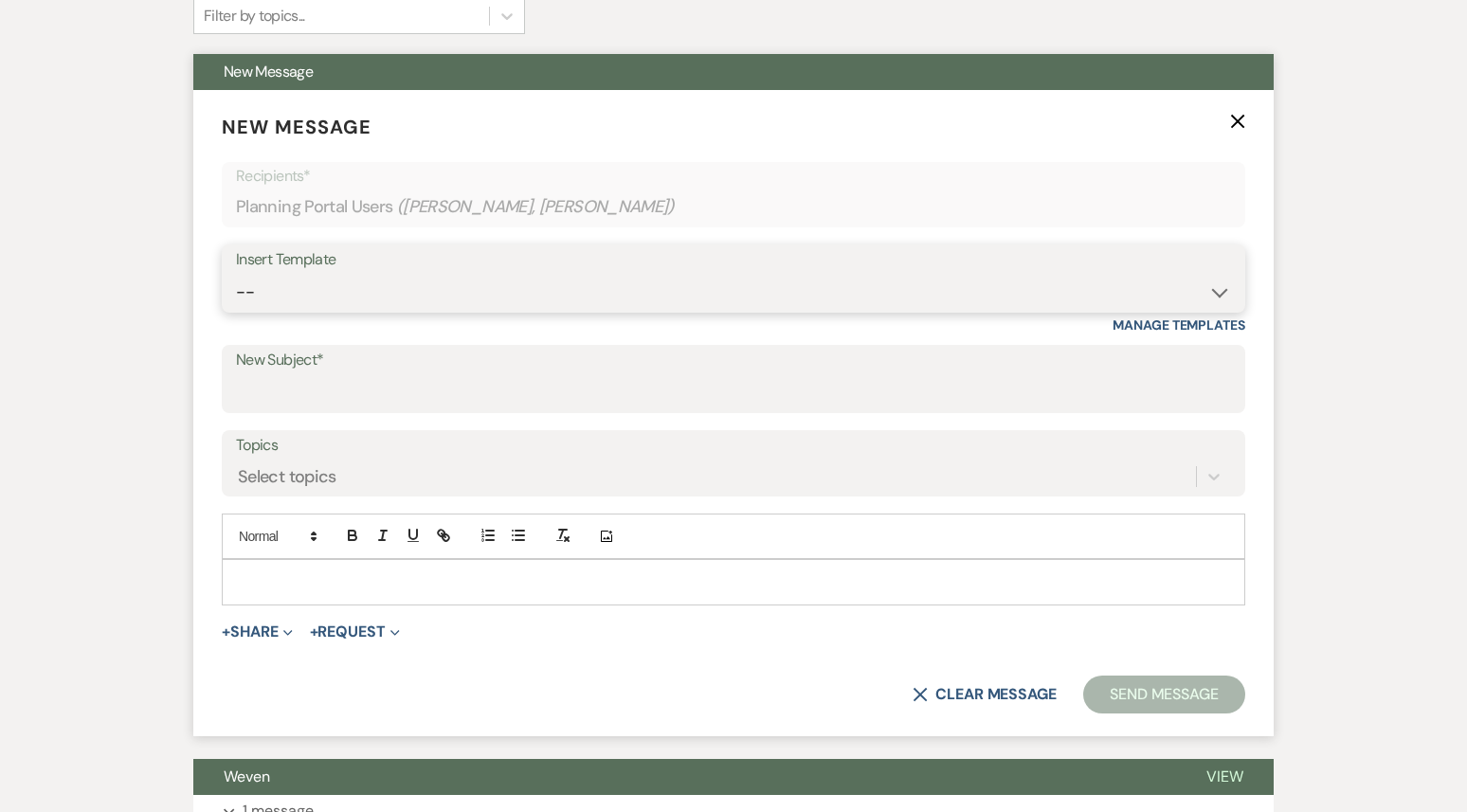
click at [497, 296] on select "-- Weven Planning Portal Introduction (Booked Events) 1st planning email ([PERS…" at bounding box center [734, 292] width 995 height 37
select select "3420"
click at [236, 274] on select "-- Weven Planning Portal Introduction (Booked Events) 1st planning email ([PERS…" at bounding box center [734, 292] width 995 height 37
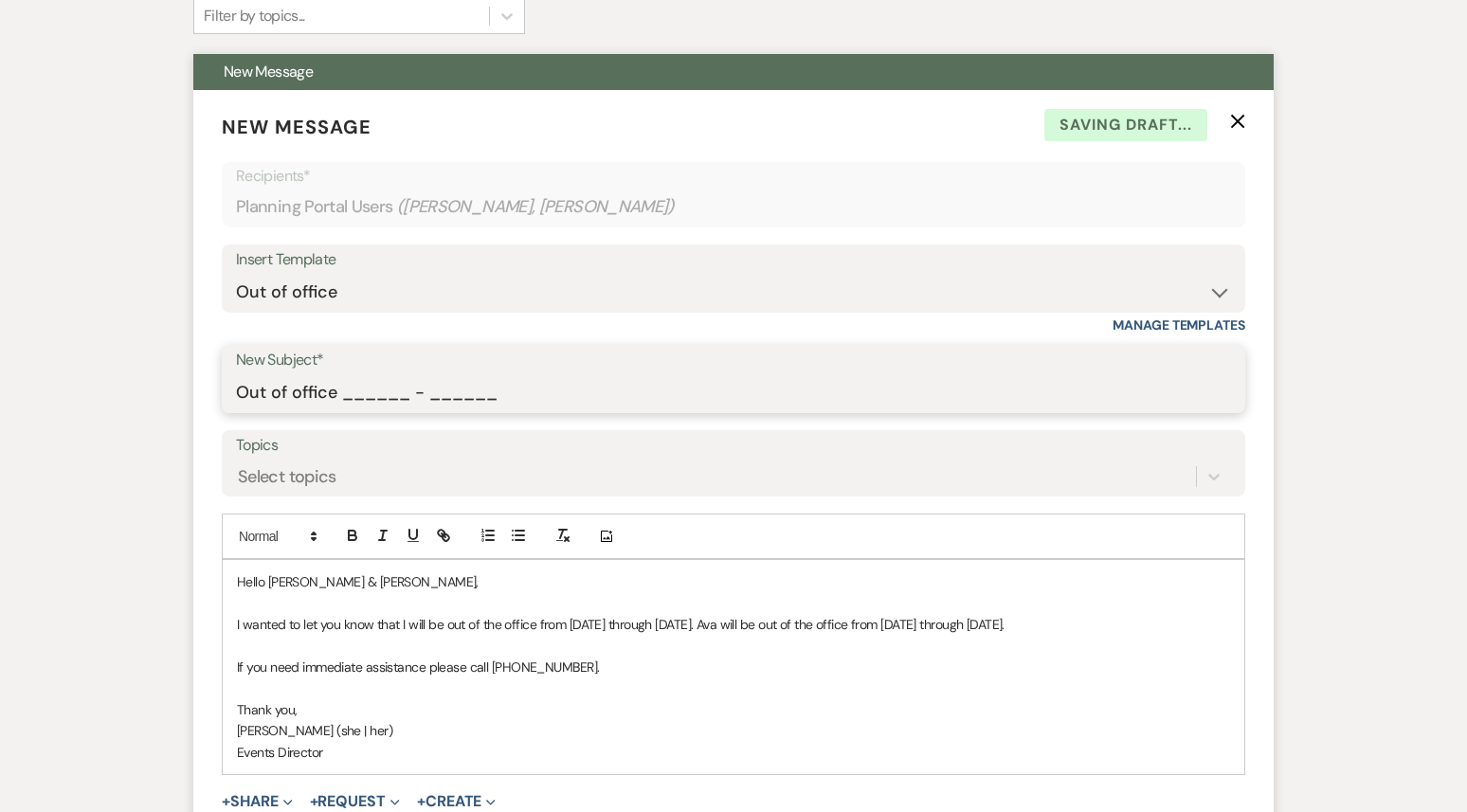
drag, startPoint x: 344, startPoint y: 398, endPoint x: 540, endPoint y: 397, distance: 196.0
click at [540, 397] on input "Out of office ______ - ______" at bounding box center [734, 393] width 995 height 37
type input "Out of office 09/22 - 09/29"
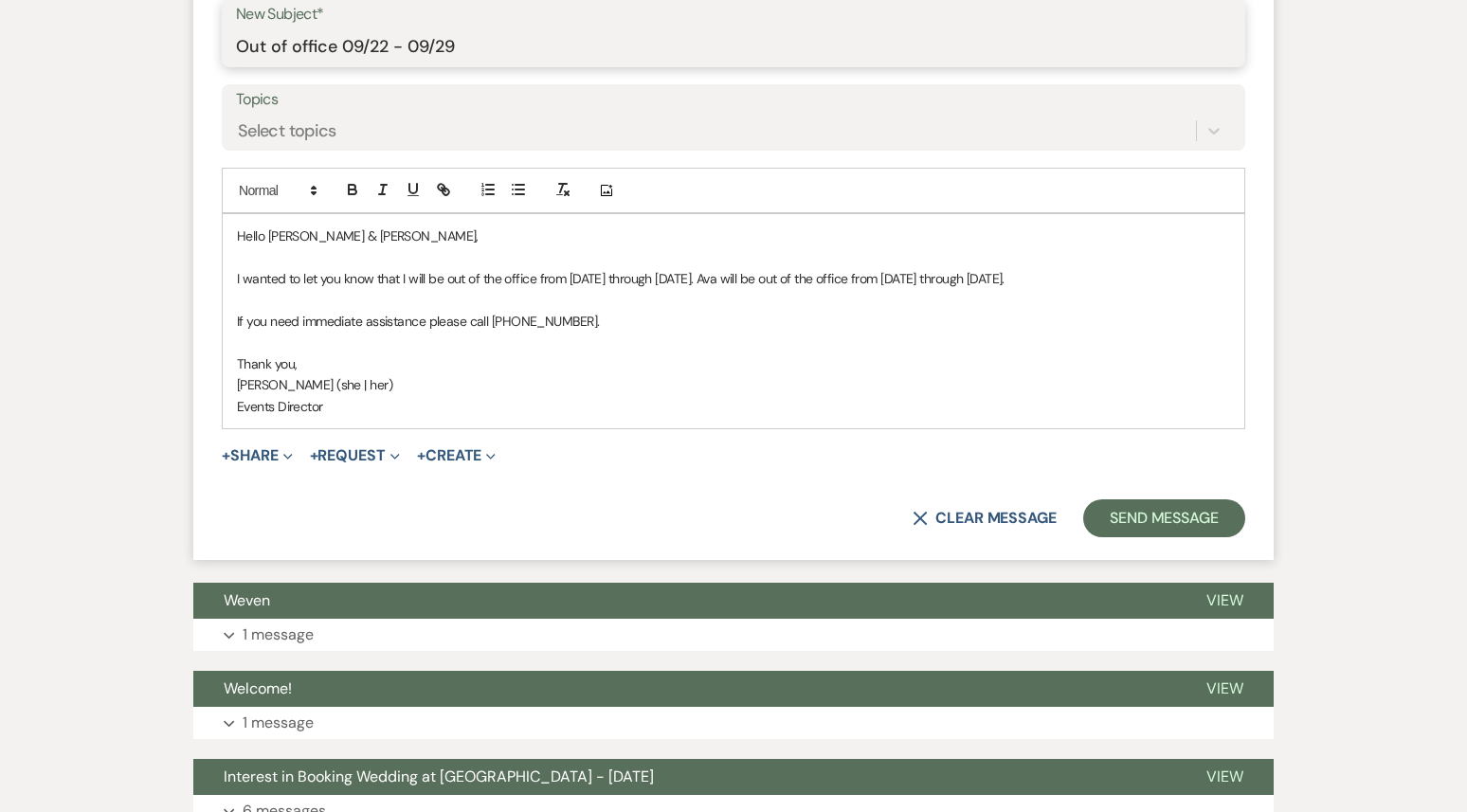
scroll to position [923, 0]
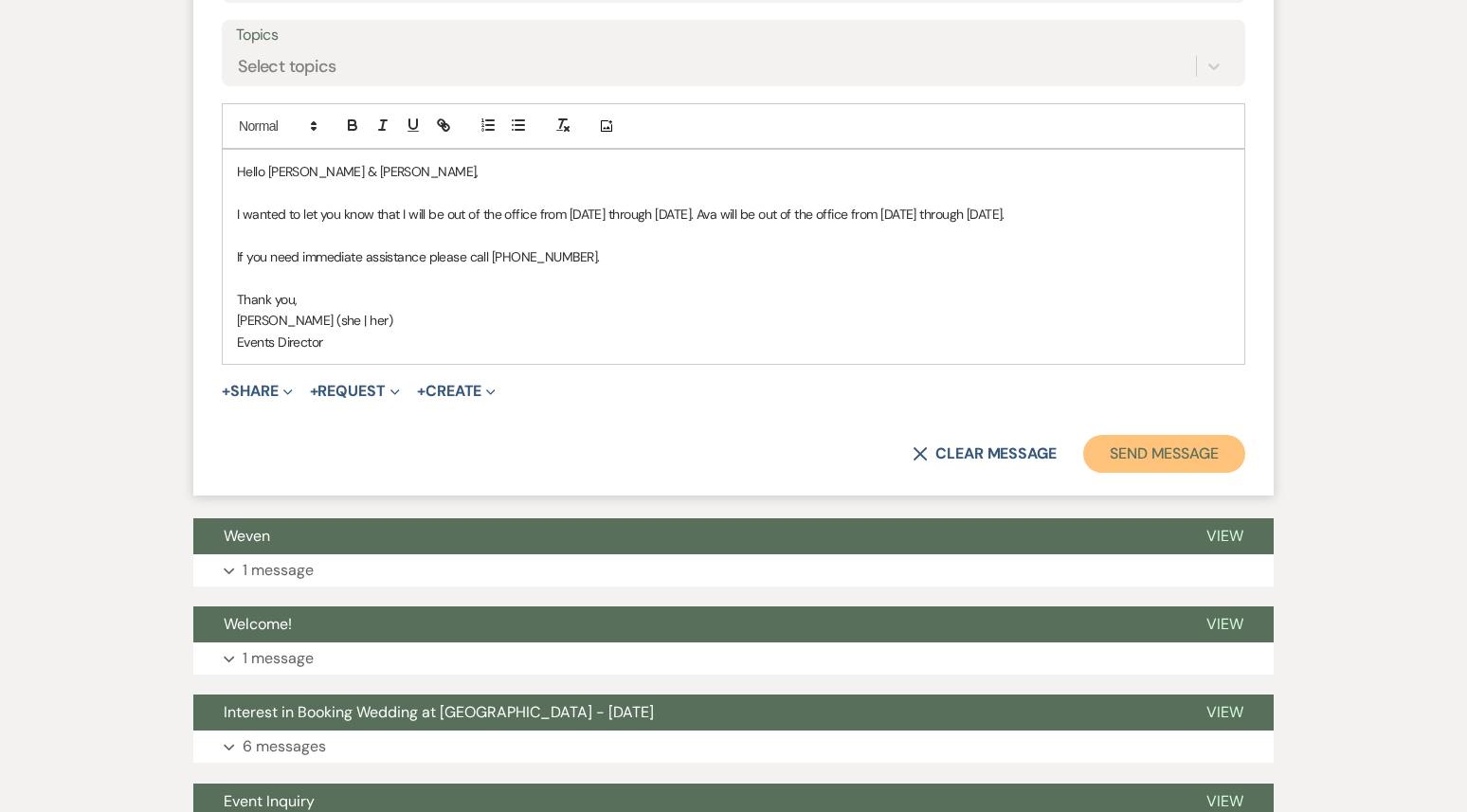
click at [1169, 473] on button "Send Message" at bounding box center [1164, 454] width 162 height 38
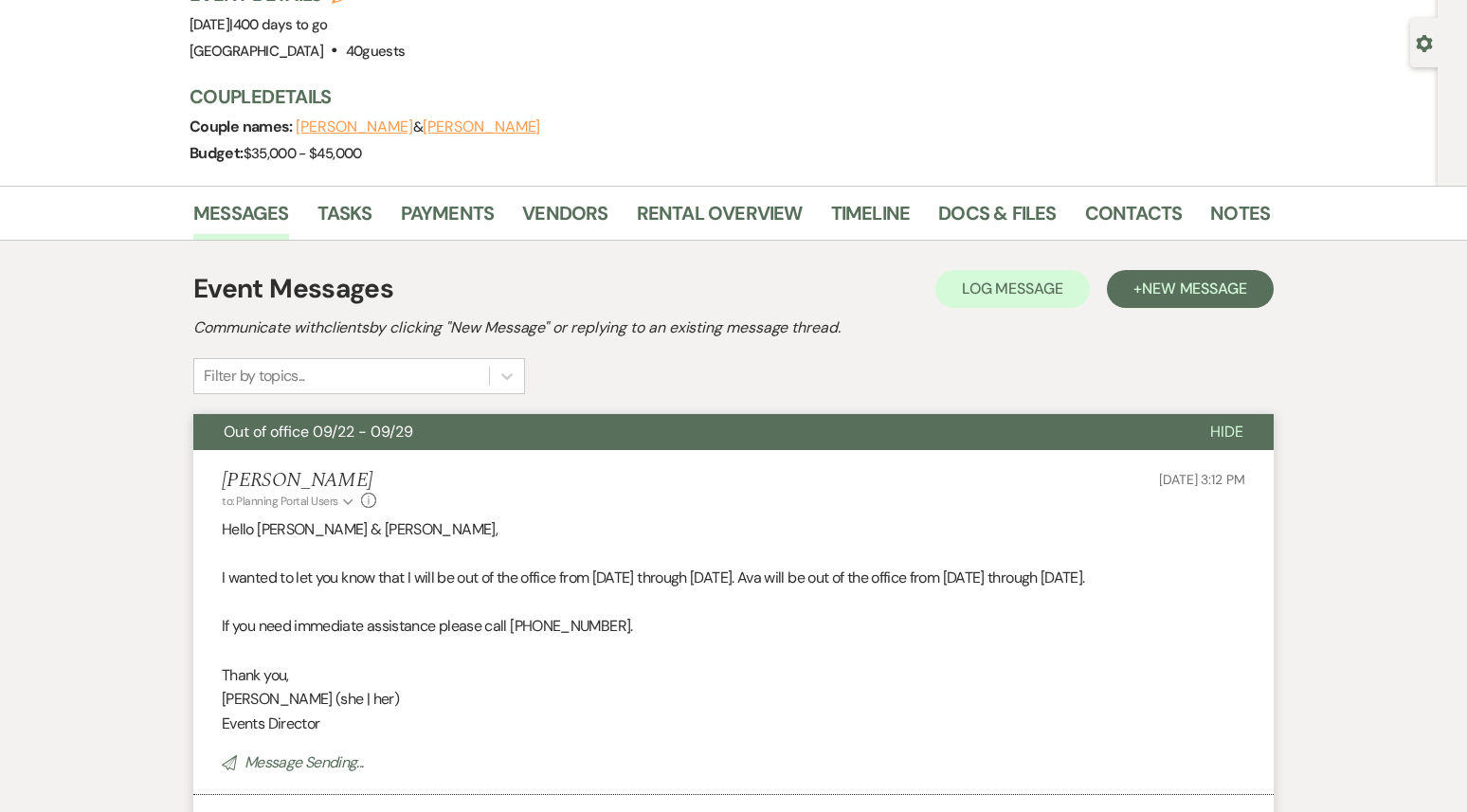
scroll to position [0, 0]
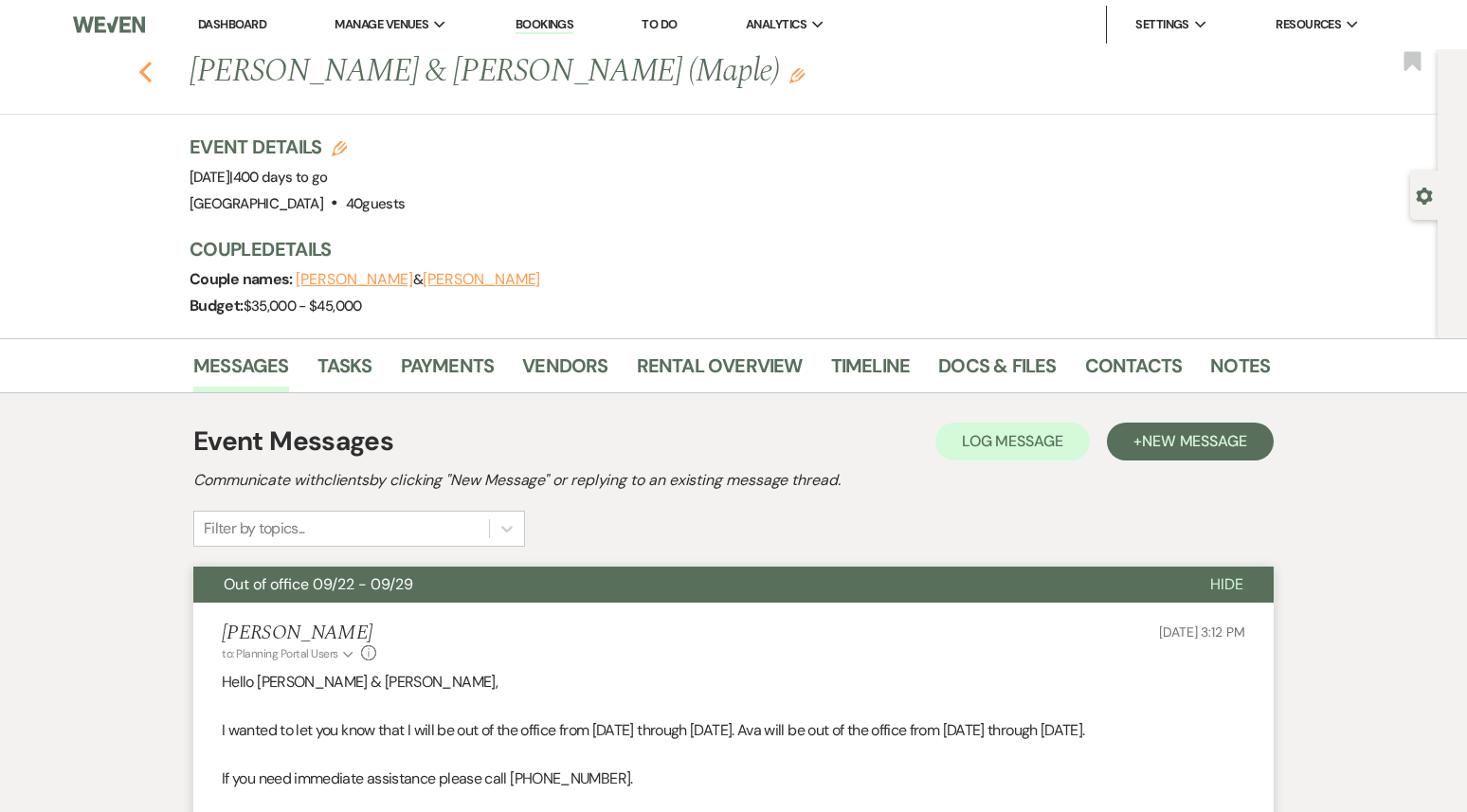
click at [145, 65] on icon "Previous" at bounding box center [145, 71] width 14 height 23
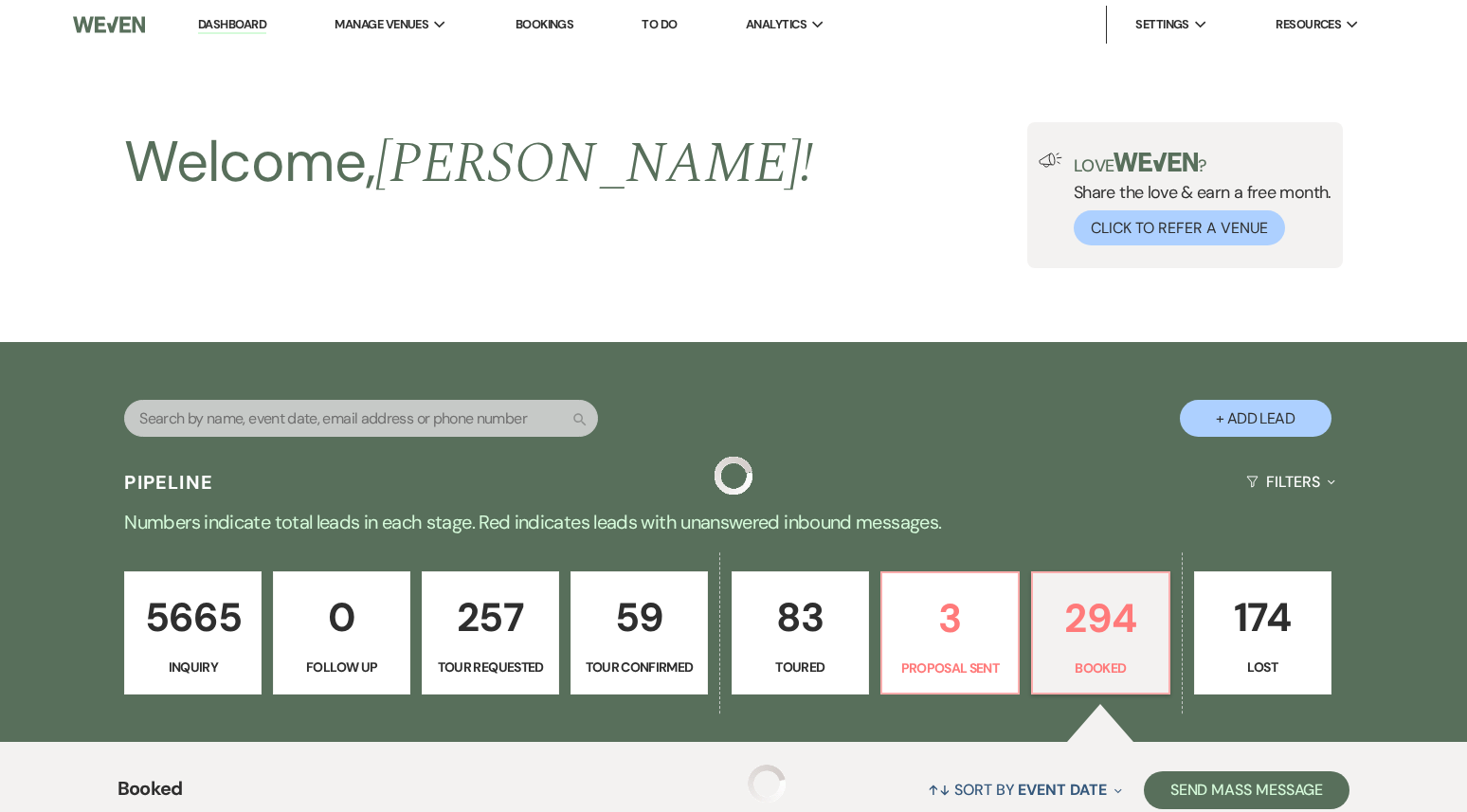
scroll to position [5941, 0]
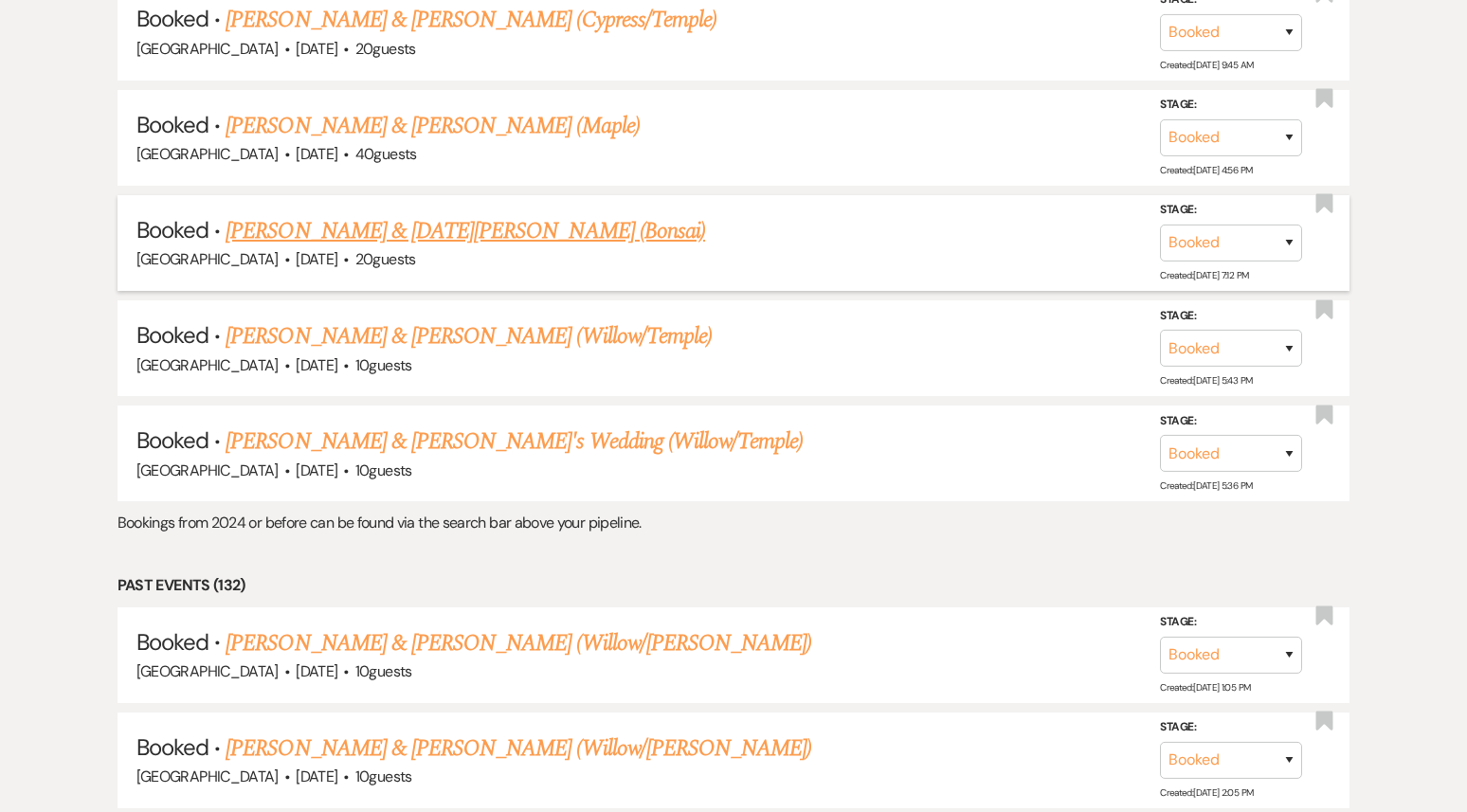
click at [396, 215] on link "[PERSON_NAME] & [DATE][PERSON_NAME] (Bonsai)" at bounding box center [465, 231] width 480 height 34
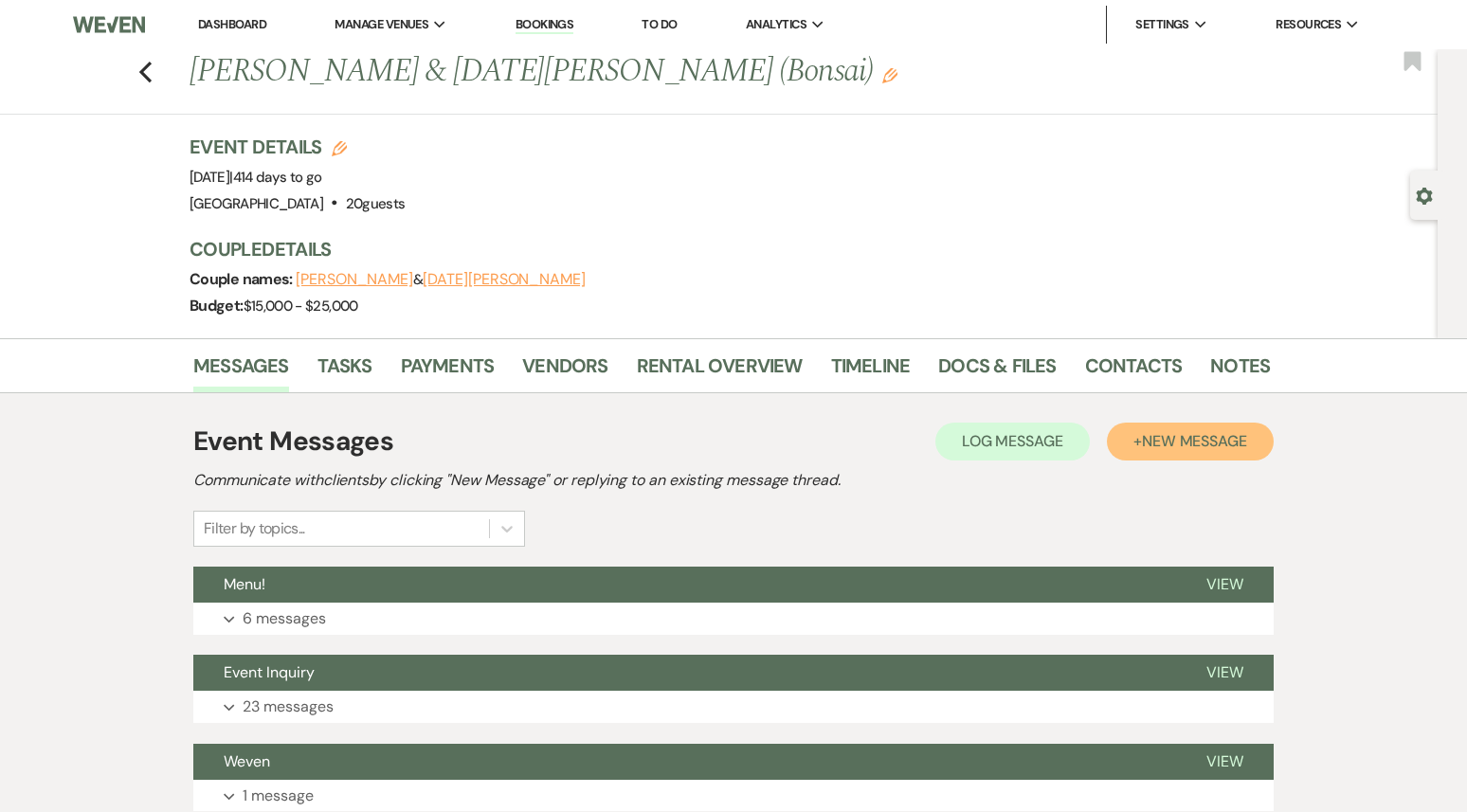
click at [1160, 442] on span "New Message" at bounding box center [1195, 441] width 105 height 20
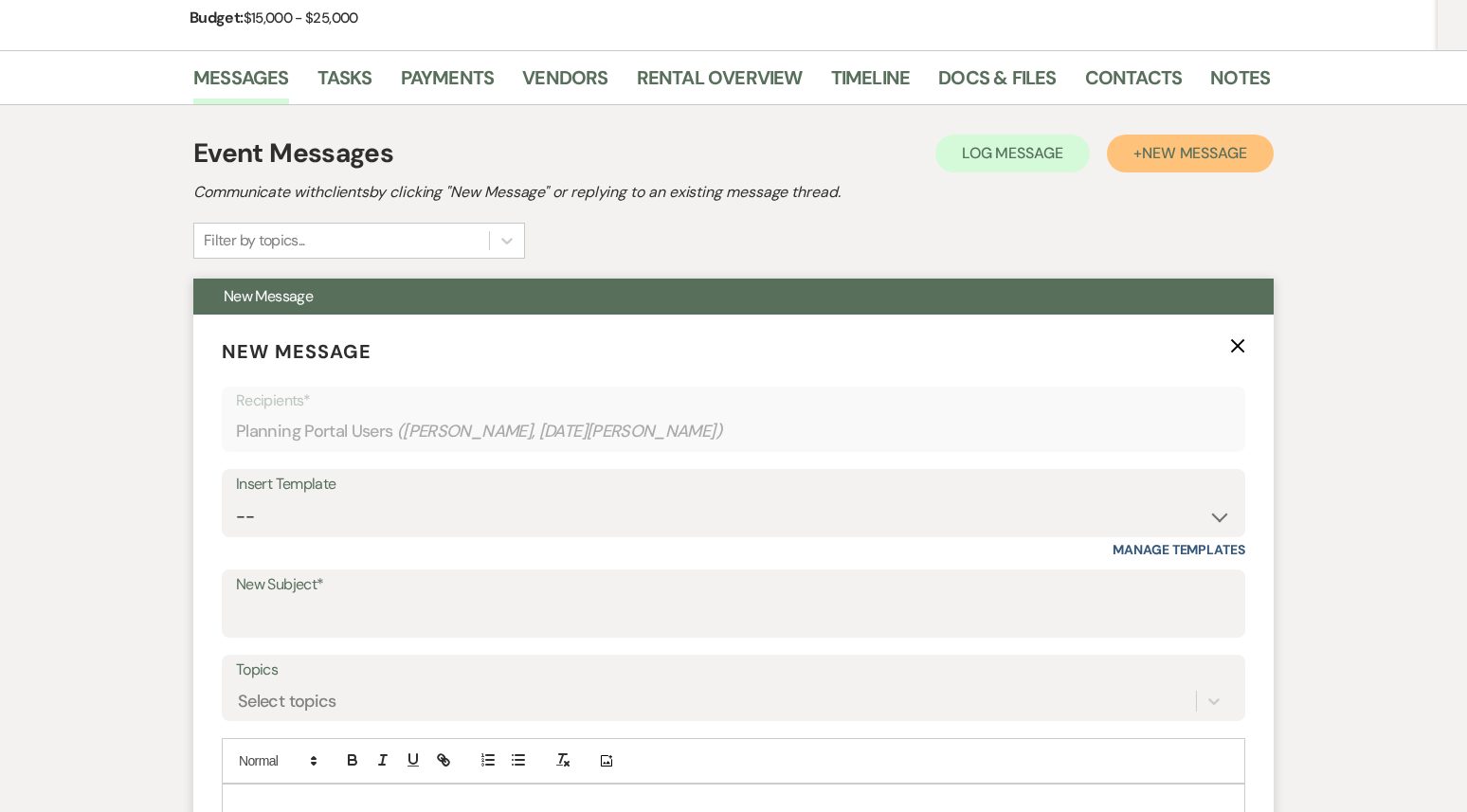
scroll to position [523, 0]
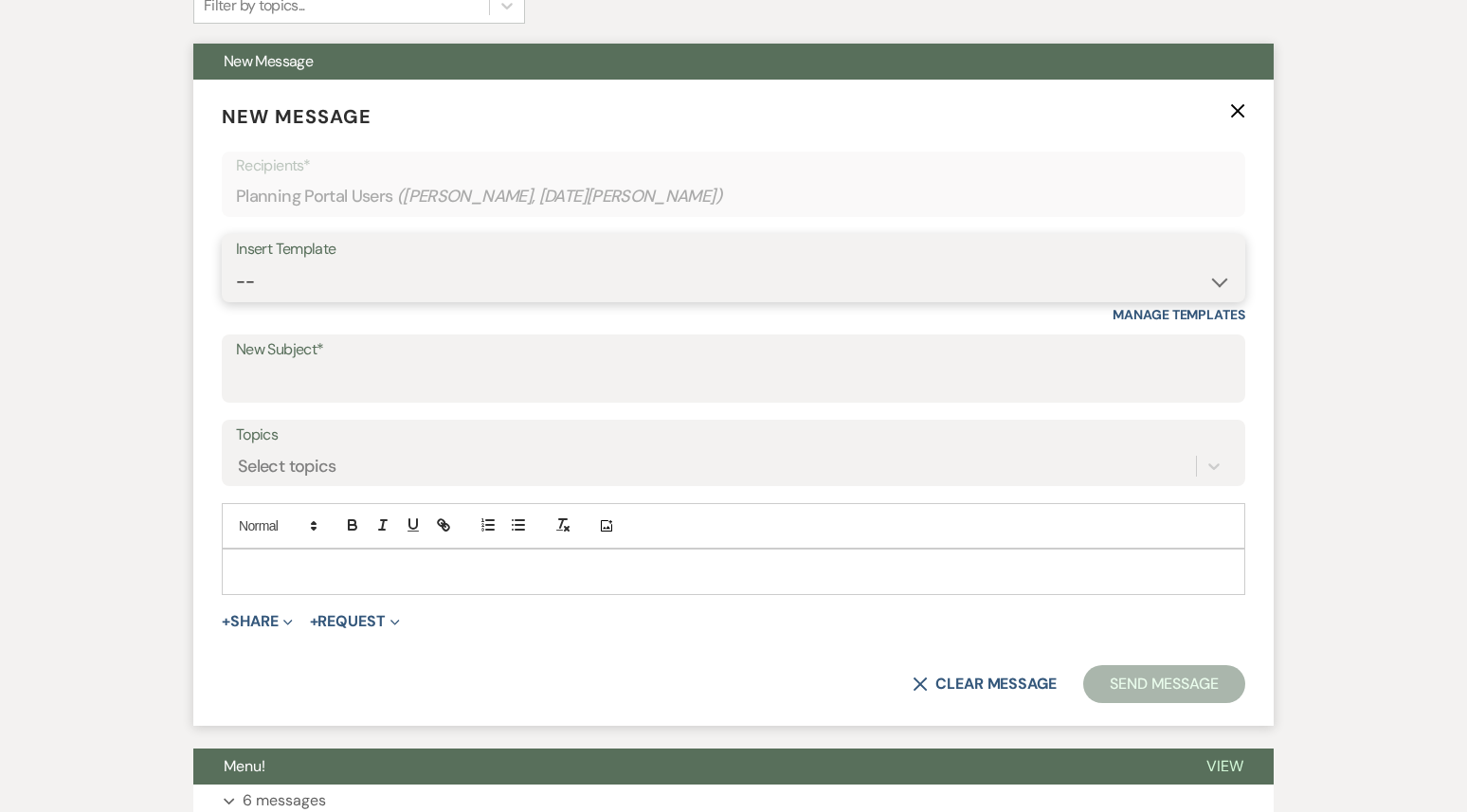
click at [526, 282] on select "-- Weven Planning Portal Introduction (Booked Events) 1st planning email ([PERS…" at bounding box center [734, 281] width 995 height 37
select select "3420"
click at [236, 263] on select "-- Weven Planning Portal Introduction (Booked Events) 1st planning email ([PERS…" at bounding box center [734, 281] width 995 height 37
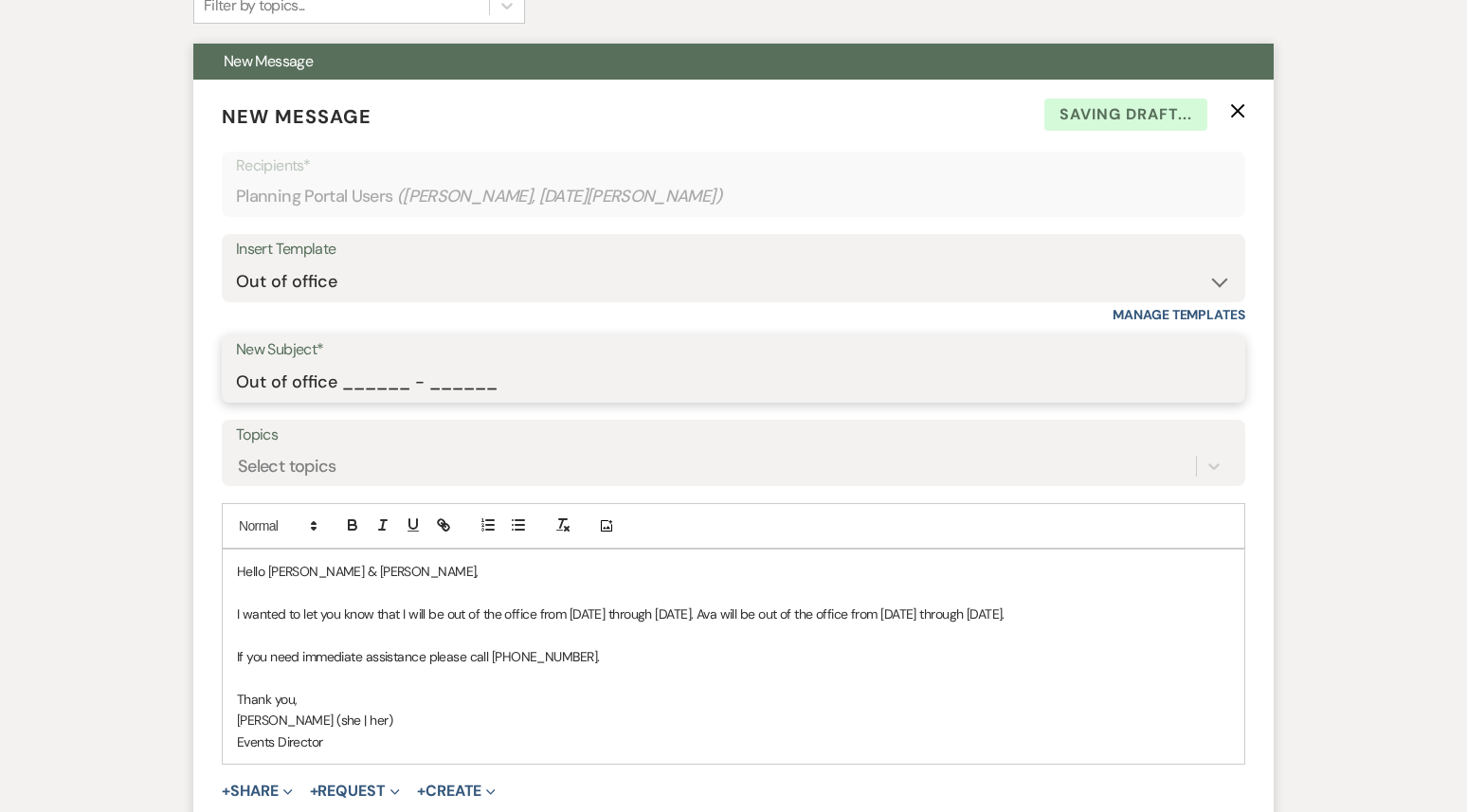
drag, startPoint x: 340, startPoint y: 387, endPoint x: 549, endPoint y: 397, distance: 209.2
click at [550, 397] on input "Out of office ______ - ______" at bounding box center [734, 382] width 995 height 37
type input "Out of office 09/22 - 09/29"
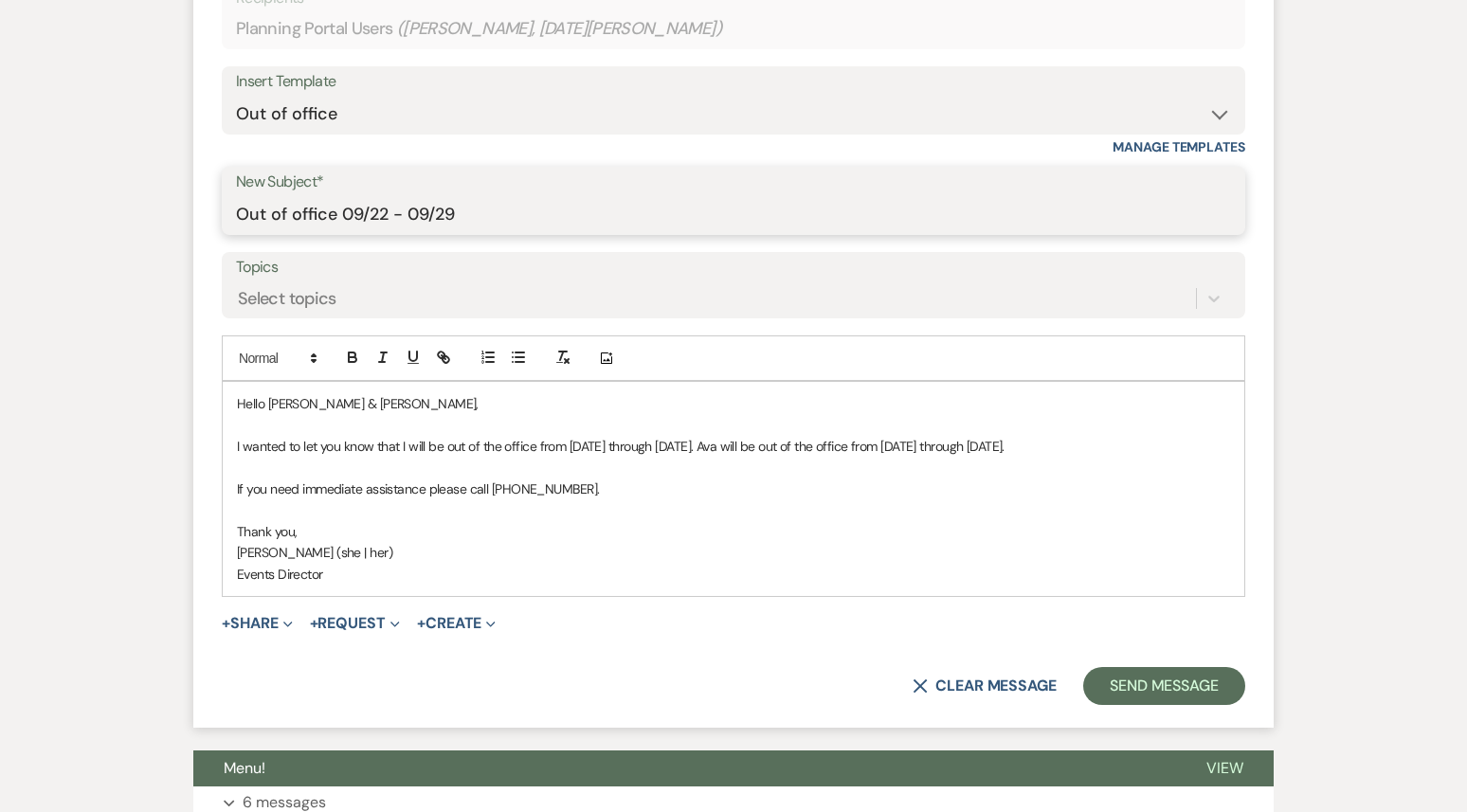
scroll to position [696, 0]
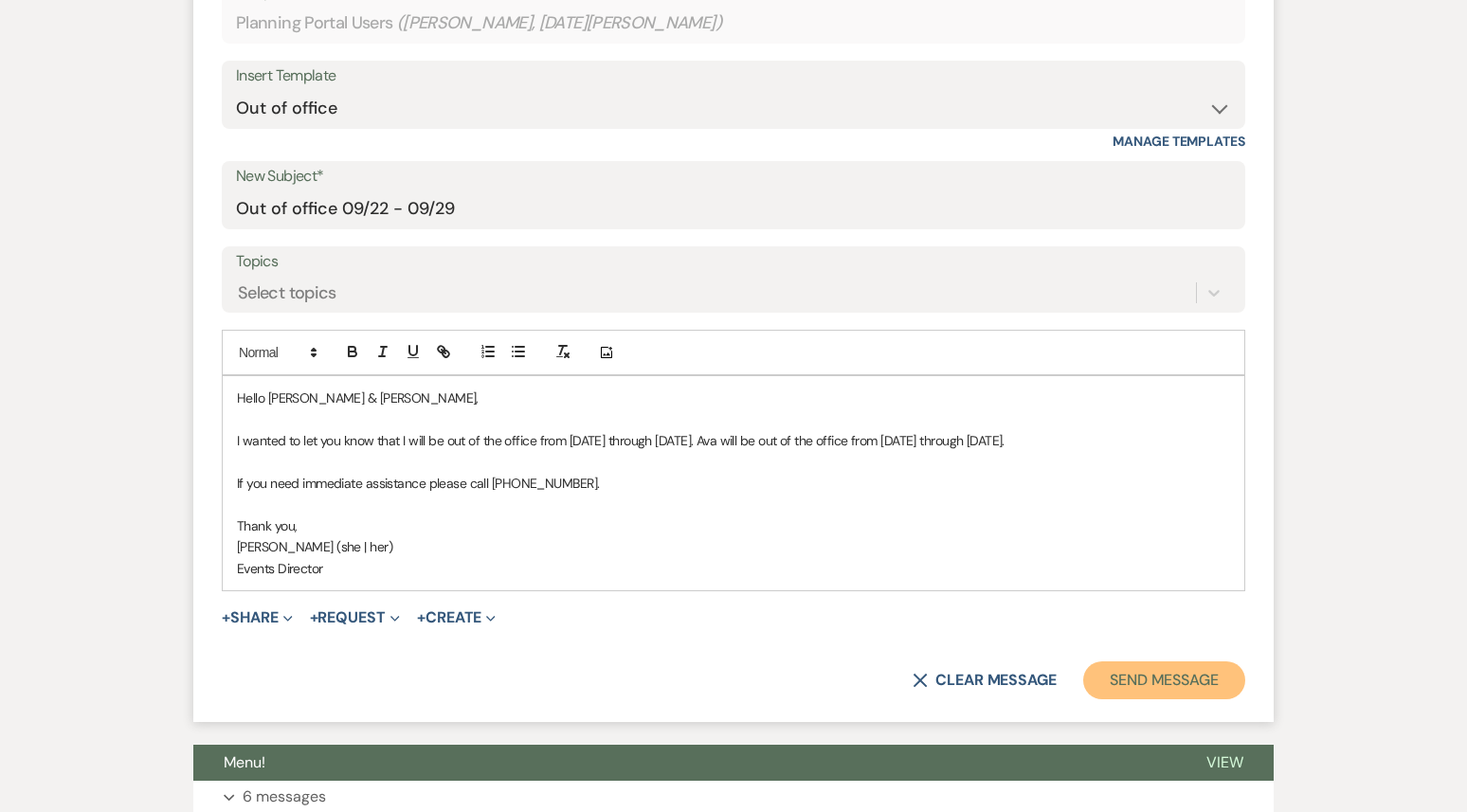
click at [1120, 690] on button "Send Message" at bounding box center [1164, 680] width 162 height 38
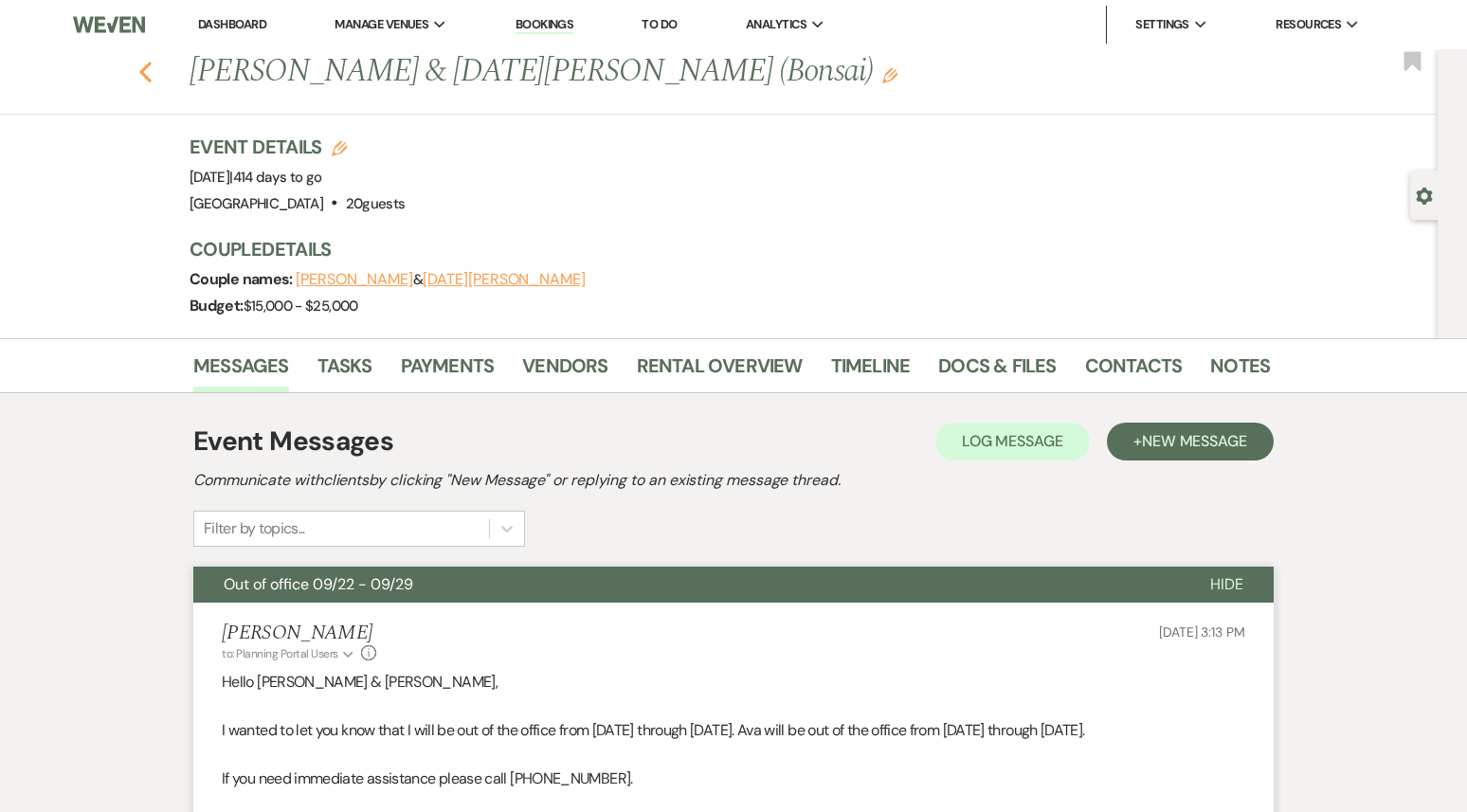
click at [146, 72] on icon "Previous" at bounding box center [145, 71] width 14 height 23
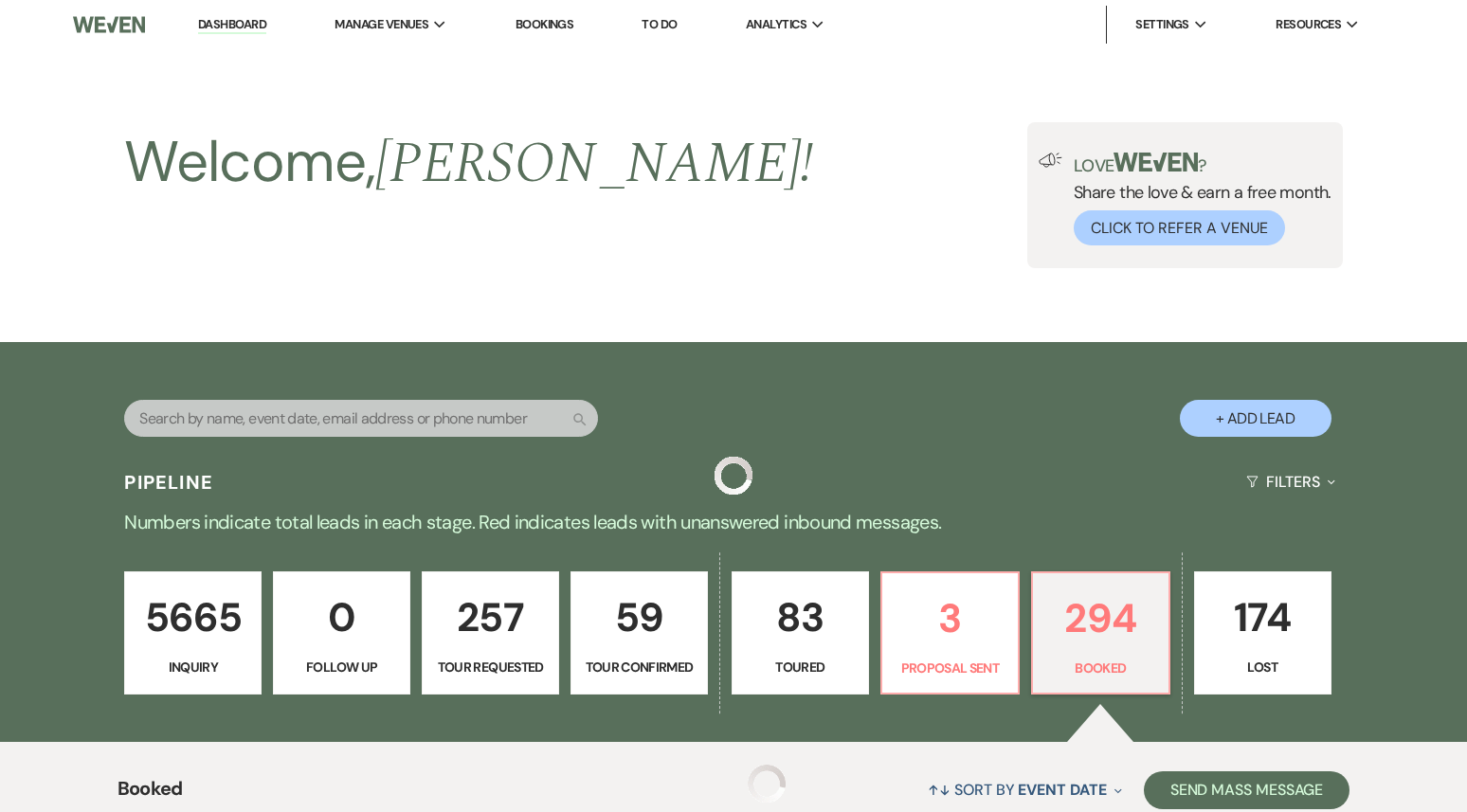
scroll to position [5941, 0]
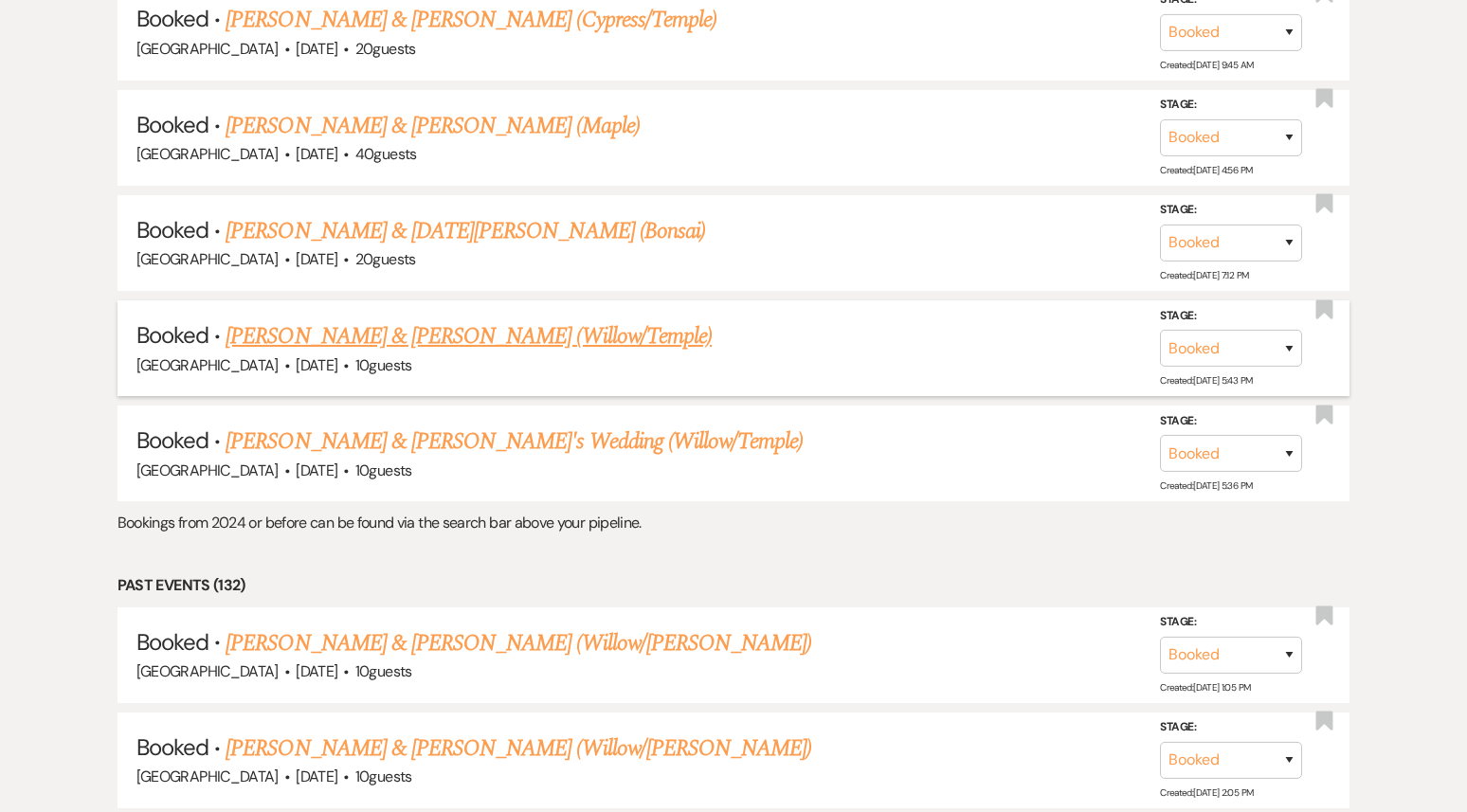
click at [504, 319] on link "[PERSON_NAME] & [PERSON_NAME] (Willow/Temple)" at bounding box center [469, 336] width 487 height 34
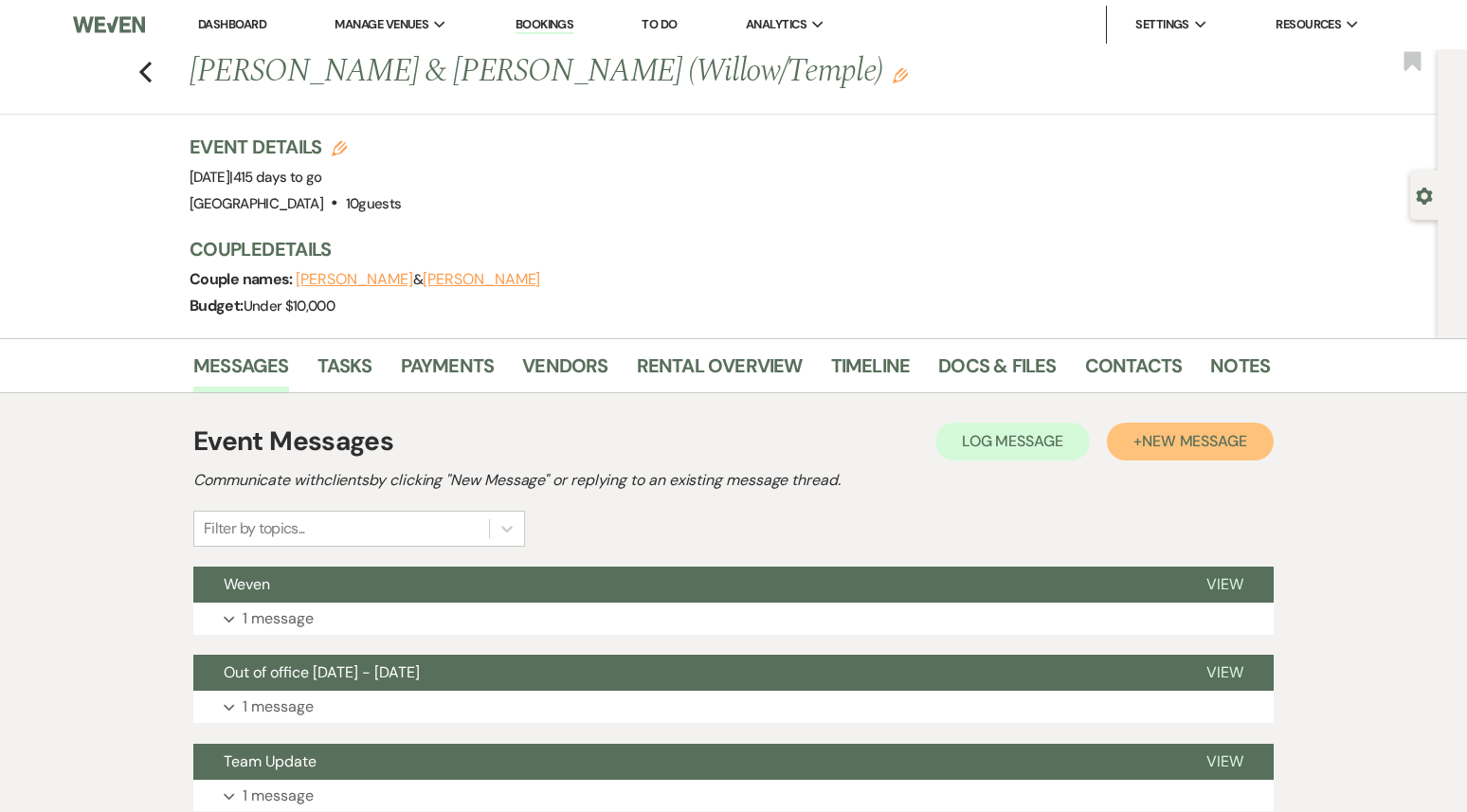
click at [1147, 429] on button "+ New Message" at bounding box center [1190, 441] width 167 height 38
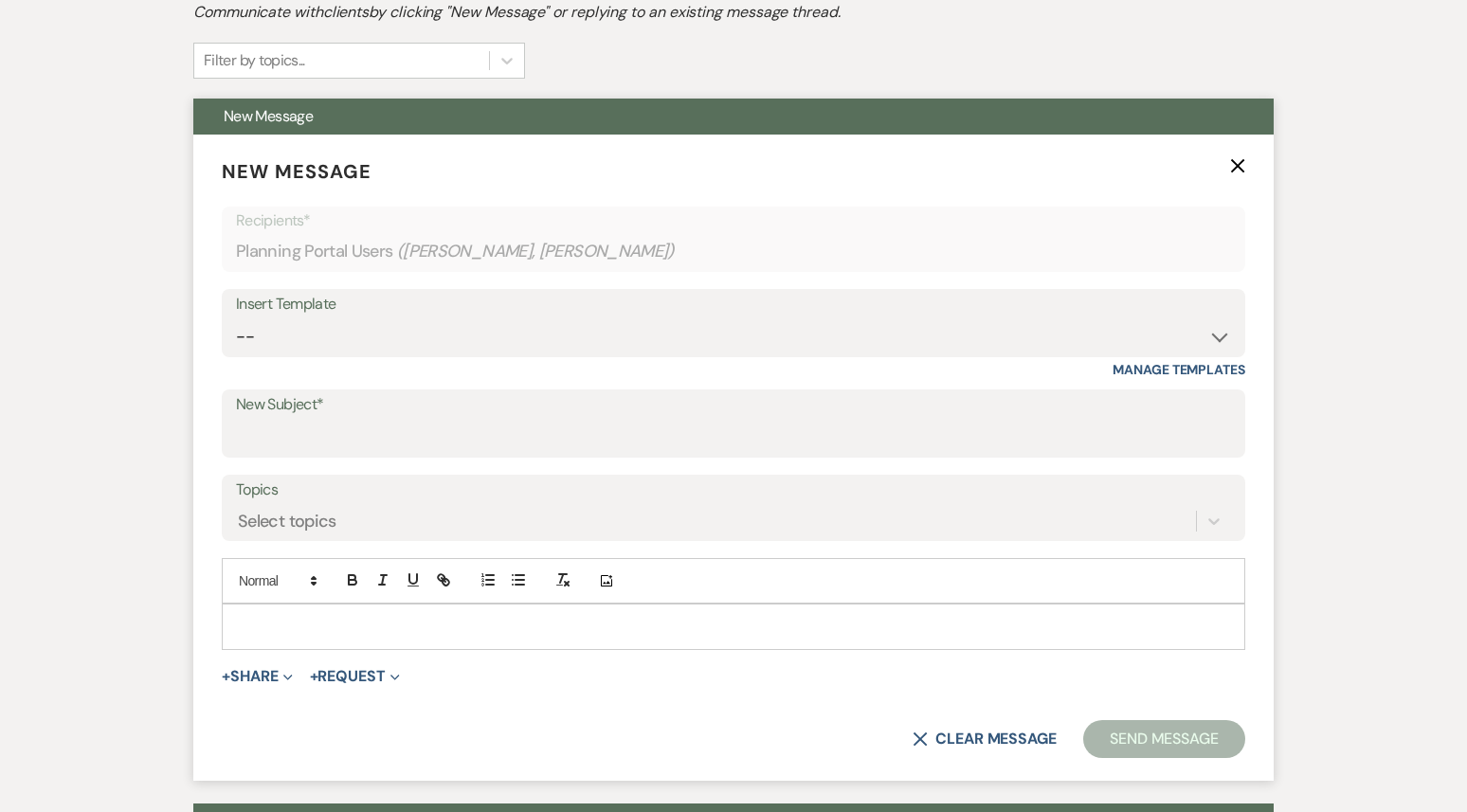
scroll to position [499, 0]
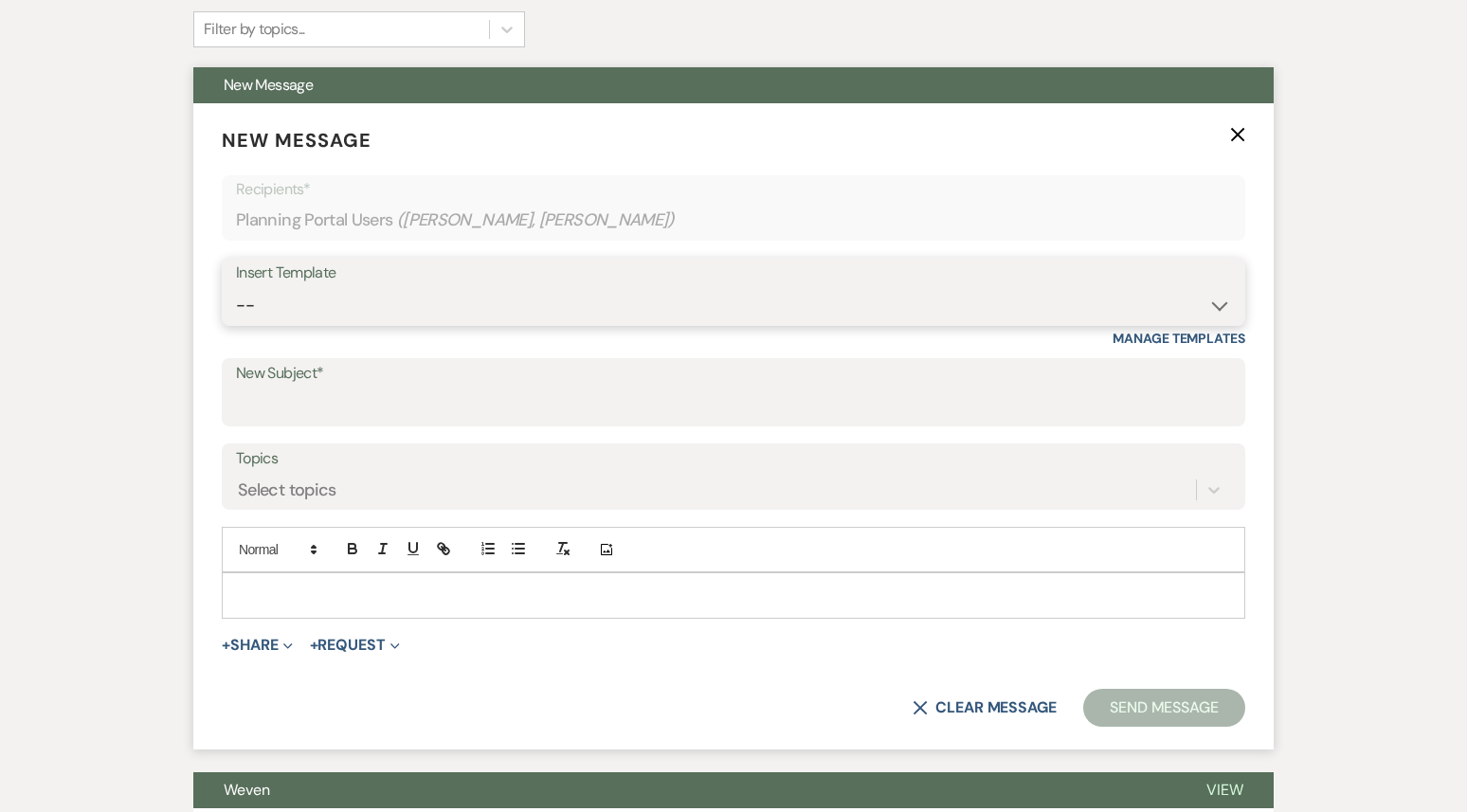
click at [341, 304] on select "-- Weven Planning Portal Introduction (Booked Events) 1st planning email ([PERS…" at bounding box center [734, 305] width 995 height 37
select select "3420"
click at [236, 287] on select "-- Weven Planning Portal Introduction (Booked Events) 1st planning email ([PERS…" at bounding box center [734, 305] width 995 height 37
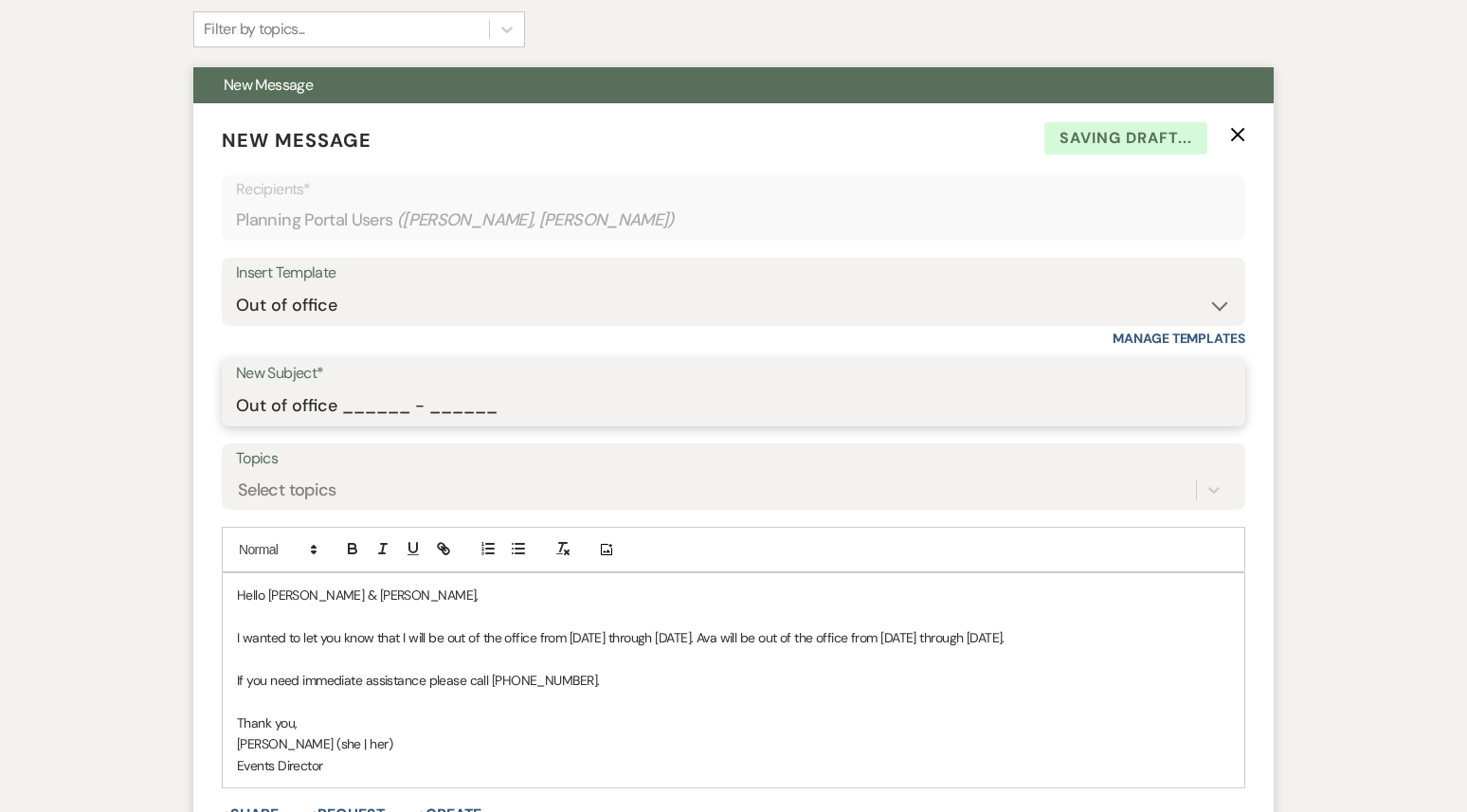
drag, startPoint x: 342, startPoint y: 409, endPoint x: 615, endPoint y: 412, distance: 273.0
click at [615, 410] on input "Out of office ______ - ______" at bounding box center [734, 406] width 995 height 37
type input "Out of office 09/22 - 09/29"
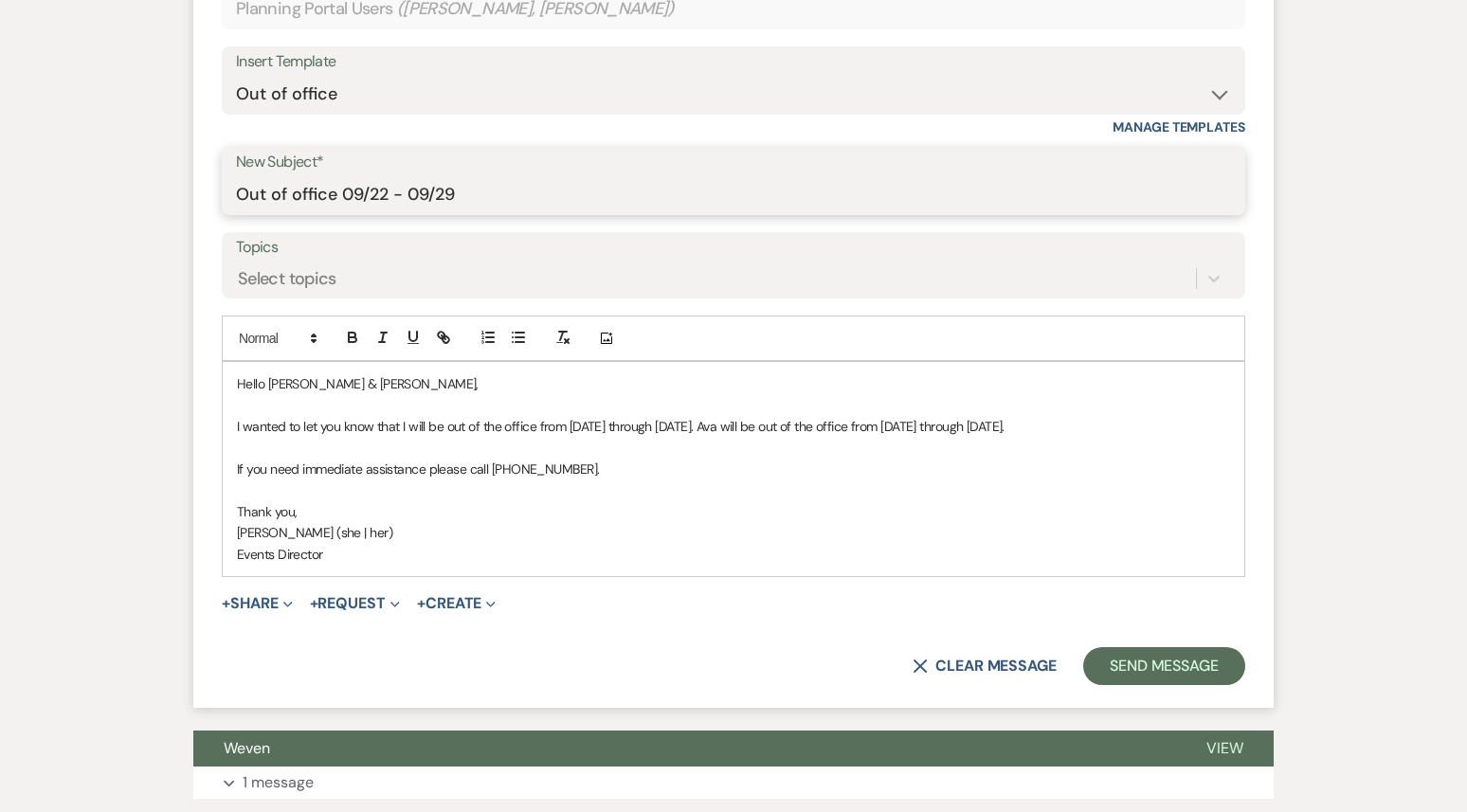
scroll to position [731, 0]
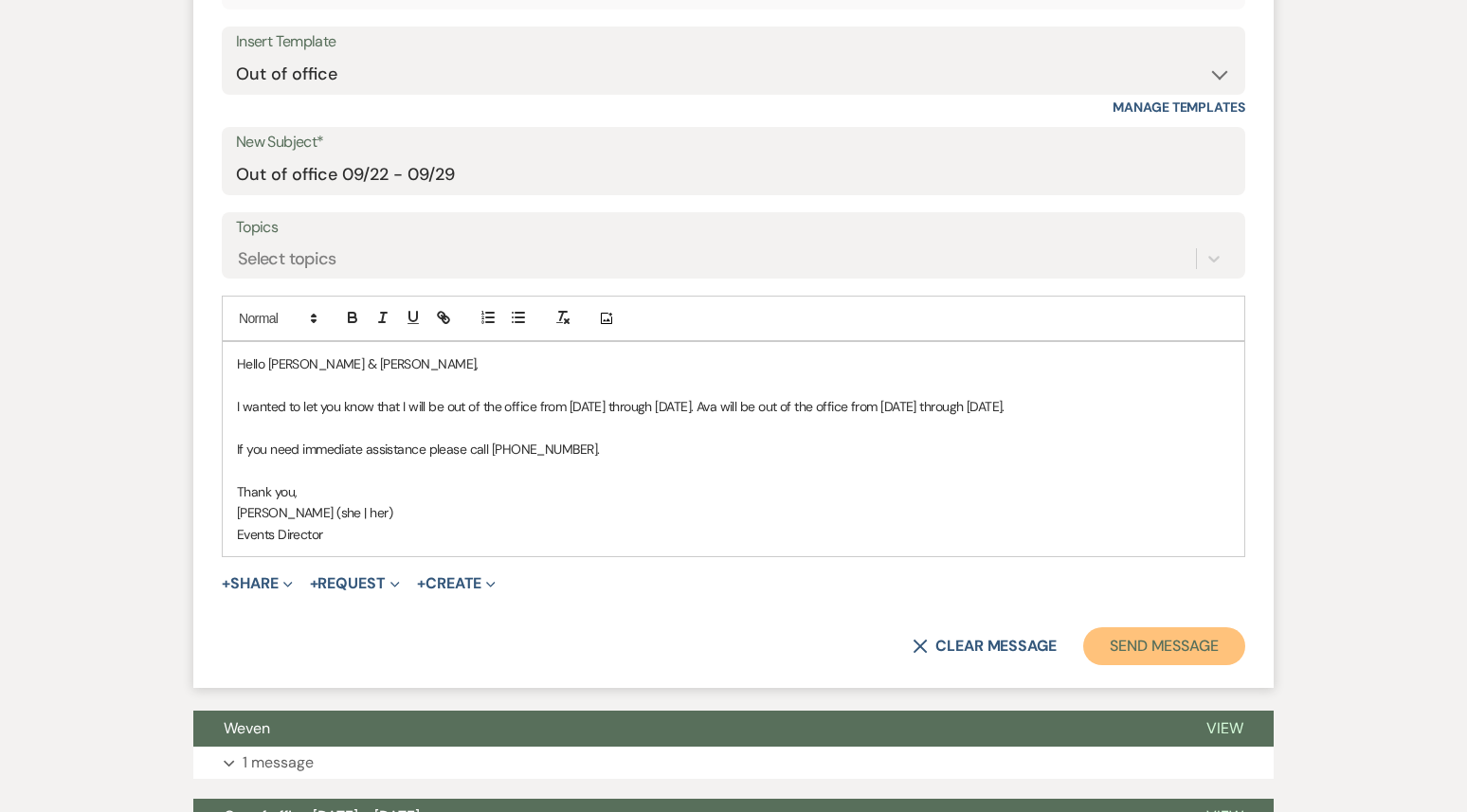
click at [1169, 666] on button "Send Message" at bounding box center [1164, 646] width 162 height 38
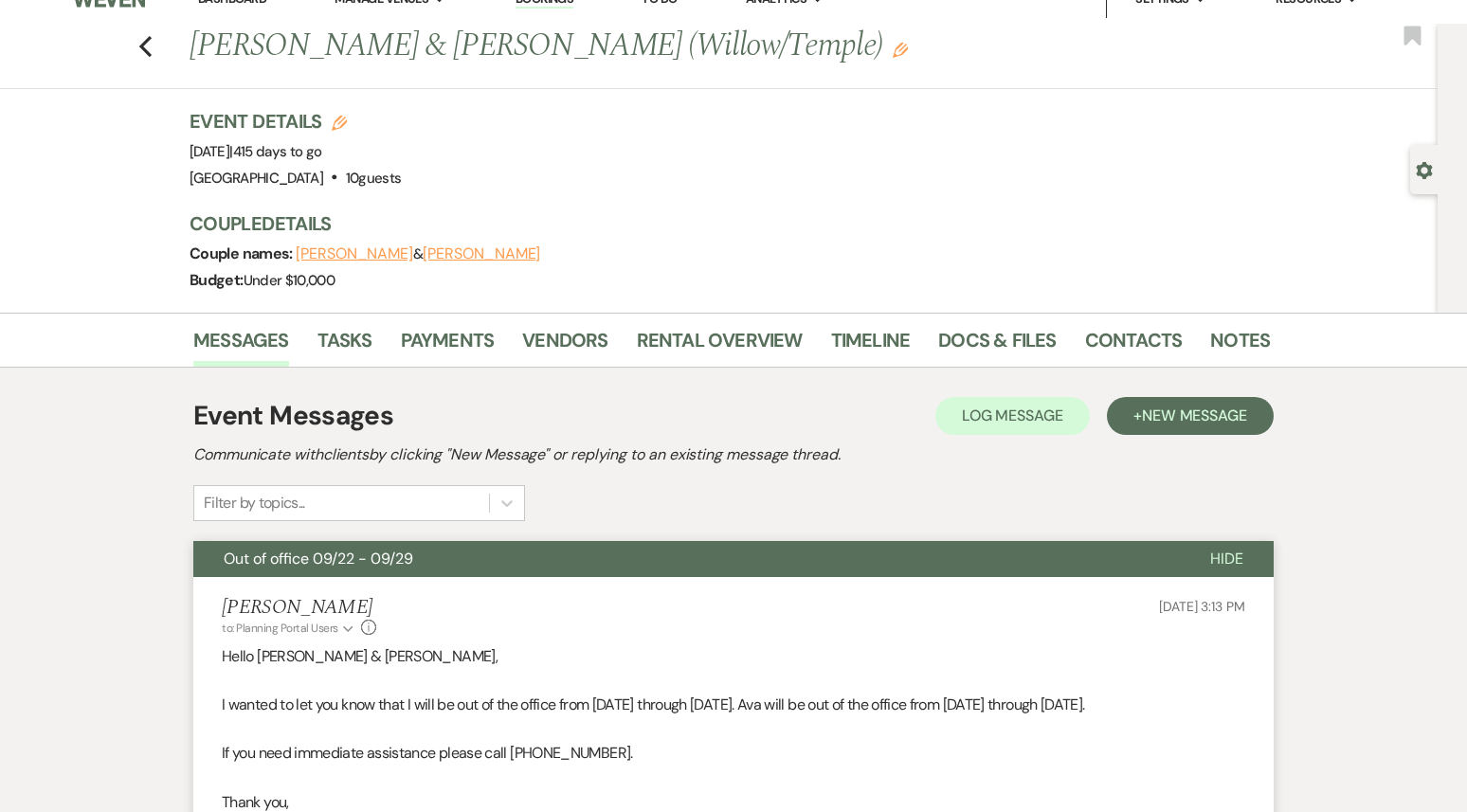
scroll to position [0, 0]
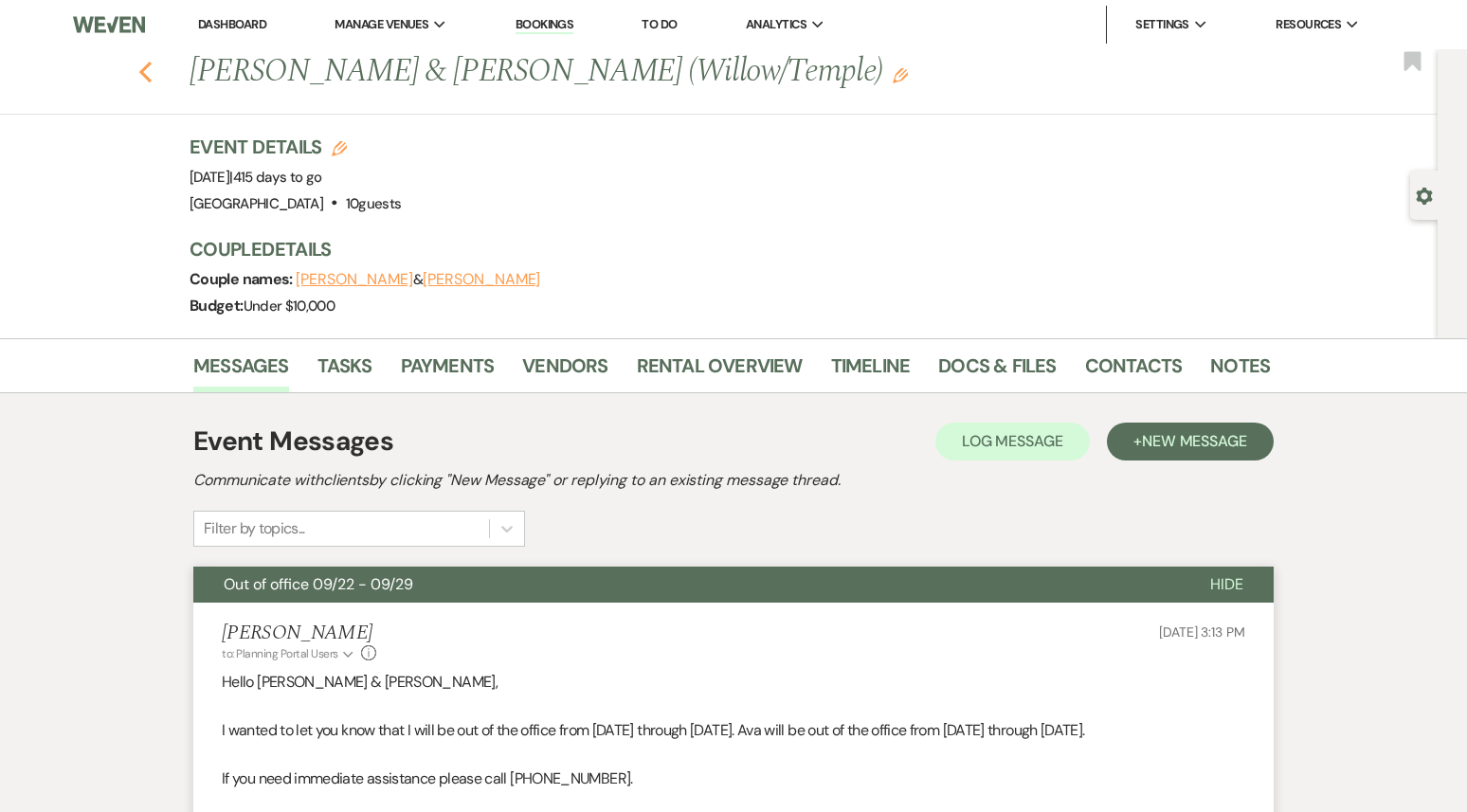
click at [142, 68] on use "button" at bounding box center [145, 71] width 12 height 21
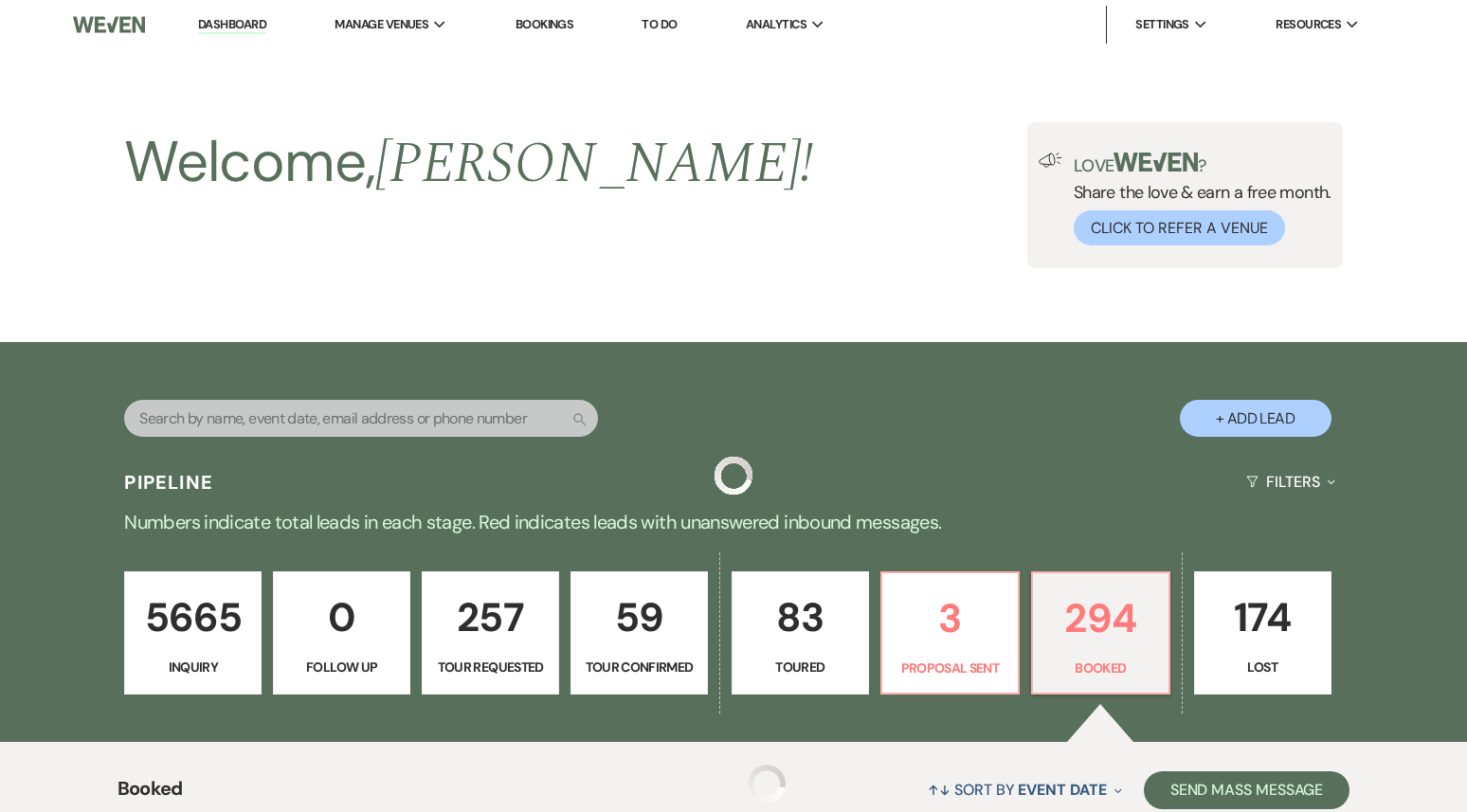
scroll to position [5941, 0]
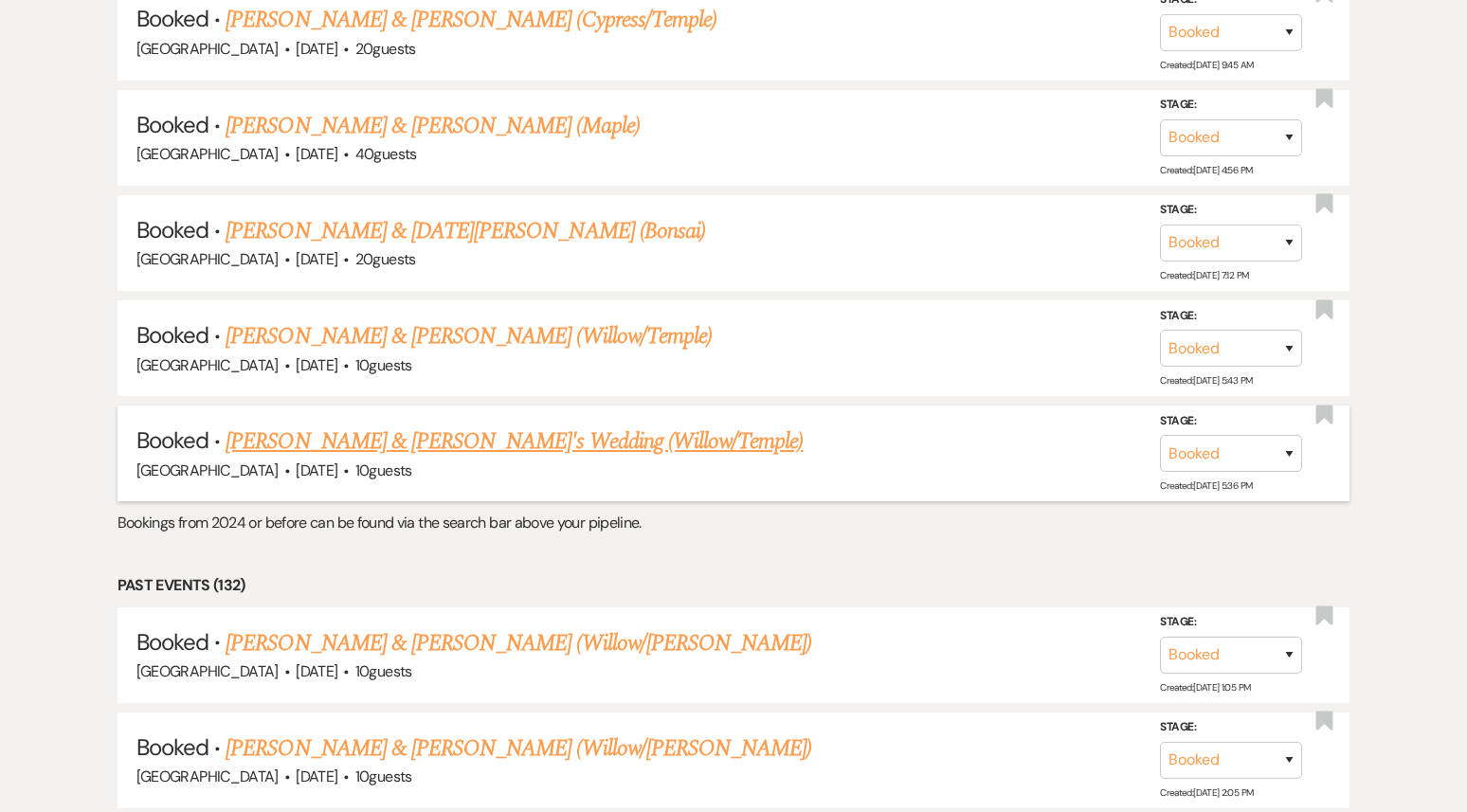
click at [383, 424] on link "[PERSON_NAME] & [PERSON_NAME]'s Wedding (Willow/Temple)" at bounding box center [514, 441] width 578 height 34
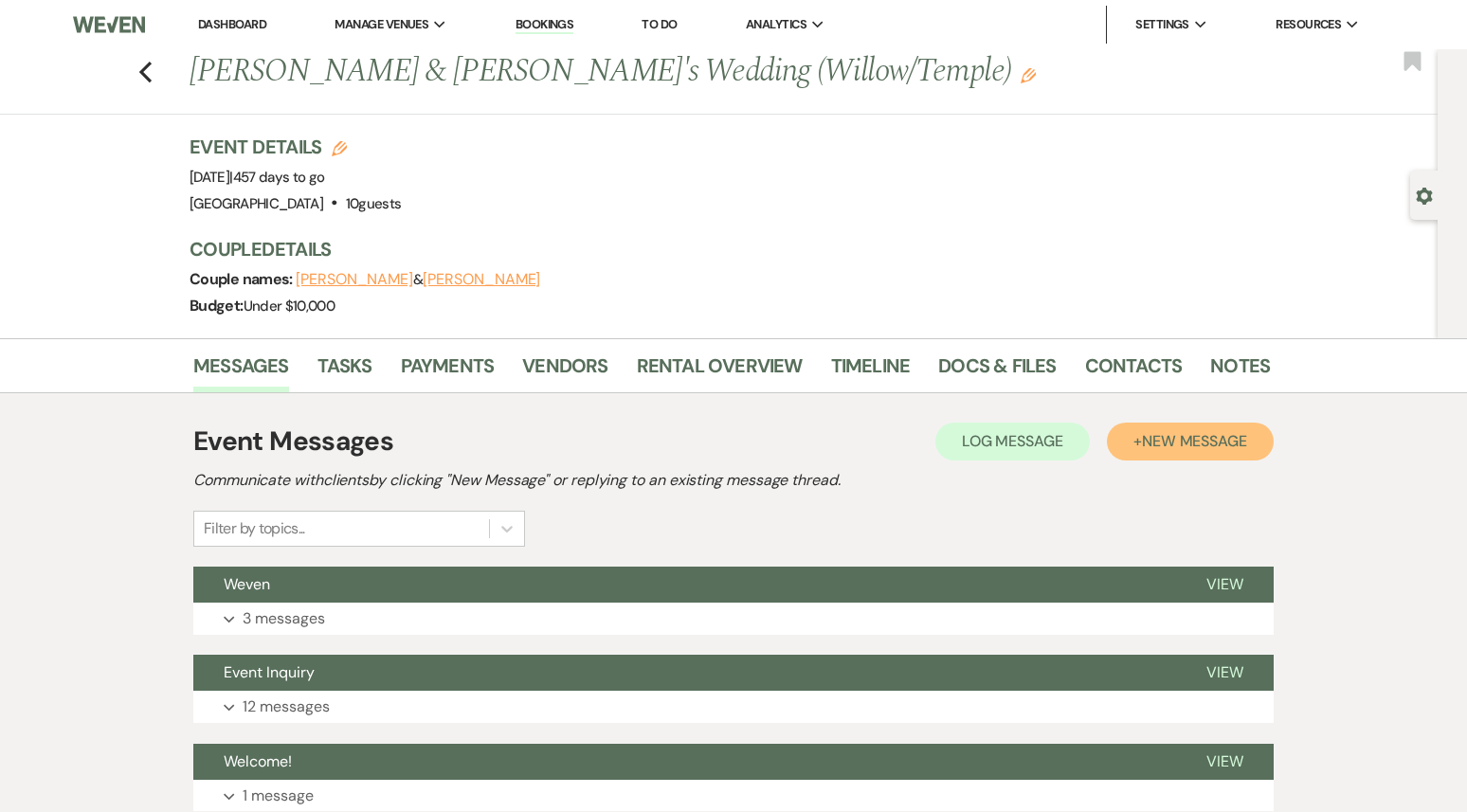
click at [1182, 442] on span "New Message" at bounding box center [1195, 441] width 105 height 20
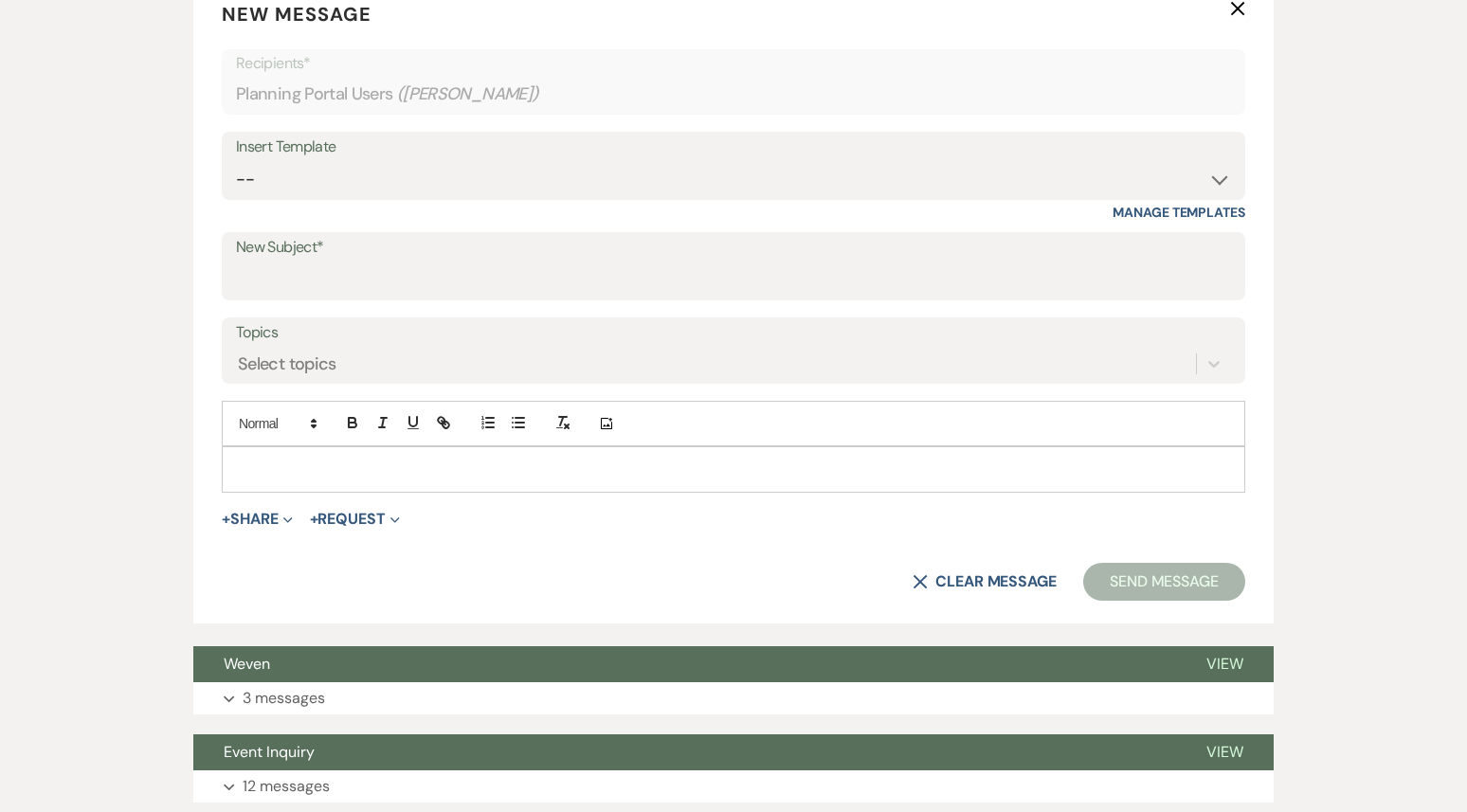
scroll to position [657, 0]
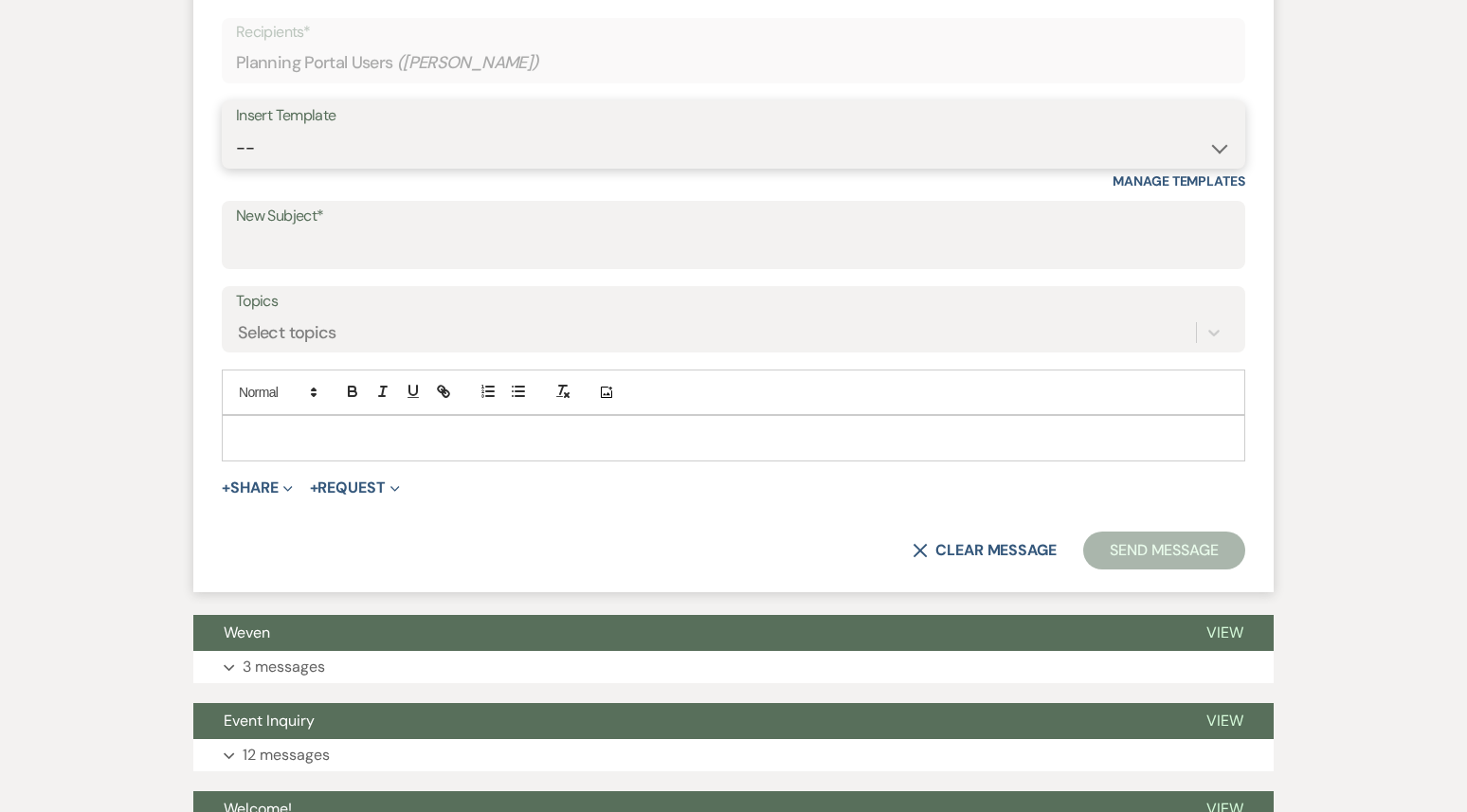
click at [446, 145] on select "-- Weven Planning Portal Introduction (Booked Events) 1st planning email ([PERS…" at bounding box center [734, 147] width 995 height 37
select select "3420"
click at [236, 130] on select "-- Weven Planning Portal Introduction (Booked Events) 1st planning email ([PERS…" at bounding box center [734, 147] width 995 height 37
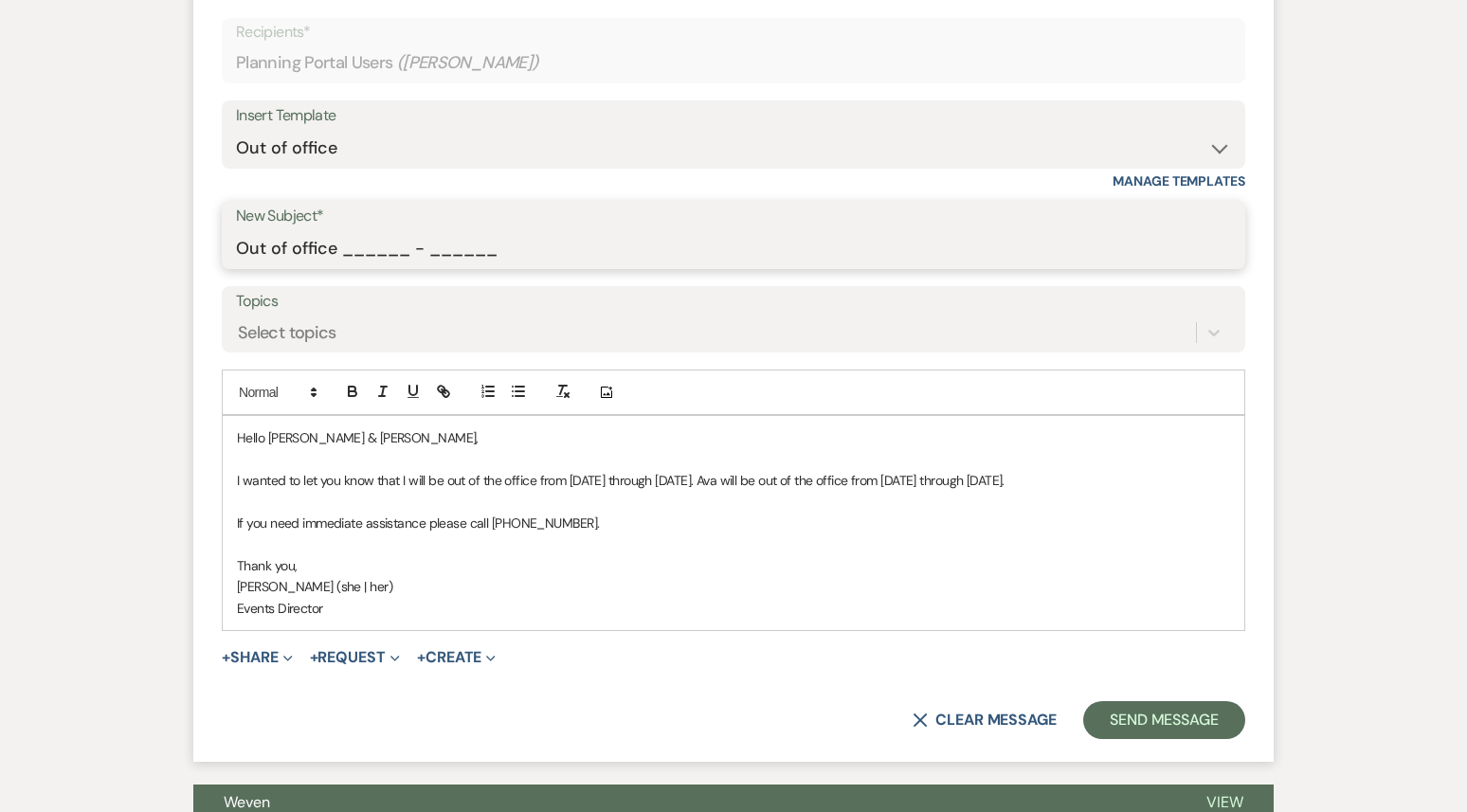
drag, startPoint x: 344, startPoint y: 248, endPoint x: 568, endPoint y: 250, distance: 224.0
click at [568, 251] on input "Out of office ______ - ______" at bounding box center [734, 248] width 995 height 37
type input "Out of office 09/22 - 09/29"
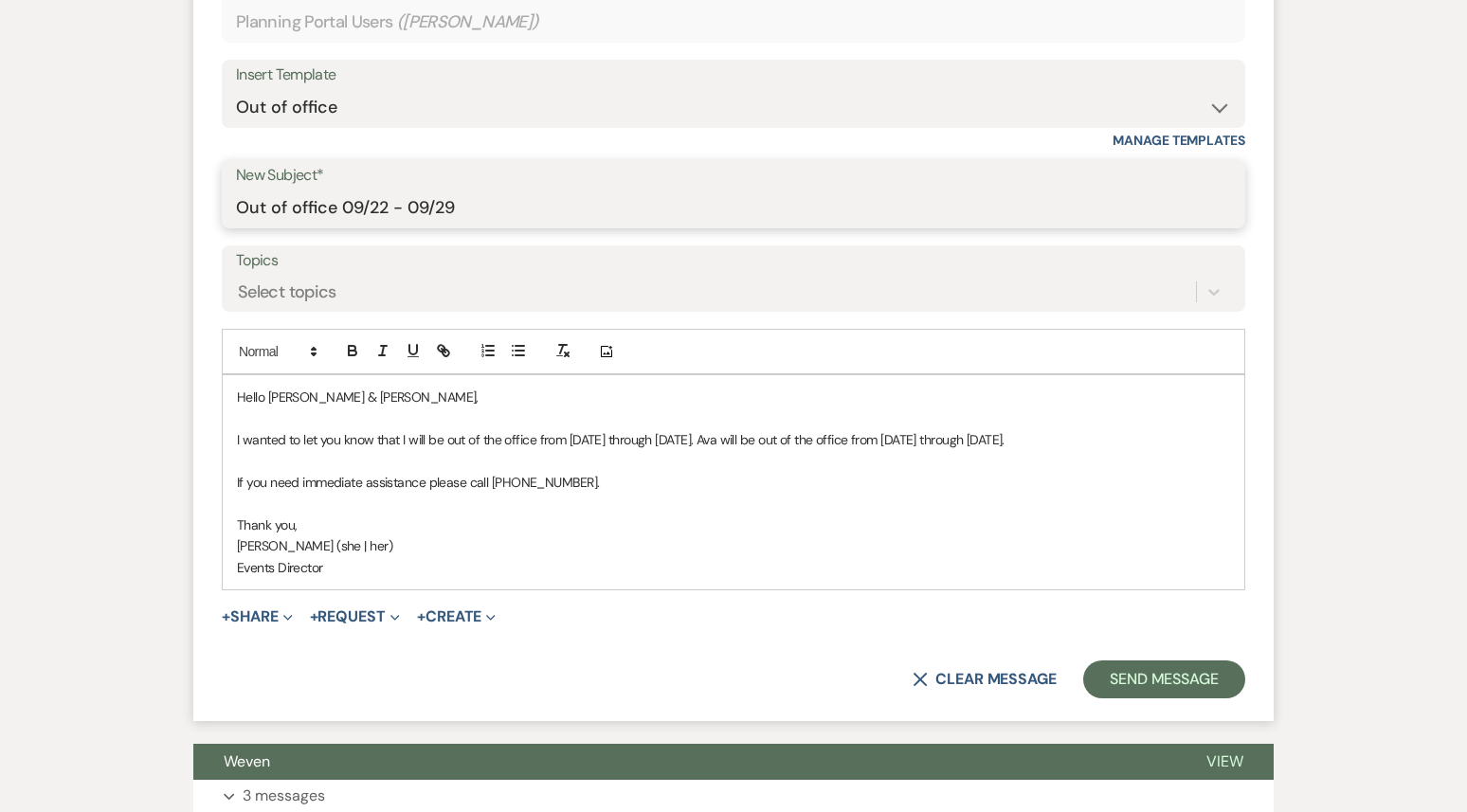
scroll to position [698, 0]
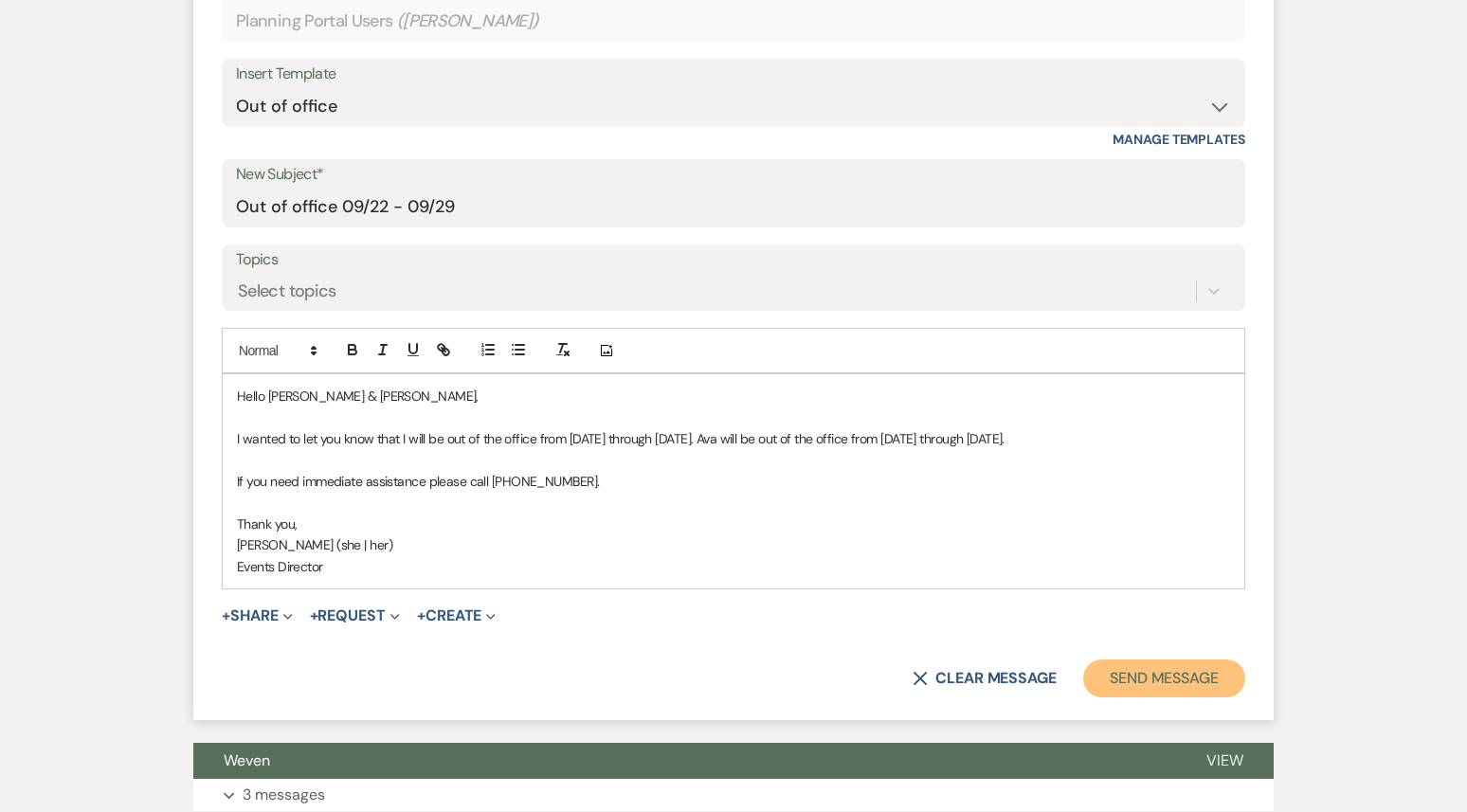
click at [1124, 696] on button "Send Message" at bounding box center [1164, 678] width 162 height 38
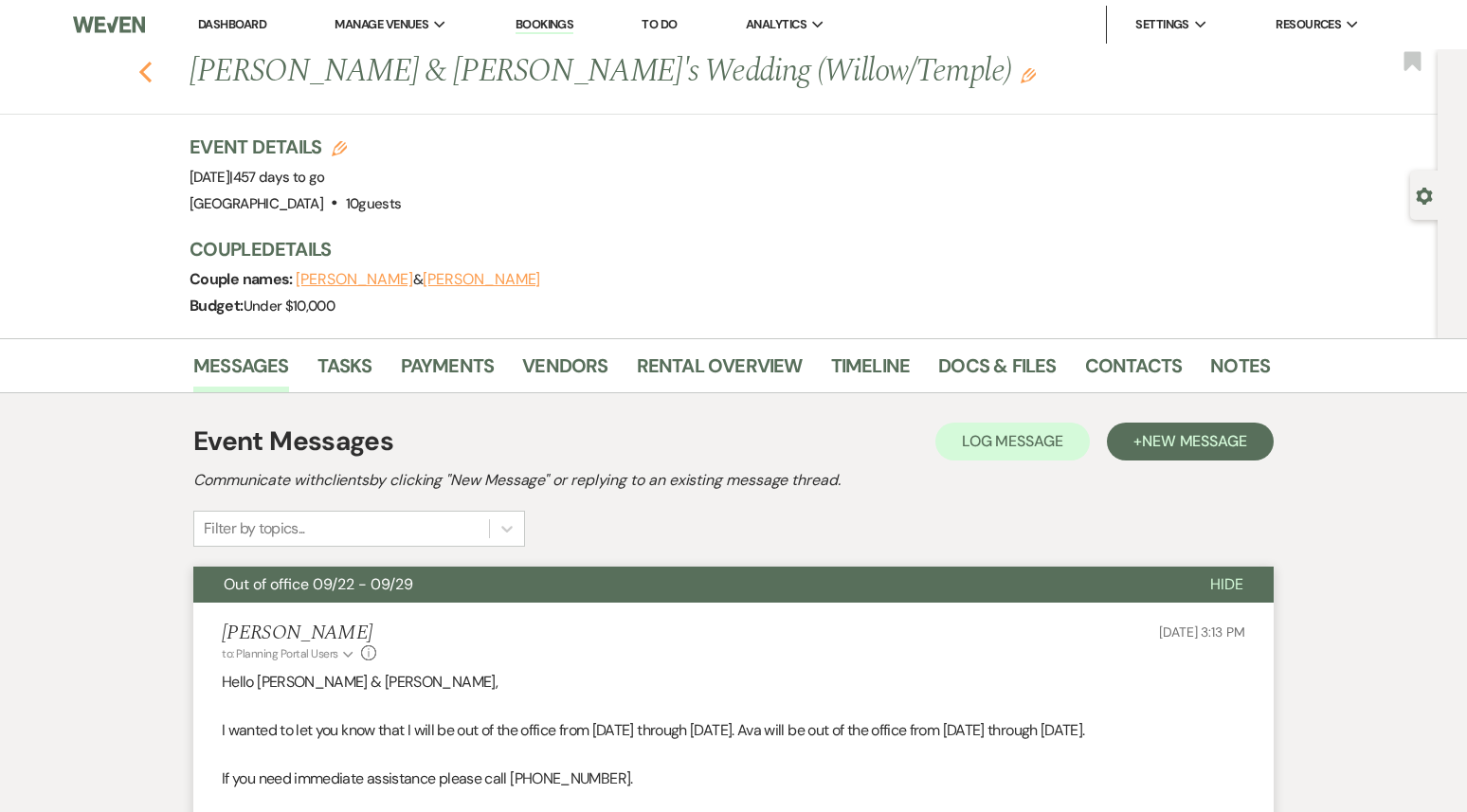
click at [143, 74] on use "button" at bounding box center [145, 71] width 12 height 21
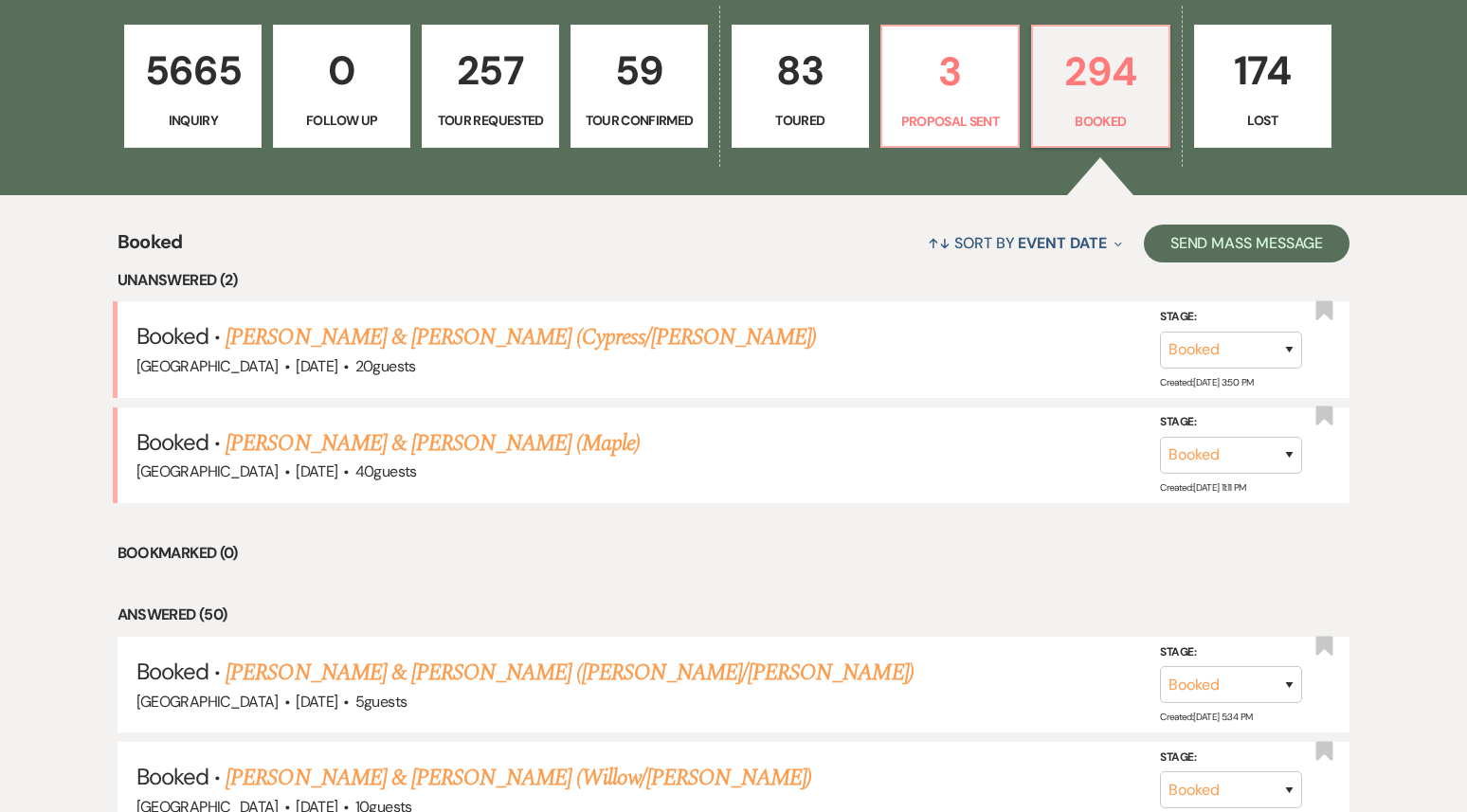
scroll to position [607, 0]
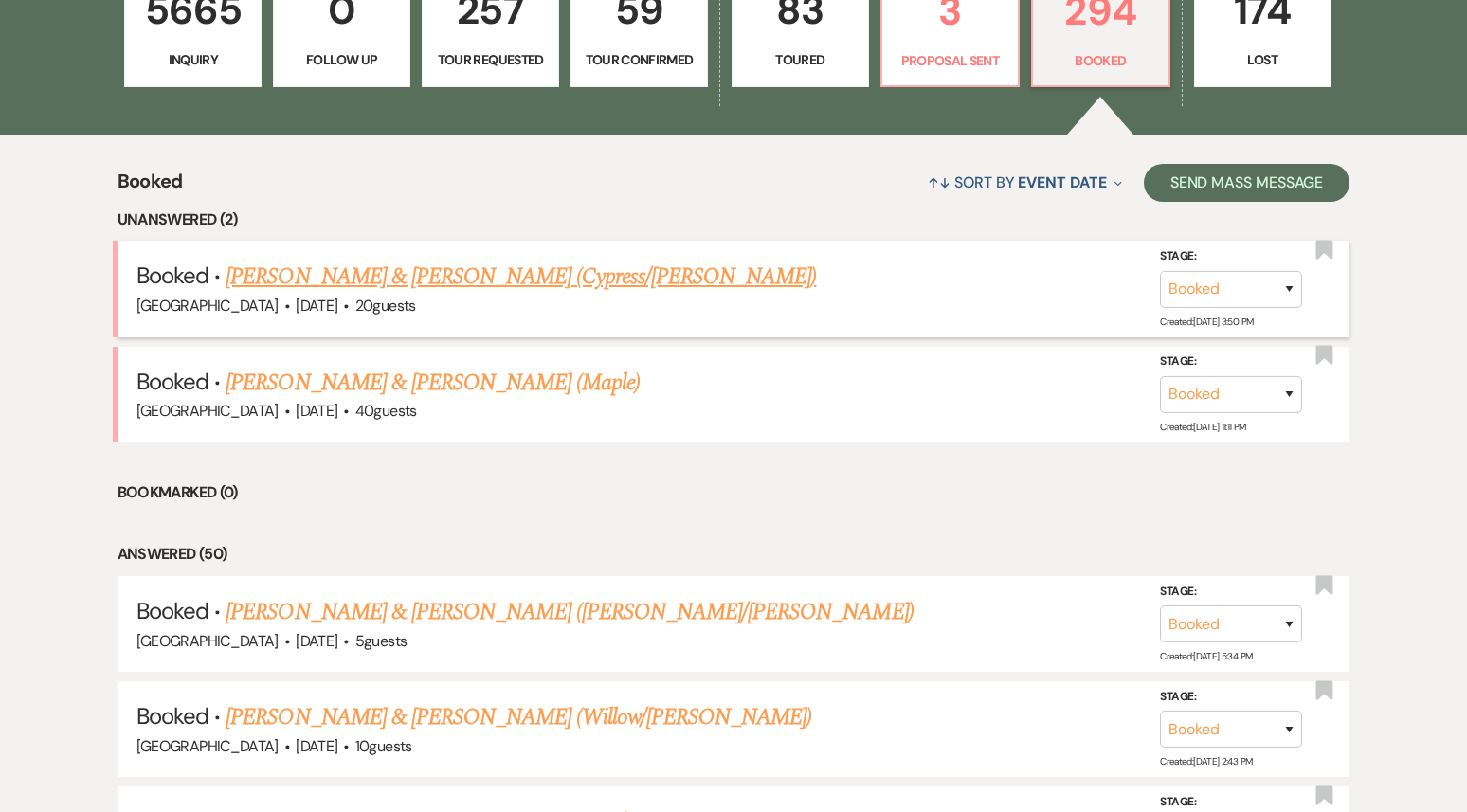
click at [466, 284] on link "[PERSON_NAME] & [PERSON_NAME] (Cypress/[PERSON_NAME])" at bounding box center [520, 277] width 591 height 34
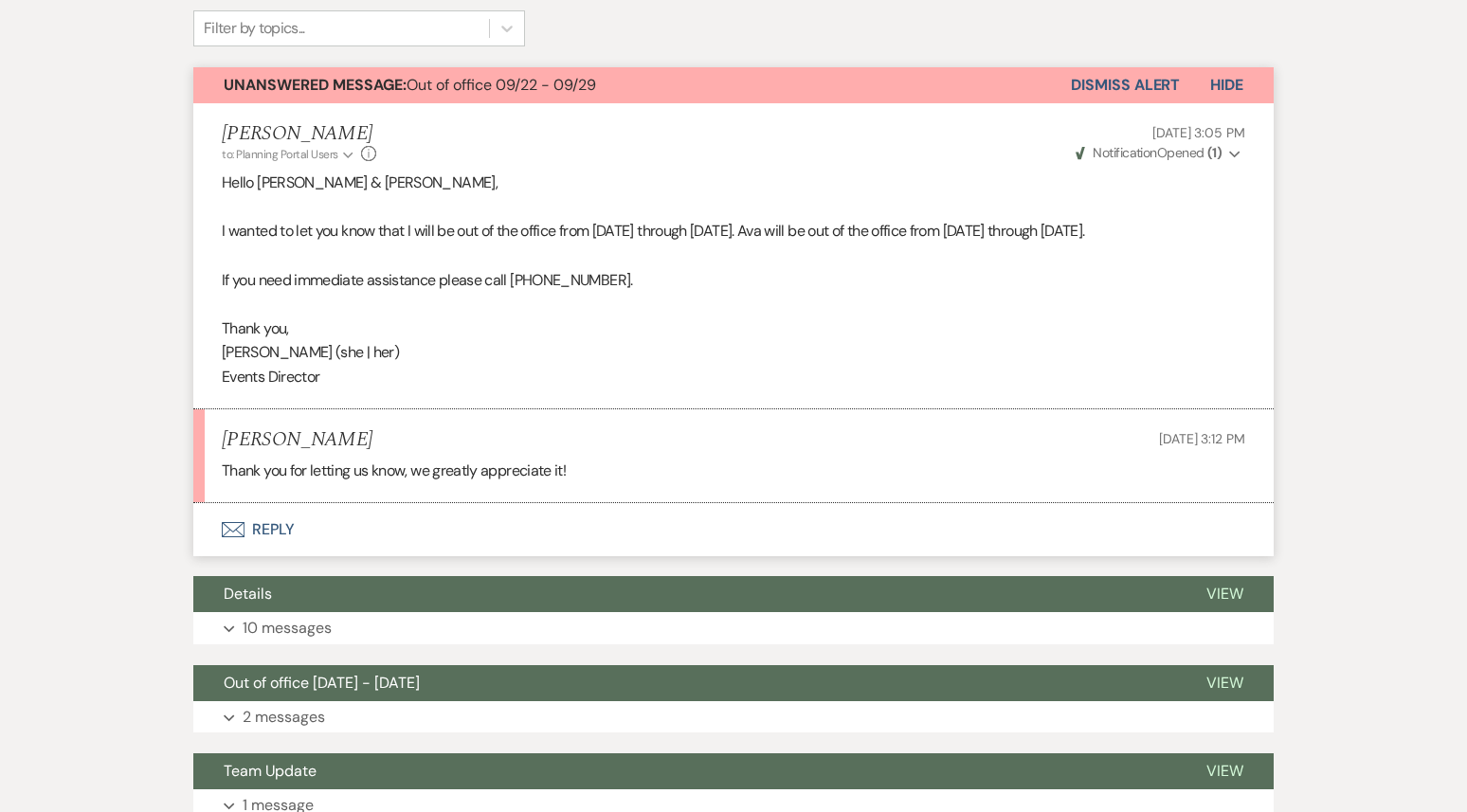
scroll to position [643, 0]
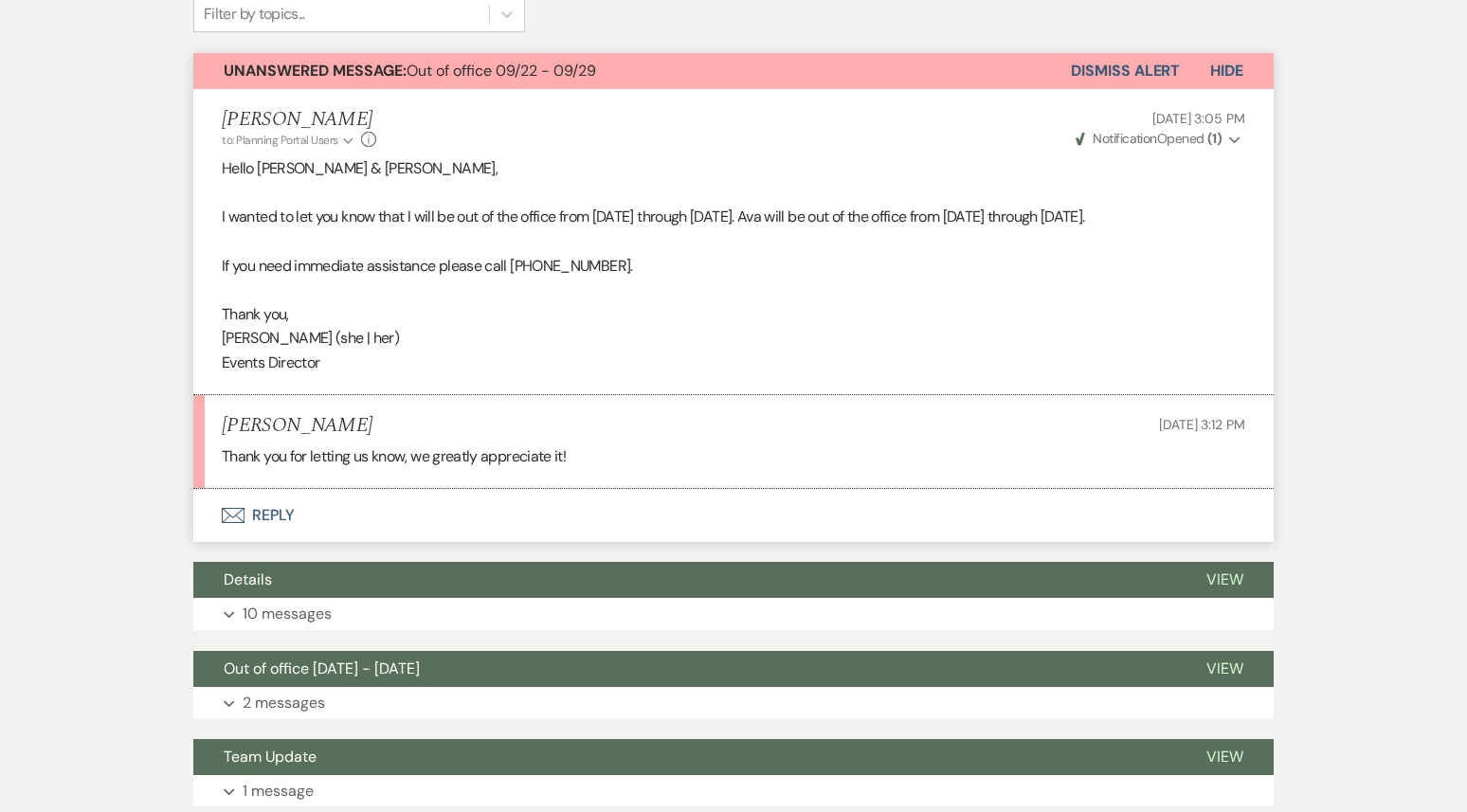
click at [1126, 53] on button "Dismiss Alert" at bounding box center [1126, 71] width 109 height 36
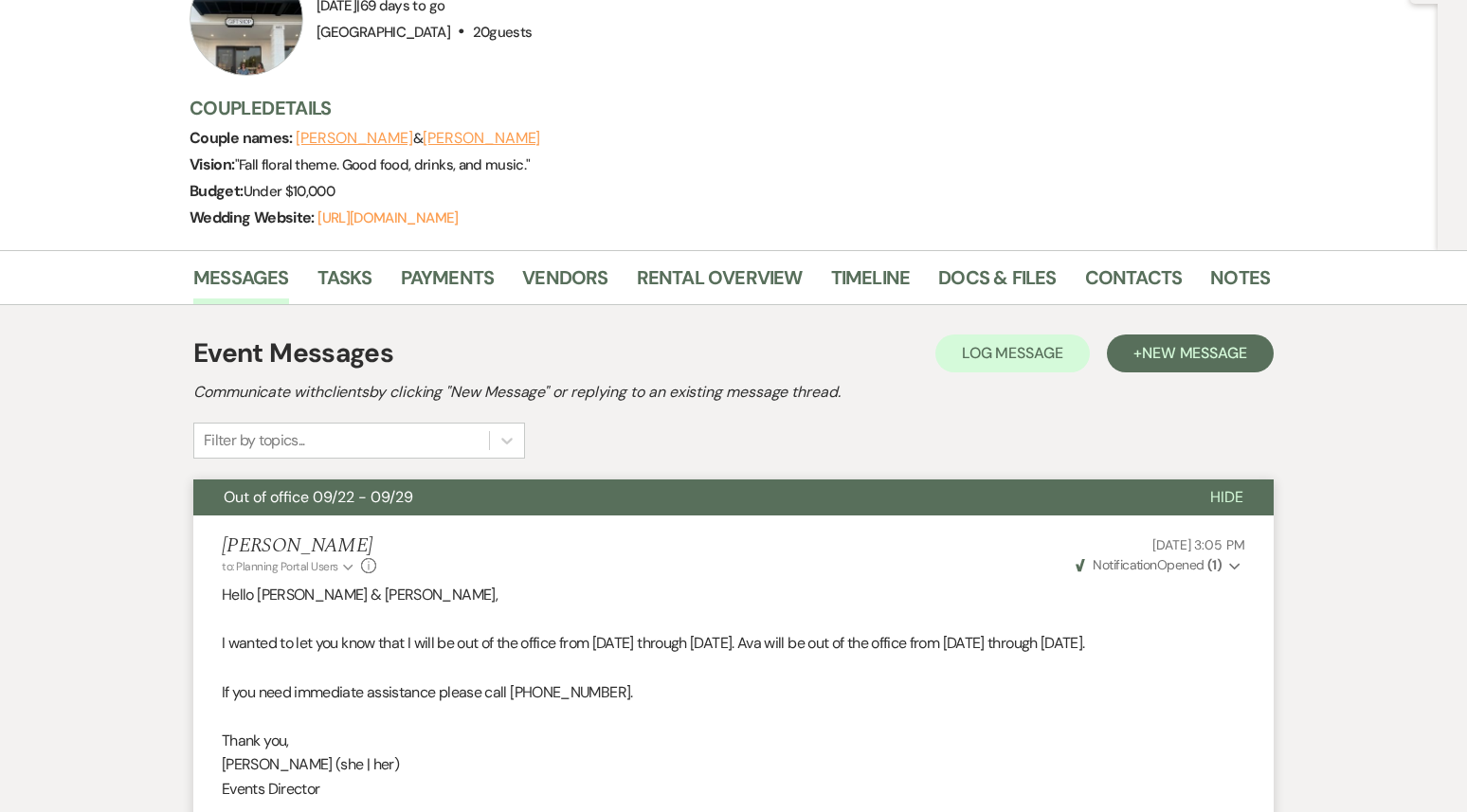
scroll to position [0, 0]
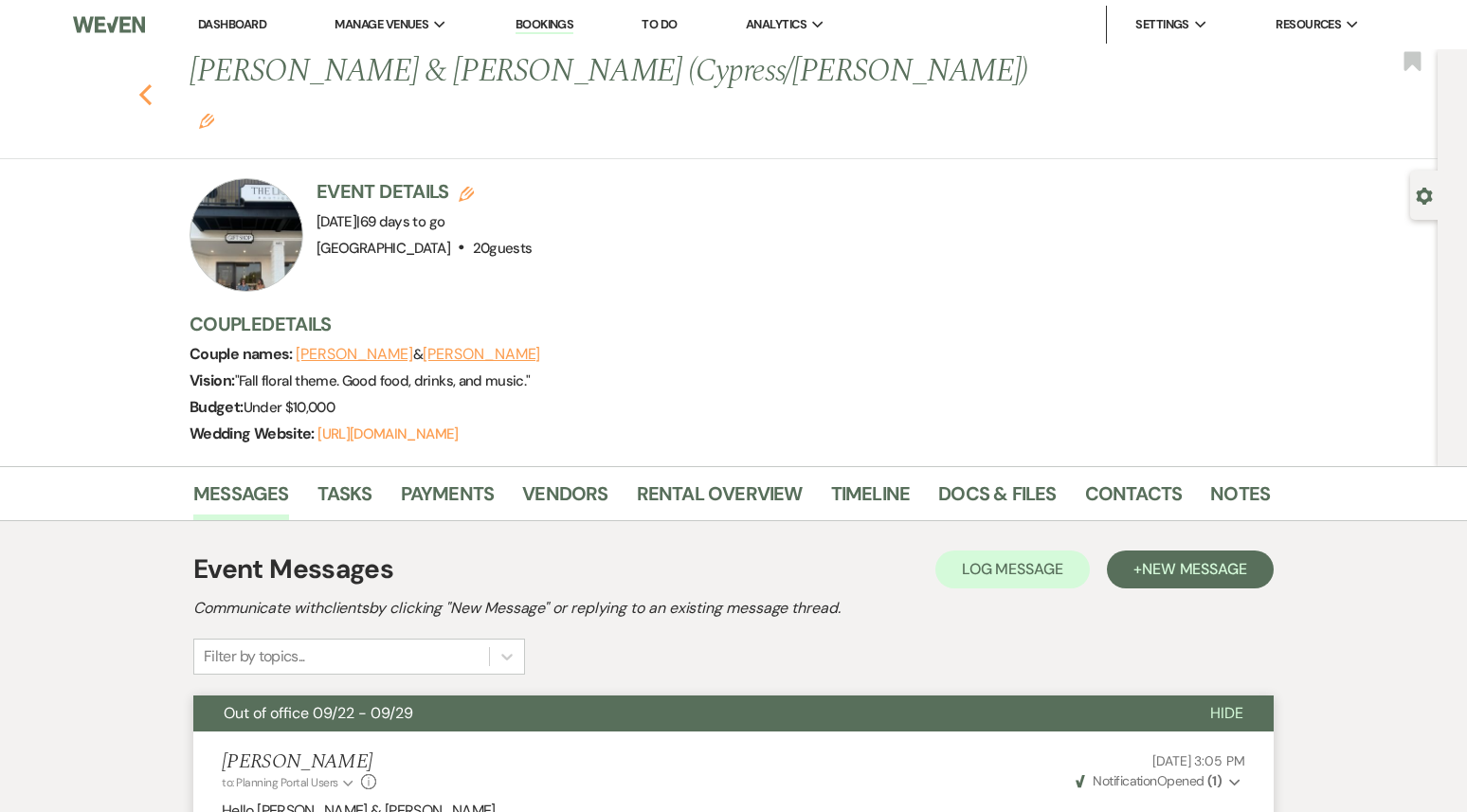
click at [145, 83] on icon "Previous" at bounding box center [145, 94] width 14 height 23
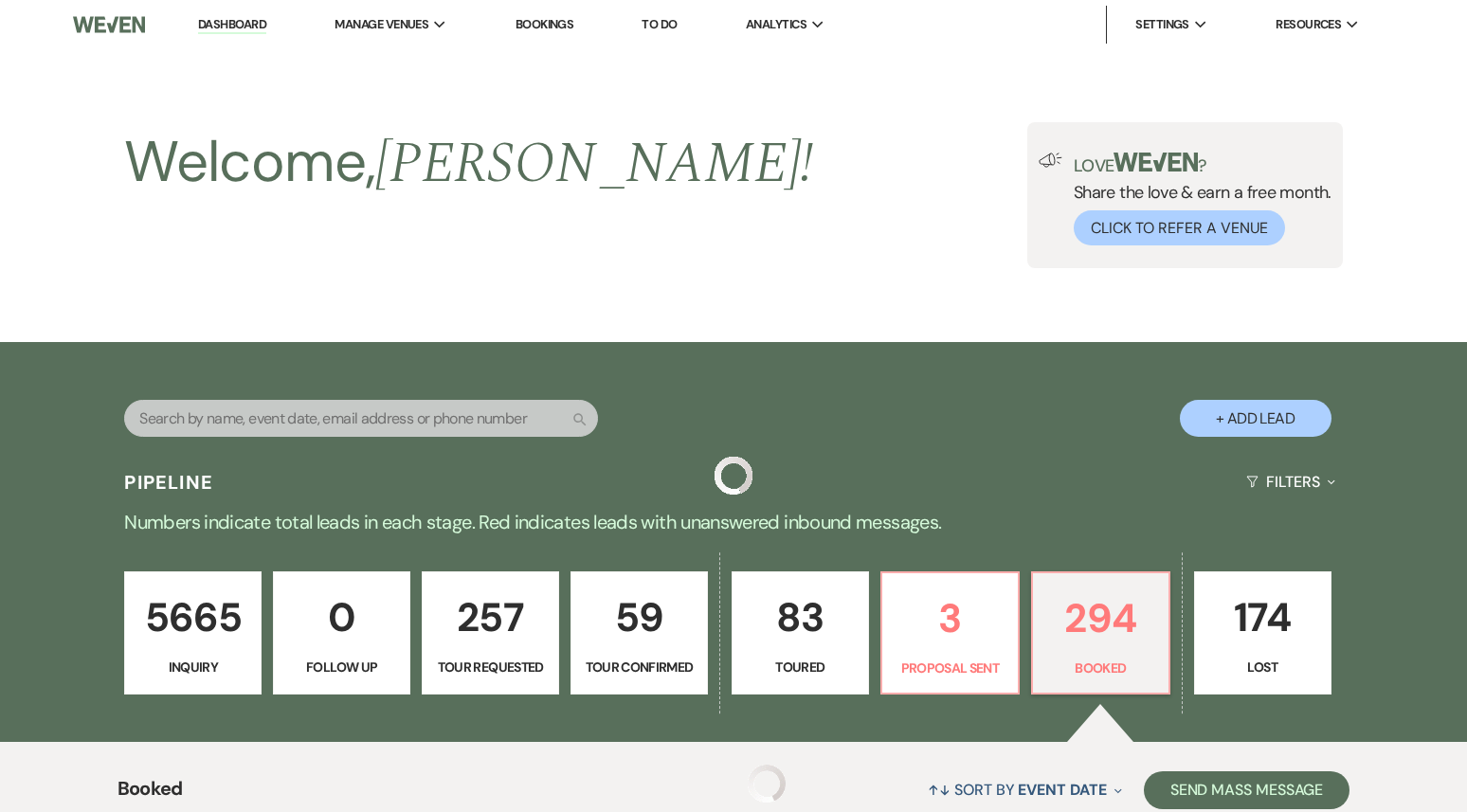
scroll to position [607, 0]
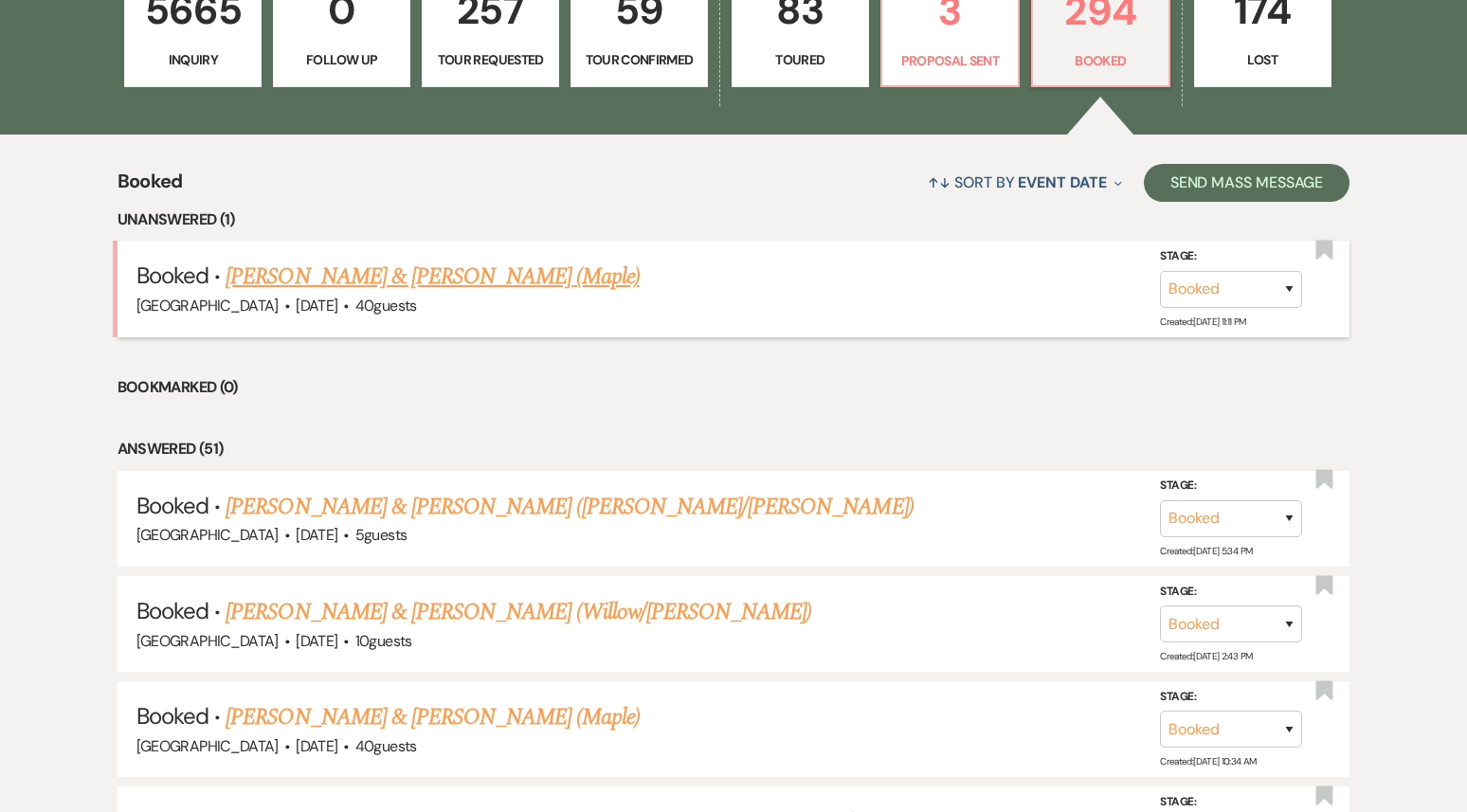
click at [422, 281] on link "[PERSON_NAME] & [PERSON_NAME] (Maple)" at bounding box center [432, 277] width 413 height 34
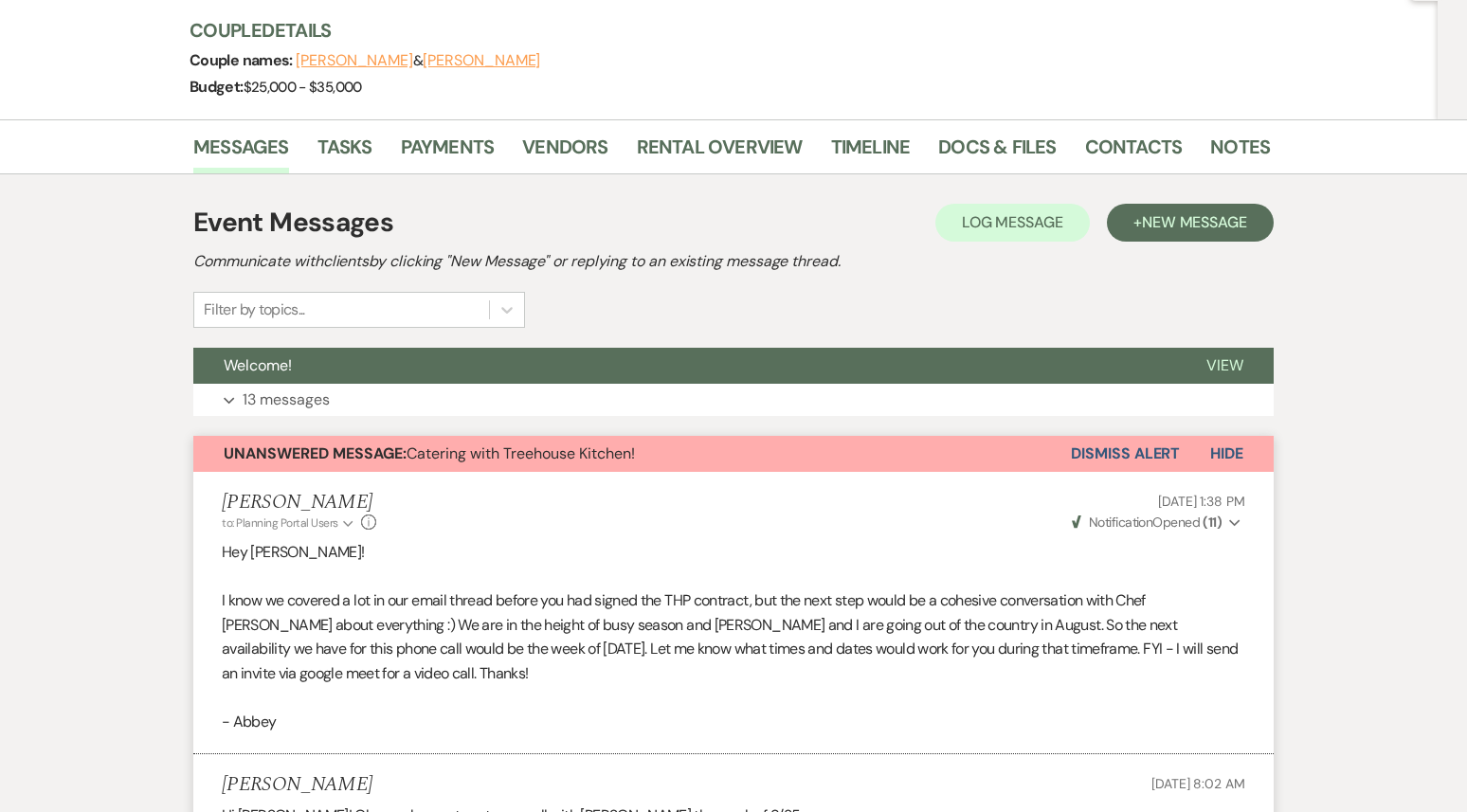
scroll to position [60, 0]
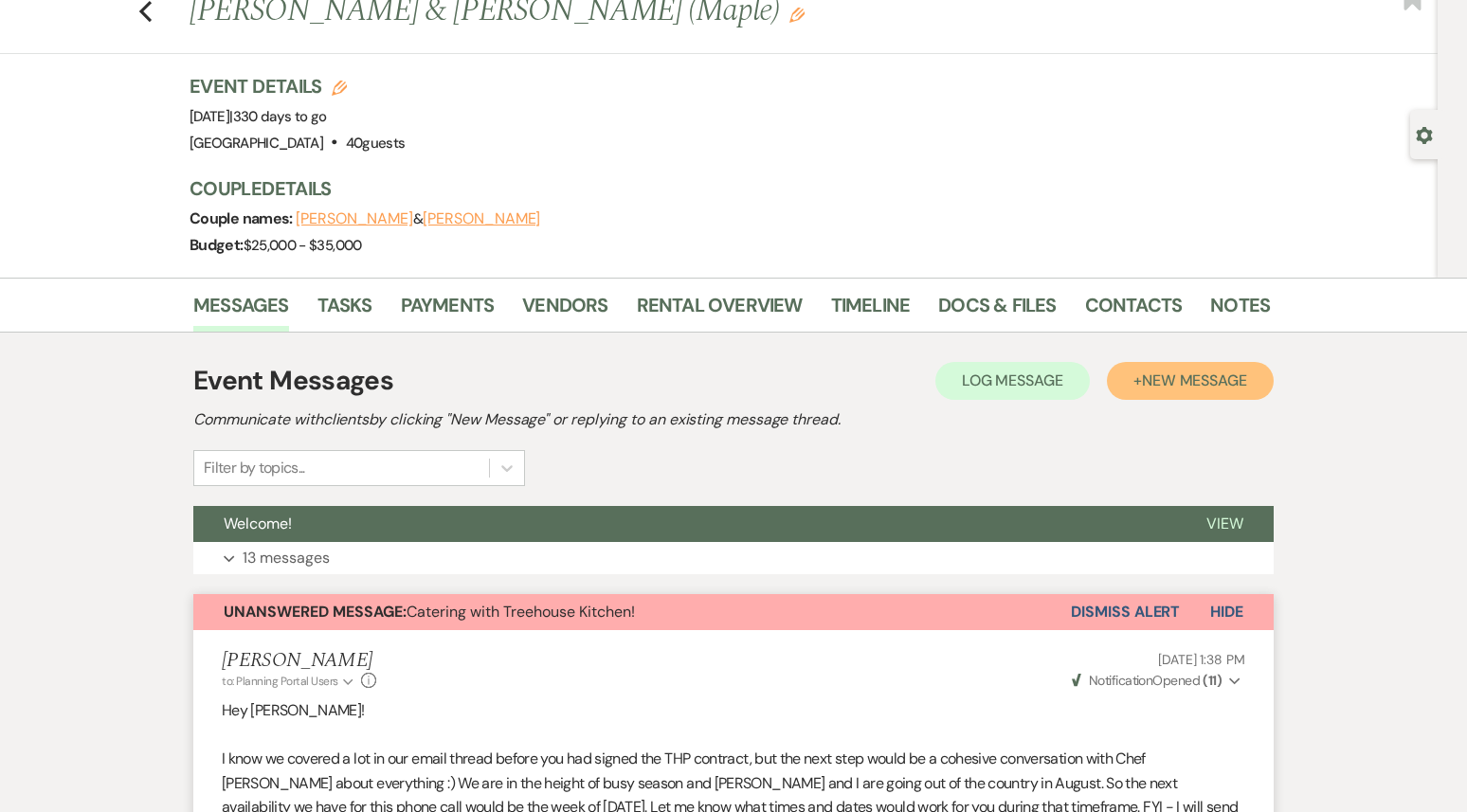
click at [1184, 367] on button "+ New Message" at bounding box center [1190, 381] width 167 height 38
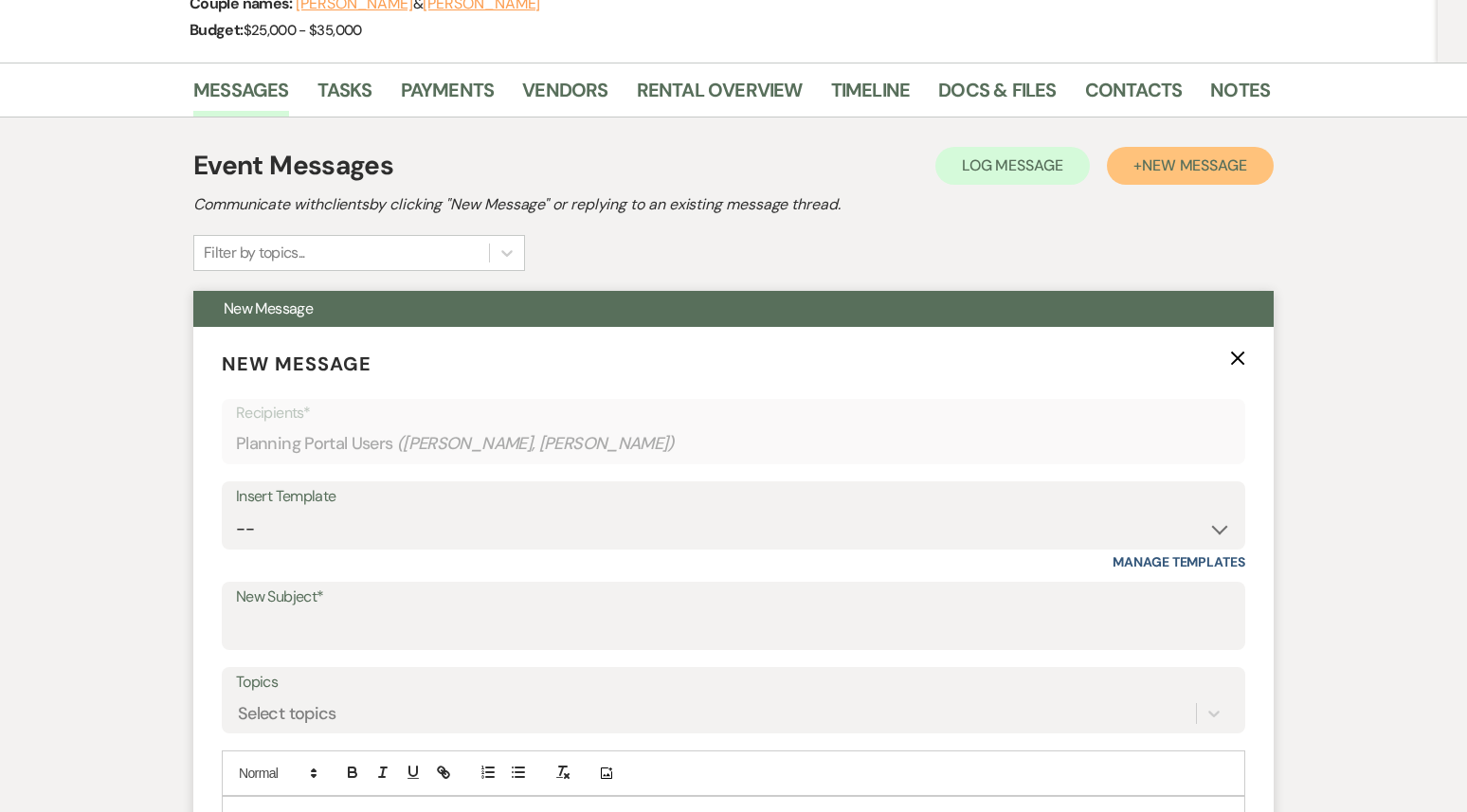
scroll to position [556, 0]
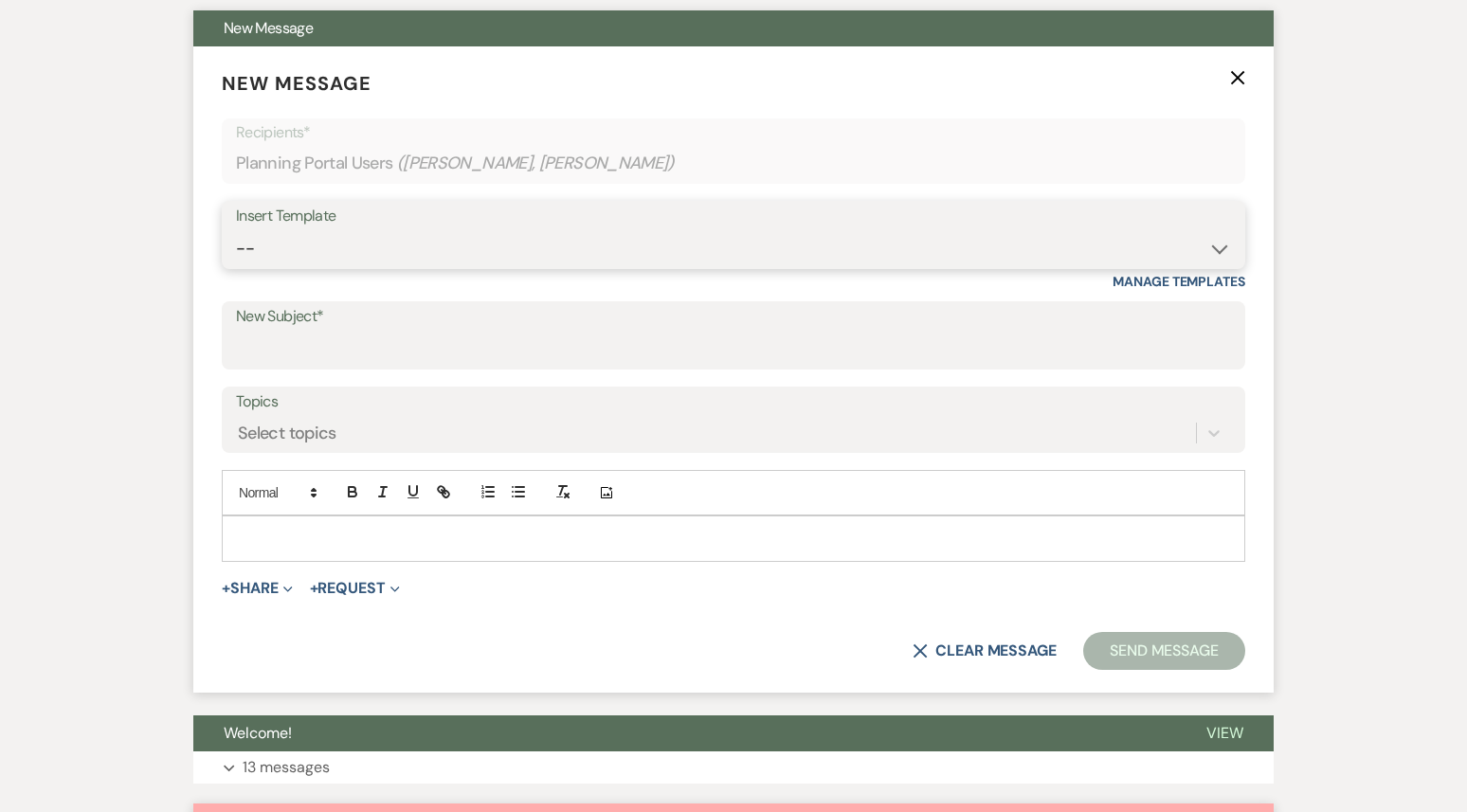
click at [692, 245] on select "-- Weven Planning Portal Introduction (Booked Events) 1st planning email ([PERS…" at bounding box center [734, 248] width 995 height 37
select select "3420"
click at [236, 230] on select "-- Weven Planning Portal Introduction (Booked Events) 1st planning email ([PERS…" at bounding box center [734, 248] width 995 height 37
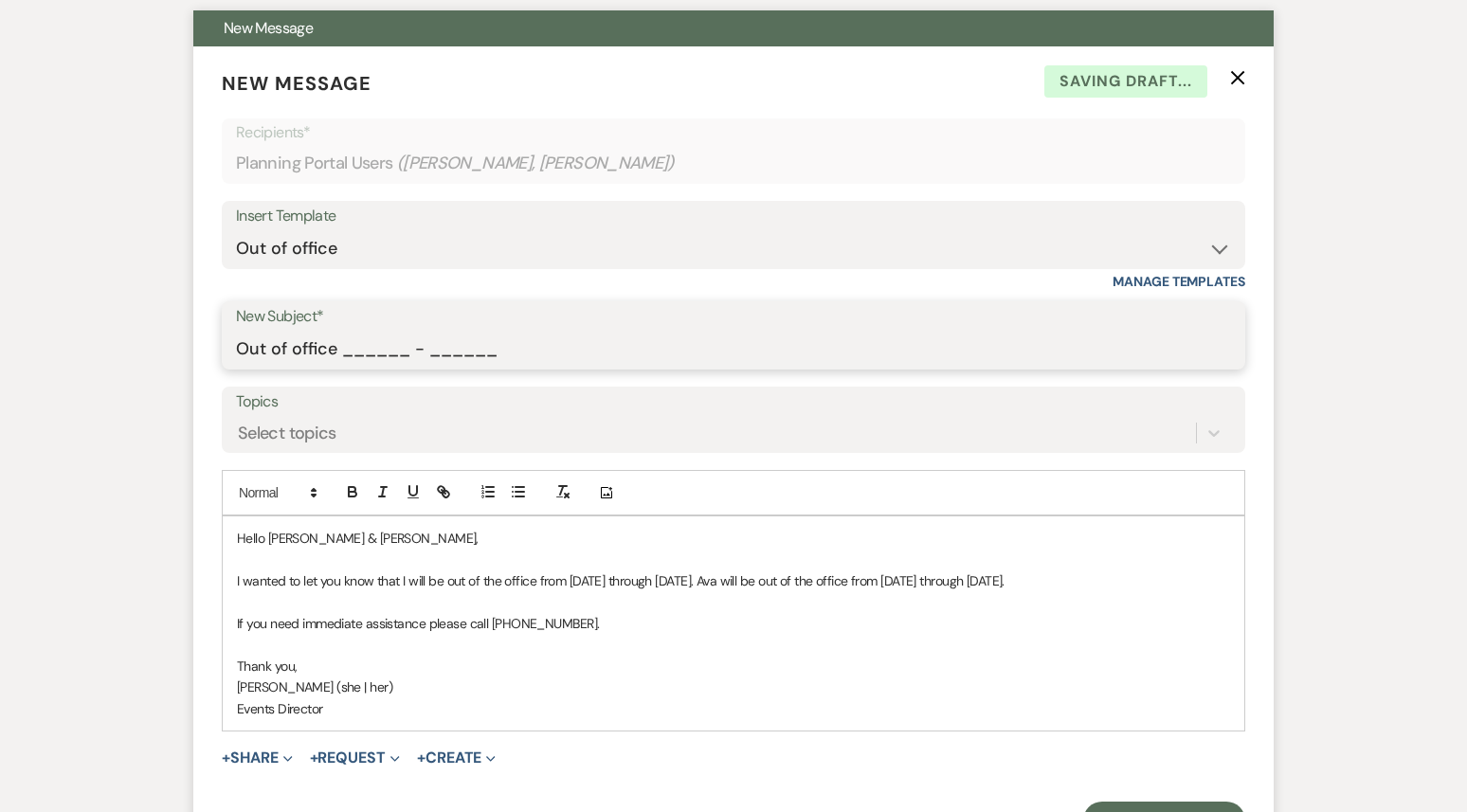
drag, startPoint x: 518, startPoint y: 354, endPoint x: 339, endPoint y: 352, distance: 179.0
click at [339, 352] on input "Out of office ______ - ______" at bounding box center [734, 348] width 995 height 37
type input "Out of office 09/22 - 09/29"
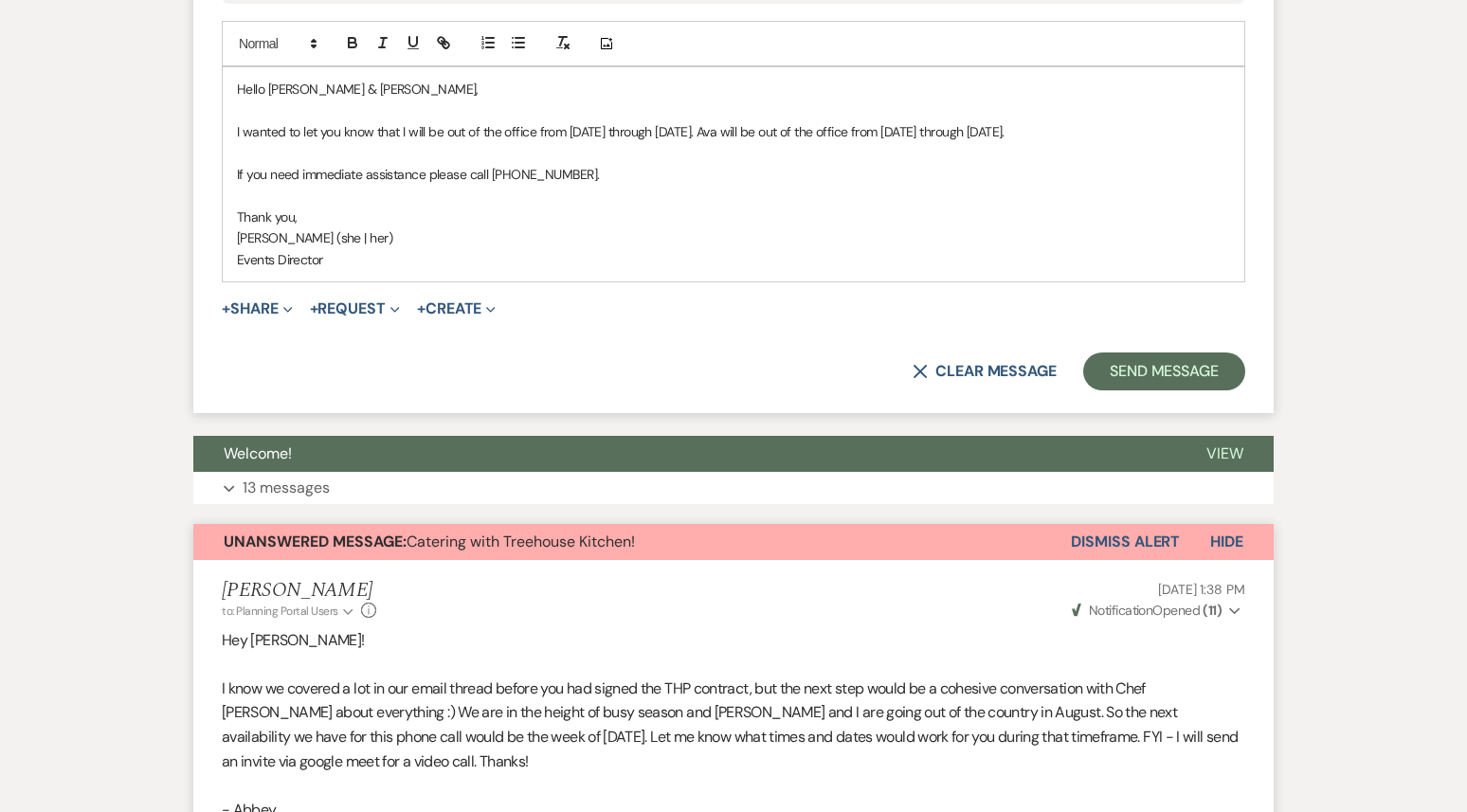
scroll to position [1057, 0]
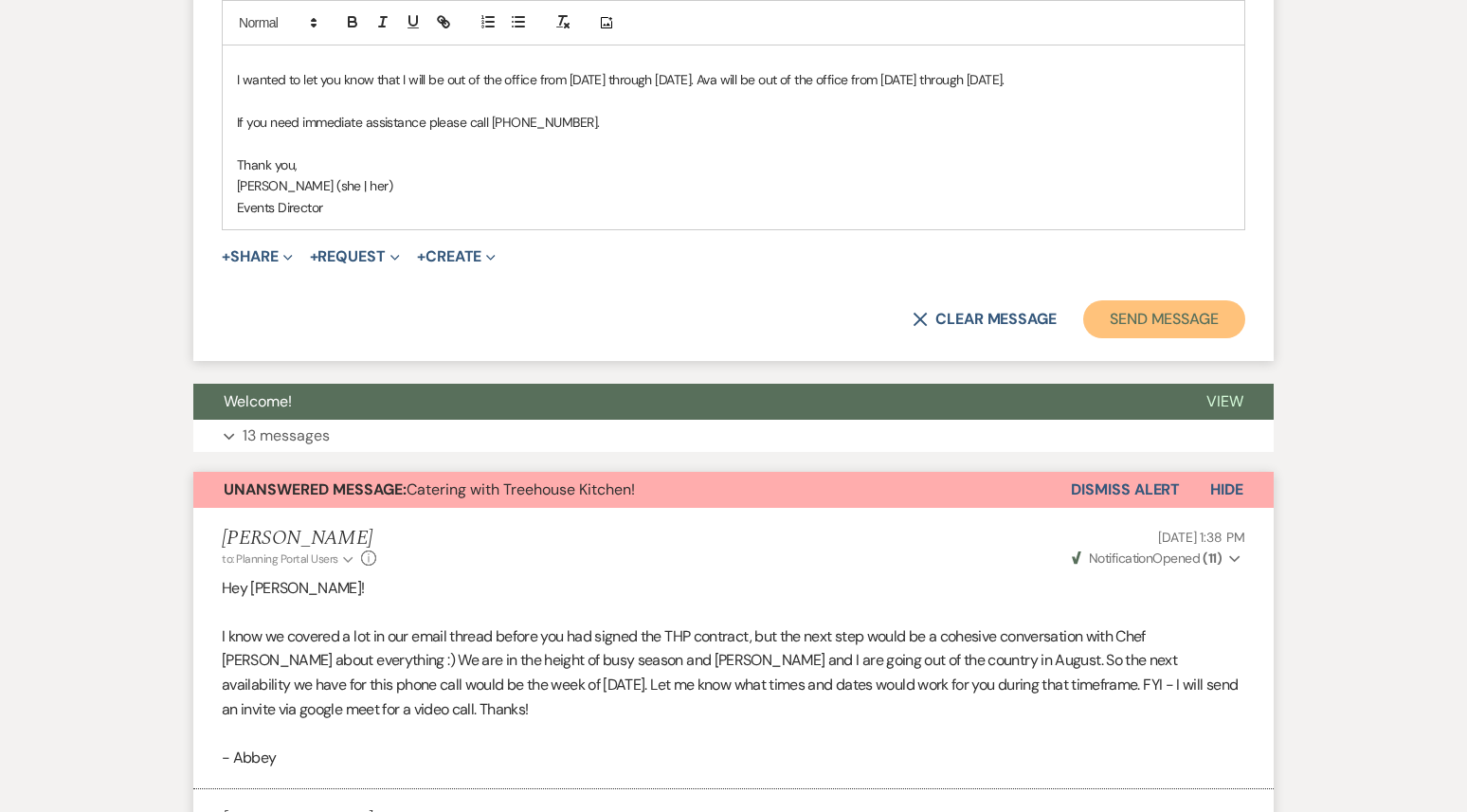
click at [1199, 338] on button "Send Message" at bounding box center [1164, 319] width 162 height 38
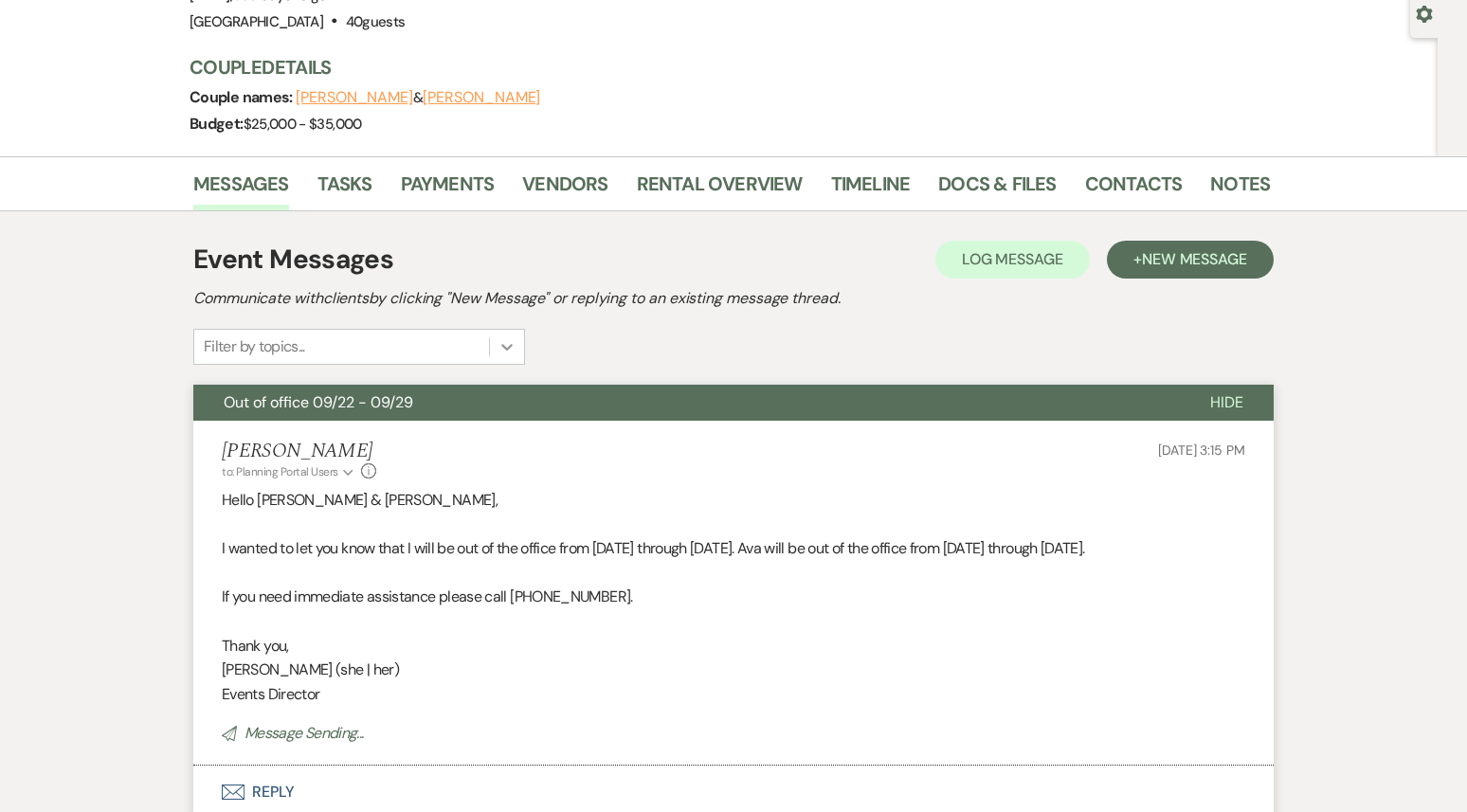
scroll to position [0, 0]
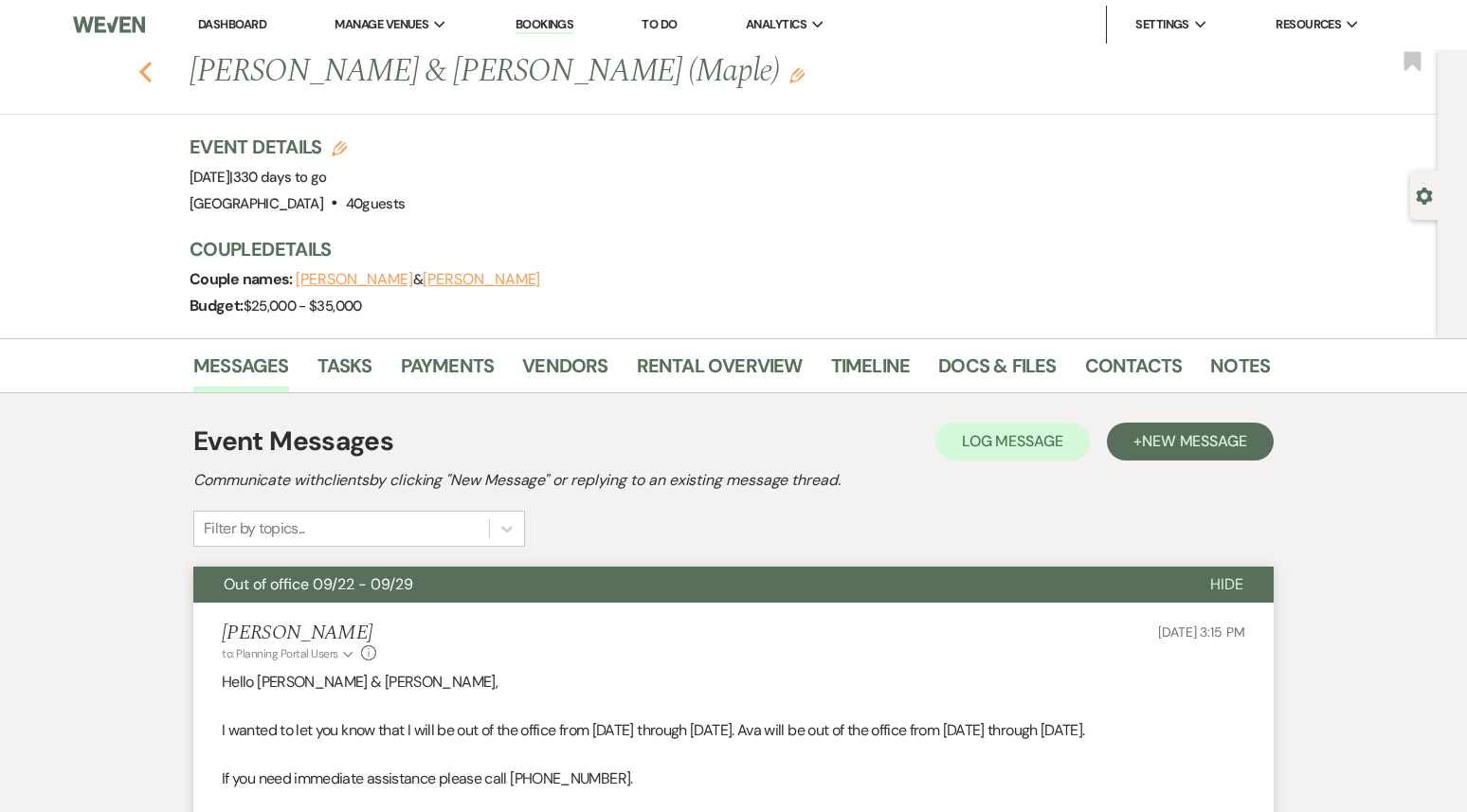
click at [144, 78] on icon "Previous" at bounding box center [145, 71] width 14 height 23
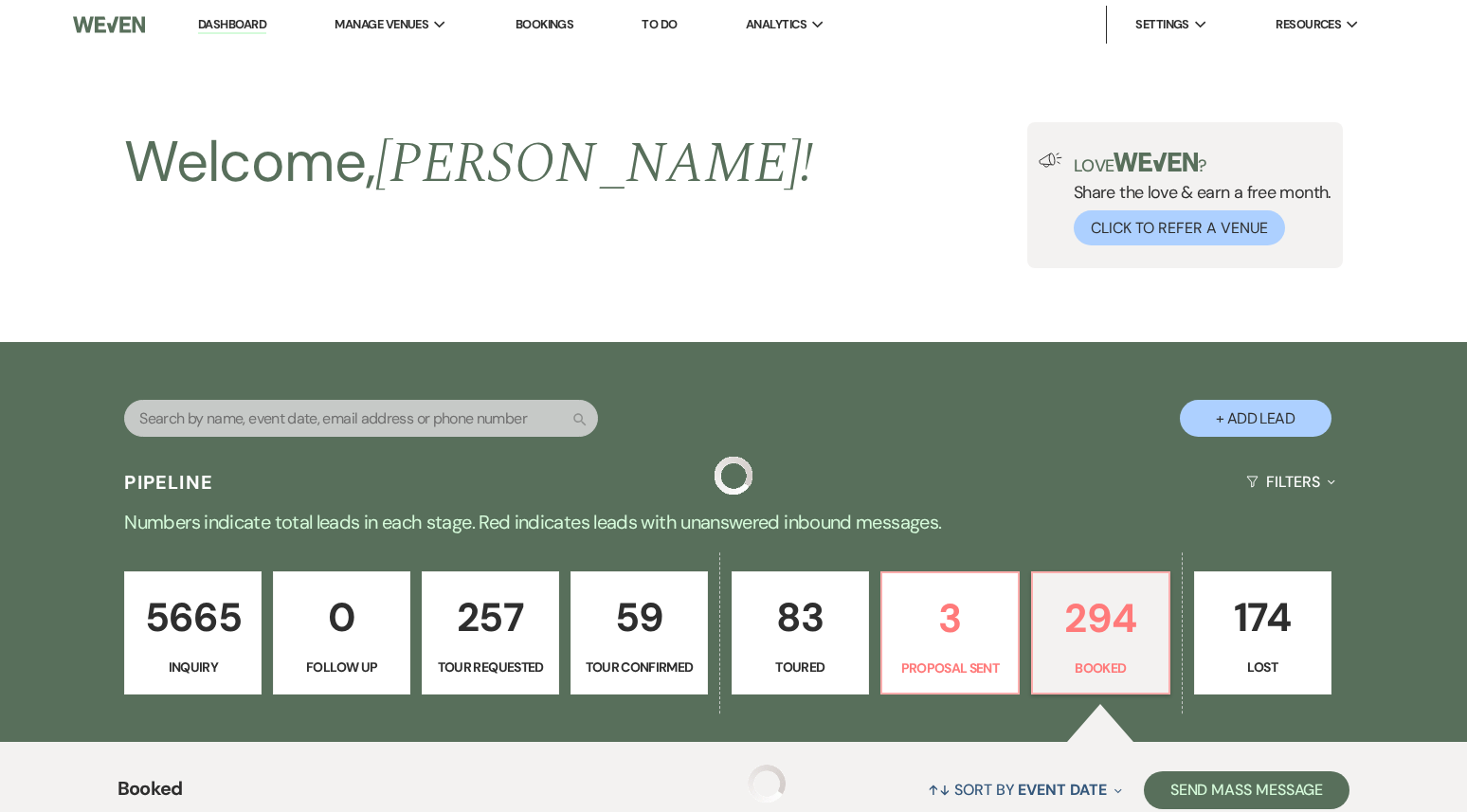
scroll to position [607, 0]
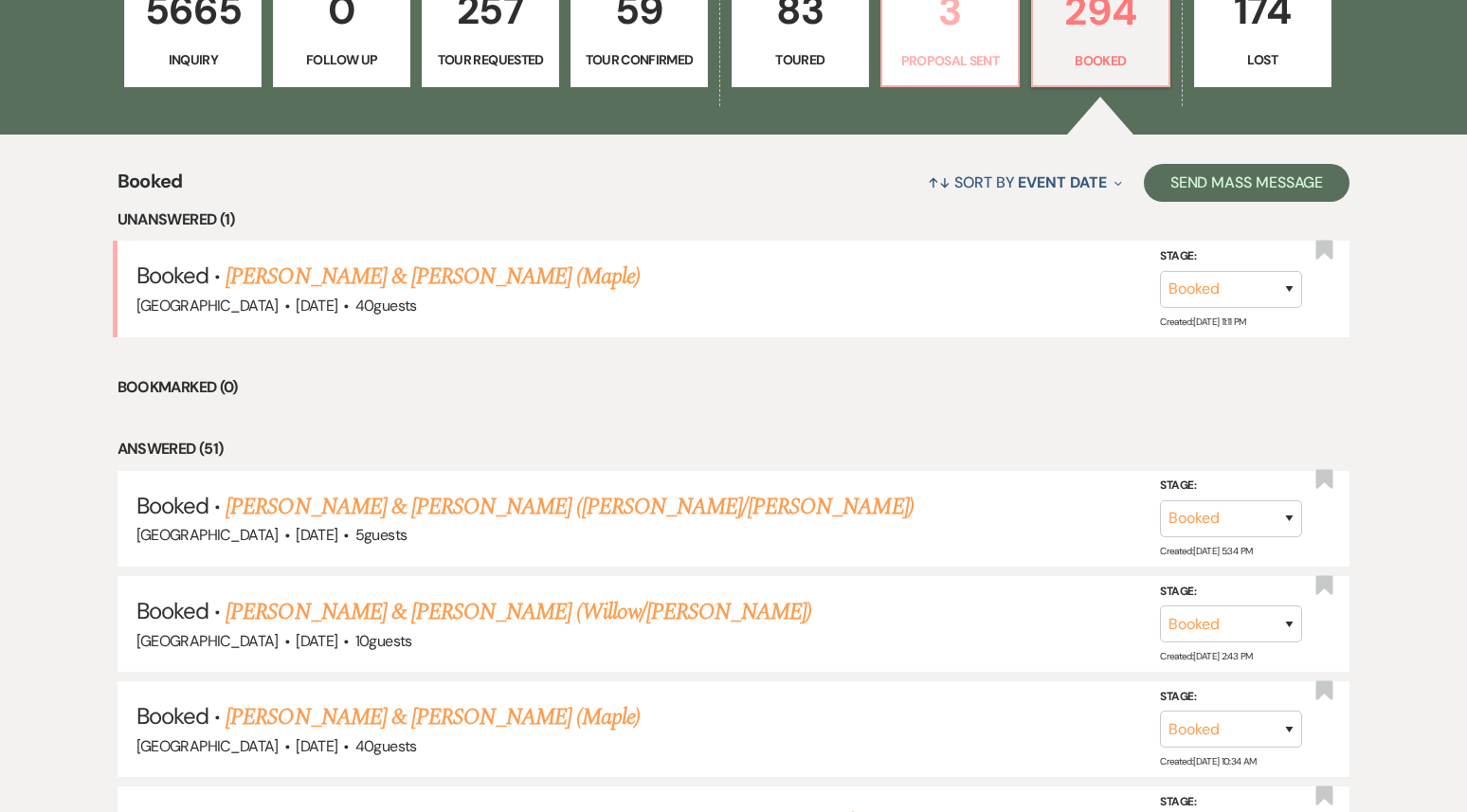
click at [959, 41] on p "3" at bounding box center [951, 11] width 113 height 63
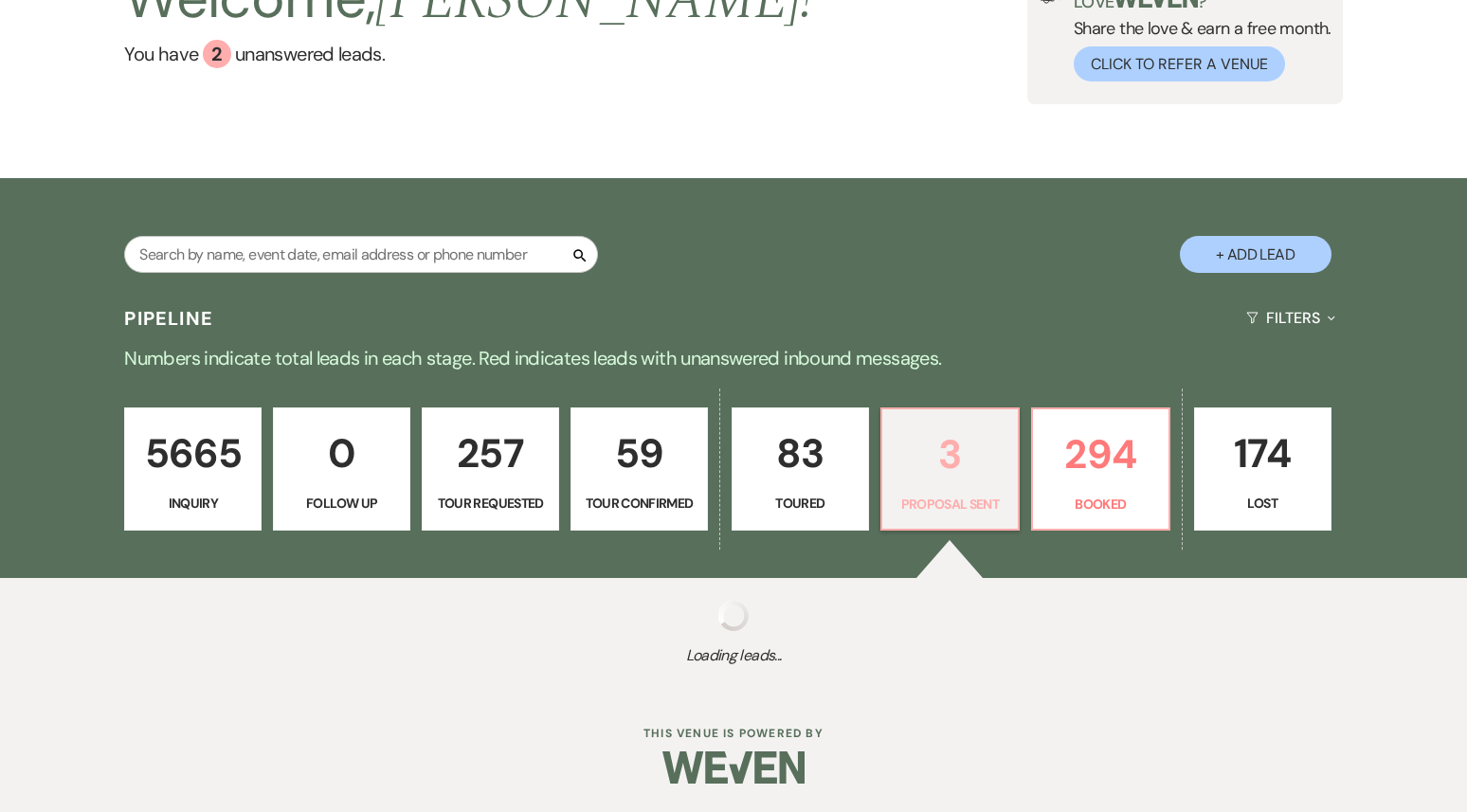
select select "6"
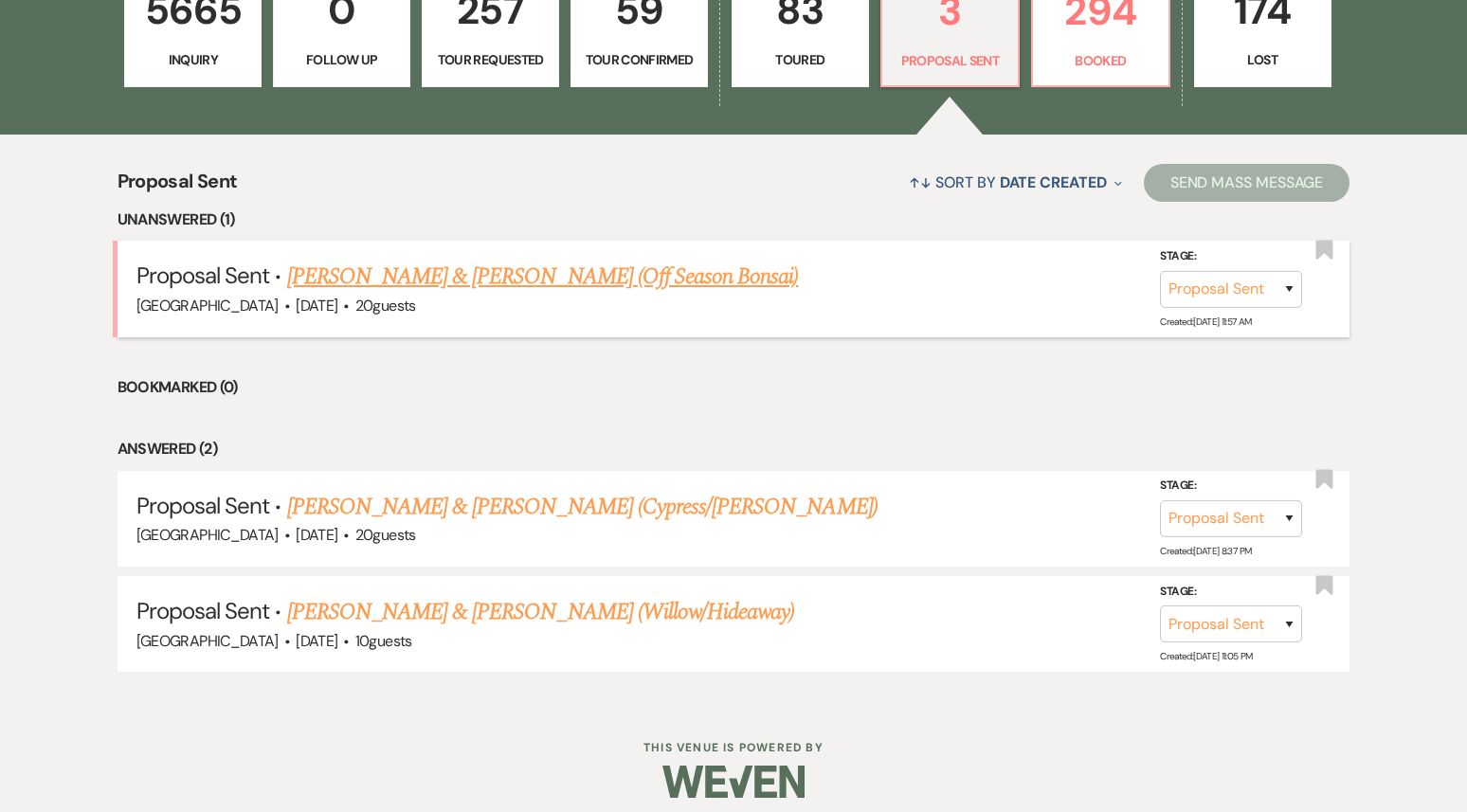
click at [511, 280] on link "[PERSON_NAME] & [PERSON_NAME] (Off Season Bonsai)" at bounding box center [542, 277] width 511 height 34
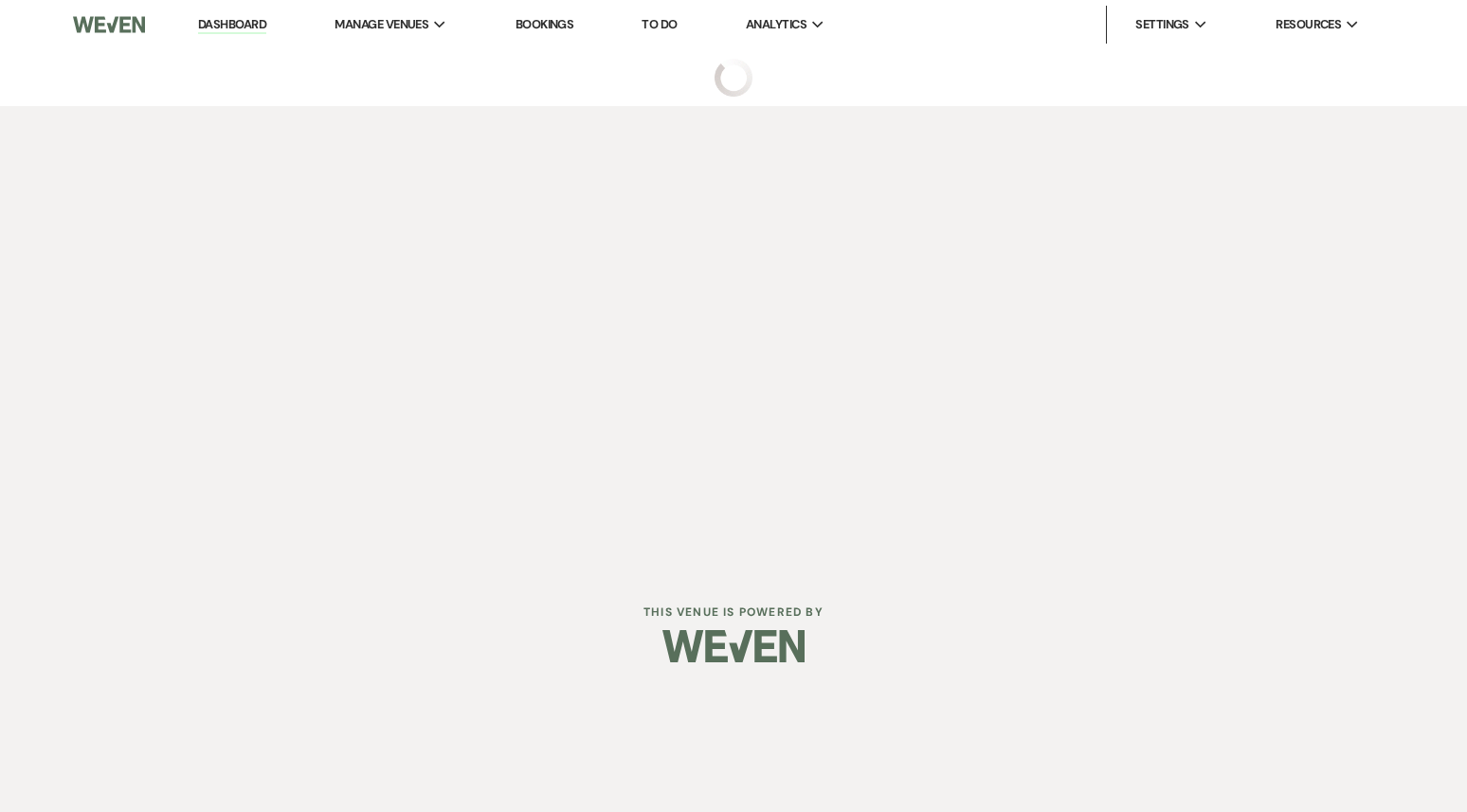
select select "6"
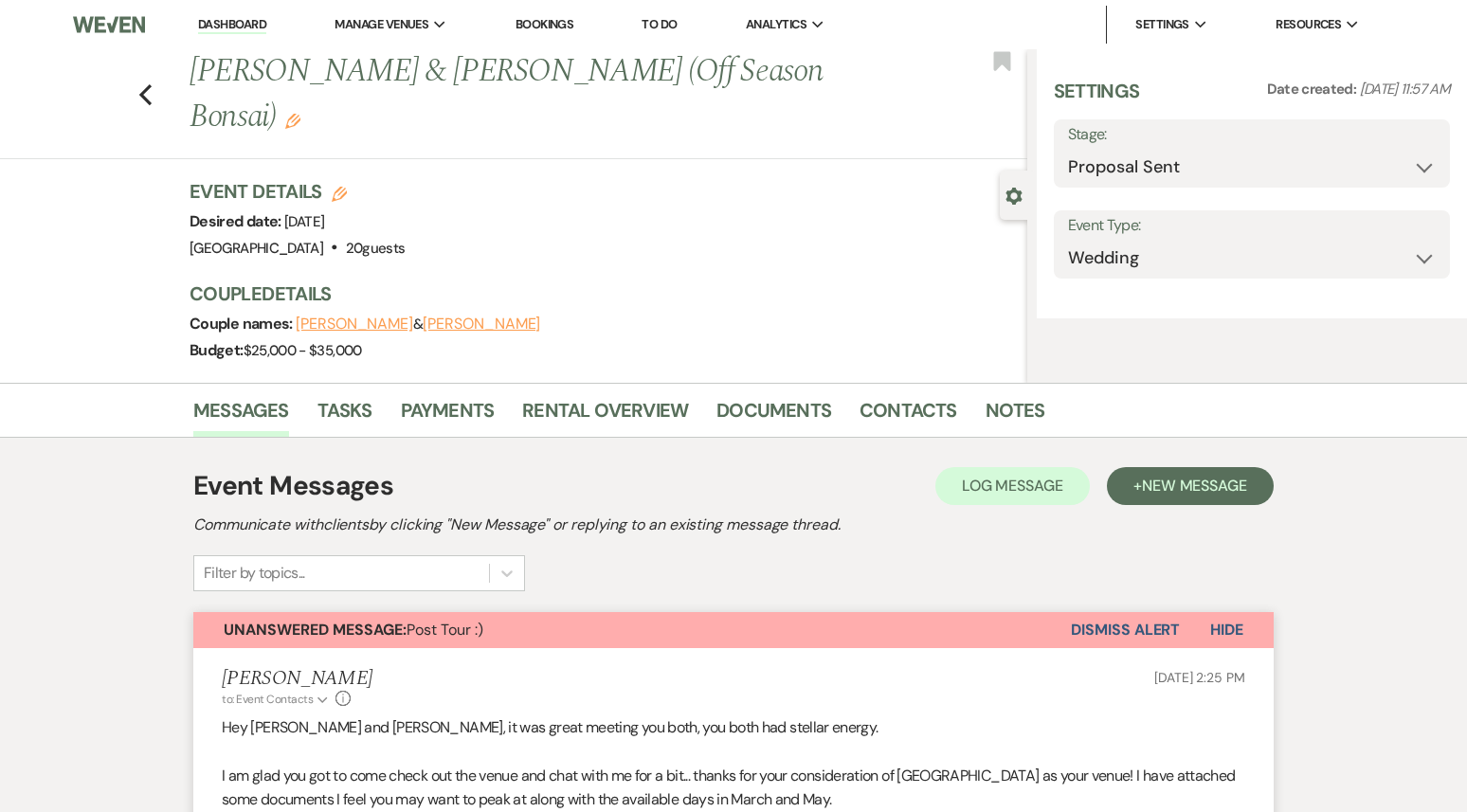
select select "5"
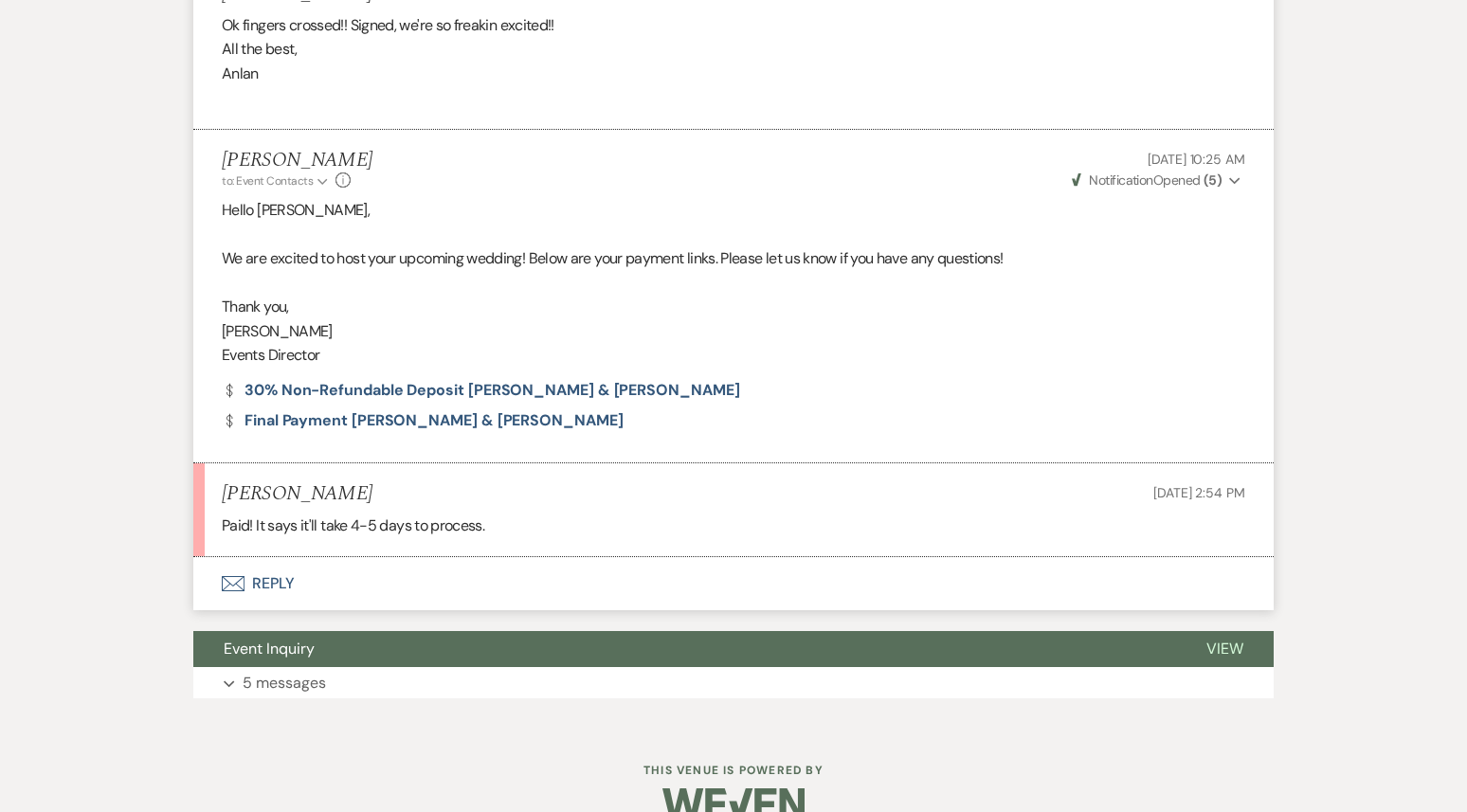
scroll to position [5592, 0]
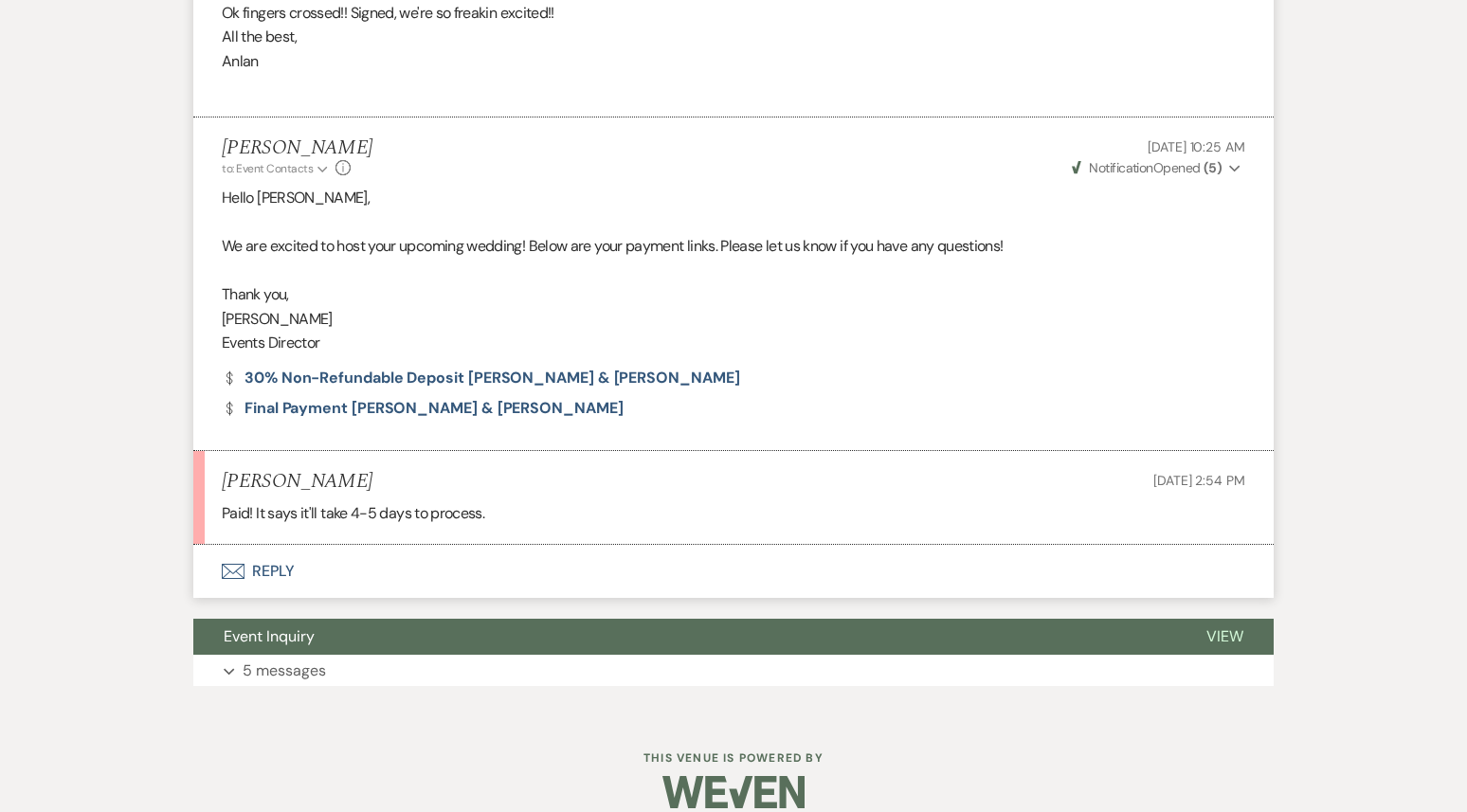
click at [391, 545] on button "Envelope Reply" at bounding box center [733, 572] width 1080 height 53
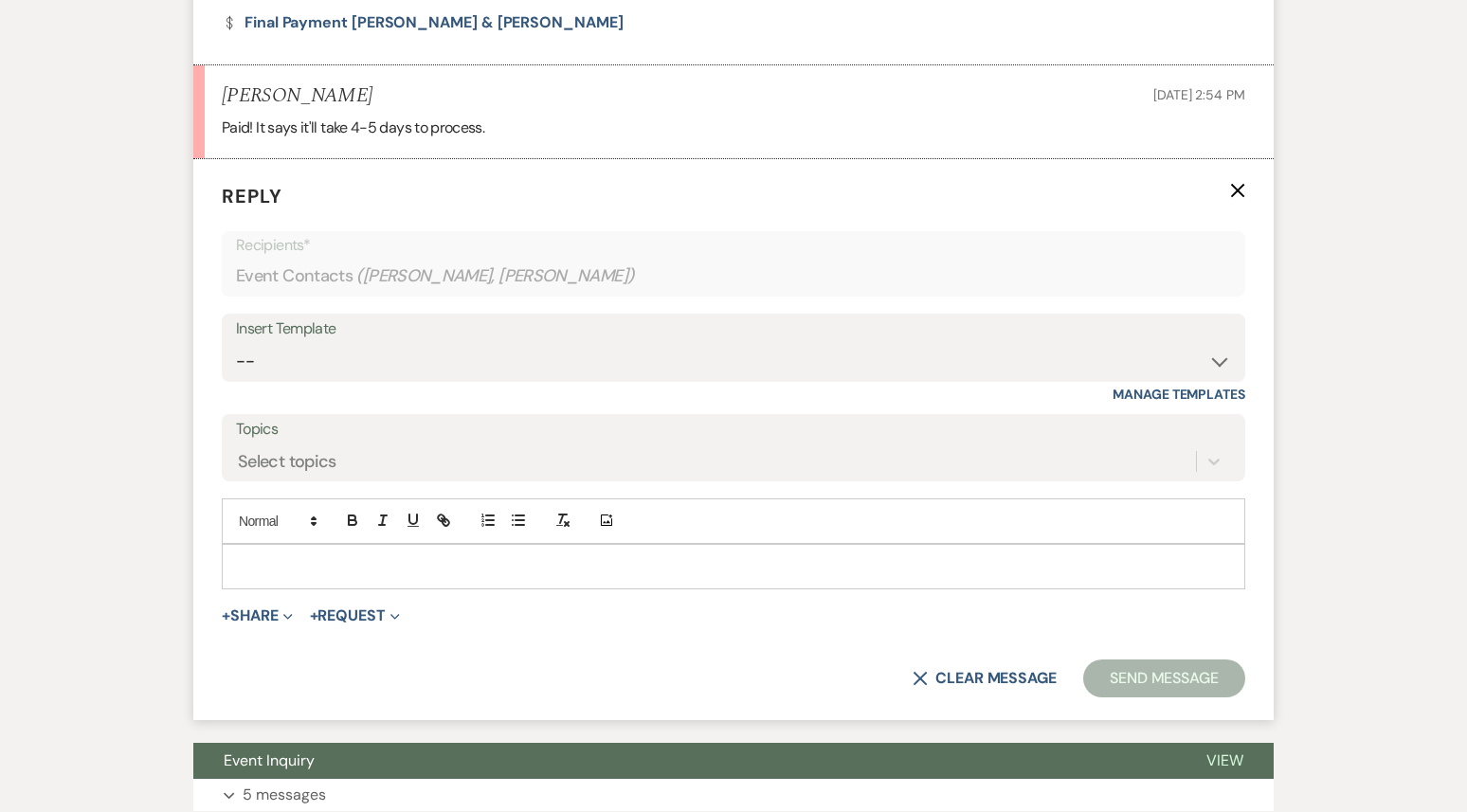
scroll to position [5987, 0]
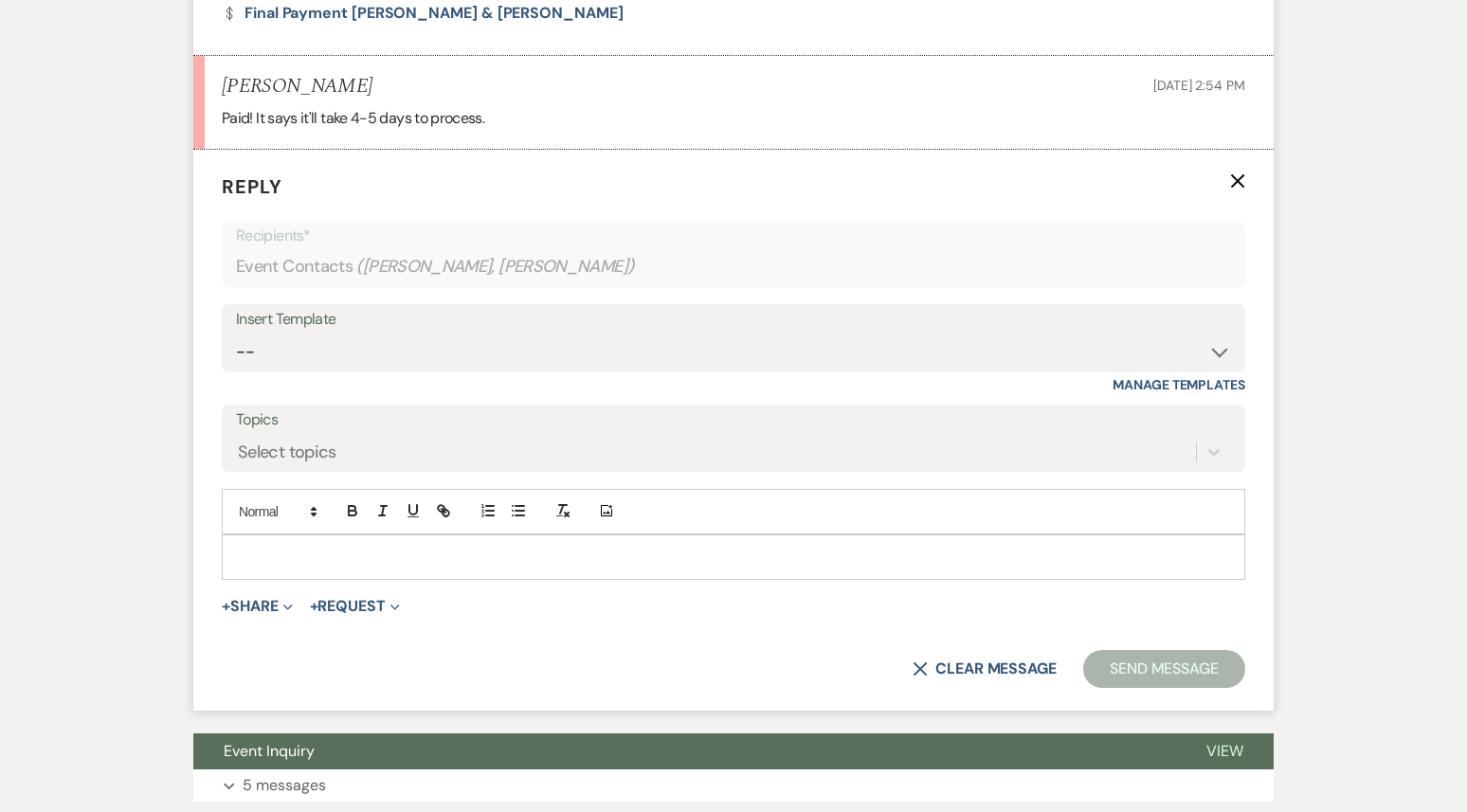
click at [345, 535] on div at bounding box center [733, 557] width 1022 height 44
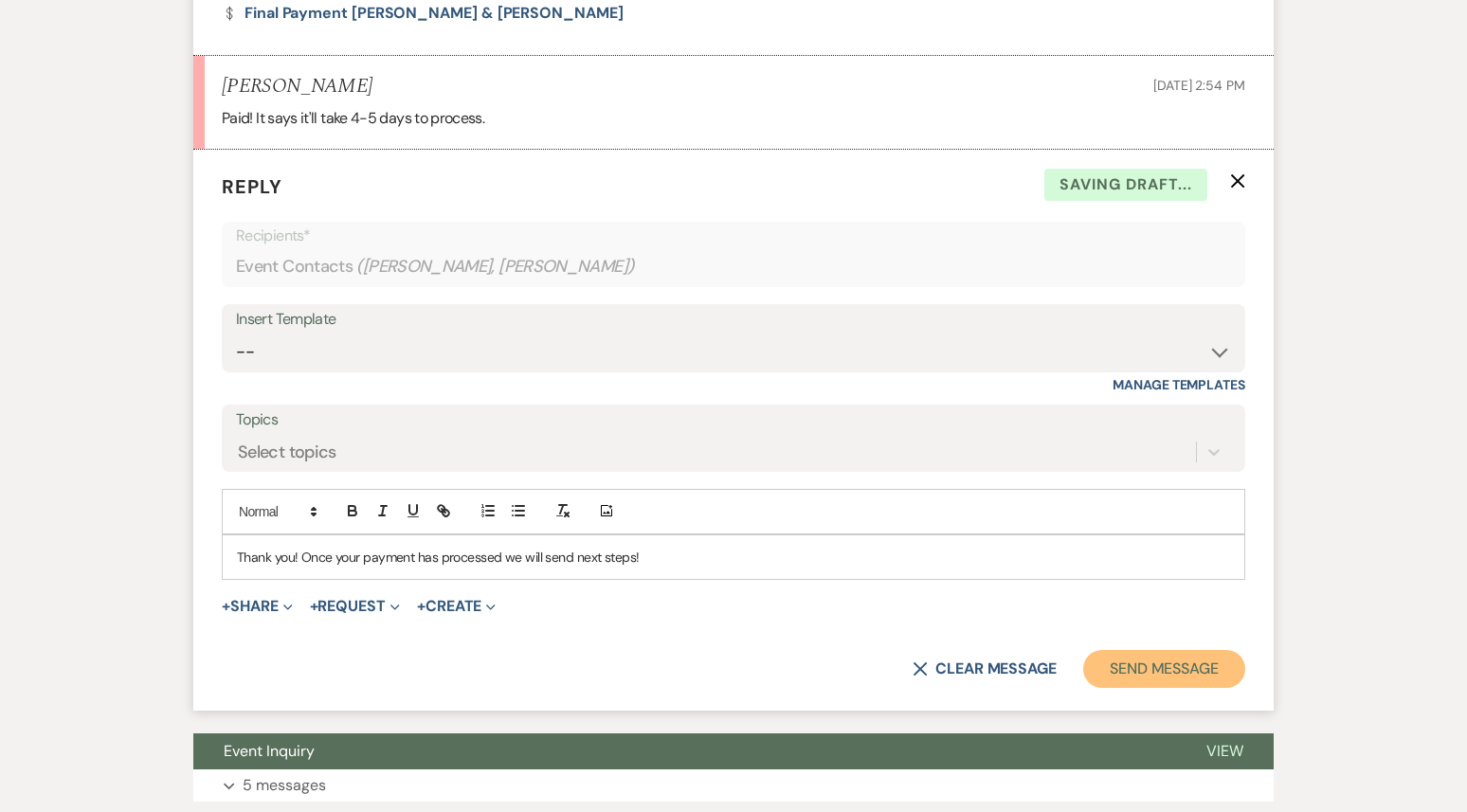
click at [1194, 650] on button "Send Message" at bounding box center [1164, 669] width 162 height 38
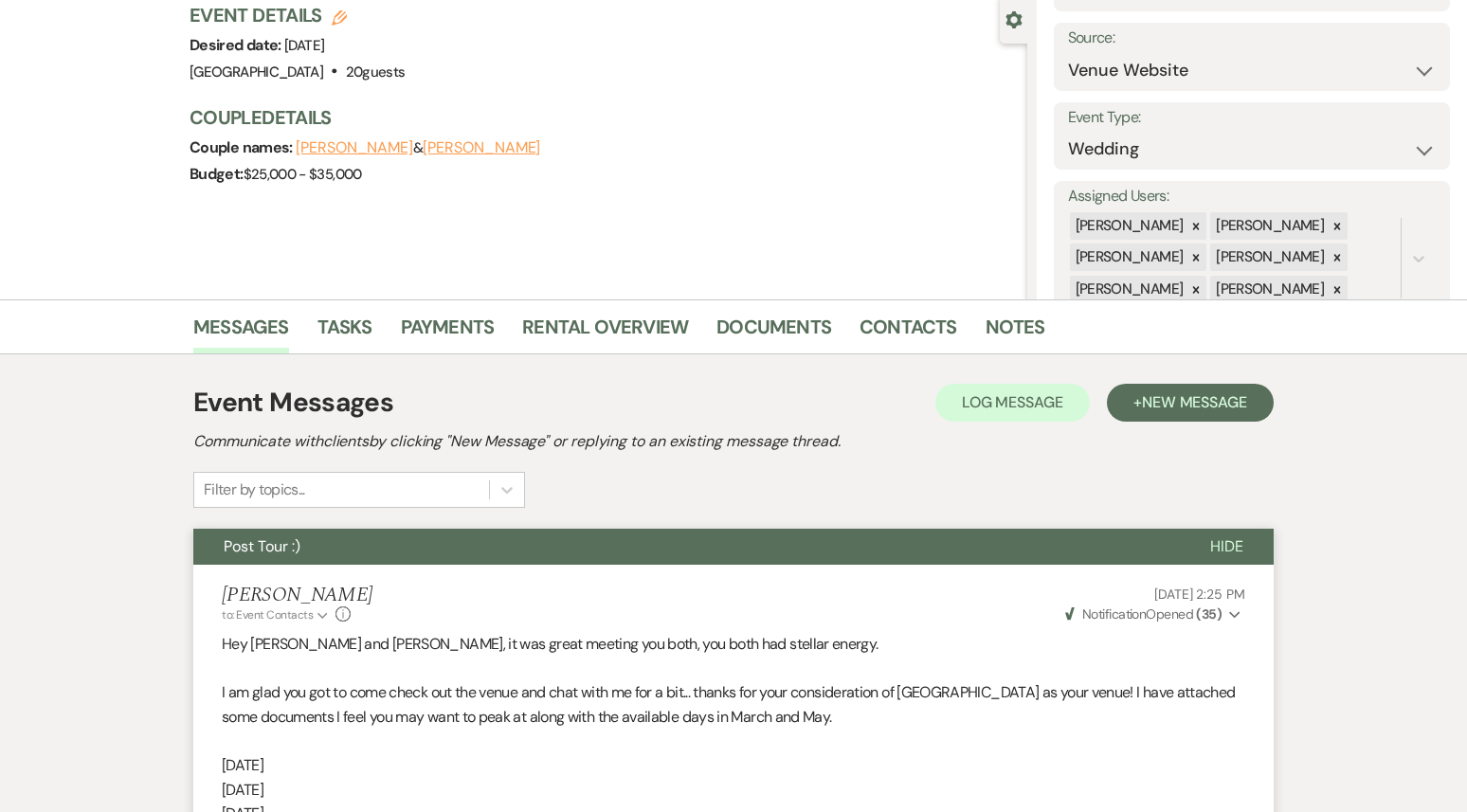
scroll to position [0, 0]
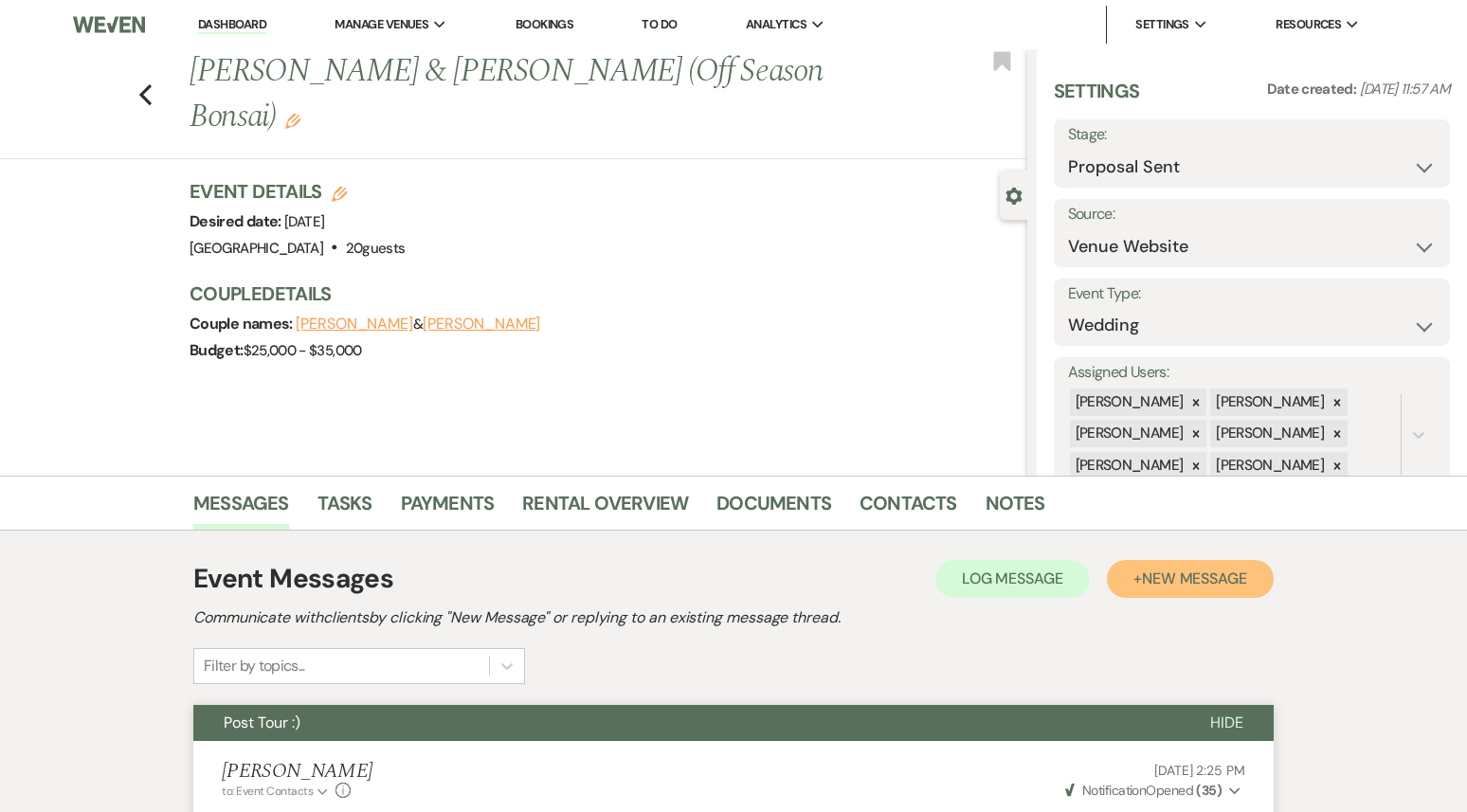
click at [1180, 574] on span "New Message" at bounding box center [1195, 579] width 105 height 20
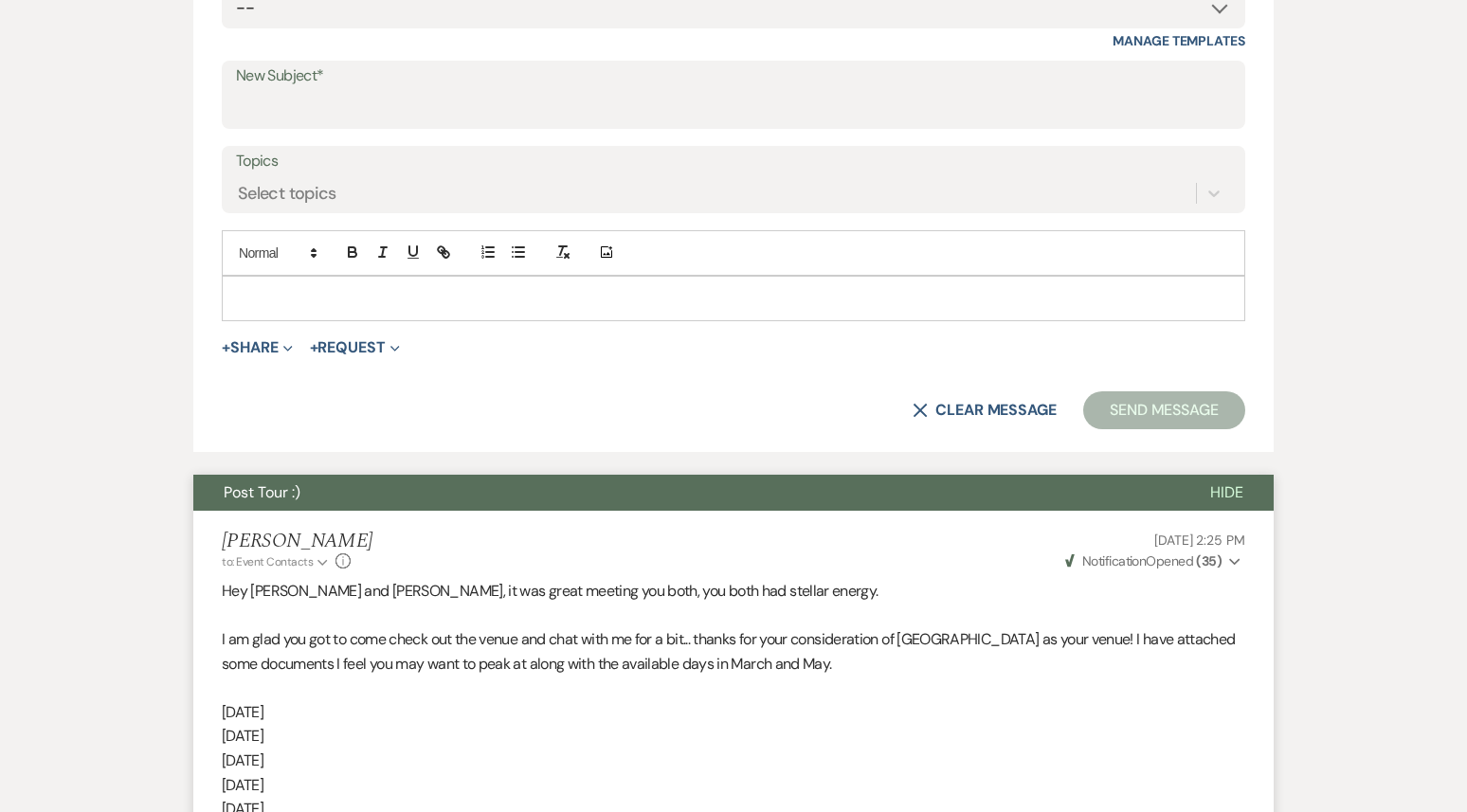
scroll to position [906, 0]
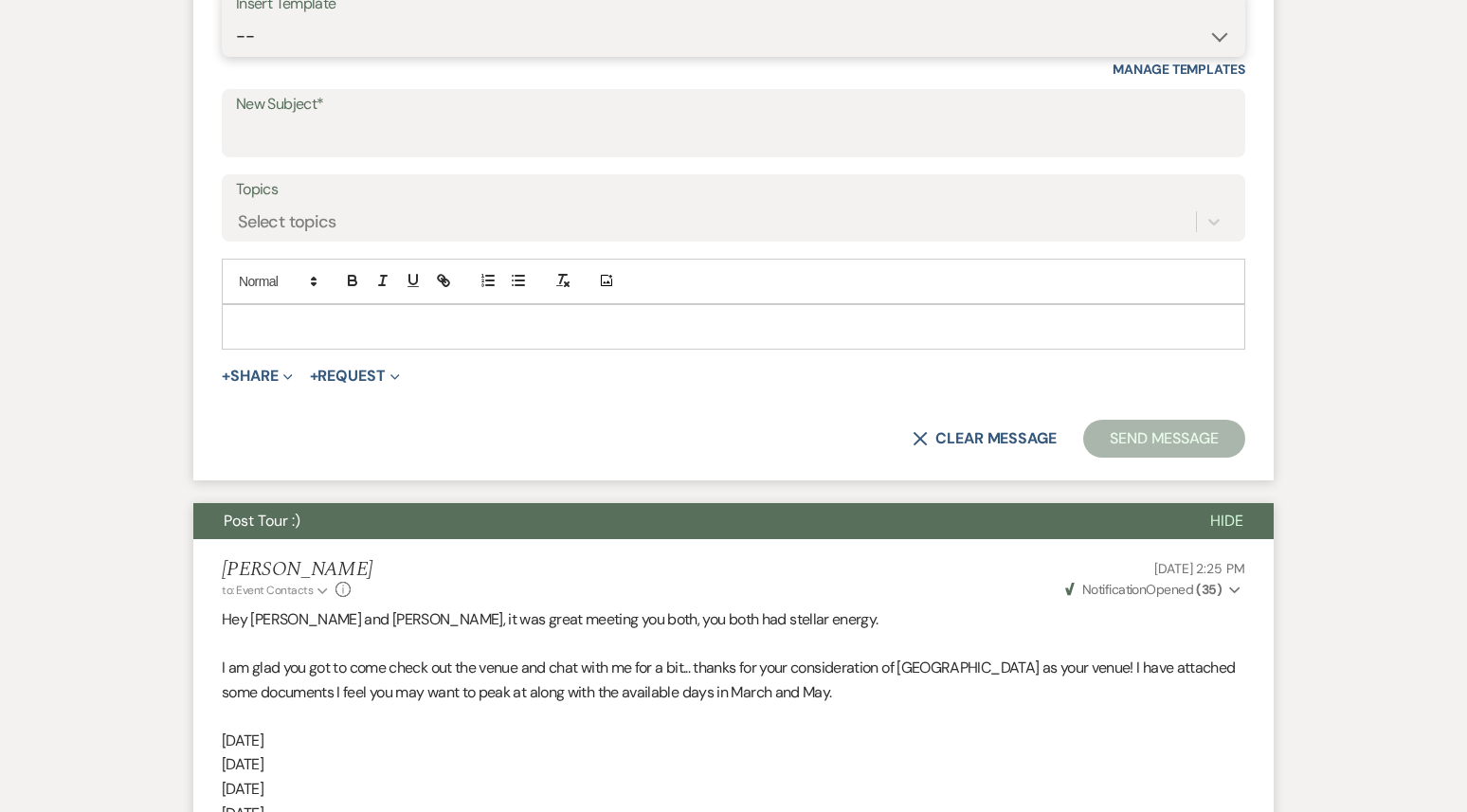
click at [458, 45] on select "-- Weven Planning Portal Introduction (Booked Events) 1st planning email ([PERS…" at bounding box center [734, 36] width 995 height 37
select select "3420"
click at [236, 18] on select "-- Weven Planning Portal Introduction (Booked Events) 1st planning email ([PERS…" at bounding box center [734, 36] width 995 height 37
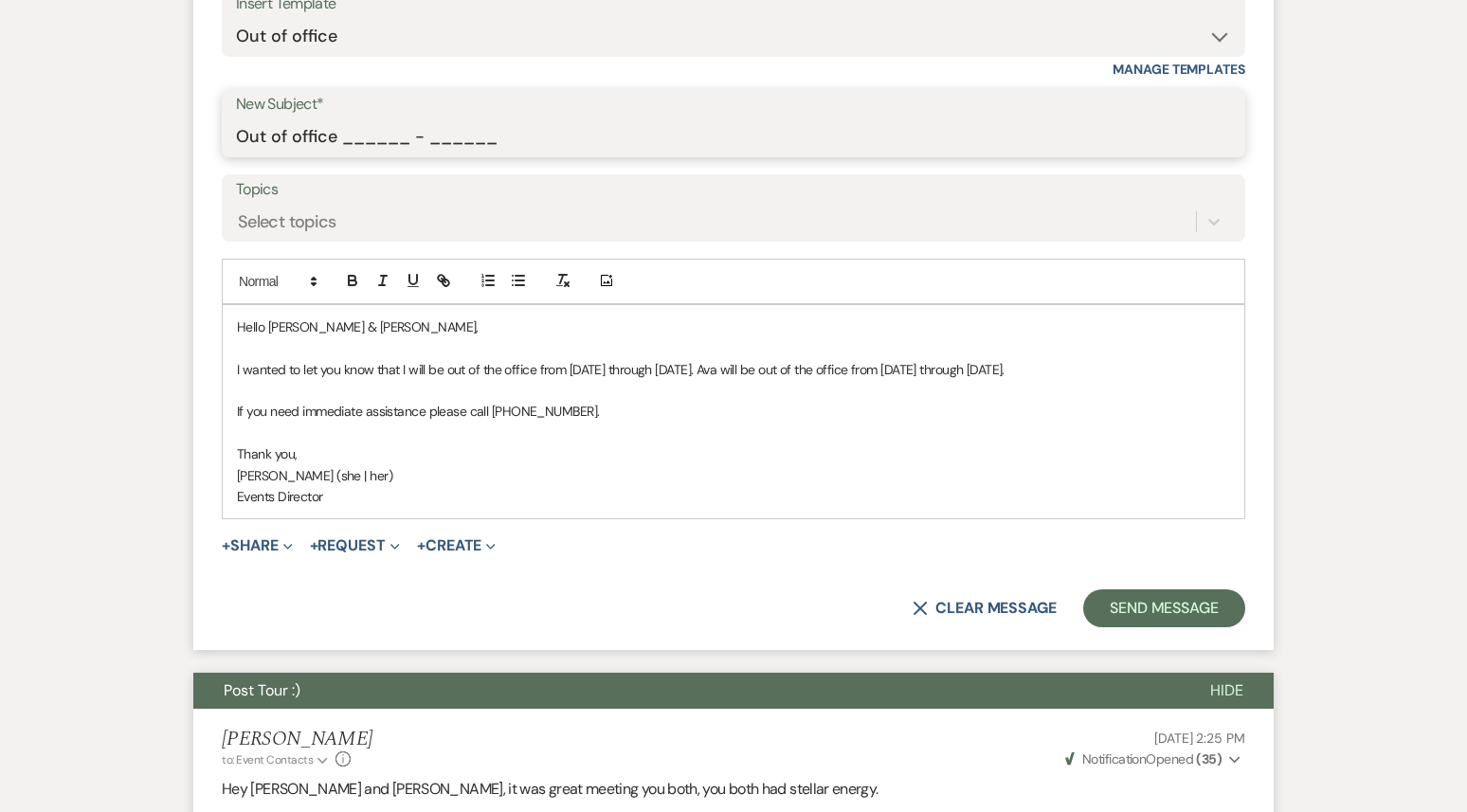
click at [348, 141] on input "Out of office ______ - ______" at bounding box center [734, 136] width 995 height 37
drag, startPoint x: 344, startPoint y: 138, endPoint x: 569, endPoint y: 142, distance: 225.0
click at [569, 142] on input "Out of office ______ - ______" at bounding box center [734, 136] width 995 height 37
type input "Out of office 09/22 - 09/29"
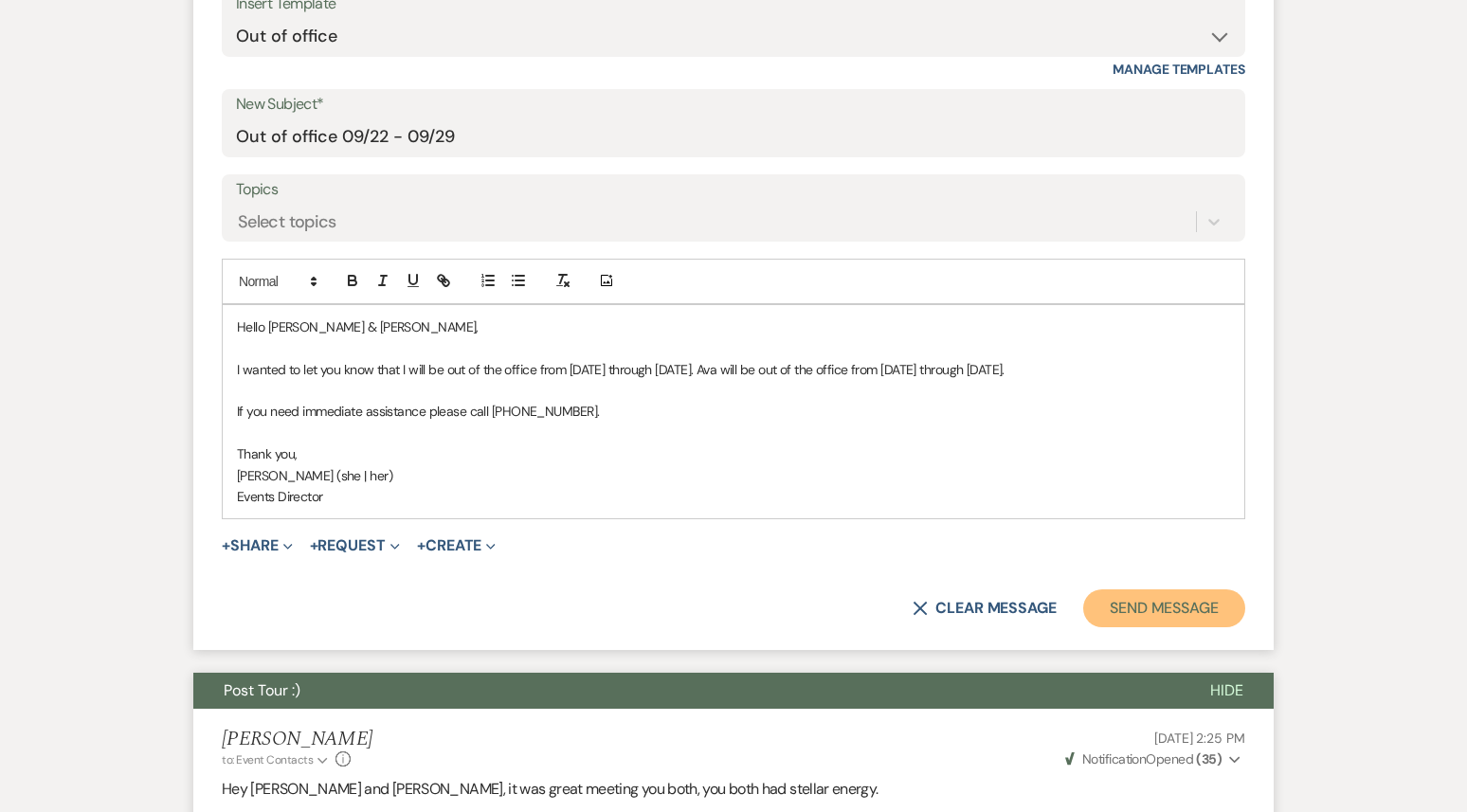
click at [1143, 627] on button "Send Message" at bounding box center [1164, 608] width 162 height 38
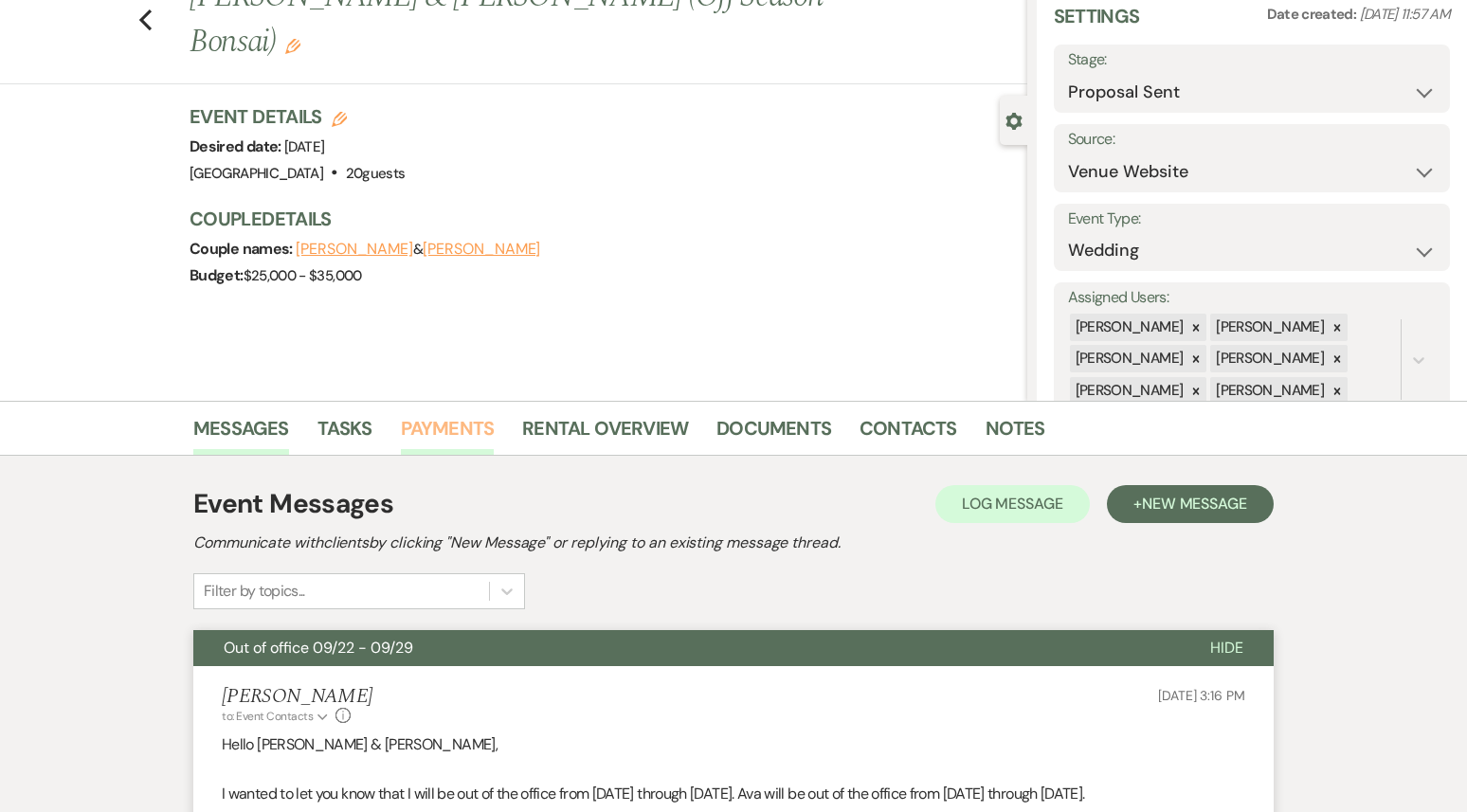
scroll to position [0, 0]
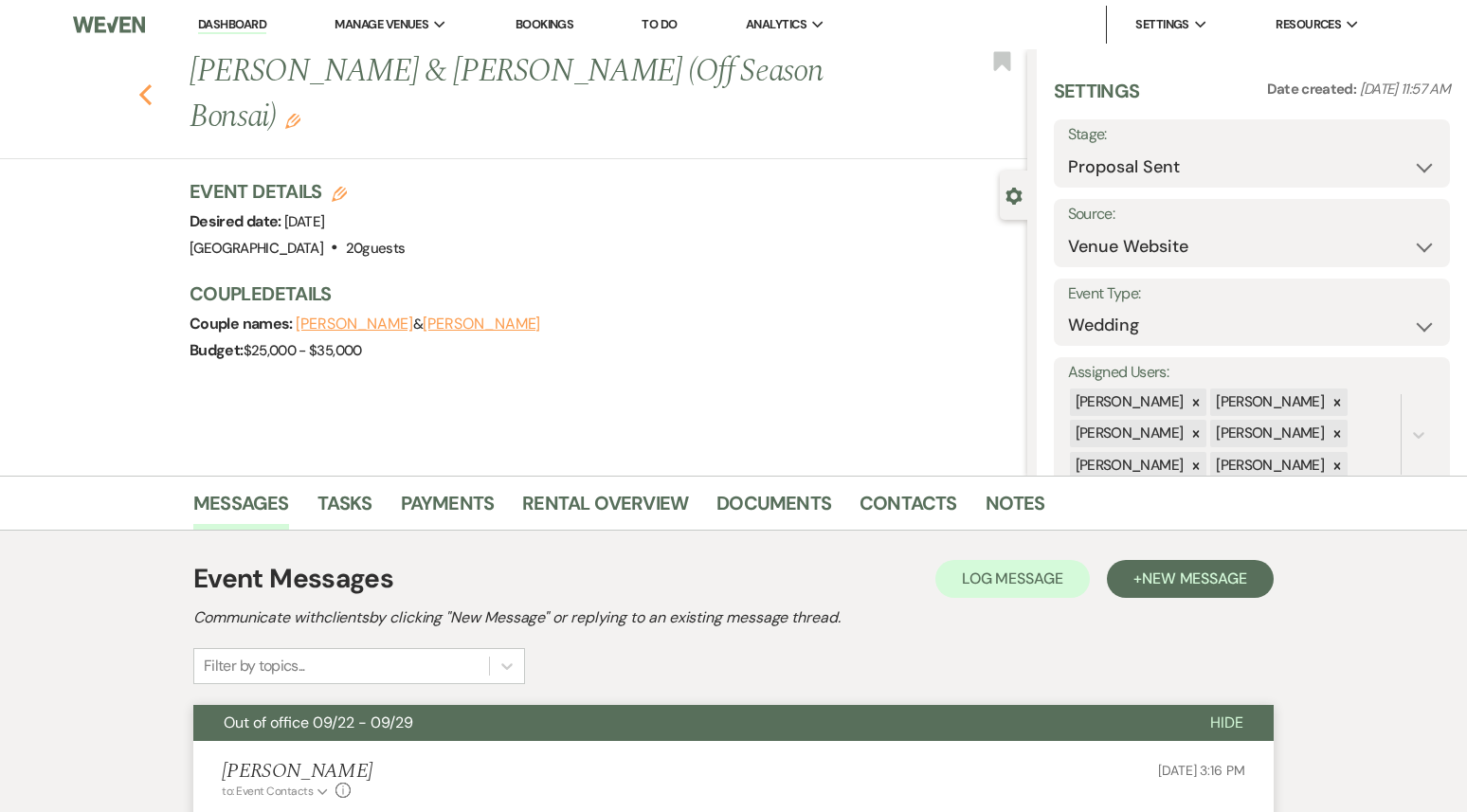
click at [149, 84] on use "button" at bounding box center [145, 94] width 12 height 21
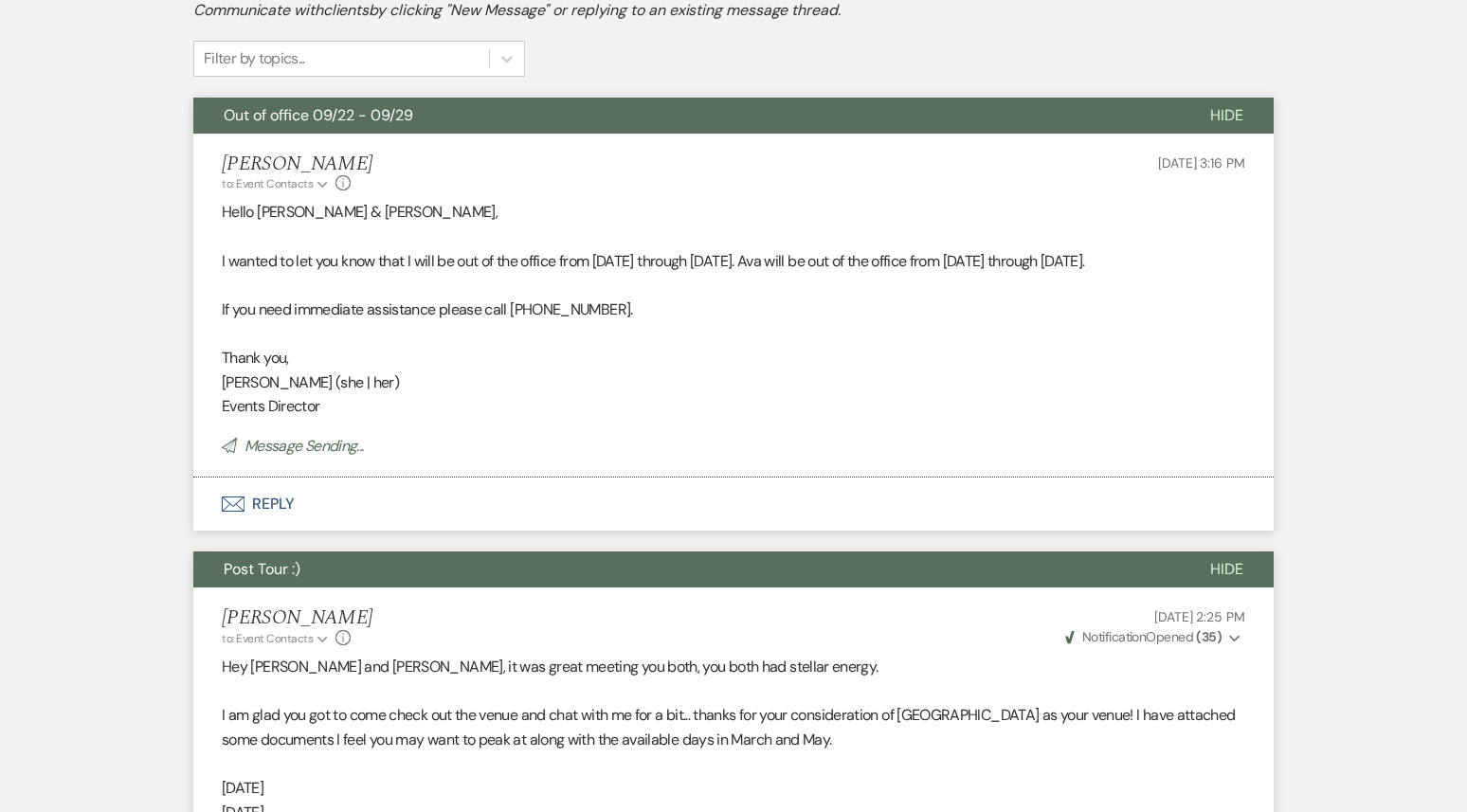
select select "6"
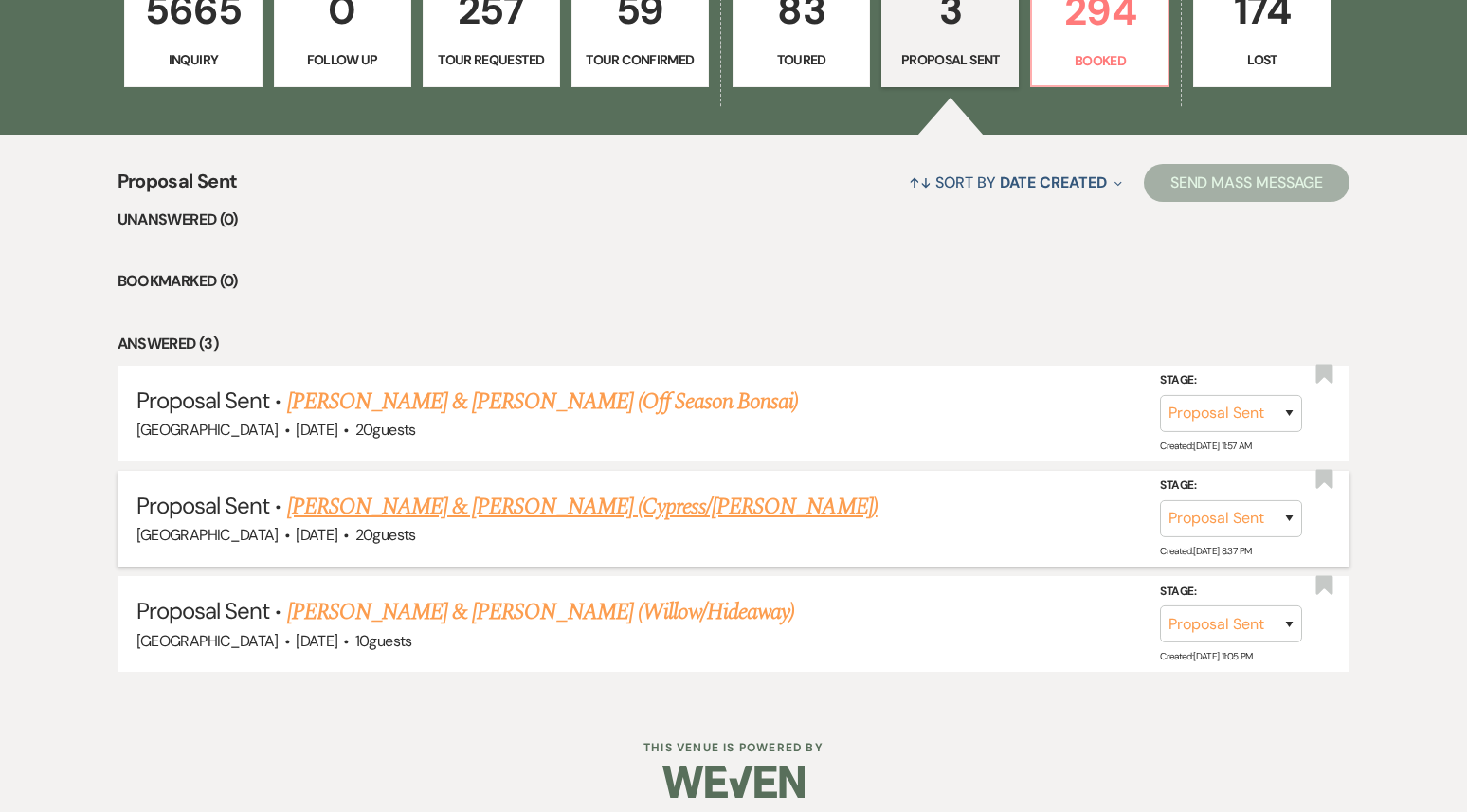
click at [488, 507] on link "[PERSON_NAME] & [PERSON_NAME] (Cypress/[PERSON_NAME])" at bounding box center [582, 506] width 591 height 34
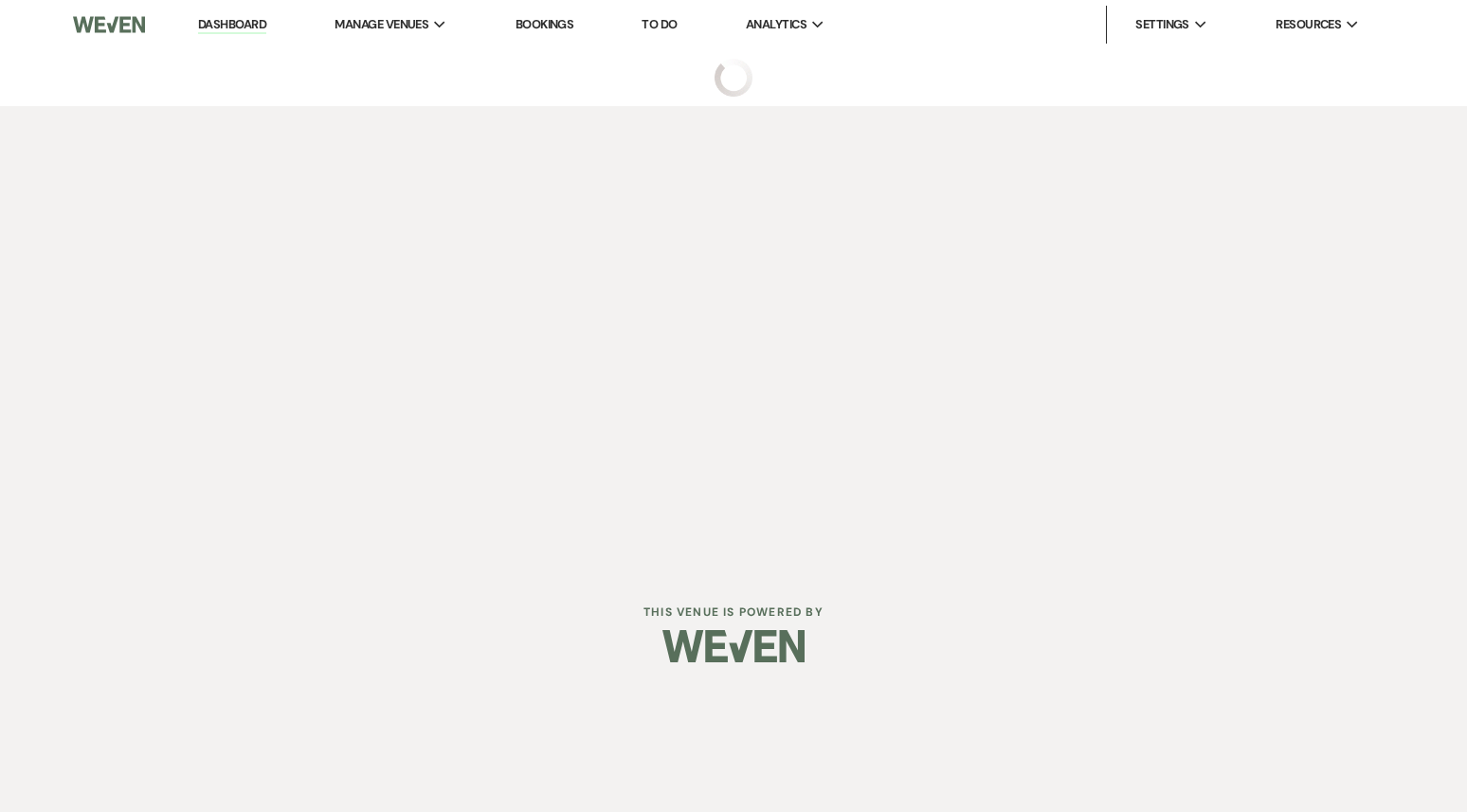
select select "6"
select select "5"
select select "16"
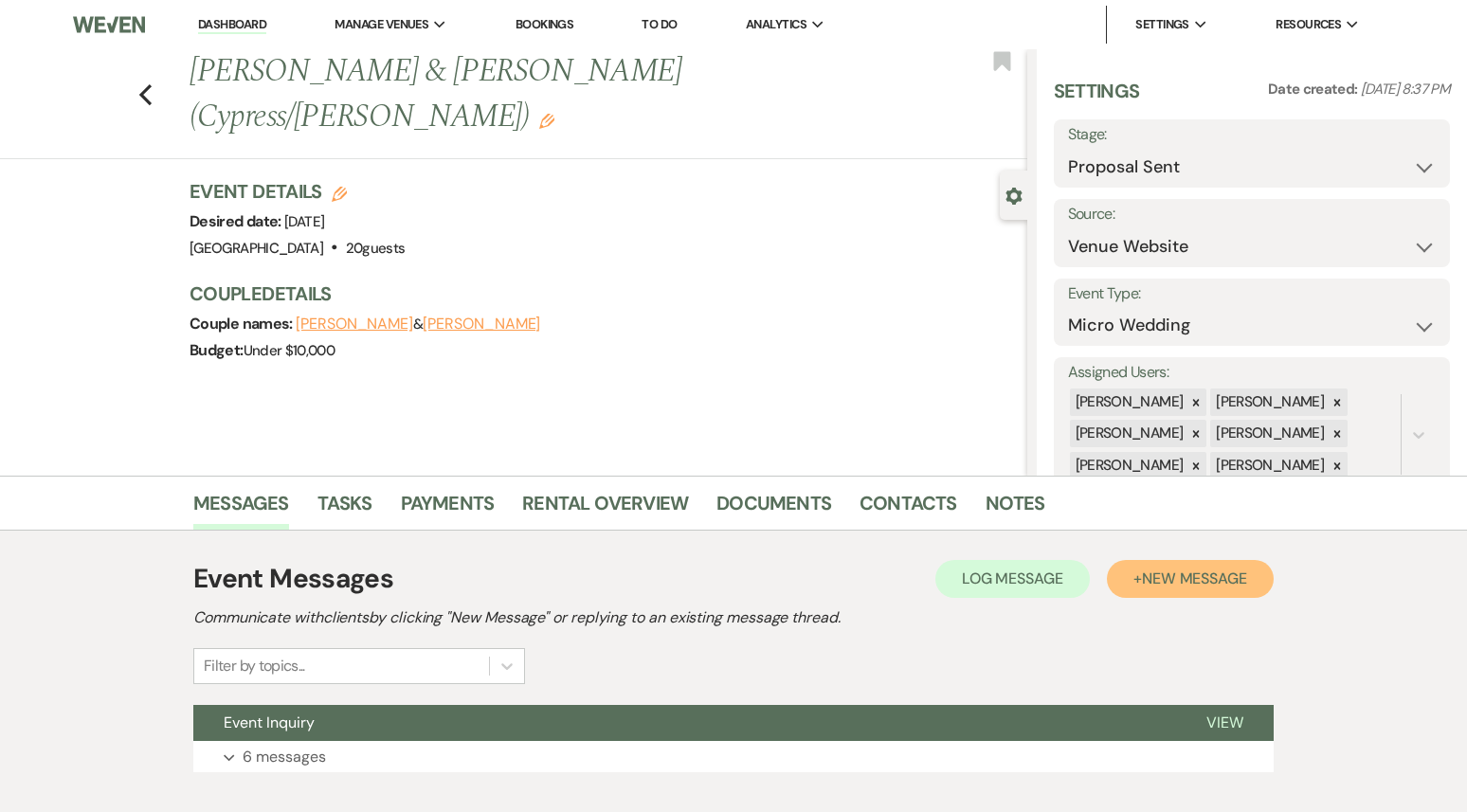
click at [1221, 579] on span "New Message" at bounding box center [1195, 579] width 105 height 20
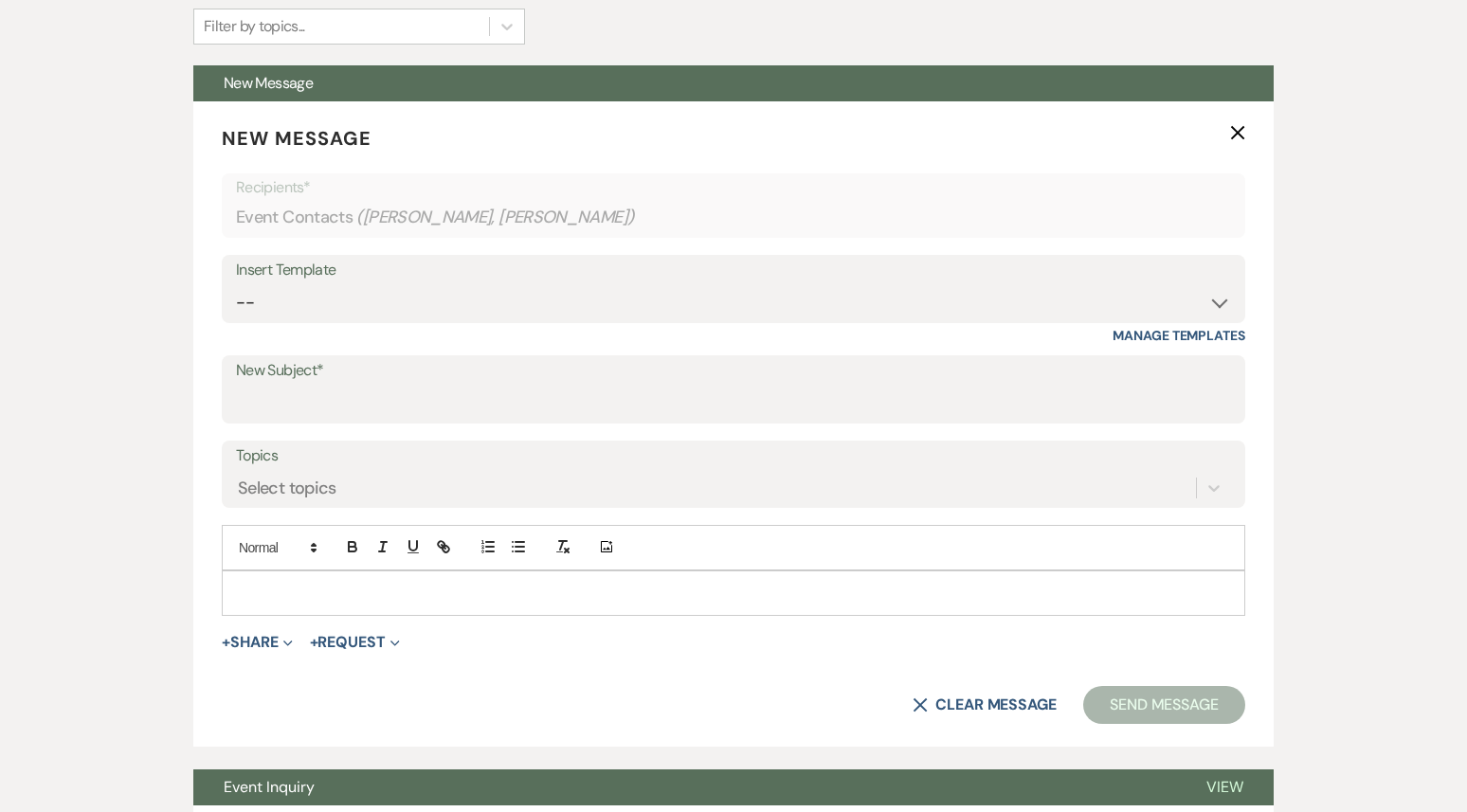
scroll to position [679, 0]
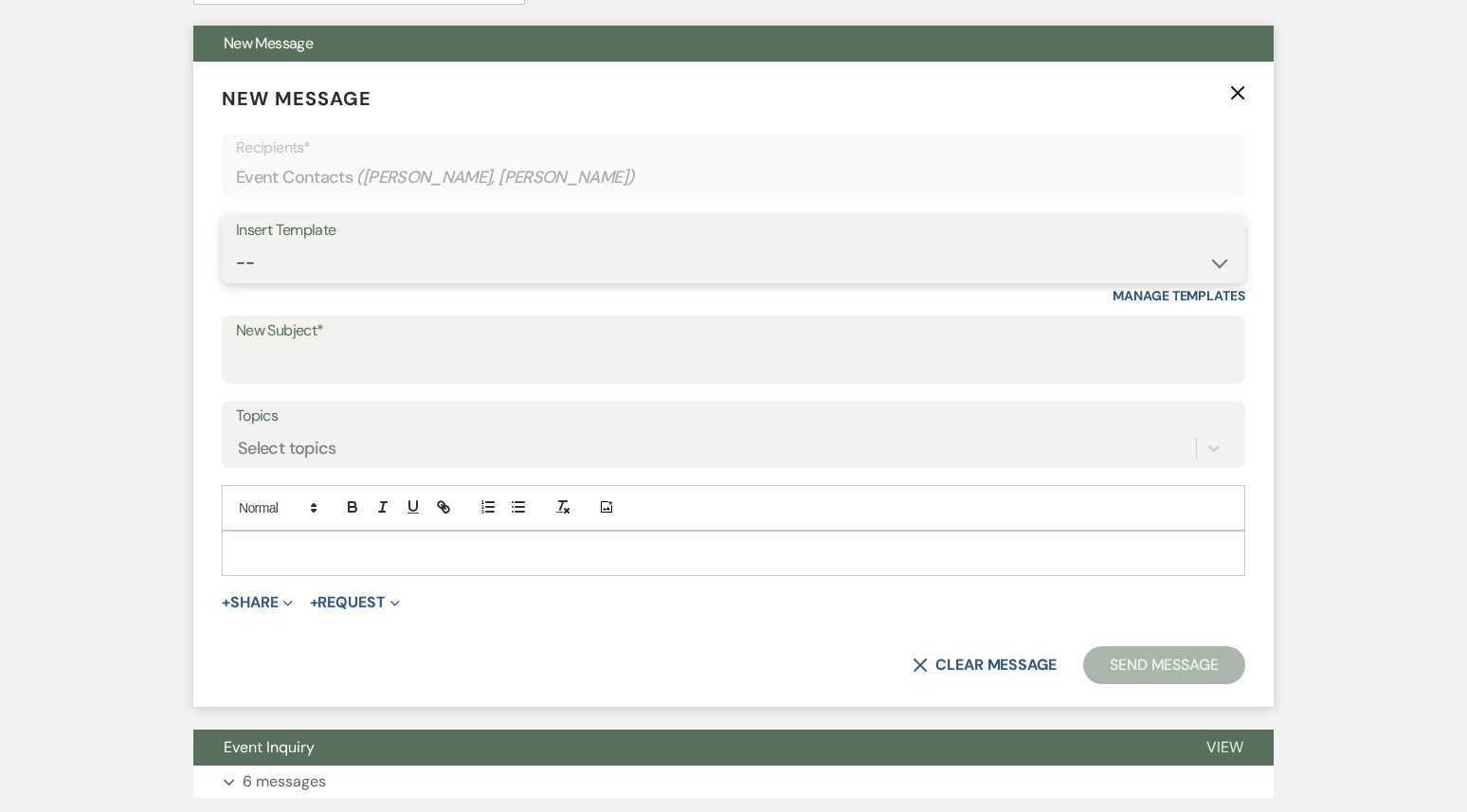
click at [406, 270] on select "-- Weven Planning Portal Introduction (Booked Events) 1st planning email ([PERS…" at bounding box center [734, 262] width 995 height 37
select select "3420"
click at [236, 244] on select "-- Weven Planning Portal Introduction (Booked Events) 1st planning email ([PERS…" at bounding box center [734, 262] width 995 height 37
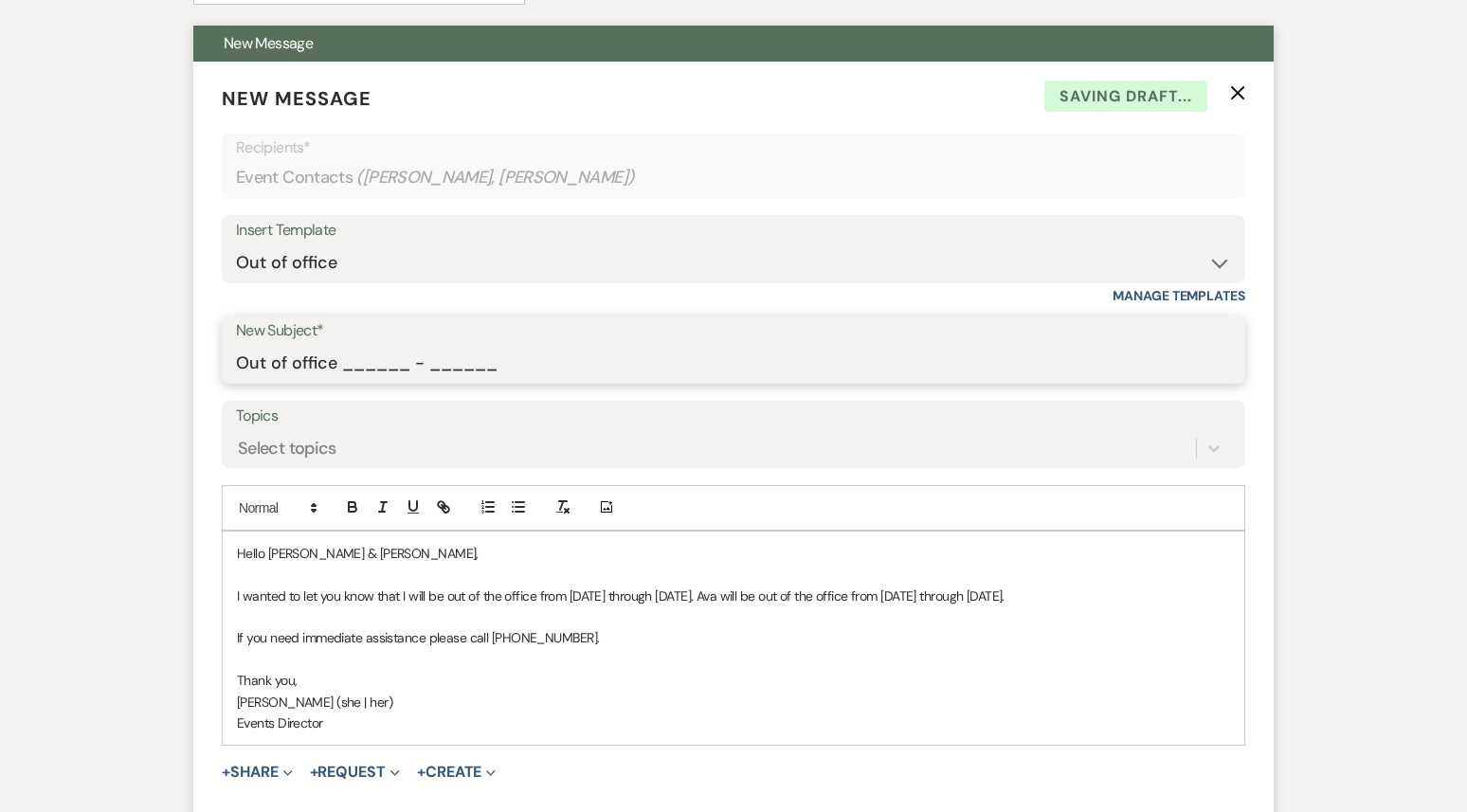
drag, startPoint x: 341, startPoint y: 368, endPoint x: 525, endPoint y: 380, distance: 184.4
click at [525, 380] on input "Out of office ______ - ______" at bounding box center [734, 363] width 995 height 37
type input "Out of office 09/22 - 09/29"
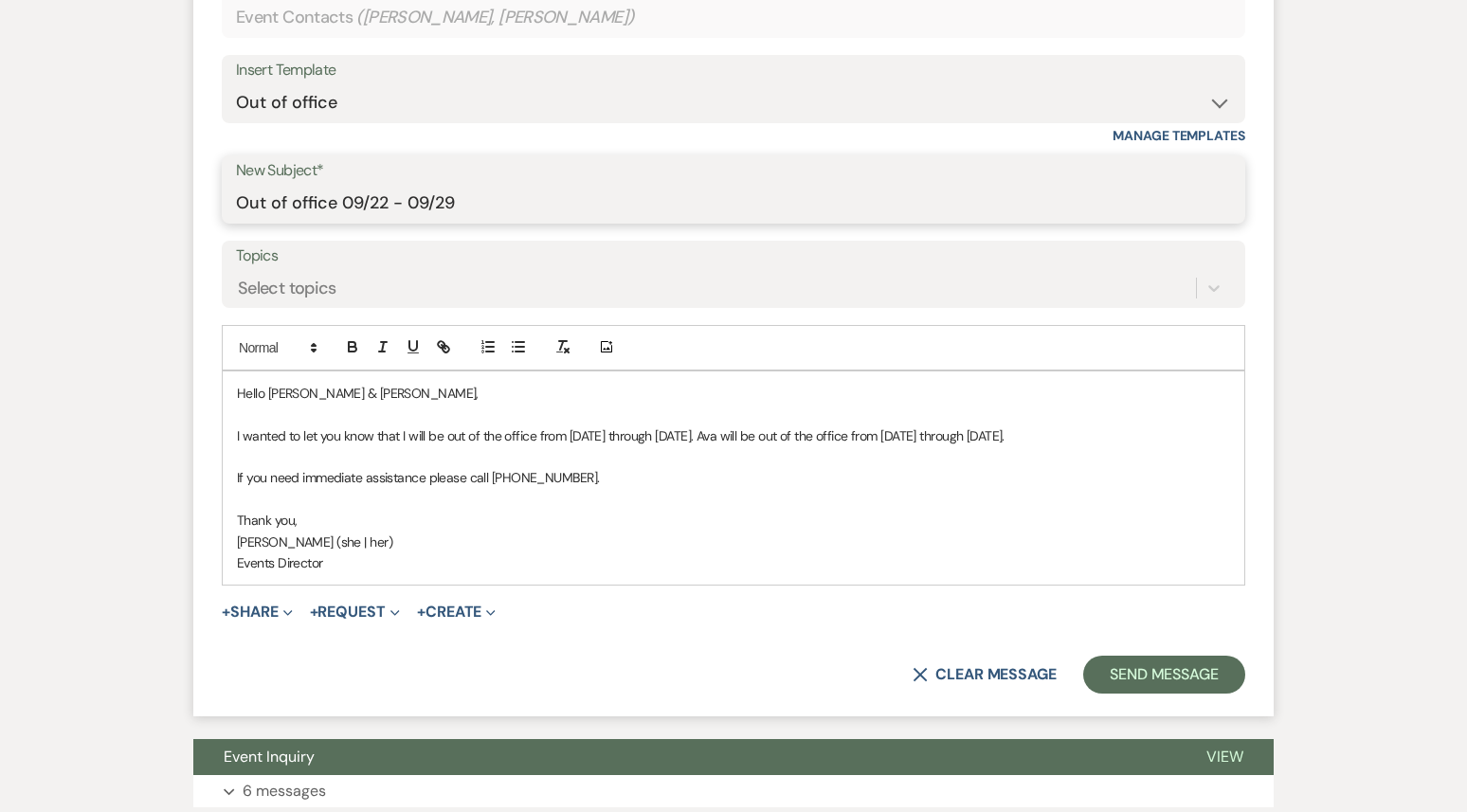
scroll to position [866, 0]
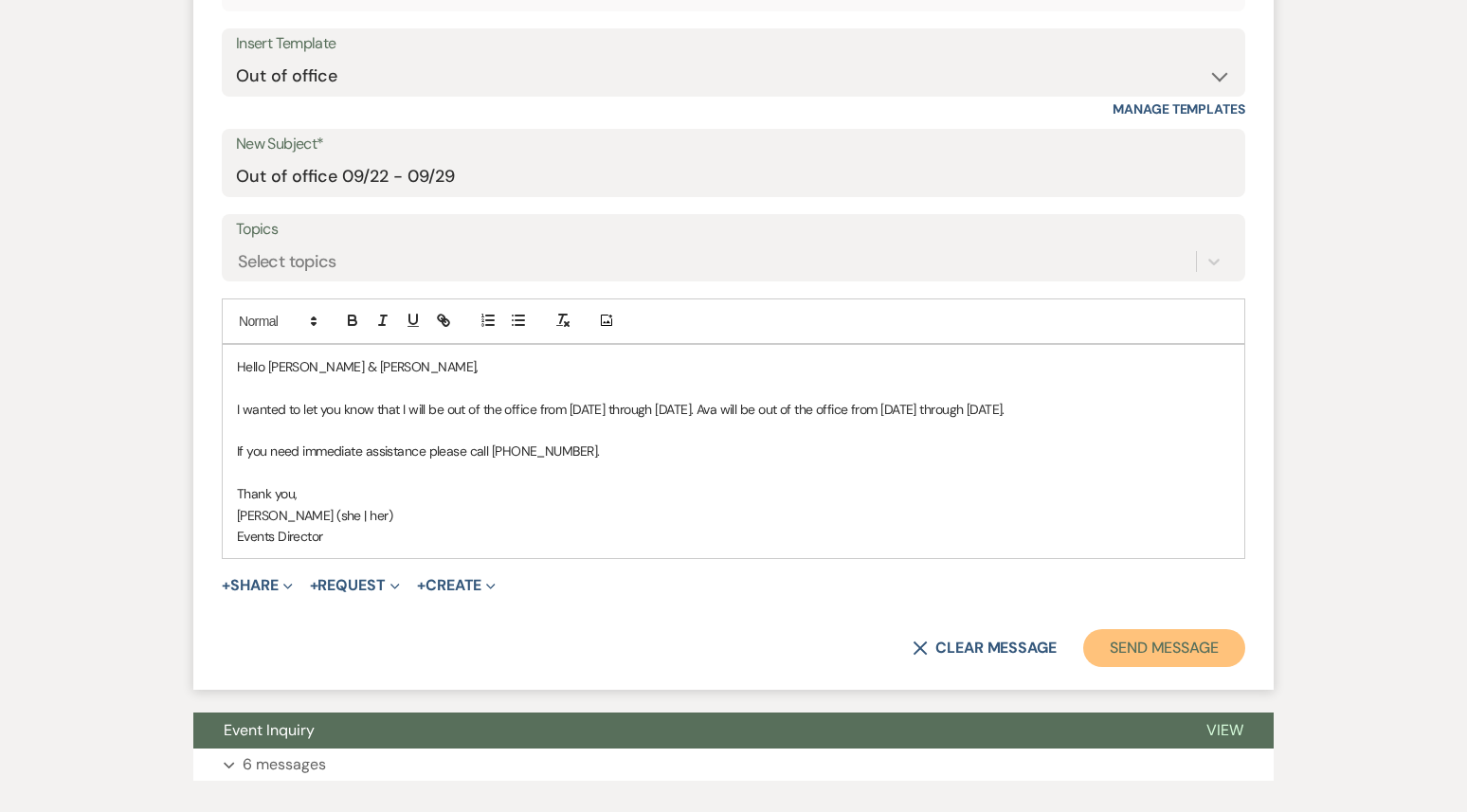
click at [1150, 667] on button "Send Message" at bounding box center [1164, 648] width 162 height 38
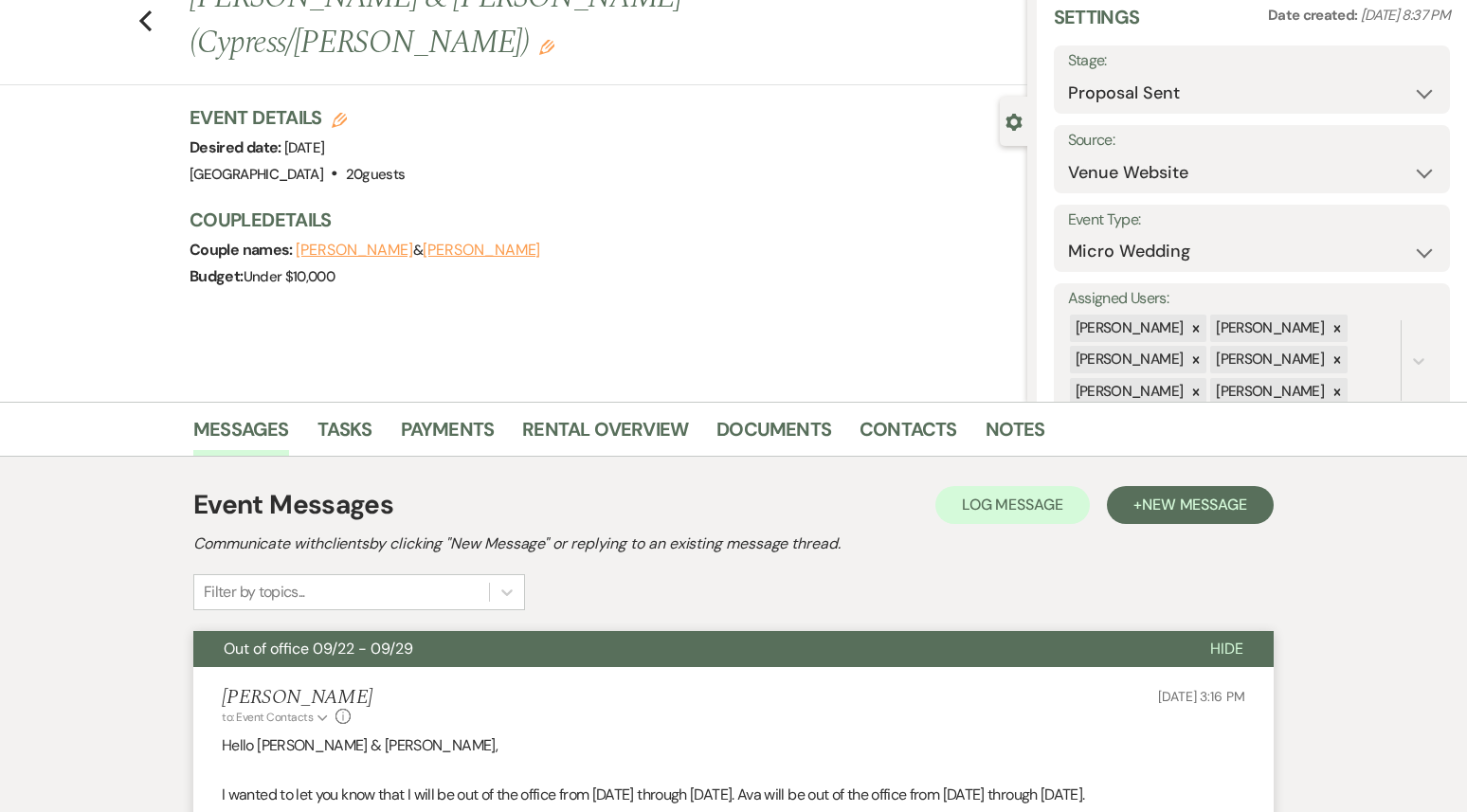
scroll to position [0, 0]
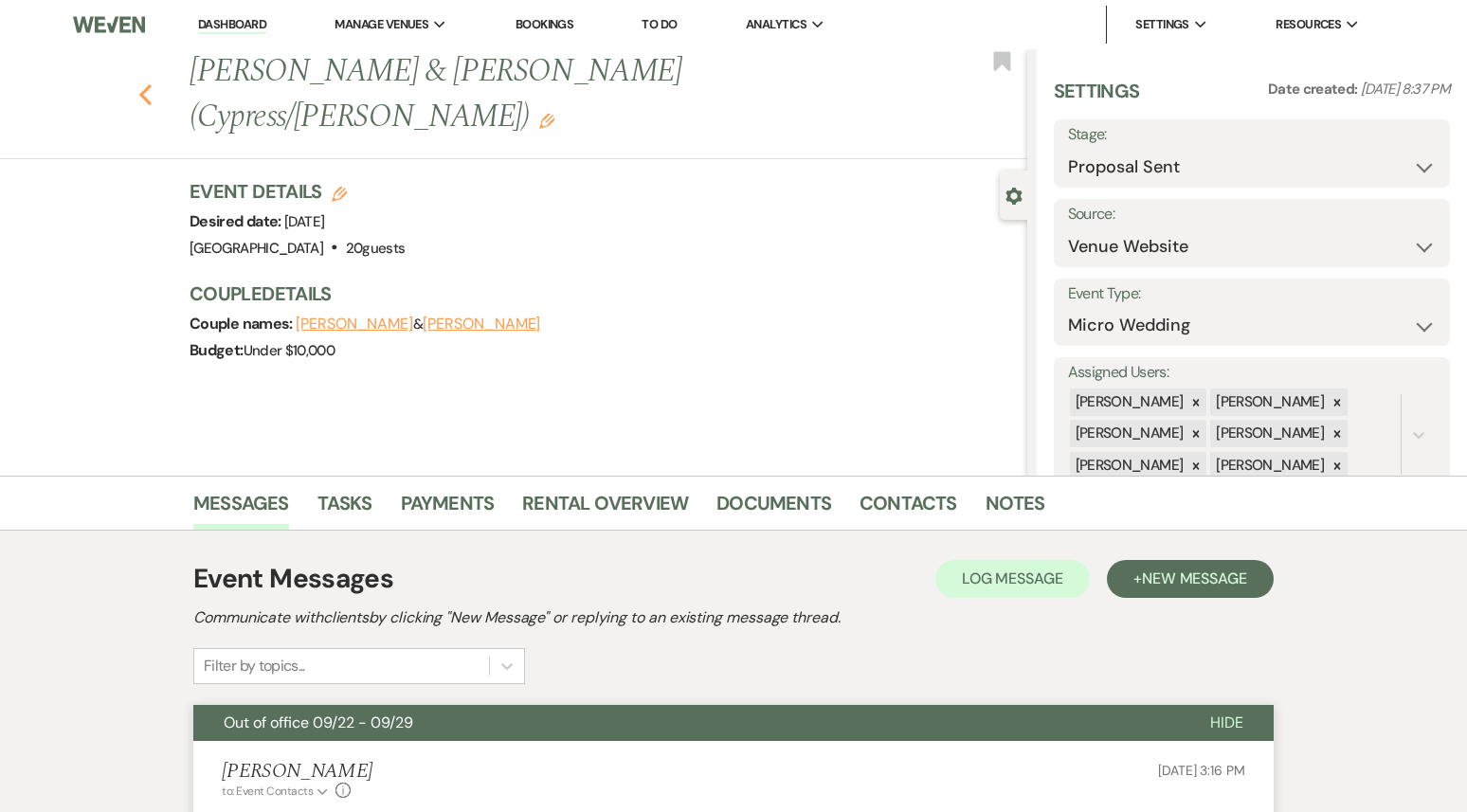
click at [148, 84] on use "button" at bounding box center [145, 94] width 12 height 21
select select "6"
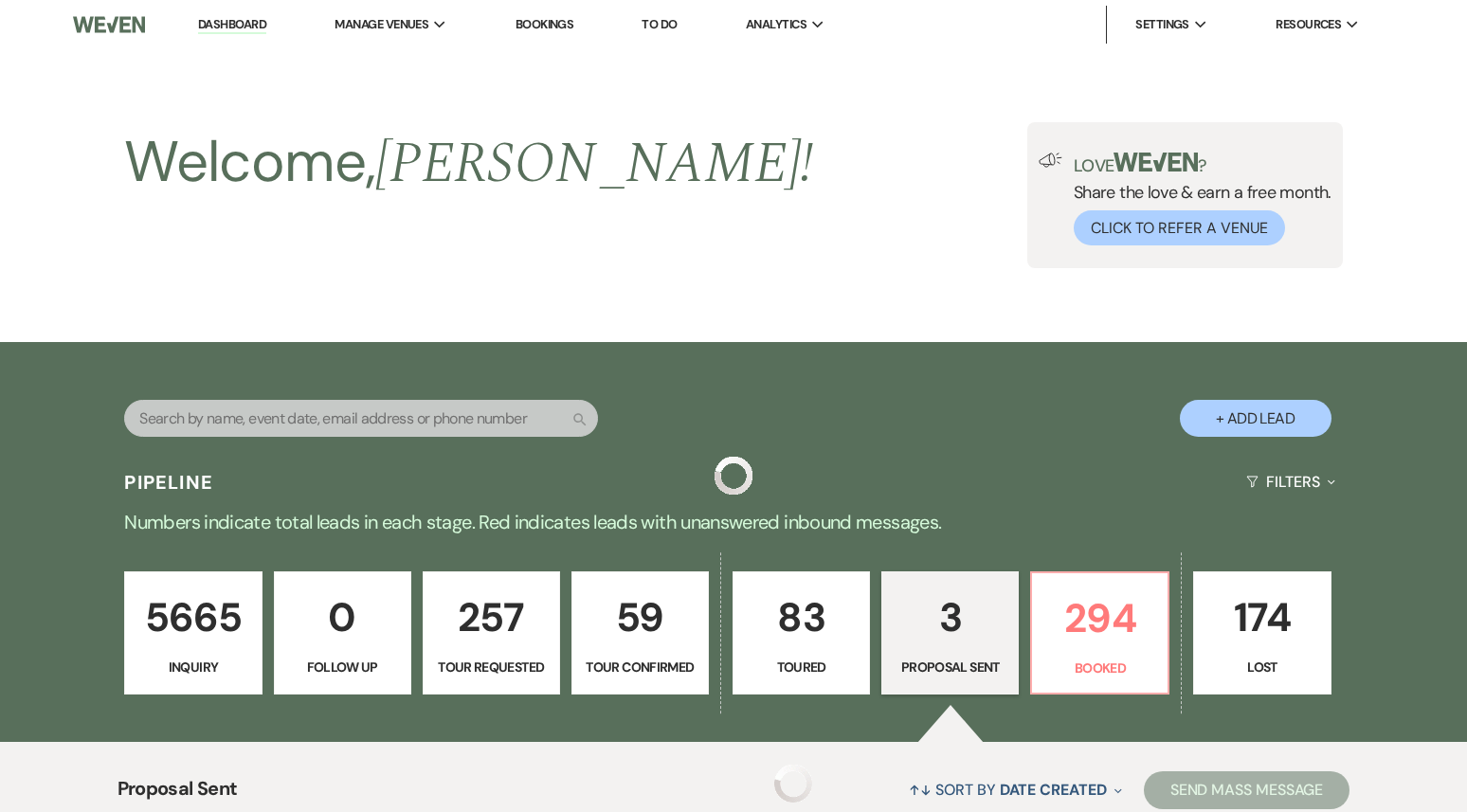
scroll to position [607, 0]
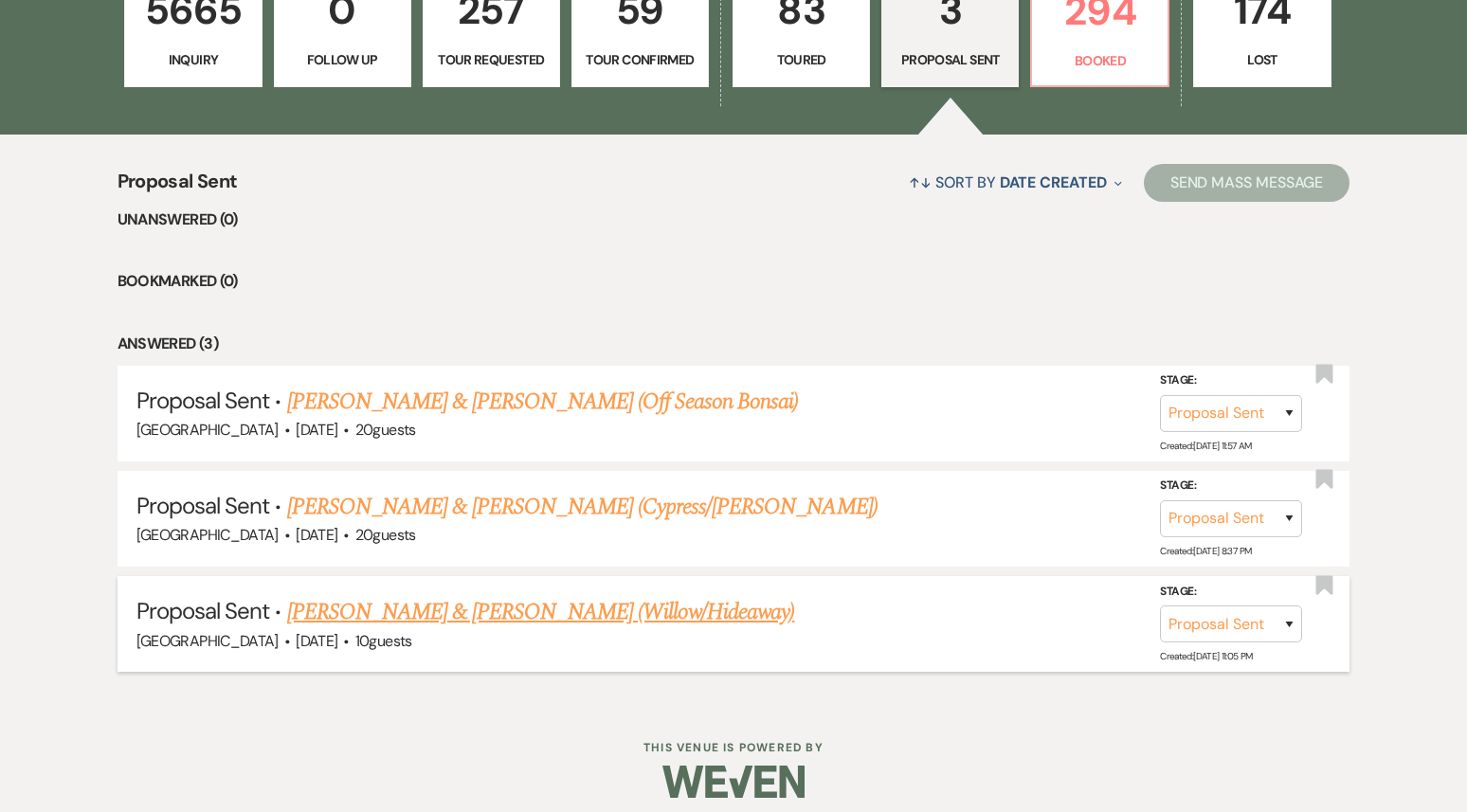
click at [503, 620] on link "[PERSON_NAME] & [PERSON_NAME] (Willow/Hideaway)" at bounding box center [541, 612] width 508 height 34
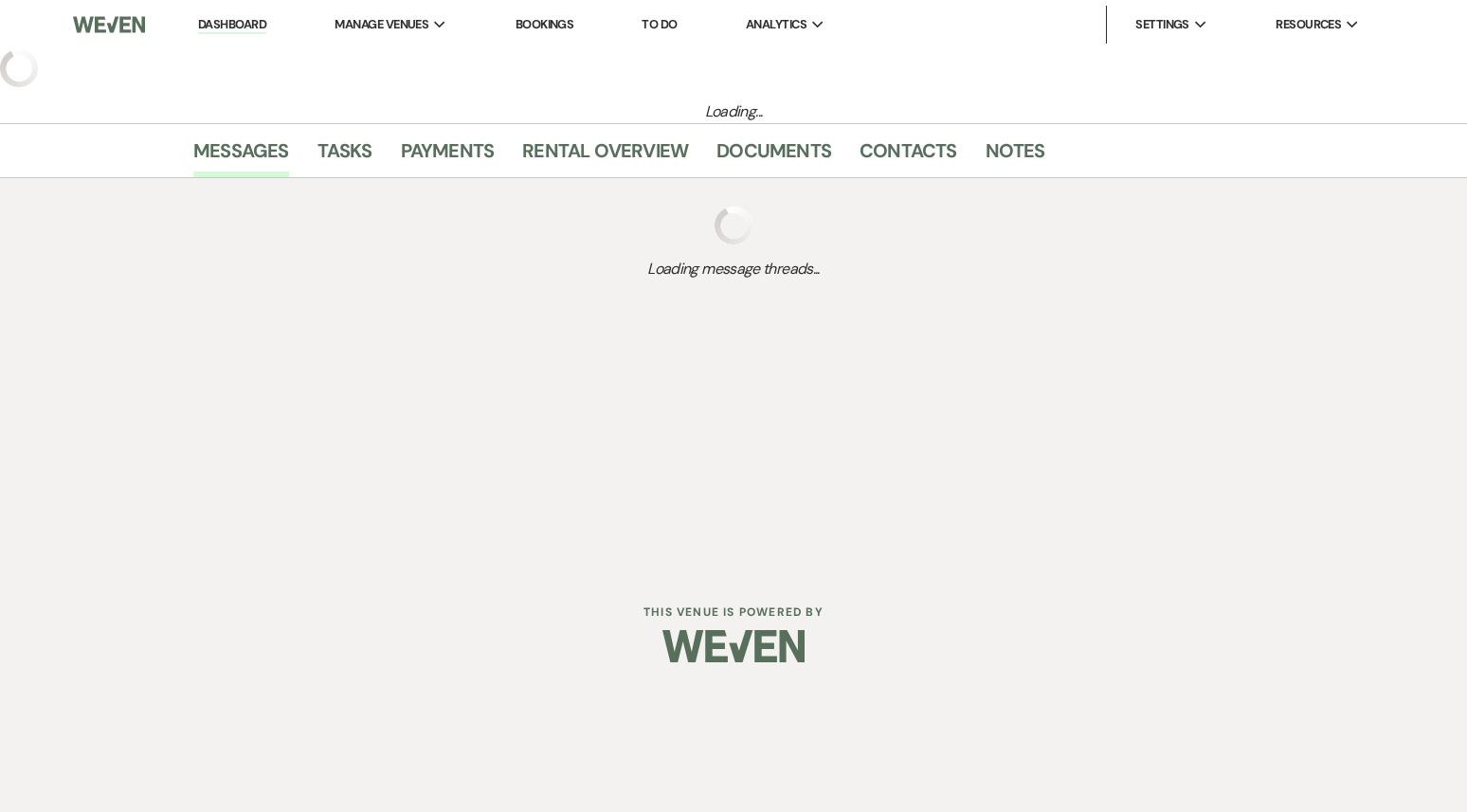
select select "6"
select select "5"
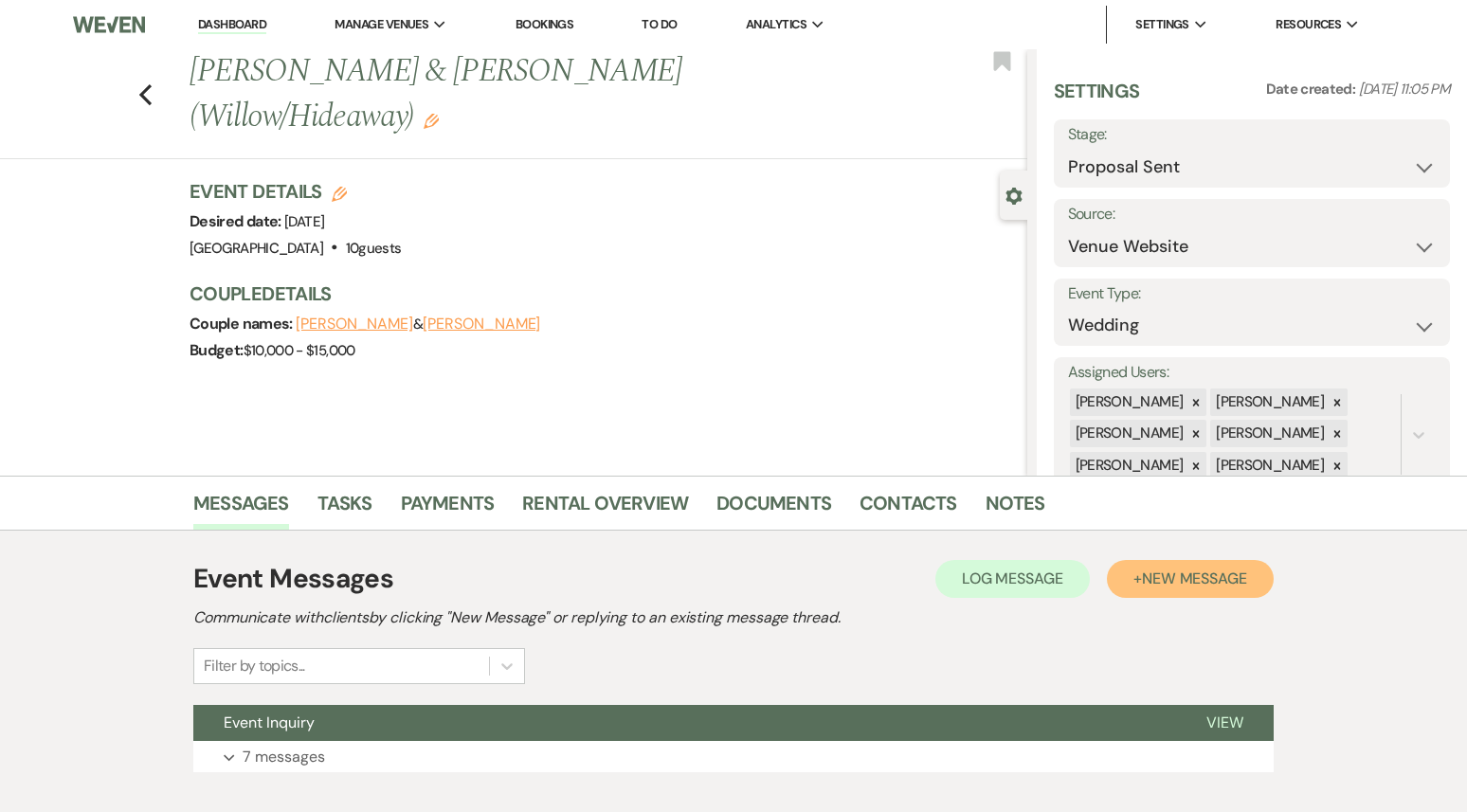
click at [1168, 584] on span "New Message" at bounding box center [1195, 579] width 105 height 20
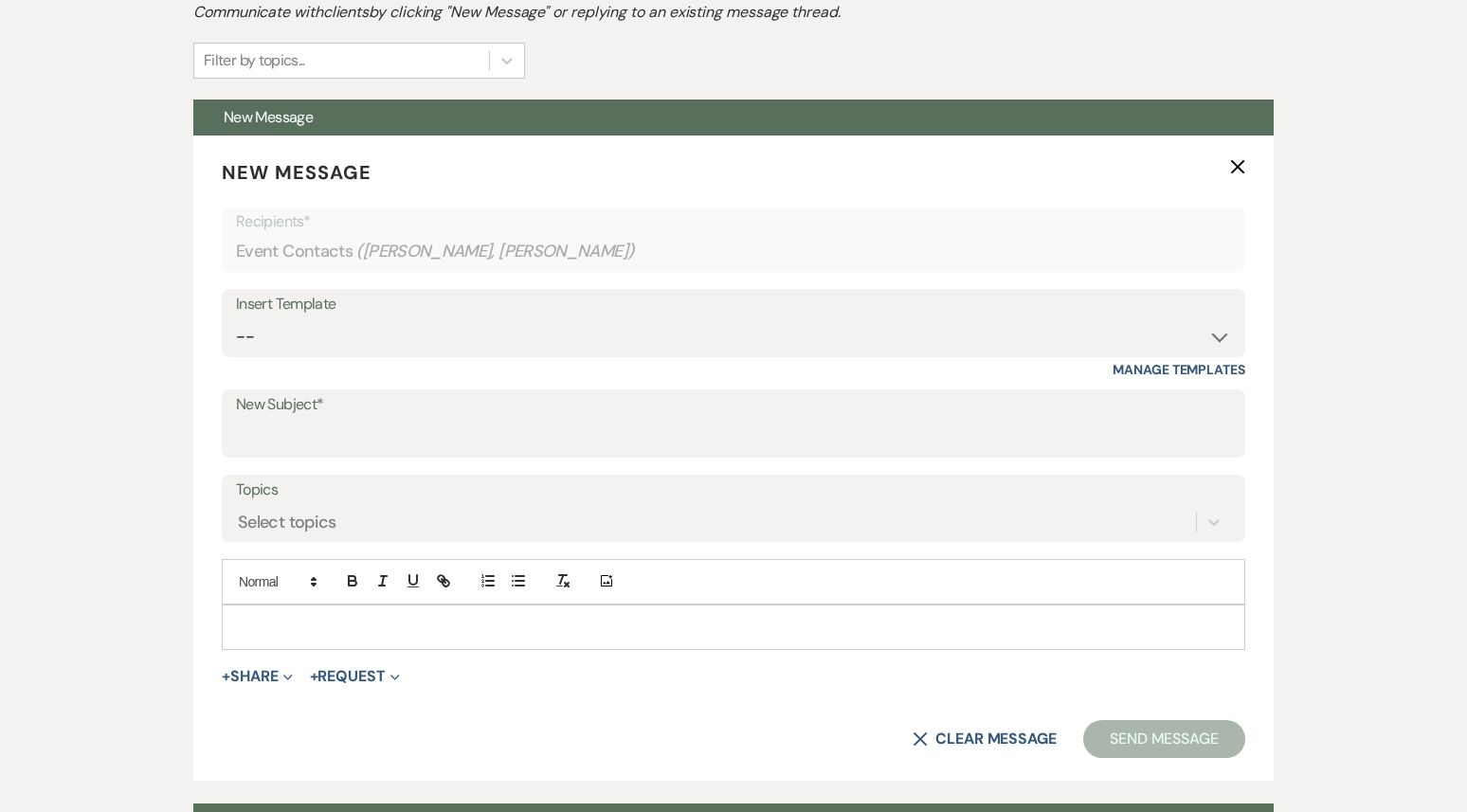
scroll to position [612, 0]
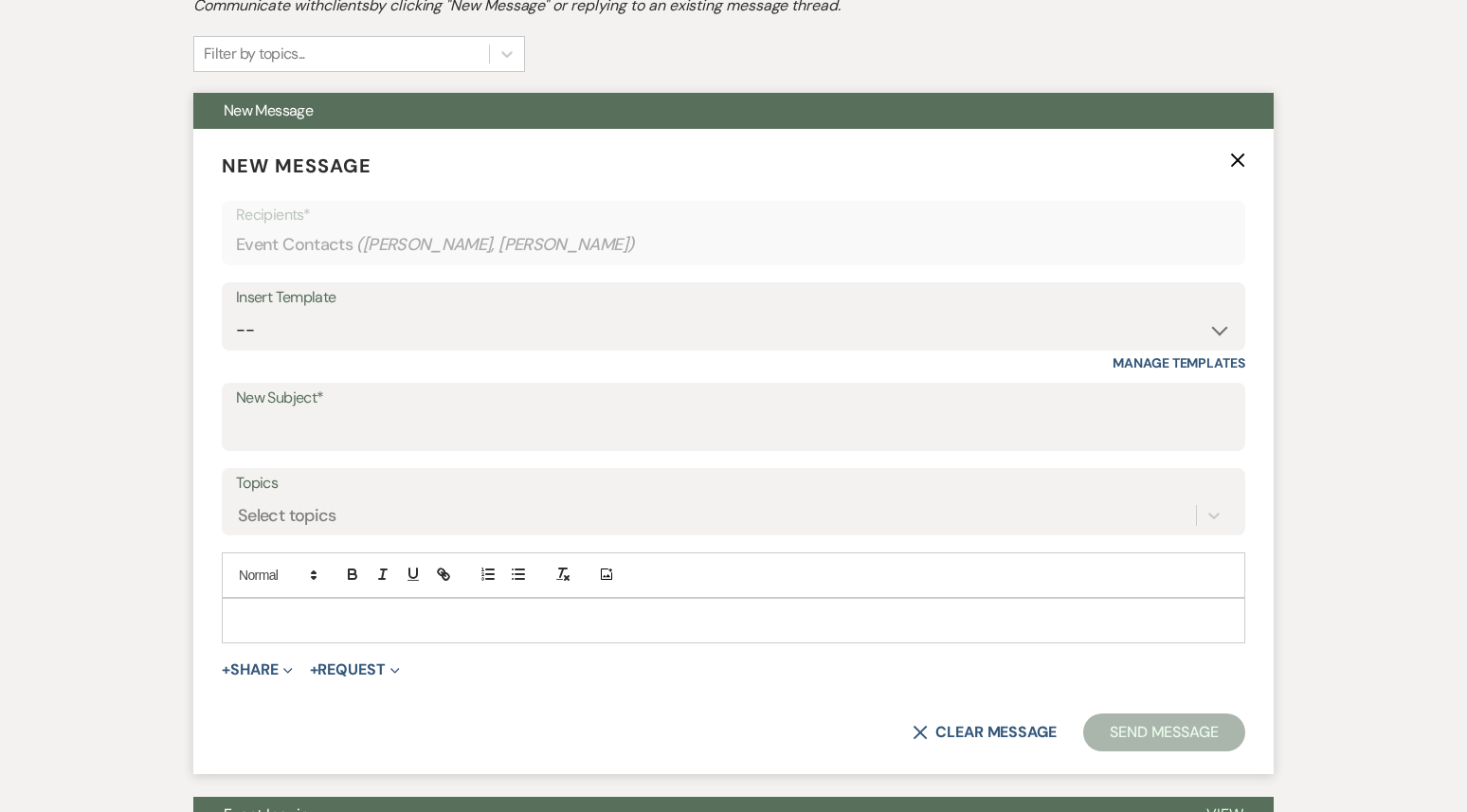
click at [488, 307] on div "Insert Template" at bounding box center [734, 298] width 995 height 28
click at [488, 308] on div "Insert Template" at bounding box center [734, 298] width 995 height 28
click at [461, 352] on div "Insert Template -- Weven Planning Portal Introduction (Booked Events) 1st plann…" at bounding box center [733, 327] width 1024 height 89
click at [461, 348] on select "-- Weven Planning Portal Introduction (Booked Events) 1st planning email ([PERS…" at bounding box center [734, 329] width 995 height 37
select select "3420"
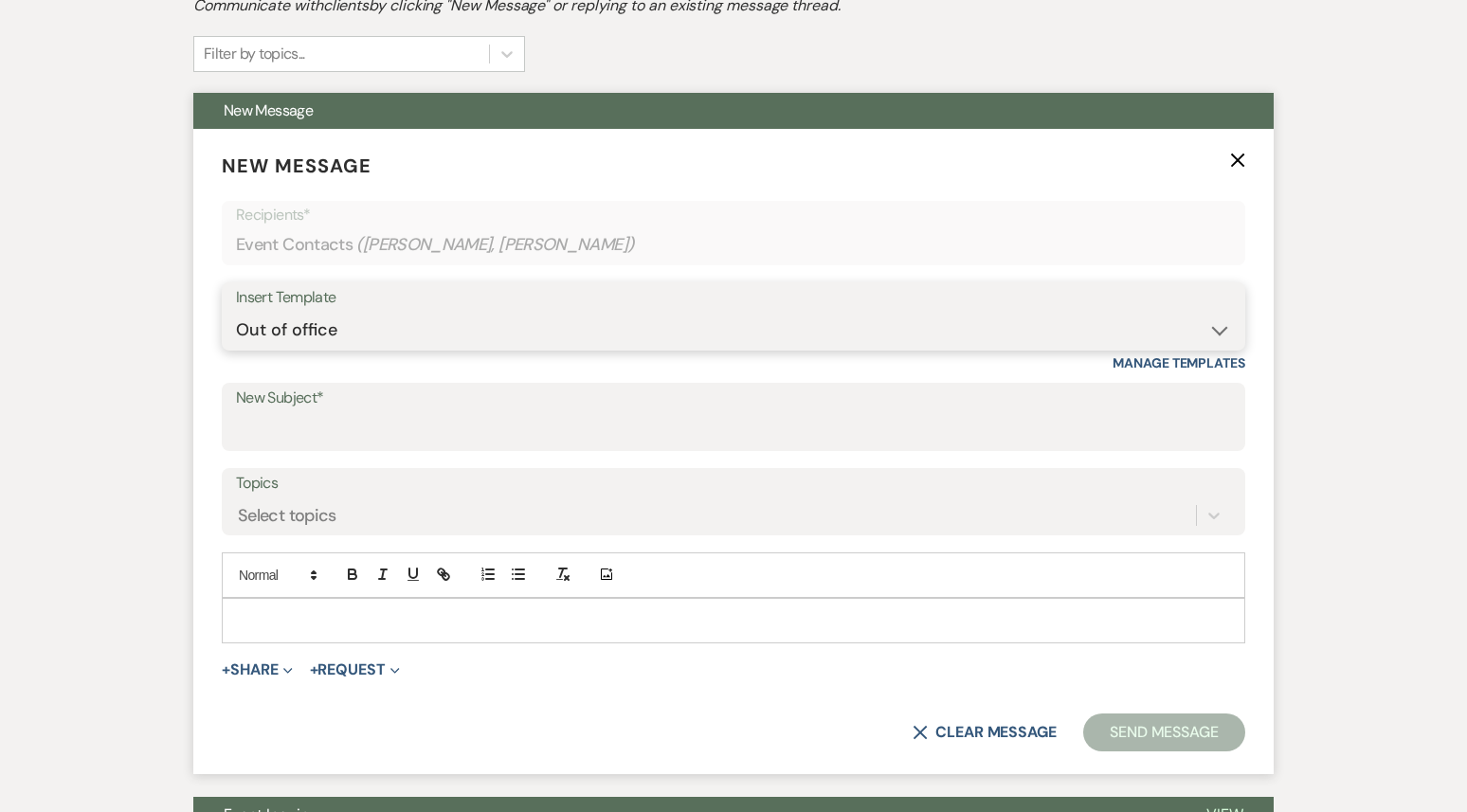
click at [236, 312] on select "-- Weven Planning Portal Introduction (Booked Events) 1st planning email ([PERS…" at bounding box center [734, 329] width 995 height 37
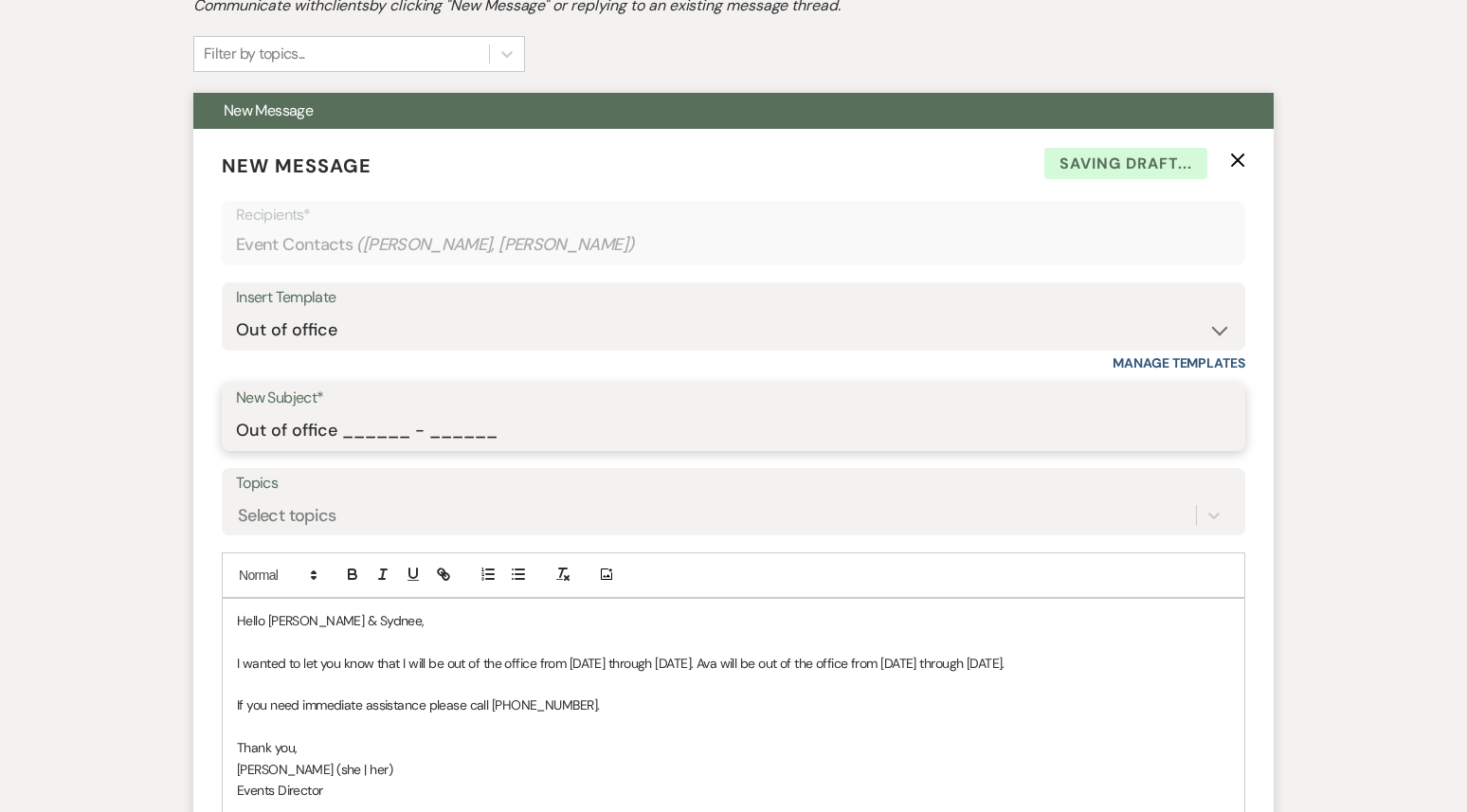
drag, startPoint x: 343, startPoint y: 430, endPoint x: 545, endPoint y: 429, distance: 202.0
click at [545, 429] on input "Out of office ______ - ______" at bounding box center [734, 430] width 995 height 37
type input "Out of office 09/22 - 09/29"
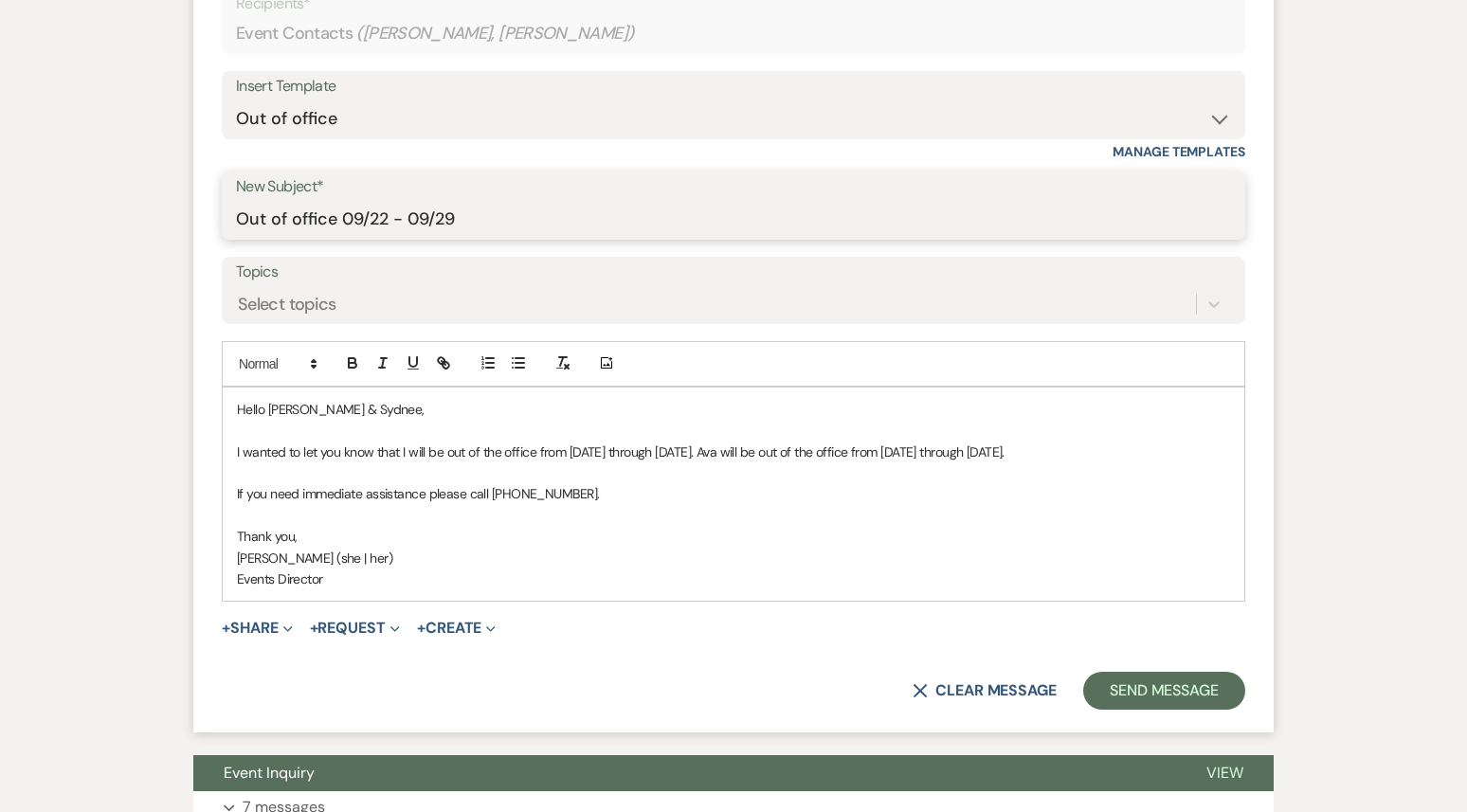
scroll to position [827, 0]
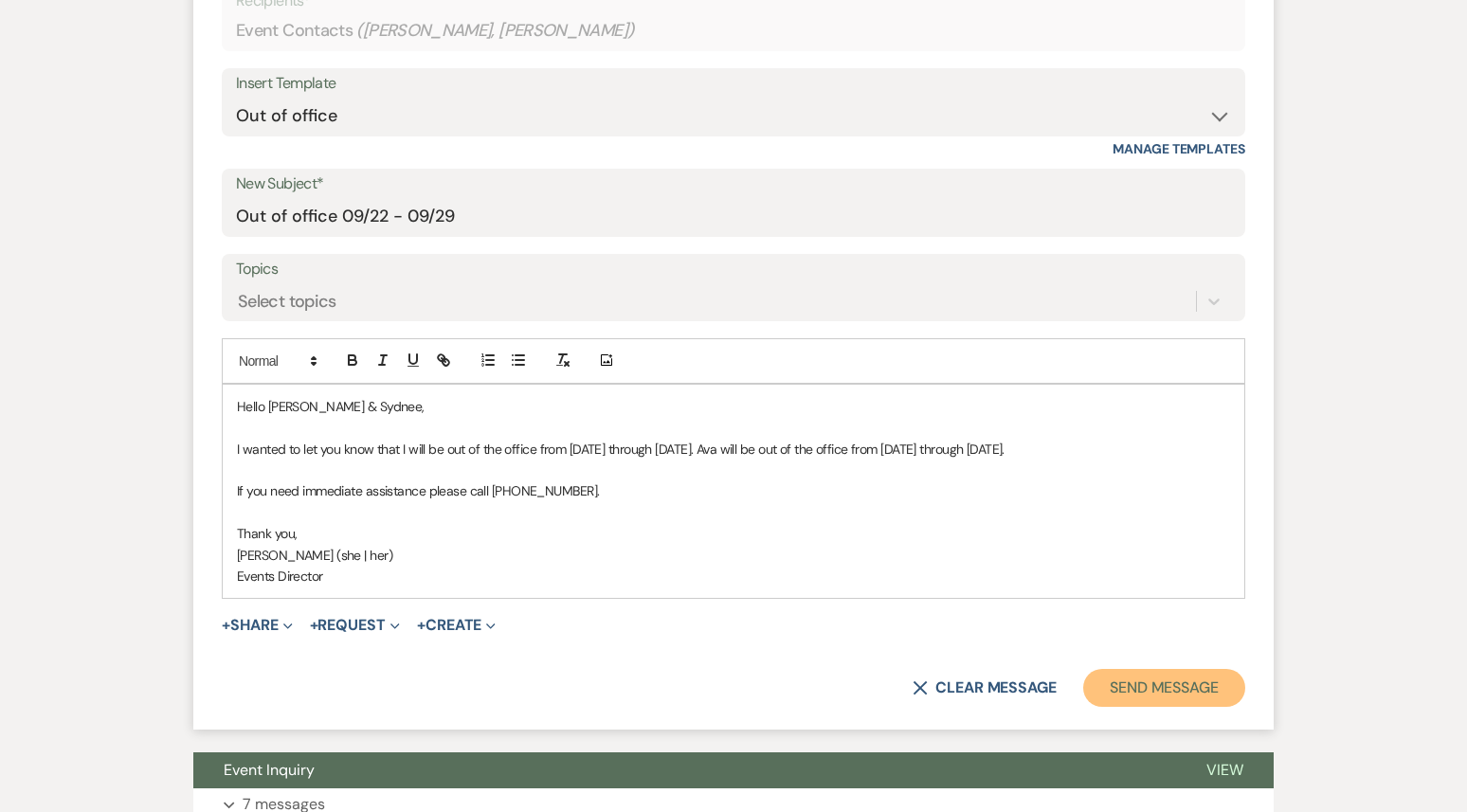
click at [1110, 707] on button "Send Message" at bounding box center [1164, 688] width 162 height 38
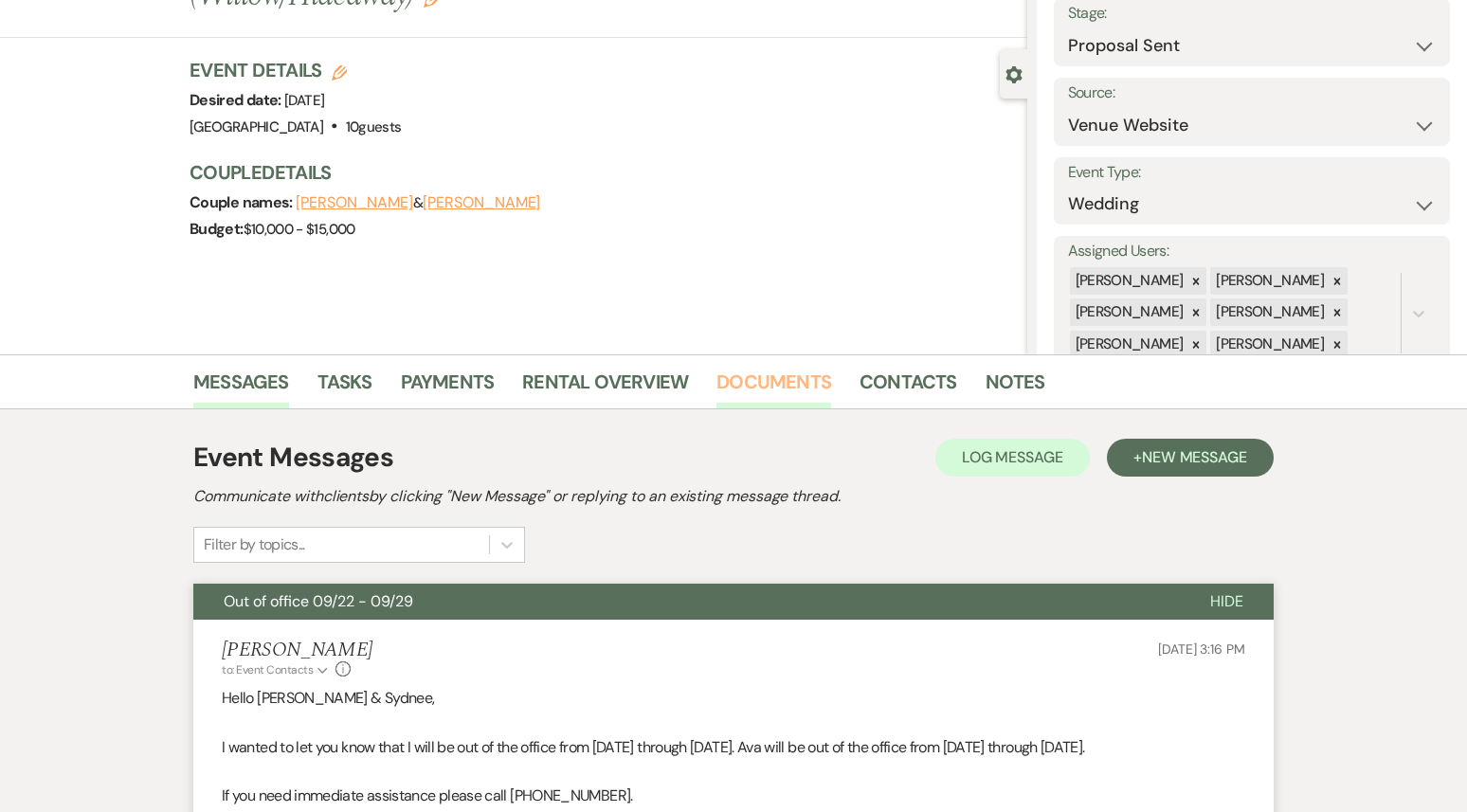
scroll to position [0, 0]
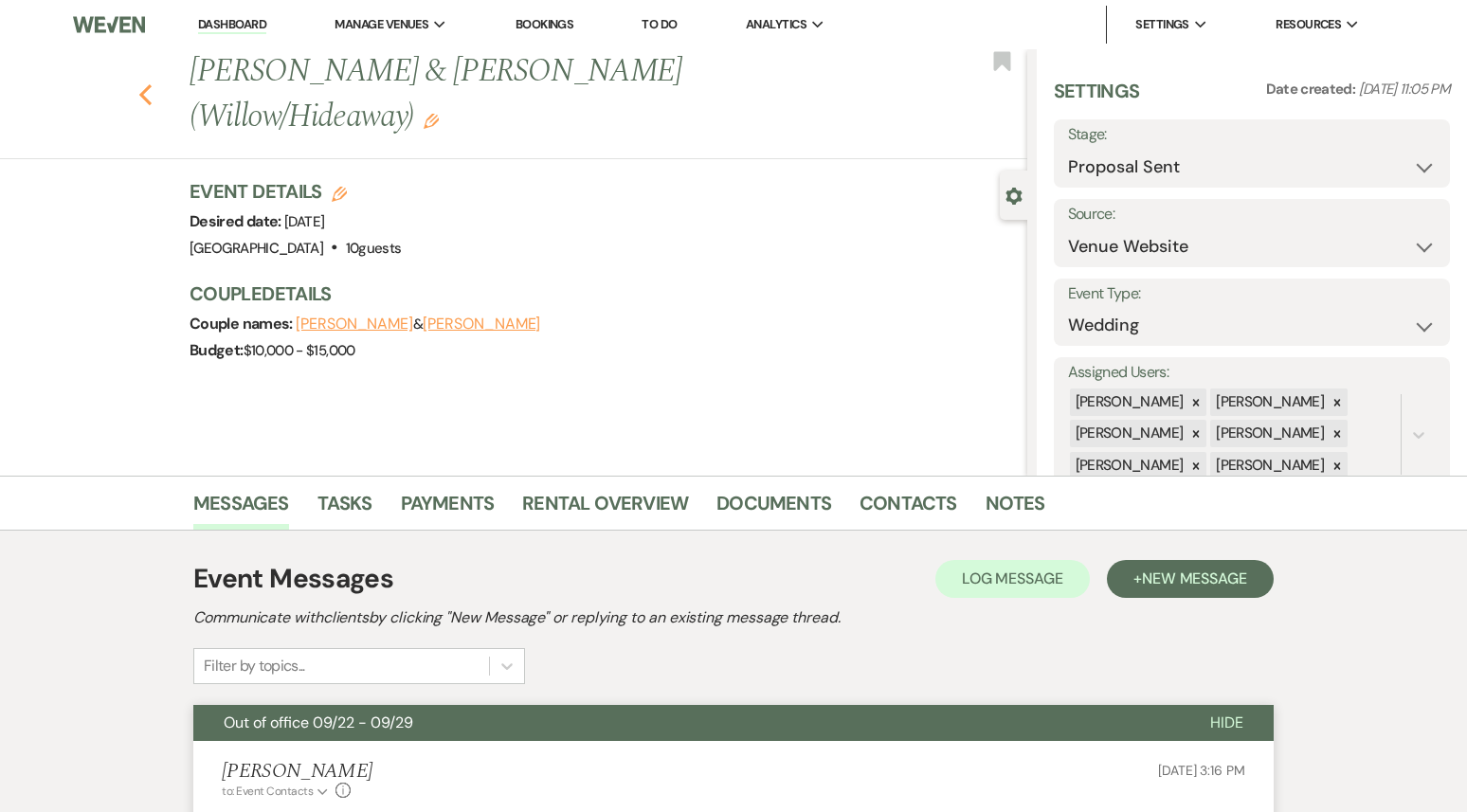
click at [148, 83] on icon "Previous" at bounding box center [145, 94] width 14 height 23
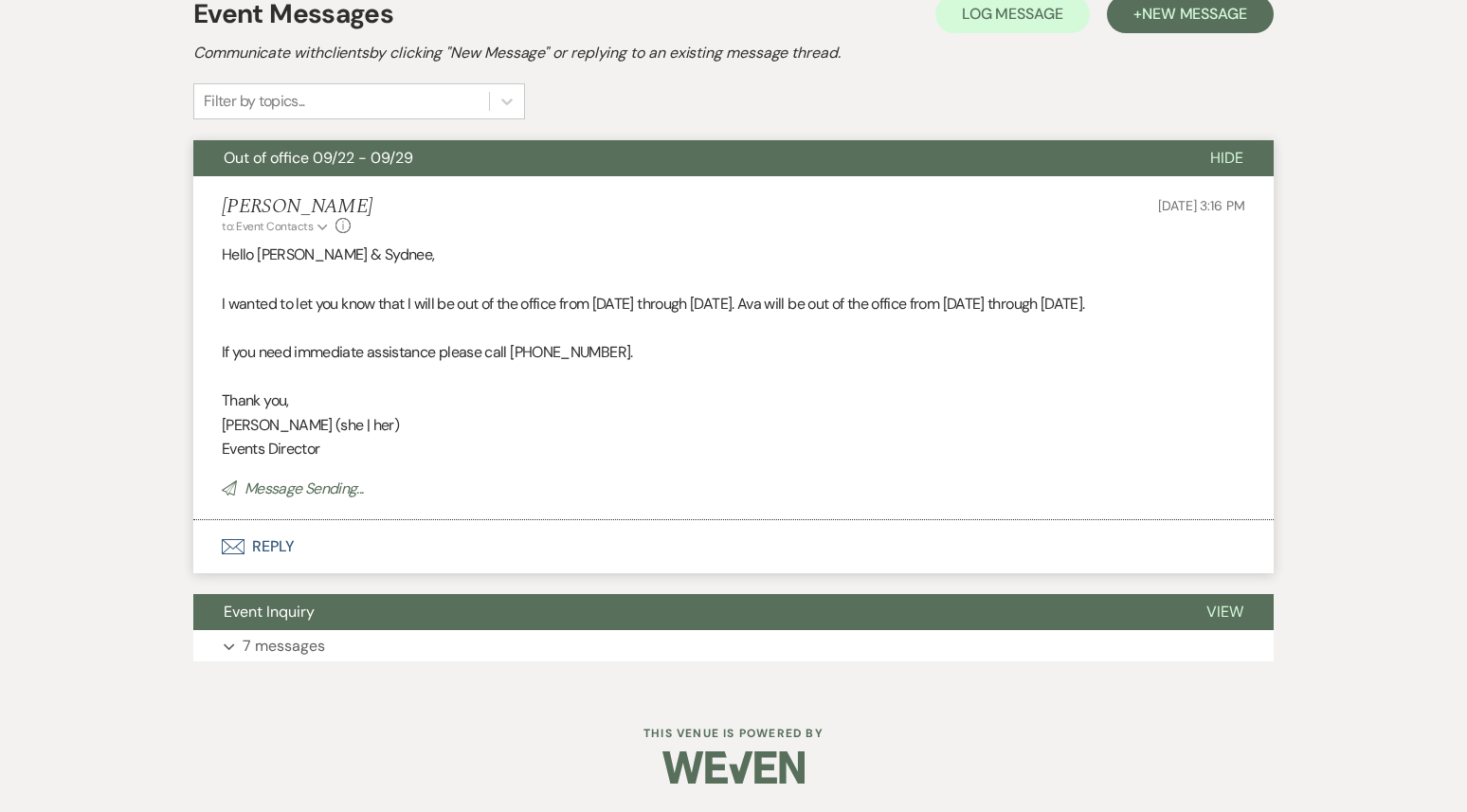
select select "6"
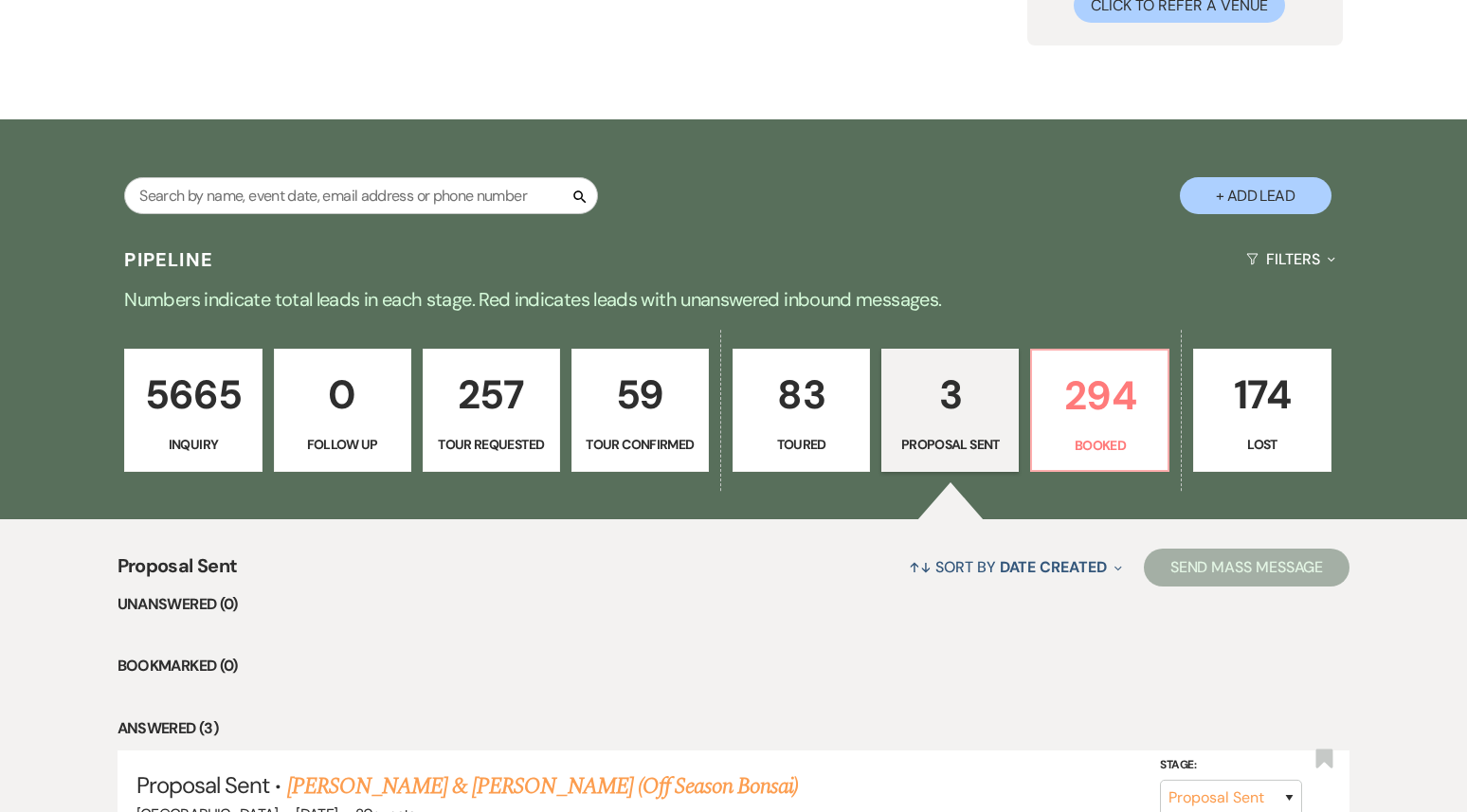
scroll to position [0, 0]
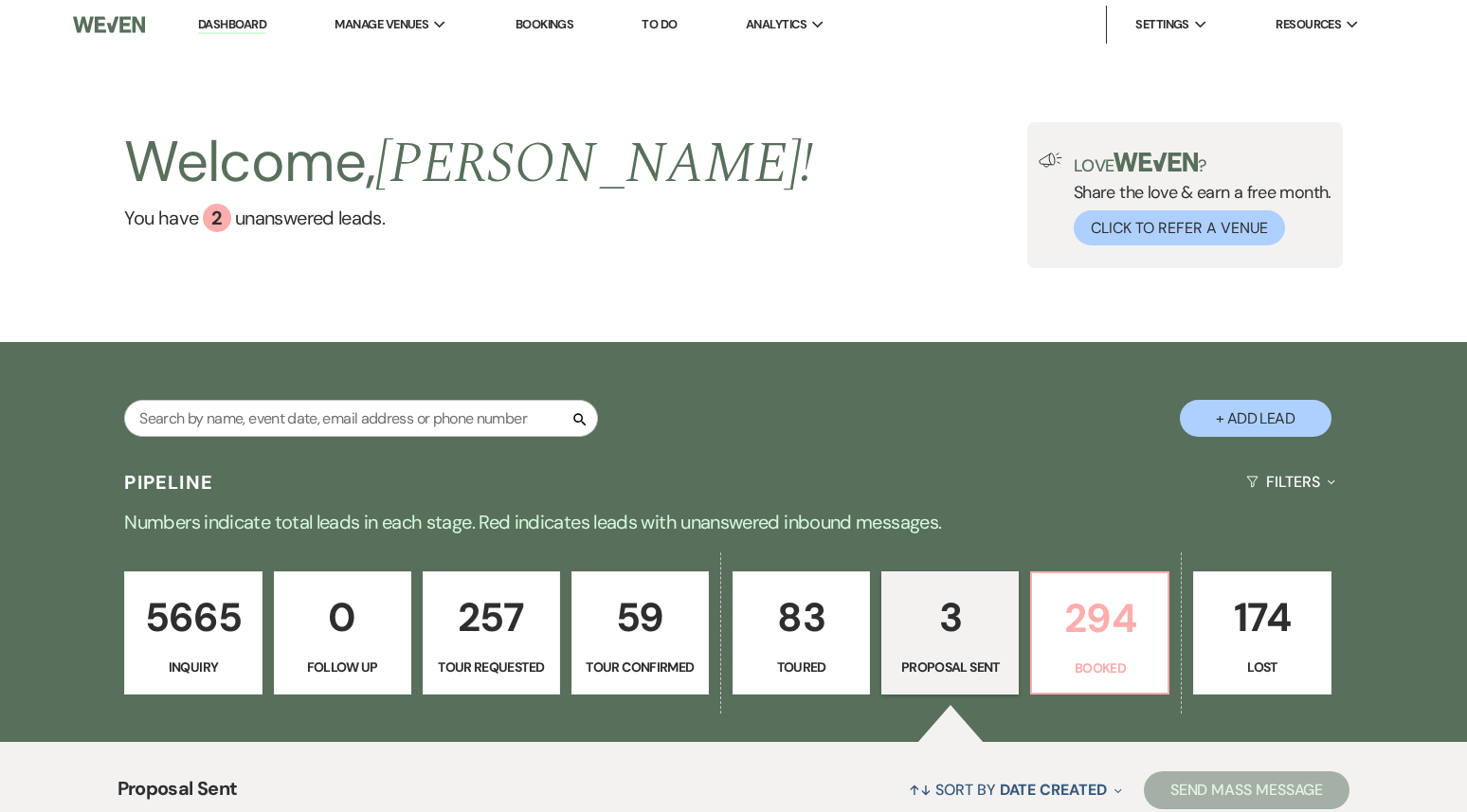
click at [1083, 639] on p "294" at bounding box center [1100, 618] width 113 height 63
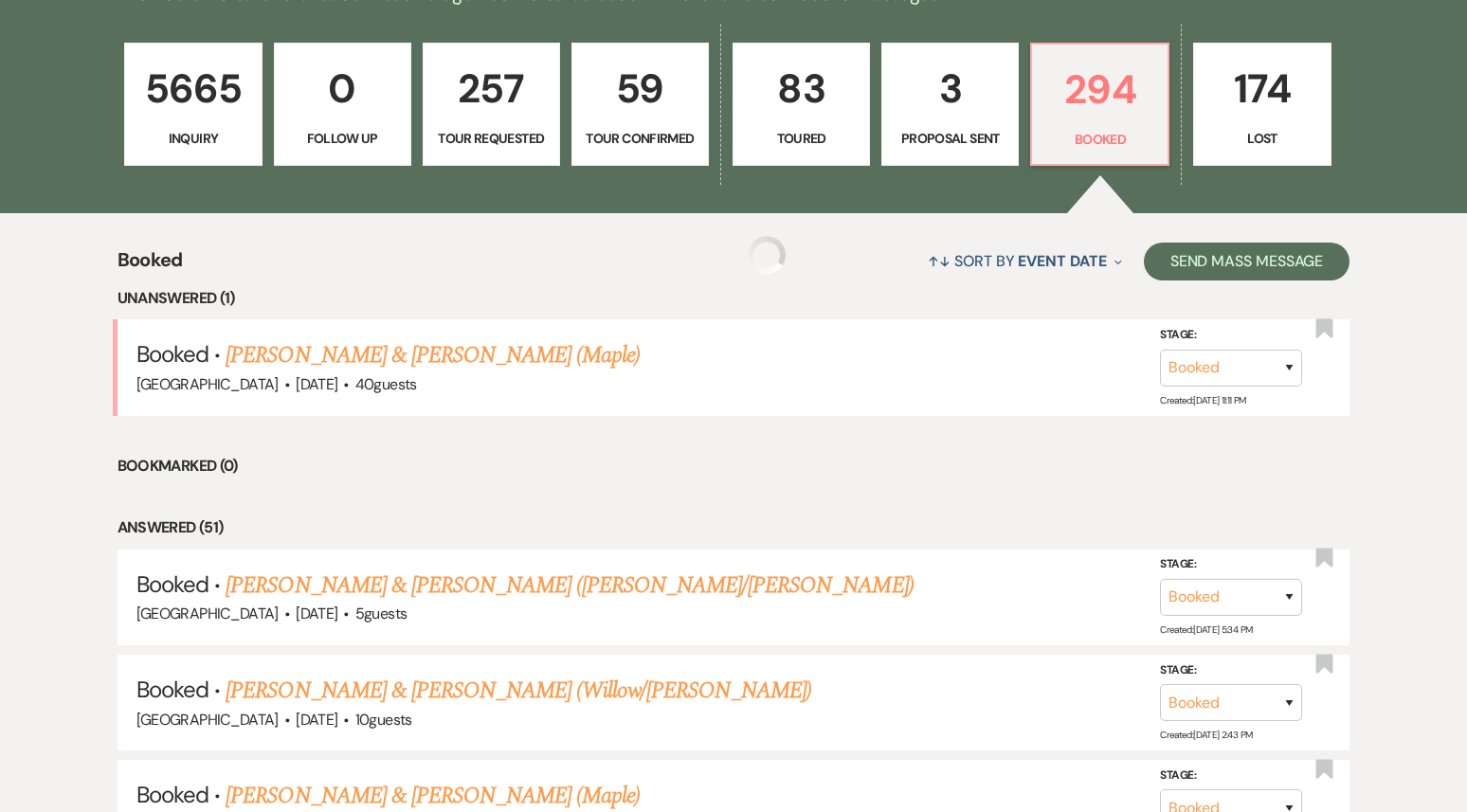
scroll to position [592, 0]
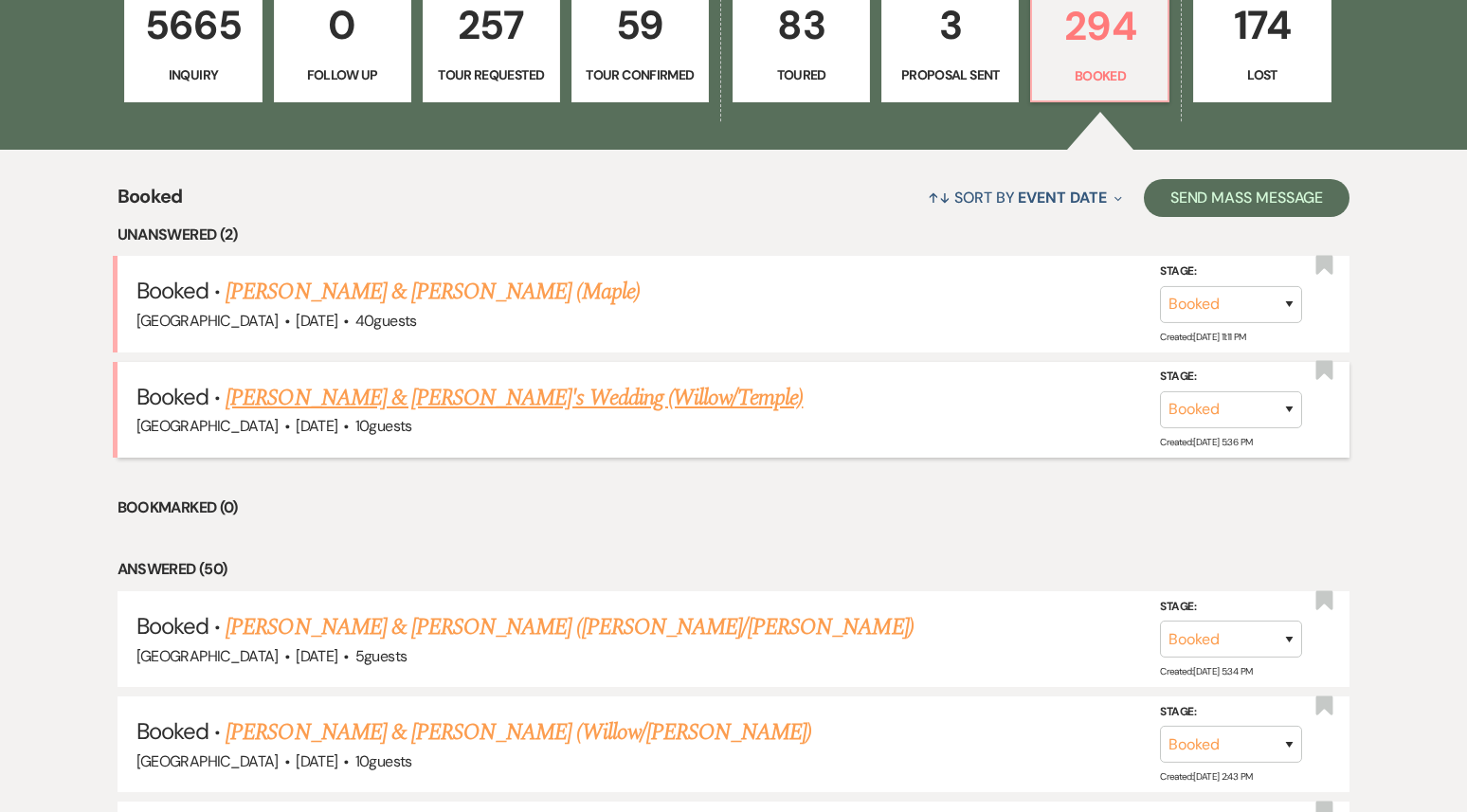
click at [474, 397] on link "[PERSON_NAME] & [PERSON_NAME]'s Wedding (Willow/Temple)" at bounding box center [514, 398] width 578 height 34
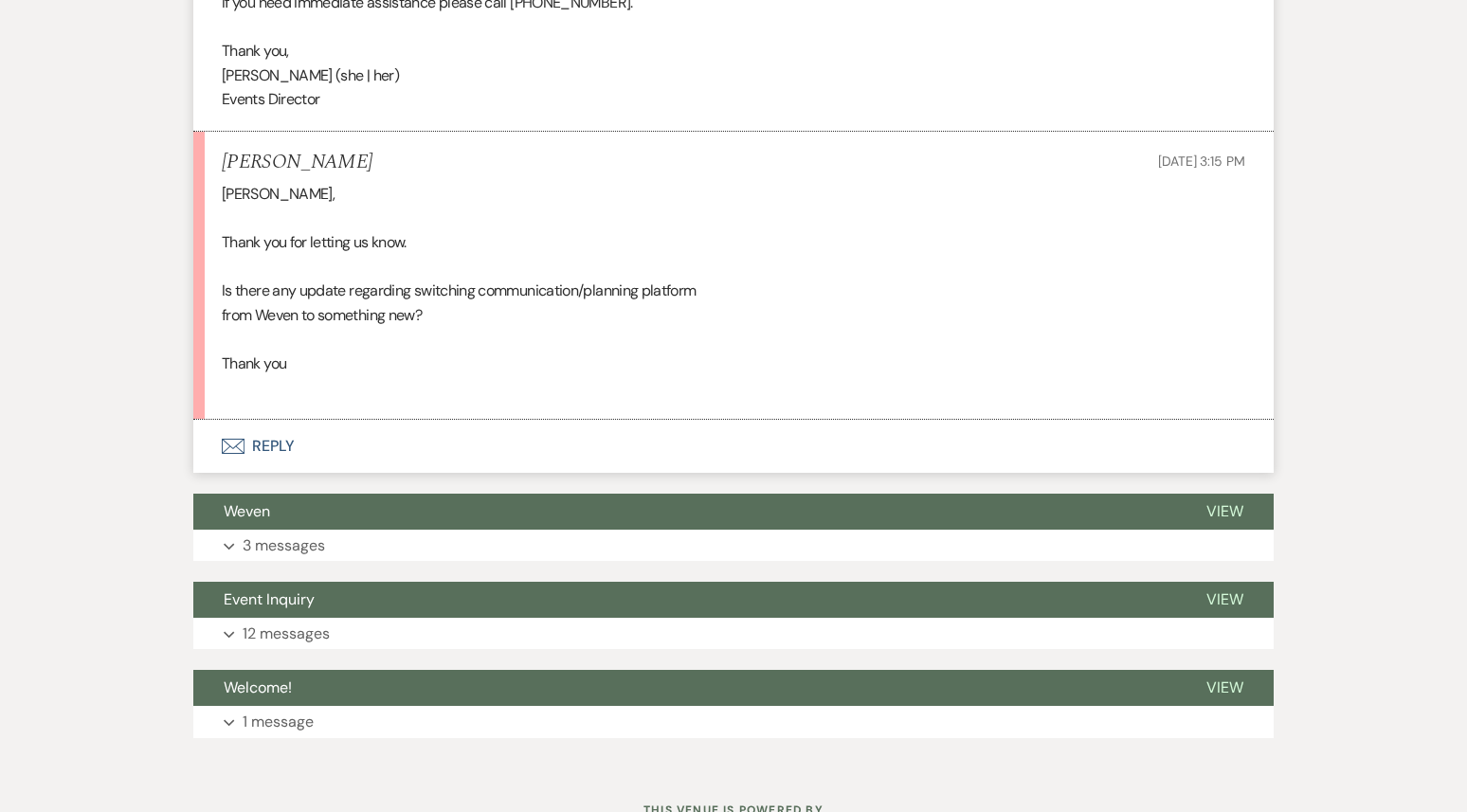
scroll to position [811, 0]
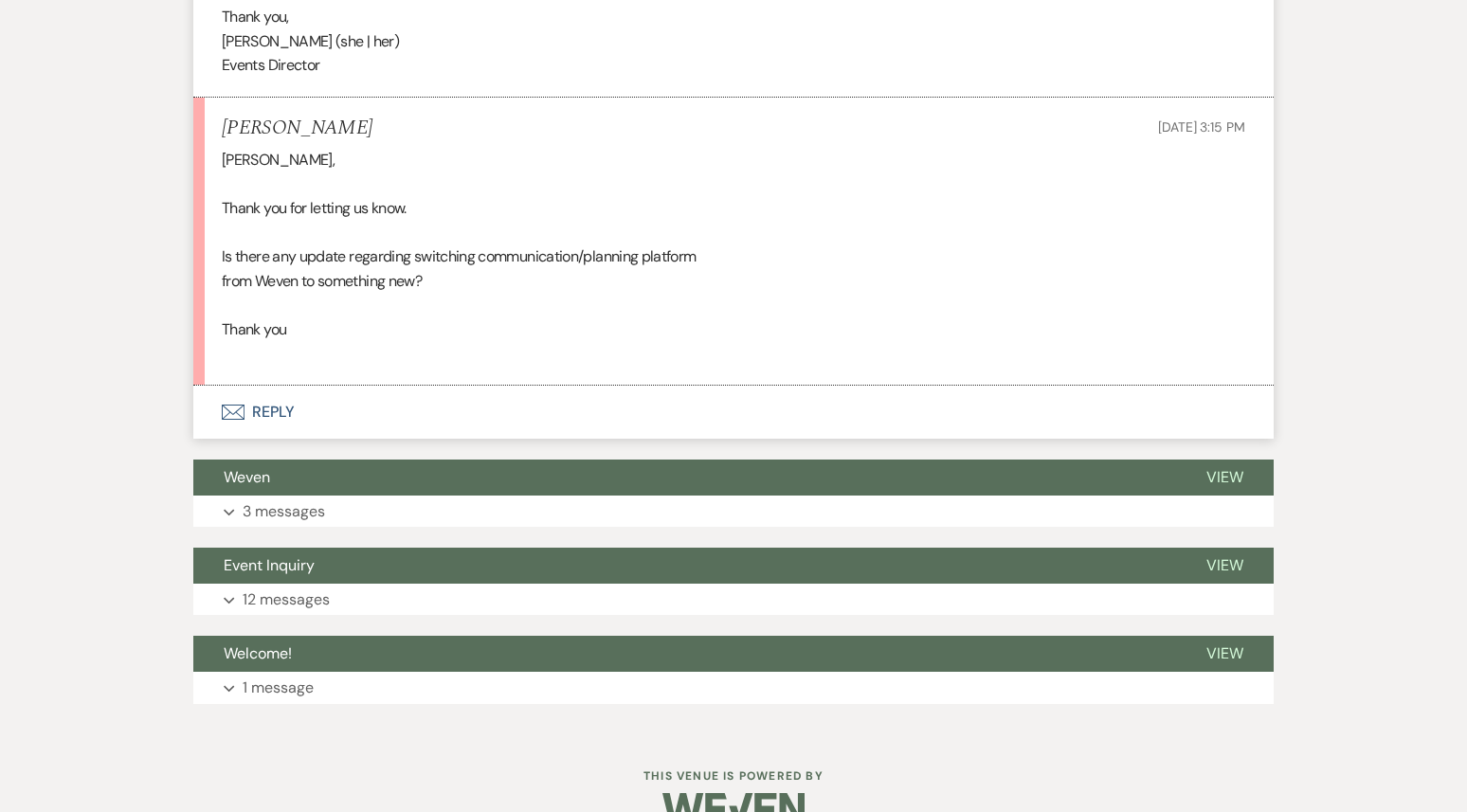
click at [399, 439] on button "Envelope Reply" at bounding box center [733, 412] width 1080 height 53
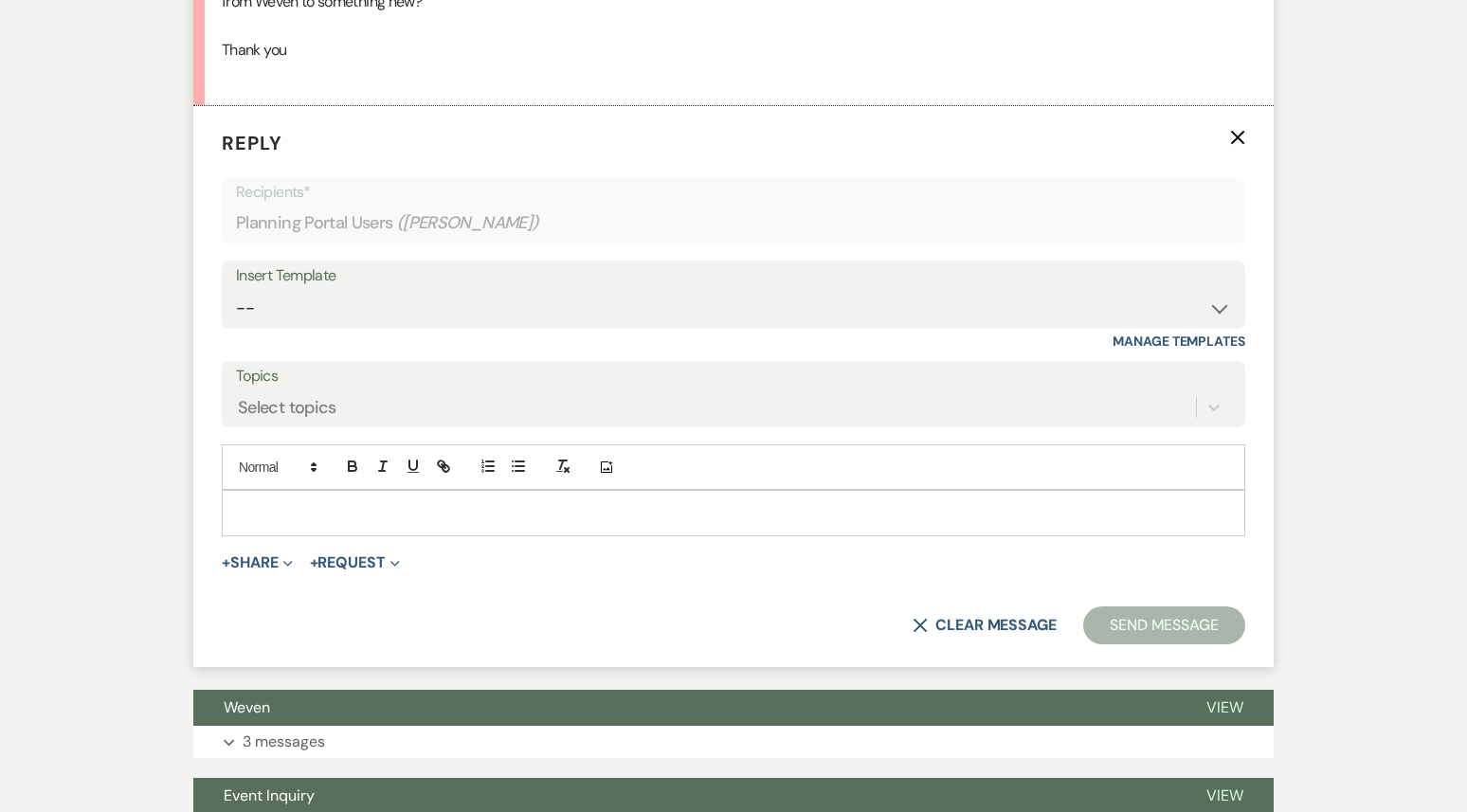
scroll to position [1096, 0]
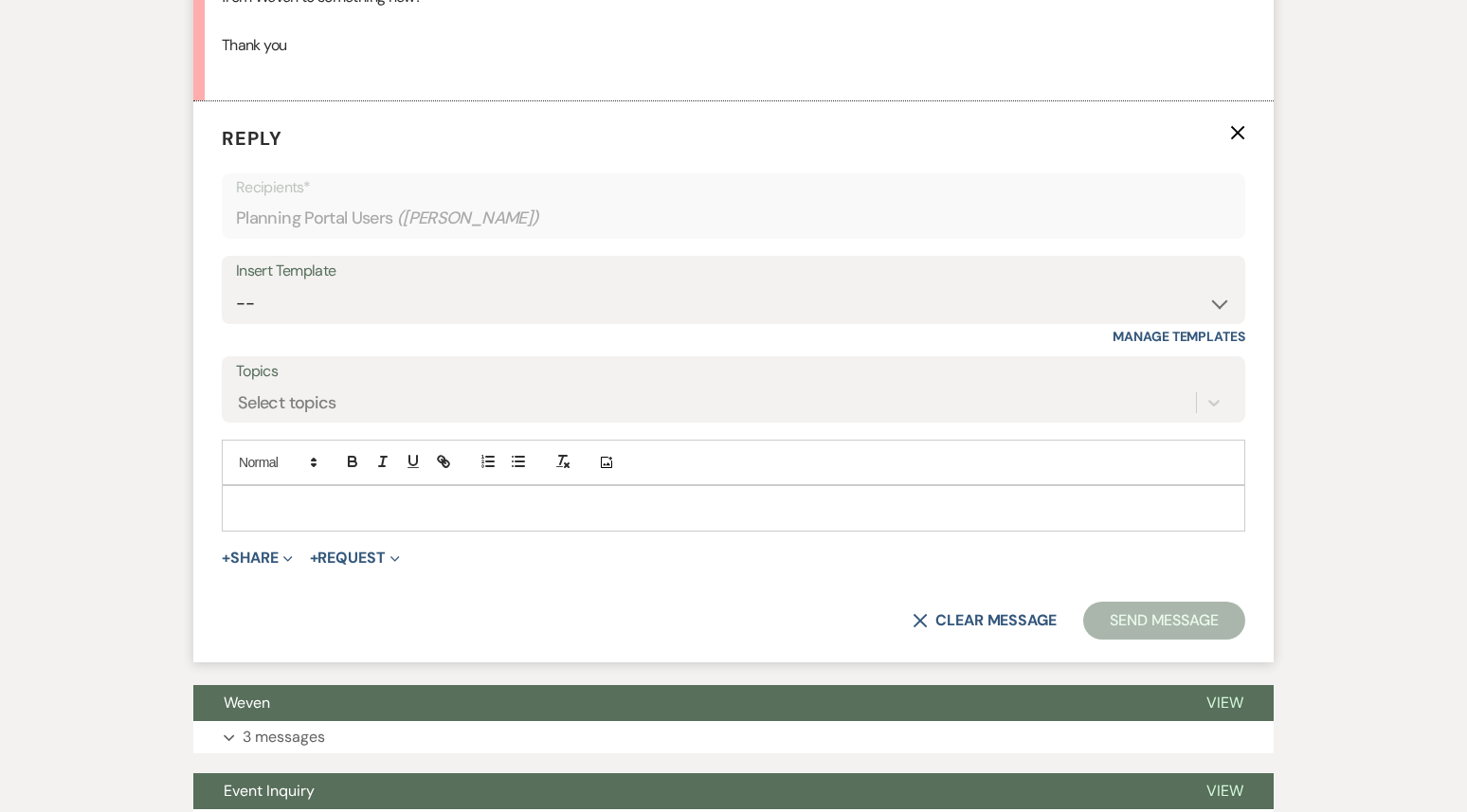
click at [307, 518] on p at bounding box center [734, 507] width 993 height 21
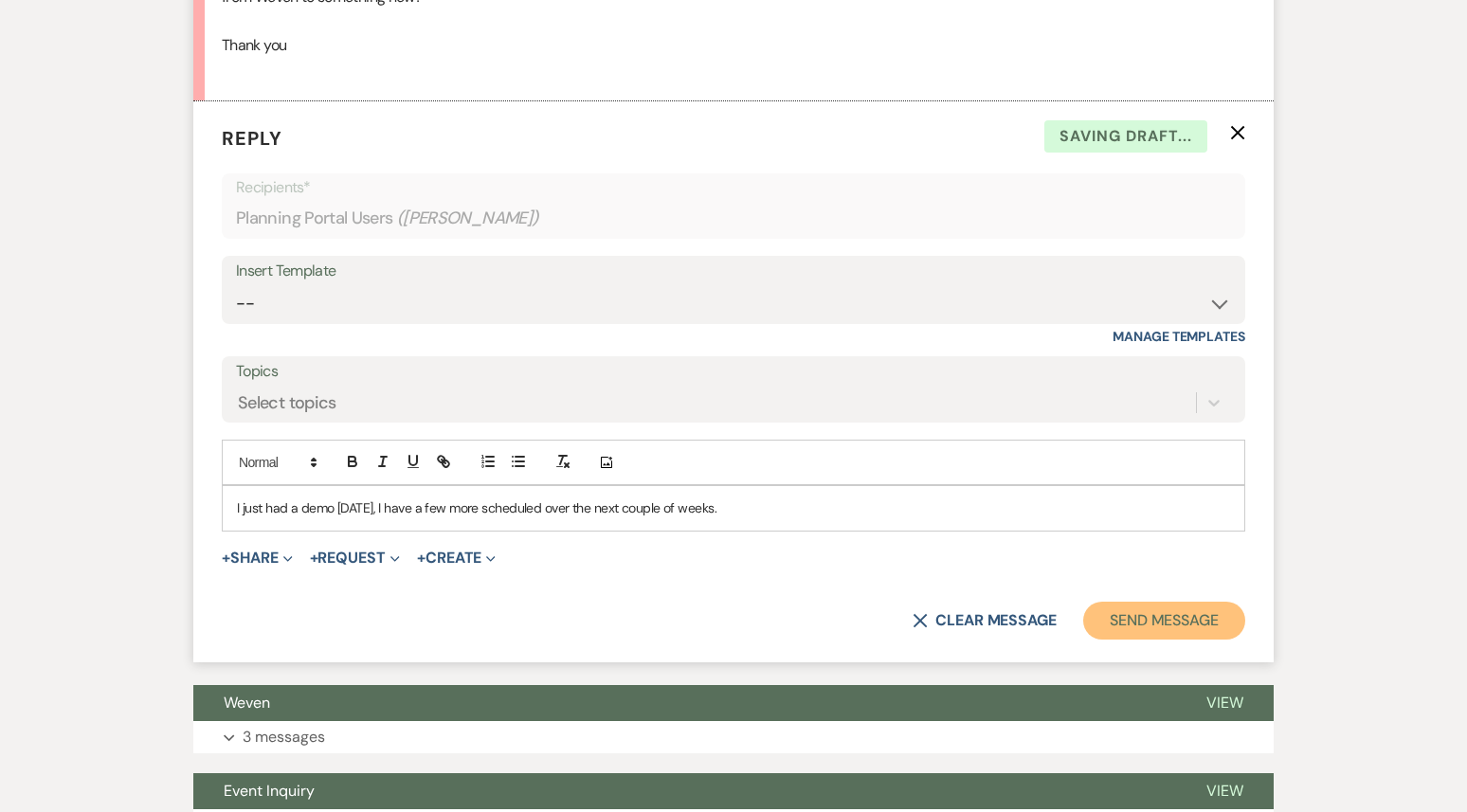
click at [1139, 640] on button "Send Message" at bounding box center [1164, 620] width 162 height 38
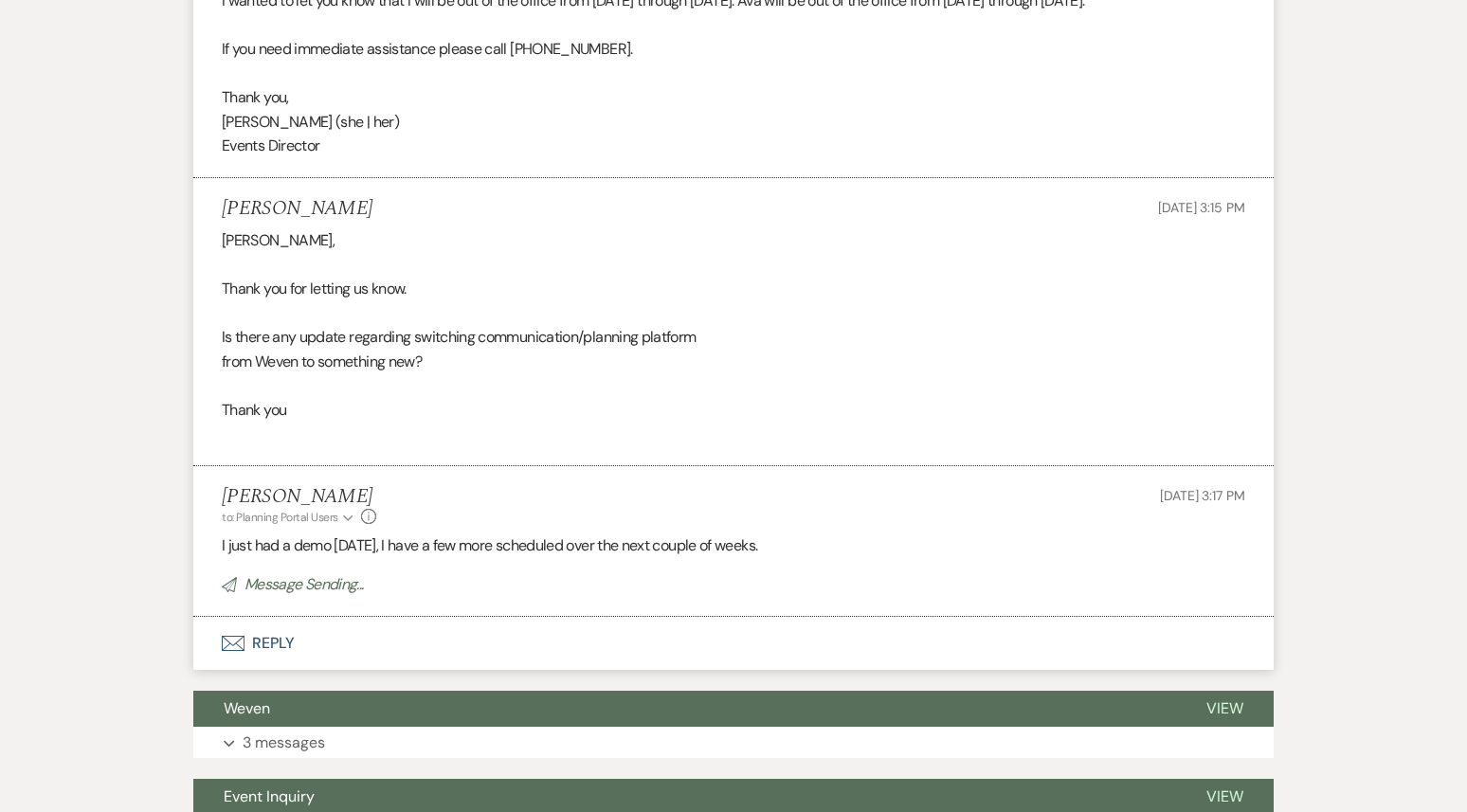
scroll to position [0, 0]
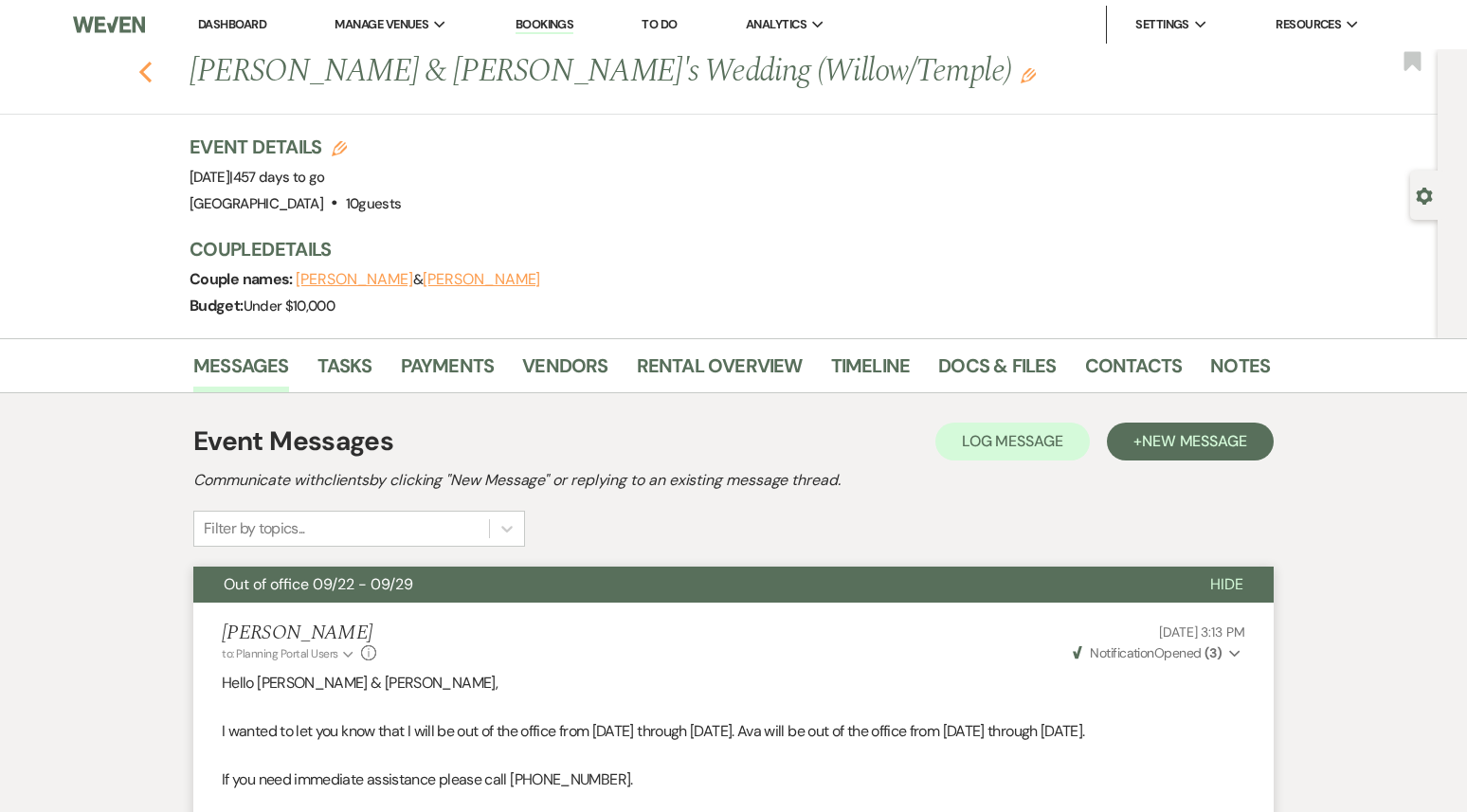
click at [147, 70] on icon "Previous" at bounding box center [145, 71] width 14 height 23
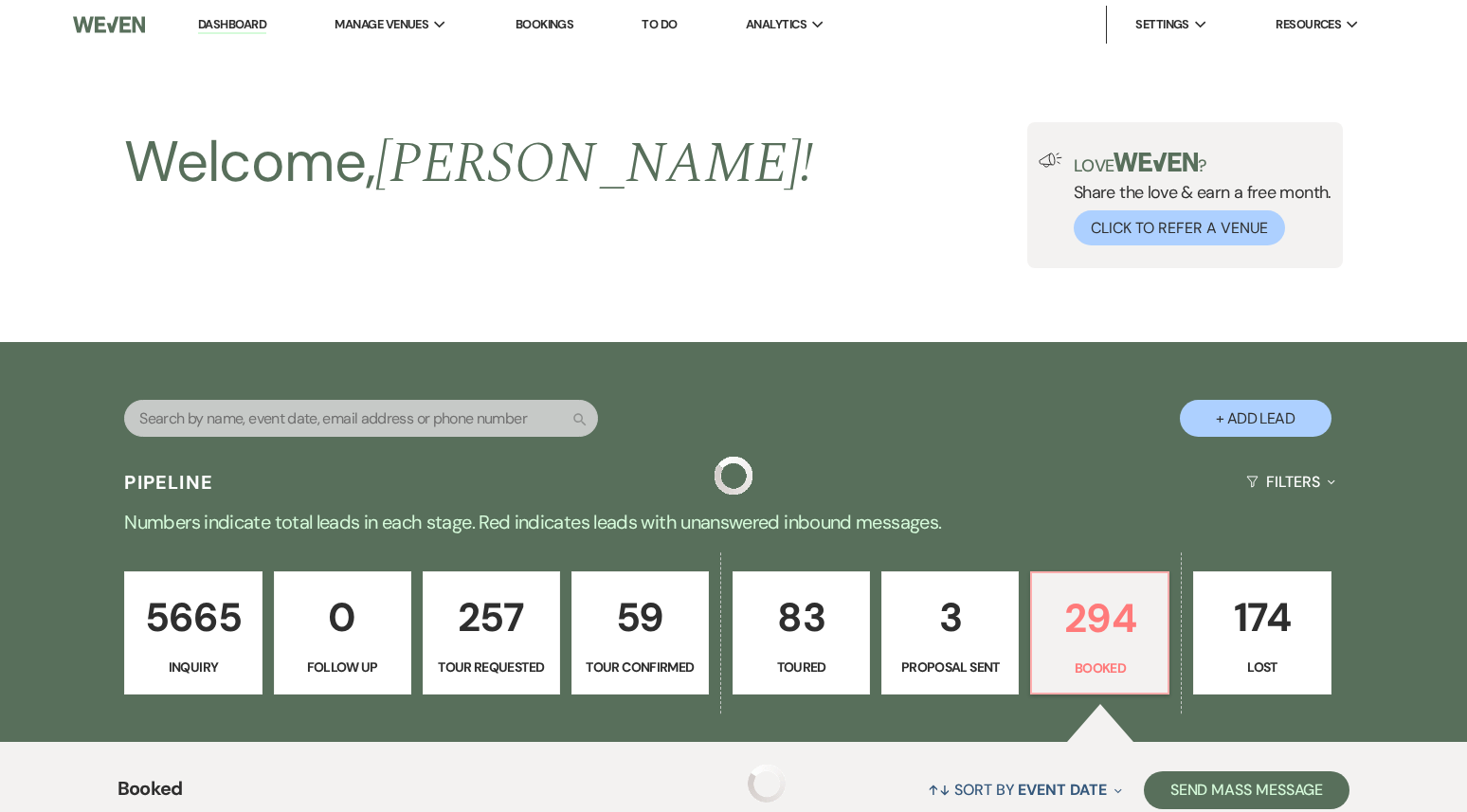
scroll to position [592, 0]
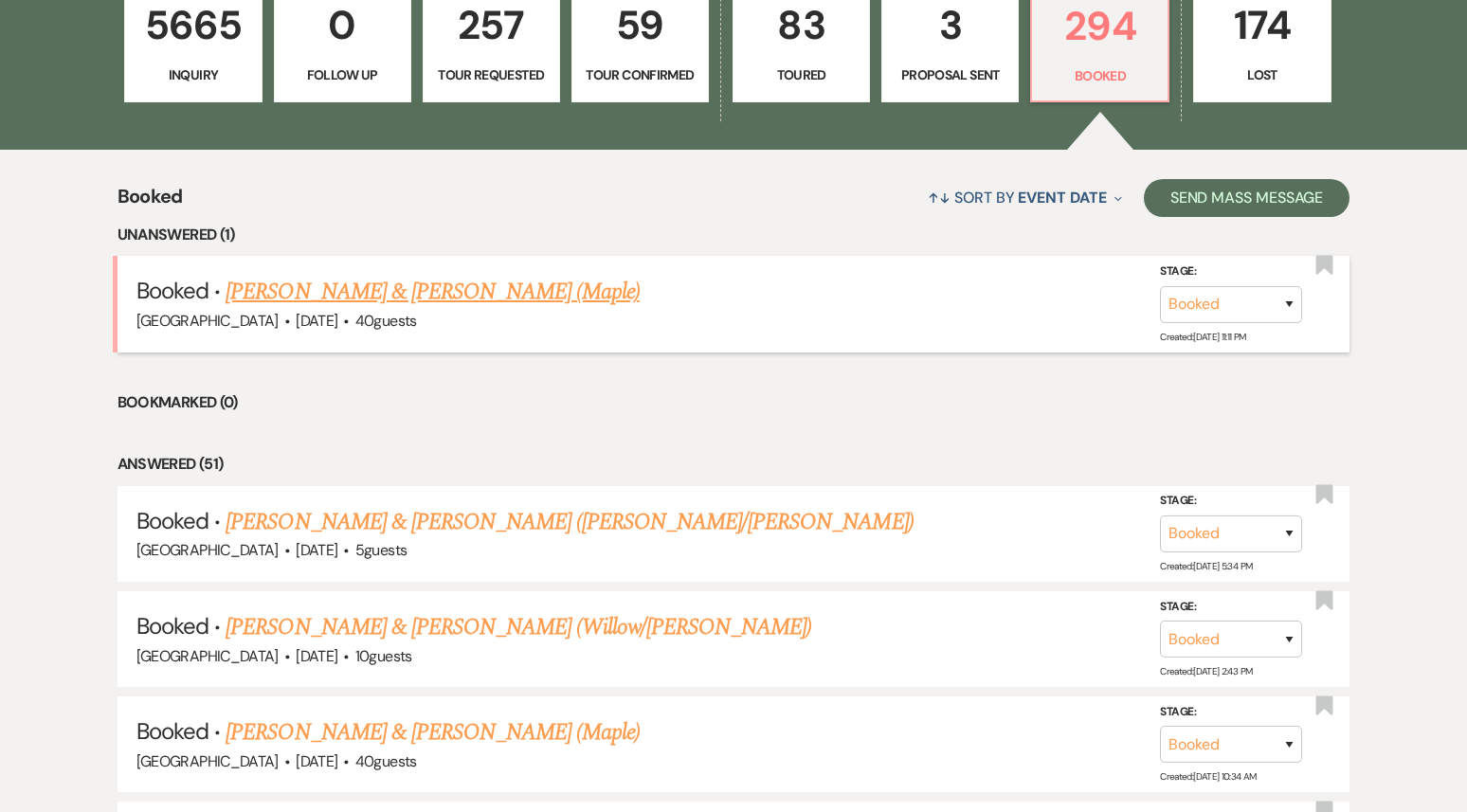
click at [498, 287] on link "[PERSON_NAME] & [PERSON_NAME] (Maple)" at bounding box center [432, 292] width 413 height 34
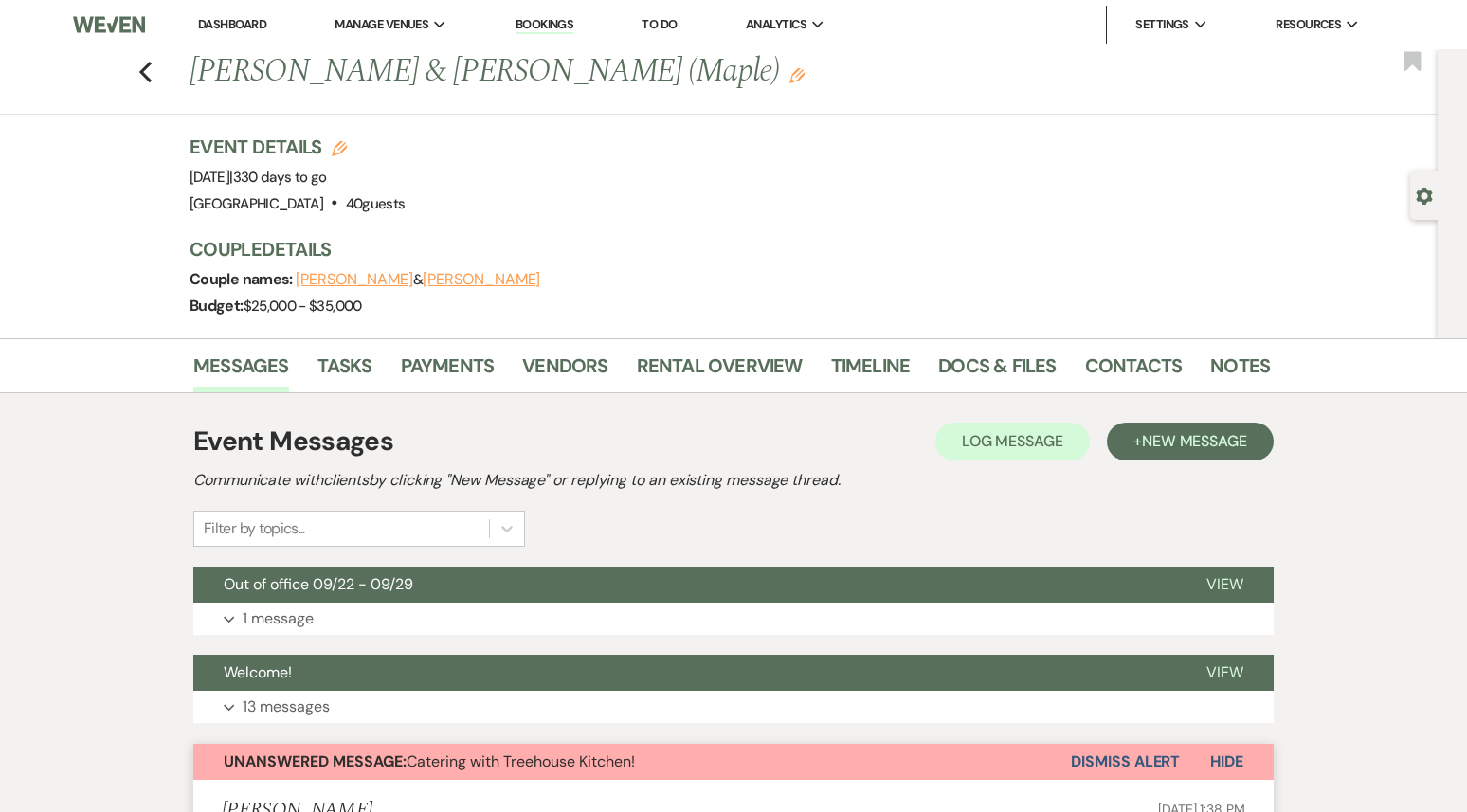
click at [239, 23] on link "Dashboard" at bounding box center [231, 24] width 68 height 16
